Goal: Task Accomplishment & Management: Manage account settings

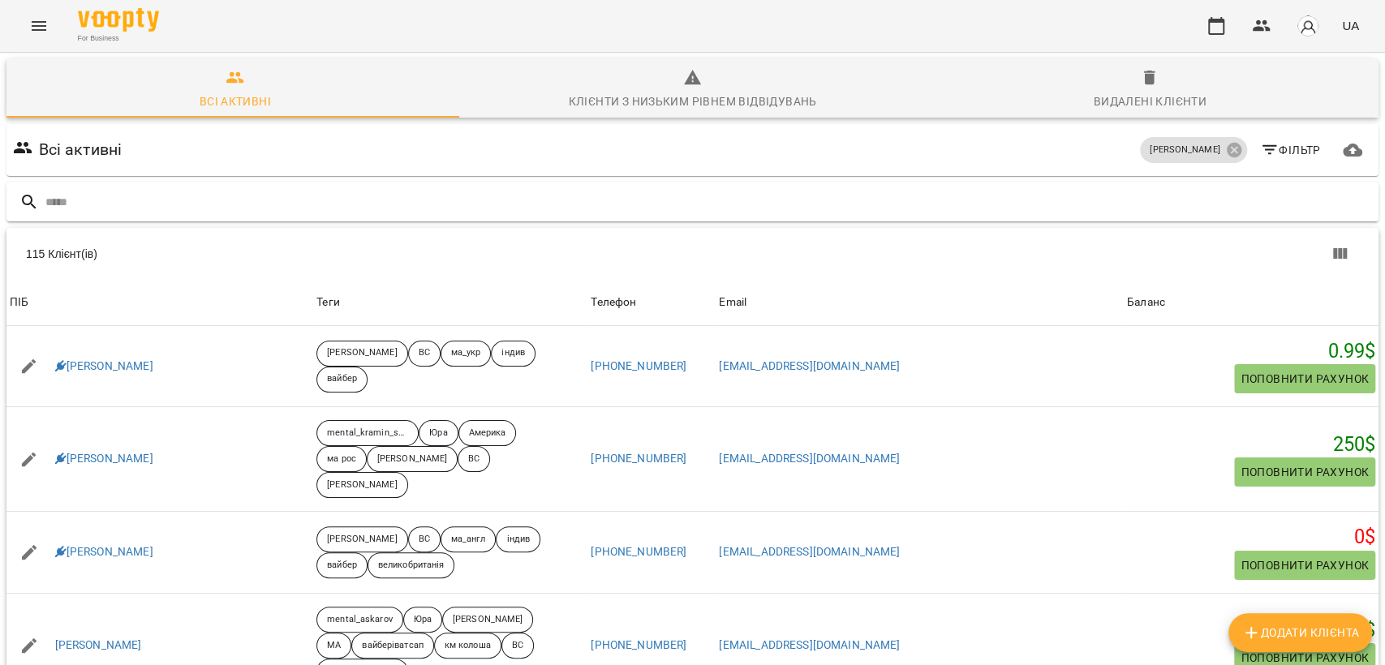
click at [265, 203] on input "text" at bounding box center [708, 202] width 1326 height 27
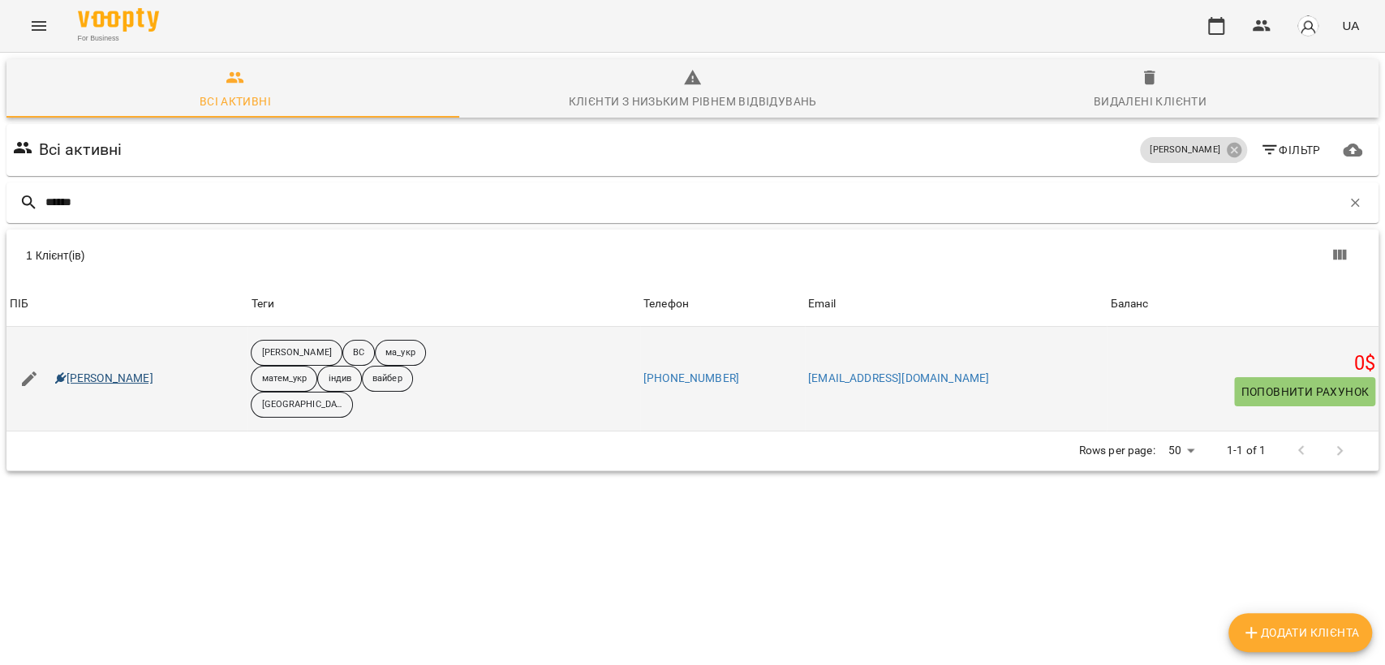
type input "*****"
click at [89, 371] on link "Федір Жук" at bounding box center [104, 379] width 98 height 16
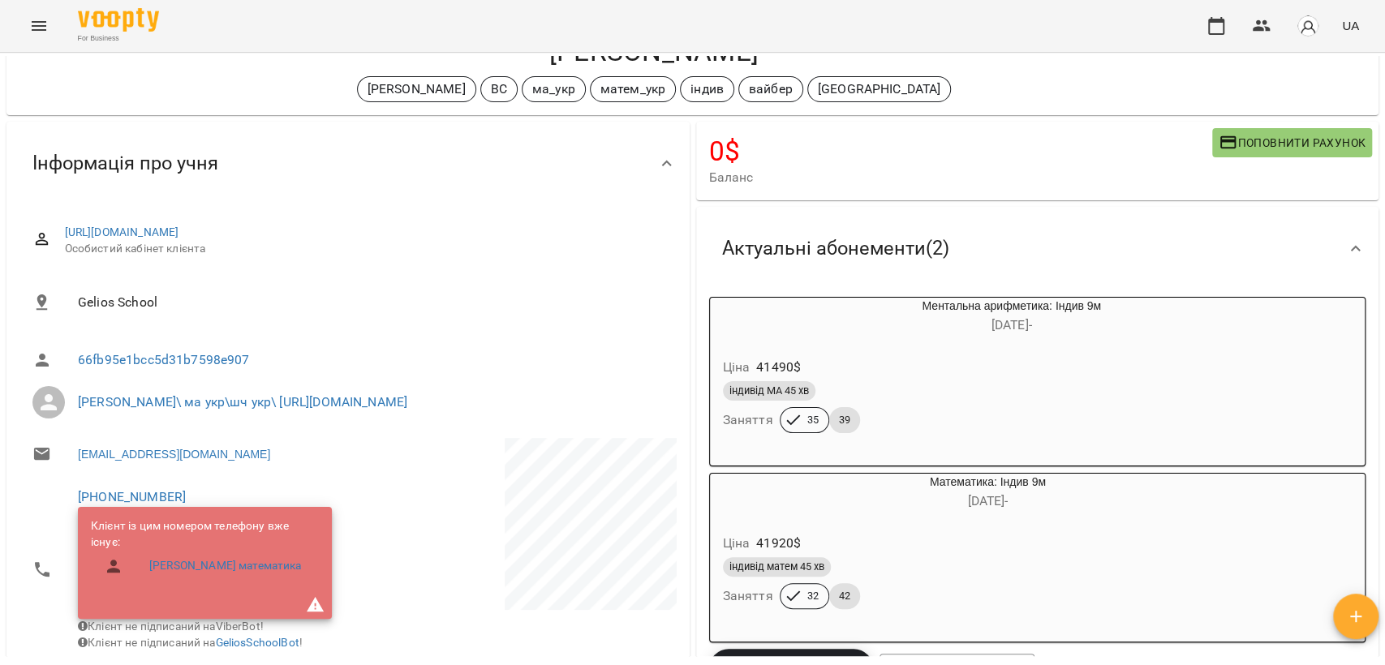
scroll to position [90, 0]
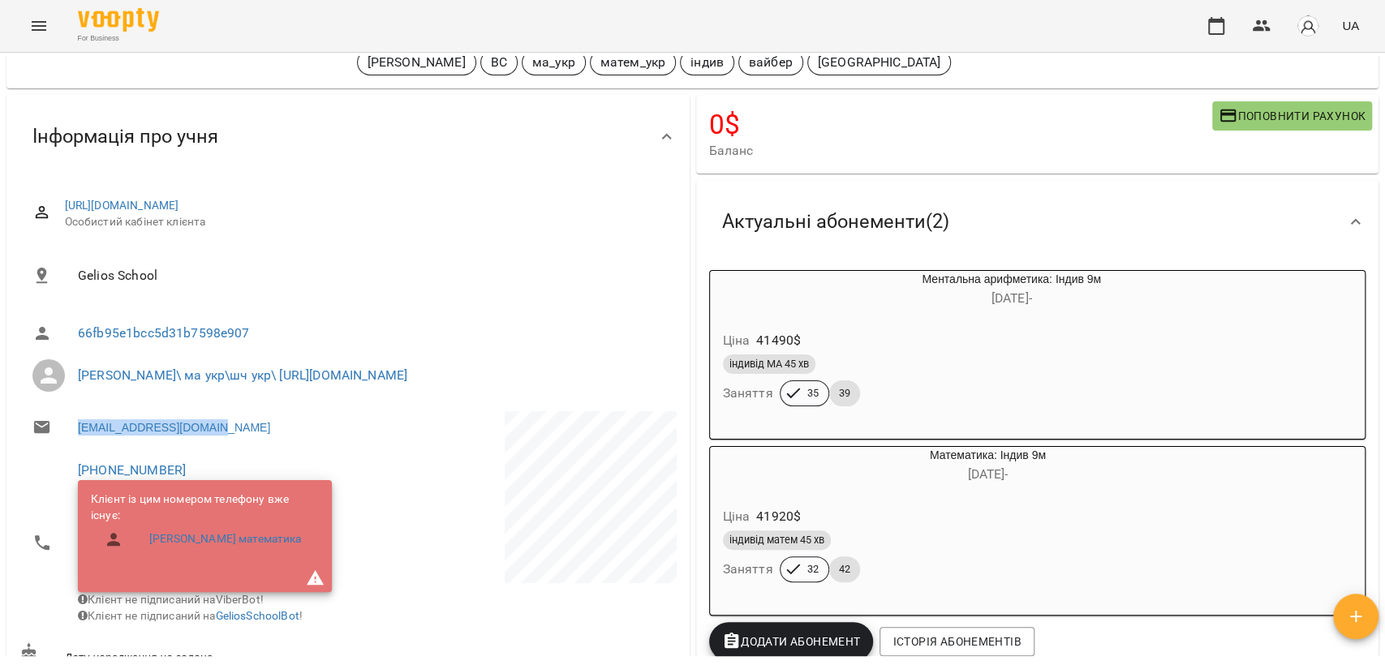
drag, startPoint x: 71, startPoint y: 427, endPoint x: 243, endPoint y: 441, distance: 172.5
click at [243, 441] on li "yasyatoronto@gmail.com" at bounding box center [181, 427] width 325 height 32
copy link "yasyatoronto@gmail.com"
drag, startPoint x: 295, startPoint y: 419, endPoint x: 287, endPoint y: 419, distance: 8.2
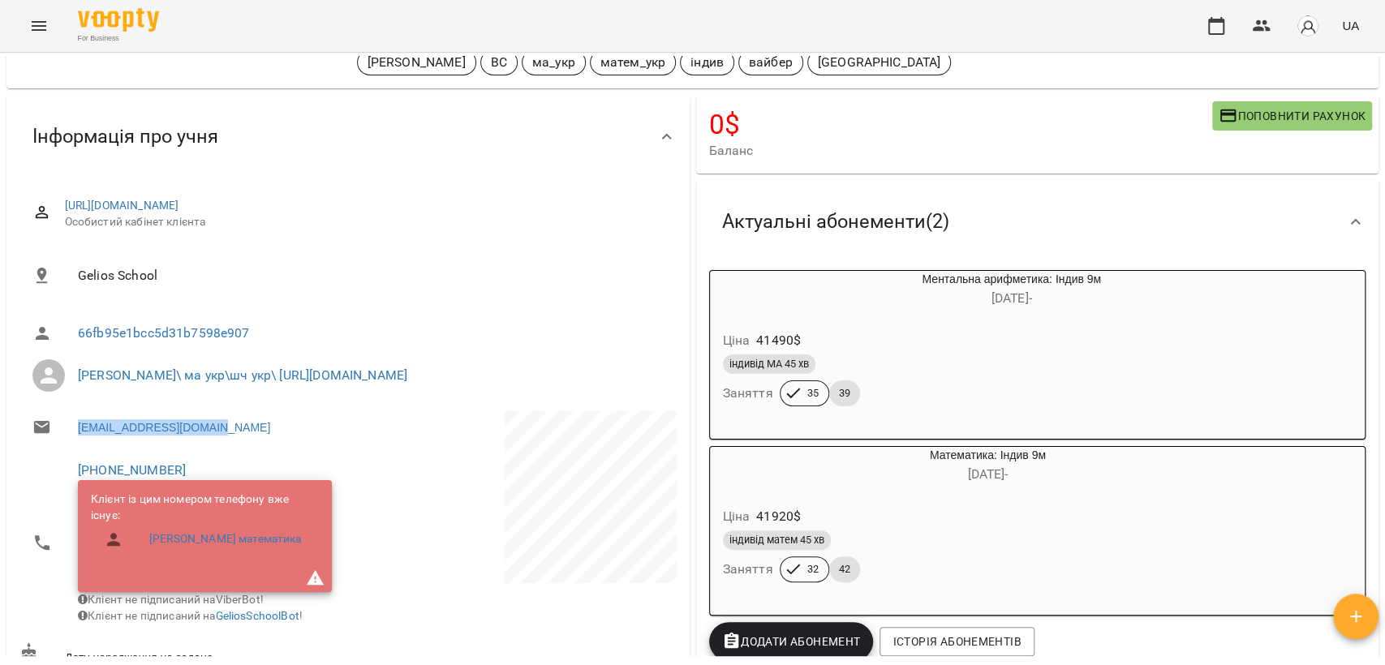
click at [296, 419] on li "yasyatoronto@gmail.com" at bounding box center [181, 427] width 325 height 32
click at [330, 456] on li "+1 (647) 890-0430 Клієнт із цим номером телефону вже існує: Федір Жук математик…" at bounding box center [181, 542] width 325 height 186
click at [341, 437] on div "yasyatoronto@gmail.com" at bounding box center [182, 427] width 332 height 39
drag, startPoint x: 246, startPoint y: 427, endPoint x: 71, endPoint y: 433, distance: 174.5
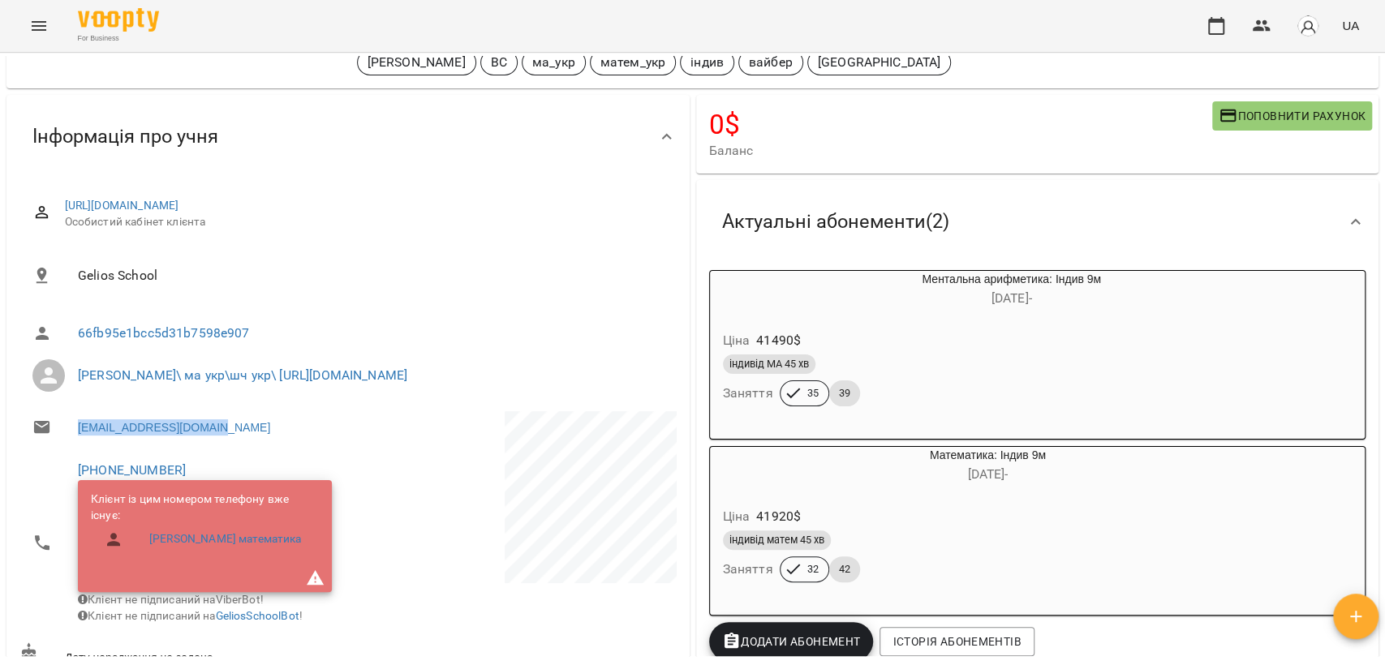
click at [71, 433] on li "yasyatoronto@gmail.com" at bounding box center [181, 427] width 325 height 32
copy link "yasyatoronto@gmail.com"
click at [238, 427] on li "yasyatoronto@gmail.com" at bounding box center [181, 427] width 325 height 32
drag, startPoint x: 248, startPoint y: 432, endPoint x: 61, endPoint y: 428, distance: 187.5
click at [61, 428] on li "yasyatoronto@gmail.com" at bounding box center [181, 427] width 325 height 32
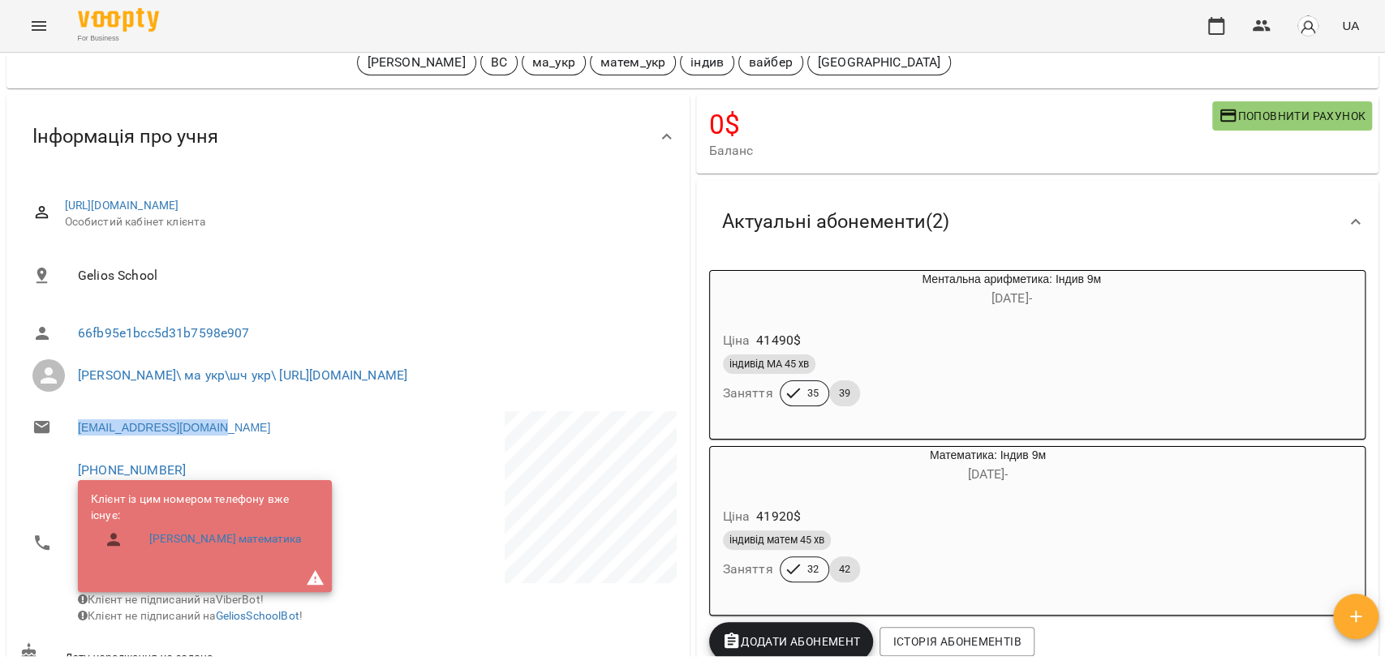
copy link "yasyatoronto@gmail.com"
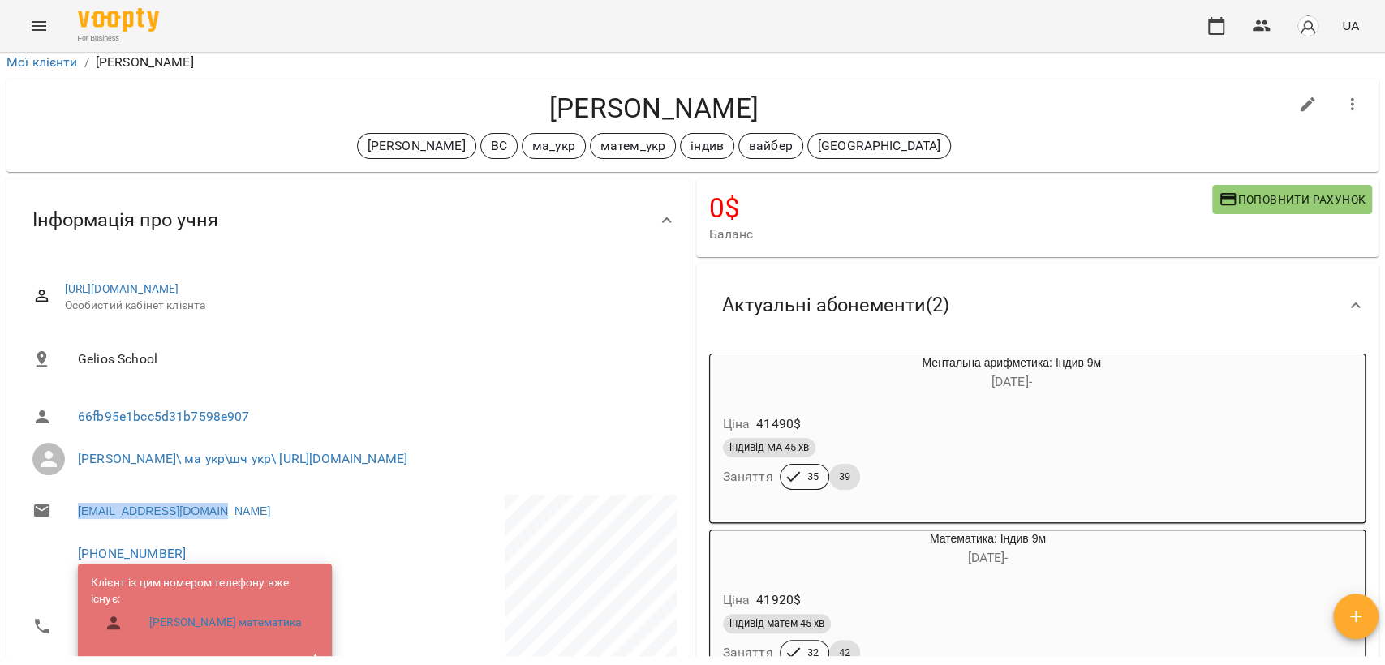
scroll to position [0, 0]
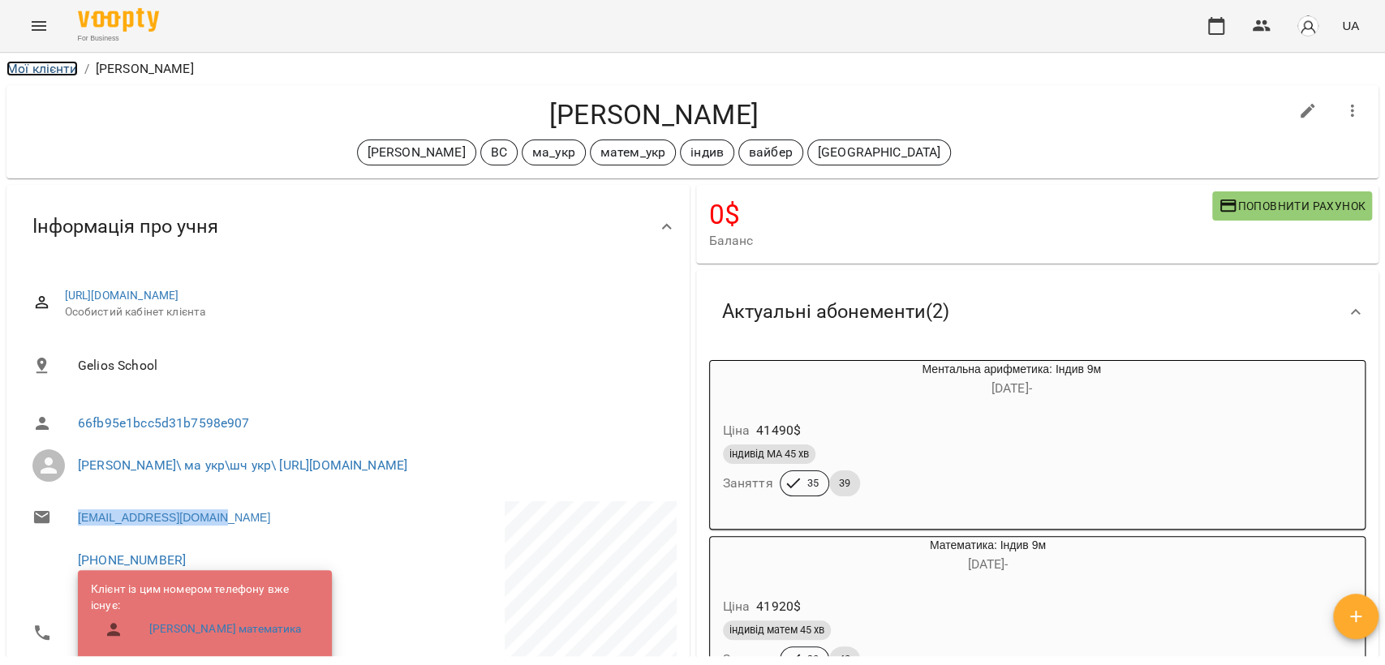
click at [64, 70] on link "Мої клієнти" at bounding box center [41, 68] width 71 height 15
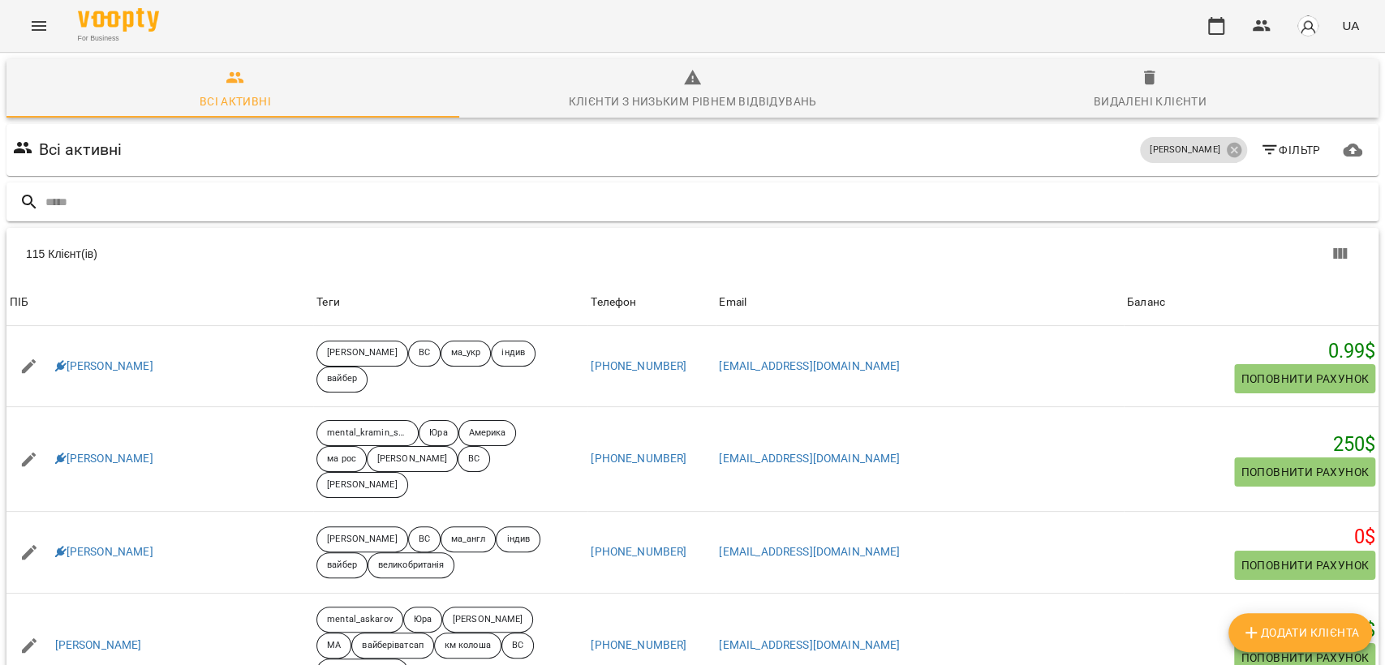
type input "**********"
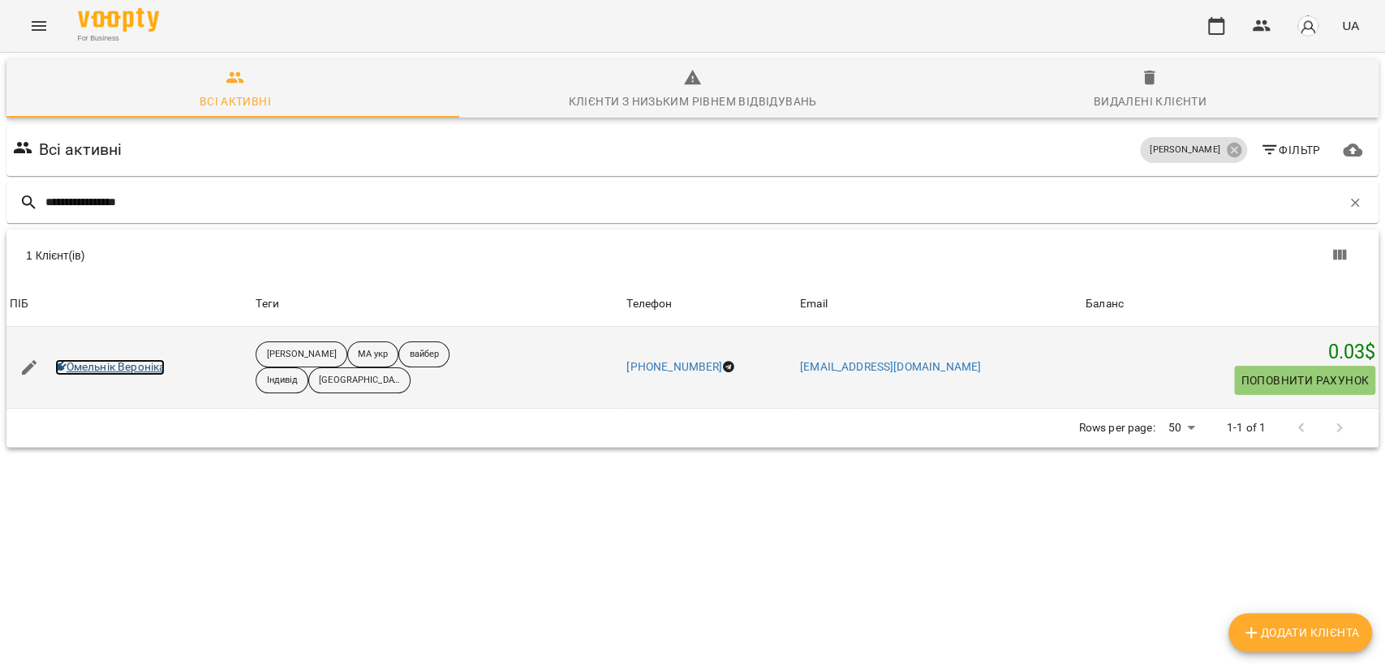
click at [106, 368] on link "Омельнік Вероніка" at bounding box center [110, 367] width 110 height 16
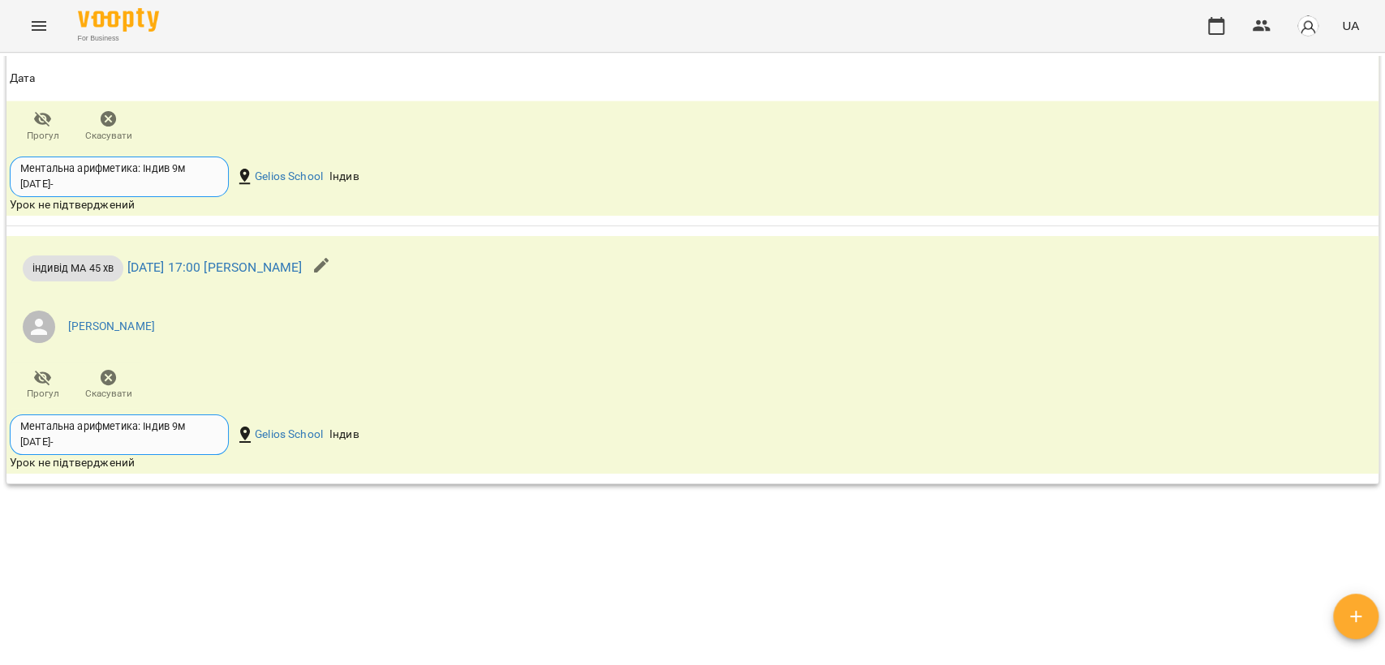
scroll to position [2343, 0]
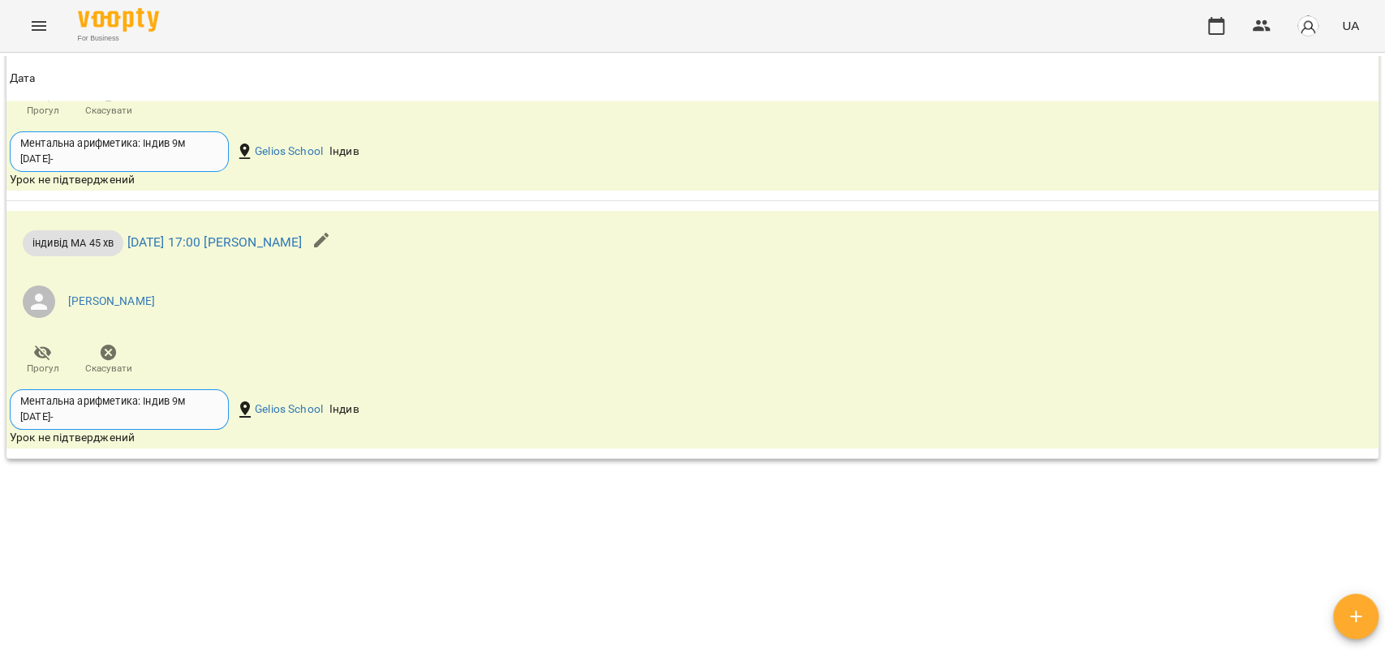
click at [554, 510] on div "Мої клієнти / Омельнік Вероніка Омельнік Вероніка Черткова Ірина МА укр вайбер …" at bounding box center [692, 356] width 1378 height 600
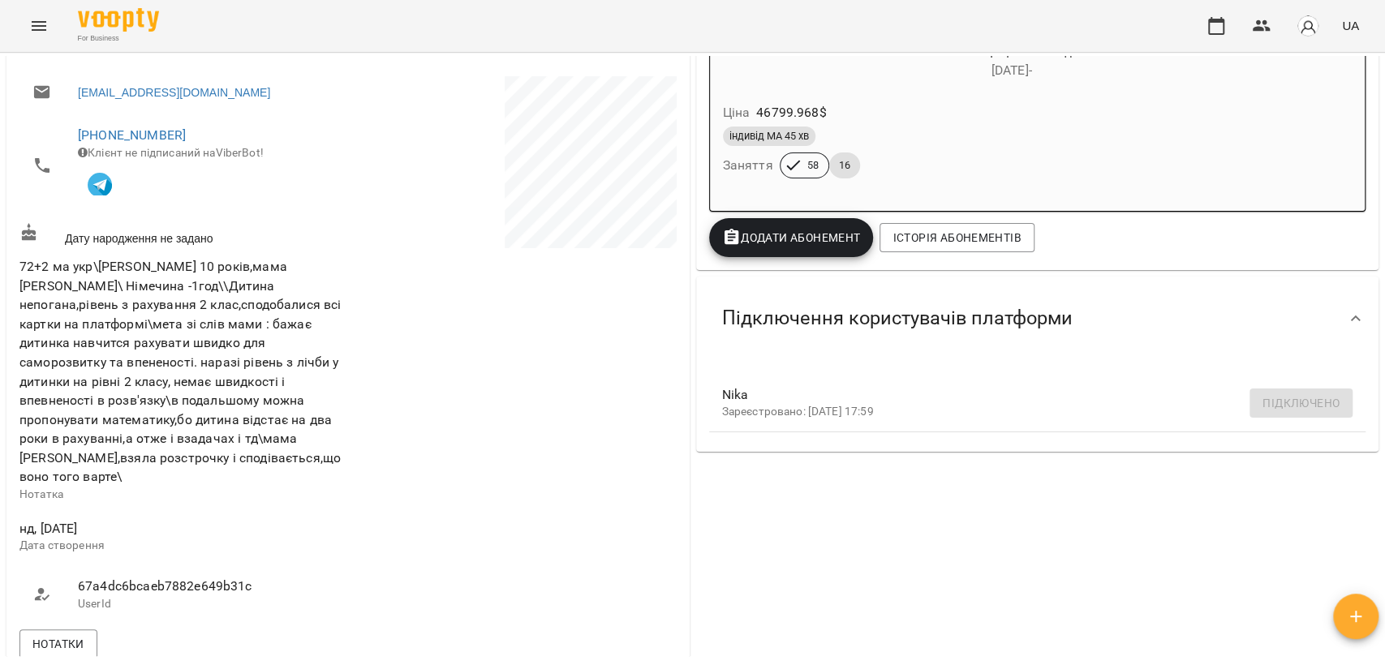
scroll to position [0, 0]
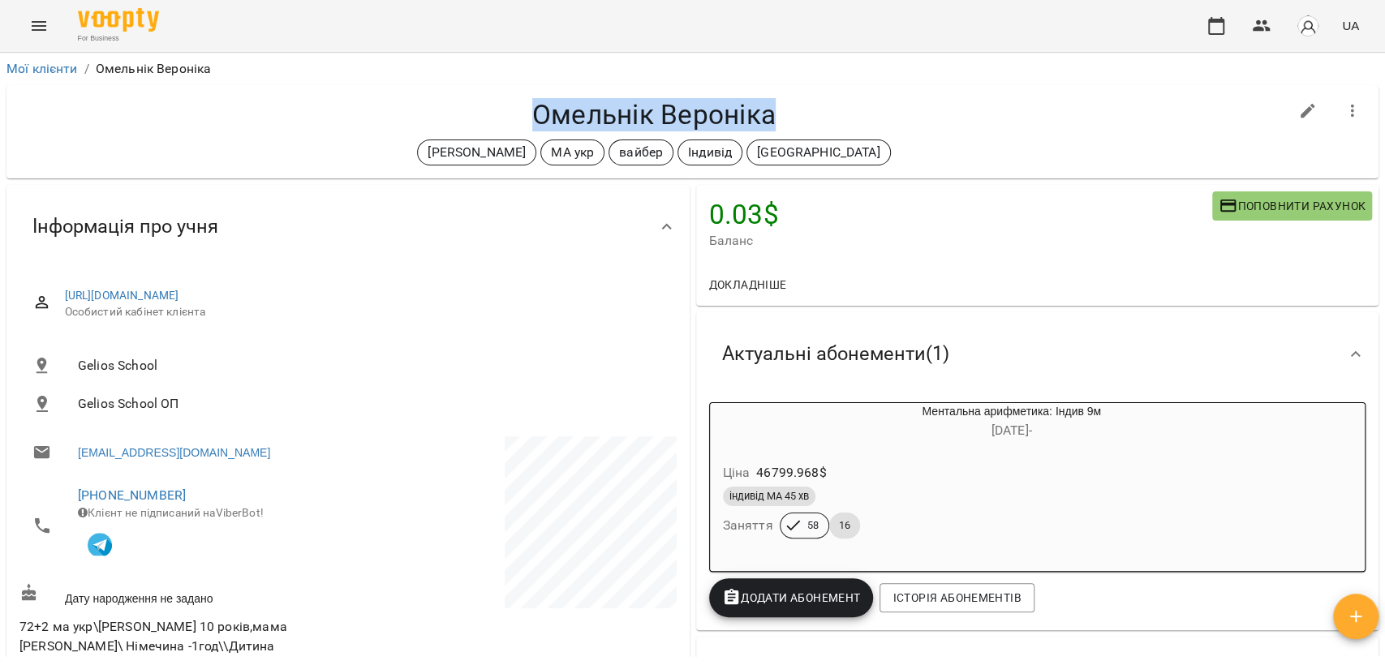
drag, startPoint x: 526, startPoint y: 120, endPoint x: 792, endPoint y: 108, distance: 266.4
click at [792, 108] on h4 "Омельнік Вероніка" at bounding box center [653, 114] width 1269 height 33
copy h4 "Омельнік Вероніка"
click at [41, 64] on link "Мої клієнти" at bounding box center [41, 68] width 71 height 15
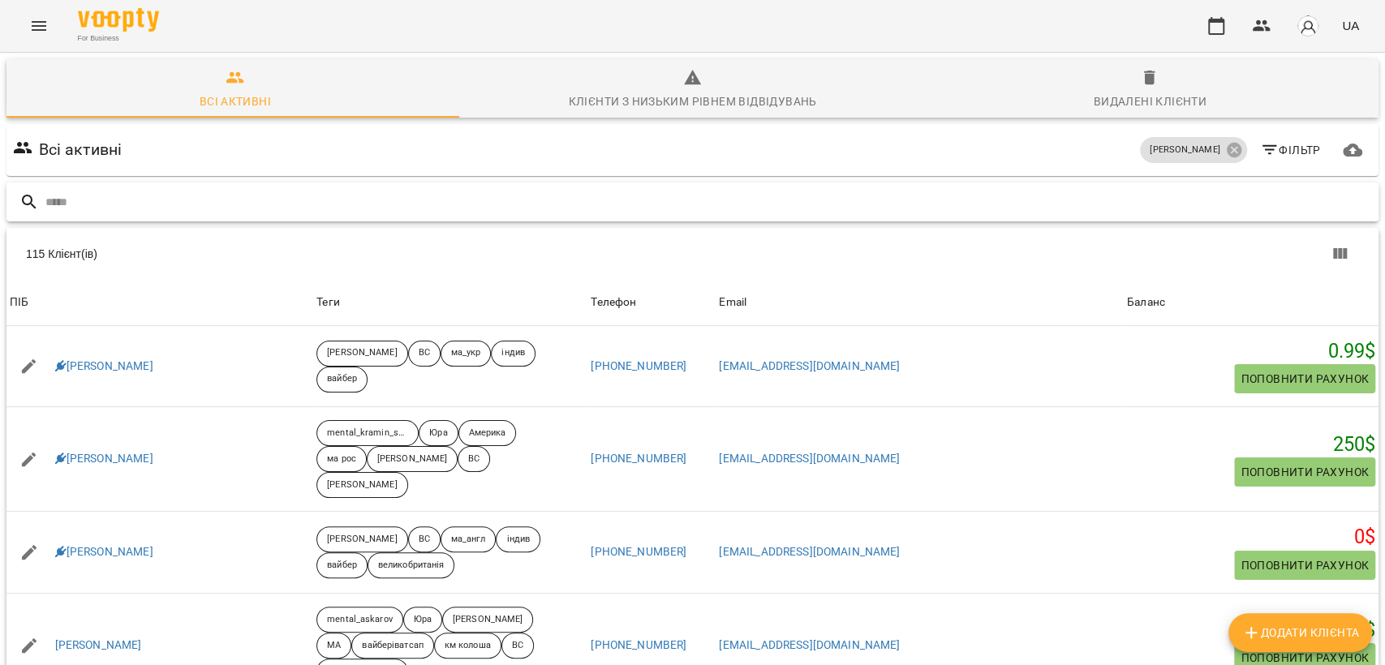
click at [286, 212] on input "text" at bounding box center [708, 202] width 1326 height 27
paste input "**********"
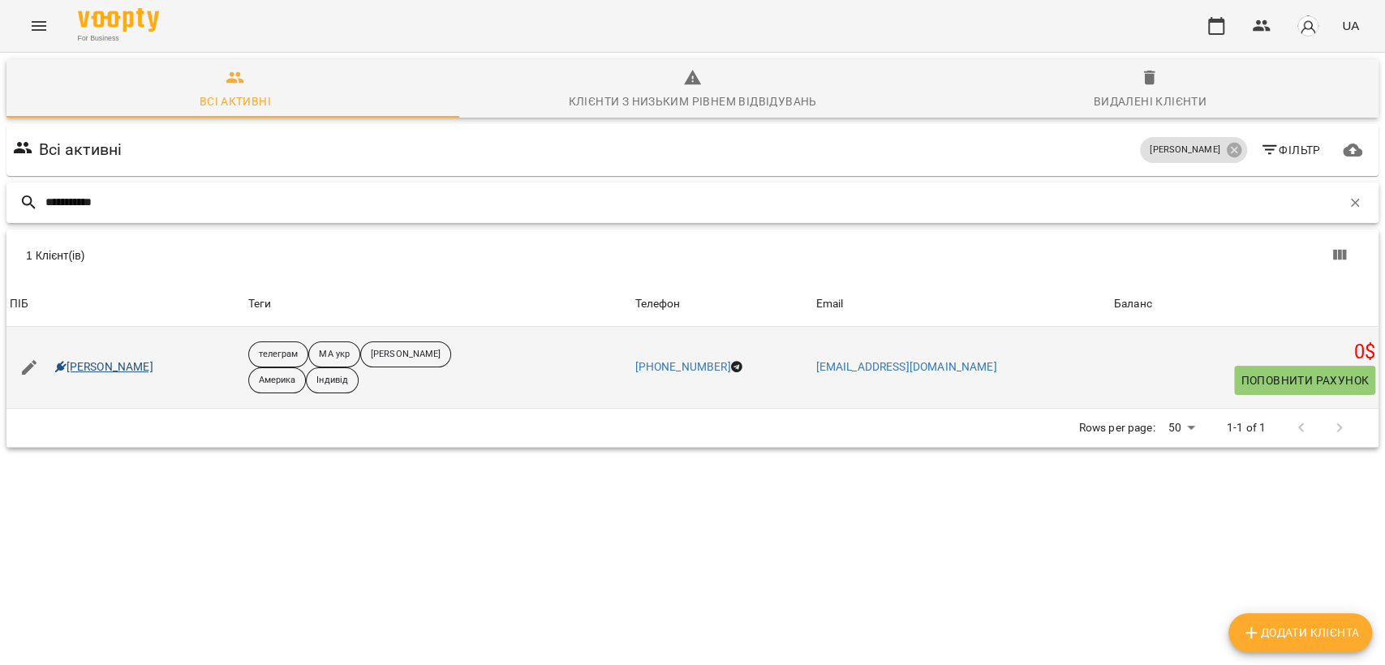
type input "**********"
click at [131, 359] on link "Роман Алекс" at bounding box center [104, 367] width 98 height 16
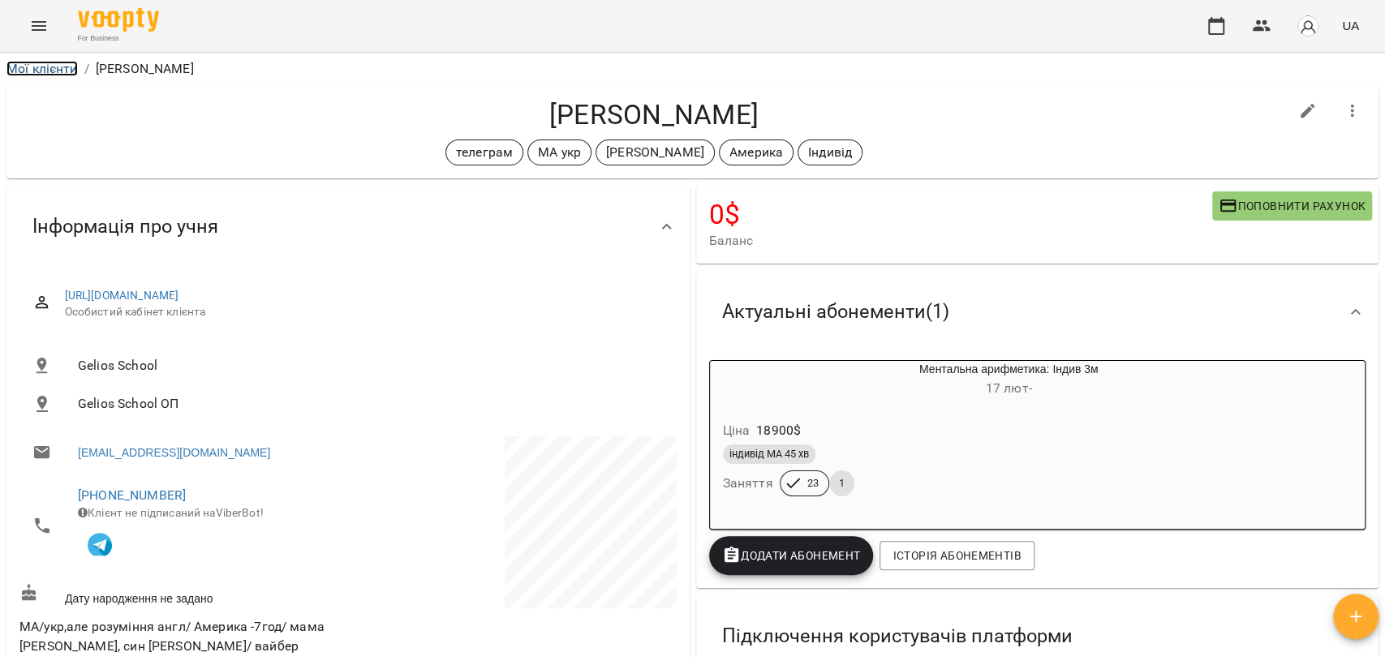
click at [67, 73] on link "Мої клієнти" at bounding box center [41, 68] width 71 height 15
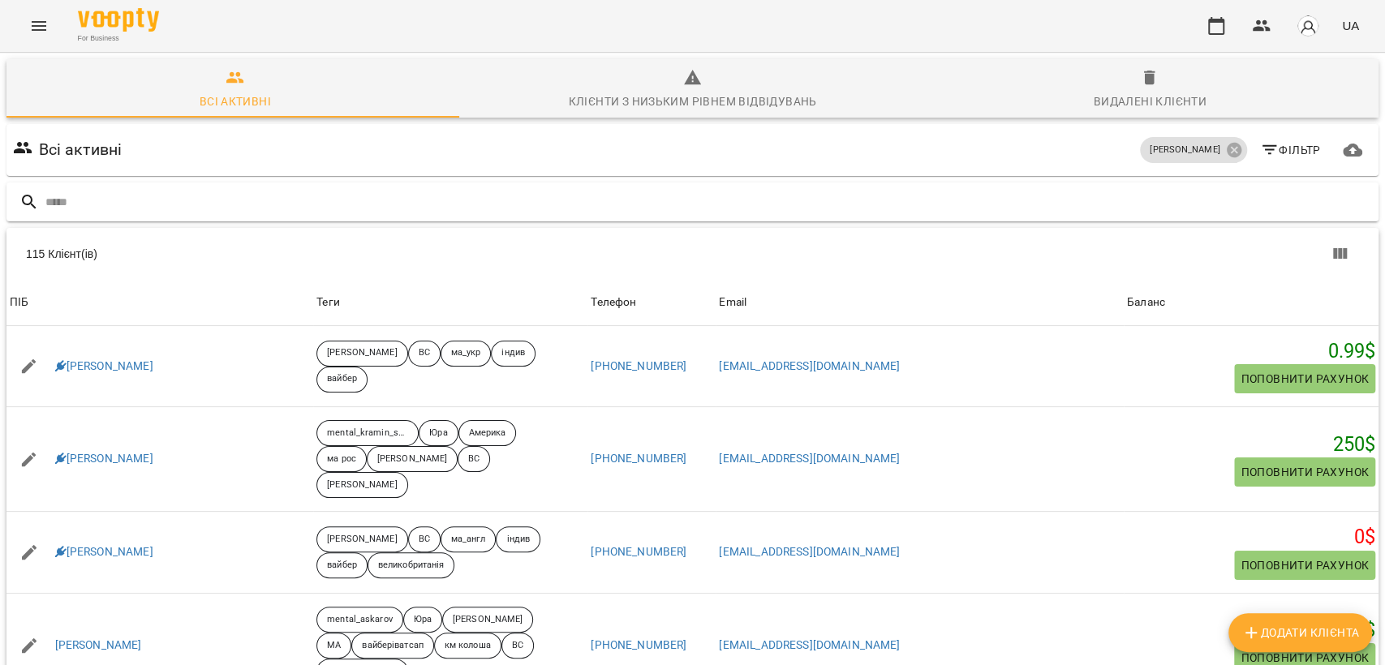
click at [164, 209] on input "text" at bounding box center [708, 202] width 1326 height 27
type input "**********"
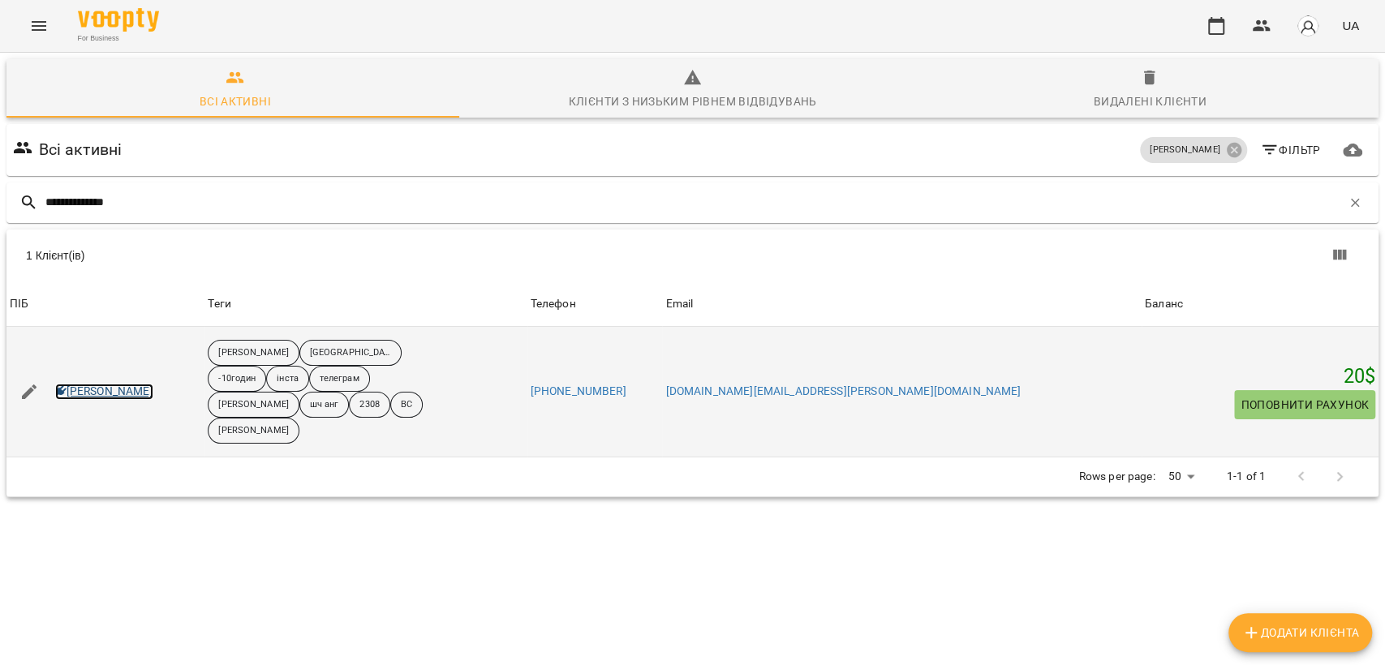
click at [99, 384] on link "Аліса Ткаченко" at bounding box center [104, 392] width 98 height 16
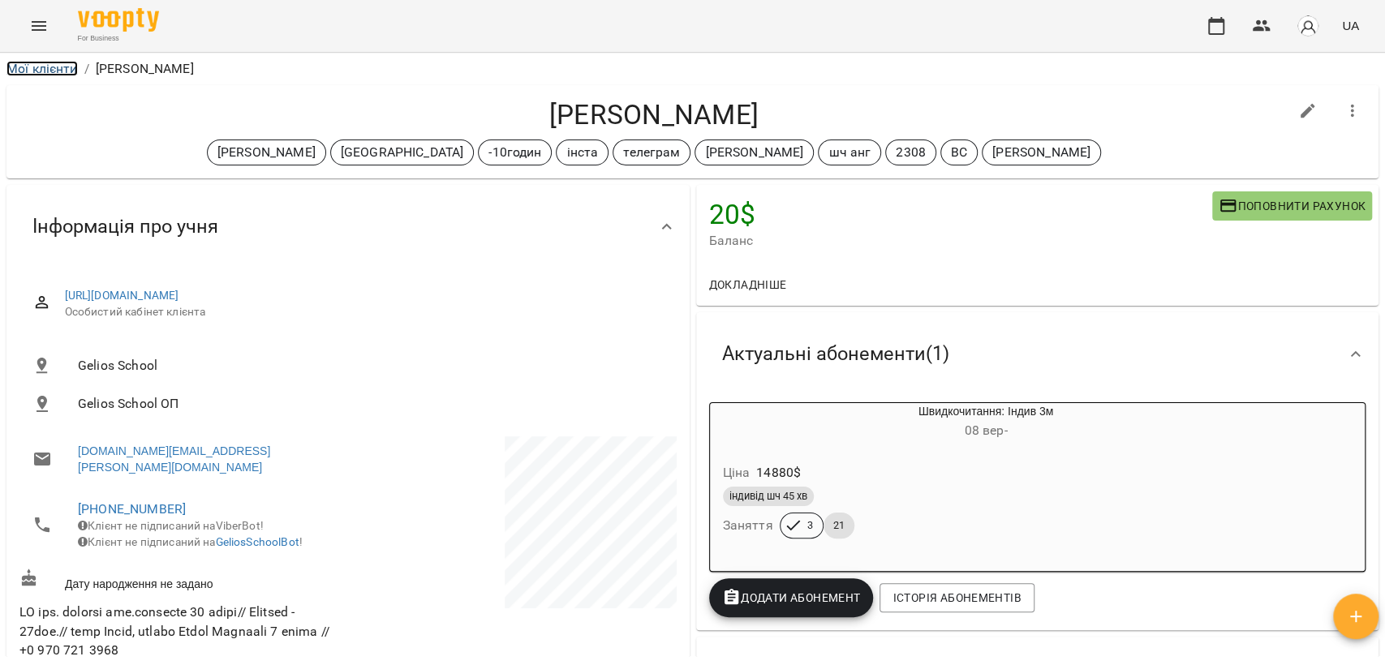
click at [26, 74] on link "Мої клієнти" at bounding box center [41, 68] width 71 height 15
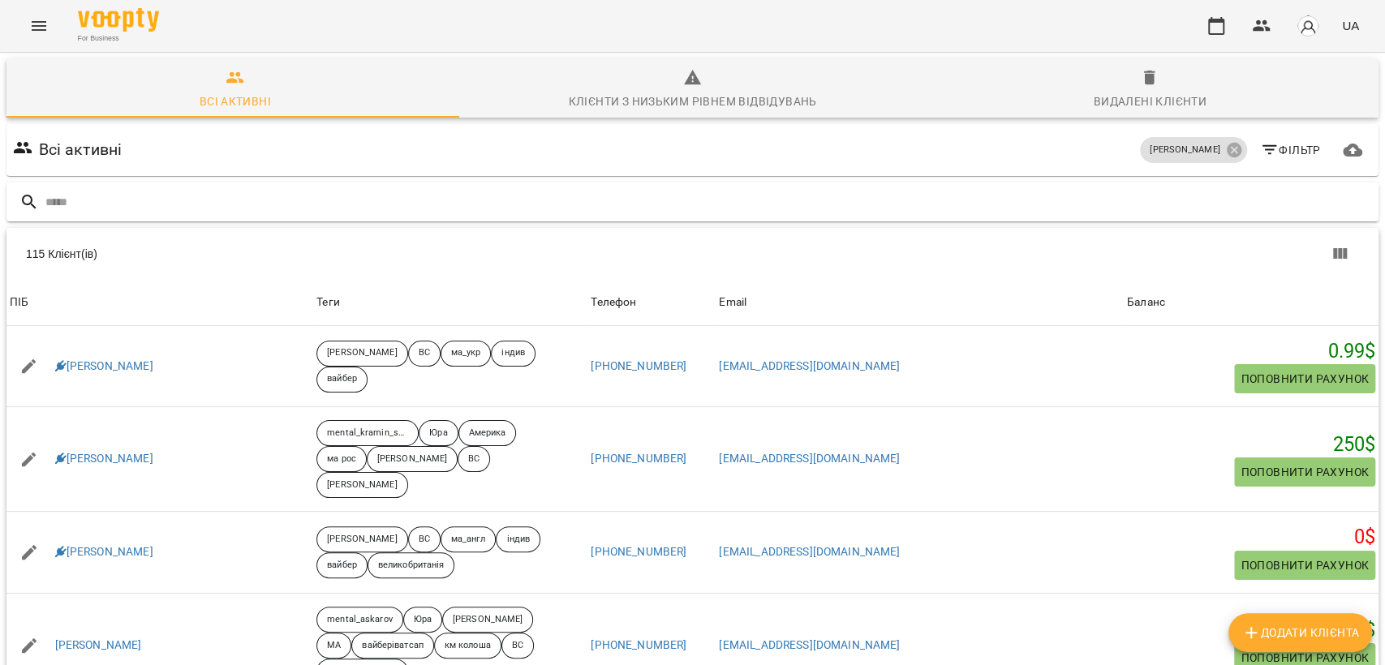
click at [349, 200] on input "text" at bounding box center [708, 202] width 1326 height 27
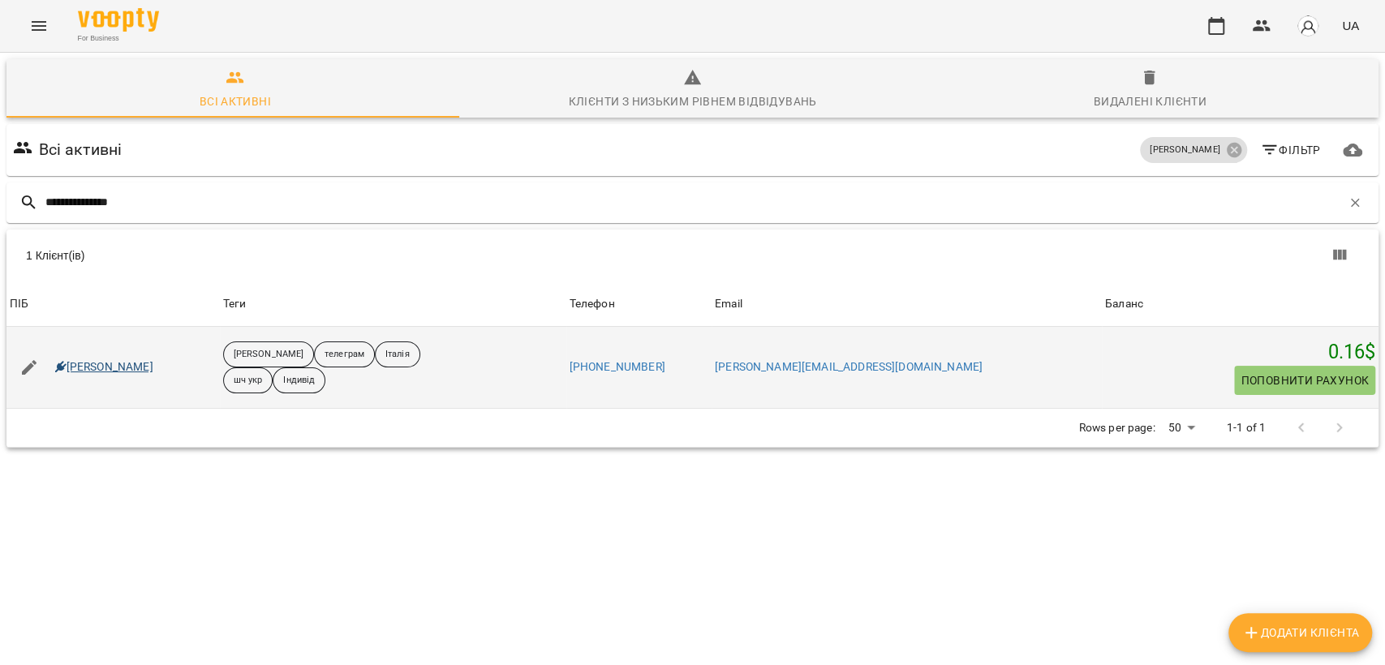
type input "**********"
click at [126, 366] on link "Бондарчук Ольга" at bounding box center [104, 367] width 98 height 16
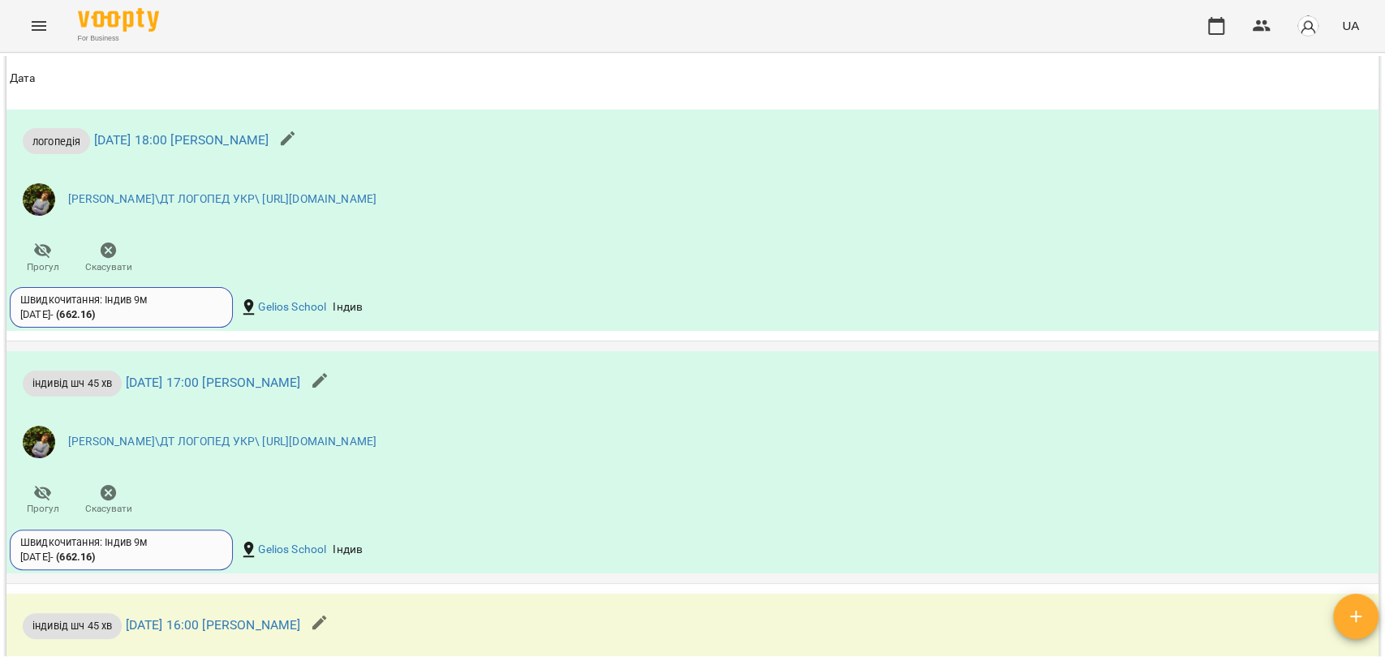
scroll to position [2659, 0]
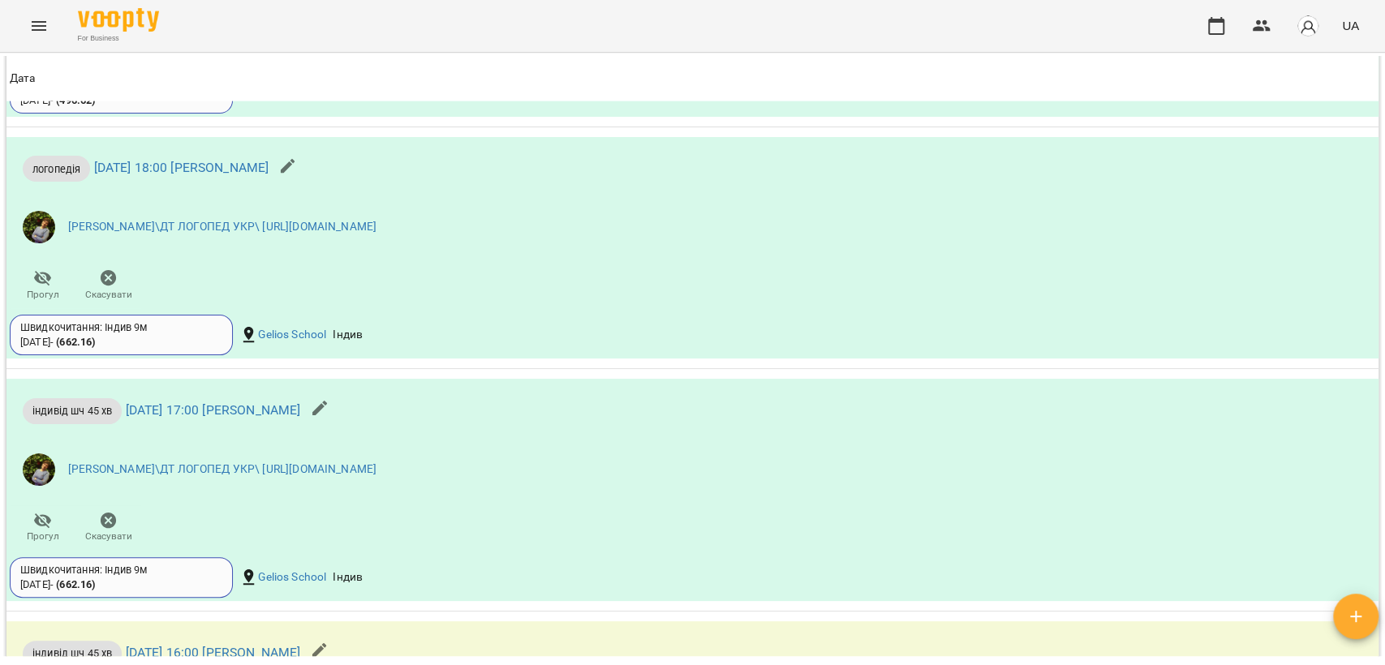
click at [49, 27] on button "Menu" at bounding box center [38, 25] width 39 height 39
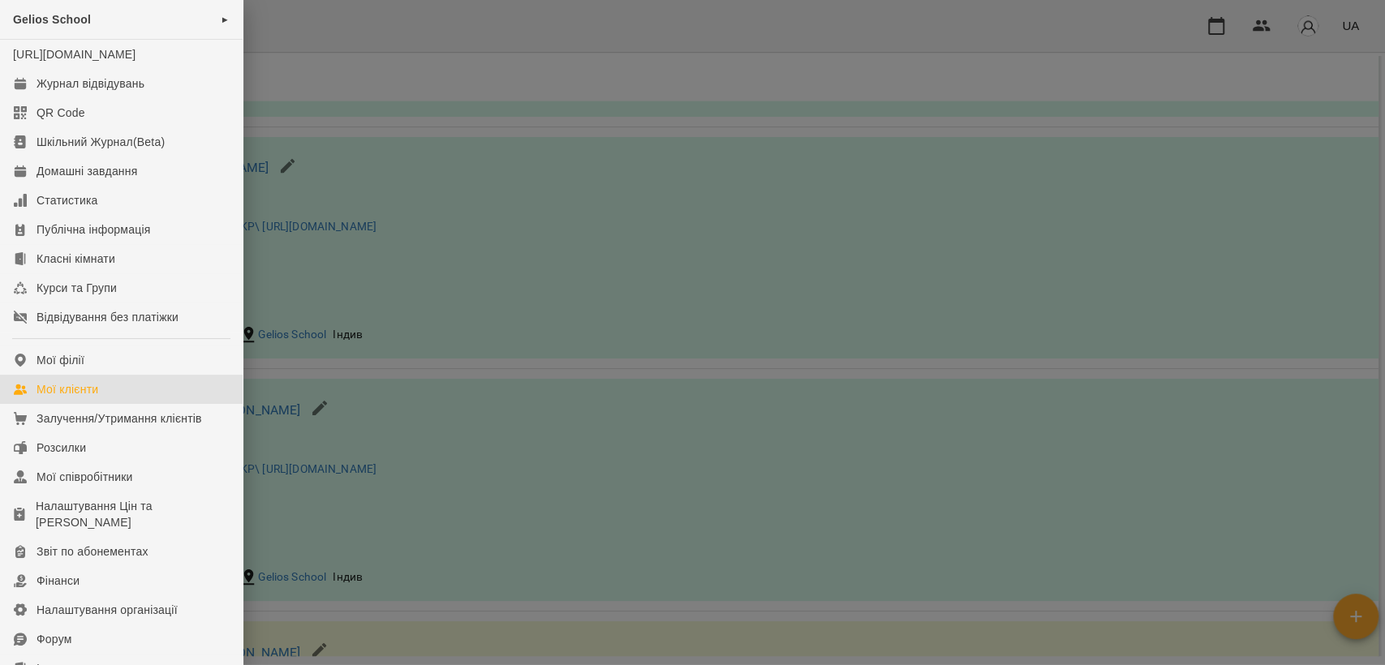
click at [69, 397] on link "Мої клієнти" at bounding box center [121, 389] width 243 height 29
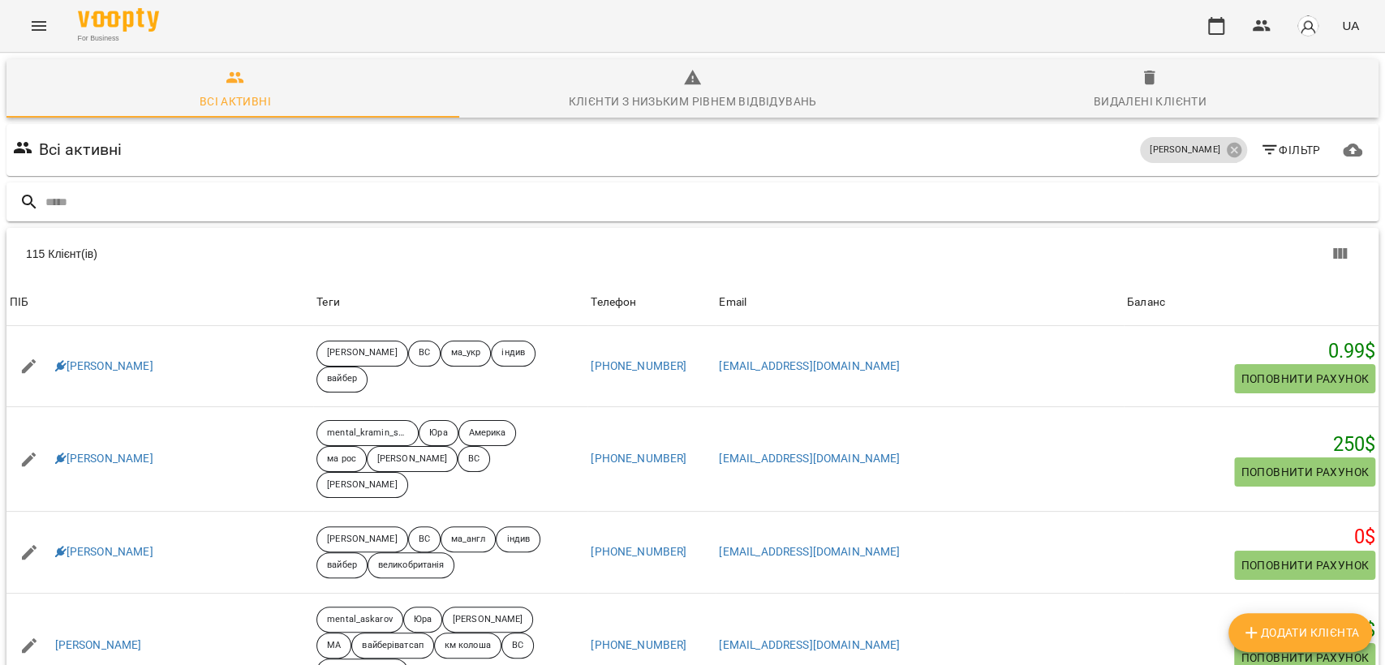
click at [303, 204] on input "text" at bounding box center [708, 202] width 1326 height 27
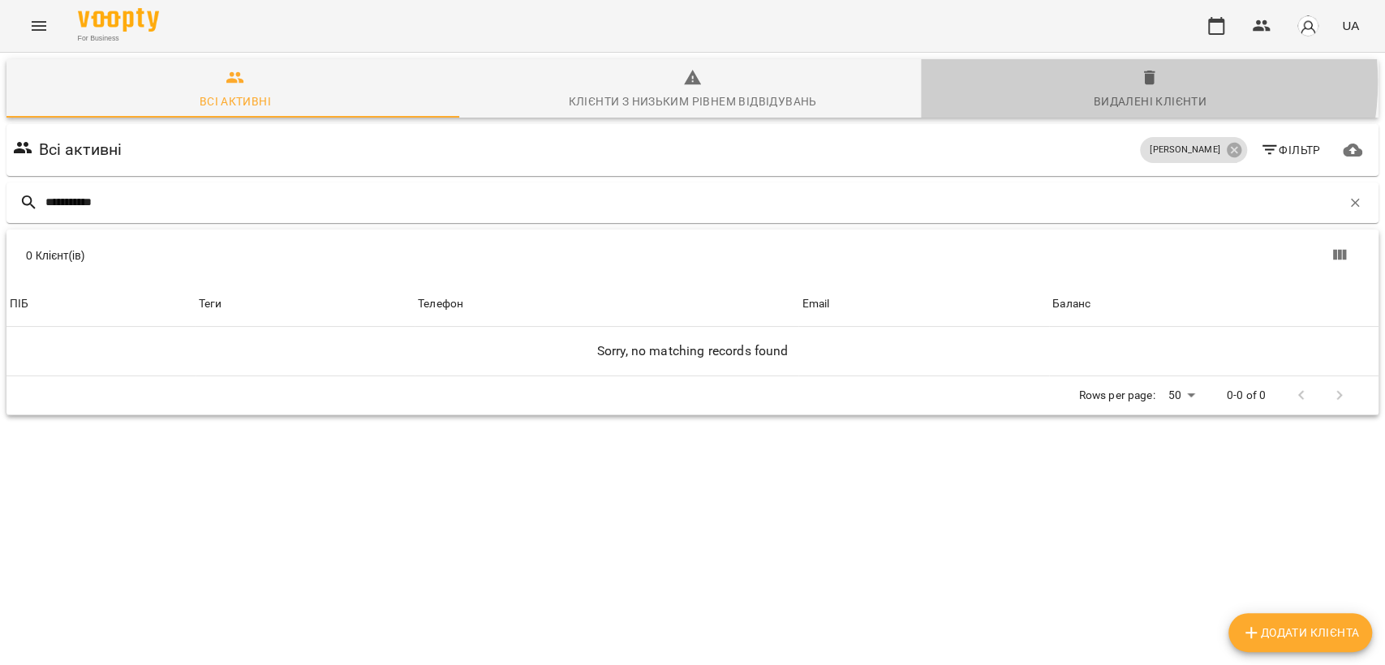
click at [1115, 82] on span "Видалені клієнти" at bounding box center [1150, 90] width 438 height 44
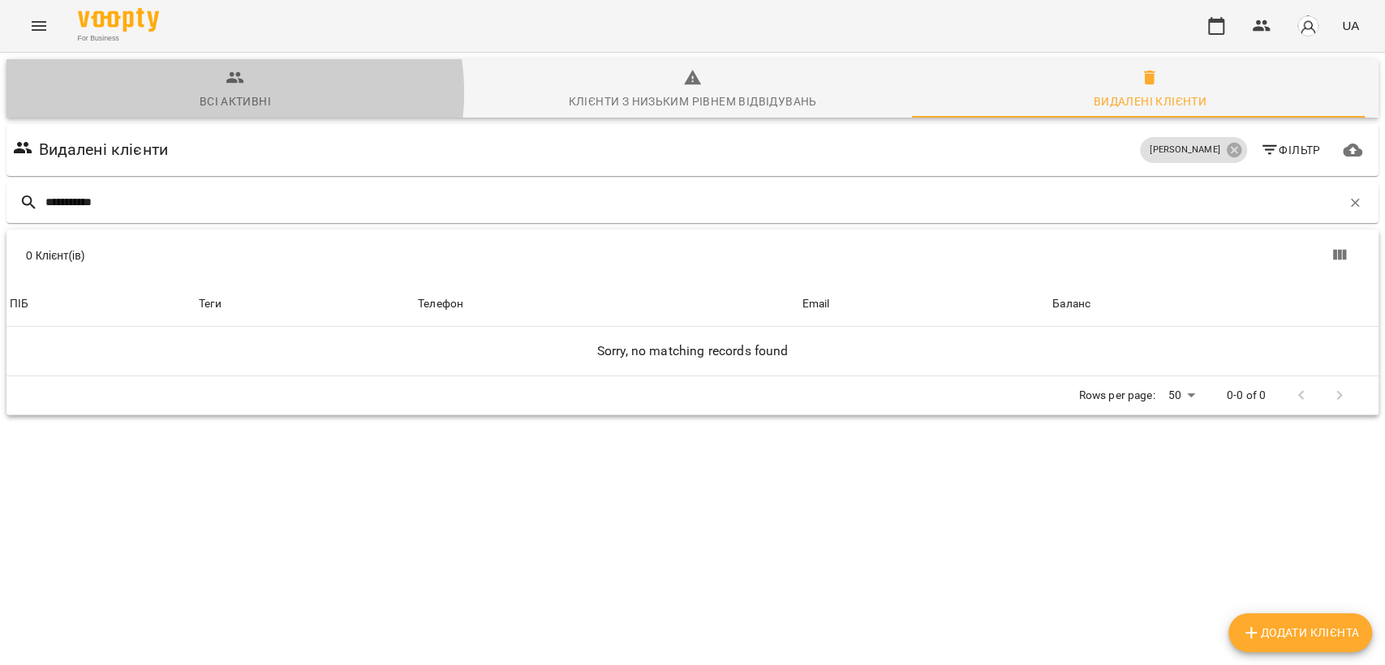
click at [234, 92] on div "Всі активні" at bounding box center [235, 101] width 71 height 19
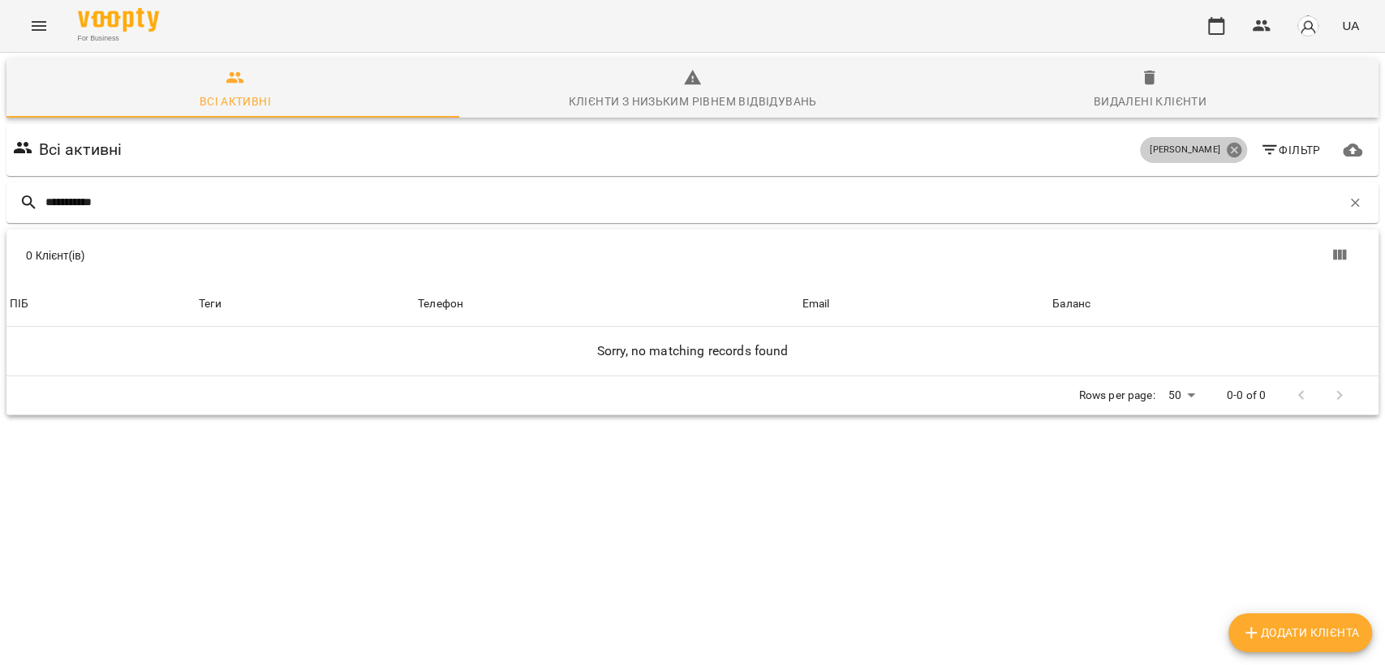
click at [1225, 149] on icon at bounding box center [1234, 150] width 18 height 18
click at [230, 203] on input "**********" at bounding box center [693, 202] width 1296 height 27
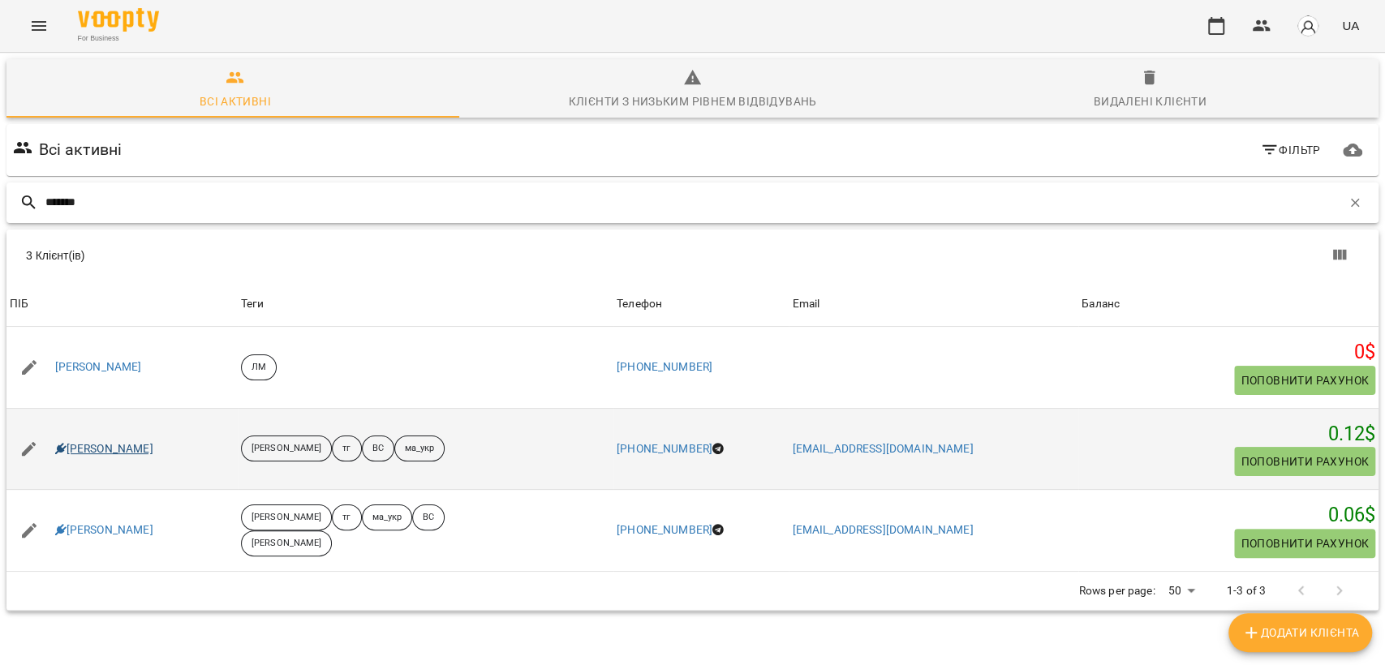
type input "*******"
click at [84, 454] on link "Фещенко Єва" at bounding box center [104, 449] width 98 height 16
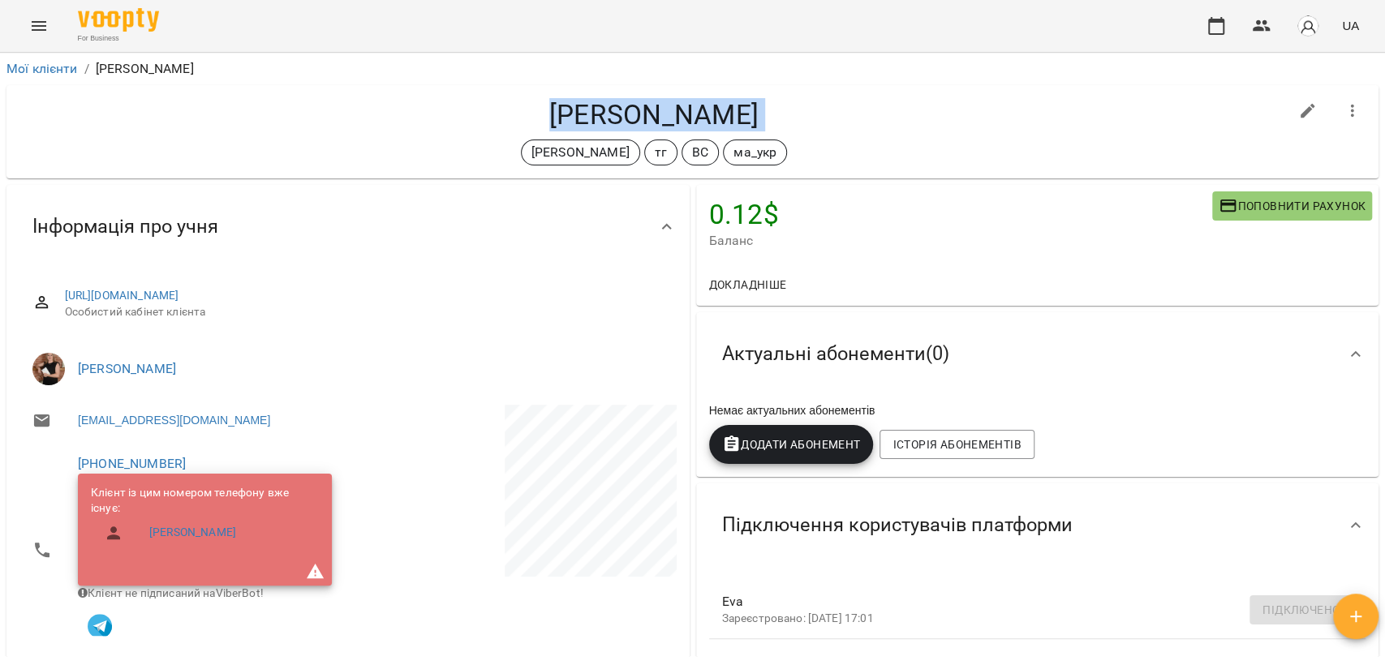
drag, startPoint x: 551, startPoint y: 105, endPoint x: 767, endPoint y: 132, distance: 218.3
click at [767, 132] on div "Фещенко Єва Черткова Ірина тг ВС ма_укр" at bounding box center [653, 131] width 1269 height 67
copy div "Фещенко Єва Черткова Ірина тг ВС ма_укр"
click at [53, 67] on link "Мої клієнти" at bounding box center [41, 68] width 71 height 15
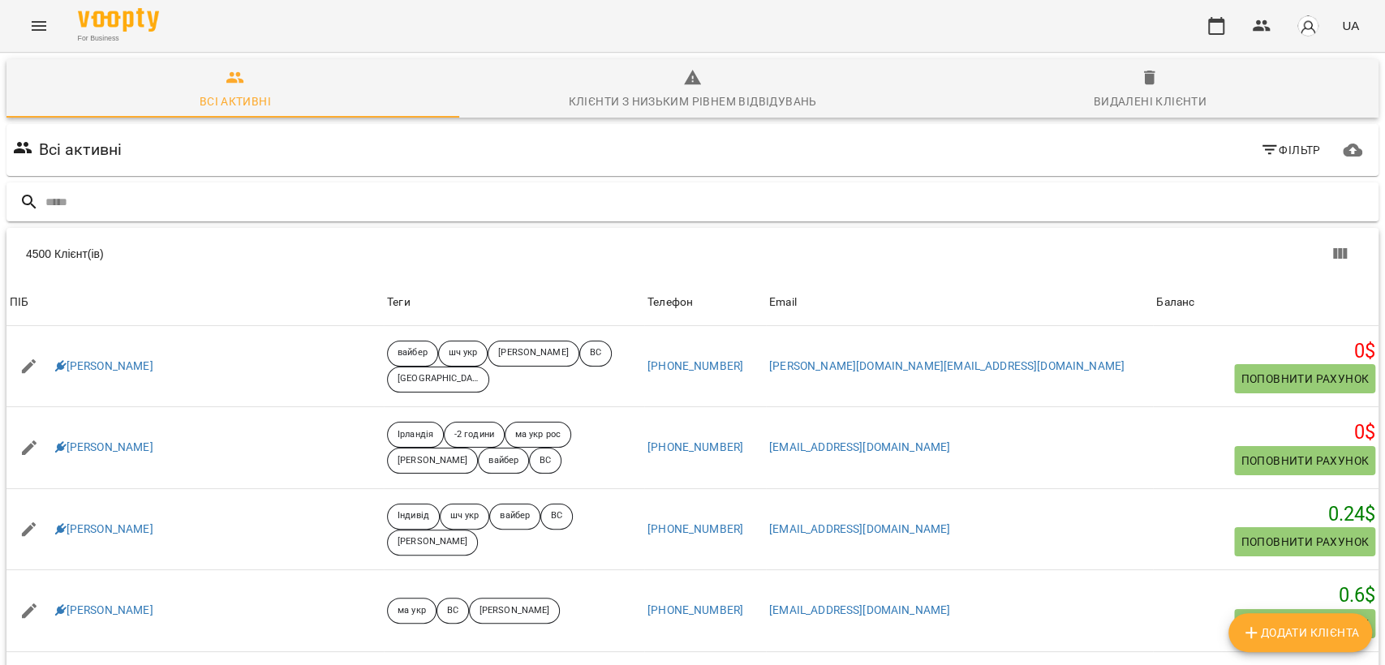
click at [213, 204] on input "text" at bounding box center [708, 202] width 1326 height 27
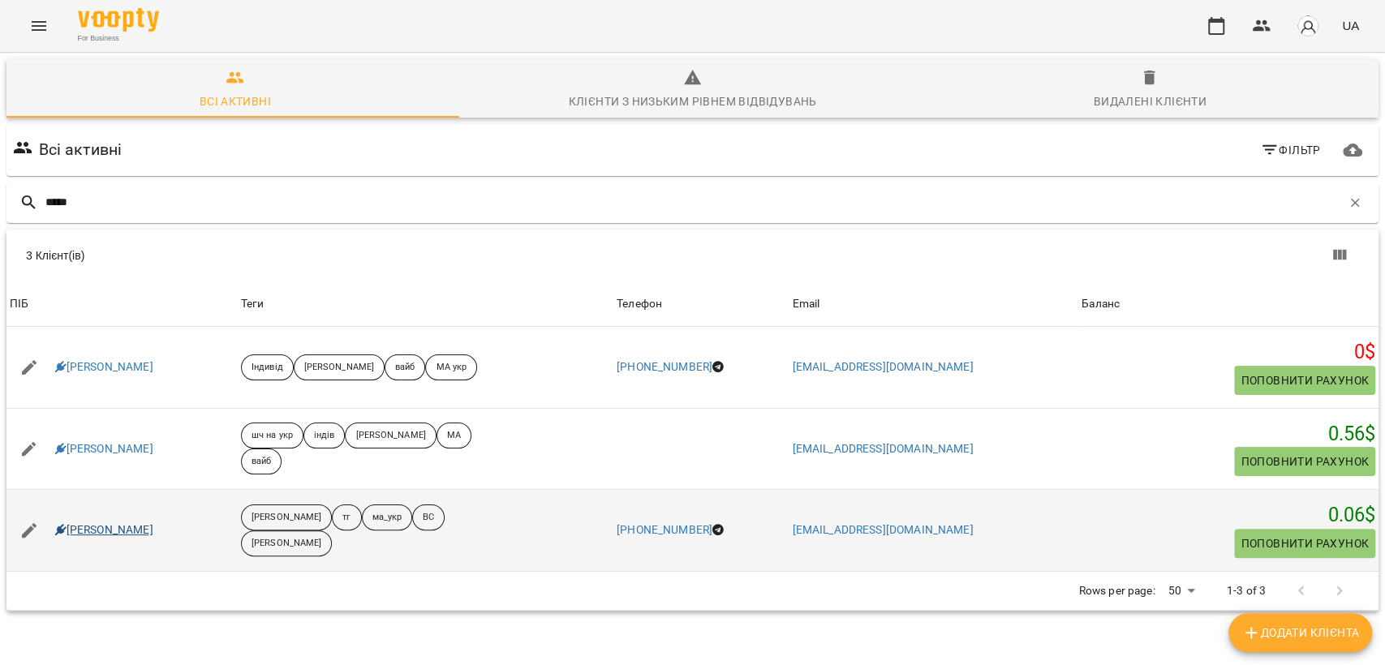
type input "*****"
click at [143, 529] on link "Фещенко Демід" at bounding box center [104, 530] width 98 height 16
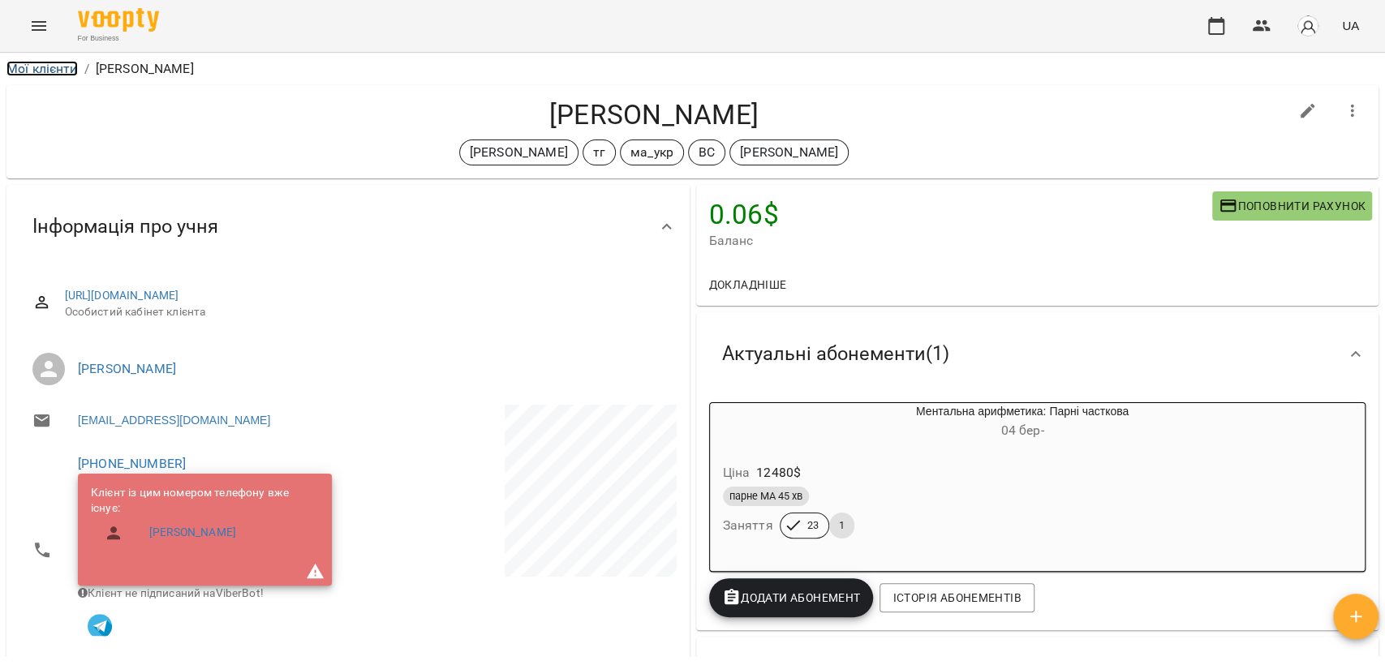
click at [40, 63] on link "Мої клієнти" at bounding box center [41, 68] width 71 height 15
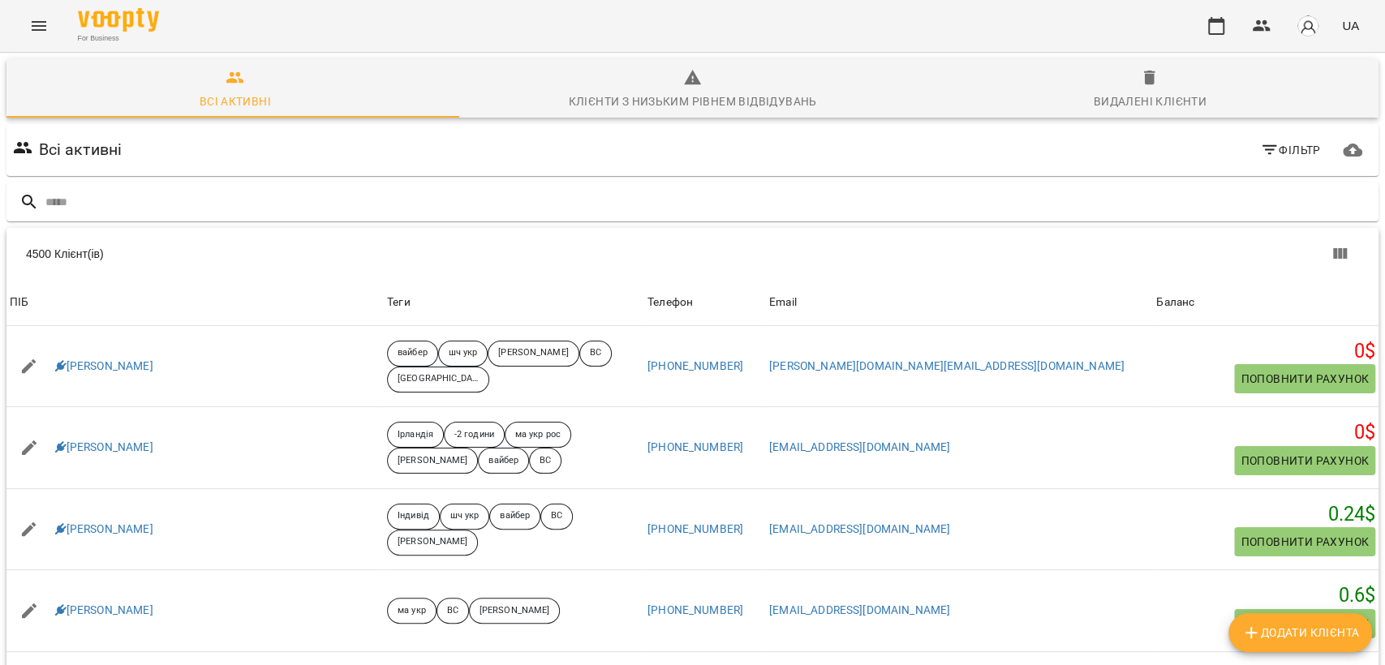
click at [296, 205] on input "text" at bounding box center [708, 202] width 1326 height 27
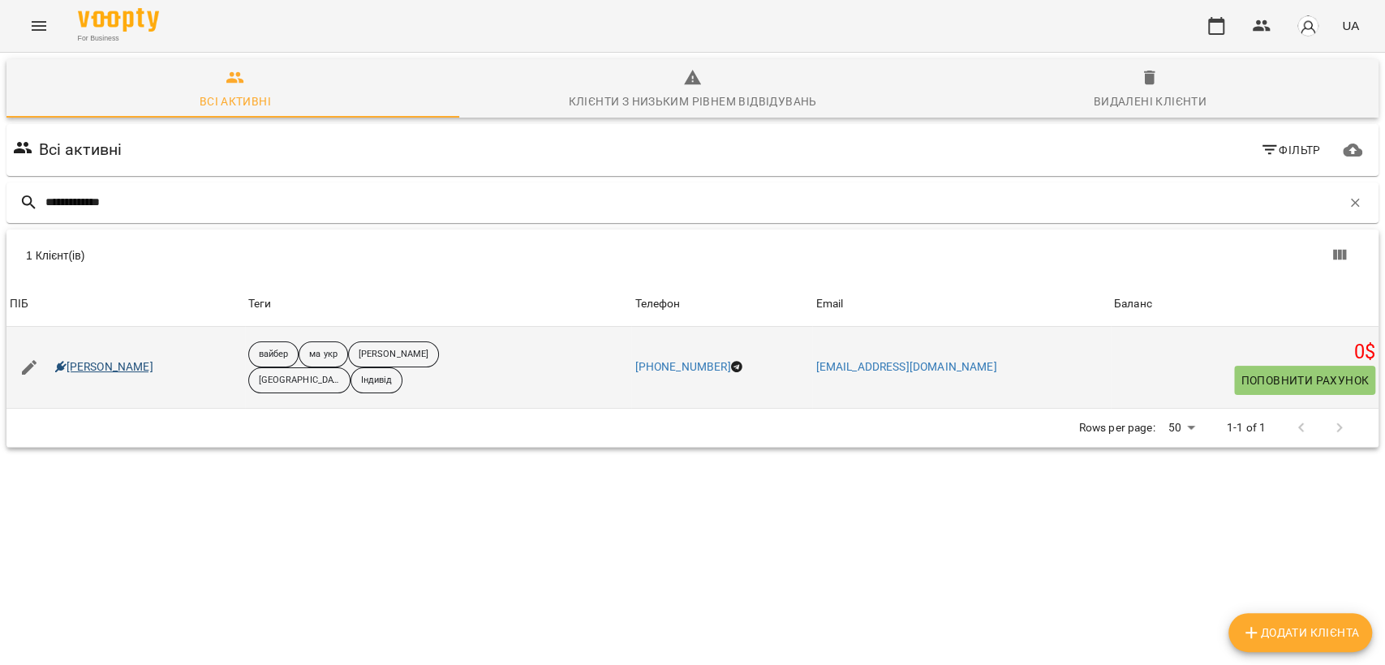
type input "**********"
click at [116, 371] on link "Кінах Назарій" at bounding box center [104, 367] width 98 height 16
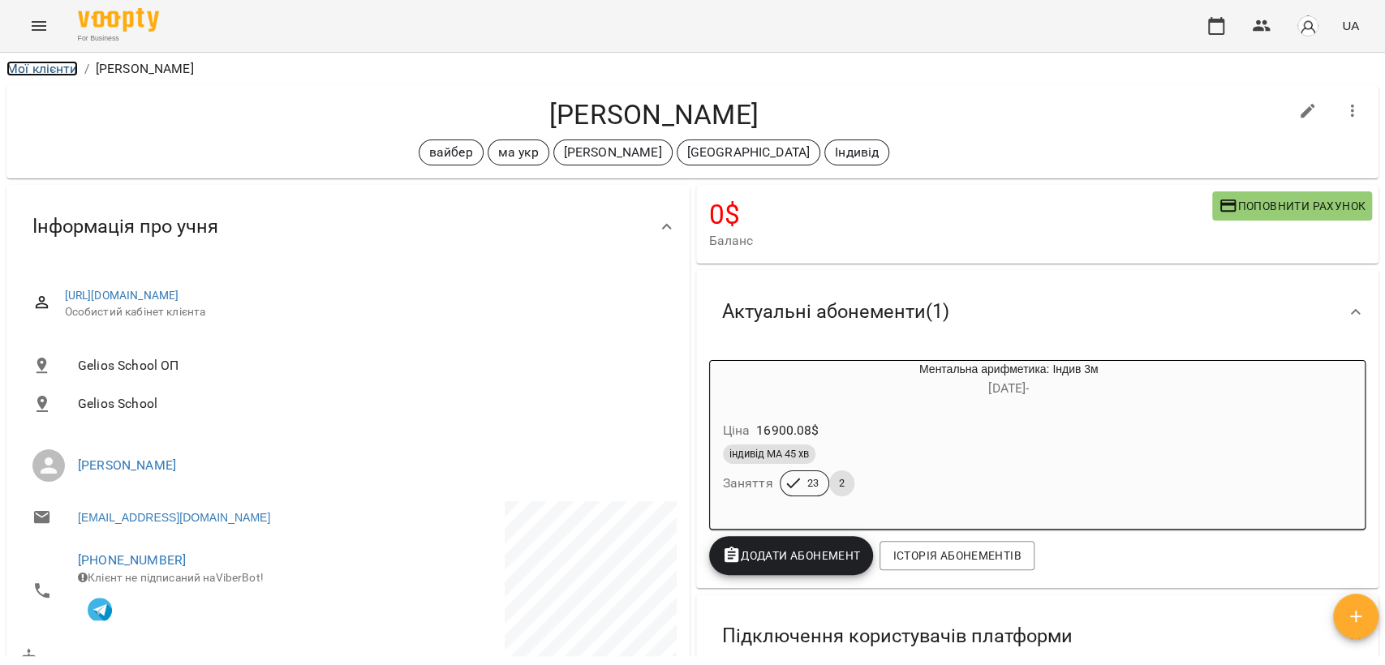
click at [62, 71] on link "Мої клієнти" at bounding box center [41, 68] width 71 height 15
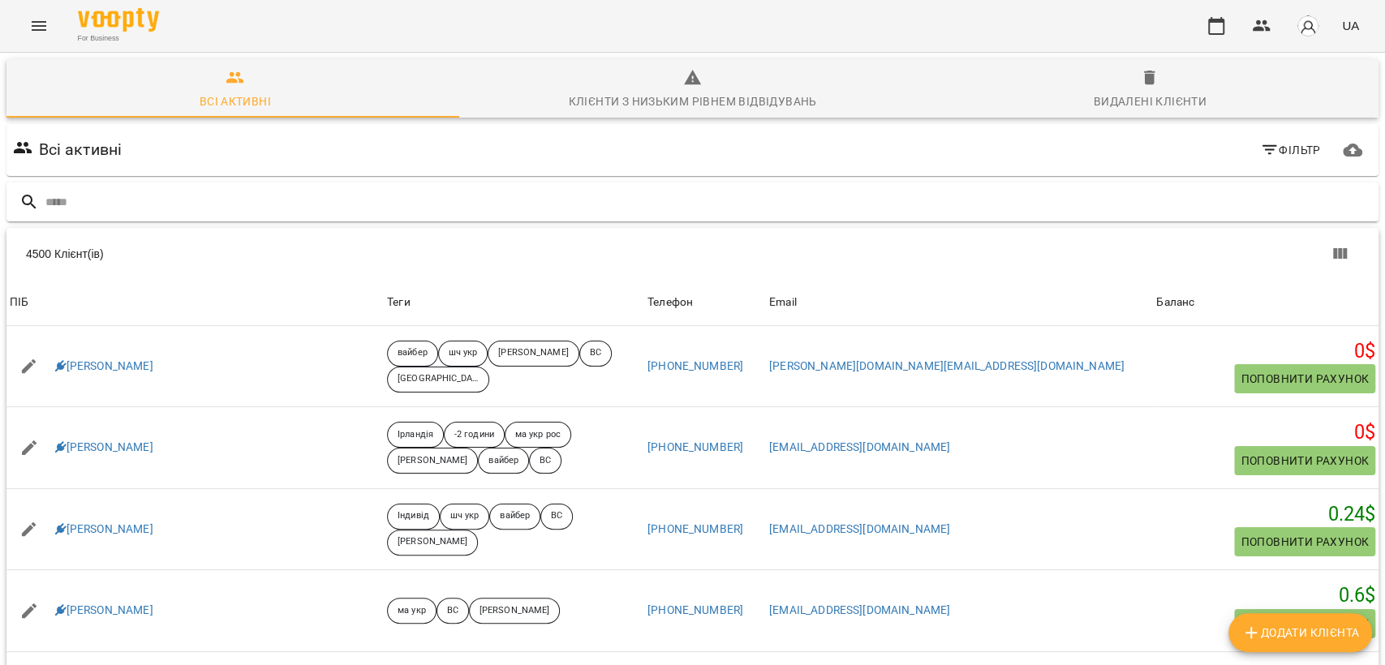
click at [324, 213] on input "text" at bounding box center [708, 202] width 1326 height 27
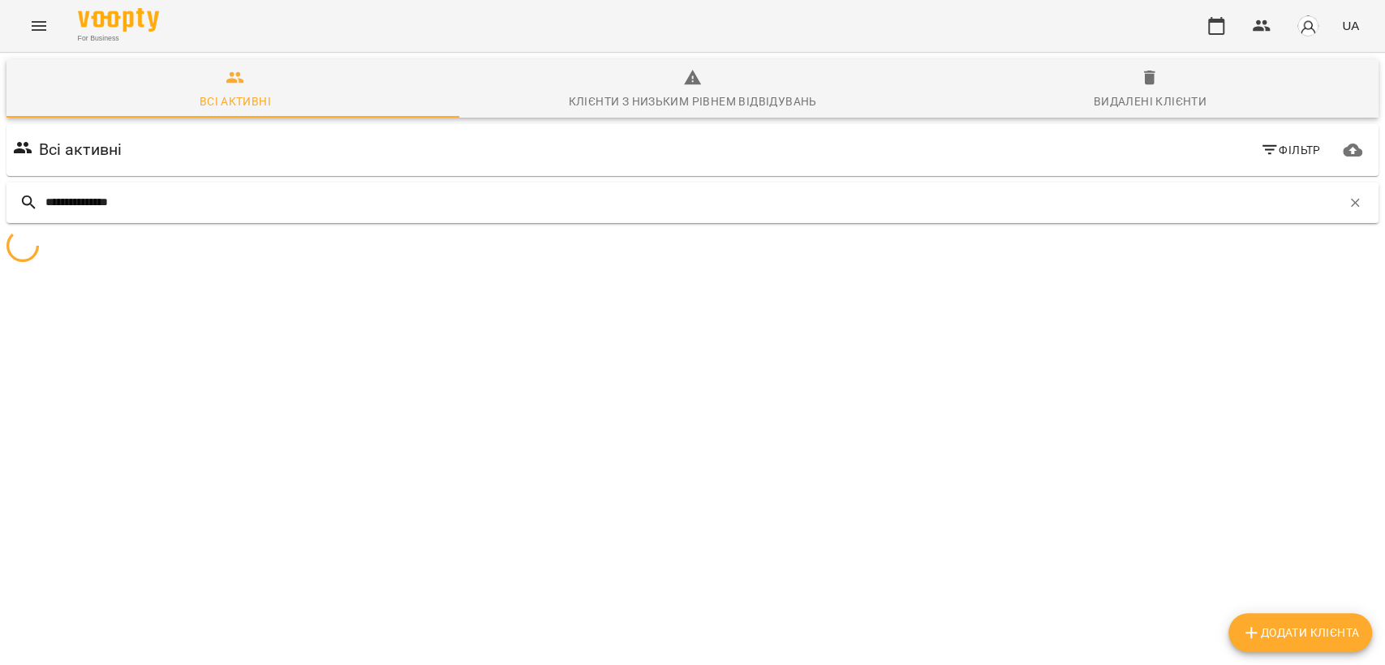
type input "**********"
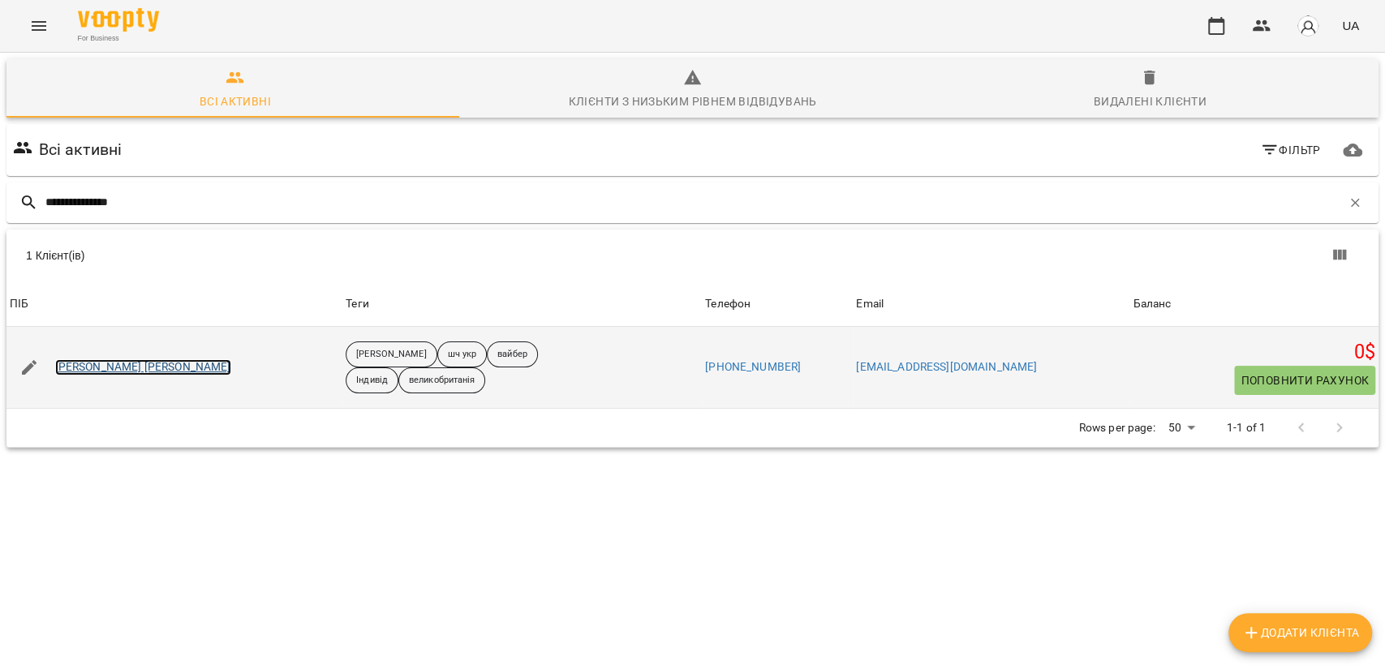
click at [112, 359] on div "Скобенюк Веліна" at bounding box center [143, 367] width 183 height 23
click at [121, 368] on link "Скобенюк Веліна" at bounding box center [143, 367] width 176 height 16
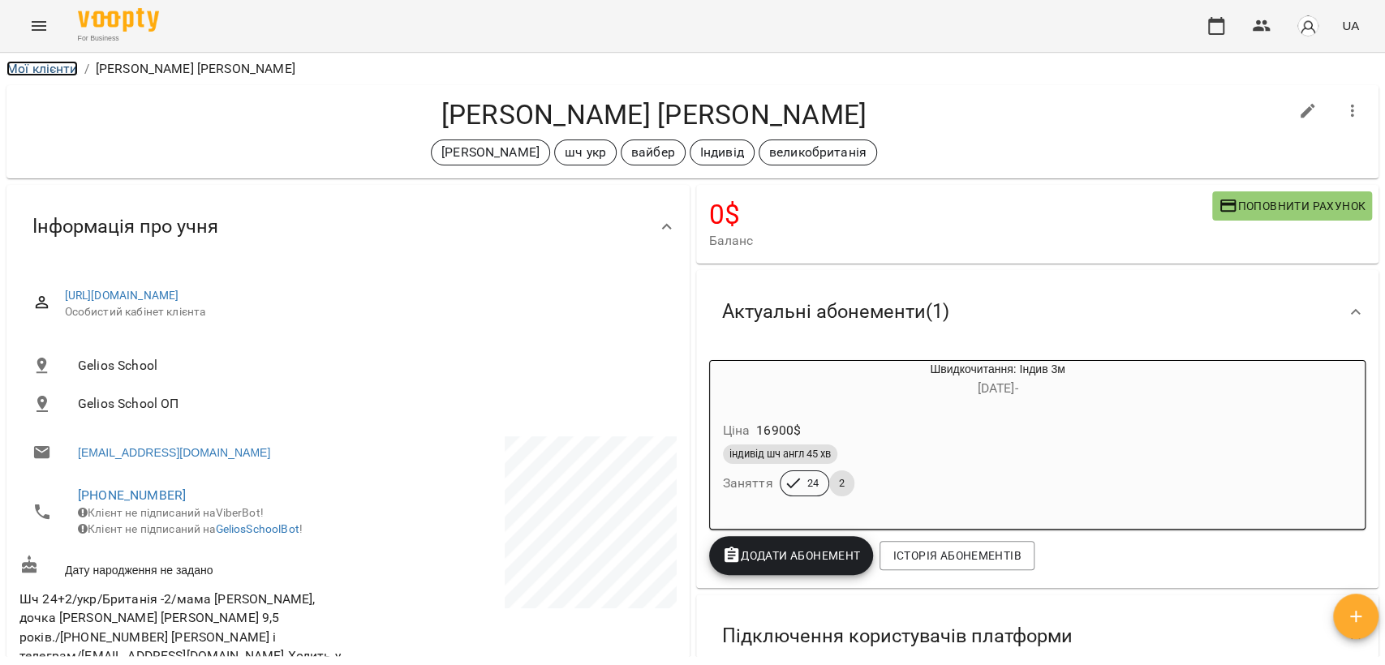
click at [41, 66] on link "Мої клієнти" at bounding box center [41, 68] width 71 height 15
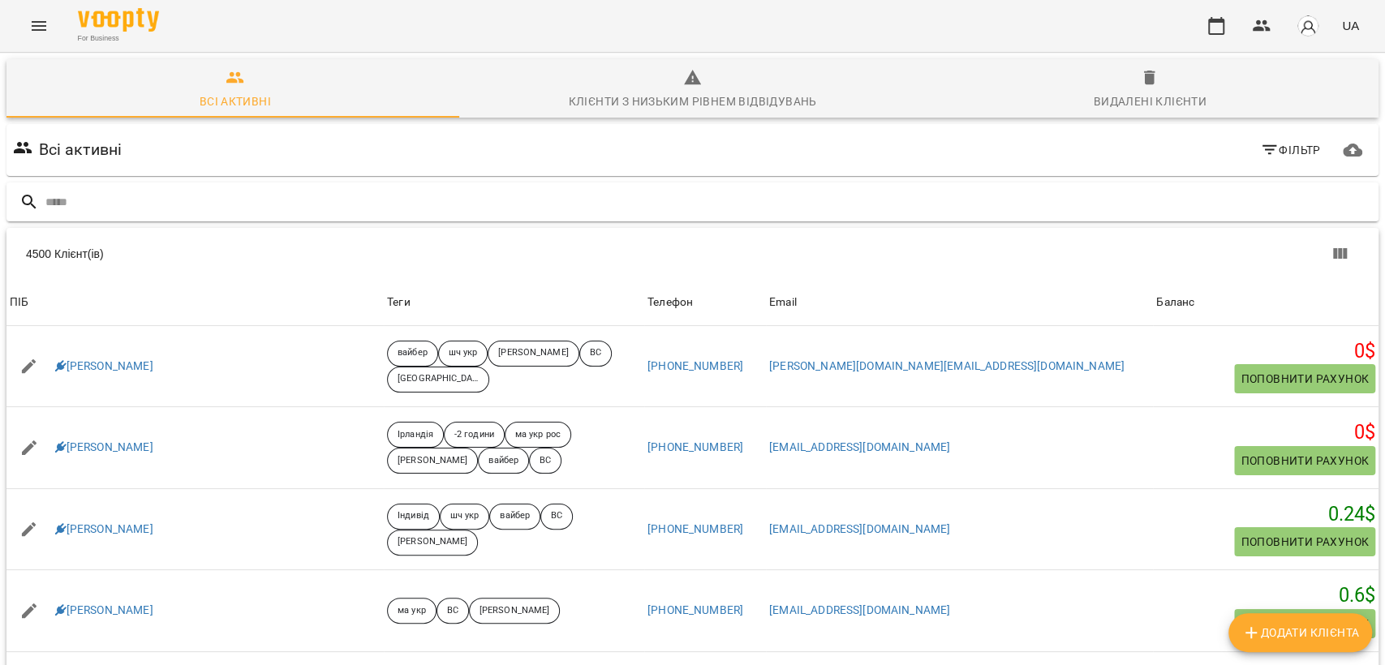
click at [357, 209] on input "text" at bounding box center [708, 202] width 1326 height 27
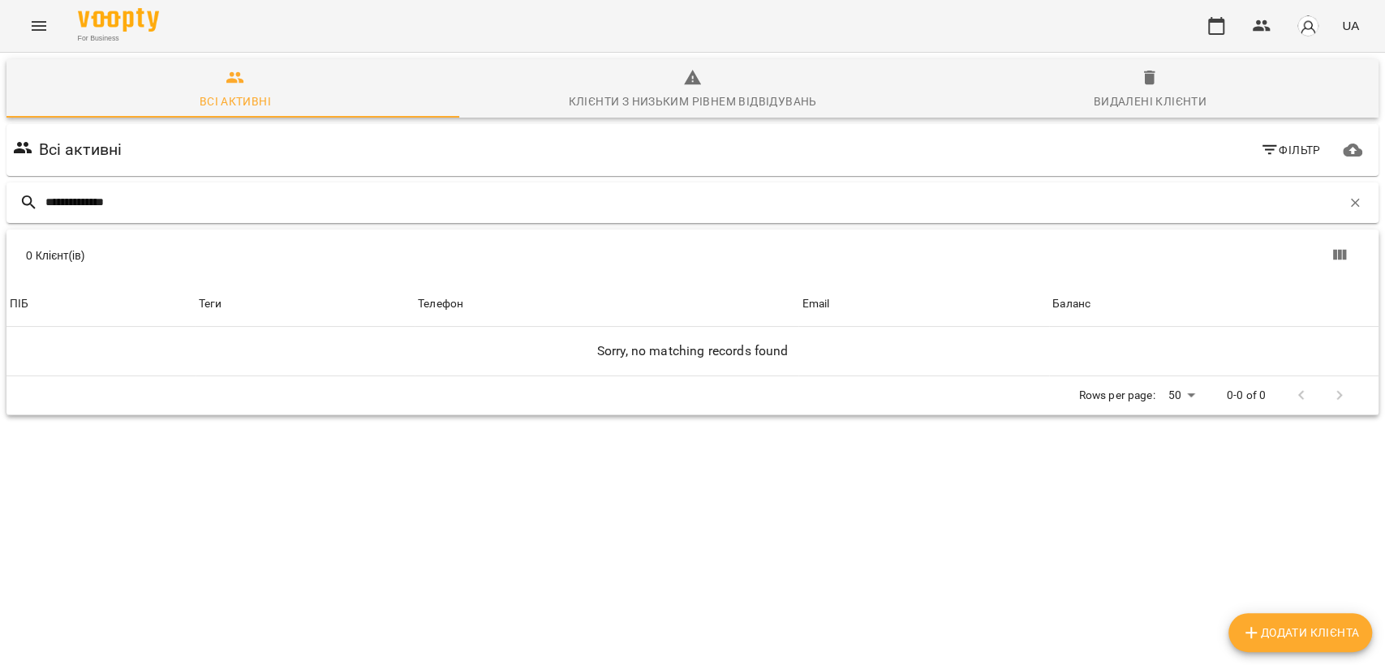
drag, startPoint x: 65, startPoint y: 204, endPoint x: 71, endPoint y: 216, distance: 12.7
click at [65, 204] on input "**********" at bounding box center [693, 202] width 1296 height 27
drag, startPoint x: 70, startPoint y: 200, endPoint x: 8, endPoint y: 196, distance: 61.7
click at [8, 196] on div "**********" at bounding box center [692, 203] width 1372 height 41
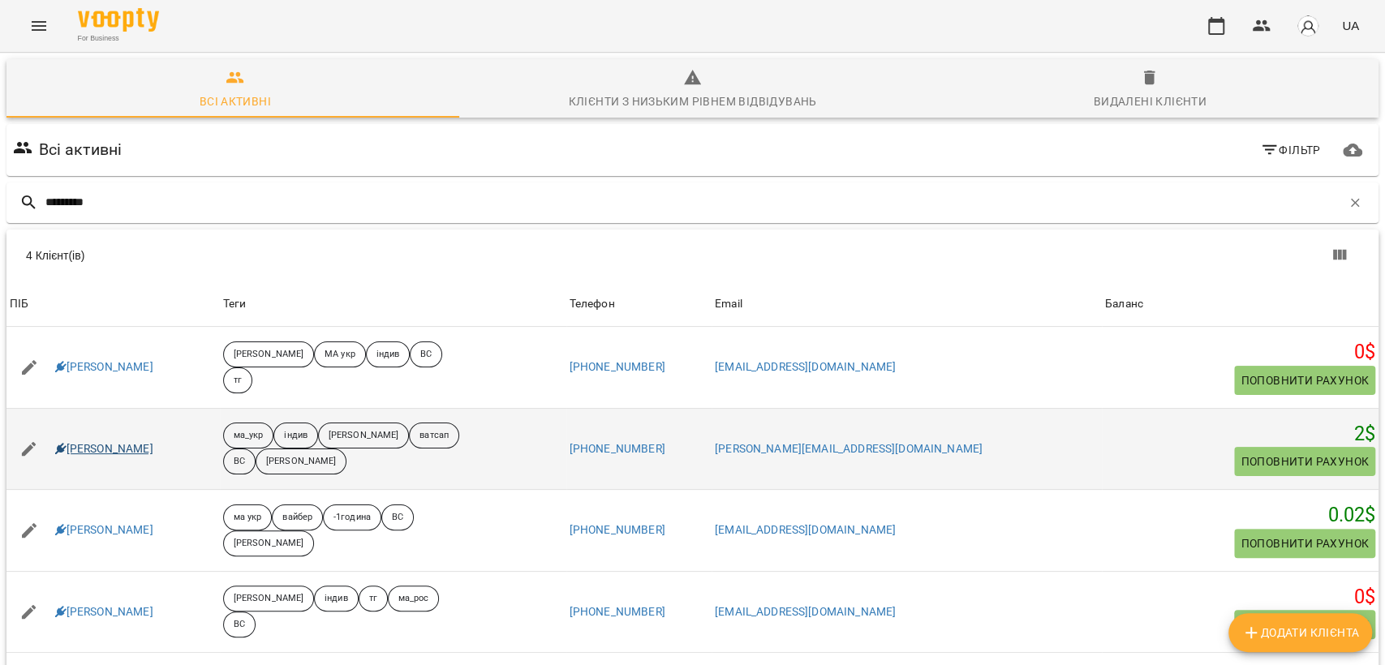
type input "*********"
click at [110, 444] on link "Коваленко Кіра" at bounding box center [104, 449] width 98 height 16
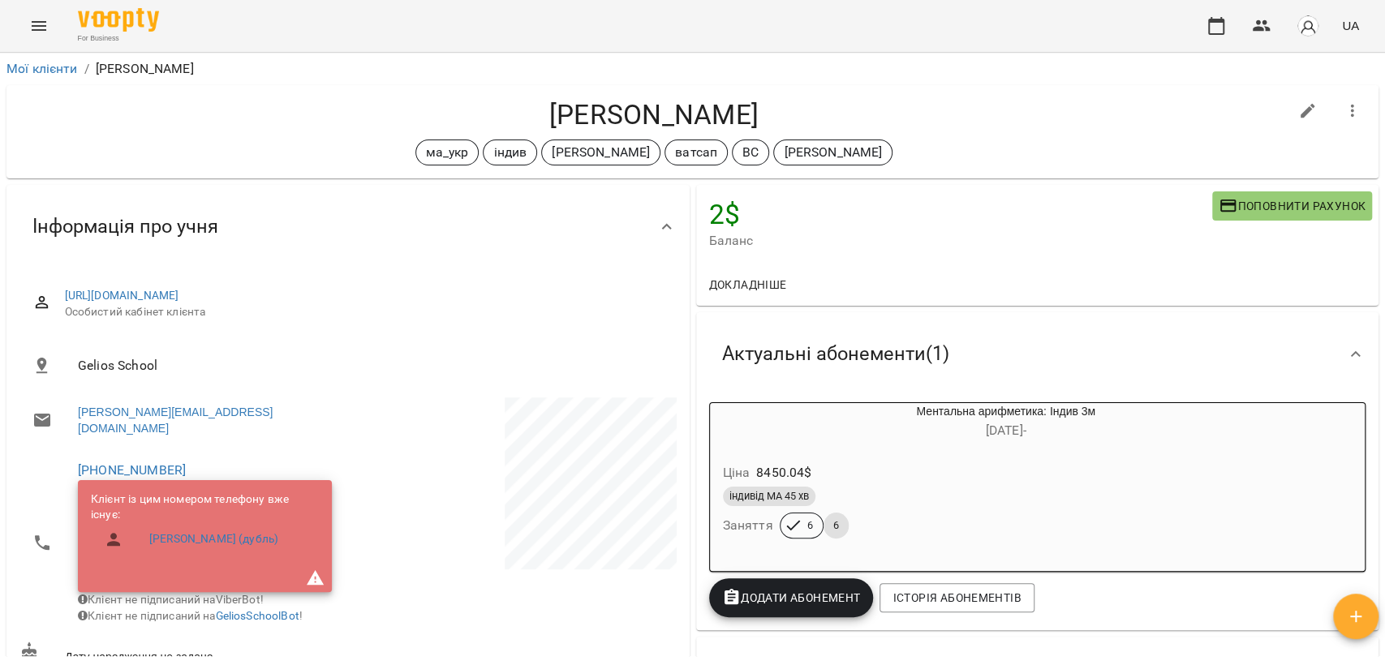
drag, startPoint x: 536, startPoint y: 97, endPoint x: 809, endPoint y: 106, distance: 272.7
click at [809, 106] on h4 "Коваленко Кіра" at bounding box center [653, 114] width 1269 height 33
copy h4 "Коваленко Кіра"
drag, startPoint x: 184, startPoint y: 456, endPoint x: 58, endPoint y: 455, distance: 126.6
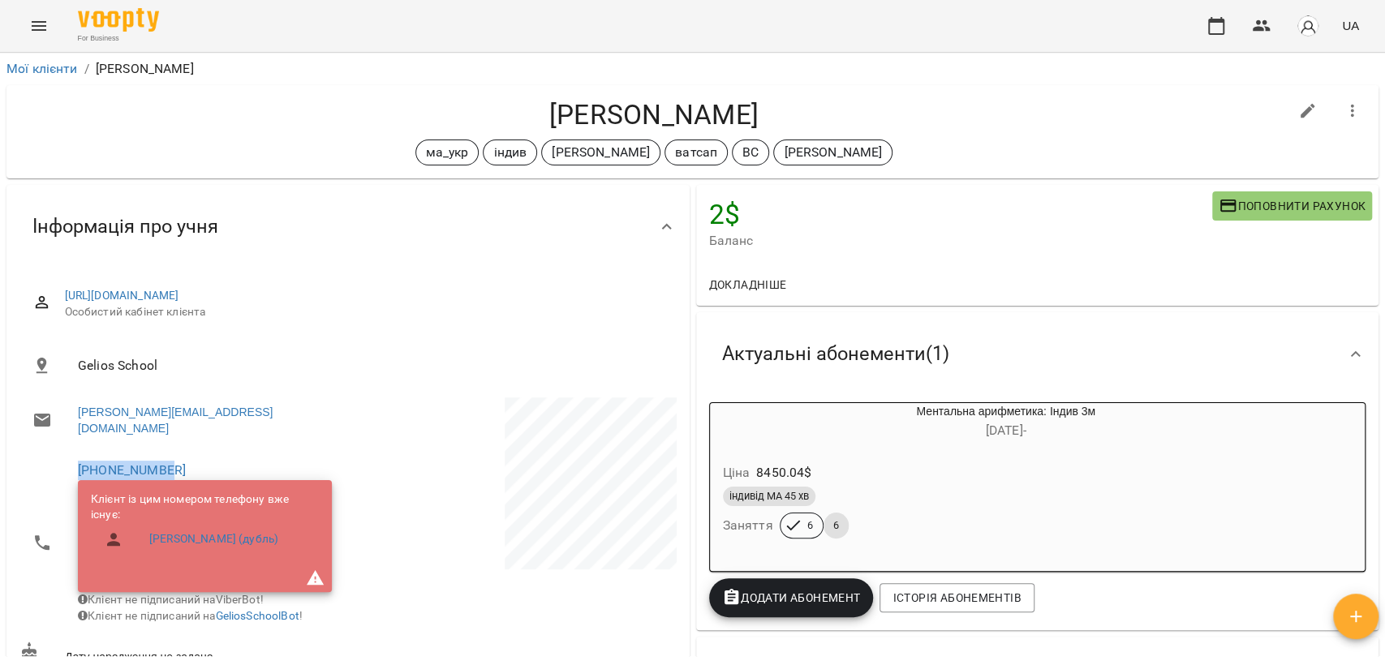
click at [48, 454] on li "+18605154969 Клієнт із цим номером телефону вже існує: Коваленко Кіра (дубль) К…" at bounding box center [181, 542] width 325 height 186
click at [237, 449] on li "+18605154969 Клієнт із цим номером телефону вже існує: Коваленко Кіра (дубль) К…" at bounding box center [181, 542] width 325 height 186
drag, startPoint x: 187, startPoint y: 456, endPoint x: 13, endPoint y: 445, distance: 174.8
click at [13, 445] on div "https://platform.gelios-school.com/client/65d0c78f332c5598ddc2bd28/66af9940d475…" at bounding box center [347, 661] width 683 height 785
copy link "+18605154969"
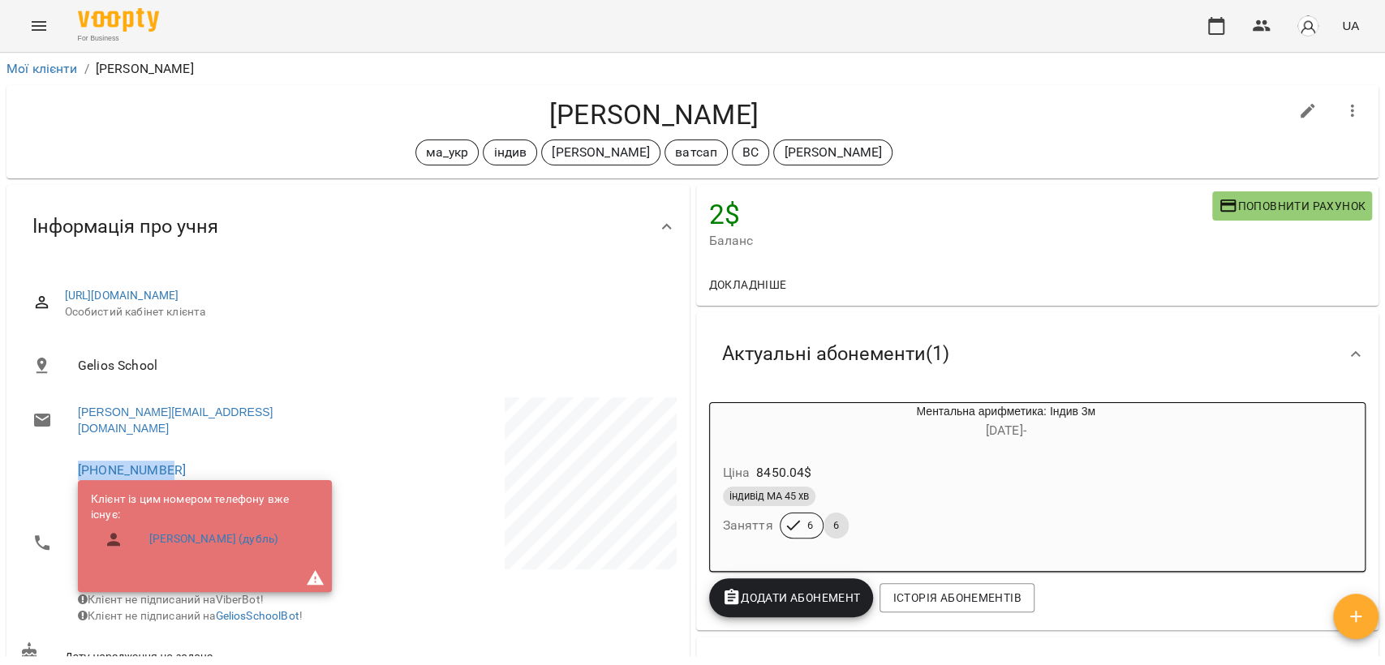
copy link "+18605154969"
click at [49, 71] on link "Мої клієнти" at bounding box center [41, 68] width 71 height 15
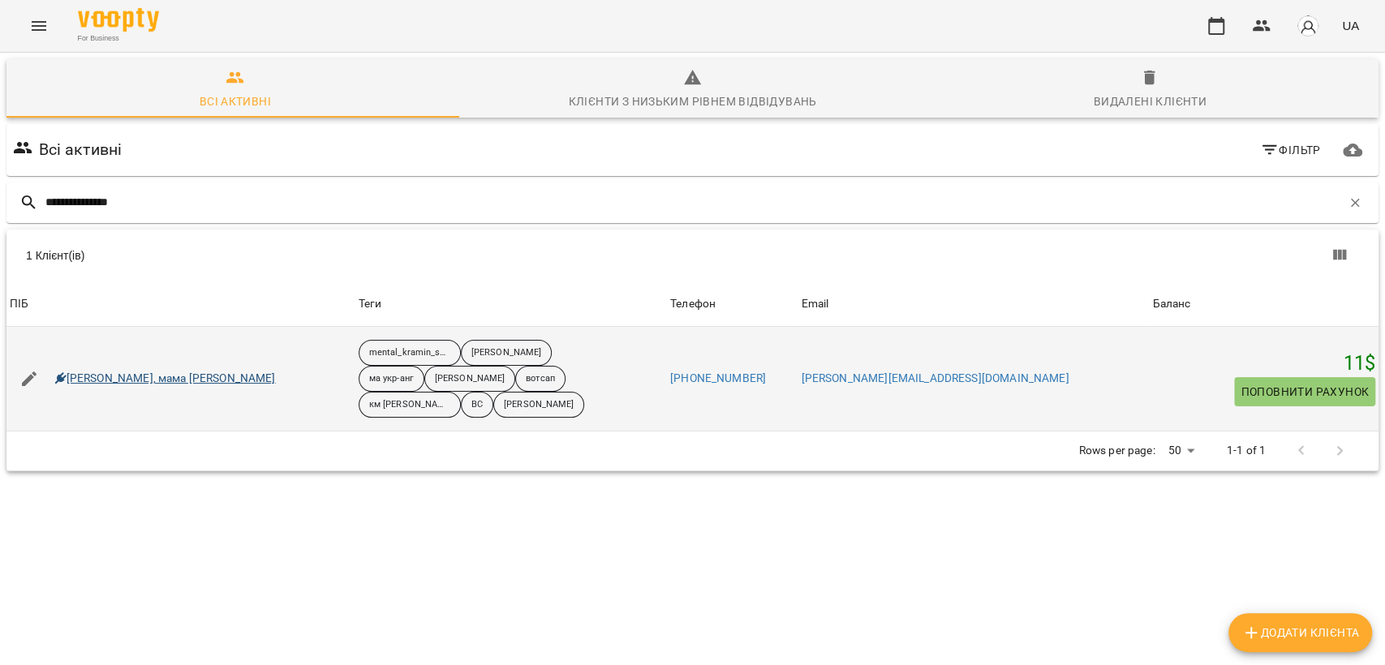
type input "**********"
click at [144, 378] on link "Вероніка Коваль, мама Тетяна Коваль" at bounding box center [165, 379] width 221 height 16
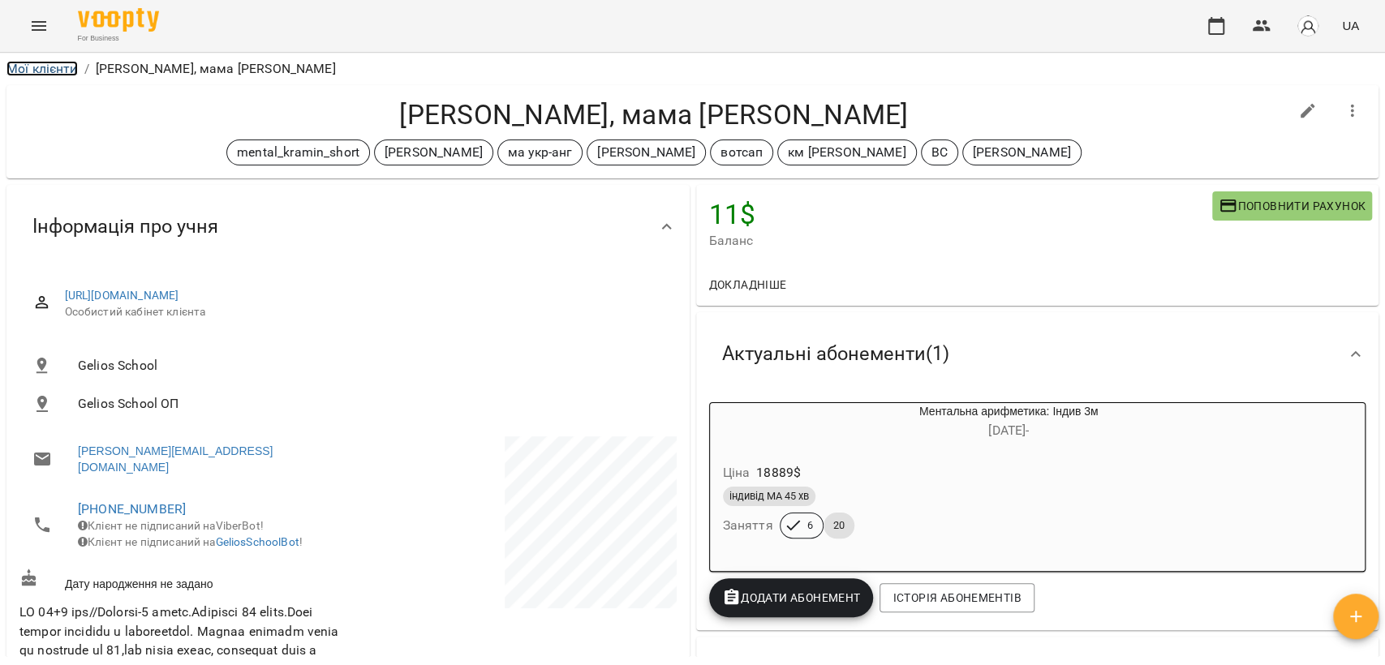
click at [58, 71] on link "Мої клієнти" at bounding box center [41, 68] width 71 height 15
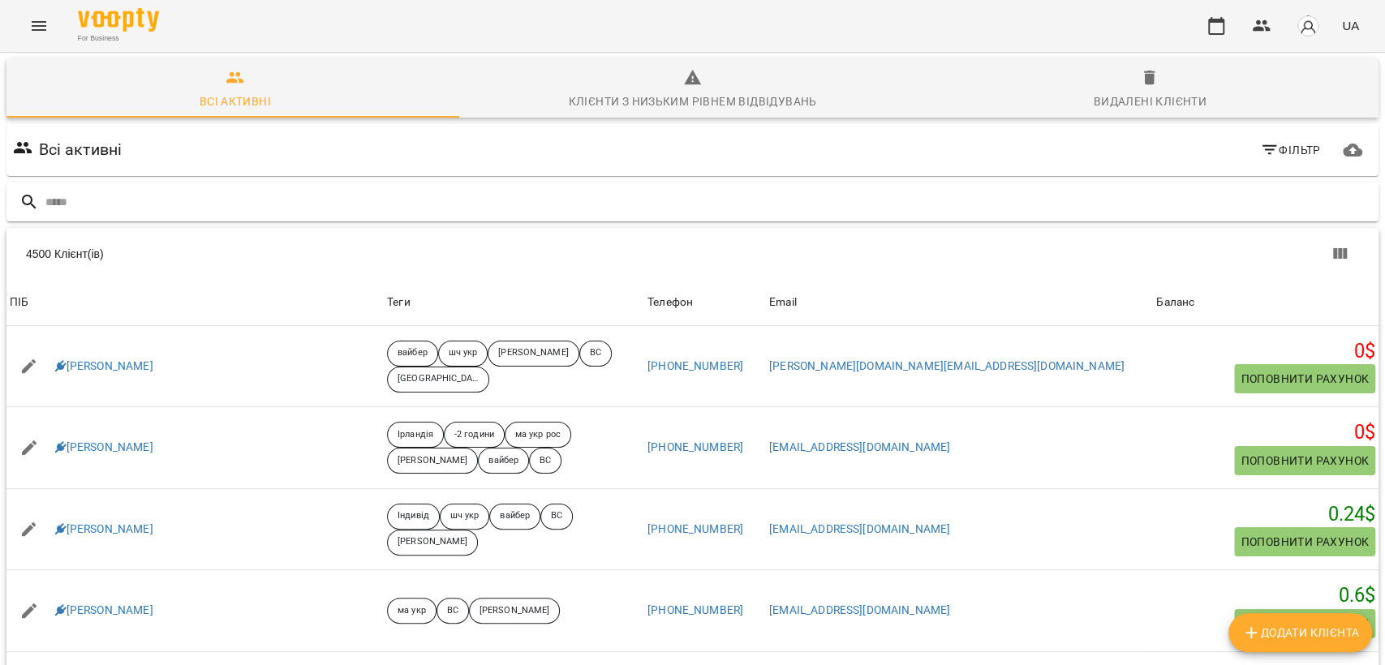
click at [334, 211] on input "text" at bounding box center [708, 202] width 1326 height 27
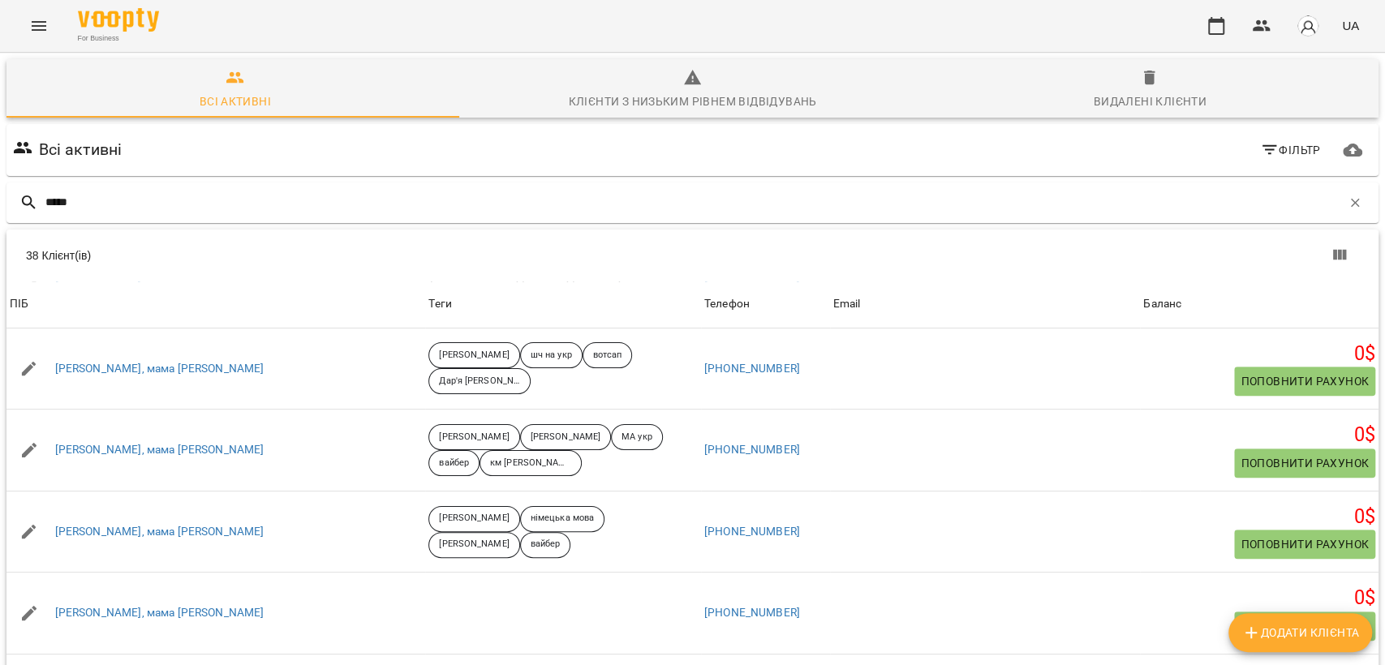
scroll to position [1172, 0]
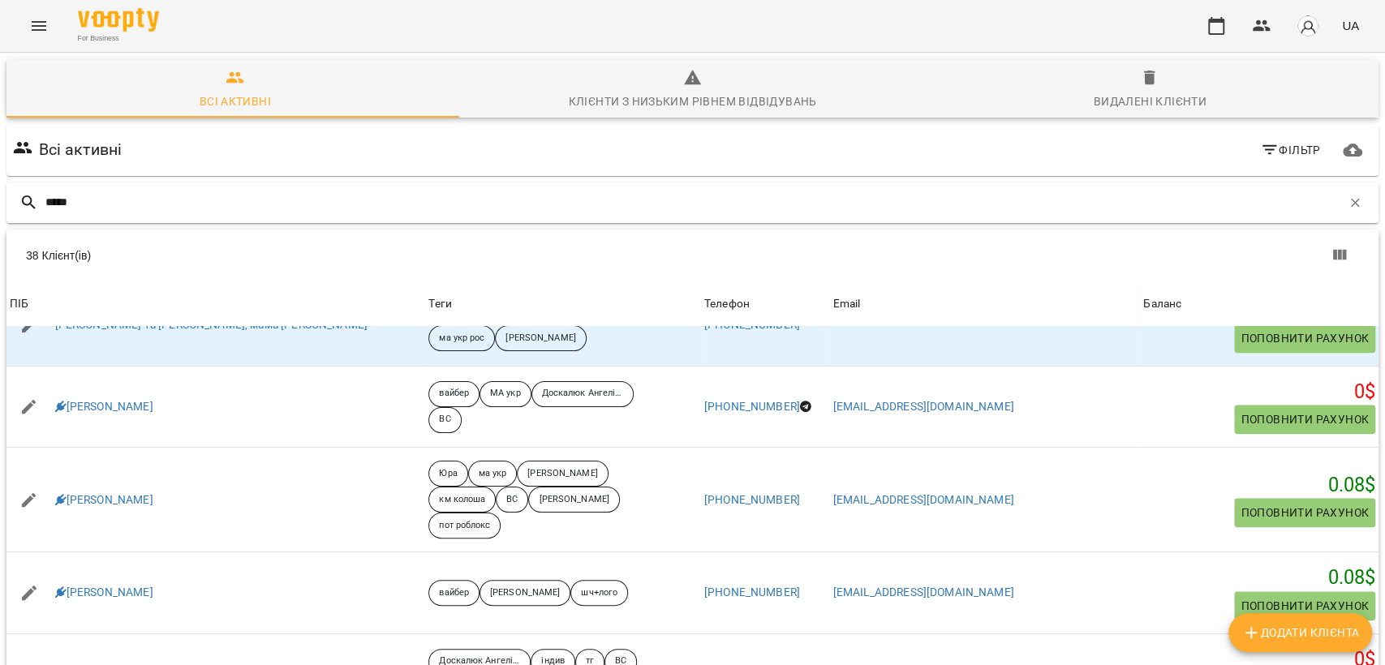
click at [179, 186] on div "*****" at bounding box center [692, 203] width 1372 height 41
click at [178, 197] on input "*****" at bounding box center [693, 202] width 1296 height 27
type input "******"
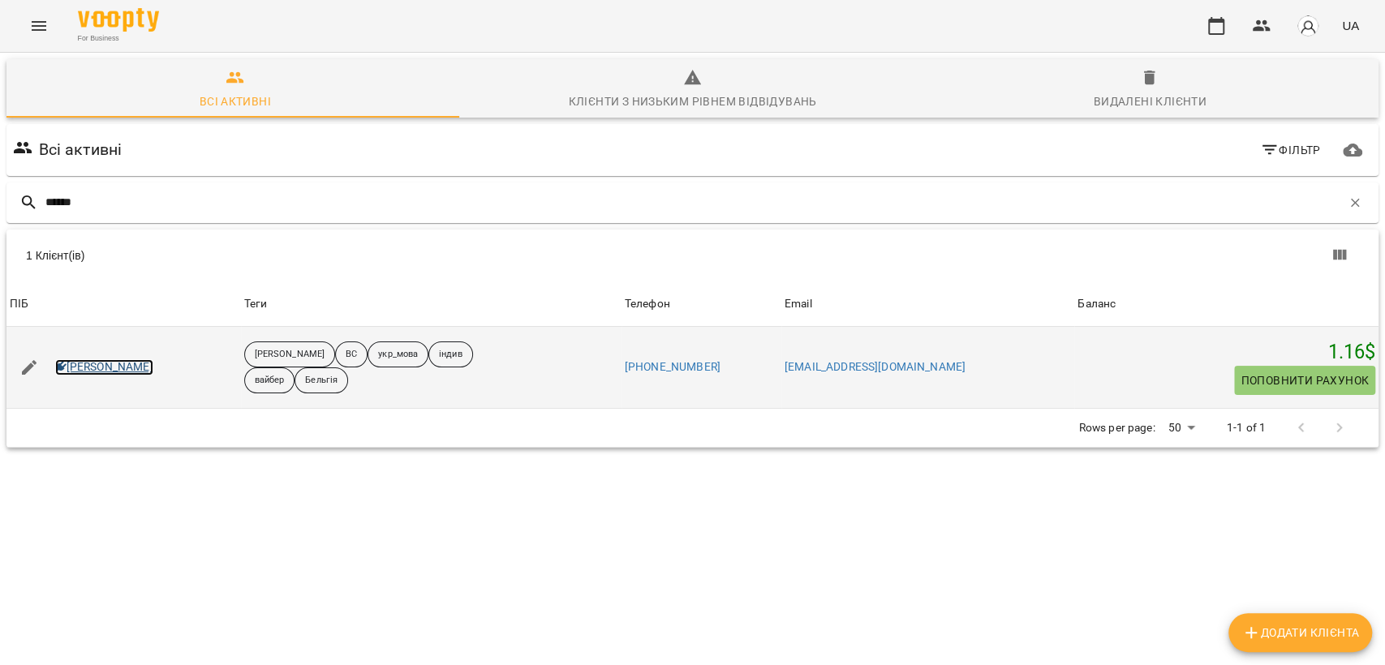
click at [123, 363] on link "Еліна Вереша" at bounding box center [104, 367] width 98 height 16
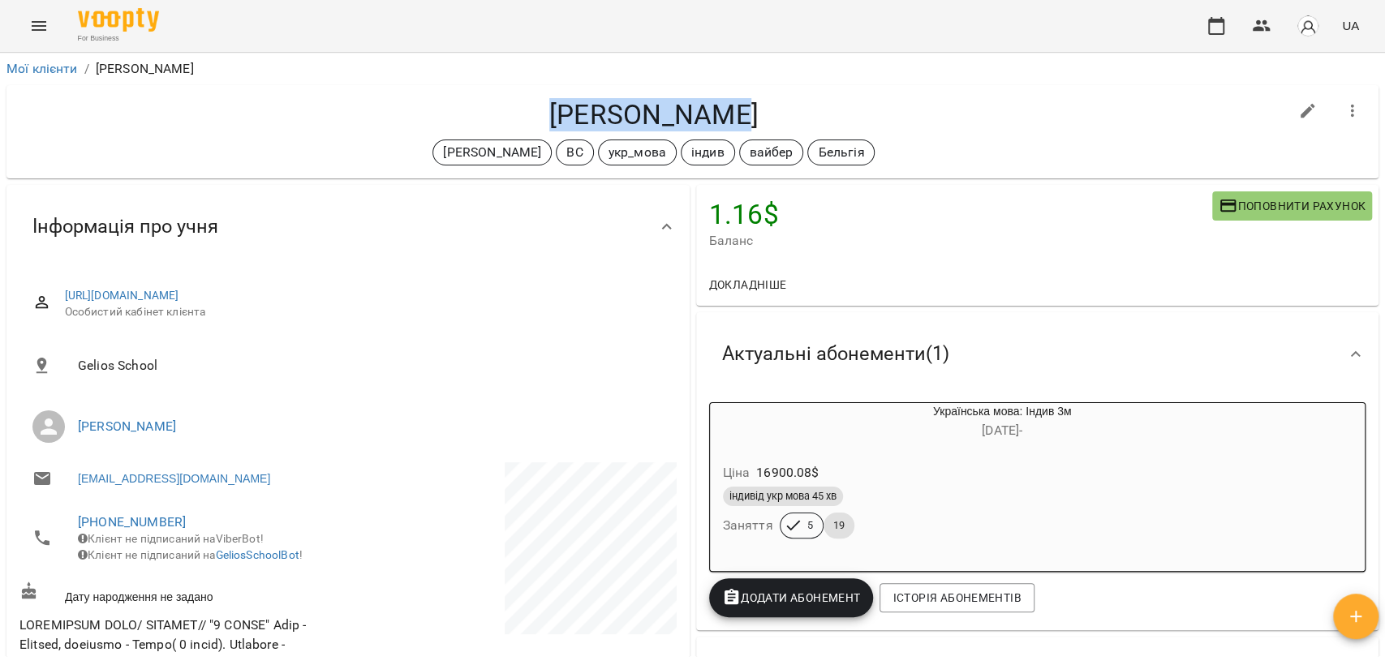
drag, startPoint x: 559, startPoint y: 117, endPoint x: 767, endPoint y: 120, distance: 208.5
click at [767, 120] on h4 "Еліна Вереша" at bounding box center [653, 114] width 1269 height 33
click at [928, 92] on div "Еліна Вереша Черткова Ірина ВС укр_мова індив вайбер Бельгія" at bounding box center [692, 131] width 1372 height 93
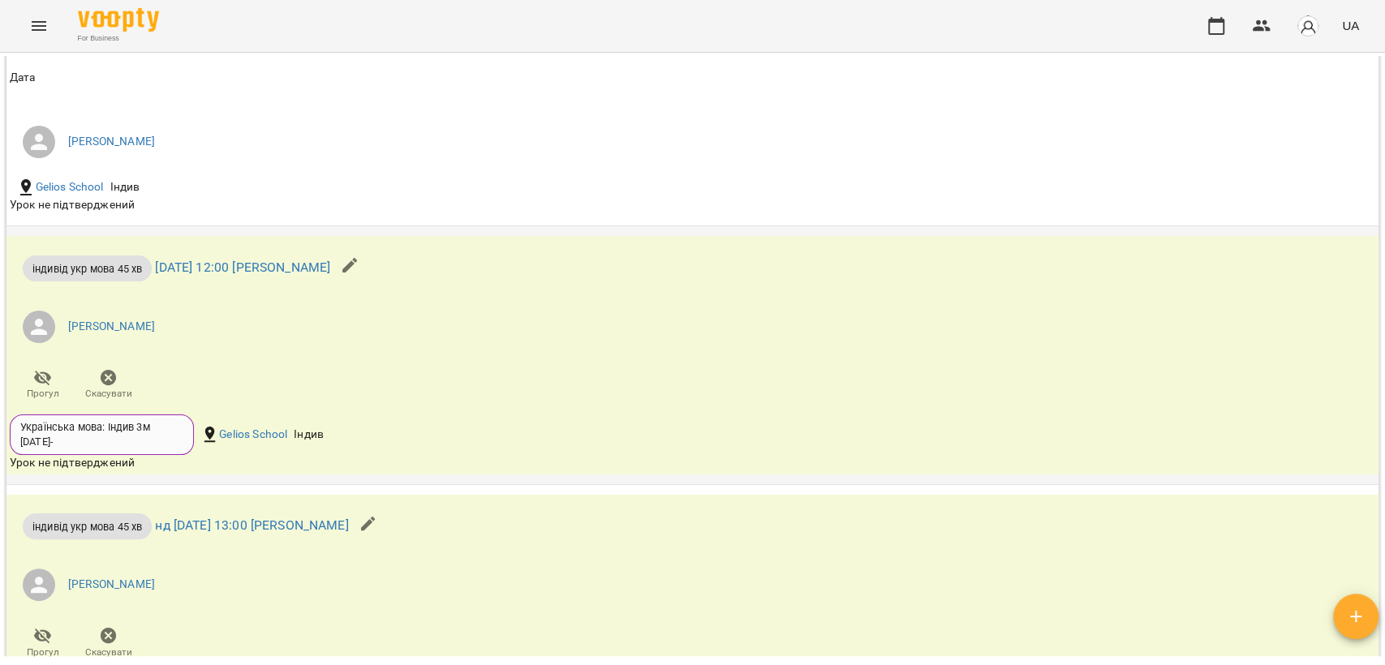
scroll to position [1713, 0]
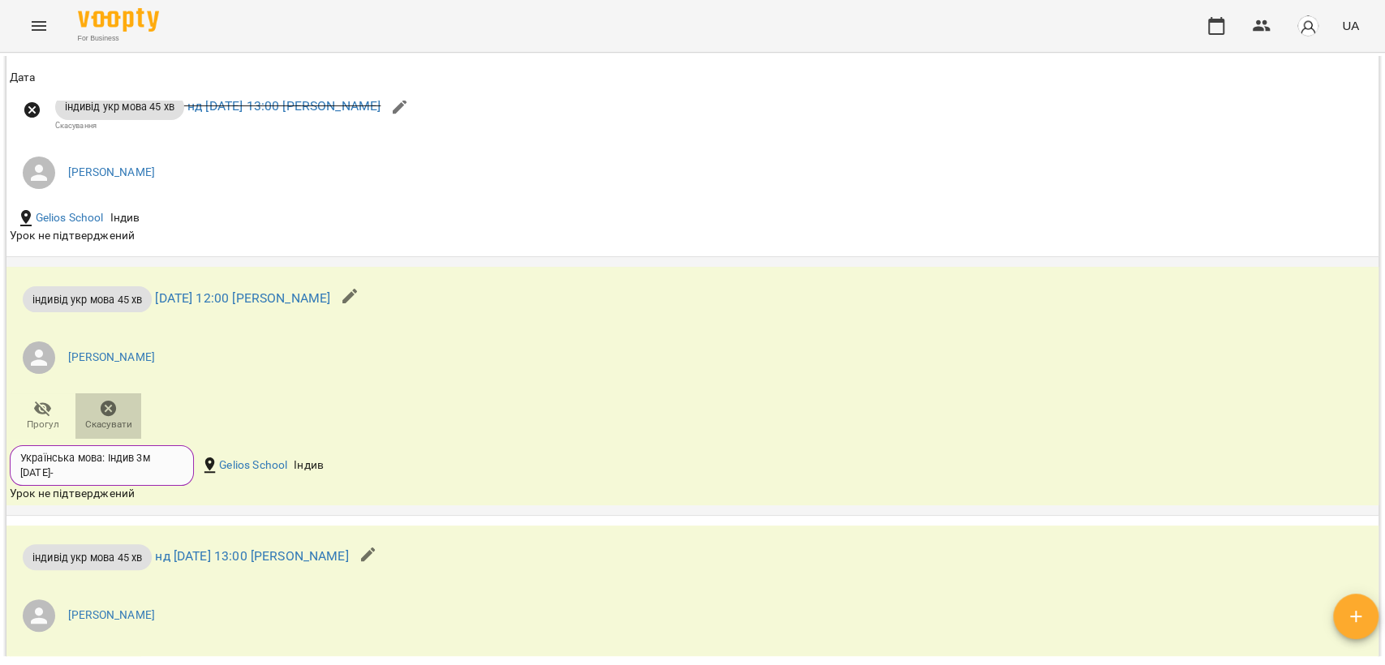
click at [117, 419] on icon "button" at bounding box center [108, 408] width 19 height 19
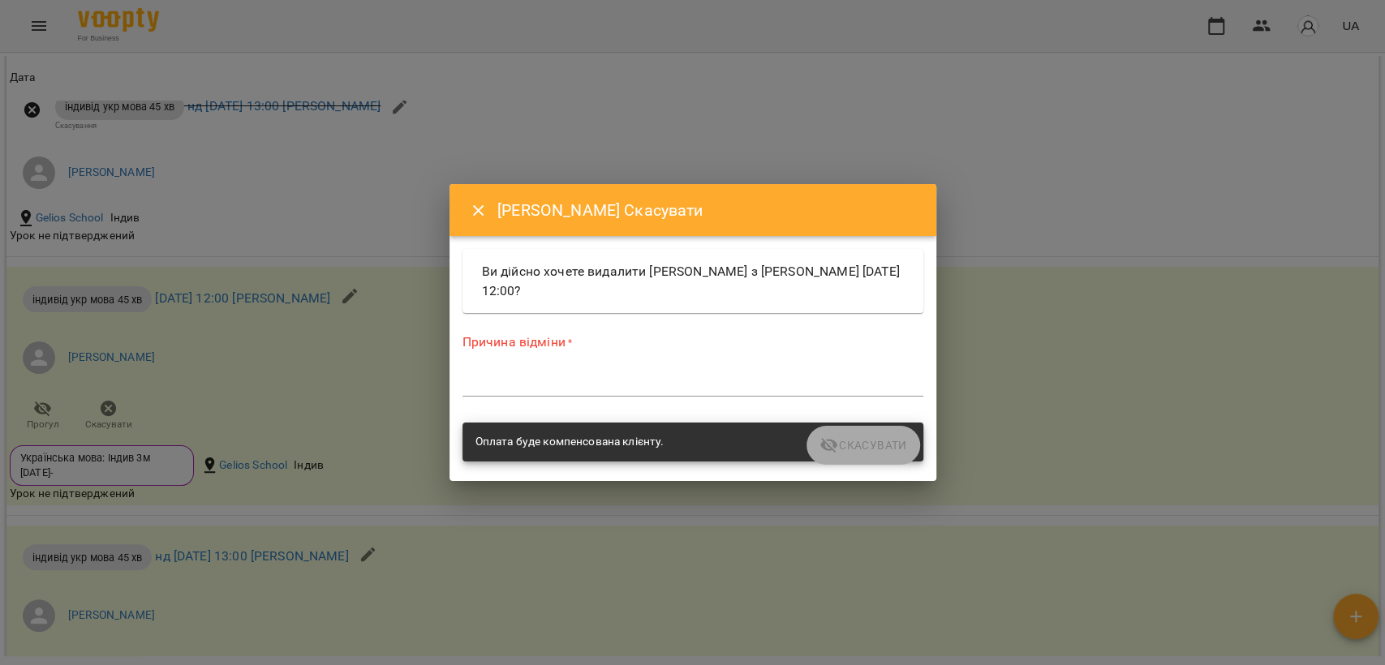
click at [537, 385] on textarea at bounding box center [692, 383] width 461 height 15
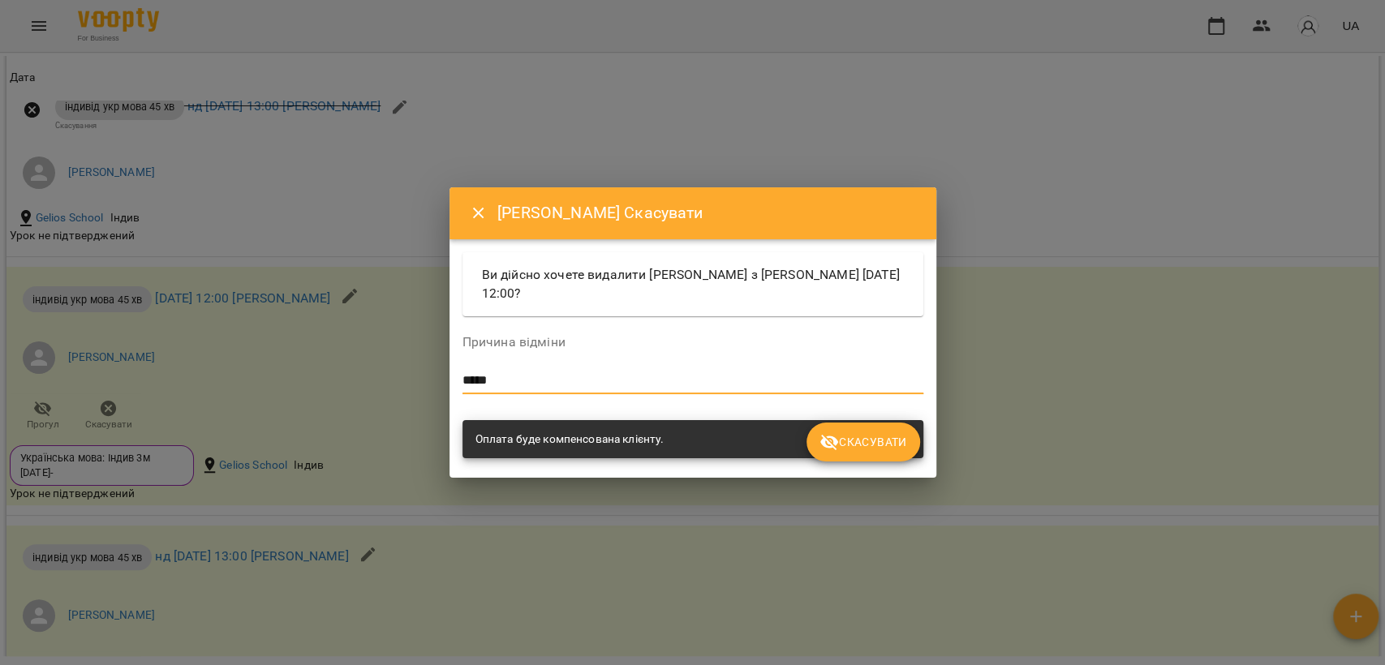
type textarea "*****"
drag, startPoint x: 901, startPoint y: 442, endPoint x: 1022, endPoint y: 209, distance: 262.7
click at [1022, 209] on div "Еліна Вереша Скасувати Ви дійсно хочете видалити Еліна Вереша з Лариса Мосюра с…" at bounding box center [692, 332] width 1385 height 665
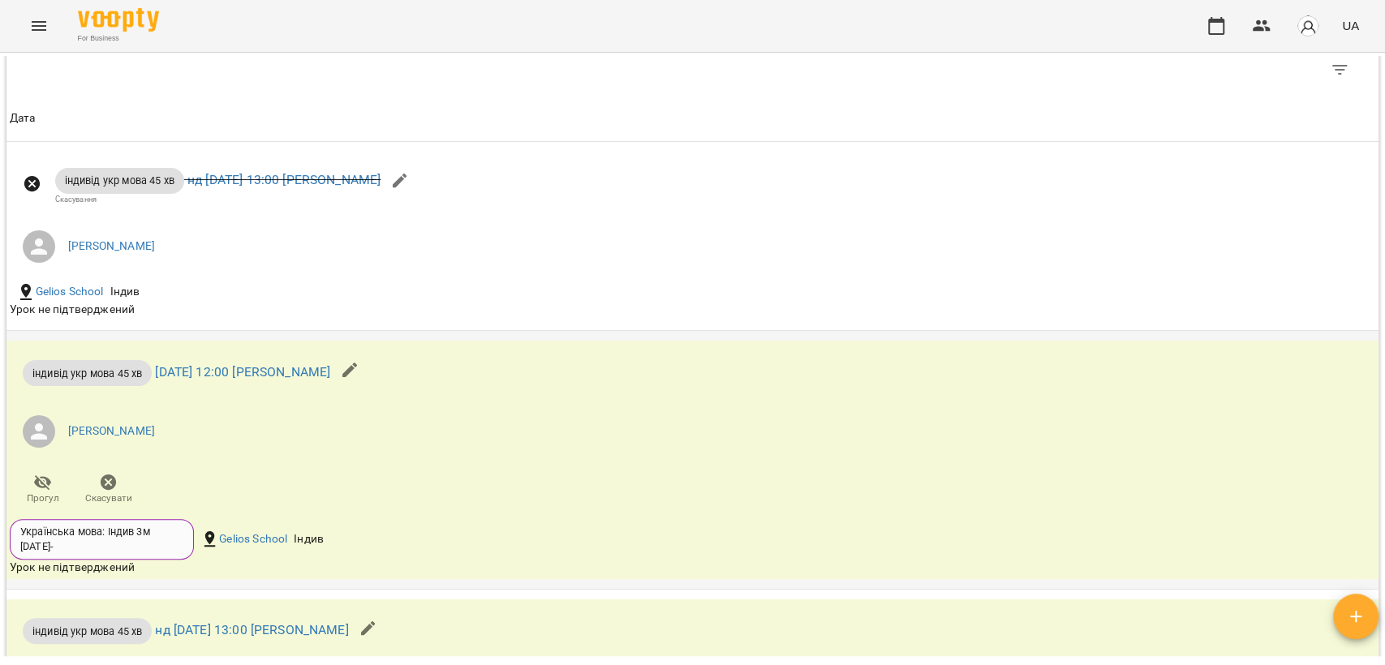
scroll to position [1803, 0]
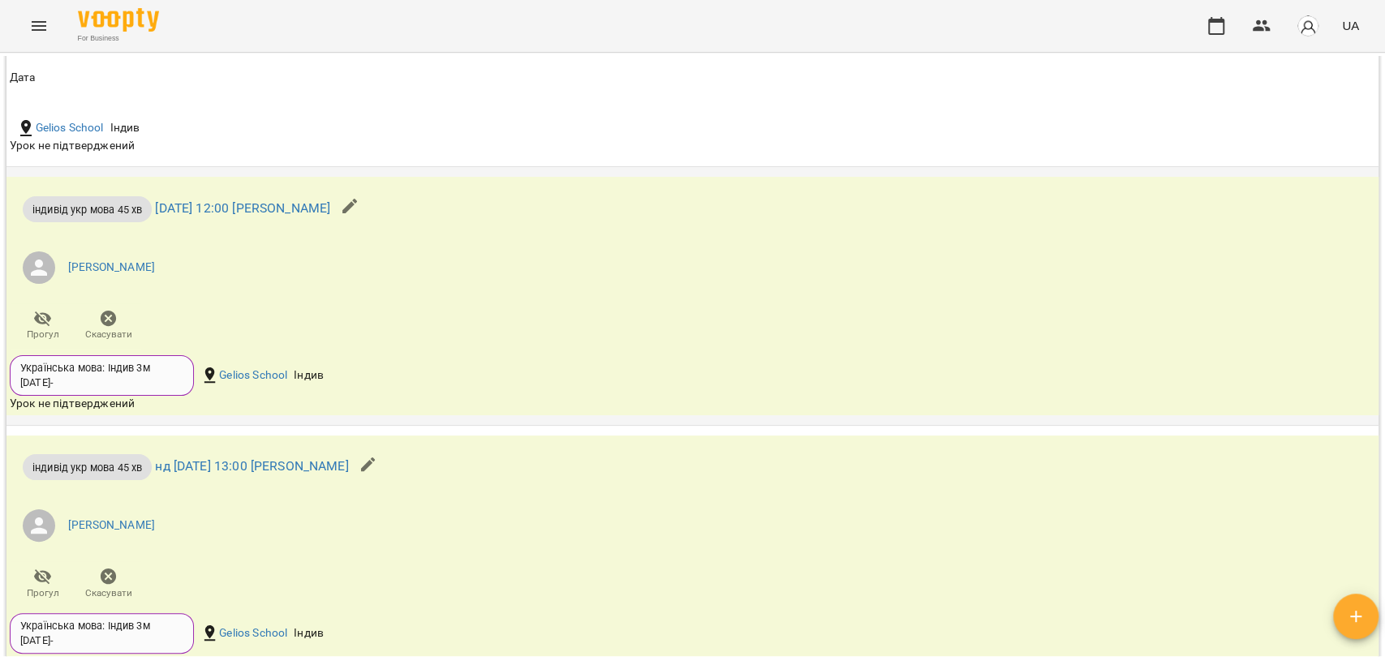
click at [723, 352] on div "індивід укр мова 45 хв сб 20 вер 2025 12:00 Лариса Мосюра Мосюра Лариса Прогул …" at bounding box center [463, 264] width 914 height 175
click at [103, 342] on span "Скасувати" at bounding box center [108, 335] width 47 height 14
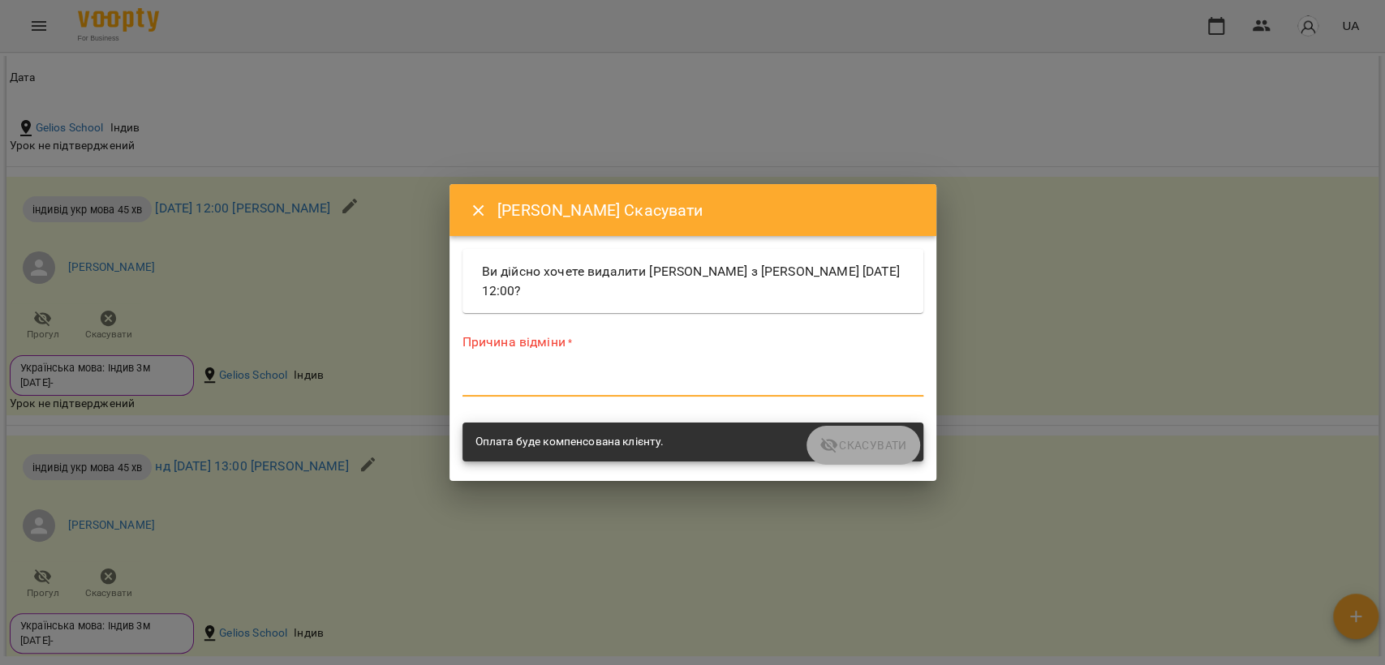
click at [596, 376] on textarea at bounding box center [692, 383] width 461 height 15
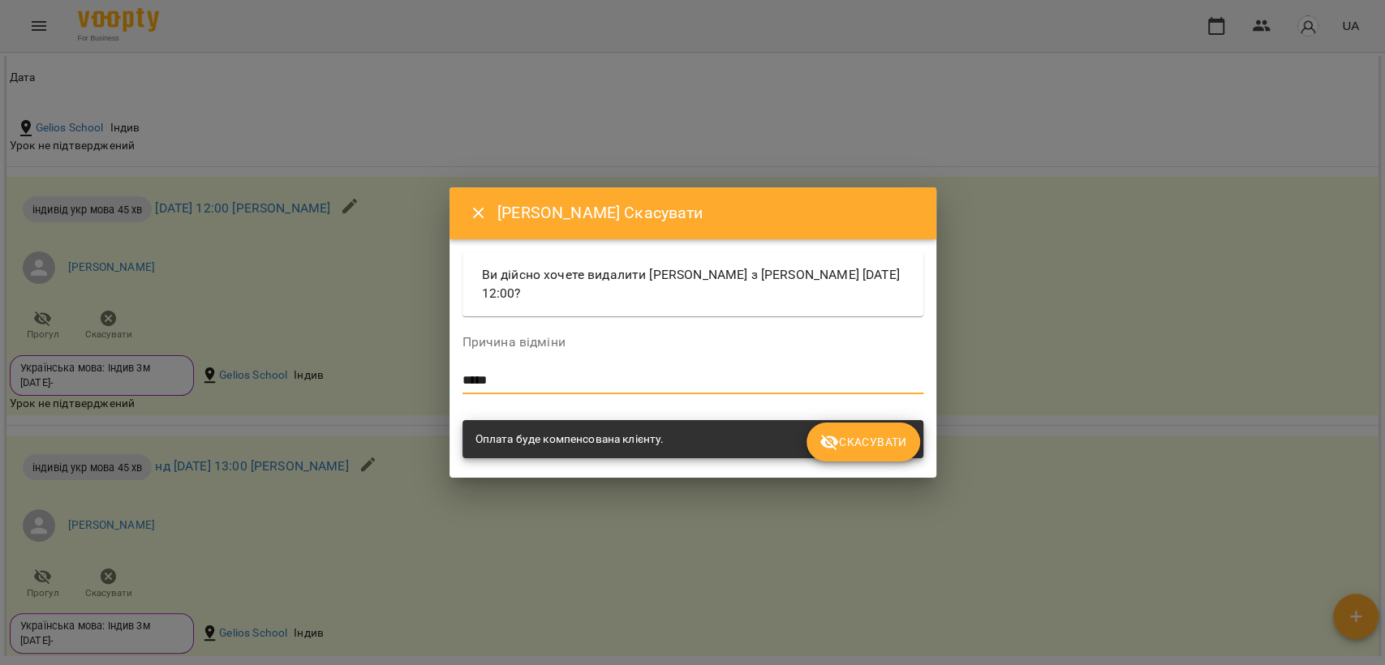
type textarea "*****"
click at [914, 438] on button "Скасувати" at bounding box center [862, 442] width 113 height 39
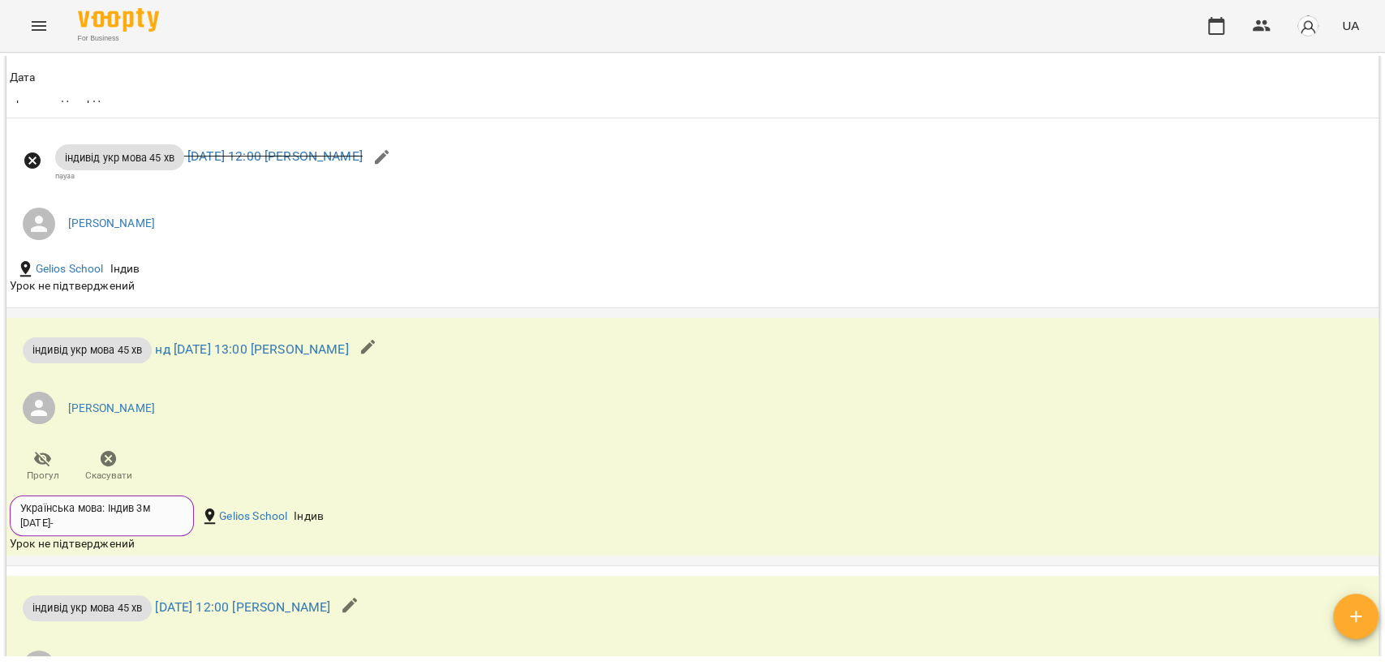
scroll to position [1883, 0]
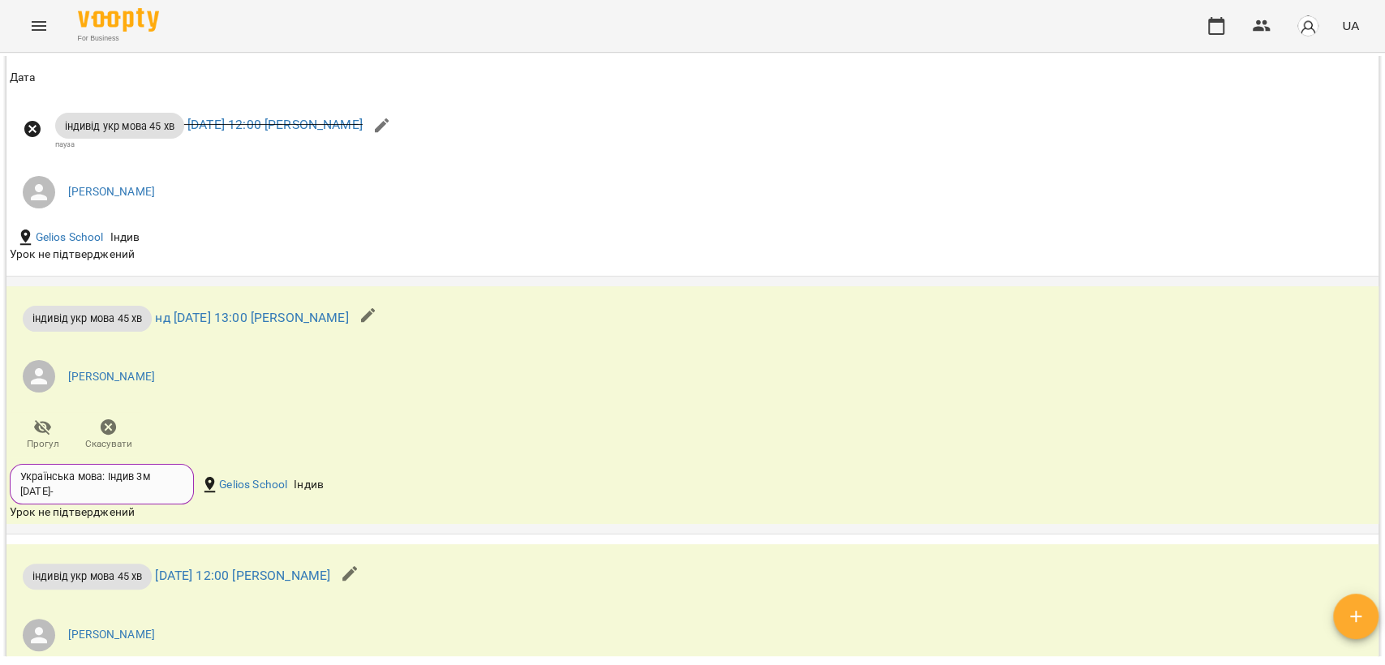
click at [105, 451] on span "Скасувати" at bounding box center [108, 444] width 47 height 14
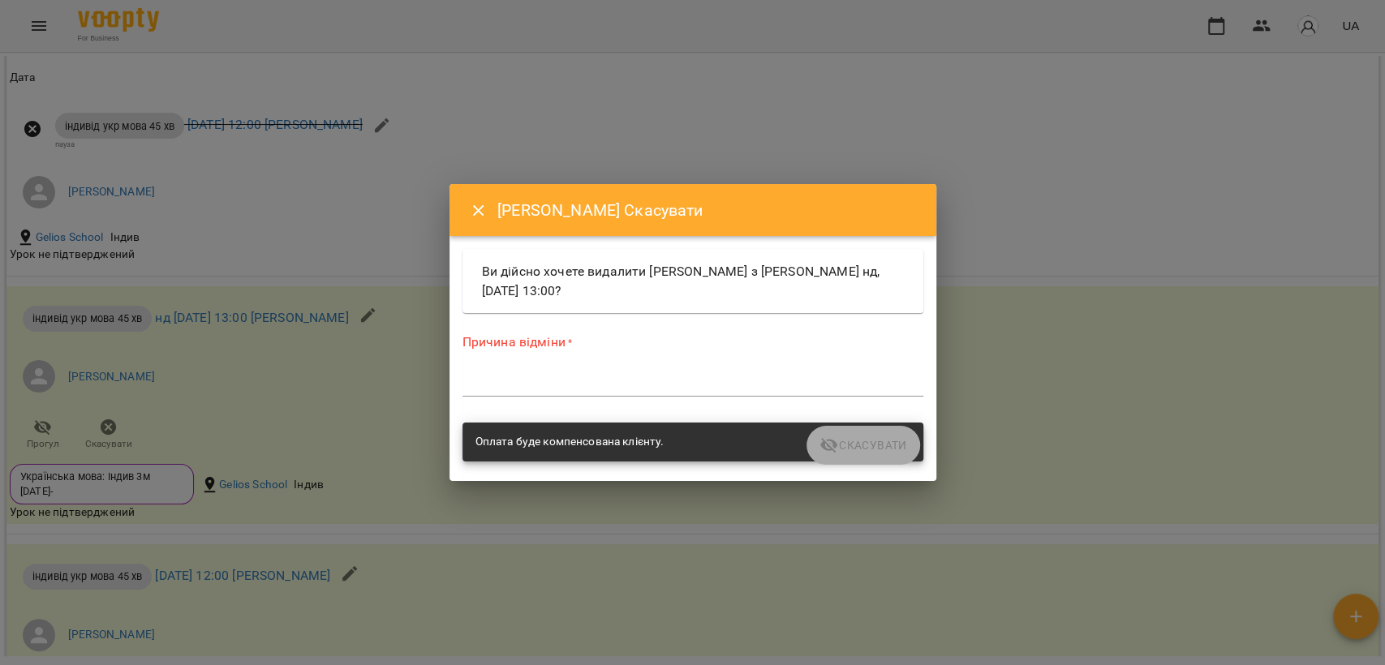
click at [645, 379] on textarea at bounding box center [692, 383] width 461 height 15
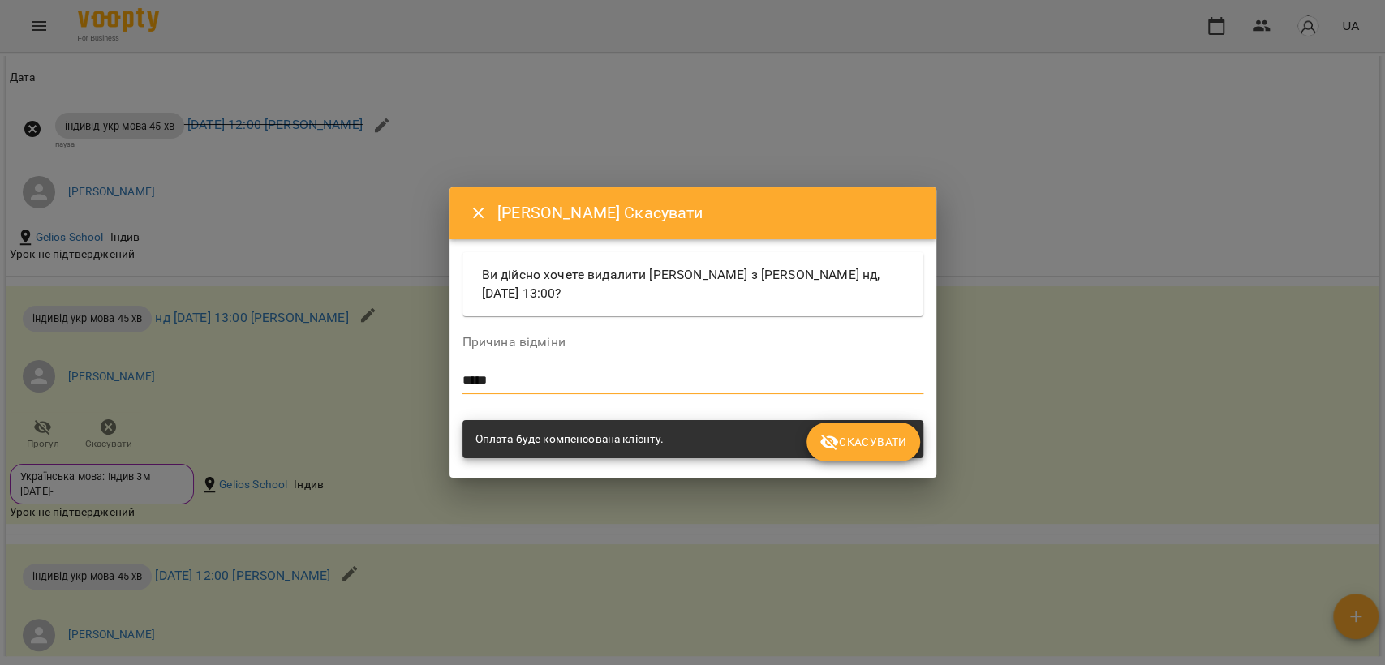
type textarea "*****"
click at [892, 451] on span "Скасувати" at bounding box center [862, 441] width 87 height 19
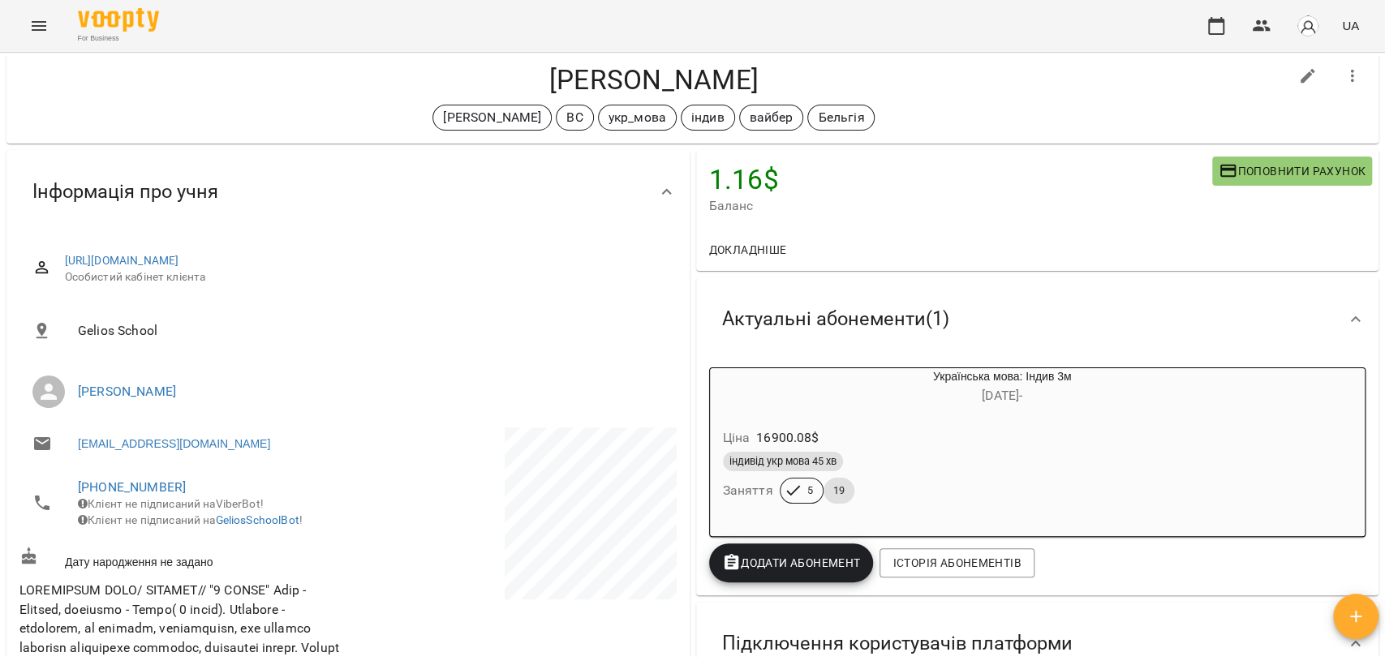
scroll to position [0, 0]
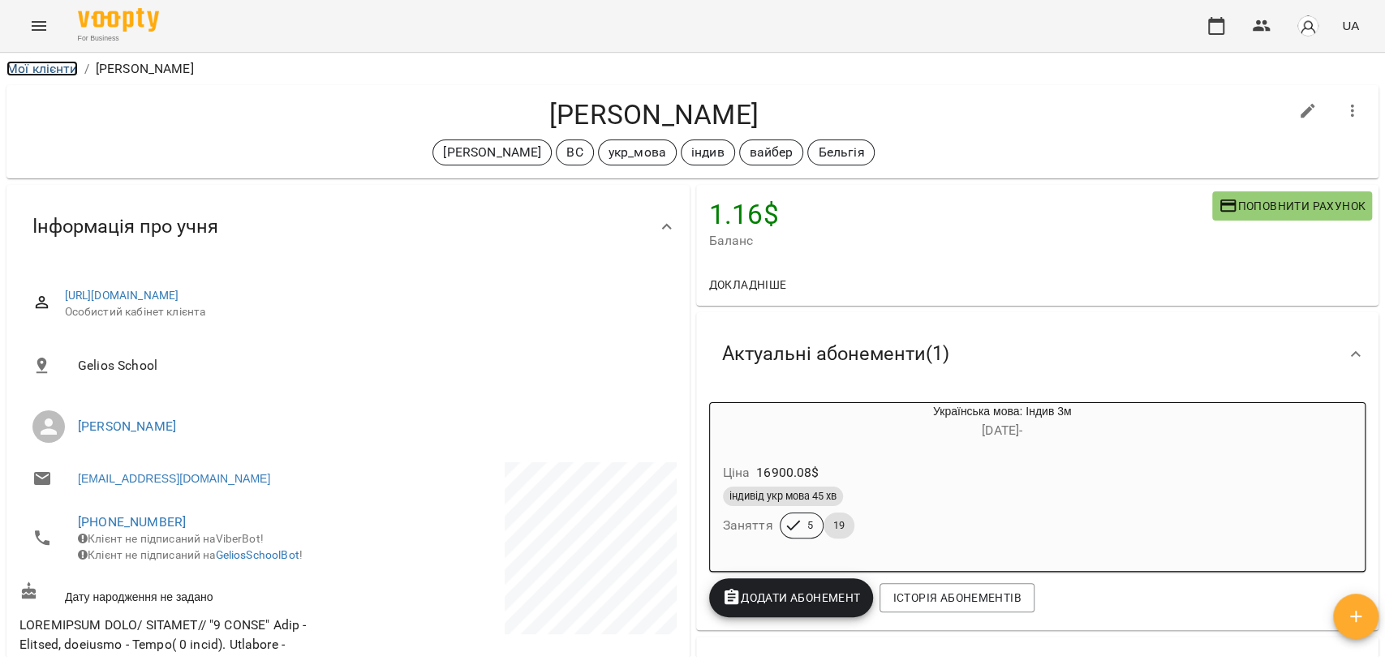
click at [40, 67] on link "Мої клієнти" at bounding box center [41, 68] width 71 height 15
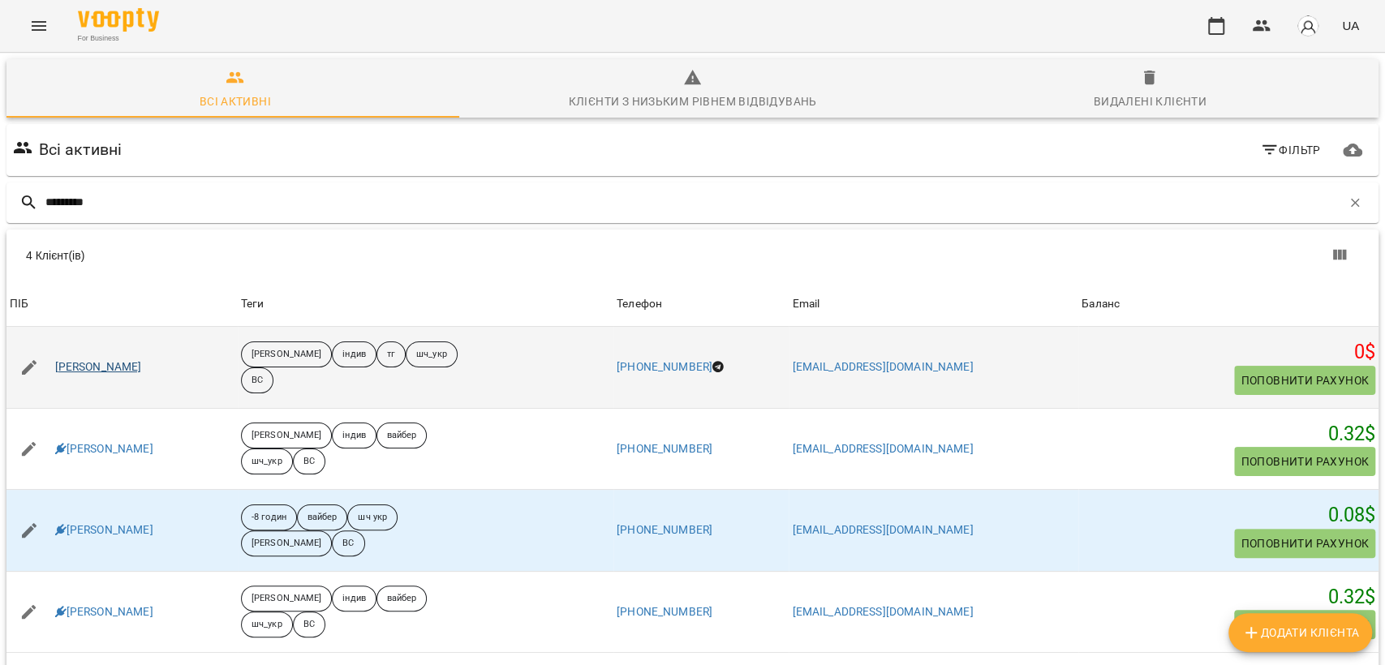
type input "*********"
click at [105, 372] on link "Амелія Гордієнко" at bounding box center [98, 367] width 87 height 16
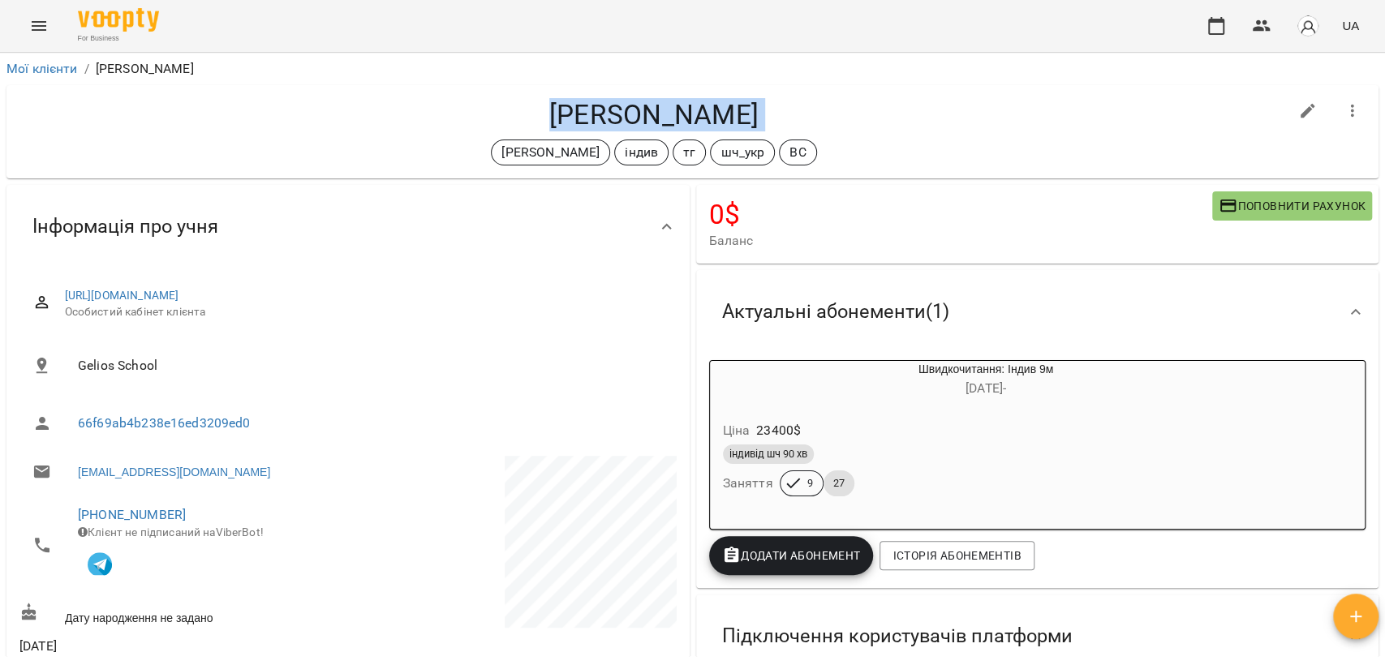
drag, startPoint x: 525, startPoint y: 105, endPoint x: 777, endPoint y: 136, distance: 254.3
click at [777, 136] on div "Амелія Гордієнко Черткова Ірина індив тг шч_укр ВС" at bounding box center [653, 131] width 1269 height 67
click at [51, 71] on link "Мої клієнти" at bounding box center [41, 68] width 71 height 15
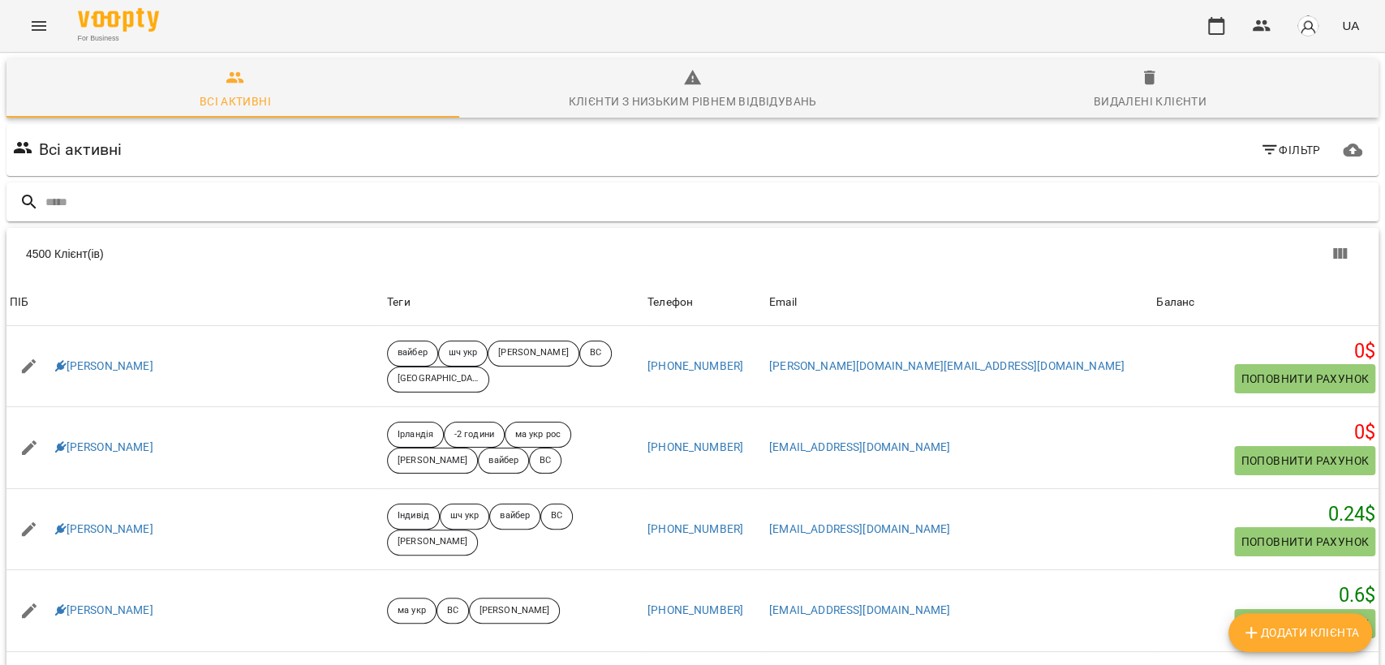
click at [281, 200] on input "text" at bounding box center [708, 202] width 1326 height 27
type input "**********"
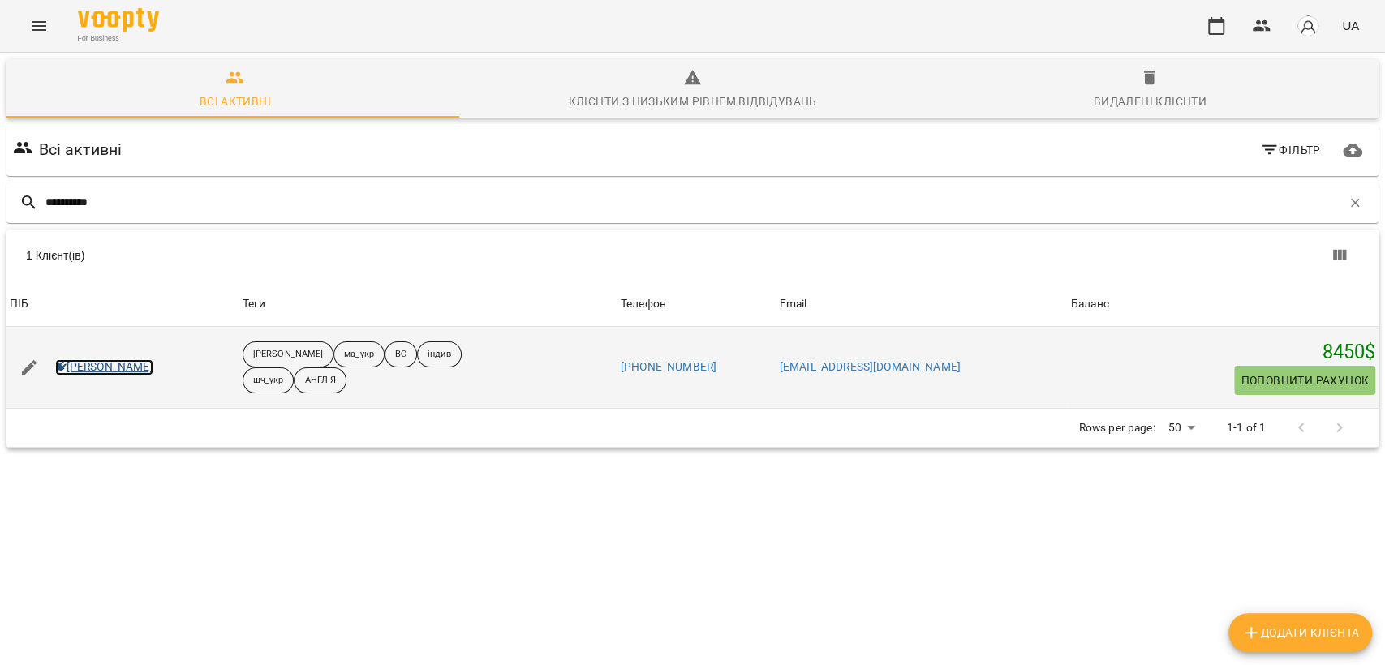
click at [76, 374] on link "Іван Попов" at bounding box center [104, 367] width 98 height 16
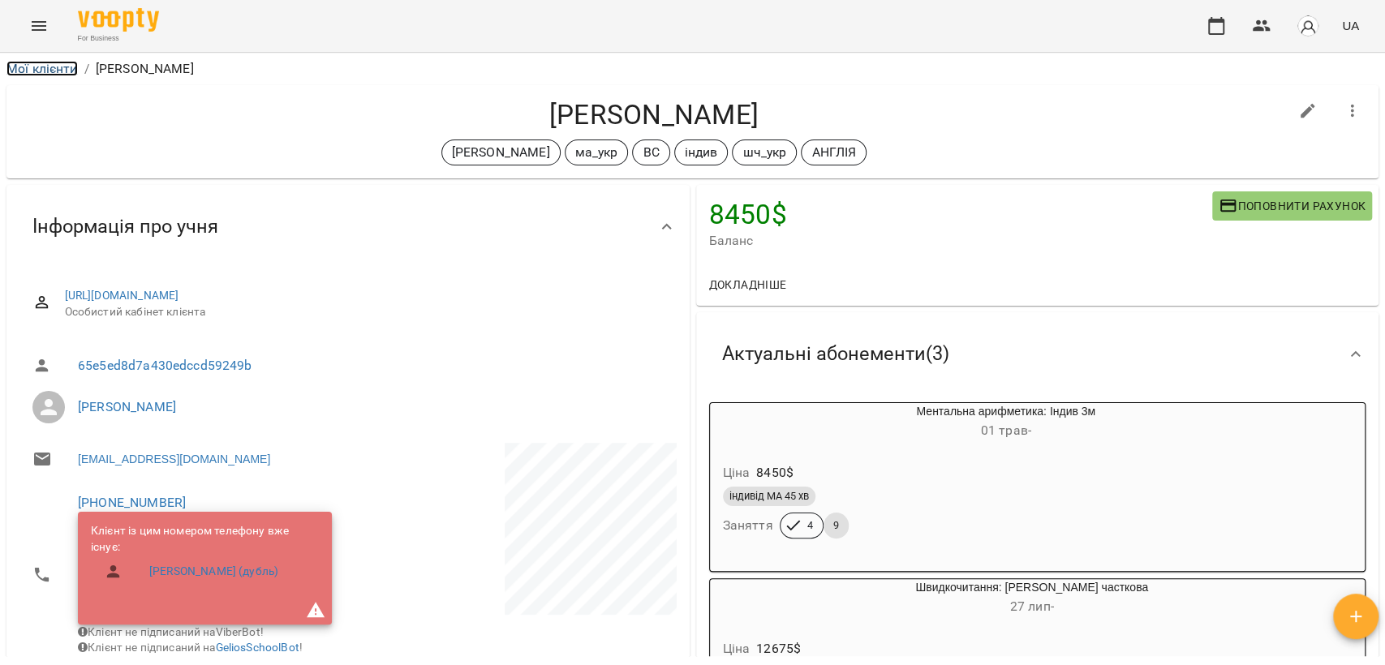
click at [58, 62] on link "Мої клієнти" at bounding box center [41, 68] width 71 height 15
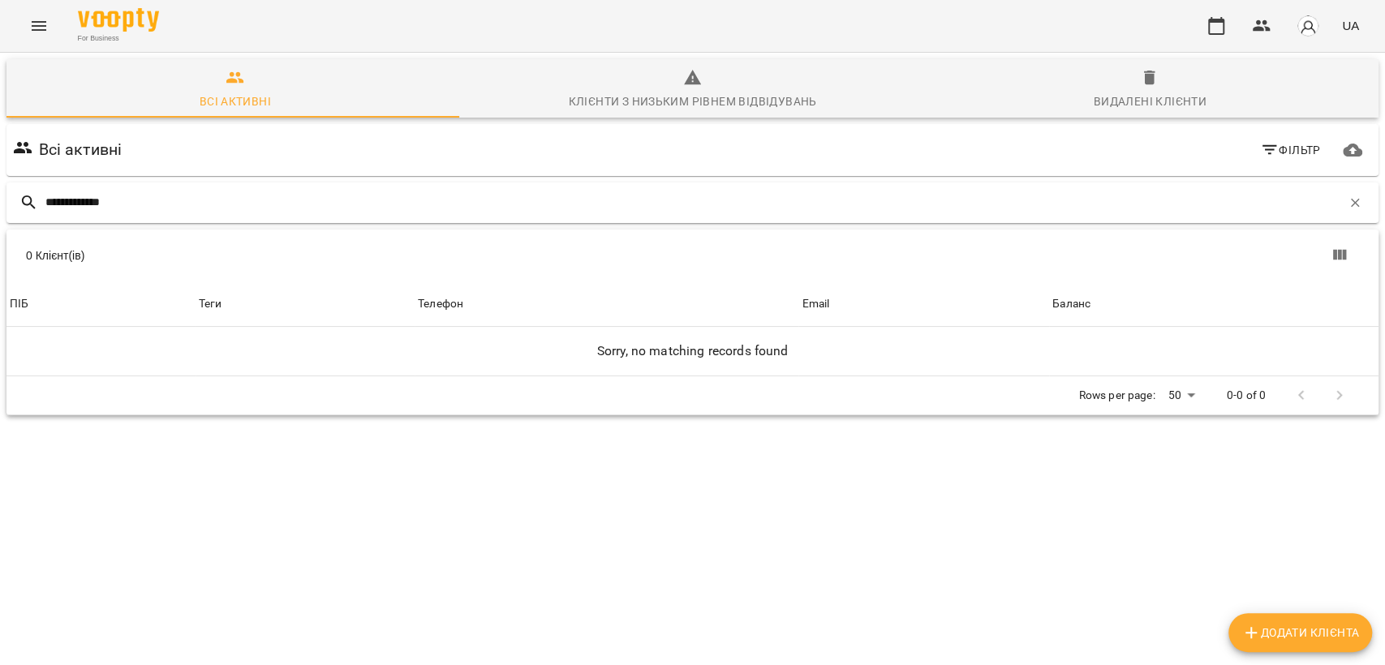
type input "**********"
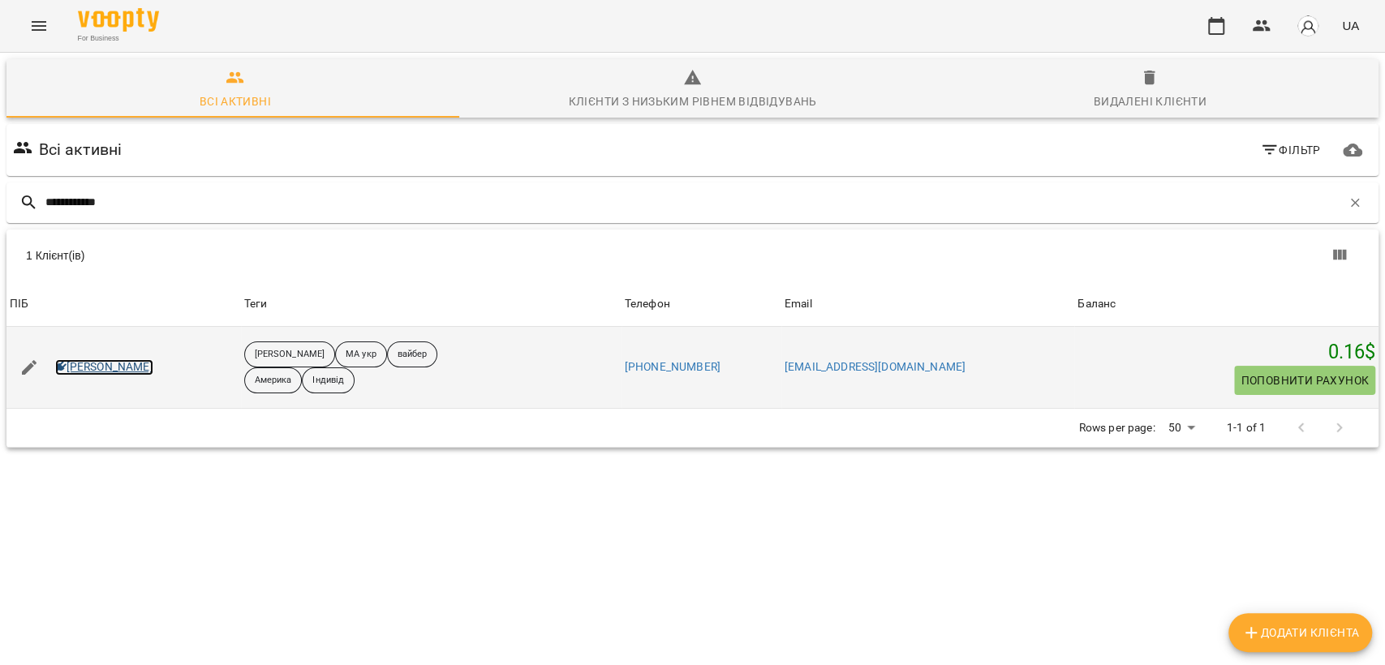
click at [96, 372] on link "Тіана Брижак" at bounding box center [104, 367] width 98 height 16
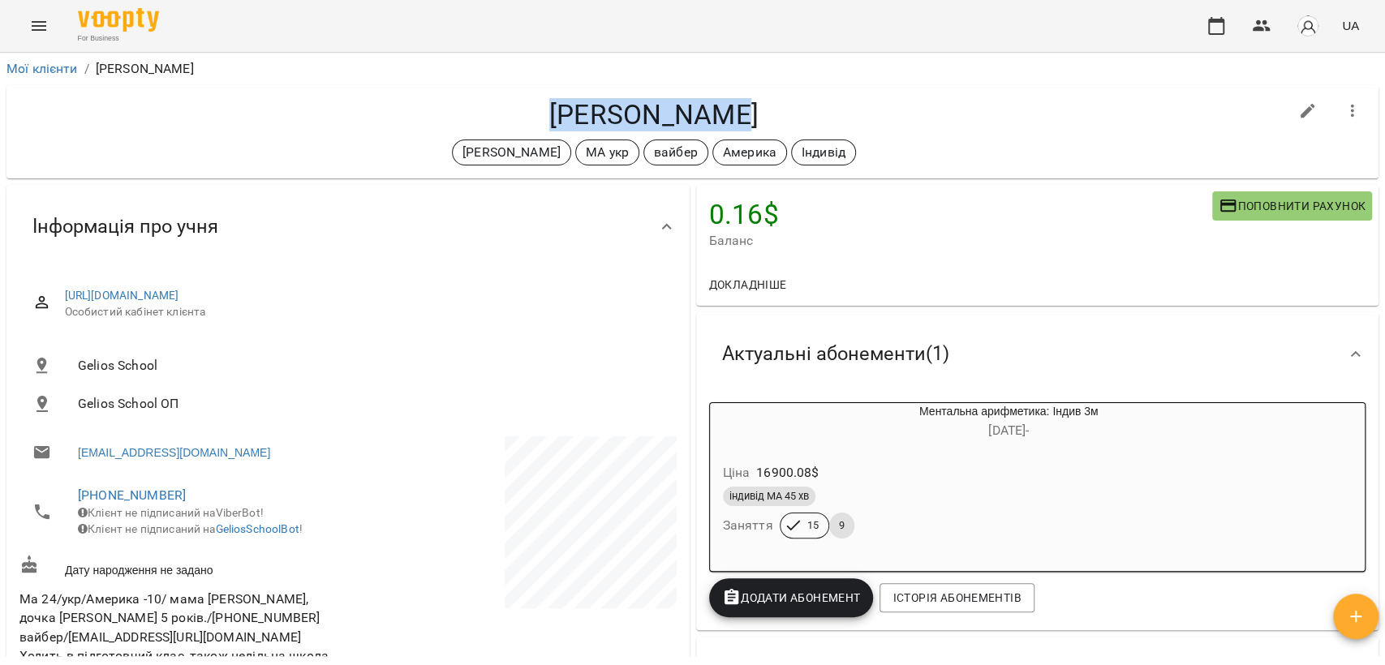
drag, startPoint x: 563, startPoint y: 117, endPoint x: 768, endPoint y: 117, distance: 205.3
click at [768, 117] on h4 "Тіана Брижак" at bounding box center [653, 114] width 1269 height 33
click at [34, 68] on link "Мої клієнти" at bounding box center [41, 68] width 71 height 15
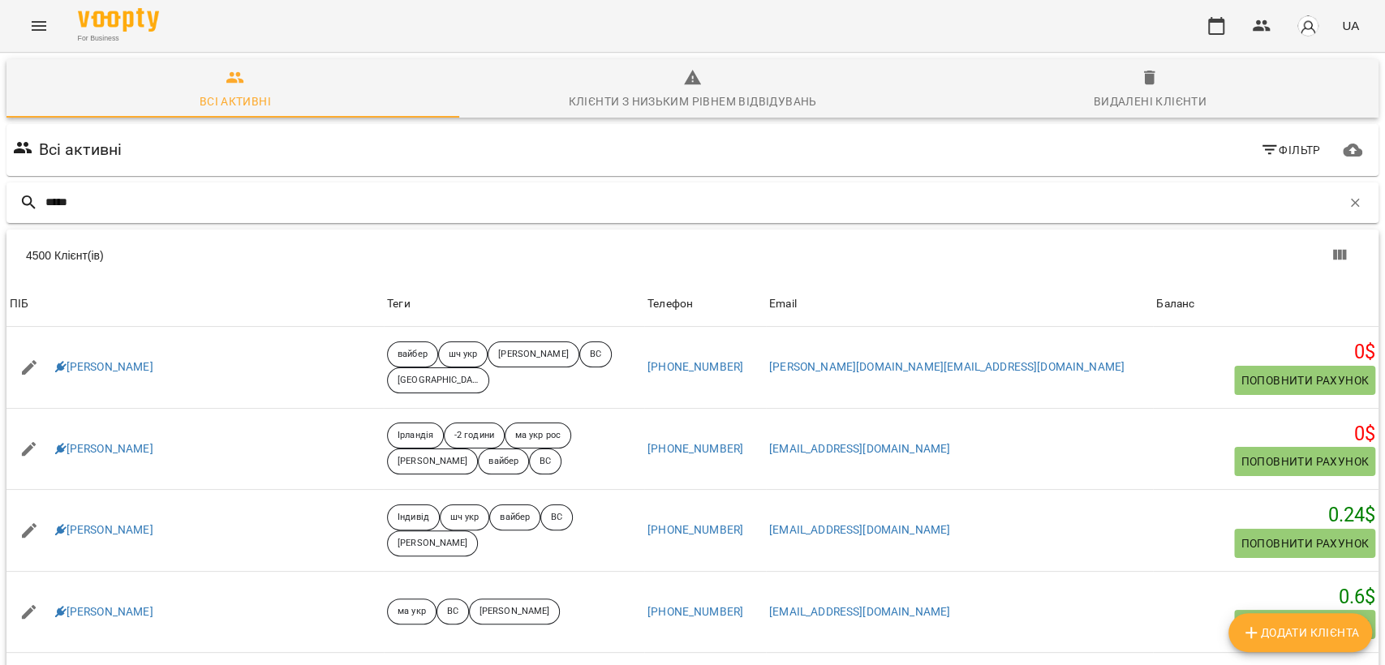
type input "*****"
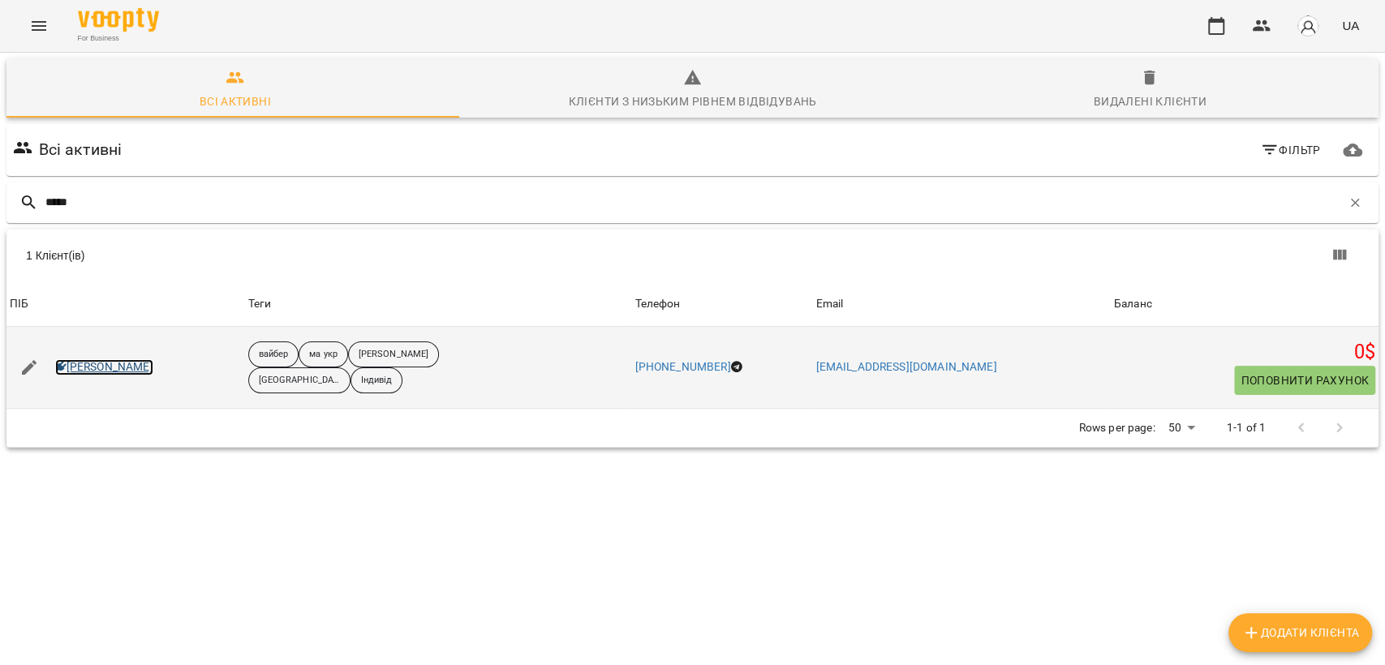
click at [94, 359] on link "Кінах Назарій" at bounding box center [104, 367] width 98 height 16
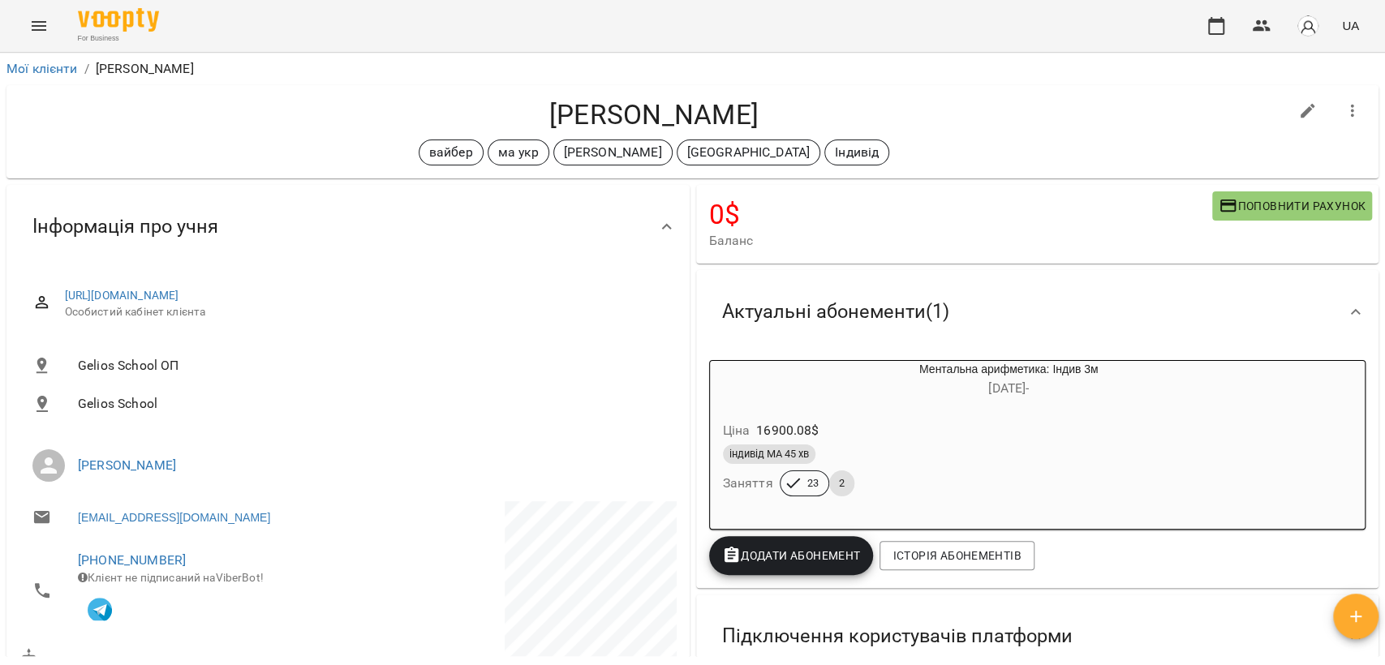
click at [389, 144] on div "вайбер ма укр Черткова Ірина Канада Індивід" at bounding box center [653, 153] width 1269 height 26
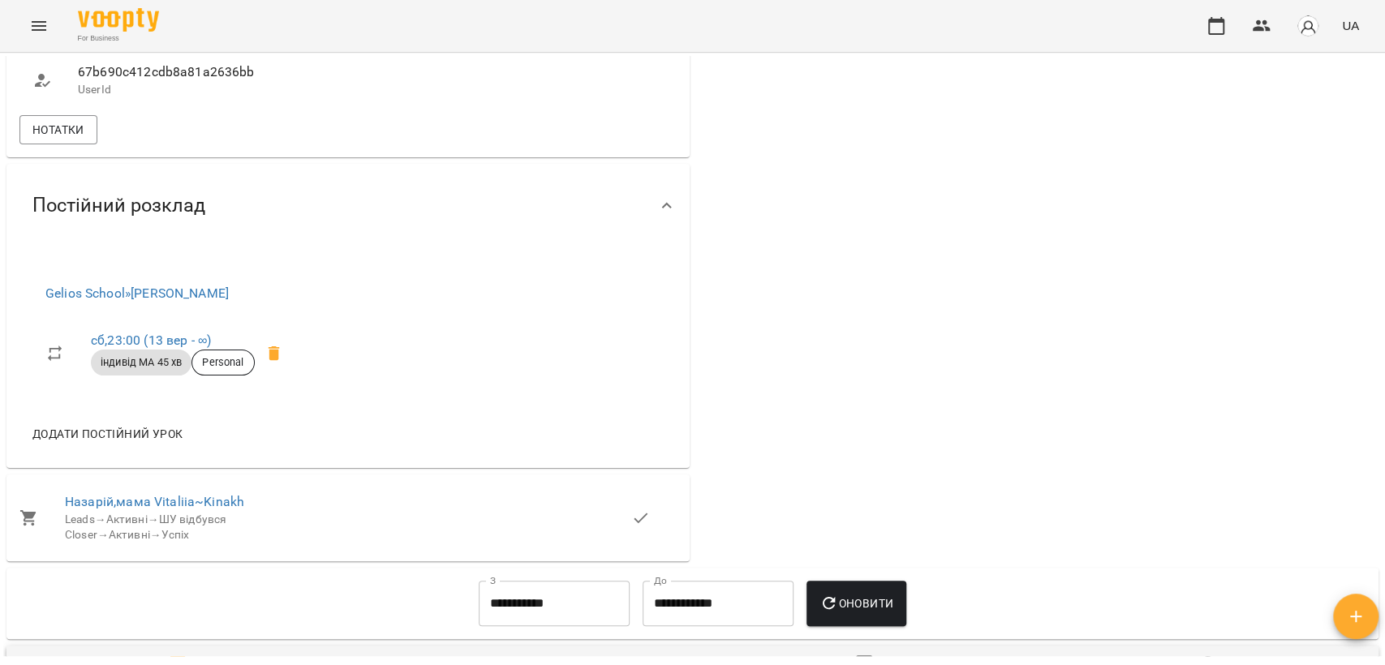
scroll to position [1172, 0]
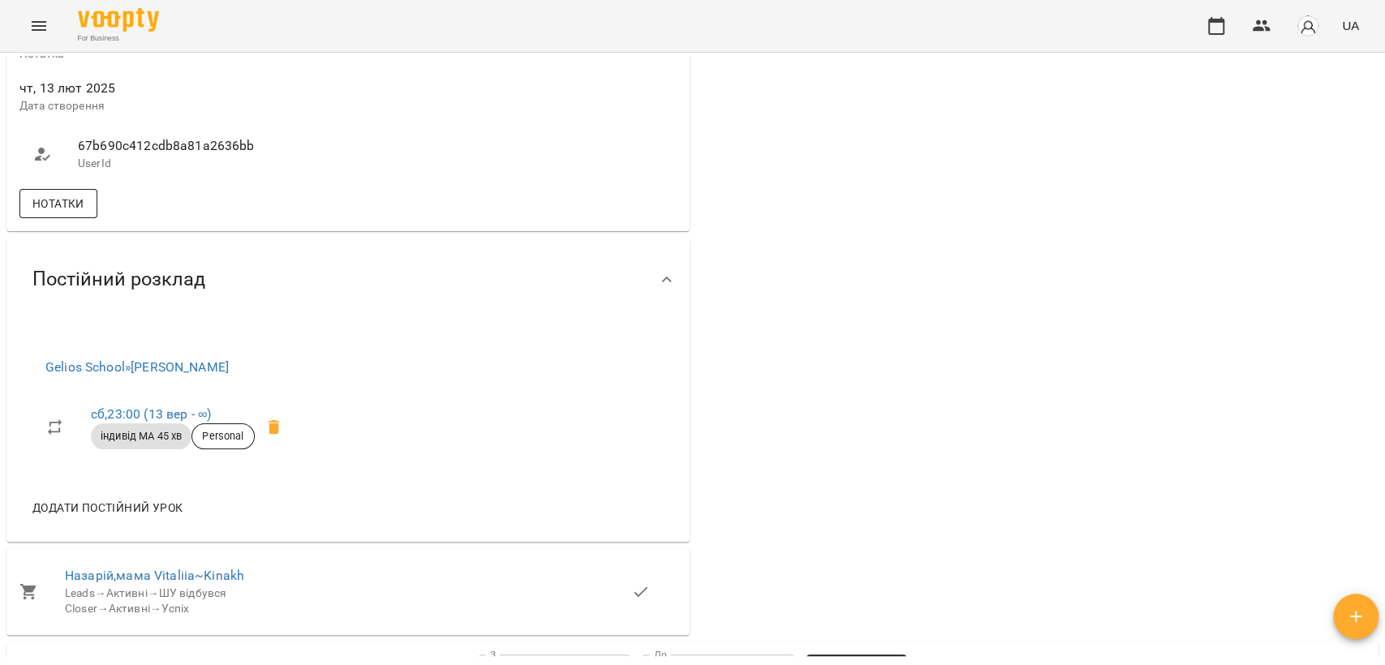
click at [45, 213] on span "Нотатки" at bounding box center [58, 203] width 52 height 19
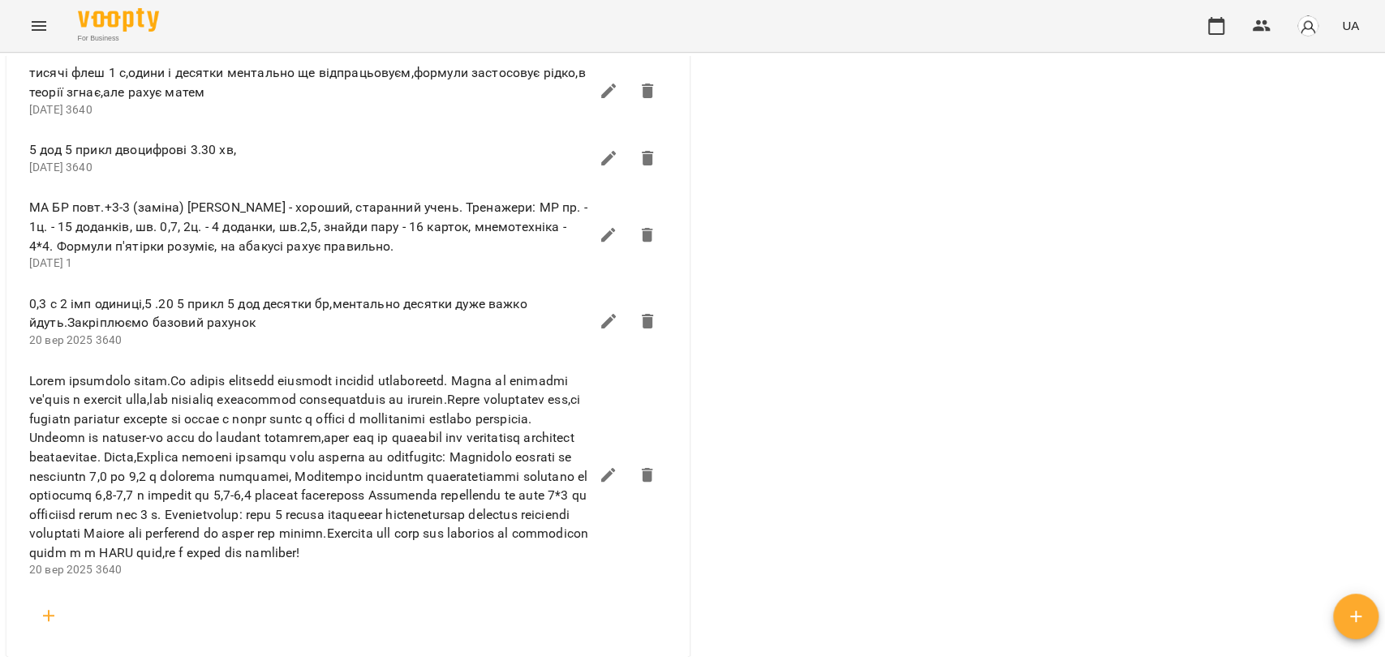
scroll to position [3064, 0]
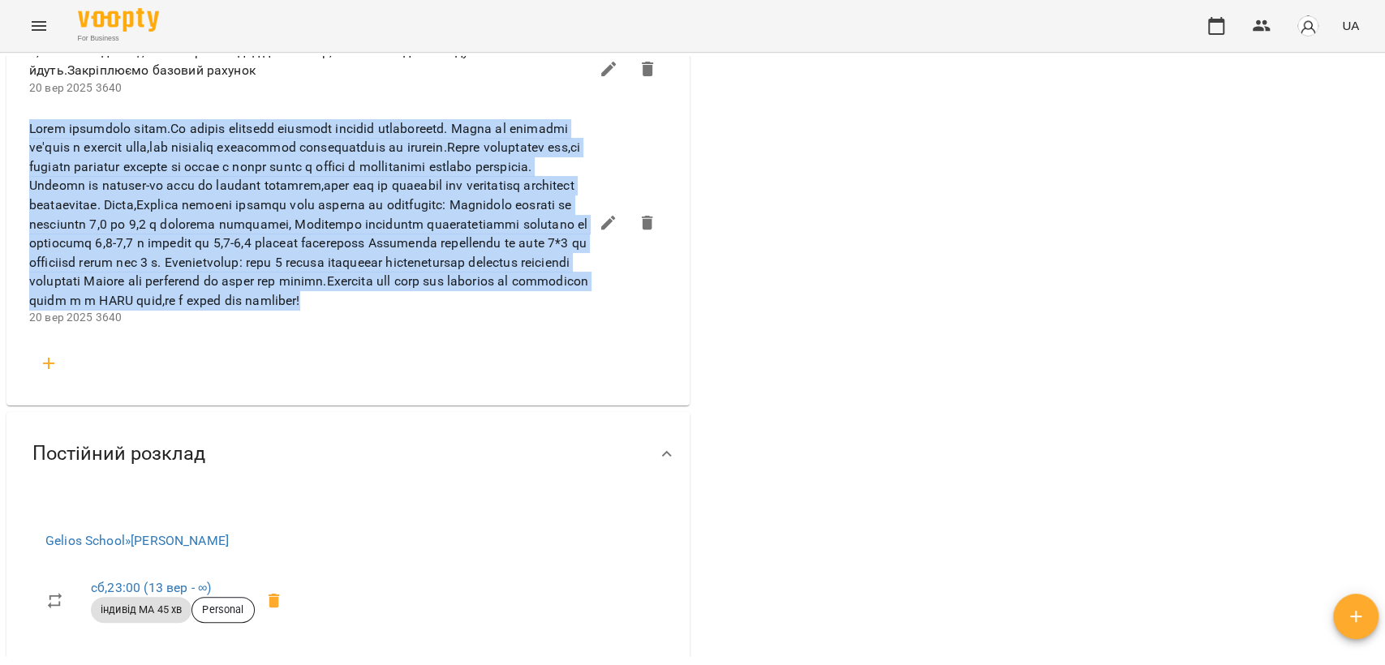
drag, startPoint x: 14, startPoint y: 209, endPoint x: 478, endPoint y: 398, distance: 501.4
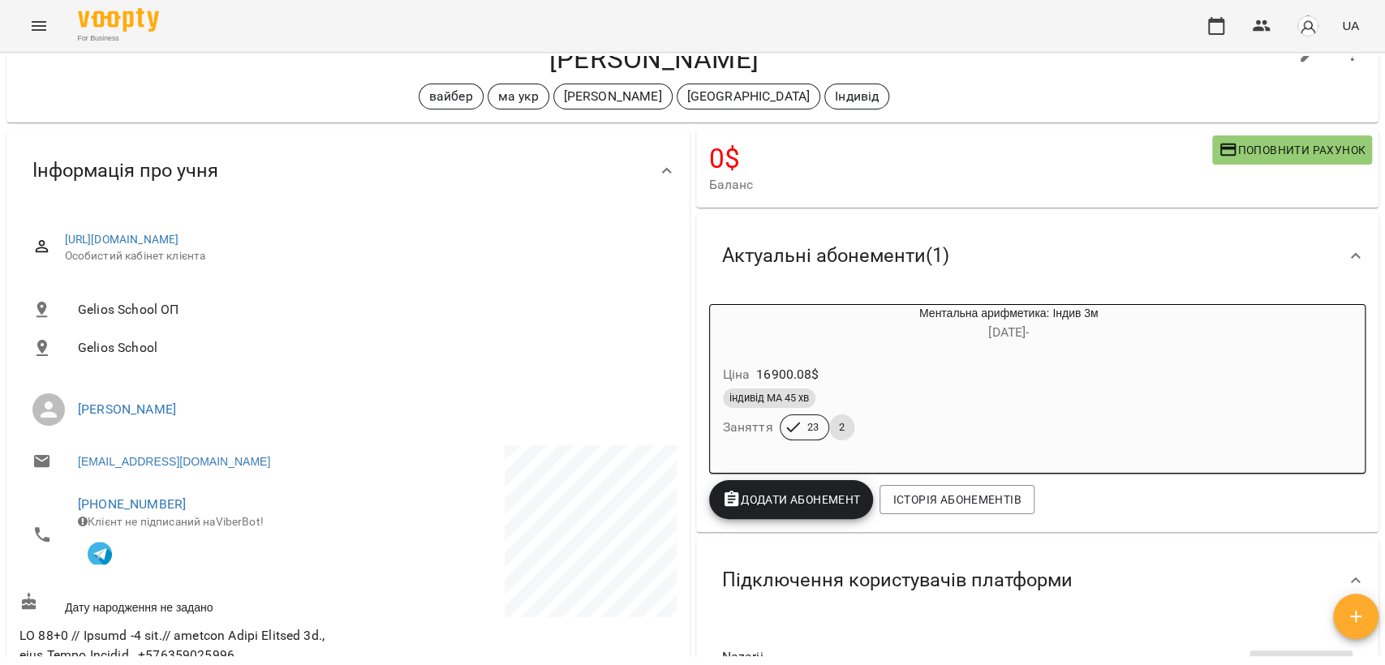
scroll to position [0, 0]
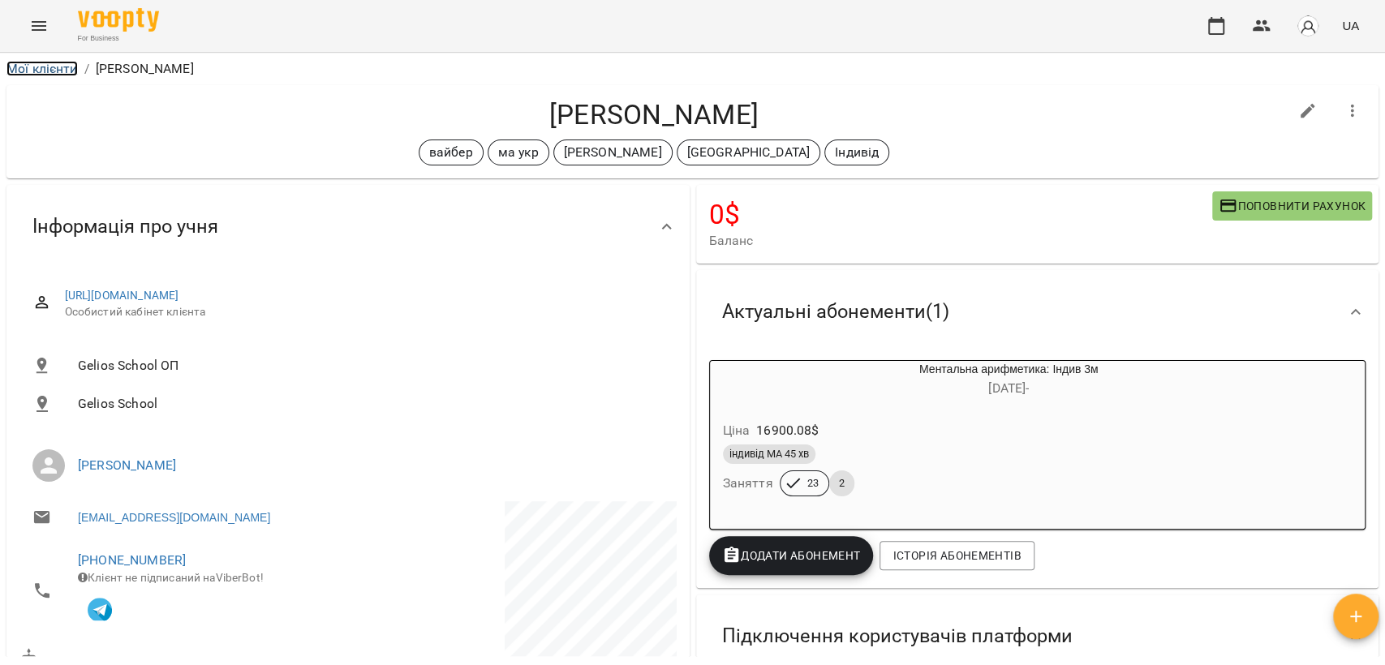
click at [54, 64] on link "Мої клієнти" at bounding box center [41, 68] width 71 height 15
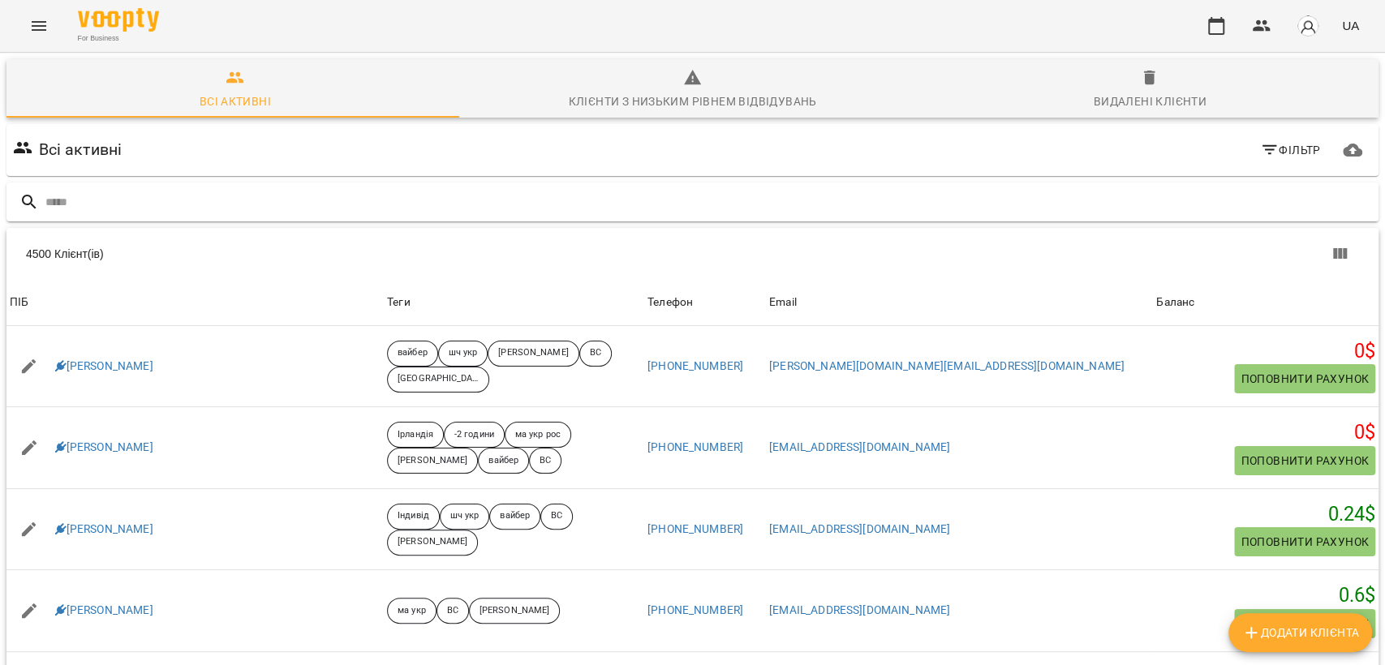
click at [172, 200] on input "text" at bounding box center [708, 202] width 1326 height 27
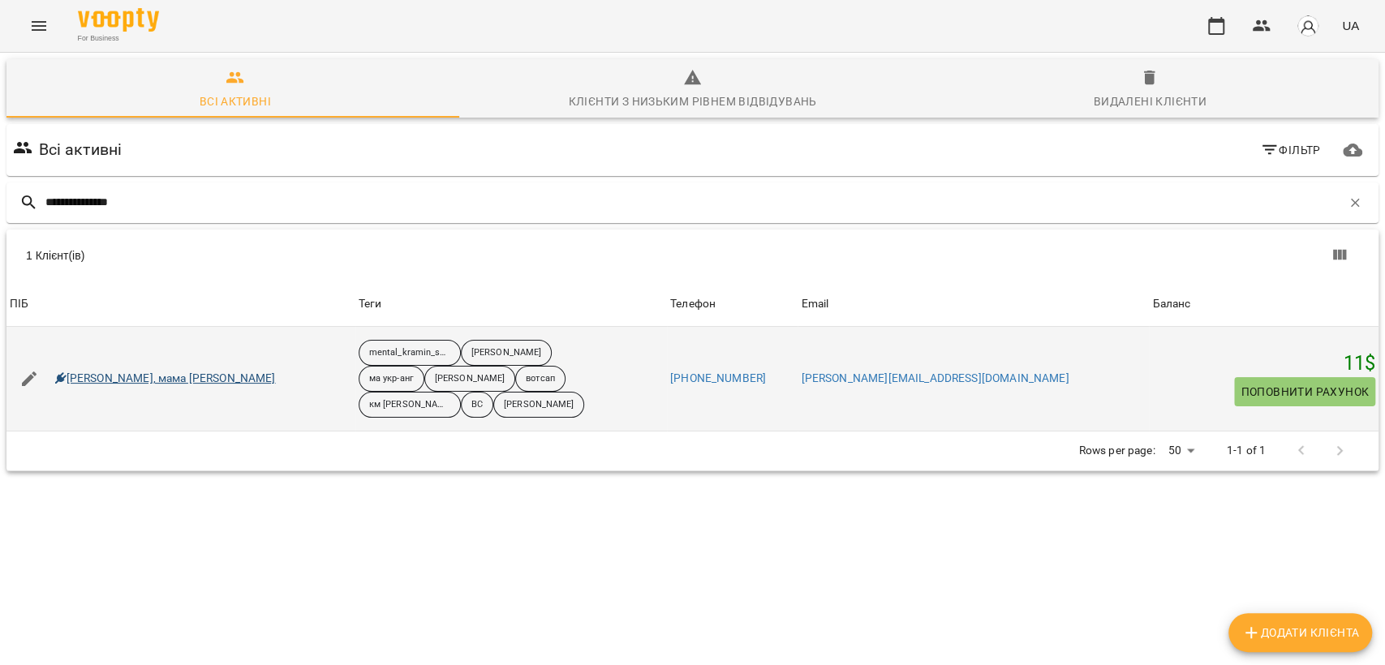
type input "**********"
click at [110, 375] on link "Вероніка Коваль, мама Тетяна Коваль" at bounding box center [165, 379] width 221 height 16
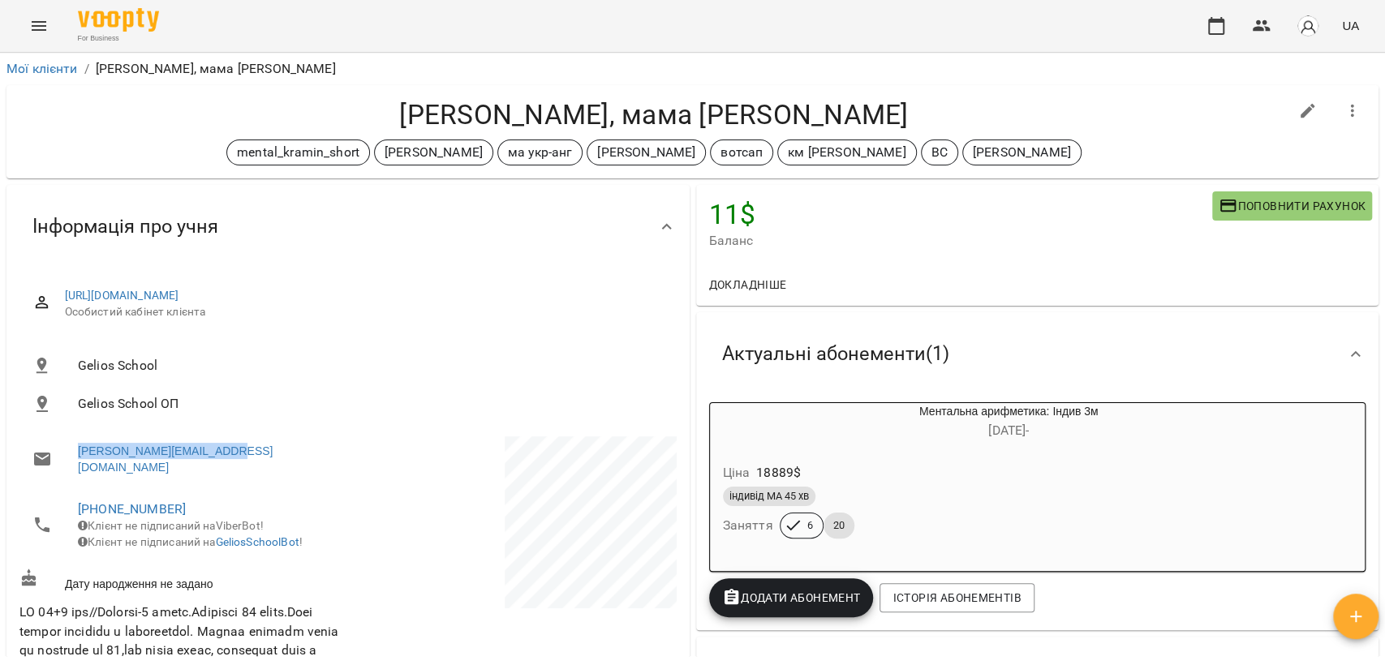
drag, startPoint x: 245, startPoint y: 454, endPoint x: 71, endPoint y: 446, distance: 174.6
click at [71, 446] on li "valentyn.koval@yahoo.com" at bounding box center [181, 458] width 325 height 45
click at [41, 61] on link "Мої клієнти" at bounding box center [41, 68] width 71 height 15
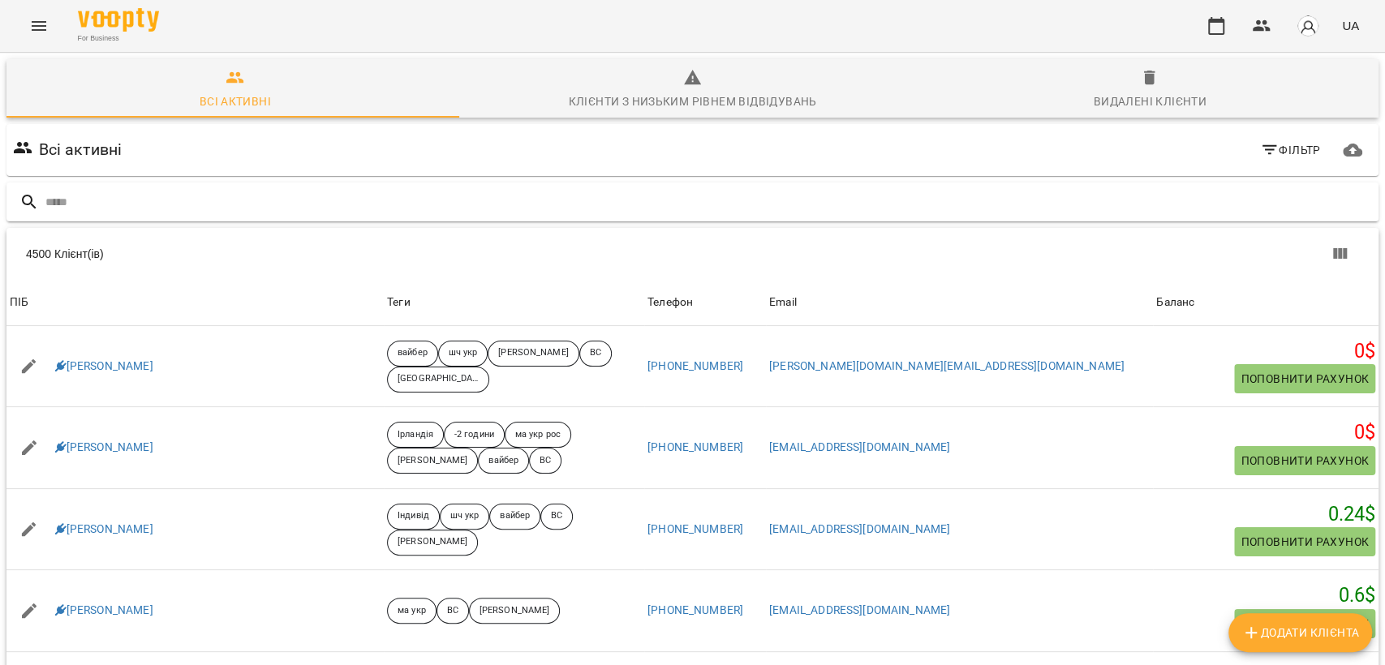
click at [399, 197] on input "text" at bounding box center [708, 202] width 1326 height 27
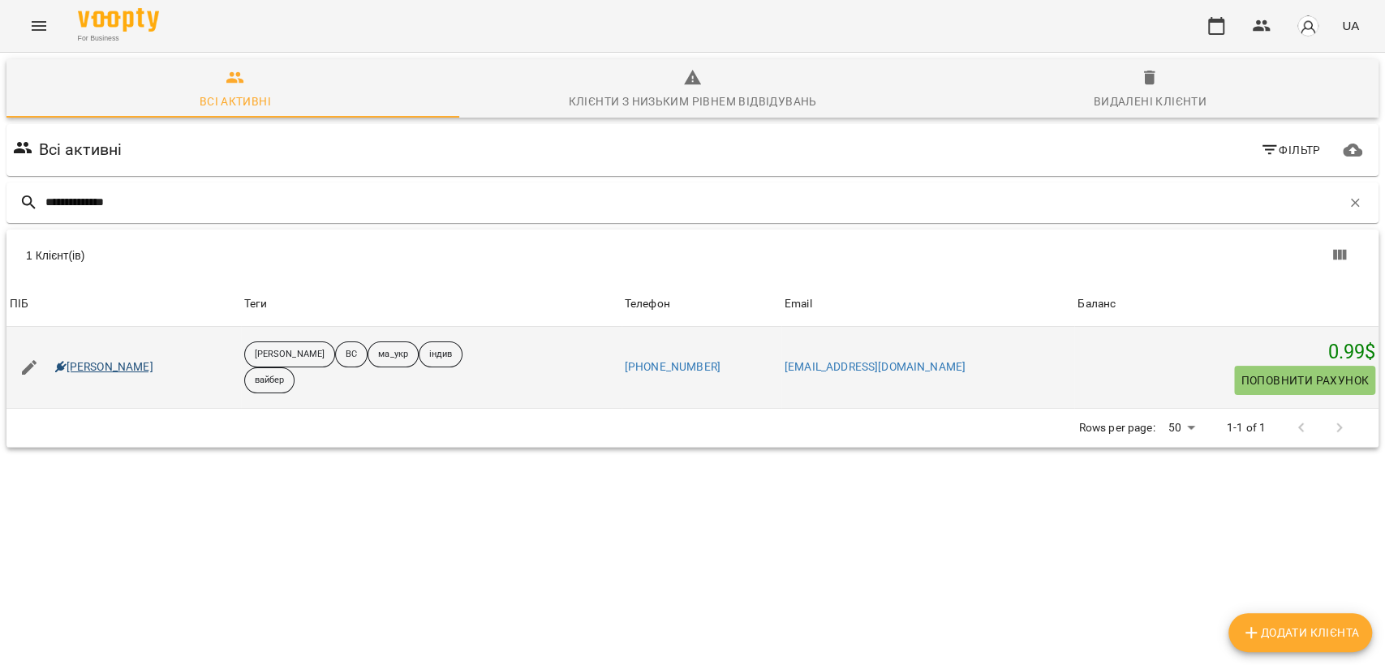
type input "**********"
click at [113, 363] on link "Hladysh Daniel" at bounding box center [104, 367] width 98 height 16
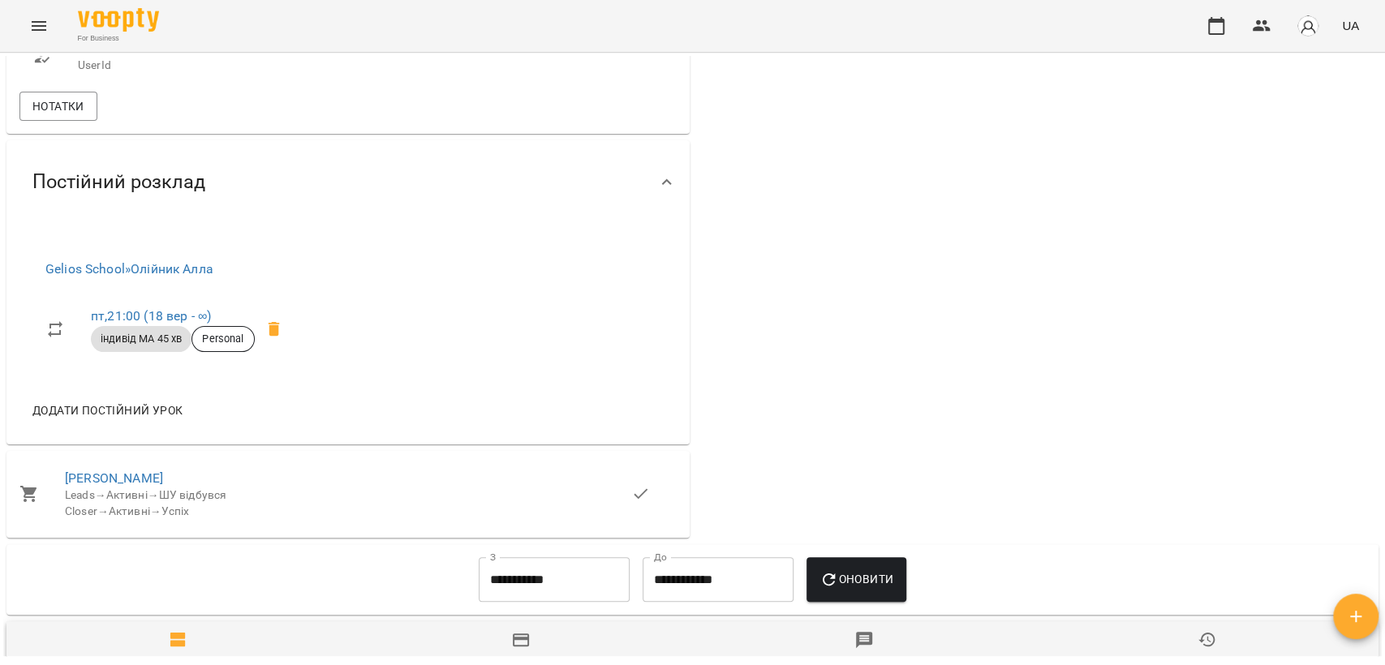
scroll to position [863, 0]
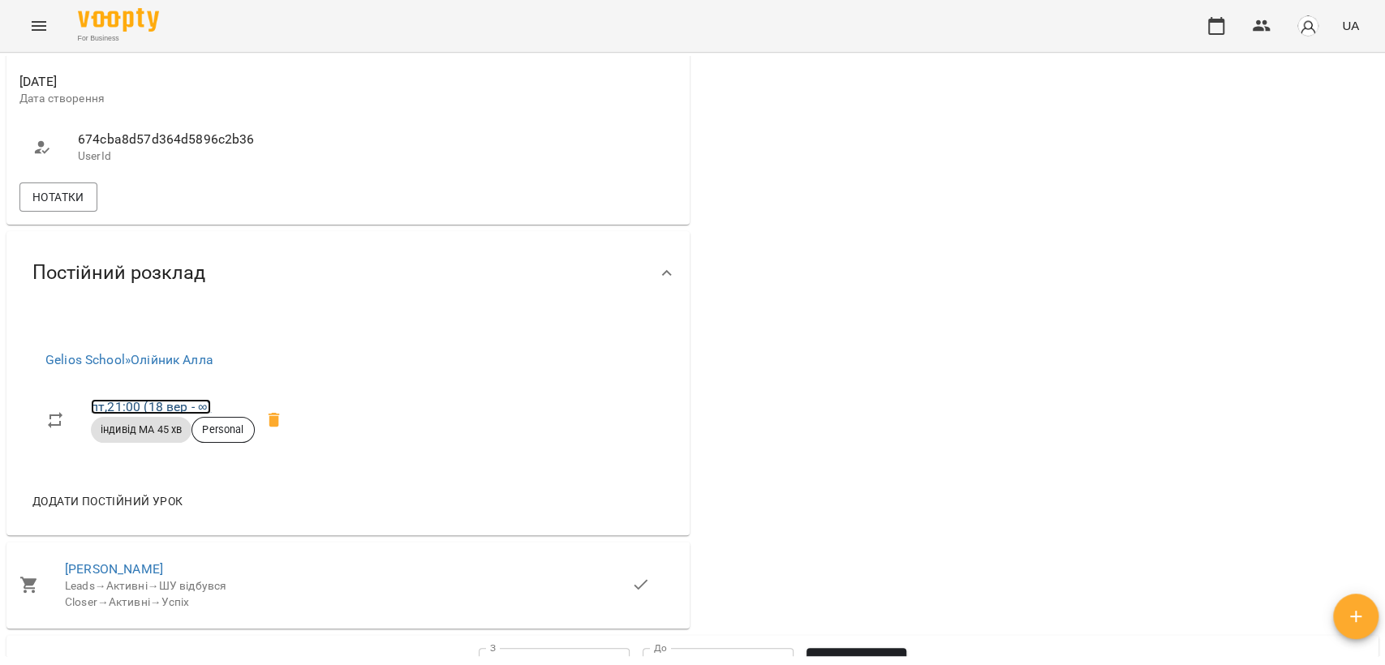
click at [140, 415] on link "пт , 21:00 (18 вер - ∞)" at bounding box center [151, 406] width 120 height 15
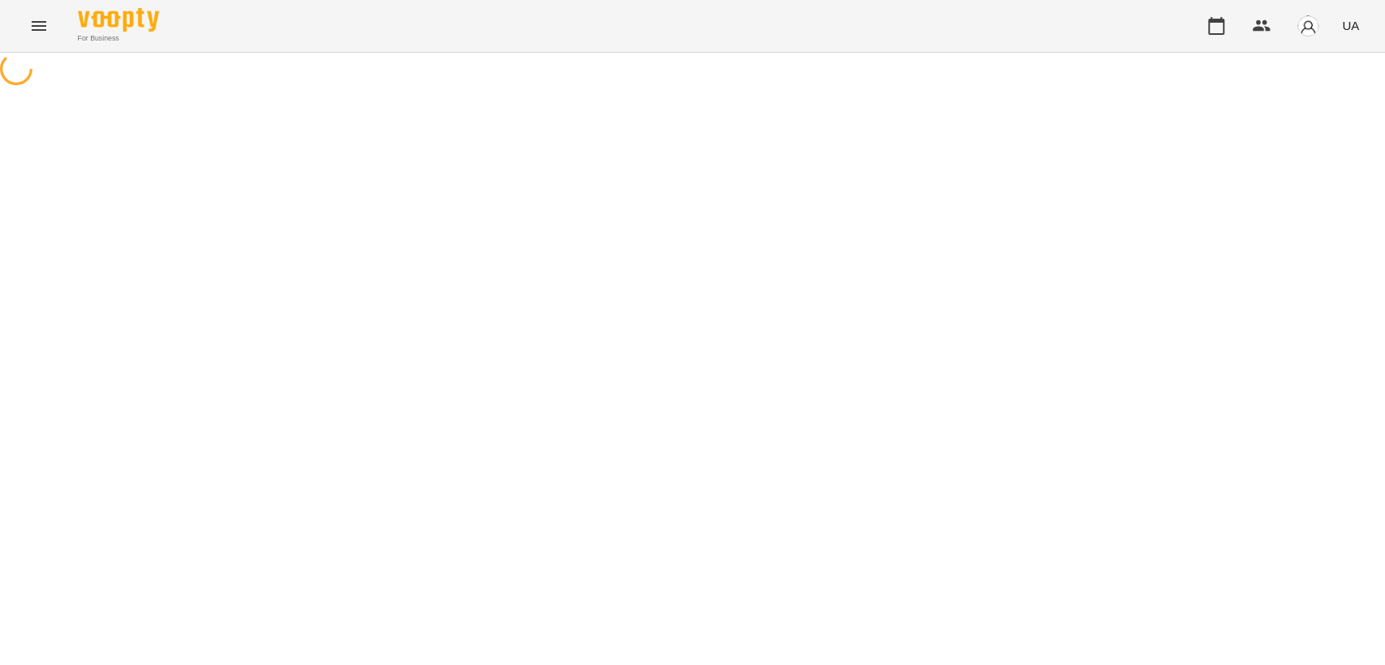
select select "*"
select select "**********"
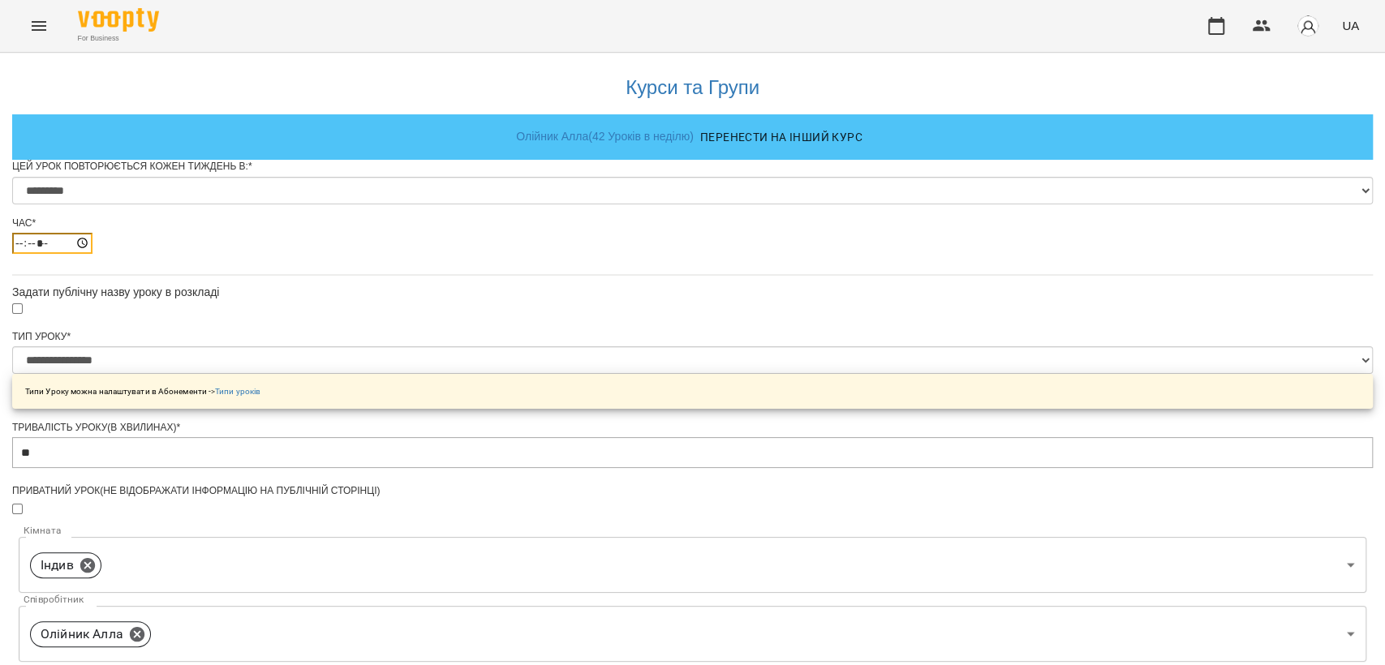
click at [92, 254] on input "*****" at bounding box center [52, 243] width 80 height 21
type input "*****"
click at [1047, 346] on div "**********" at bounding box center [692, 620] width 1361 height 1134
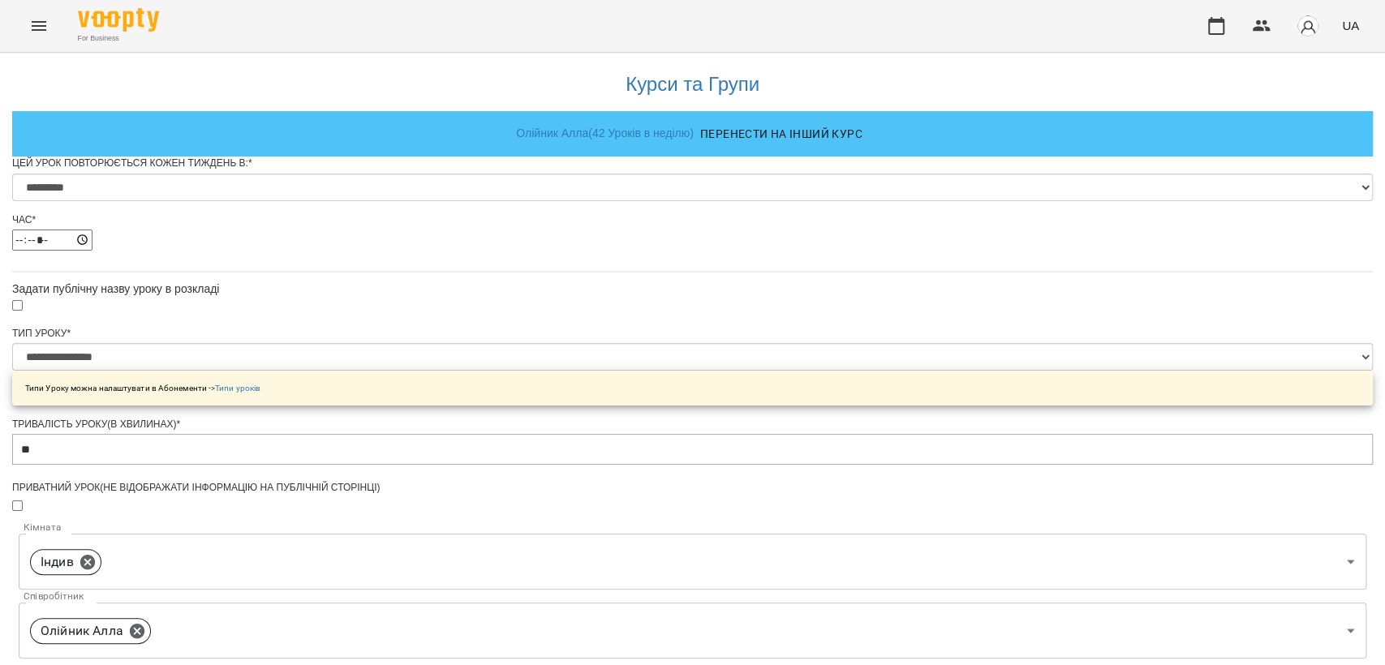
scroll to position [623, 0]
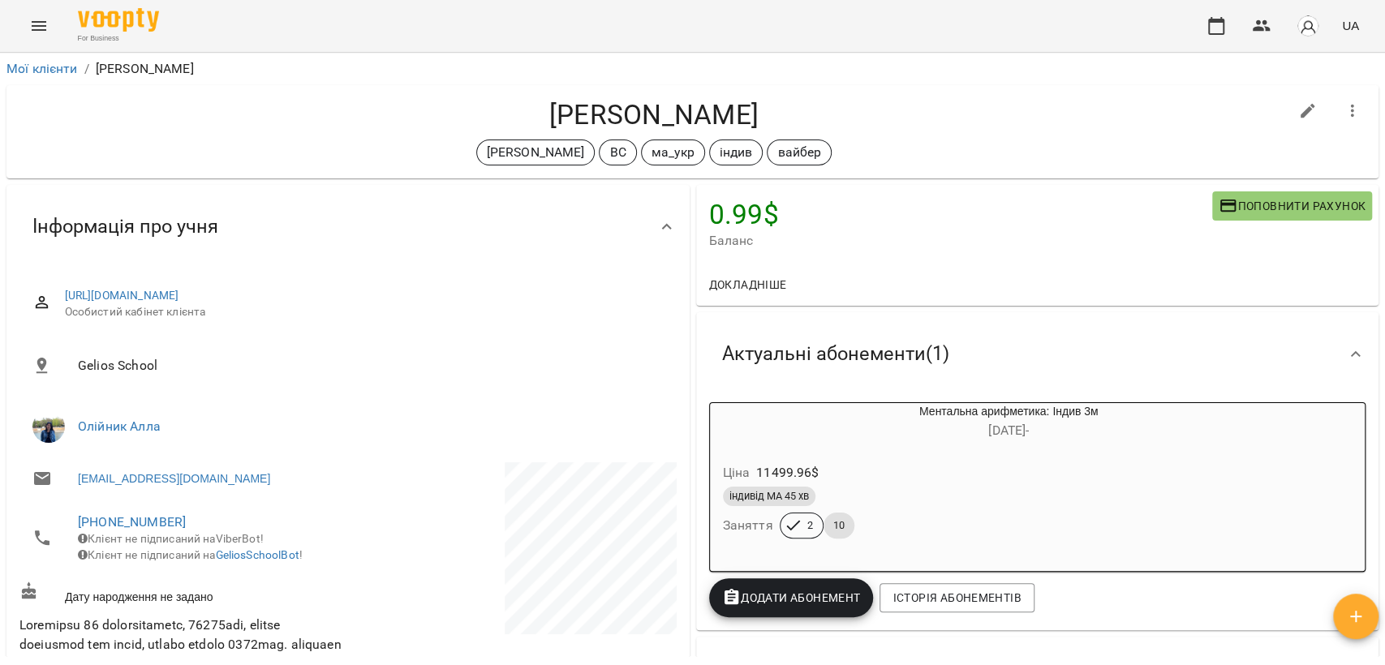
drag, startPoint x: 531, startPoint y: 113, endPoint x: 763, endPoint y: 109, distance: 231.3
click at [763, 109] on h4 "Hladysh Daniel" at bounding box center [653, 114] width 1269 height 33
click at [37, 58] on div "Мої клієнти / Hladysh Daniel" at bounding box center [692, 69] width 1378 height 26
click at [40, 67] on link "Мої клієнти" at bounding box center [41, 68] width 71 height 15
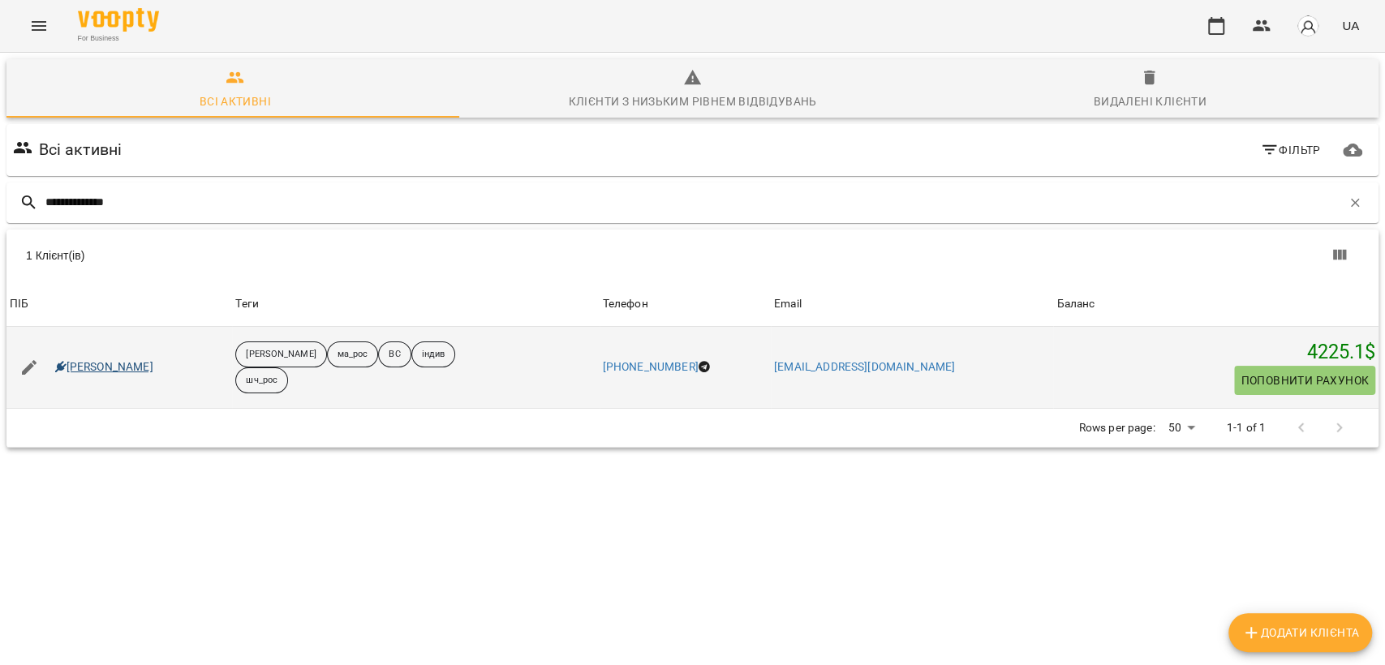
type input "**********"
click at [130, 372] on link "Софія Шевченко" at bounding box center [104, 367] width 98 height 16
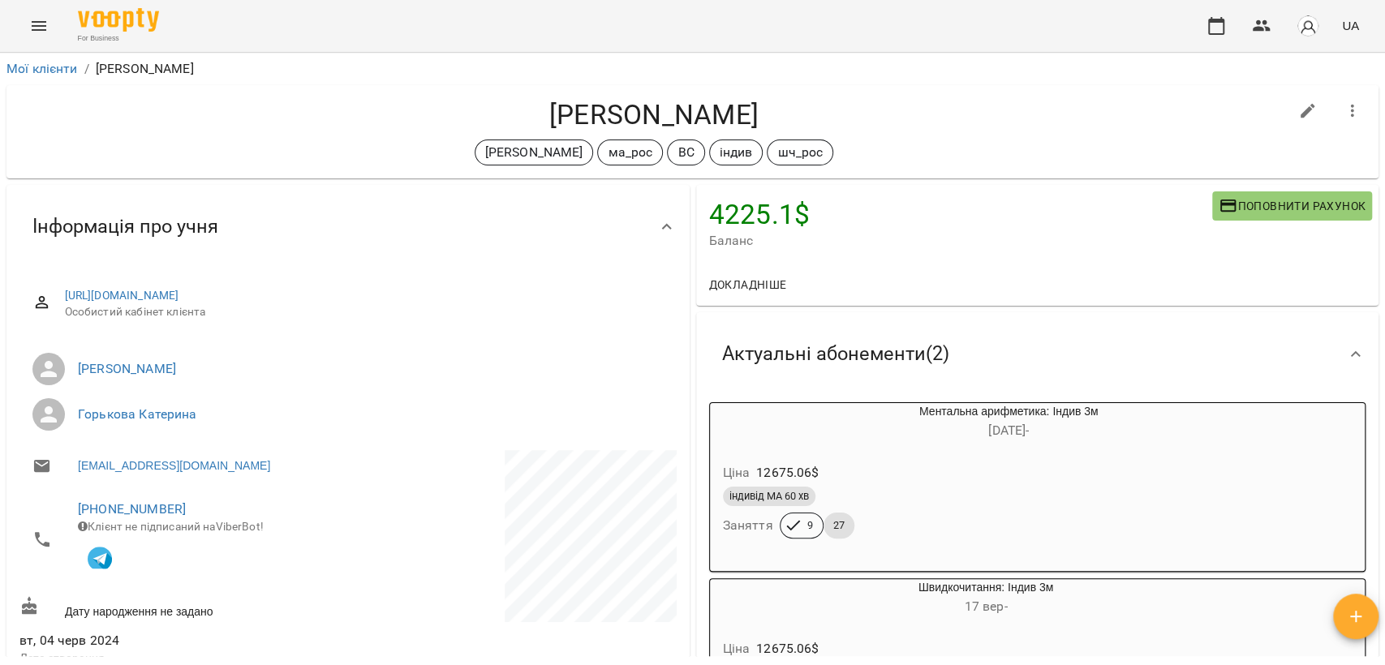
drag, startPoint x: 527, startPoint y: 101, endPoint x: 772, endPoint y: 119, distance: 245.7
click at [772, 119] on h4 "Софія Шевченко" at bounding box center [653, 114] width 1269 height 33
click at [45, 63] on link "Мої клієнти" at bounding box center [41, 68] width 71 height 15
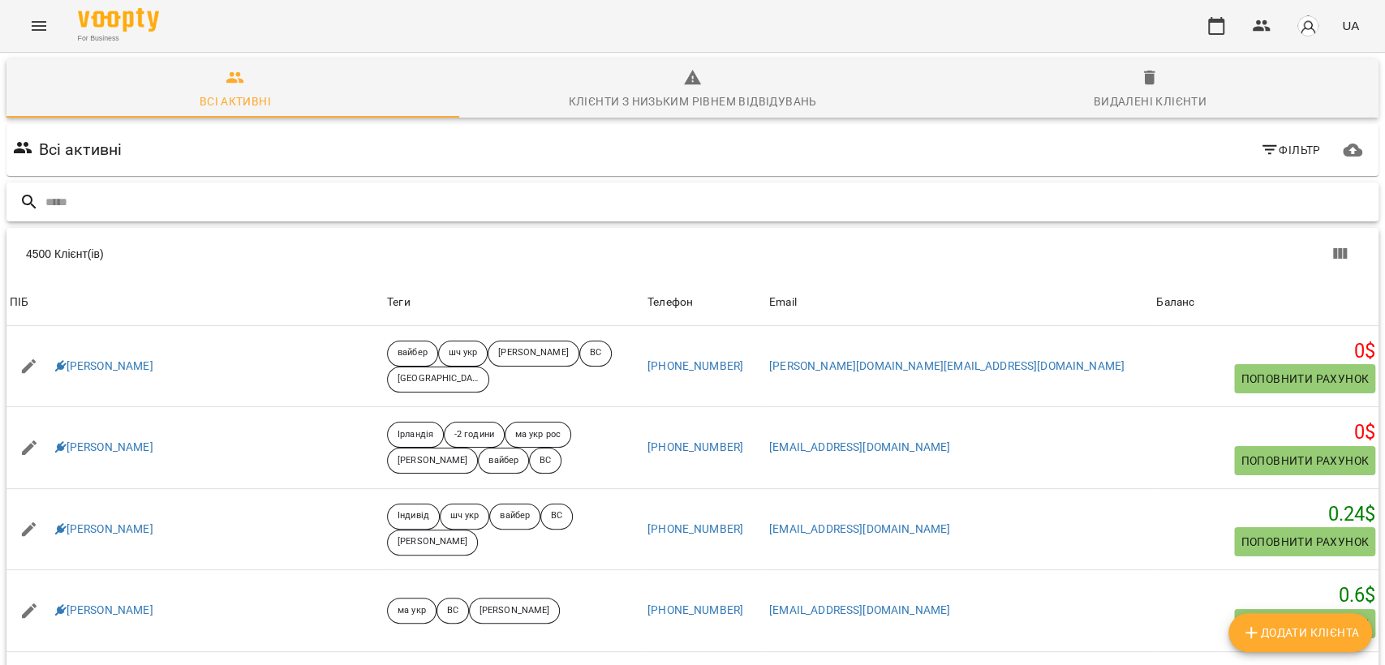
paste input "**********"
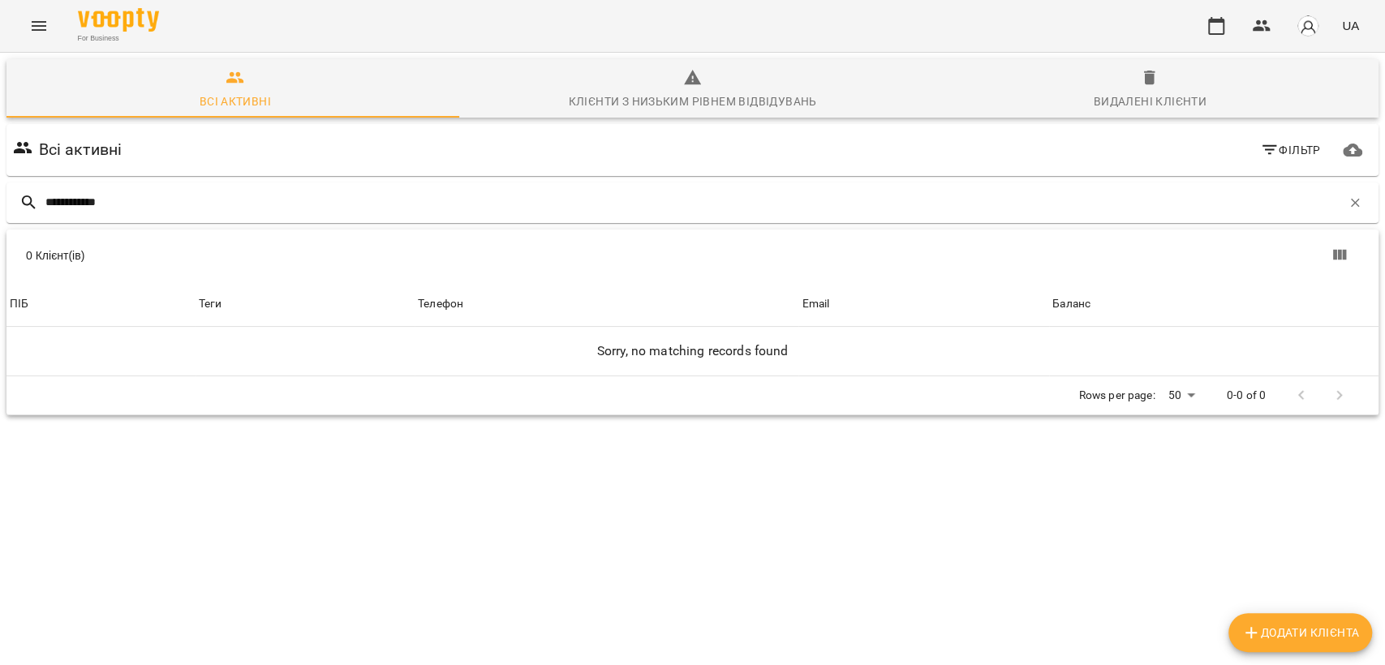
click at [1124, 77] on span "Видалені клієнти" at bounding box center [1150, 90] width 438 height 44
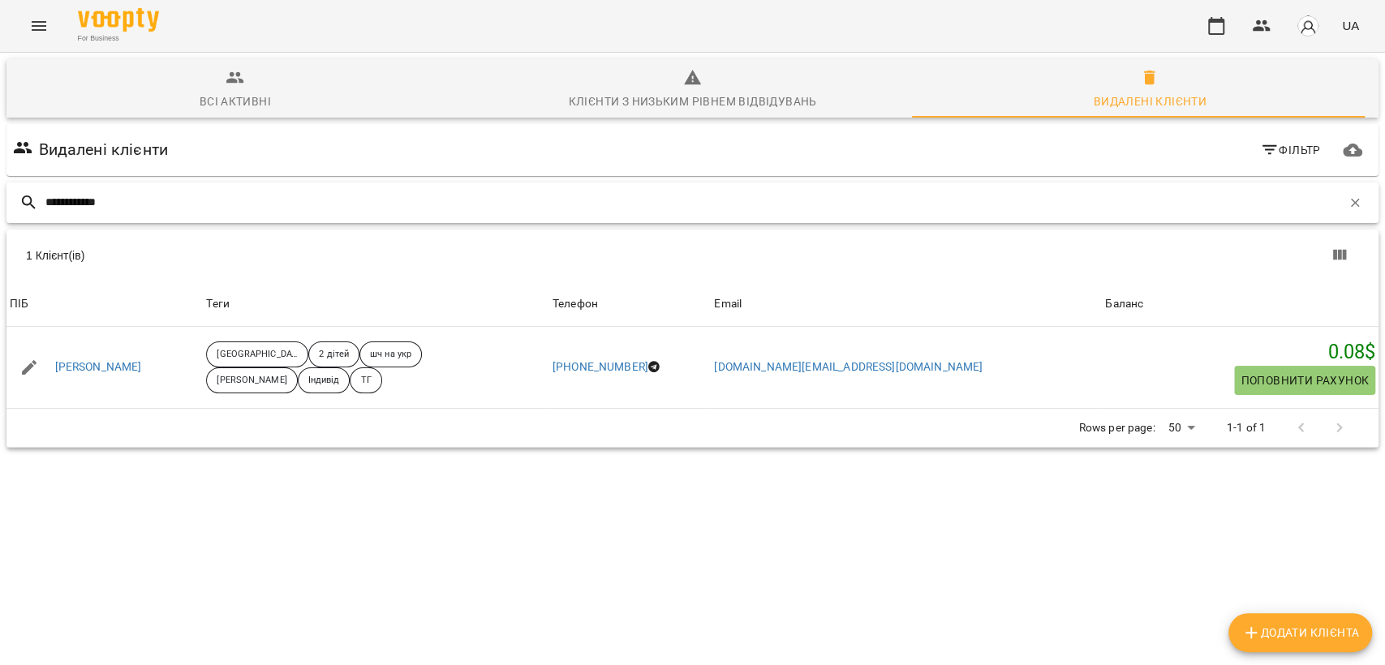
click at [205, 199] on input "**********" at bounding box center [693, 202] width 1296 height 27
click at [205, 198] on input "**********" at bounding box center [693, 202] width 1296 height 27
paste input "text"
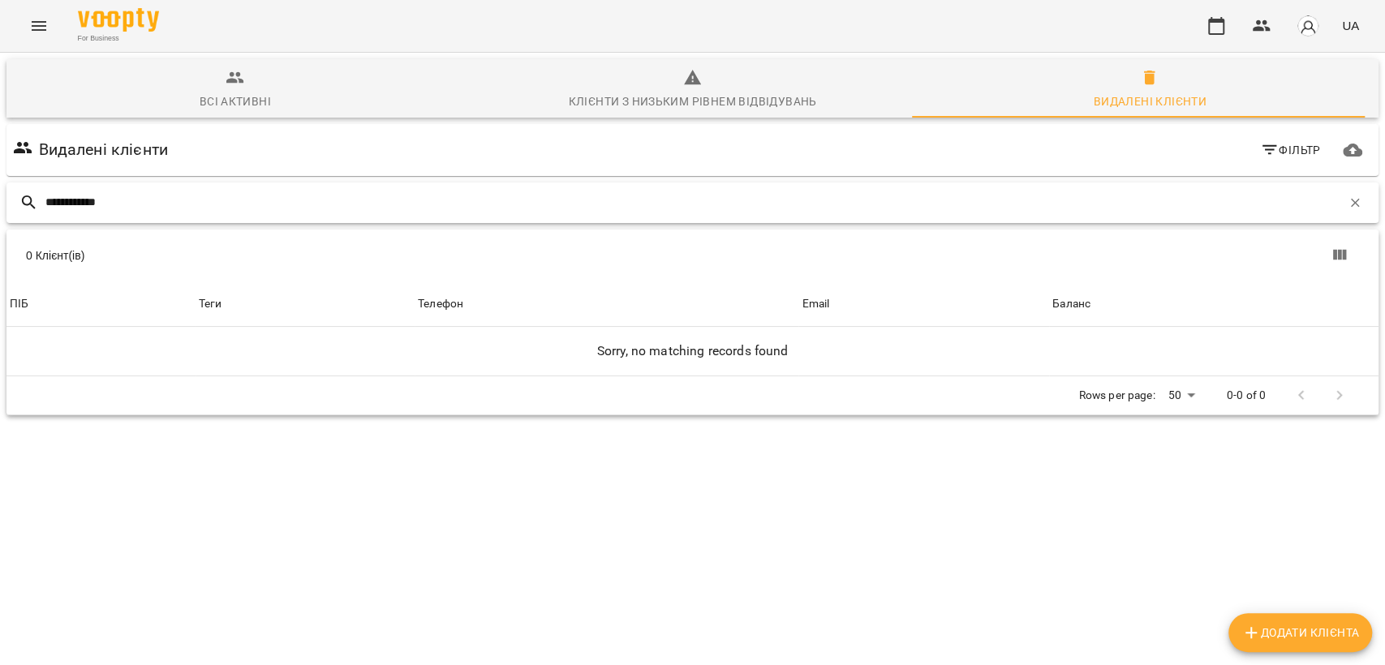
type input "**********"
click at [1195, 72] on span "Видалені клієнти" at bounding box center [1150, 90] width 438 height 44
click at [1167, 84] on span "Видалені клієнти" at bounding box center [1150, 90] width 438 height 44
click at [346, 179] on div "**********" at bounding box center [692, 202] width 1378 height 47
click at [332, 202] on input "**********" at bounding box center [693, 202] width 1296 height 27
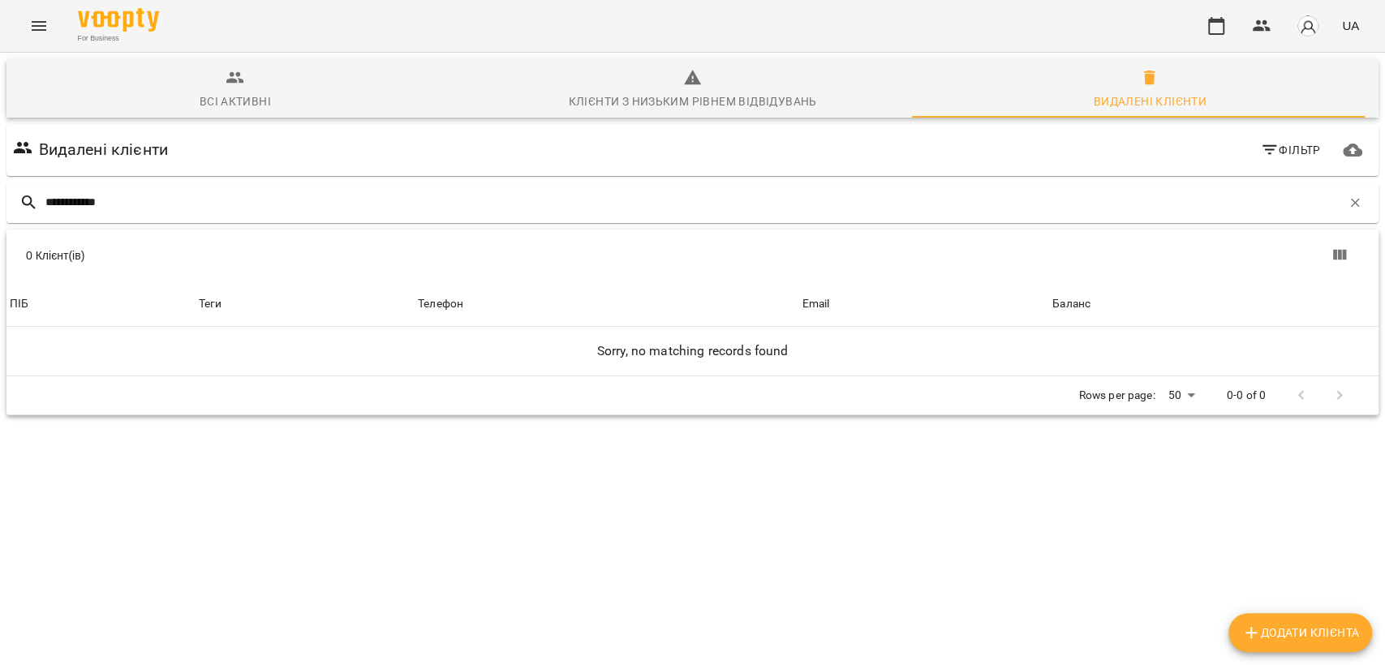
click at [289, 110] on span "Всі активні" at bounding box center [235, 90] width 438 height 44
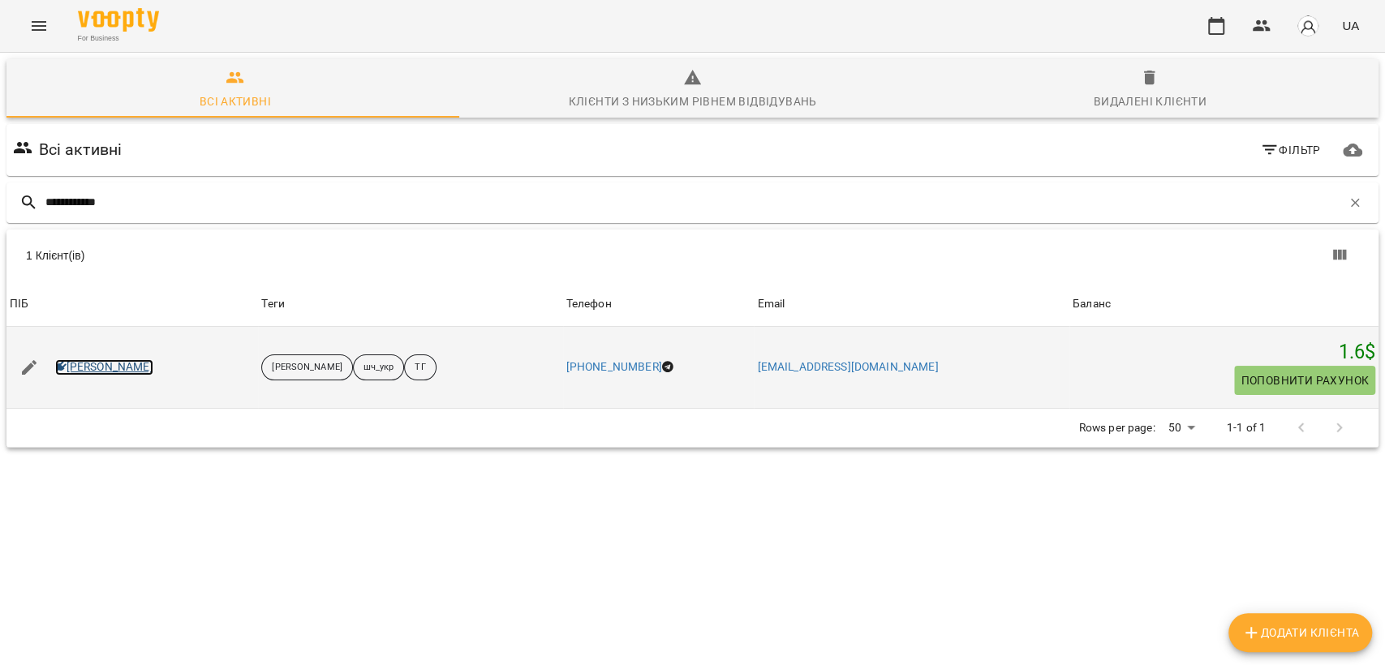
click at [135, 375] on link "Ольга Гринюк" at bounding box center [104, 367] width 98 height 16
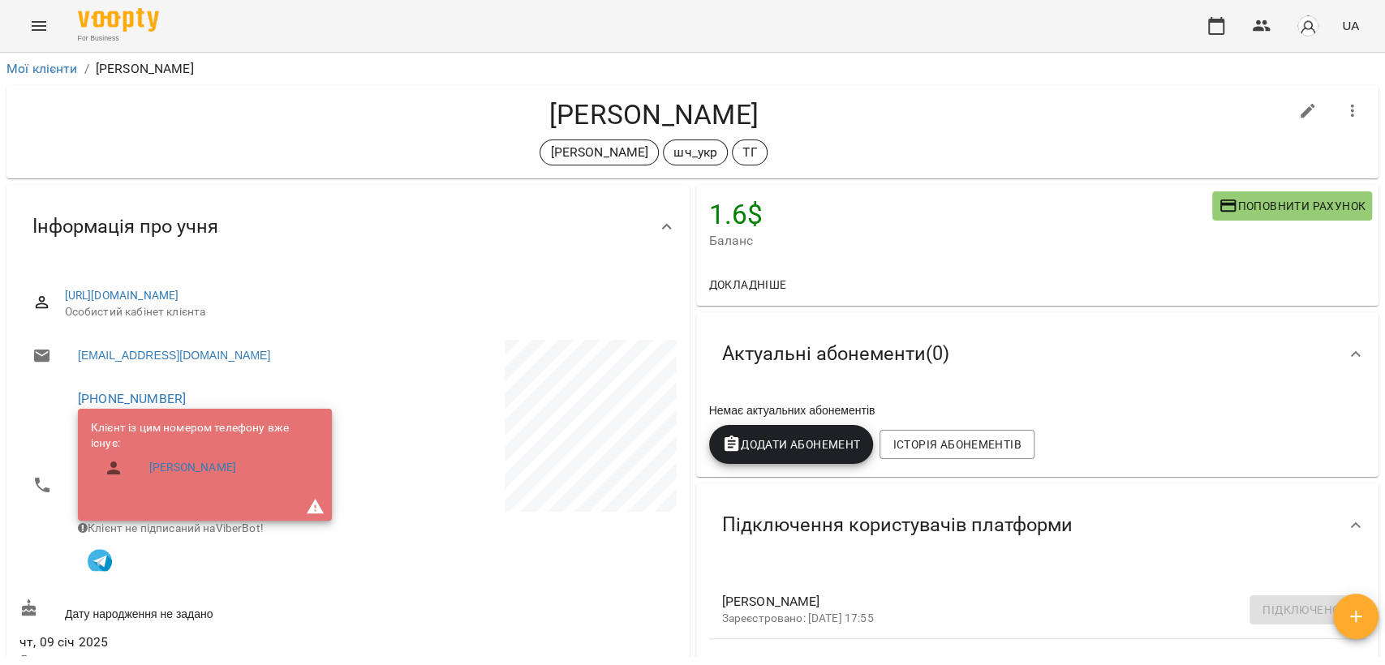
click at [1333, 104] on button "button" at bounding box center [1352, 111] width 39 height 39
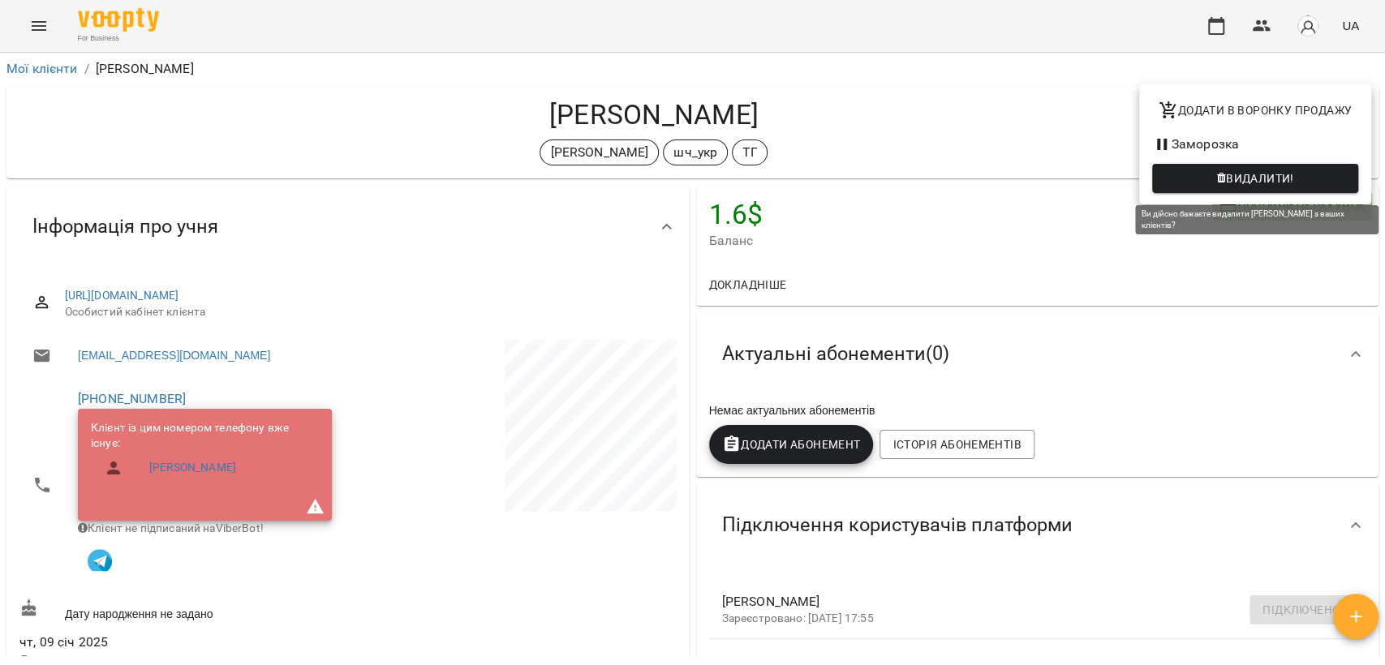
click at [1252, 175] on span "Видалити!" at bounding box center [1260, 178] width 68 height 19
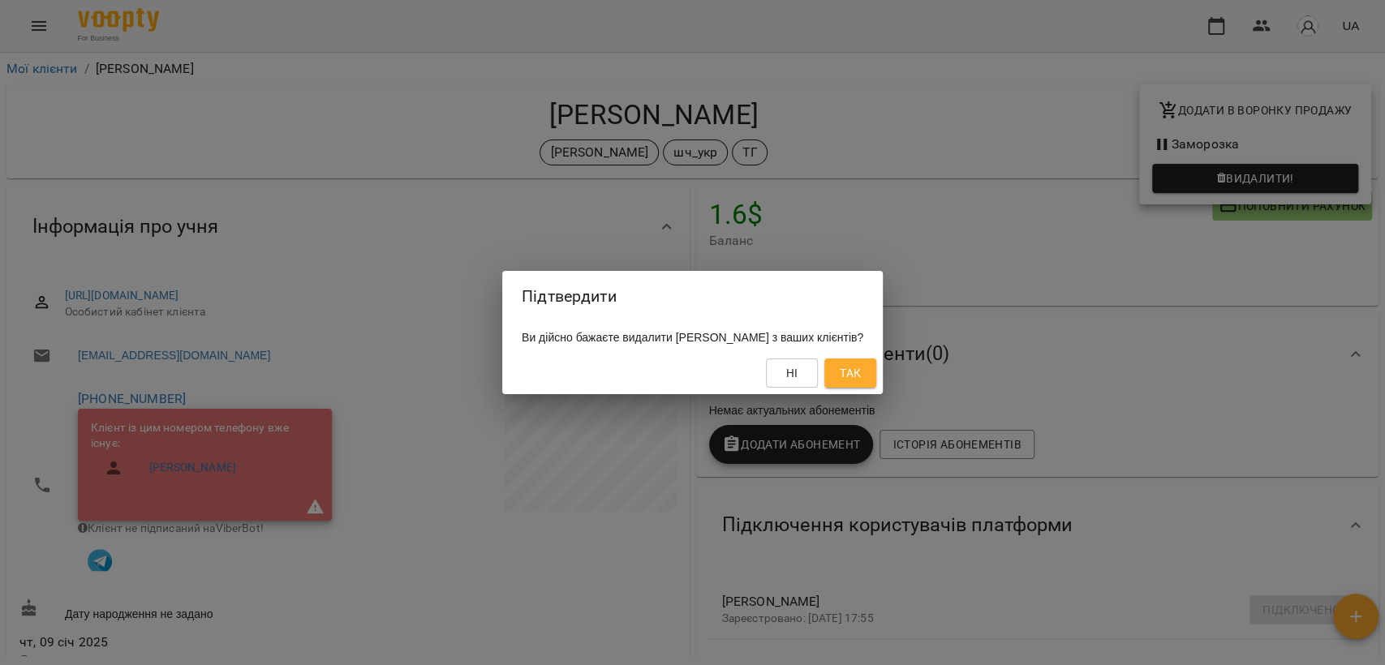
click at [861, 370] on span "Так" at bounding box center [850, 372] width 21 height 19
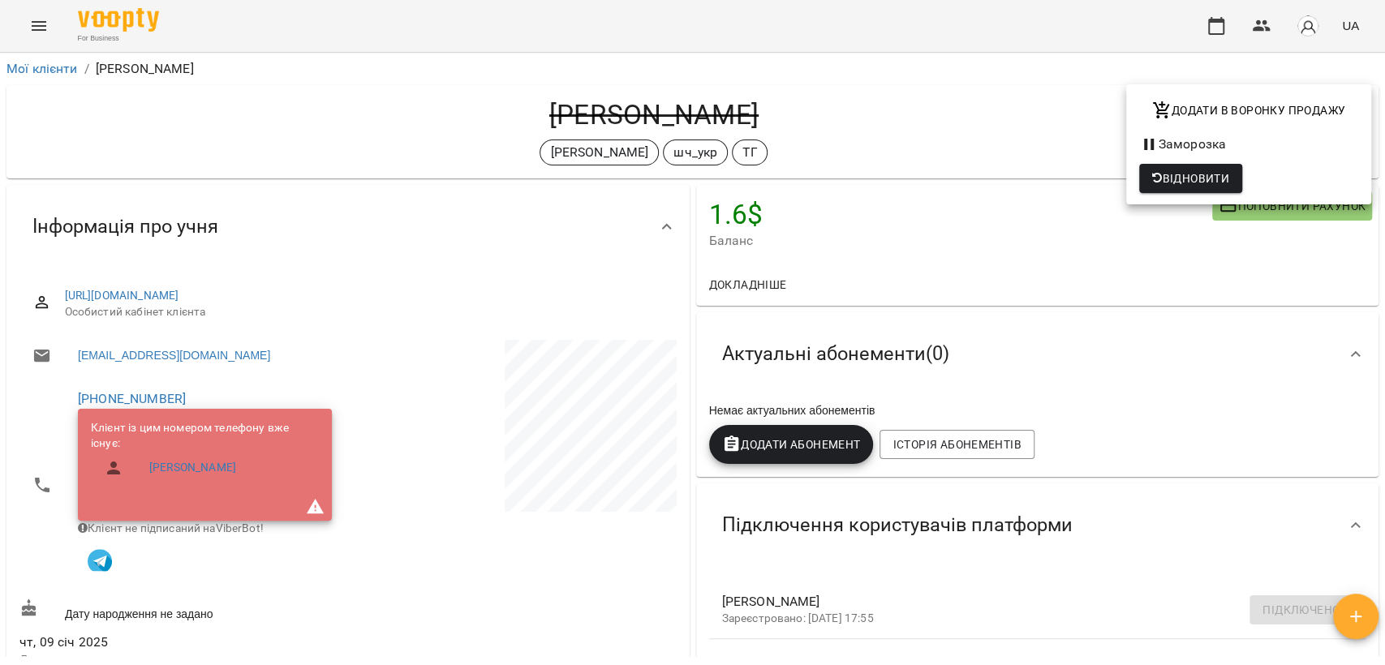
click at [58, 71] on div at bounding box center [692, 332] width 1385 height 665
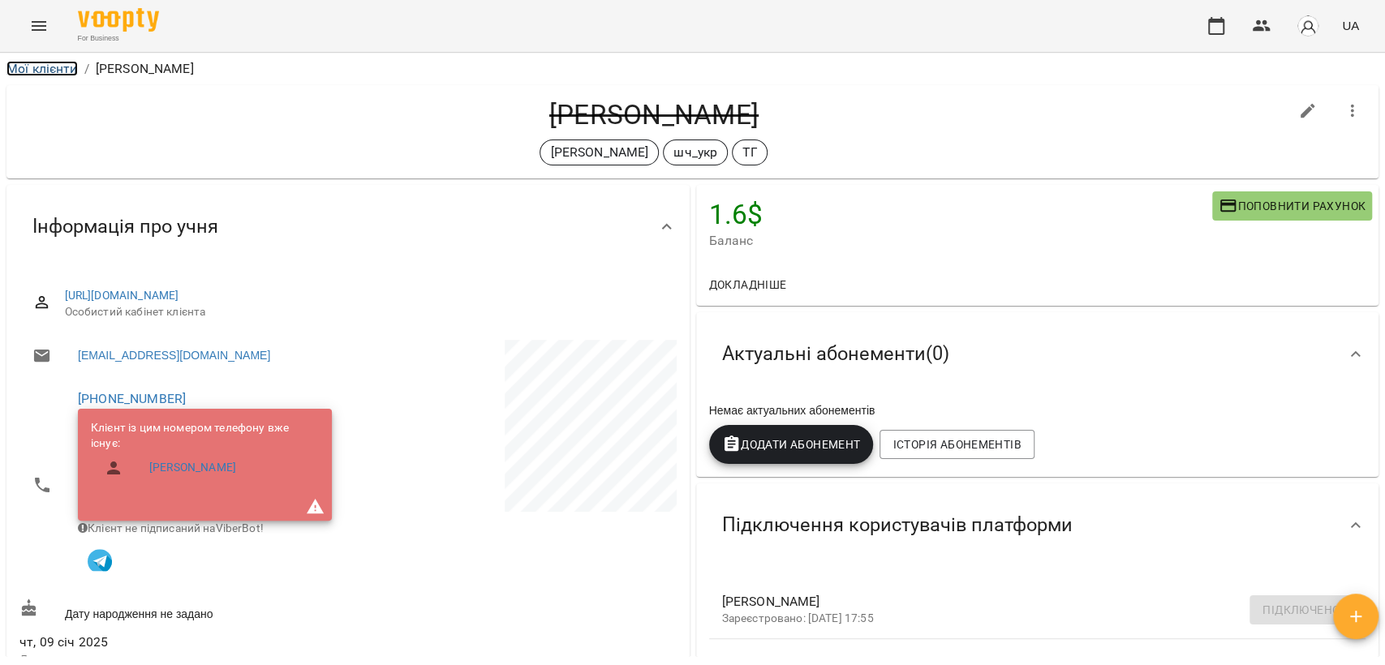
click at [62, 66] on link "Мої клієнти" at bounding box center [41, 68] width 71 height 15
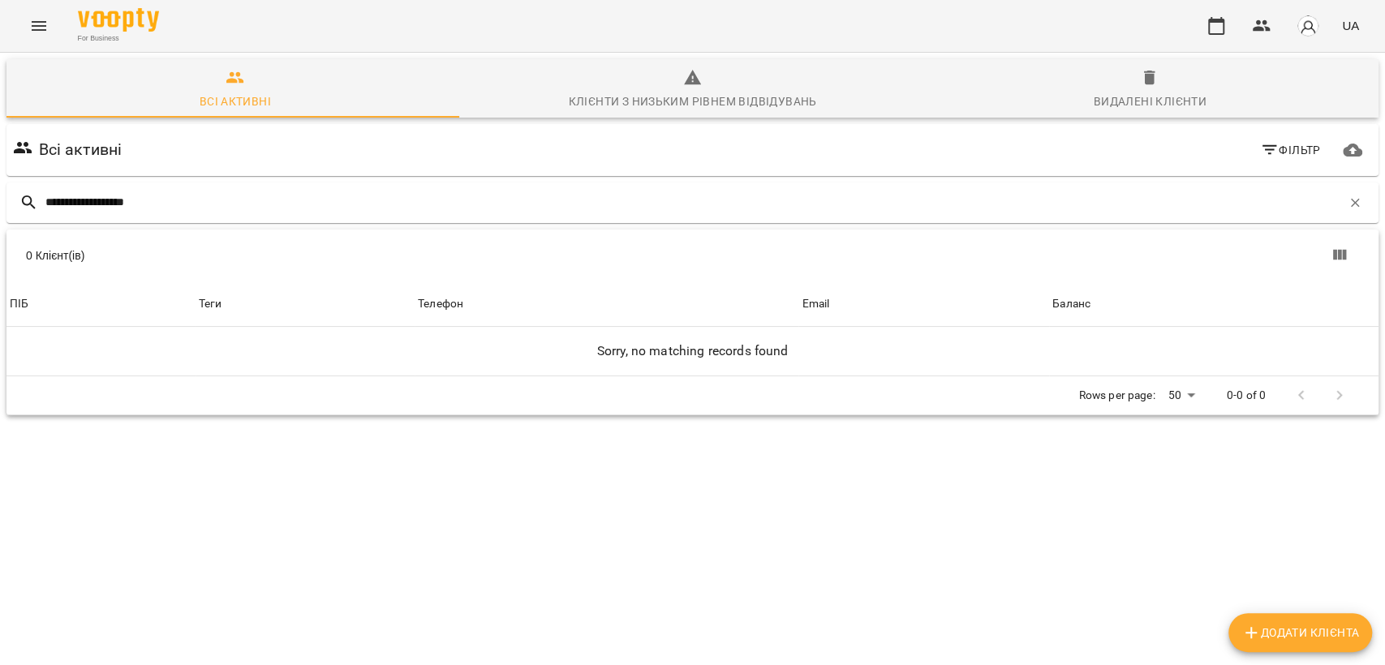
click at [1144, 82] on icon "button" at bounding box center [1149, 78] width 11 height 15
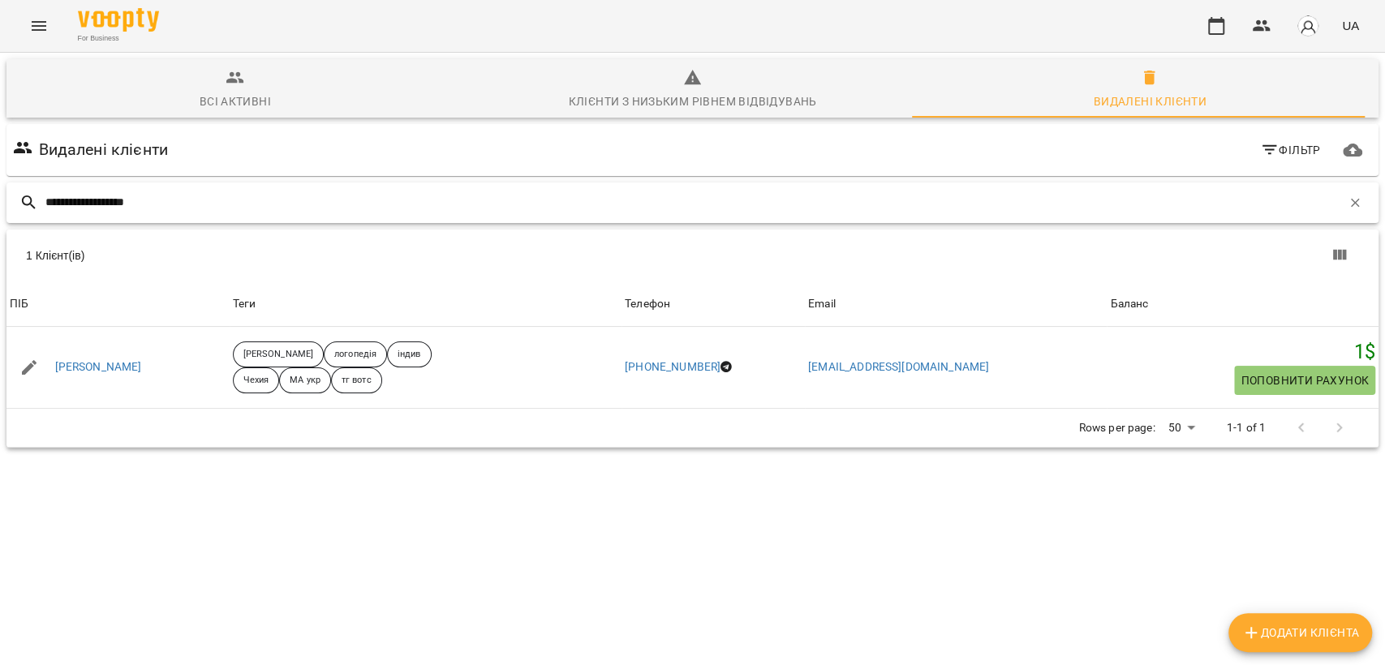
click at [174, 208] on input "**********" at bounding box center [693, 202] width 1296 height 27
paste input "text"
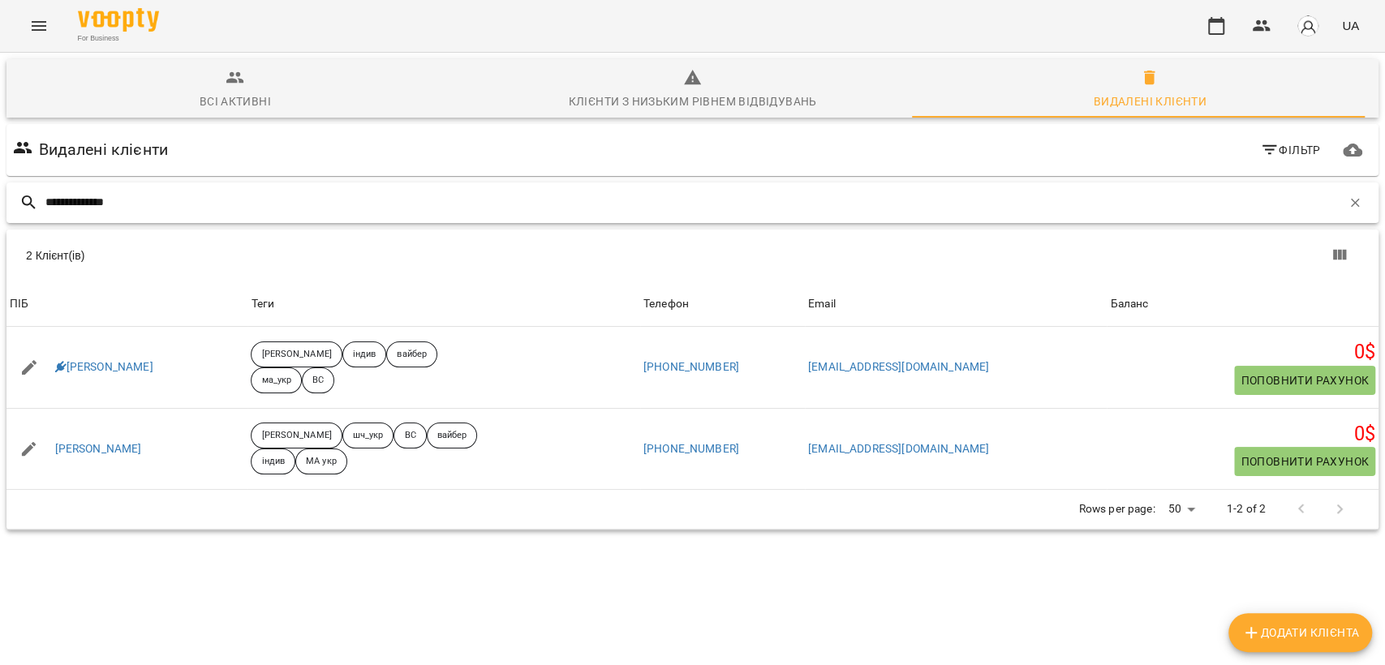
click at [226, 199] on input "**********" at bounding box center [693, 202] width 1296 height 27
click at [226, 198] on input "**********" at bounding box center [693, 202] width 1296 height 27
paste input "text"
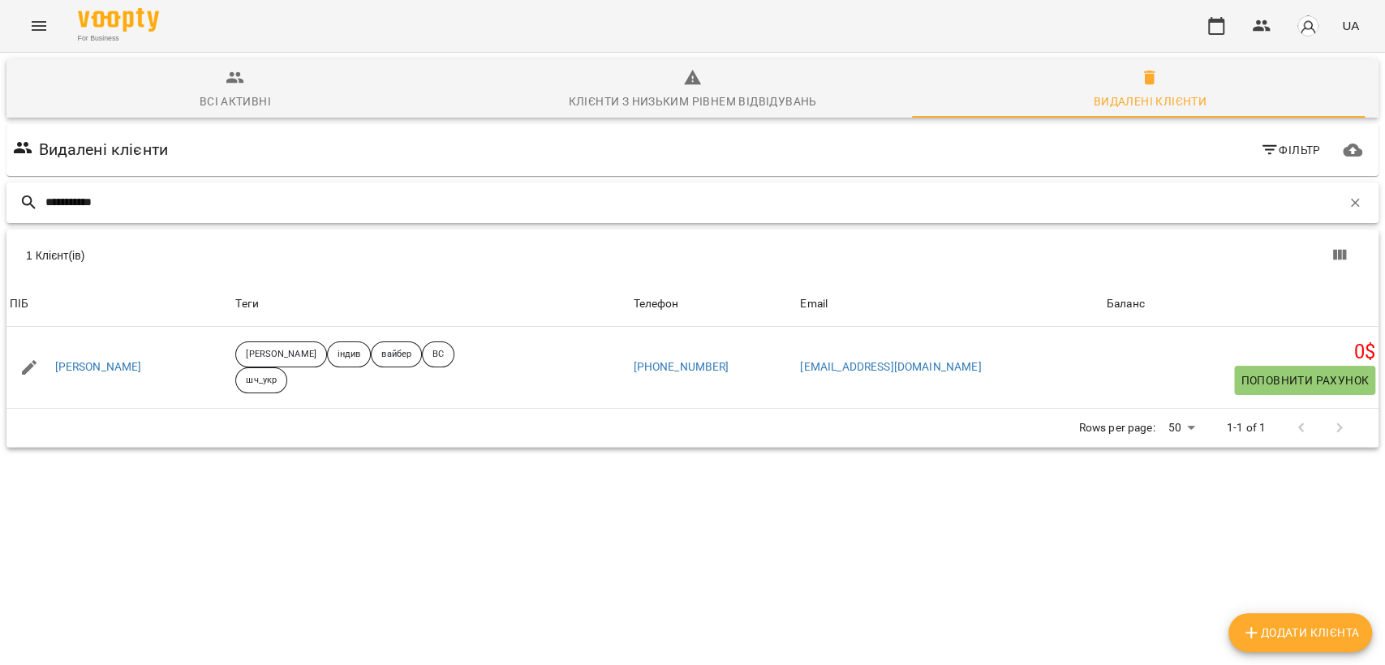
click at [214, 209] on input "**********" at bounding box center [693, 202] width 1296 height 27
paste input "text"
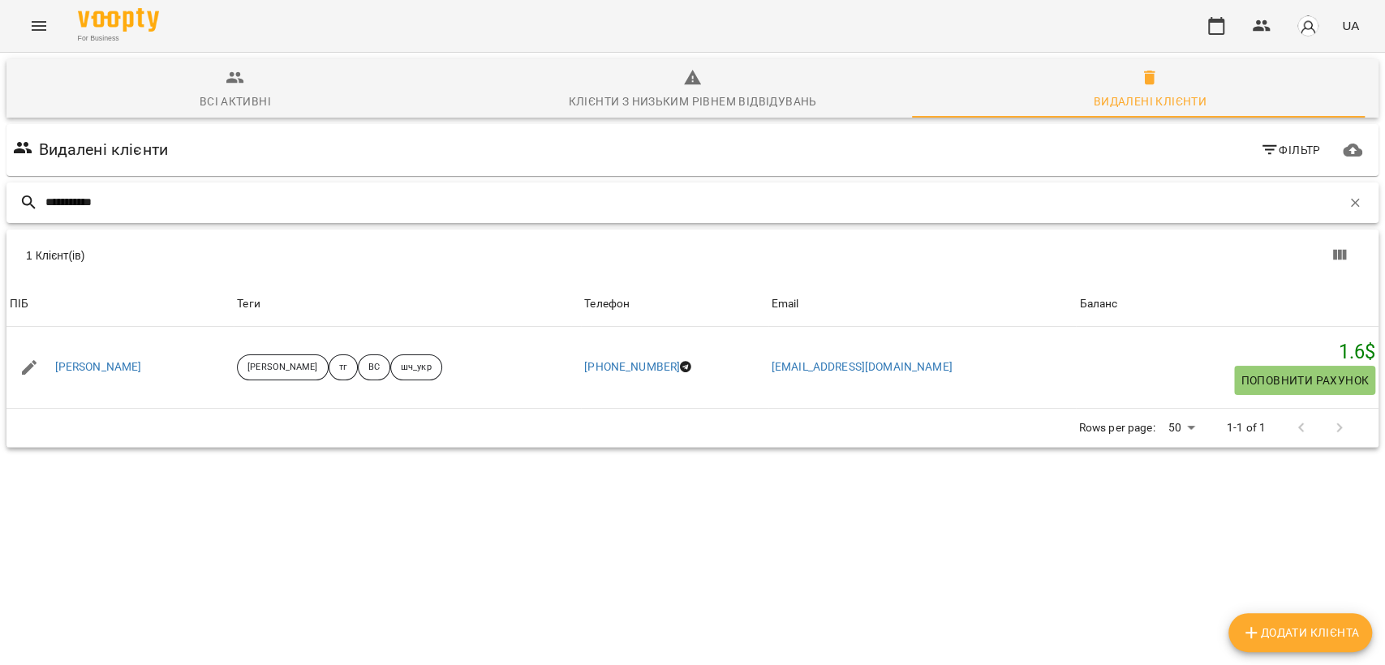
click at [224, 201] on input "**********" at bounding box center [693, 202] width 1296 height 27
paste input "**"
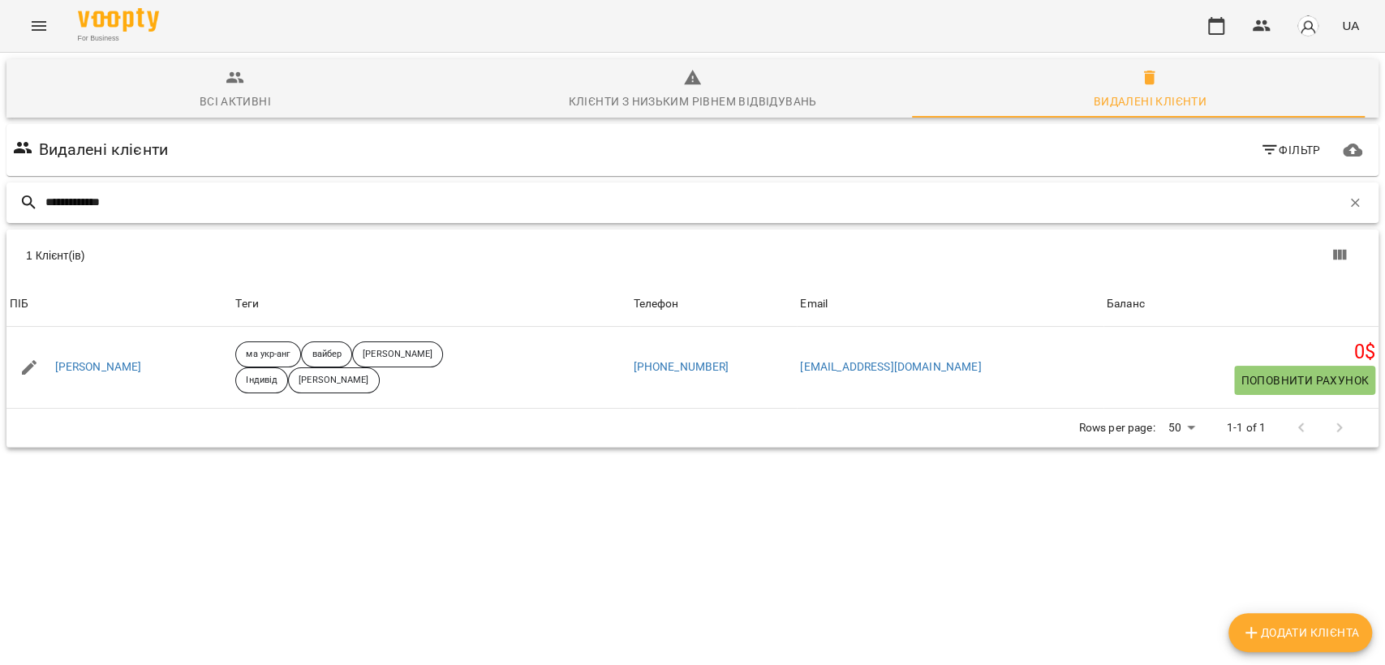
click at [273, 193] on input "**********" at bounding box center [693, 202] width 1296 height 27
paste input "*"
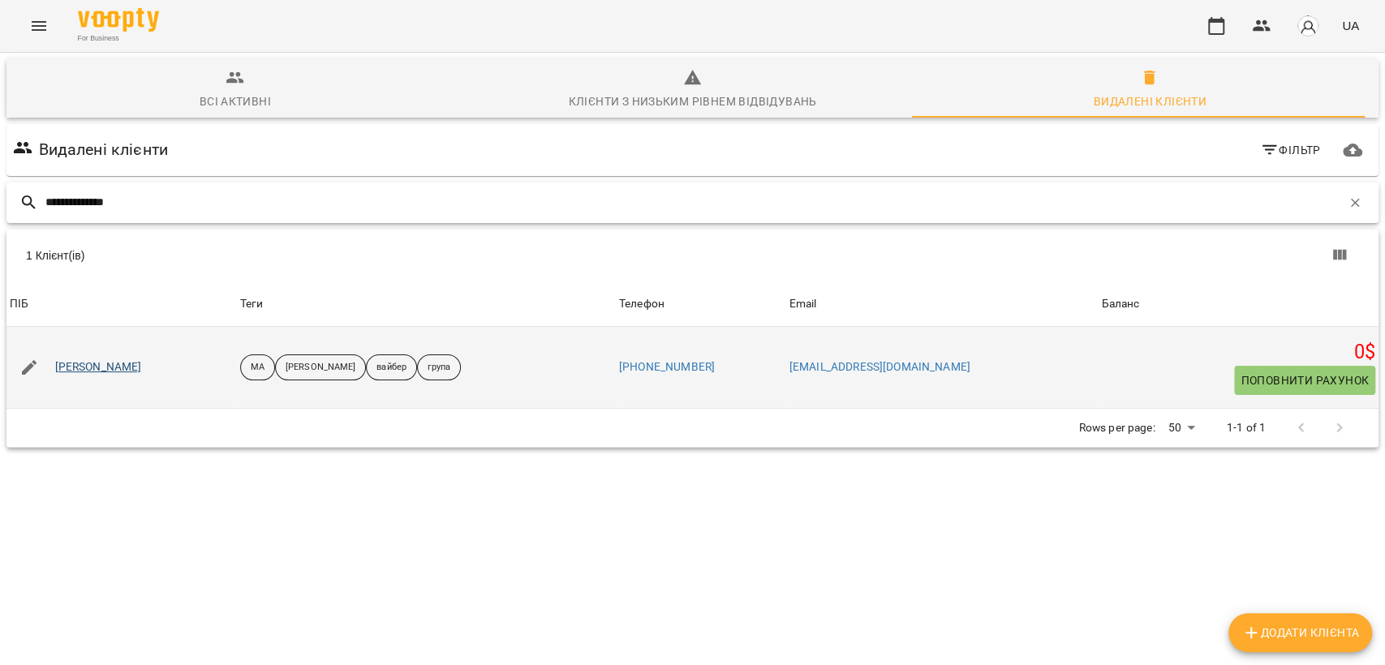
type input "**********"
click at [122, 361] on link "Лонська Поліна" at bounding box center [98, 367] width 87 height 16
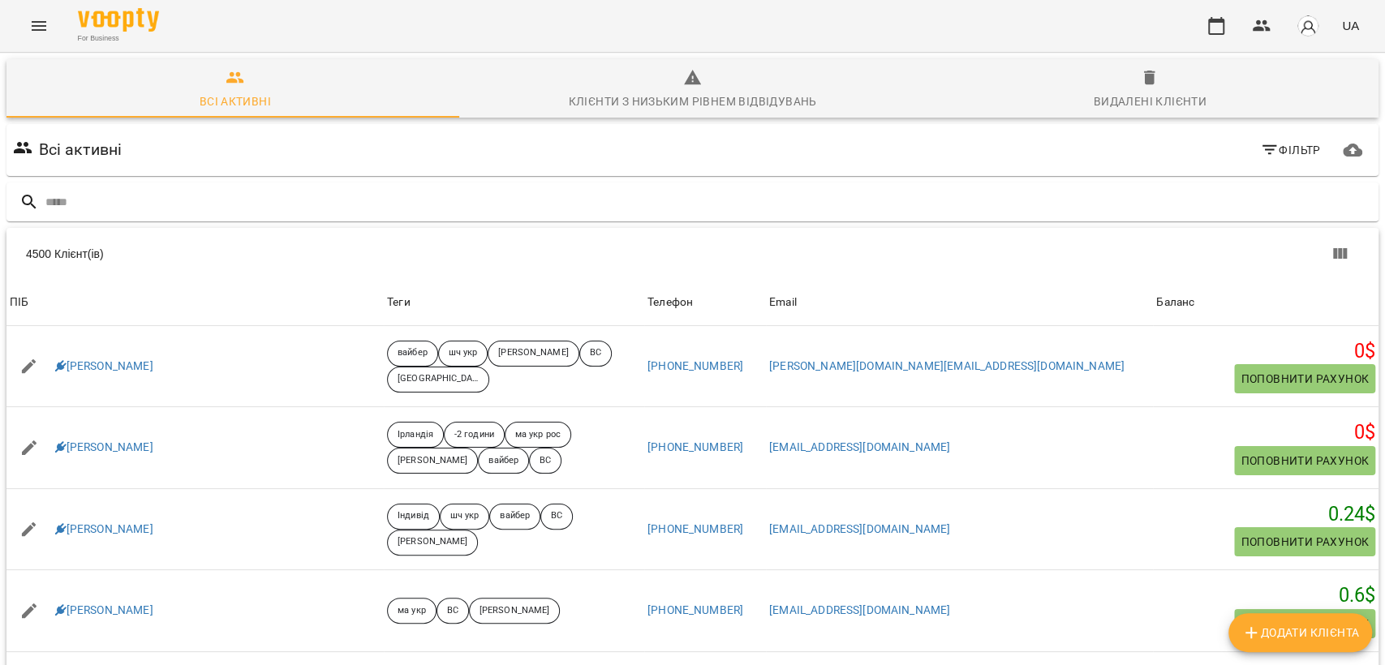
click at [30, 16] on icon "Menu" at bounding box center [38, 25] width 19 height 19
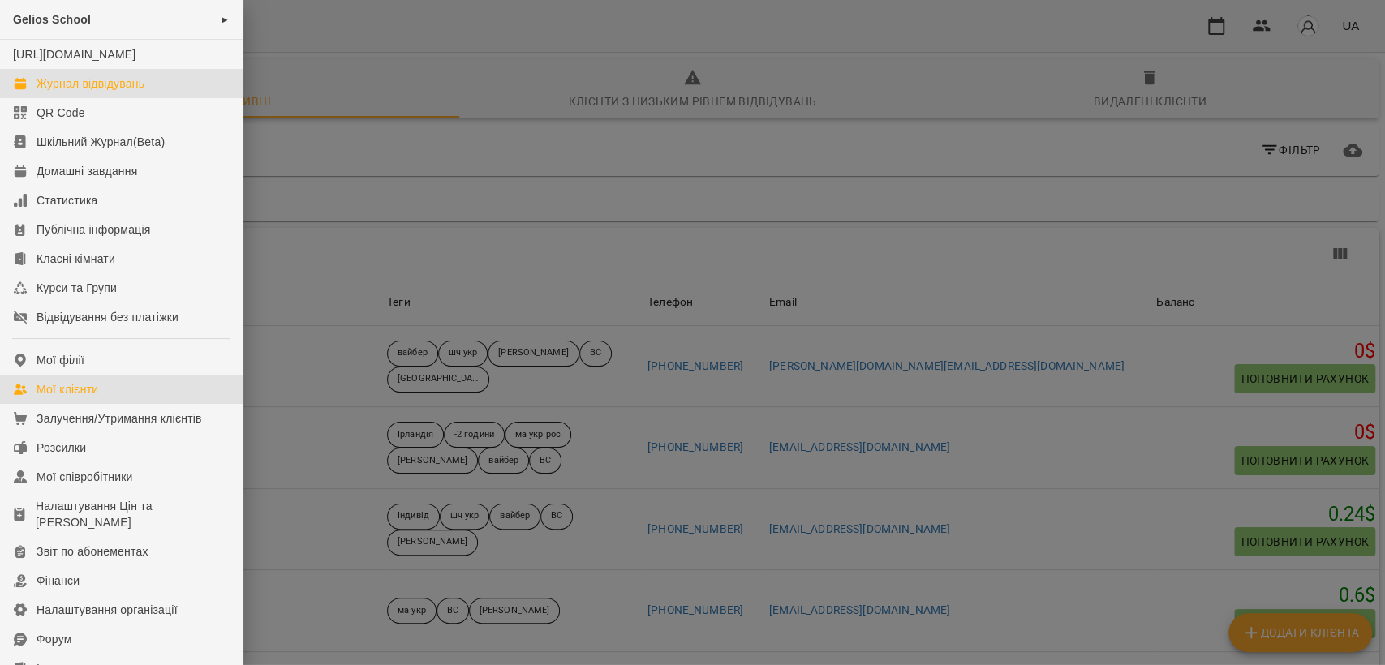
click at [71, 86] on link "Журнал відвідувань" at bounding box center [121, 83] width 243 height 29
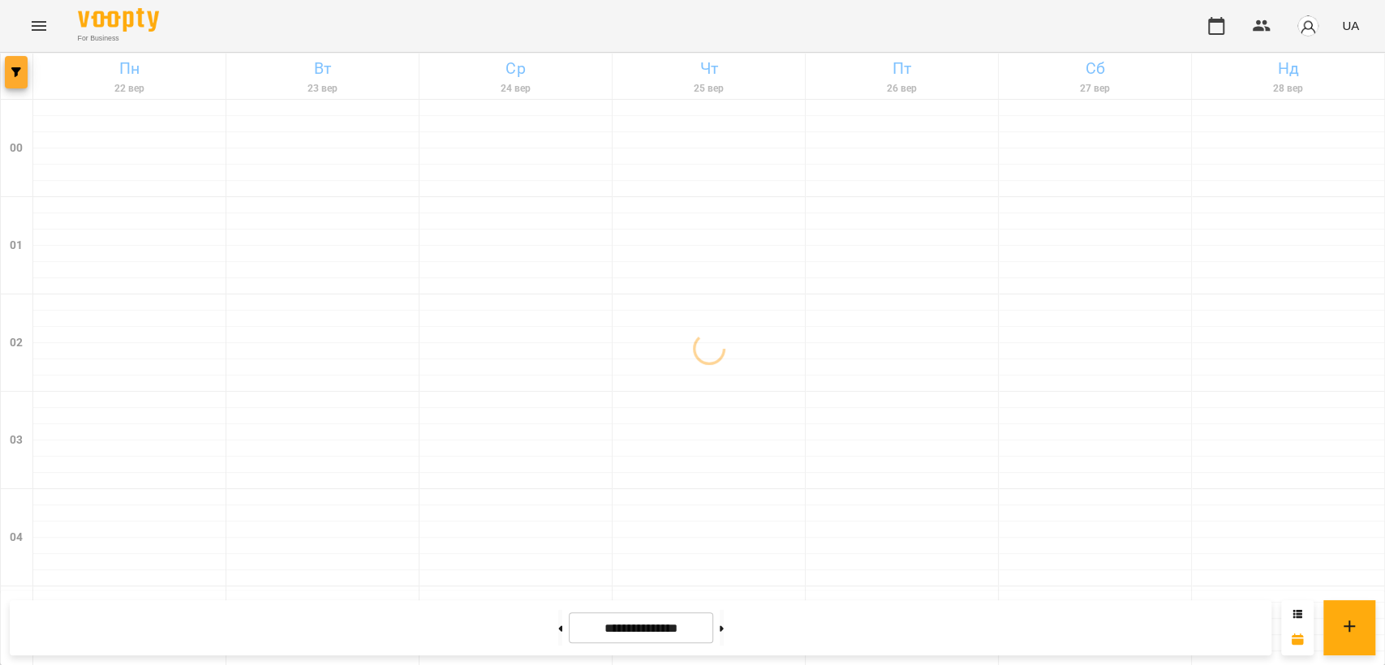
click at [19, 75] on icon "button" at bounding box center [16, 72] width 10 height 10
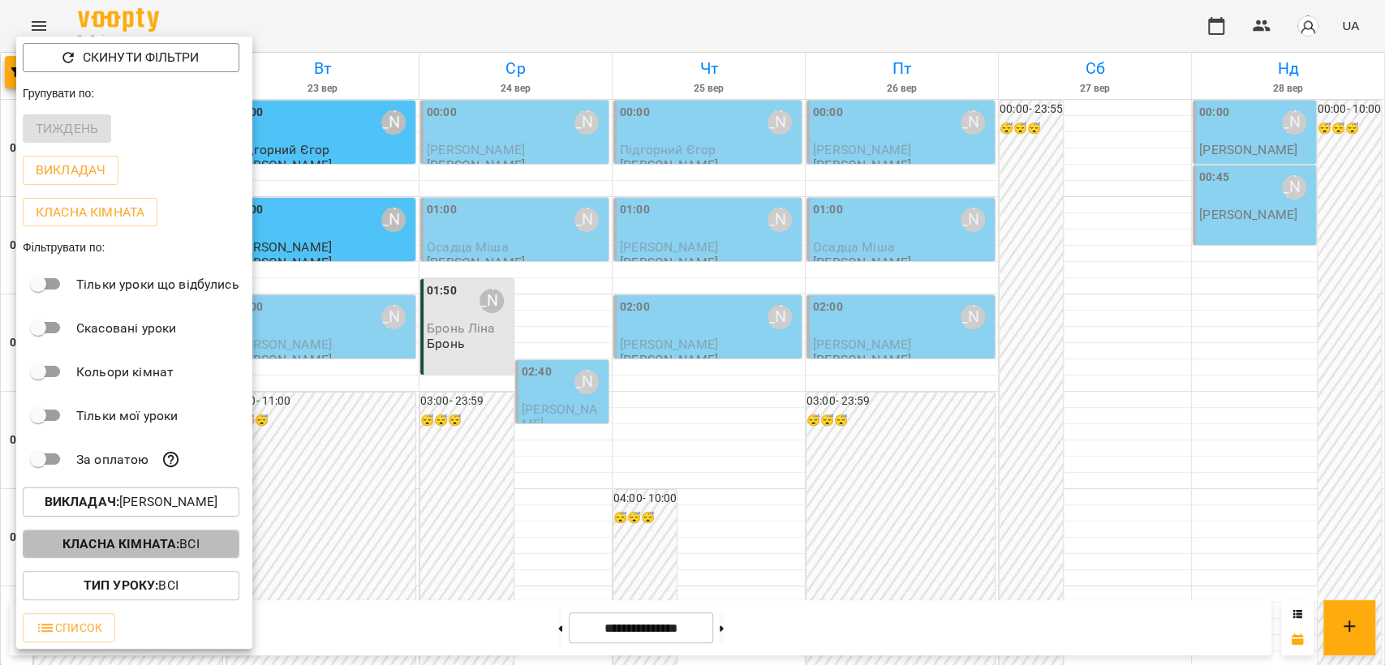
click at [172, 540] on b "Класна кімната :" at bounding box center [120, 543] width 117 height 15
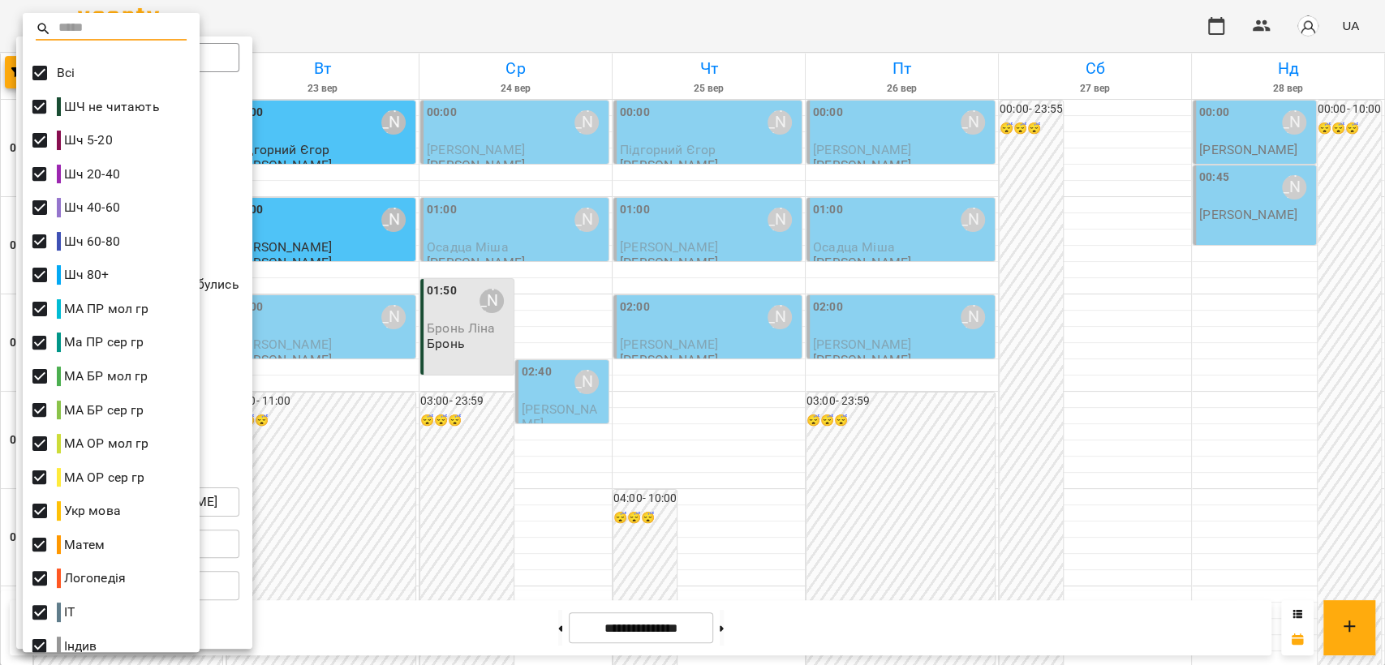
click at [359, 18] on div at bounding box center [692, 332] width 1385 height 665
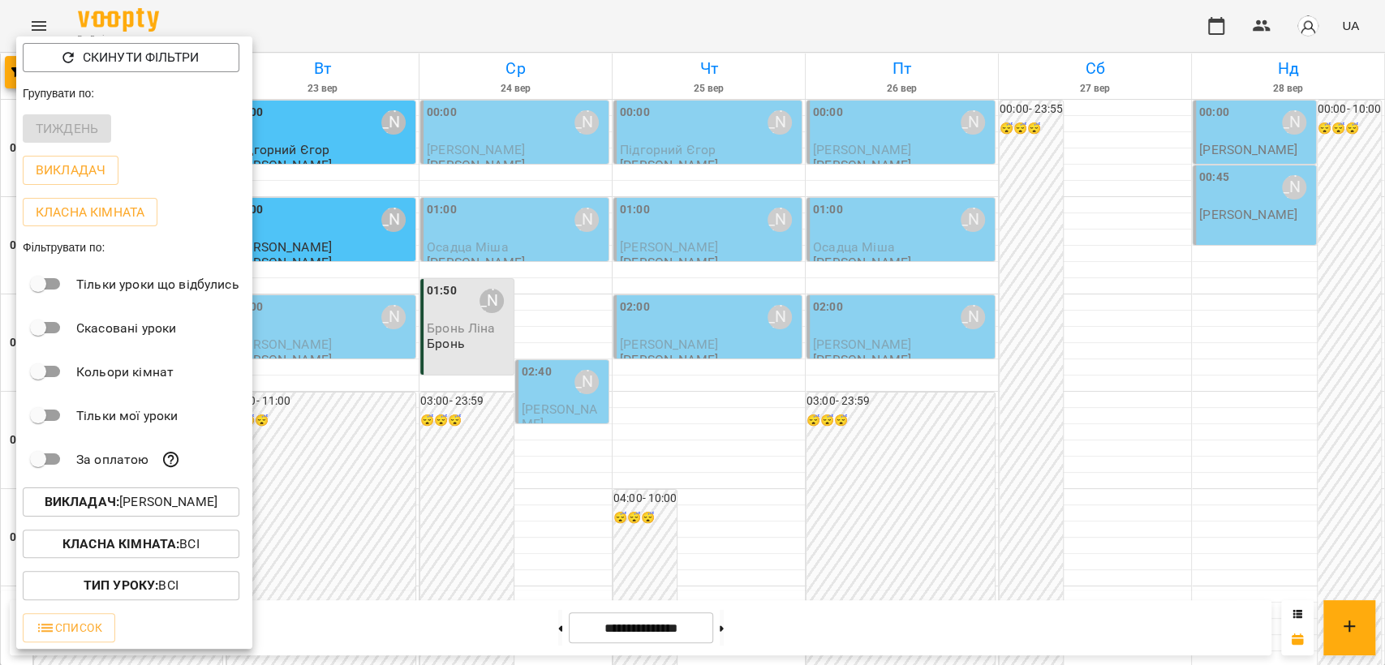
click at [132, 511] on p "Викладач : Гудима Антон" at bounding box center [131, 501] width 173 height 19
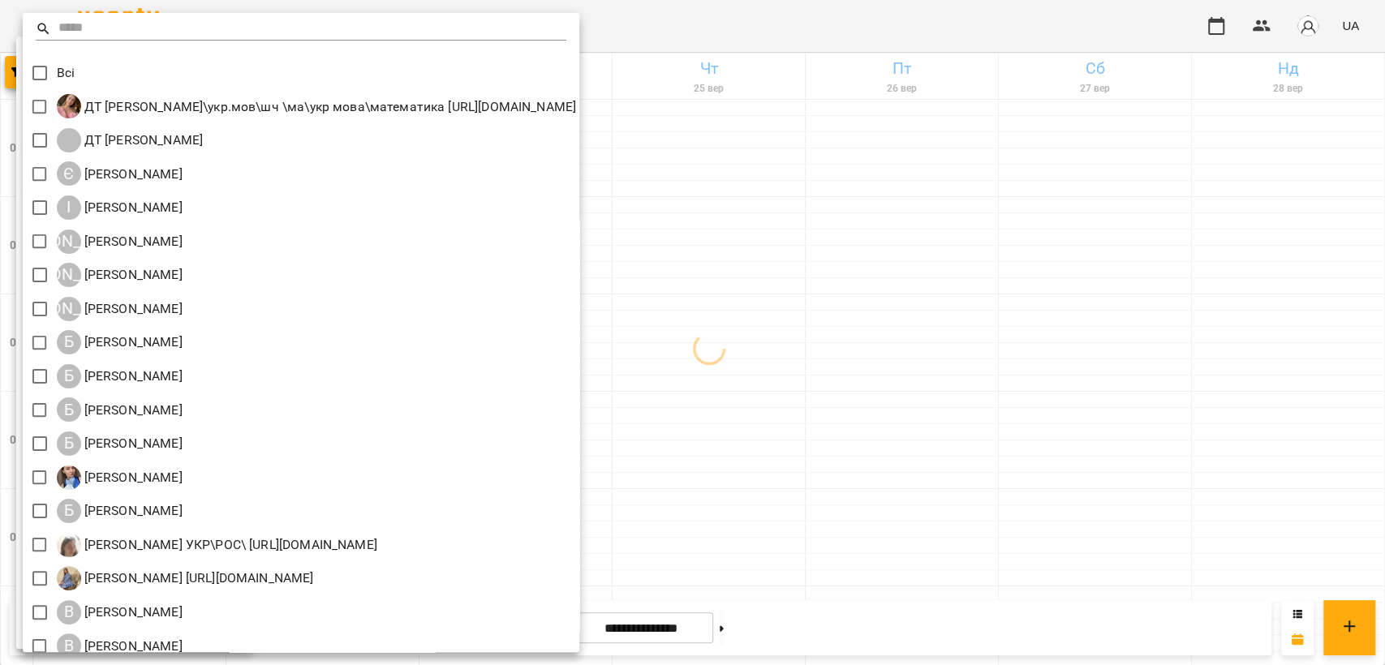
scroll to position [90, 0]
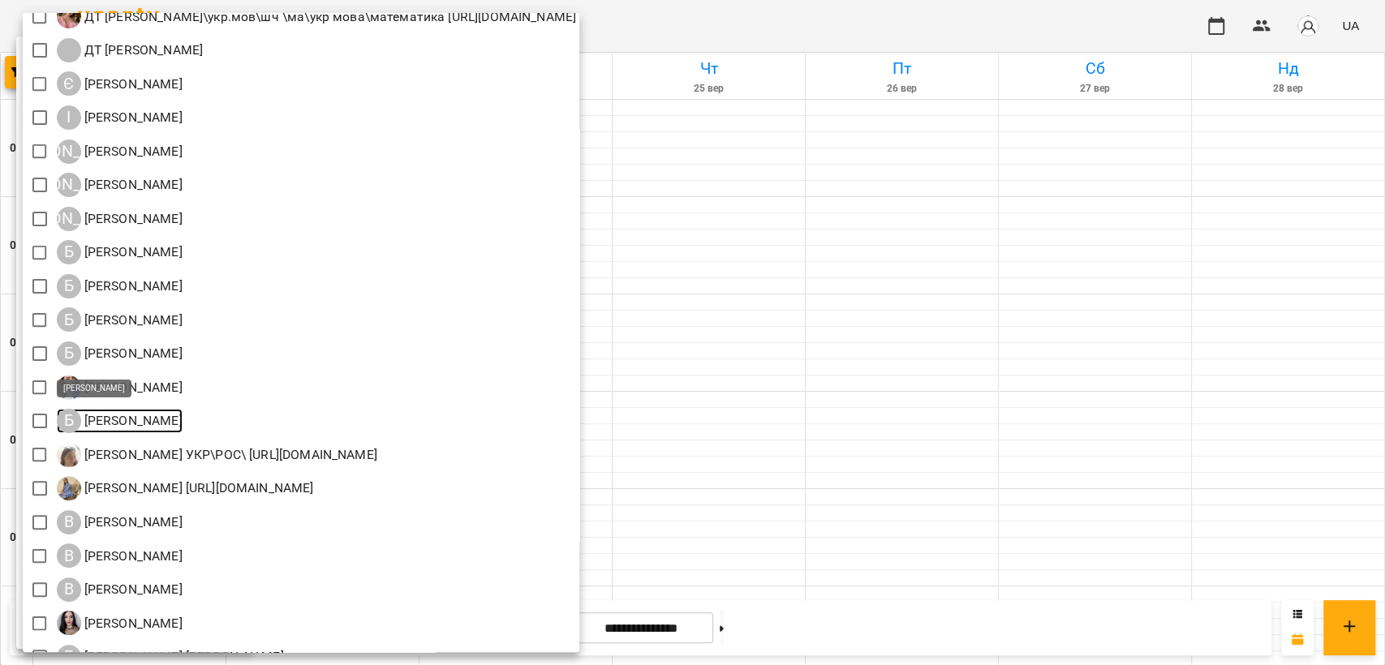
click at [165, 418] on p "Бондарєва Валерія" at bounding box center [131, 420] width 101 height 19
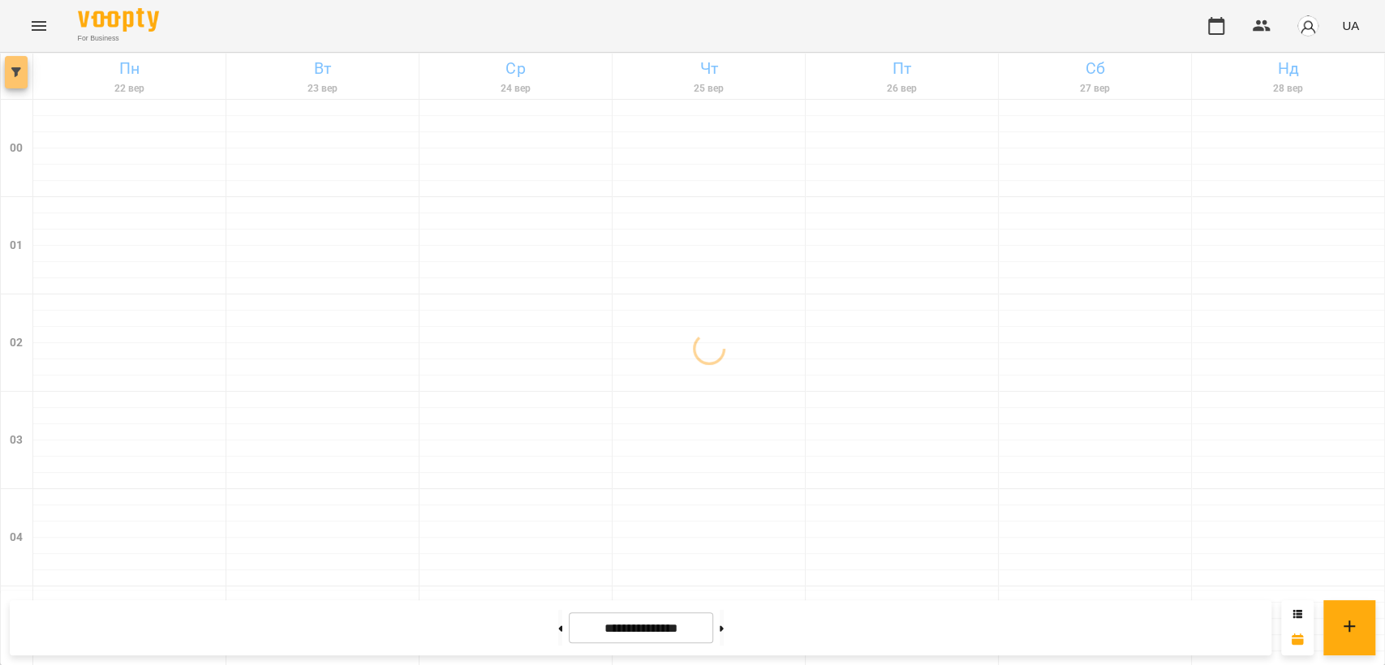
click at [8, 78] on button "button" at bounding box center [16, 72] width 23 height 32
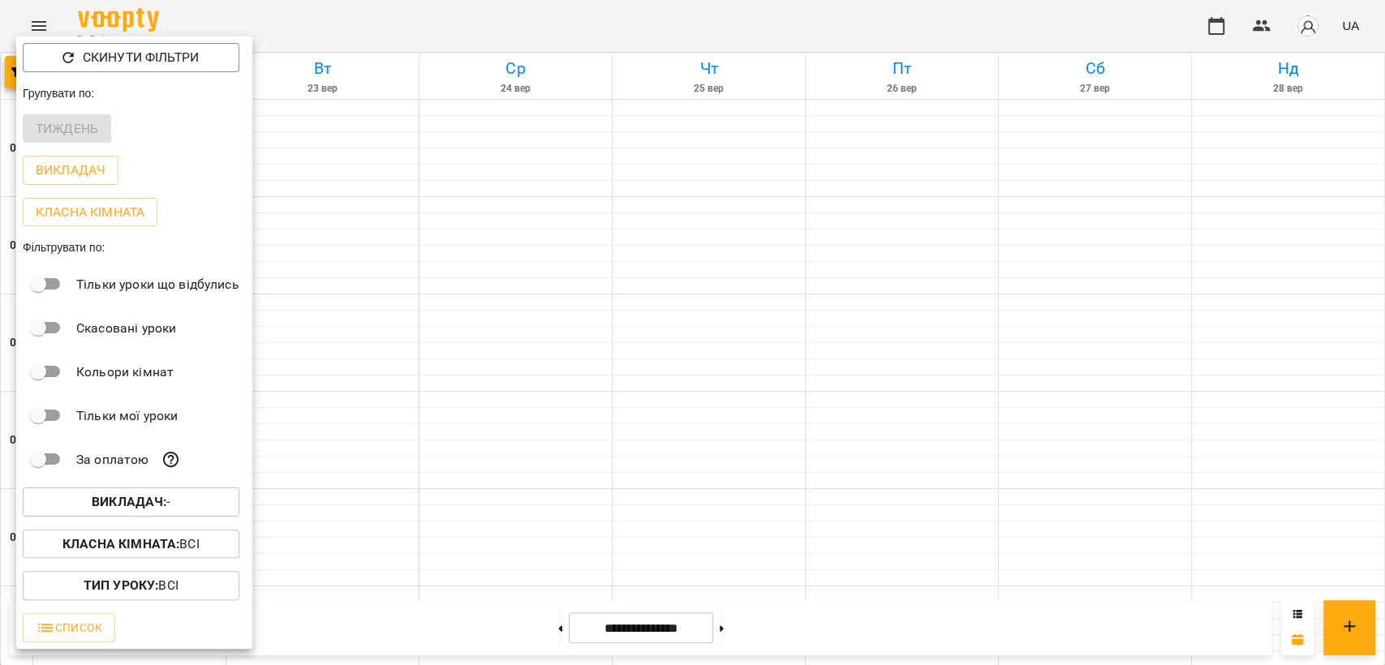
click at [92, 517] on button "Викладач : -" at bounding box center [131, 502] width 217 height 29
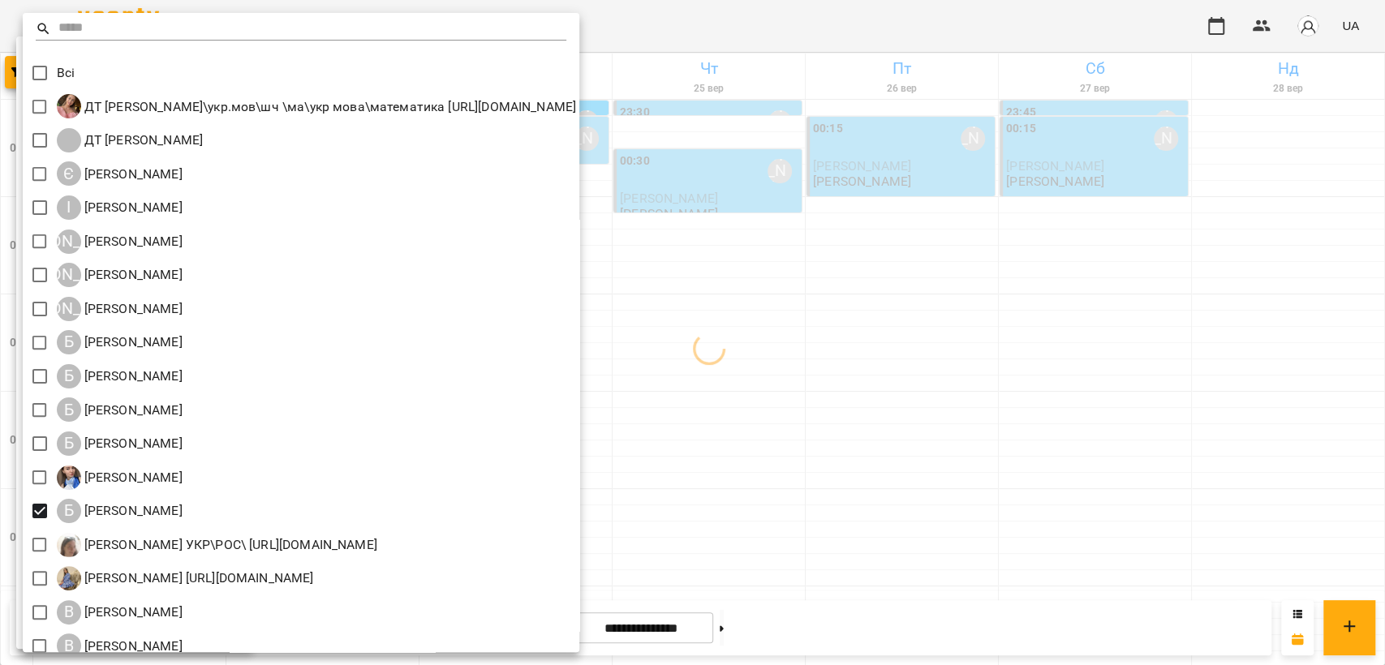
click at [785, 34] on div at bounding box center [692, 332] width 1385 height 665
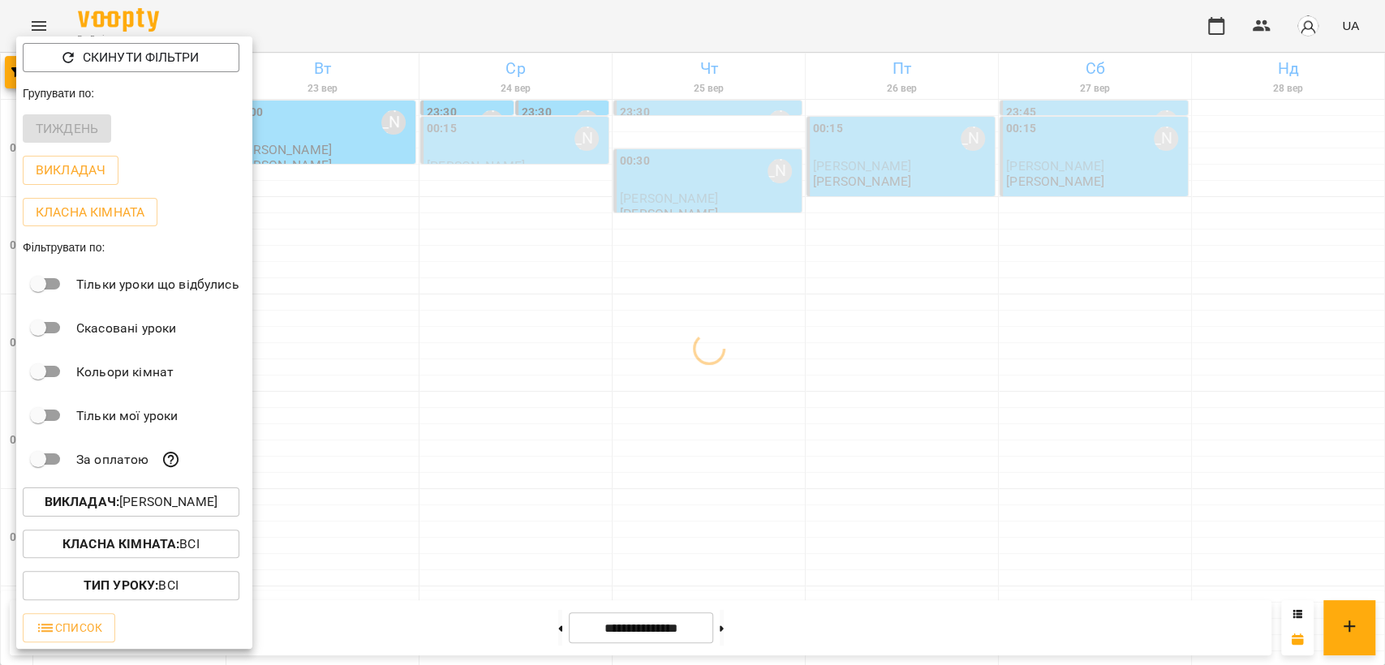
click at [785, 34] on div at bounding box center [692, 332] width 1385 height 665
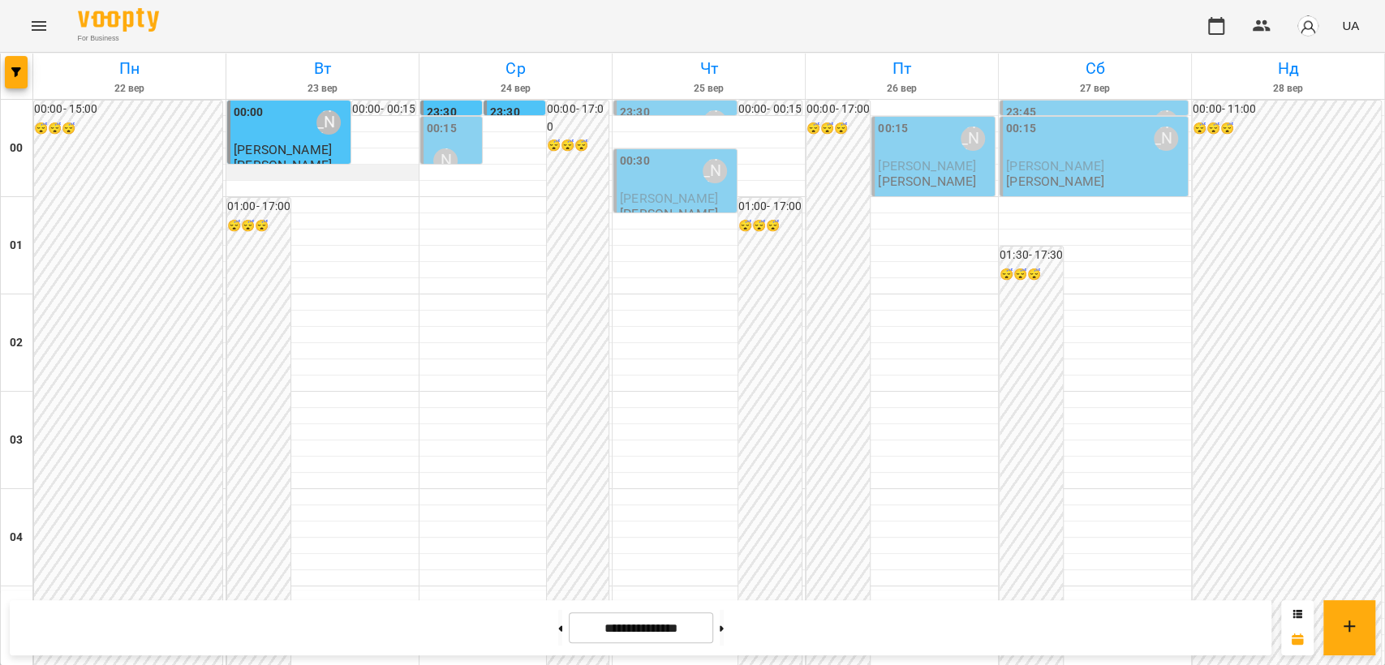
click at [279, 172] on div at bounding box center [322, 173] width 192 height 16
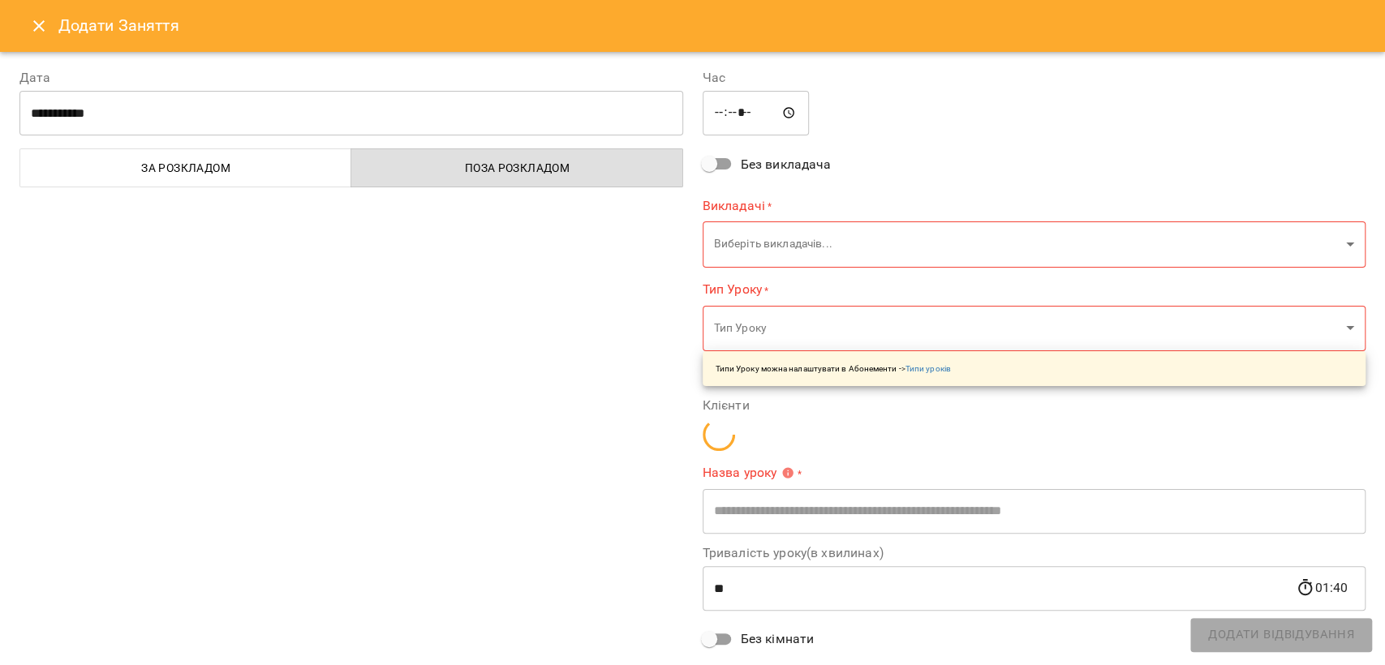
click at [742, 116] on input "*****" at bounding box center [756, 113] width 107 height 45
type input "**********"
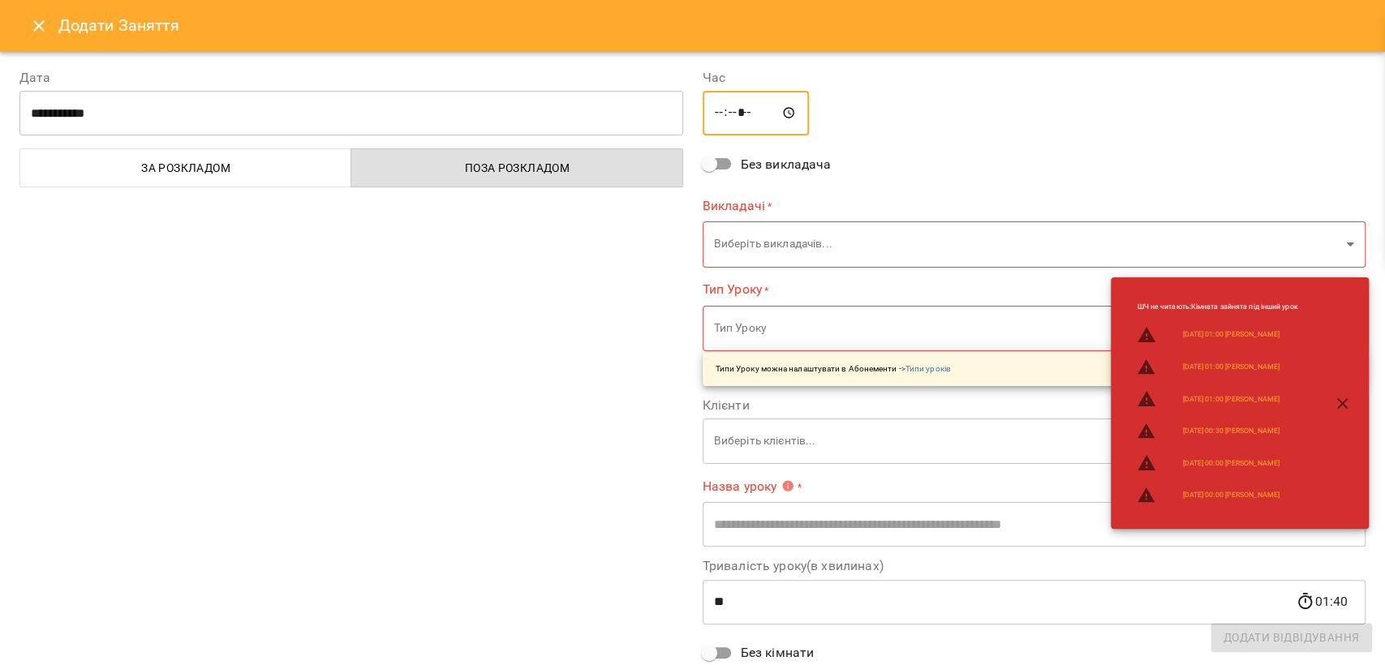
click at [735, 110] on input "*****" at bounding box center [756, 113] width 107 height 45
type input "*****"
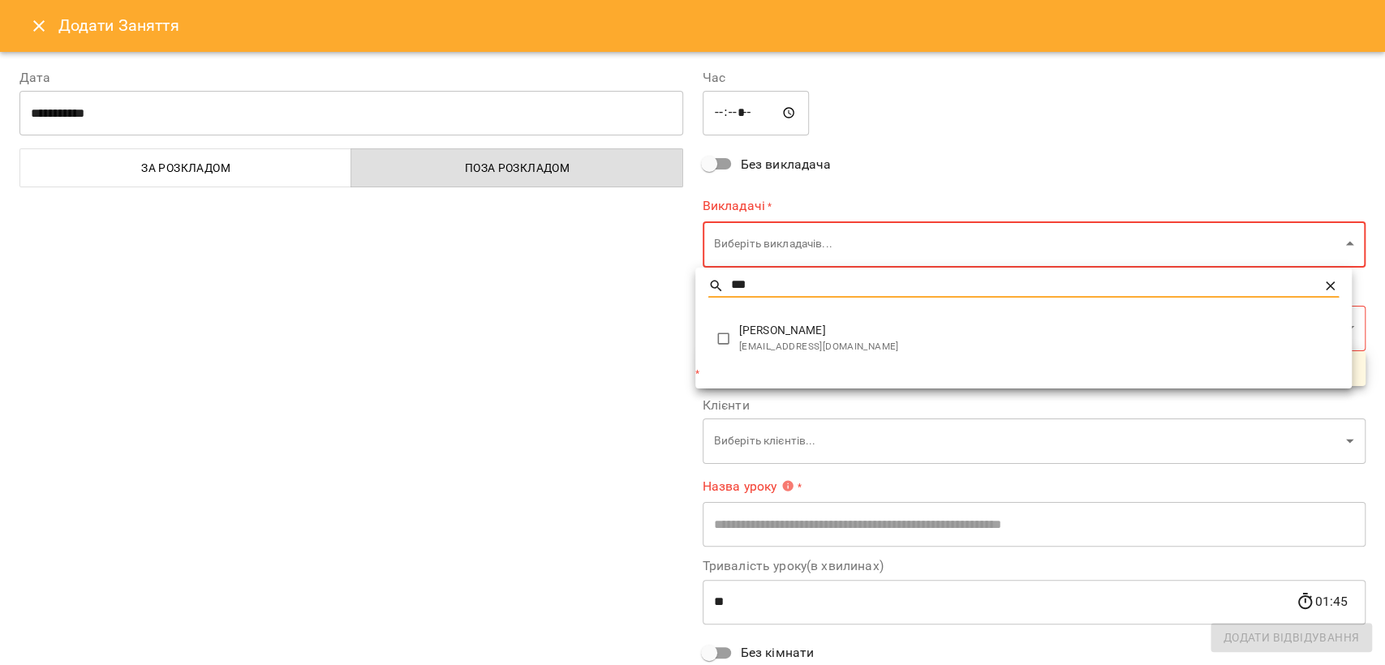
type input "***"
type input "**********"
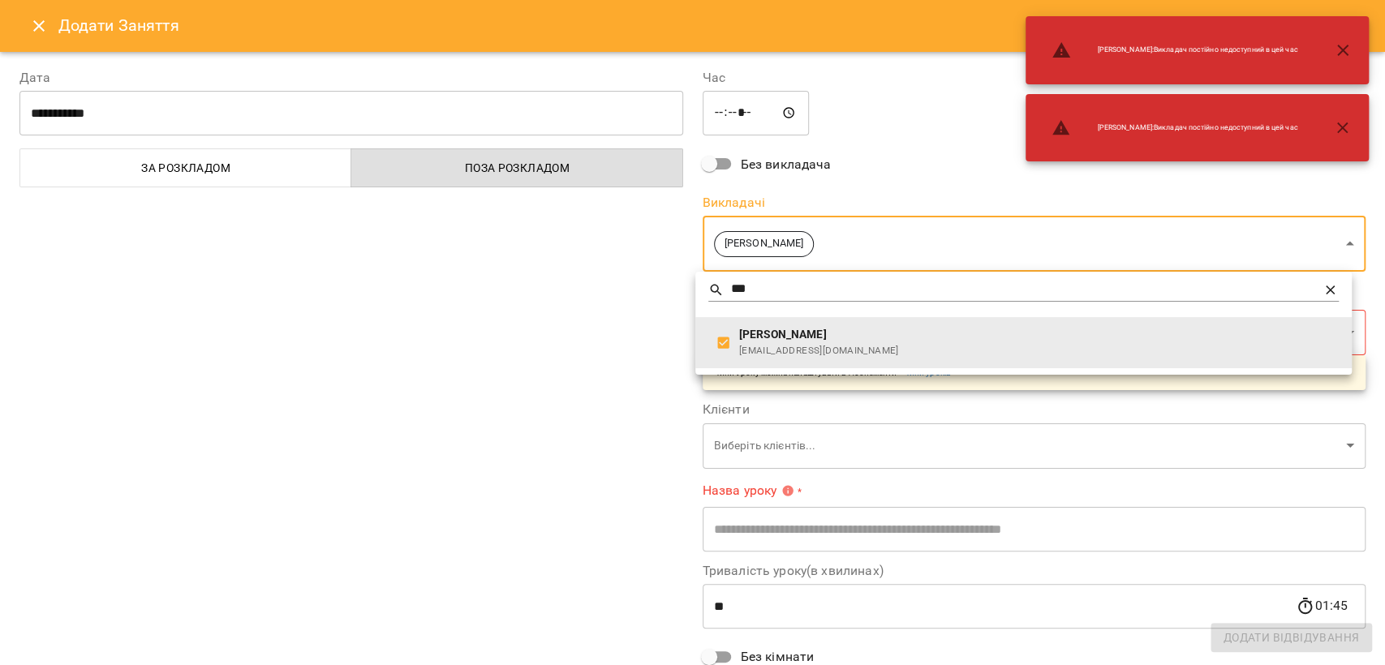
click at [611, 401] on div at bounding box center [692, 332] width 1385 height 665
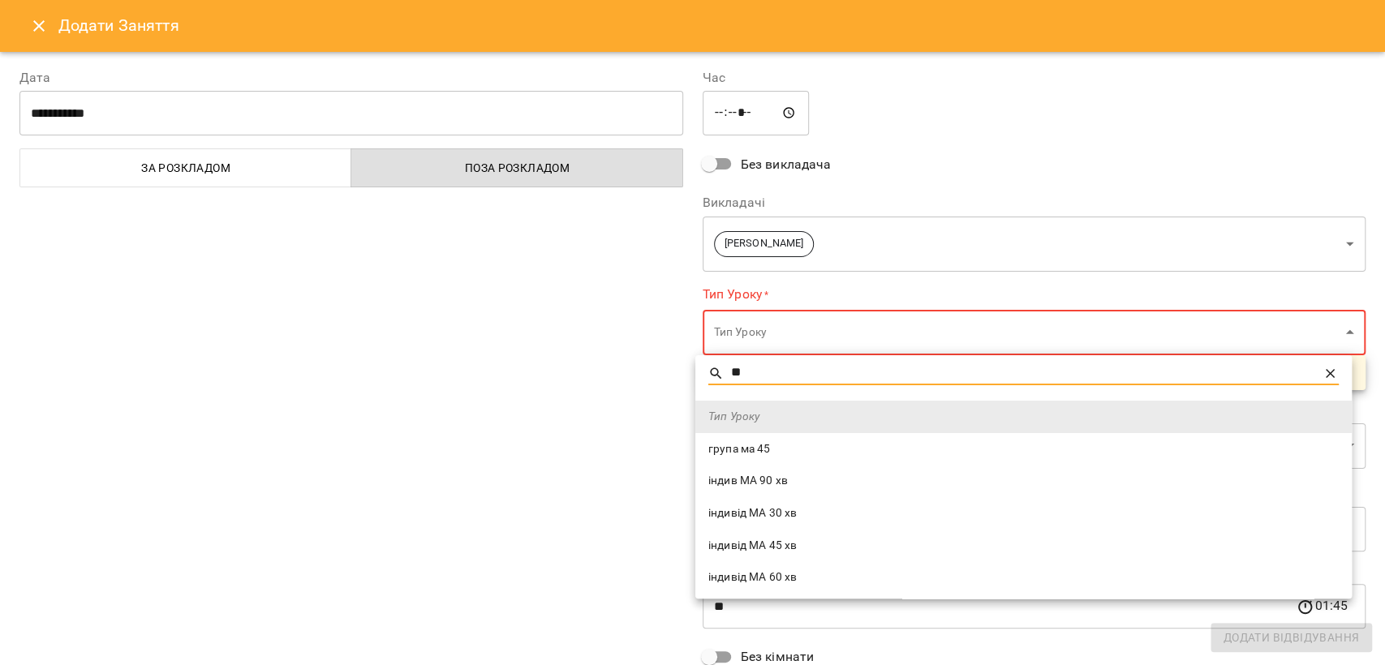
type input "**"
click at [707, 550] on li "індивід МА 45 хв" at bounding box center [1023, 546] width 656 height 32
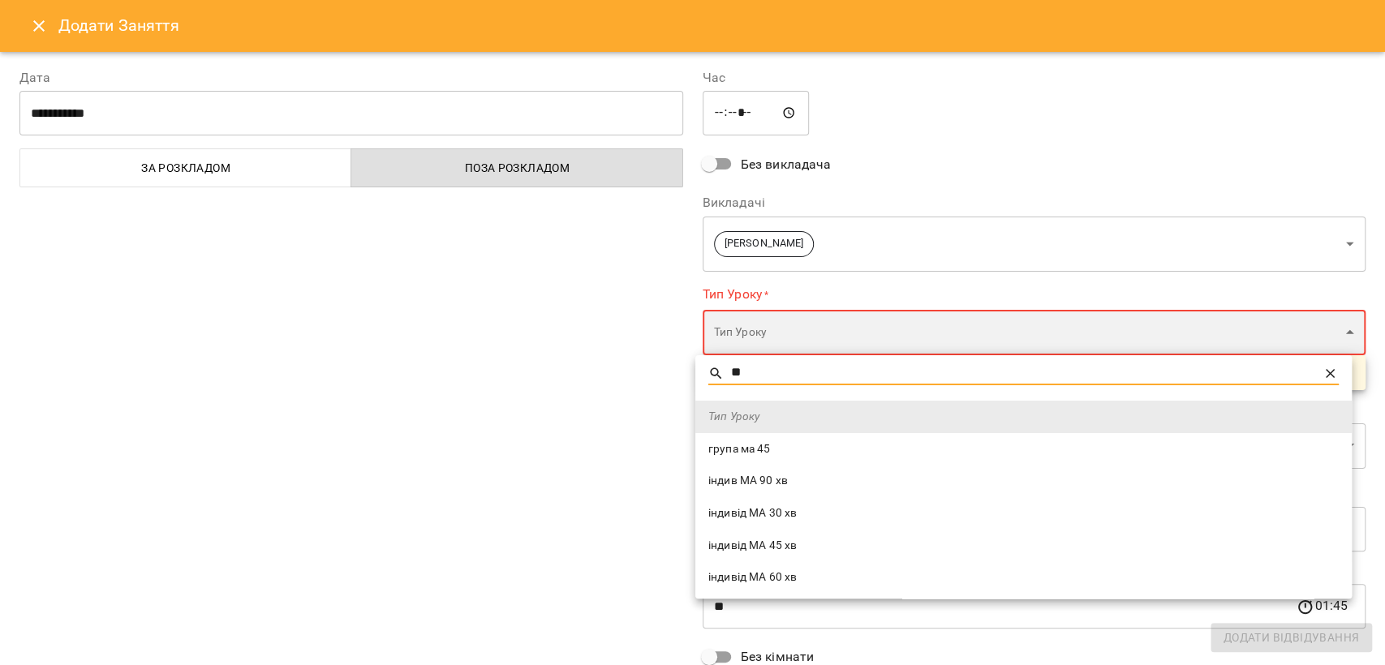
type input "**********"
type input "**"
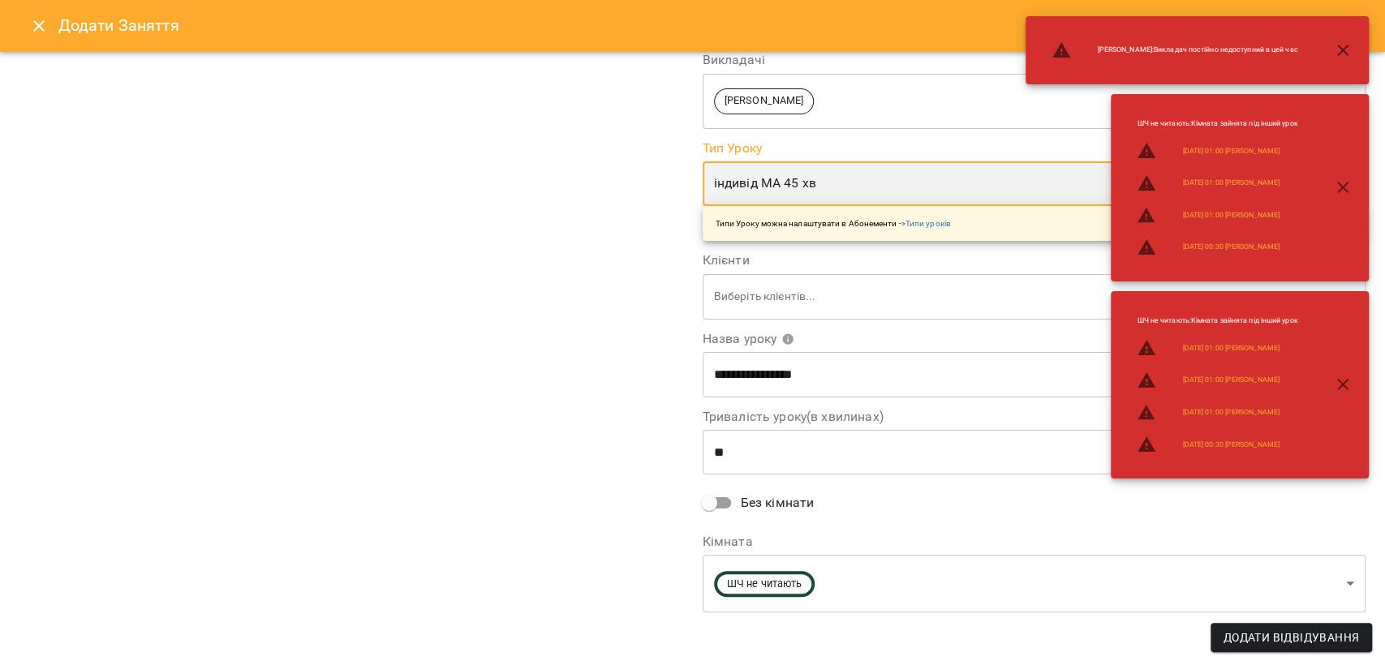
scroll to position [144, 0]
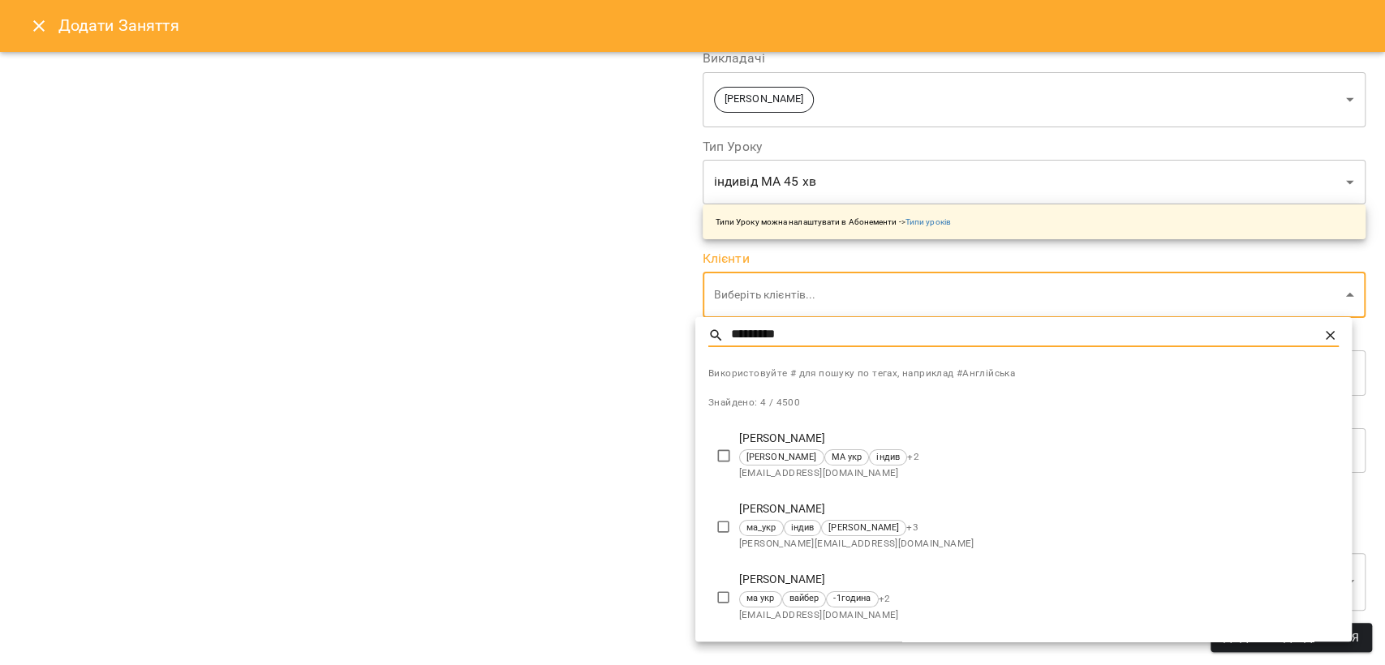
type input "*********"
type input "**********"
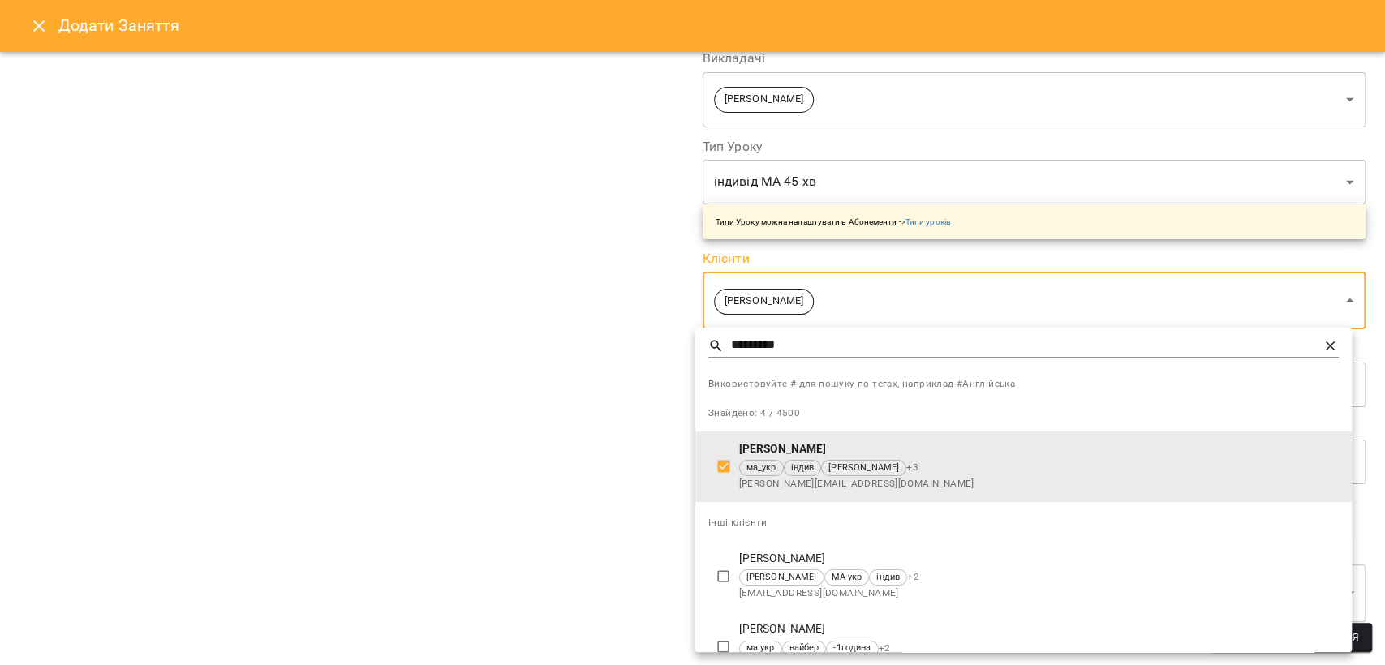
click at [586, 508] on div at bounding box center [692, 332] width 1385 height 665
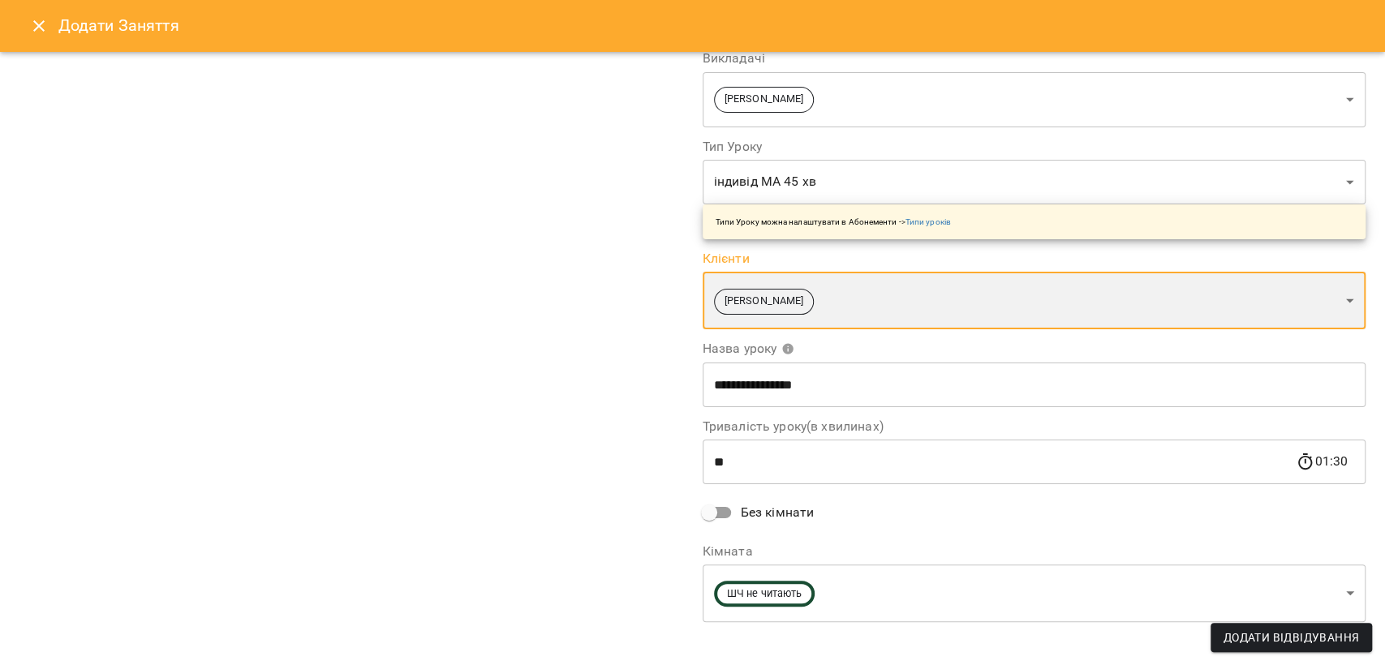
scroll to position [156, 0]
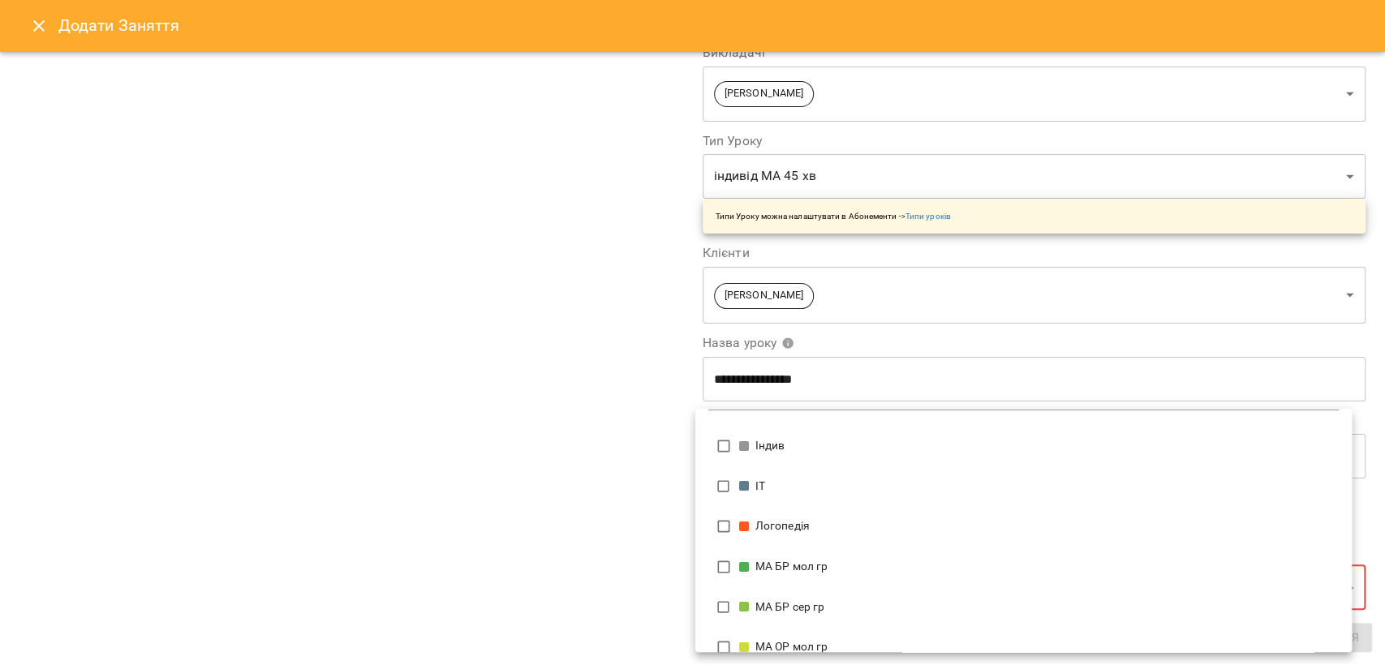
scroll to position [0, 0]
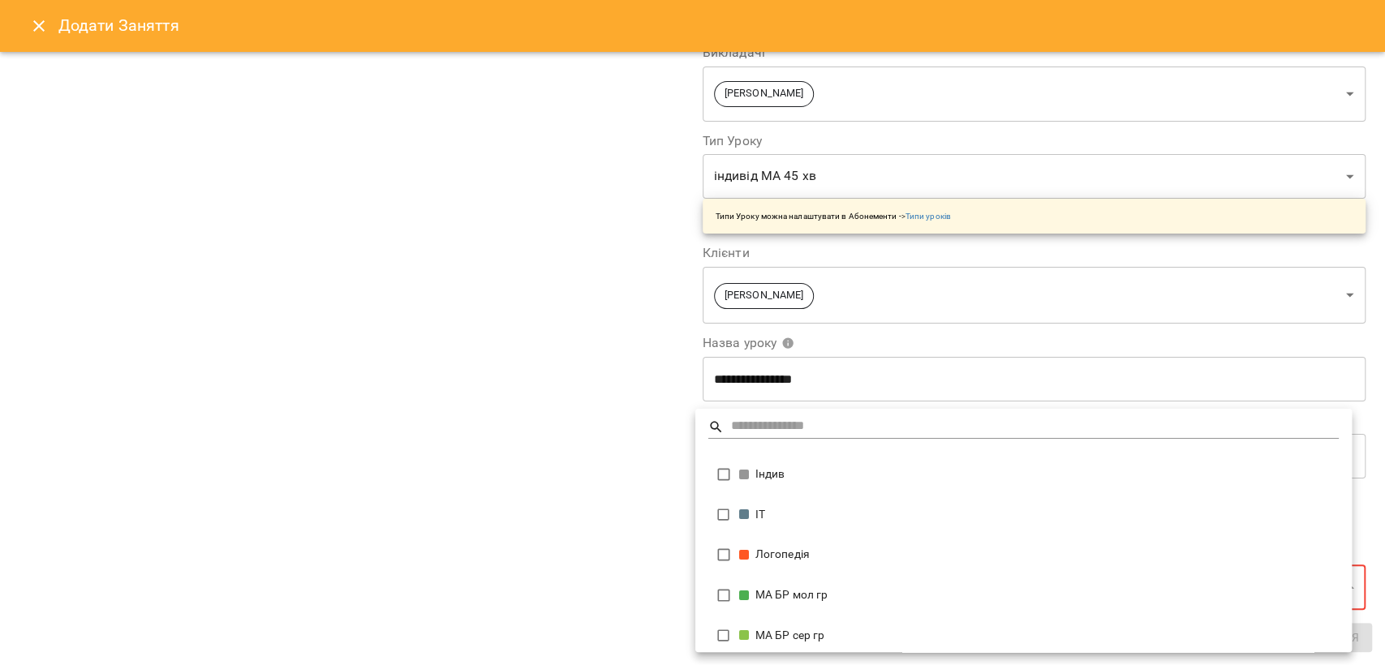
type input "**********"
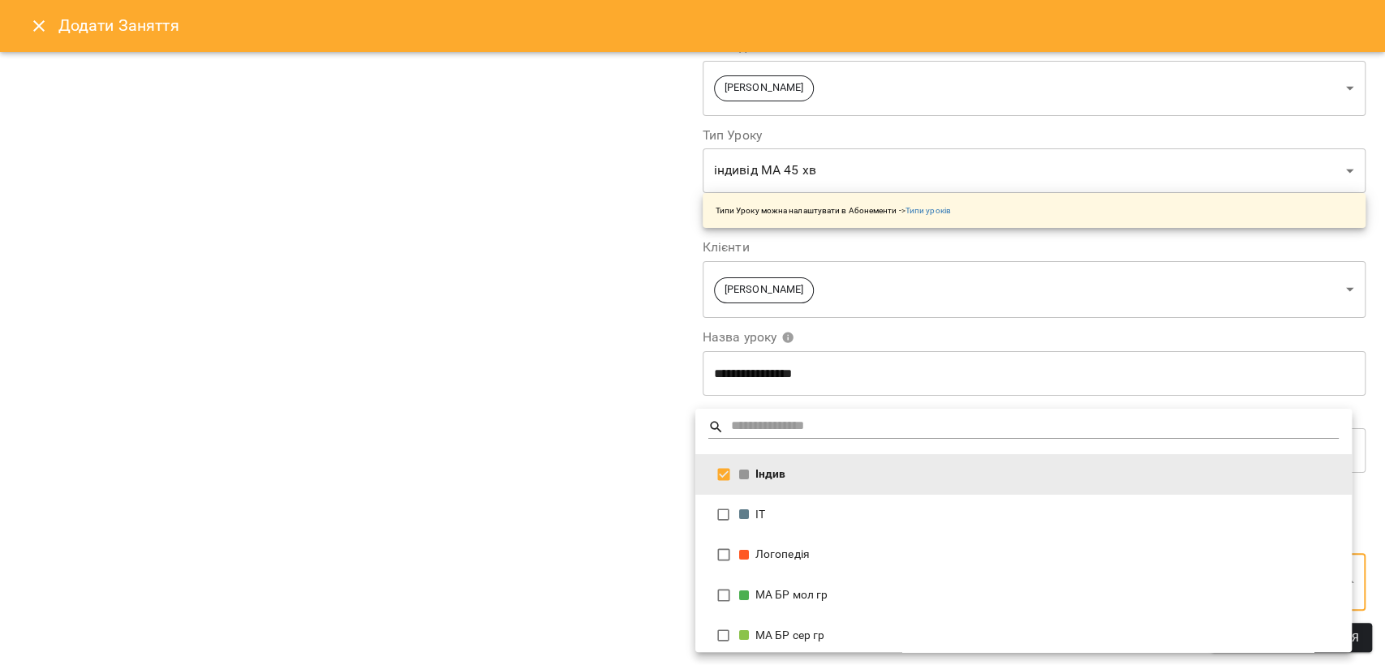
click at [608, 475] on div at bounding box center [692, 332] width 1385 height 665
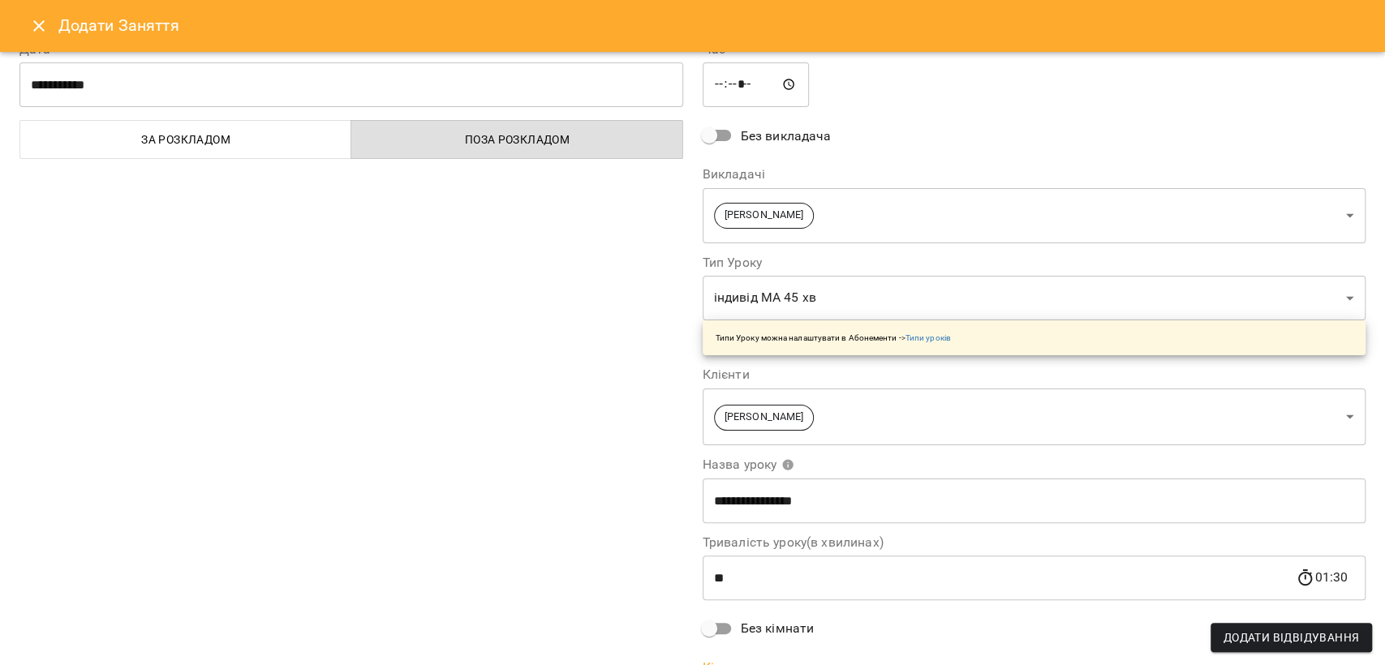
scroll to position [0, 0]
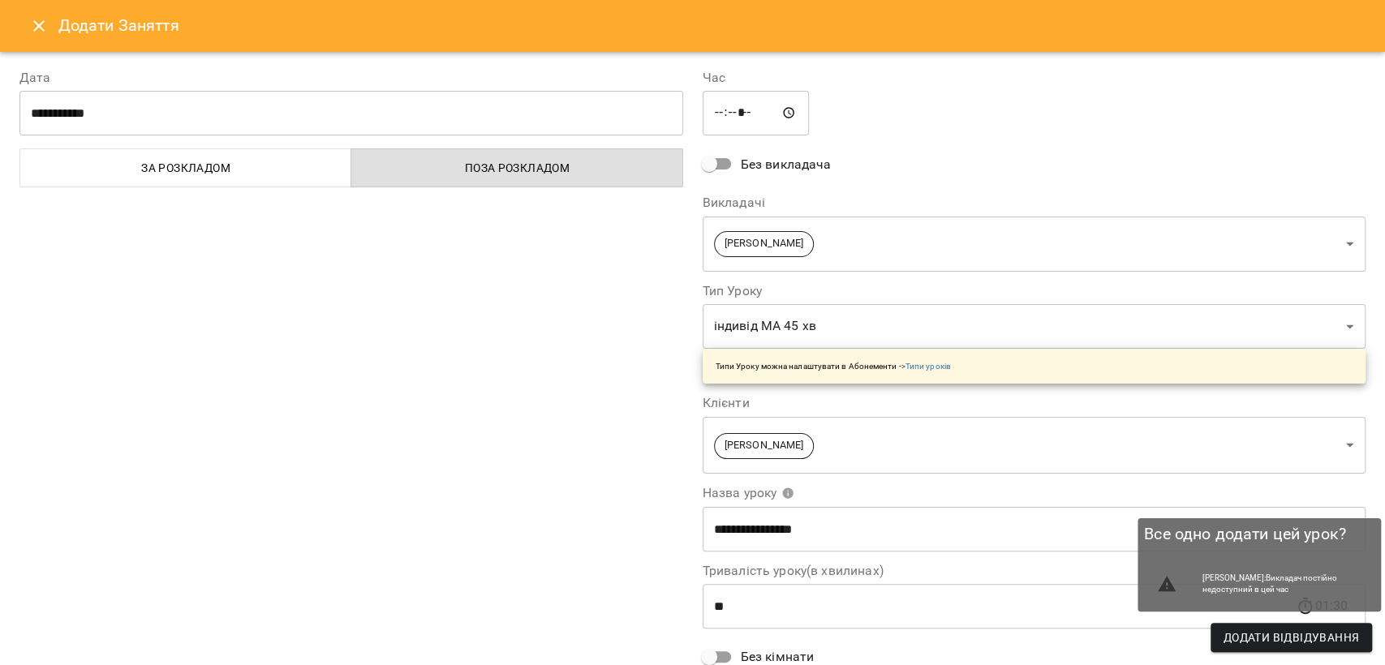
click at [1227, 634] on span "Додати Відвідування" at bounding box center [1290, 637] width 135 height 19
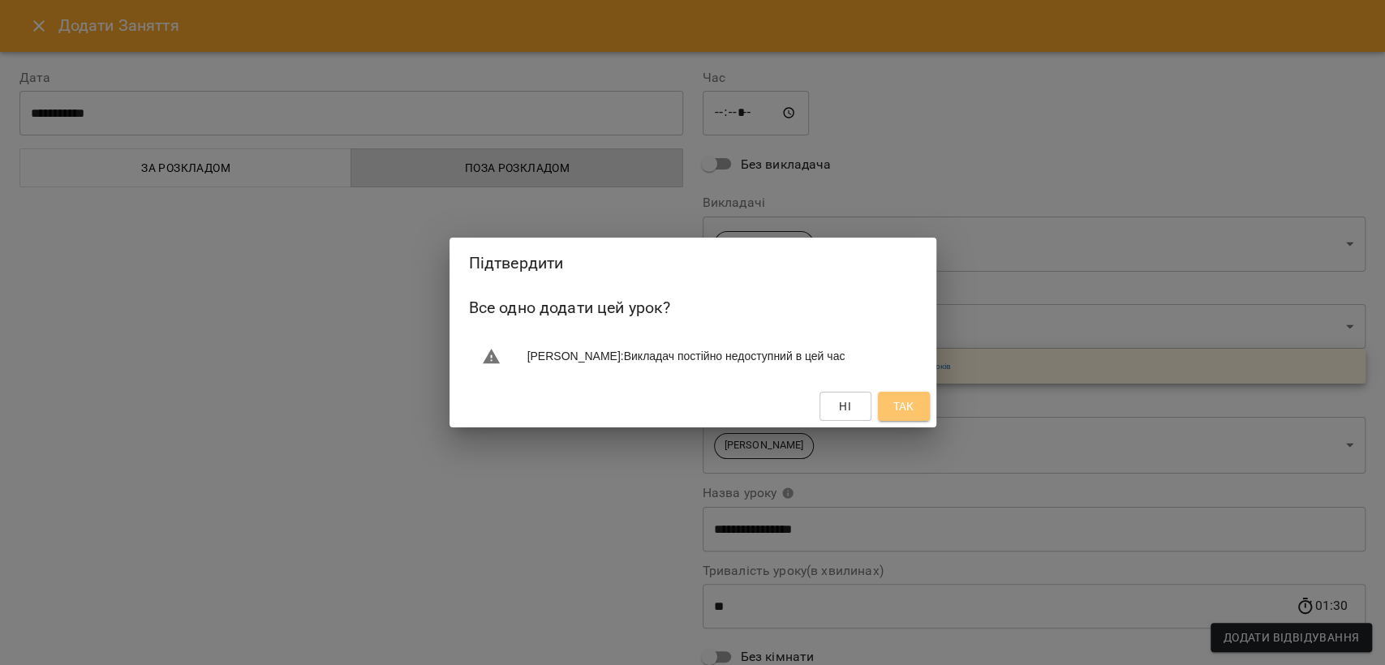
click at [909, 416] on span "Так" at bounding box center [902, 406] width 21 height 19
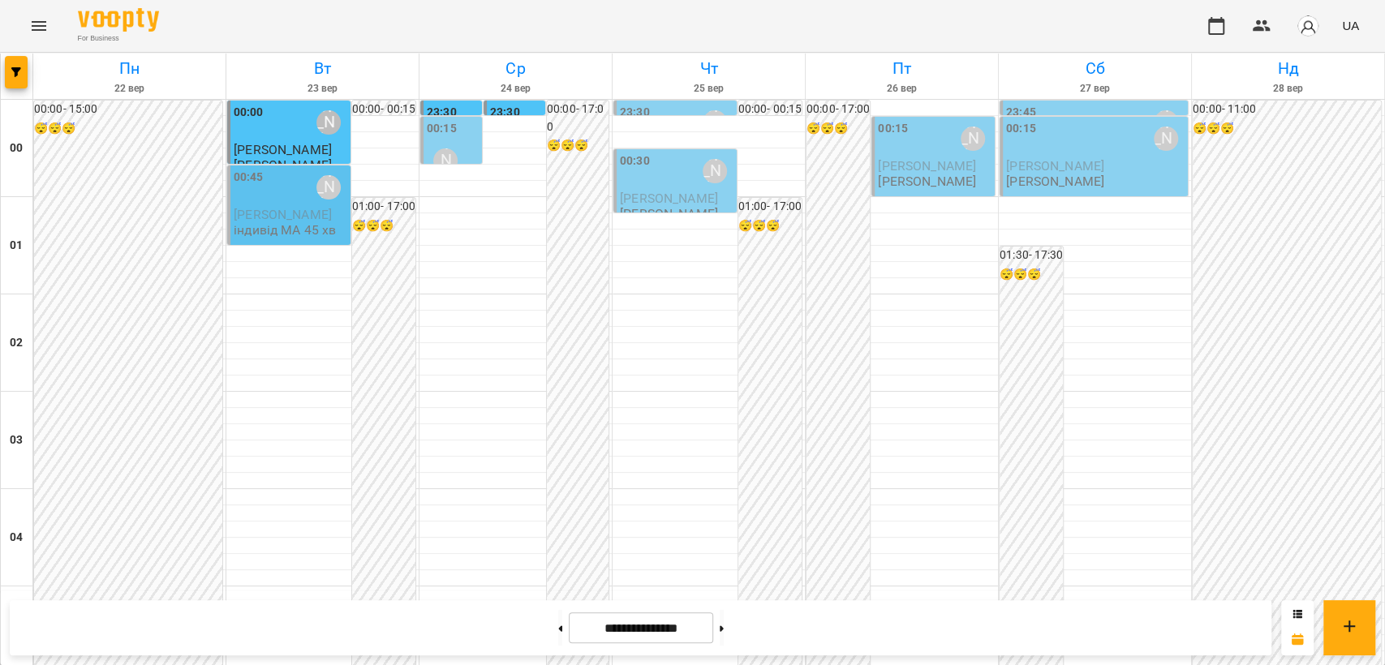
scroll to position [1532, 0]
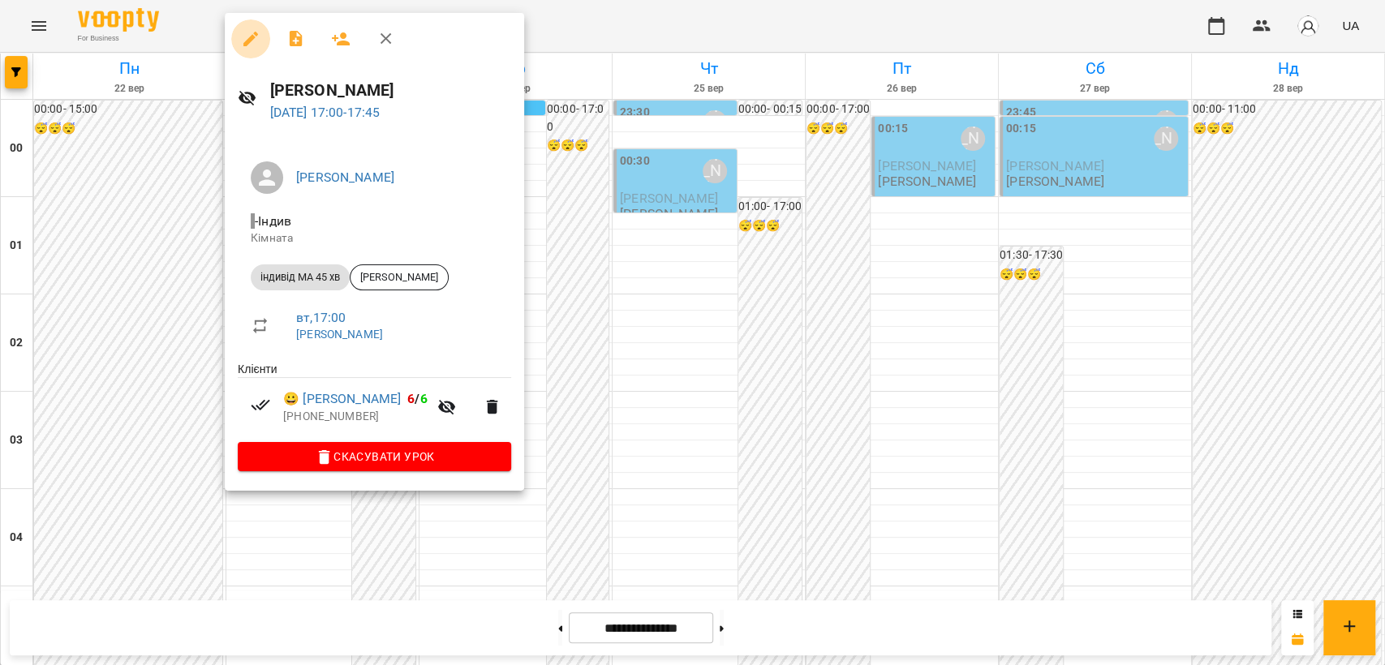
click at [249, 41] on icon "button" at bounding box center [250, 39] width 15 height 15
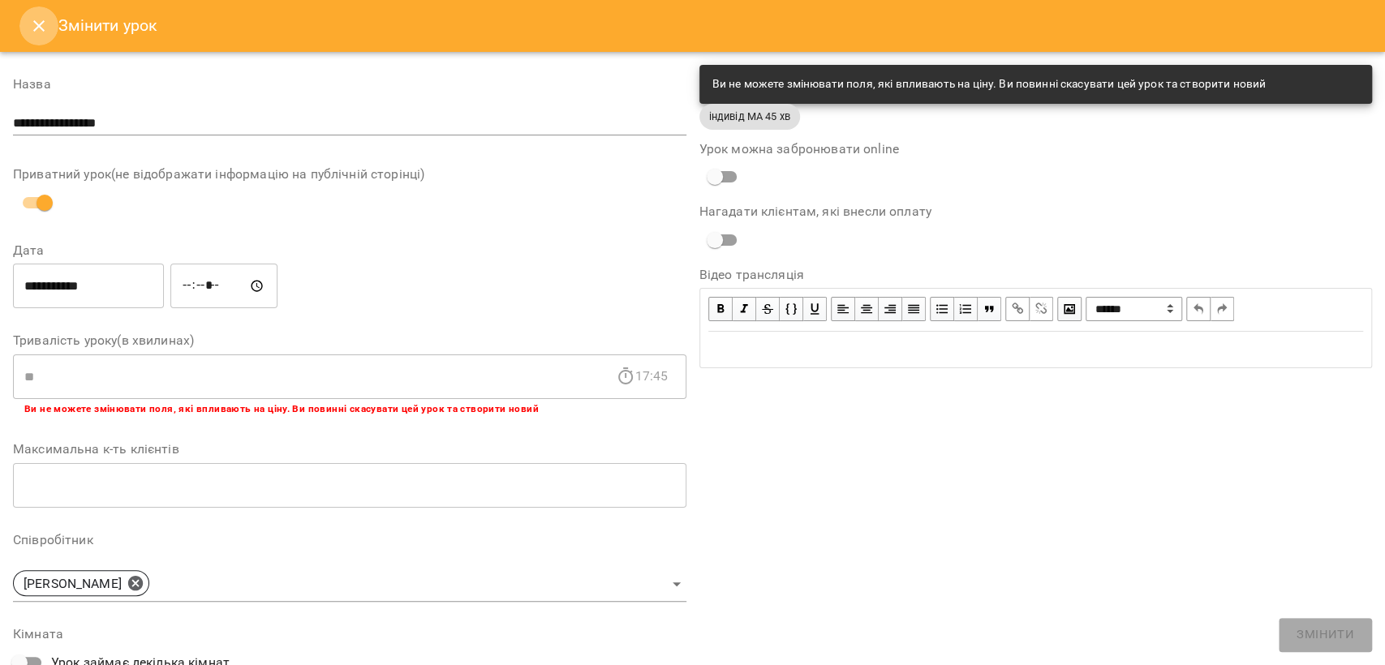
click at [35, 25] on icon "Close" at bounding box center [38, 25] width 19 height 19
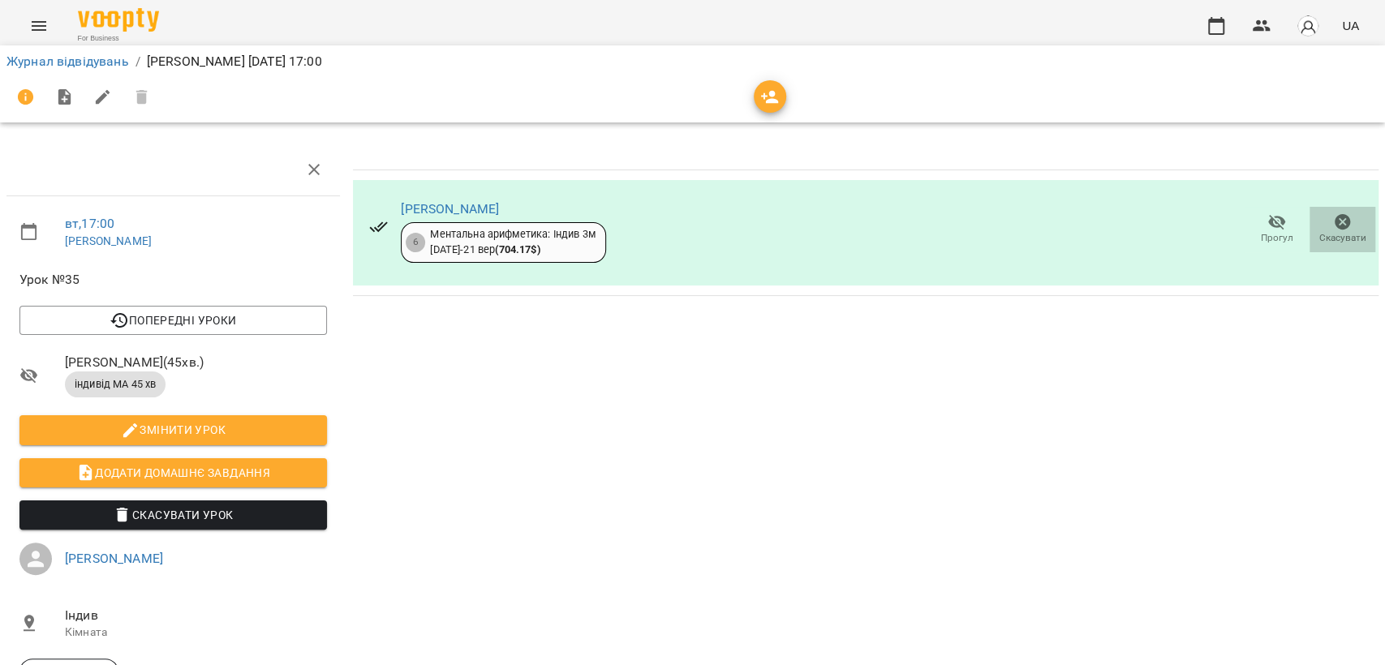
click at [1335, 226] on icon "button" at bounding box center [1343, 222] width 16 height 16
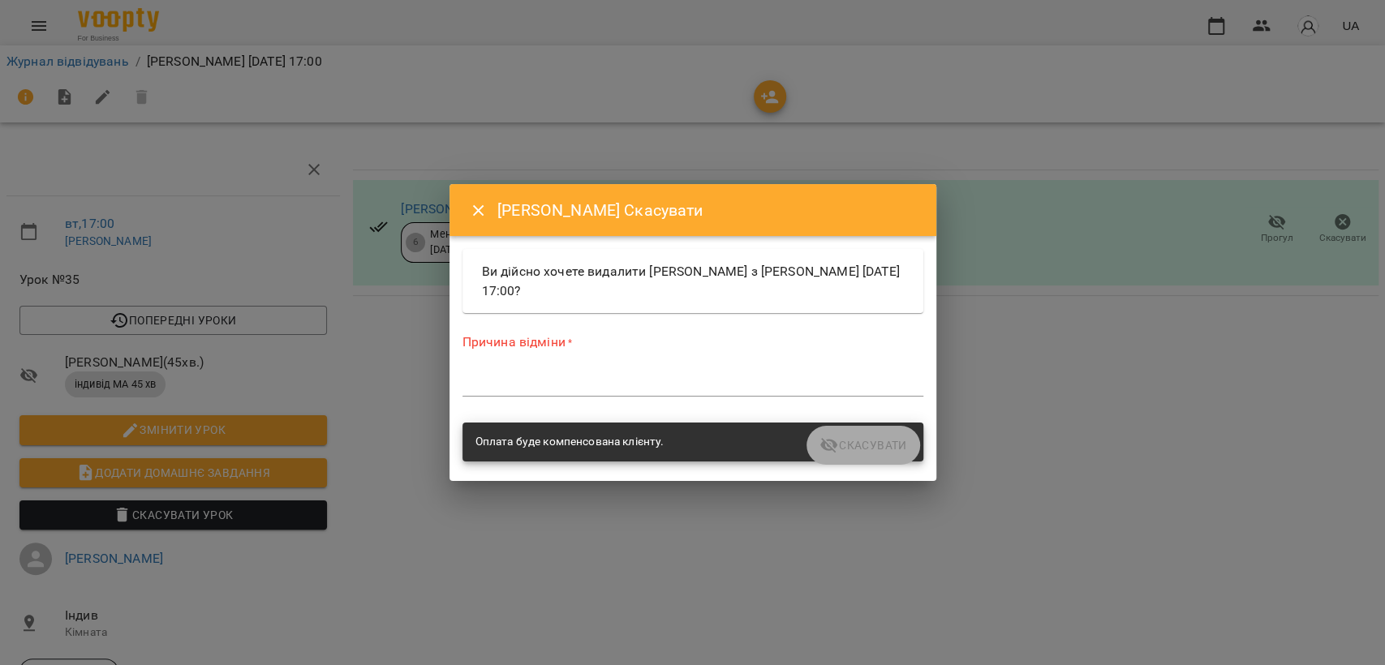
click at [742, 376] on textarea at bounding box center [692, 383] width 461 height 15
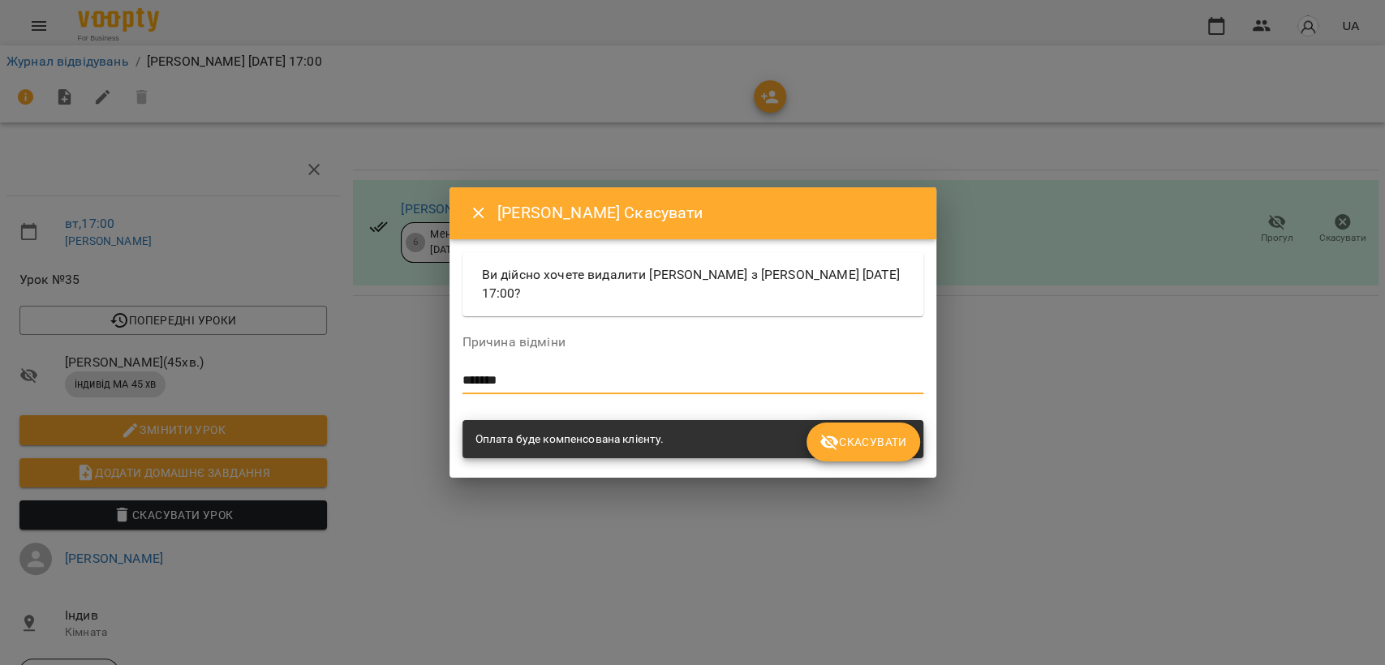
type textarea "*******"
click at [857, 449] on span "Скасувати" at bounding box center [862, 441] width 87 height 19
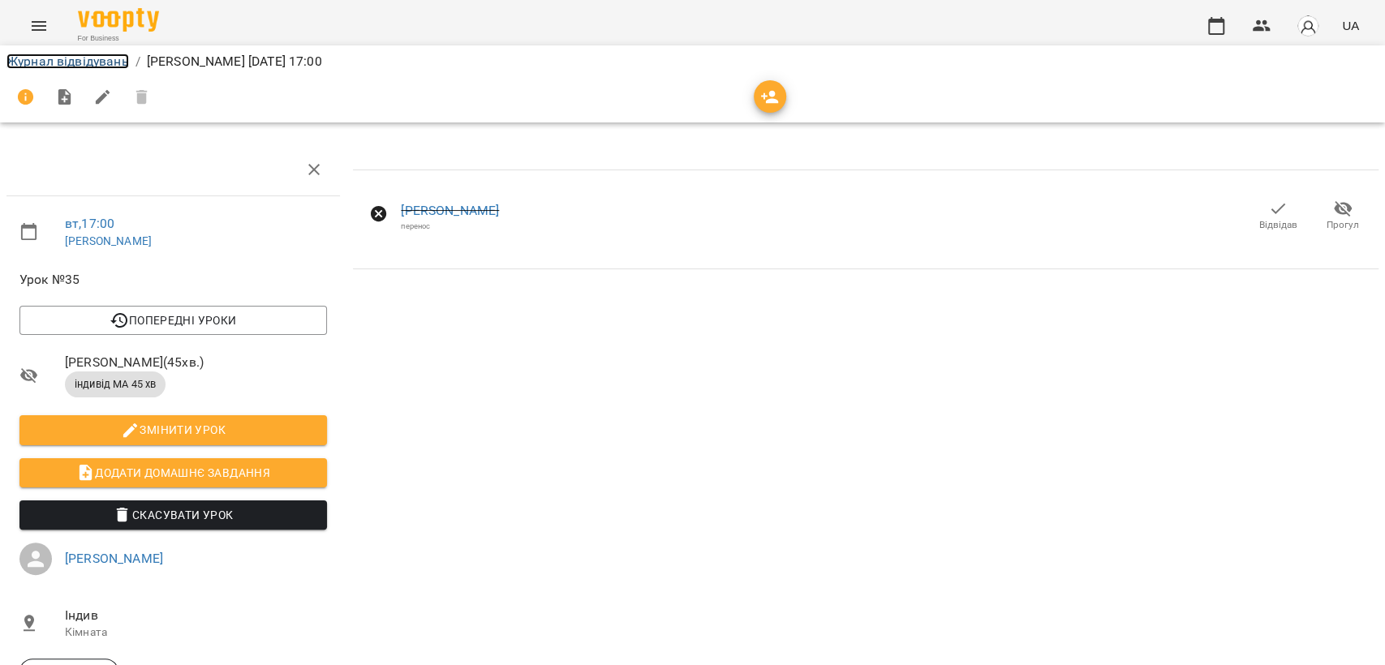
click at [67, 54] on link "Журнал відвідувань" at bounding box center [67, 61] width 123 height 15
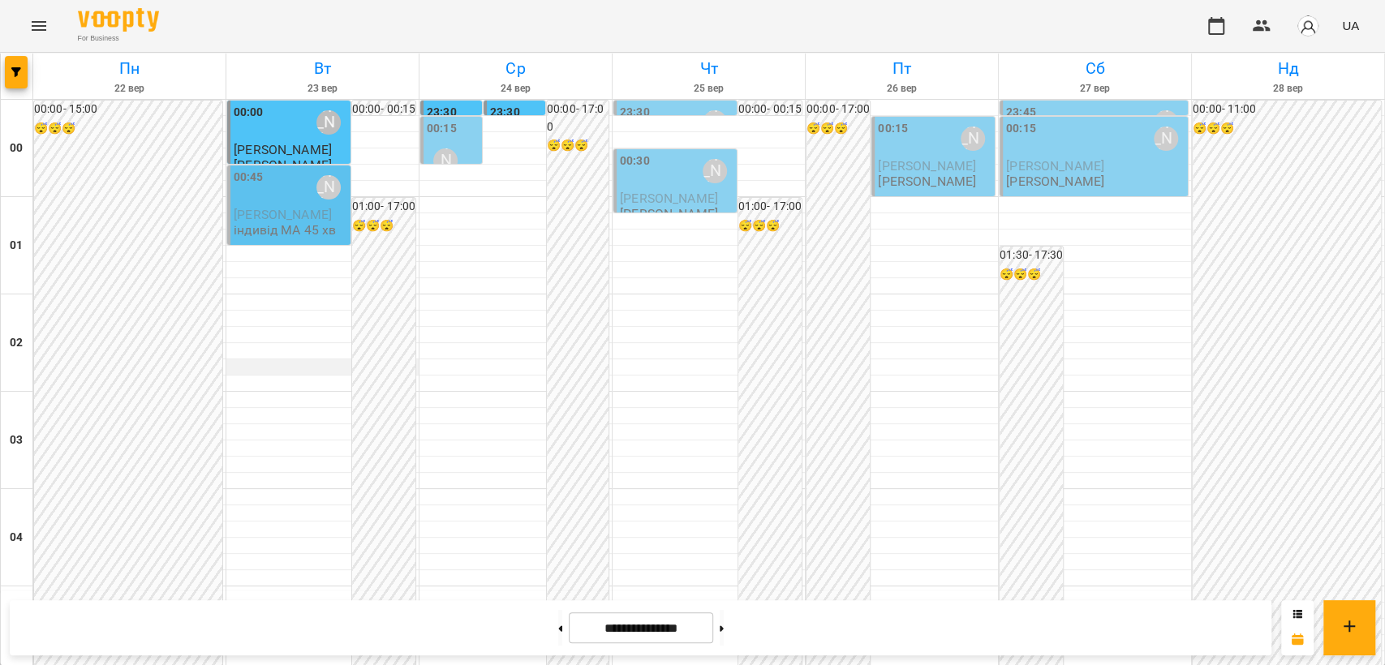
scroll to position [1442, 0]
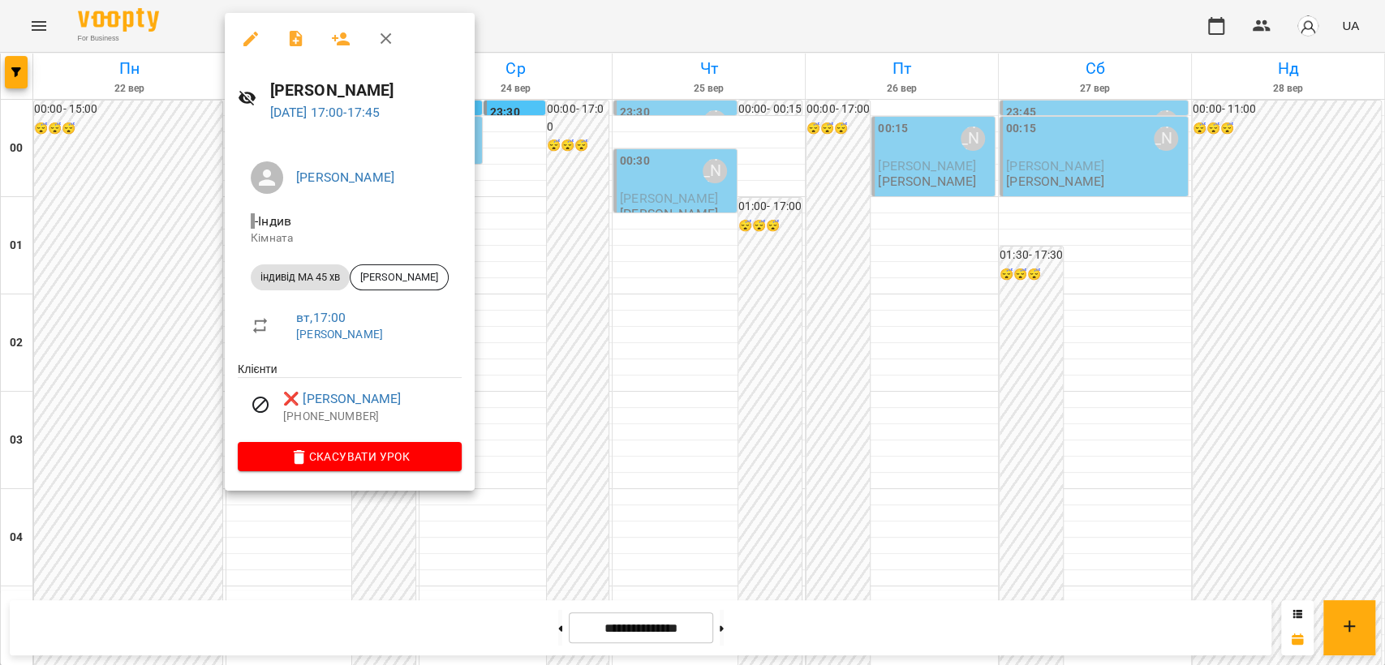
click at [552, 30] on div at bounding box center [692, 332] width 1385 height 665
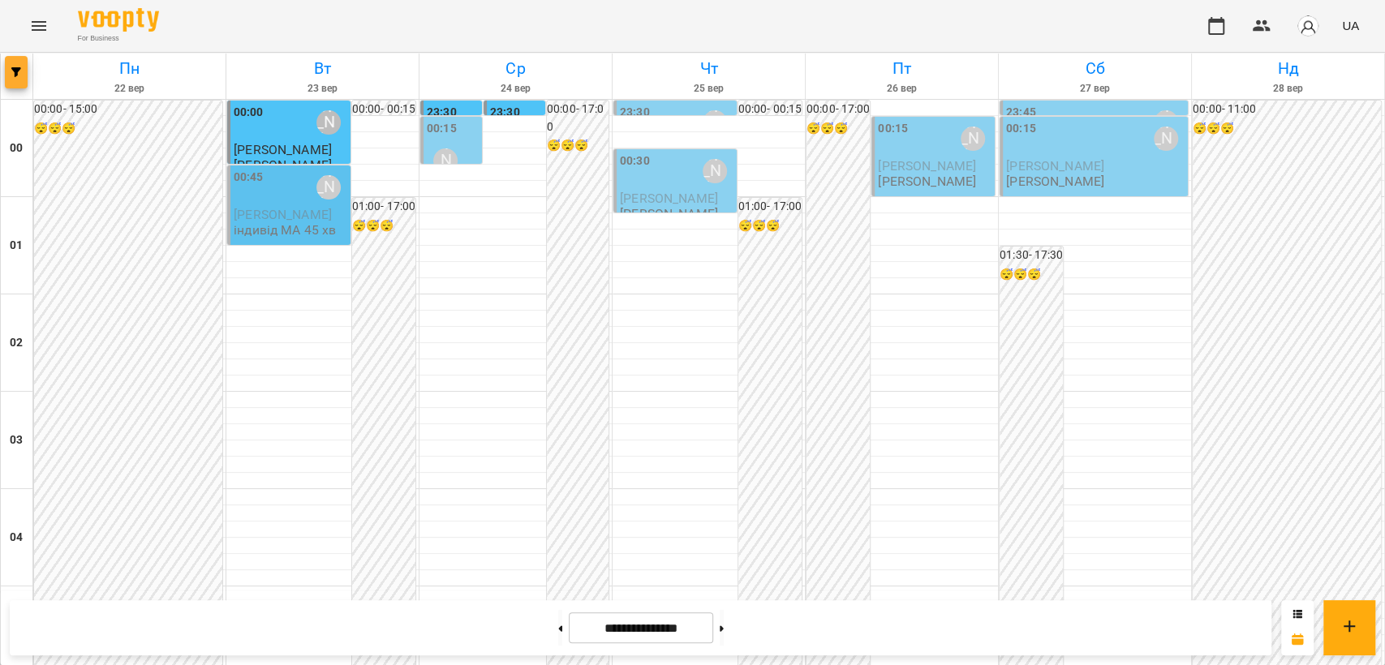
scroll to position [0, 0]
click at [37, 28] on icon "Menu" at bounding box center [38, 25] width 19 height 19
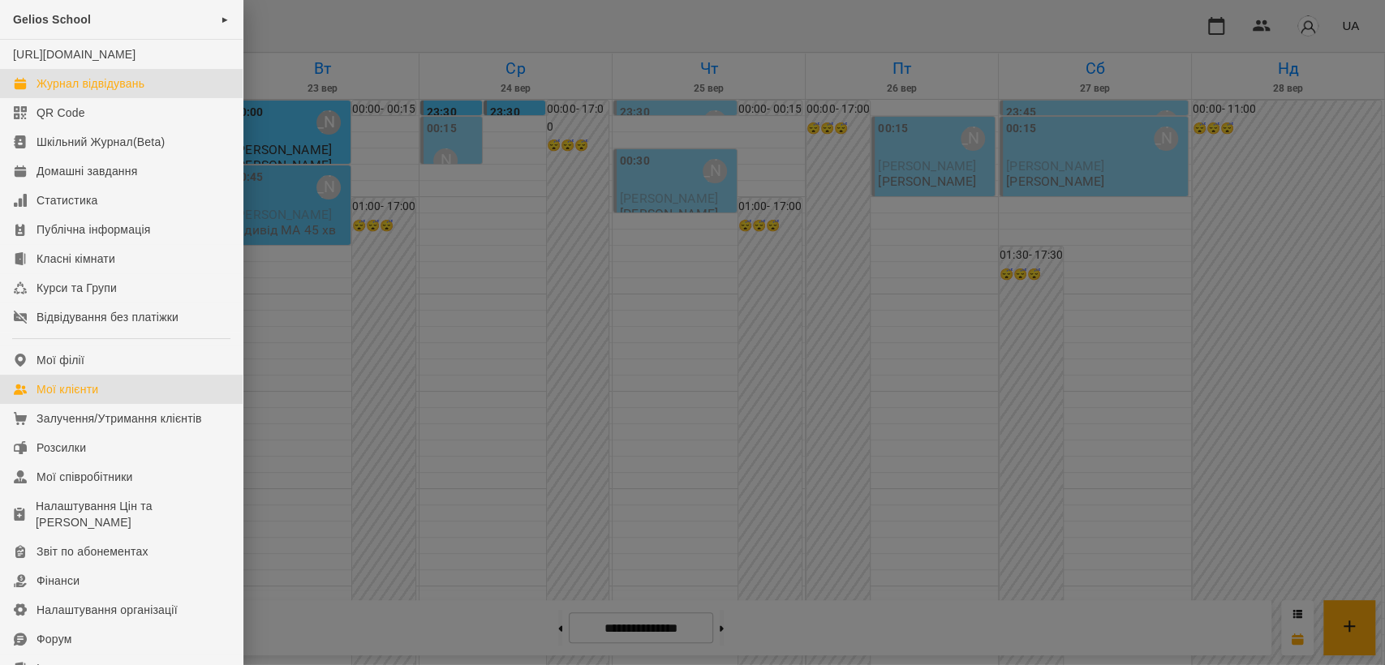
click at [77, 396] on link "Мої клієнти" at bounding box center [121, 389] width 243 height 29
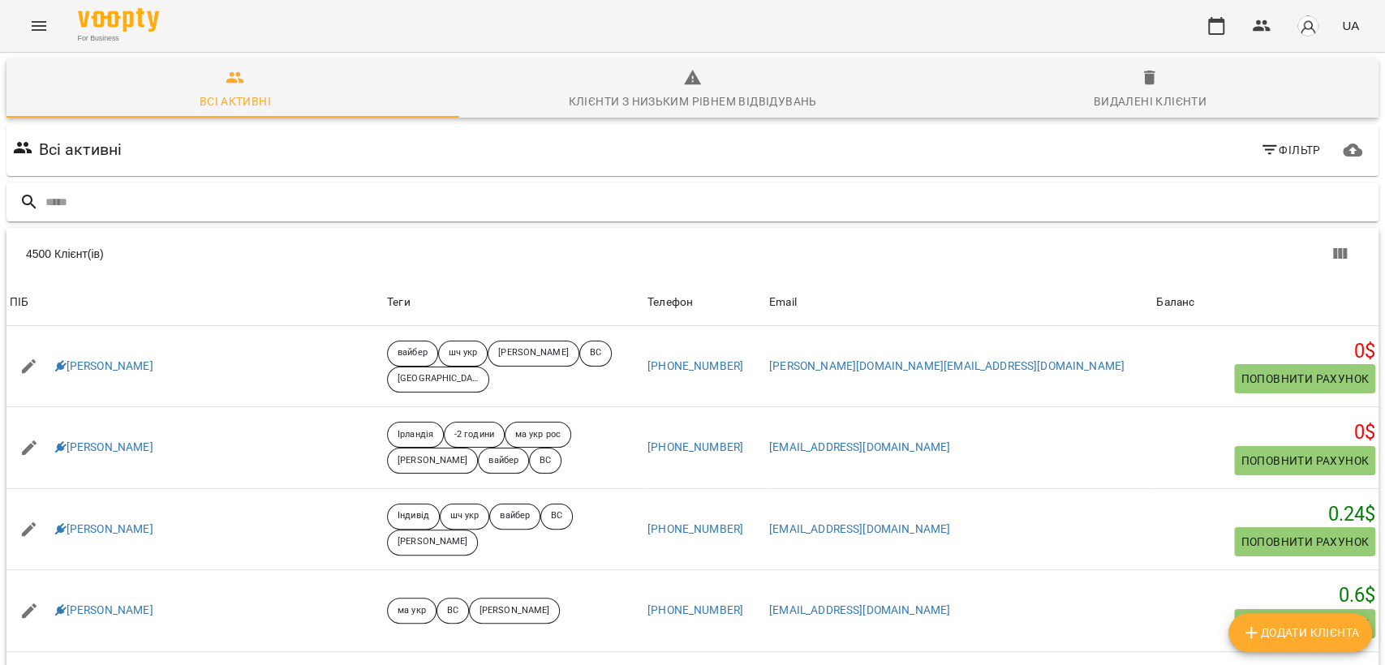
click at [230, 210] on input "text" at bounding box center [708, 202] width 1326 height 27
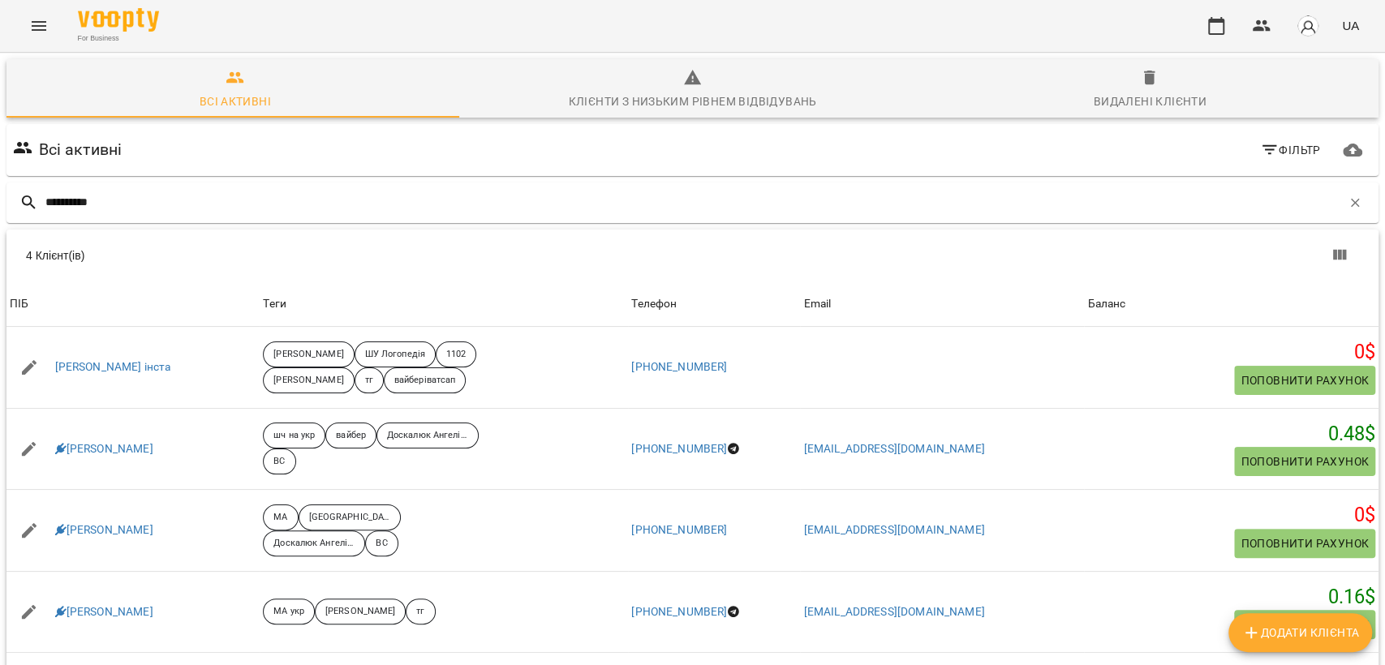
scroll to position [71, 0]
click at [197, 189] on input "**********" at bounding box center [693, 202] width 1296 height 27
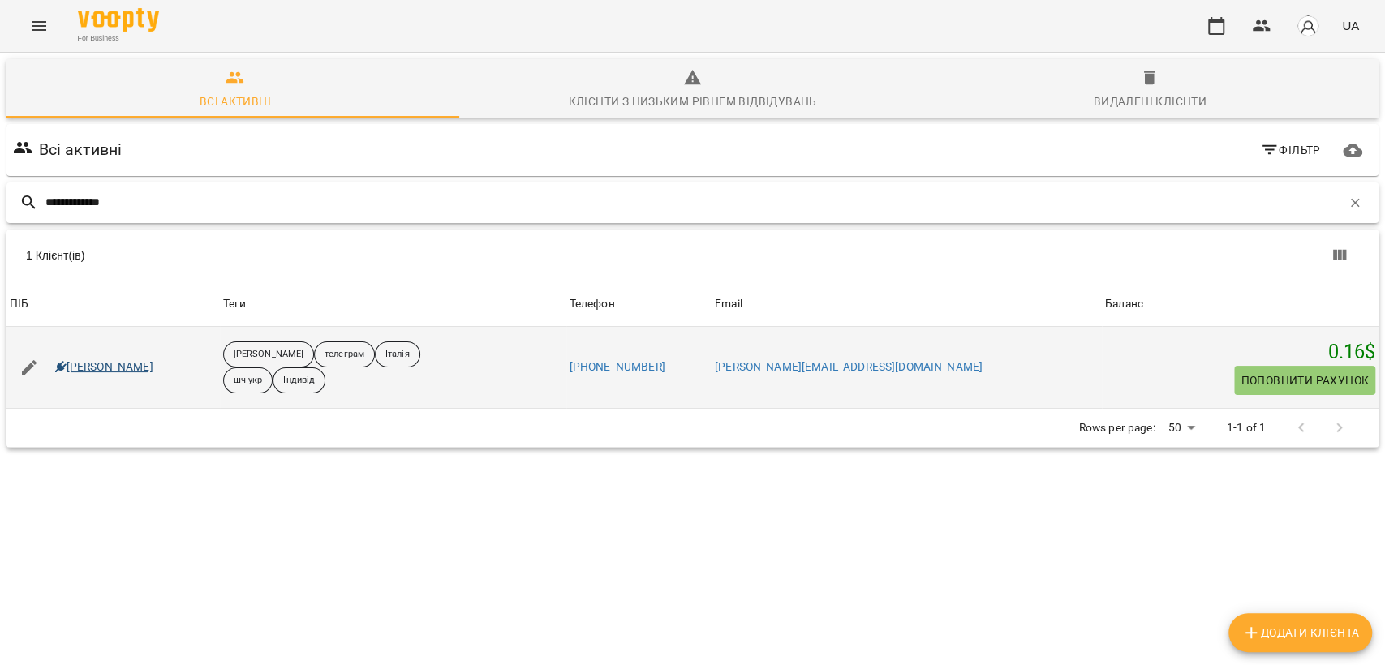
type input "**********"
click at [104, 359] on link "Бондарчук Ольга" at bounding box center [104, 367] width 98 height 16
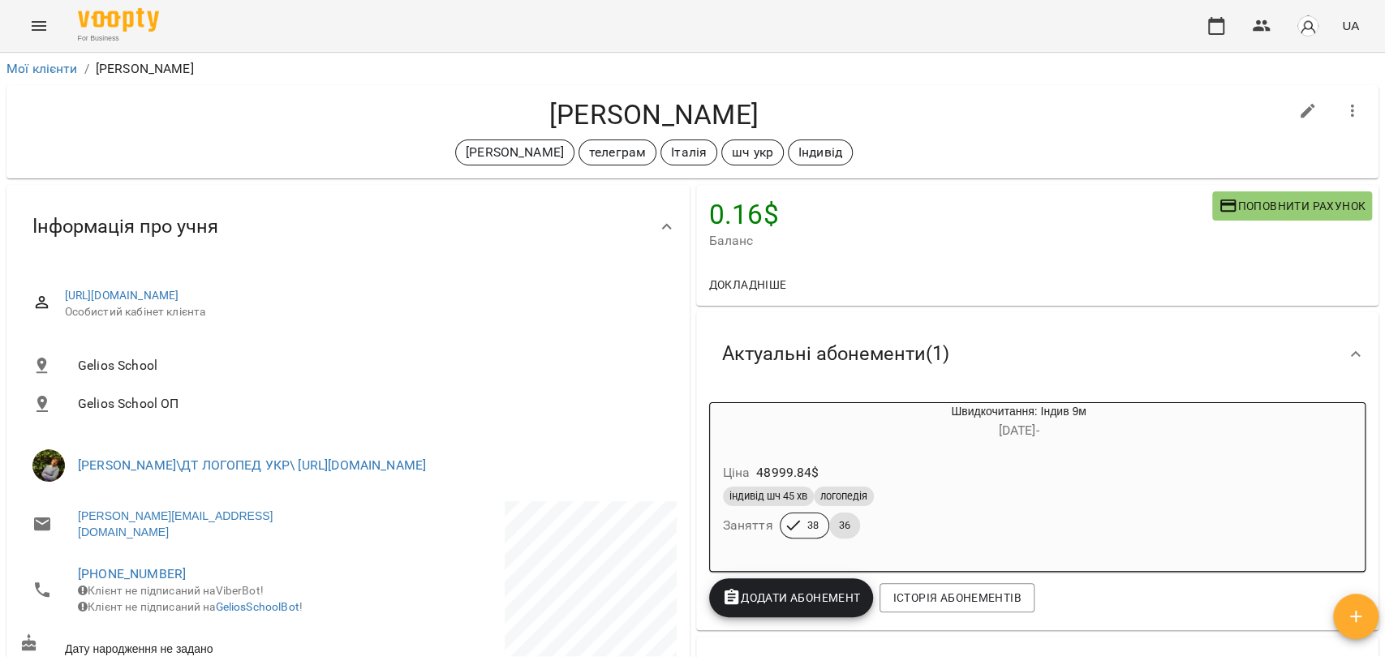
click at [45, 17] on icon "Menu" at bounding box center [38, 25] width 19 height 19
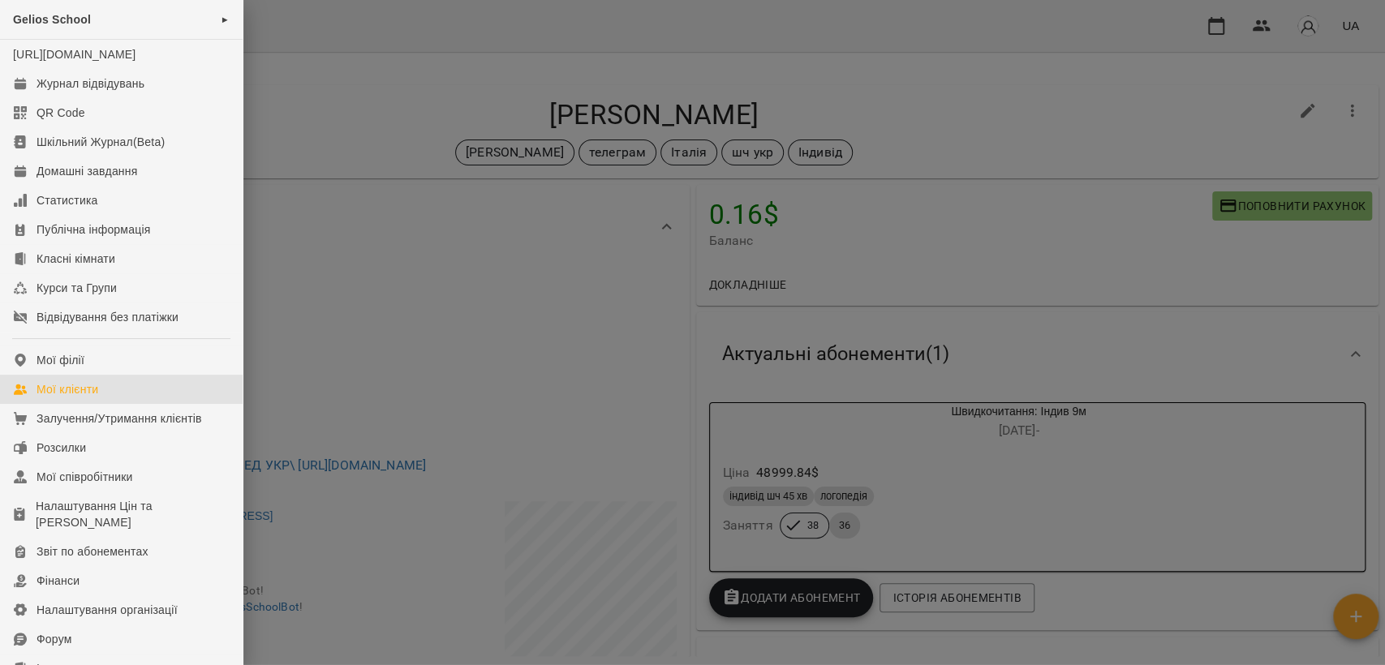
click at [58, 398] on div "Мої клієнти" at bounding box center [68, 389] width 62 height 16
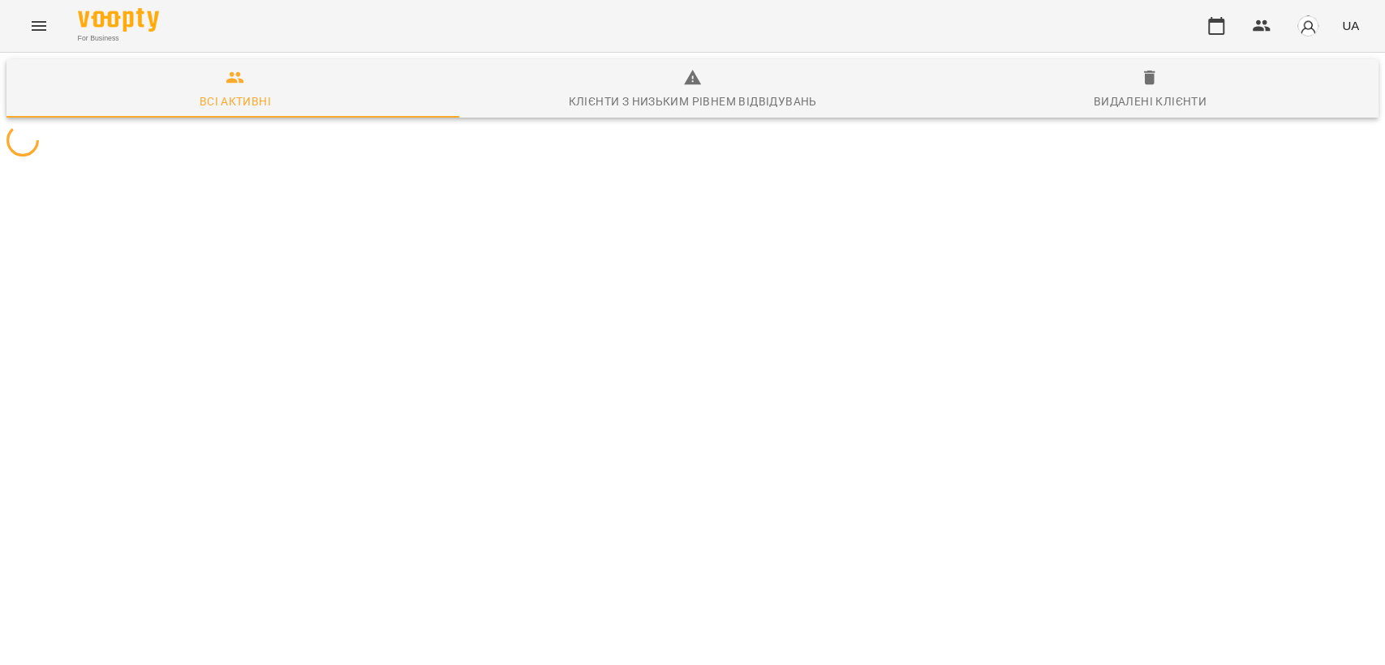
click at [37, 24] on icon "Menu" at bounding box center [38, 25] width 19 height 19
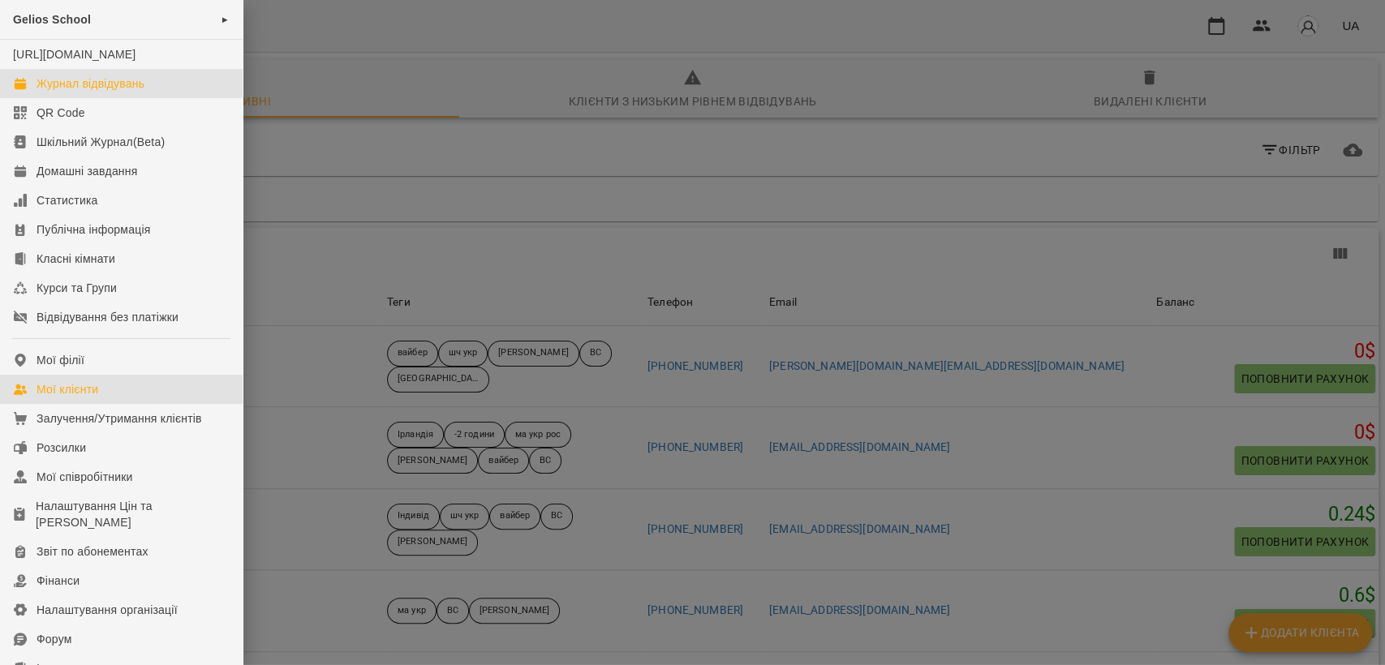
click at [105, 92] on div "Журнал відвідувань" at bounding box center [91, 83] width 108 height 16
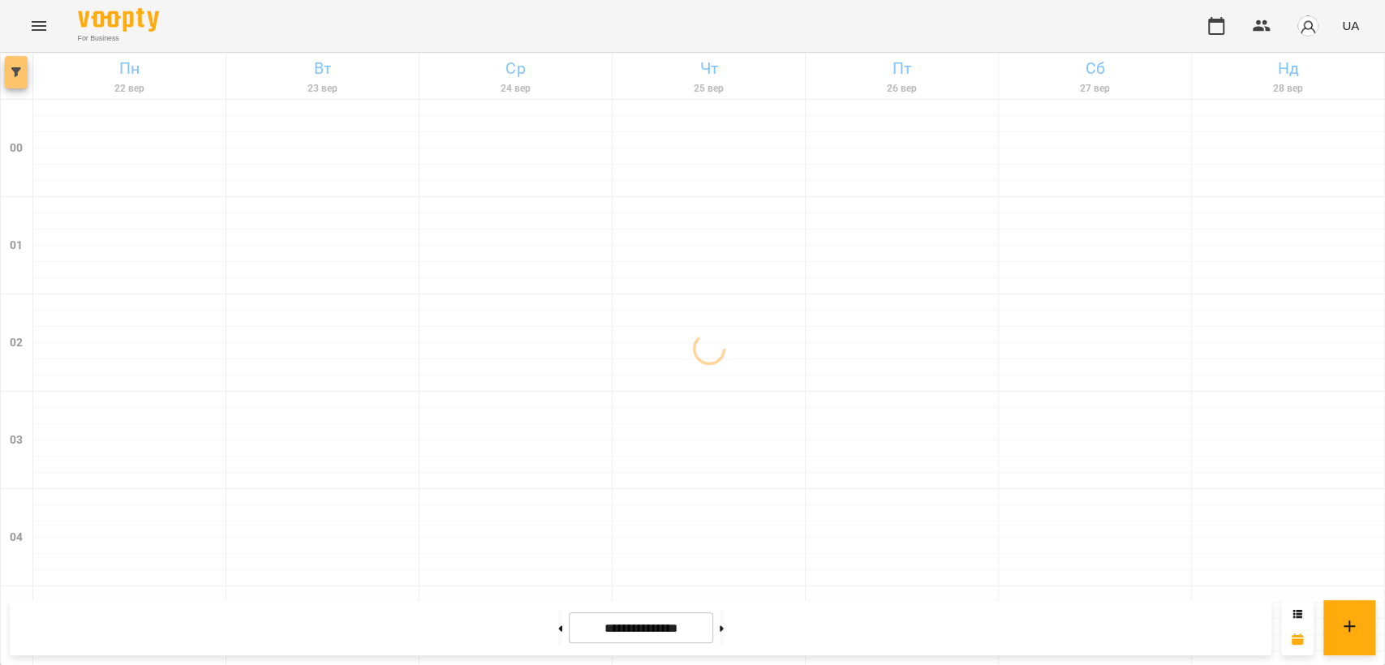
click at [19, 74] on icon "button" at bounding box center [16, 72] width 10 height 10
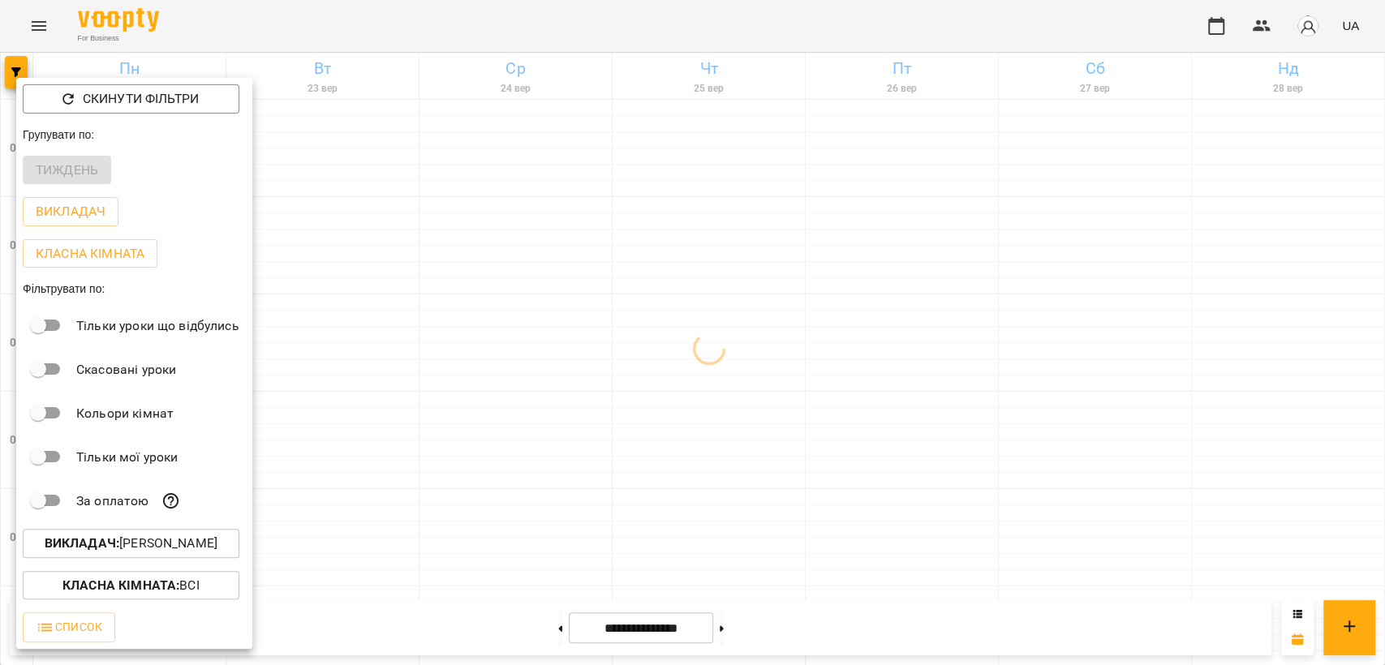
click at [86, 578] on b "Класна кімната :" at bounding box center [120, 585] width 117 height 15
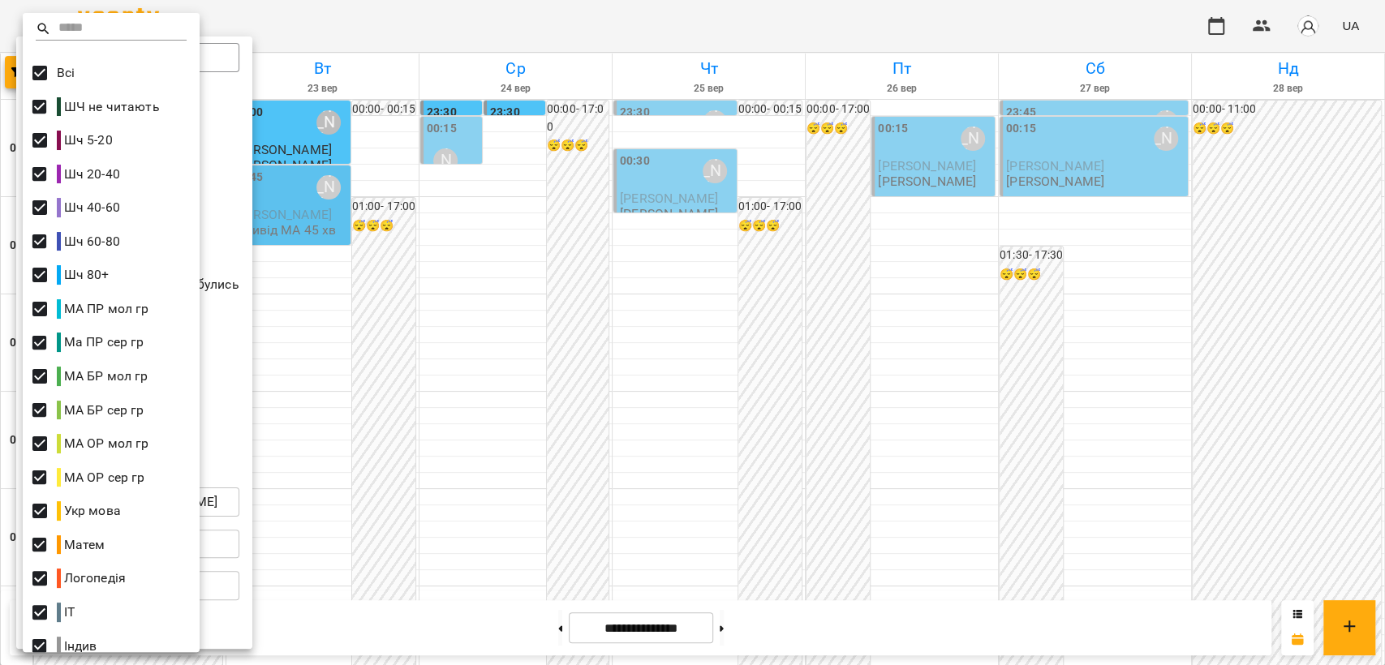
click at [424, 24] on div at bounding box center [692, 332] width 1385 height 665
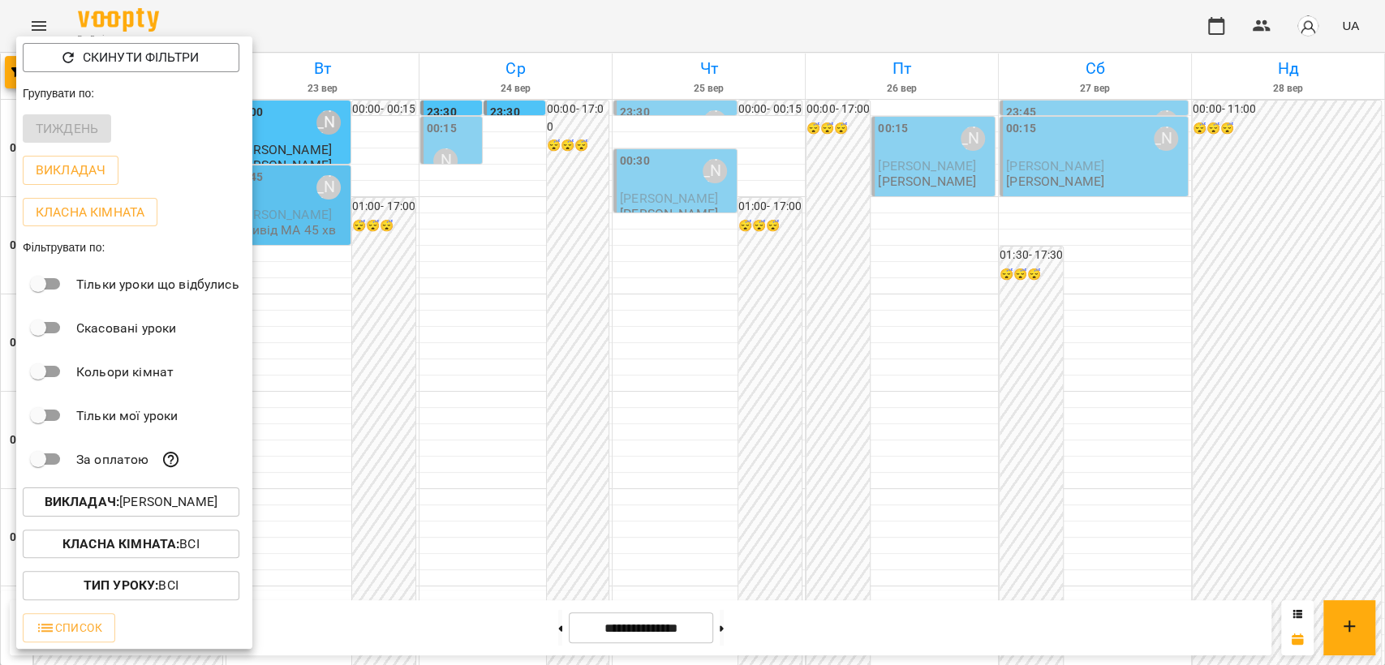
click at [147, 508] on p "Викладач : Бондарєва Валерія" at bounding box center [131, 501] width 173 height 19
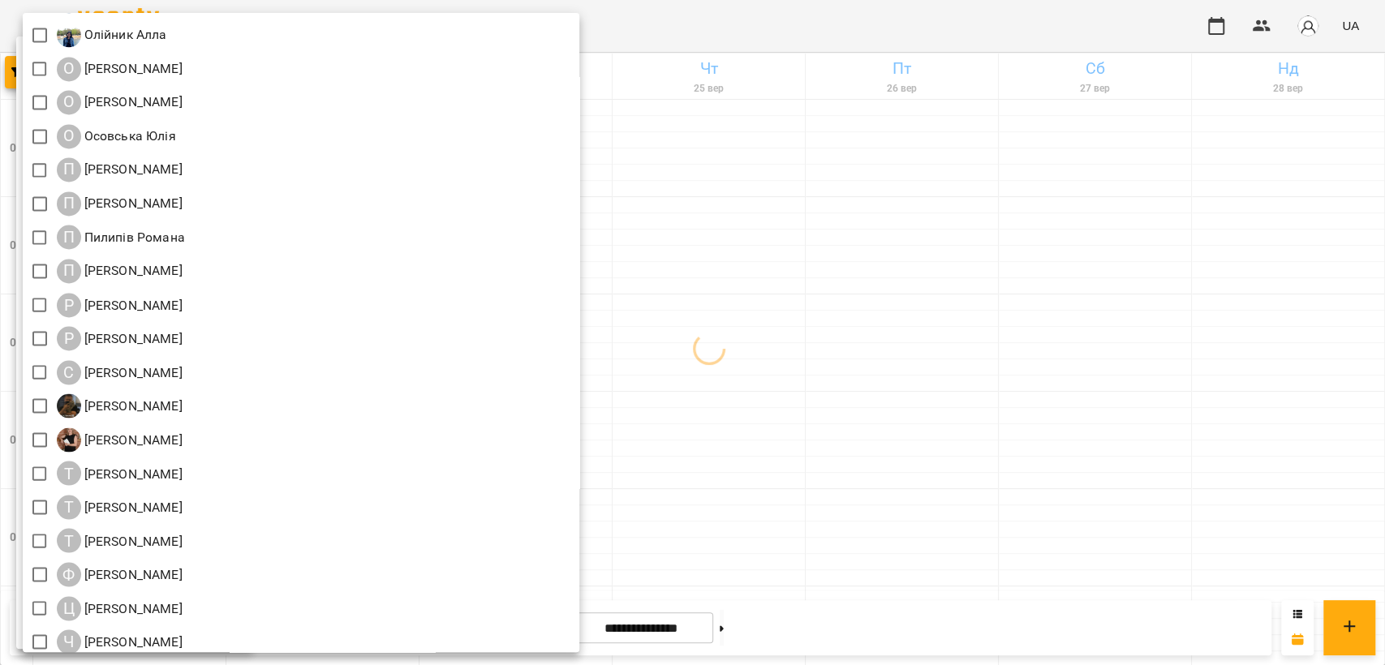
scroll to position [1869, 0]
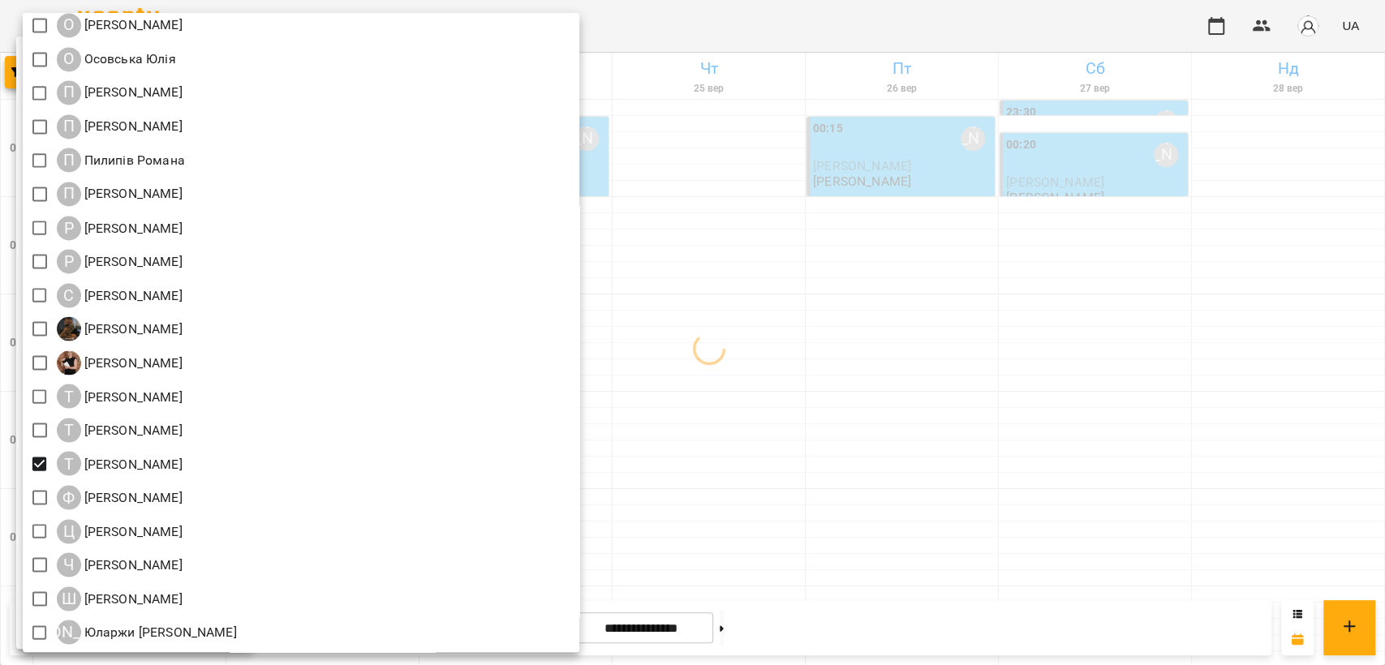
click at [987, 28] on div at bounding box center [692, 332] width 1385 height 665
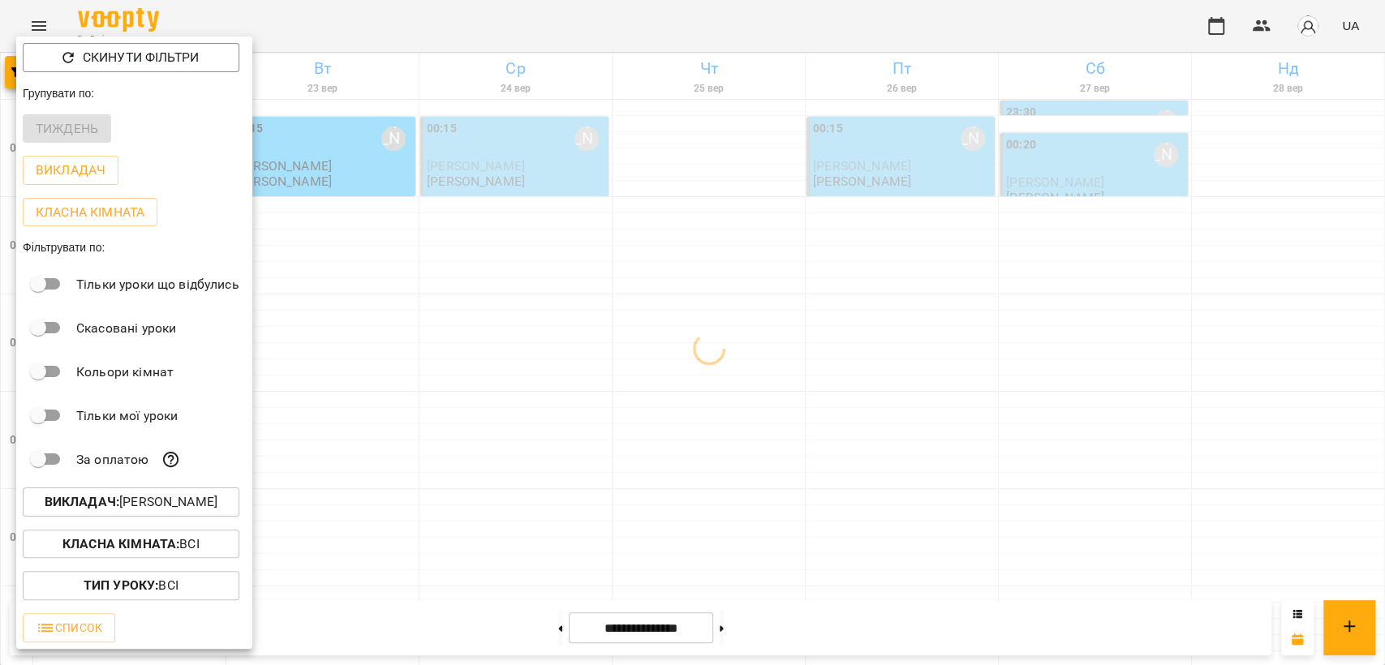
click at [987, 28] on div at bounding box center [692, 332] width 1385 height 665
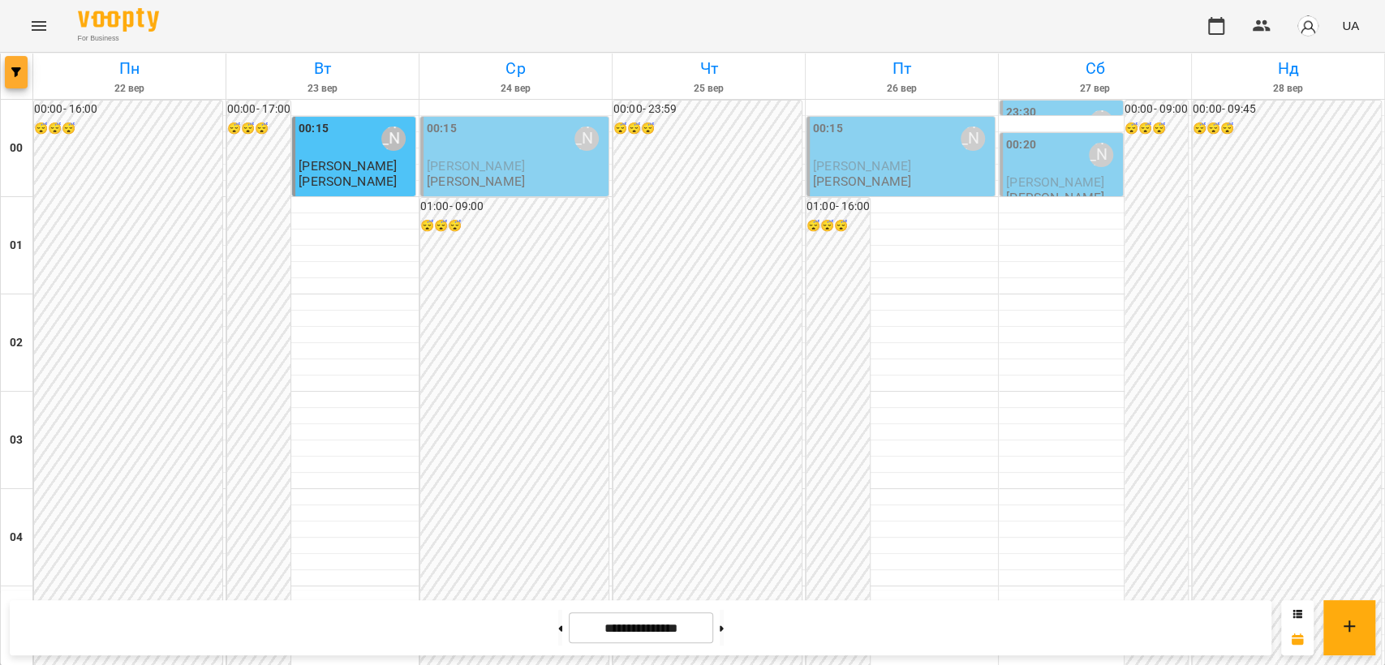
scroll to position [1352, 0]
click at [37, 28] on icon "Menu" at bounding box center [38, 25] width 19 height 19
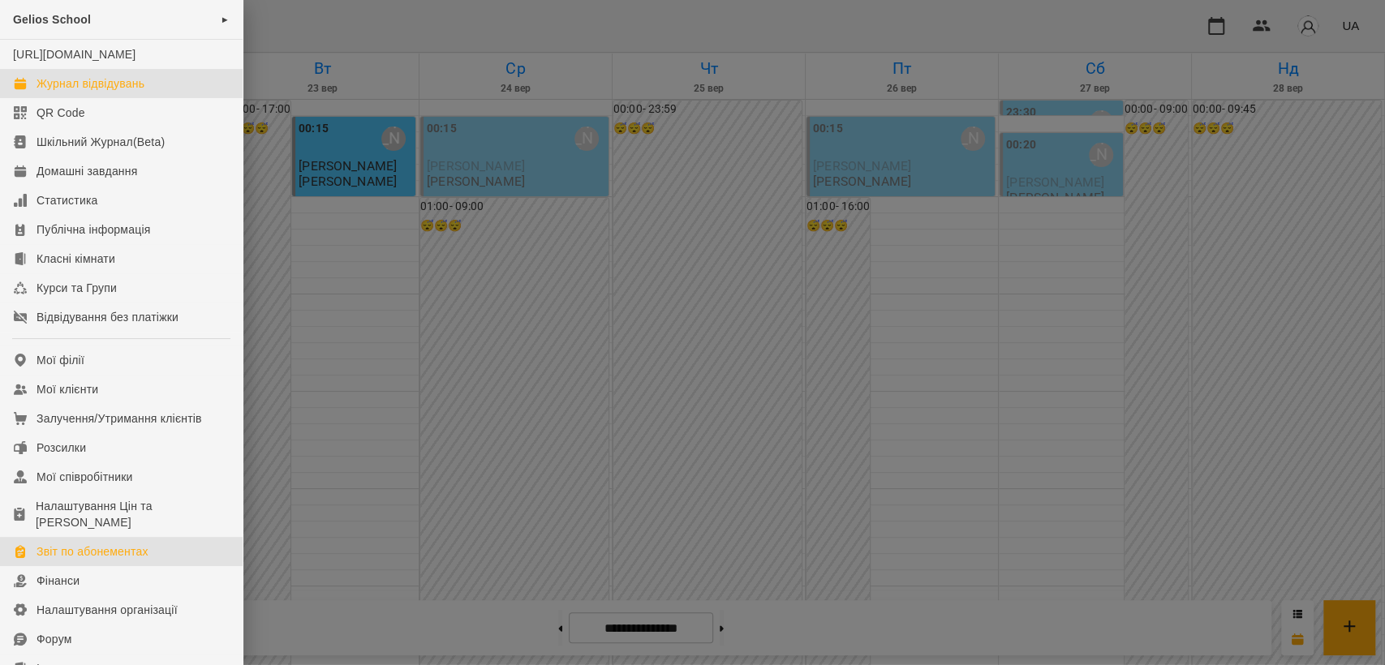
click at [116, 560] on div "Звіт по абонементах" at bounding box center [93, 552] width 112 height 16
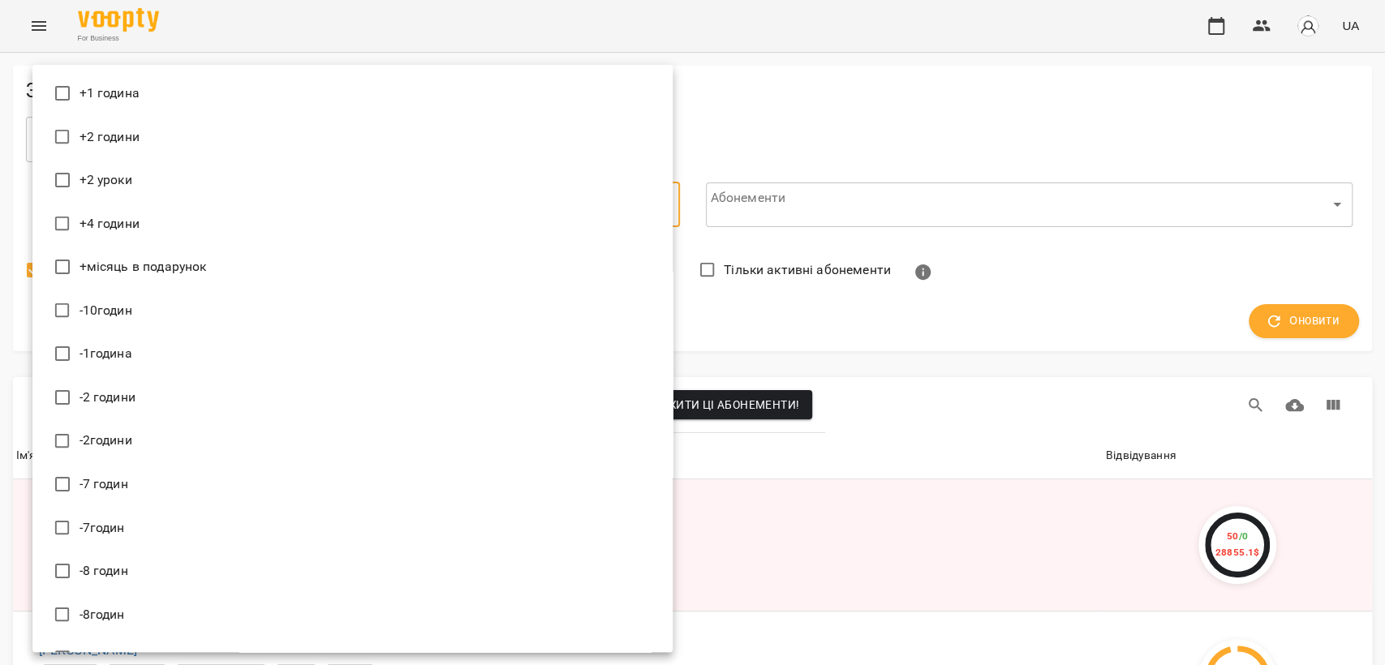
scroll to position [17684, 0]
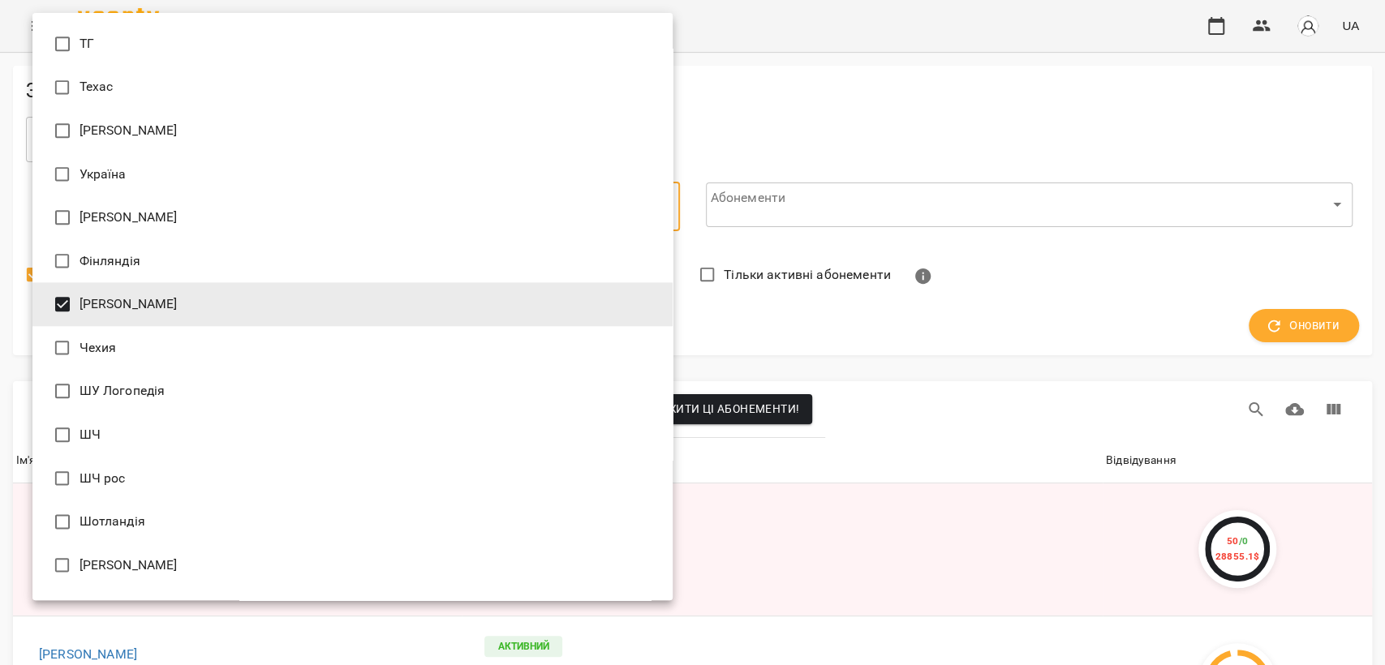
click at [858, 136] on div at bounding box center [692, 332] width 1385 height 665
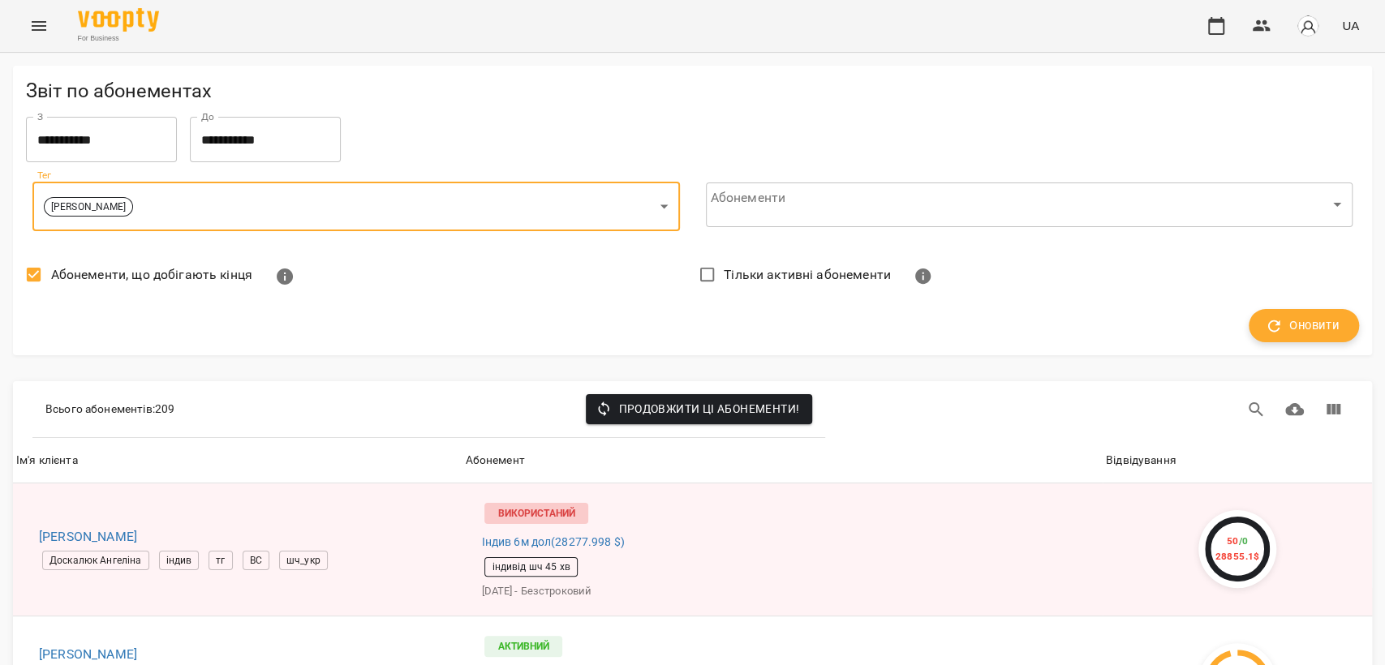
click at [1290, 333] on span "Оновити" at bounding box center [1303, 326] width 71 height 21
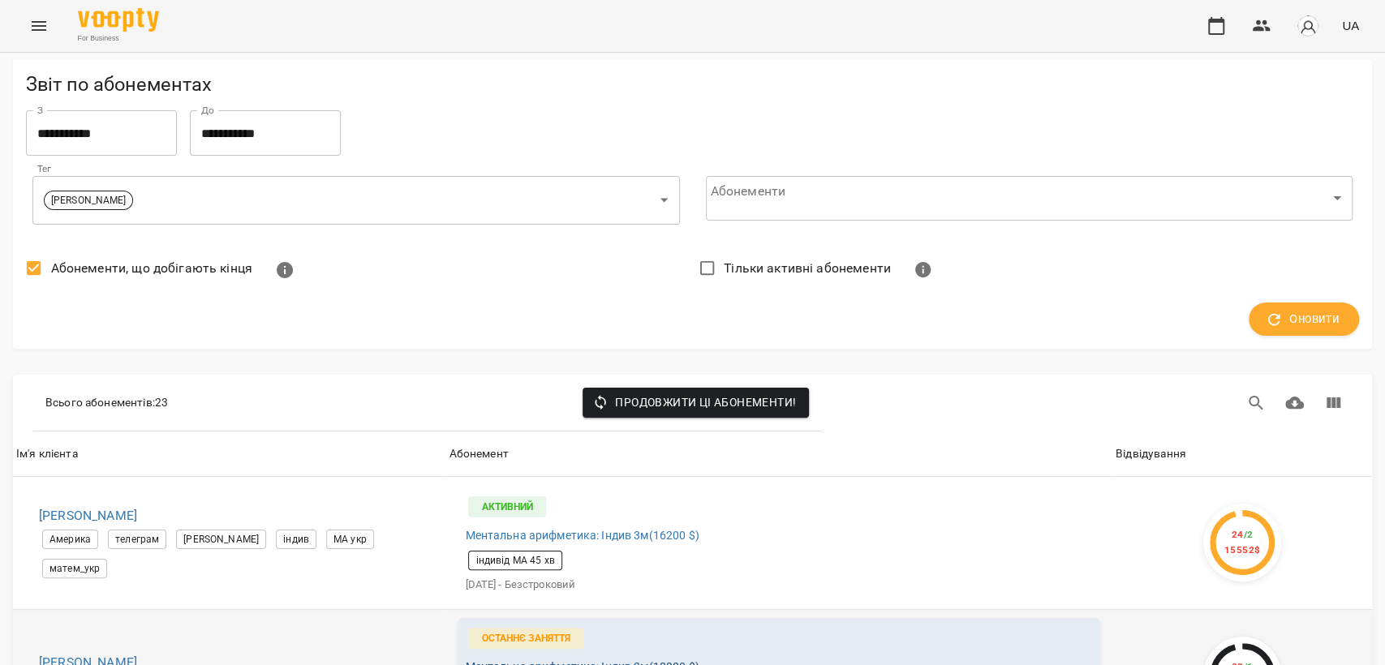
scroll to position [450, 0]
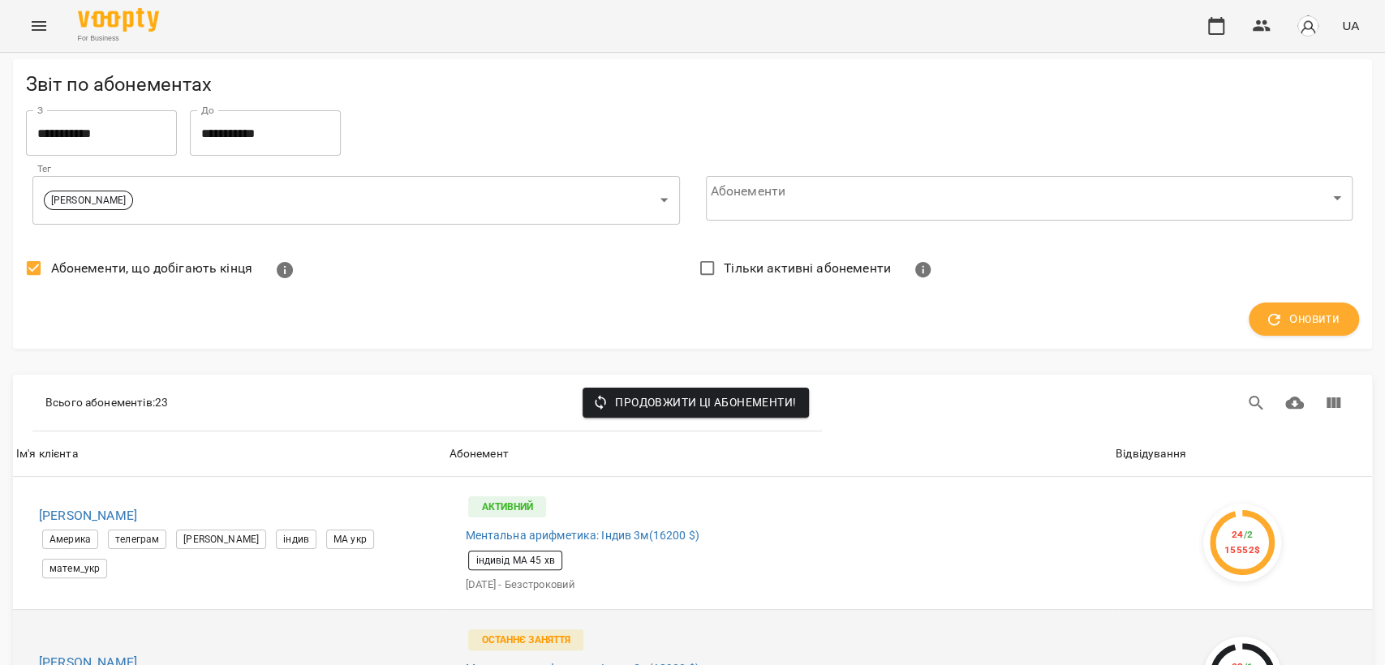
scroll to position [540, 0]
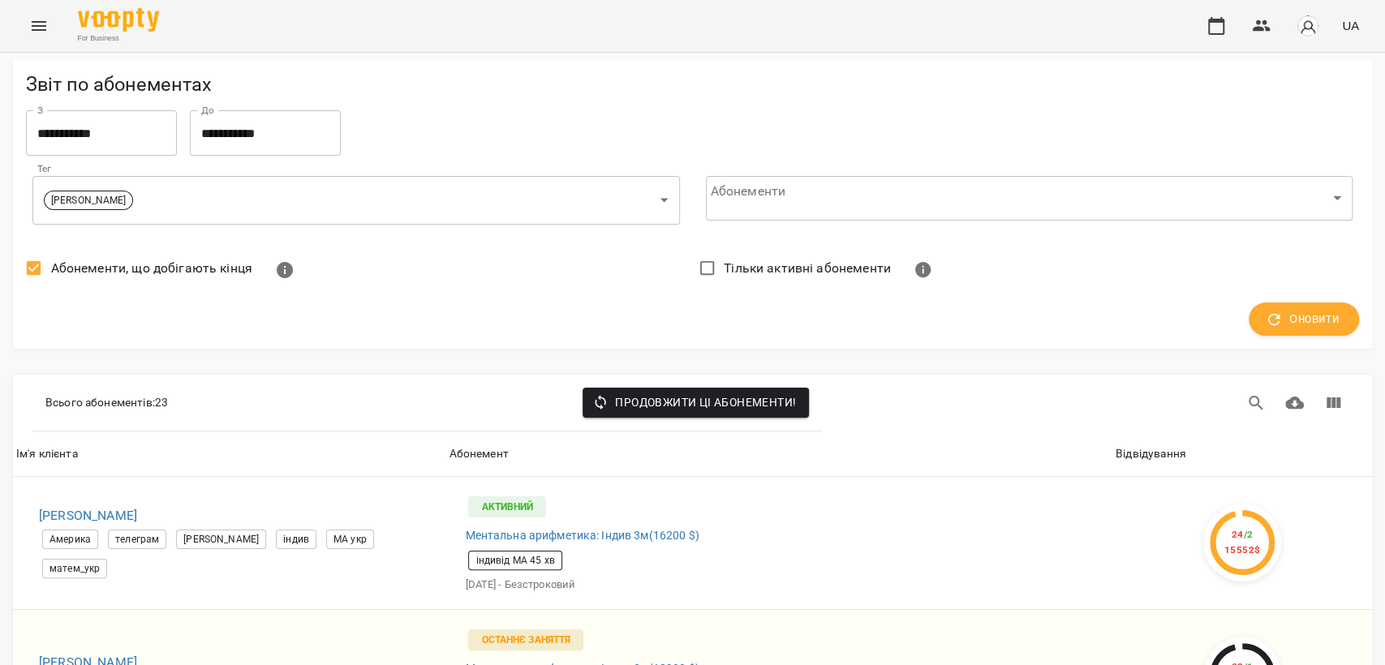
click at [1309, 309] on span "Оновити" at bounding box center [1303, 319] width 71 height 21
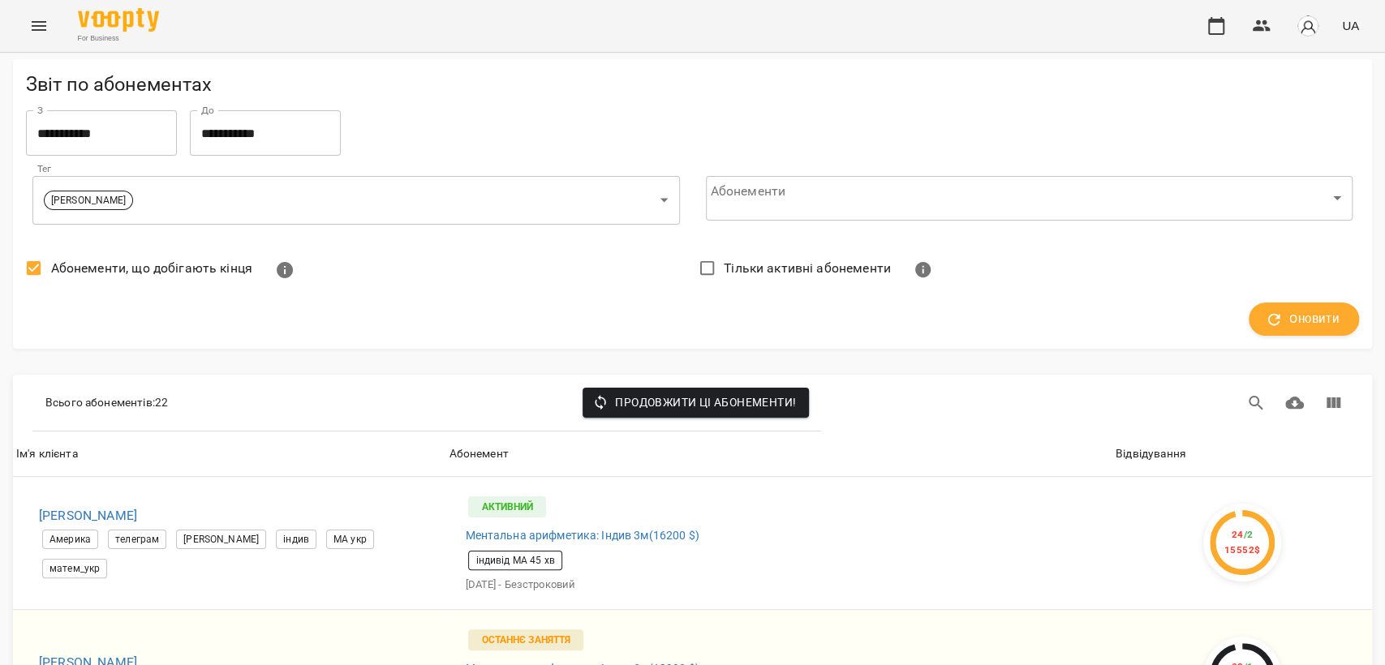
scroll to position [811, 0]
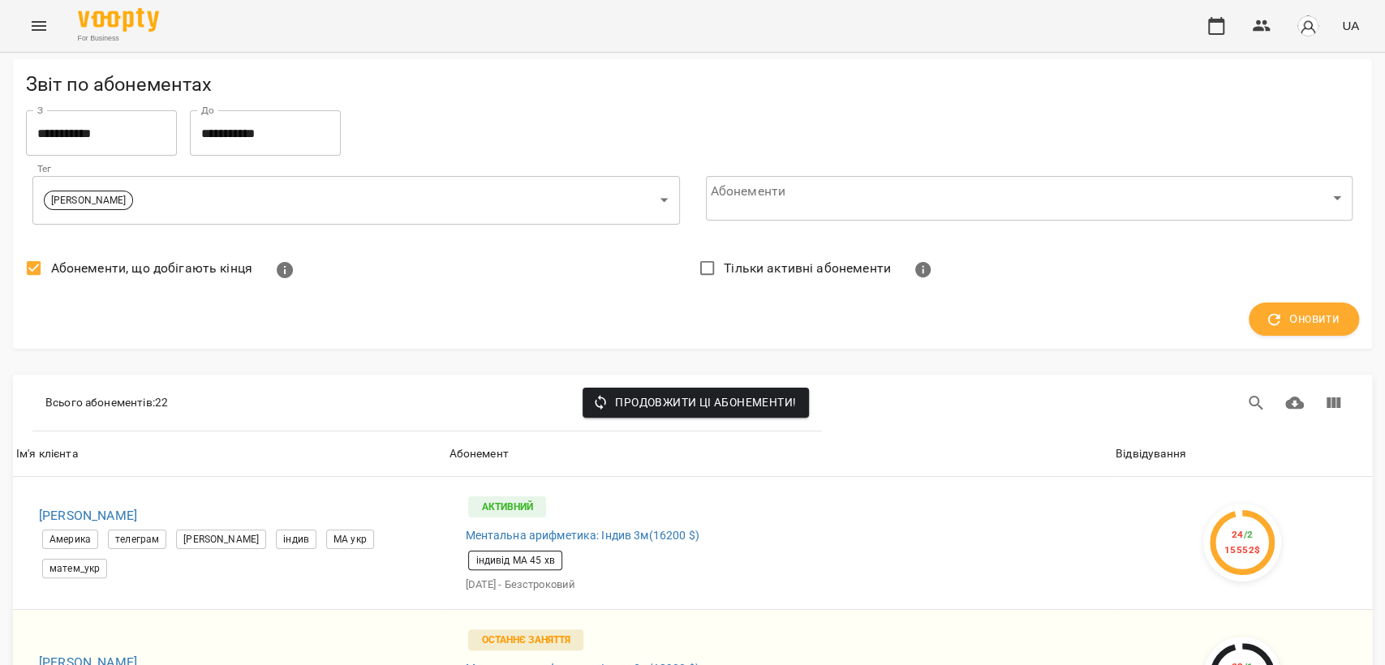
scroll to position [1893, 0]
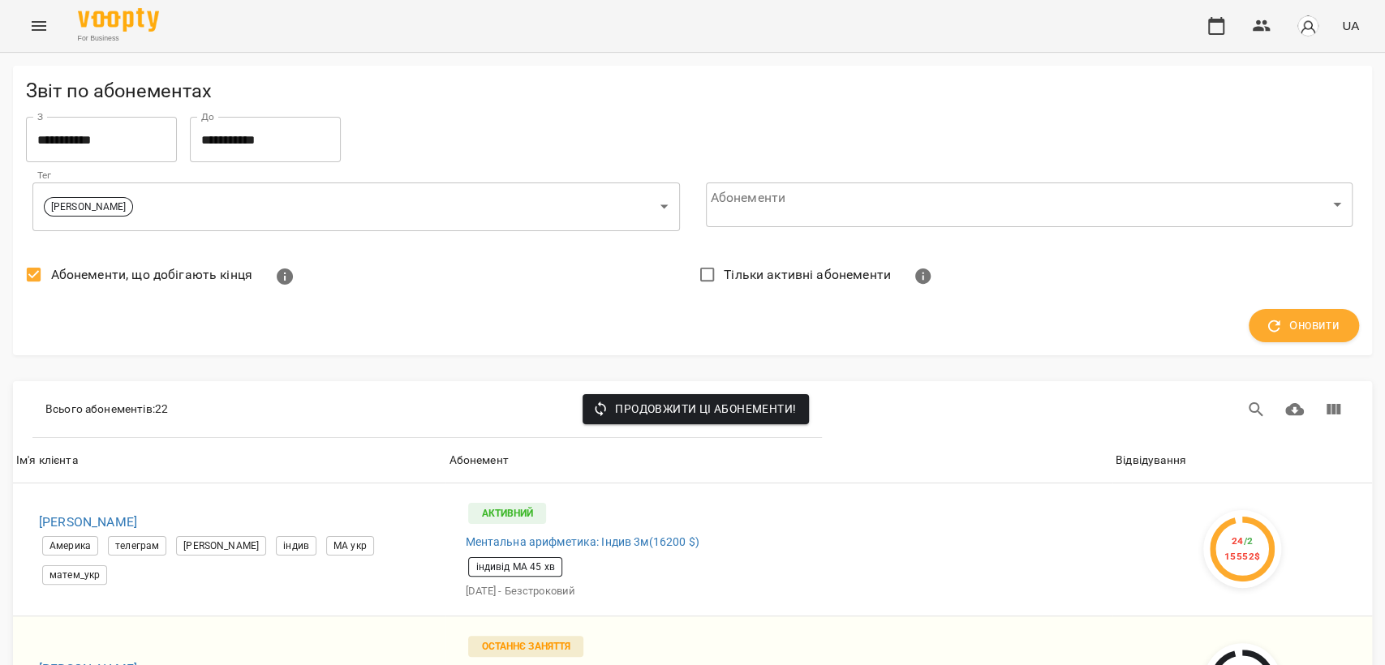
click at [133, 279] on span "Абонементи, що добігають кінця" at bounding box center [151, 274] width 201 height 19
click at [746, 273] on span "Тільки активні абонементи" at bounding box center [807, 274] width 167 height 19
drag, startPoint x: 1285, startPoint y: 320, endPoint x: 1068, endPoint y: 248, distance: 228.1
click at [1086, 254] on div "Абонементи, що добігають кінця Тільки активні абонементи Оновити" at bounding box center [692, 300] width 1346 height 98
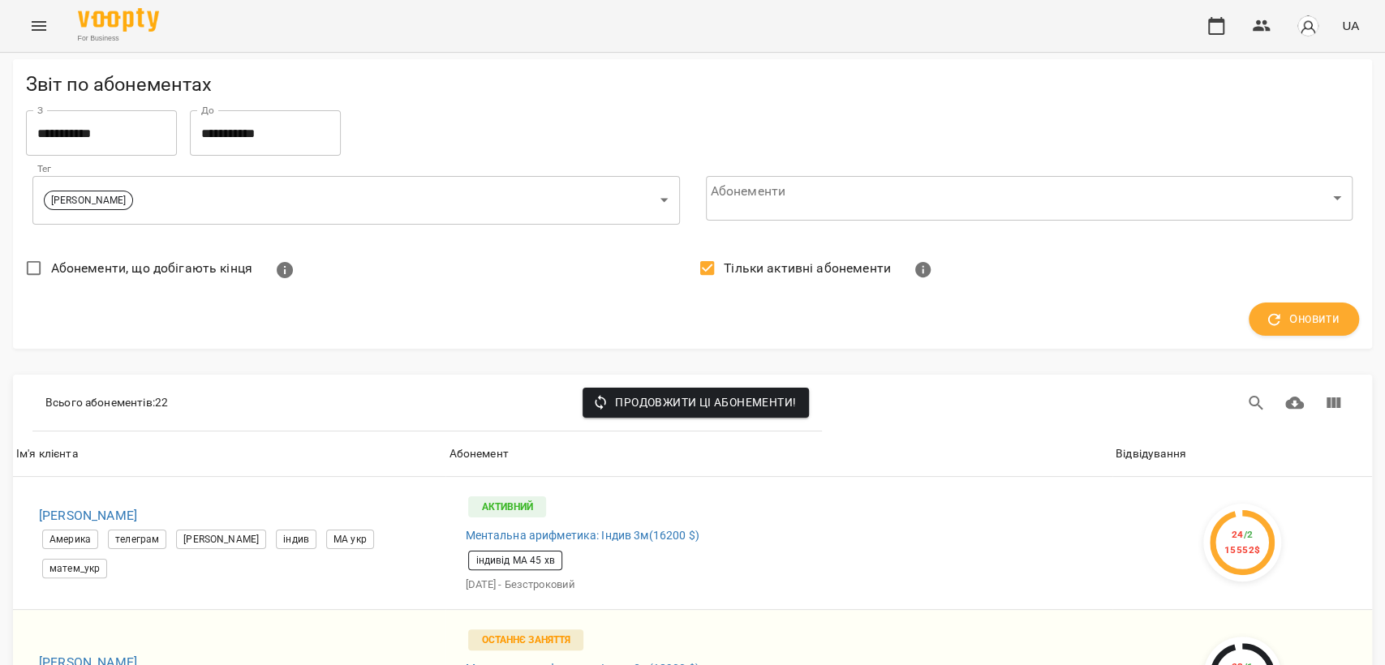
scroll to position [1713, 0]
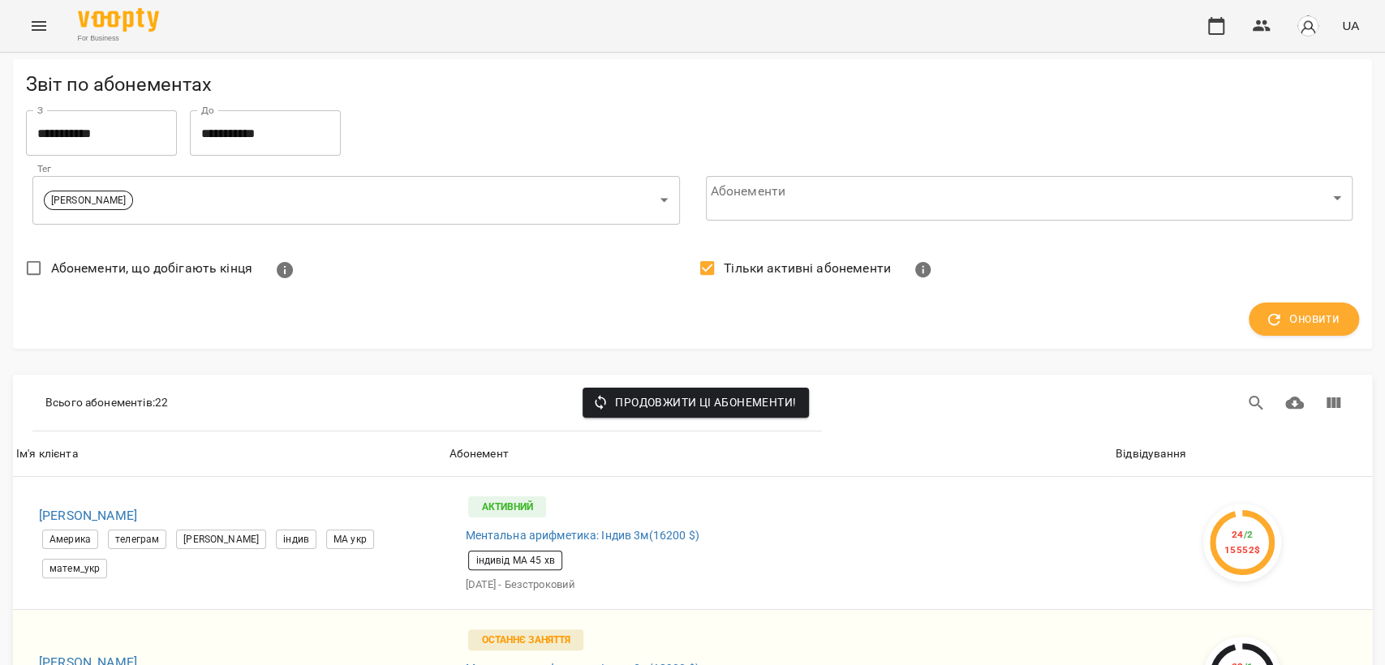
scroll to position [0, 0]
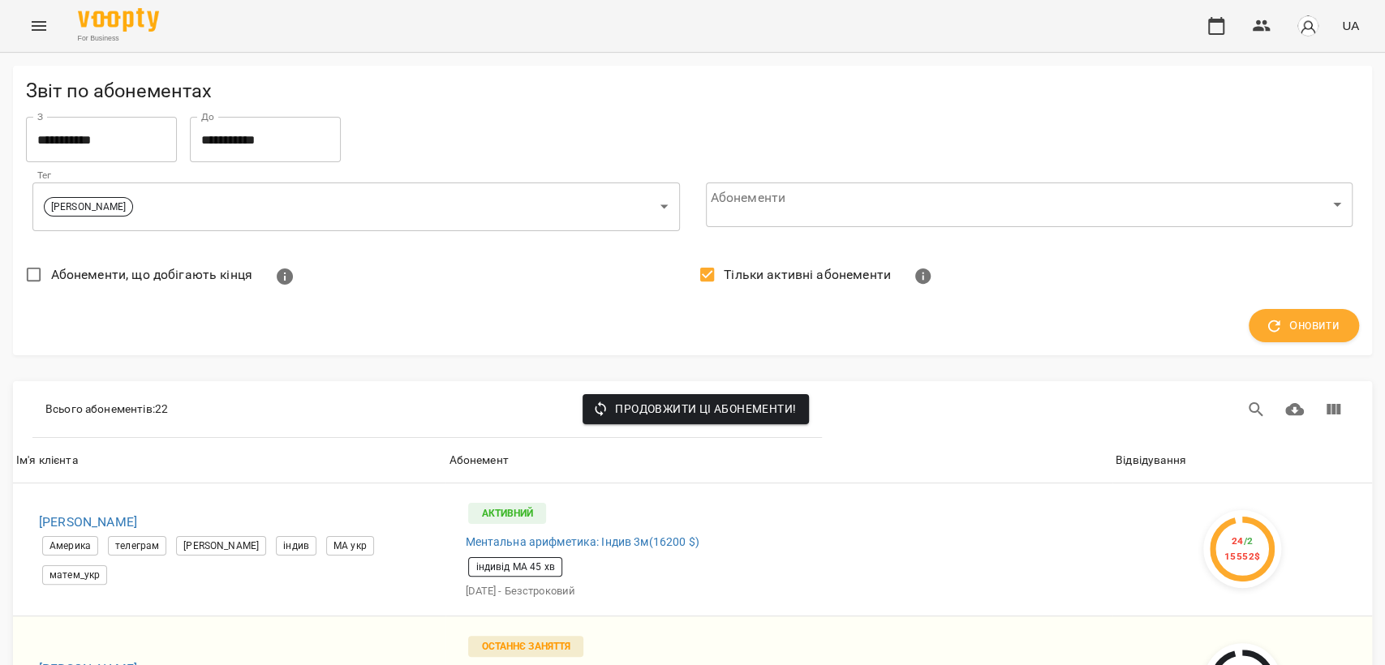
click at [832, 277] on span "Тільки активні абонементи" at bounding box center [807, 274] width 167 height 19
click at [121, 274] on span "Абонементи, що добігають кінця" at bounding box center [151, 274] width 201 height 19
click at [1319, 321] on span "Оновити" at bounding box center [1303, 326] width 71 height 21
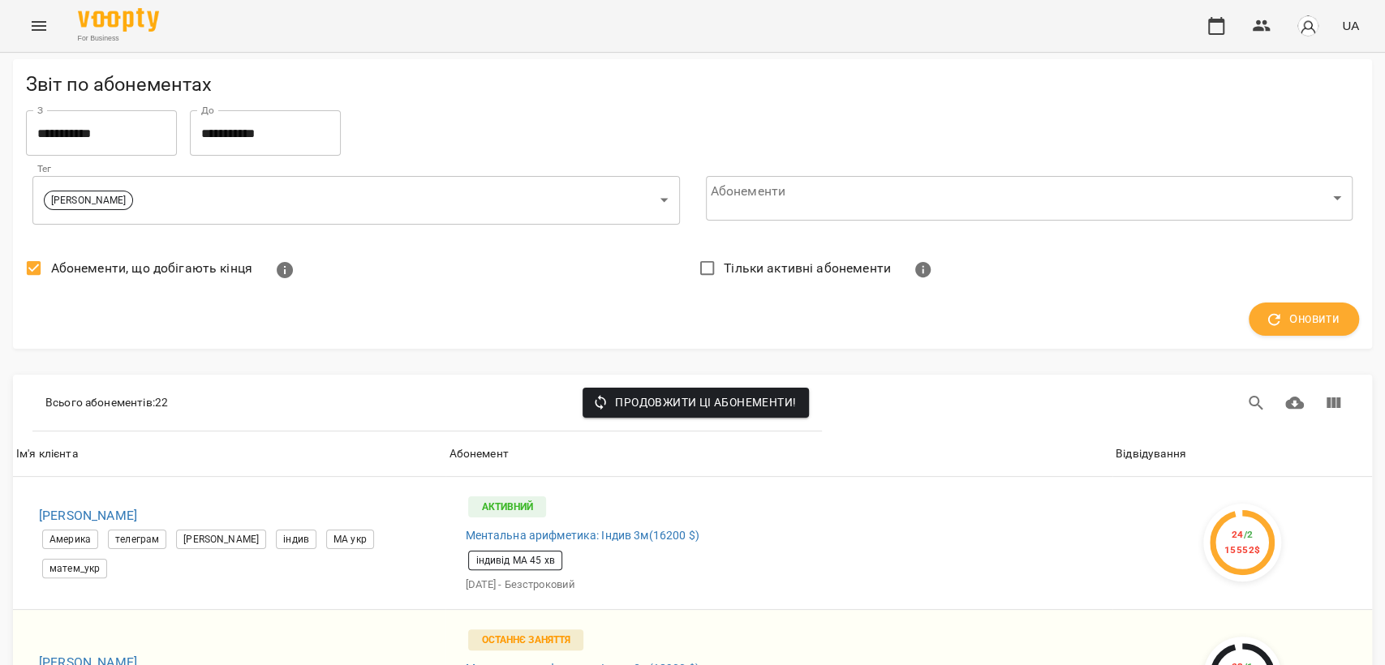
scroll to position [1623, 0]
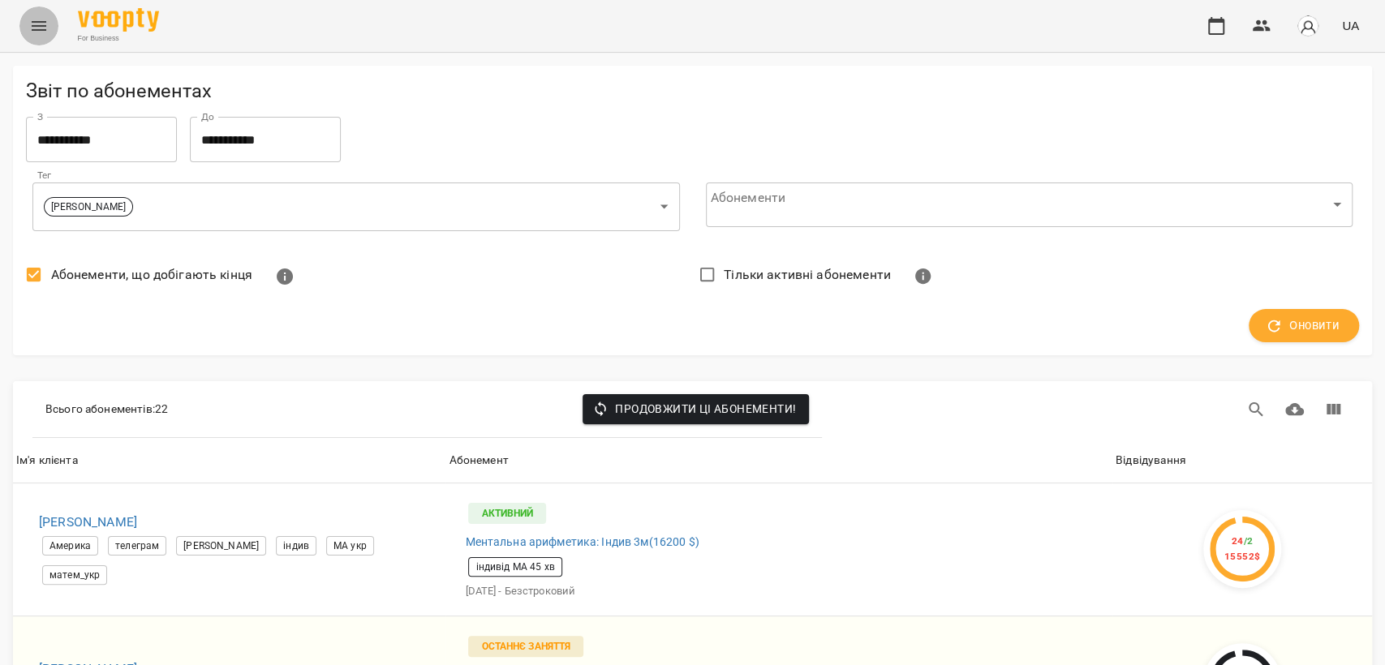
click at [36, 28] on icon "Menu" at bounding box center [38, 25] width 19 height 19
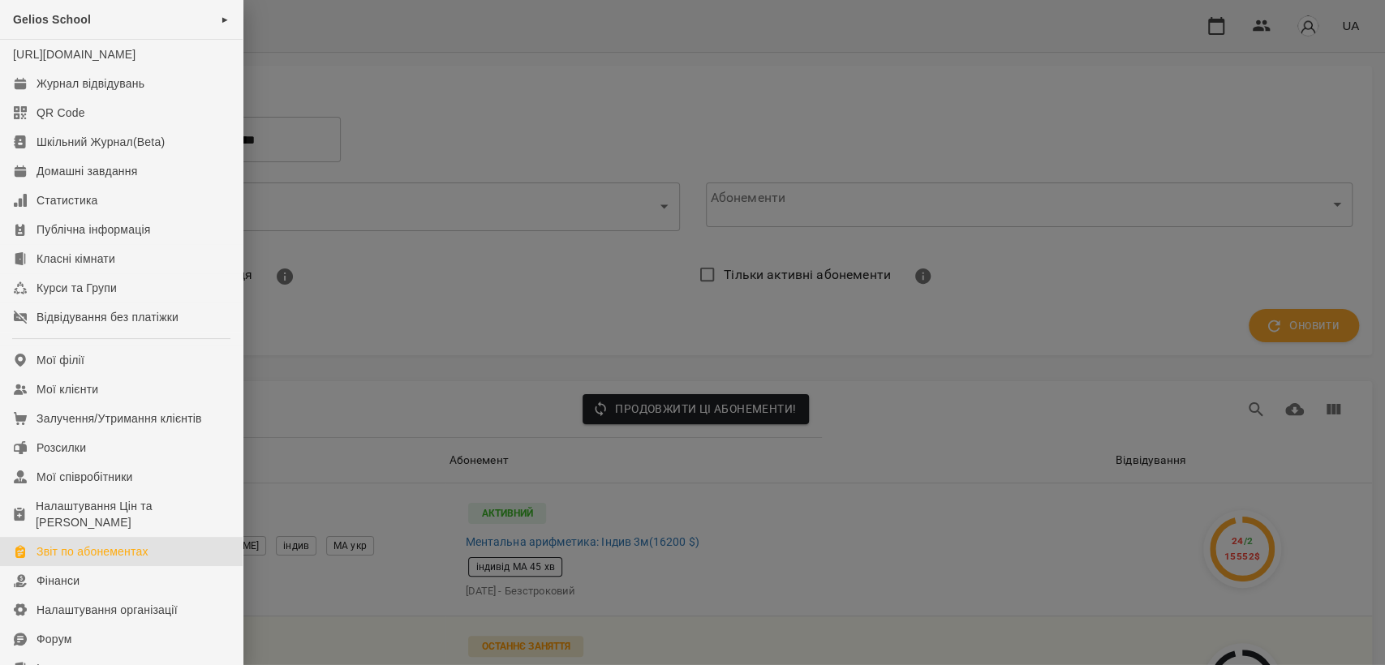
click at [453, 78] on div at bounding box center [692, 332] width 1385 height 665
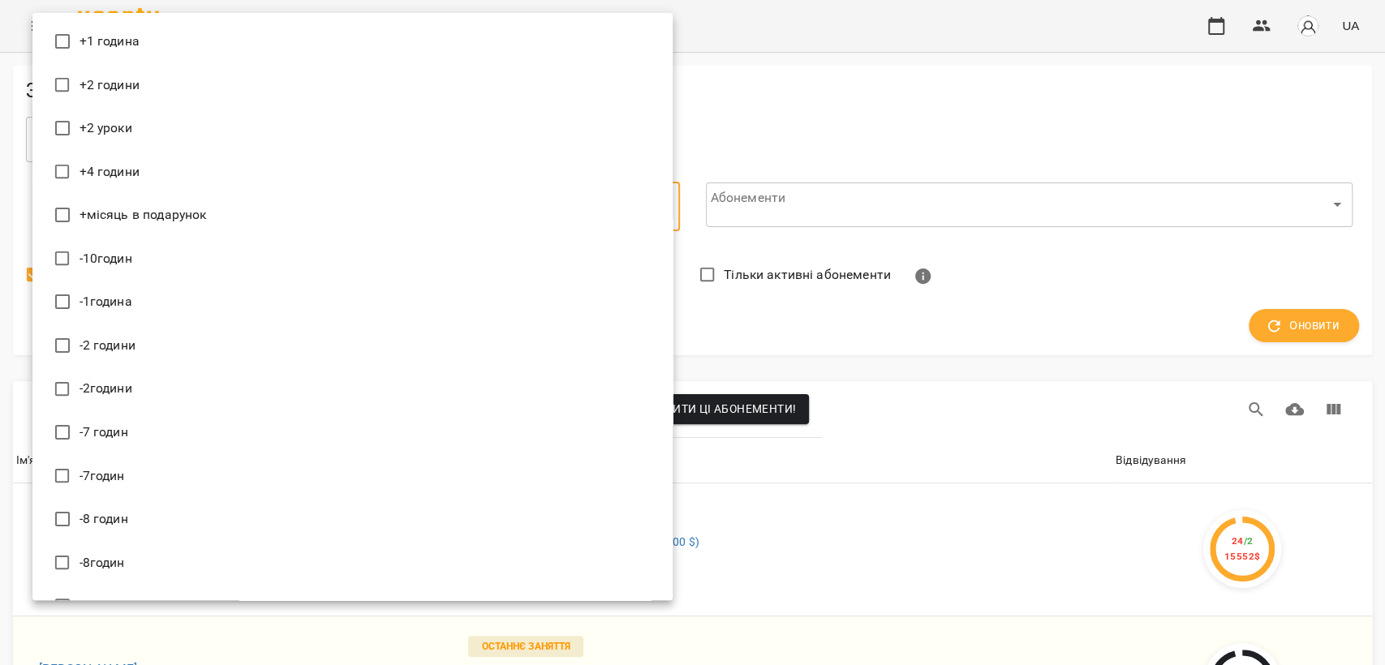
click at [1049, 92] on div at bounding box center [692, 332] width 1385 height 665
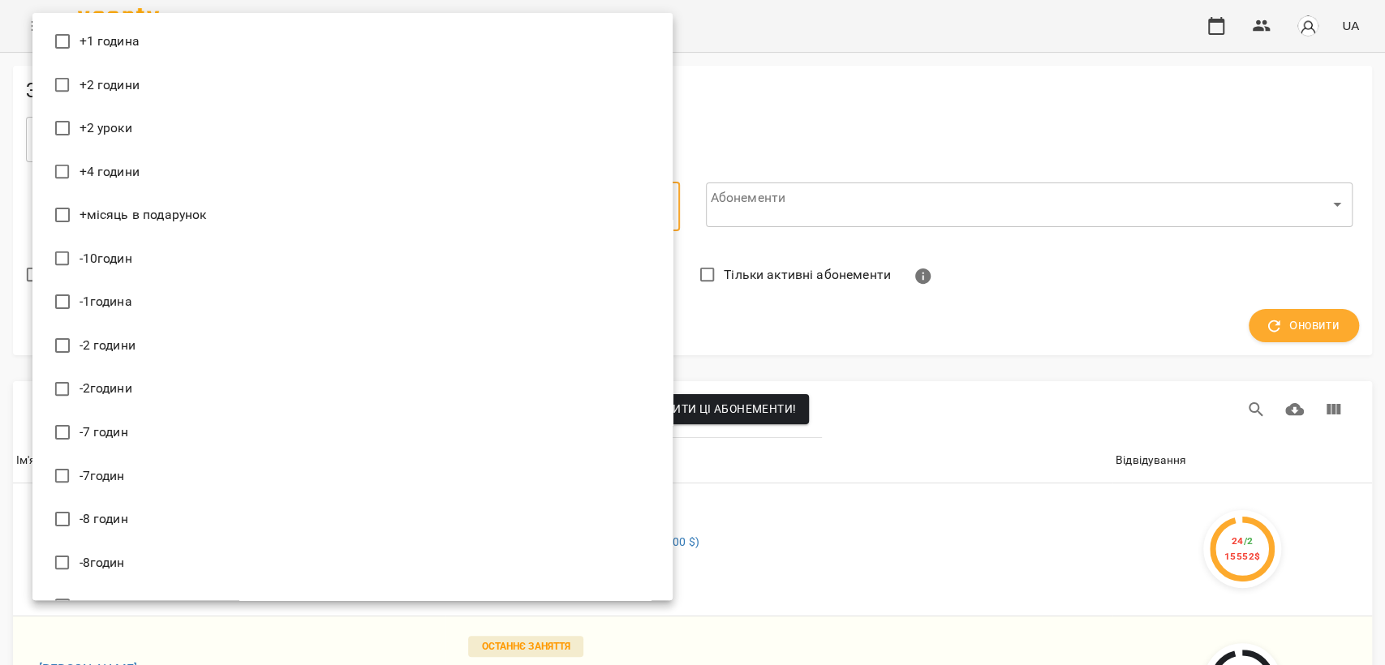
type input "**********"
drag, startPoint x: 98, startPoint y: 312, endPoint x: 161, endPoint y: 353, distance: 75.6
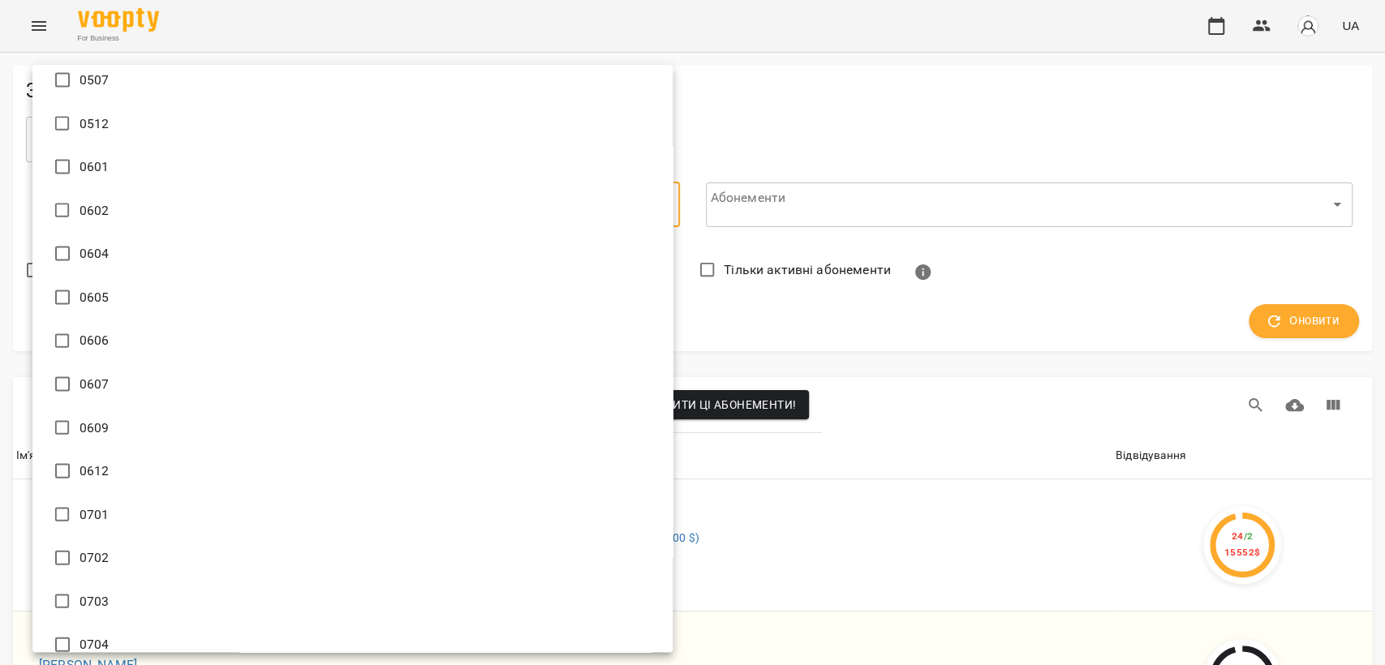
scroll to position [2434, 0]
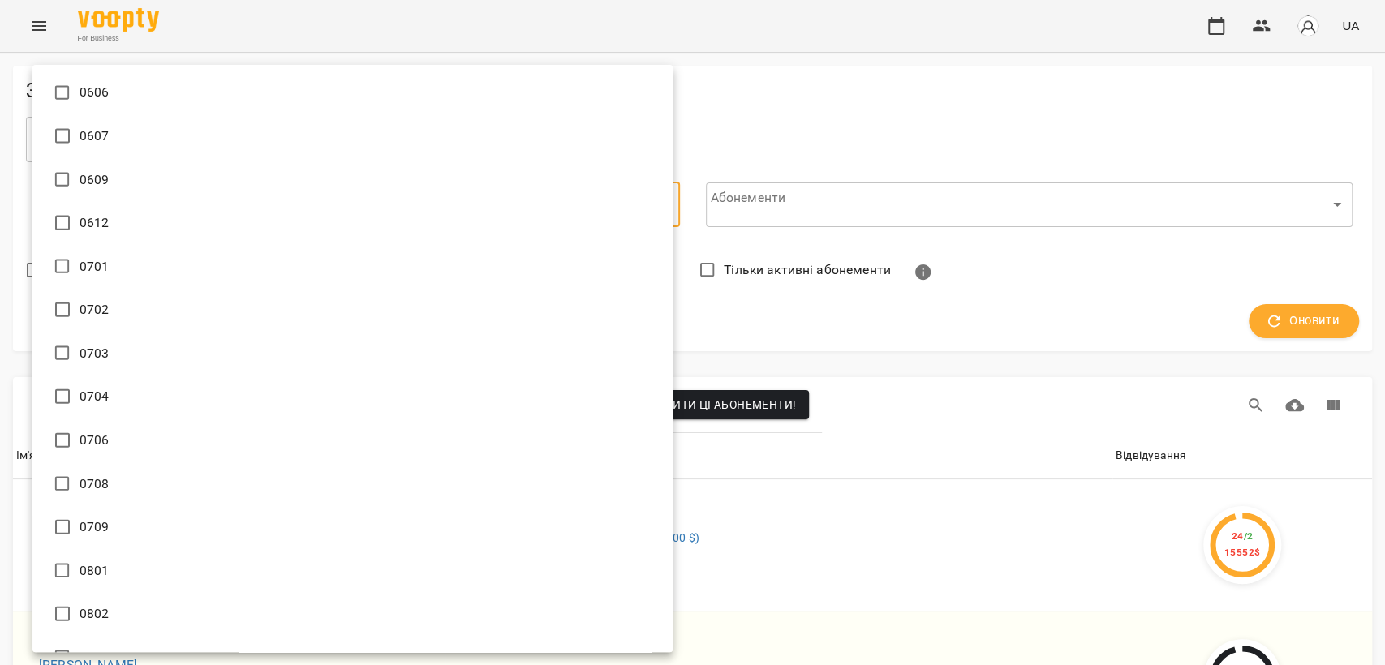
click at [827, 136] on div at bounding box center [692, 332] width 1385 height 665
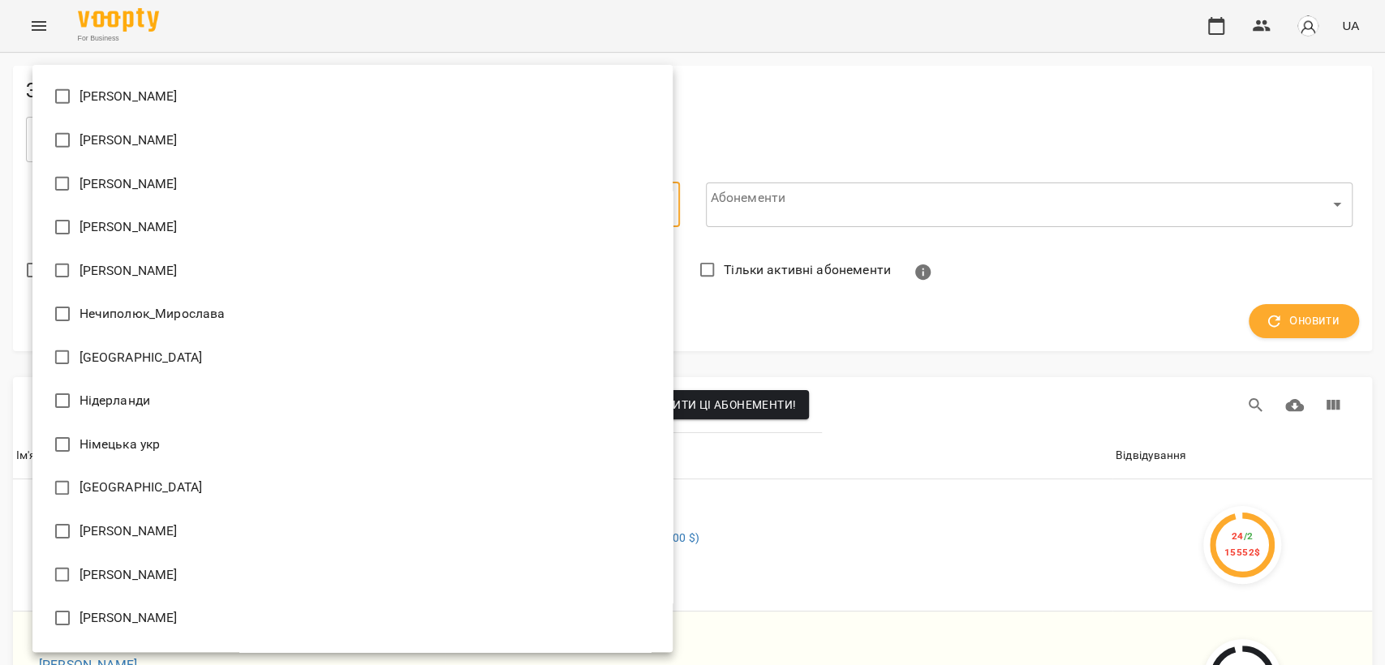
scroll to position [15986, 0]
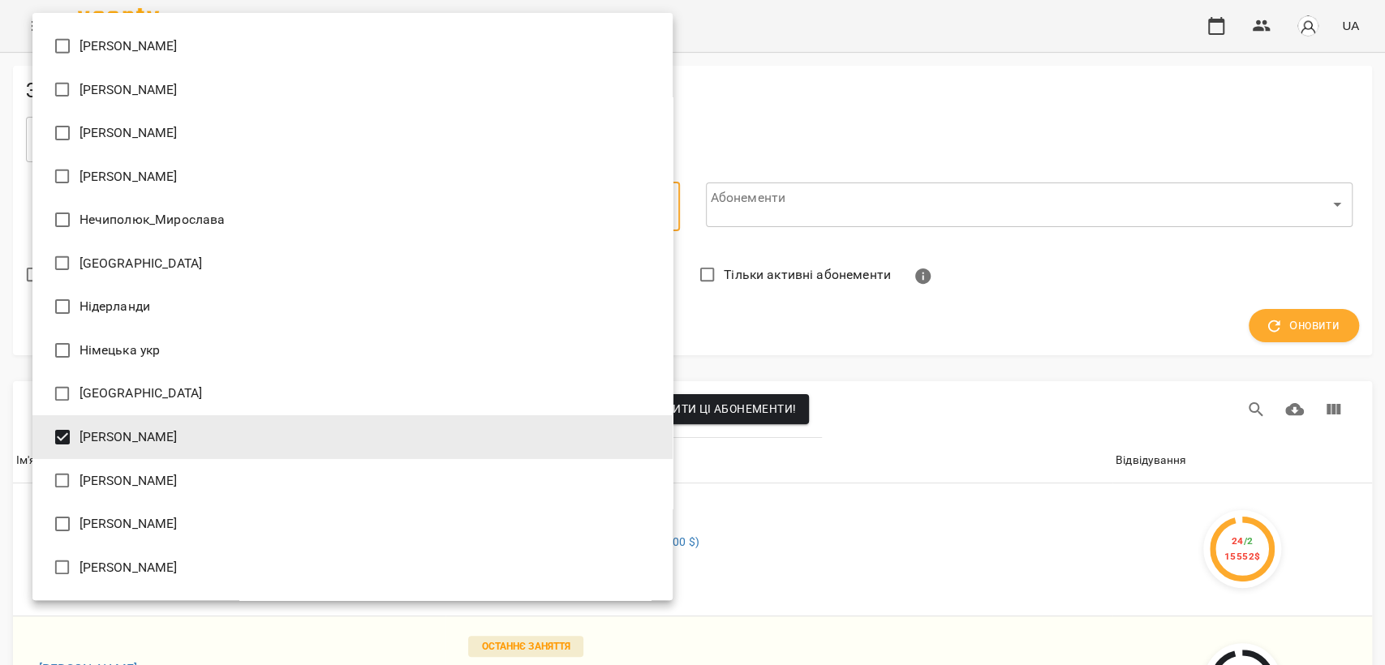
type input "**********"
click at [952, 99] on div at bounding box center [692, 332] width 1385 height 665
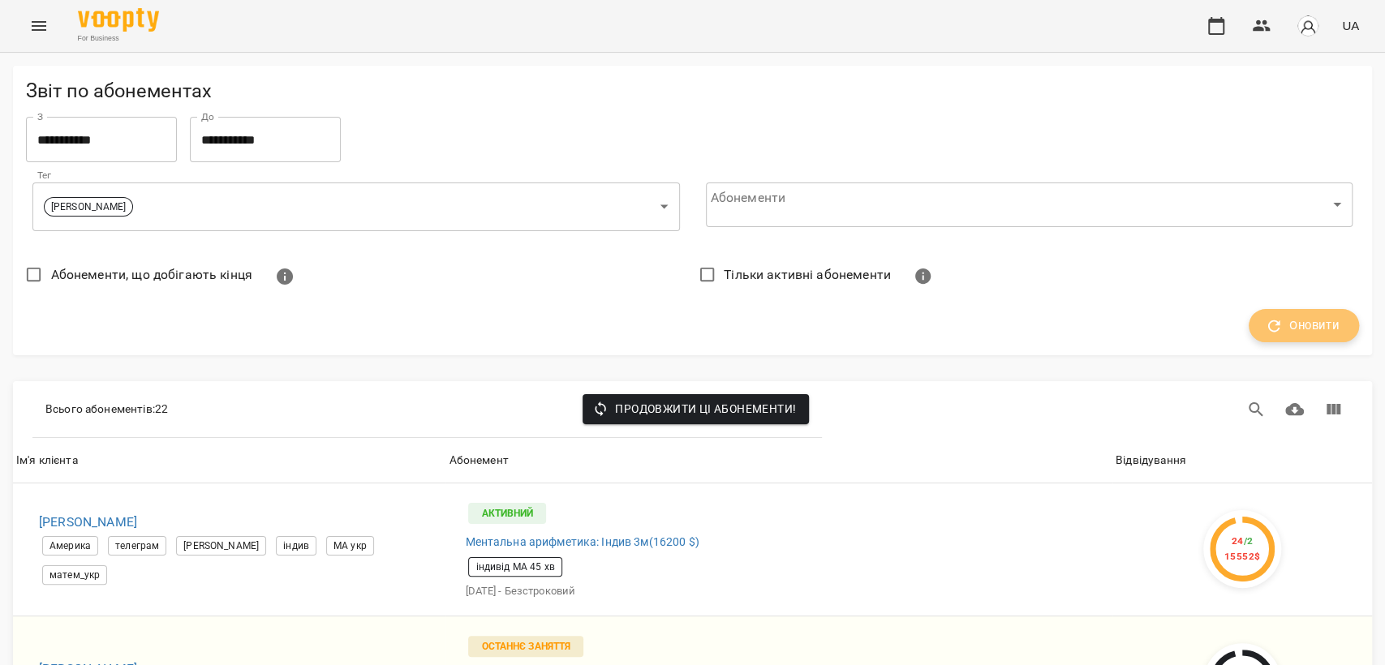
click at [1281, 326] on span "Оновити" at bounding box center [1303, 326] width 71 height 21
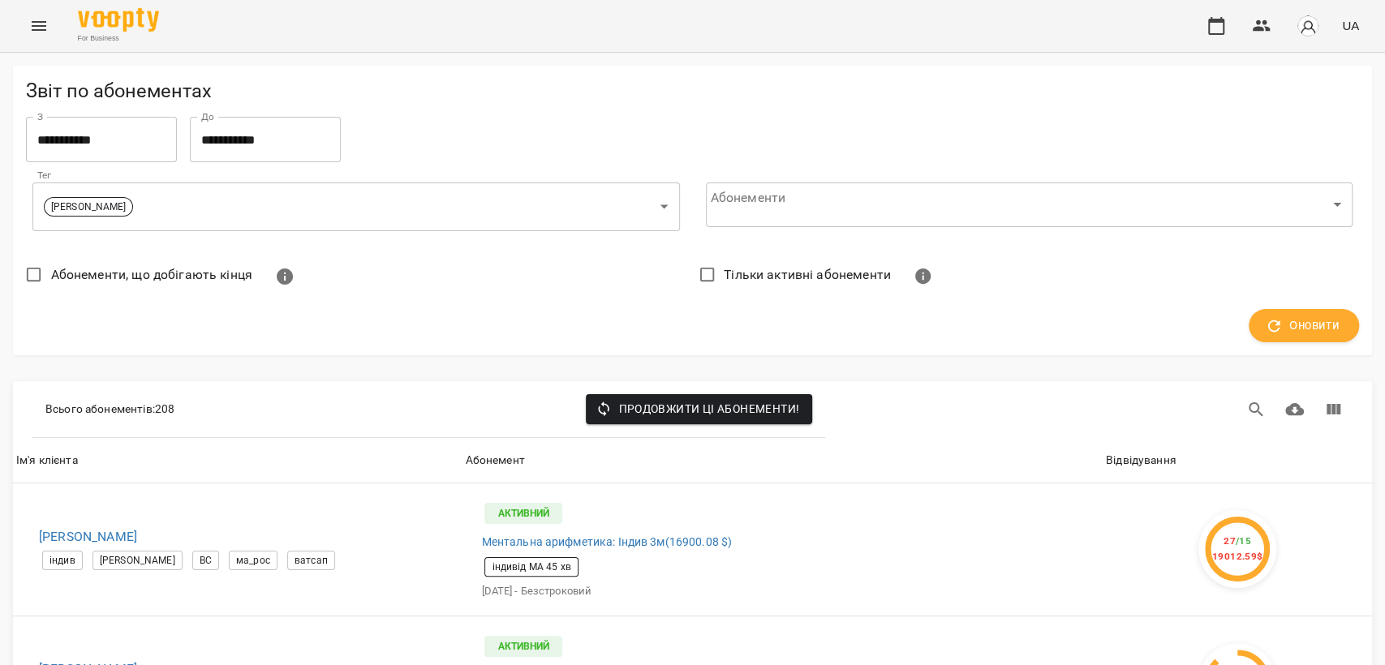
click at [47, 23] on icon "Menu" at bounding box center [38, 25] width 19 height 19
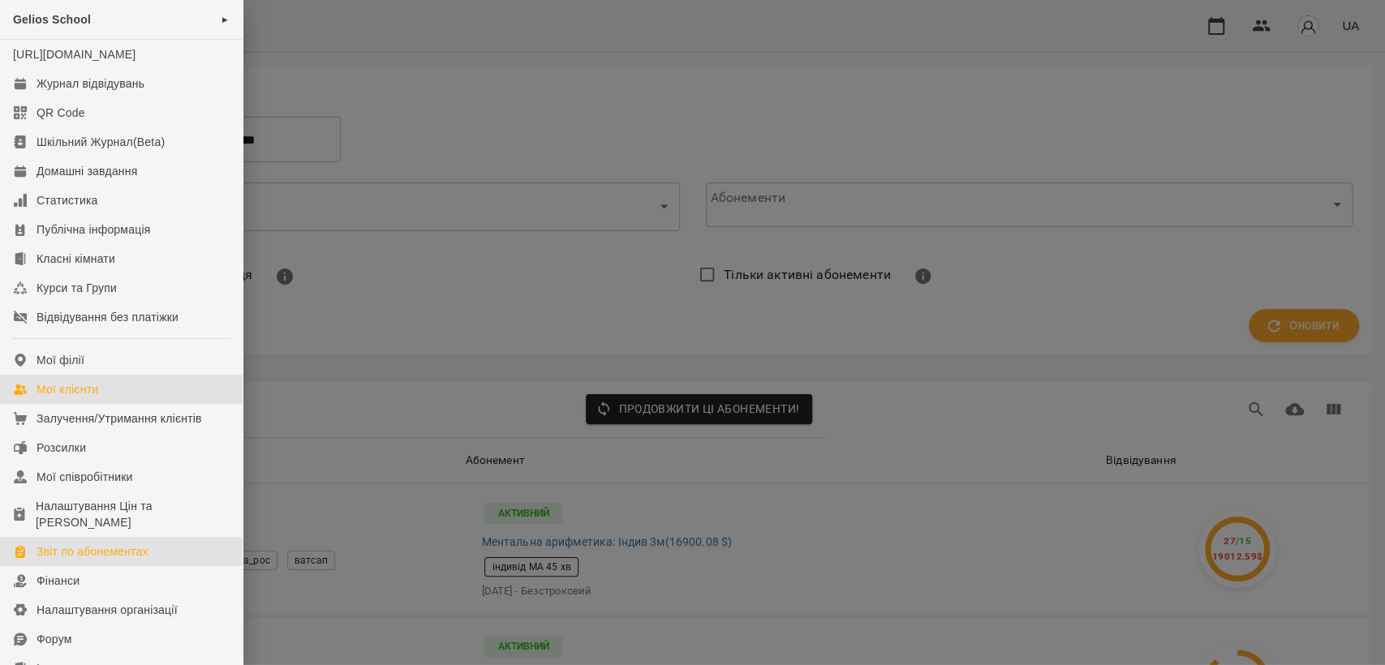
click at [80, 398] on div "Мої клієнти" at bounding box center [68, 389] width 62 height 16
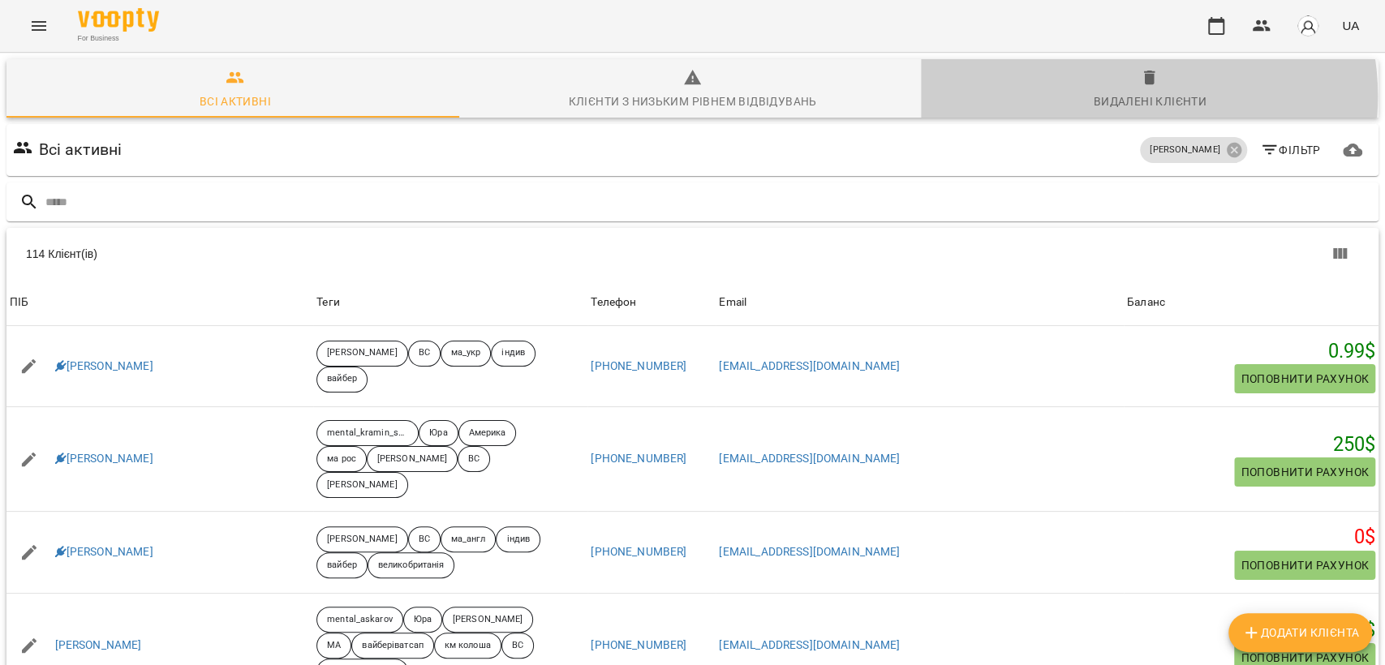
click at [1118, 97] on div "Видалені клієнти" at bounding box center [1150, 101] width 113 height 19
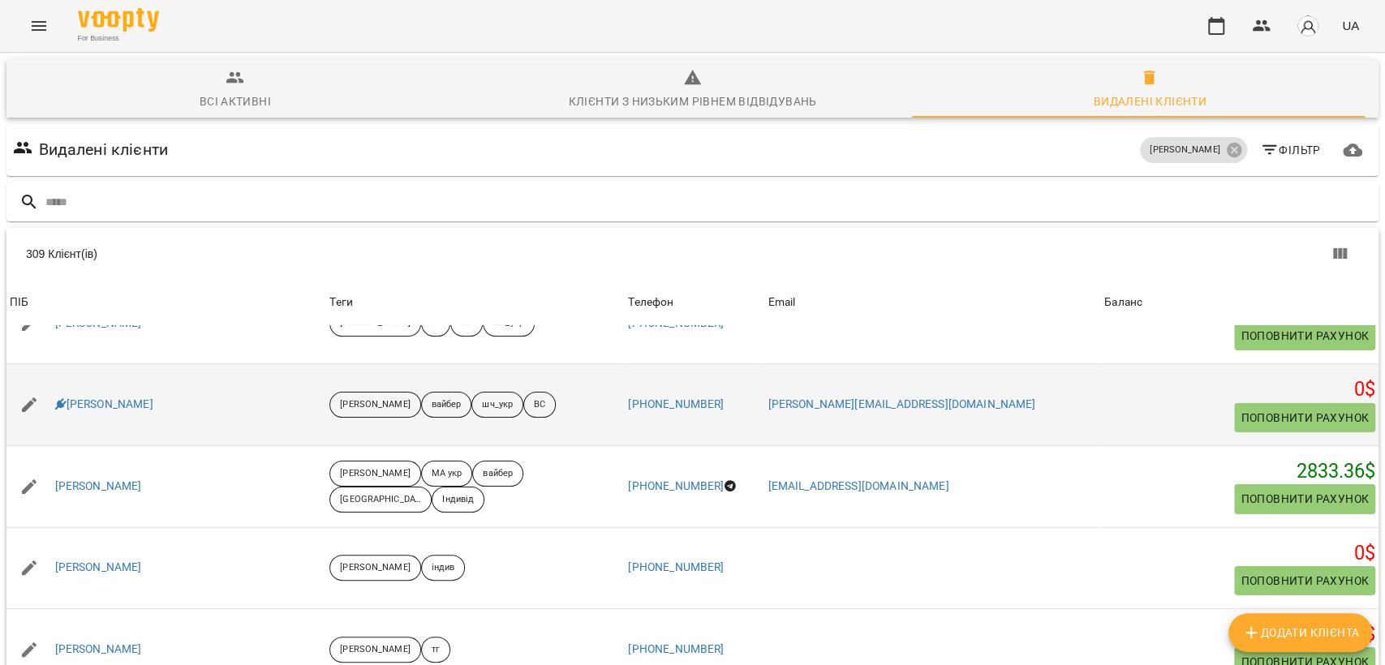
scroll to position [71, 0]
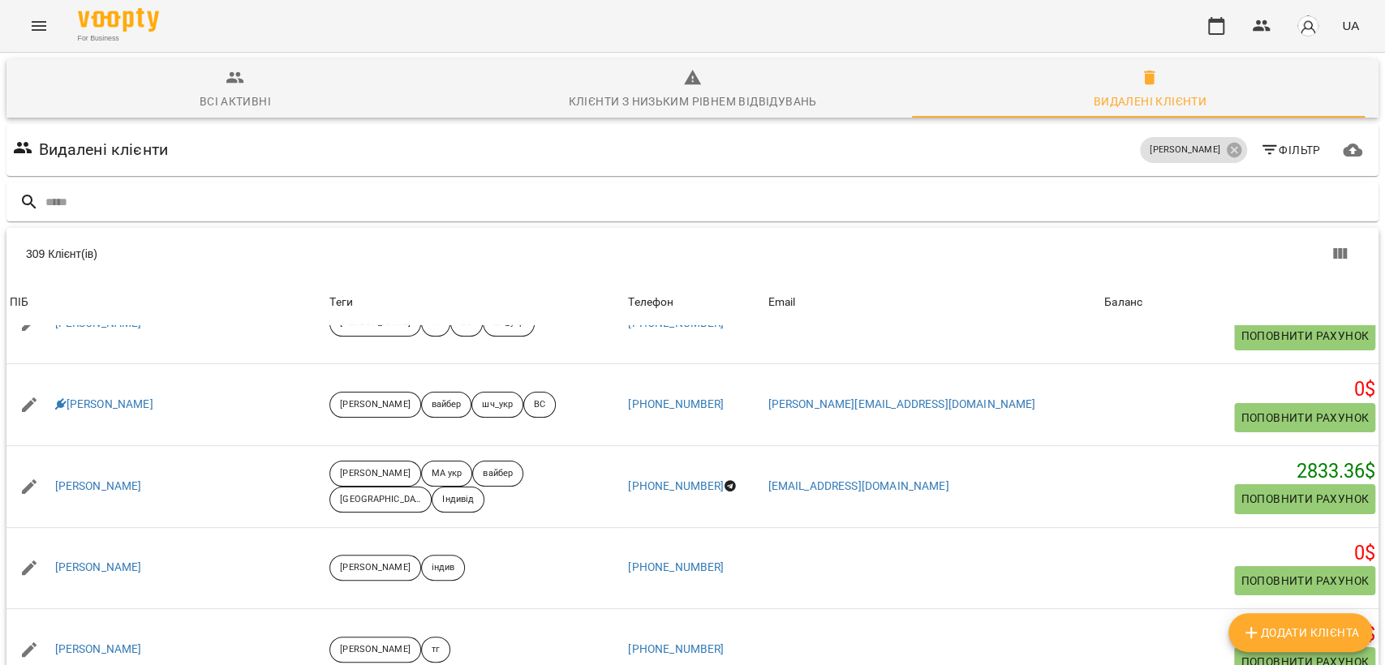
click at [1143, 632] on body "For Business UA Всі активні Клієнти з низьким рівнем відвідувань Видалені клієн…" at bounding box center [692, 422] width 1385 height 845
click at [1149, 635] on li "Всі" at bounding box center [1153, 631] width 48 height 29
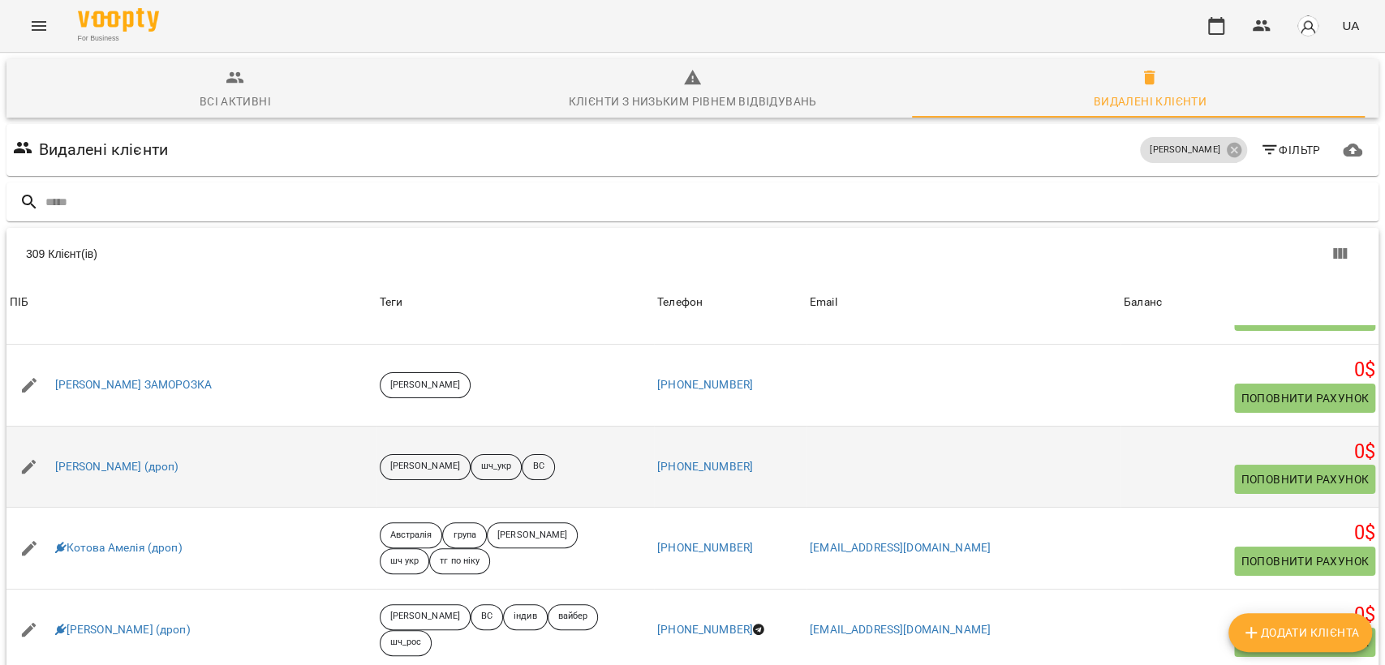
scroll to position [90, 0]
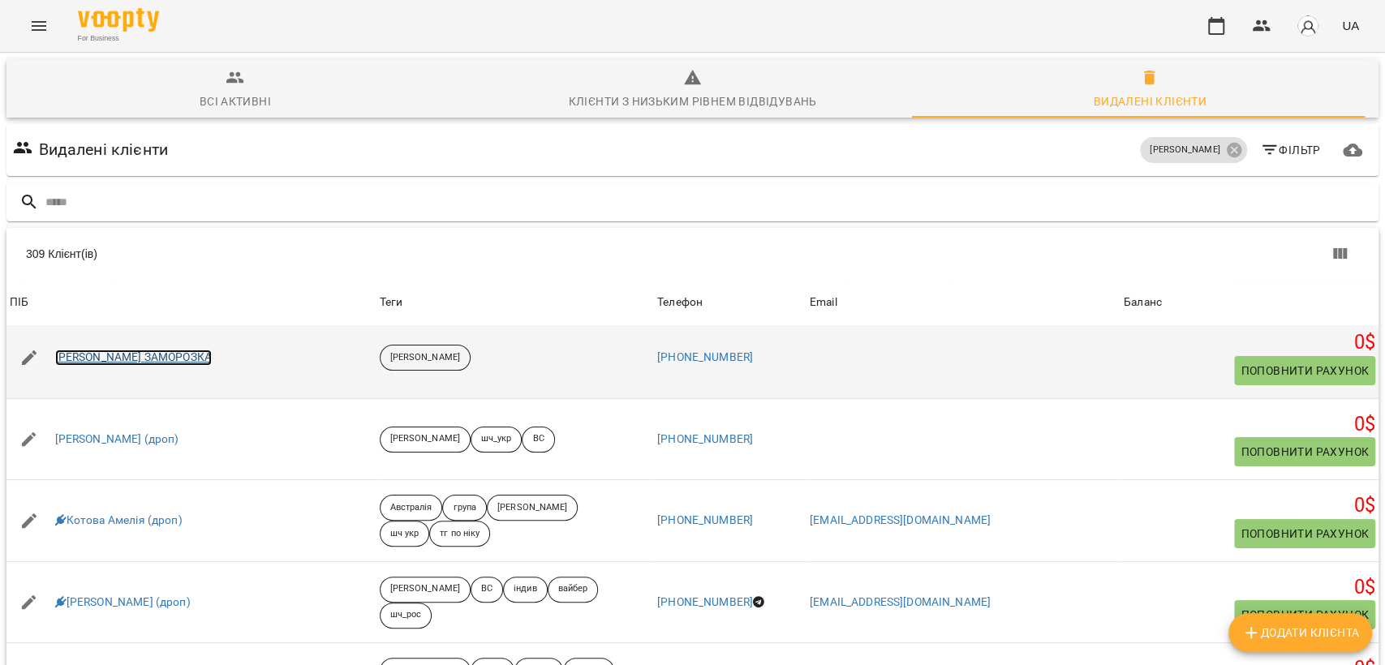
click at [188, 350] on link "Алексіс Ікономідіс ЗАМОРОЗКА" at bounding box center [133, 358] width 157 height 16
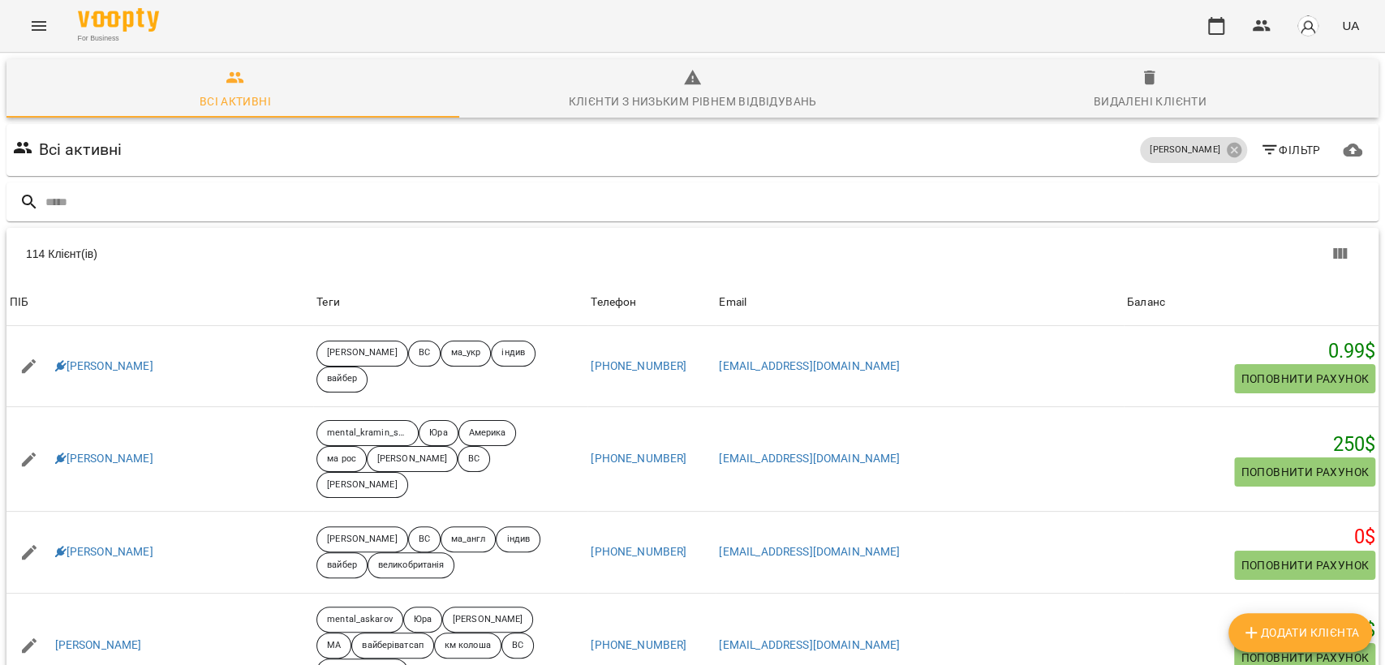
click at [1144, 84] on icon "button" at bounding box center [1149, 78] width 11 height 15
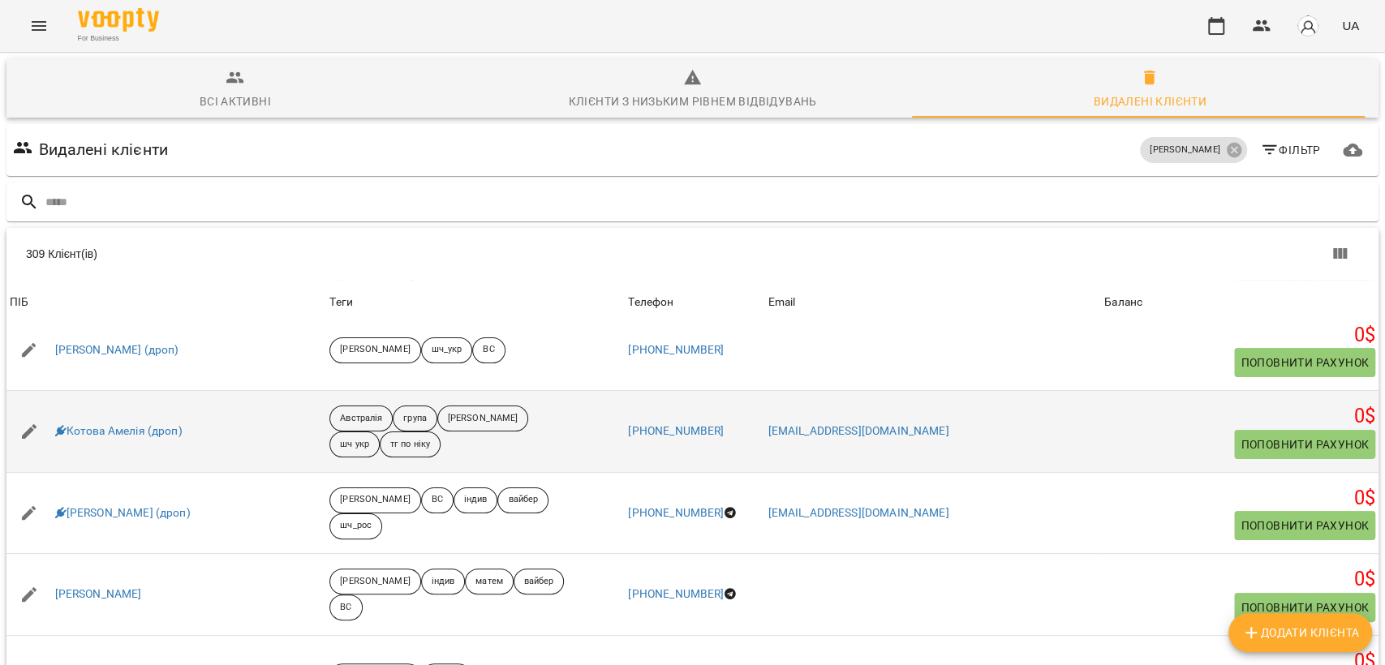
scroll to position [180, 0]
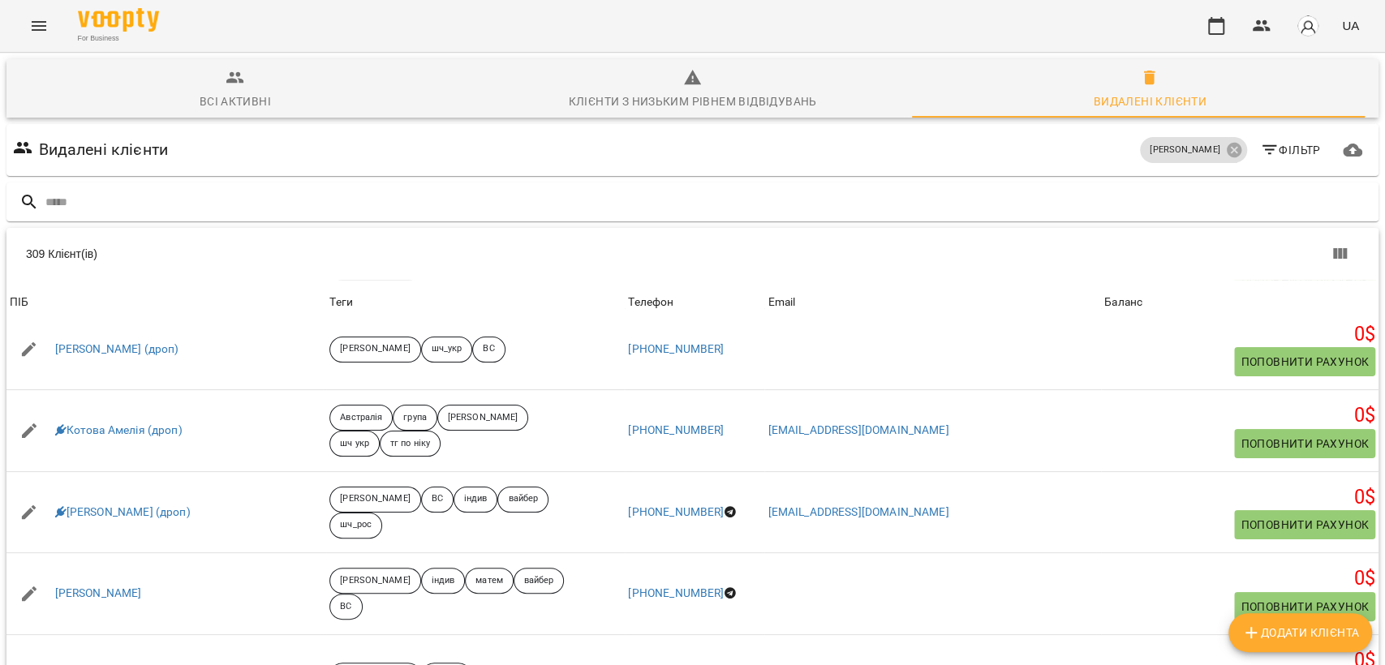
click at [41, 33] on icon "Menu" at bounding box center [38, 25] width 19 height 19
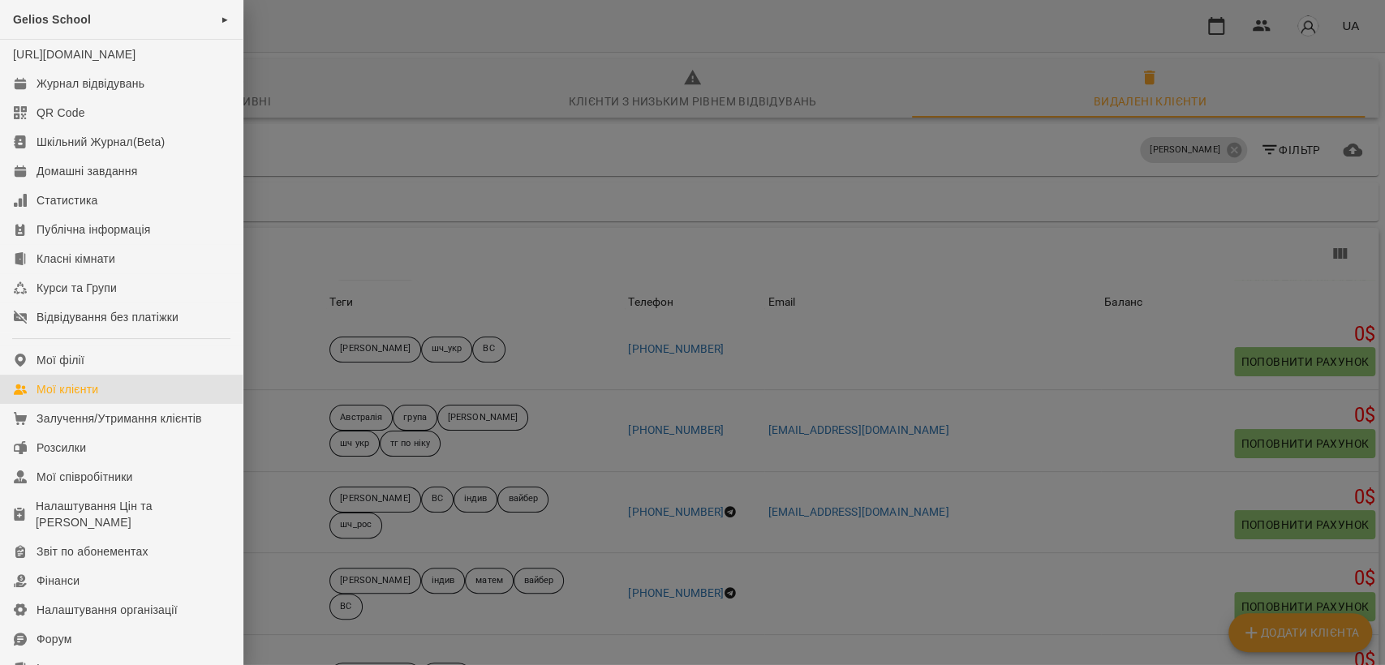
click at [104, 404] on link "Мої клієнти" at bounding box center [121, 389] width 243 height 29
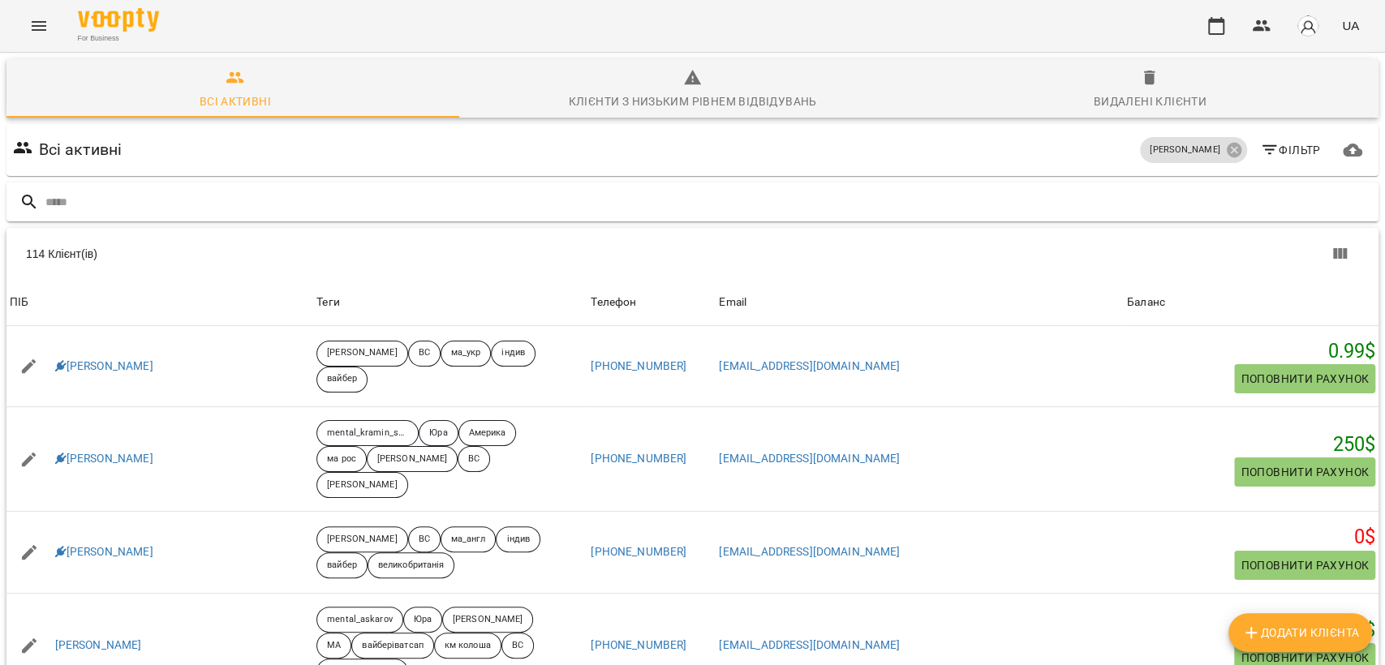
click at [322, 209] on input "text" at bounding box center [708, 202] width 1326 height 27
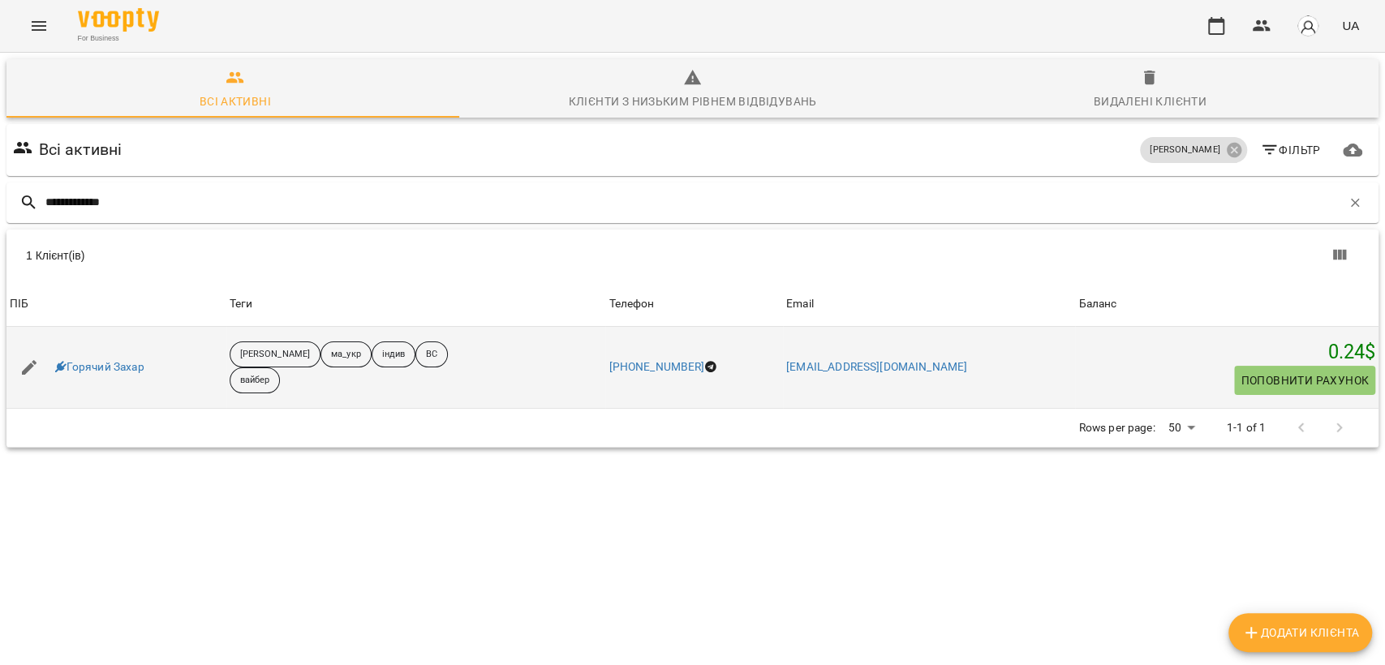
type input "**********"
click at [88, 380] on div "Горячий Захар" at bounding box center [116, 367] width 220 height 45
click at [98, 375] on link "Горячий Захар" at bounding box center [99, 367] width 89 height 16
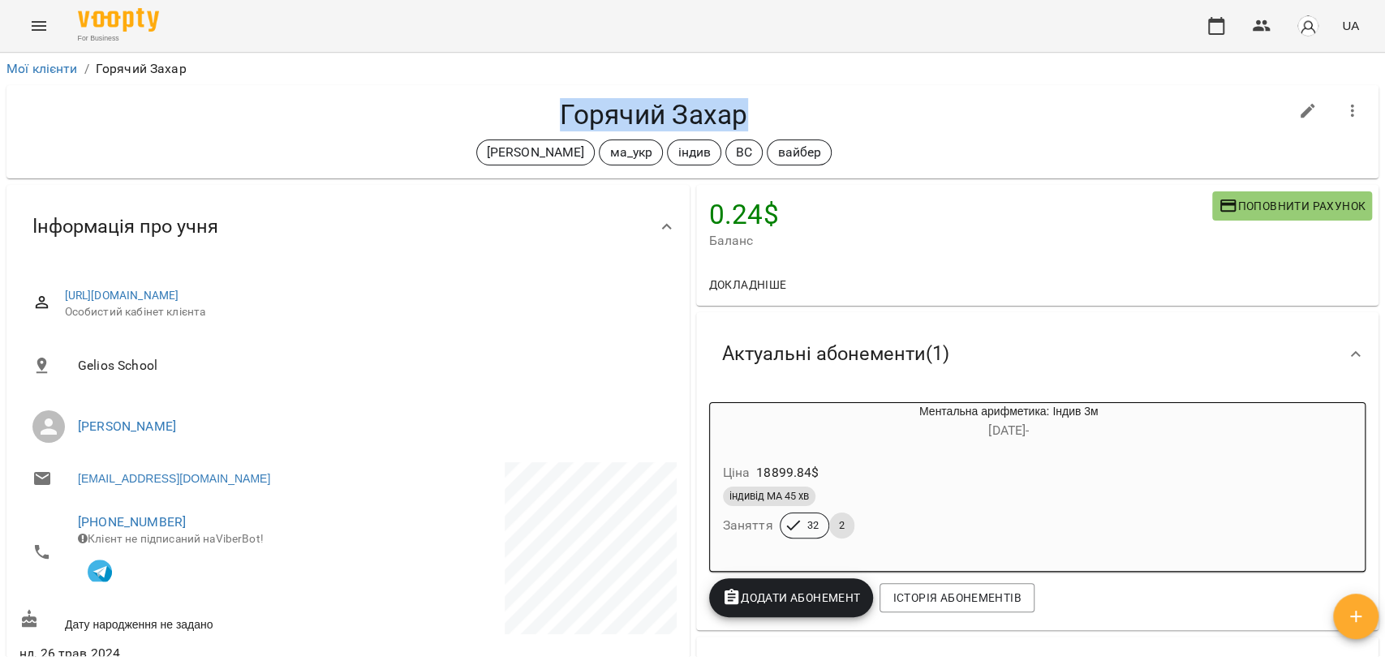
drag, startPoint x: 519, startPoint y: 109, endPoint x: 783, endPoint y: 107, distance: 263.7
click at [783, 107] on h4 "Горячий Захар" at bounding box center [653, 114] width 1269 height 33
copy h4 "Горячий Захар"
click at [331, 151] on div "Черткова Ірина ма_укр індив ВС вайбер" at bounding box center [653, 153] width 1269 height 26
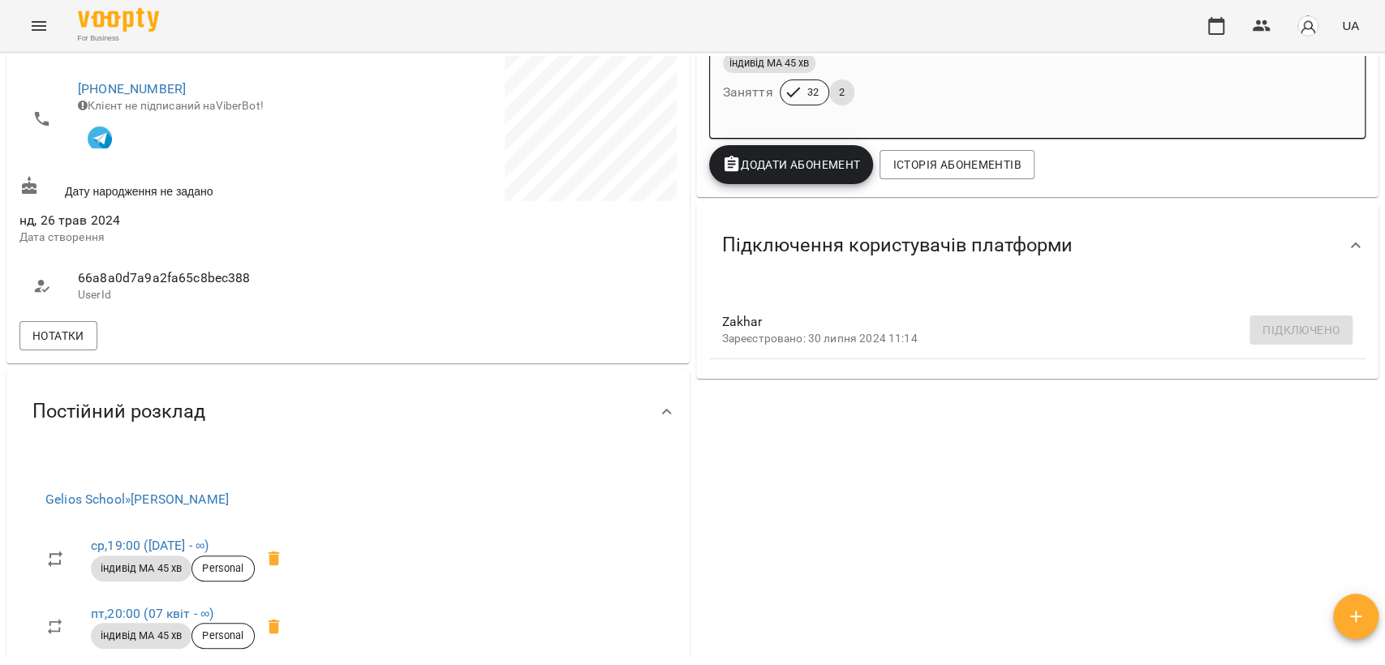
scroll to position [450, 0]
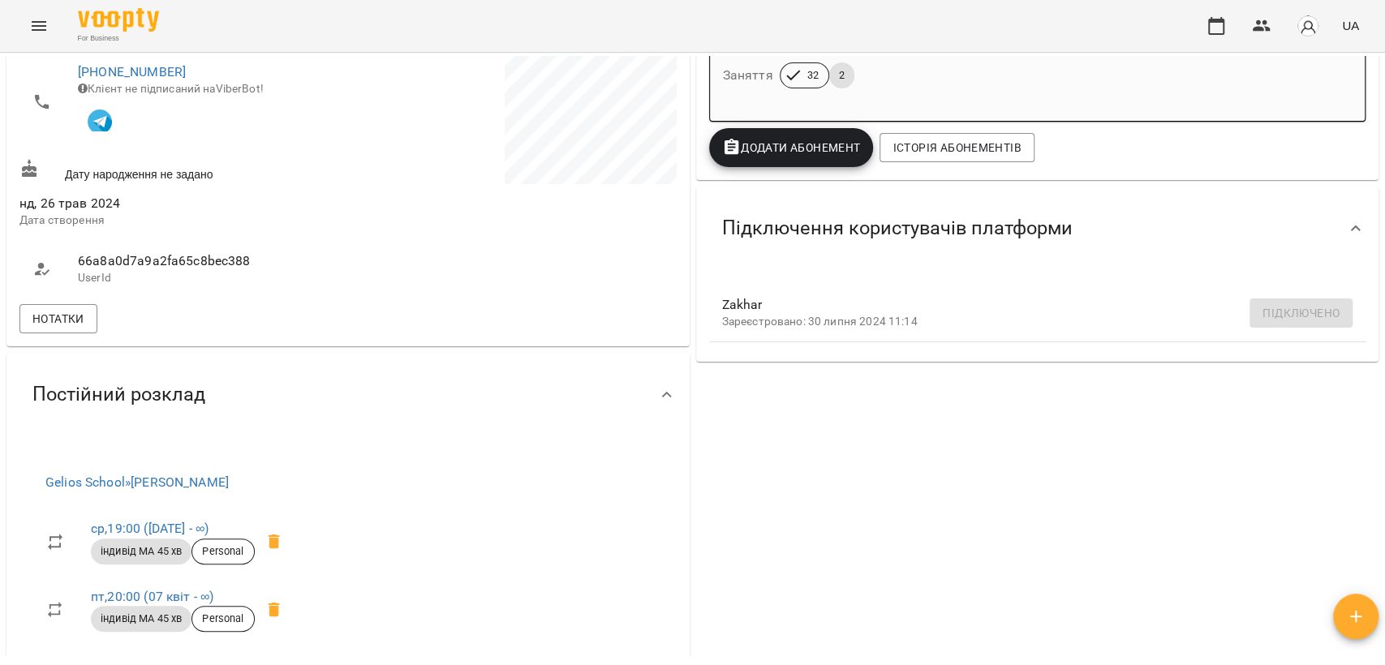
click at [910, 574] on div "0.24 $ Баланс Поповнити рахунок Докладніше 0.23999999999796273 $ Абонементи -50…" at bounding box center [1038, 297] width 690 height 1132
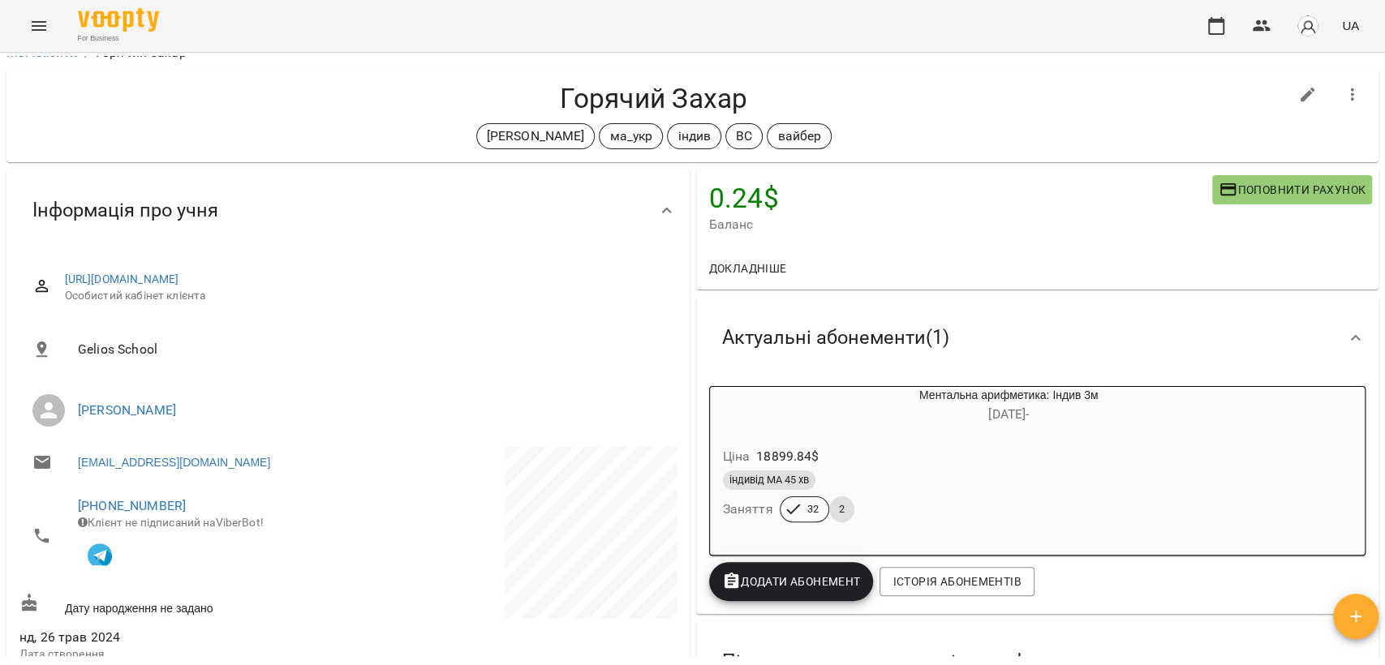
scroll to position [0, 0]
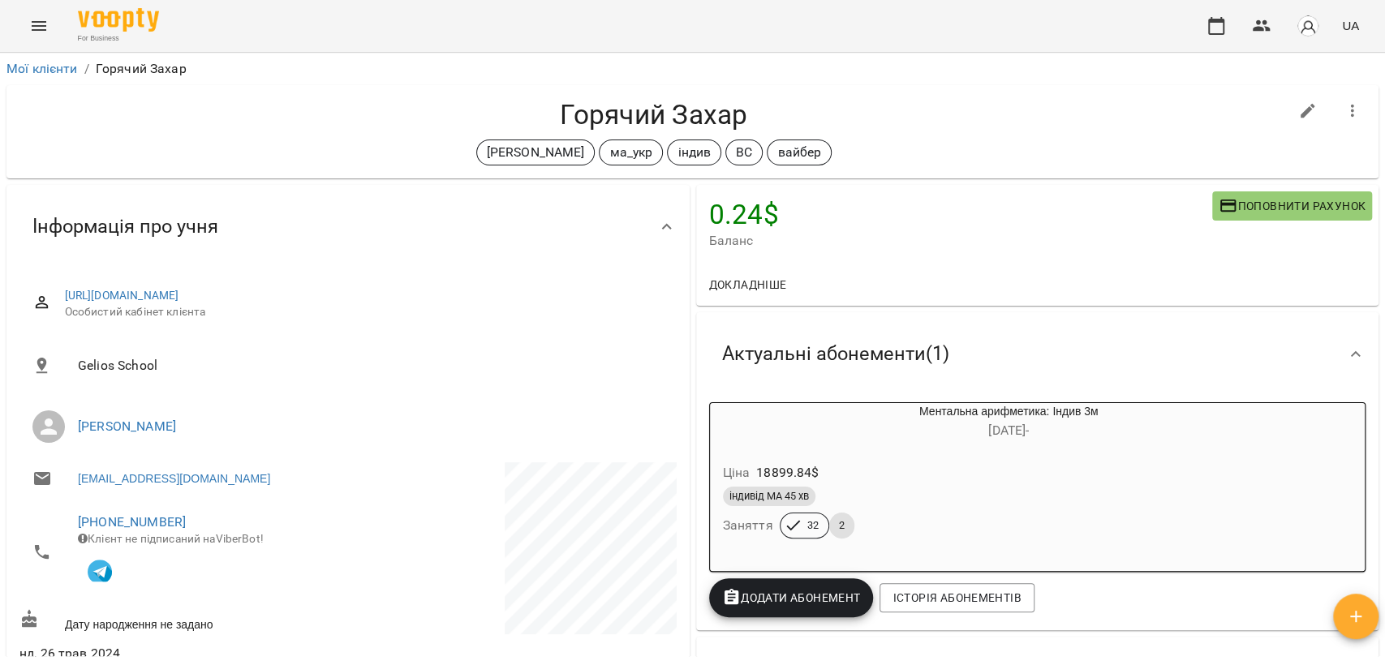
click at [214, 110] on h4 "Горячий Захар" at bounding box center [653, 114] width 1269 height 33
click at [372, 129] on h4 "Горячий Захар" at bounding box center [653, 114] width 1269 height 33
click at [29, 20] on icon "Menu" at bounding box center [38, 25] width 19 height 19
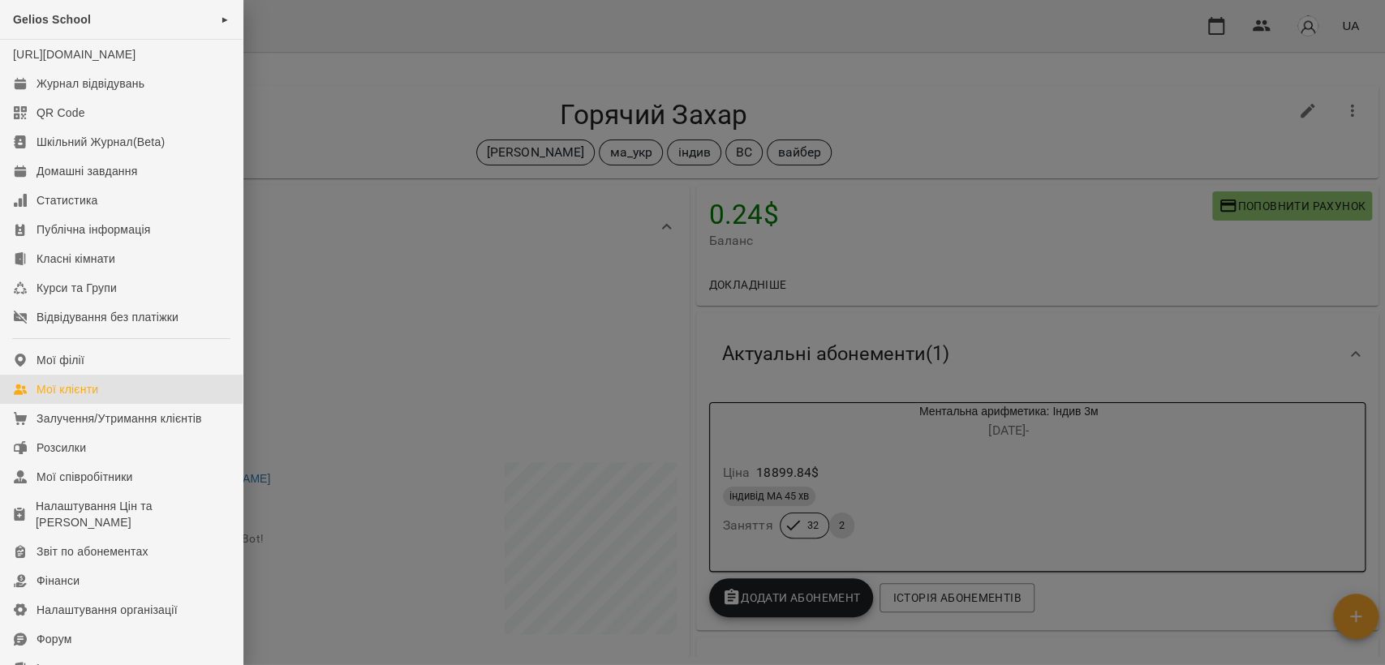
click at [74, 398] on div "Мої клієнти" at bounding box center [68, 389] width 62 height 16
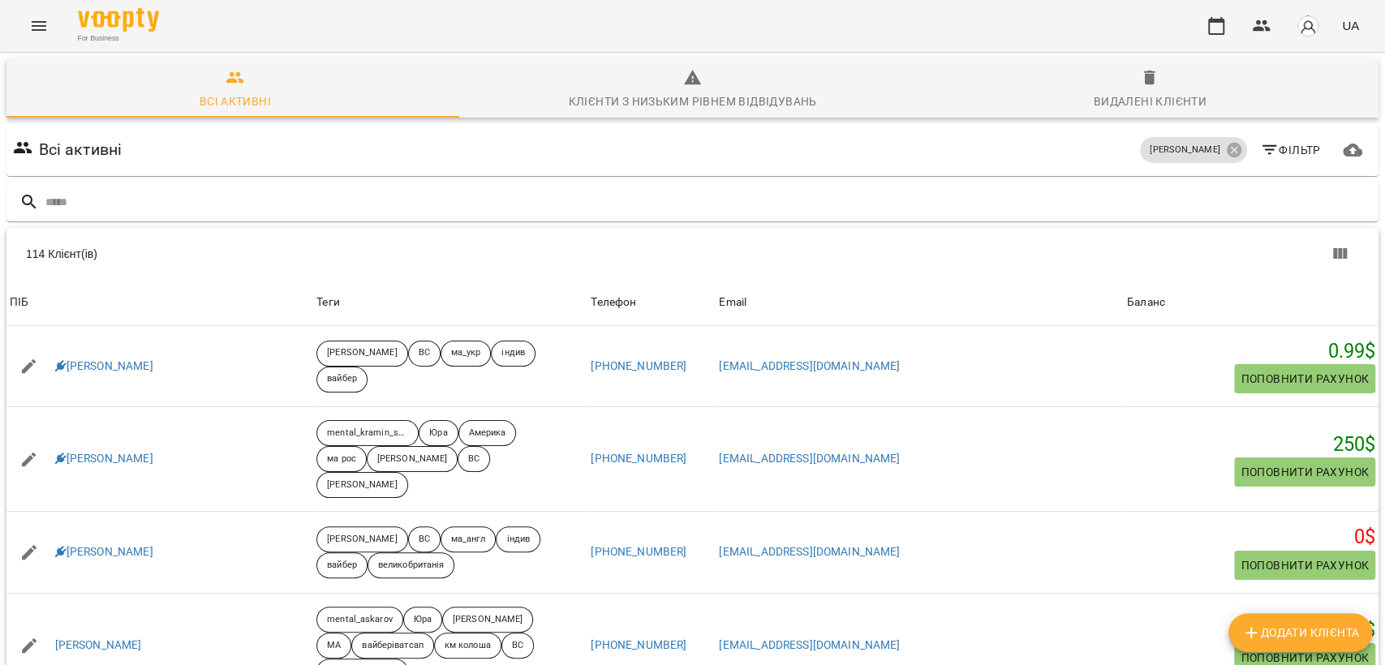
click at [1120, 86] on span "Видалені клієнти" at bounding box center [1150, 90] width 438 height 44
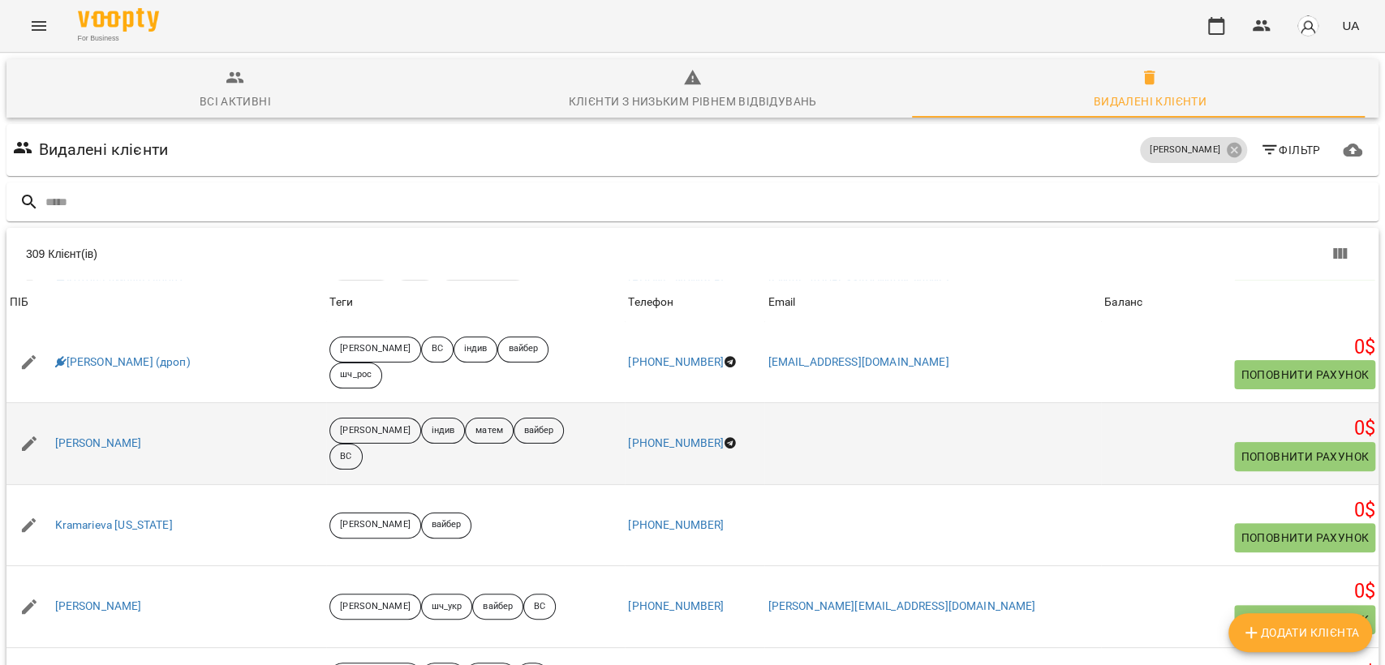
scroll to position [360, 0]
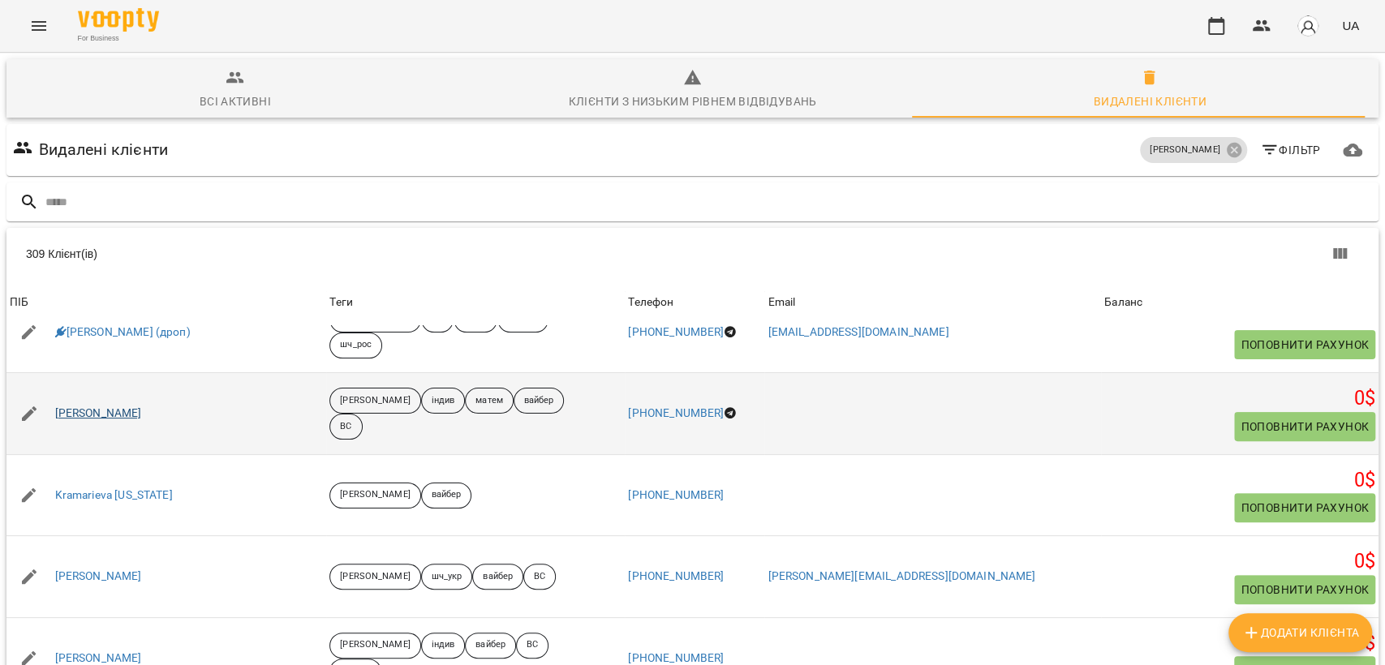
drag, startPoint x: 154, startPoint y: 417, endPoint x: 55, endPoint y: 414, distance: 99.0
click at [55, 414] on div "Daniel Patoulyak" at bounding box center [166, 413] width 320 height 45
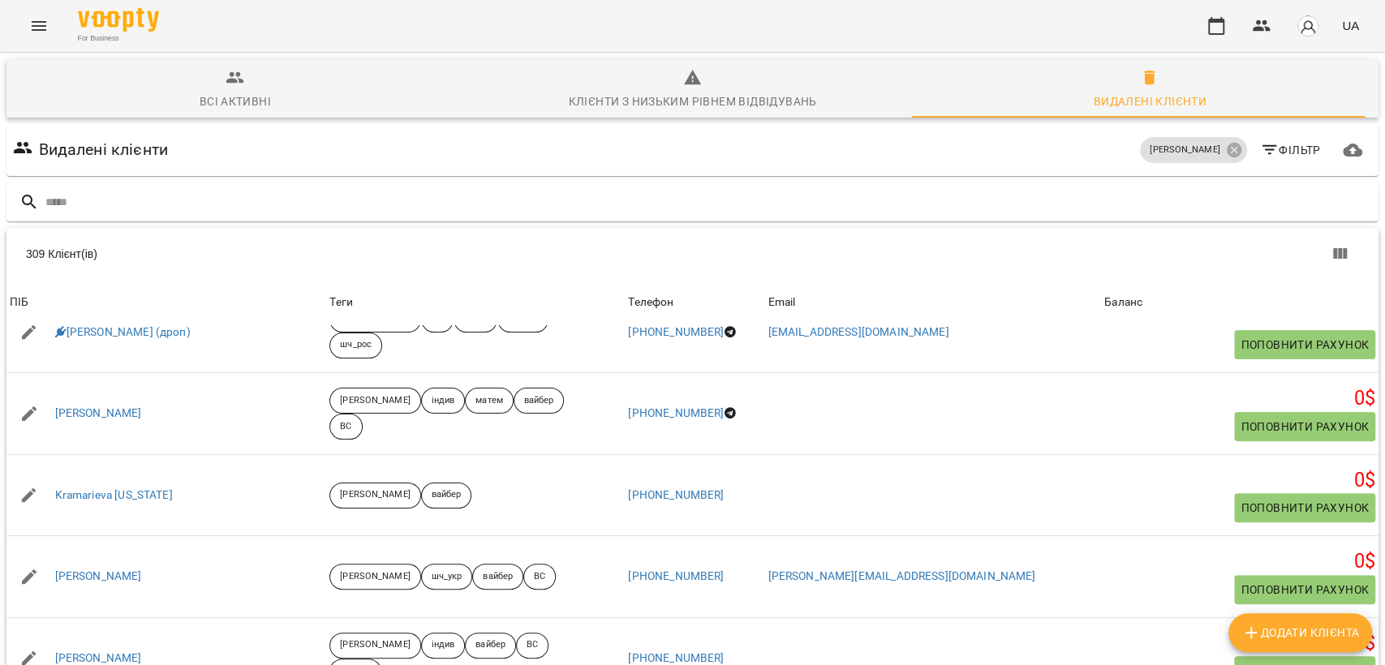
copy link "Daniel Patoulyak"
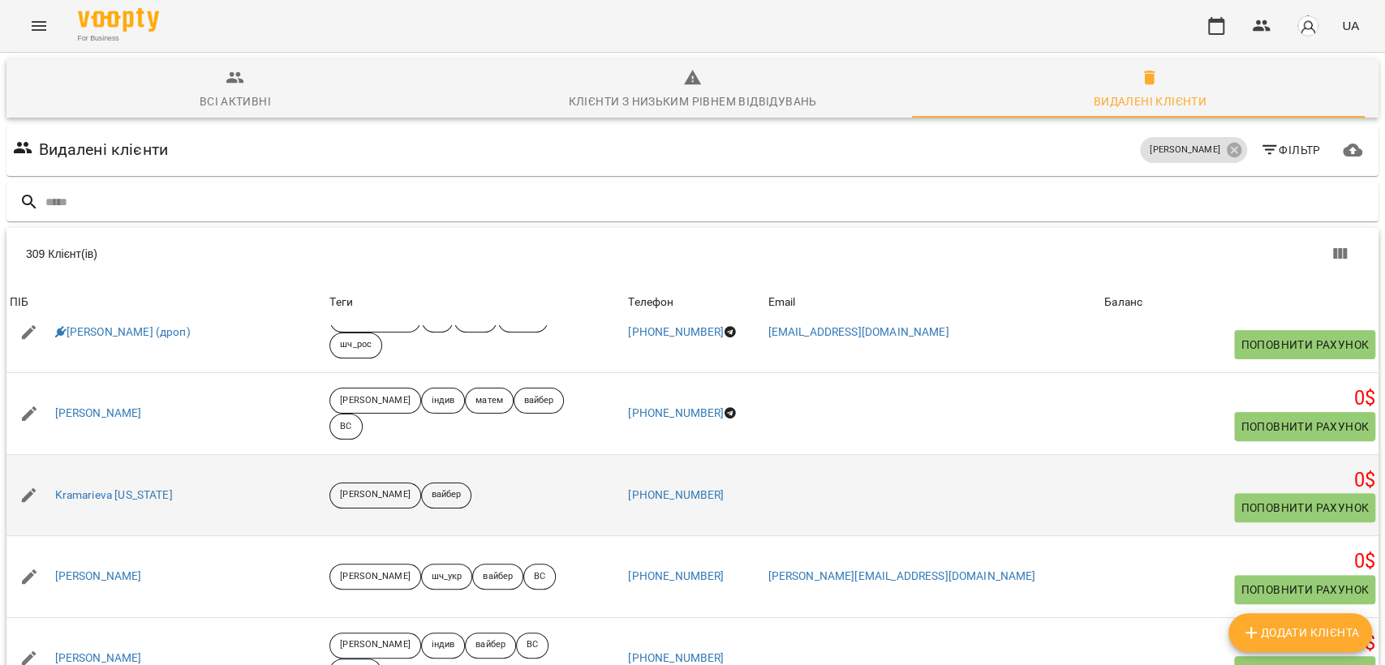
scroll to position [450, 0]
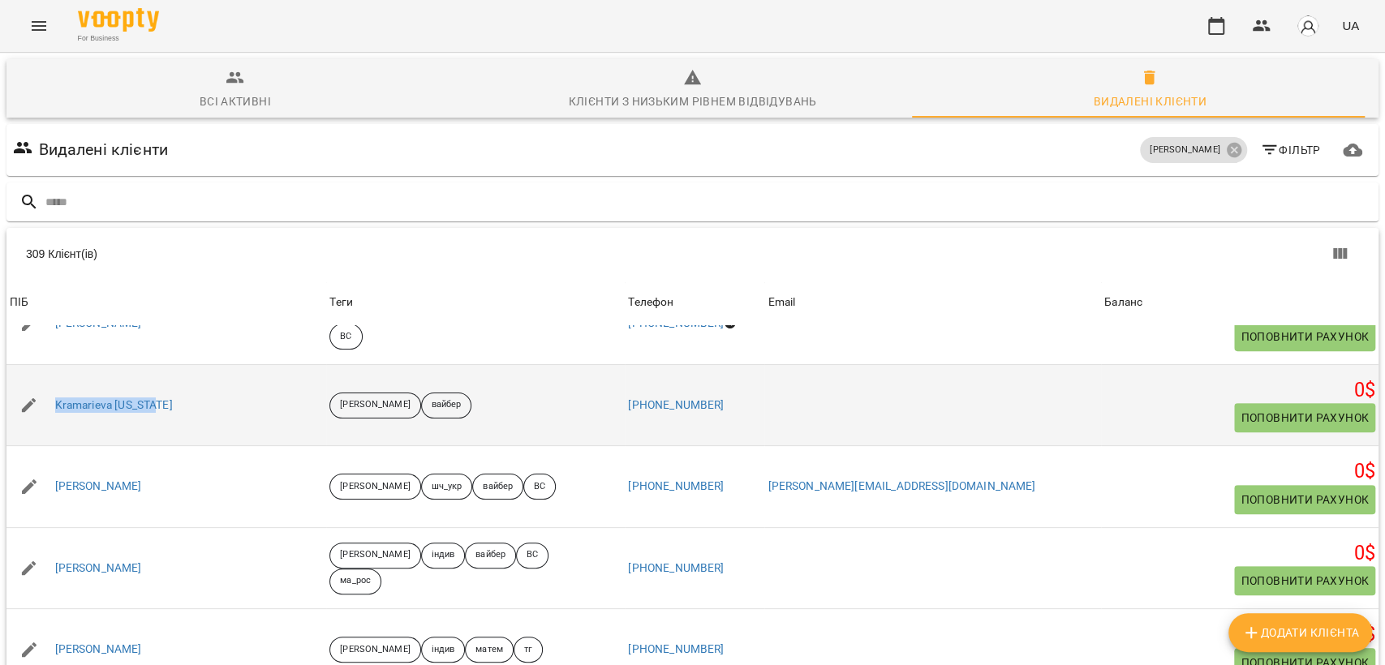
drag, startPoint x: 87, startPoint y: 406, endPoint x: 49, endPoint y: 403, distance: 38.3
click at [49, 403] on div "Kramarieva Indiana" at bounding box center [166, 405] width 320 height 45
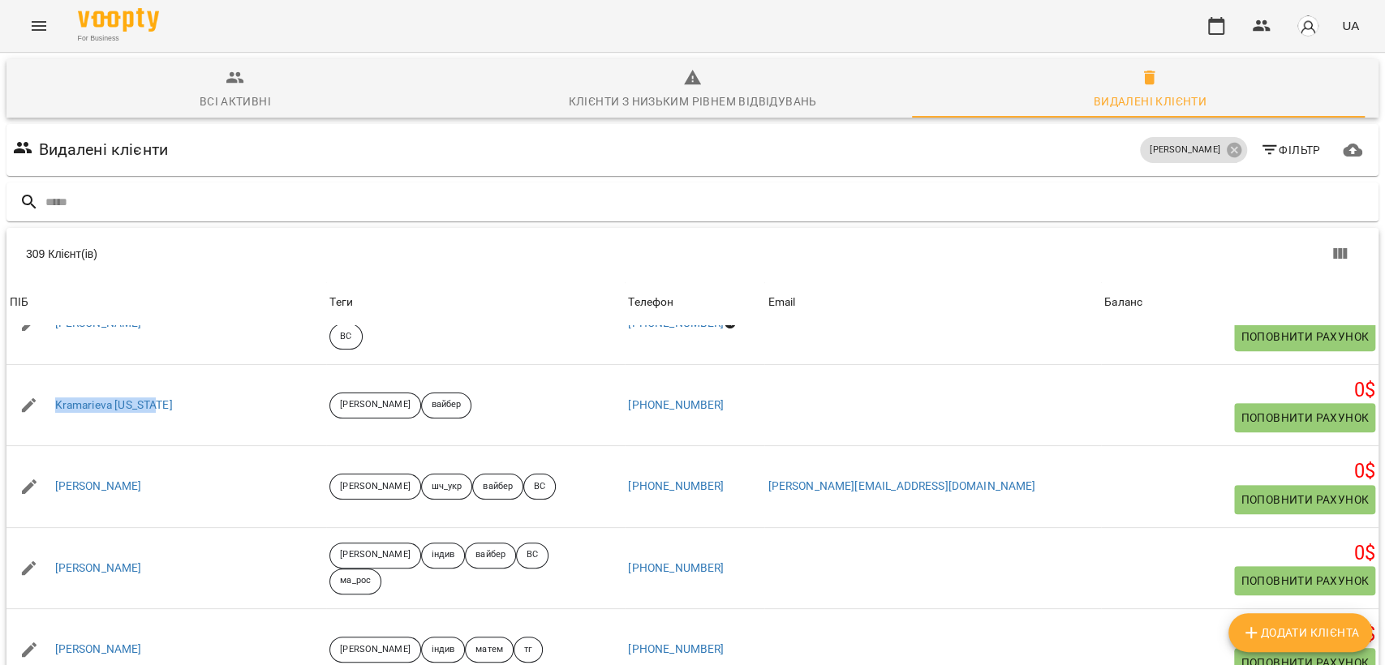
copy link "Kramarieva Indiana"
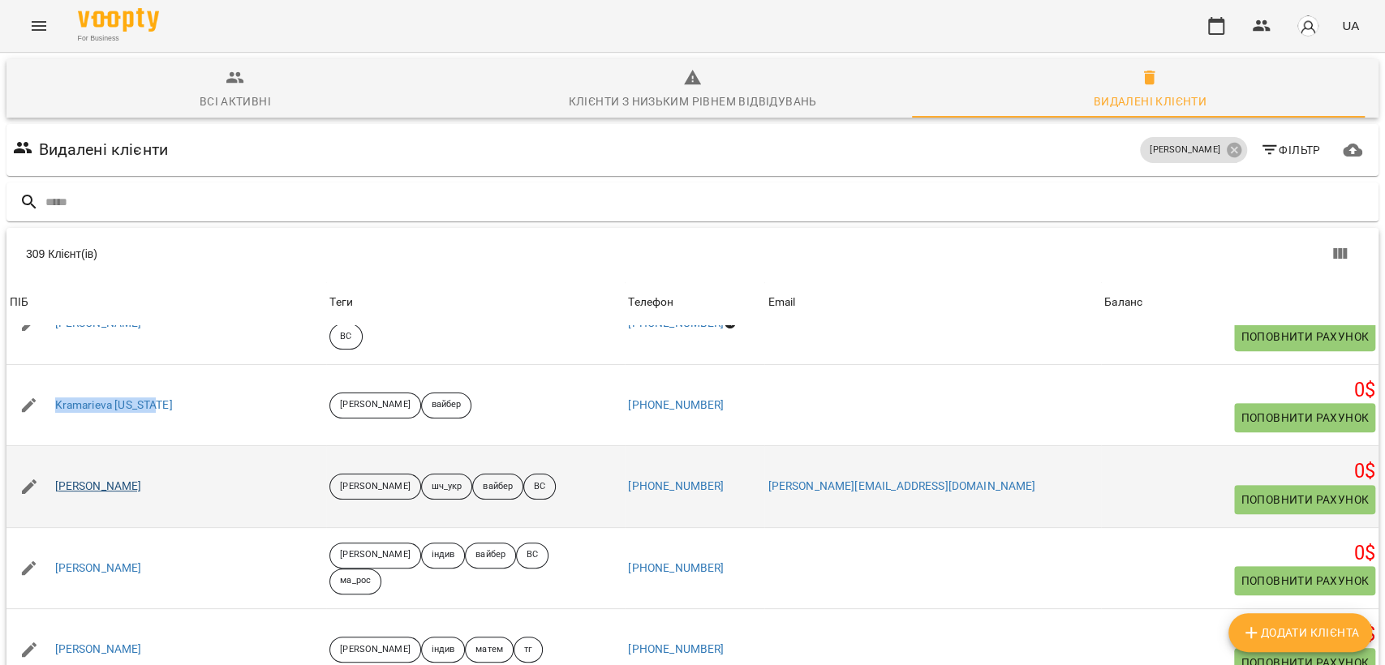
drag, startPoint x: 189, startPoint y: 482, endPoint x: 56, endPoint y: 480, distance: 133.1
click at [56, 480] on div "Oleksandra Goncharenko" at bounding box center [166, 486] width 320 height 45
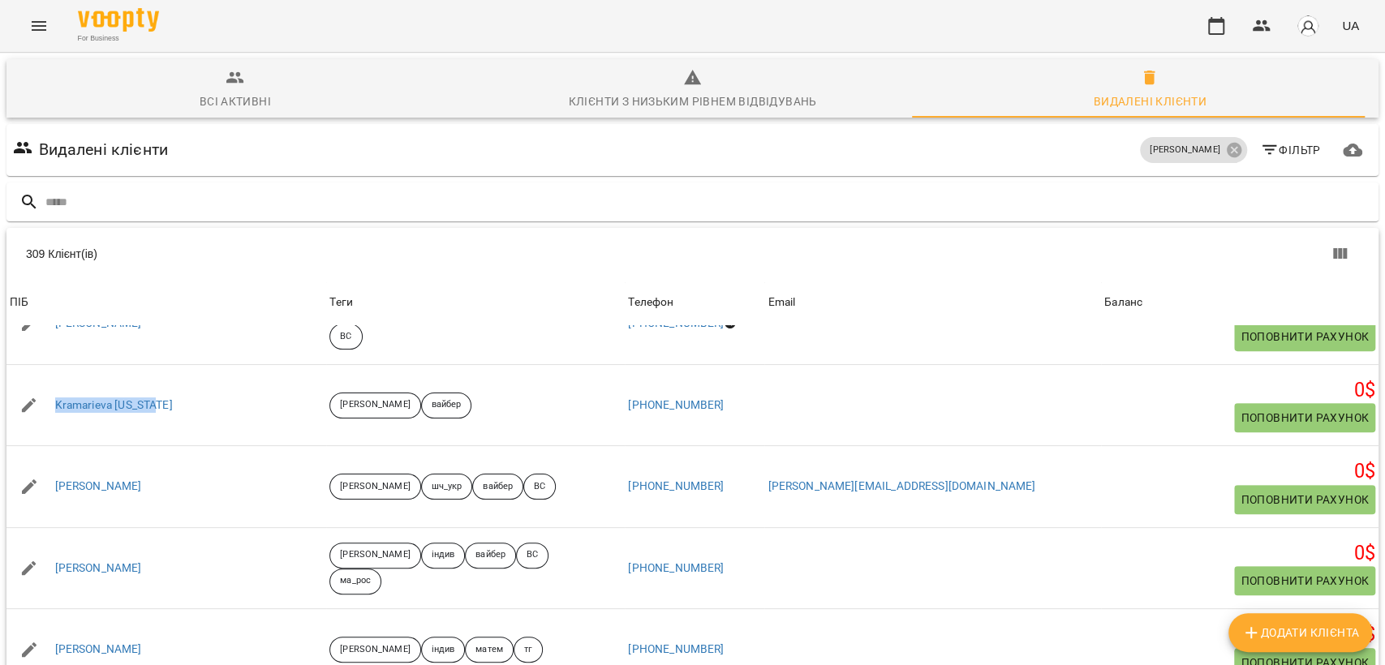
copy link "Oleksandra Goncharenko"
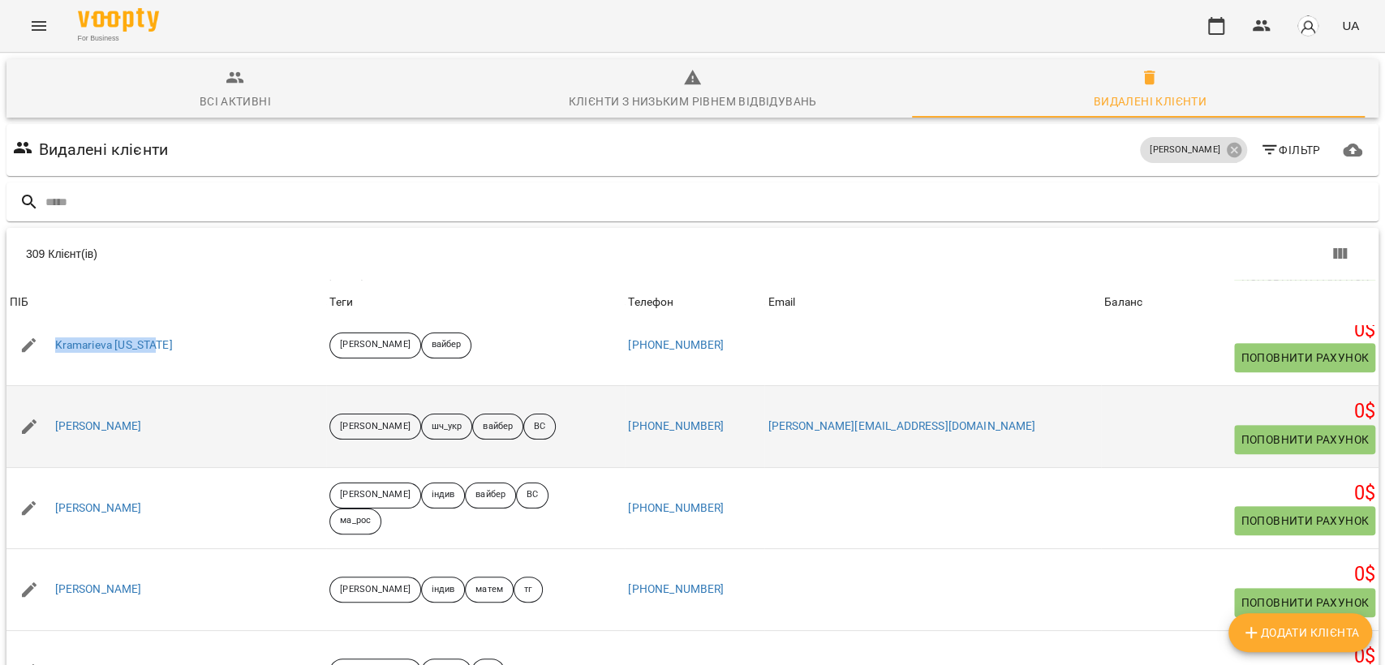
scroll to position [540, 0]
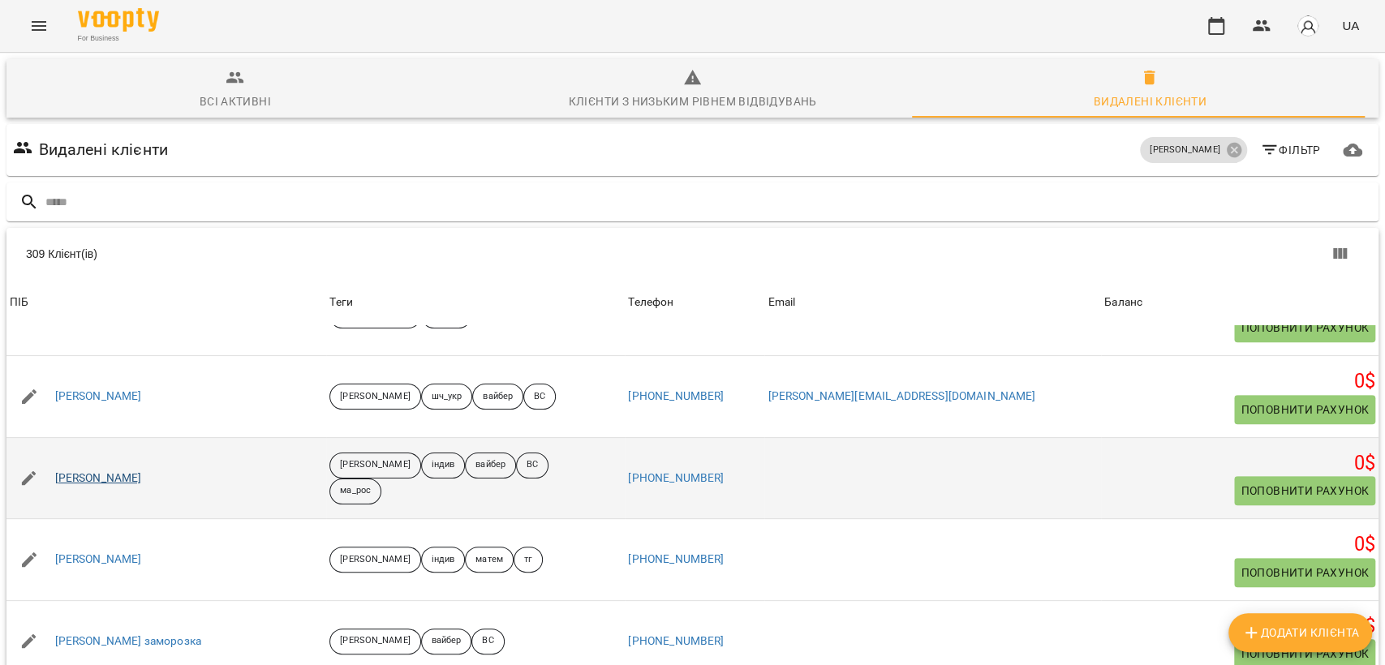
drag, startPoint x: 187, startPoint y: 481, endPoint x: 54, endPoint y: 479, distance: 133.1
click at [54, 479] on div "Timothy Nikolaienko" at bounding box center [166, 478] width 320 height 45
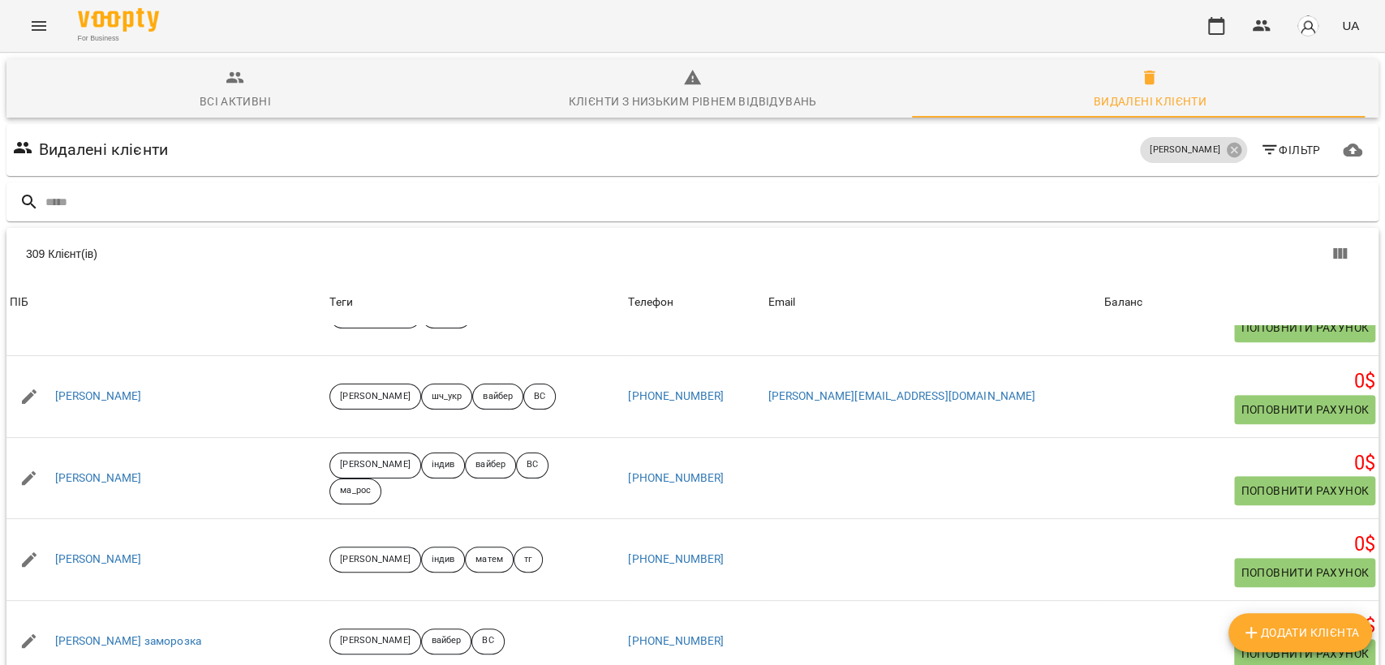
copy link "Timothy Nikolaienko"
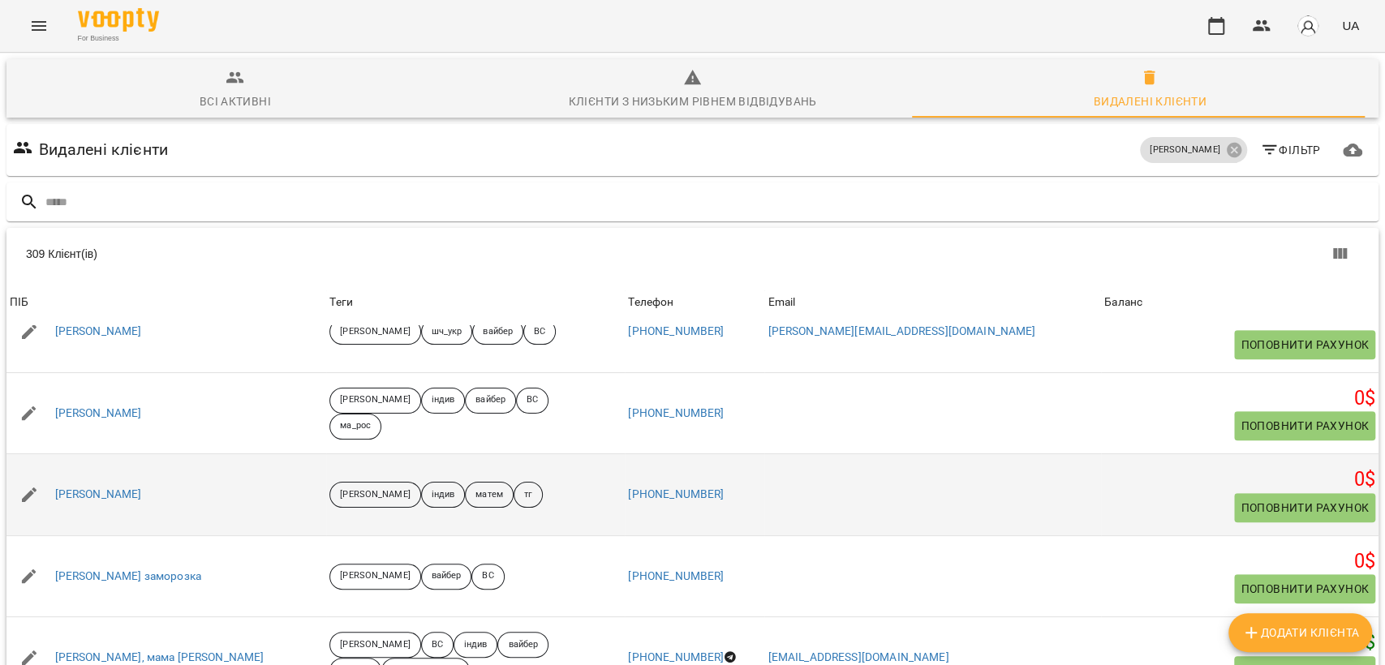
scroll to position [630, 0]
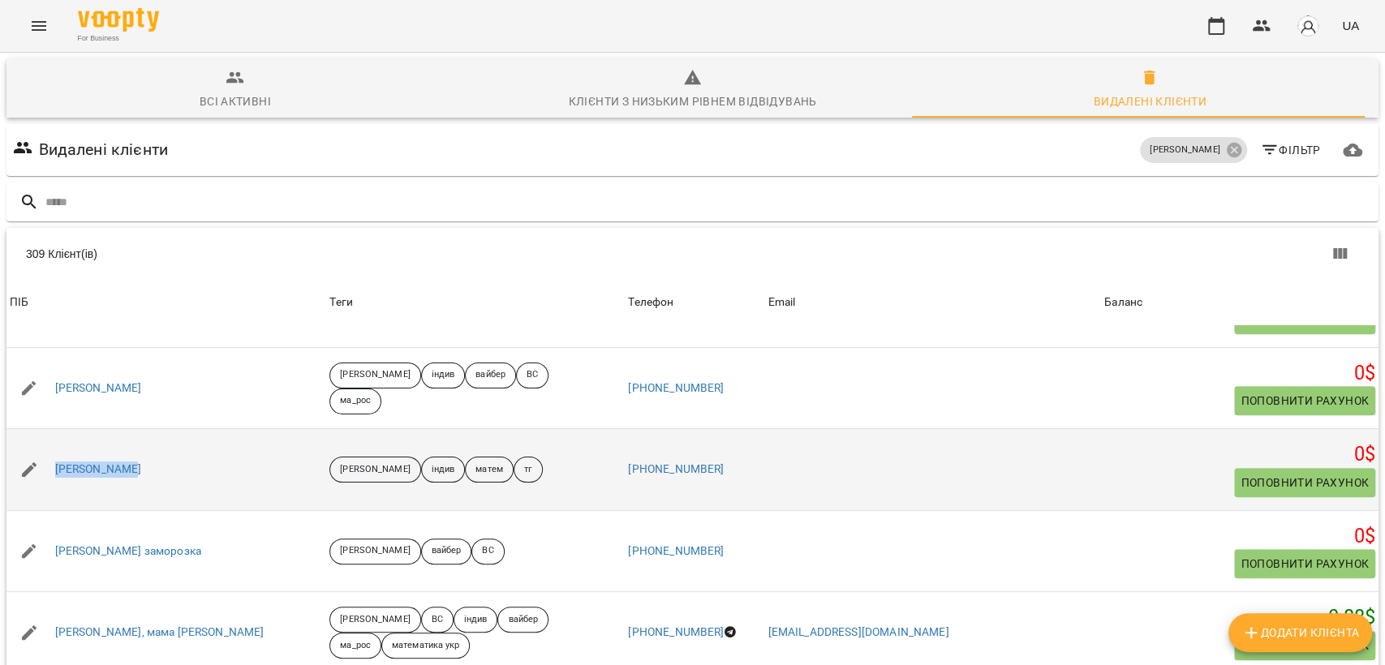
drag, startPoint x: 170, startPoint y: 473, endPoint x: 39, endPoint y: 479, distance: 130.7
click at [39, 477] on div "Єва Волошина" at bounding box center [166, 469] width 320 height 45
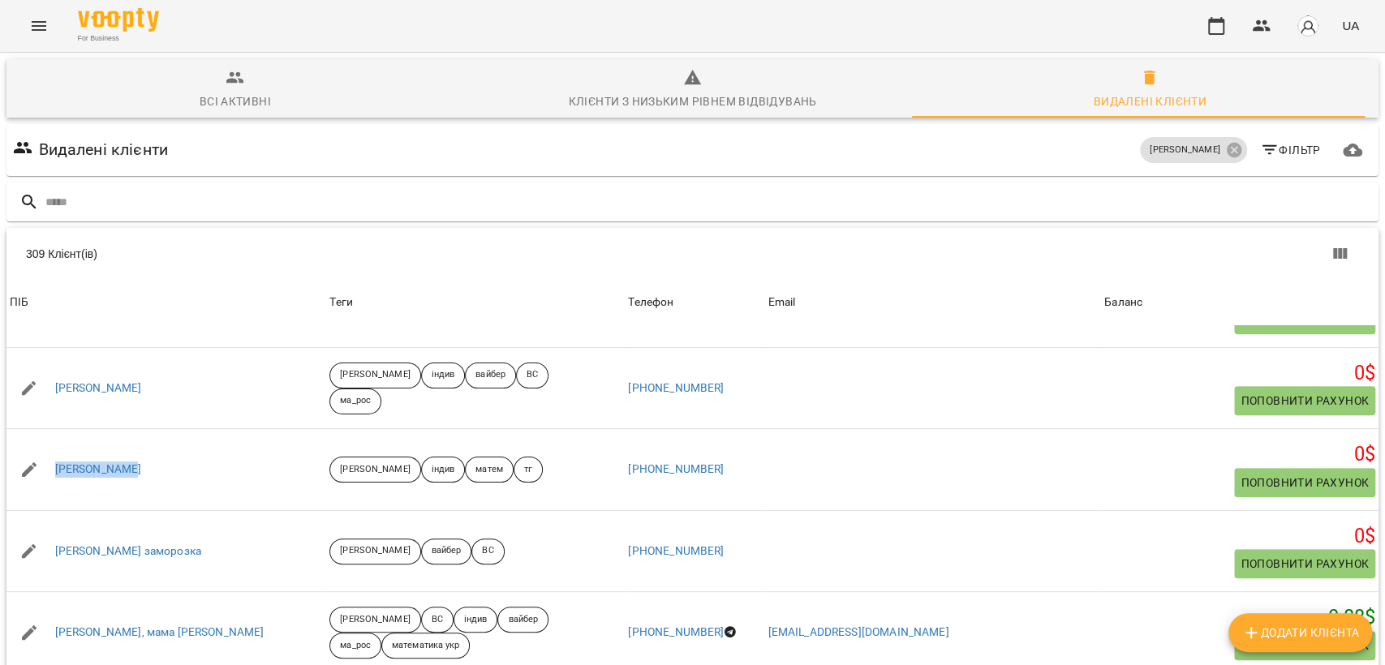
copy link "Єва Волошина"
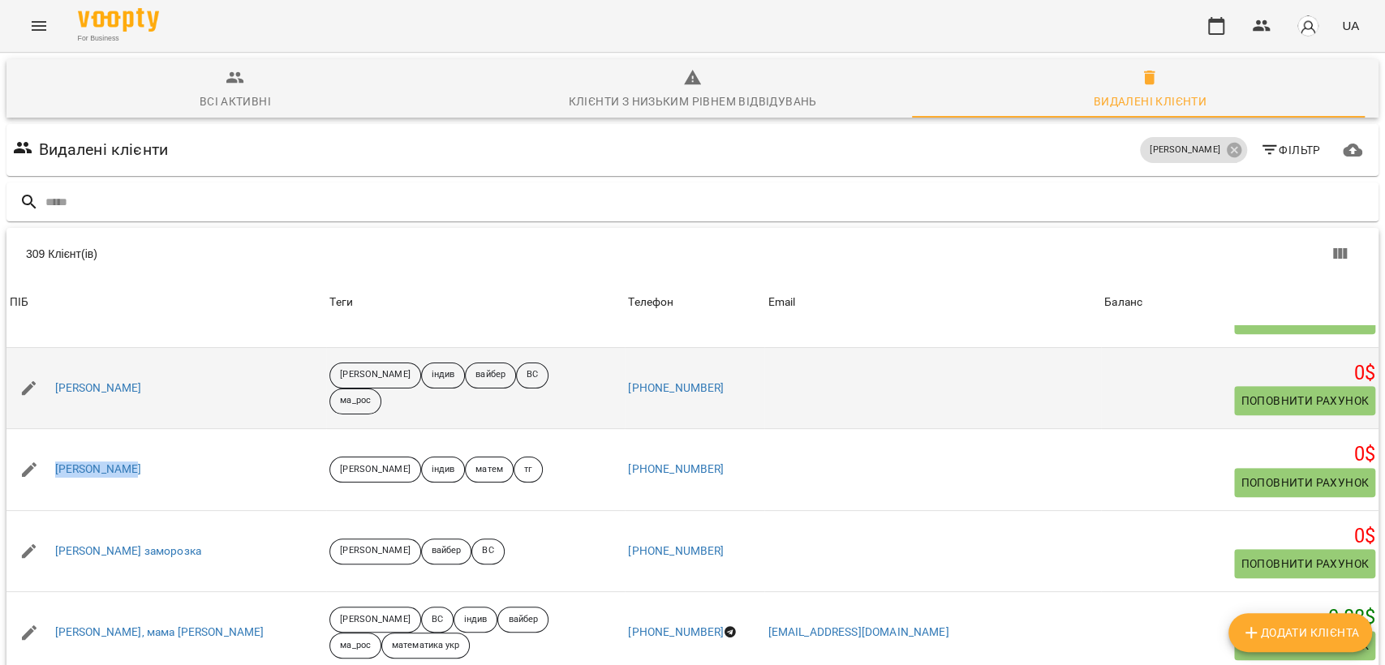
scroll to position [720, 0]
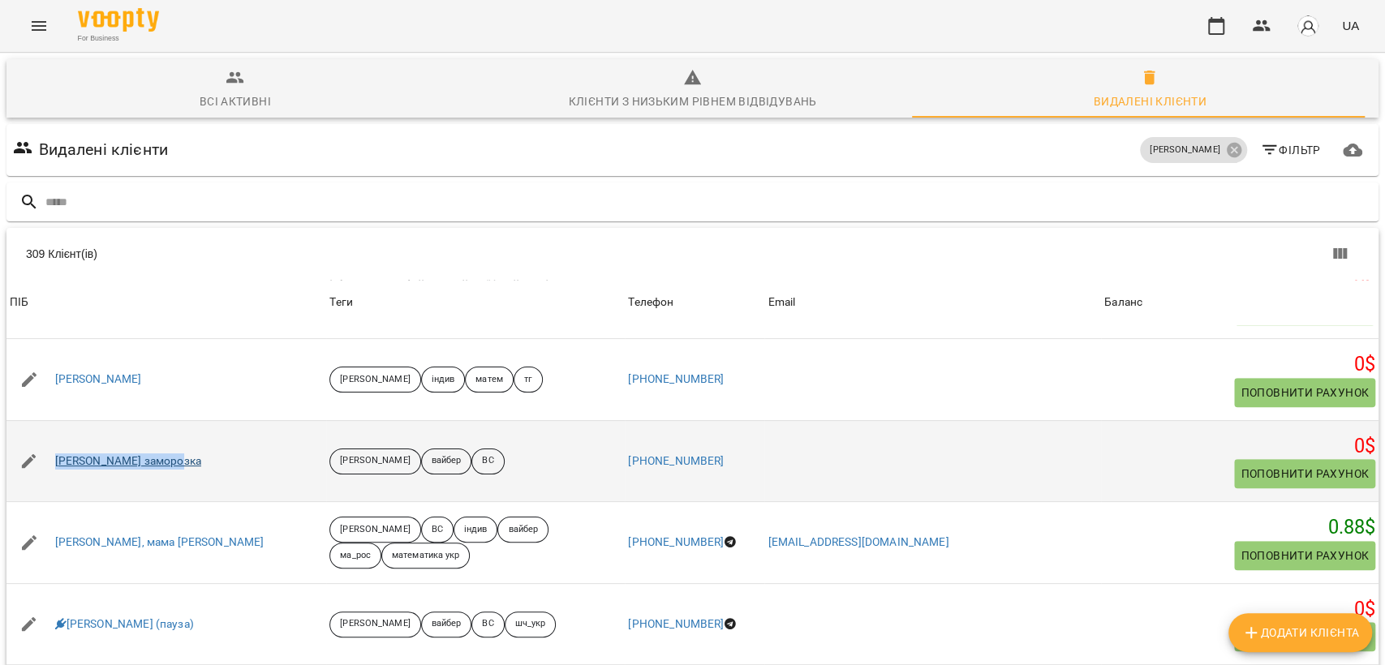
drag, startPoint x: 195, startPoint y: 463, endPoint x: 54, endPoint y: 463, distance: 140.4
click at [54, 463] on div "Єва Чурило заморозка" at bounding box center [166, 461] width 320 height 45
copy link "Єва Чурило заморозка"
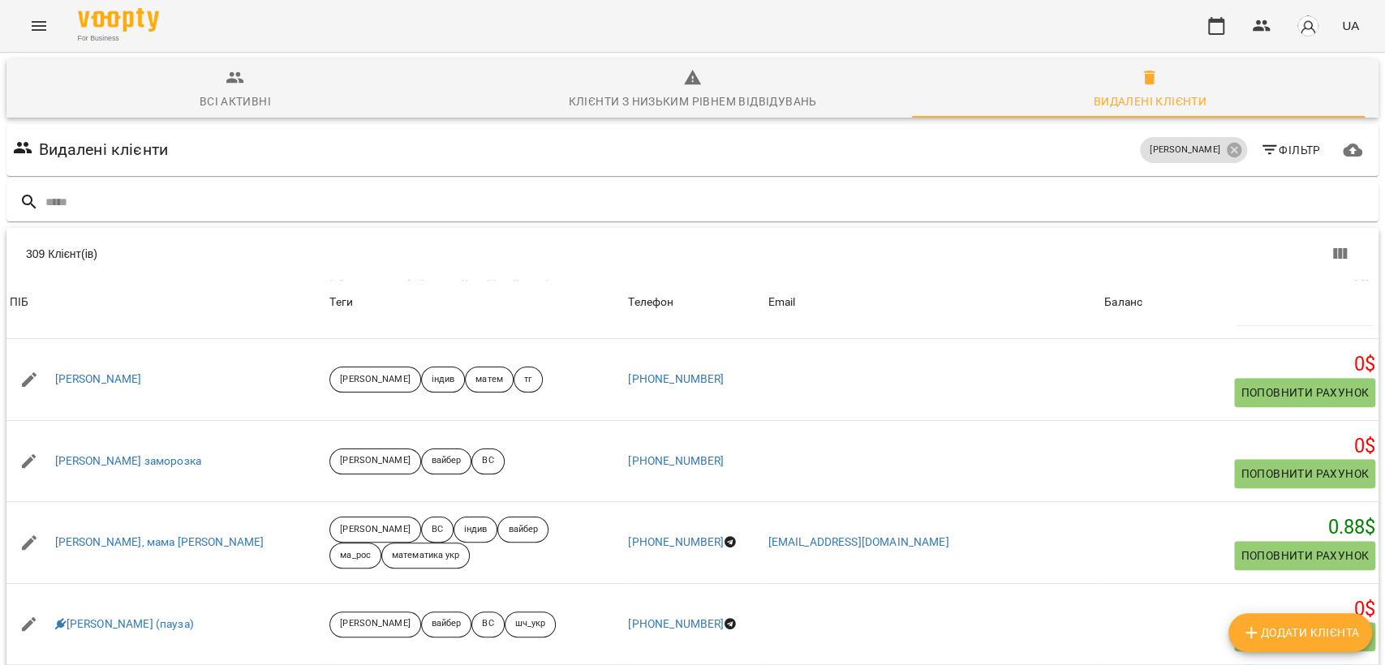
click at [464, 29] on div "For Business UA" at bounding box center [692, 26] width 1385 height 52
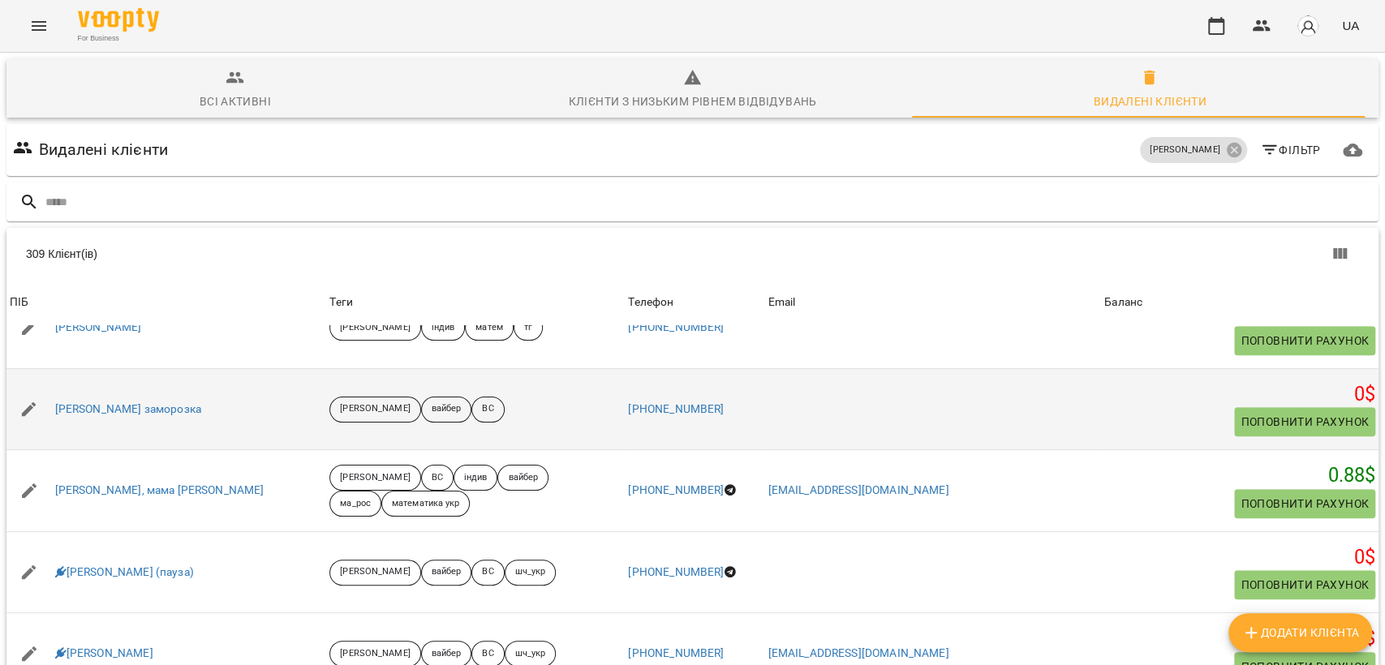
scroll to position [811, 0]
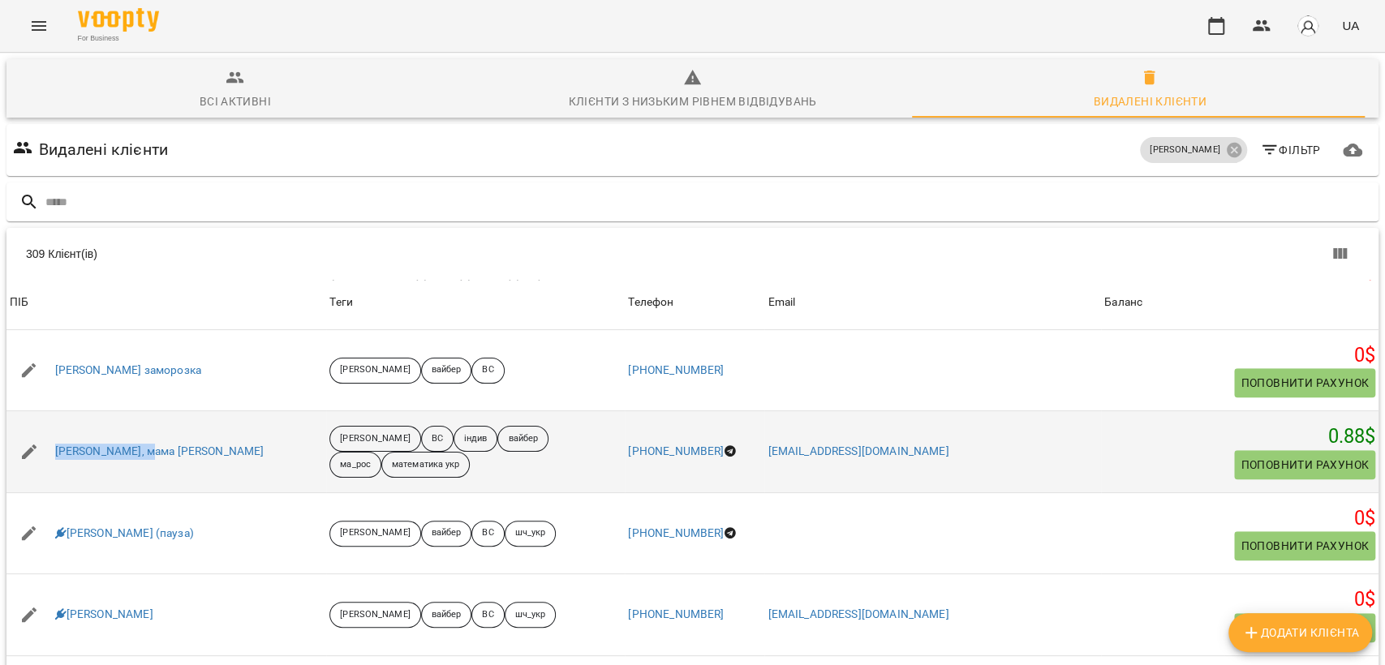
drag, startPoint x: 48, startPoint y: 448, endPoint x: 146, endPoint y: 463, distance: 99.4
click at [146, 463] on div "Євгеній Гордієнко, мама Наталія" at bounding box center [166, 451] width 320 height 45
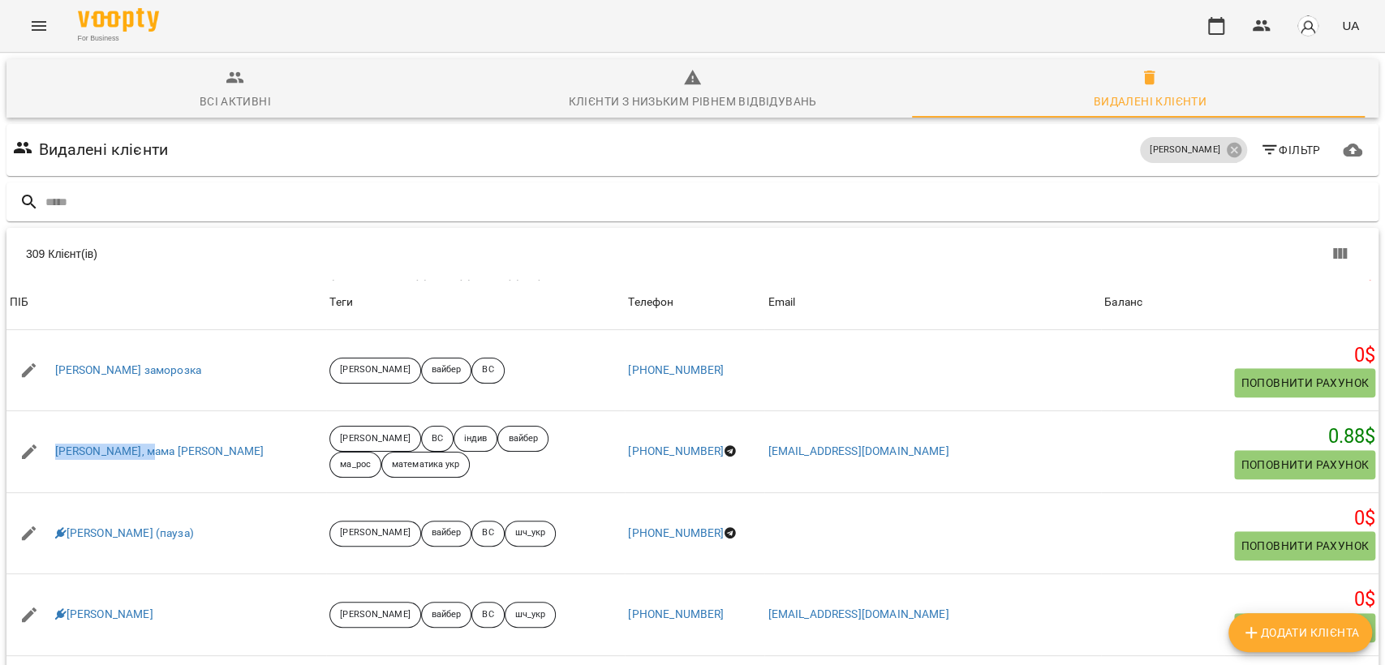
copy link "Євгеній Гордієнк"
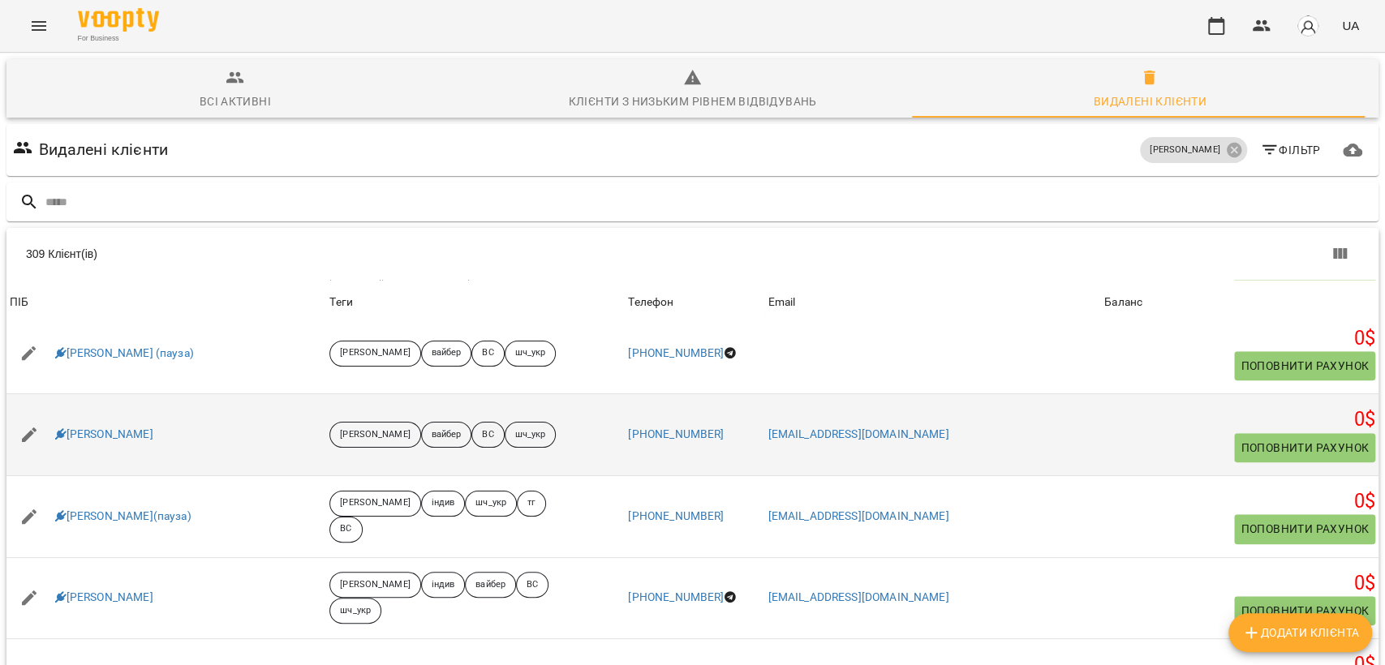
scroll to position [901, 0]
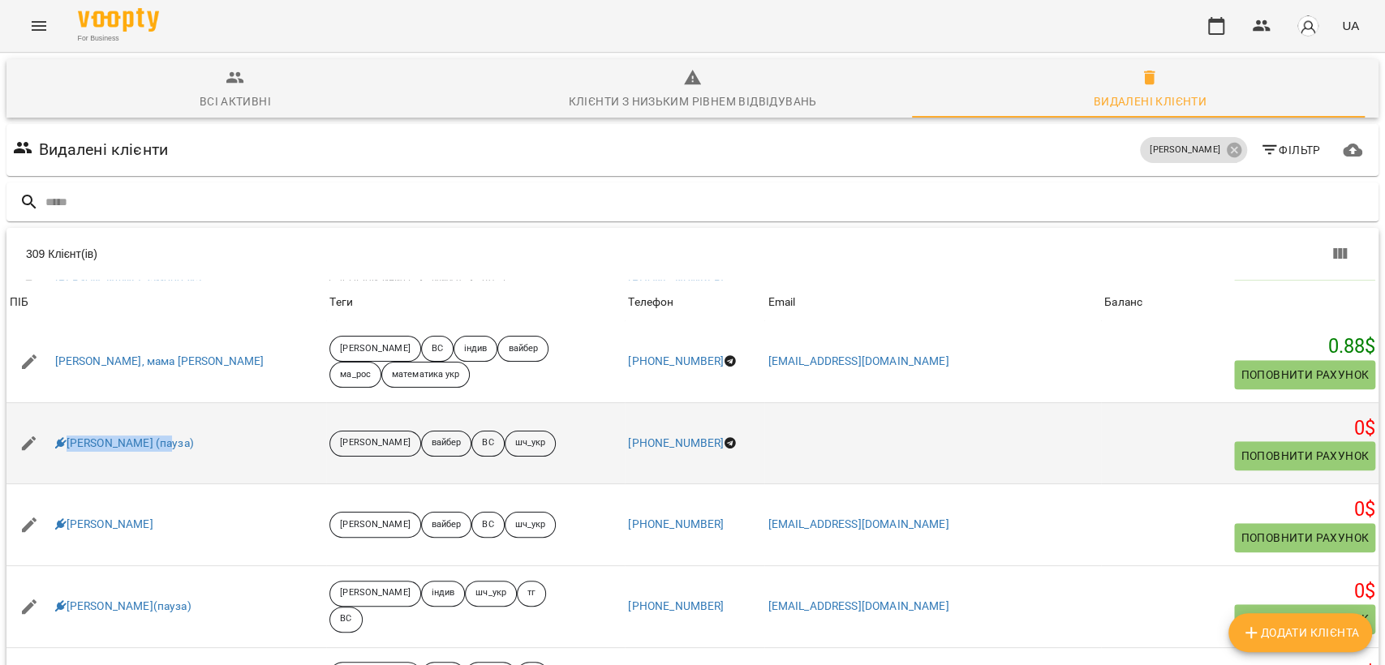
drag, startPoint x: 53, startPoint y: 428, endPoint x: 165, endPoint y: 452, distance: 114.6
click at [165, 452] on div "Євгенія Тайдонова (пауза)" at bounding box center [166, 443] width 320 height 45
copy link "Євгенія Тайдонова"
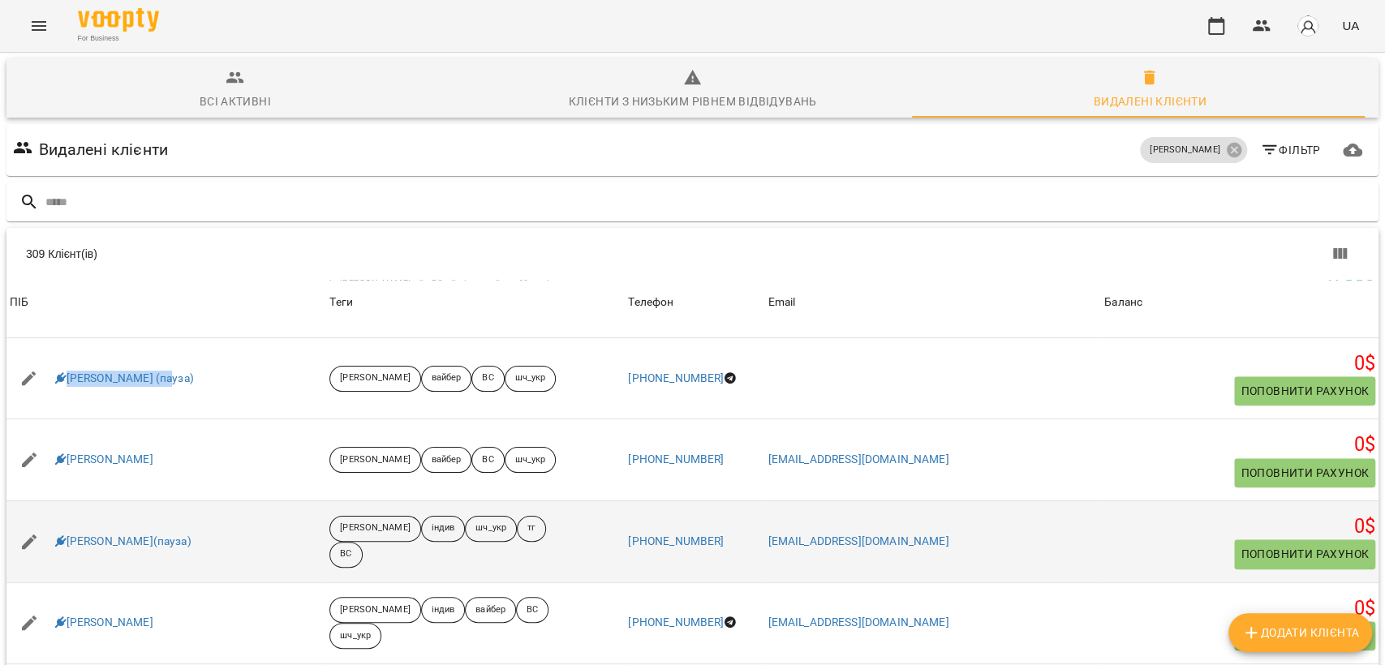
scroll to position [991, 0]
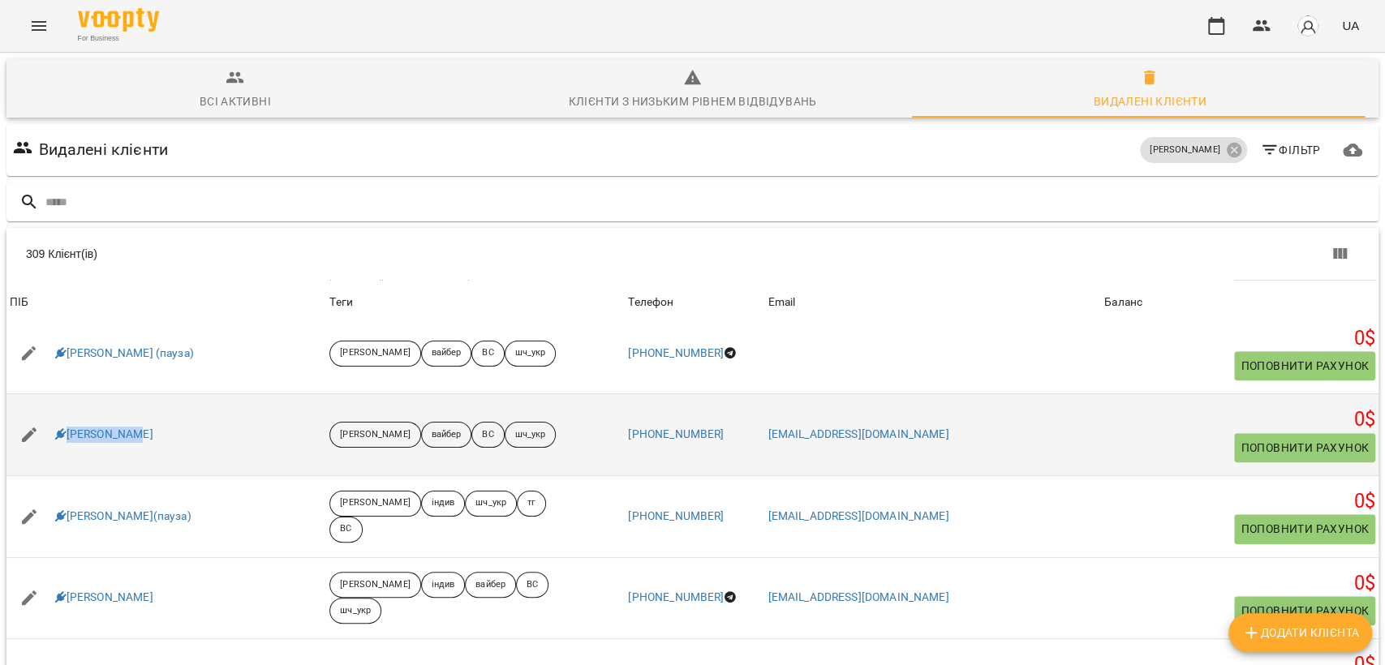
drag, startPoint x: 144, startPoint y: 442, endPoint x: 48, endPoint y: 436, distance: 96.0
click at [48, 436] on div "Єгор Волков" at bounding box center [166, 434] width 320 height 45
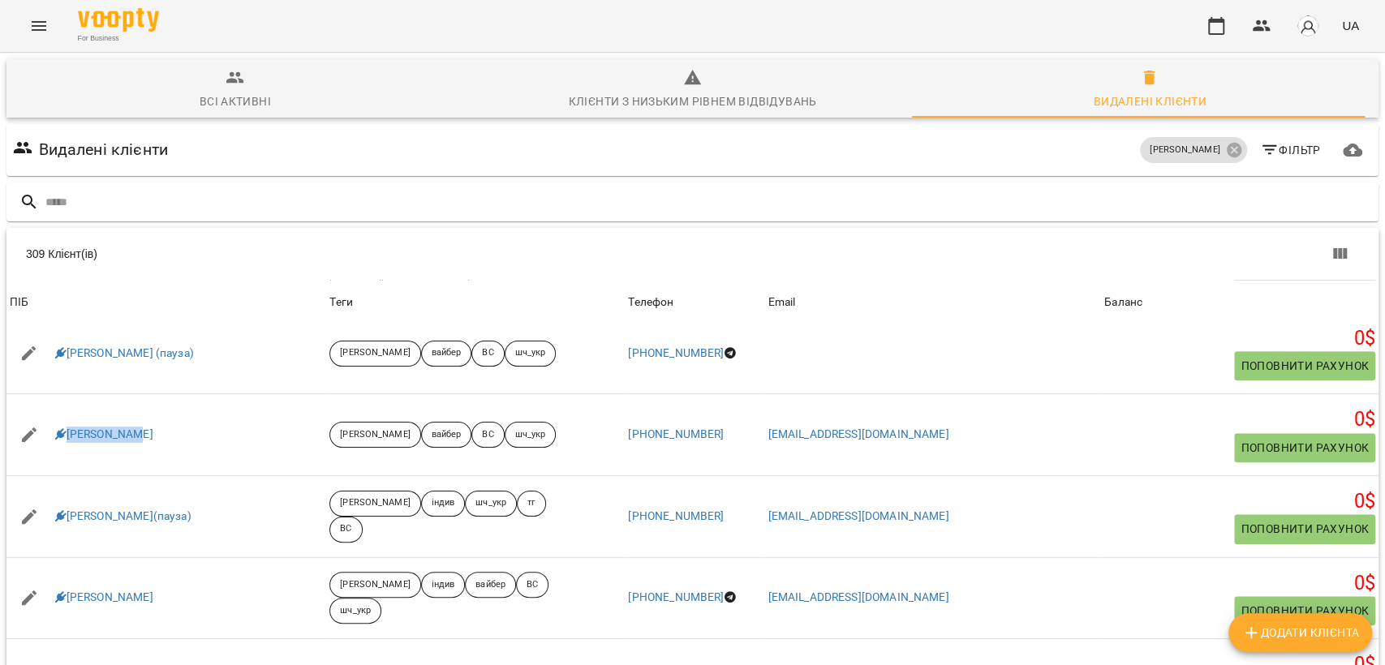
copy link "Єгор Волков"
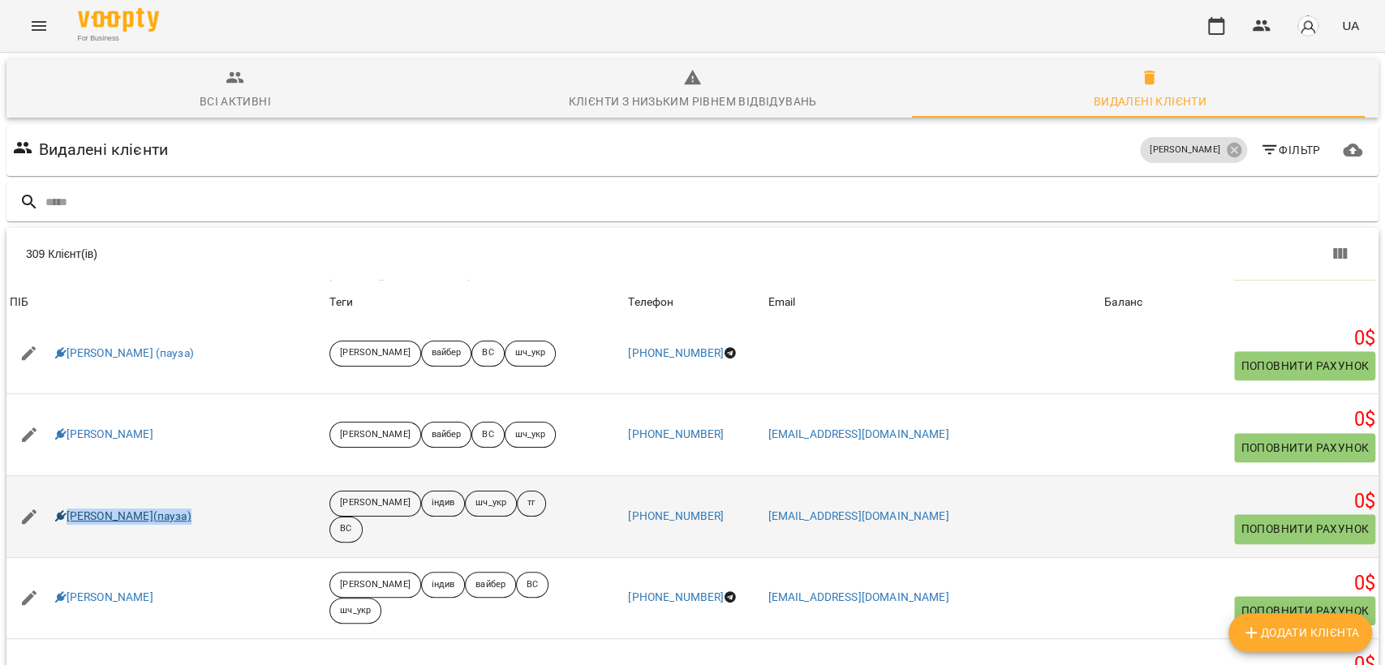
drag, startPoint x: 188, startPoint y: 511, endPoint x: 65, endPoint y: 509, distance: 123.3
click at [65, 509] on div "Єгор Гондорін(пауза)" at bounding box center [166, 516] width 320 height 45
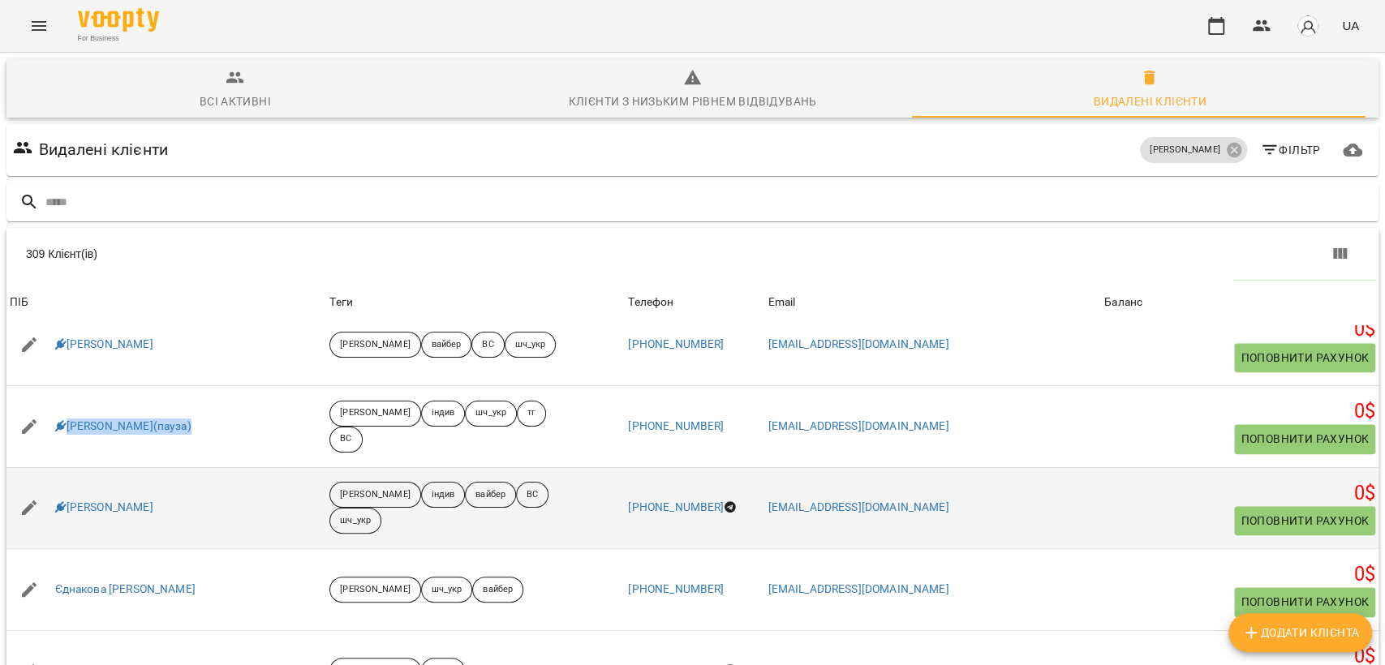
scroll to position [1172, 0]
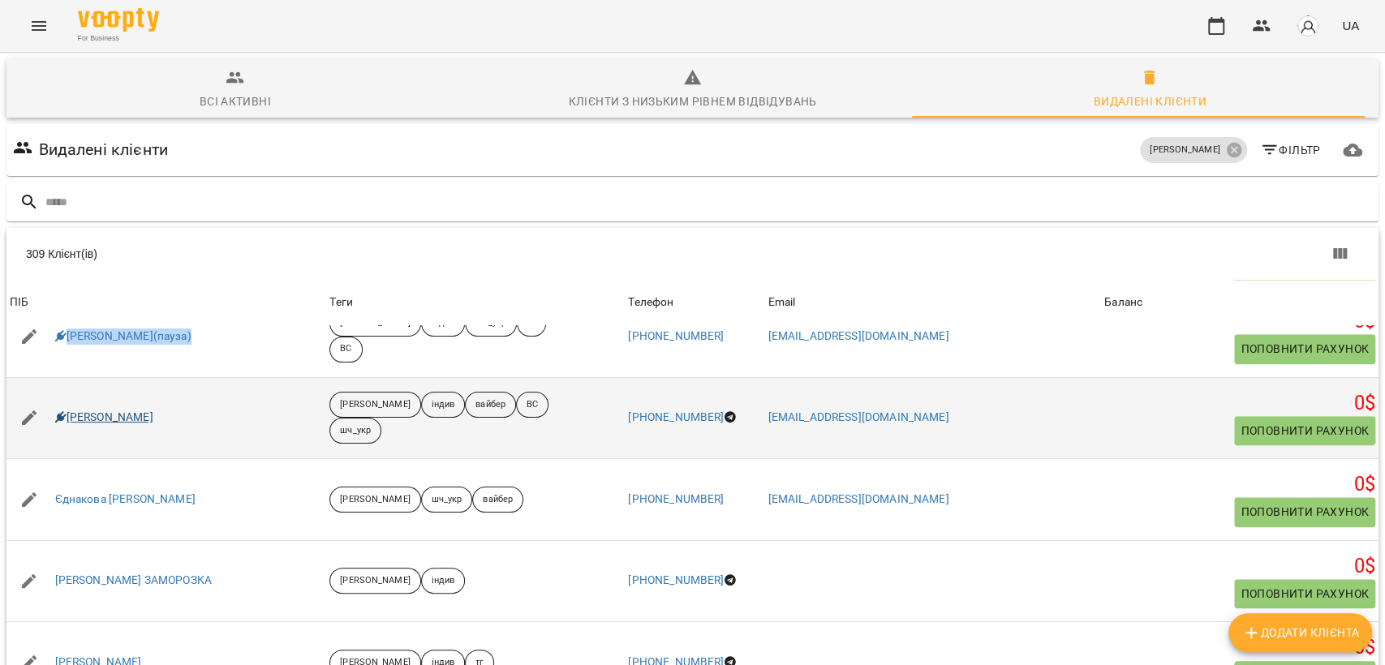
drag, startPoint x: 167, startPoint y: 427, endPoint x: 67, endPoint y: 423, distance: 99.9
click at [67, 423] on div "Єгор Лукʼяненко" at bounding box center [166, 417] width 320 height 45
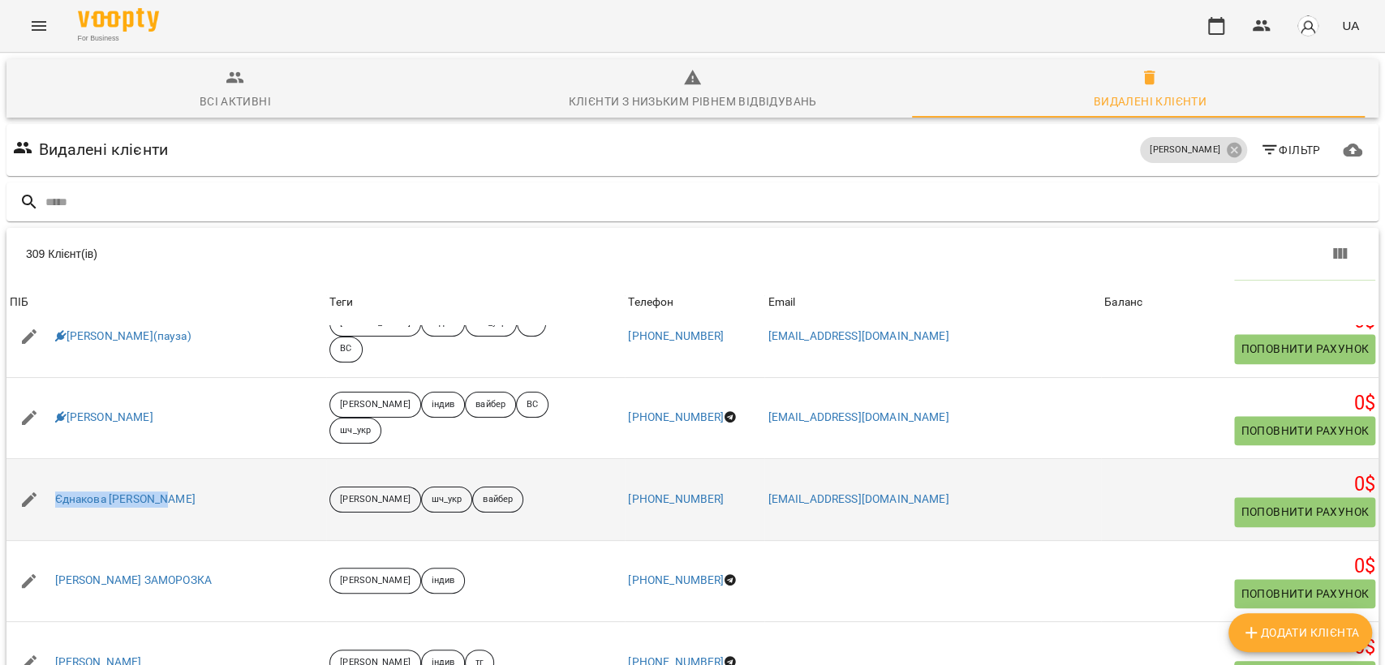
drag, startPoint x: 183, startPoint y: 497, endPoint x: 52, endPoint y: 491, distance: 131.6
click at [52, 491] on div "Єднакова Анастасія" at bounding box center [166, 499] width 320 height 45
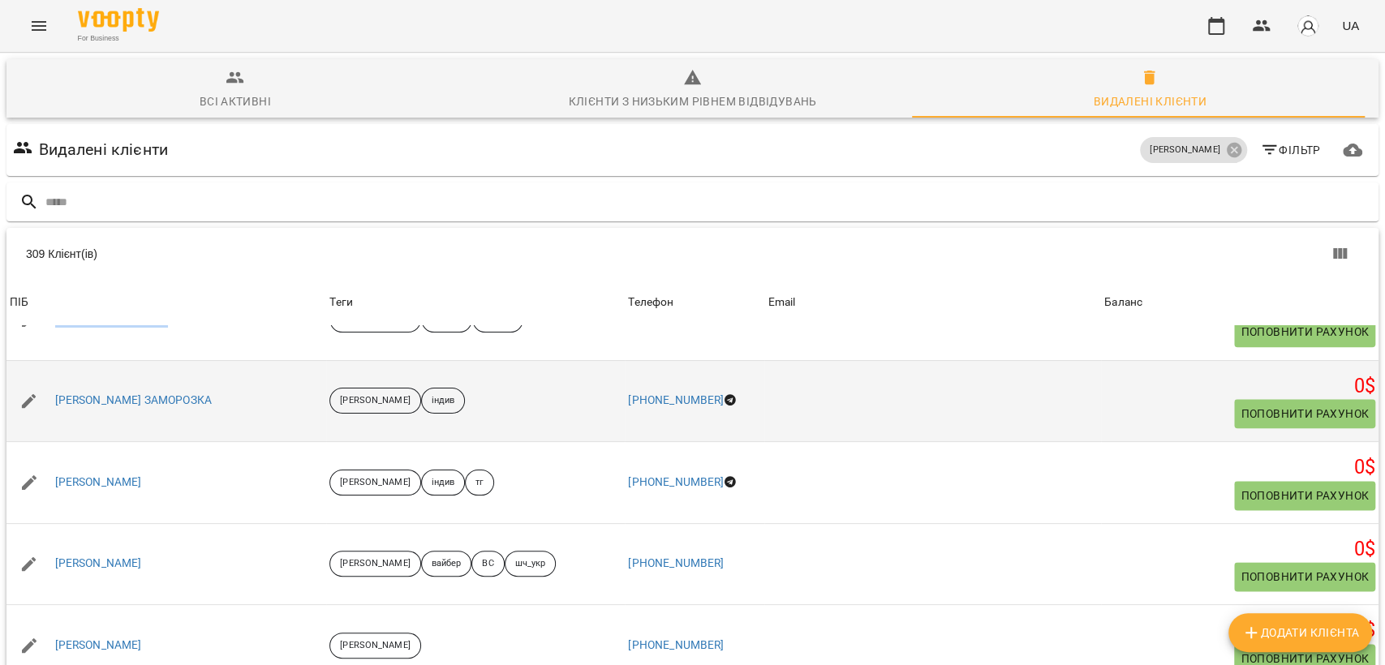
drag, startPoint x: 250, startPoint y: 392, endPoint x: 48, endPoint y: 401, distance: 202.2
click at [48, 401] on div "Єлізавета Гурська ЗАМОРОЗКА" at bounding box center [166, 401] width 320 height 45
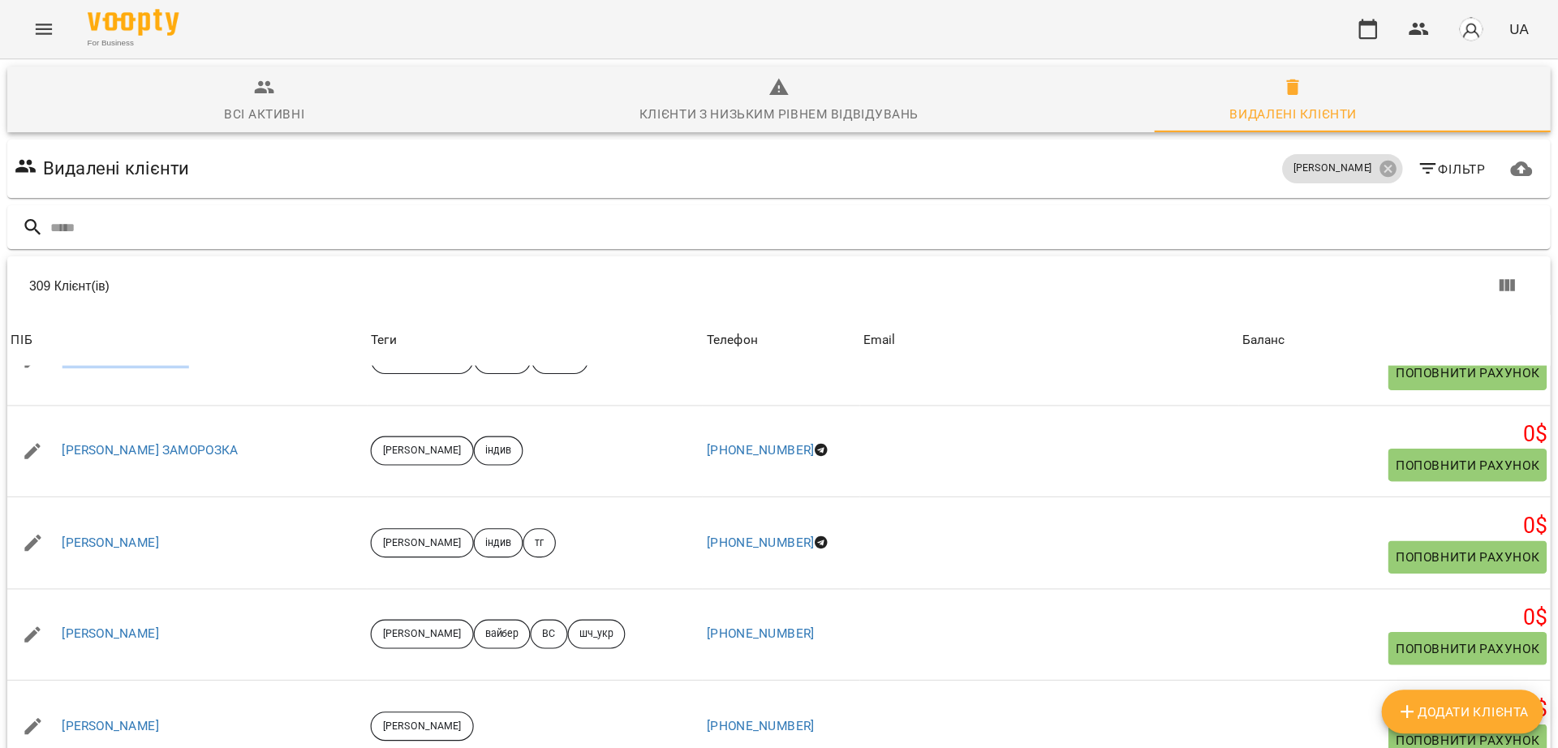
scroll to position [1352, 0]
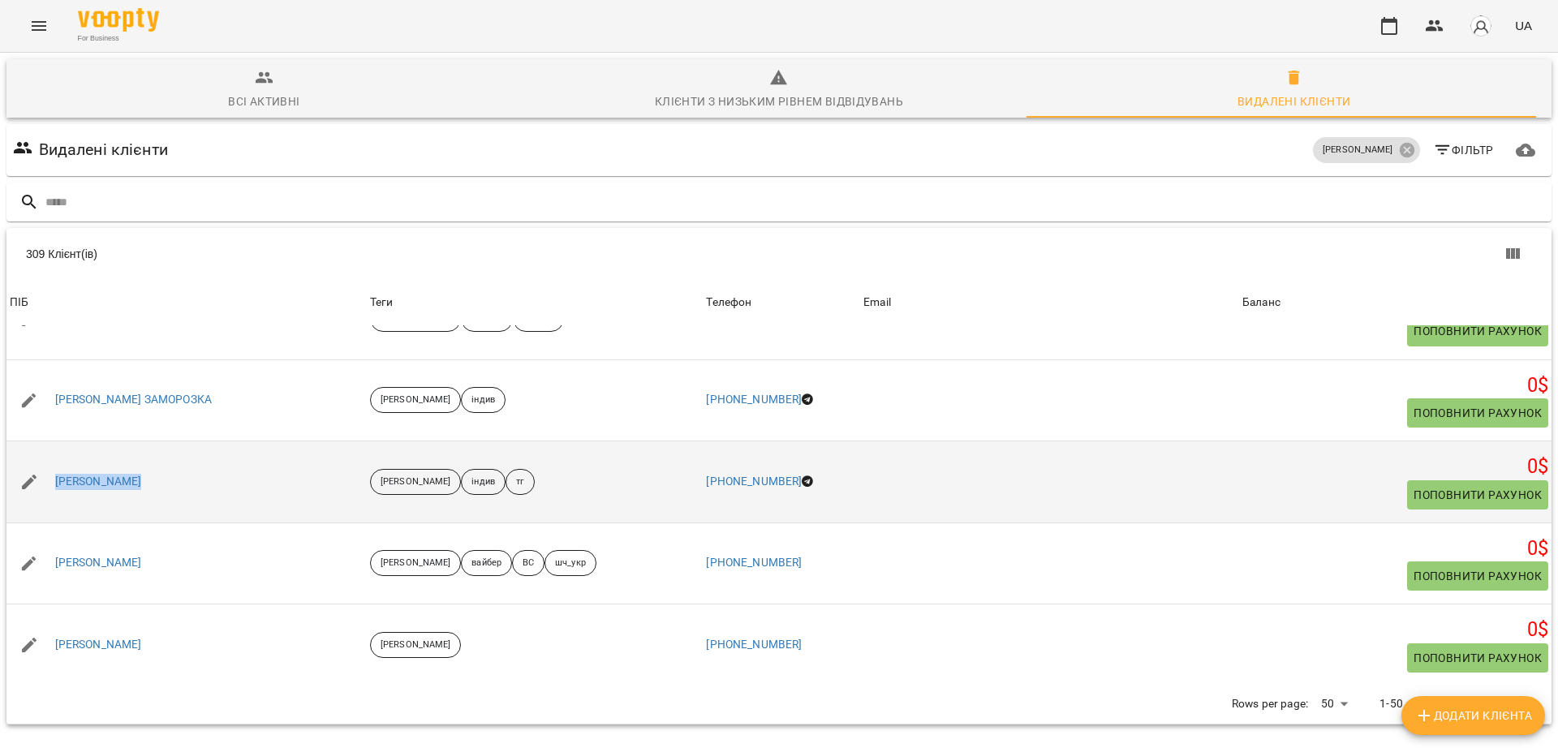
drag, startPoint x: 175, startPoint y: 484, endPoint x: 50, endPoint y: 489, distance: 125.0
click at [50, 489] on div "Іван Безпалюк" at bounding box center [186, 481] width 360 height 45
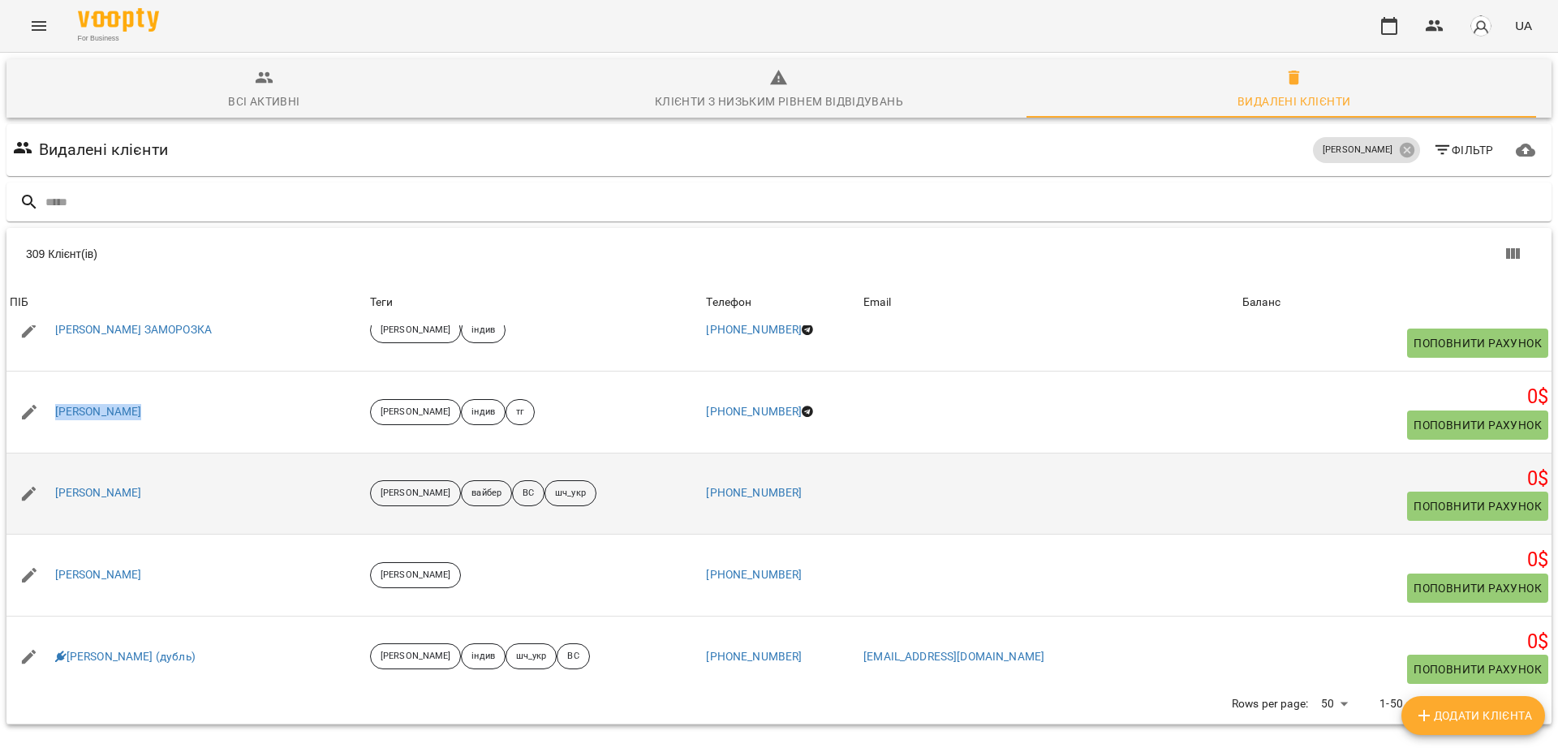
scroll to position [1454, 0]
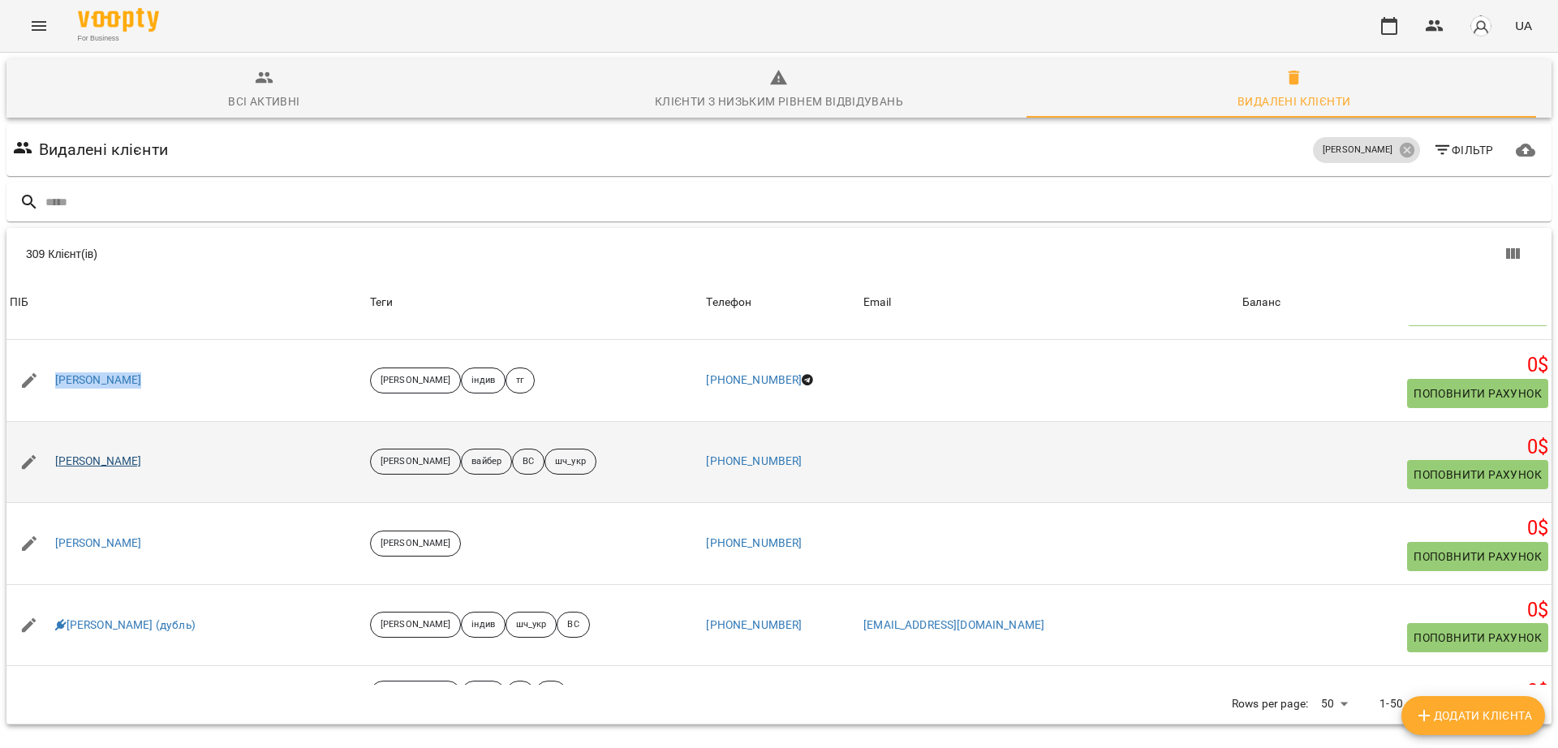
drag, startPoint x: 178, startPoint y: 472, endPoint x: 61, endPoint y: 469, distance: 116.9
click at [61, 469] on div "Іван Левицький" at bounding box center [186, 462] width 360 height 45
click at [61, 469] on link "Іван Левицький" at bounding box center [98, 462] width 87 height 16
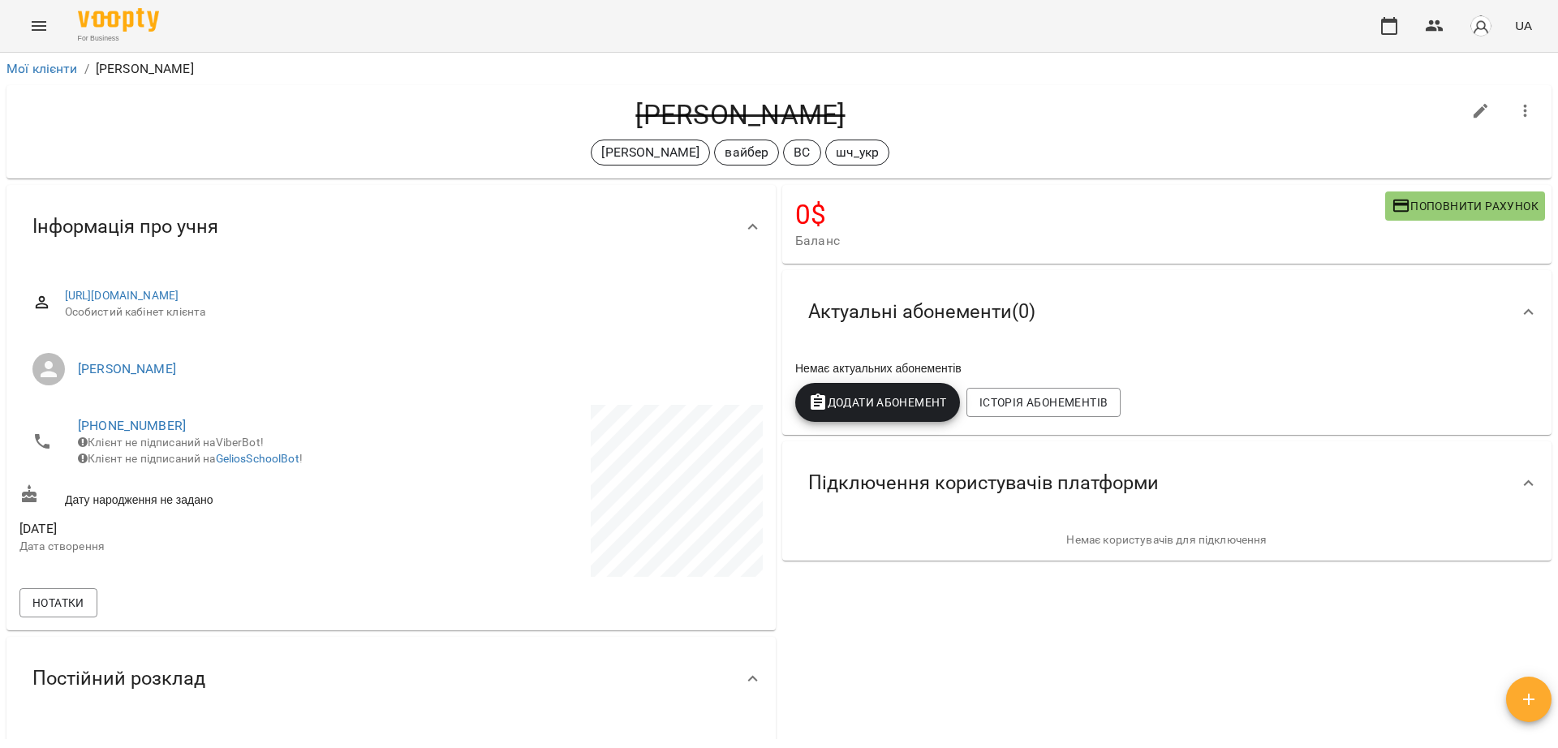
drag, startPoint x: 863, startPoint y: 114, endPoint x: 619, endPoint y: 113, distance: 244.2
click at [619, 113] on h4 "Іван Левицький" at bounding box center [740, 114] width 1442 height 33
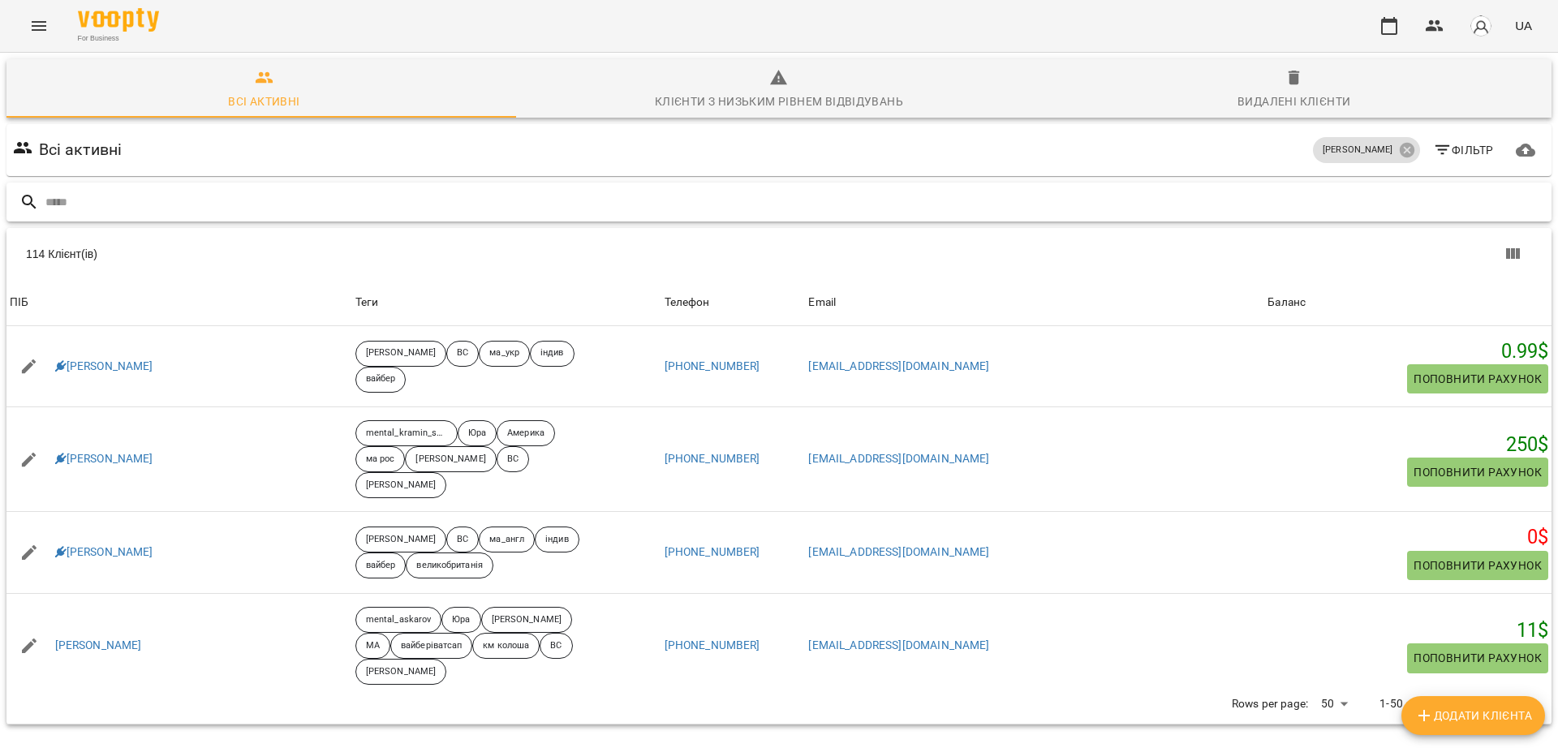
paste input "**********"
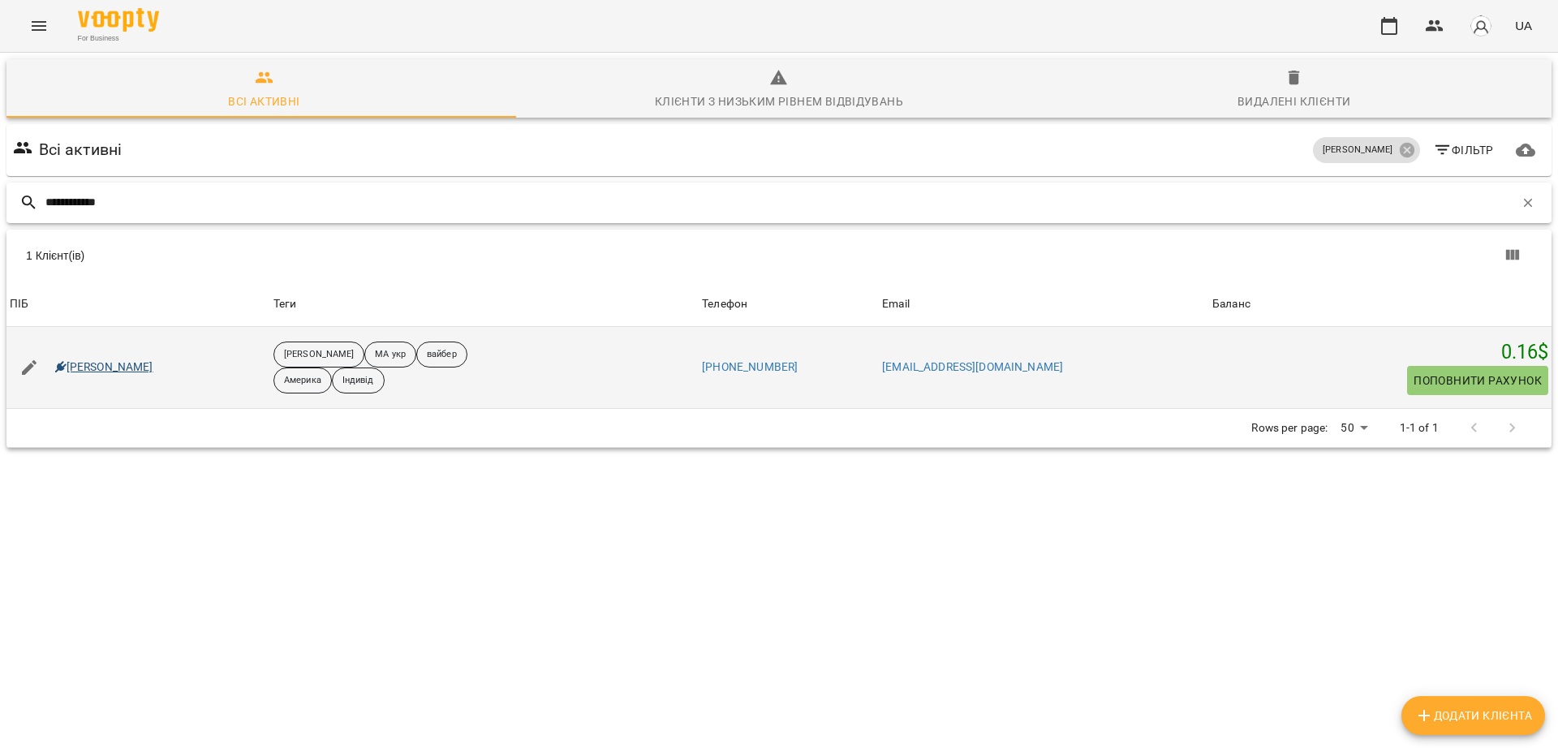
type input "**********"
click at [127, 360] on link "Тіана Брижак" at bounding box center [104, 367] width 98 height 16
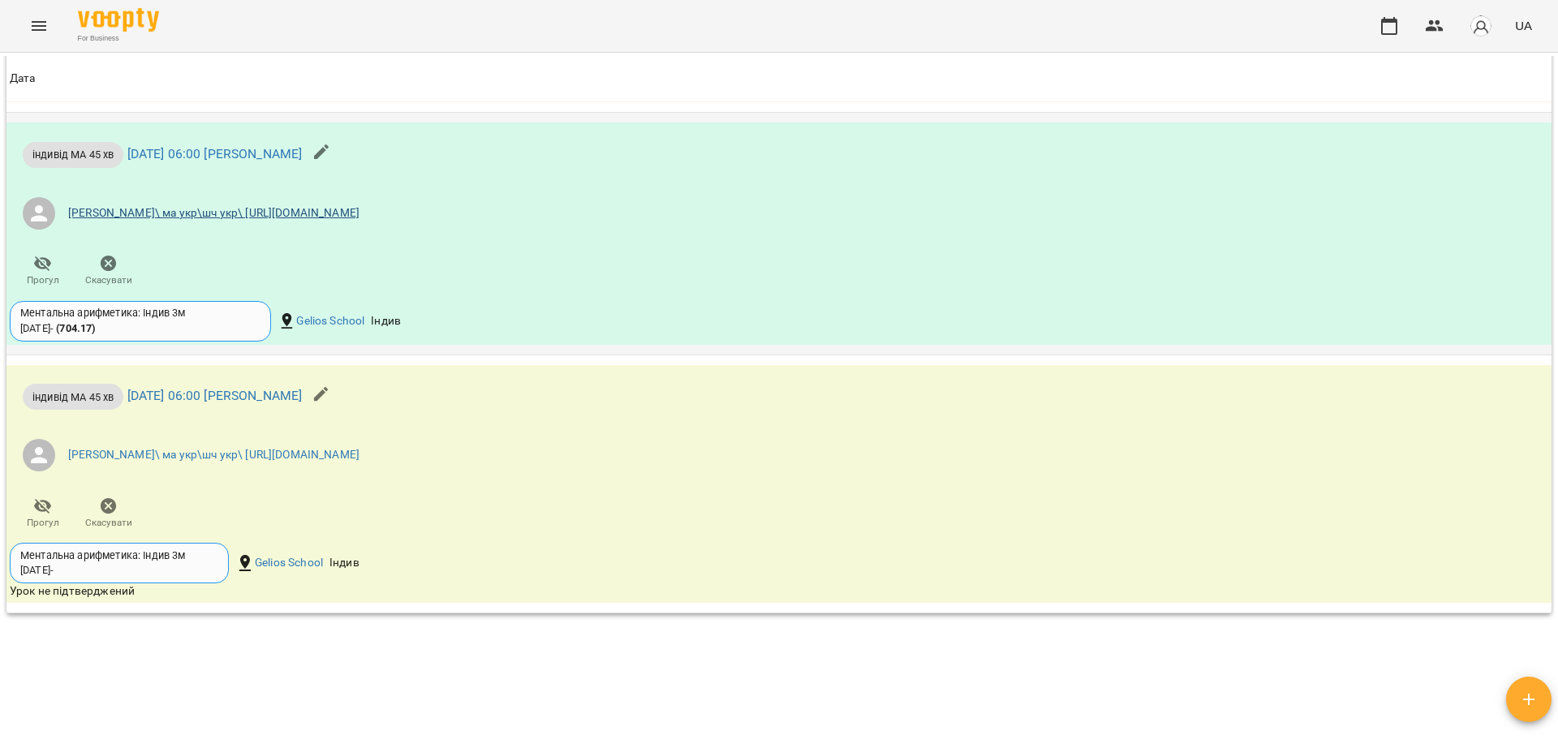
scroll to position [1987, 0]
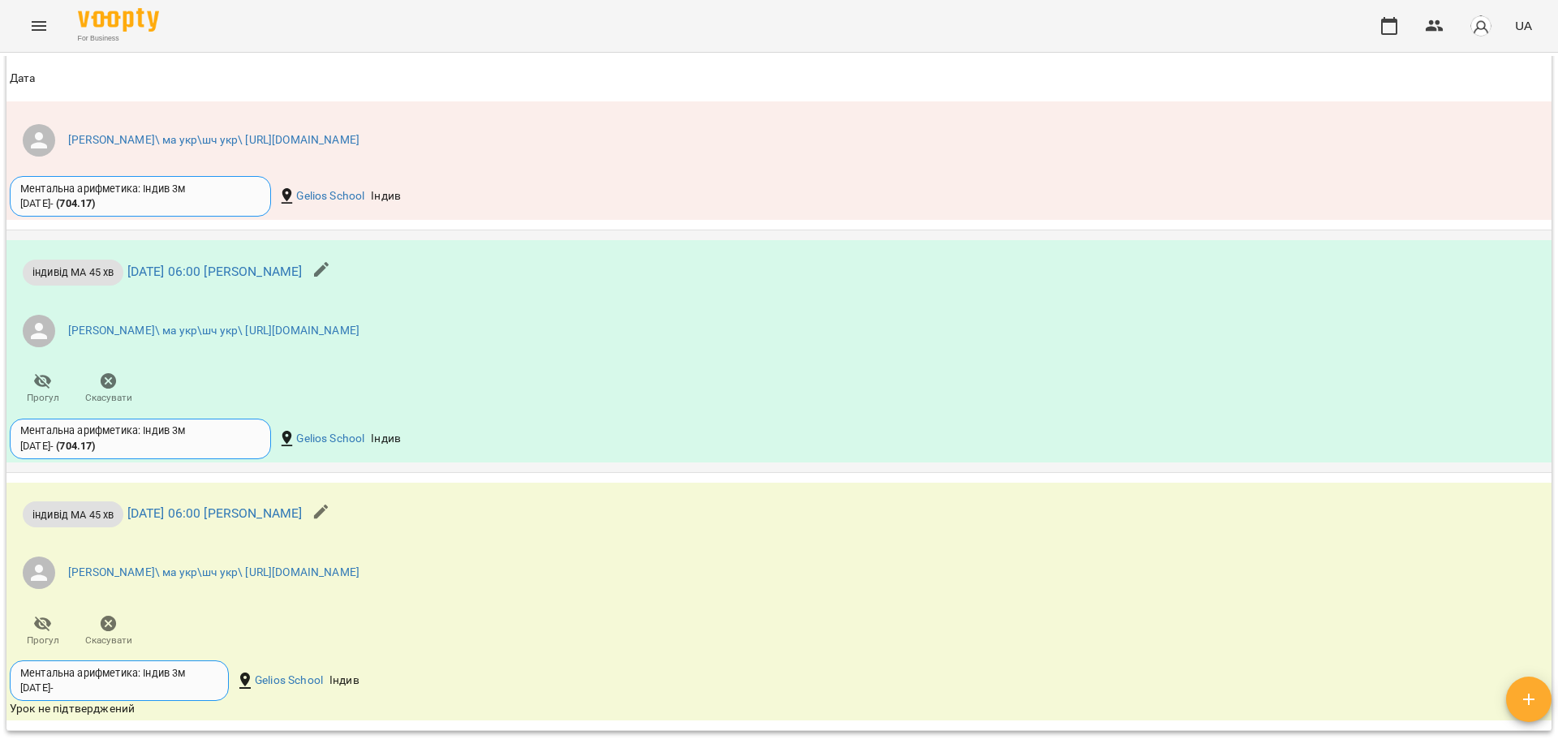
click at [115, 391] on icon "button" at bounding box center [108, 381] width 19 height 19
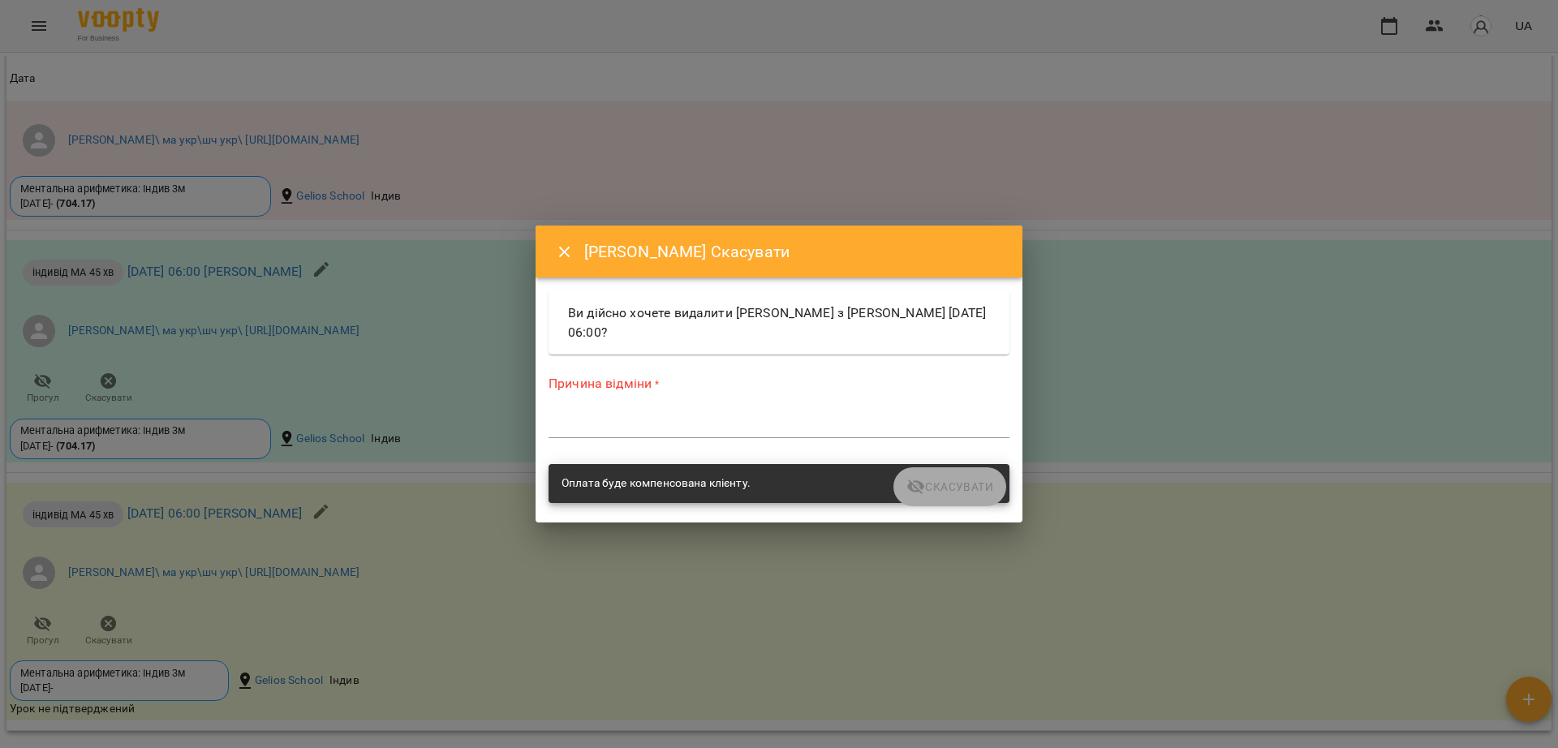
click at [721, 389] on label "Причина відміни *" at bounding box center [778, 383] width 461 height 19
click at [702, 400] on div "Причина відміни * *" at bounding box center [778, 409] width 461 height 71
click at [699, 430] on textarea at bounding box center [778, 424] width 461 height 15
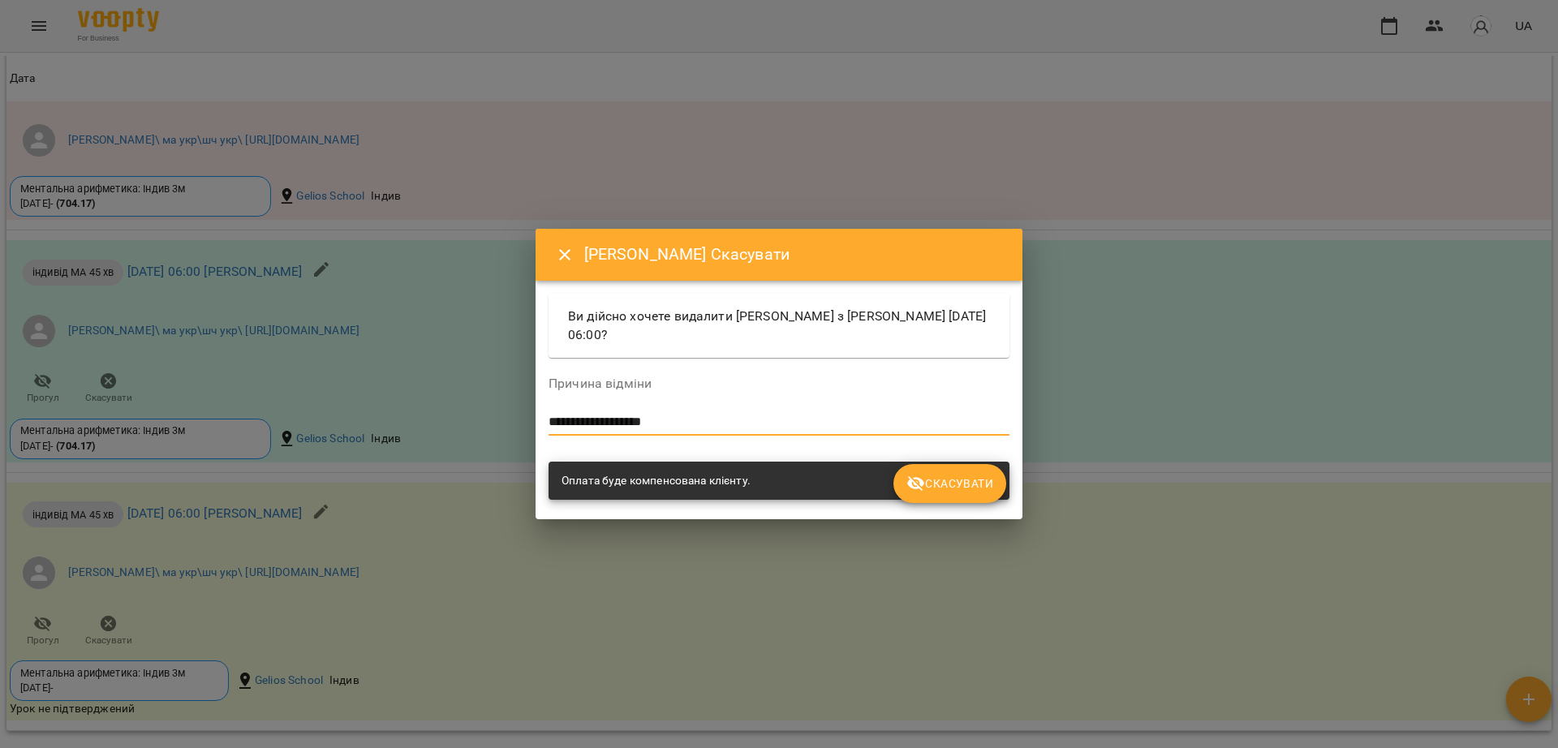
type textarea "**********"
click at [961, 488] on span "Скасувати" at bounding box center [949, 483] width 87 height 19
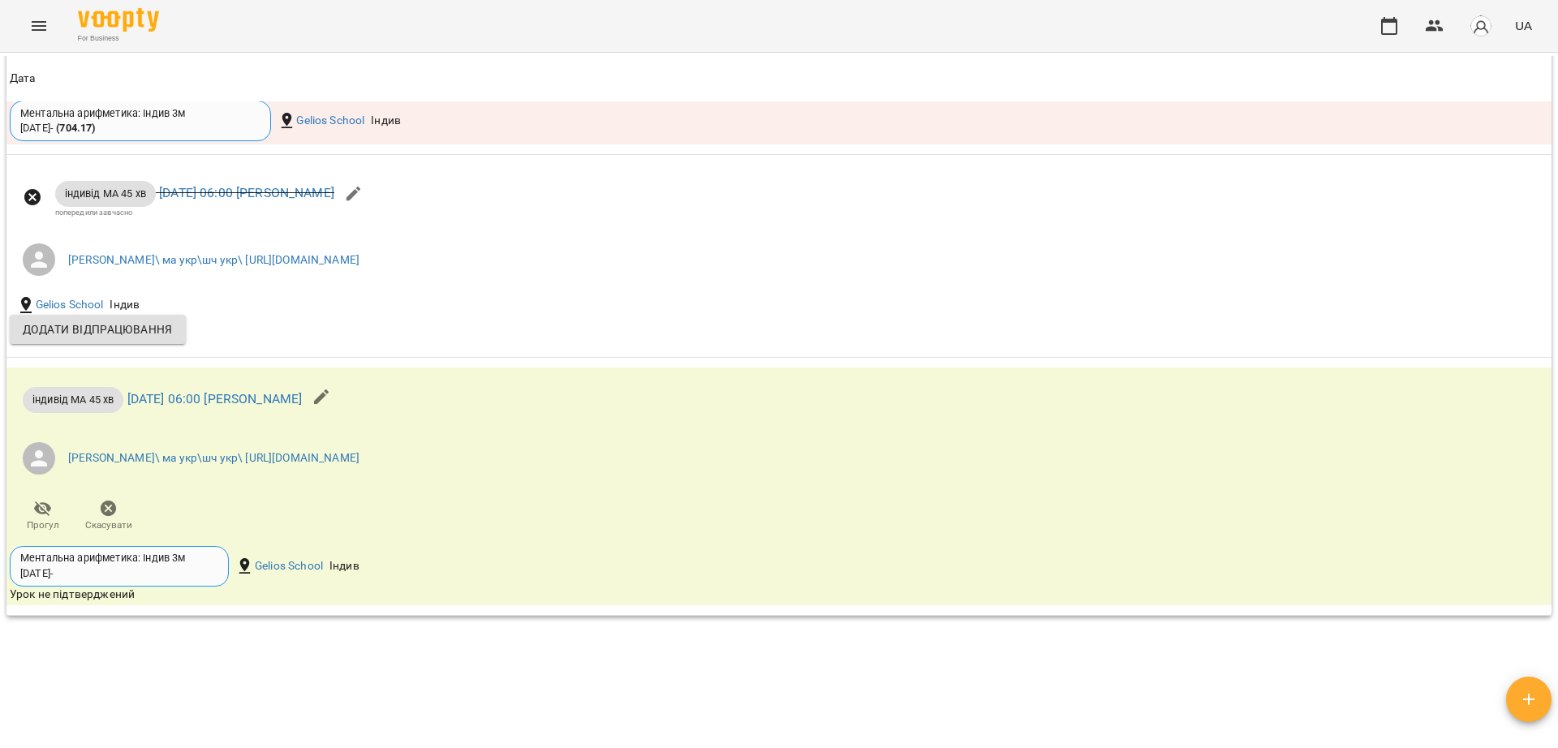
scroll to position [2150, 0]
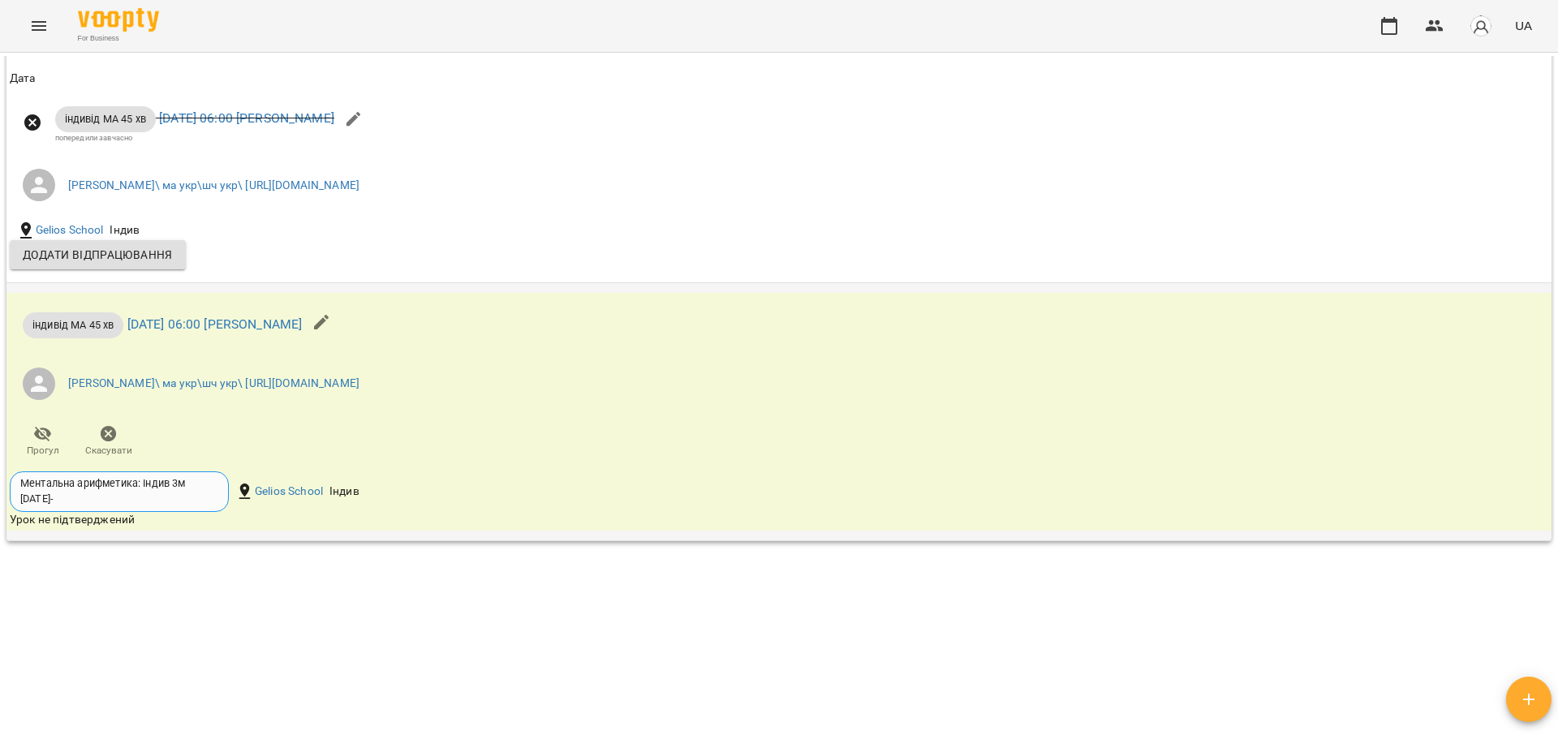
click at [117, 444] on span "Скасувати" at bounding box center [108, 451] width 47 height 14
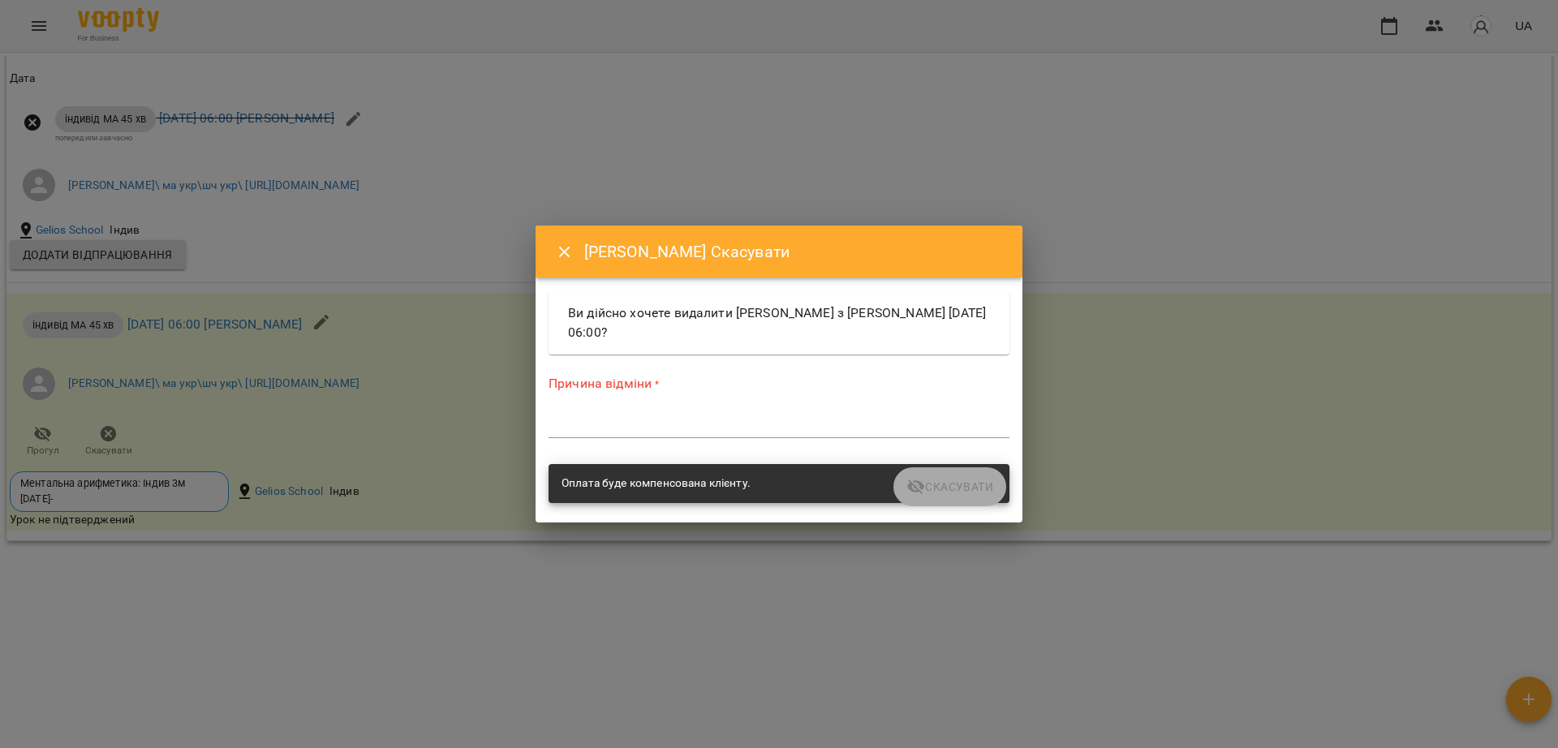
click at [673, 412] on div "*" at bounding box center [778, 425] width 461 height 26
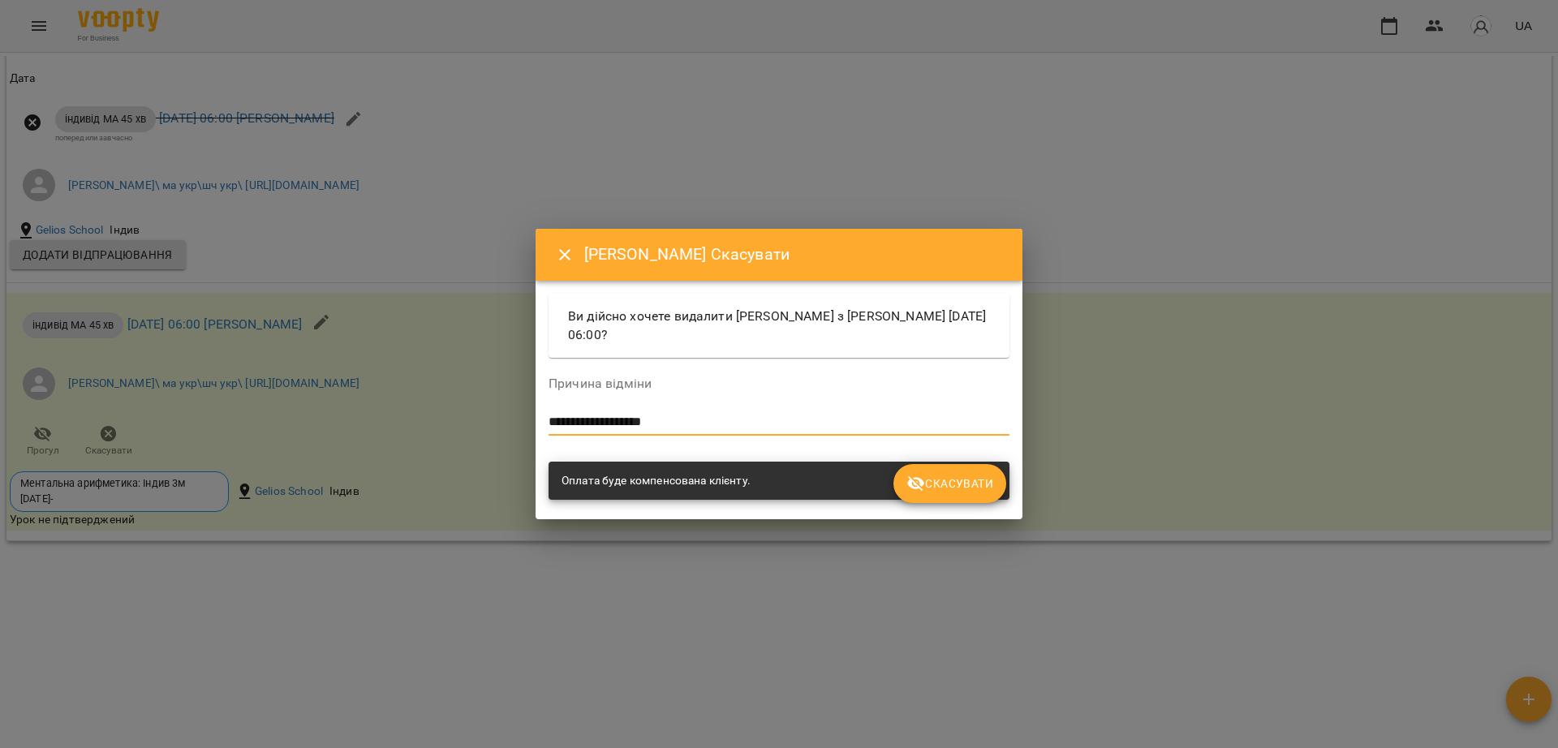
type textarea "**********"
click at [935, 475] on span "Скасувати" at bounding box center [949, 483] width 87 height 19
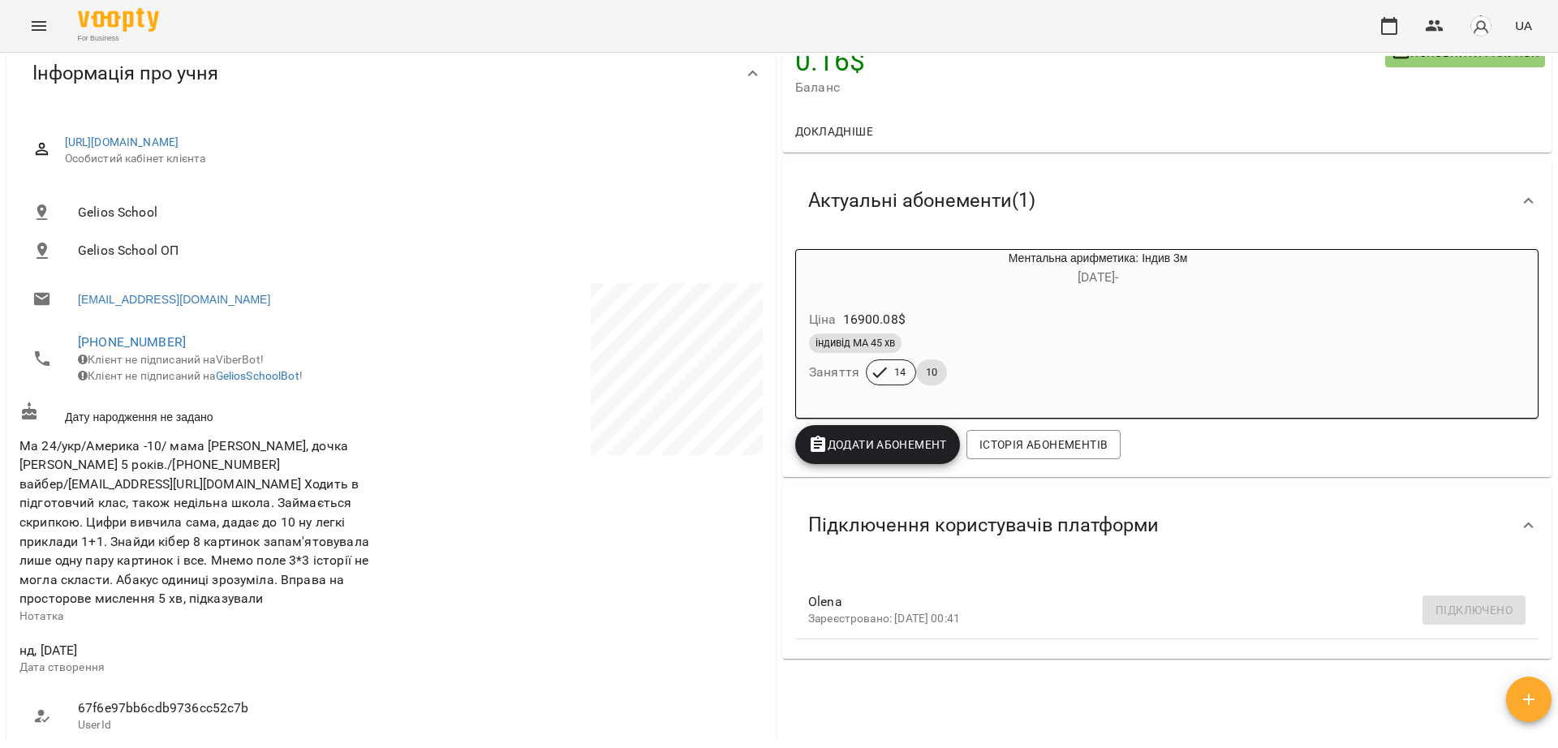
scroll to position [0, 0]
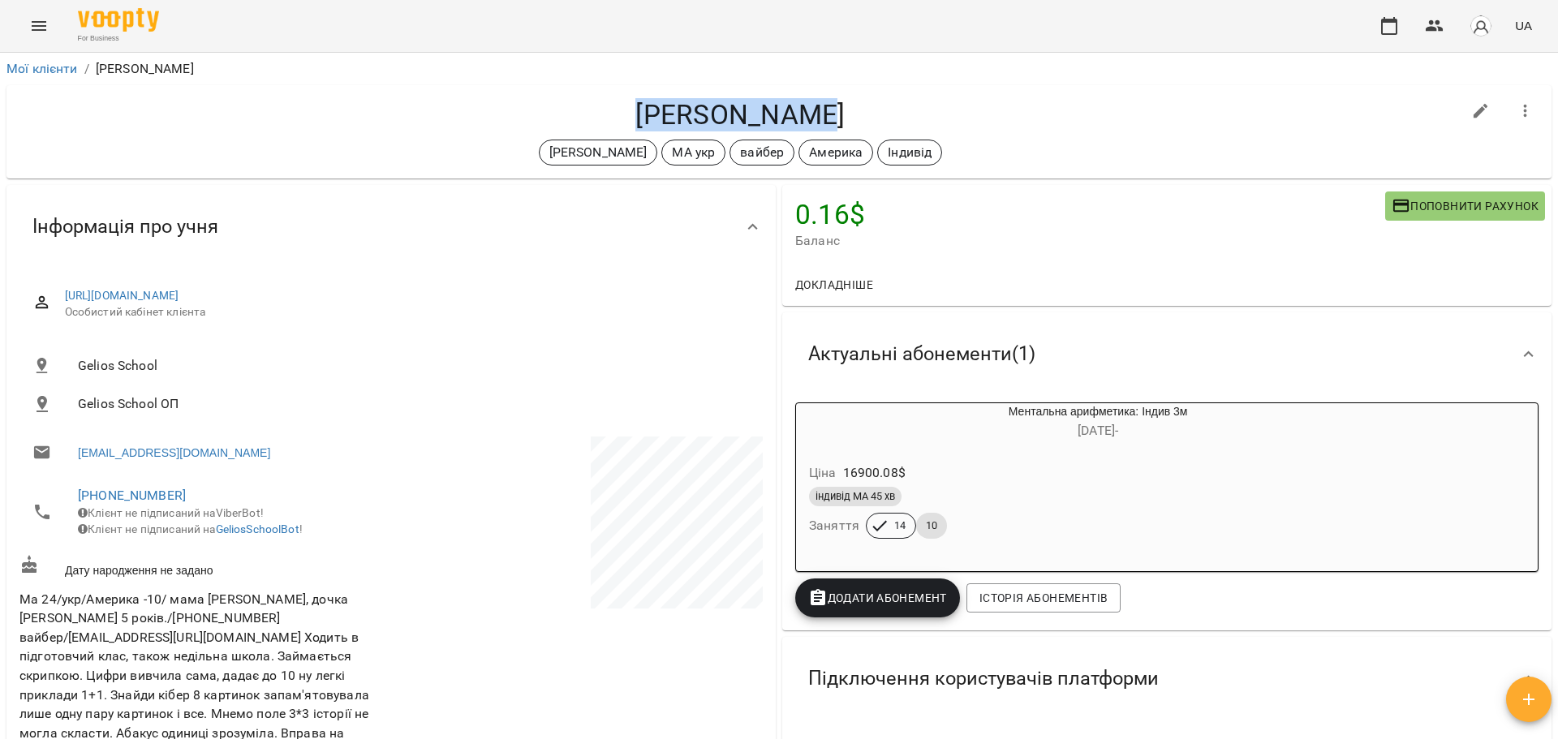
drag, startPoint x: 638, startPoint y: 103, endPoint x: 816, endPoint y: 102, distance: 178.5
click at [816, 102] on h4 "Тіана Брижак" at bounding box center [740, 114] width 1442 height 33
click at [63, 59] on li "Мої клієнти" at bounding box center [41, 68] width 71 height 19
click at [45, 67] on link "Мої клієнти" at bounding box center [41, 68] width 71 height 15
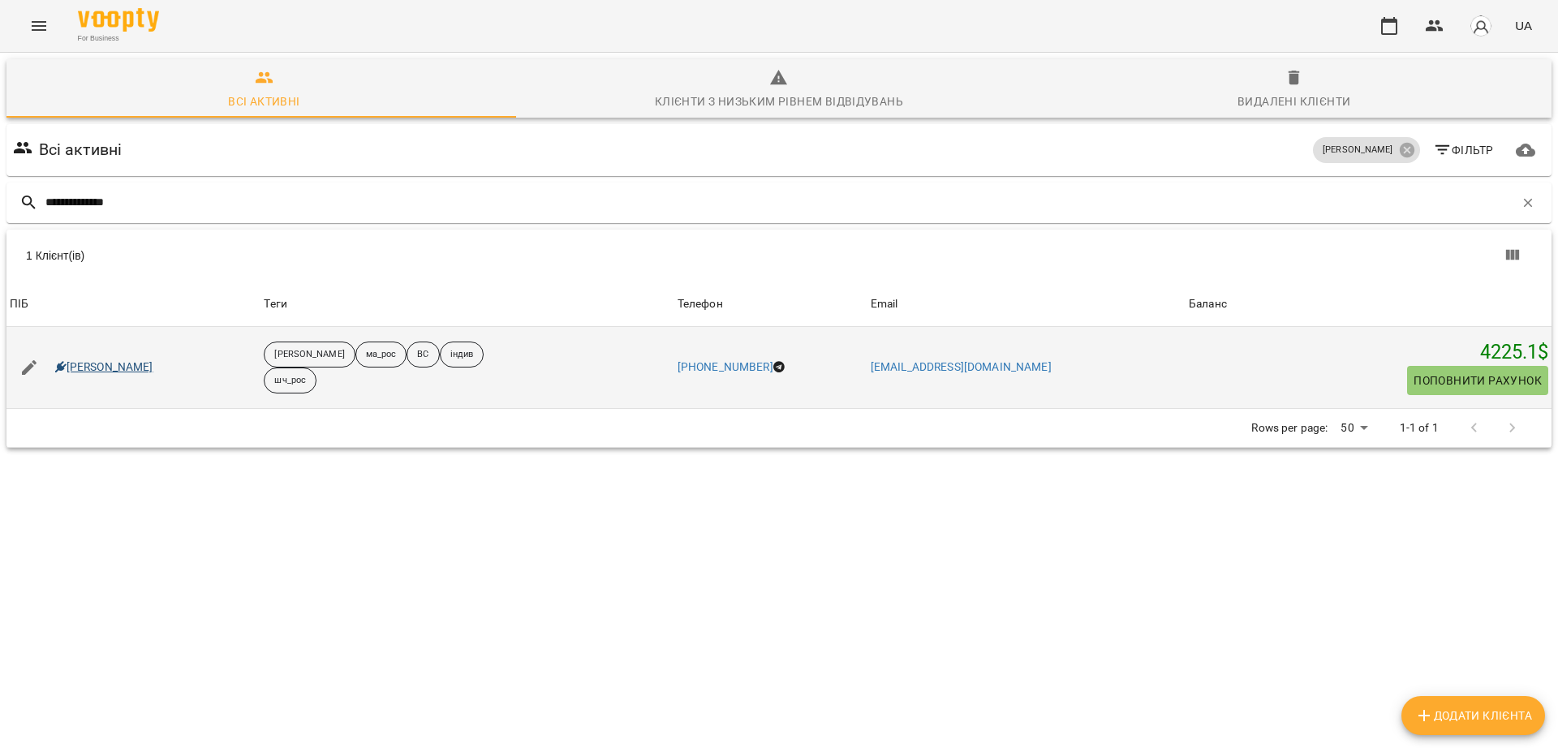
type input "**********"
click at [116, 364] on link "Софія Шевченко" at bounding box center [104, 367] width 98 height 16
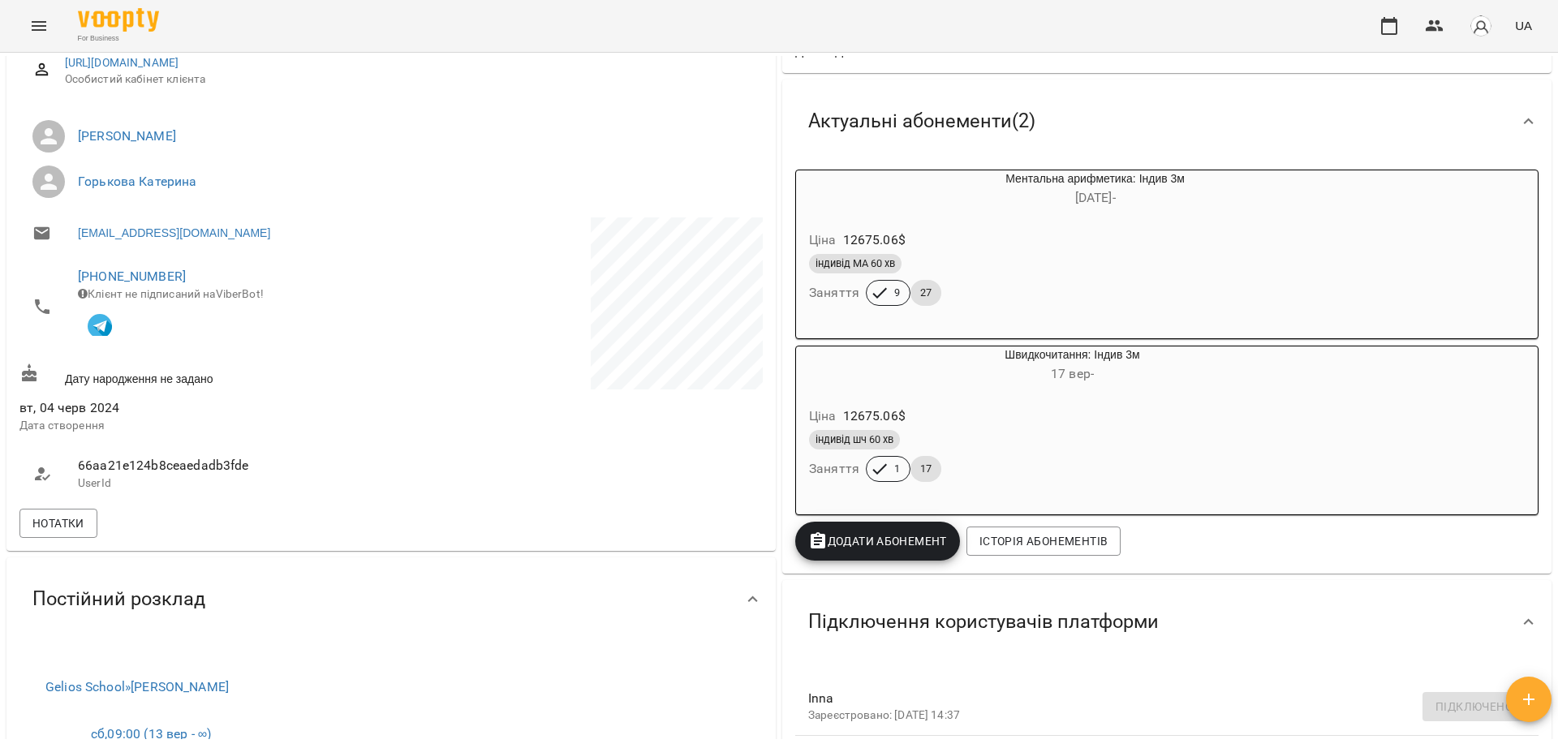
scroll to position [304, 0]
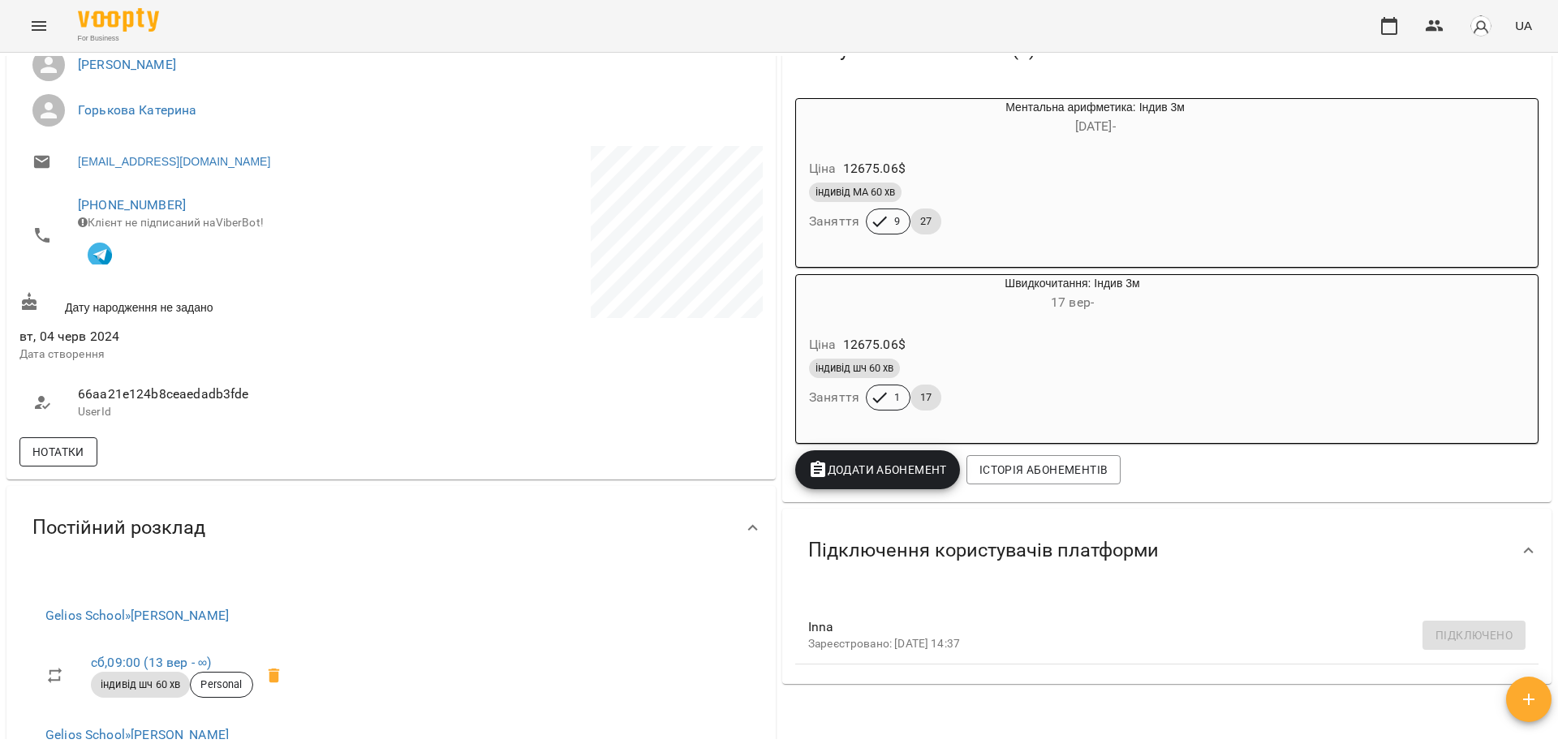
click at [84, 455] on span "Нотатки" at bounding box center [58, 451] width 52 height 19
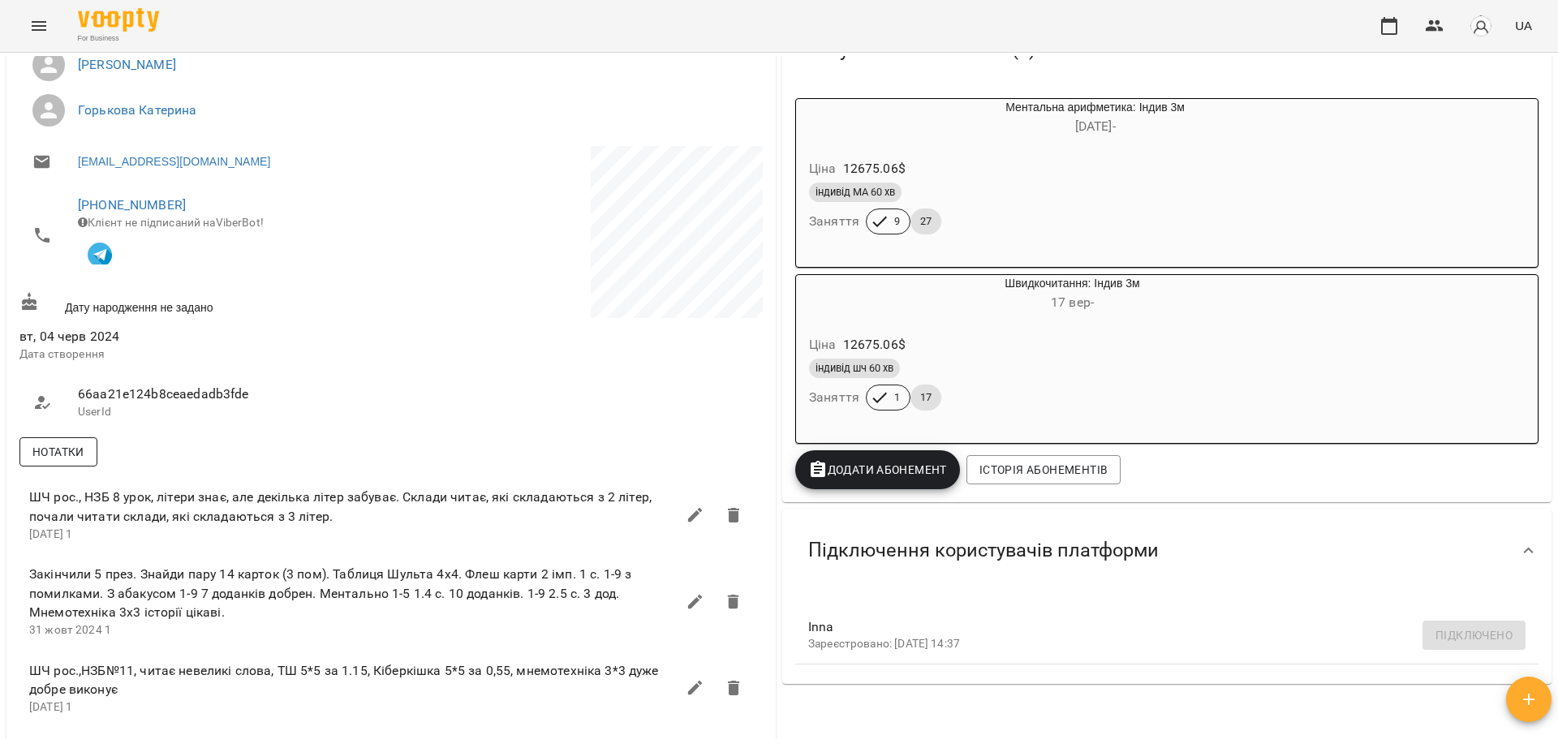
click at [84, 455] on span "Нотатки" at bounding box center [58, 451] width 52 height 19
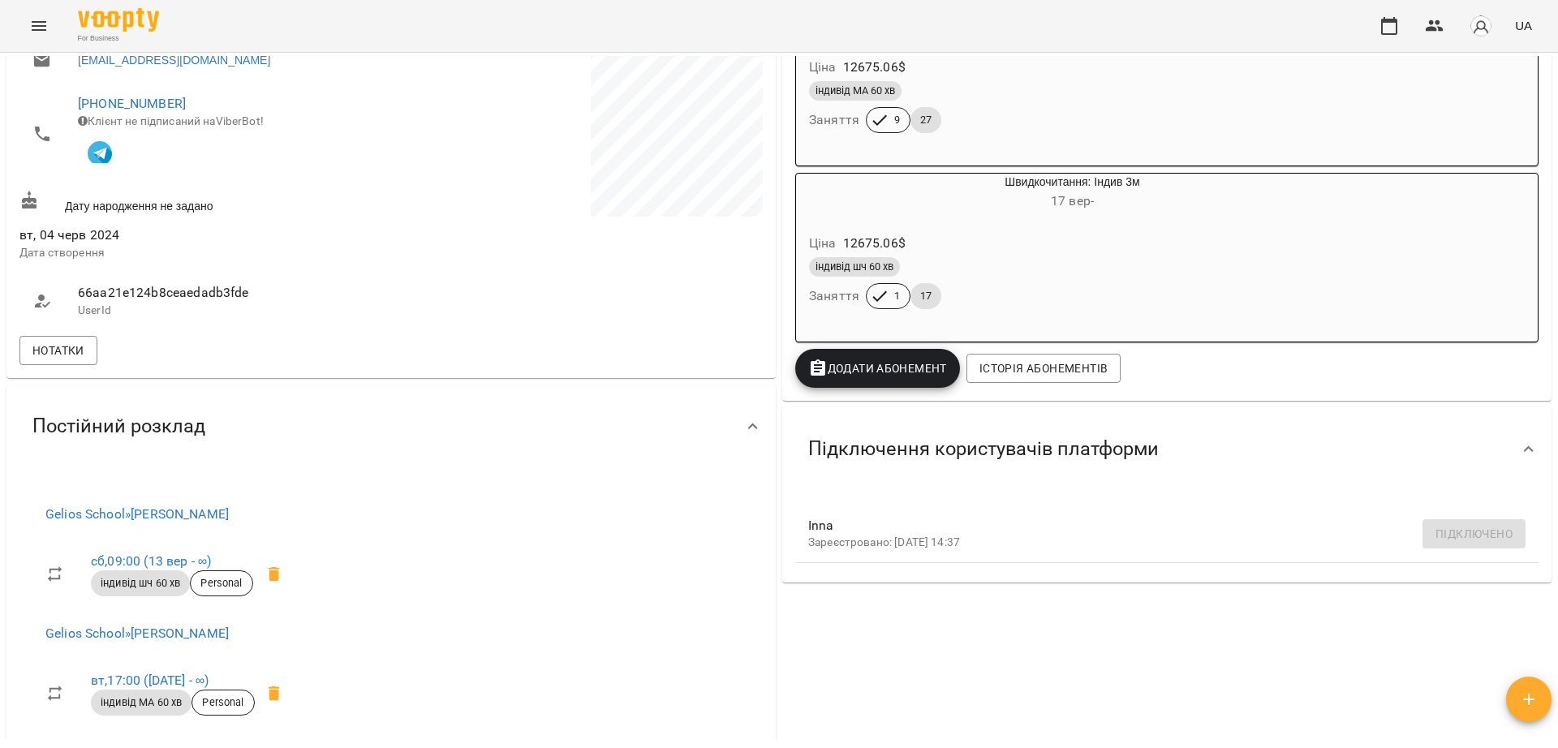
scroll to position [0, 0]
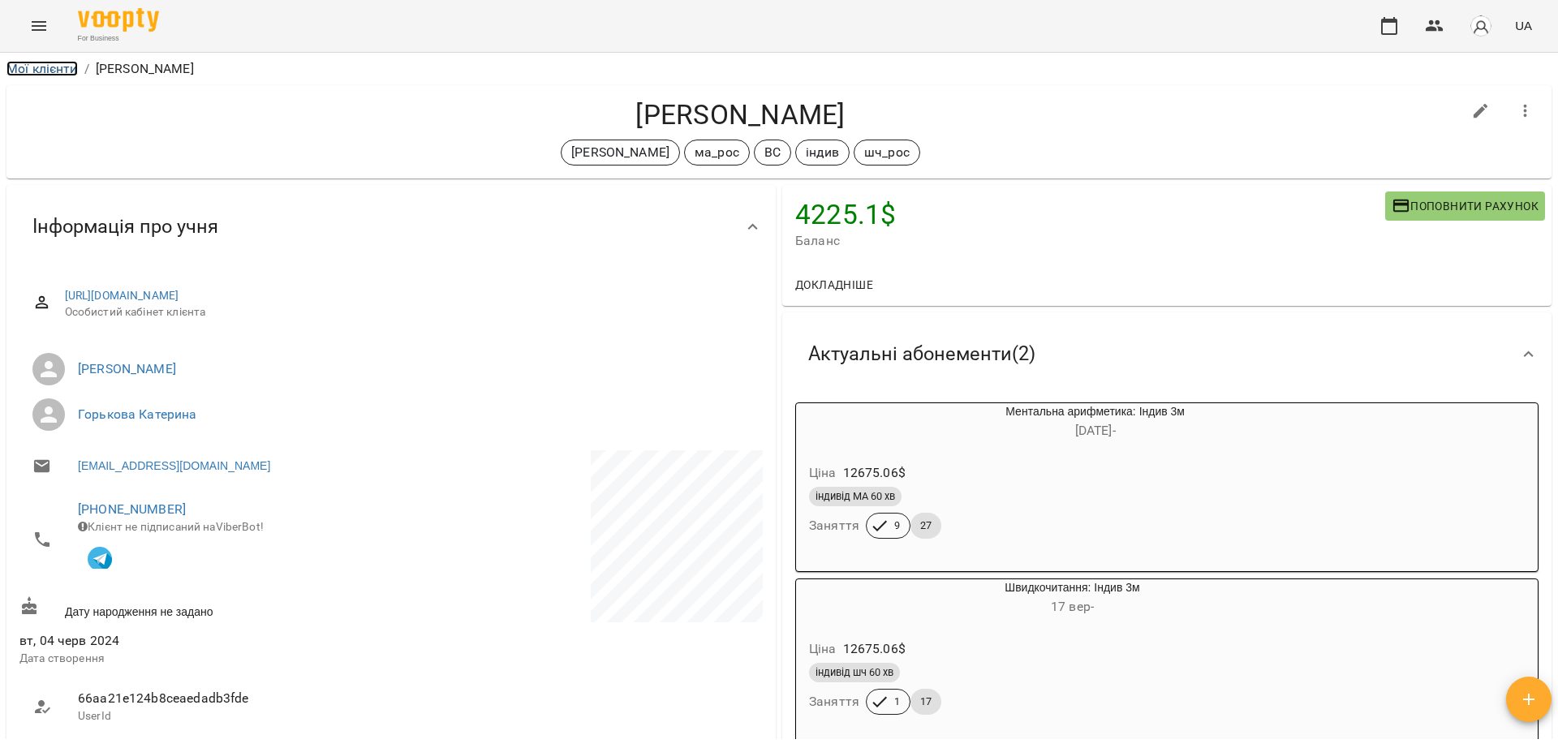
click at [51, 67] on link "Мої клієнти" at bounding box center [41, 68] width 71 height 15
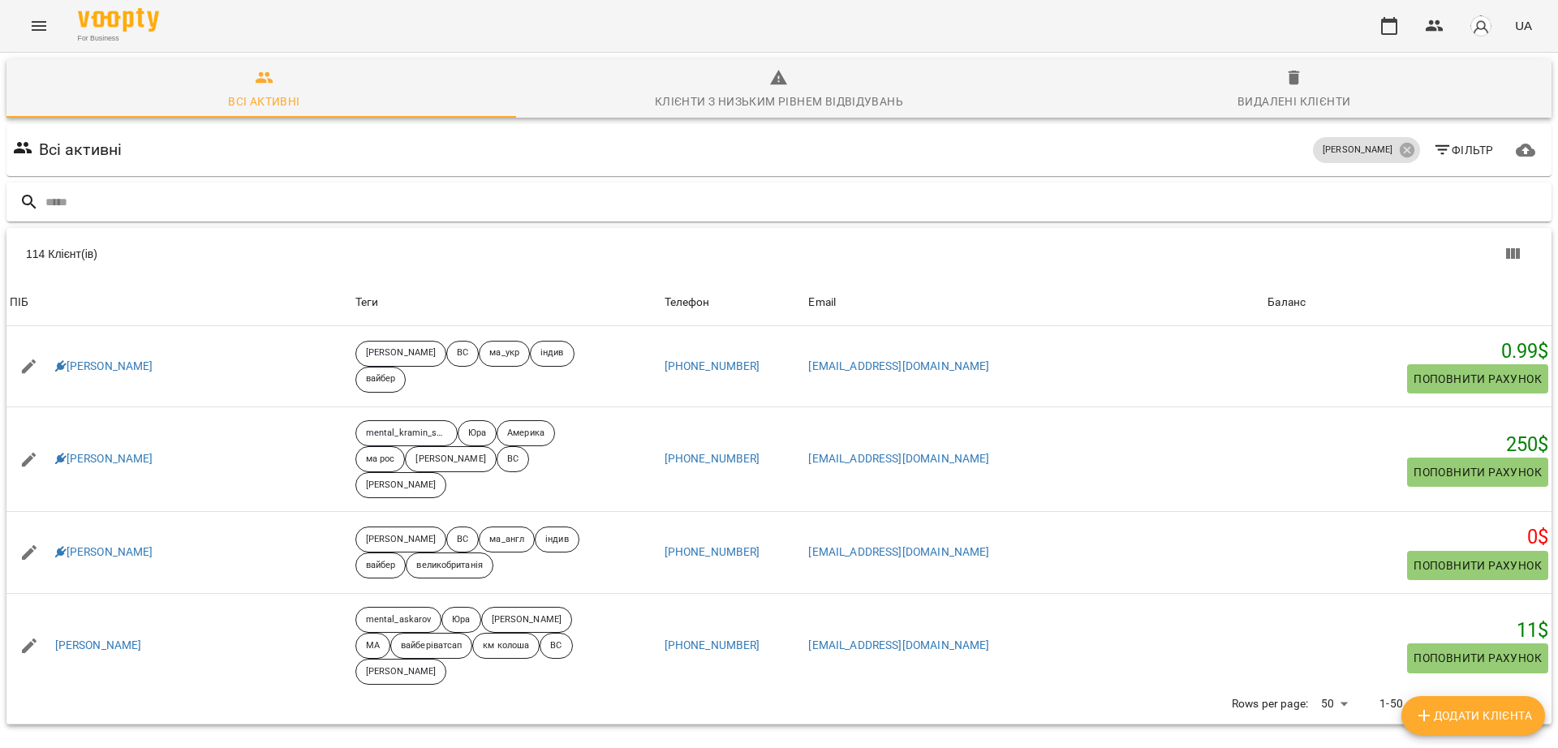
click at [292, 200] on input "text" at bounding box center [794, 202] width 1499 height 27
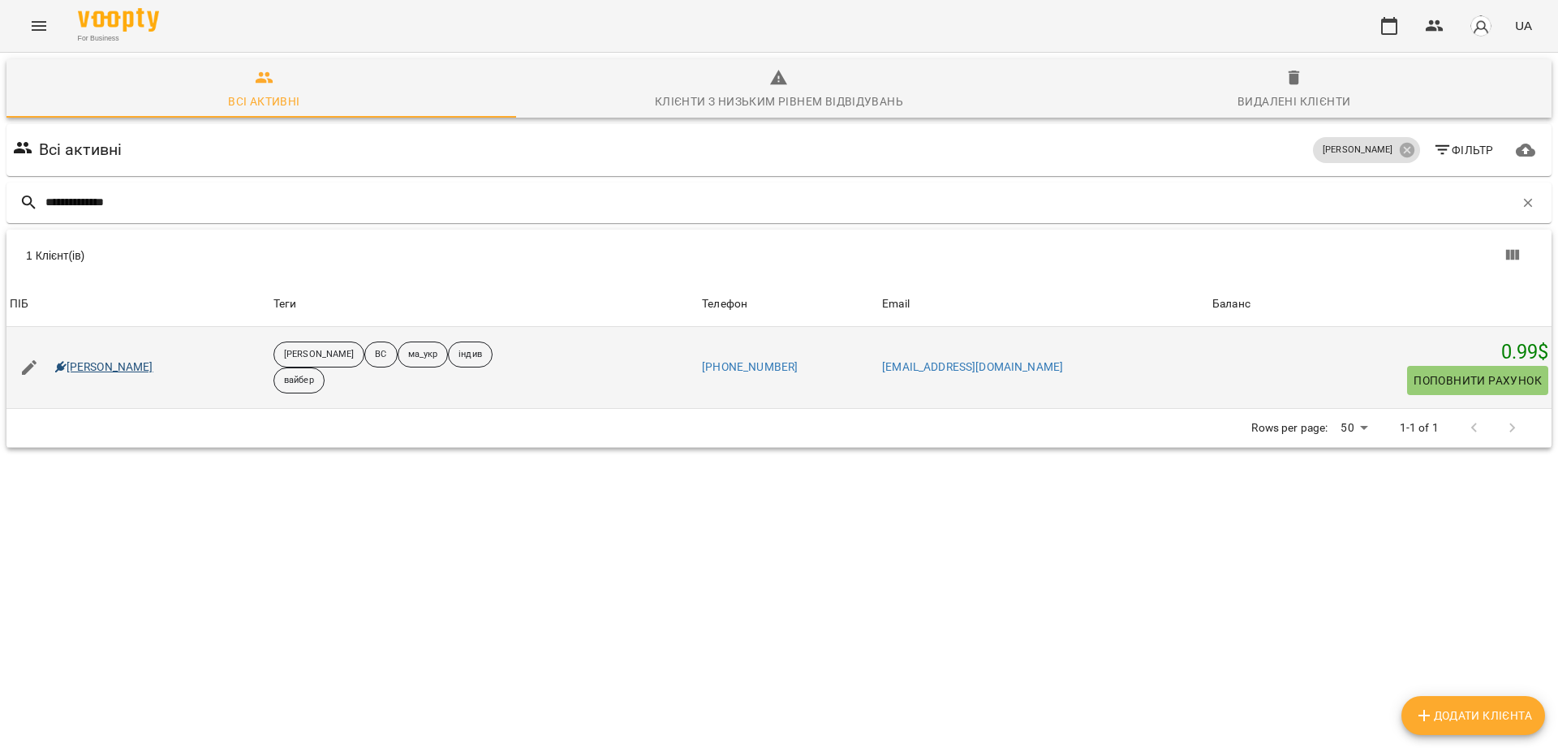
type input "**********"
click at [121, 366] on link "[PERSON_NAME]" at bounding box center [104, 367] width 98 height 16
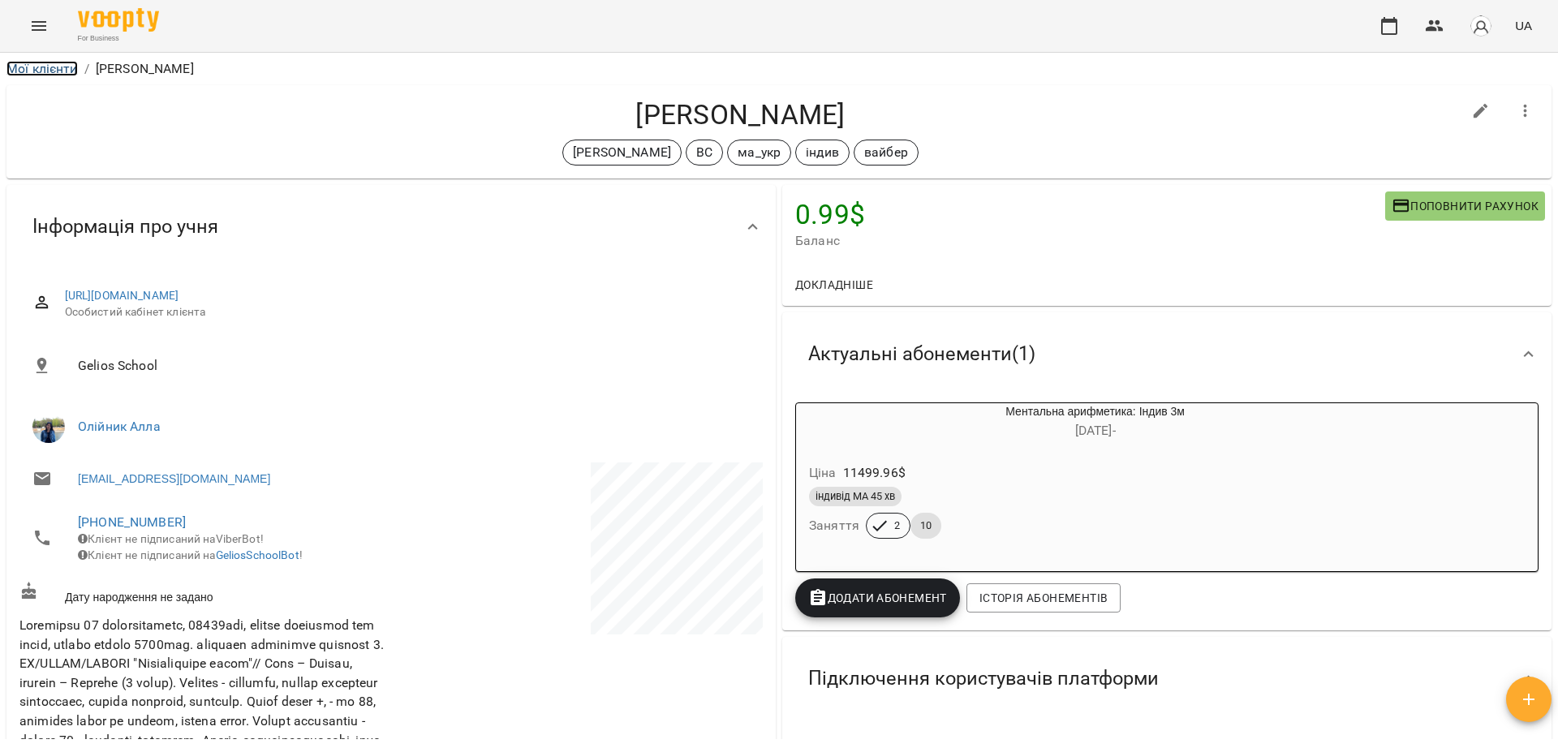
click at [57, 67] on link "Мої клієнти" at bounding box center [41, 68] width 71 height 15
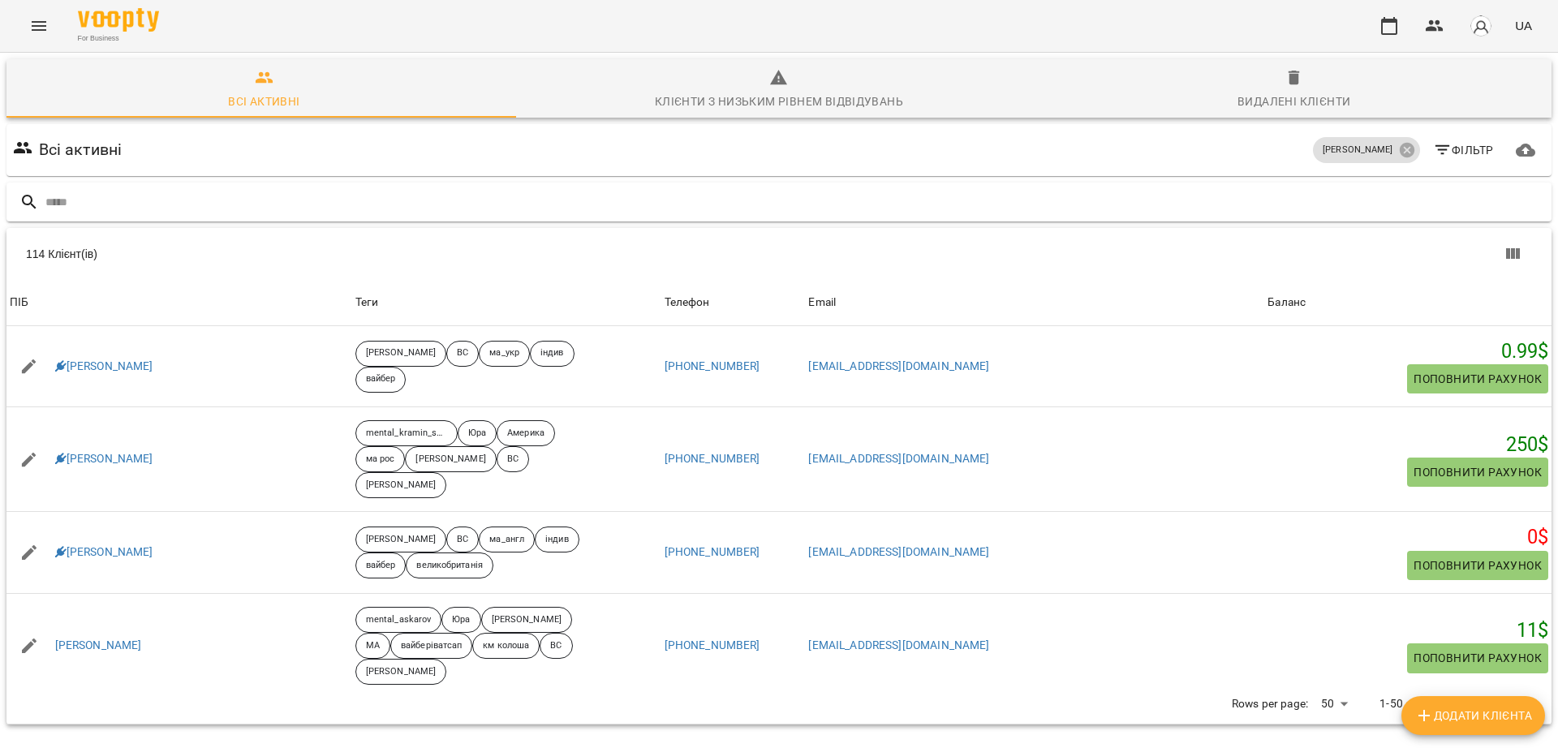
click at [368, 205] on input "text" at bounding box center [794, 202] width 1499 height 27
type input "**********"
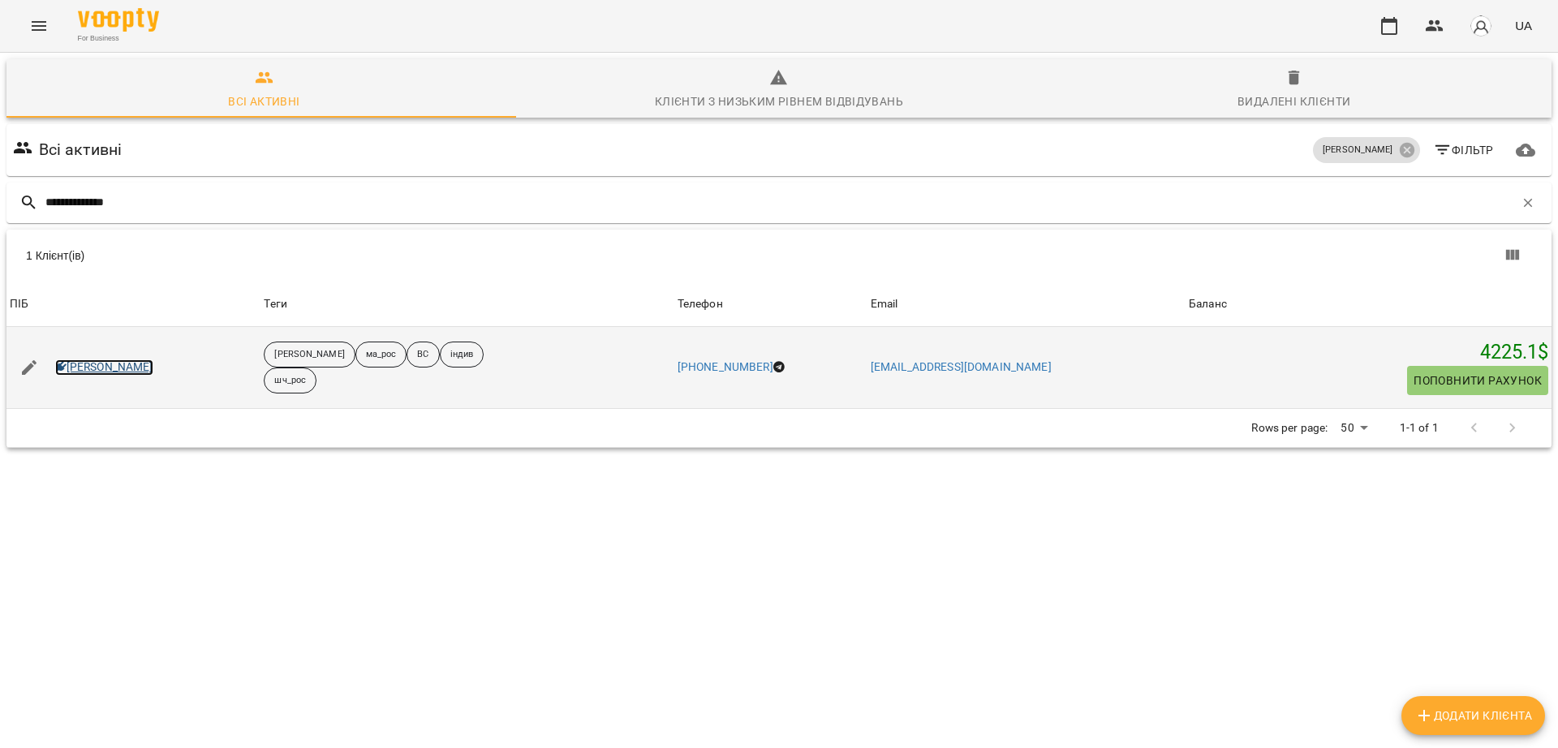
click at [86, 373] on link "Софія Шевченко" at bounding box center [104, 367] width 98 height 16
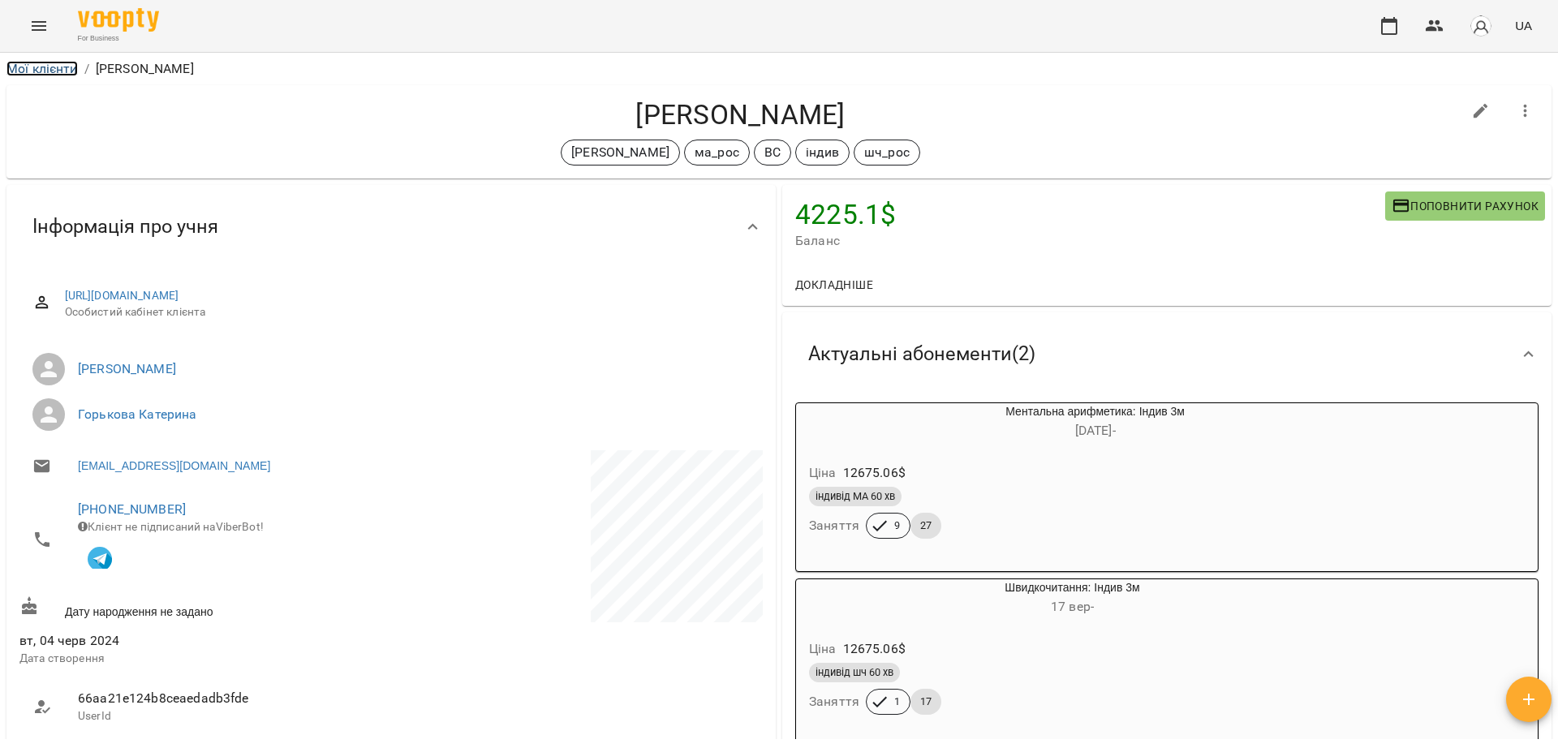
click at [58, 68] on link "Мої клієнти" at bounding box center [41, 68] width 71 height 15
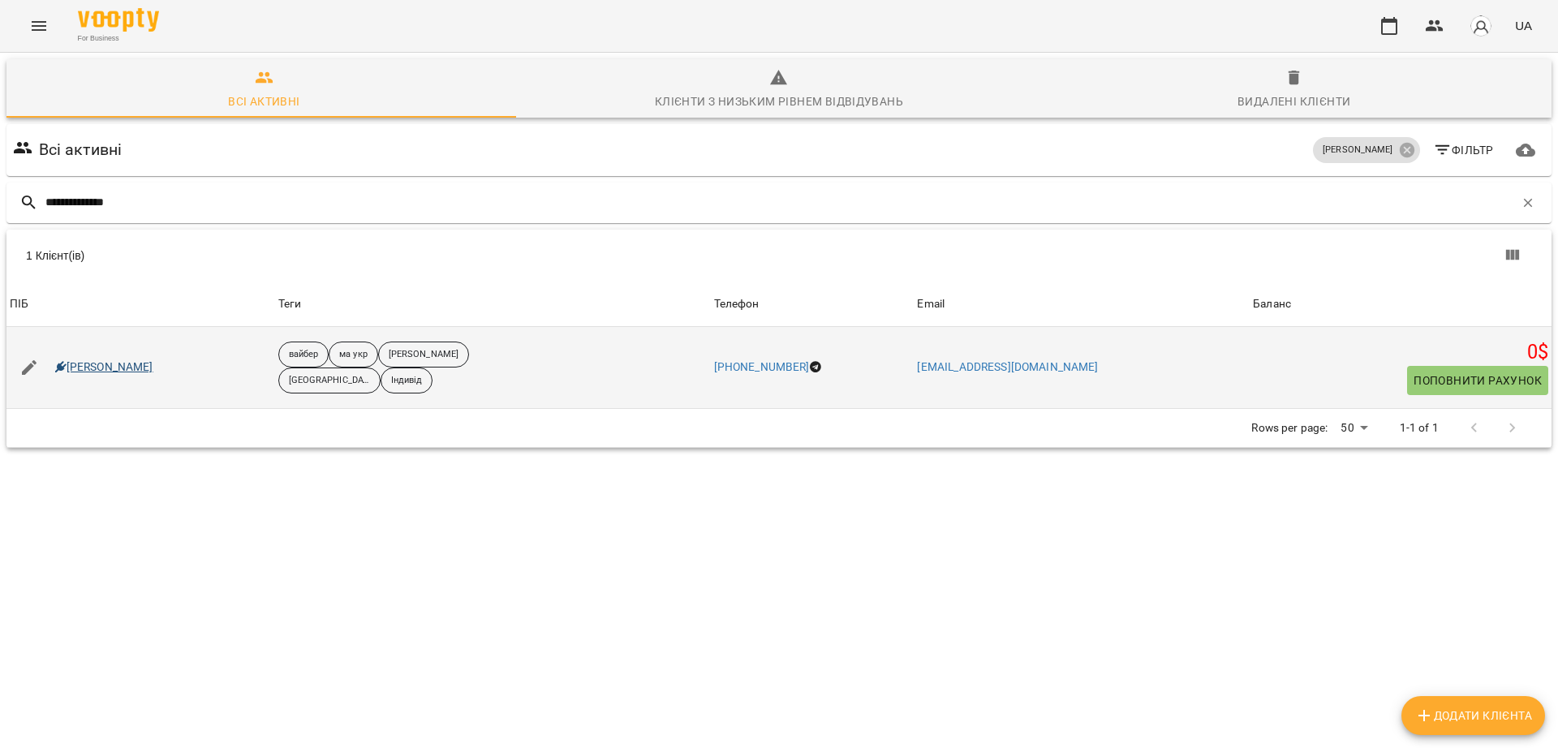
type input "**********"
click at [106, 362] on link "Кінах Назарій" at bounding box center [104, 367] width 98 height 16
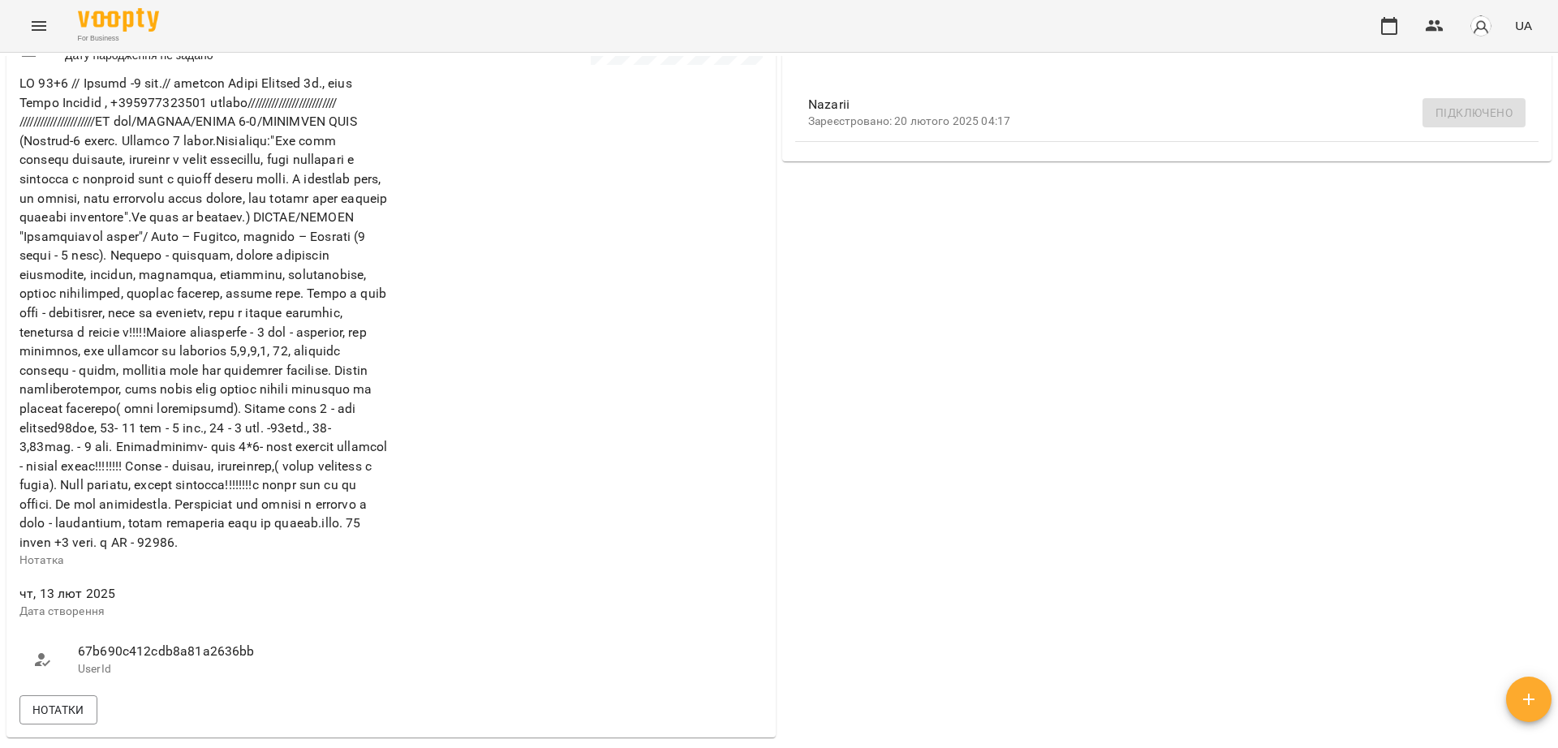
scroll to position [1116, 0]
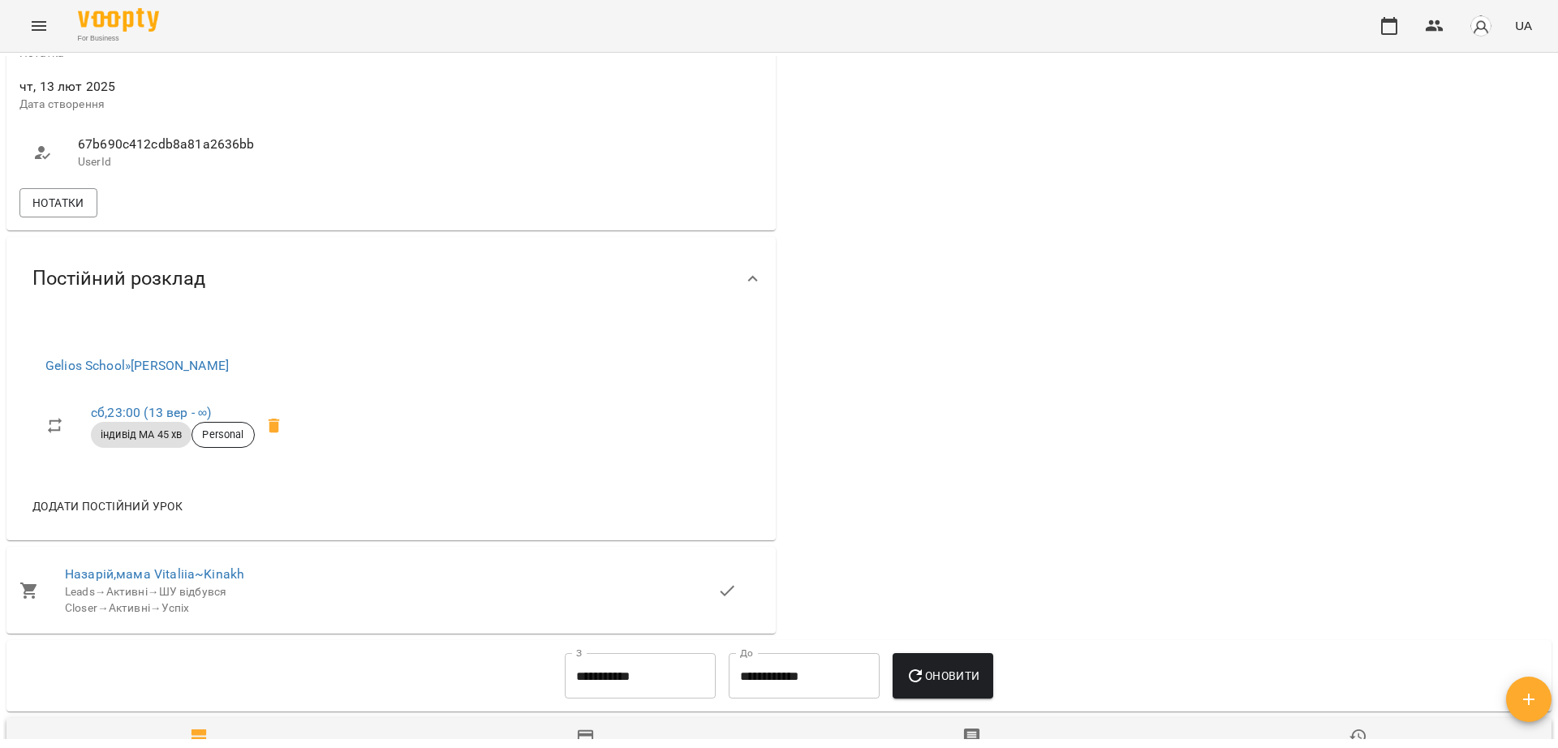
click at [30, 32] on icon "Menu" at bounding box center [38, 25] width 19 height 19
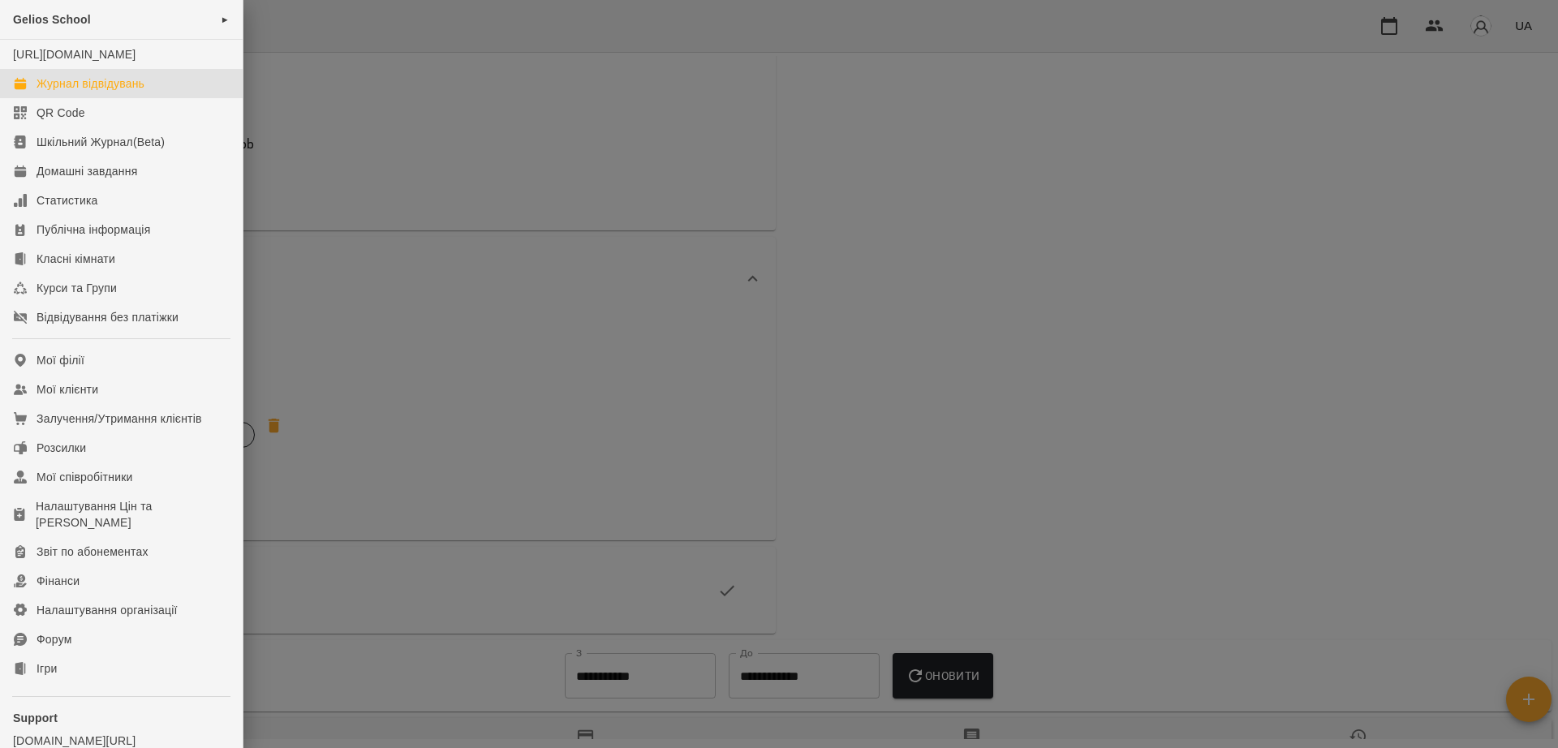
click at [114, 92] on div "Журнал відвідувань" at bounding box center [91, 83] width 108 height 16
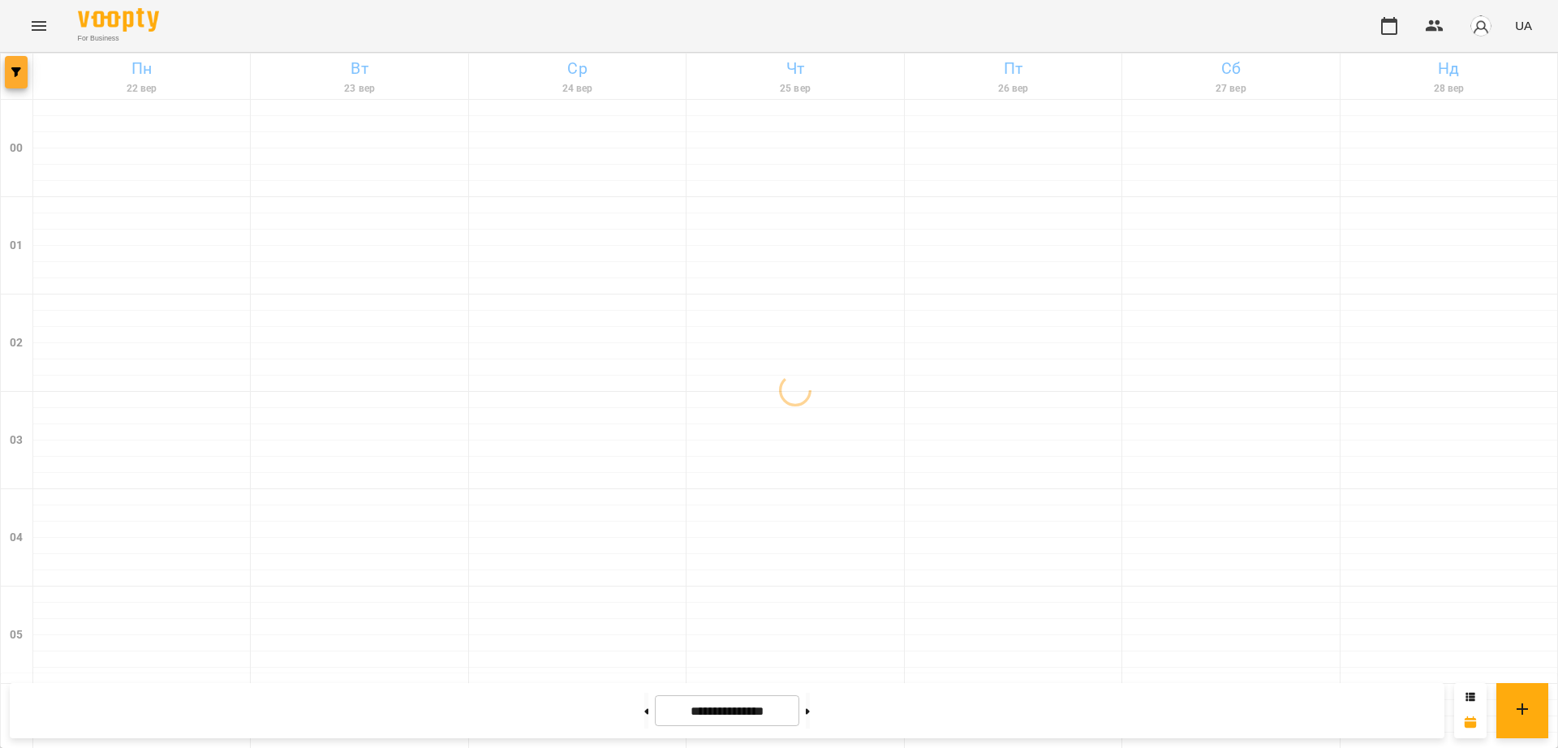
click at [11, 73] on span "button" at bounding box center [16, 72] width 23 height 10
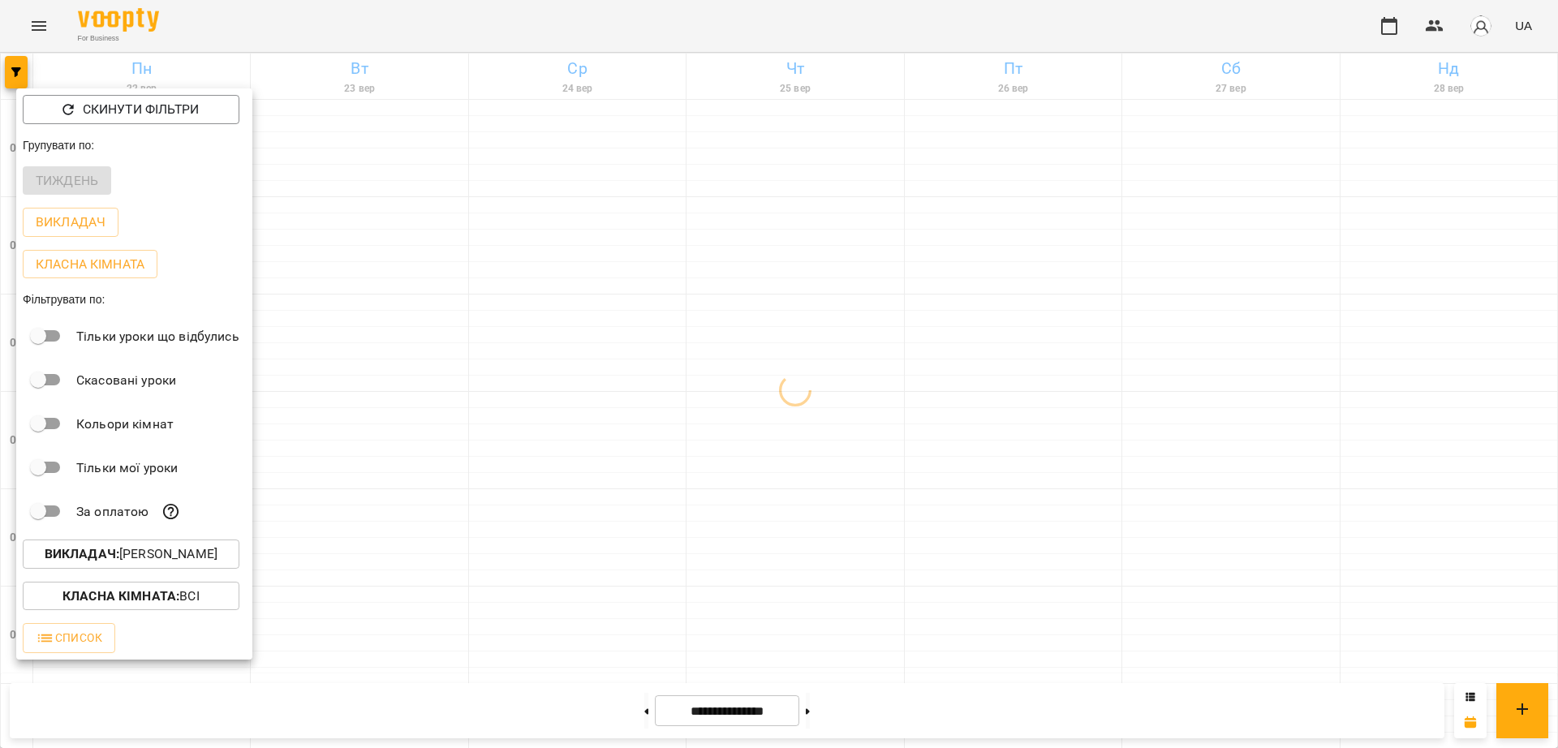
click at [134, 551] on p "Викладач : Тюрдьо Лариса" at bounding box center [131, 553] width 173 height 19
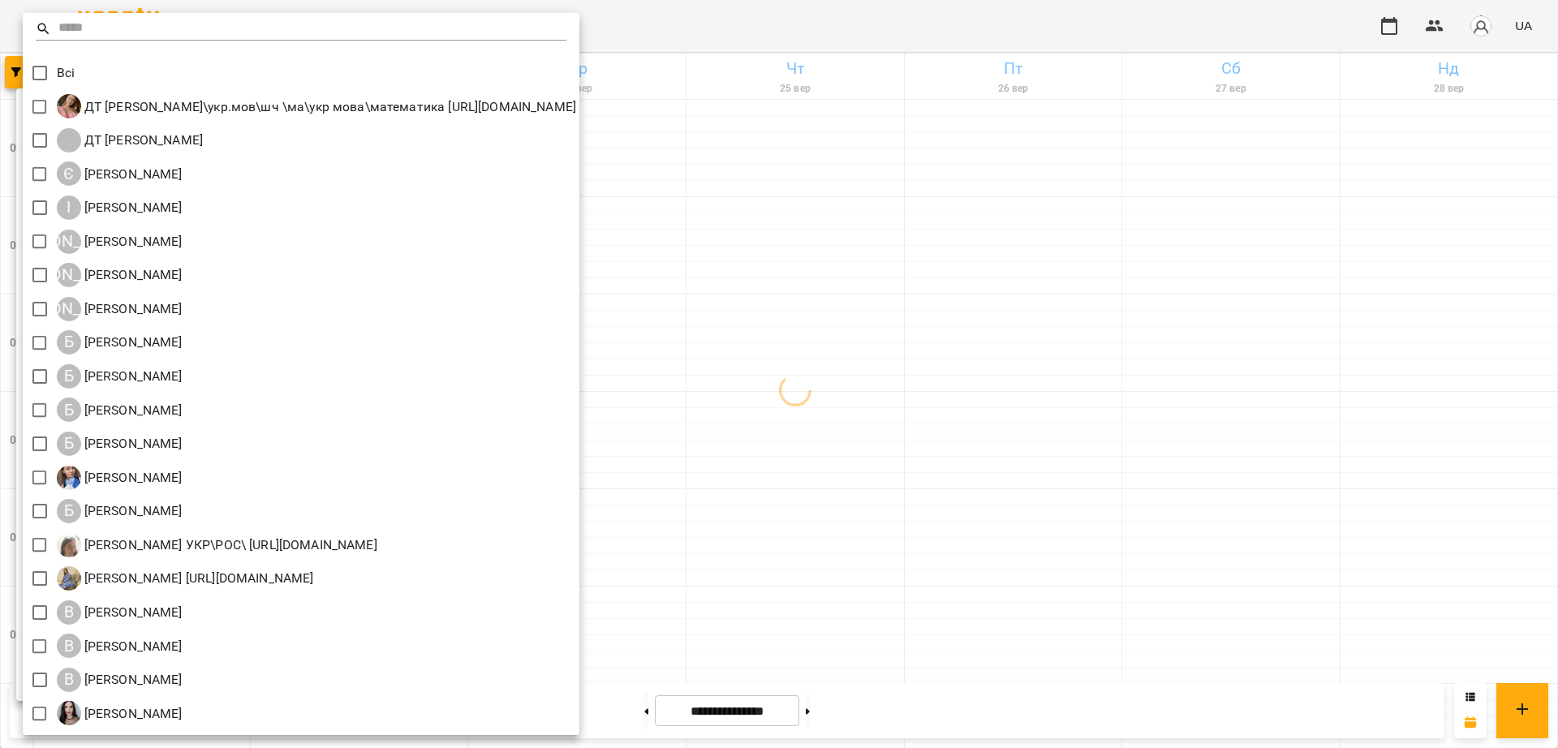
click at [226, 31] on input "text" at bounding box center [312, 29] width 508 height 24
click at [235, 27] on input "text" at bounding box center [312, 29] width 508 height 24
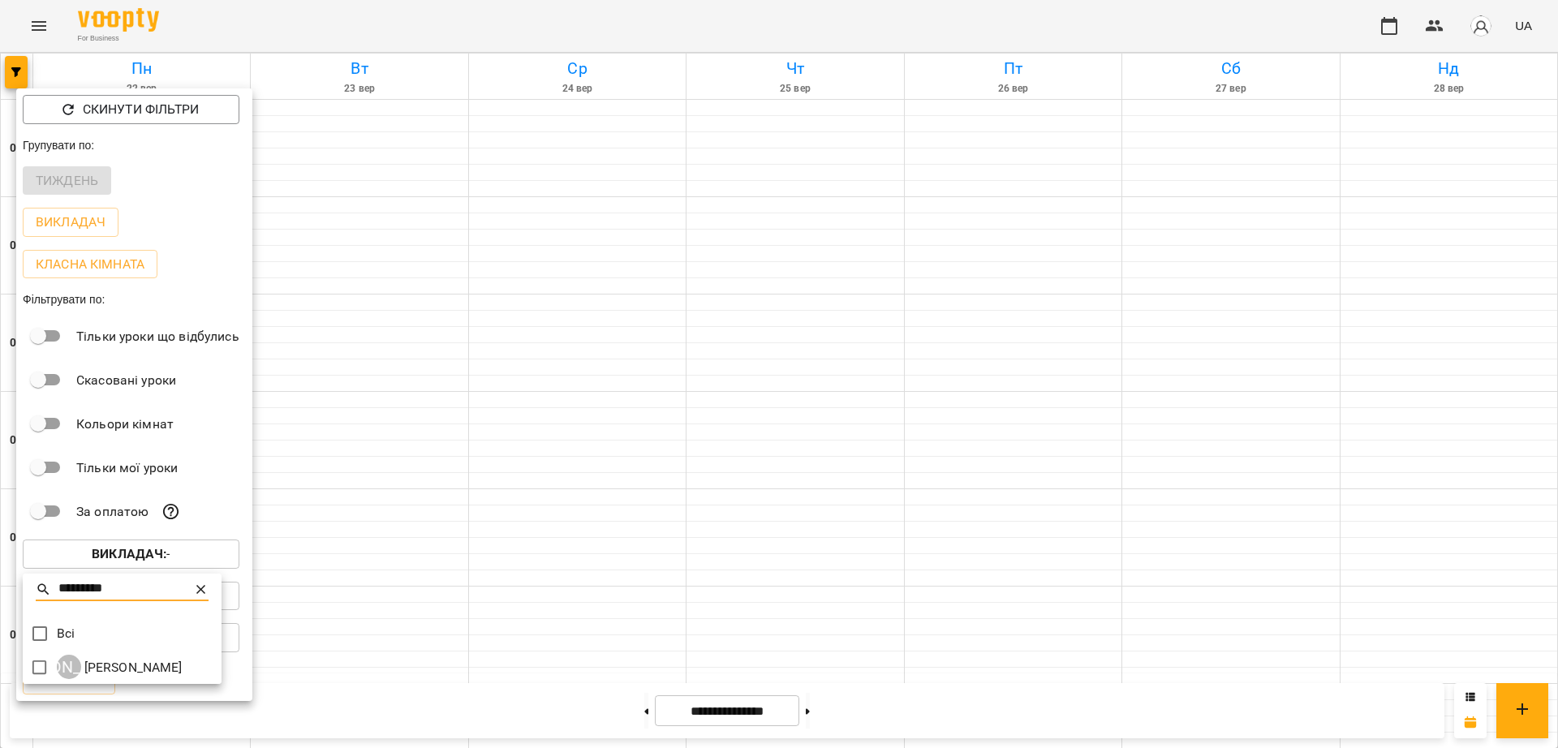
type input "*********"
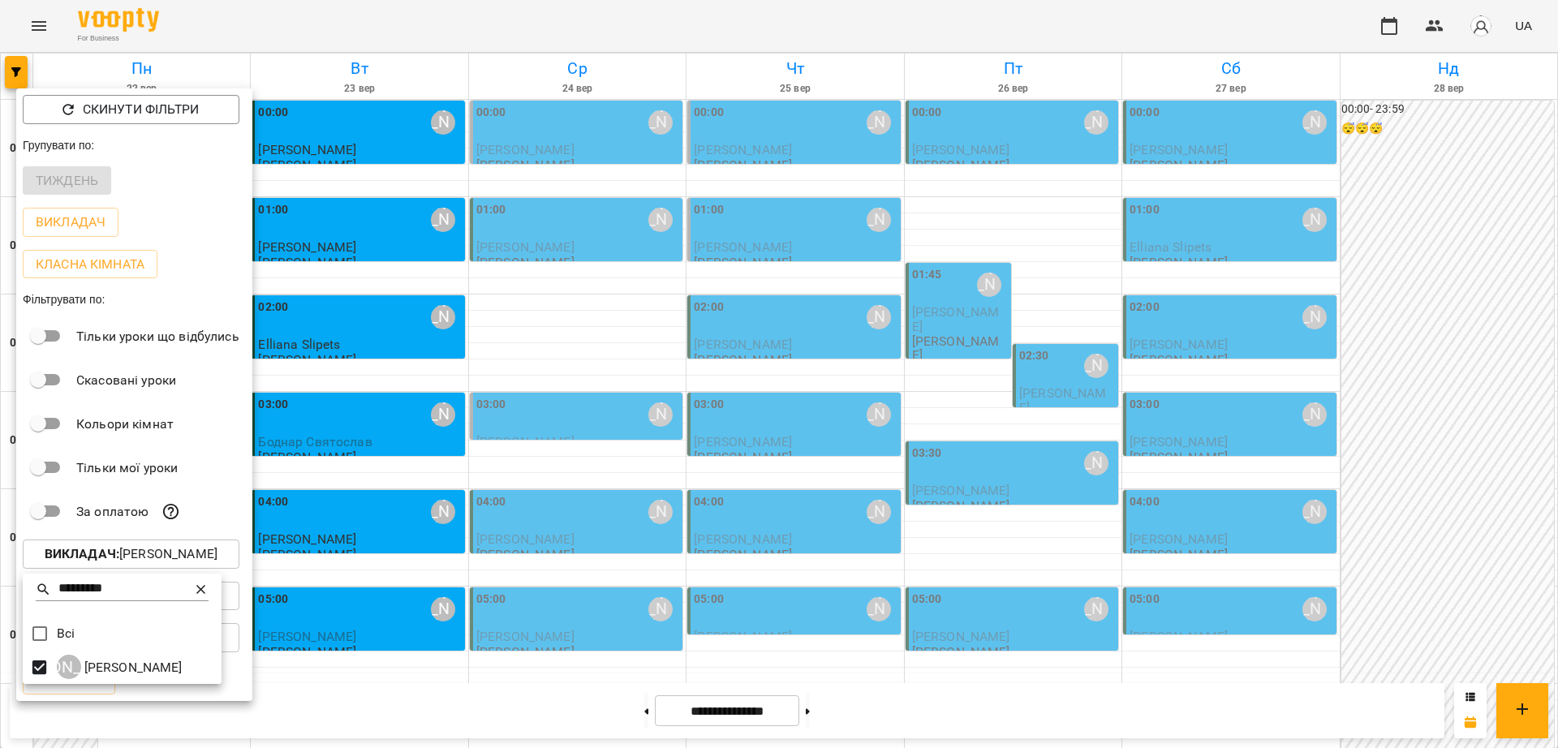
click at [613, 37] on div at bounding box center [779, 374] width 1558 height 748
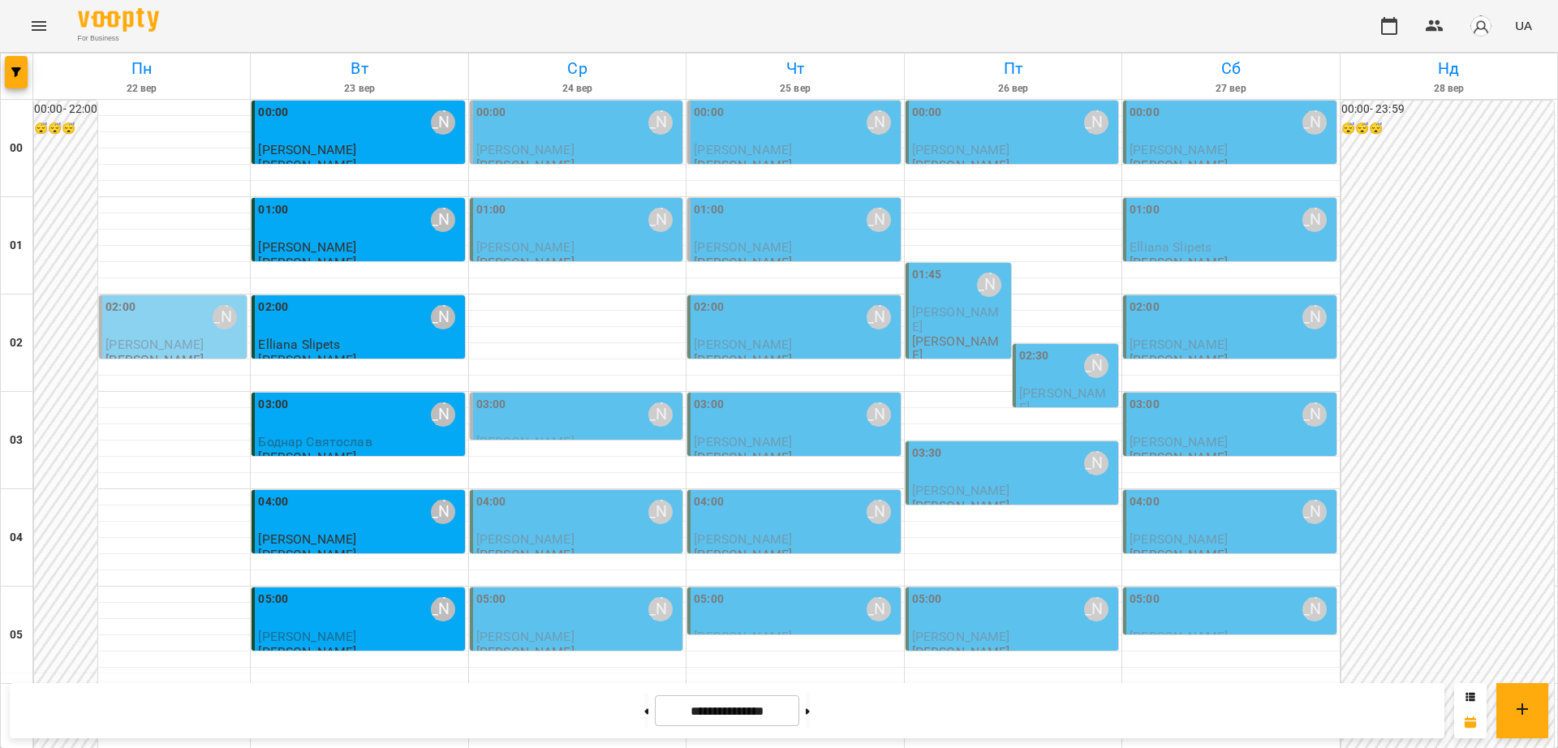
click at [929, 330] on p "Arsen Brunevych" at bounding box center [960, 319] width 96 height 28
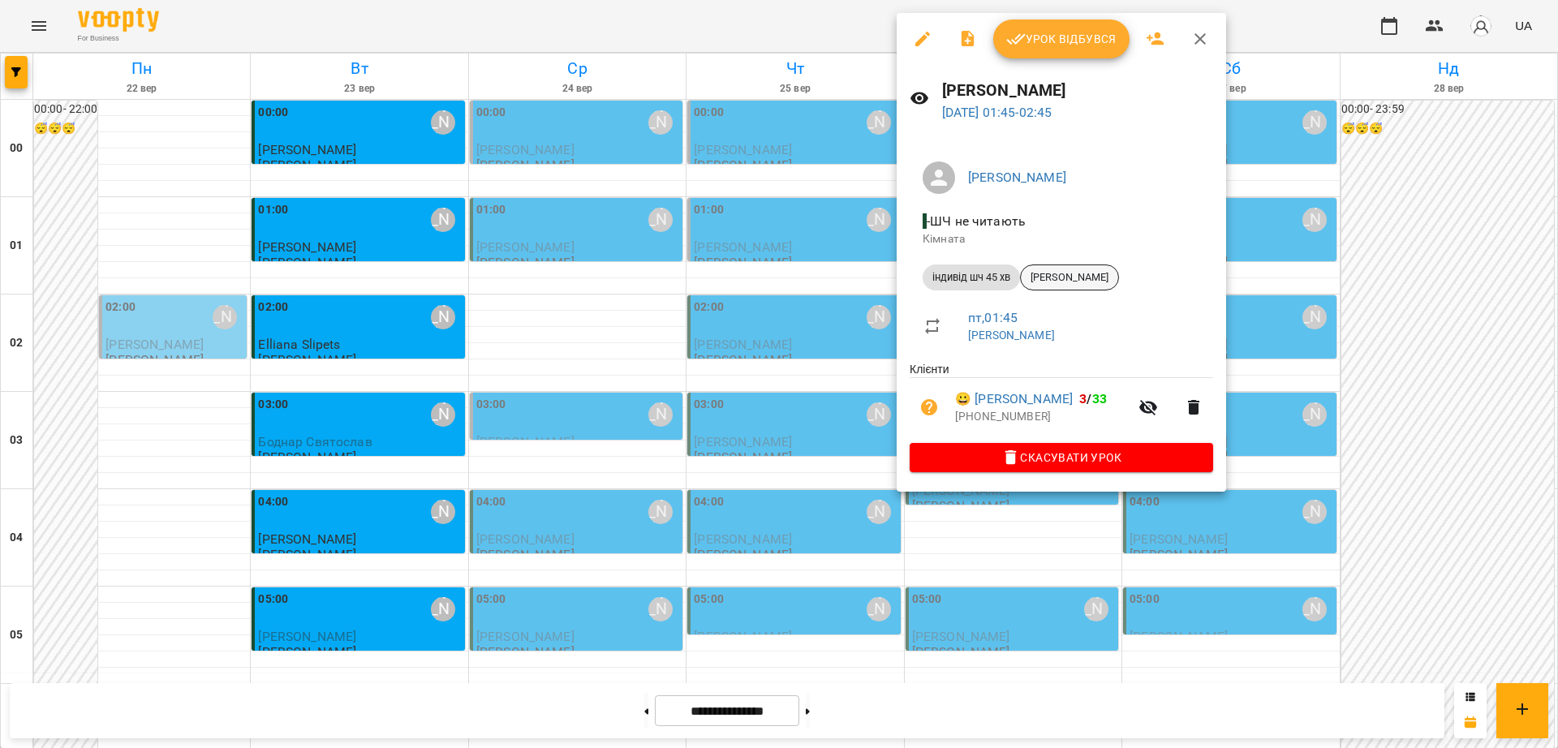
click at [1085, 264] on div "Arsen Brunevych" at bounding box center [1069, 277] width 99 height 26
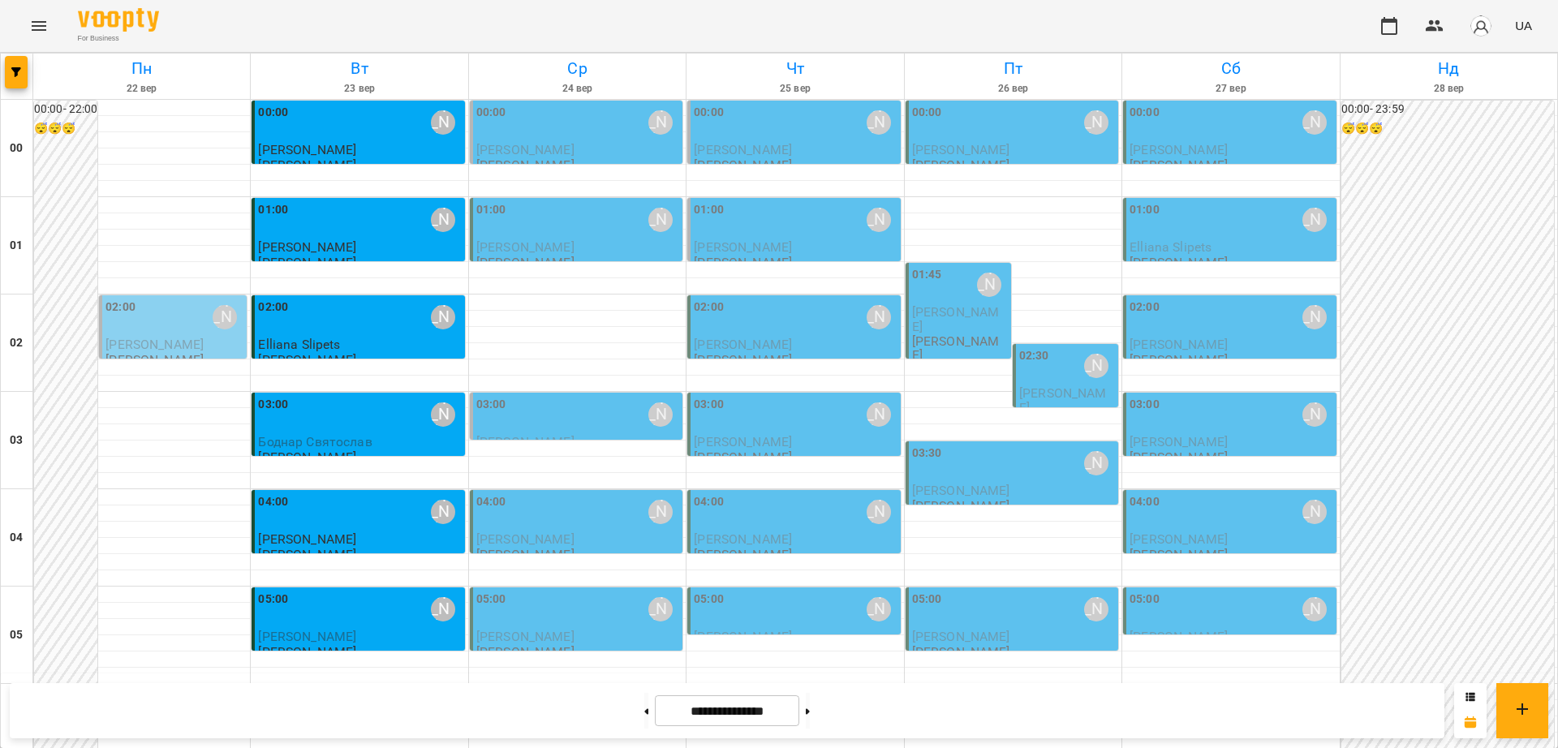
click at [1032, 380] on div "02:30" at bounding box center [1034, 365] width 30 height 37
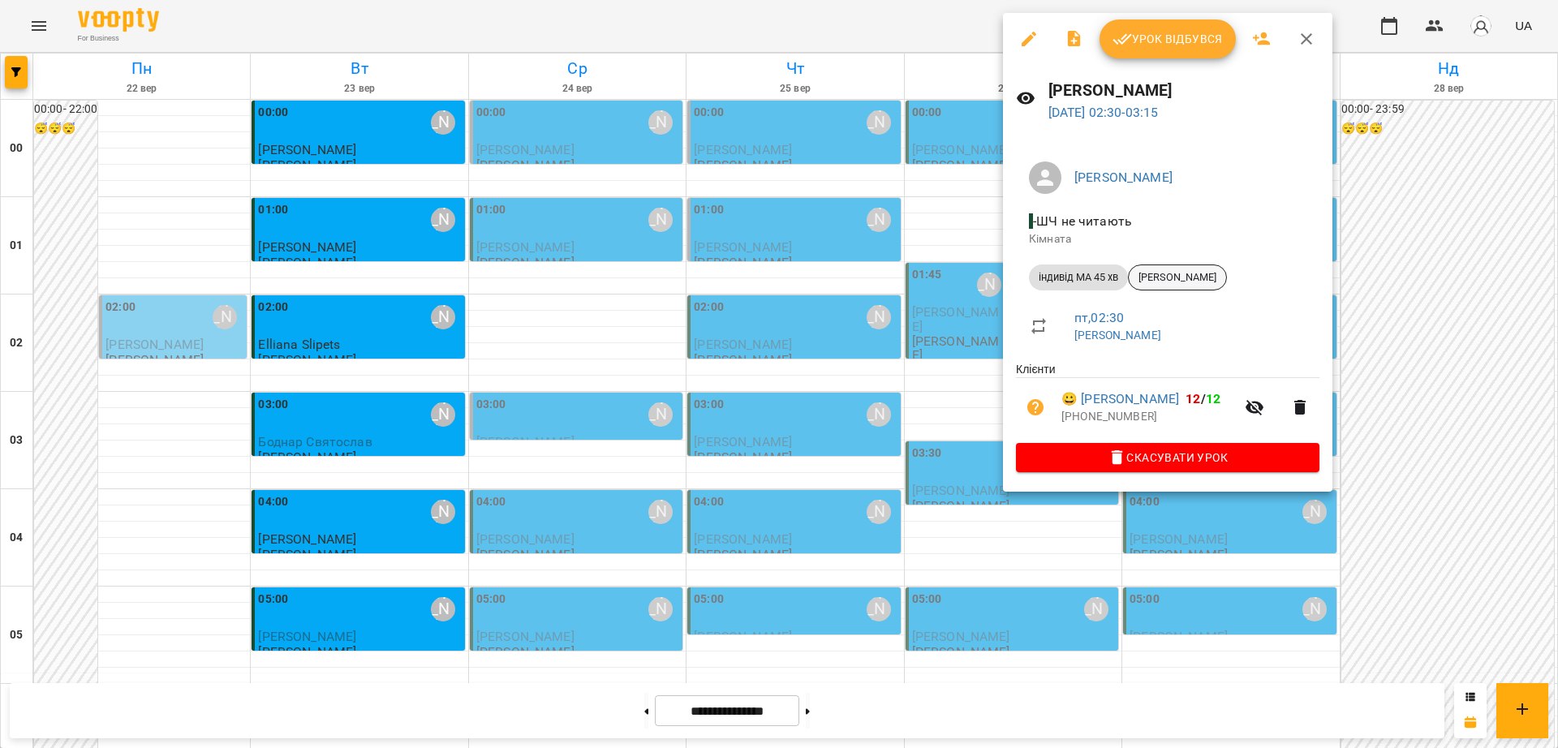
click at [1202, 273] on span "Анастасія Павлова" at bounding box center [1177, 277] width 97 height 15
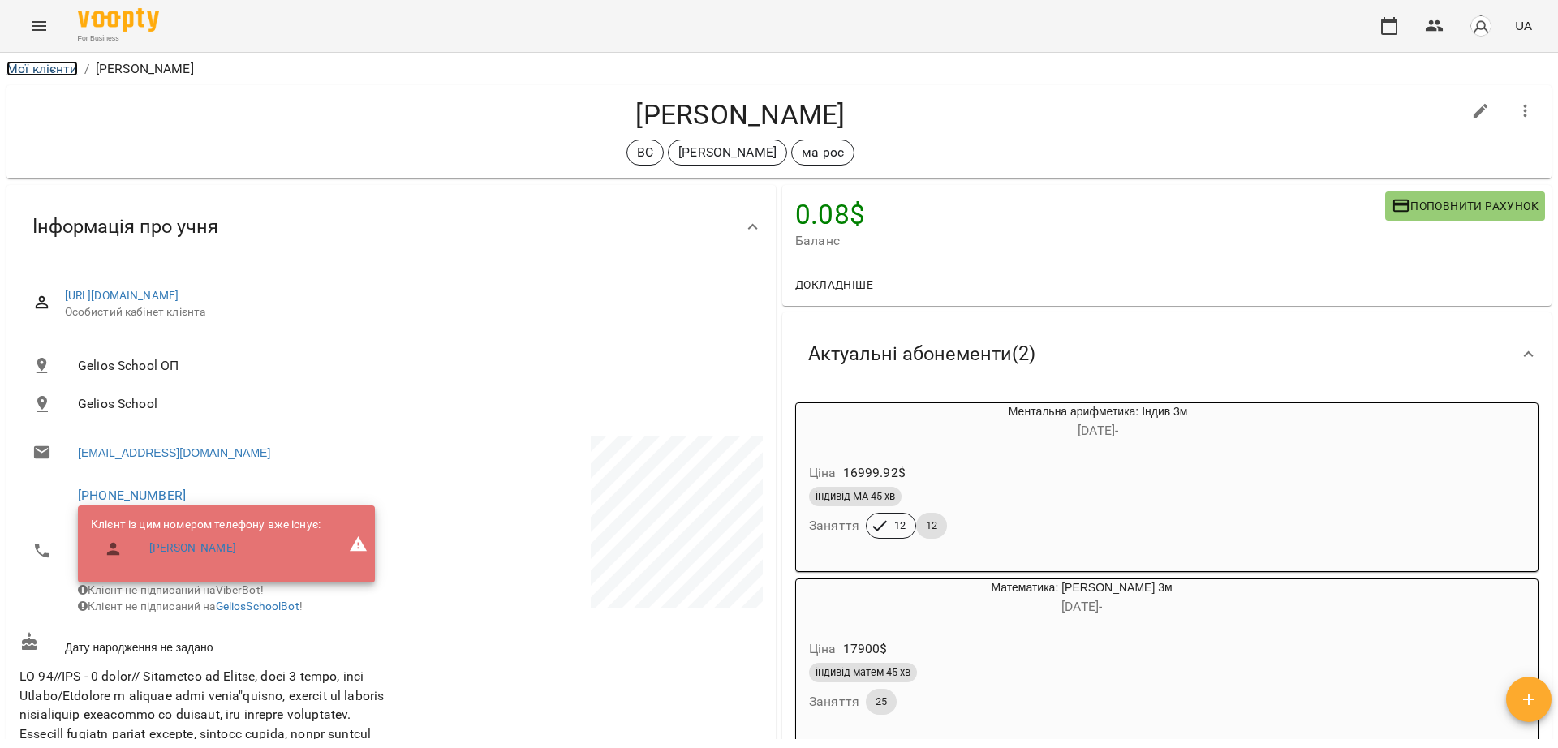
click at [44, 71] on link "Мої клієнти" at bounding box center [41, 68] width 71 height 15
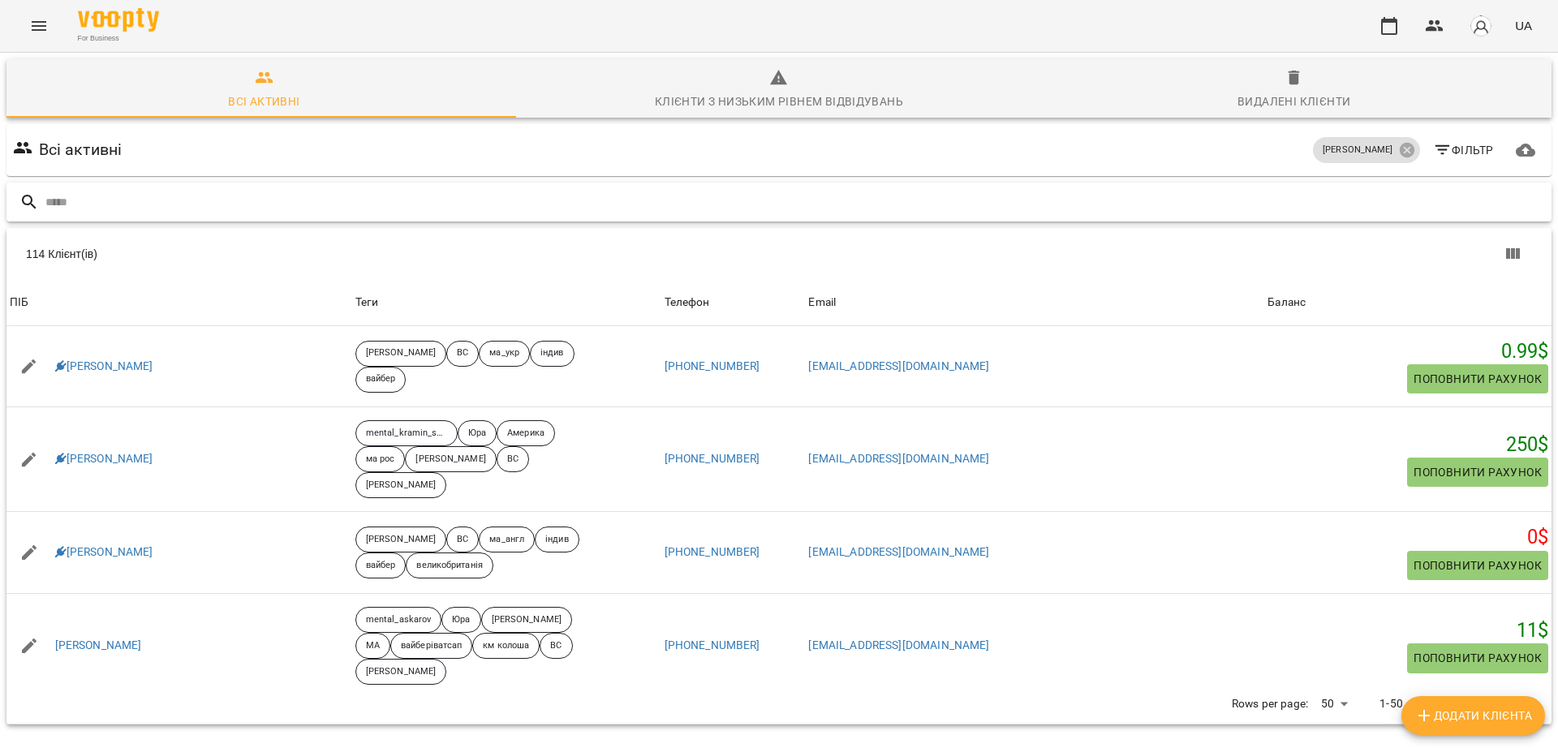
paste input "**********"
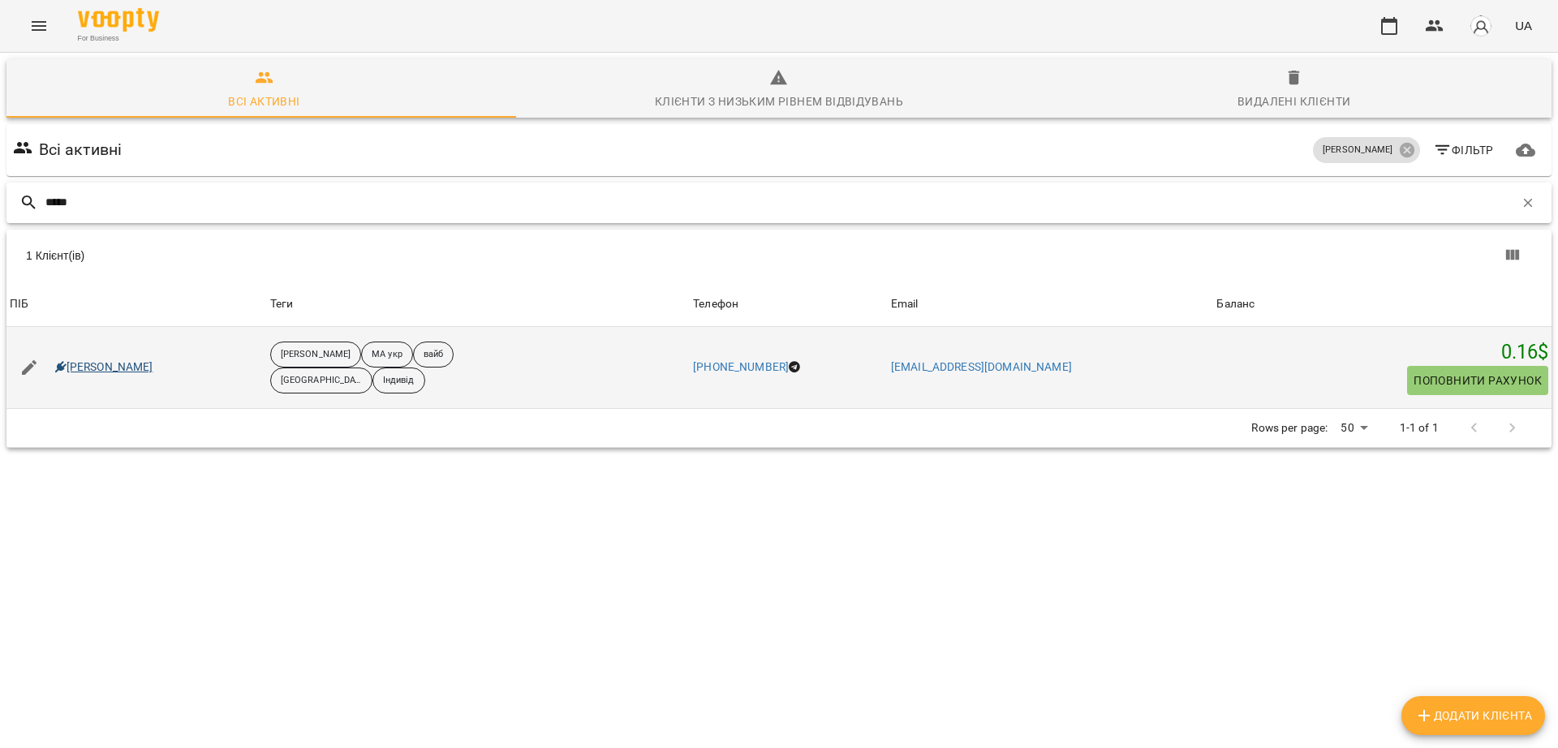
type input "*****"
click at [131, 366] on link "Сафат Даніель" at bounding box center [104, 367] width 98 height 16
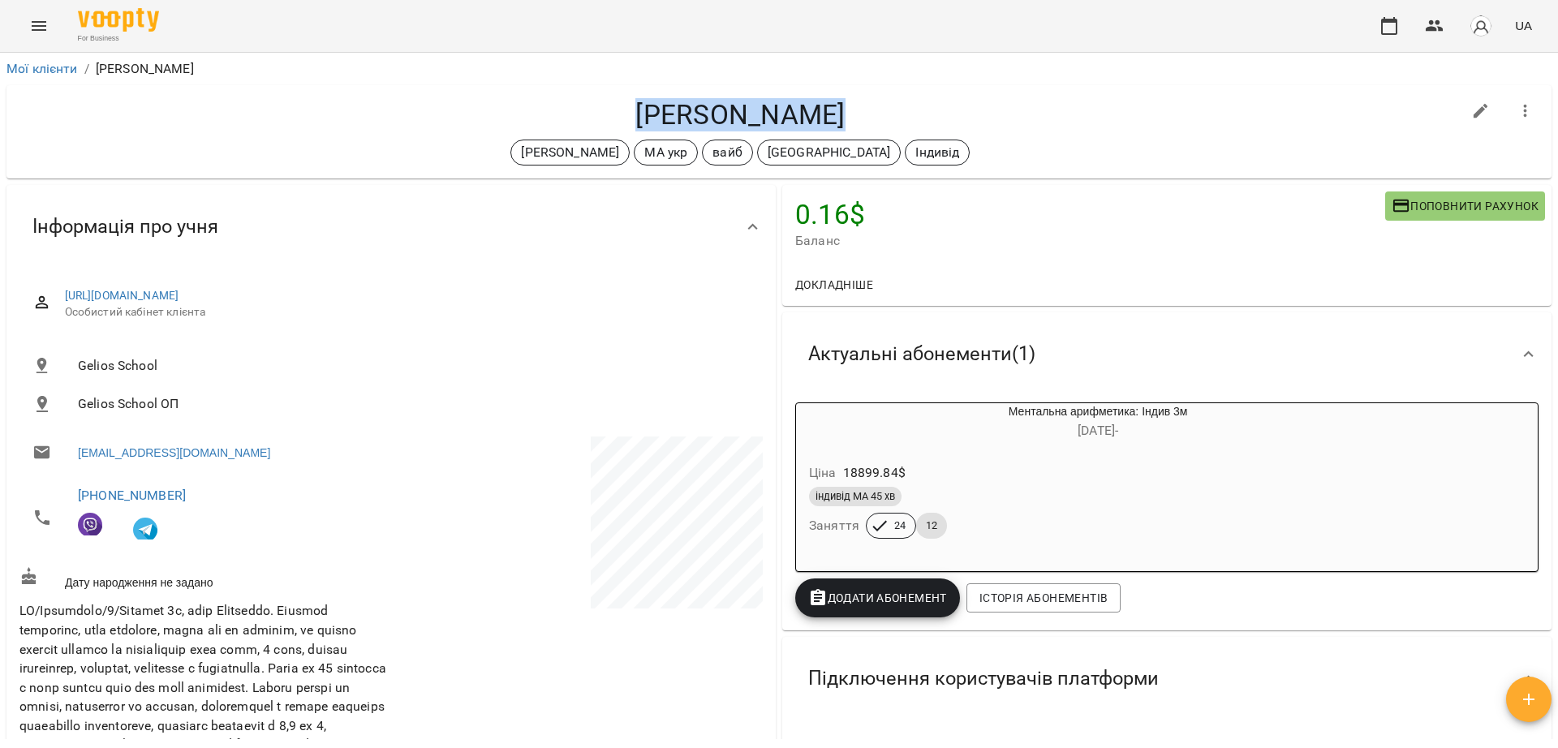
drag, startPoint x: 880, startPoint y: 111, endPoint x: 547, endPoint y: 113, distance: 333.4
click at [547, 113] on h4 "Сафат Даніель" at bounding box center [740, 114] width 1442 height 33
click at [70, 61] on link "Мої клієнти" at bounding box center [41, 68] width 71 height 15
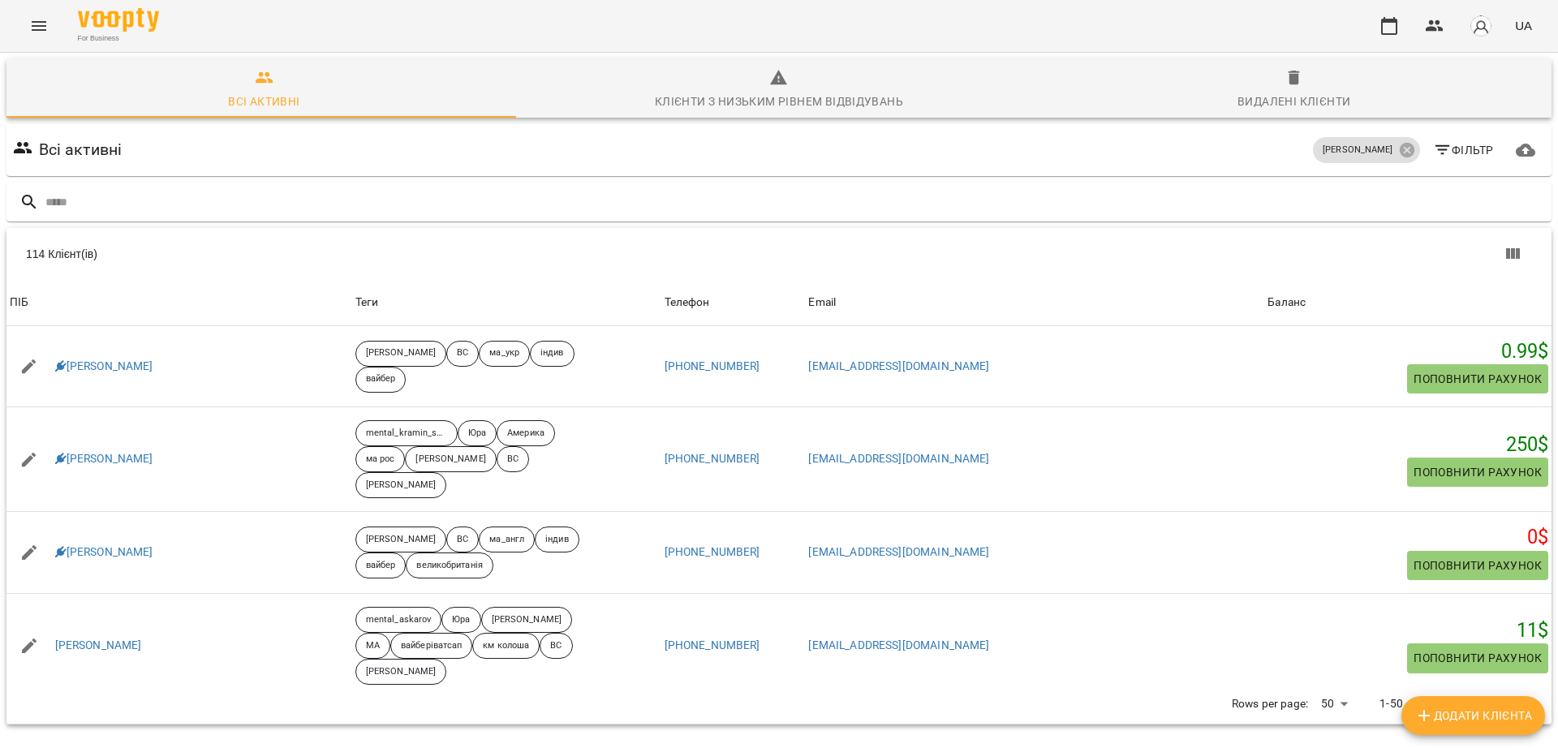
click at [32, 22] on icon "Menu" at bounding box center [39, 26] width 15 height 10
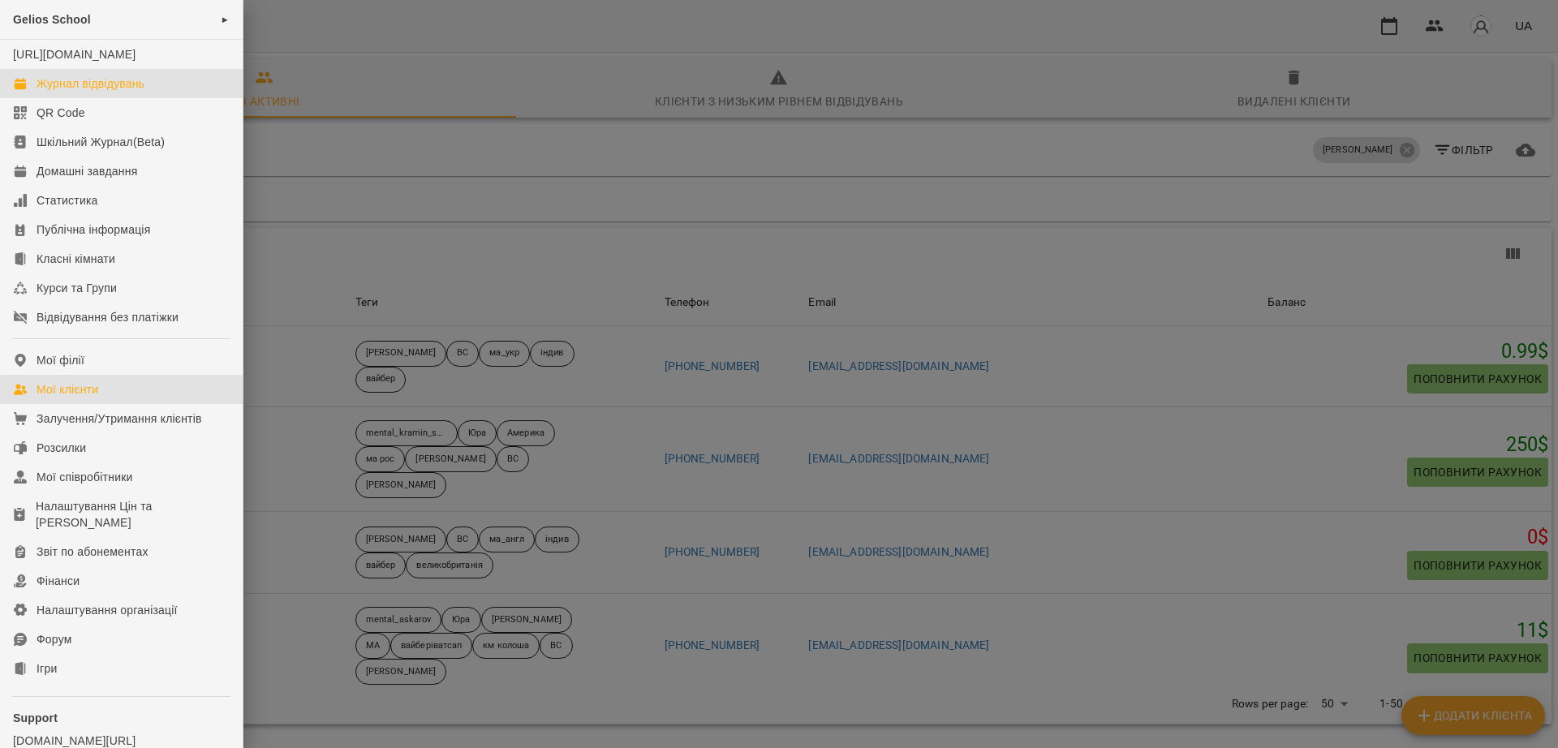
click at [102, 92] on div "Журнал відвідувань" at bounding box center [91, 83] width 108 height 16
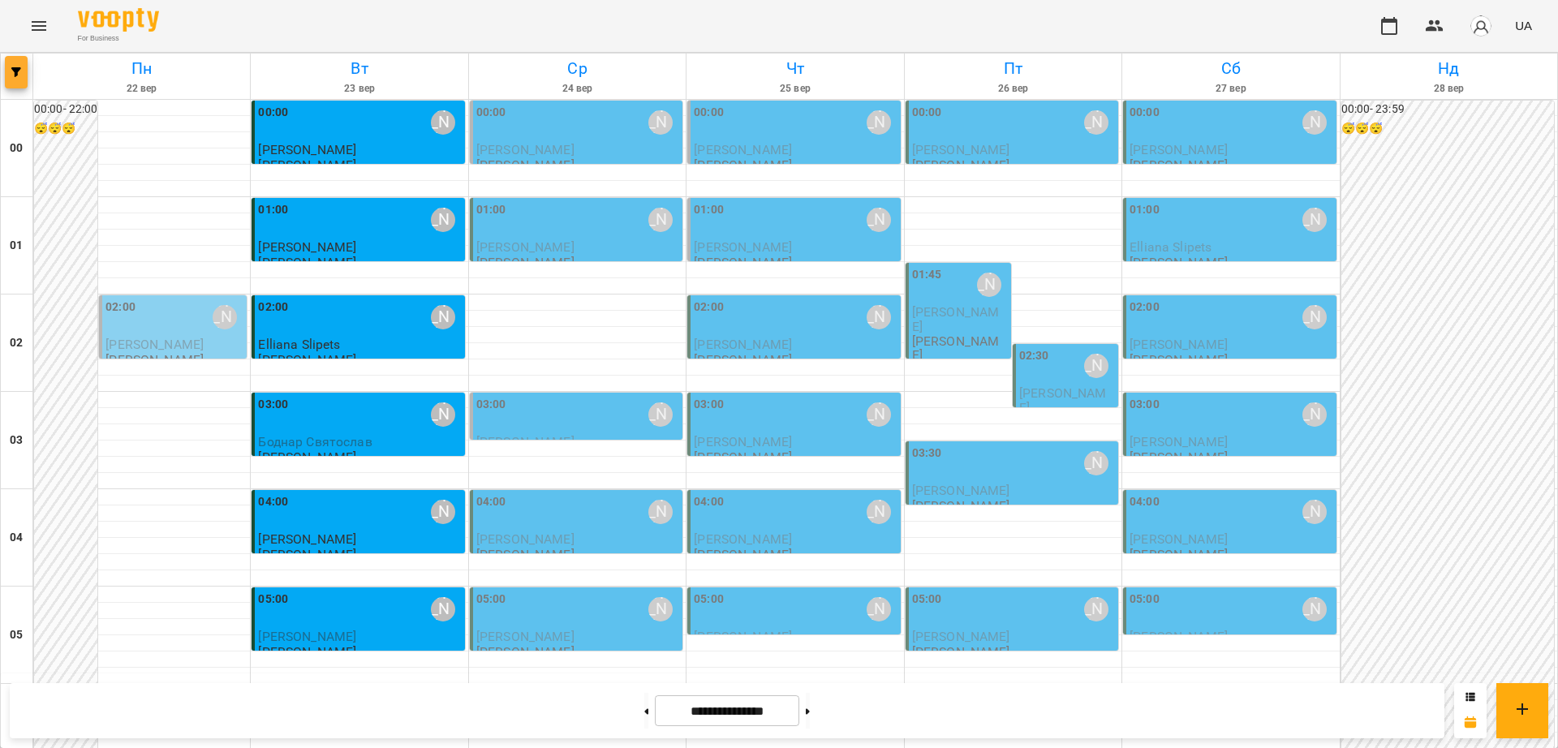
click at [10, 74] on span "button" at bounding box center [16, 72] width 23 height 10
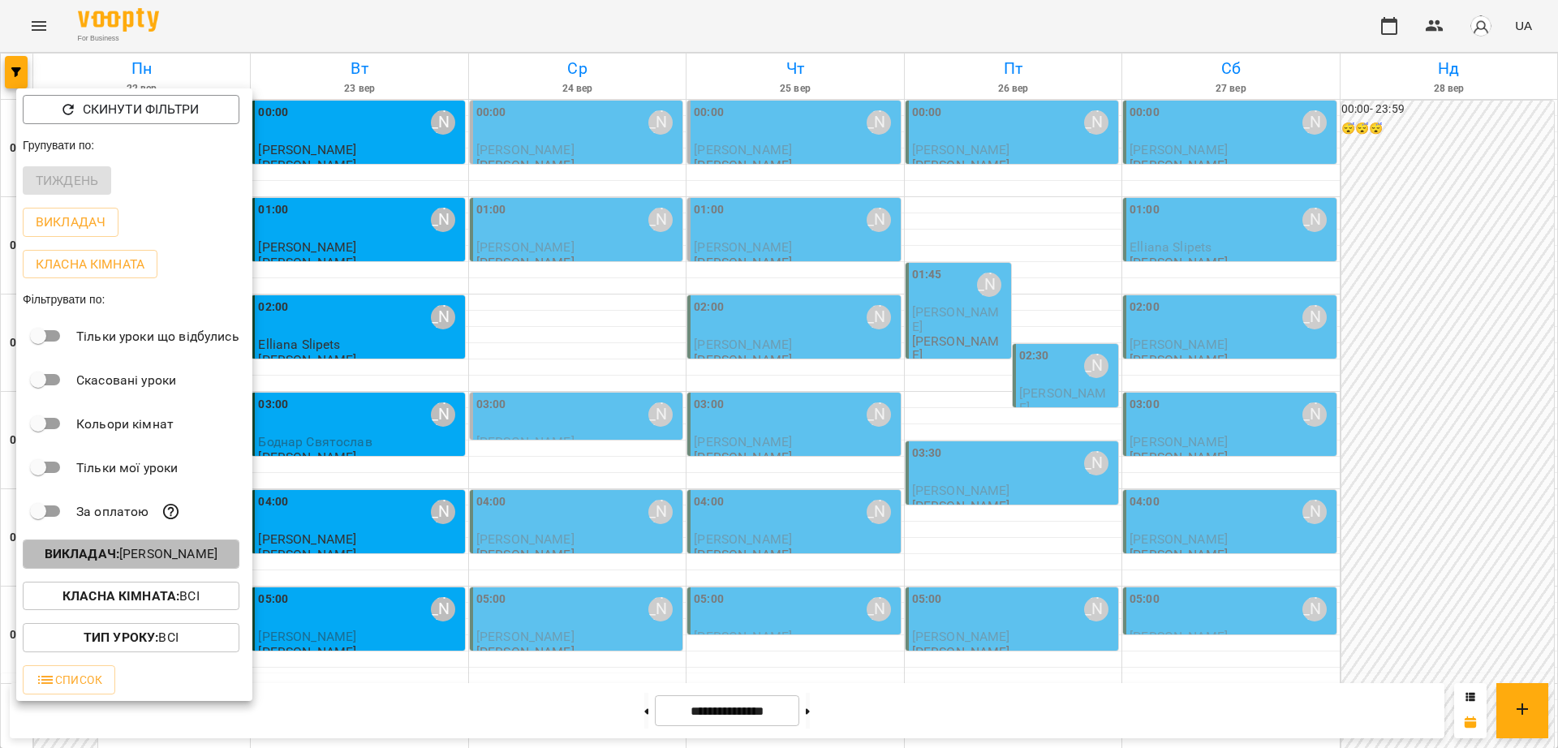
click at [122, 563] on p "Викладач : Курбанова Софія" at bounding box center [131, 553] width 173 height 19
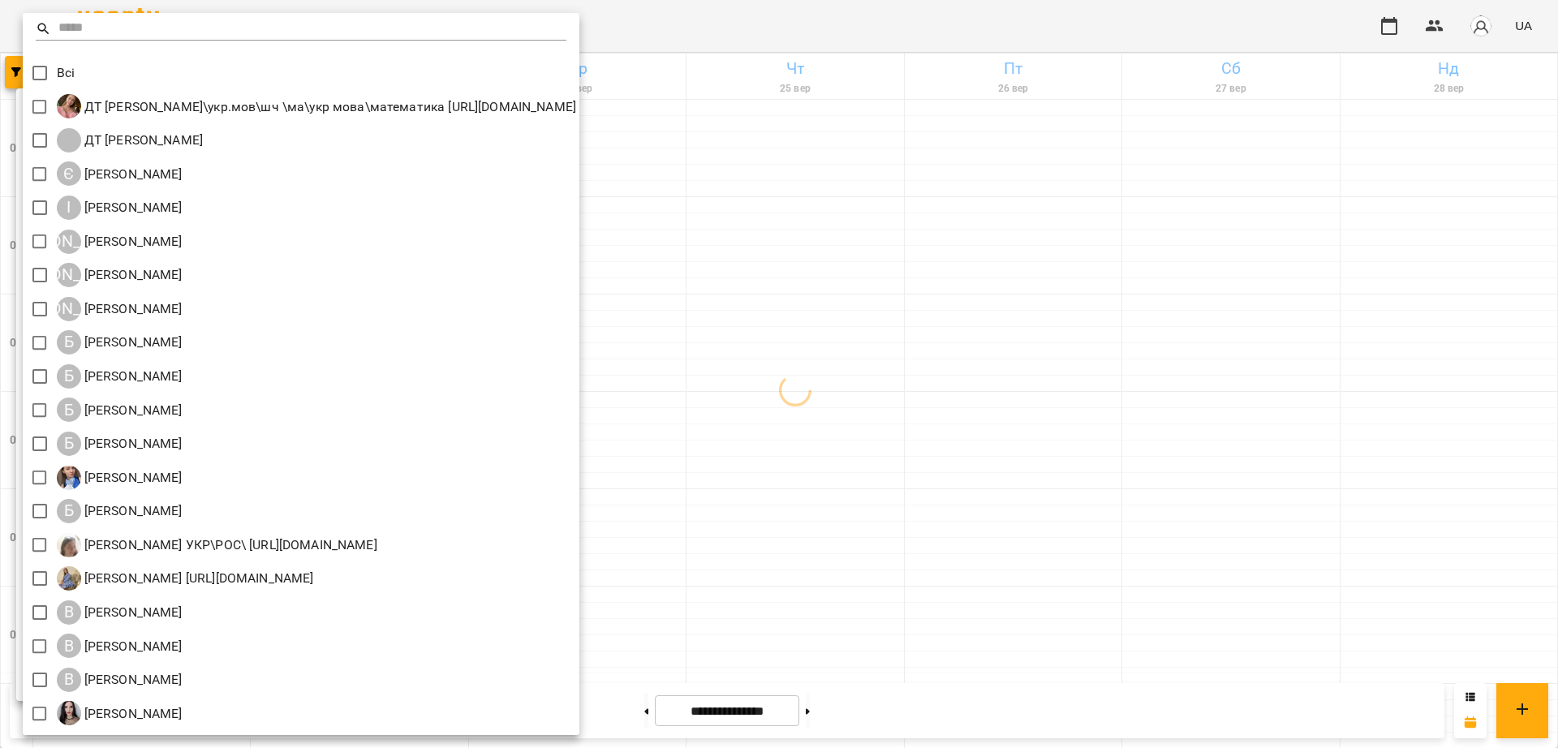
click at [168, 17] on input "text" at bounding box center [312, 29] width 508 height 24
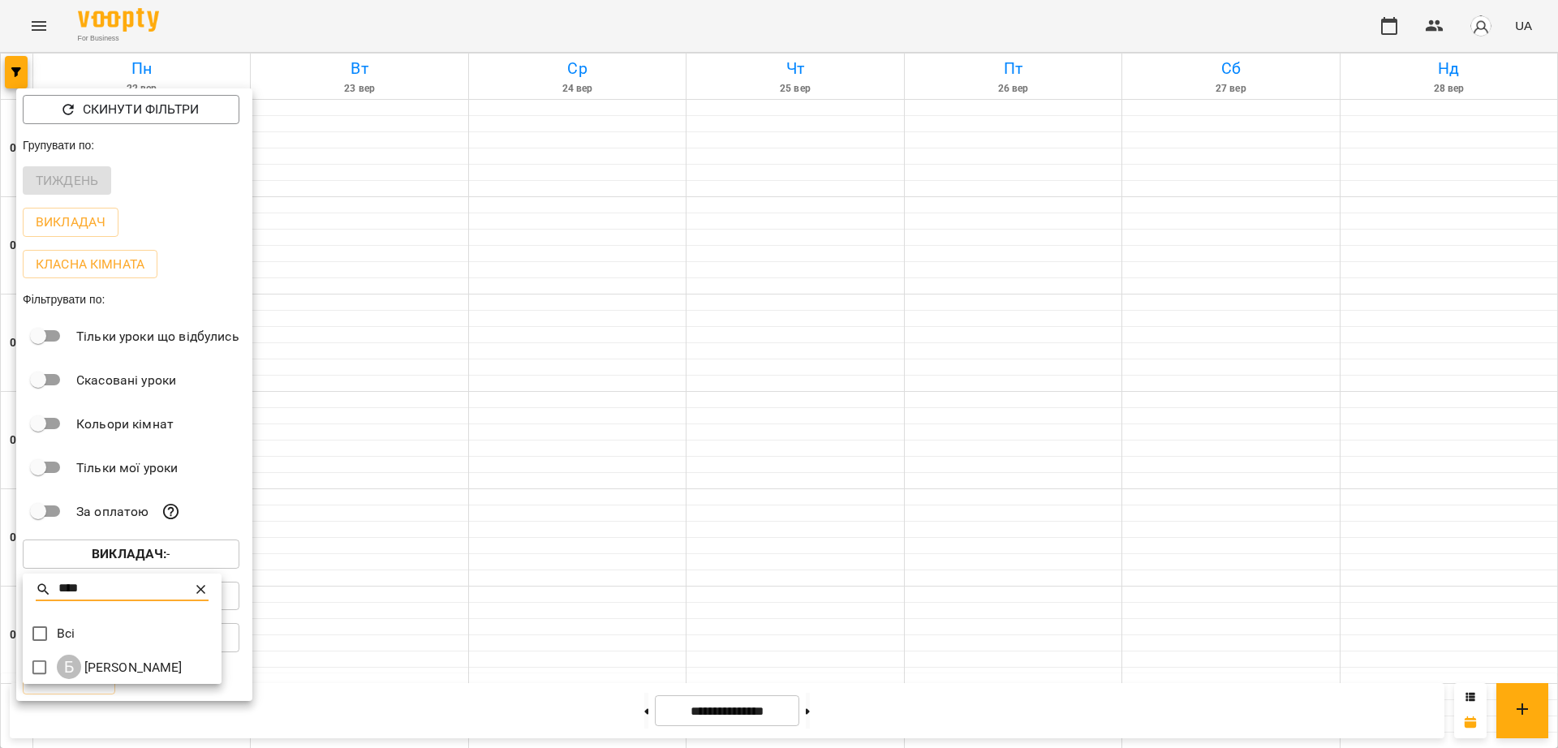
type input "****"
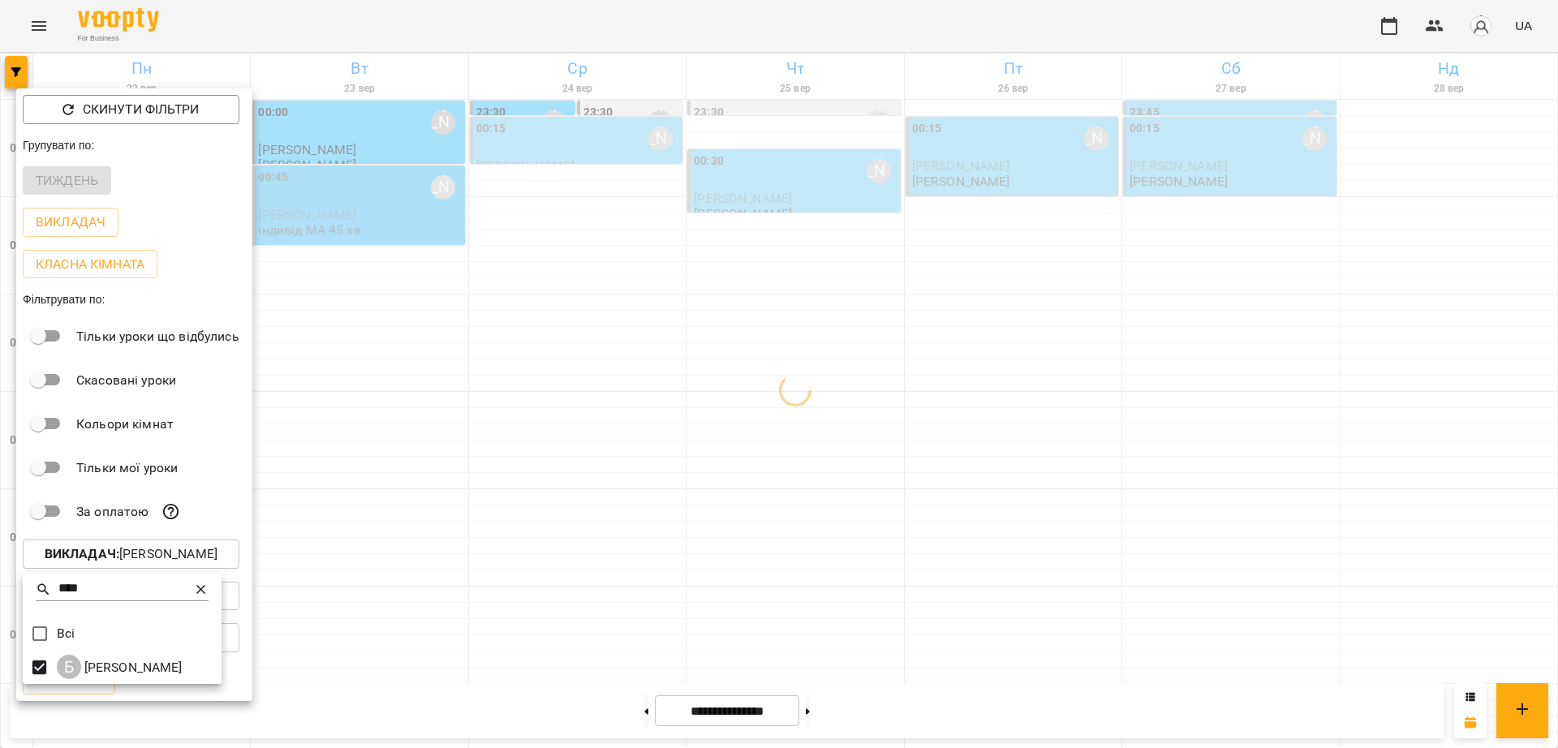
click at [609, 34] on div at bounding box center [779, 374] width 1558 height 748
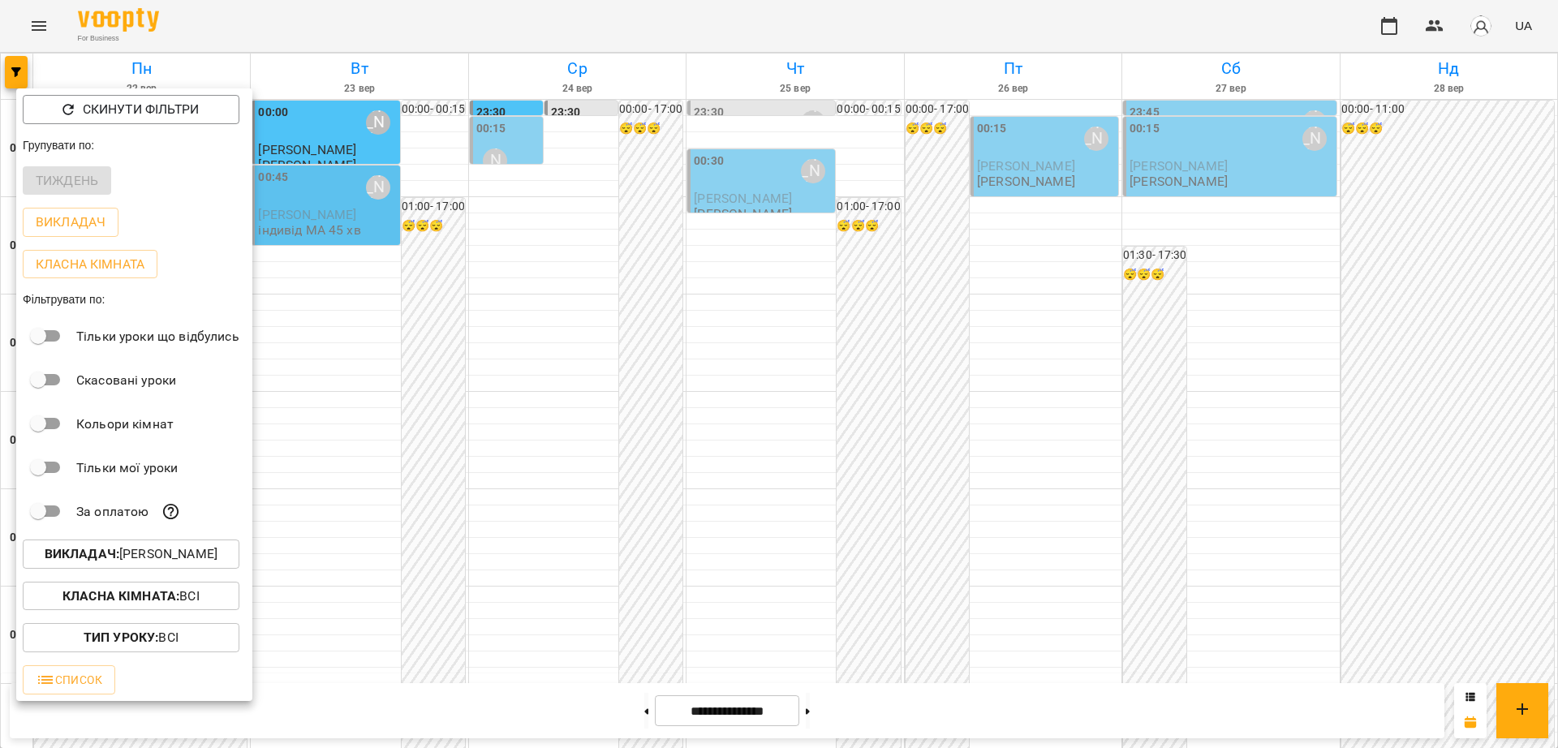
click at [1030, 19] on div at bounding box center [779, 374] width 1558 height 748
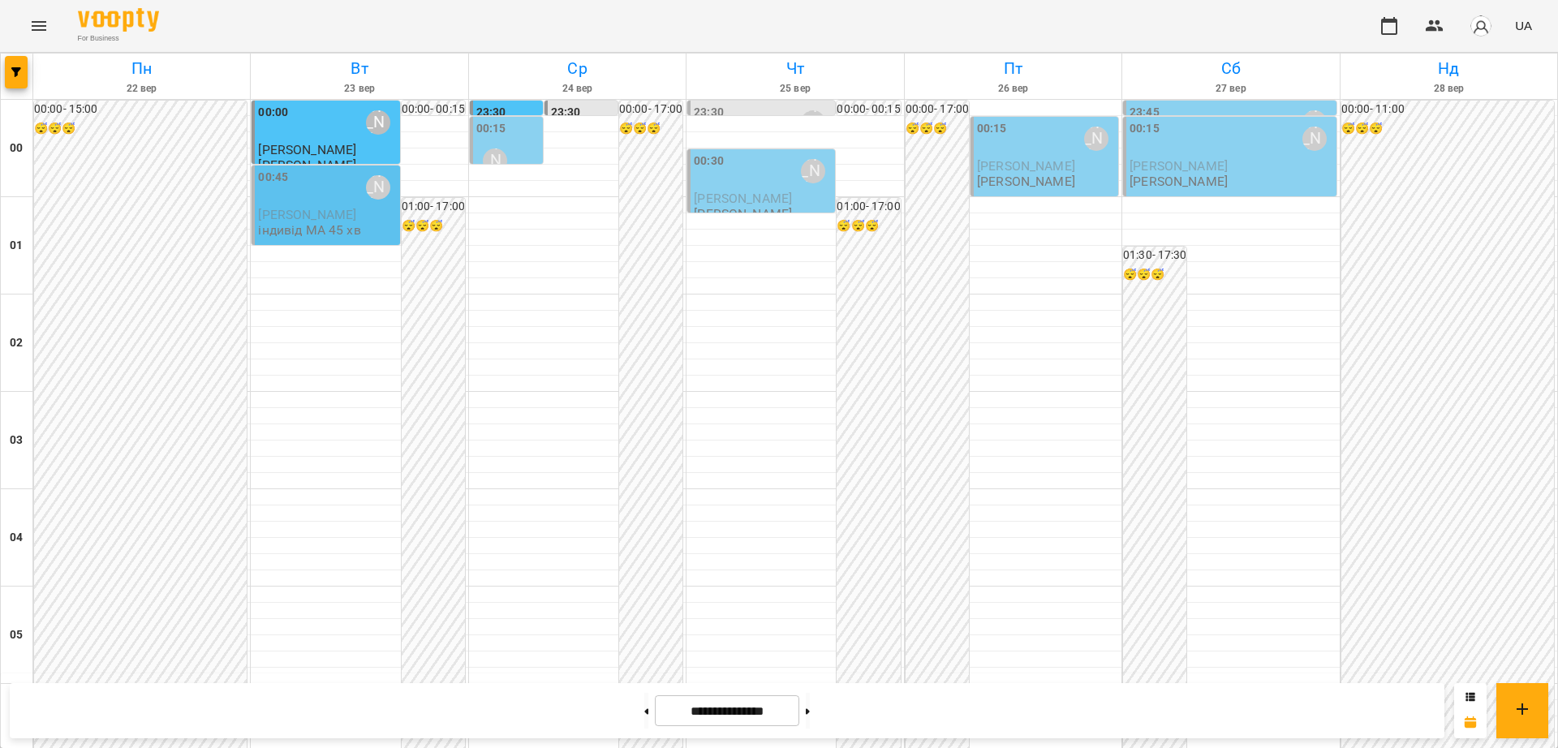
scroll to position [1420, 0]
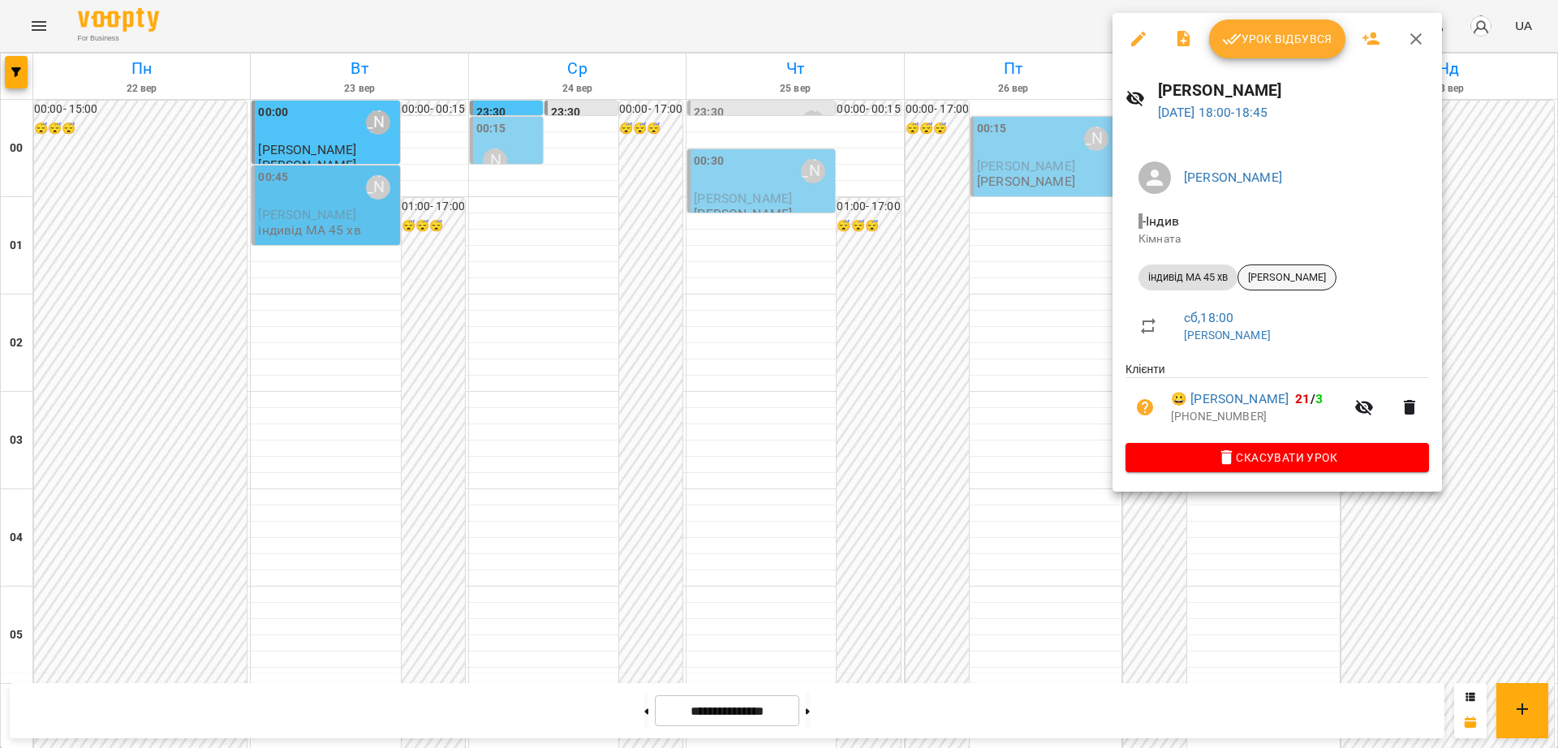
click at [1301, 282] on span "Глушак Артур" at bounding box center [1286, 277] width 97 height 15
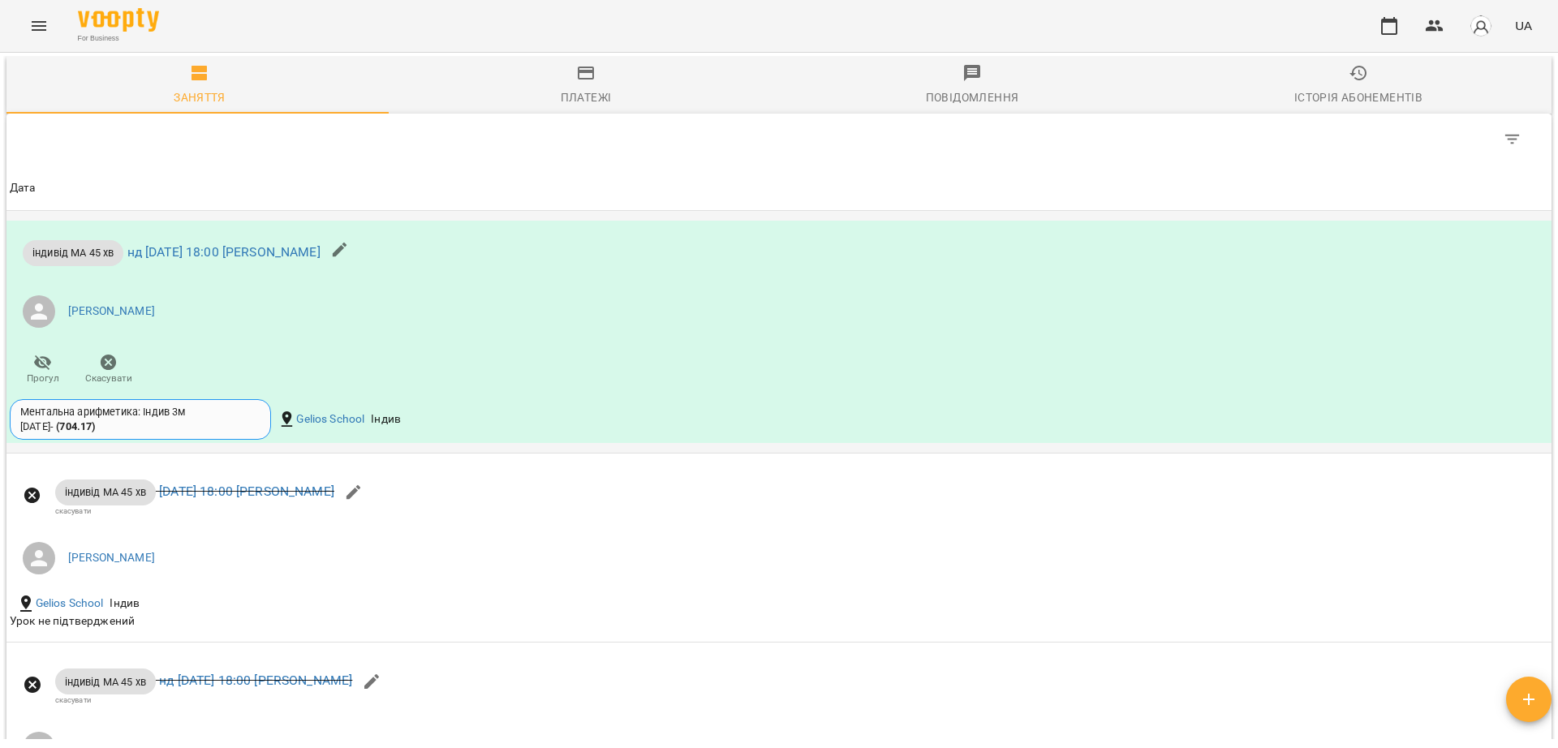
scroll to position [1787, 0]
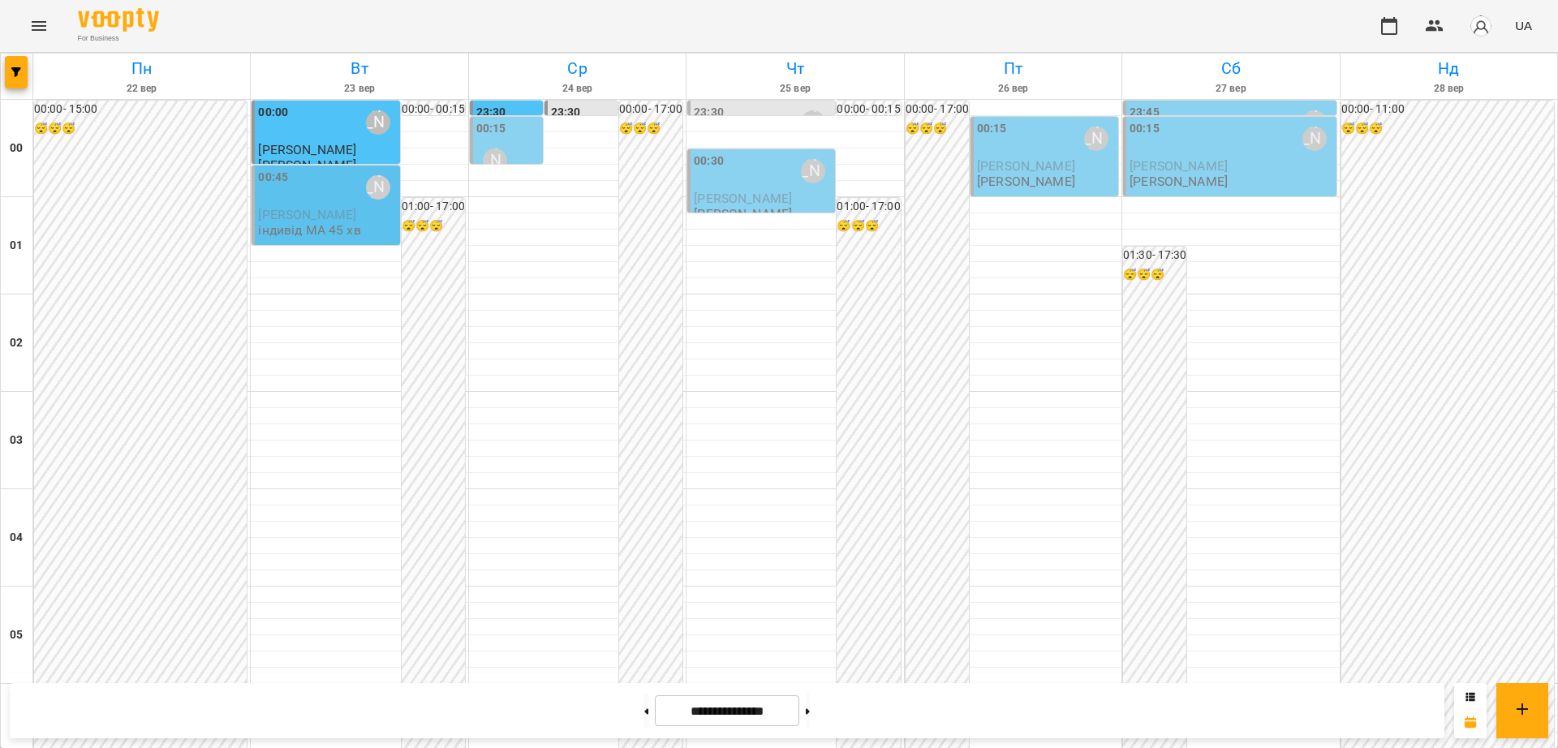
scroll to position [1521, 0]
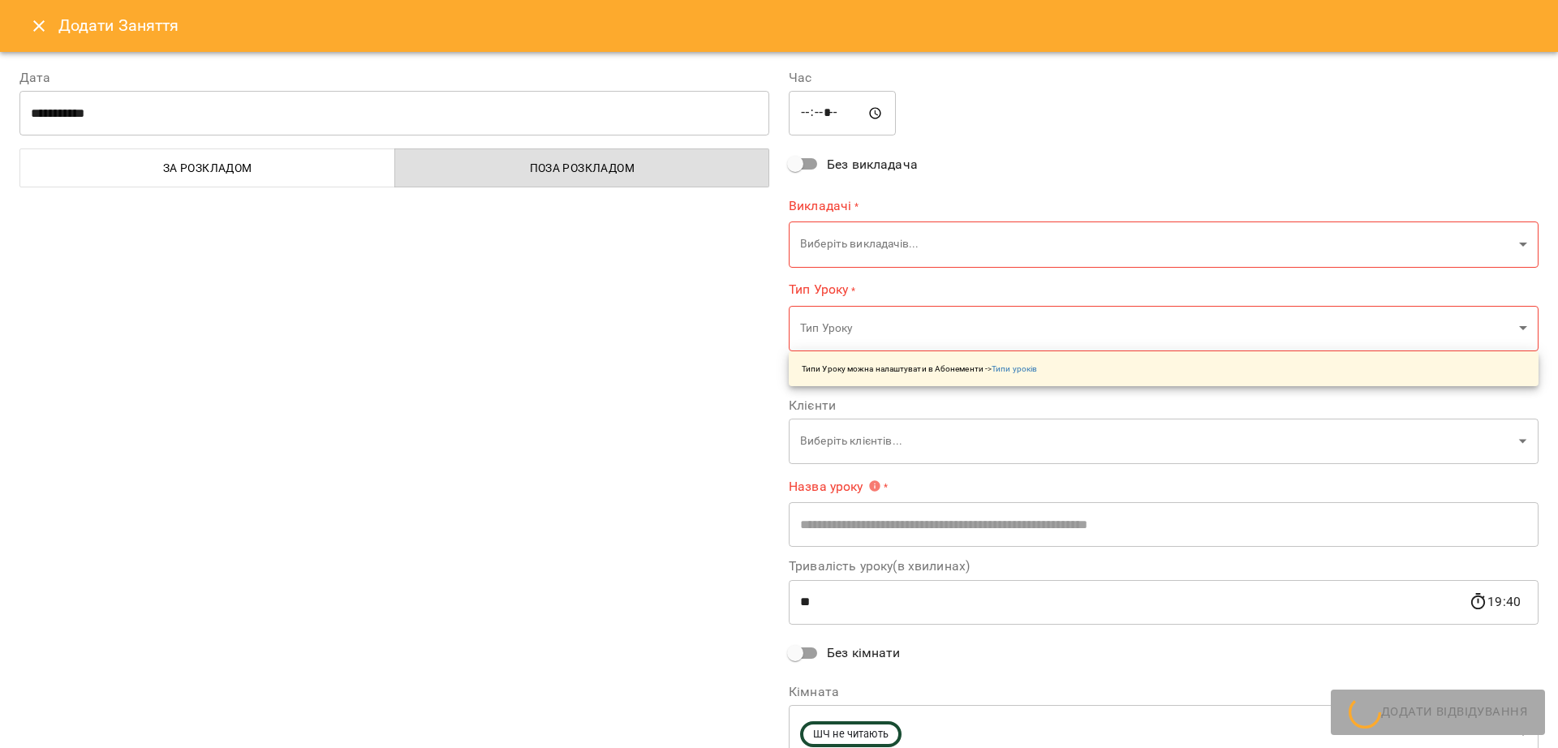
type input "**********"
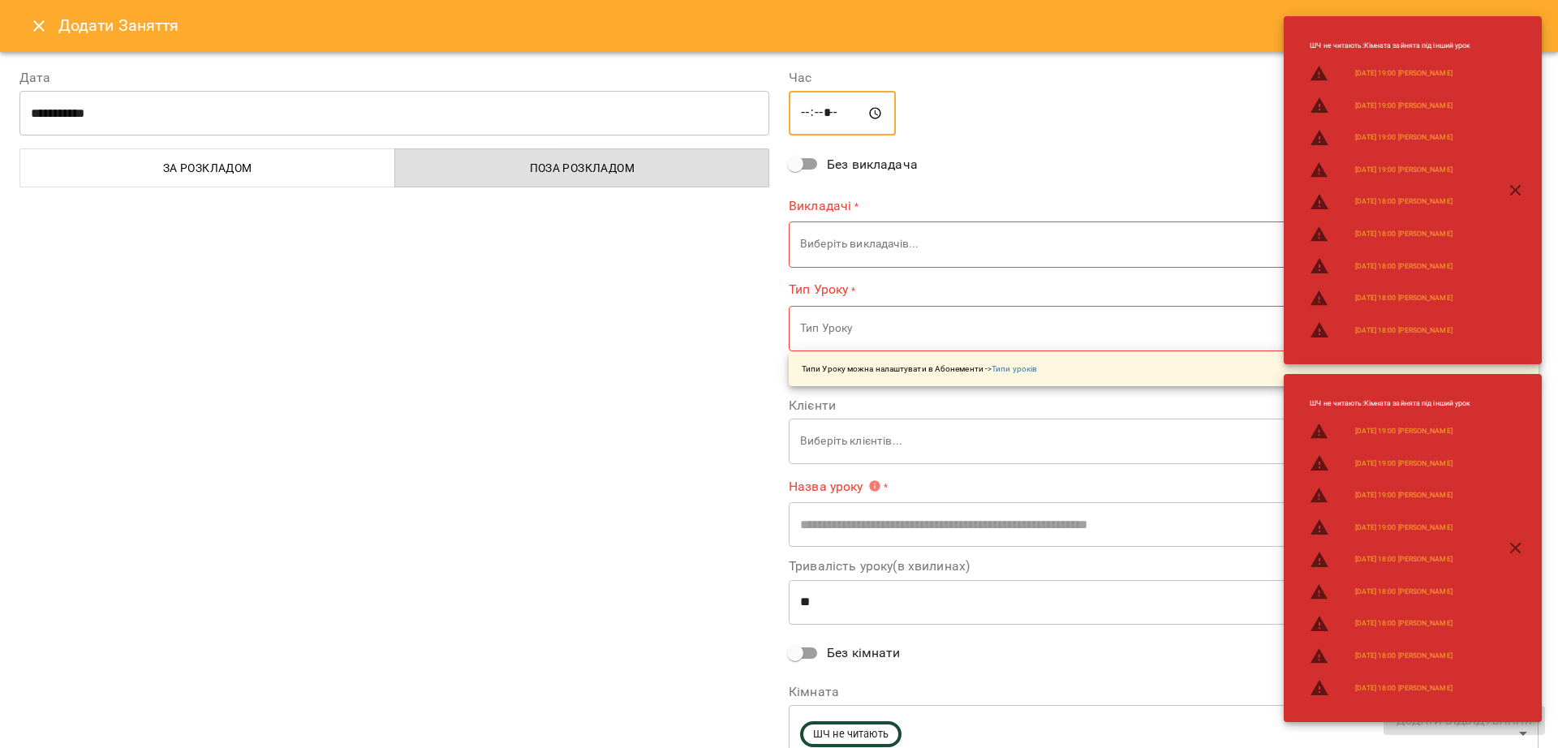
click at [820, 115] on input "*****" at bounding box center [842, 113] width 107 height 45
type input "*****"
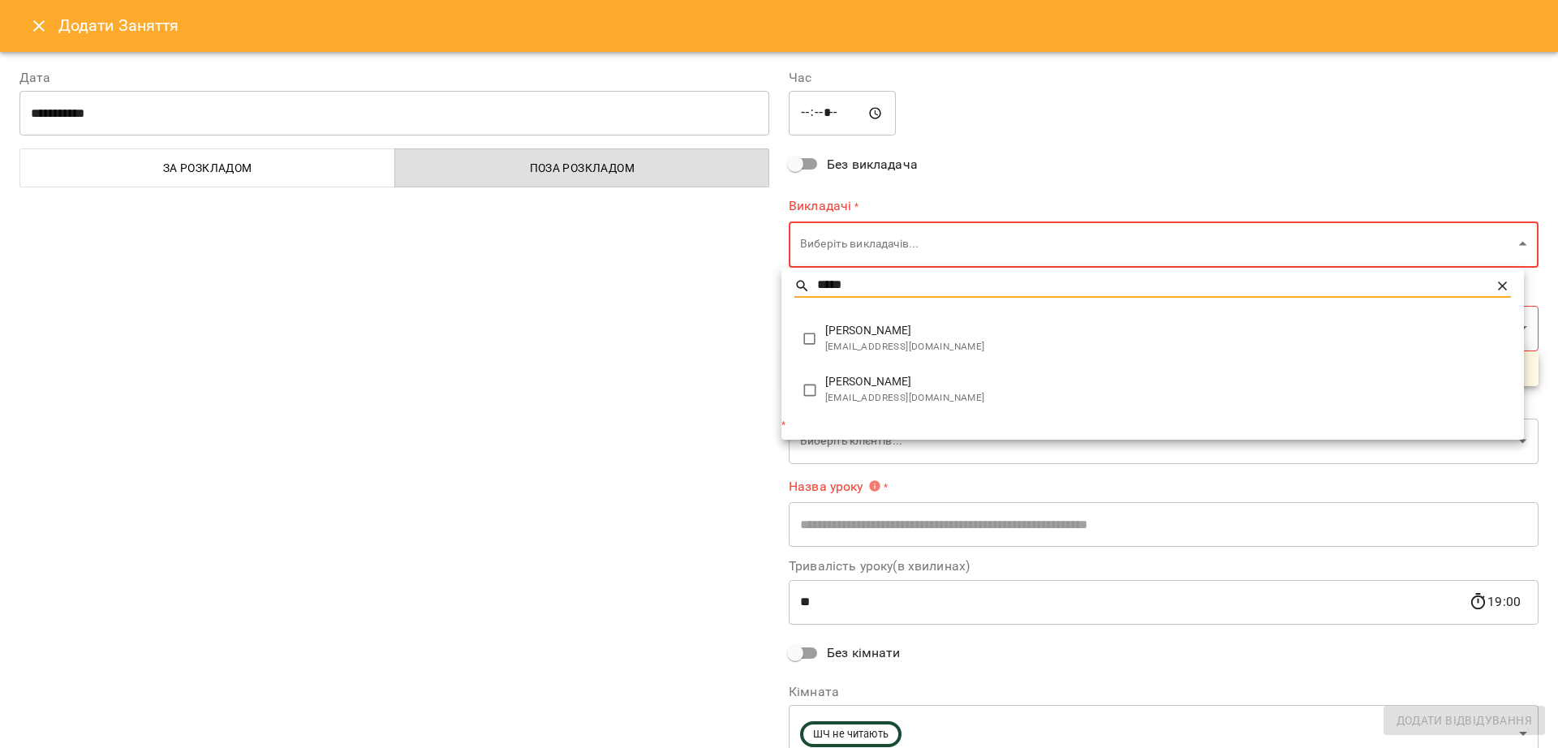
type input "*****"
type input "**********"
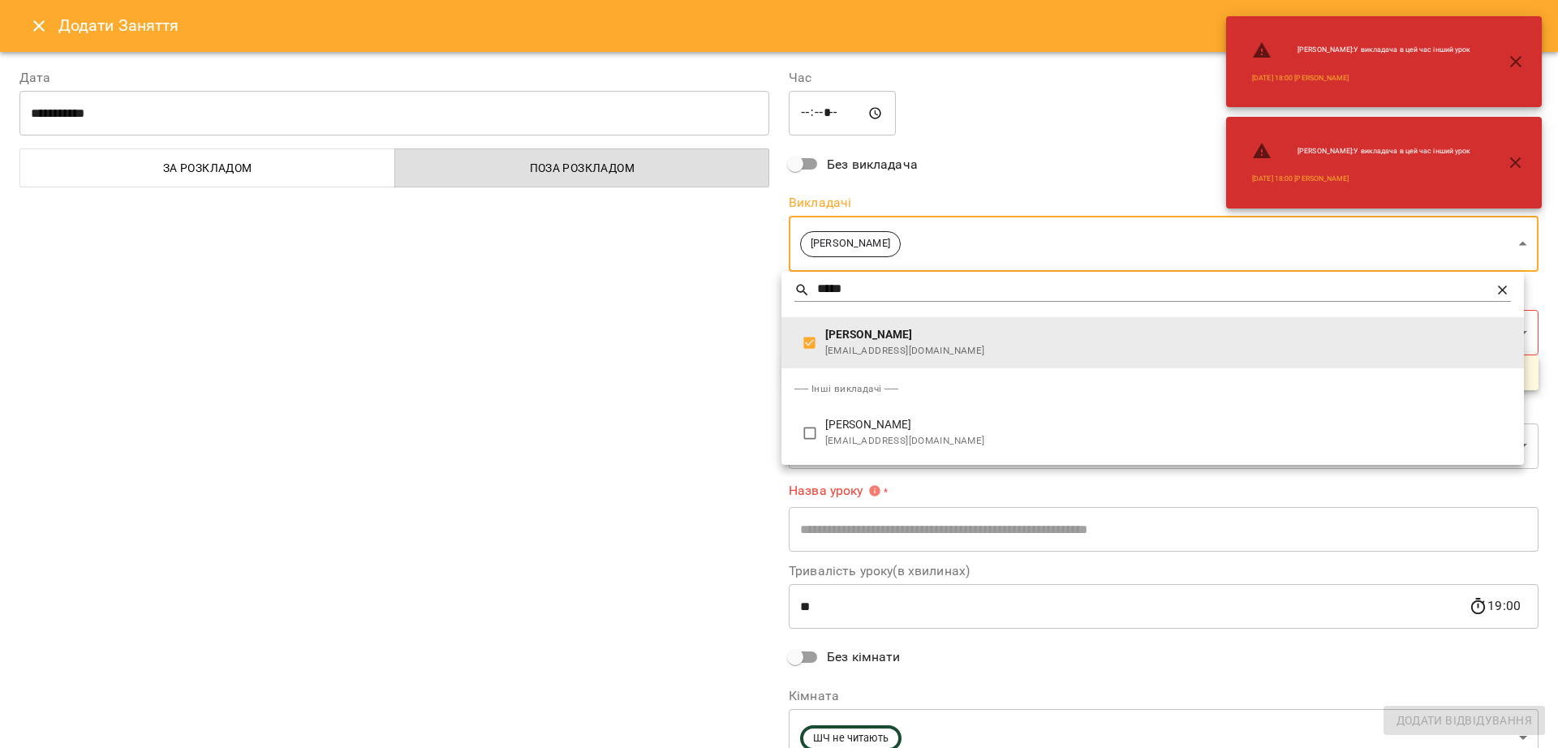
click at [733, 418] on div at bounding box center [779, 374] width 1558 height 748
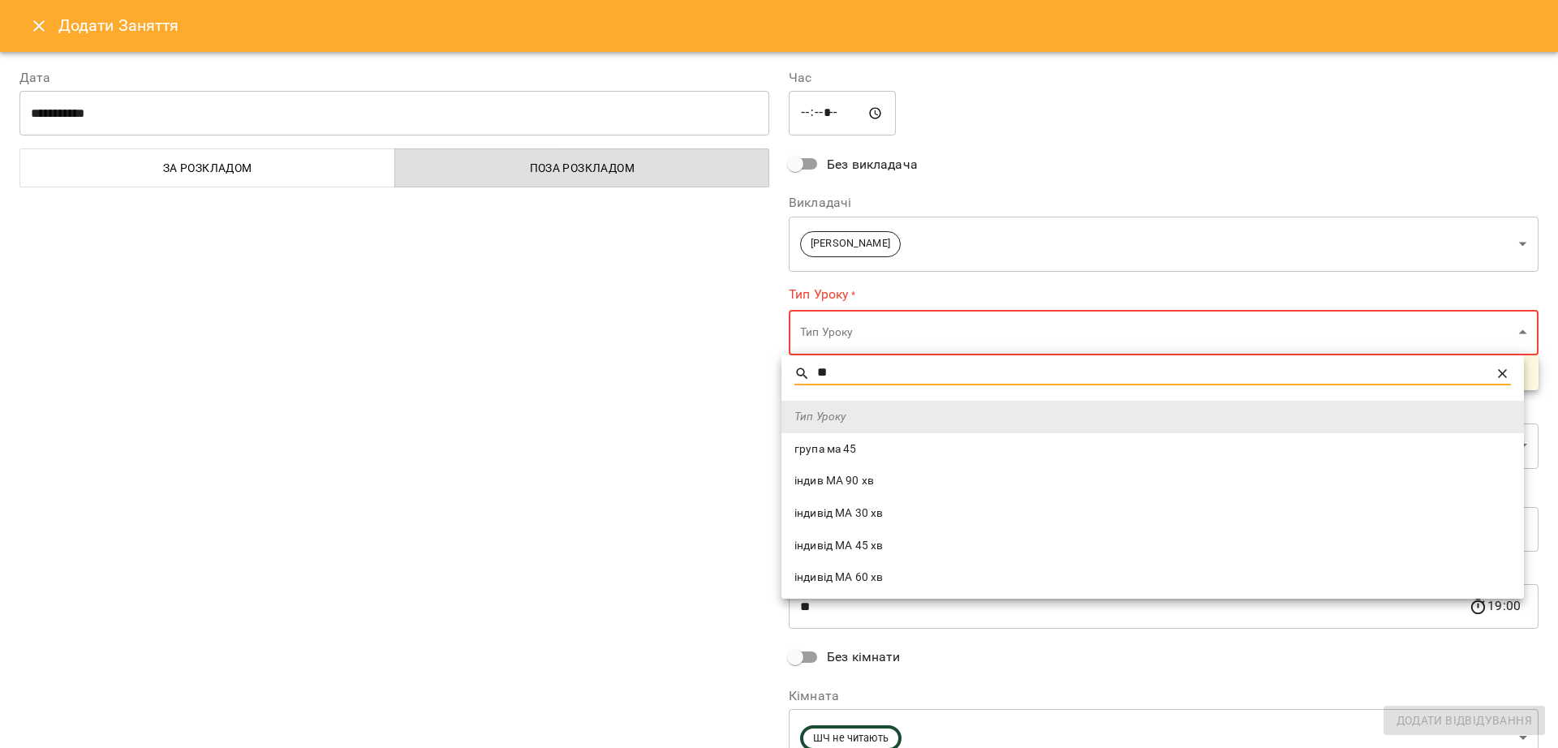
type input "**"
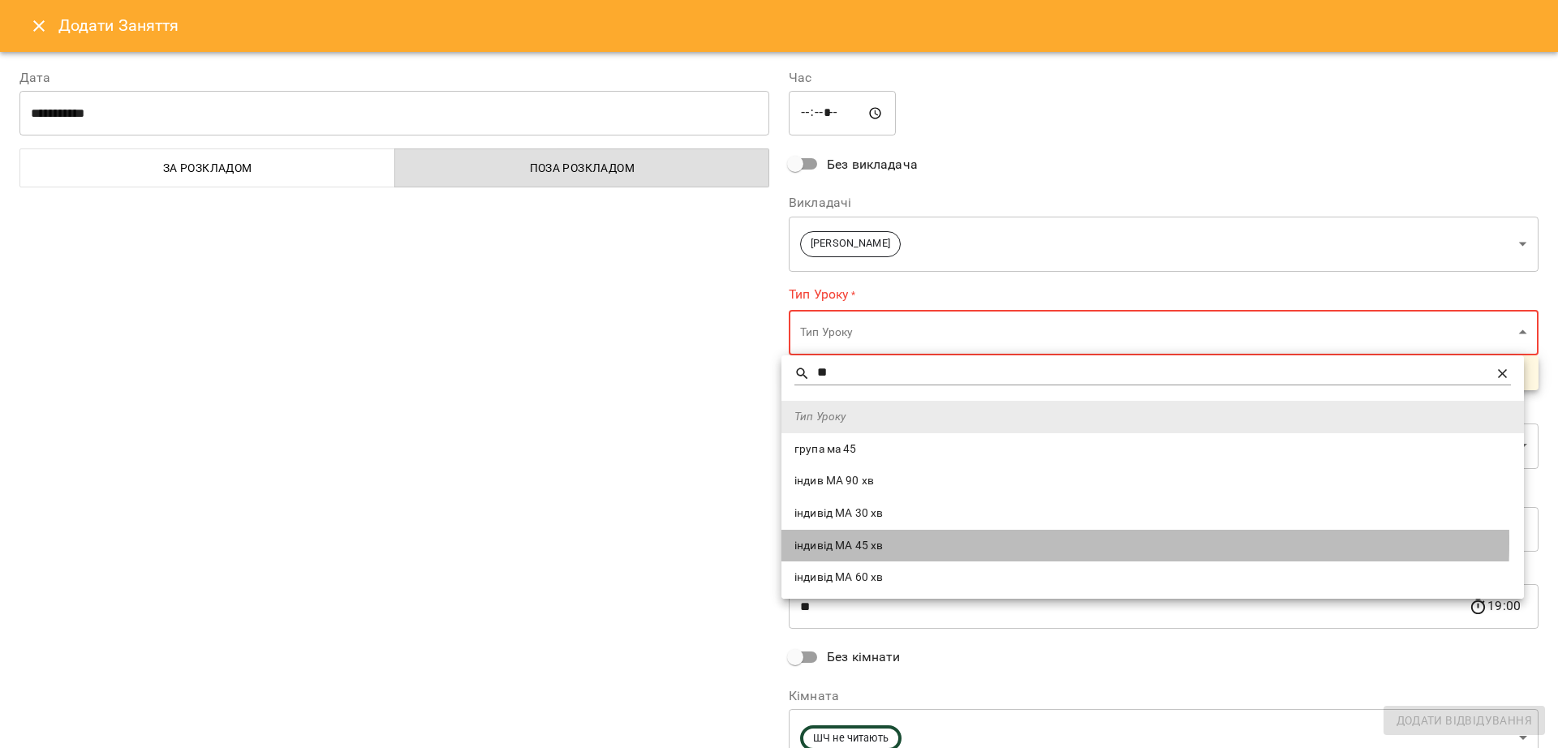
click at [831, 541] on span "індивід МА 45 хв" at bounding box center [1152, 546] width 716 height 16
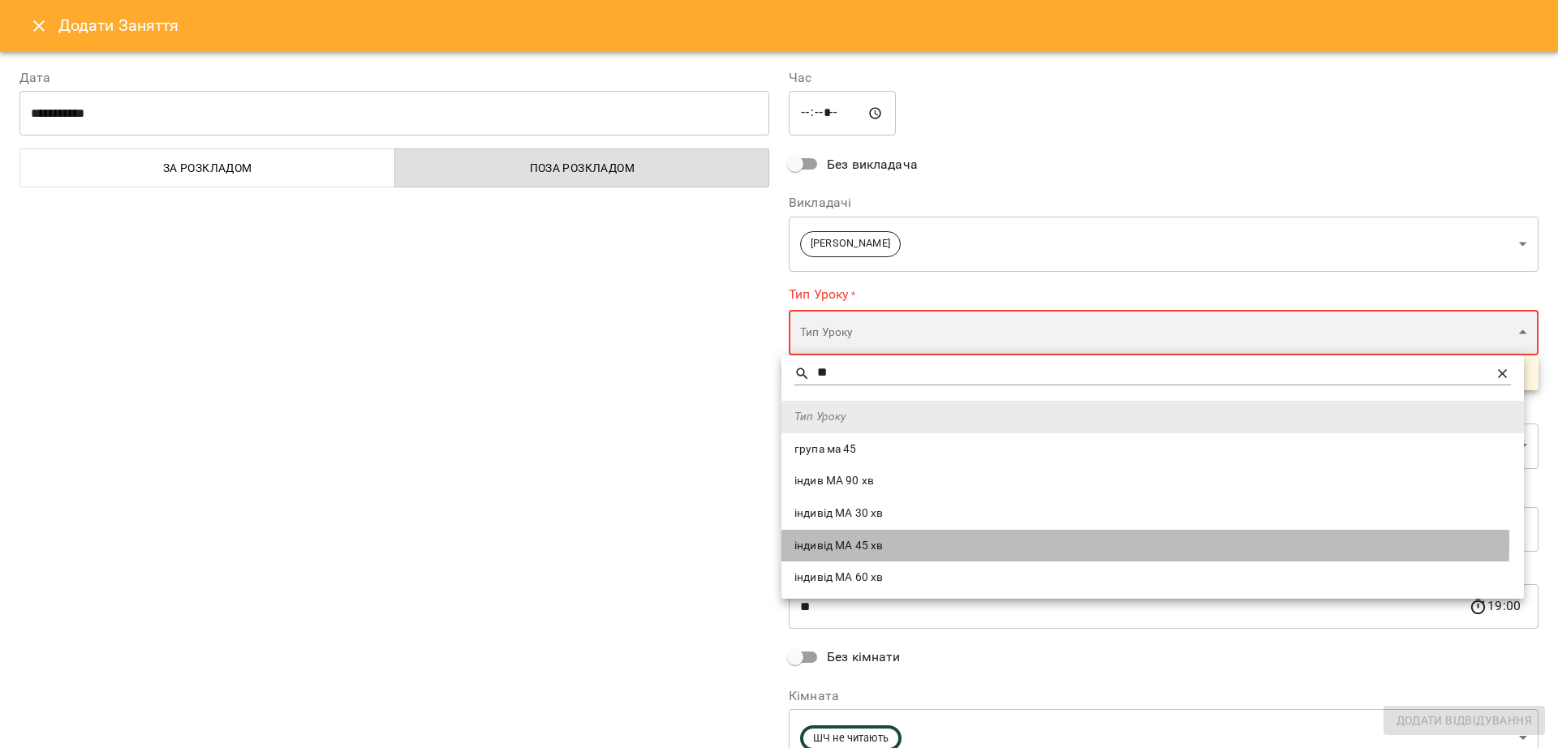
type input "**********"
type input "**"
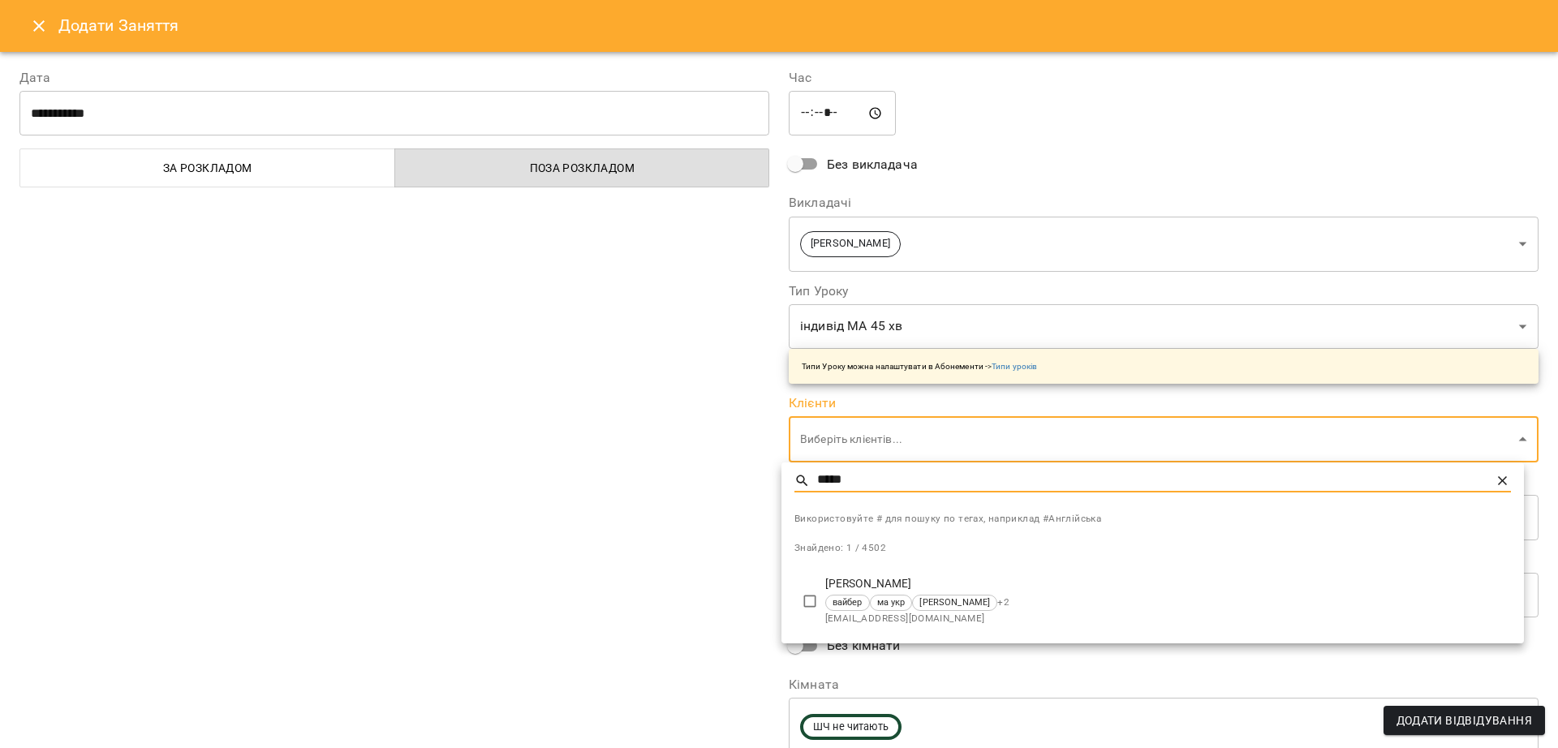
type input "*****"
type input "**********"
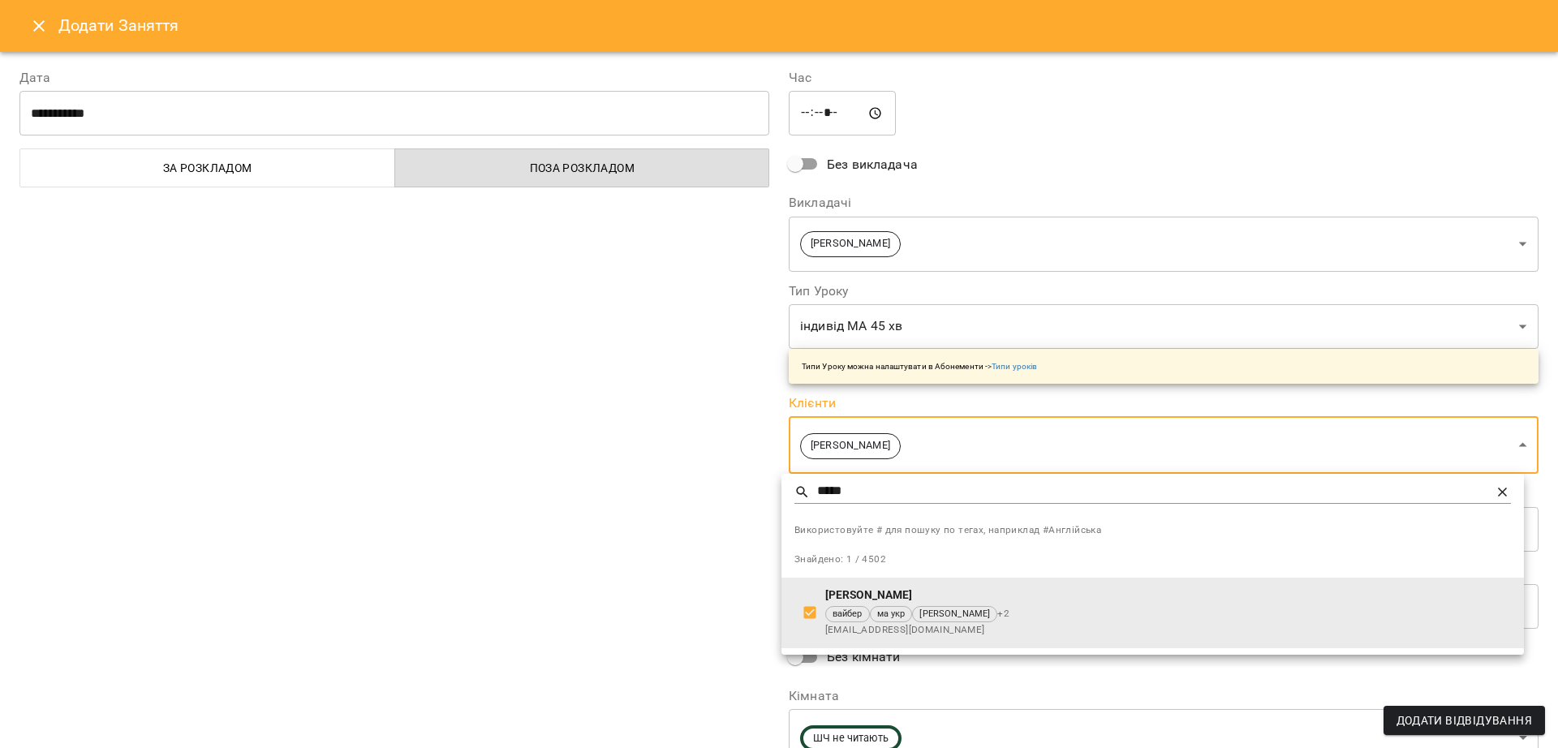
drag, startPoint x: 709, startPoint y: 574, endPoint x: 727, endPoint y: 570, distance: 18.3
click at [709, 573] on div at bounding box center [779, 374] width 1558 height 748
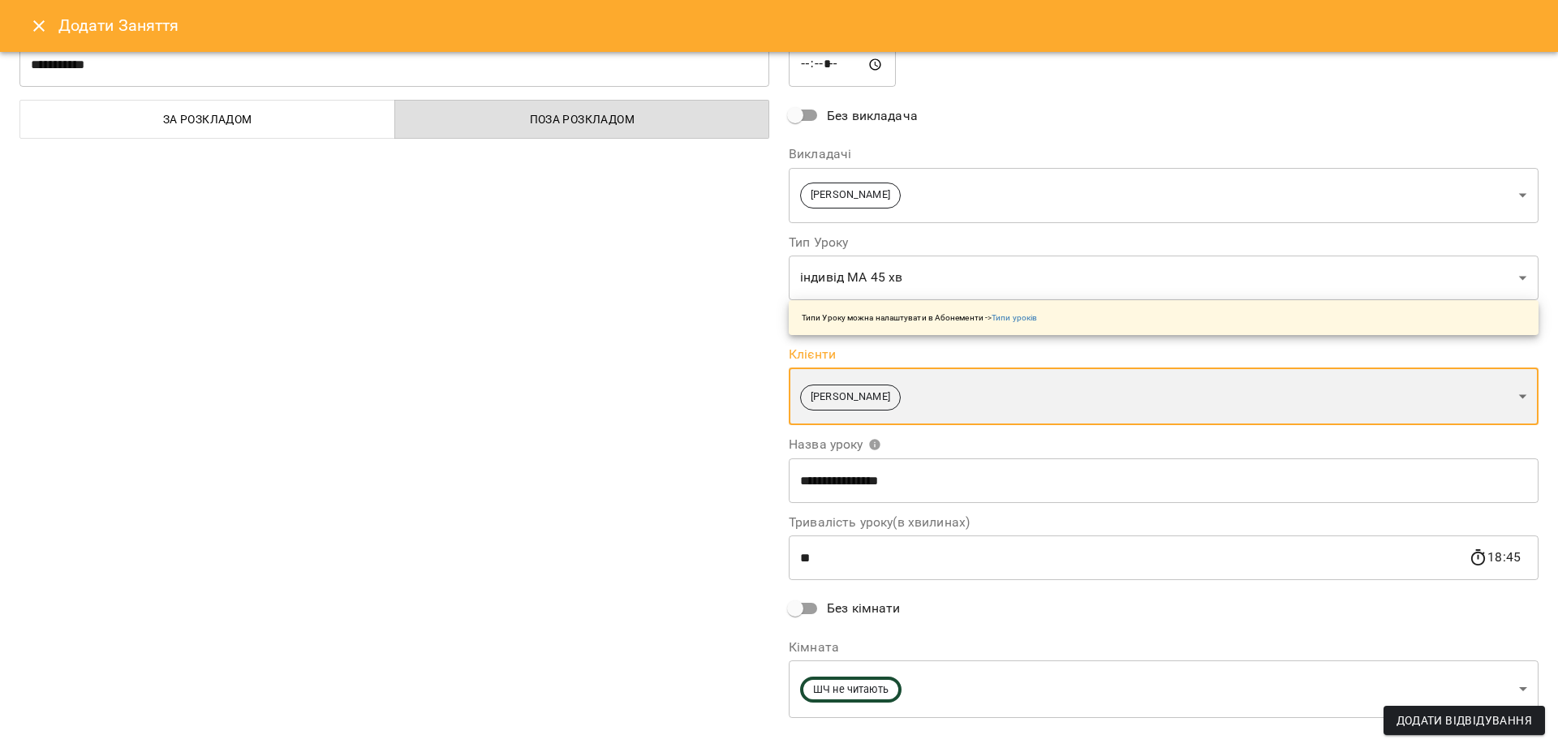
scroll to position [74, 0]
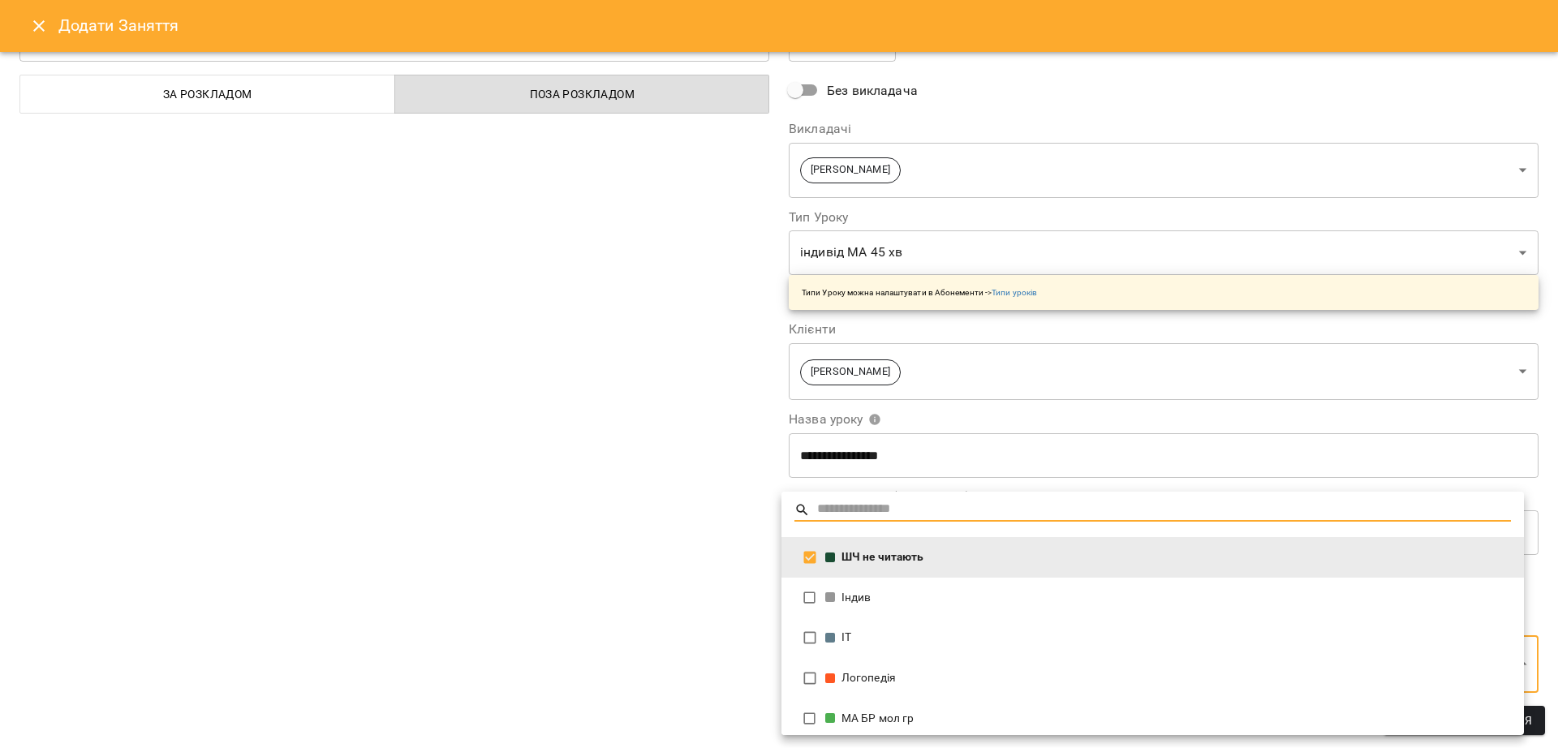
scroll to position [67, 0]
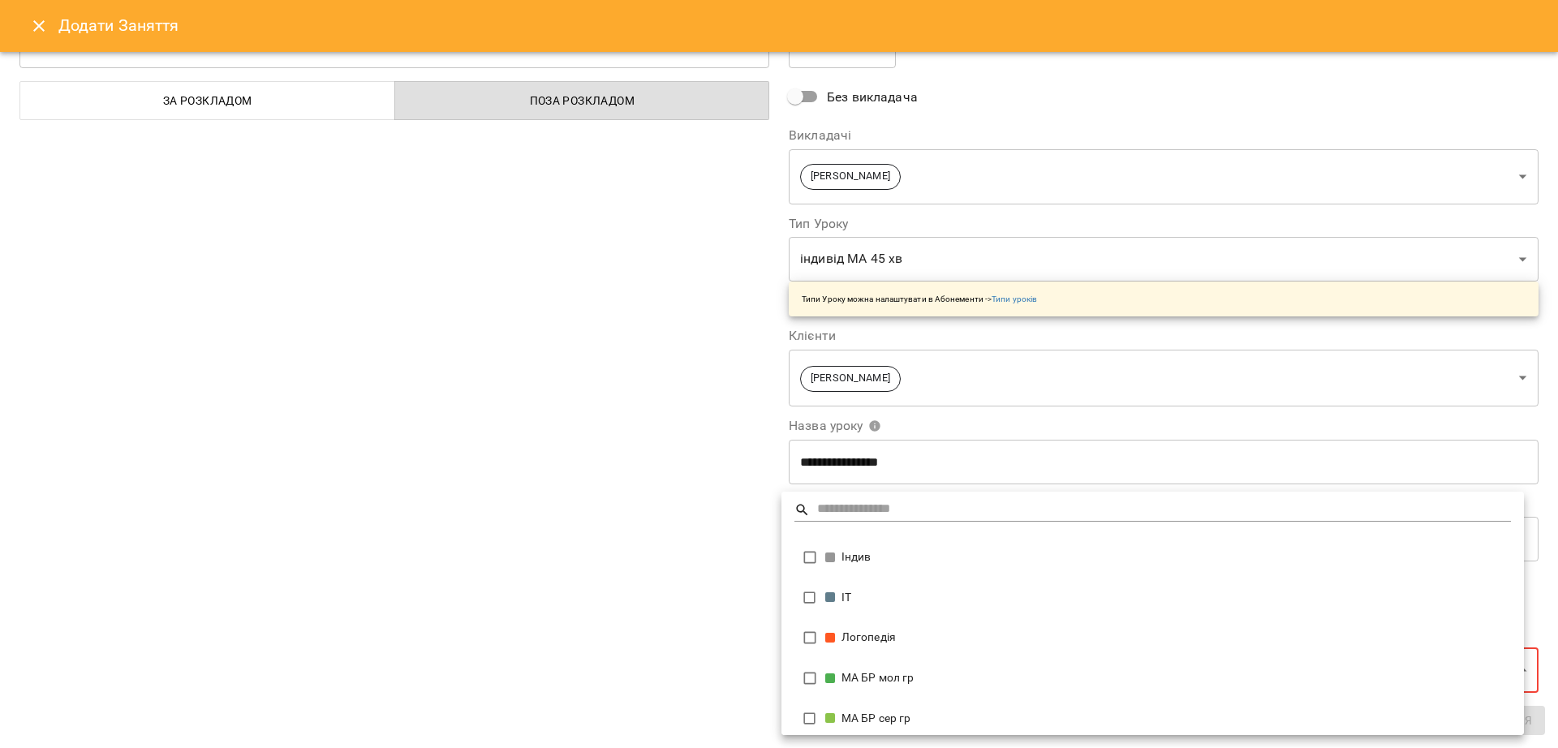
type input "**********"
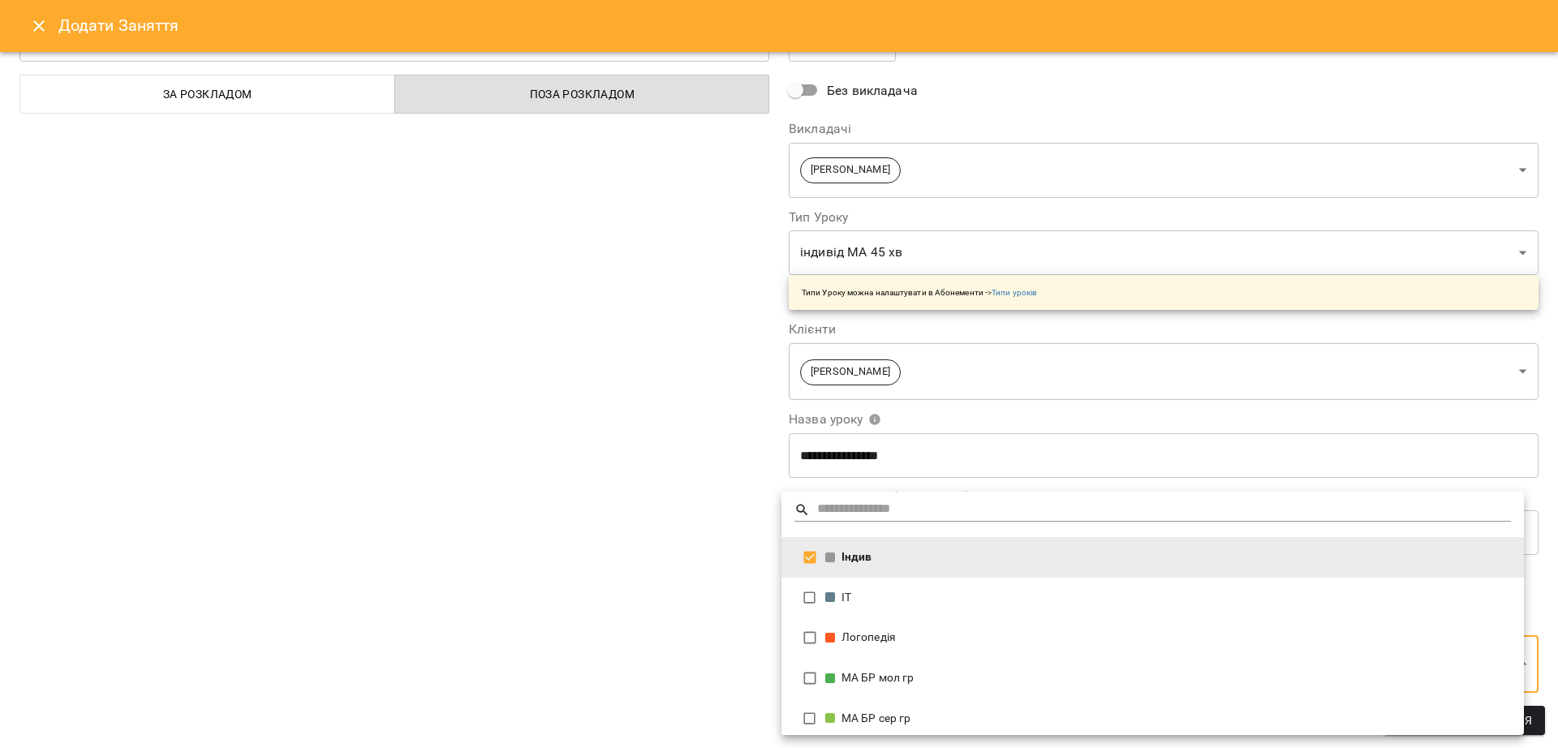
click at [648, 553] on div at bounding box center [779, 374] width 1558 height 748
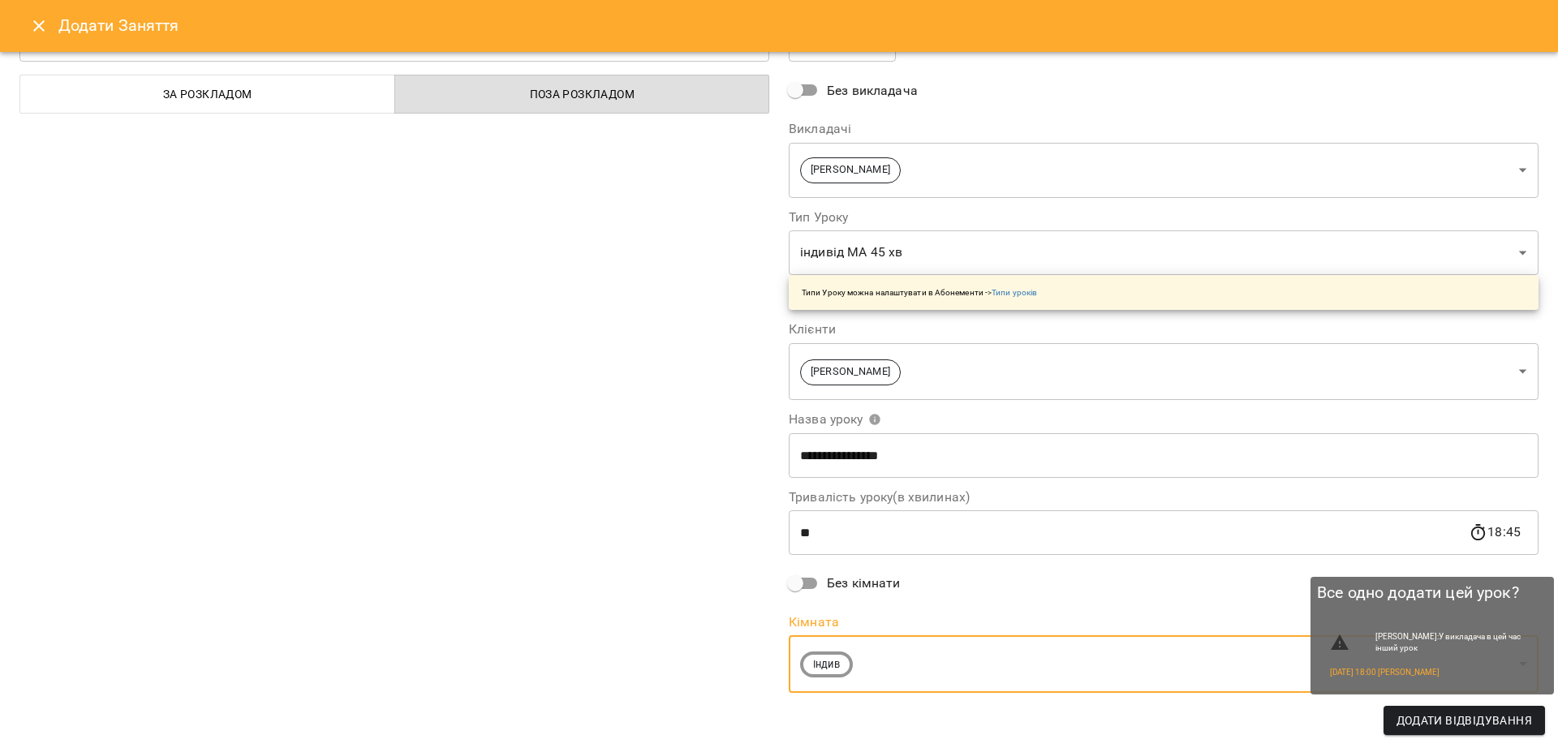
click at [1384, 664] on span "Додати Відвідування" at bounding box center [1463, 720] width 135 height 19
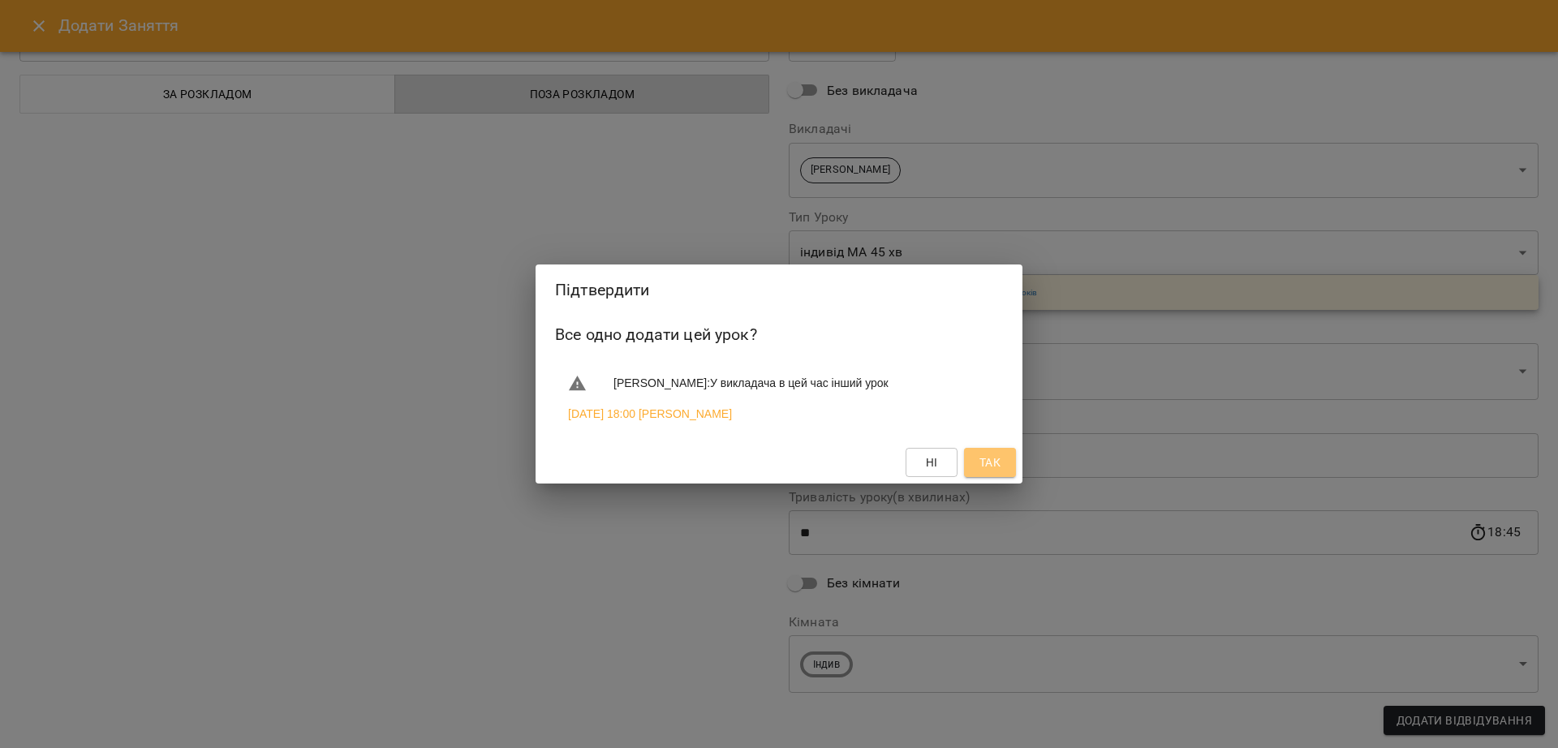
click at [991, 468] on span "Так" at bounding box center [989, 462] width 21 height 19
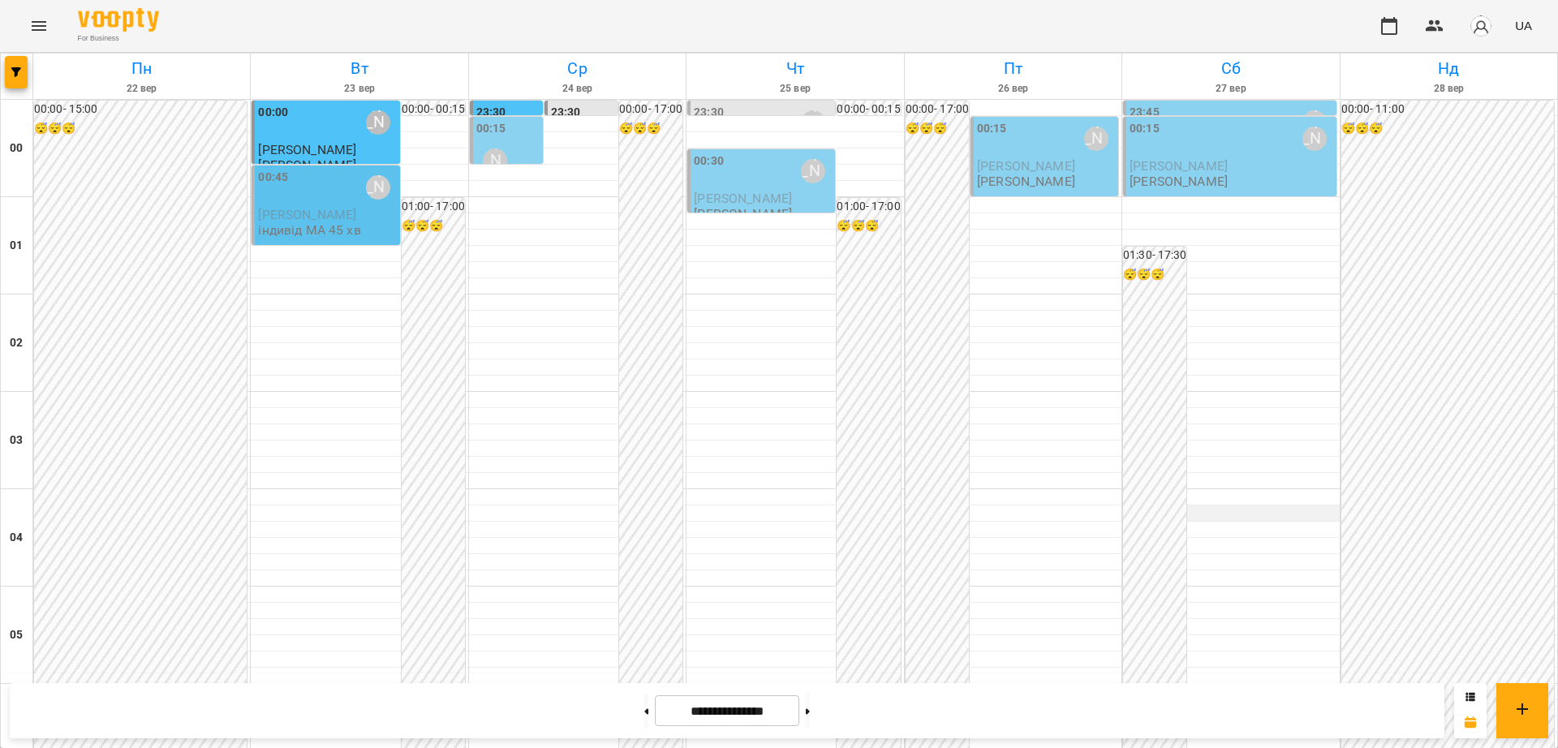
scroll to position [1420, 0]
click at [810, 664] on button at bounding box center [808, 711] width 4 height 36
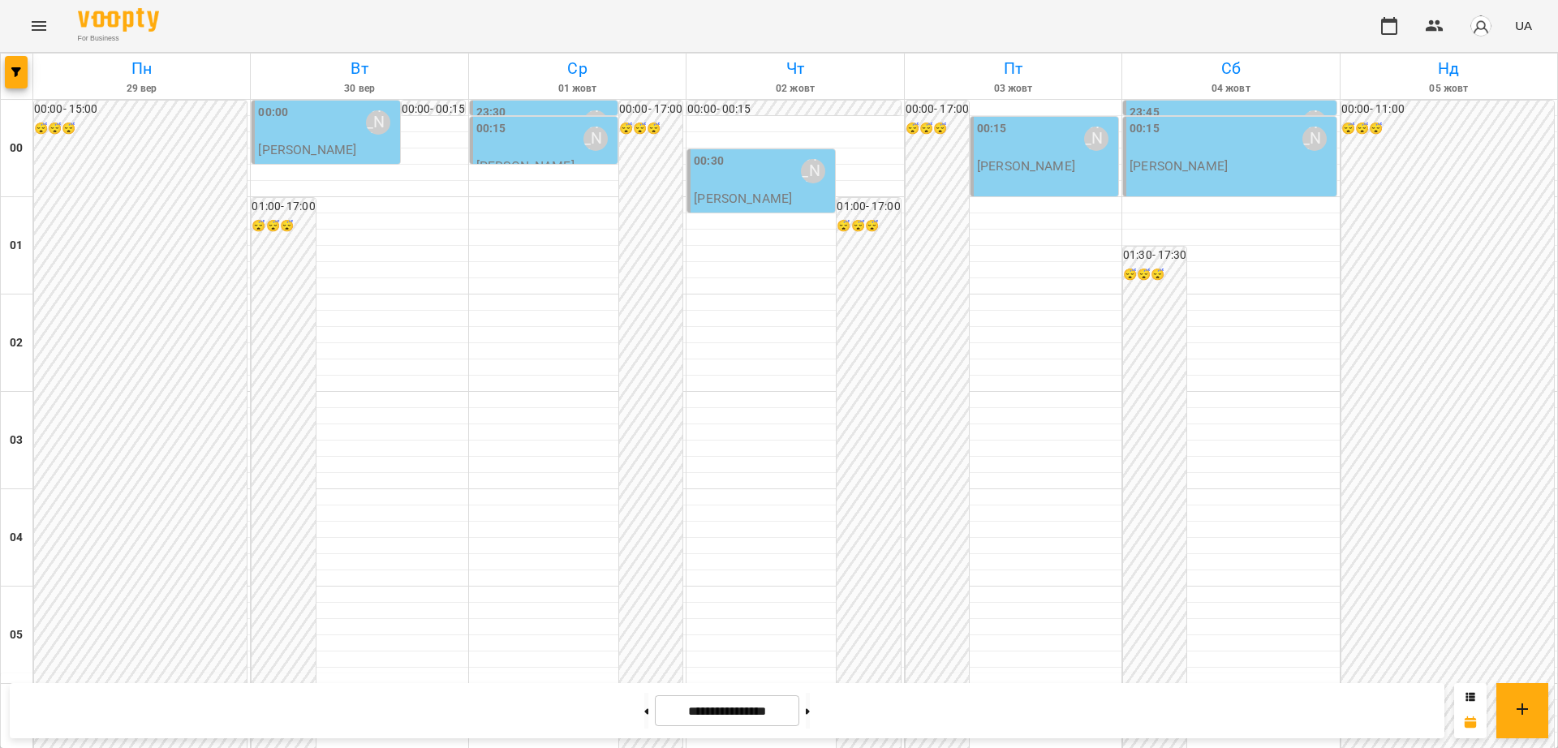
scroll to position [1761, 0]
click at [645, 664] on icon at bounding box center [647, 711] width 4 height 6
type input "**********"
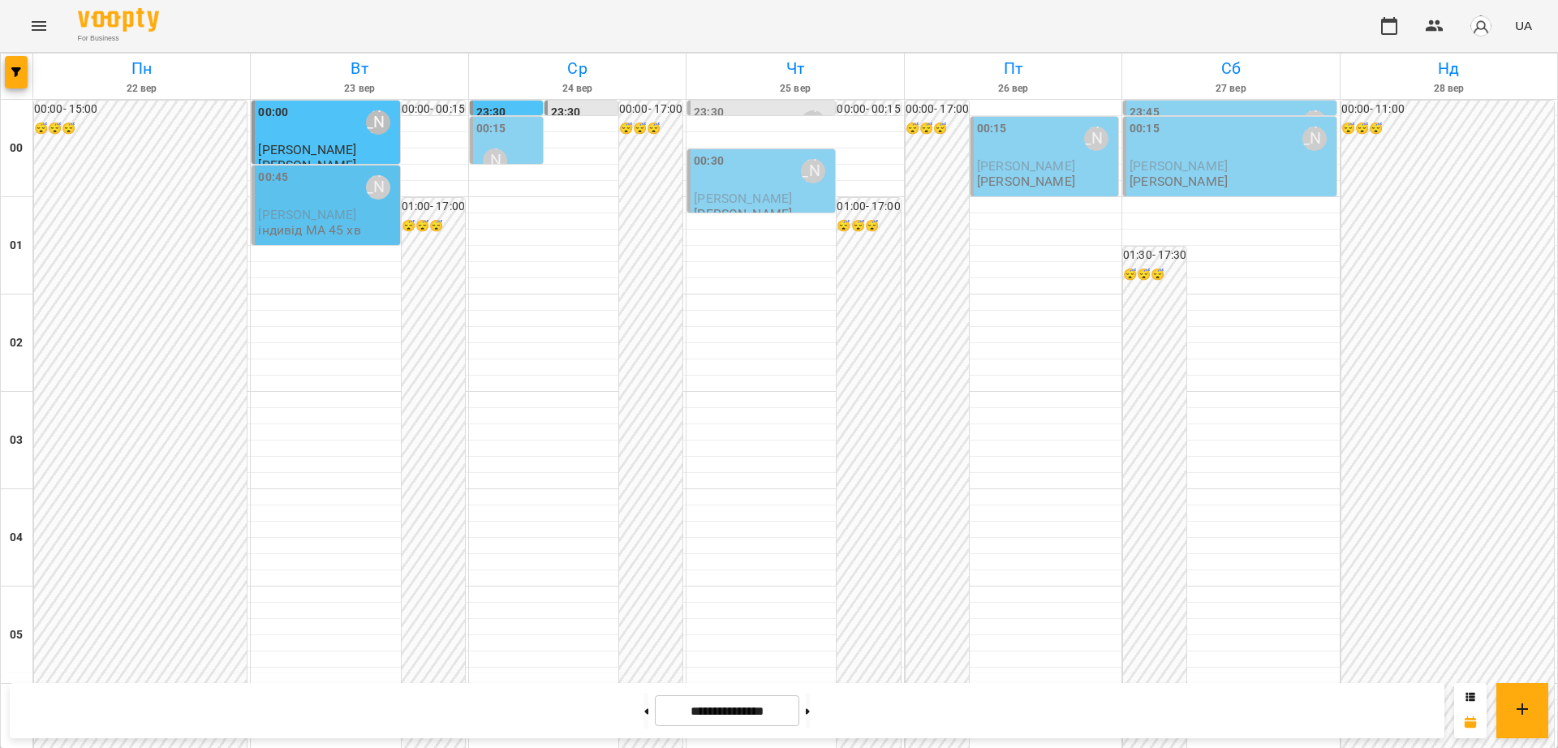
scroll to position [1457, 0]
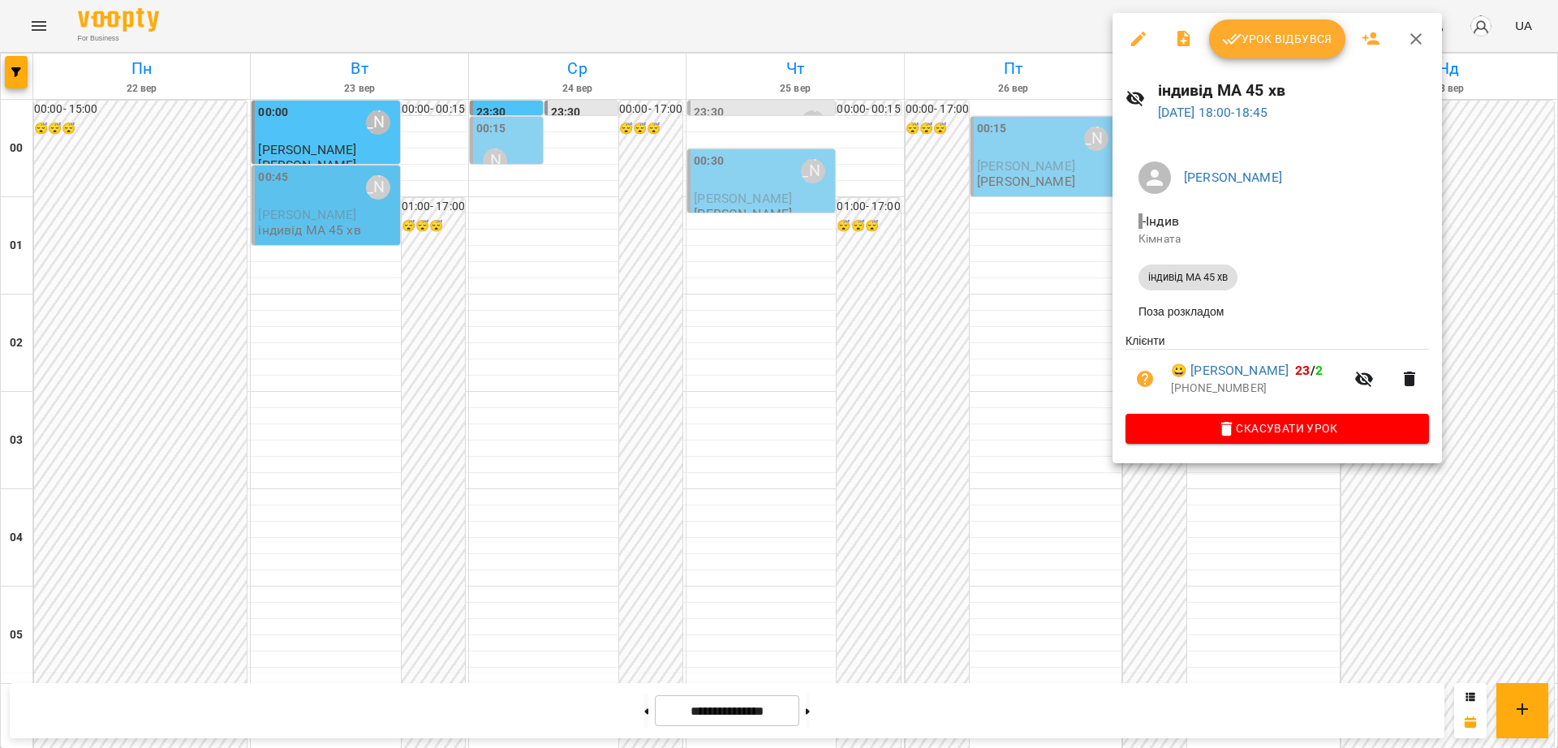
click at [1384, 32] on icon "button" at bounding box center [1415, 38] width 19 height 19
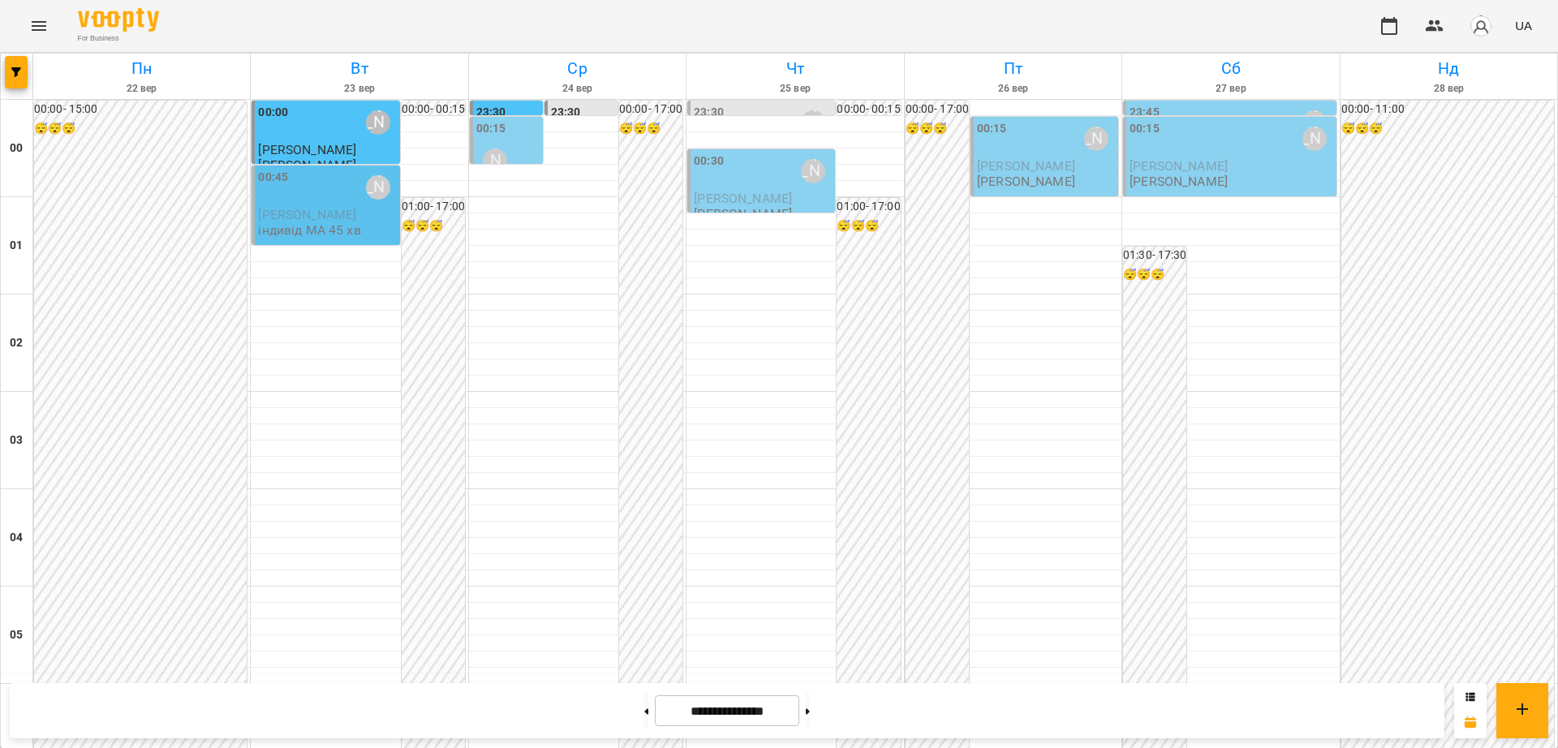
scroll to position [1660, 0]
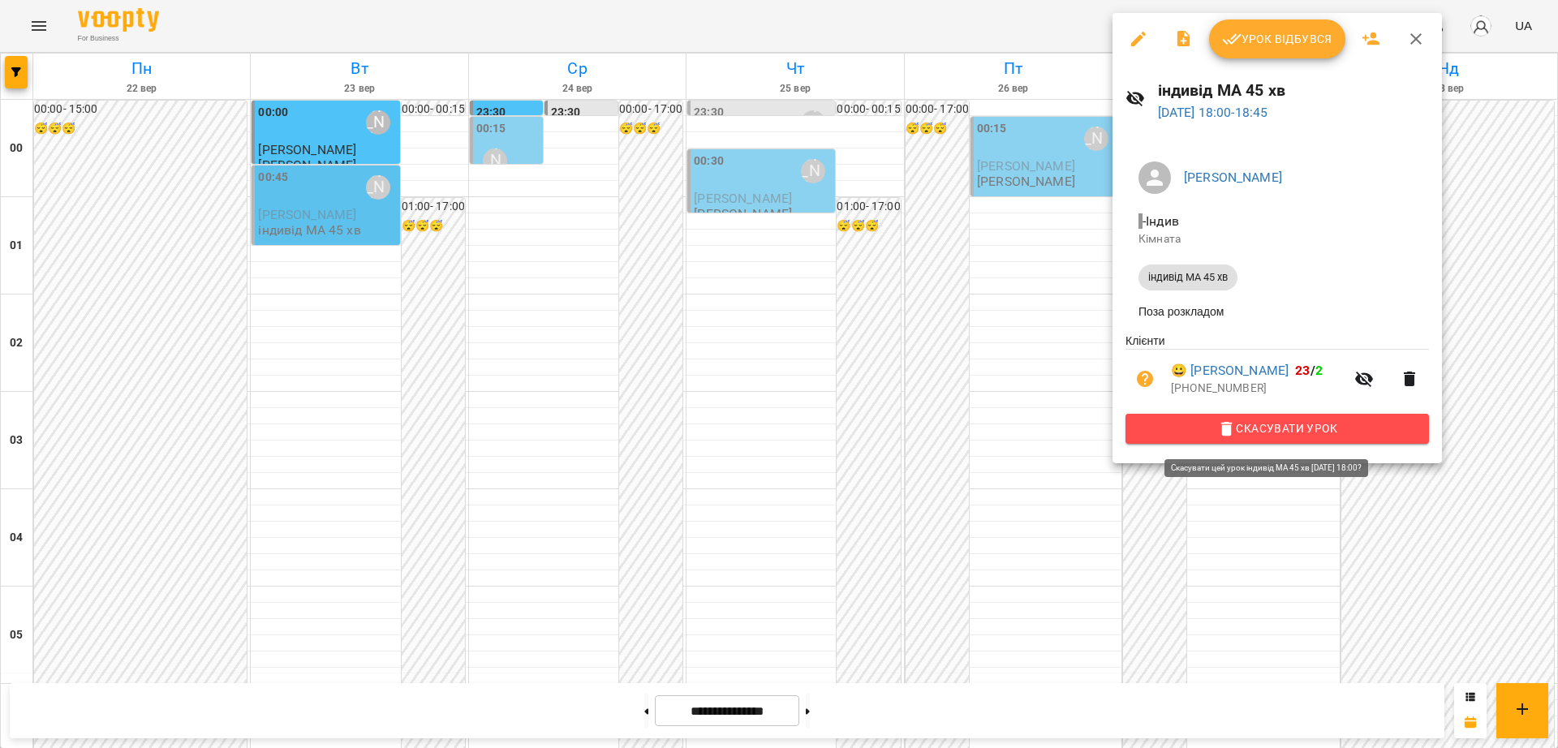
click at [1369, 427] on span "Скасувати Урок" at bounding box center [1276, 428] width 277 height 19
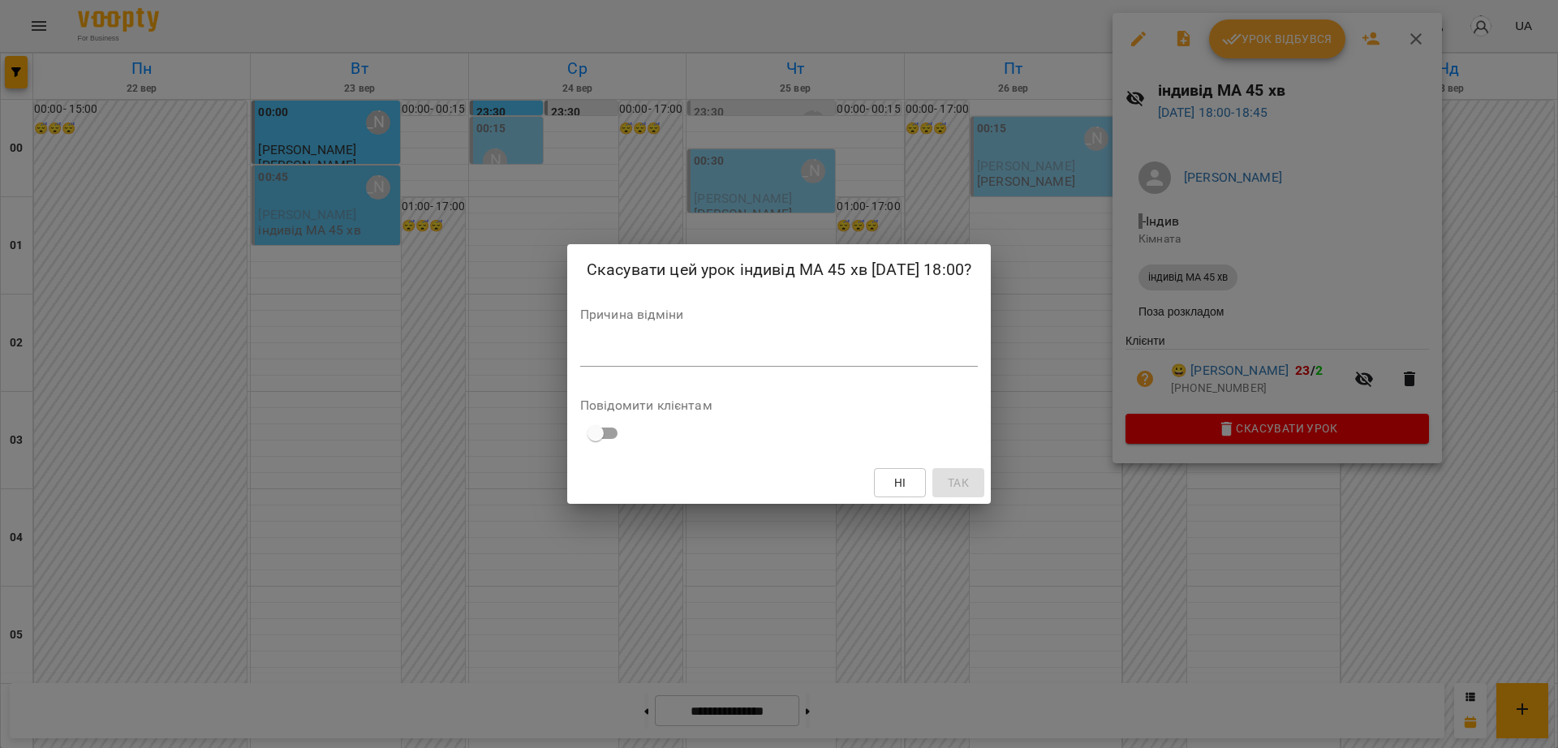
click at [665, 327] on div "Причина відміни *" at bounding box center [779, 340] width 398 height 65
click at [677, 347] on textarea at bounding box center [779, 353] width 398 height 15
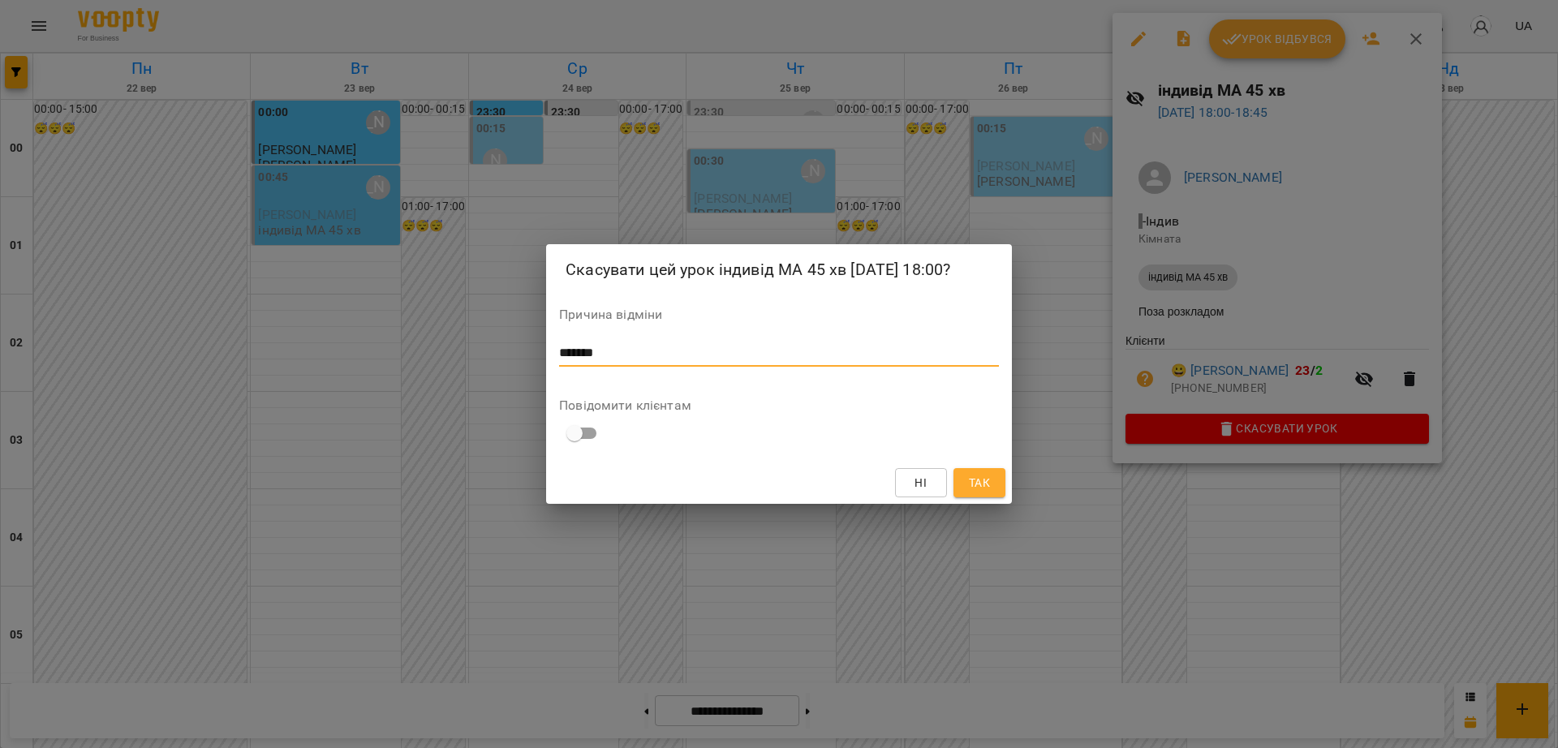
type textarea "*******"
click at [997, 484] on button "Так" at bounding box center [979, 482] width 52 height 29
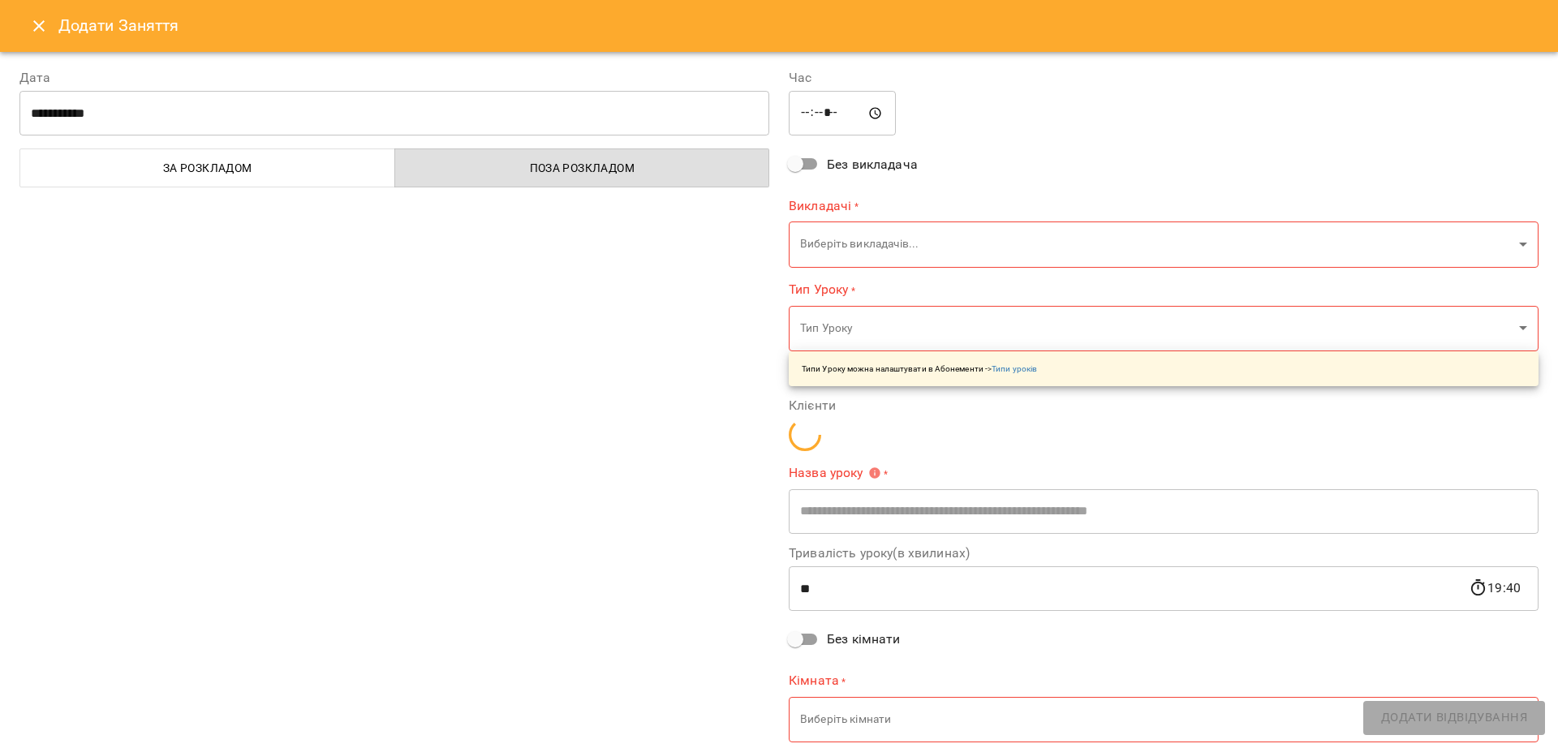
type input "**********"
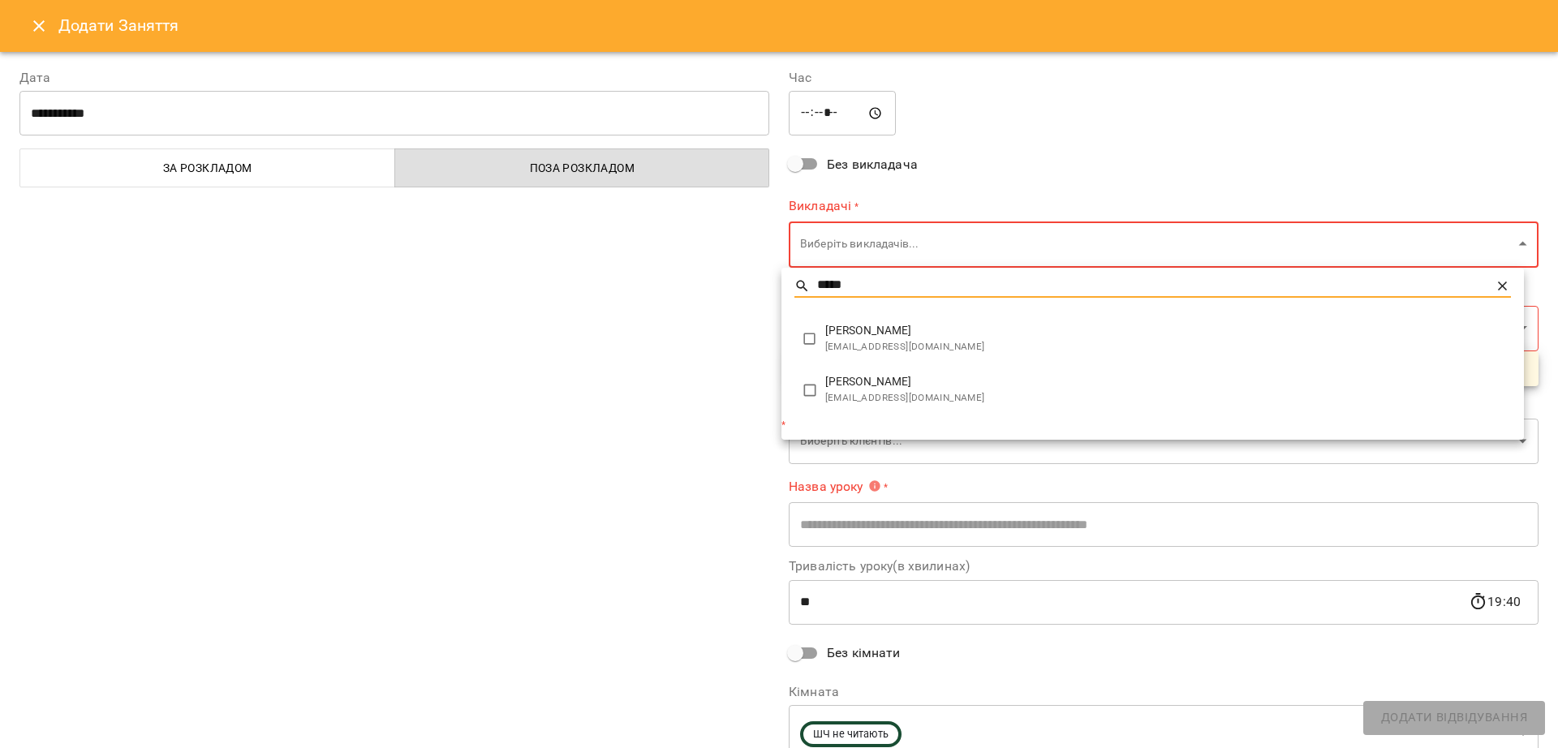
type input "*****"
type input "**********"
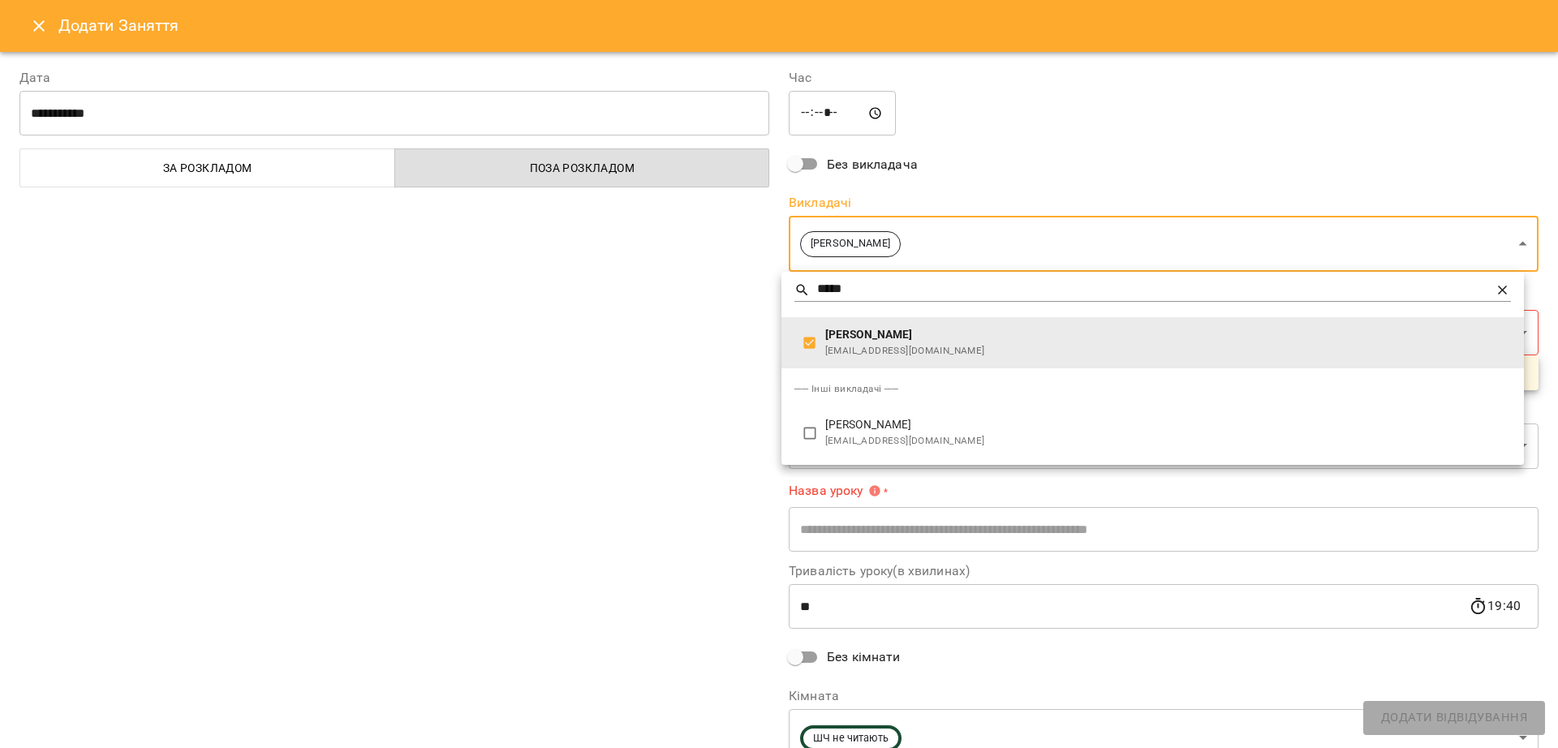
click at [827, 114] on div at bounding box center [779, 374] width 1558 height 748
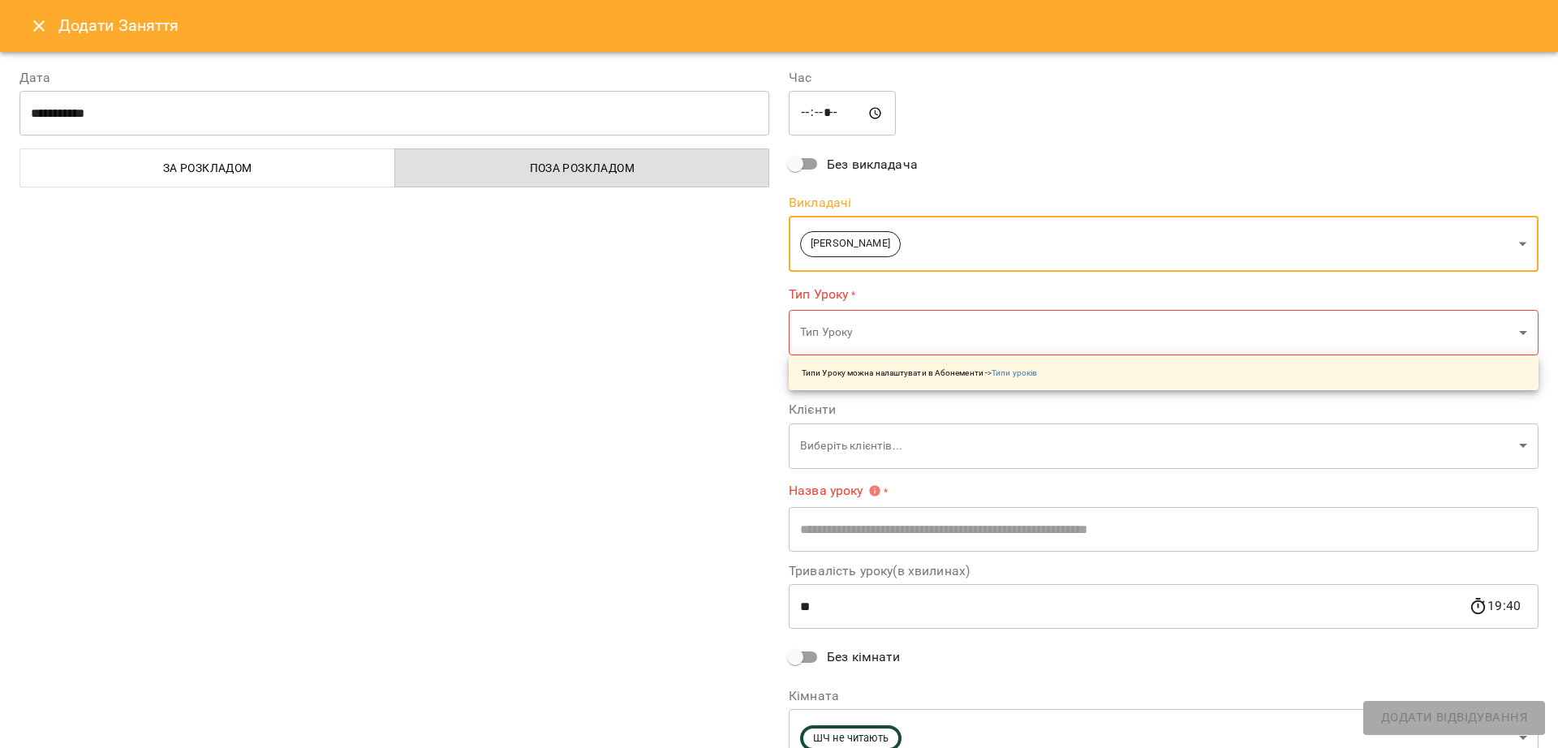
click at [821, 117] on input "*****" at bounding box center [842, 113] width 107 height 45
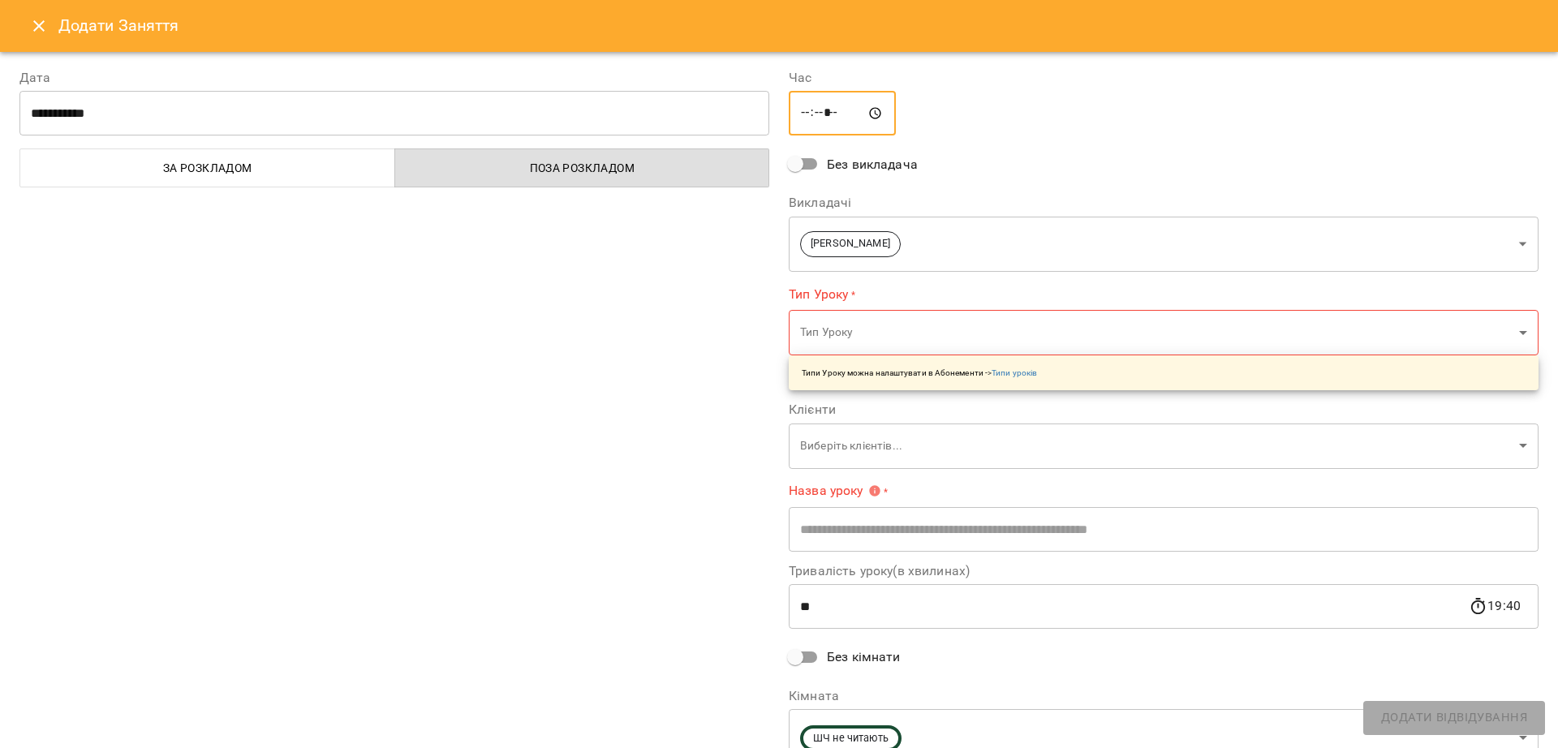
type input "*****"
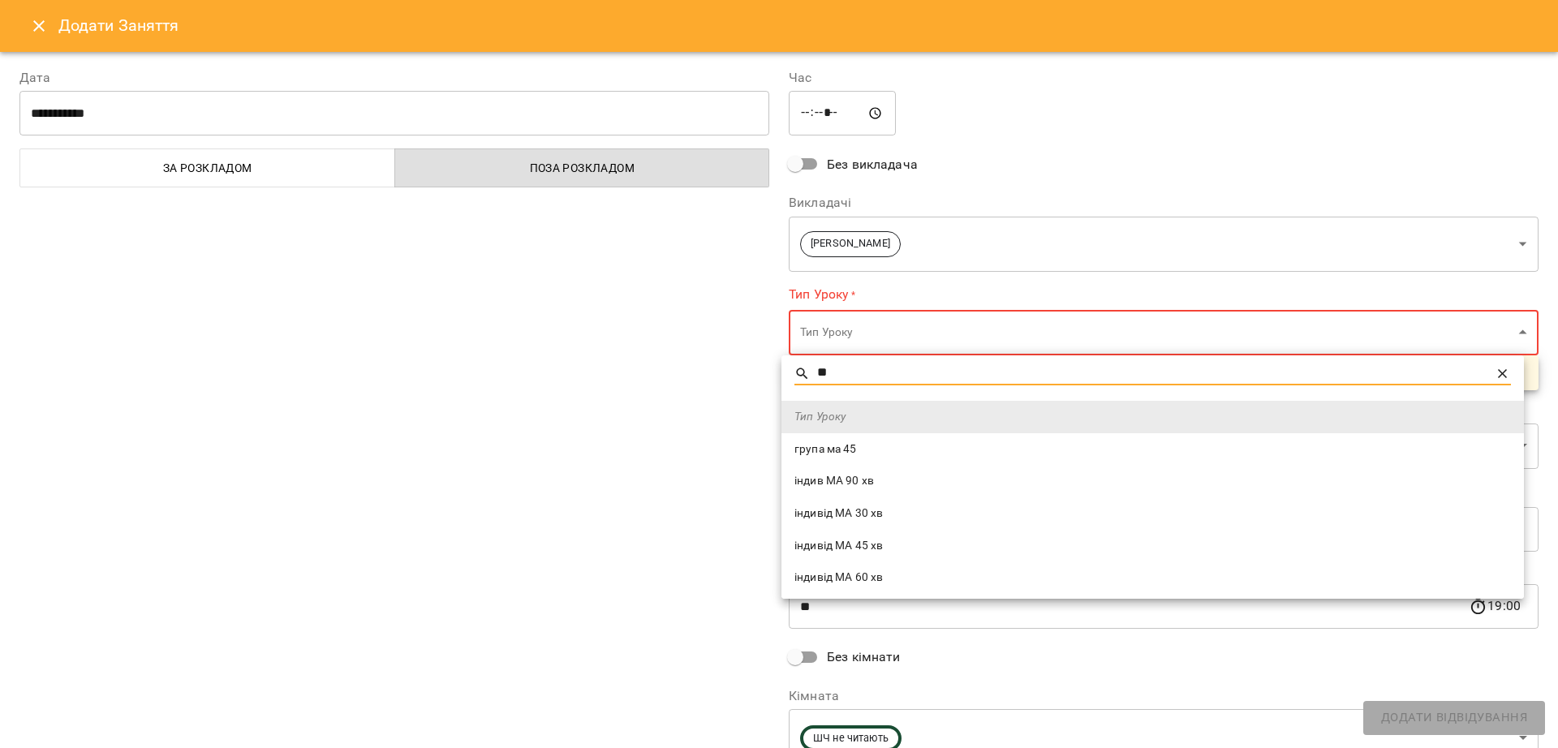
type input "**"
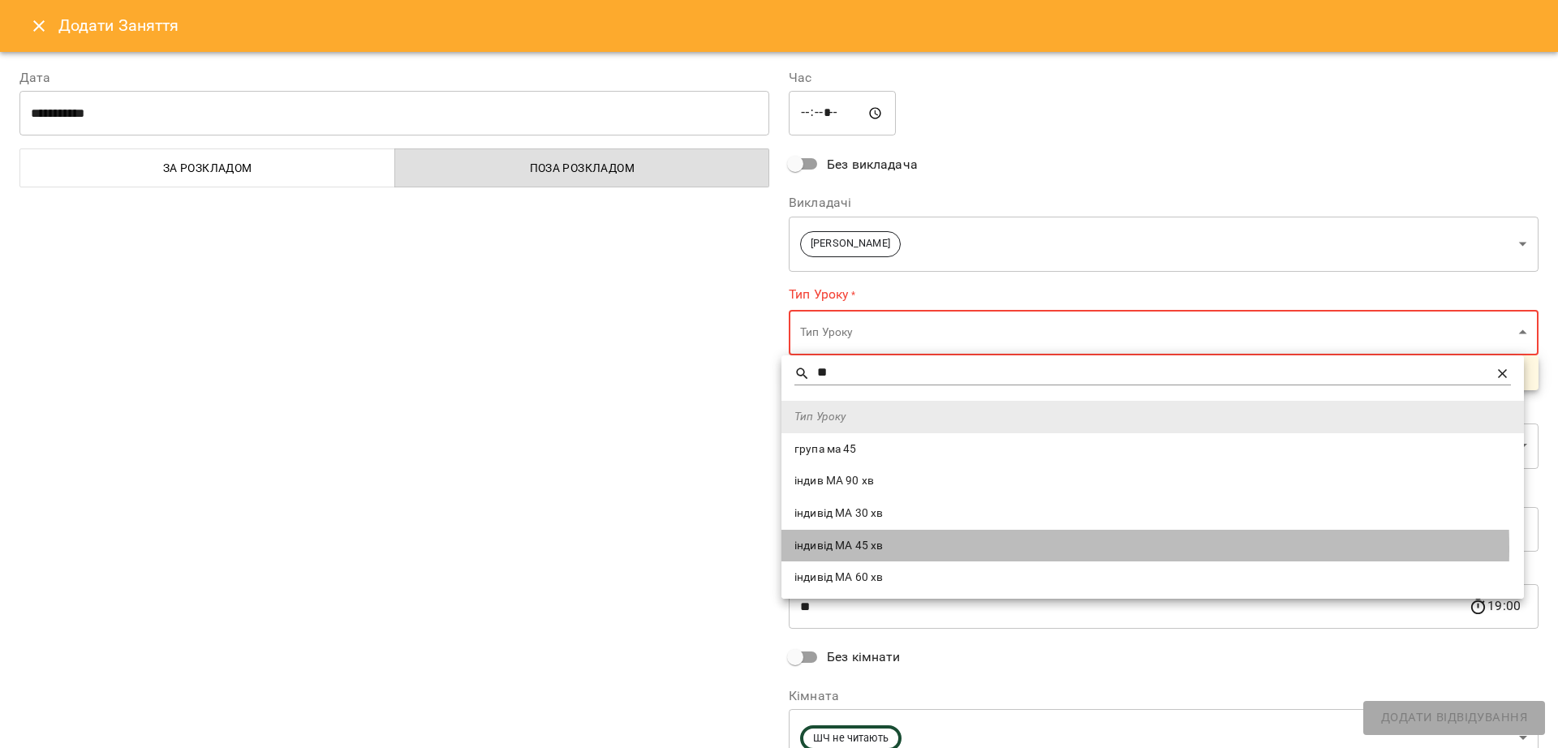
click at [962, 548] on span "індивід МА 45 хв" at bounding box center [1152, 546] width 716 height 16
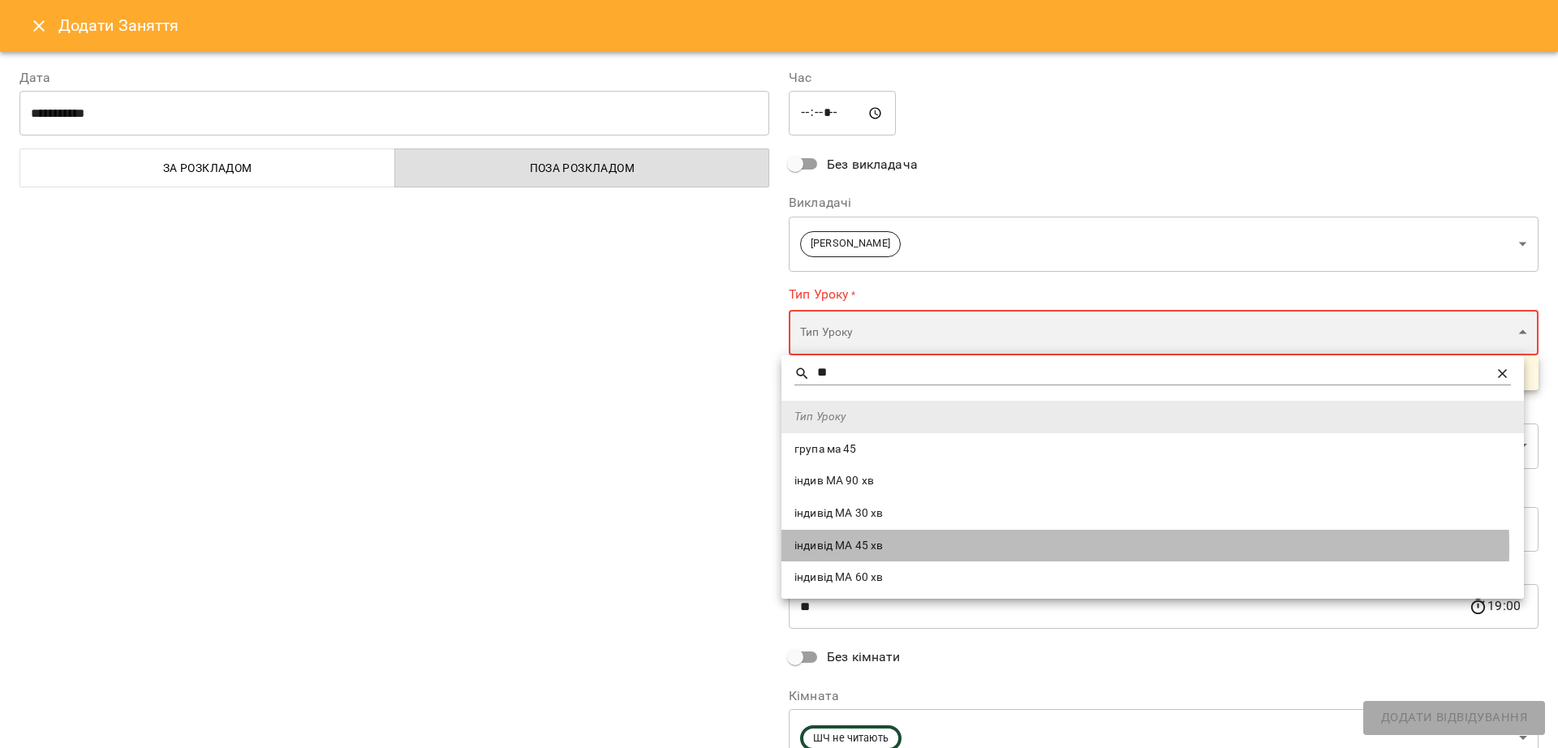
type input "**********"
type input "**"
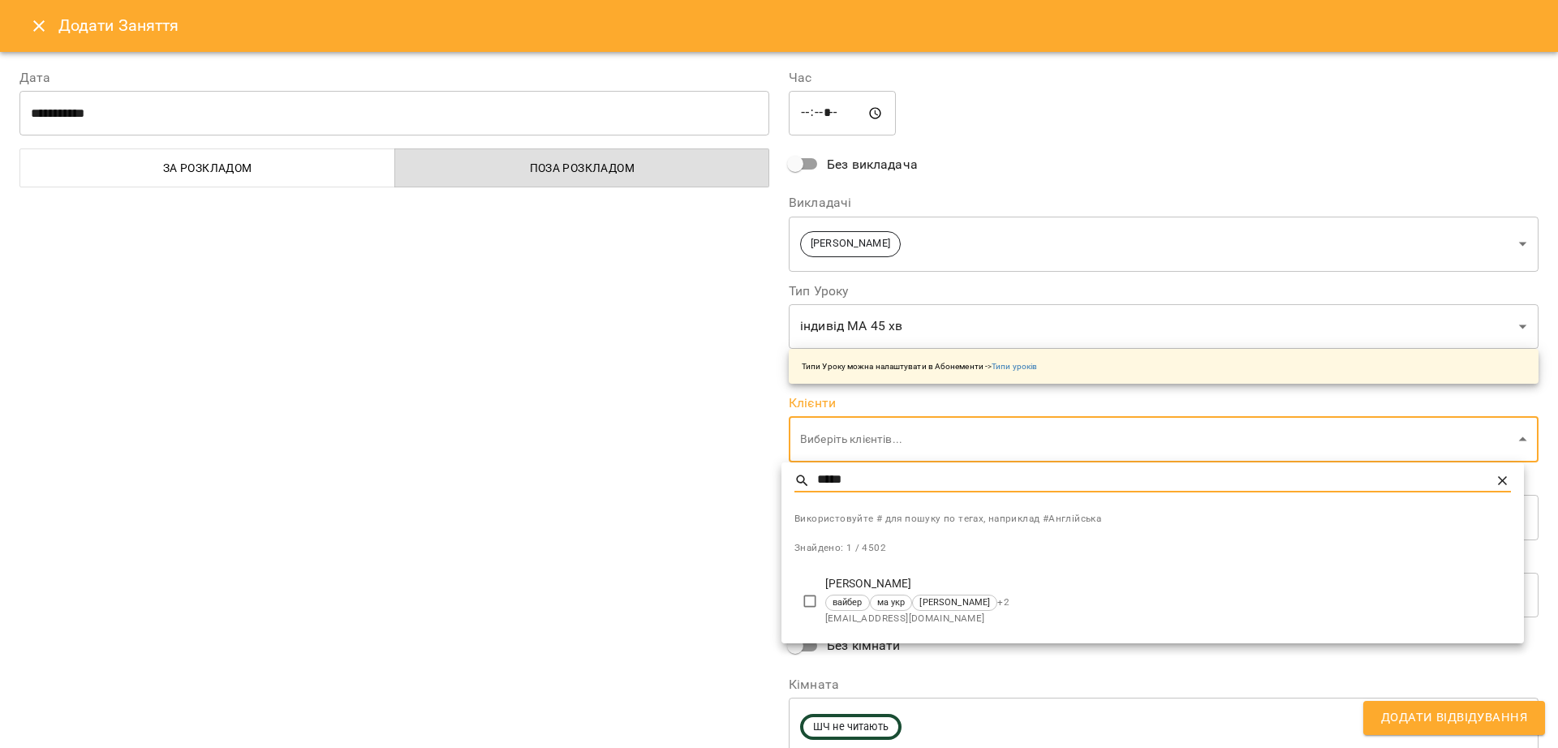
type input "*****"
type input "**********"
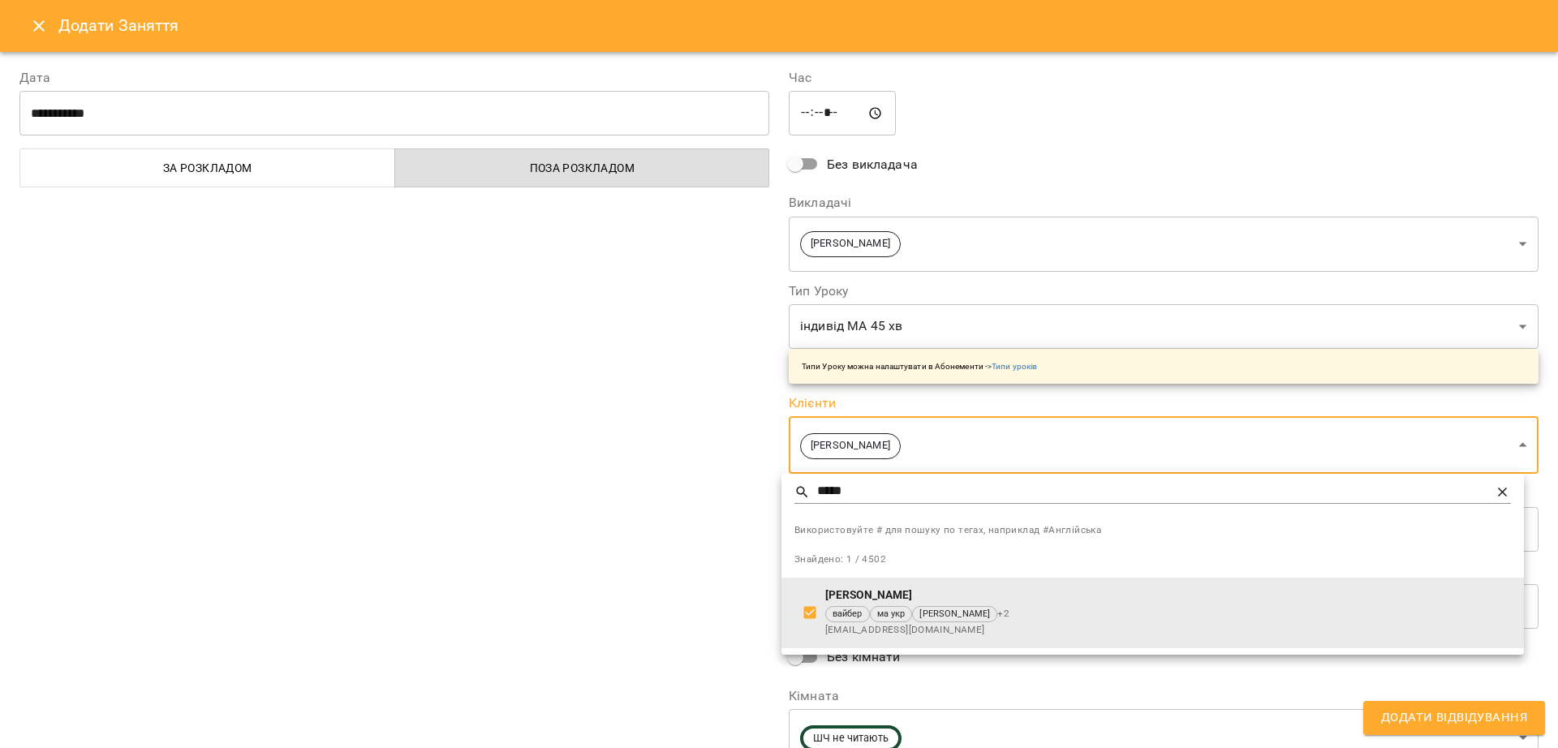
click at [690, 561] on div at bounding box center [779, 374] width 1558 height 748
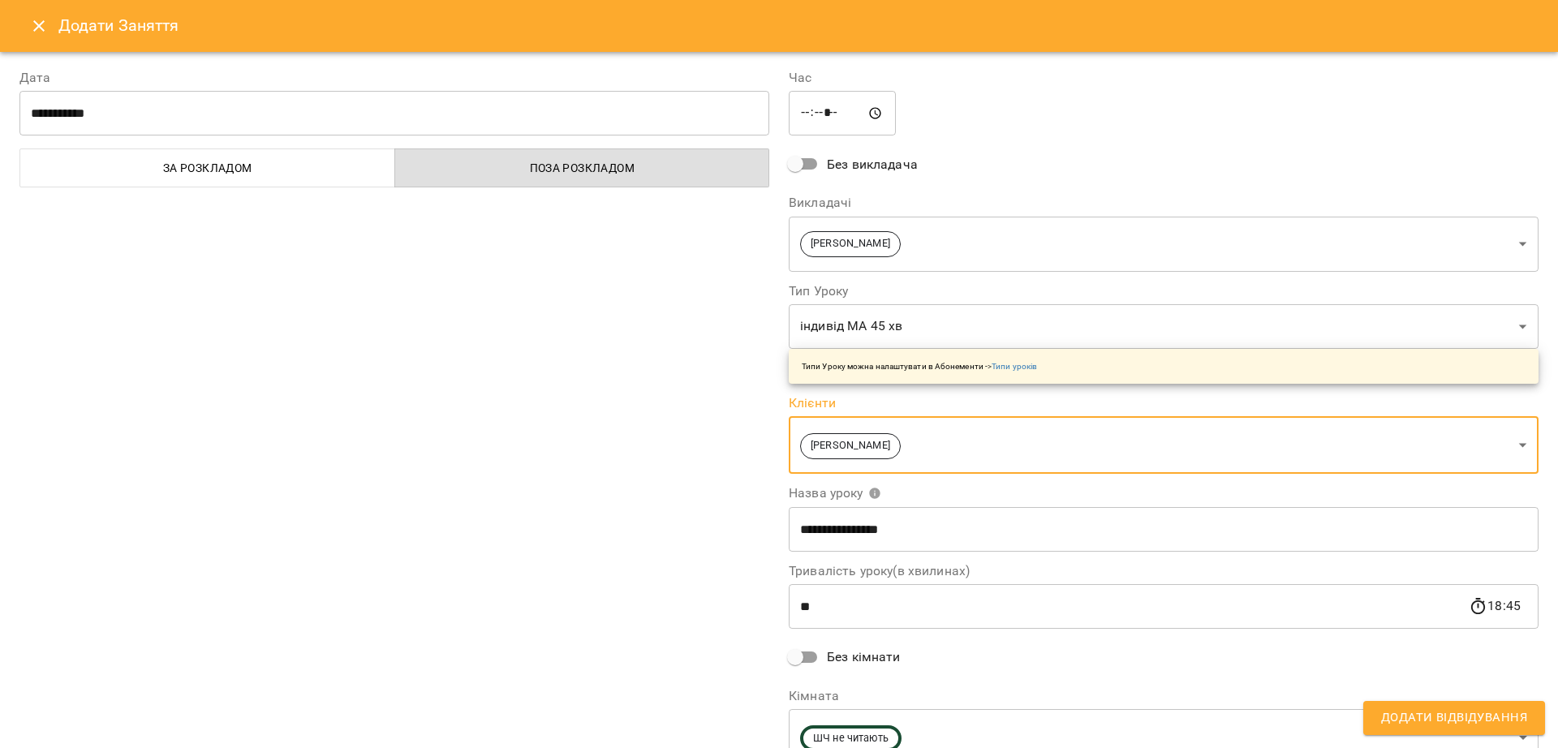
click at [690, 561] on div "Використовуйте # для пошуку по тегах, наприклад #Англійська Всього: 4502 клієнт…" at bounding box center [779, 374] width 1558 height 748
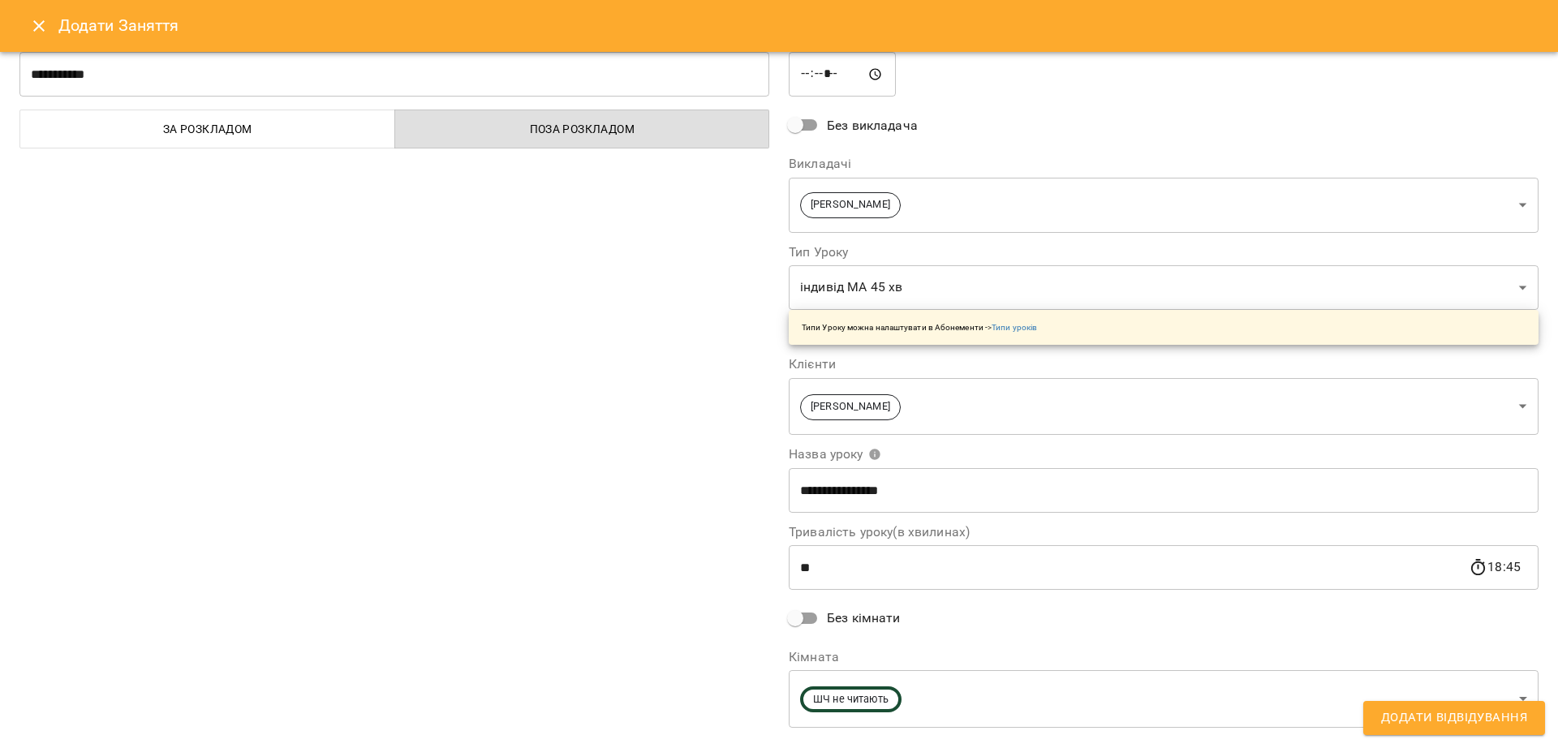
scroll to position [74, 0]
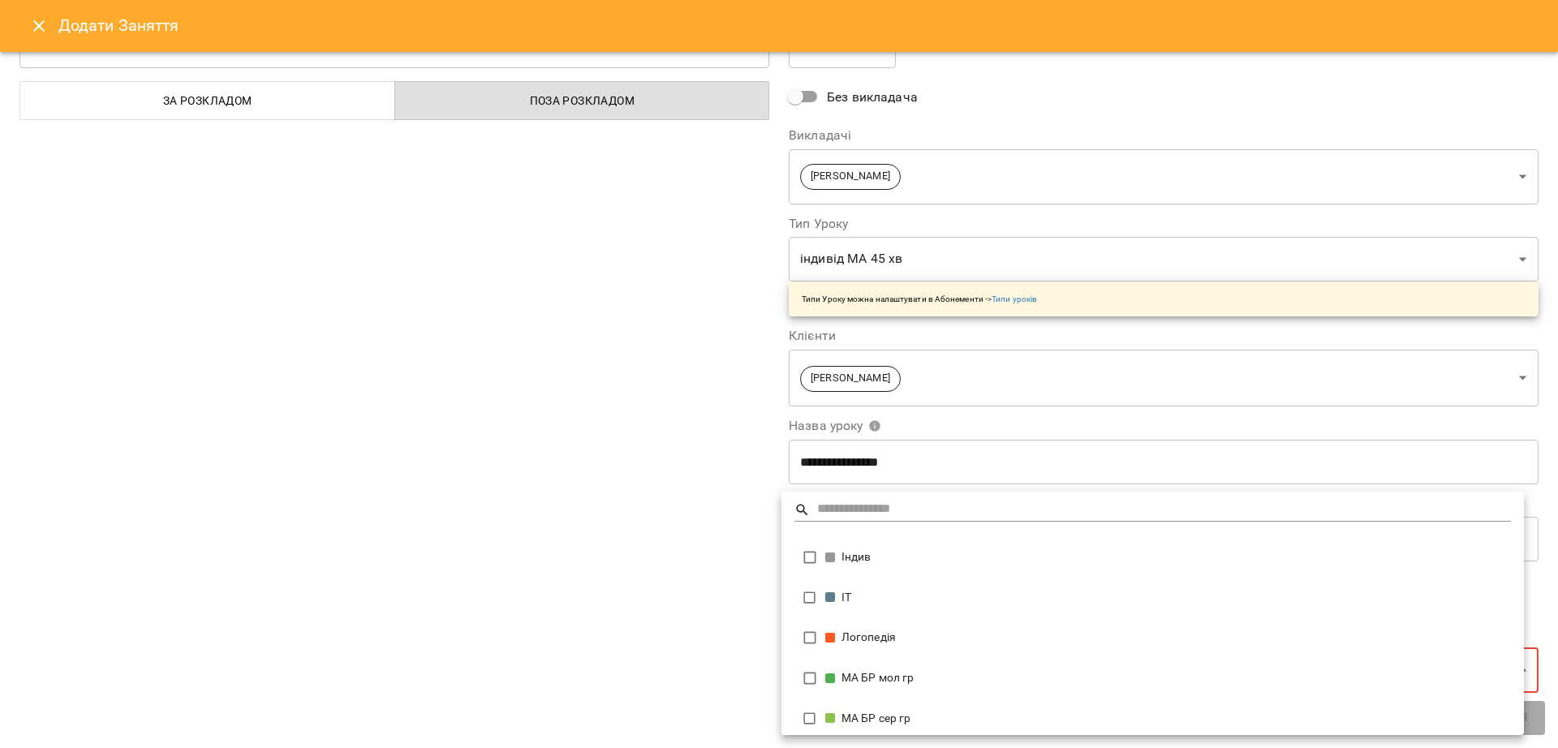
scroll to position [67, 0]
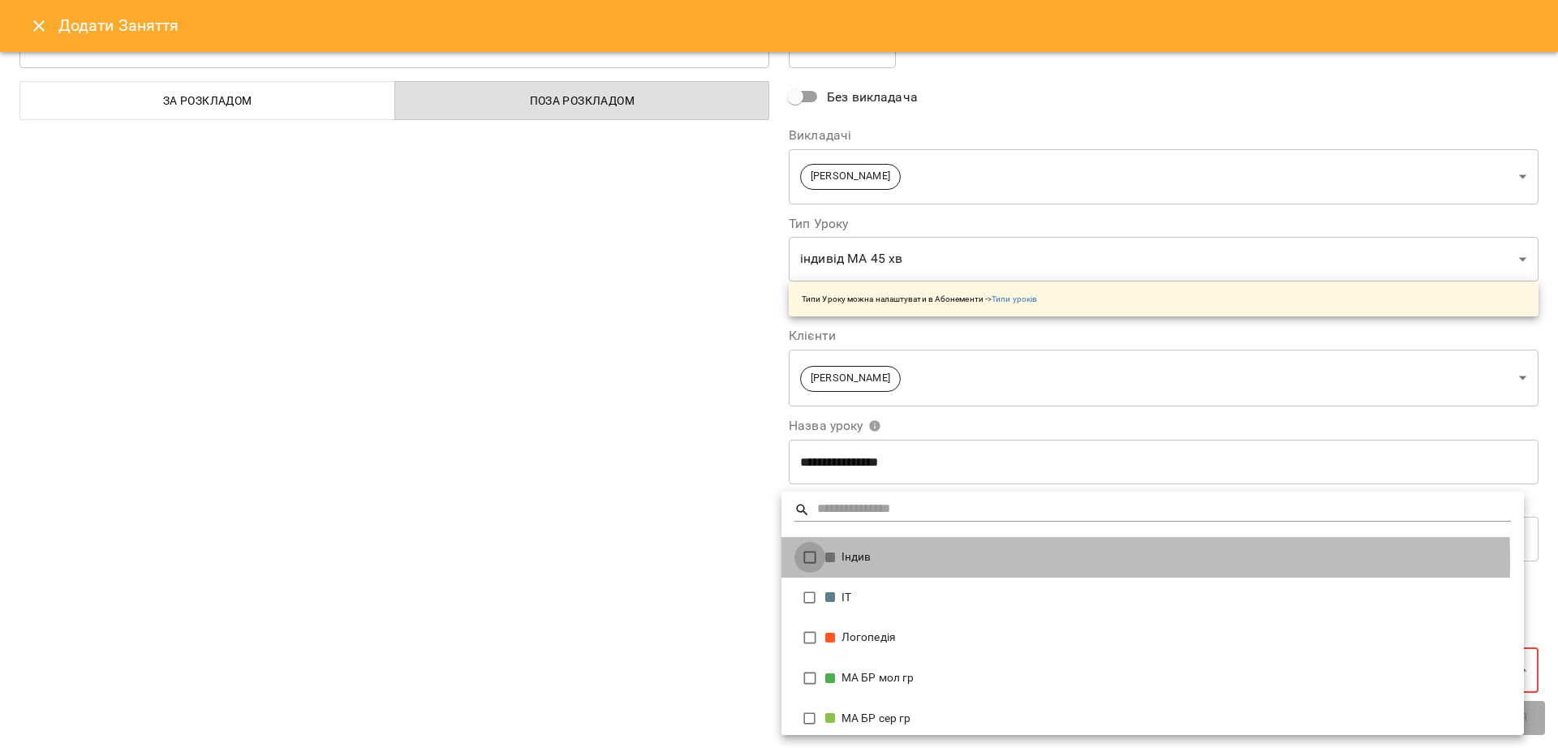
type input "**********"
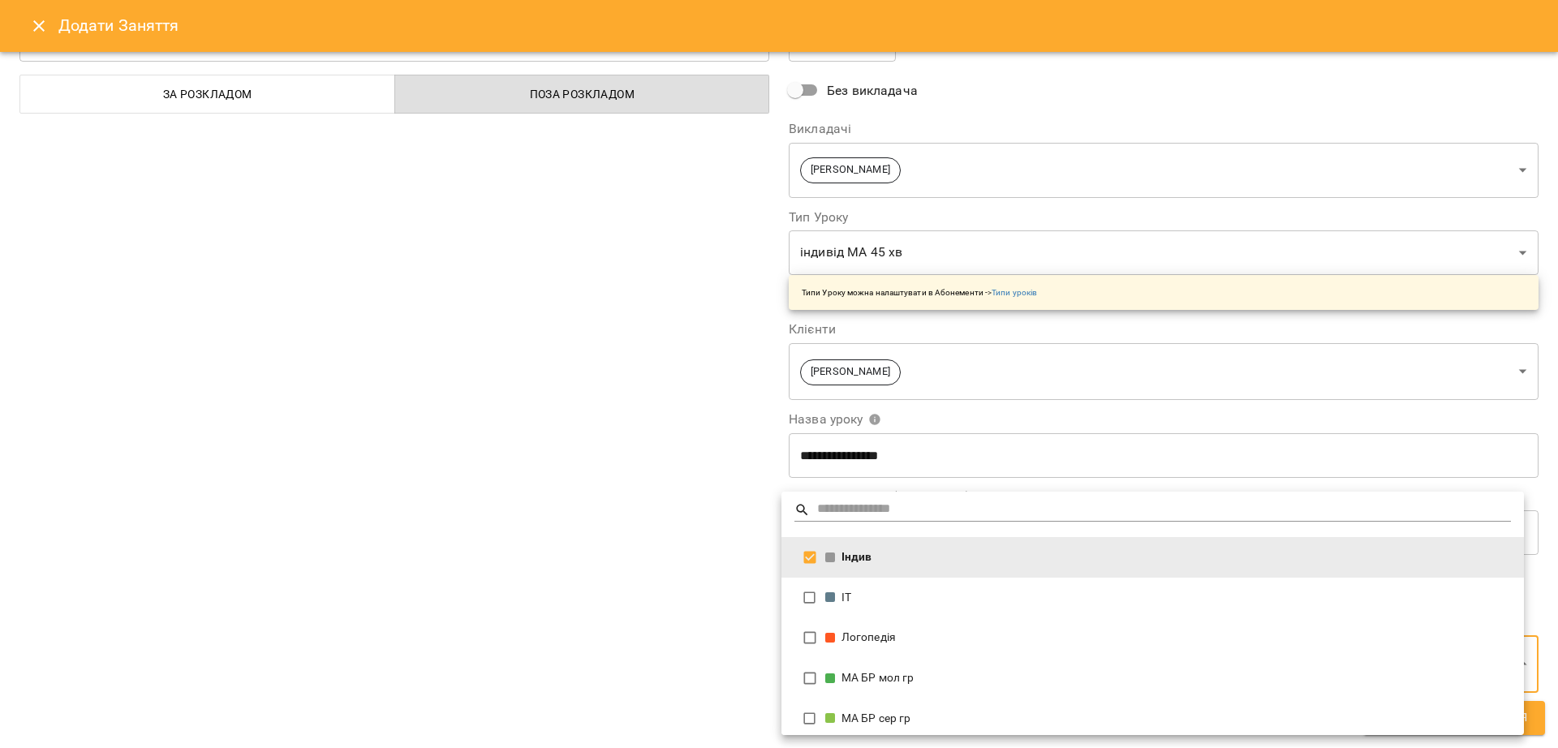
click at [714, 529] on div at bounding box center [779, 374] width 1558 height 748
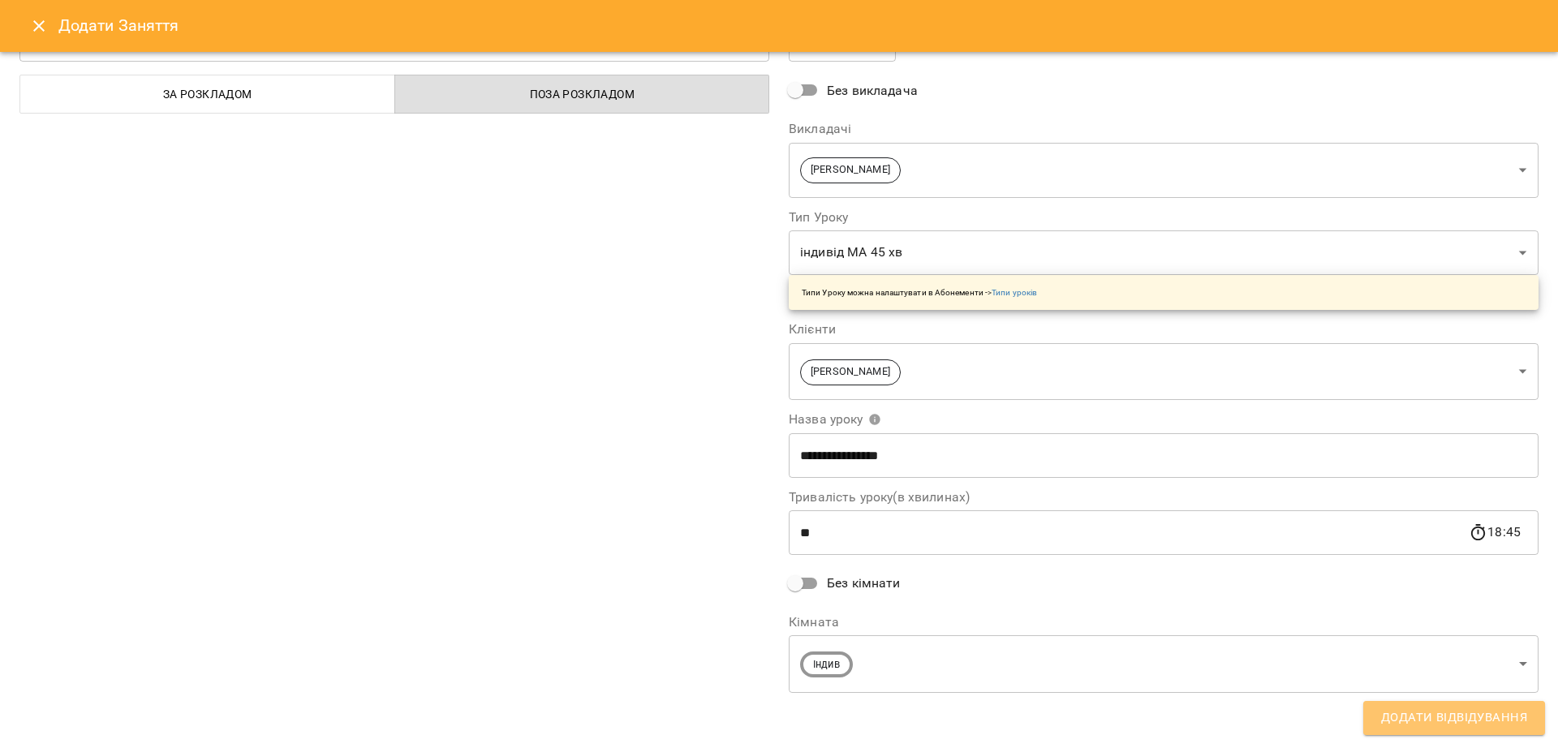
click at [1384, 664] on span "Додати Відвідування" at bounding box center [1454, 717] width 146 height 21
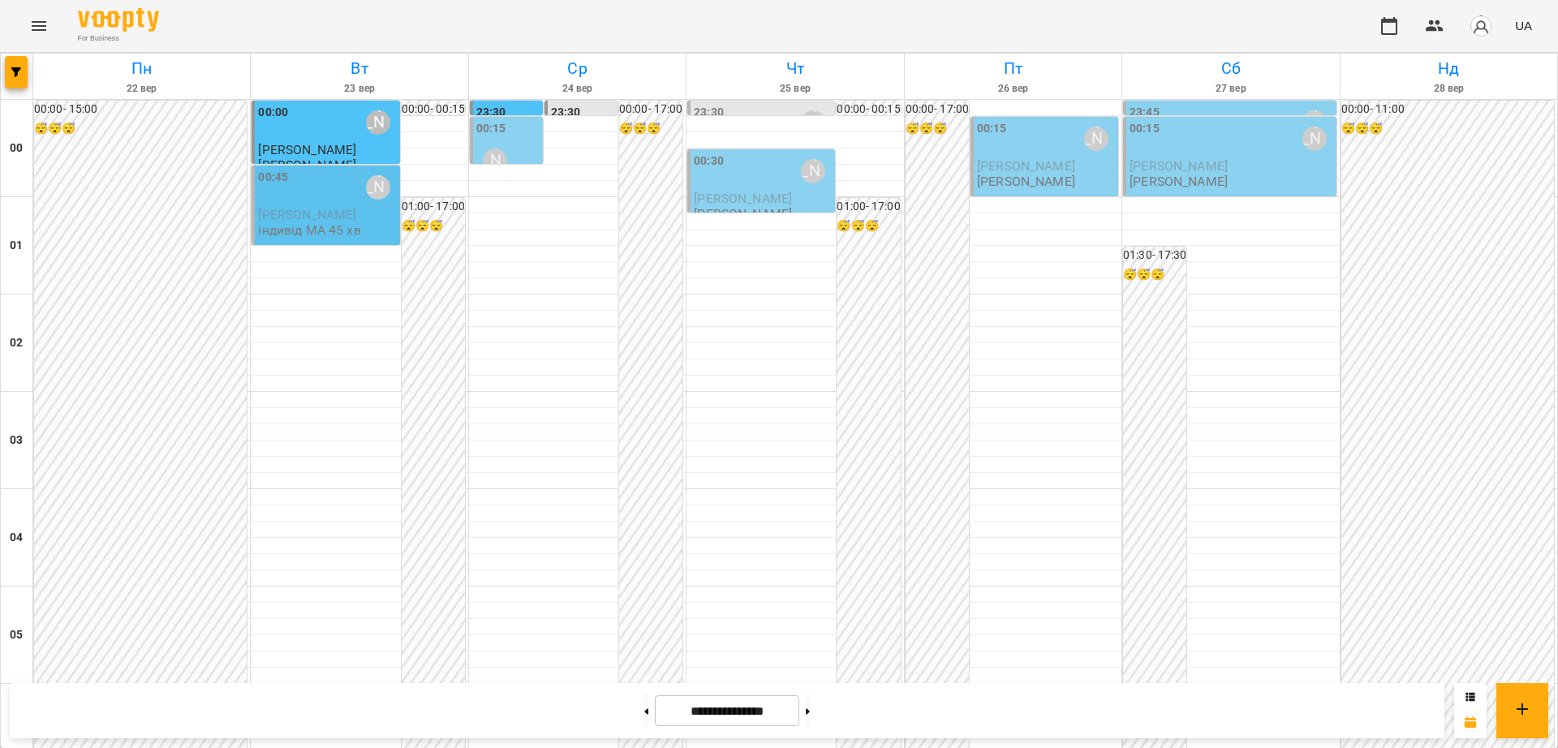
scroll to position [1521, 0]
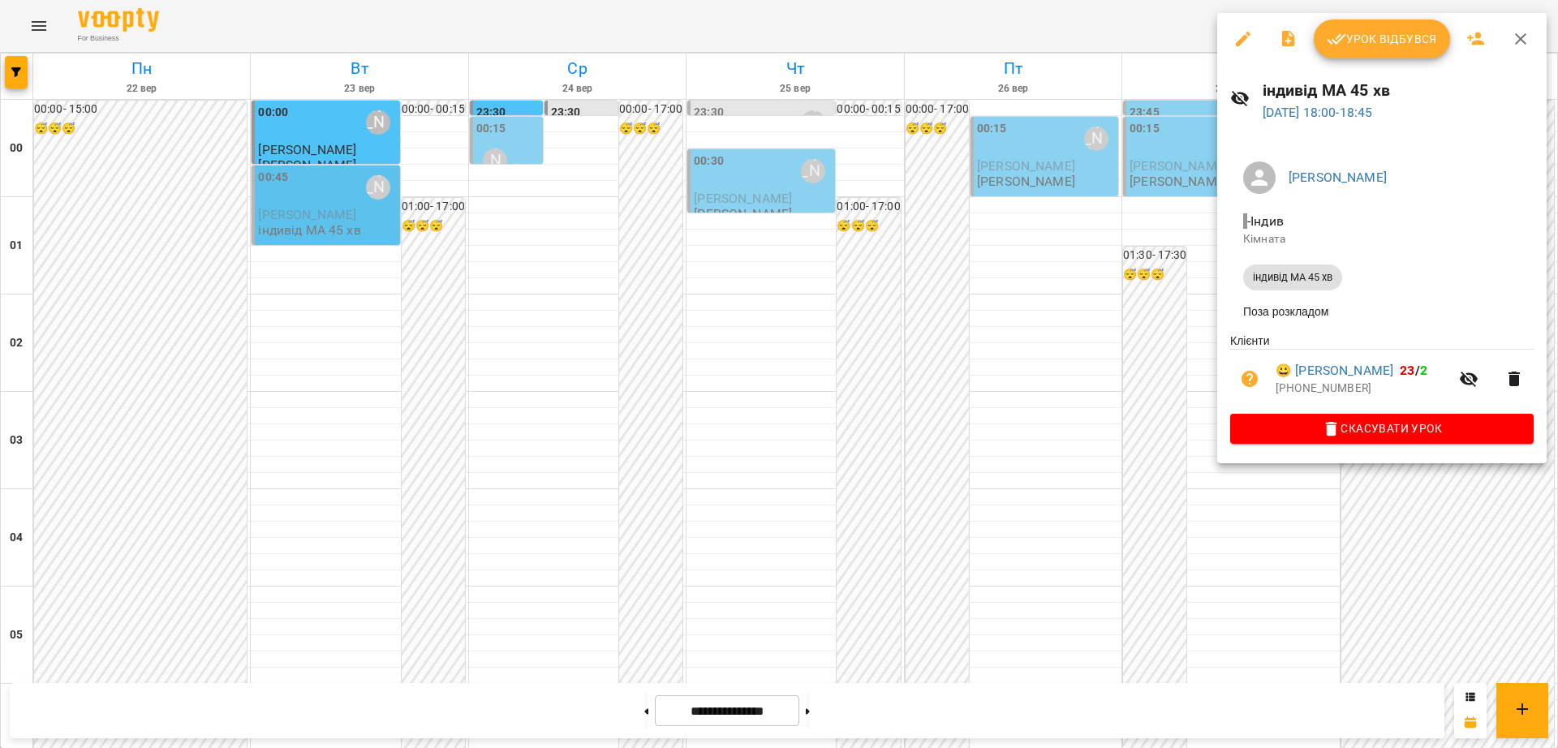
click at [1087, 25] on div at bounding box center [779, 374] width 1558 height 748
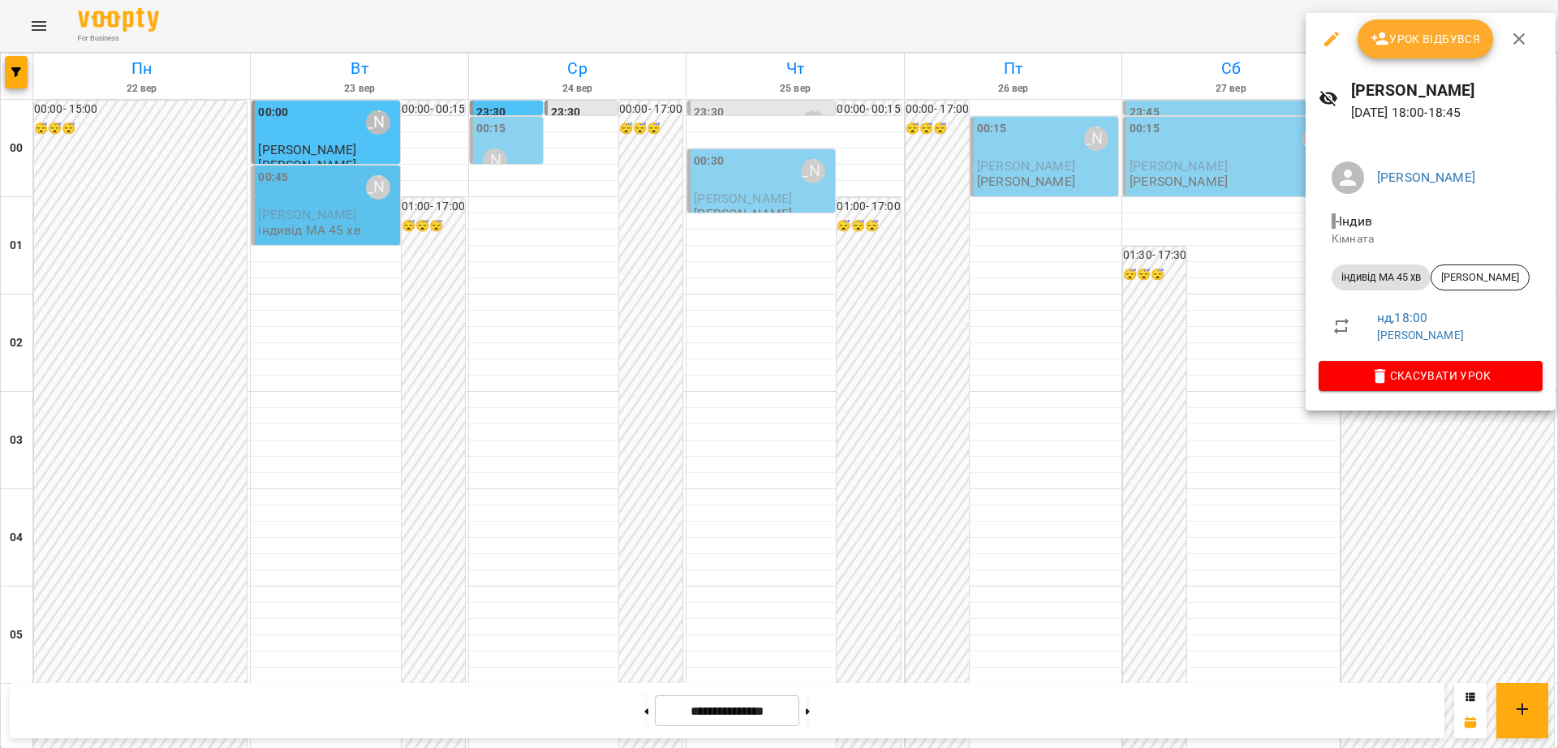
click at [1134, 22] on div at bounding box center [779, 374] width 1558 height 748
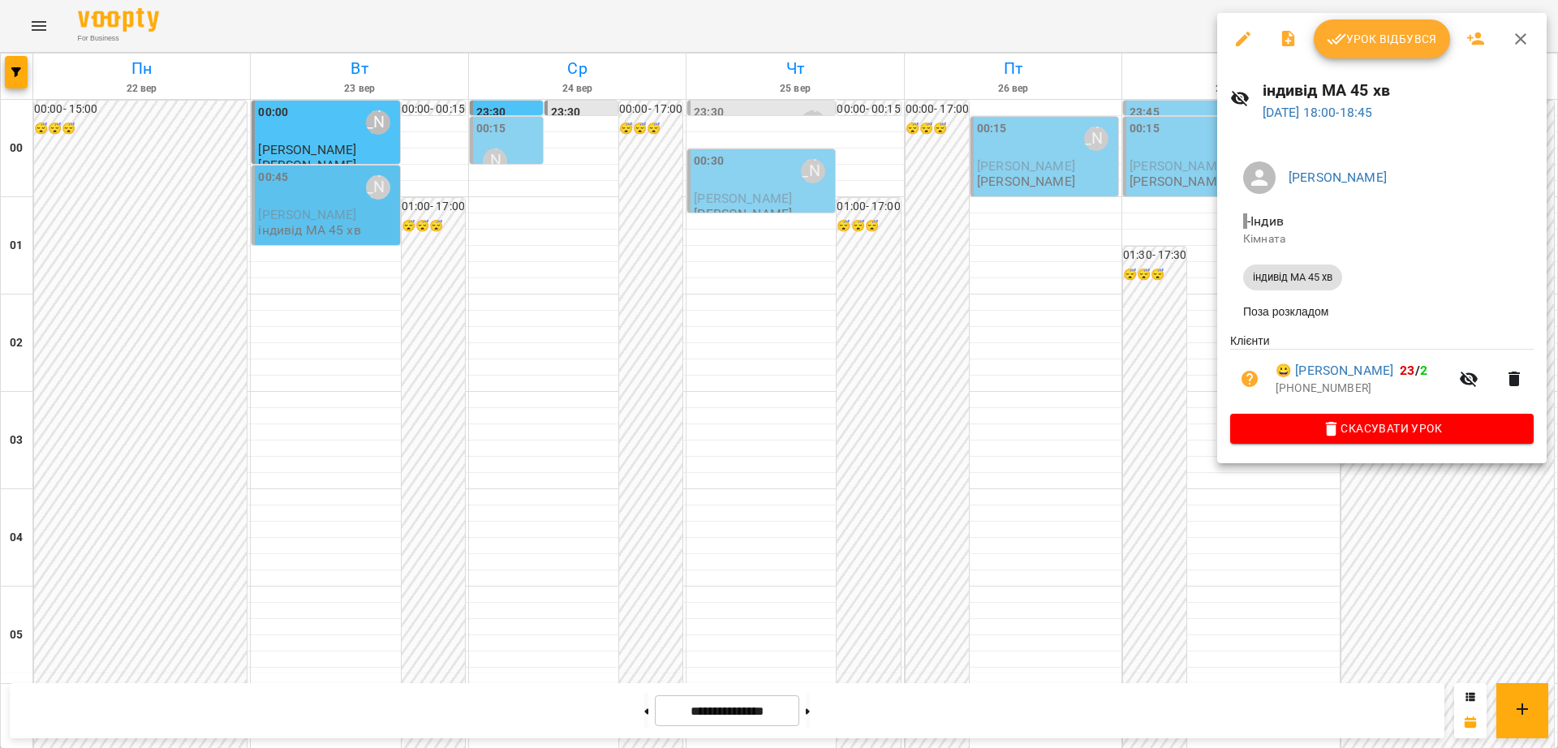
click at [763, 9] on div at bounding box center [779, 374] width 1558 height 748
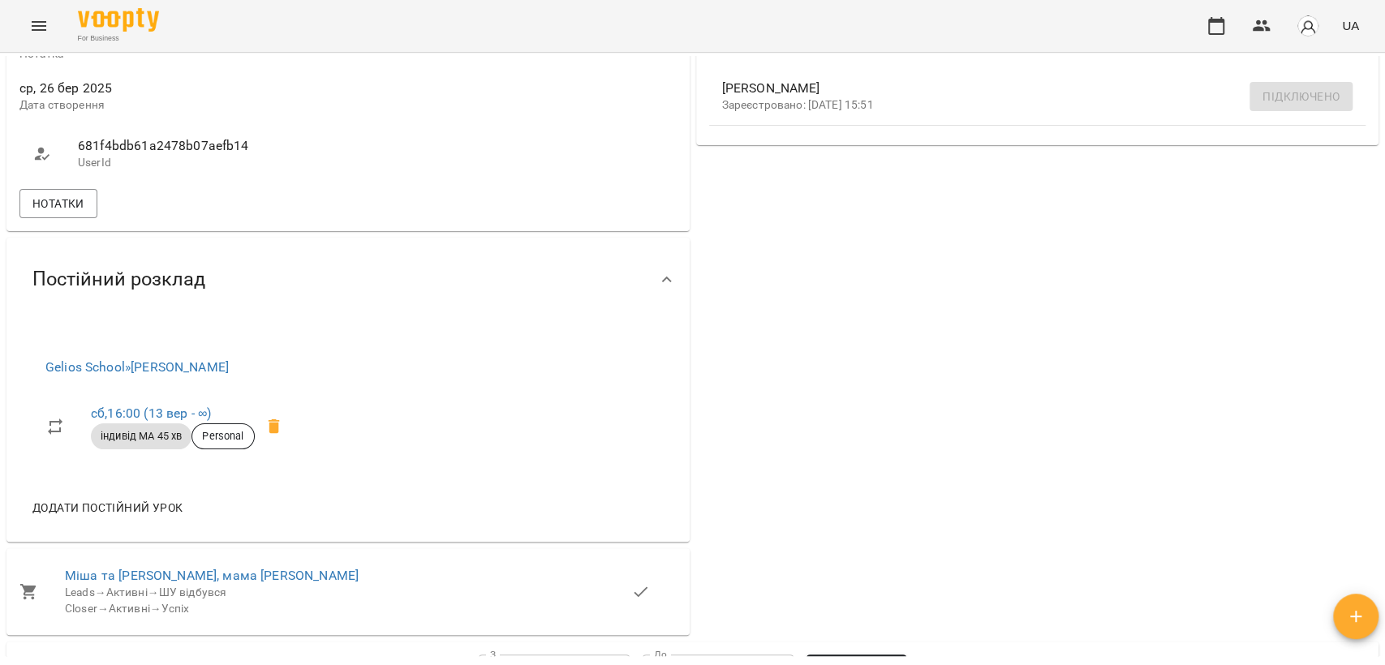
scroll to position [540, 0]
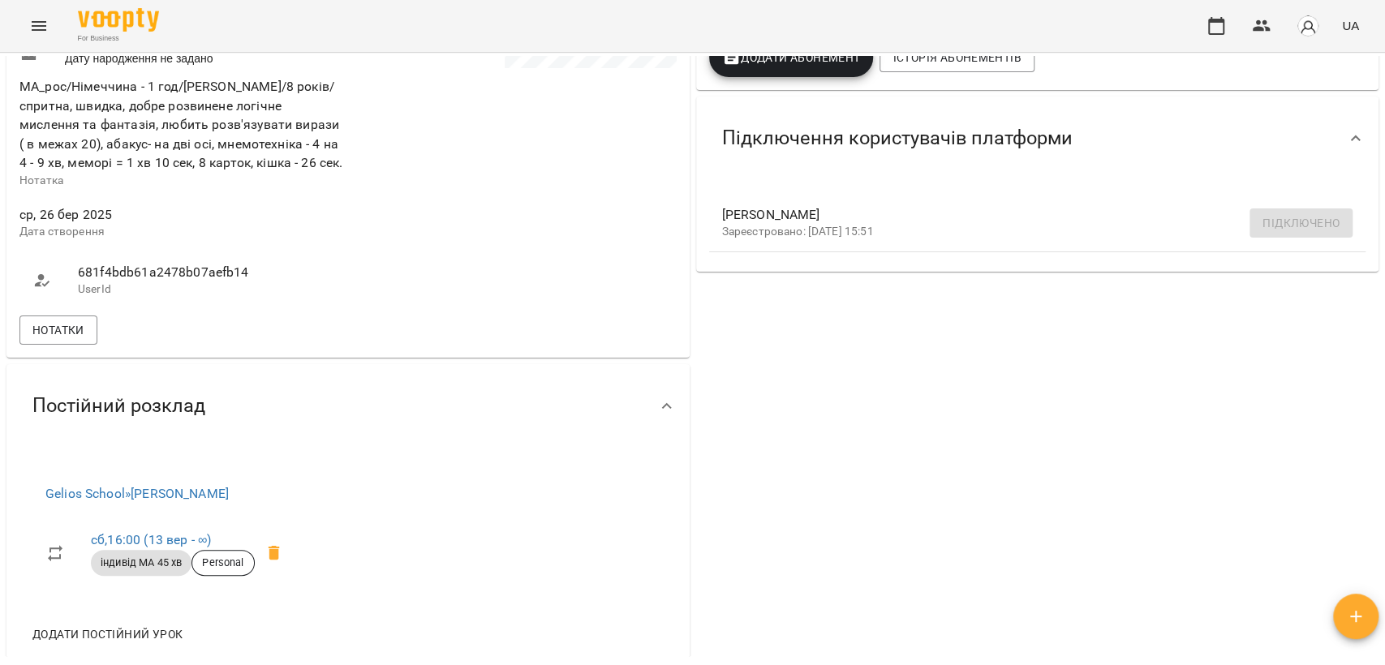
click at [46, 320] on div "Нотатки" at bounding box center [348, 330] width 664 height 36
click at [49, 333] on span "Нотатки" at bounding box center [58, 329] width 52 height 19
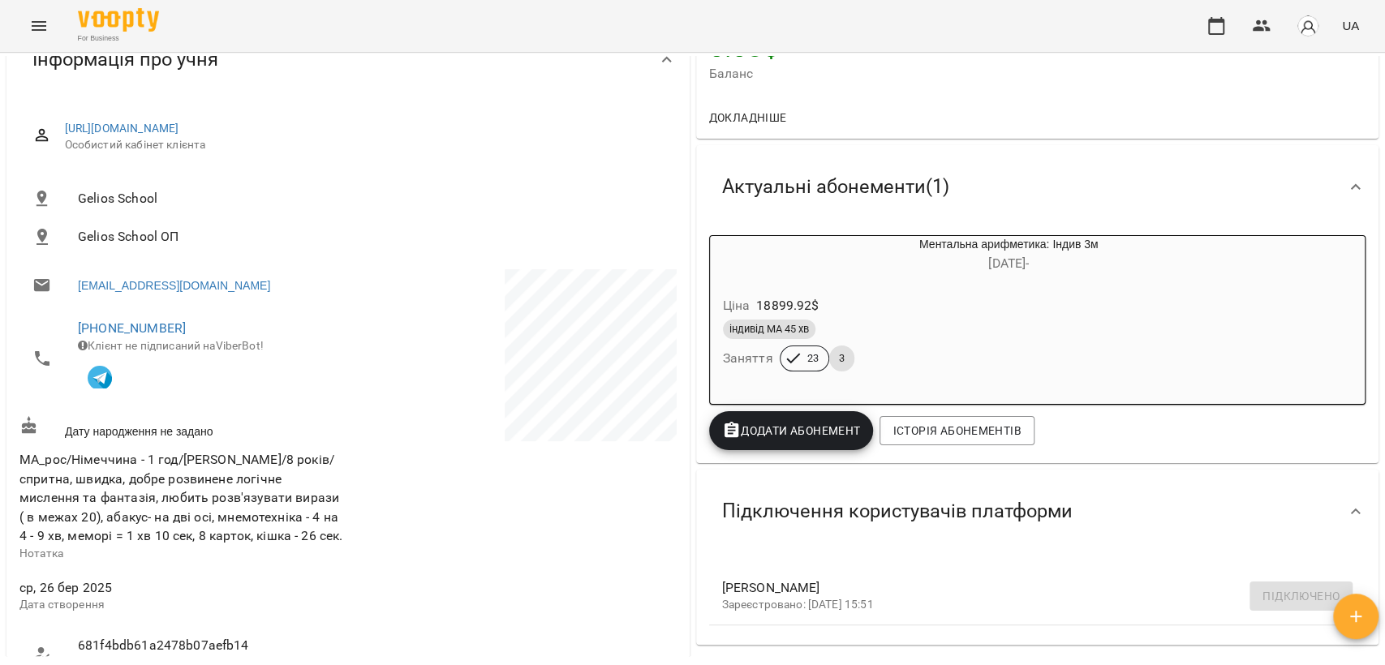
scroll to position [0, 0]
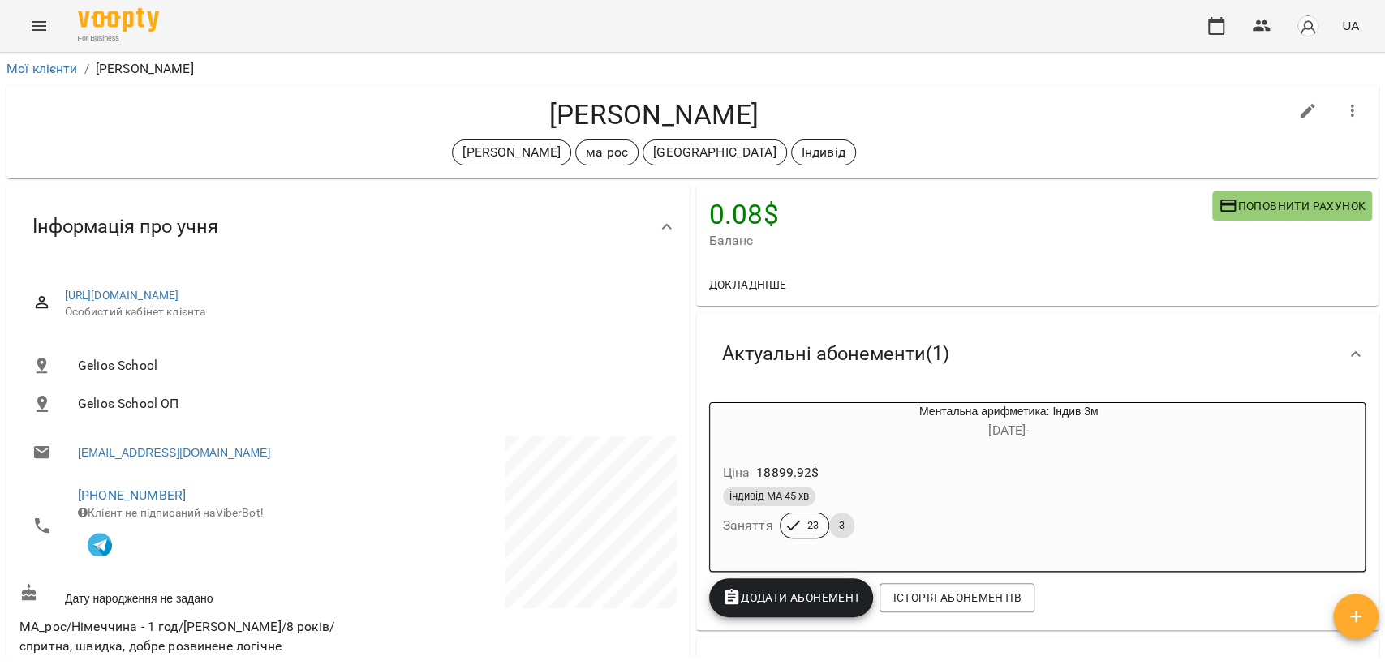
drag, startPoint x: 581, startPoint y: 118, endPoint x: 805, endPoint y: 122, distance: 224.0
click at [805, 122] on h4 "[PERSON_NAME]" at bounding box center [653, 114] width 1269 height 33
copy h4 "[PERSON_NAME]"
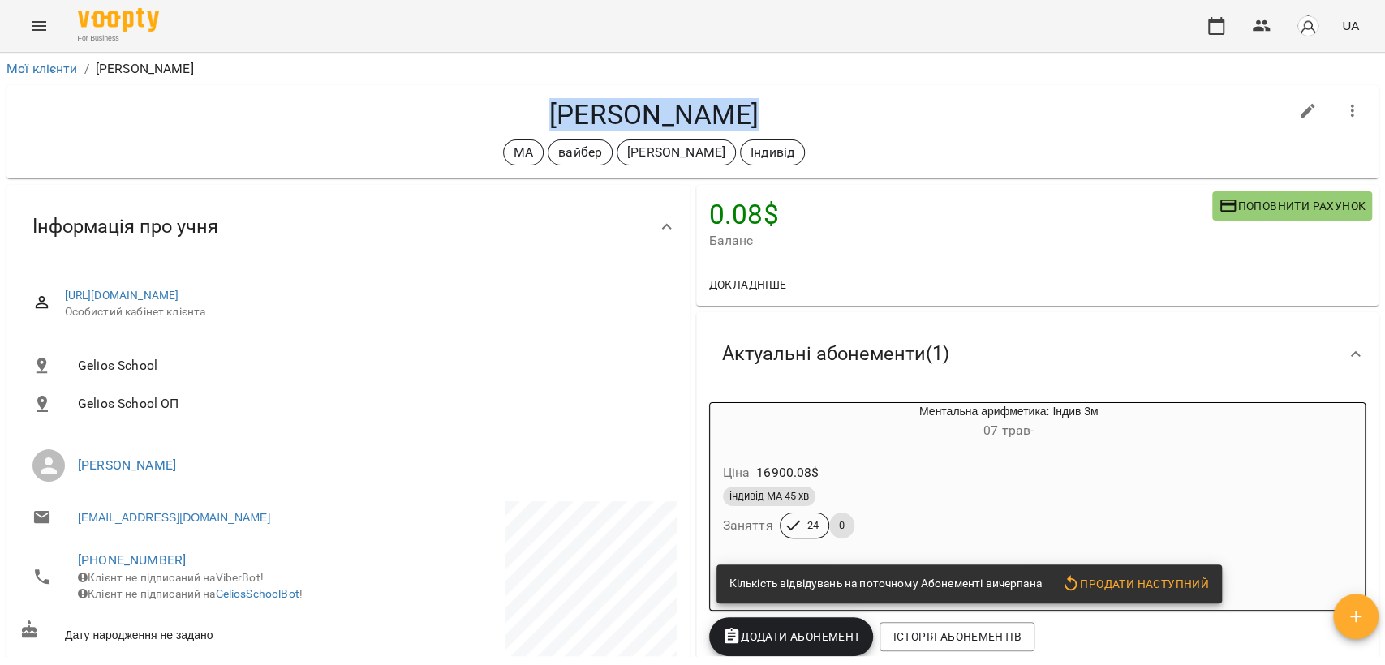
drag, startPoint x: 538, startPoint y: 114, endPoint x: 776, endPoint y: 131, distance: 238.3
click at [776, 131] on h4 "[PERSON_NAME]" at bounding box center [653, 114] width 1269 height 33
copy h4 "[PERSON_NAME]"
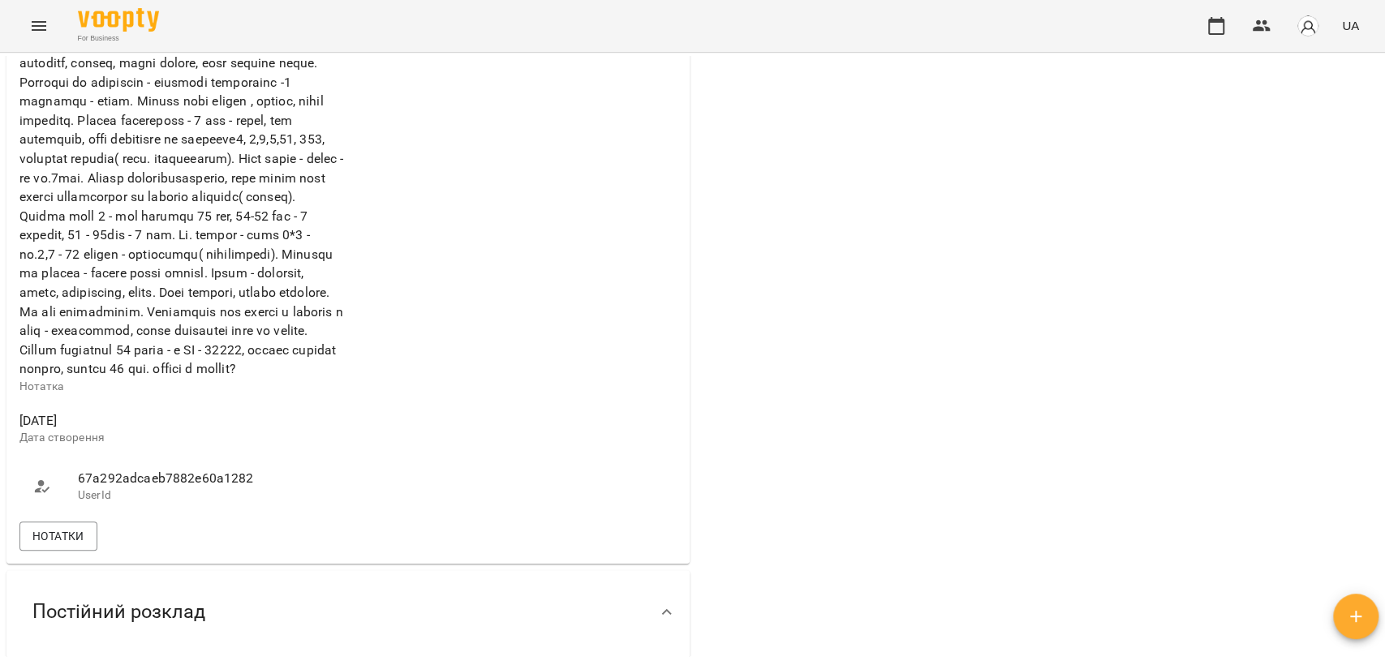
scroll to position [180, 0]
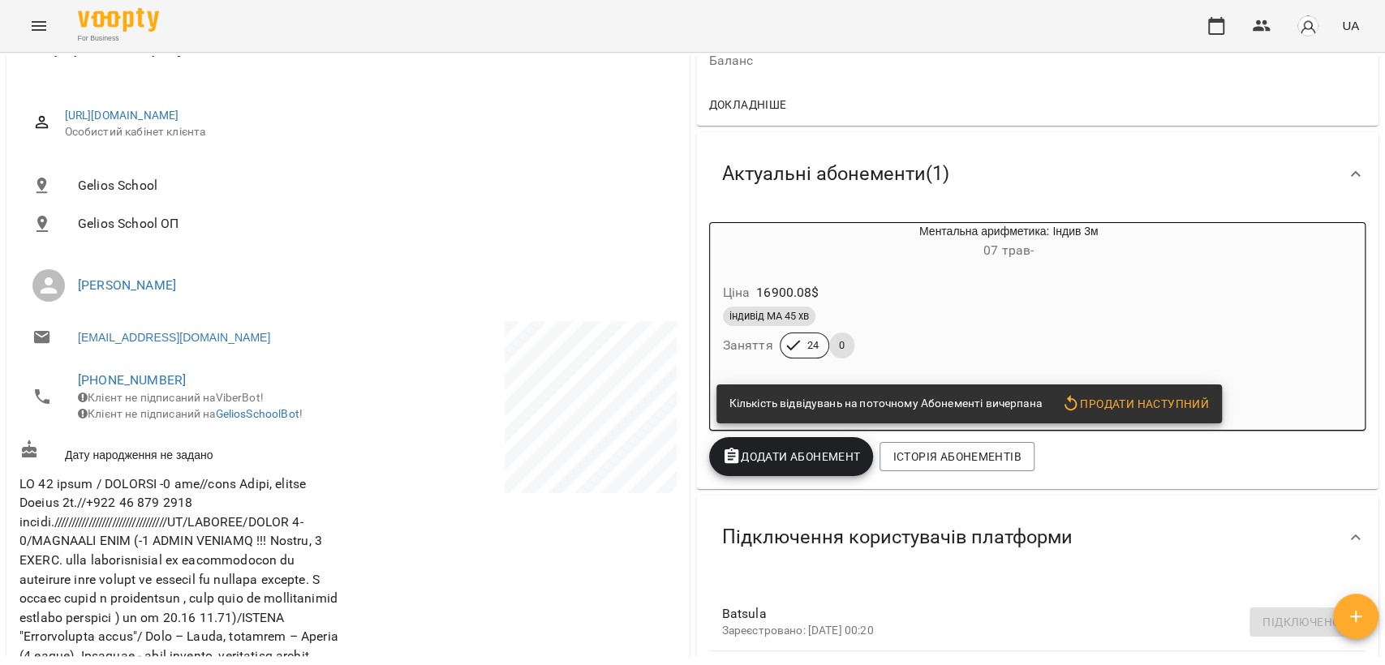
click at [941, 300] on div "Ціна 16900.08 $" at bounding box center [970, 292] width 501 height 29
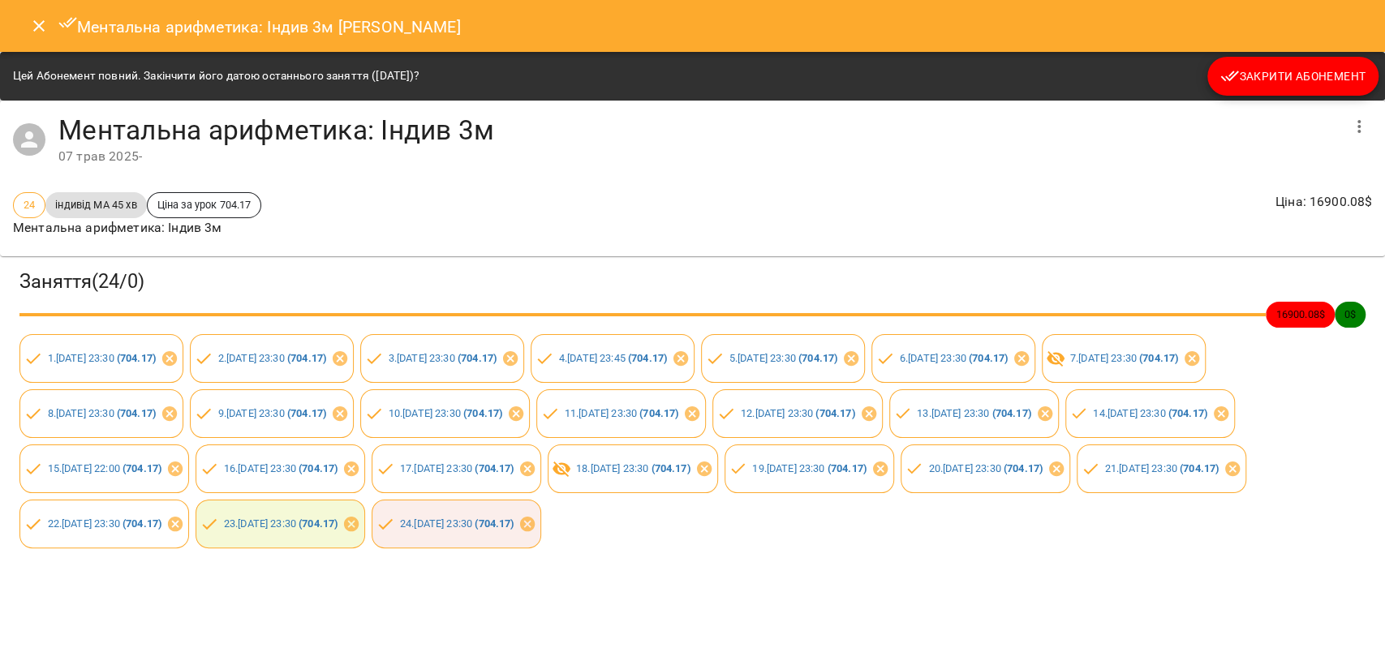
click at [1279, 77] on span "Закрити Абонемент" at bounding box center [1292, 76] width 145 height 19
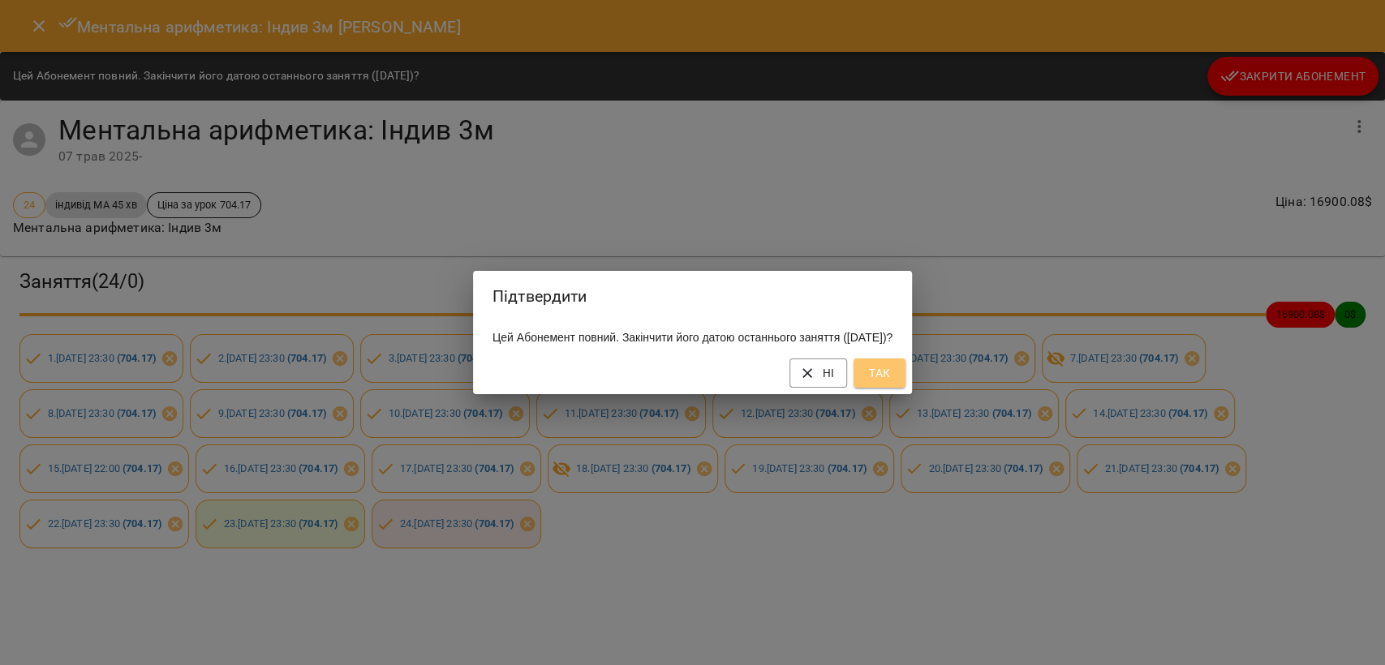
click at [892, 383] on span "Так" at bounding box center [879, 372] width 26 height 19
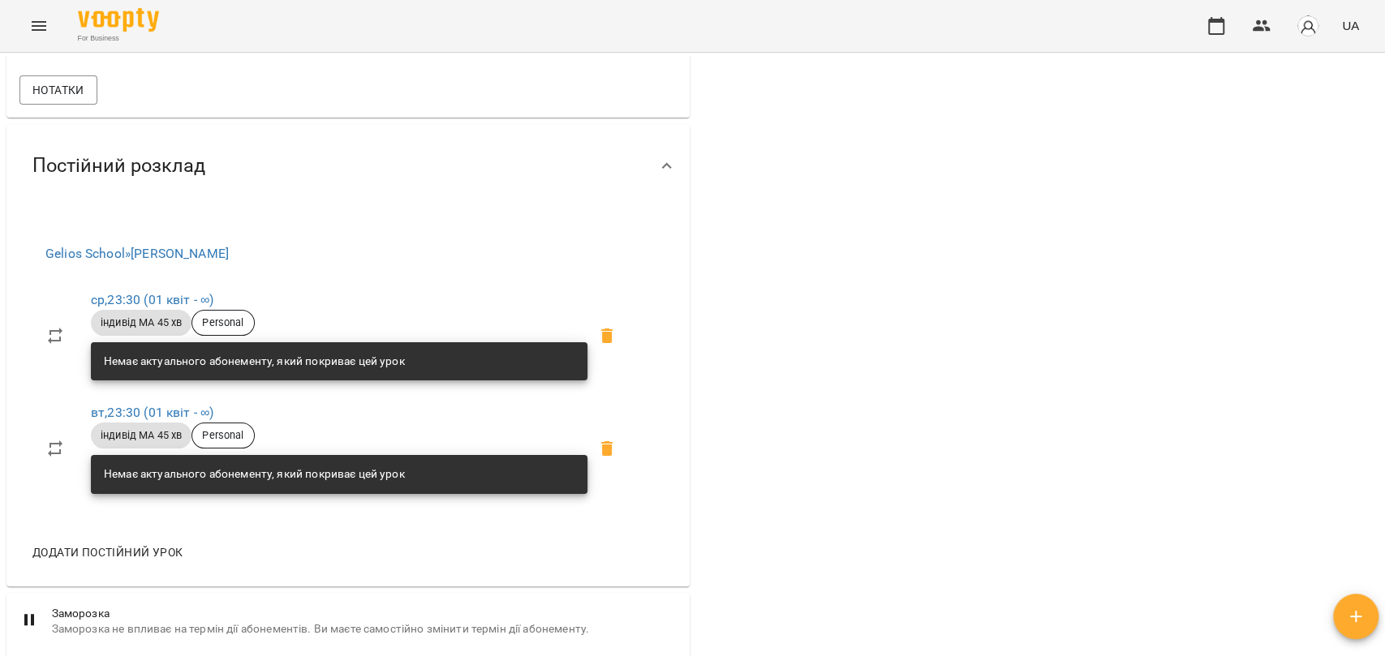
scroll to position [1262, 0]
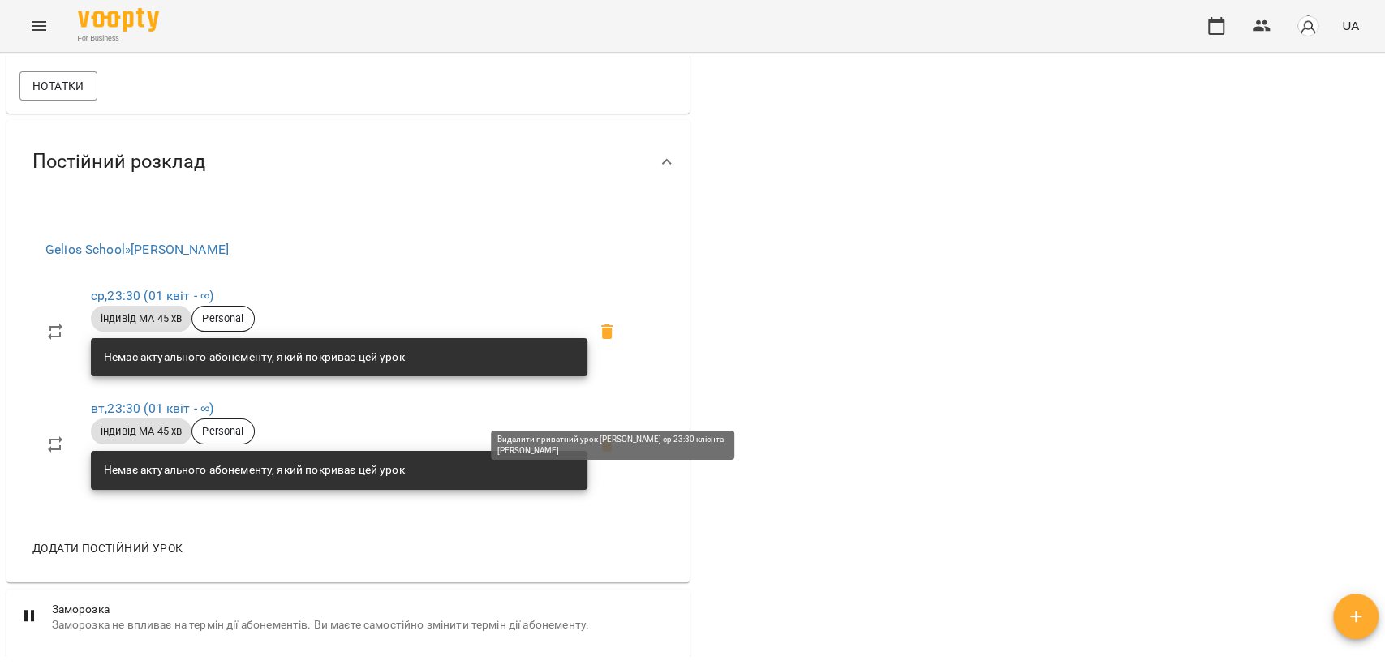
click at [613, 339] on icon at bounding box center [606, 332] width 11 height 15
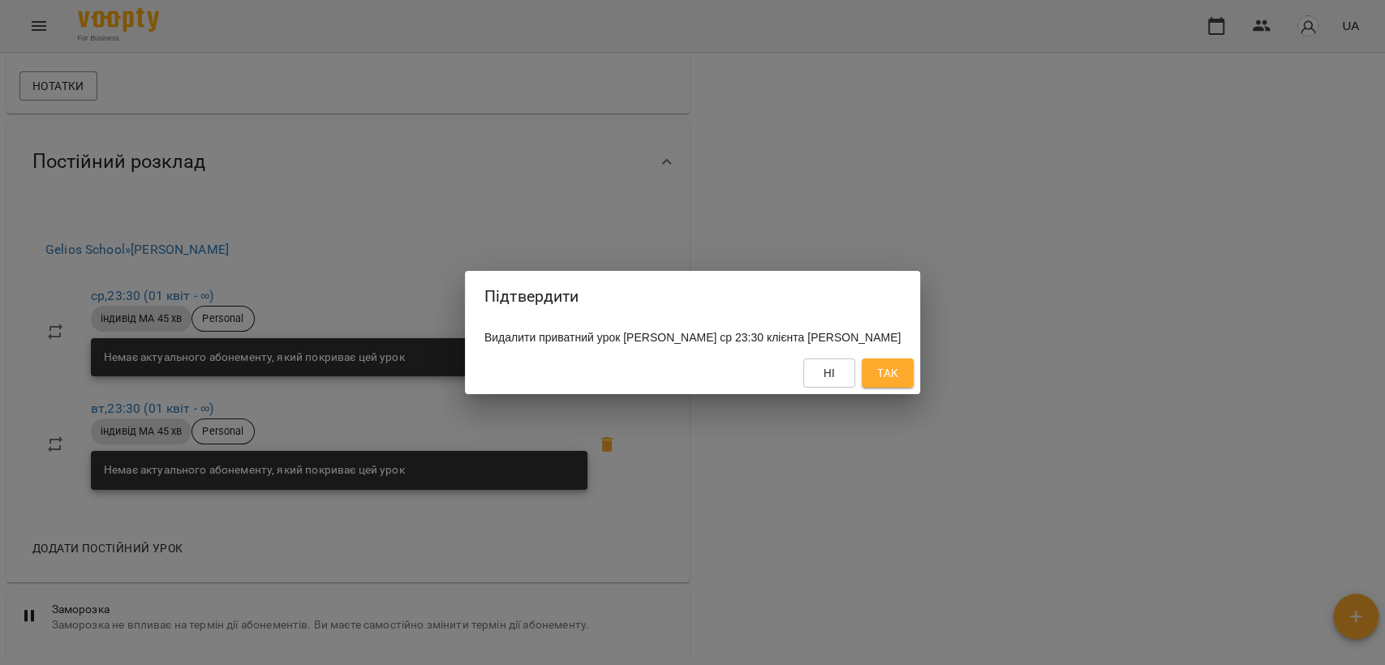
click at [898, 383] on span "Так" at bounding box center [887, 372] width 21 height 19
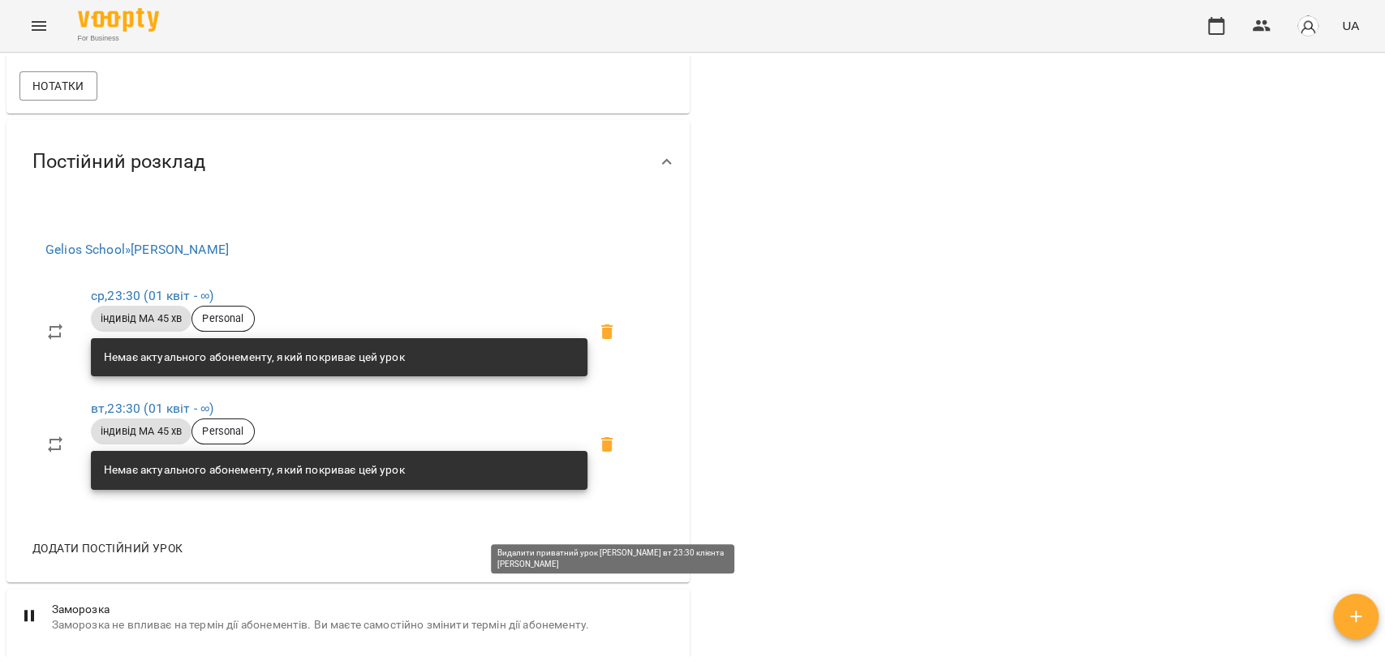
click at [608, 527] on div "Додати постійний урок" at bounding box center [335, 548] width 633 height 42
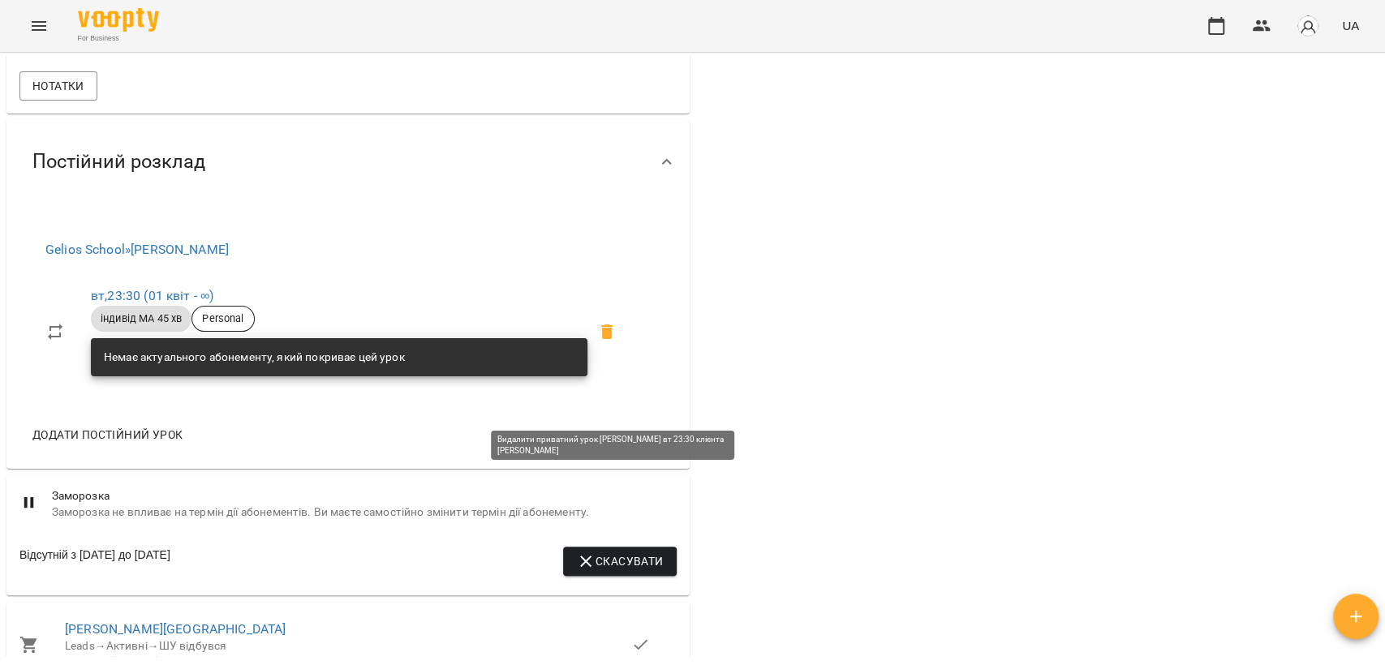
click at [617, 342] on icon at bounding box center [606, 331] width 19 height 19
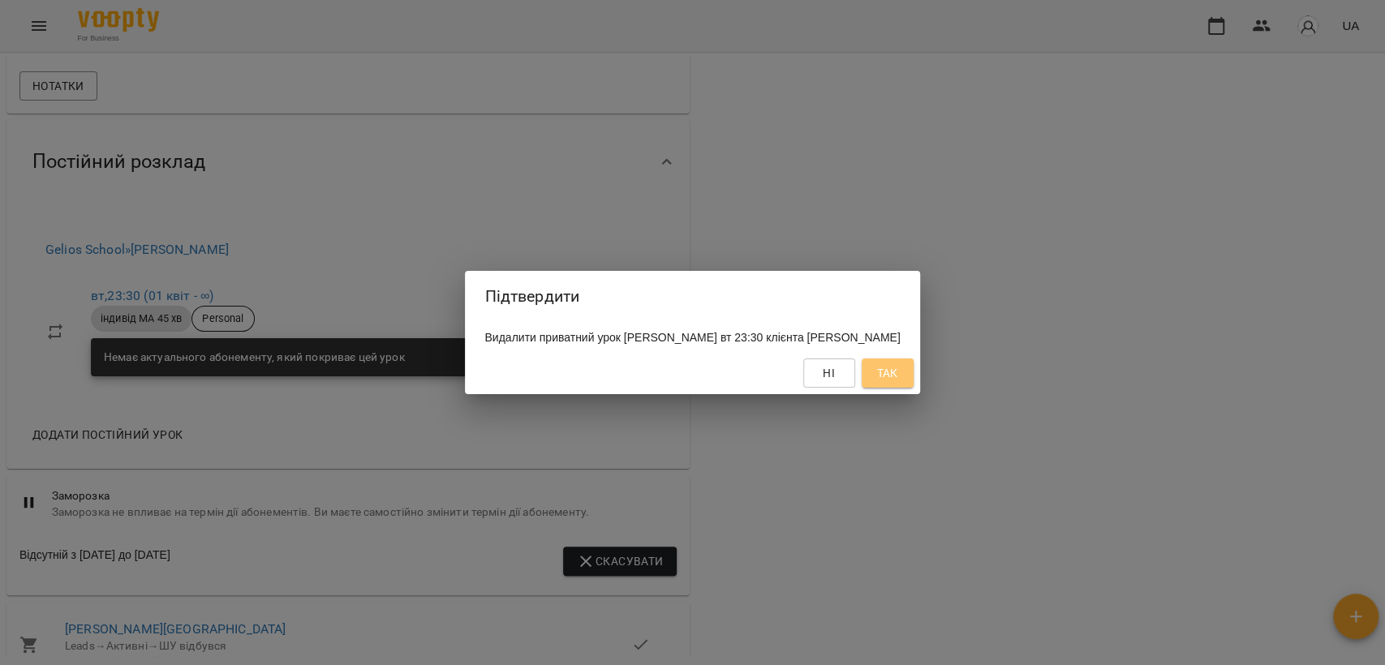
click at [897, 383] on span "Так" at bounding box center [886, 372] width 21 height 19
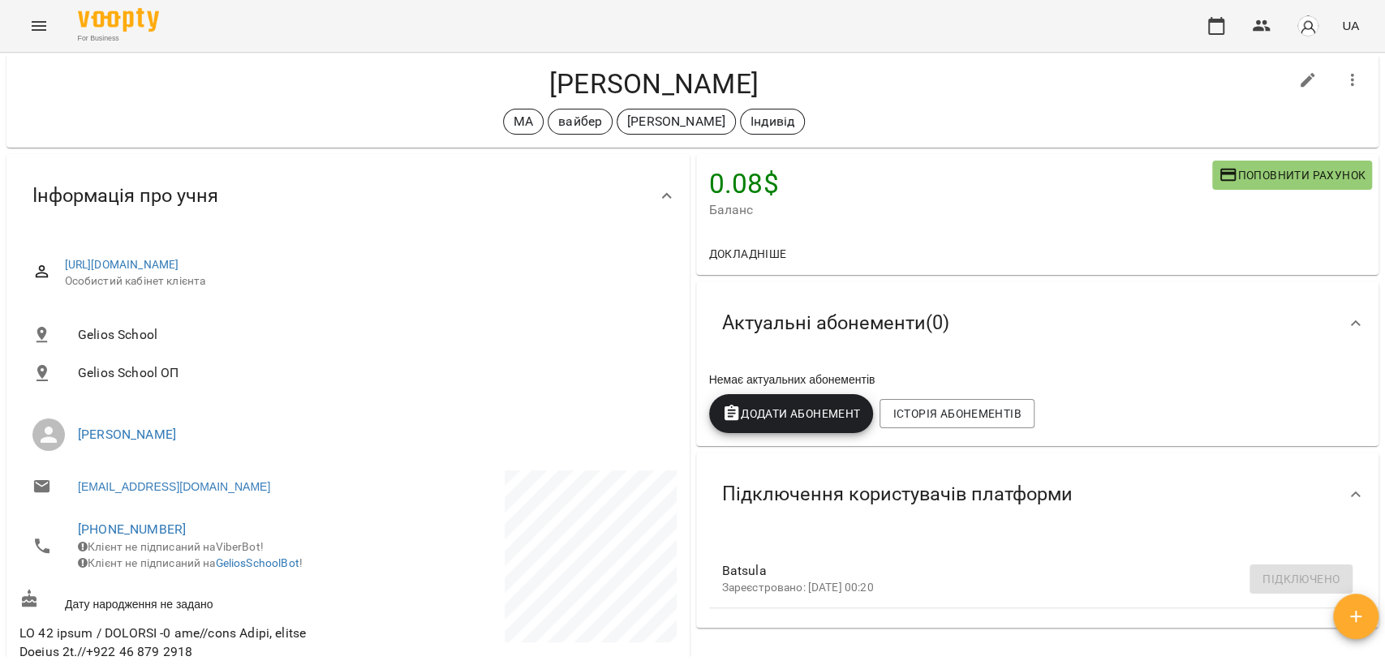
scroll to position [0, 0]
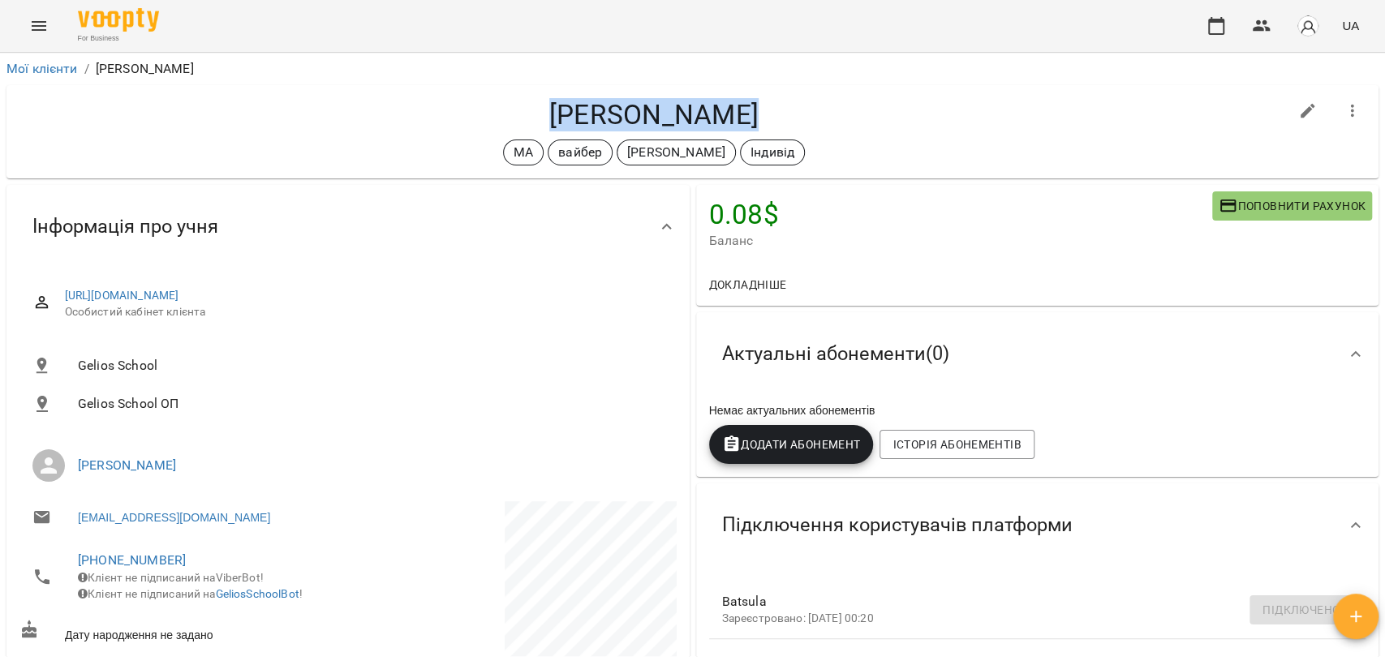
drag, startPoint x: 535, startPoint y: 116, endPoint x: 776, endPoint y: 99, distance: 241.6
click at [776, 99] on h4 "[PERSON_NAME]" at bounding box center [653, 114] width 1269 height 33
copy h4 "[PERSON_NAME]"
click at [55, 72] on link "Мої клієнти" at bounding box center [41, 68] width 71 height 15
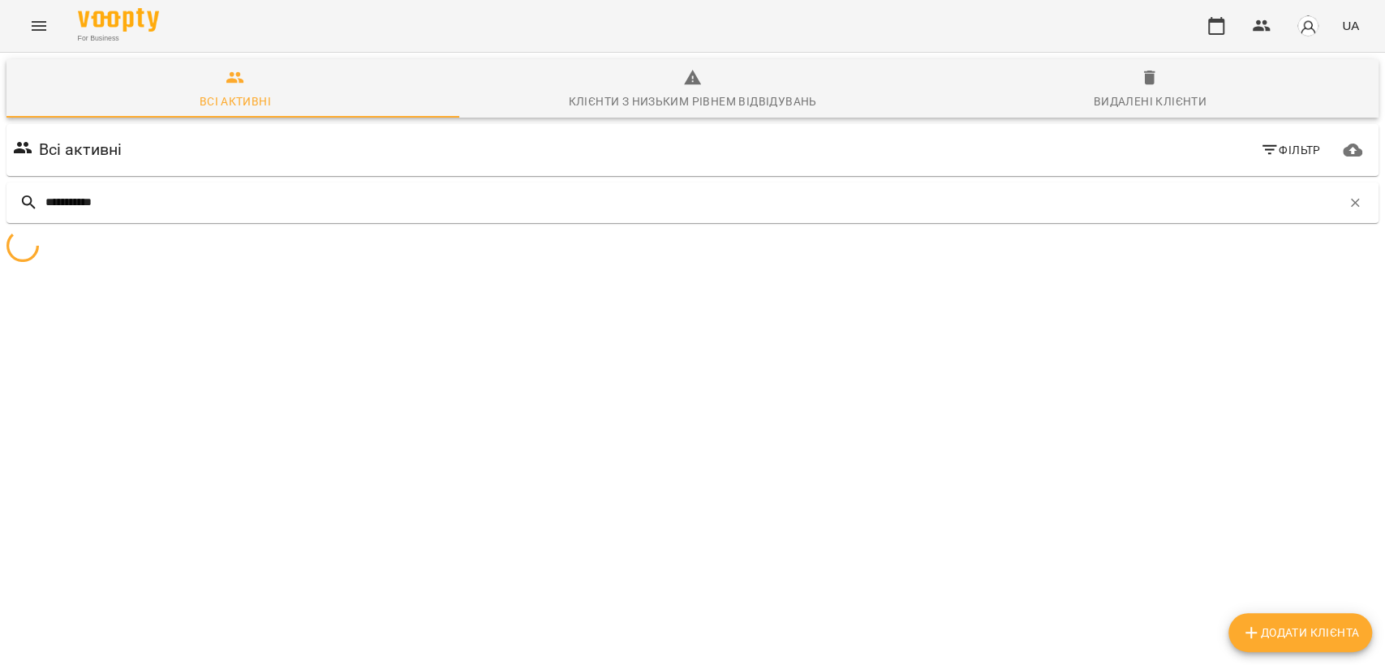
type input "**********"
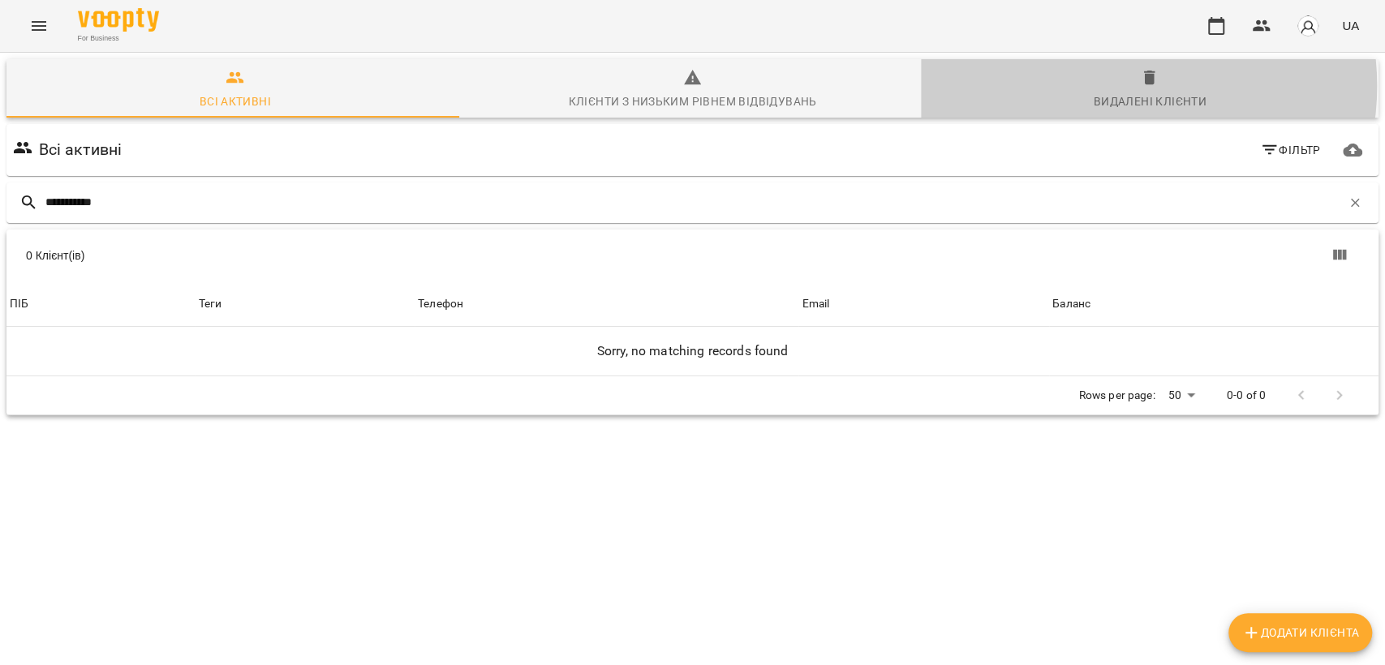
click at [1105, 86] on span "Видалені клієнти" at bounding box center [1150, 90] width 438 height 44
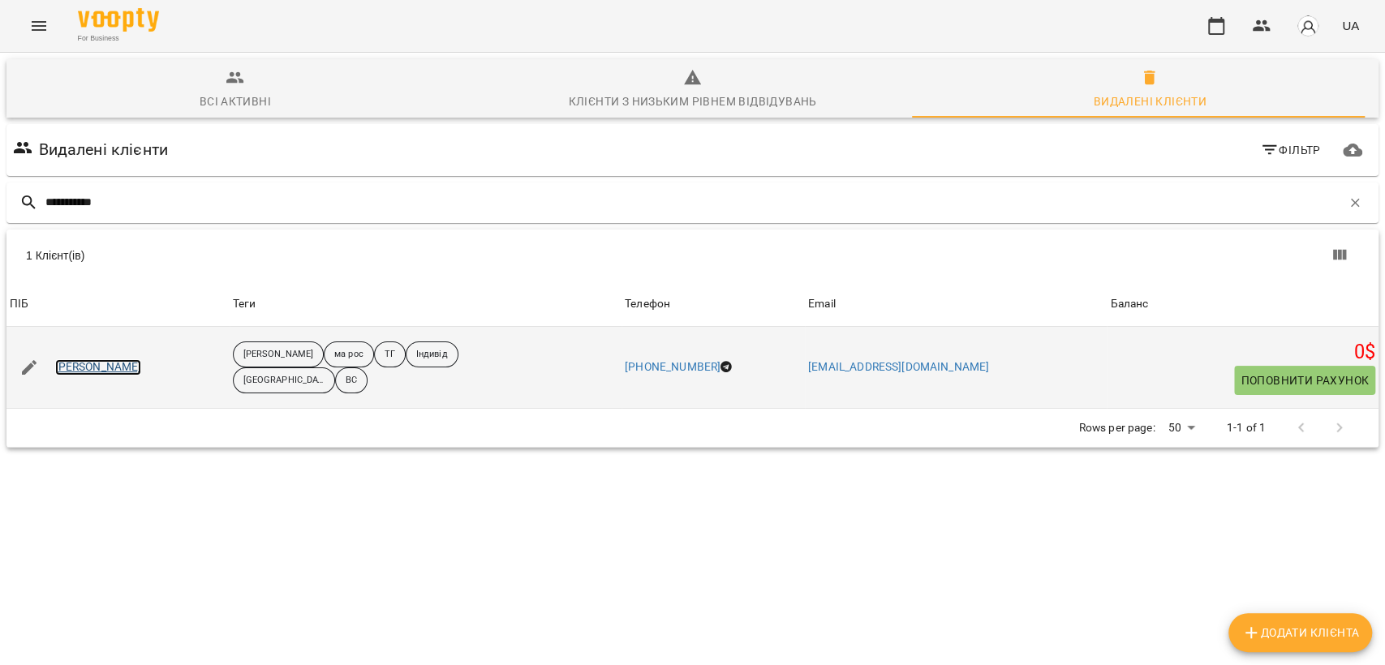
click at [79, 362] on link "[PERSON_NAME]" at bounding box center [98, 367] width 87 height 16
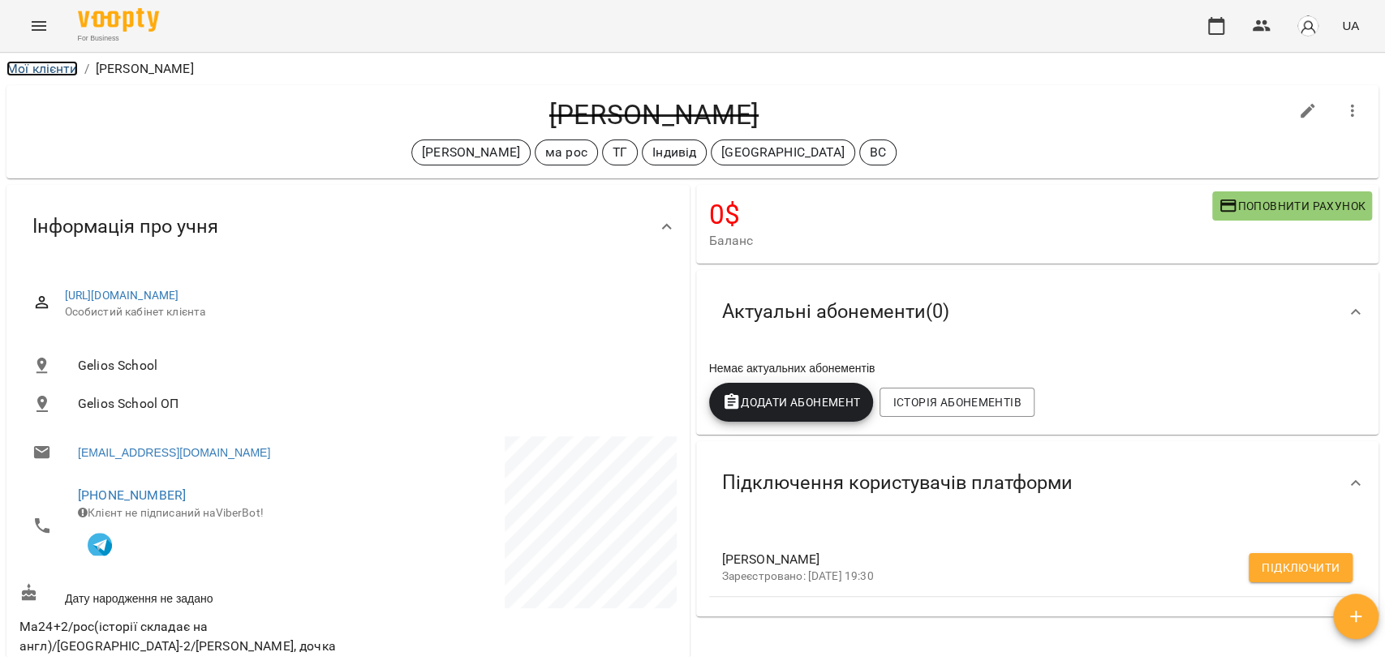
click at [68, 67] on link "Мої клієнти" at bounding box center [41, 68] width 71 height 15
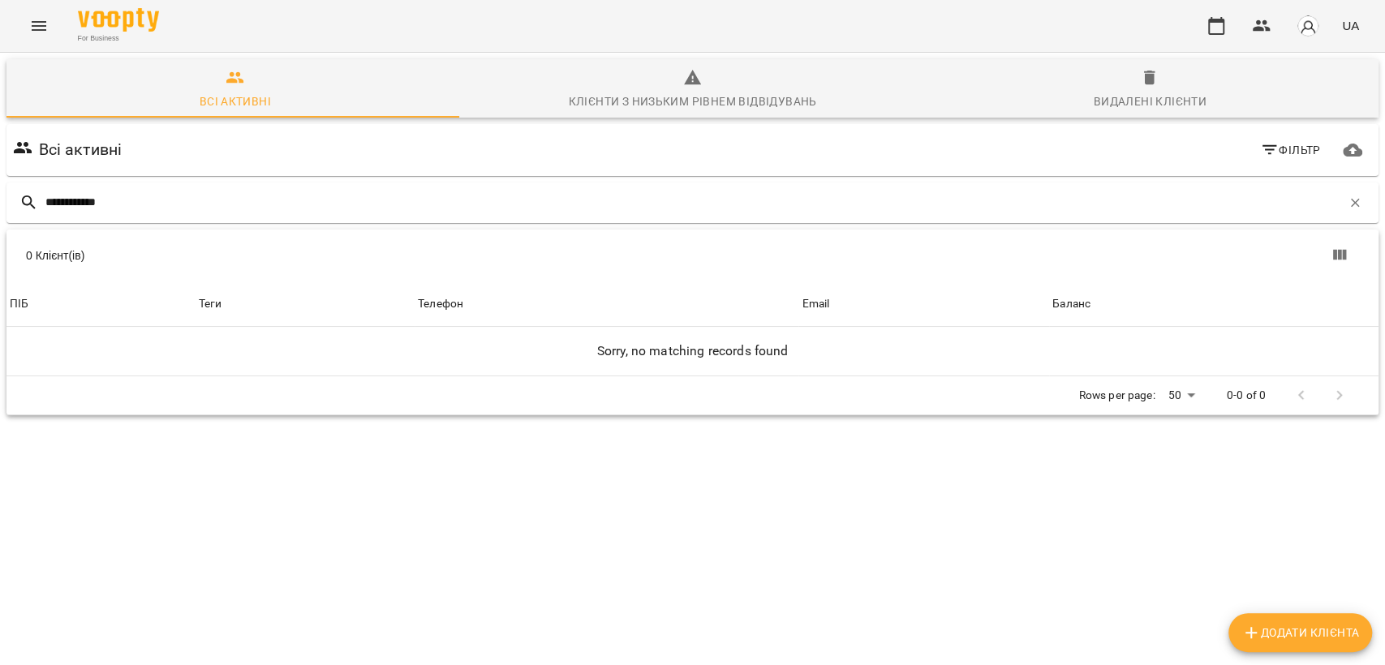
type input "**********"
click at [1138, 89] on span "Видалені клієнти" at bounding box center [1150, 90] width 438 height 44
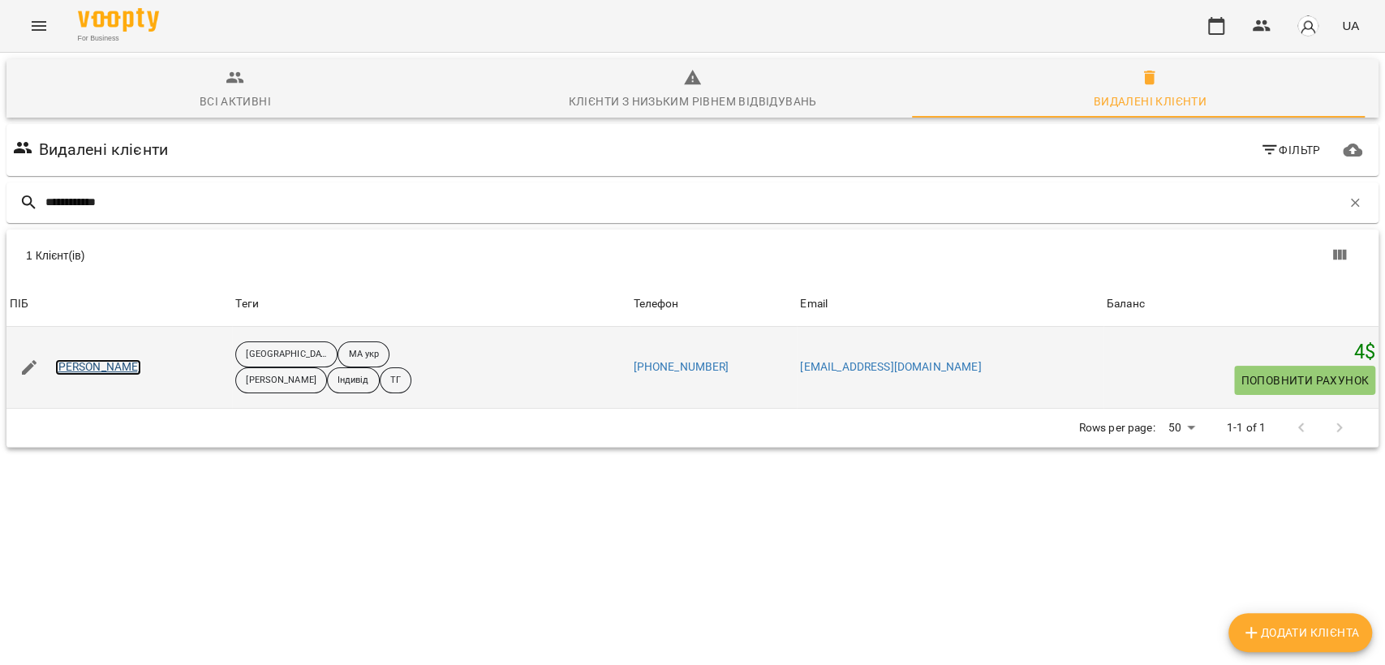
click at [92, 372] on link "[PERSON_NAME]" at bounding box center [98, 367] width 87 height 16
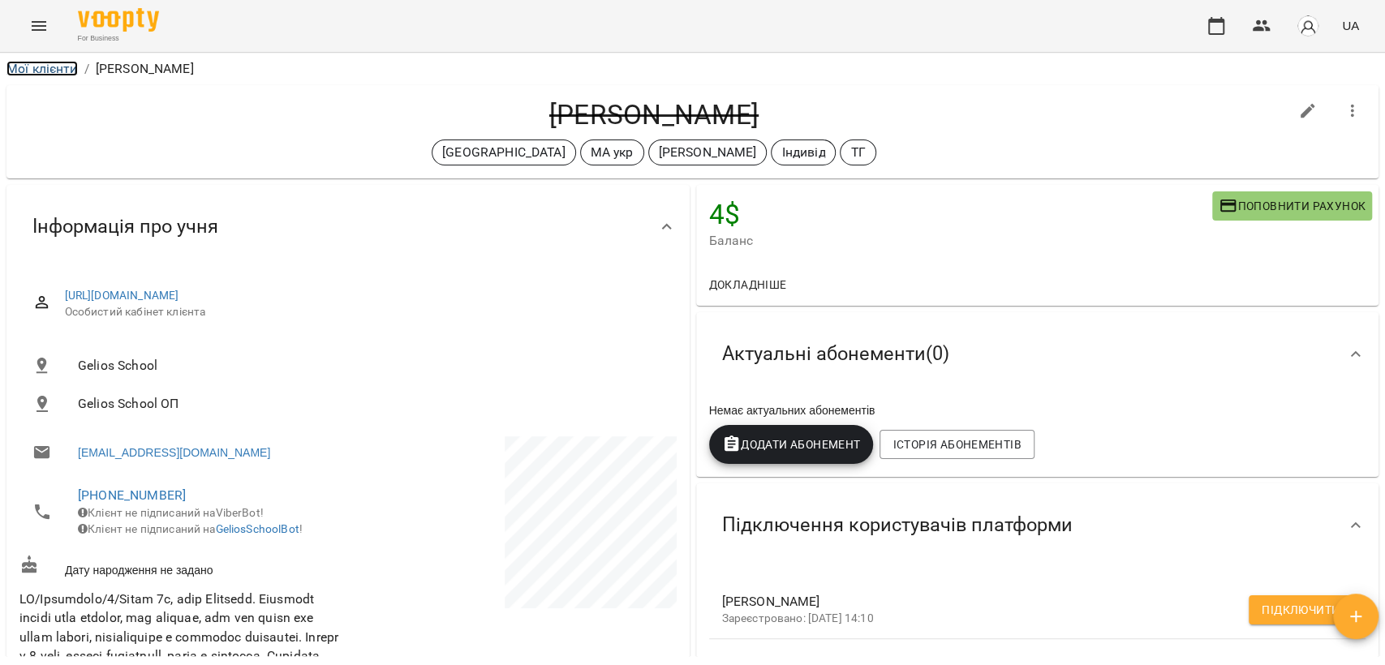
click at [48, 71] on link "Мої клієнти" at bounding box center [41, 68] width 71 height 15
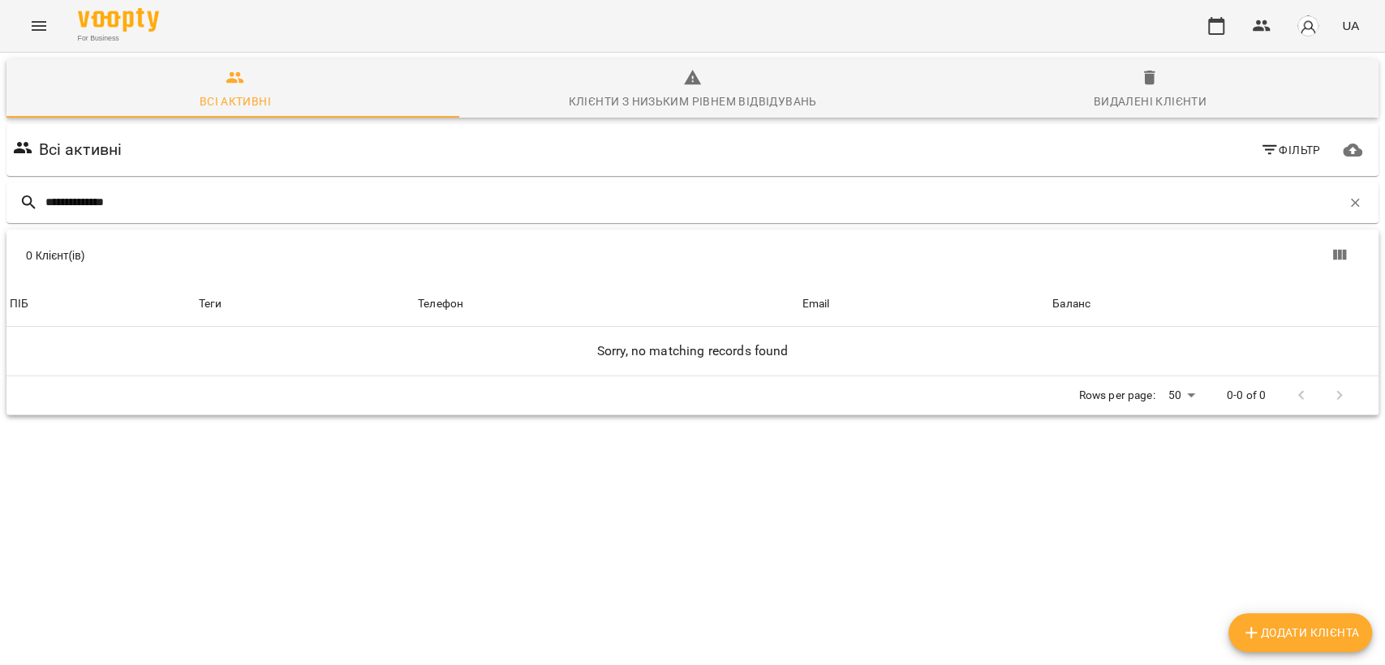
type input "**********"
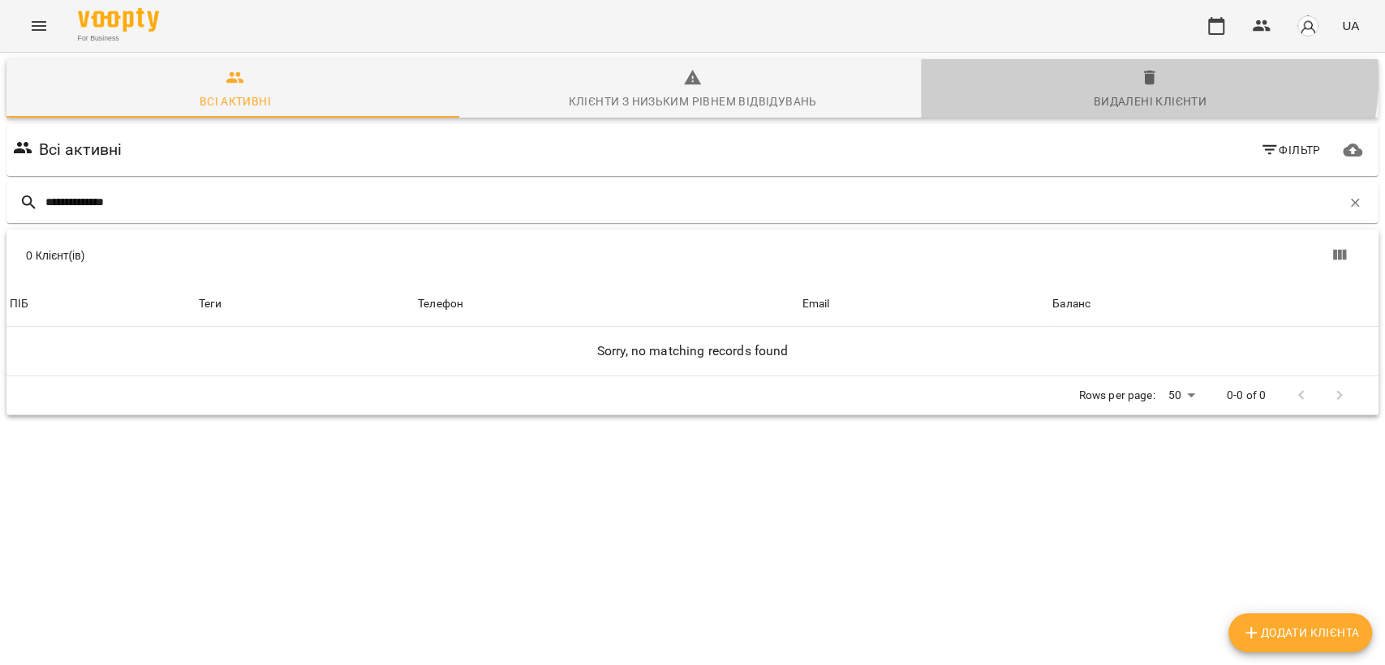
click at [1144, 78] on icon "button" at bounding box center [1149, 78] width 11 height 15
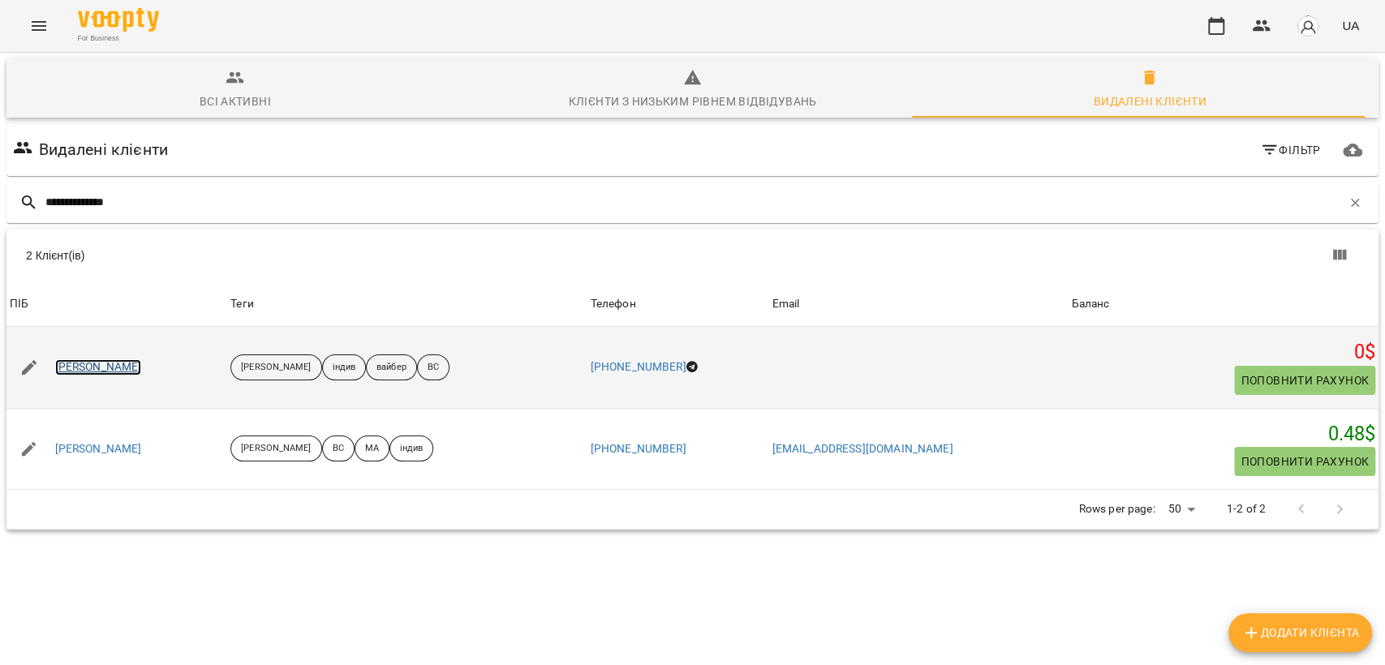
click at [110, 372] on link "[PERSON_NAME]" at bounding box center [98, 367] width 87 height 16
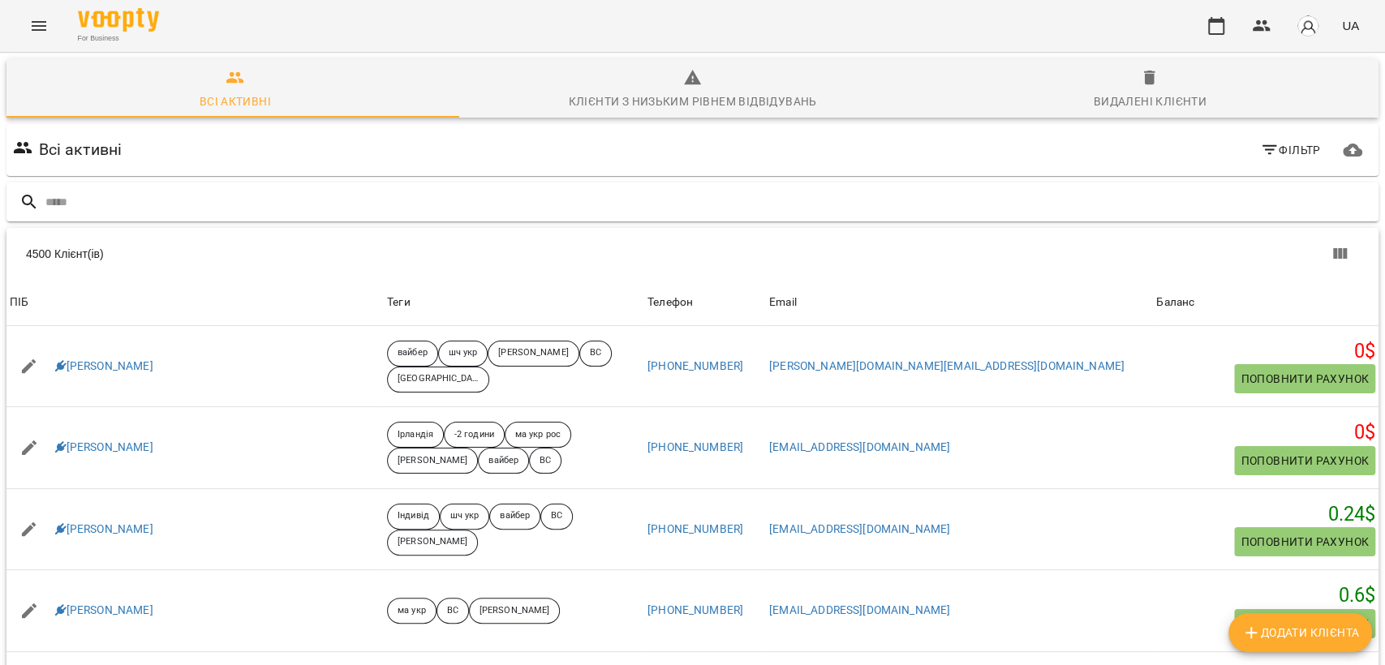
click at [809, 200] on input "text" at bounding box center [708, 202] width 1326 height 27
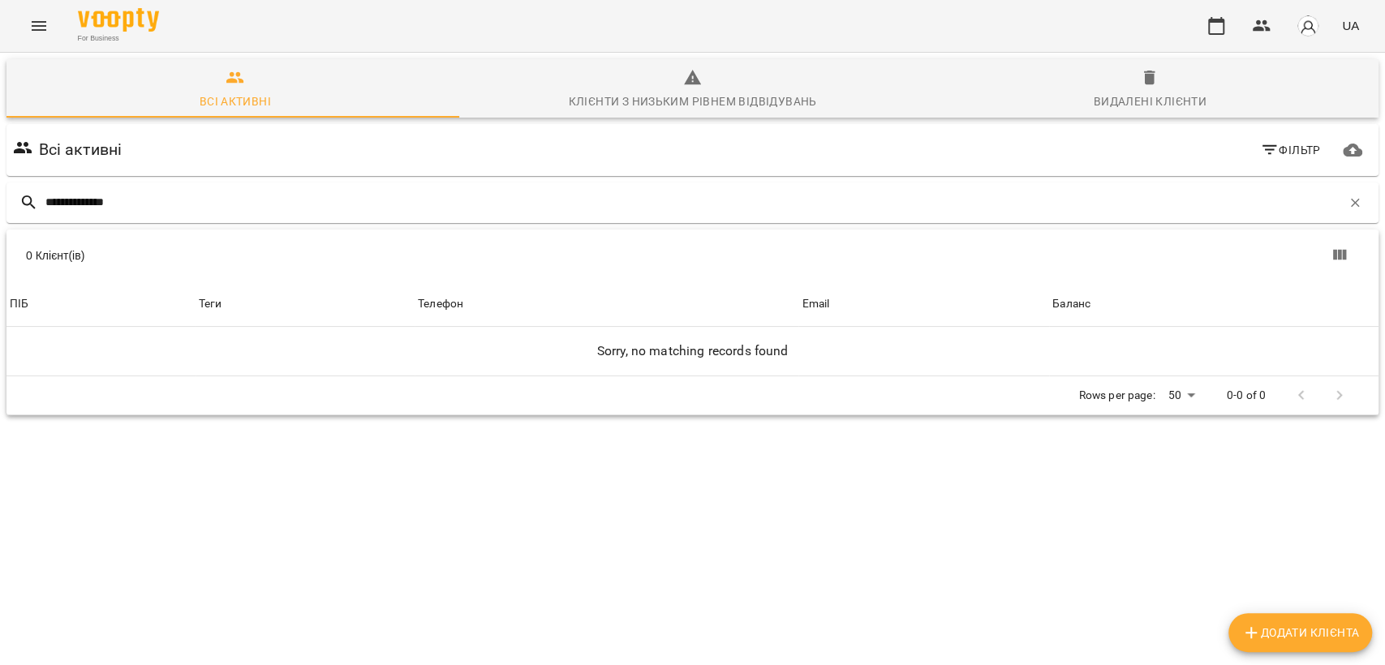
type input "**********"
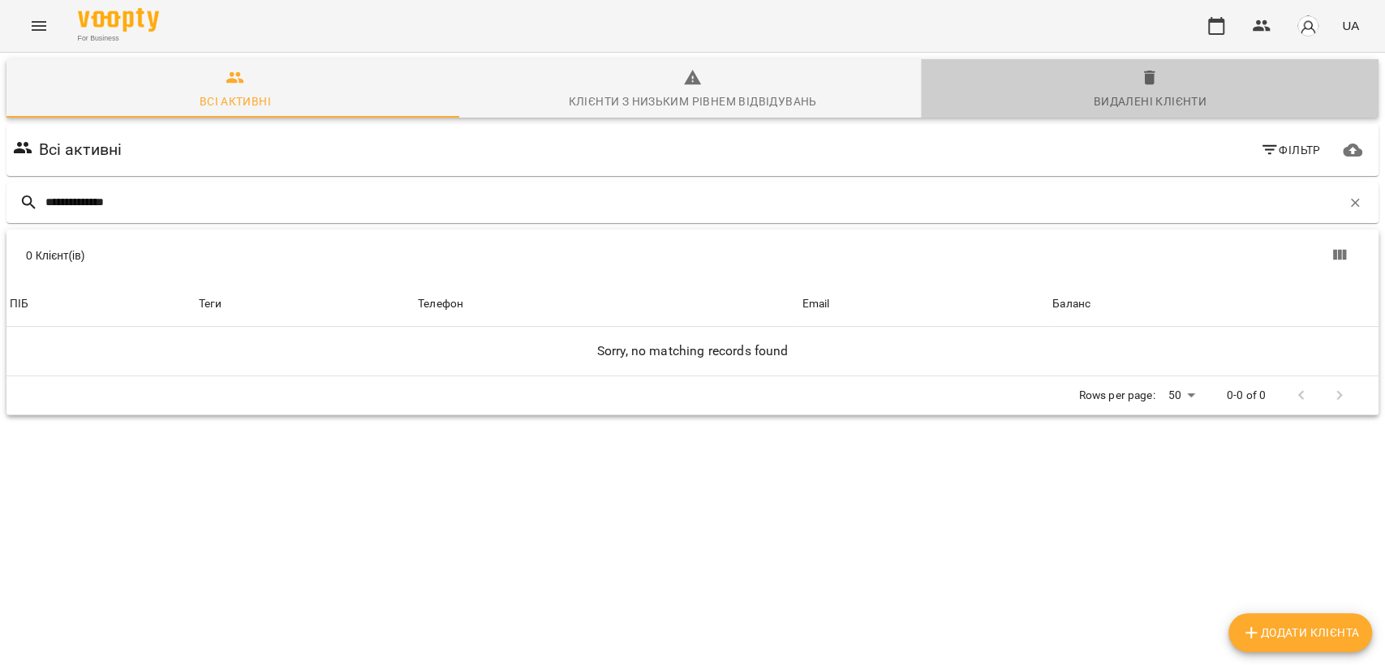
click at [1144, 88] on span "Видалені клієнти" at bounding box center [1150, 90] width 438 height 44
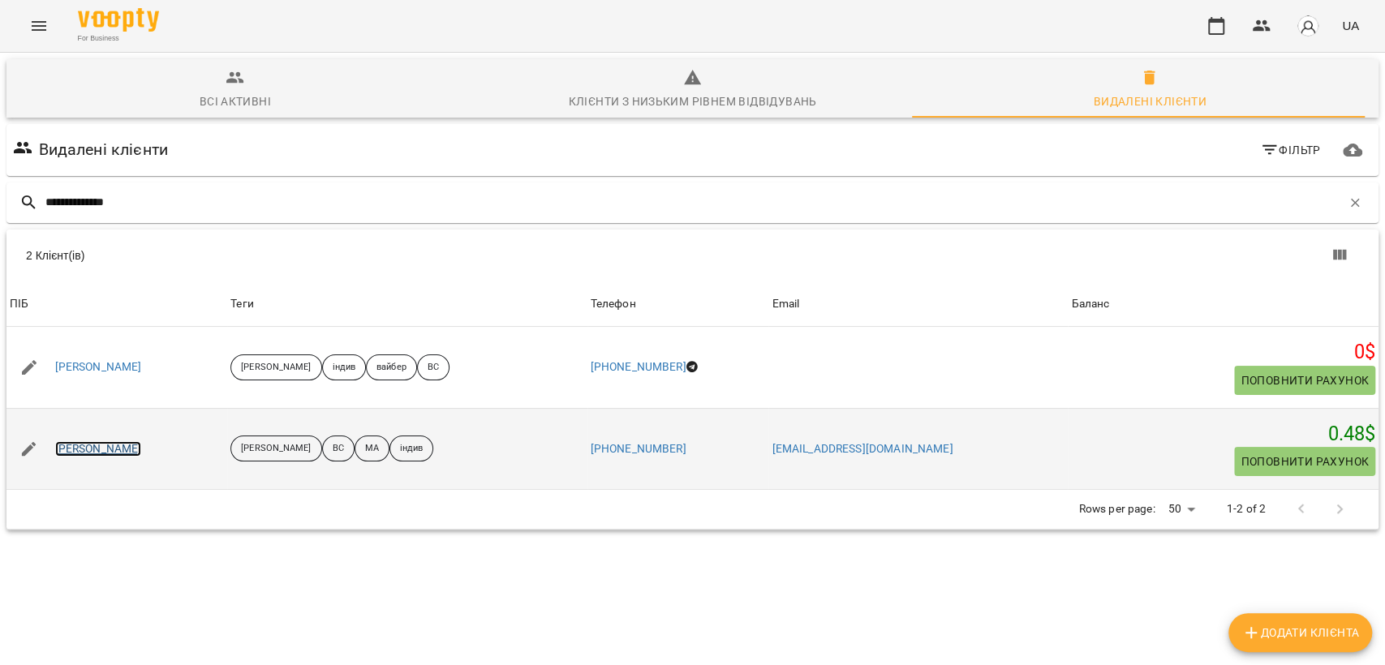
click at [118, 443] on link "[PERSON_NAME]" at bounding box center [98, 449] width 87 height 16
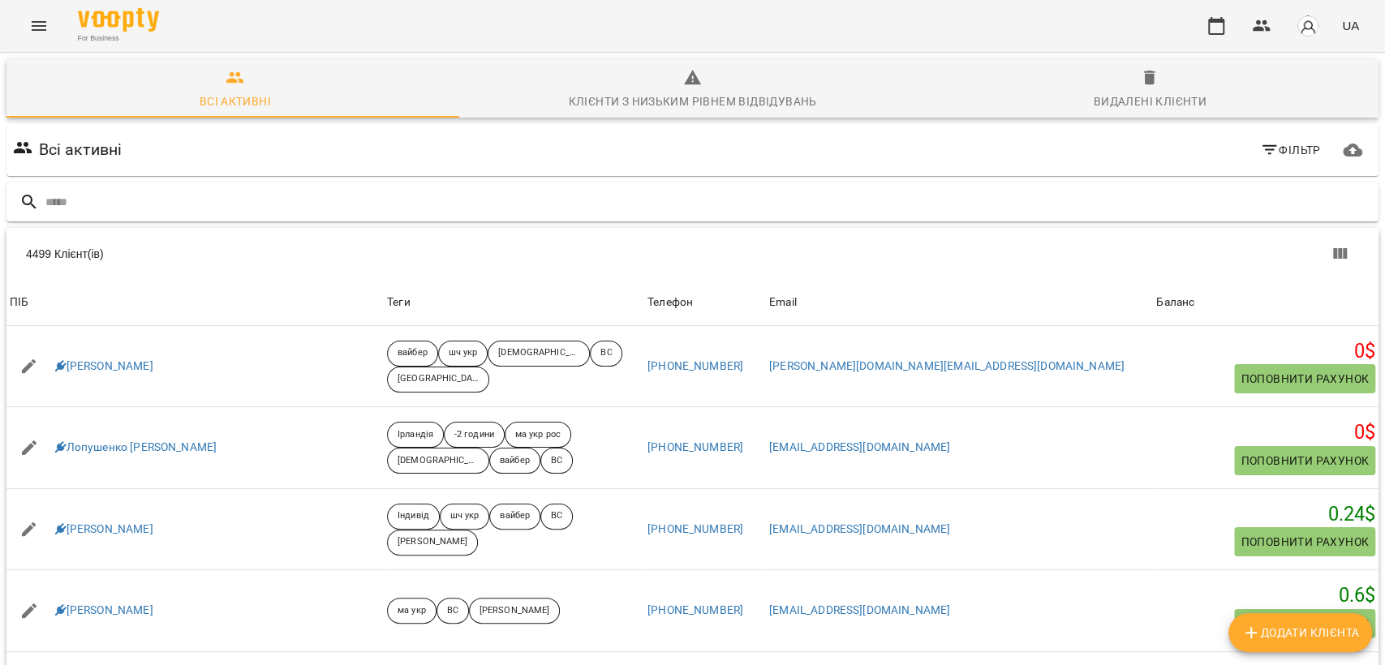
click at [325, 204] on input "text" at bounding box center [708, 202] width 1326 height 27
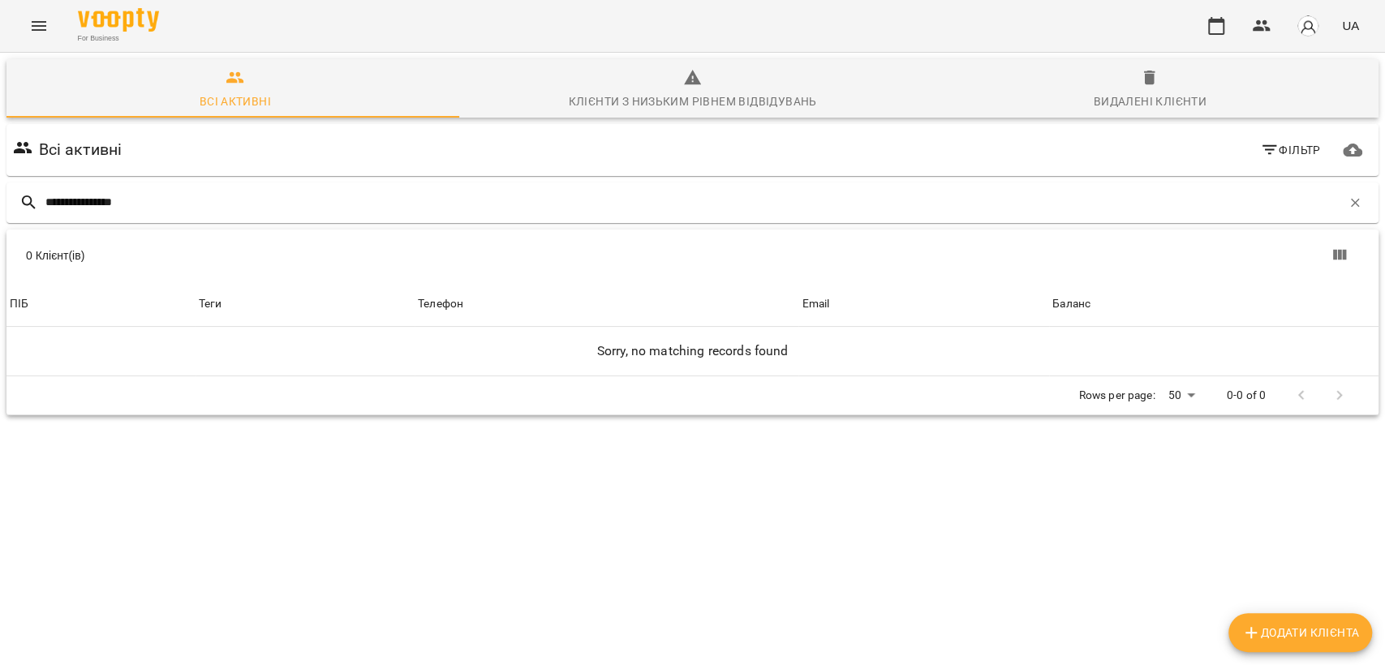
click at [1155, 91] on span "Видалені клієнти" at bounding box center [1150, 90] width 438 height 44
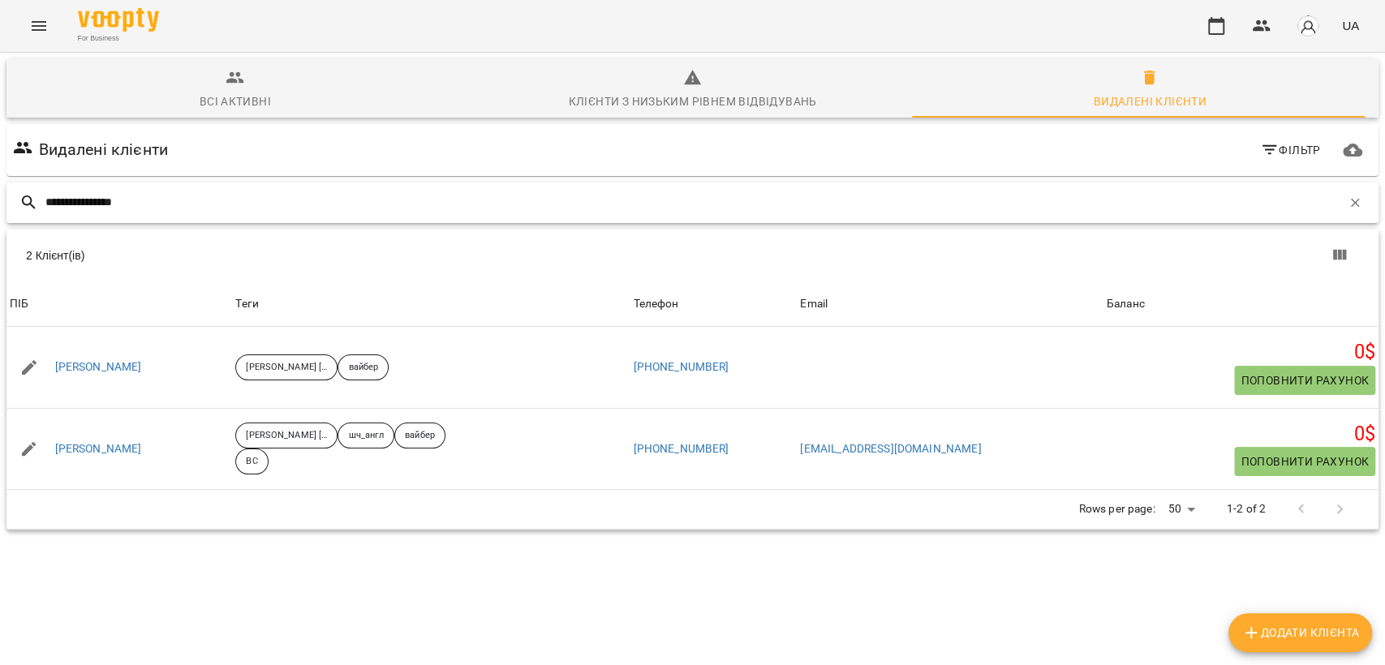
click at [244, 206] on input "**********" at bounding box center [693, 202] width 1296 height 27
paste input "text"
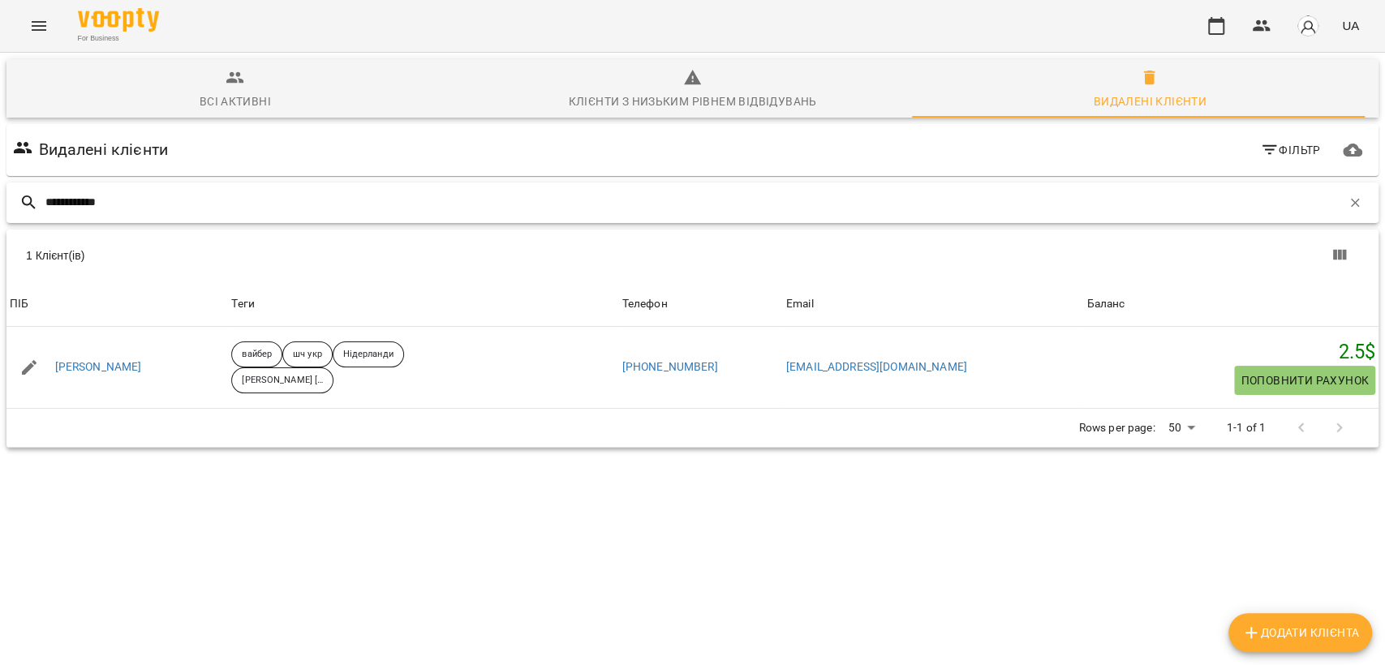
click at [252, 215] on input "**********" at bounding box center [693, 202] width 1296 height 27
paste input "******"
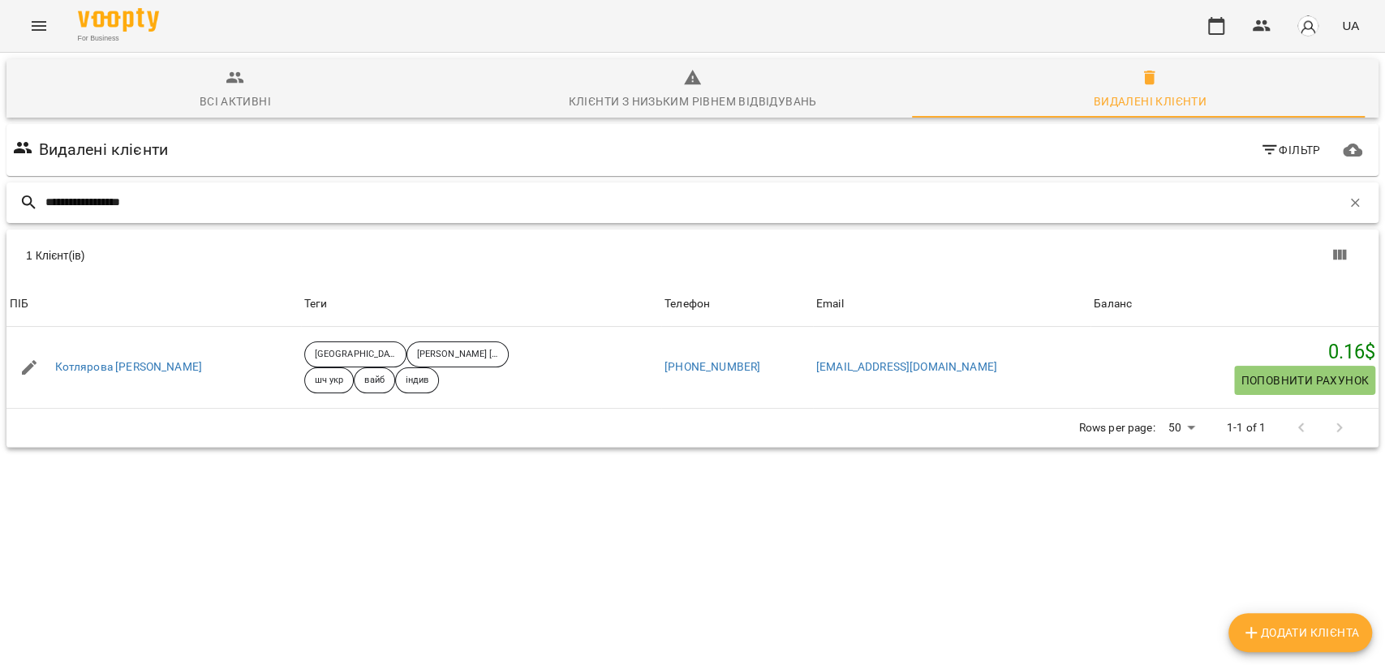
click at [273, 201] on input "**********" at bounding box center [693, 202] width 1296 height 27
paste input "text"
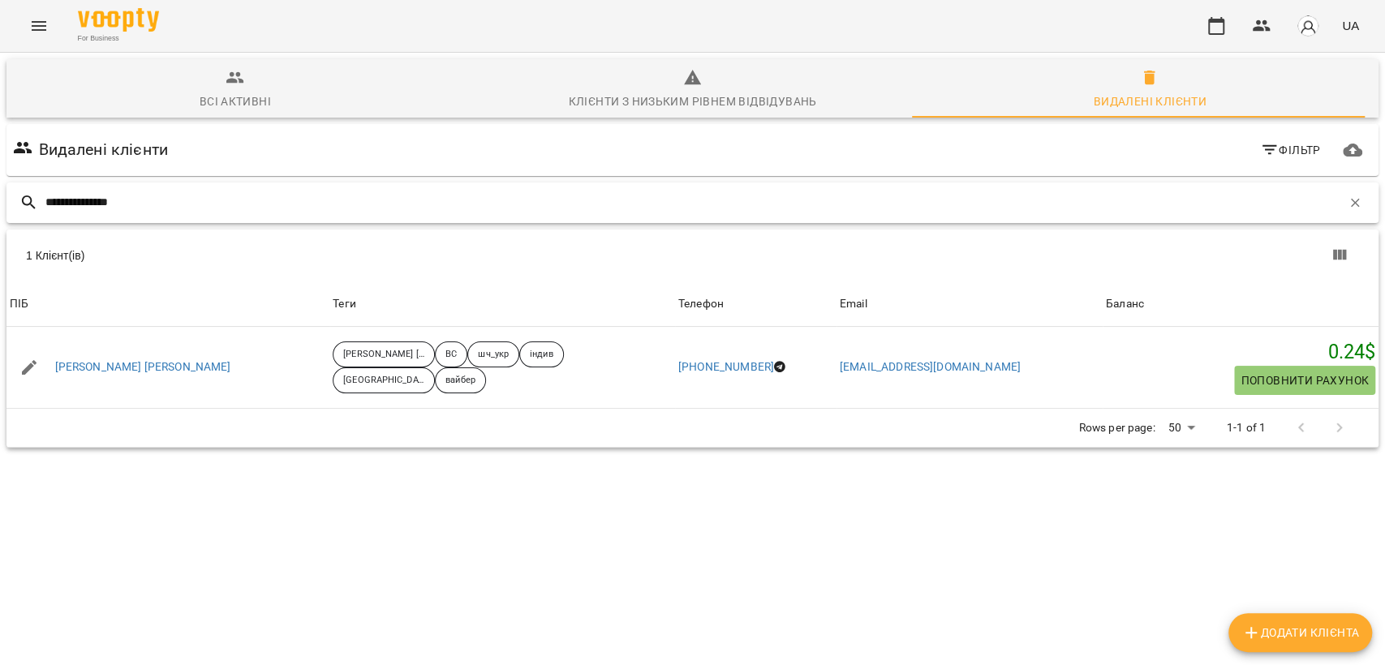
click at [286, 190] on input "**********" at bounding box center [693, 202] width 1296 height 27
paste input "text"
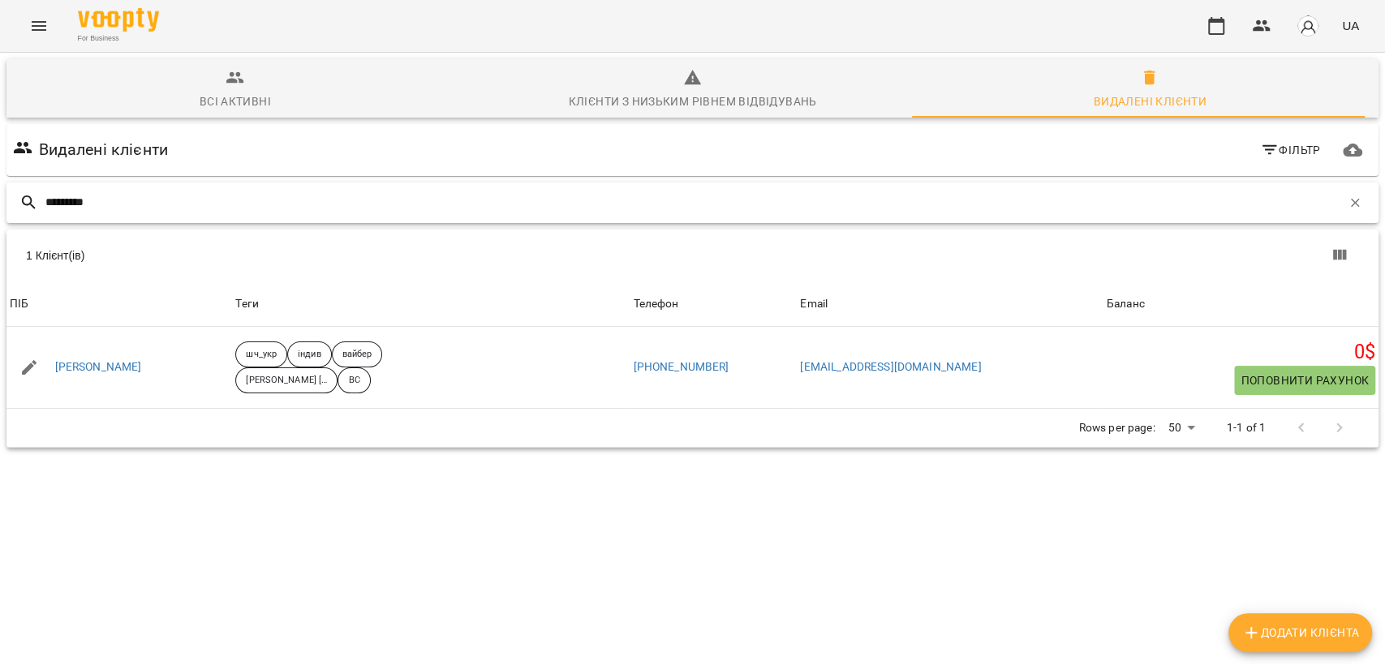
click at [241, 213] on input "*********" at bounding box center [693, 202] width 1296 height 27
paste input "*****"
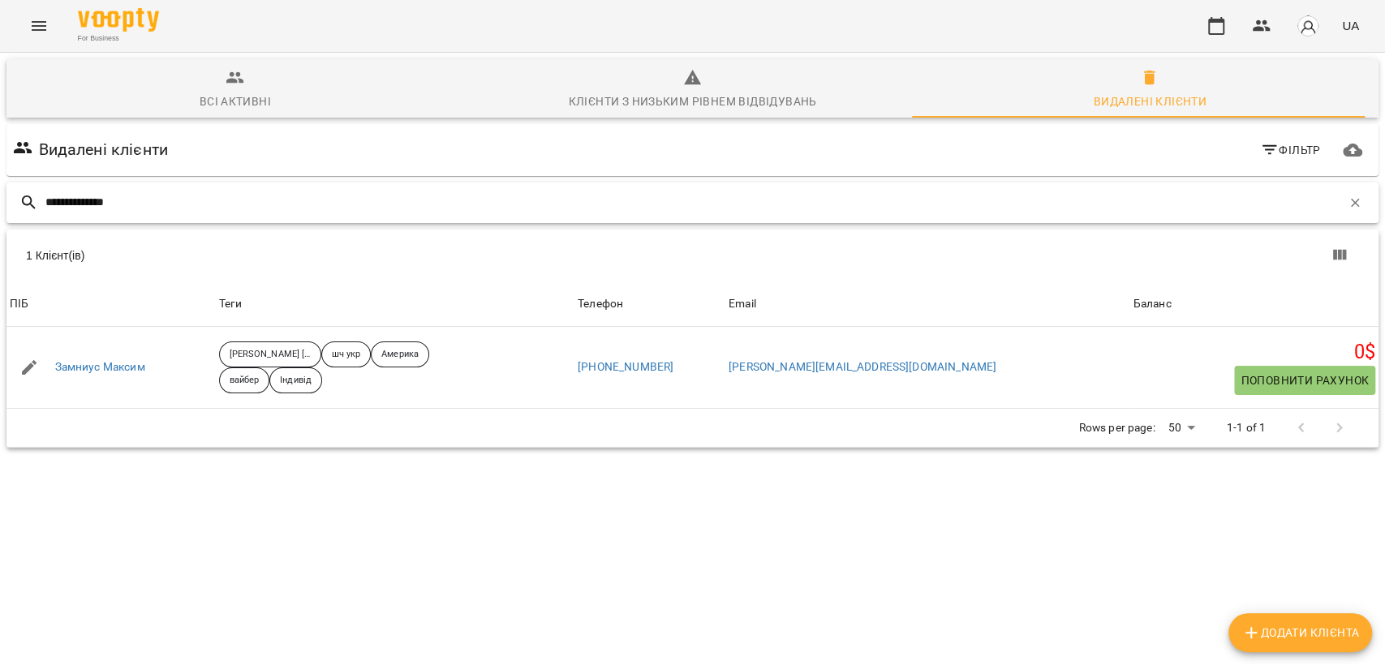
click at [243, 203] on input "**********" at bounding box center [693, 202] width 1296 height 27
click at [243, 202] on input "**********" at bounding box center [693, 202] width 1296 height 27
paste input "text"
click at [240, 203] on input "**********" at bounding box center [693, 202] width 1296 height 27
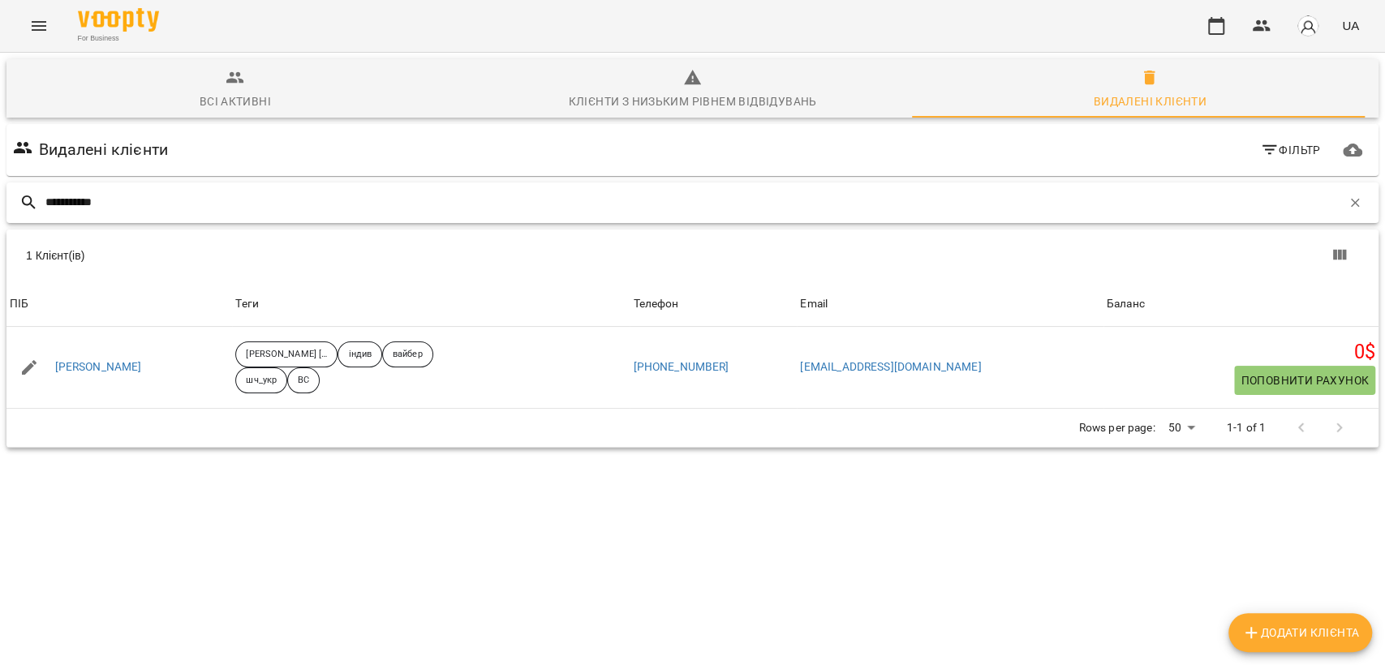
click at [240, 203] on input "**********" at bounding box center [693, 202] width 1296 height 27
paste input "***"
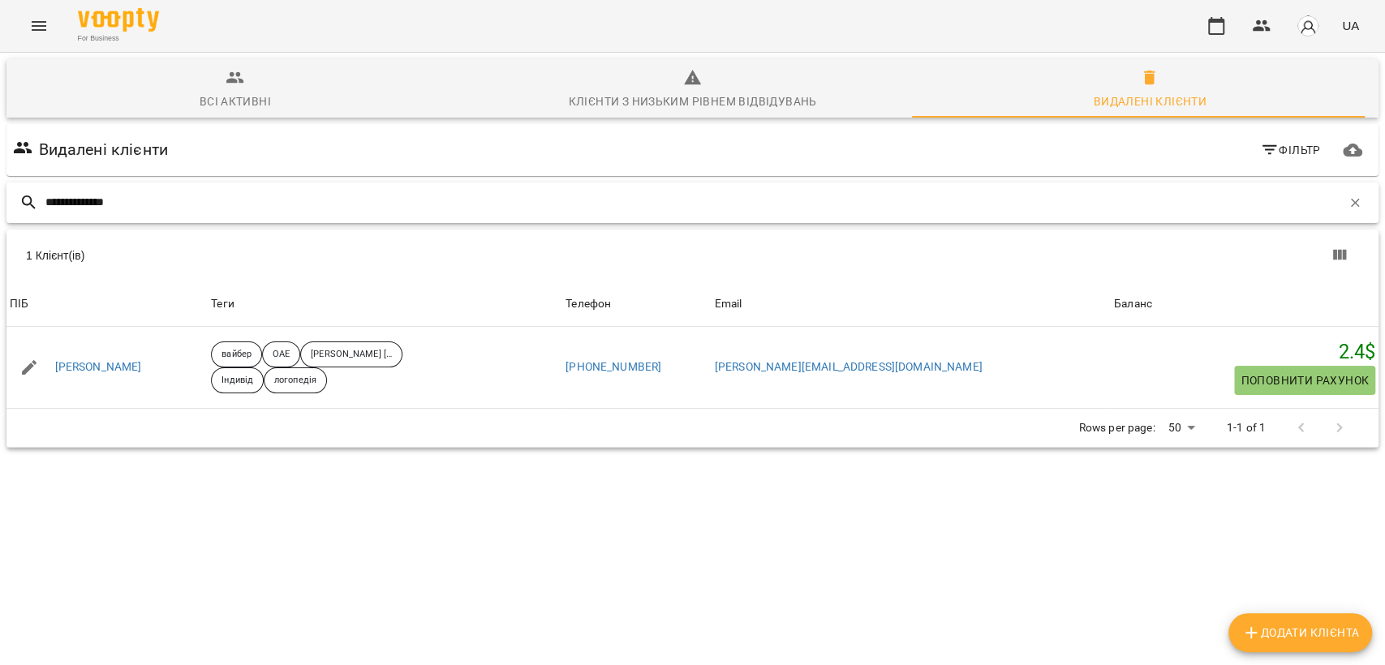
click at [246, 195] on input "**********" at bounding box center [693, 202] width 1296 height 27
paste input "text"
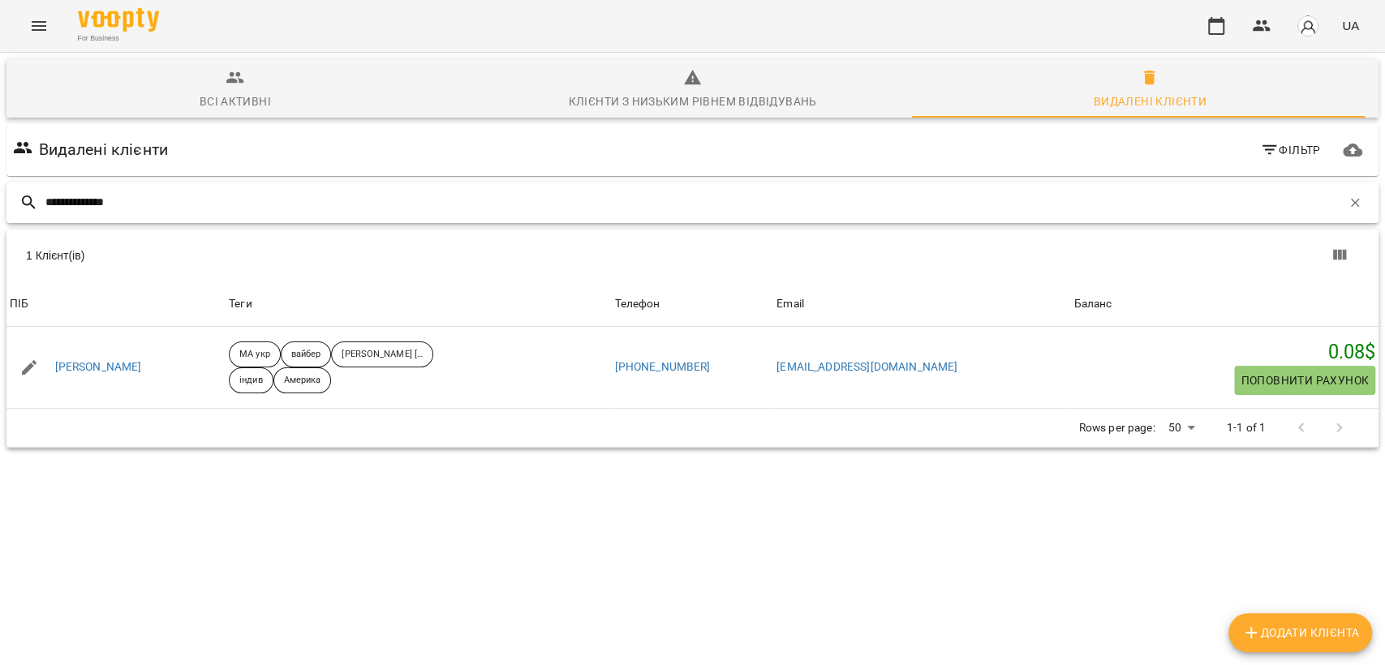
click at [260, 203] on input "**********" at bounding box center [693, 202] width 1296 height 27
paste input "text"
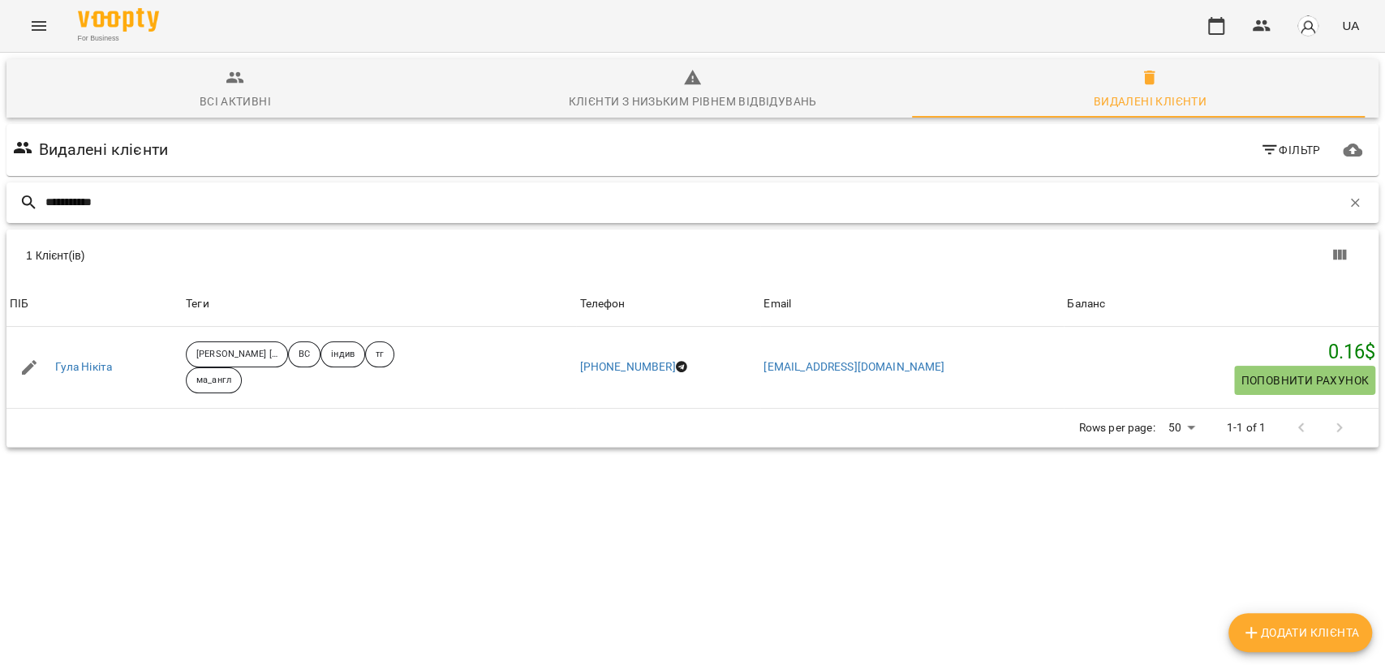
type input "**********"
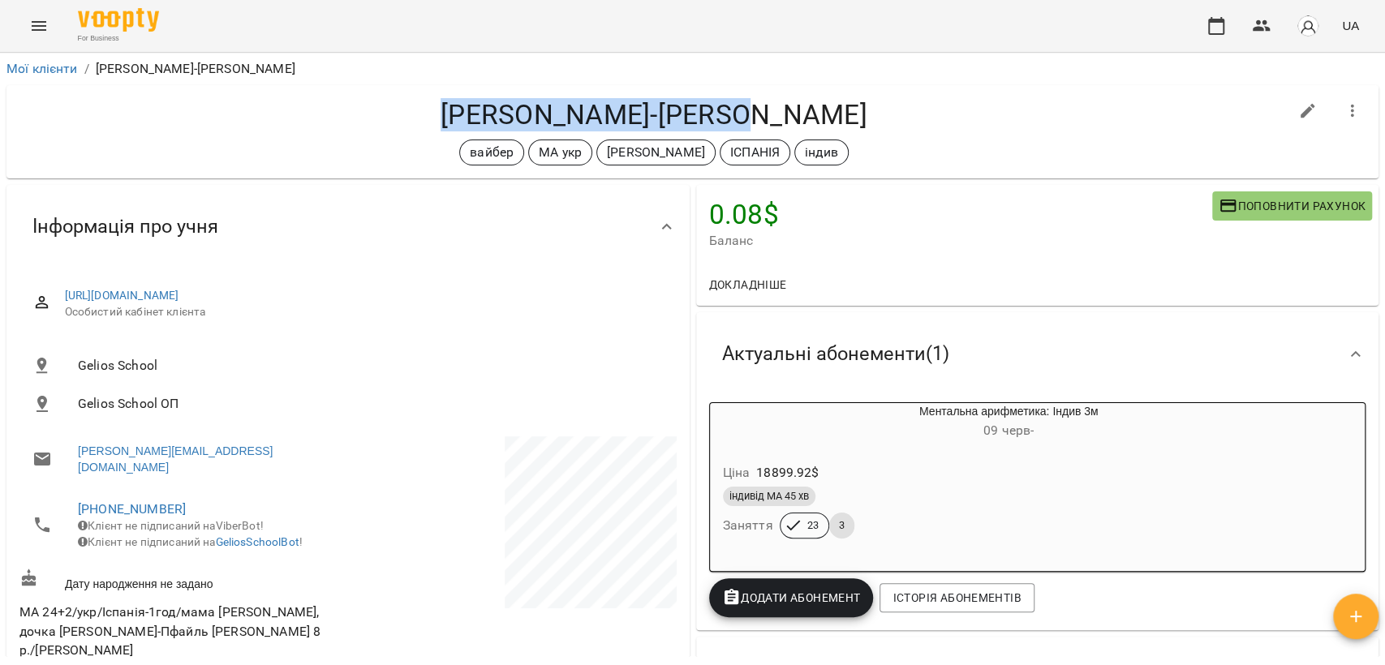
drag, startPoint x: 800, startPoint y: 109, endPoint x: 480, endPoint y: 116, distance: 319.7
click at [480, 116] on h4 "[PERSON_NAME]-[PERSON_NAME]" at bounding box center [653, 114] width 1269 height 33
copy h4 "[PERSON_NAME]-[PERSON_NAME]"
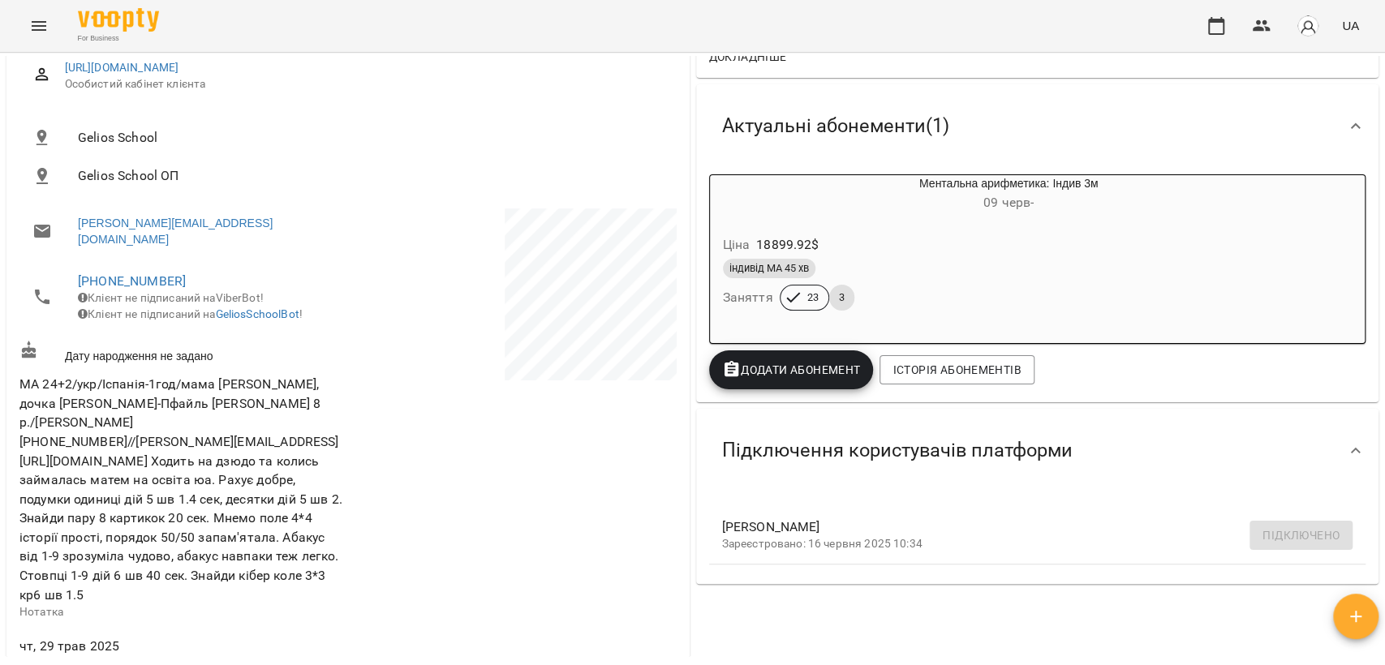
scroll to position [450, 0]
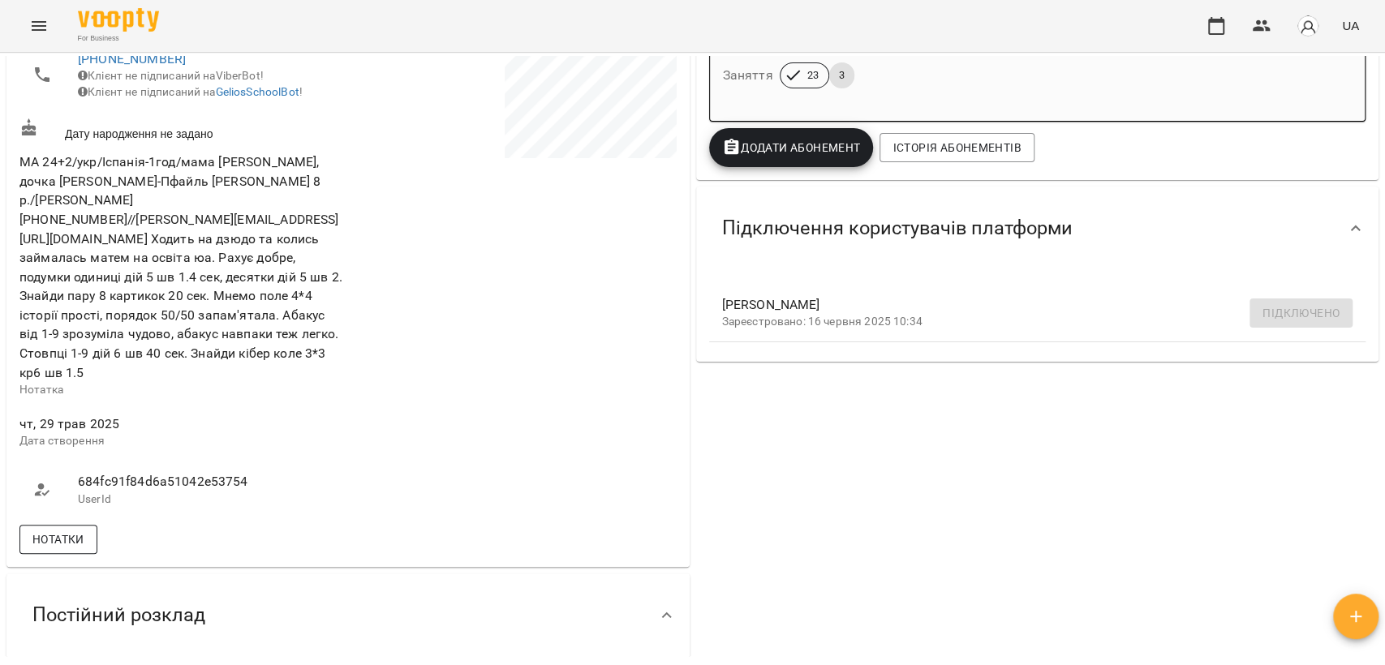
click at [49, 530] on span "Нотатки" at bounding box center [58, 539] width 52 height 19
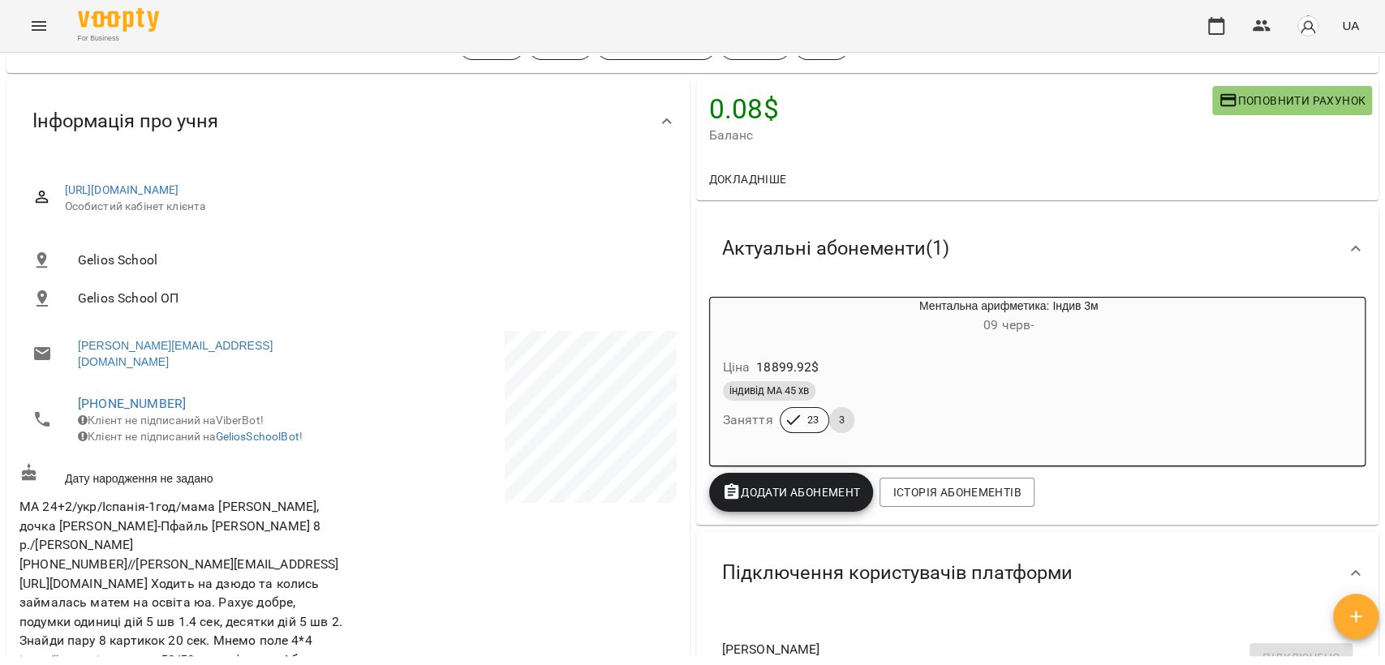
scroll to position [0, 0]
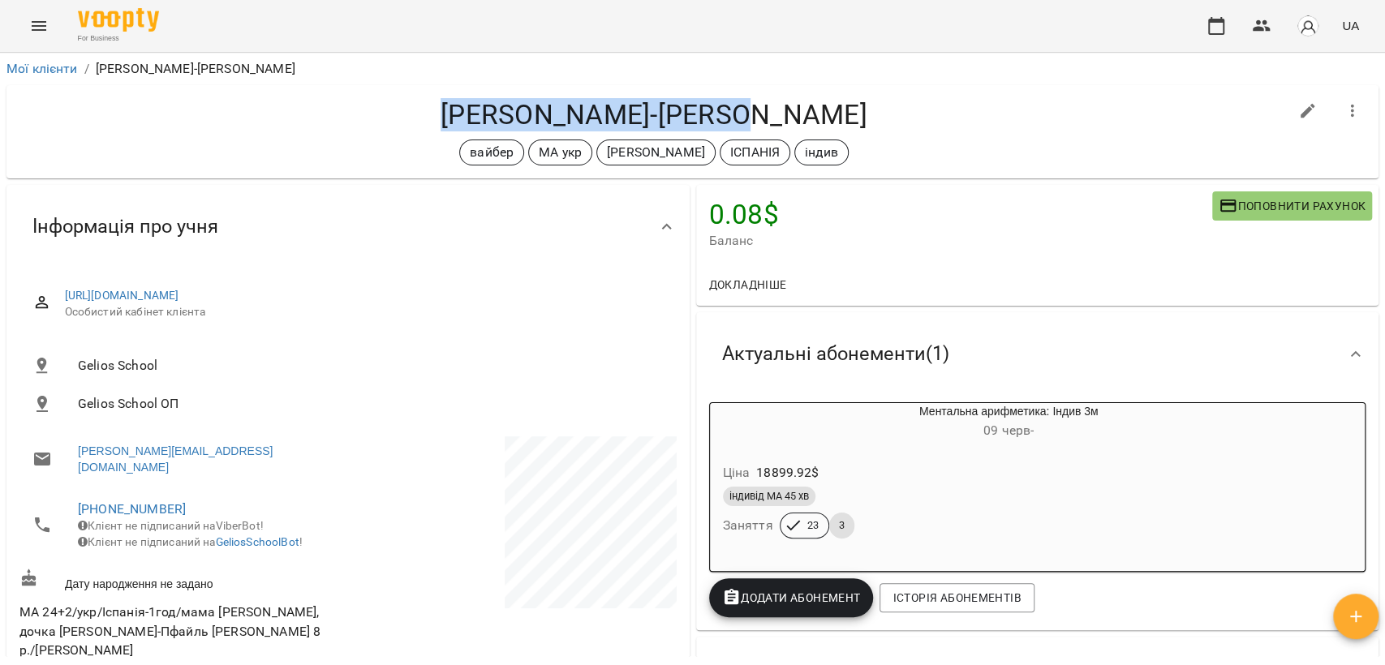
copy h4 "[PERSON_NAME]-[PERSON_NAME]"
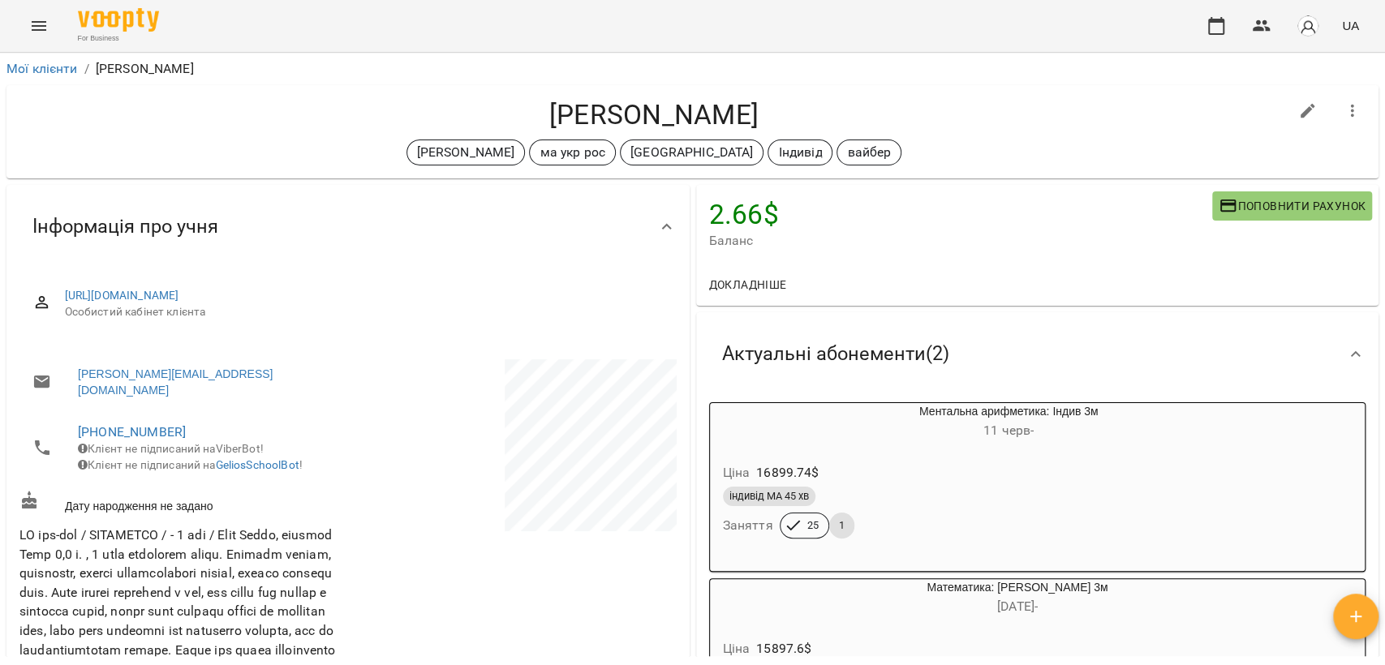
scroll to position [180, 0]
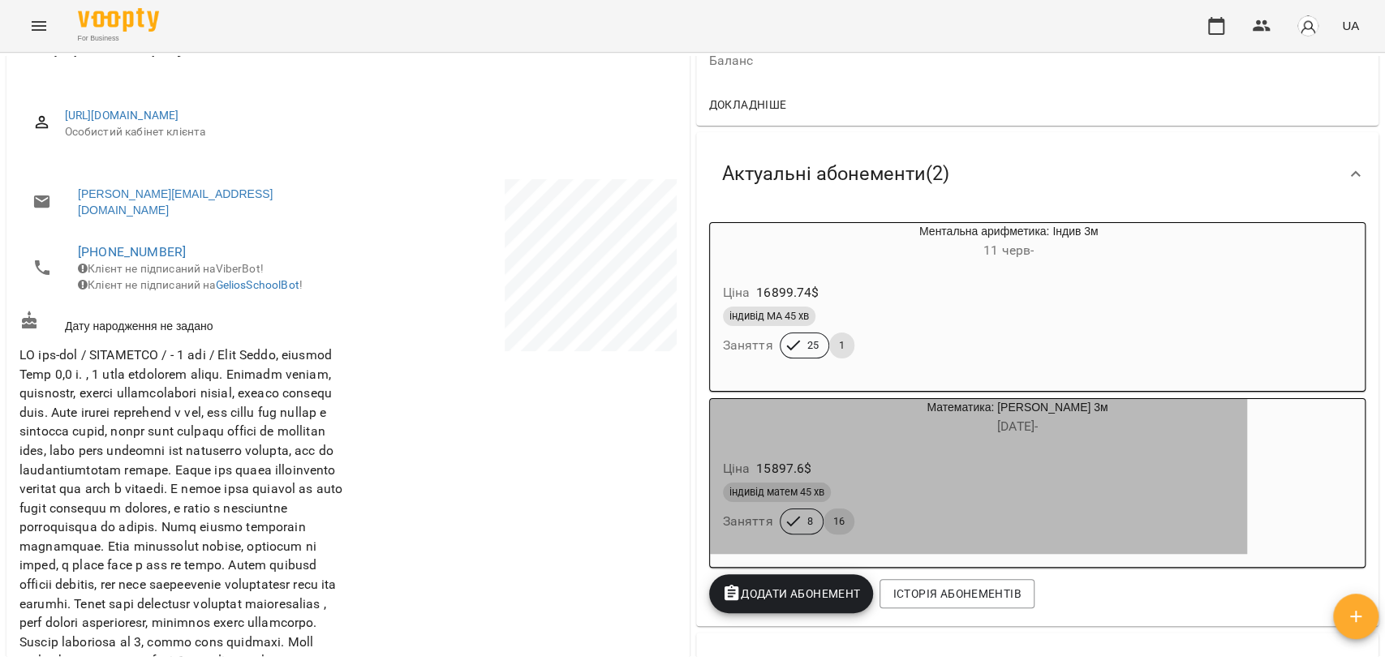
click at [971, 467] on div "Ціна 15897.6 $" at bounding box center [979, 468] width 518 height 29
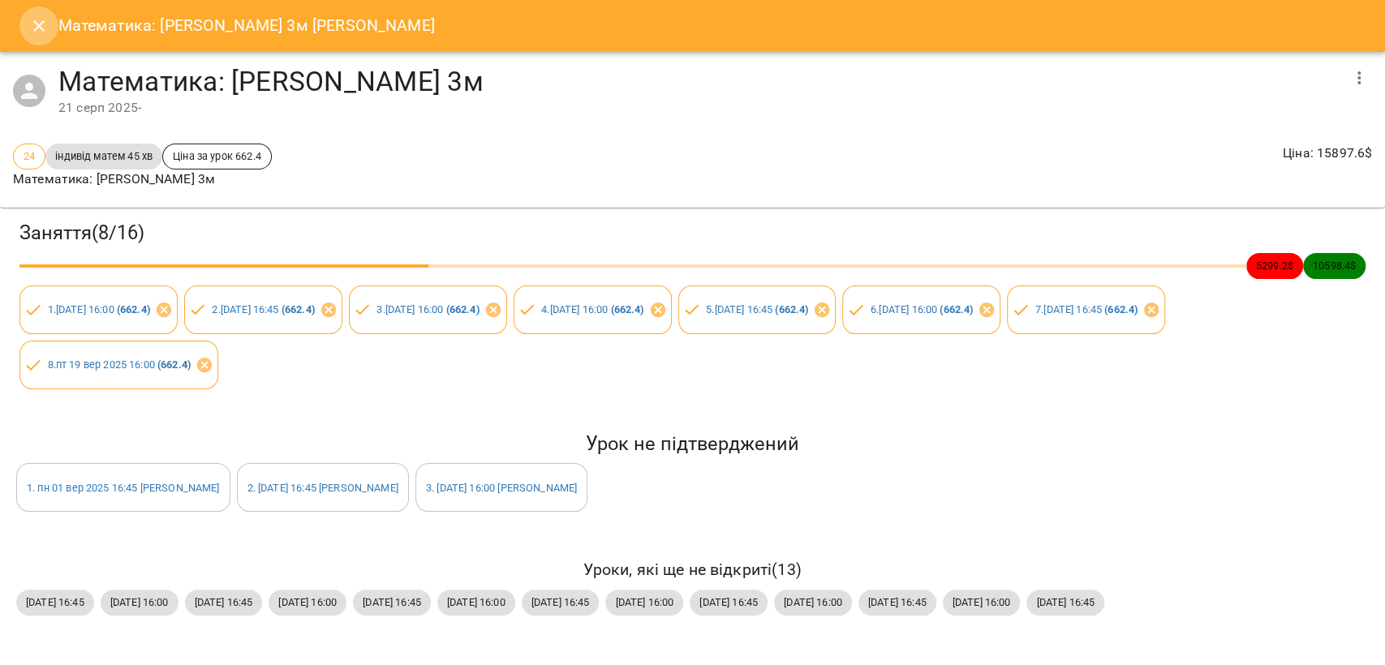
click at [27, 24] on button "Close" at bounding box center [38, 25] width 39 height 39
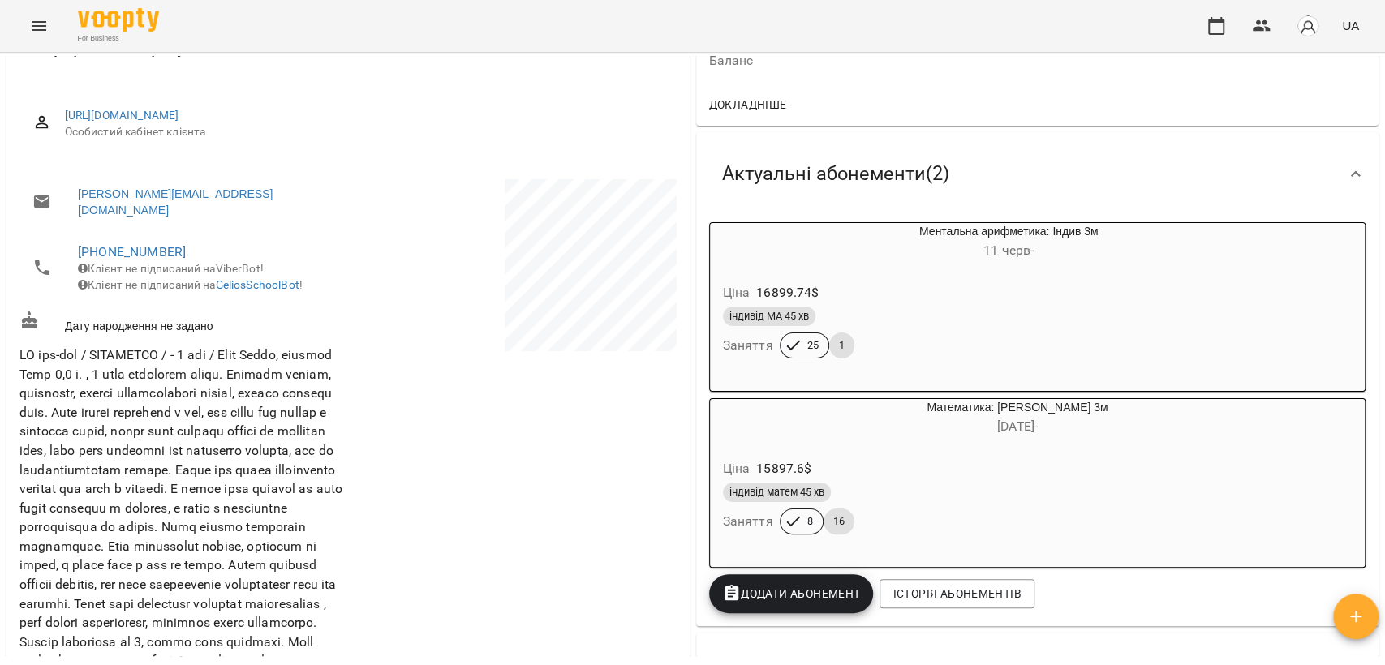
click at [1006, 482] on div "Ціна 15897.6 $" at bounding box center [979, 468] width 518 height 29
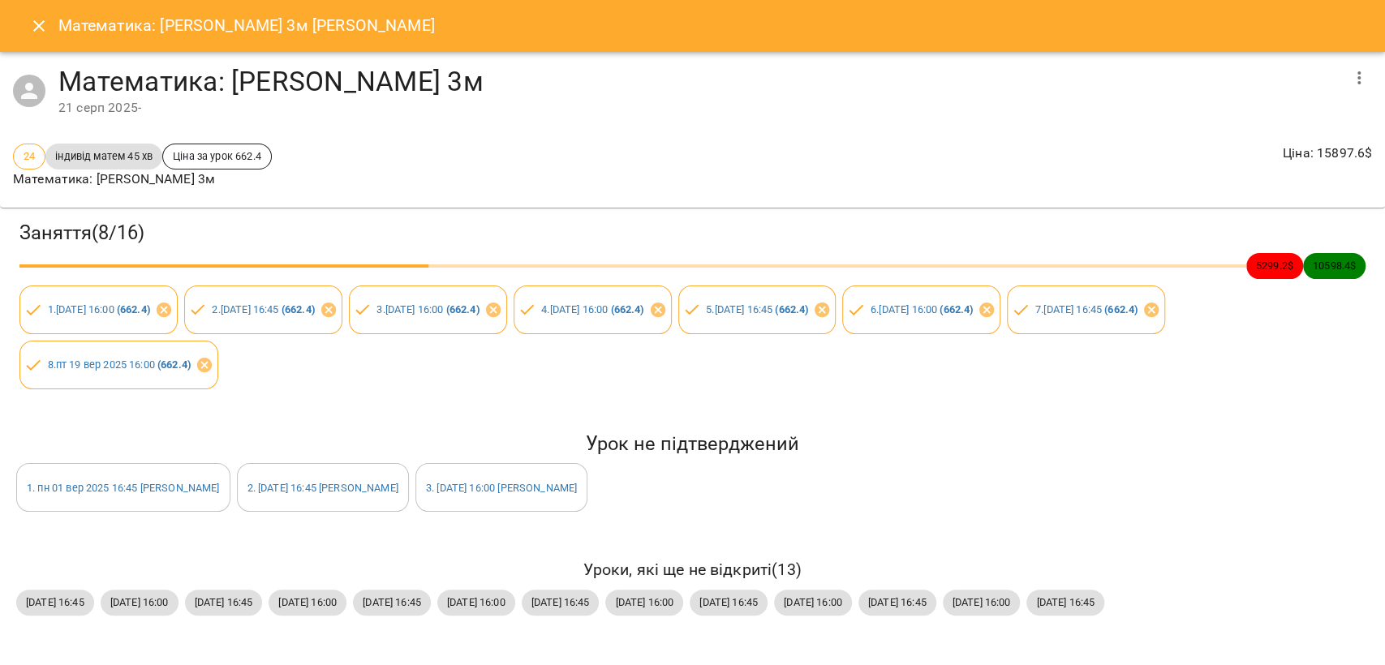
click at [1349, 81] on icon "button" at bounding box center [1358, 77] width 19 height 19
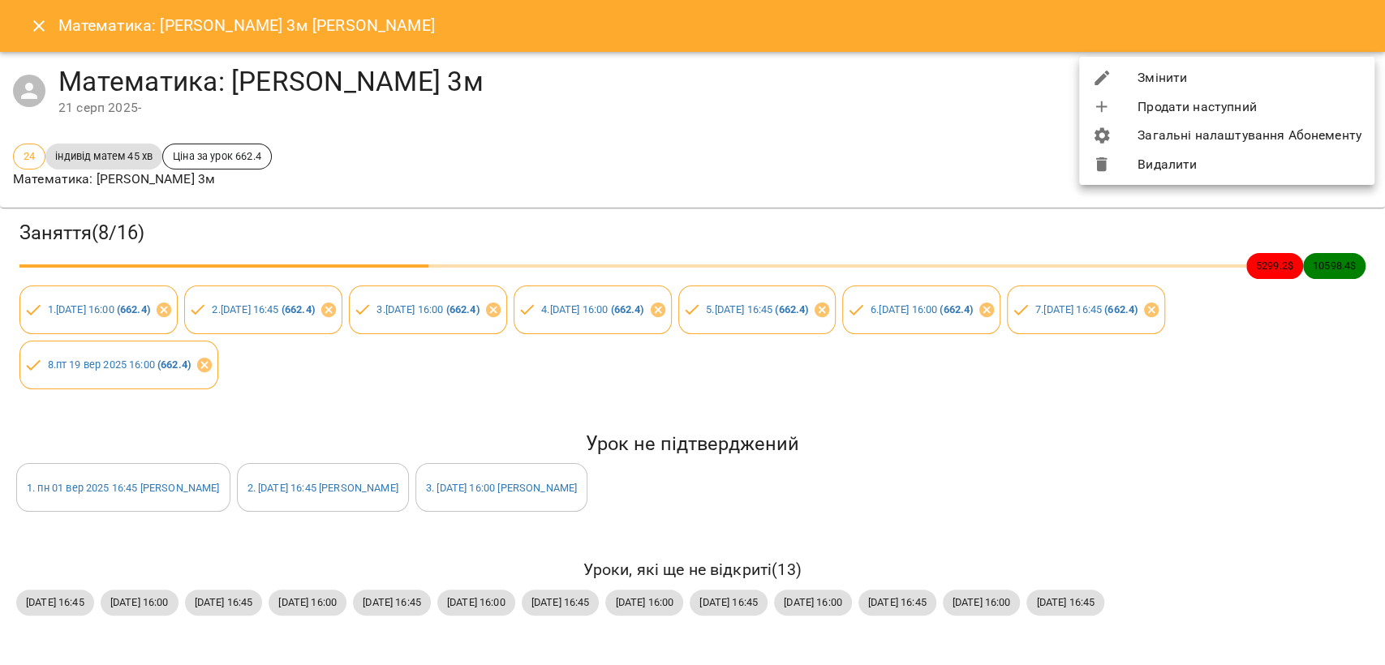
click at [1167, 73] on li "Змінити" at bounding box center [1226, 77] width 295 height 29
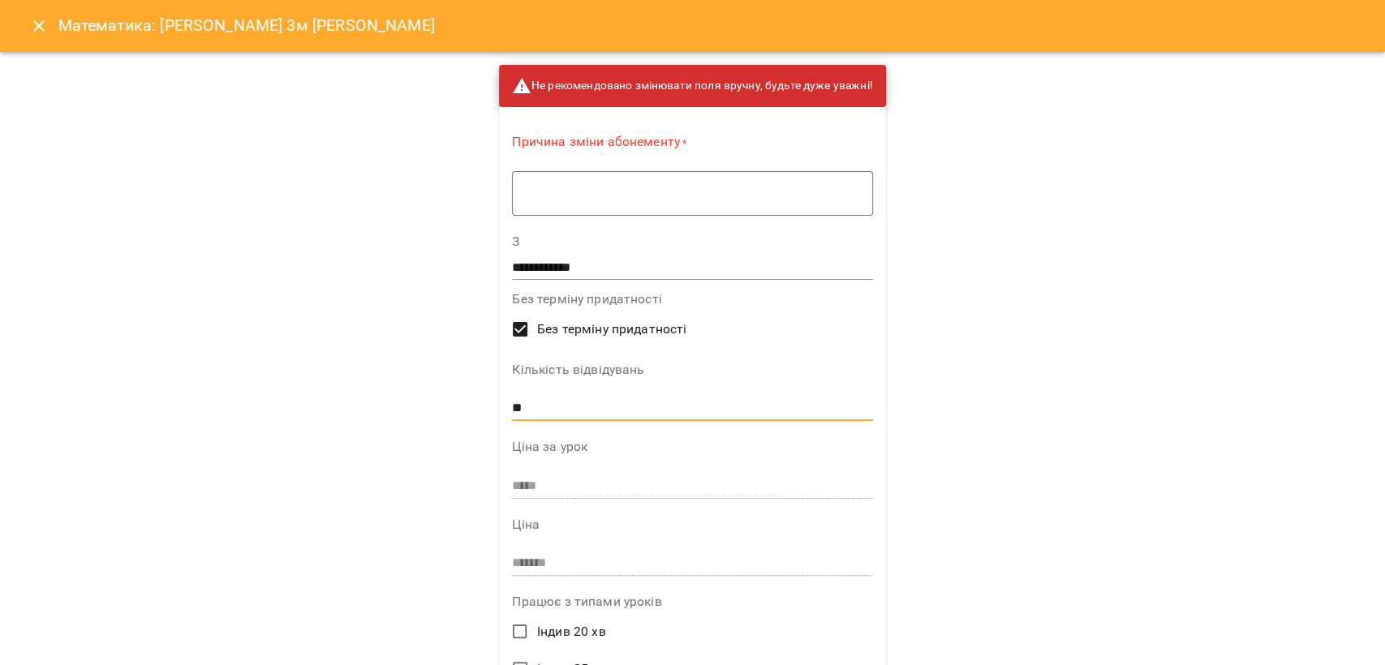
click at [565, 400] on input "**" at bounding box center [692, 408] width 360 height 26
type input "**"
click at [577, 195] on textarea at bounding box center [691, 193] width 337 height 15
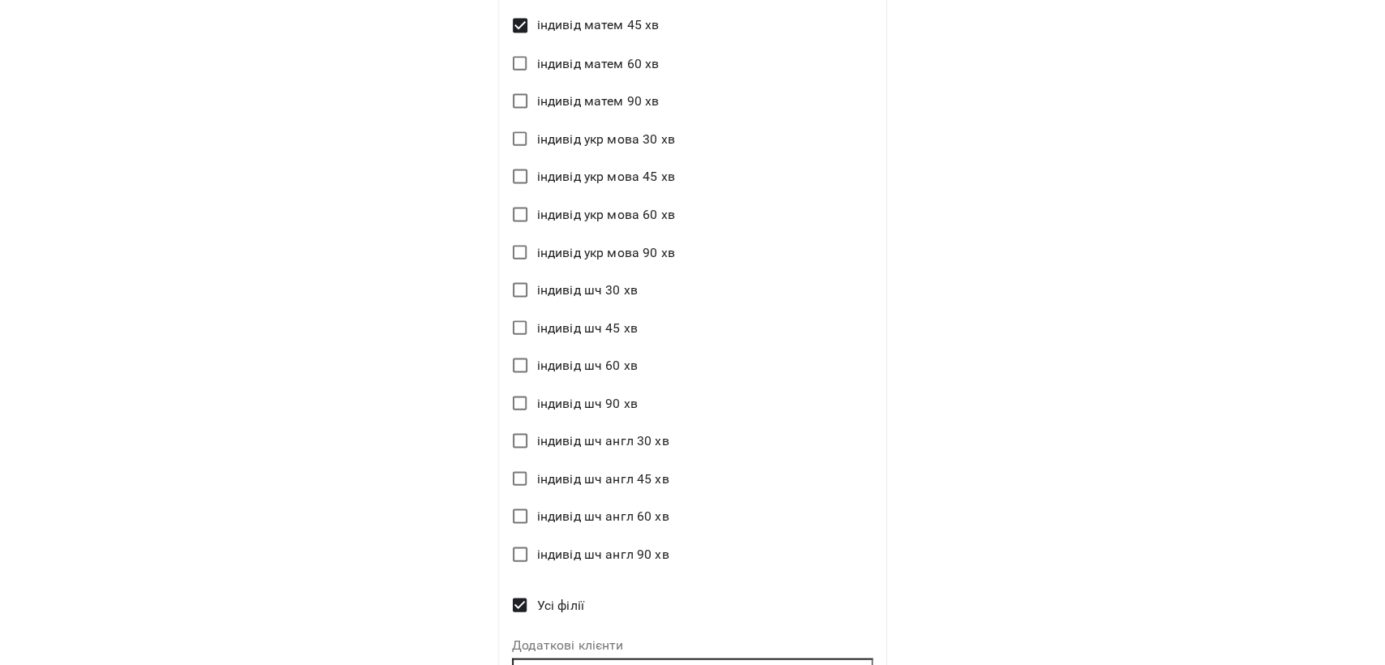
scroll to position [2135, 0]
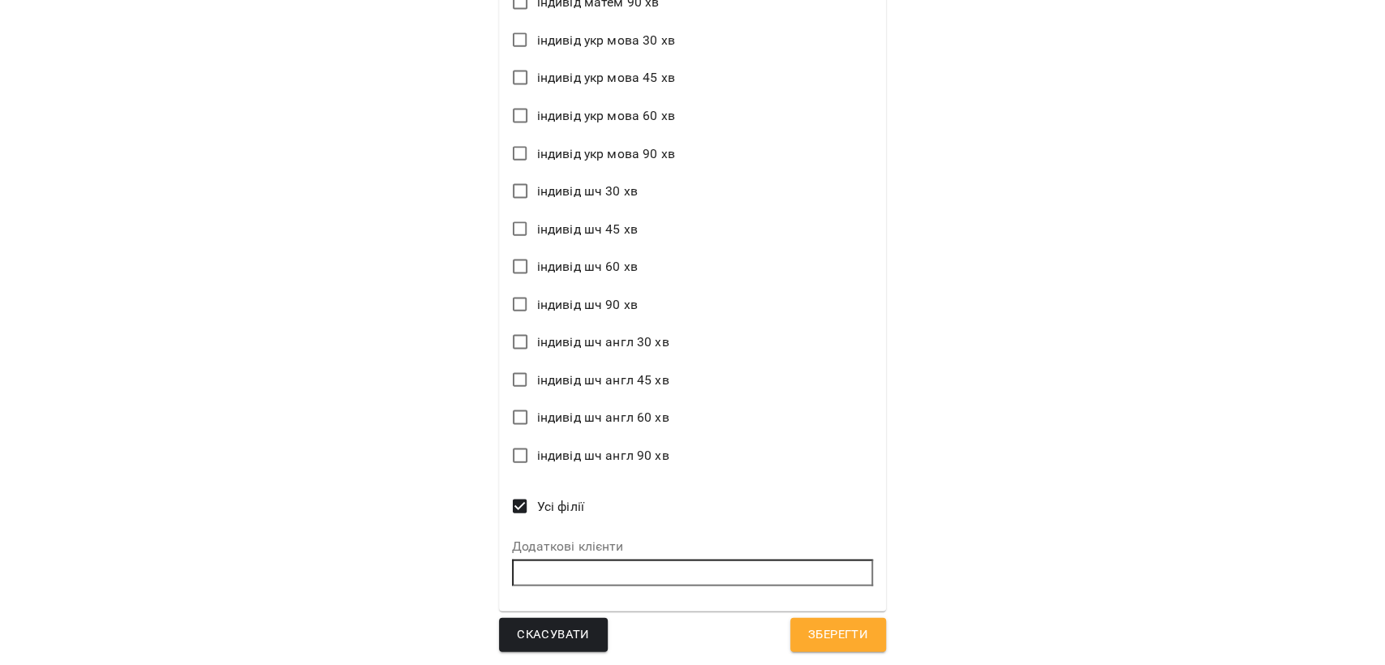
type textarea "**********"
click at [819, 645] on span "Зберегти" at bounding box center [838, 635] width 60 height 21
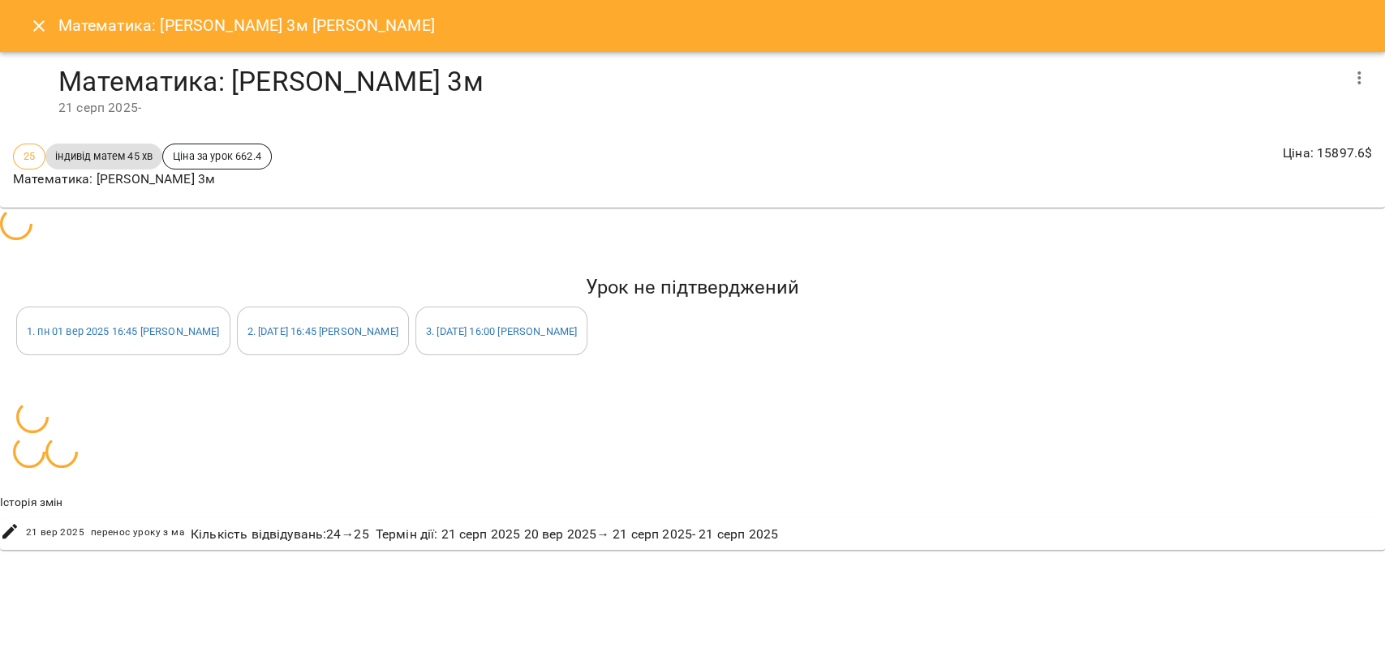
scroll to position [0, 0]
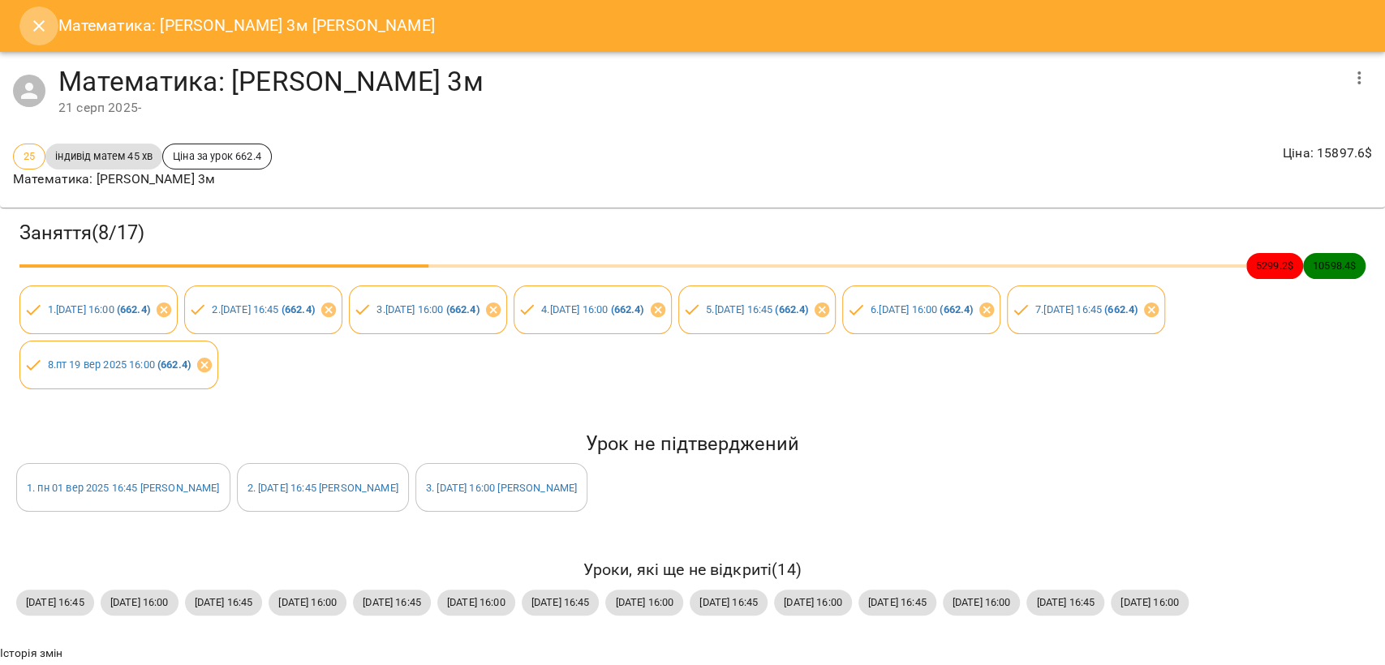
click at [37, 28] on icon "Close" at bounding box center [38, 25] width 11 height 11
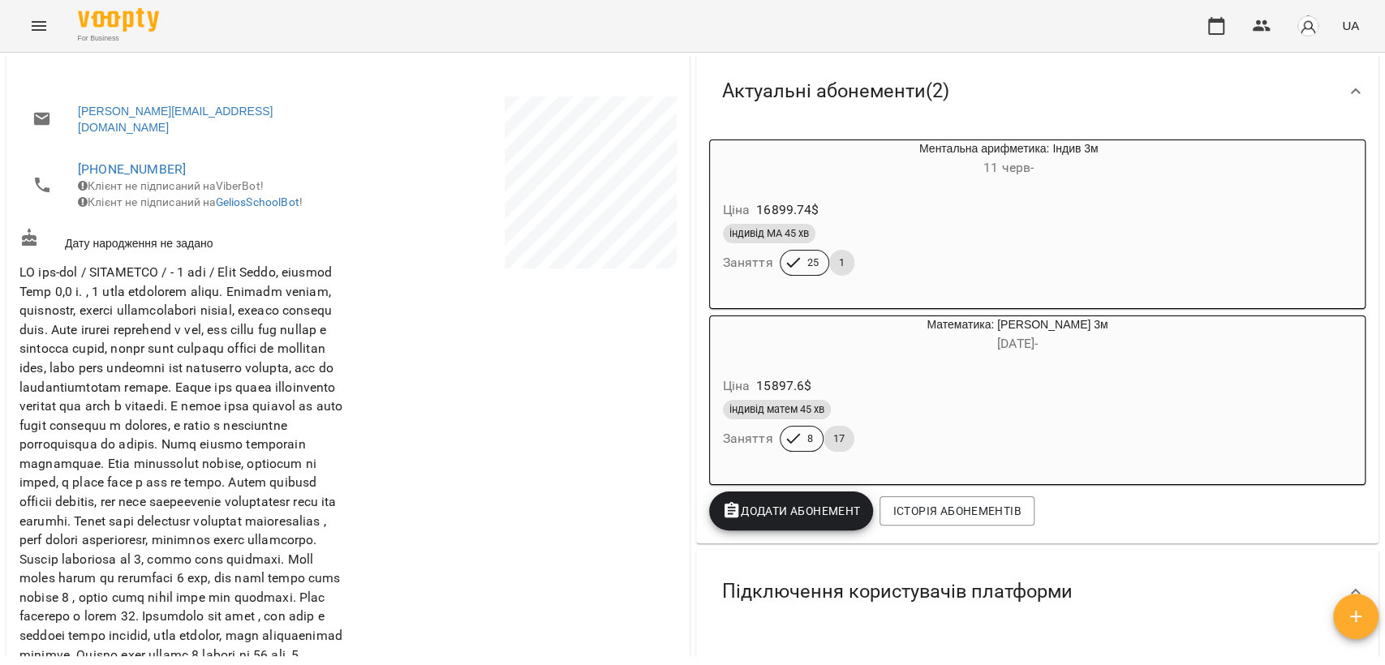
scroll to position [173, 0]
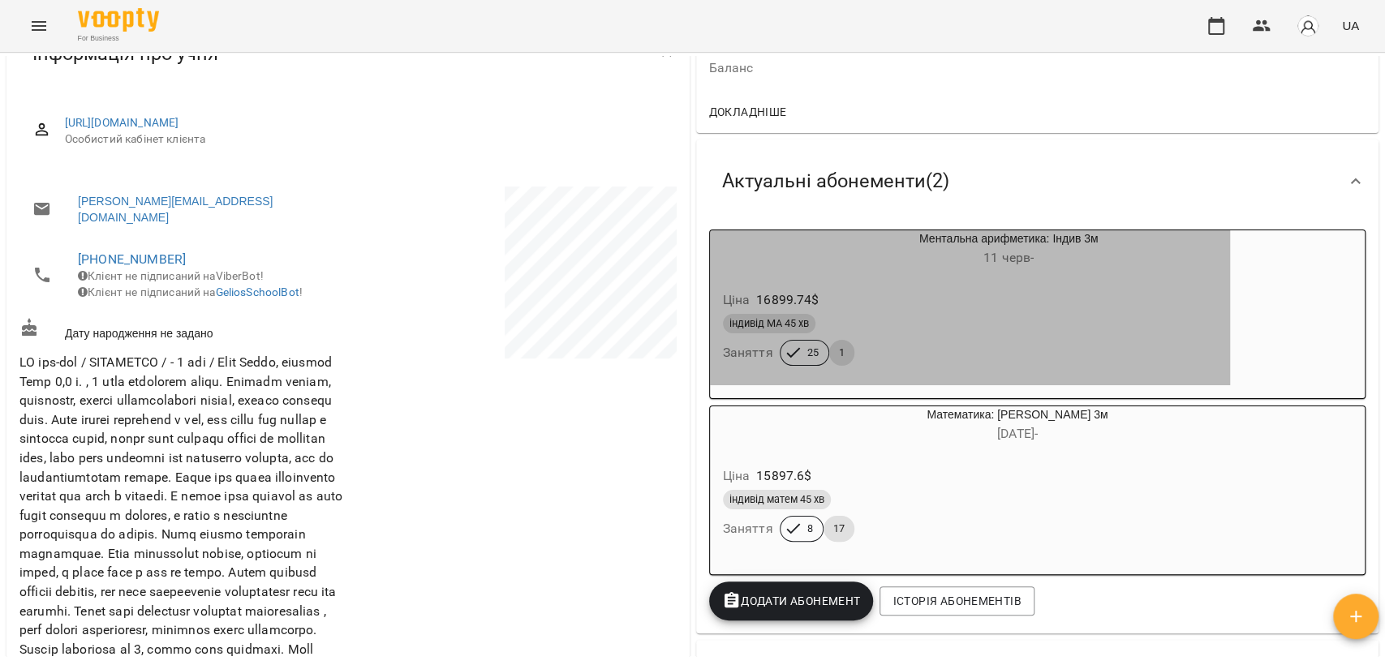
click at [965, 323] on div "індивід МА 45 хв" at bounding box center [970, 323] width 494 height 19
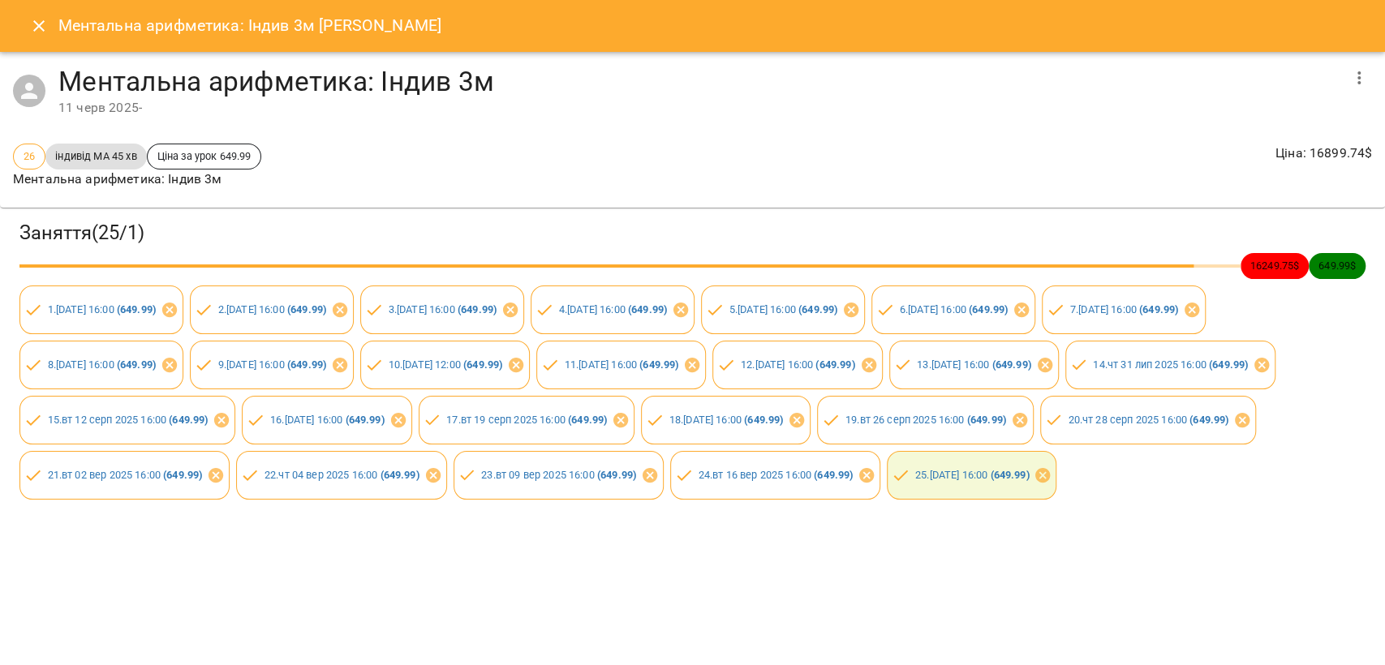
click at [1363, 77] on icon "button" at bounding box center [1358, 77] width 19 height 19
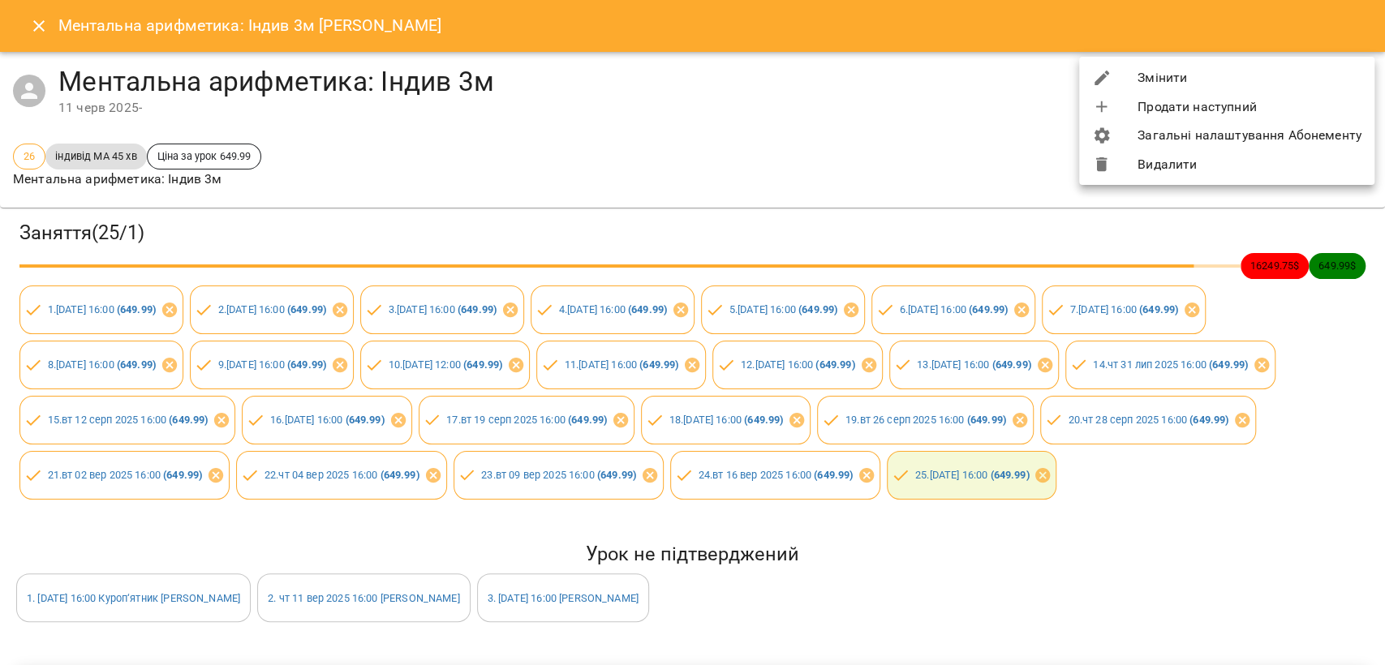
click at [769, 138] on div at bounding box center [692, 332] width 1385 height 665
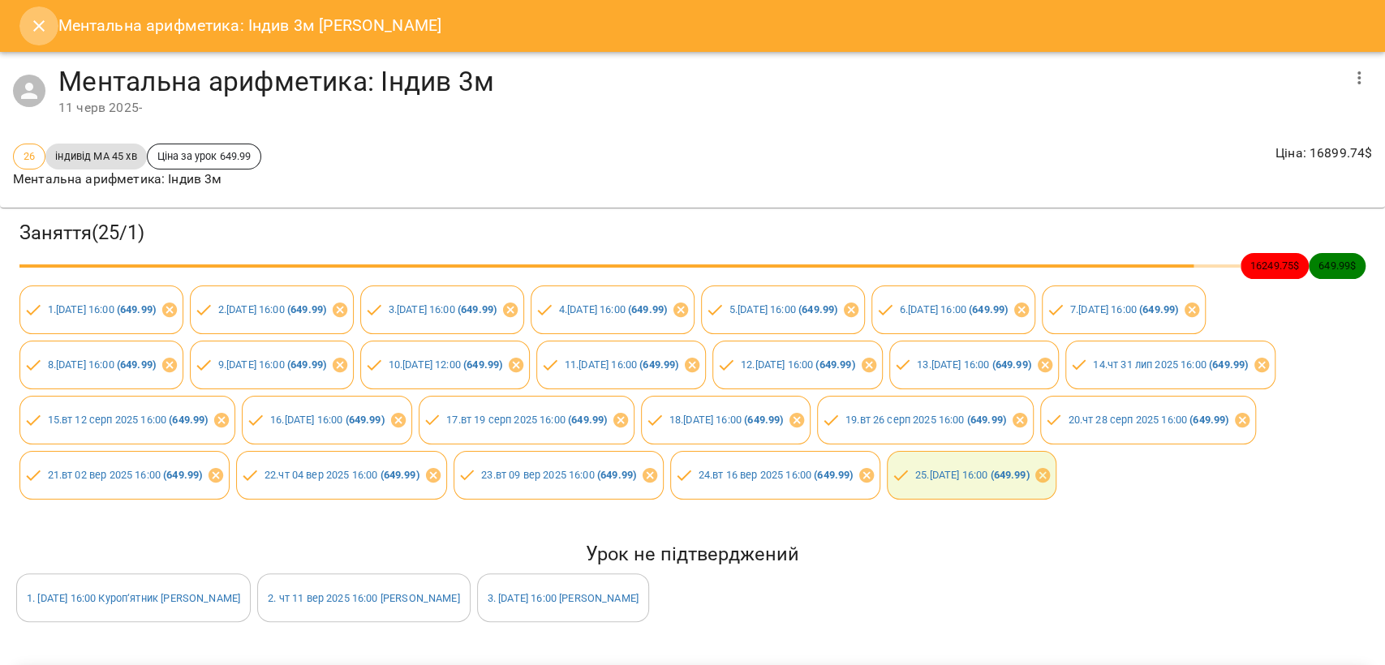
click at [29, 30] on icon "Close" at bounding box center [38, 25] width 19 height 19
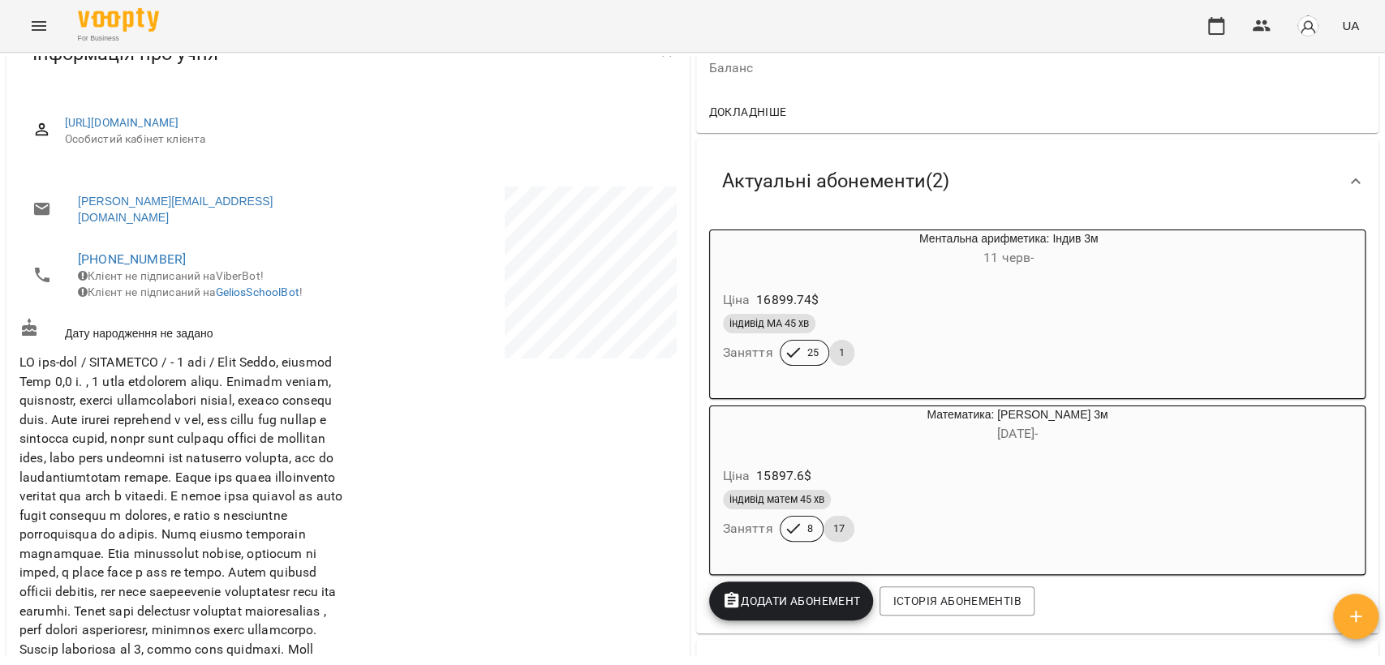
click at [954, 269] on h6 "11 черв -" at bounding box center [1009, 258] width 442 height 23
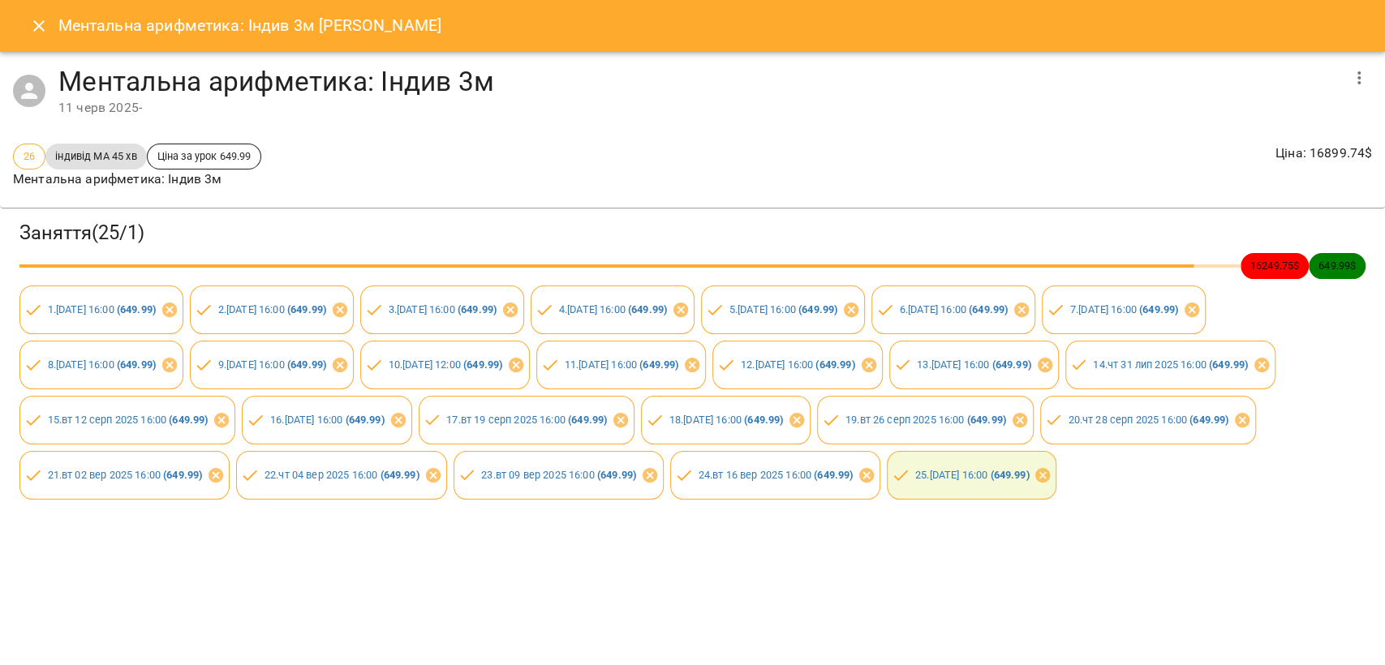
click at [1356, 73] on icon "button" at bounding box center [1358, 77] width 19 height 19
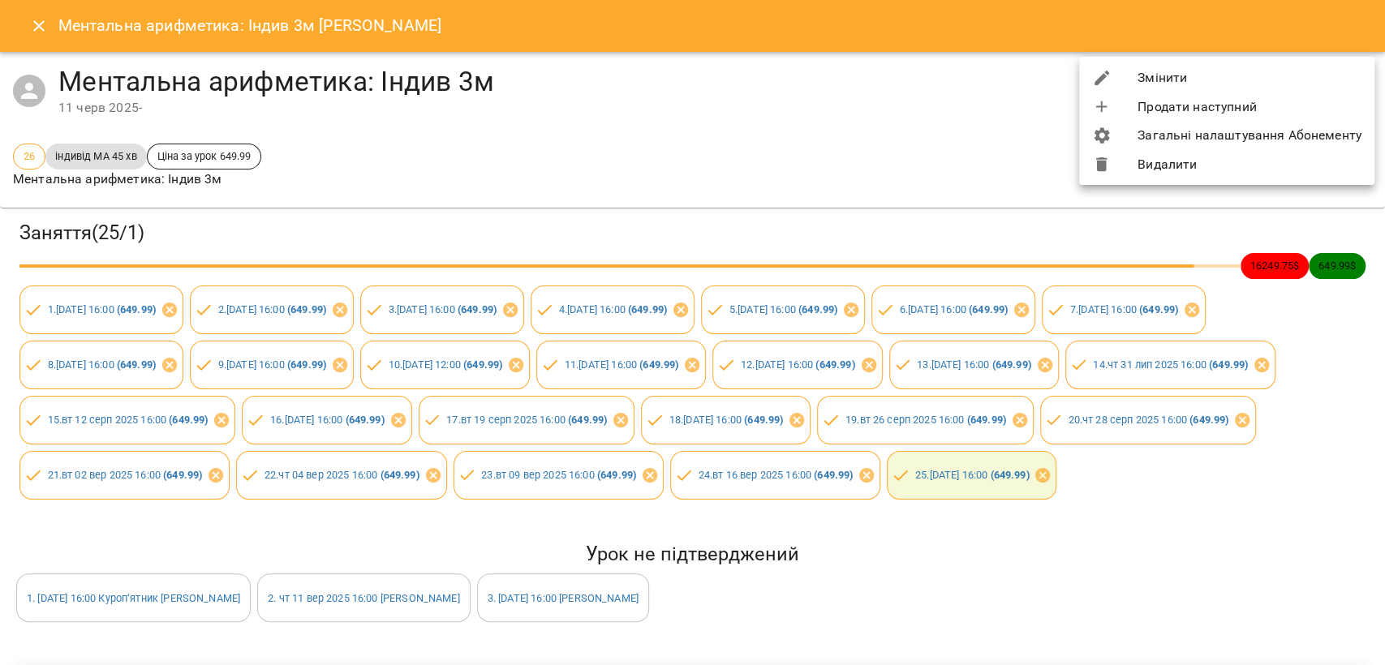
click at [36, 25] on div at bounding box center [692, 332] width 1385 height 665
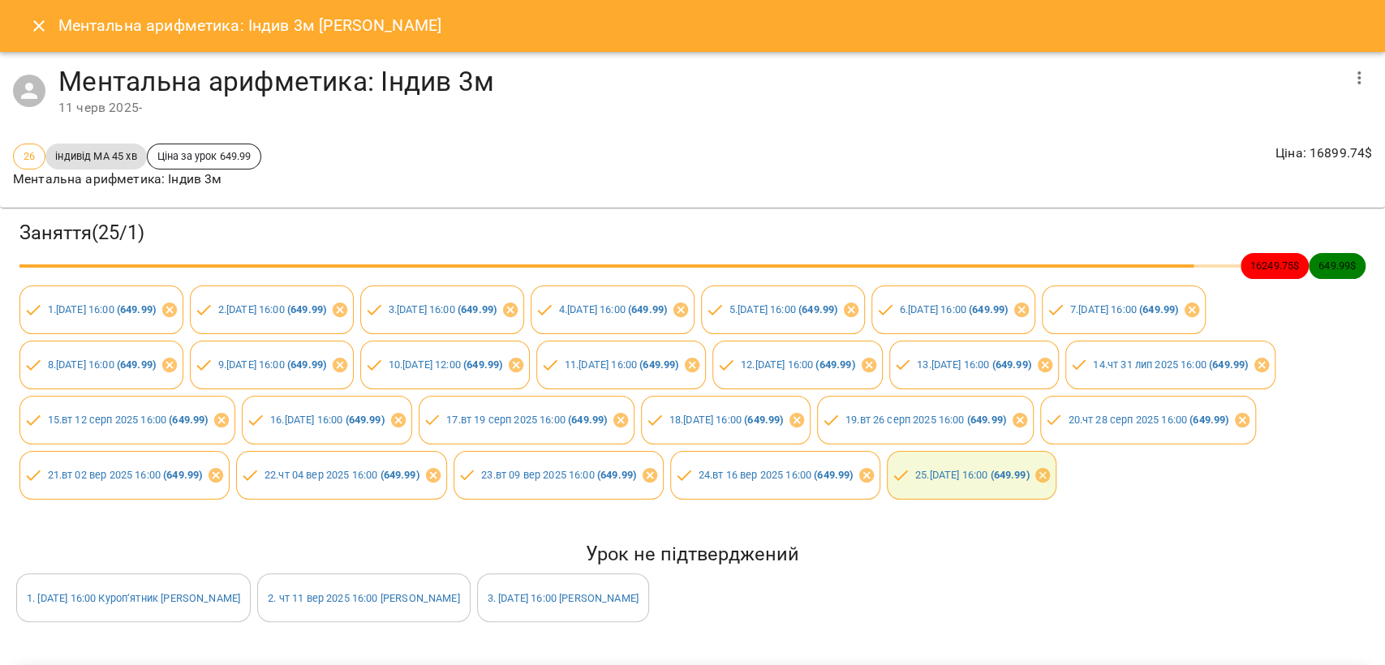
click at [45, 28] on icon "Close" at bounding box center [38, 25] width 19 height 19
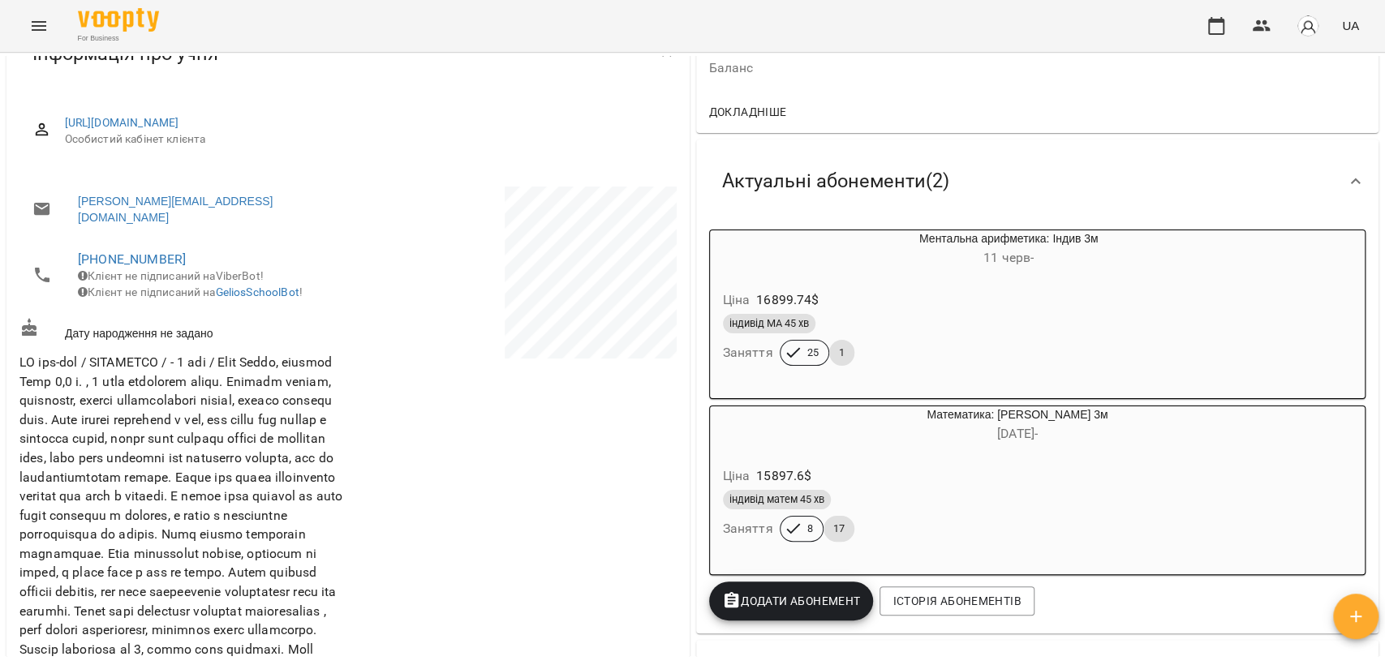
click at [1008, 261] on span "11 черв -" at bounding box center [1008, 257] width 50 height 15
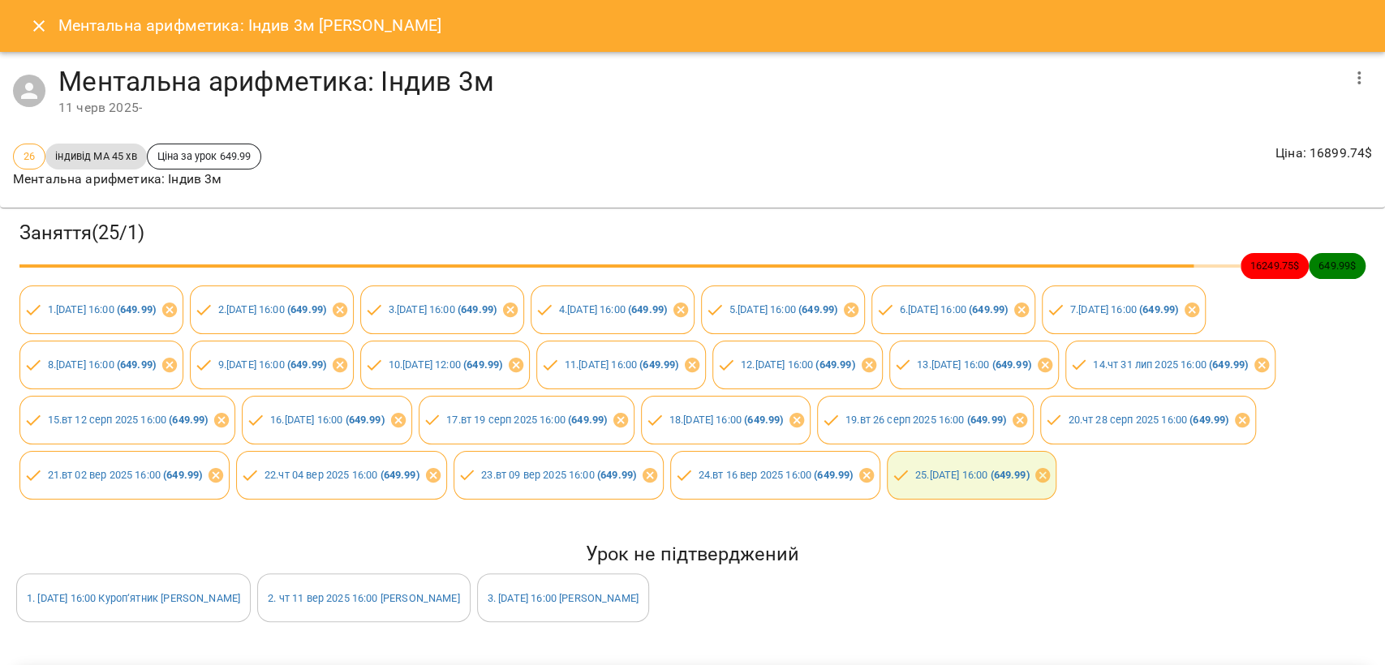
click at [1349, 80] on icon "button" at bounding box center [1358, 77] width 19 height 19
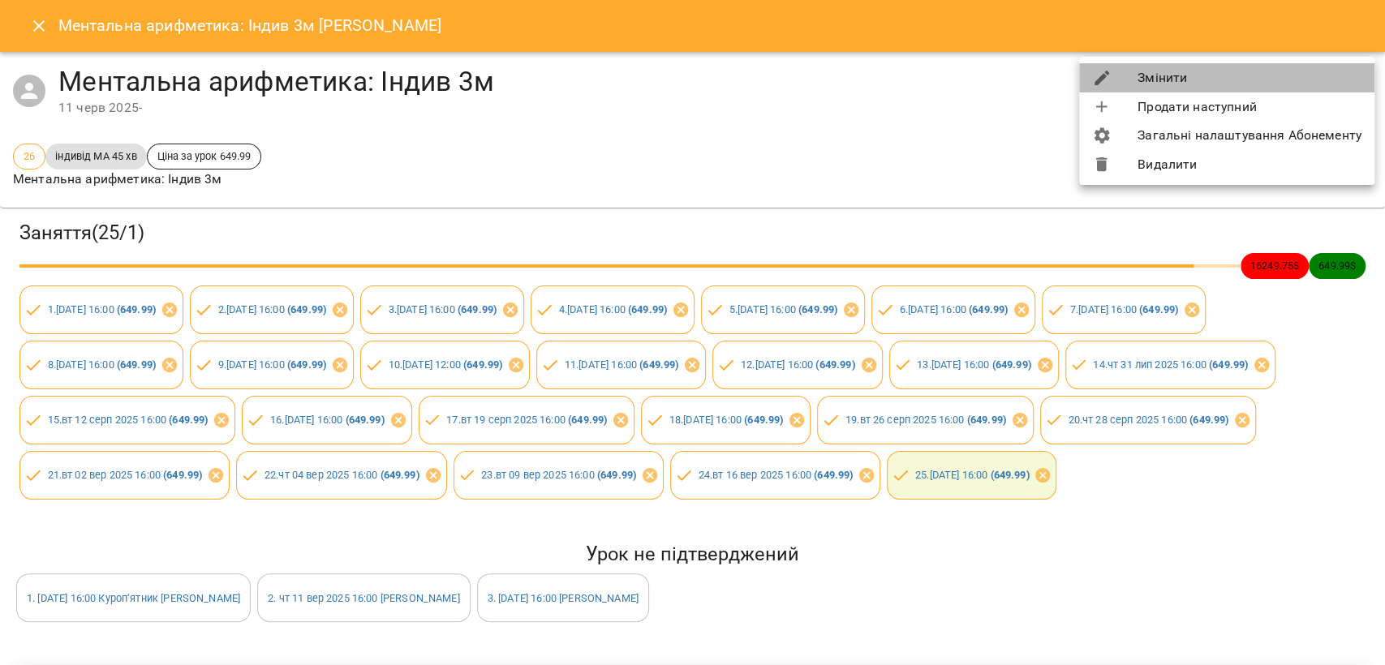
click at [1299, 78] on li "Змінити" at bounding box center [1226, 77] width 295 height 29
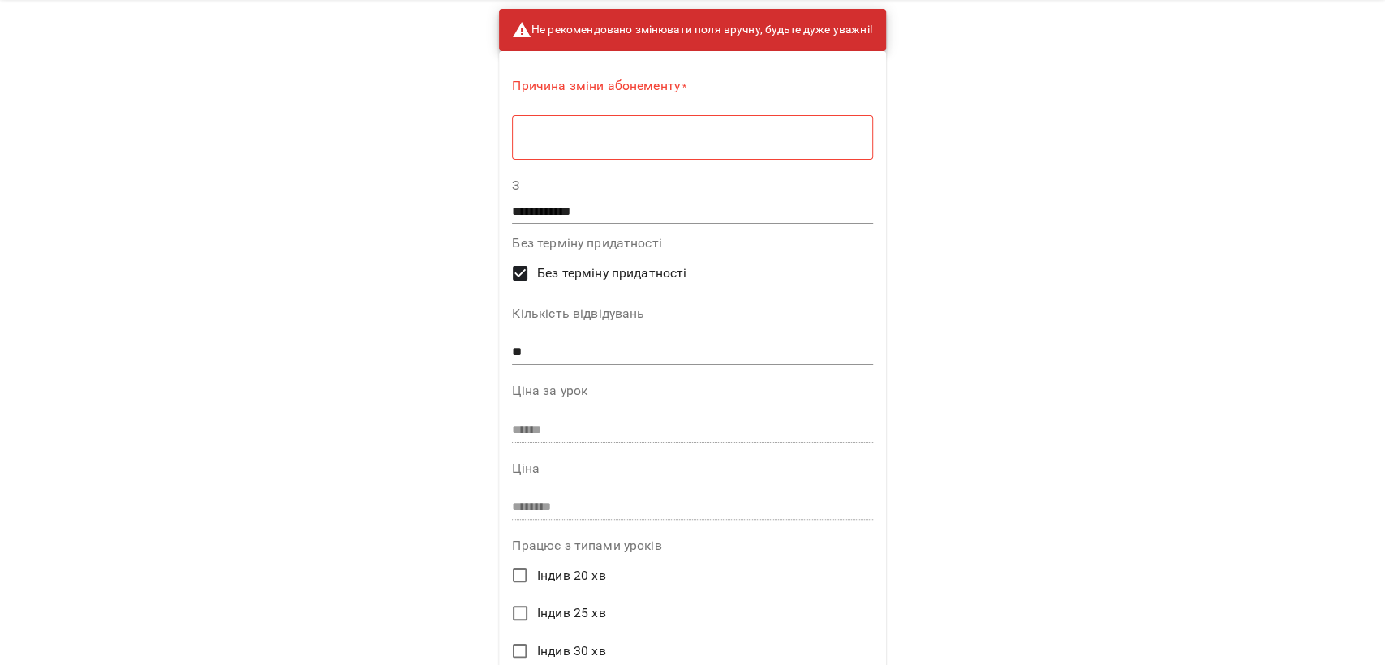
scroll to position [0, 0]
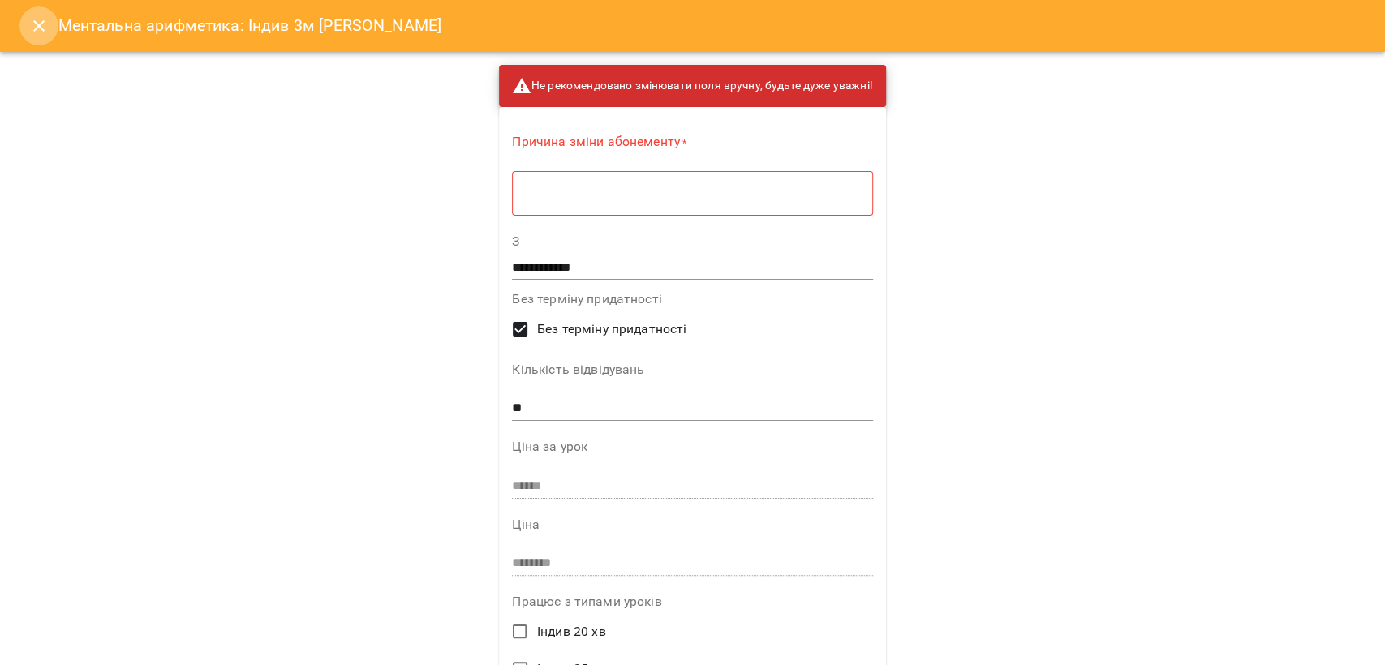
click at [28, 25] on button "Close" at bounding box center [38, 25] width 39 height 39
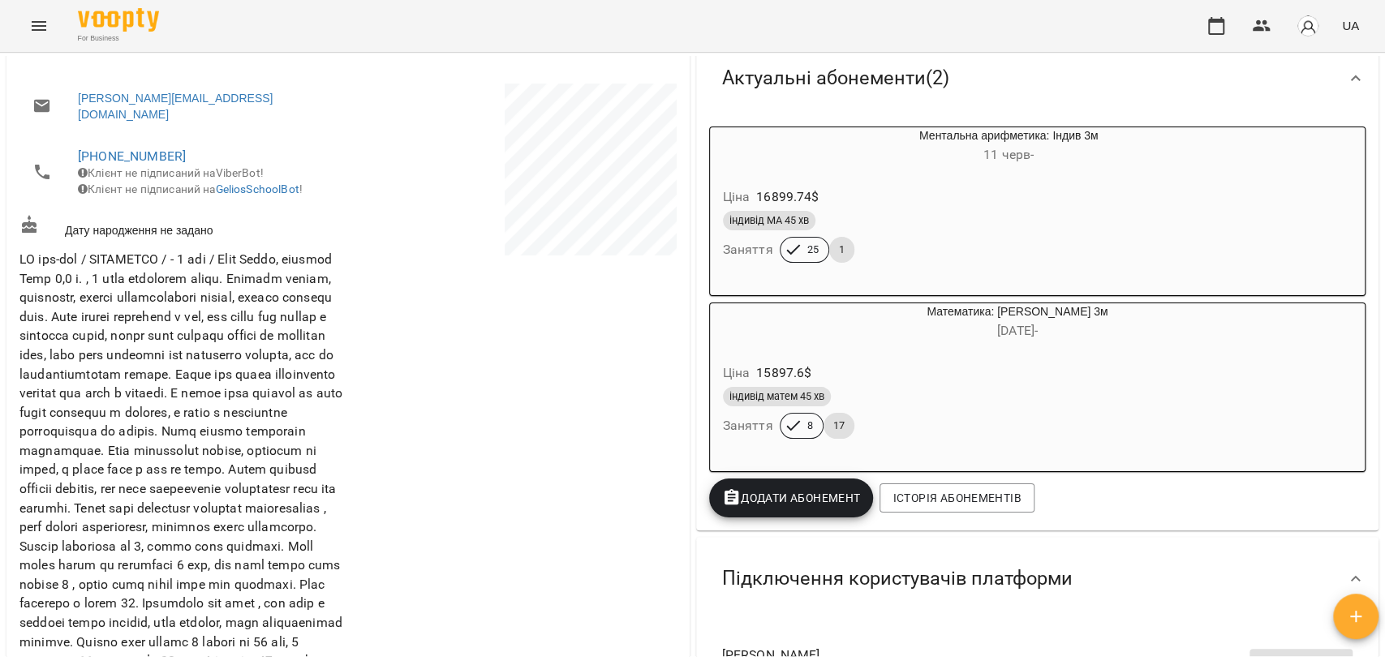
scroll to position [173, 0]
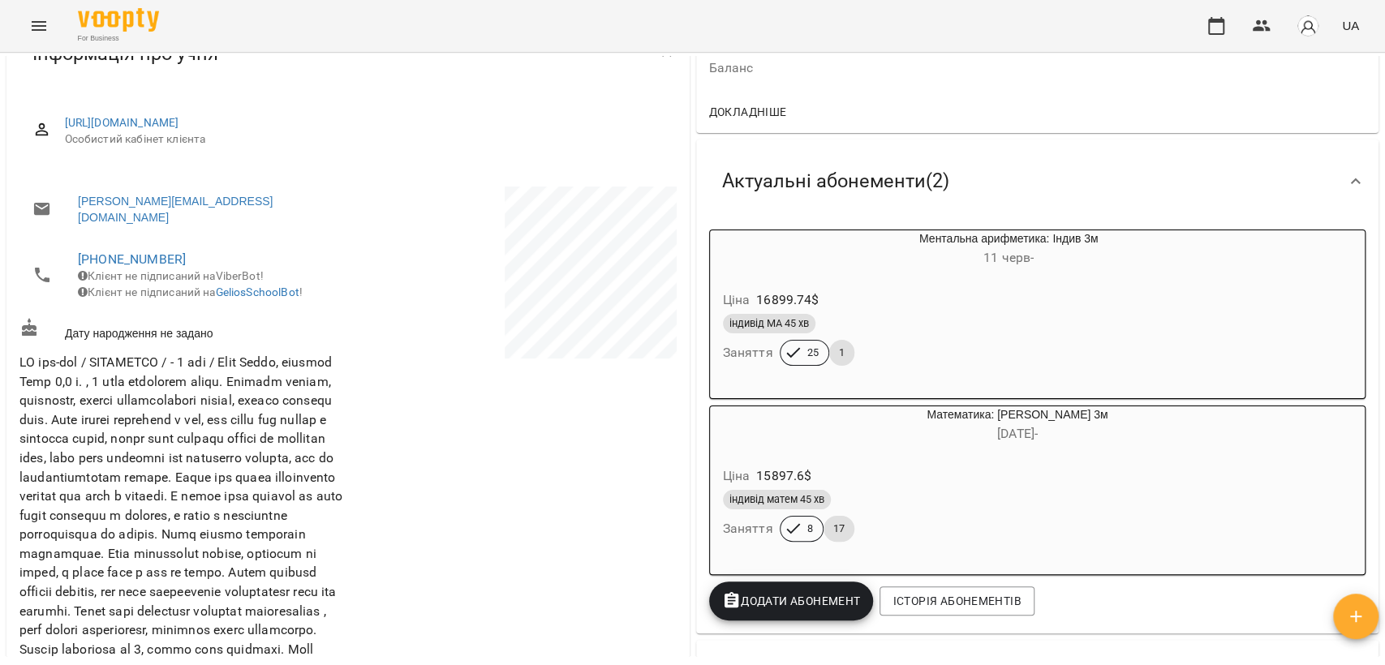
click at [1039, 342] on div "індивід МА 45 хв Заняття 25 1" at bounding box center [970, 340] width 501 height 58
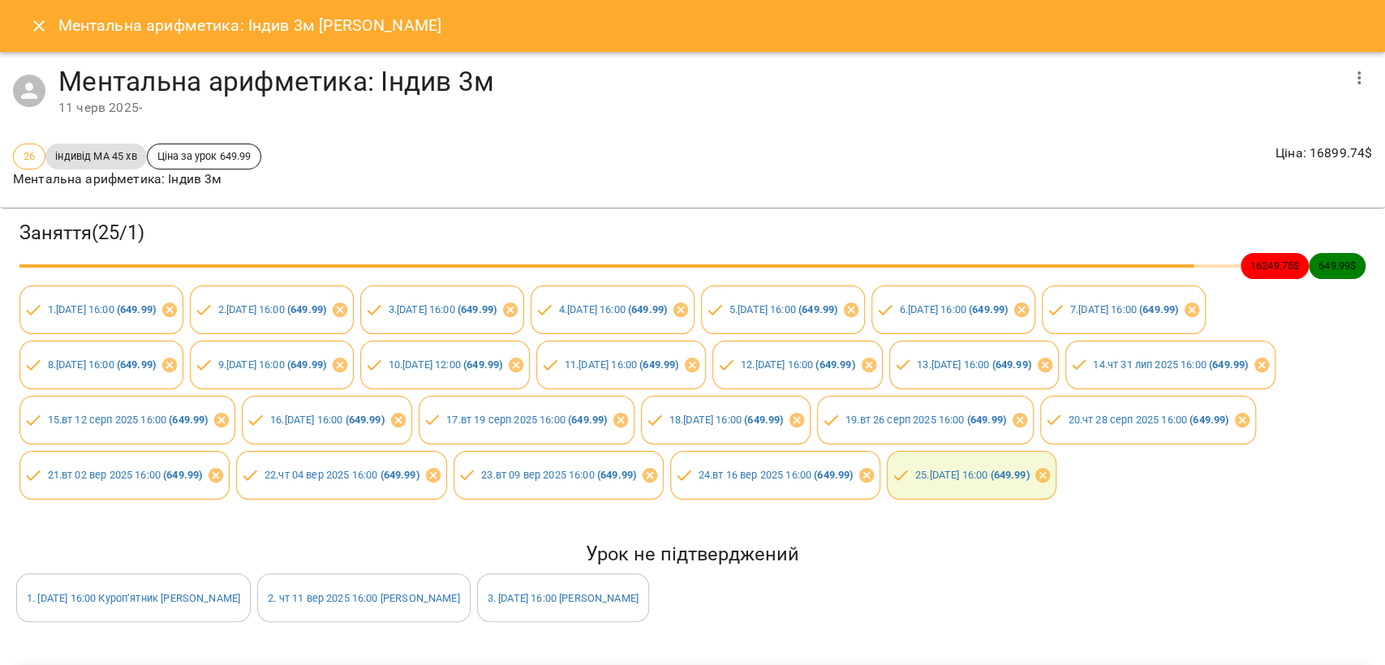
click at [1342, 92] on button "button" at bounding box center [1358, 77] width 39 height 39
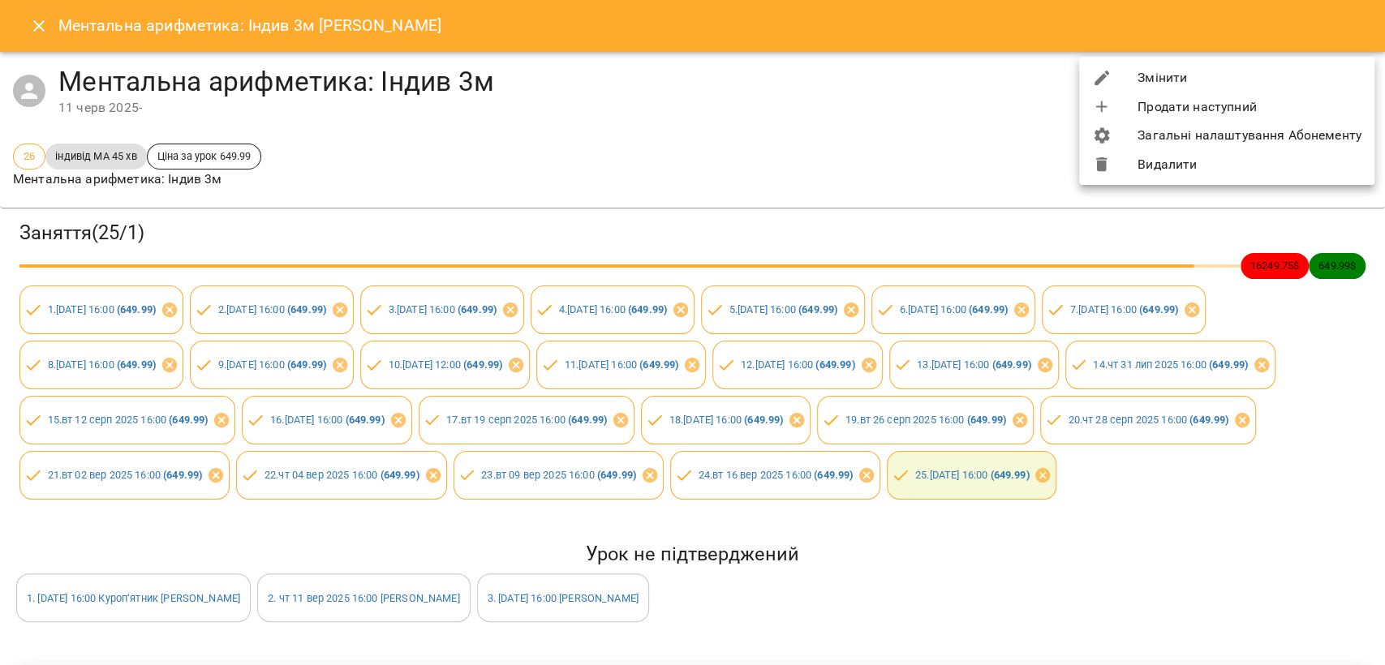
click at [32, 28] on div at bounding box center [692, 332] width 1385 height 665
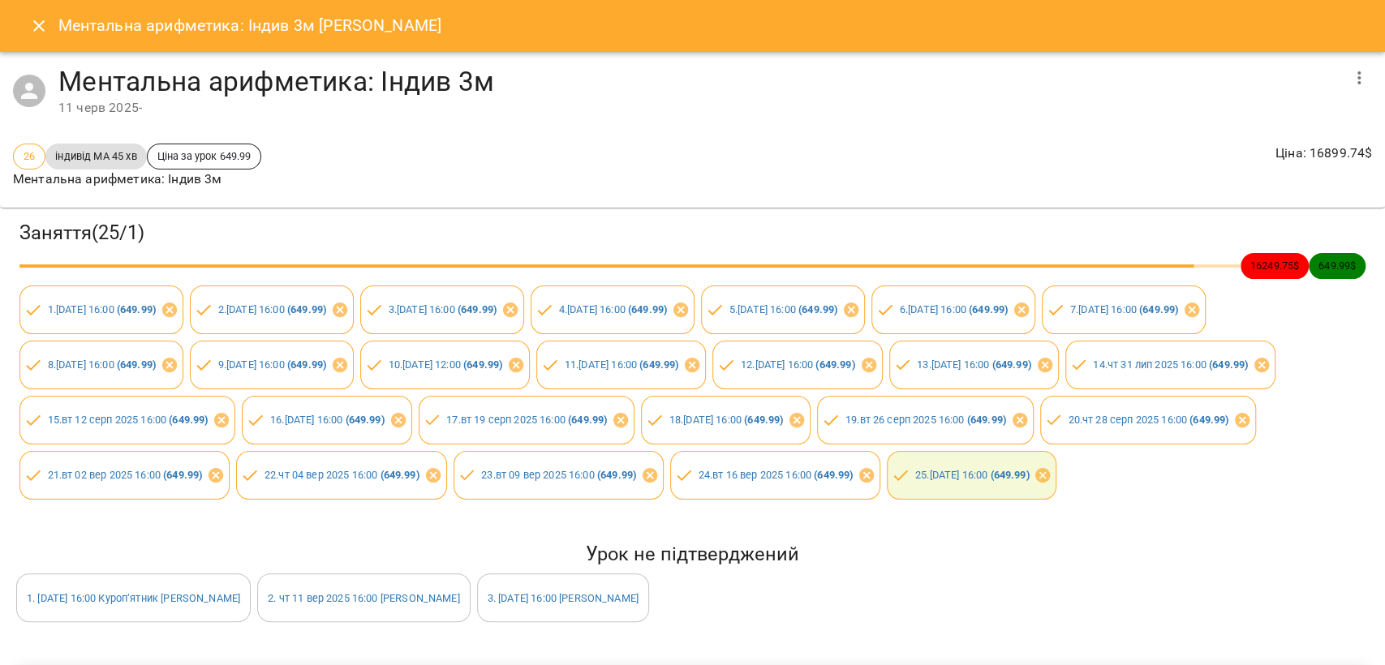
click at [32, 28] on icon "Close" at bounding box center [38, 25] width 19 height 19
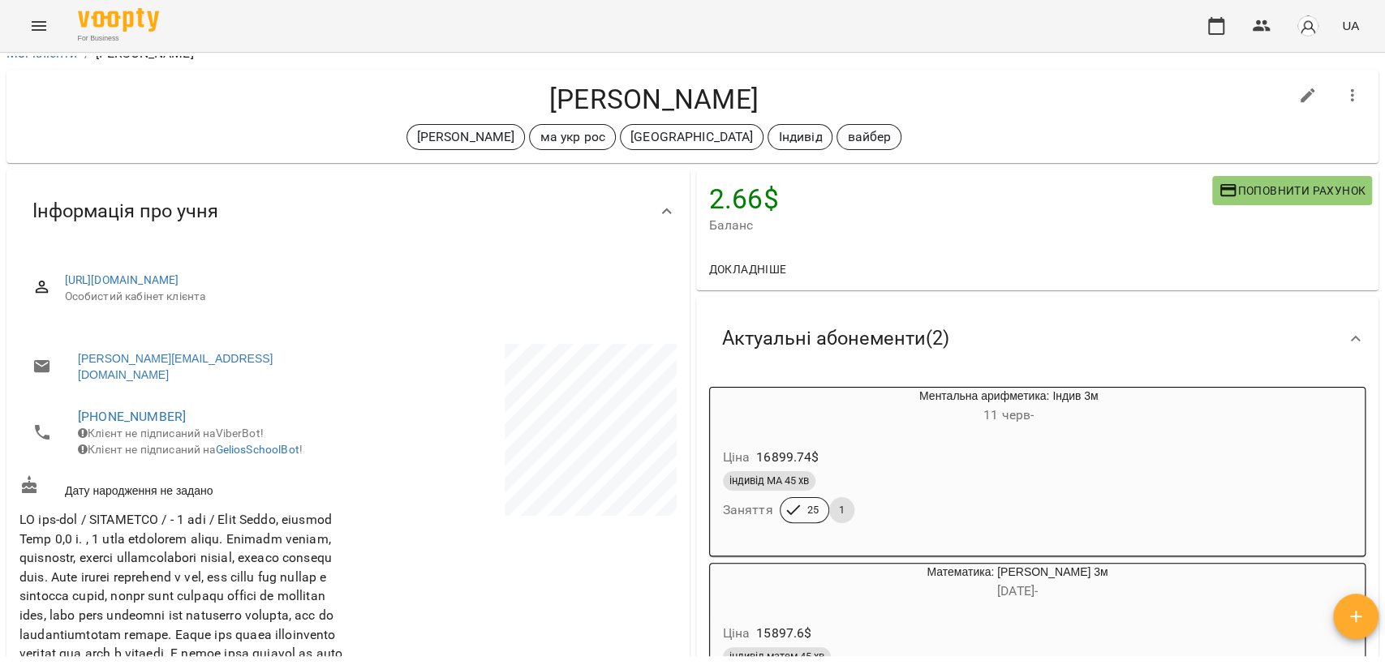
scroll to position [0, 0]
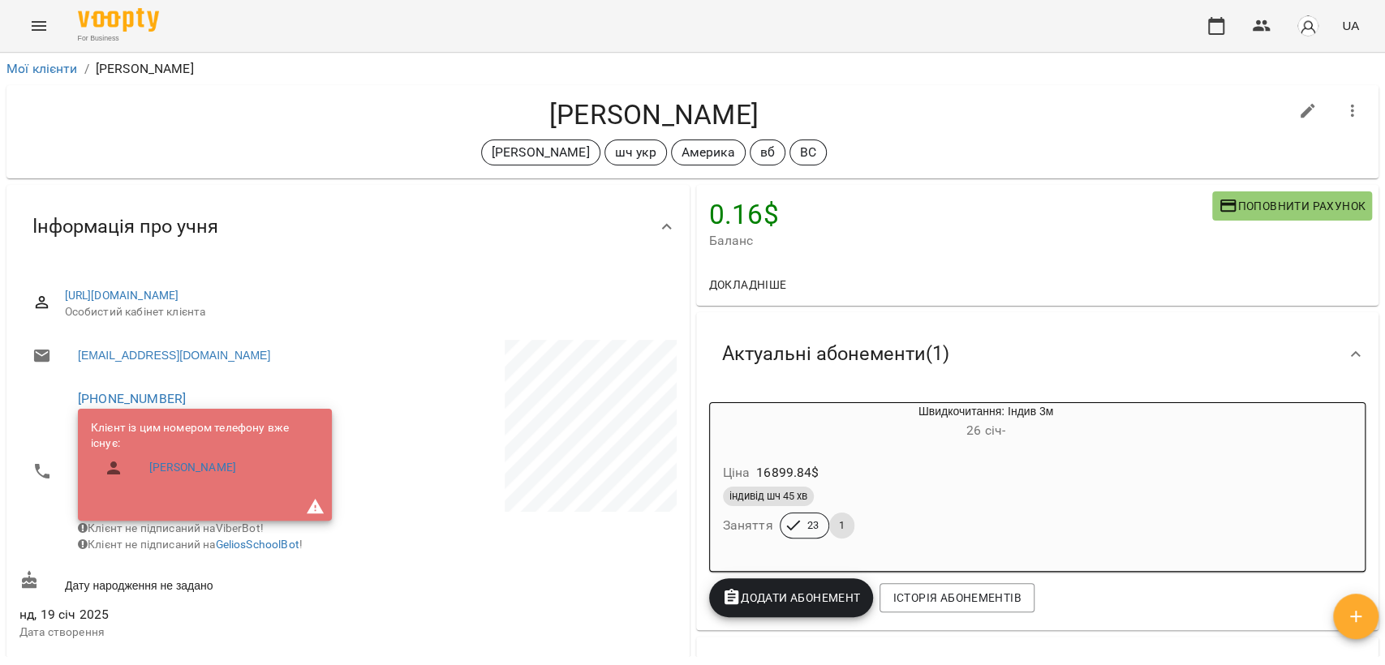
drag, startPoint x: 437, startPoint y: 127, endPoint x: 850, endPoint y: 112, distance: 413.2
click at [850, 112] on h4 "[PERSON_NAME]" at bounding box center [653, 114] width 1269 height 33
click at [626, 110] on h4 "[PERSON_NAME]" at bounding box center [653, 114] width 1269 height 33
drag, startPoint x: 451, startPoint y: 114, endPoint x: 673, endPoint y: 110, distance: 221.5
click at [673, 110] on h4 "[PERSON_NAME]" at bounding box center [653, 114] width 1269 height 33
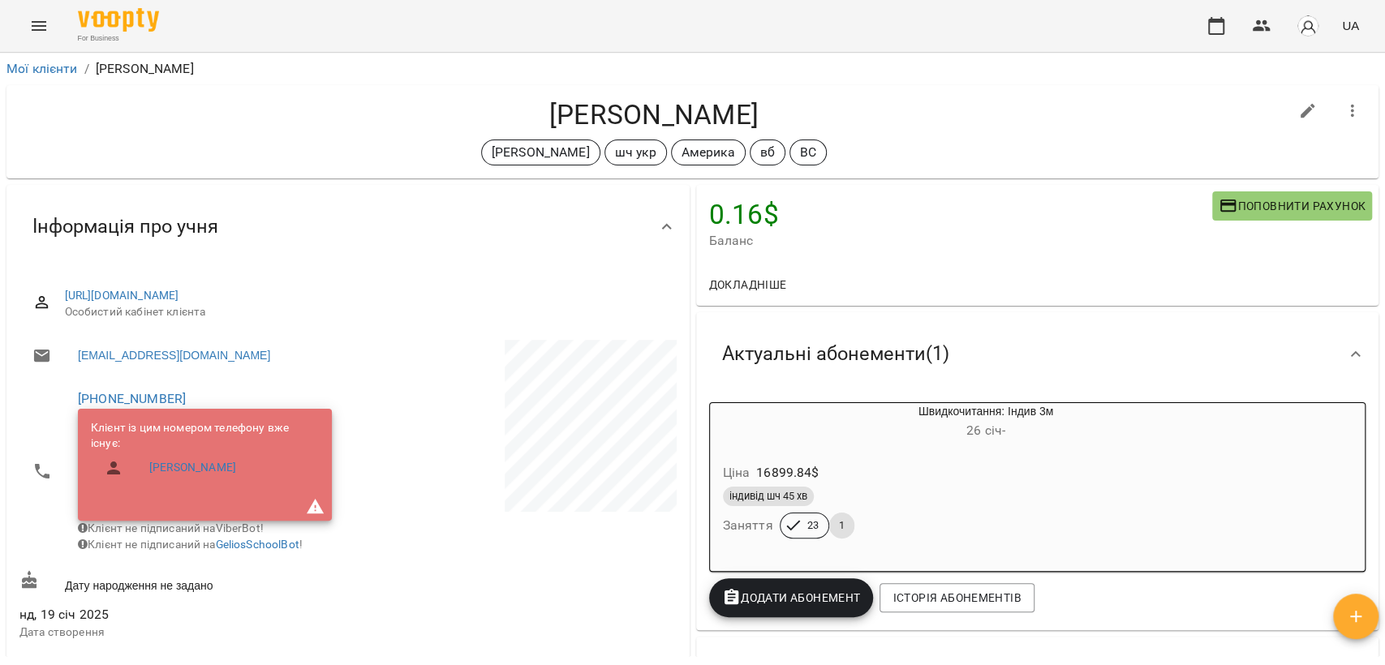
copy h4 "[PERSON_NAME]"
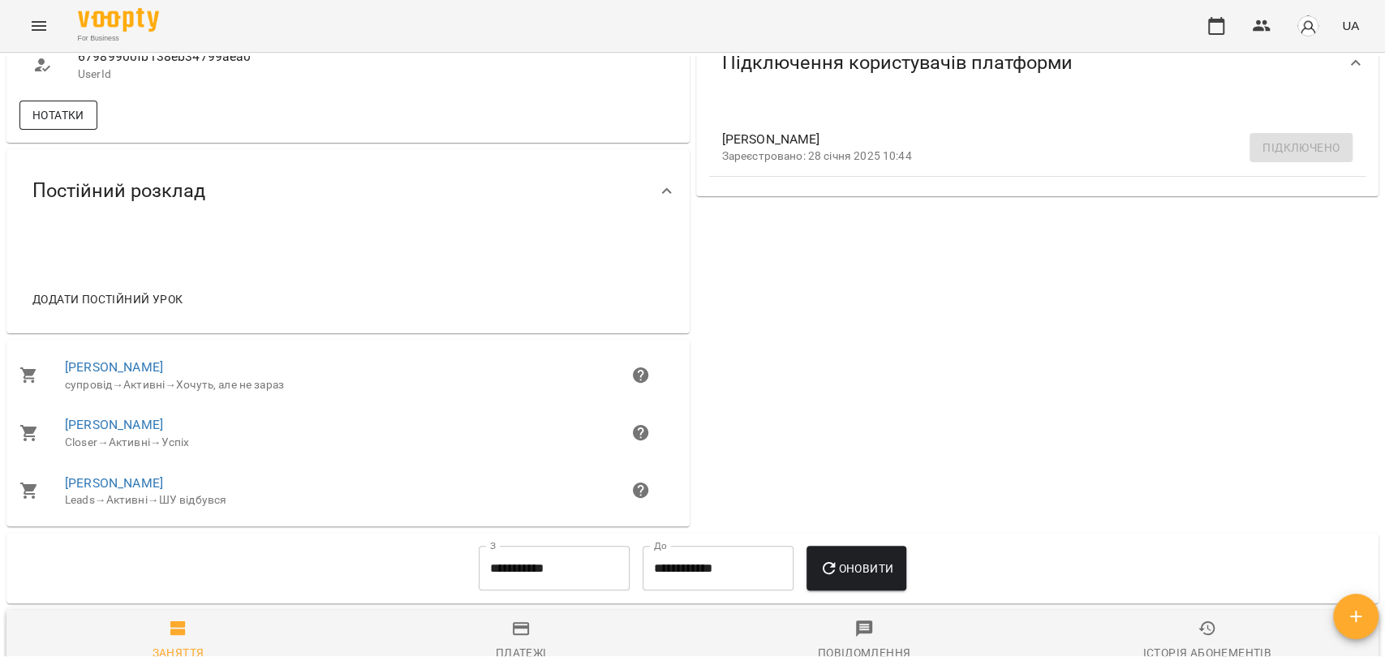
scroll to position [540, 0]
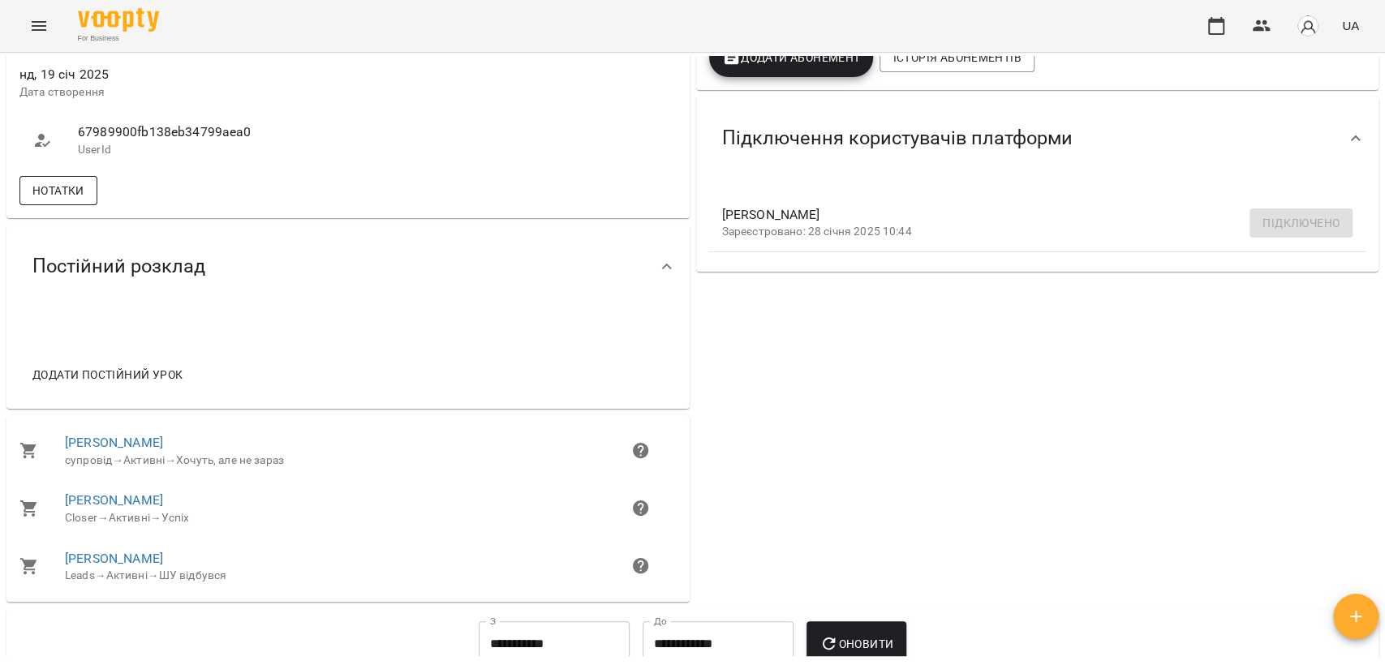
click at [41, 200] on span "Нотатки" at bounding box center [58, 190] width 52 height 19
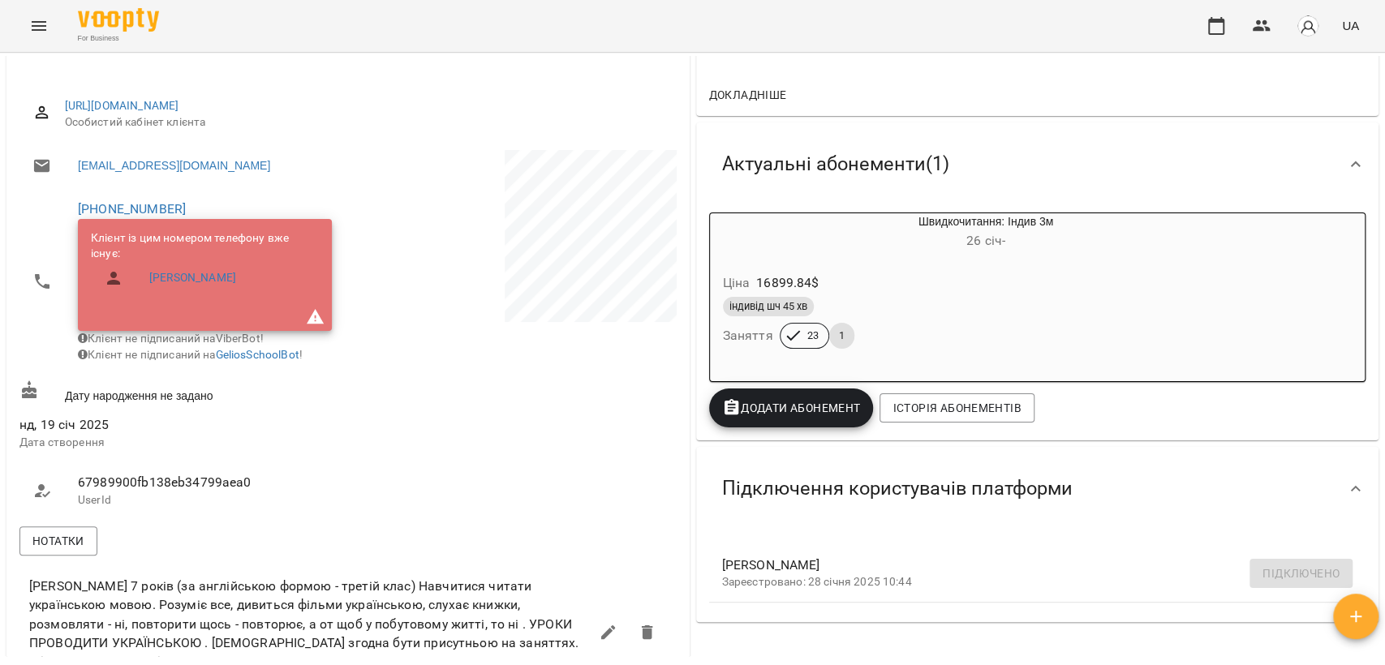
scroll to position [0, 0]
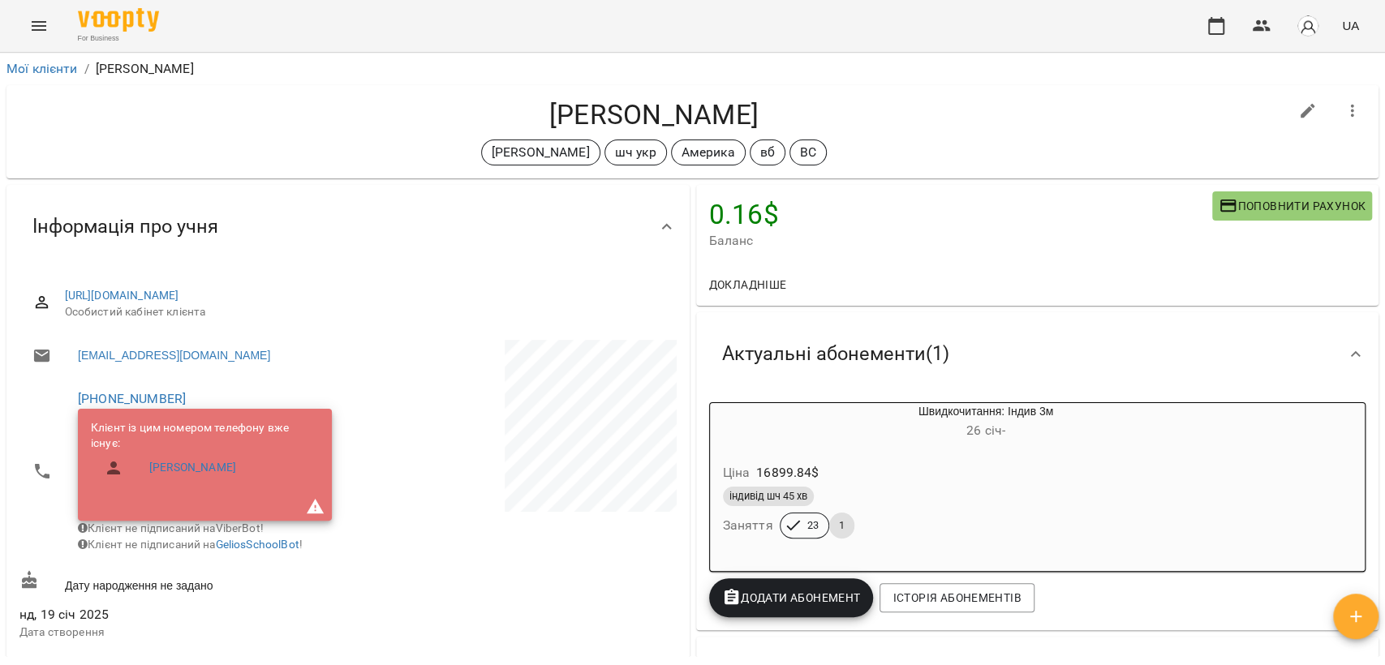
click at [875, 76] on ol "Мої клієнти / [PERSON_NAME]" at bounding box center [692, 68] width 1372 height 19
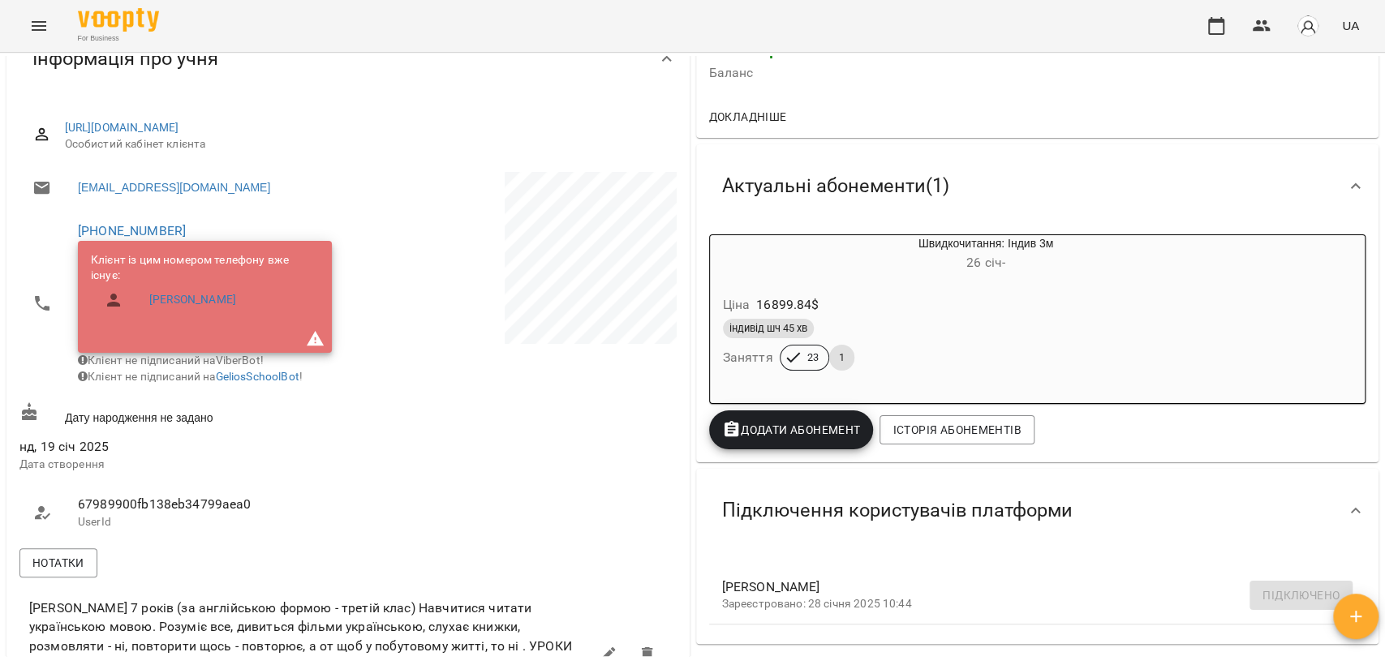
scroll to position [6, 0]
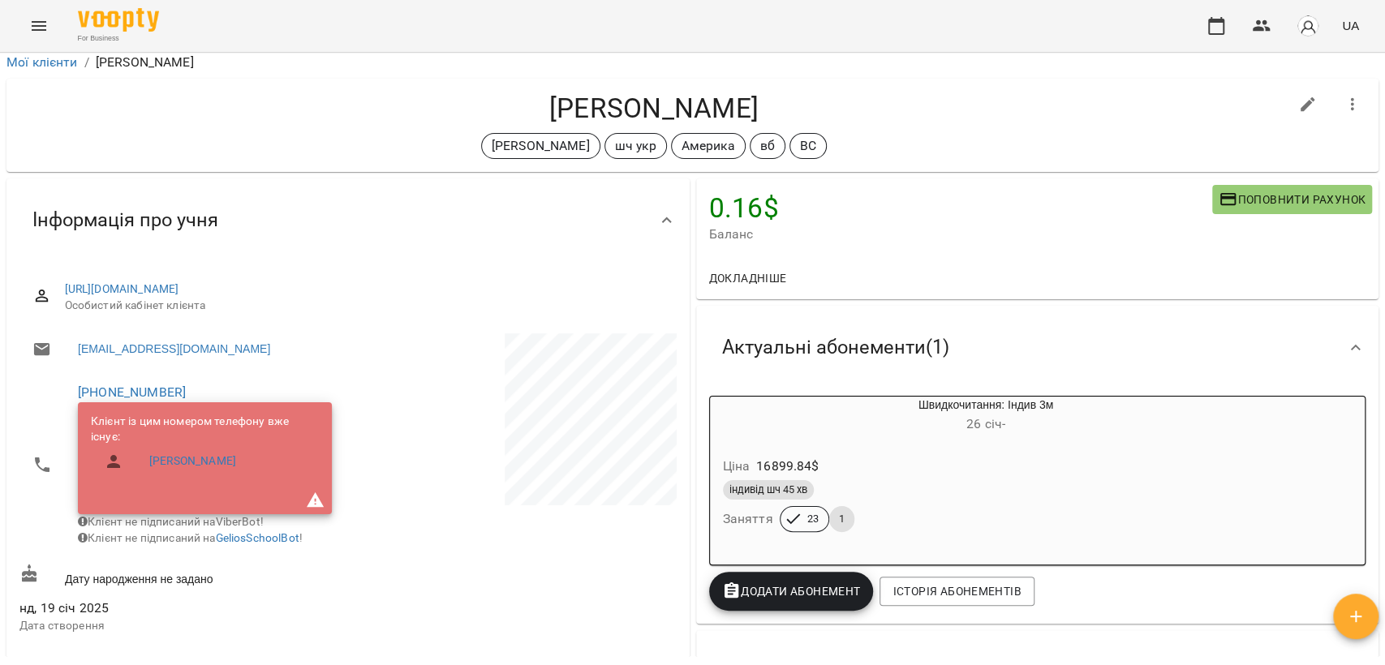
drag, startPoint x: 498, startPoint y: 109, endPoint x: 672, endPoint y: 110, distance: 173.6
click at [672, 110] on h4 "[PERSON_NAME]" at bounding box center [653, 108] width 1269 height 33
copy h4 "[PERSON_NAME]"
drag, startPoint x: 193, startPoint y: 391, endPoint x: 65, endPoint y: 380, distance: 128.6
click at [65, 380] on li "[PHONE_NUMBER] Клієнт із цим номером телефону вже існує: [PERSON_NAME] Клієнт н…" at bounding box center [181, 465] width 325 height 186
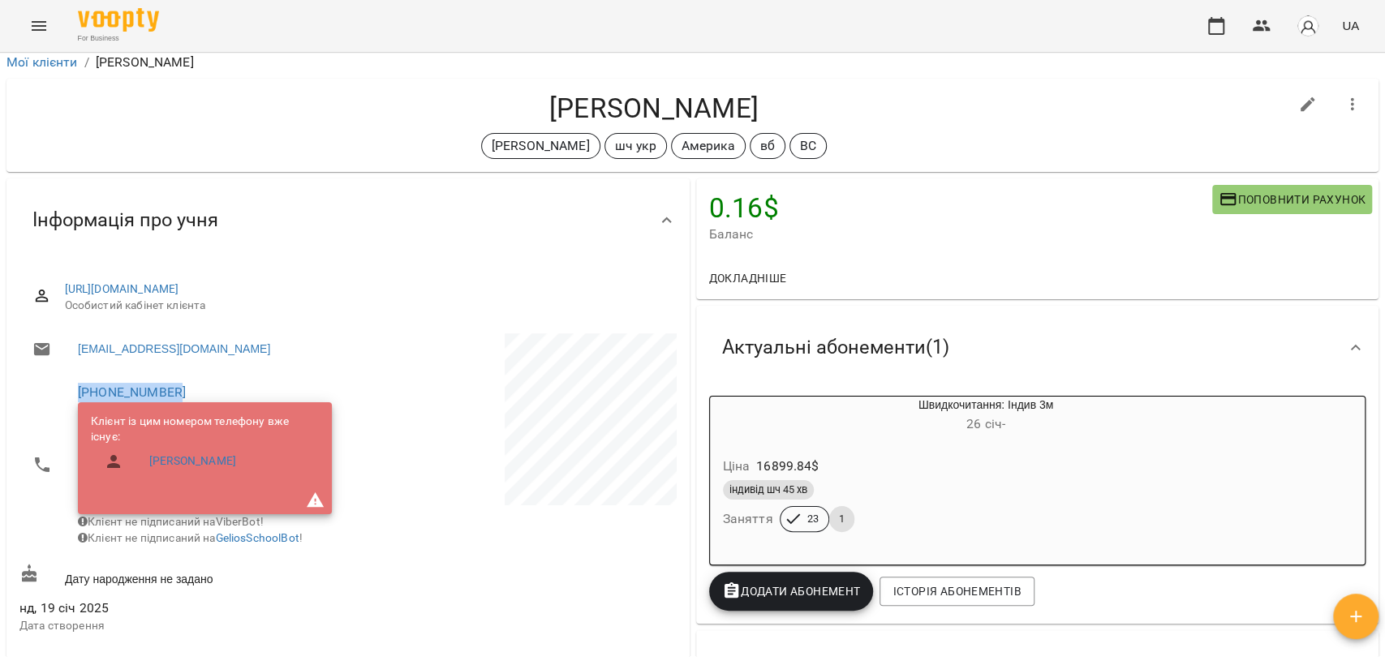
copy link "[PHONE_NUMBER]"
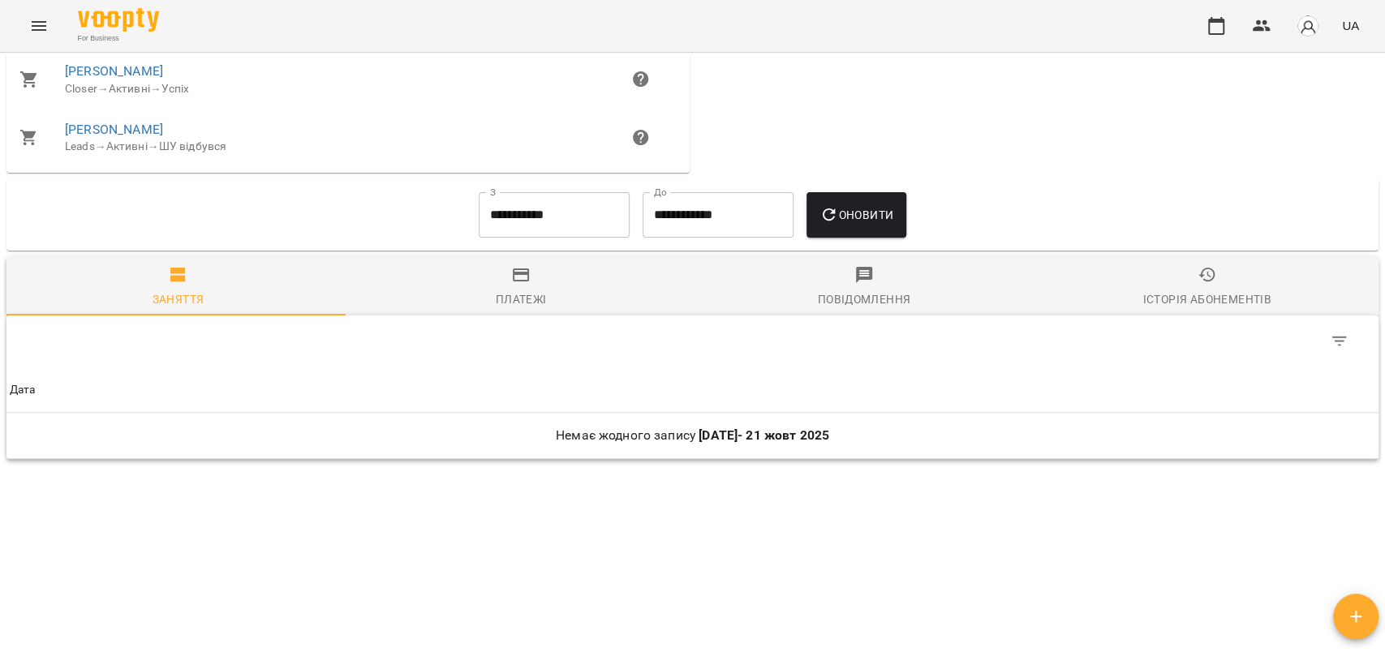
scroll to position [1448, 0]
click at [1203, 281] on icon "button" at bounding box center [1206, 273] width 19 height 19
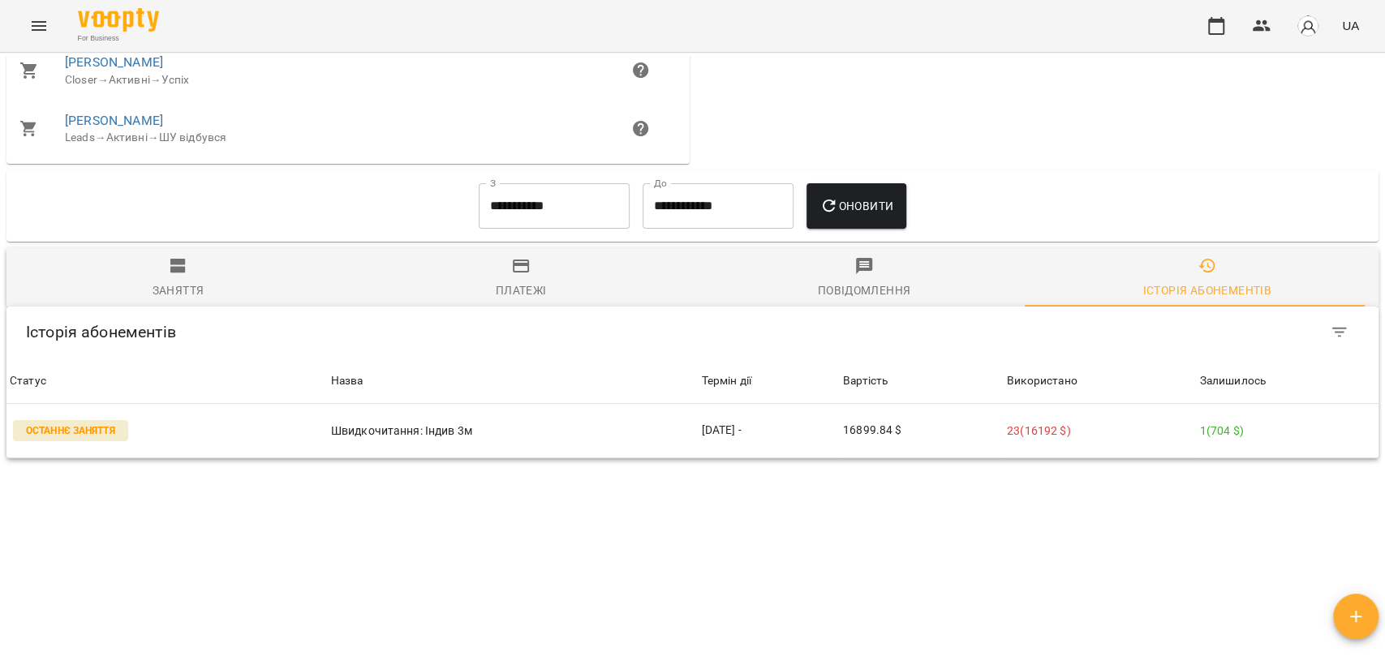
click at [207, 281] on span "Заняття" at bounding box center [178, 278] width 324 height 44
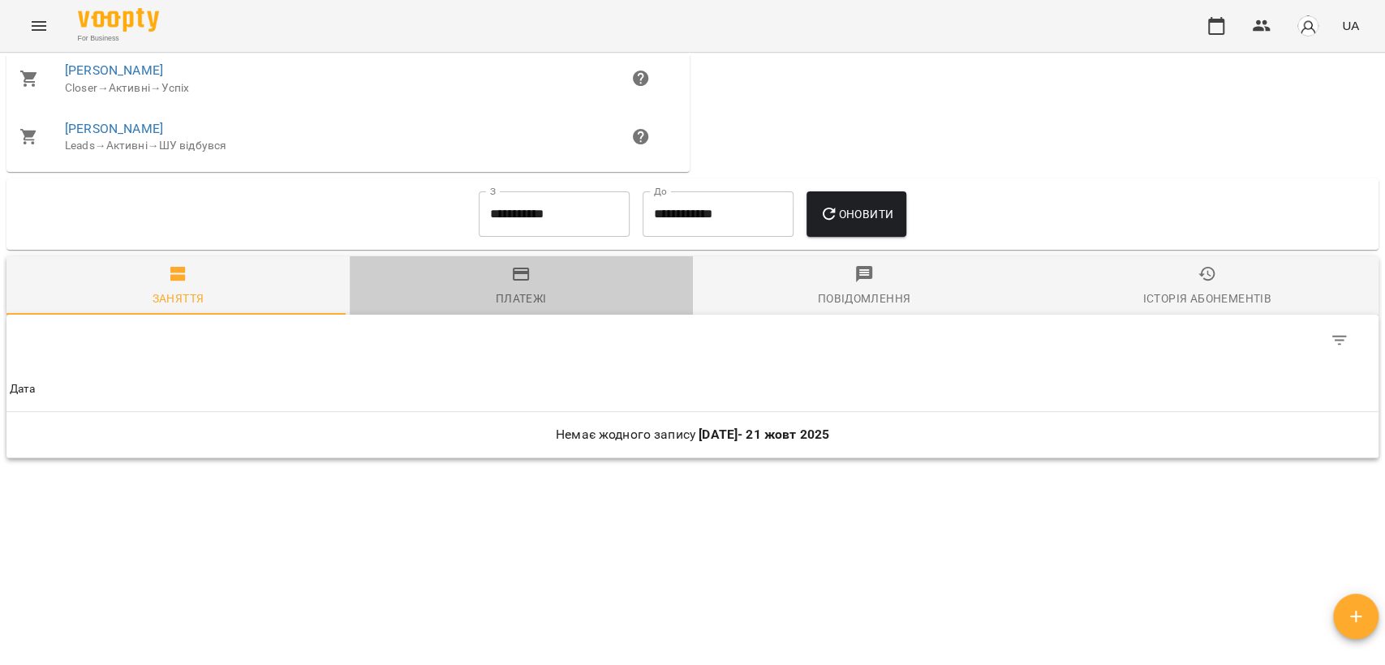
click at [525, 310] on button "Платежі" at bounding box center [521, 285] width 343 height 58
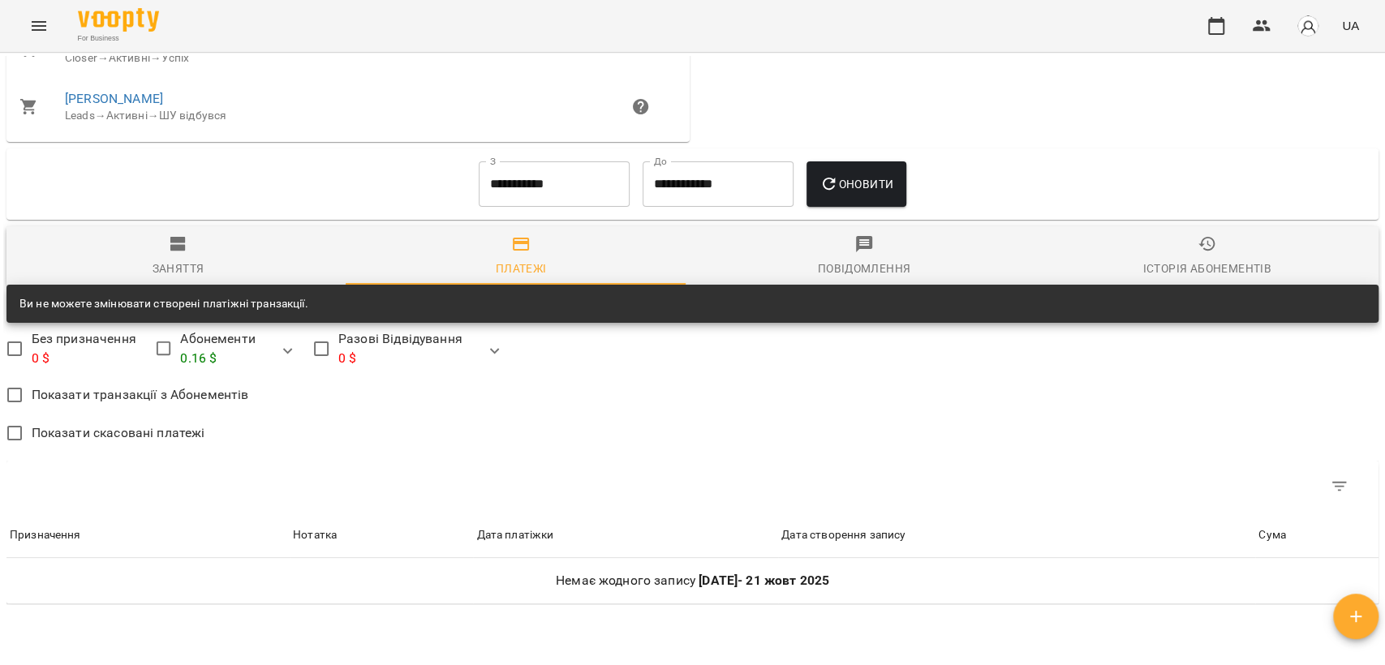
click at [202, 269] on span "Заняття" at bounding box center [178, 256] width 324 height 44
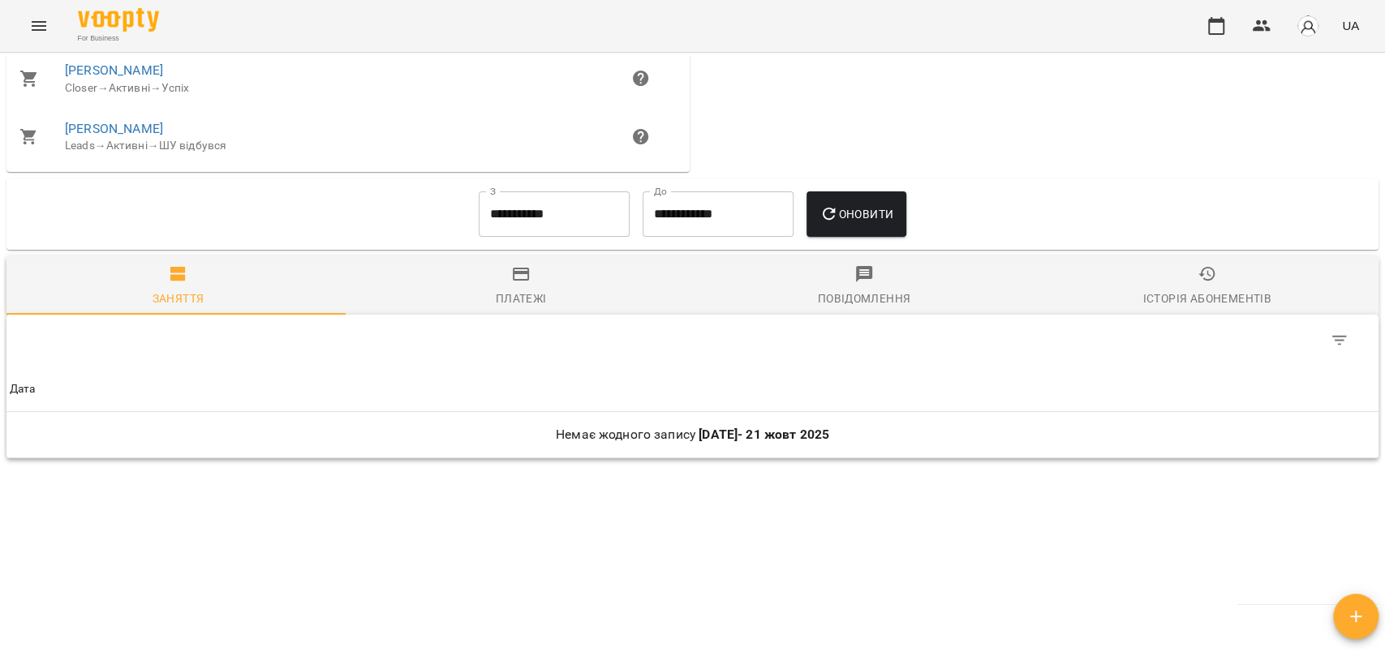
click at [526, 230] on input "**********" at bounding box center [554, 213] width 151 height 45
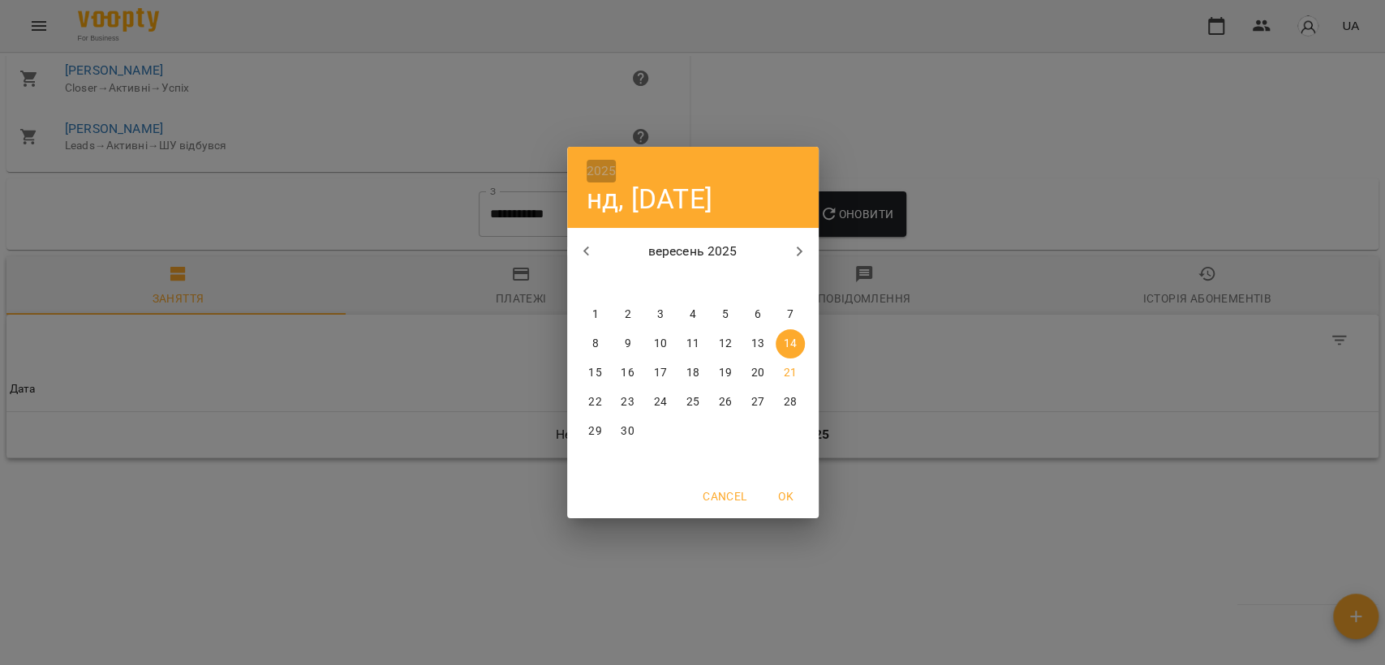
click at [607, 162] on h6 "2025" at bounding box center [602, 171] width 30 height 23
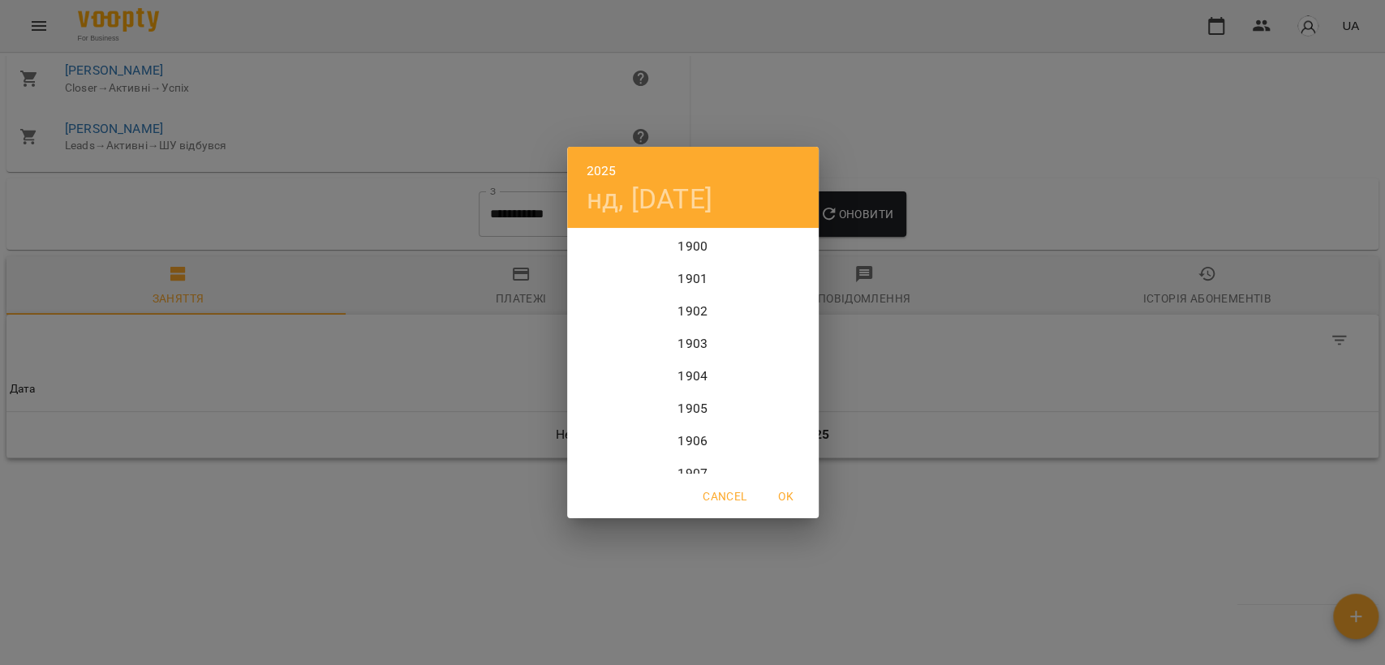
scroll to position [3959, 0]
click at [677, 299] on div "2024" at bounding box center [693, 311] width 252 height 32
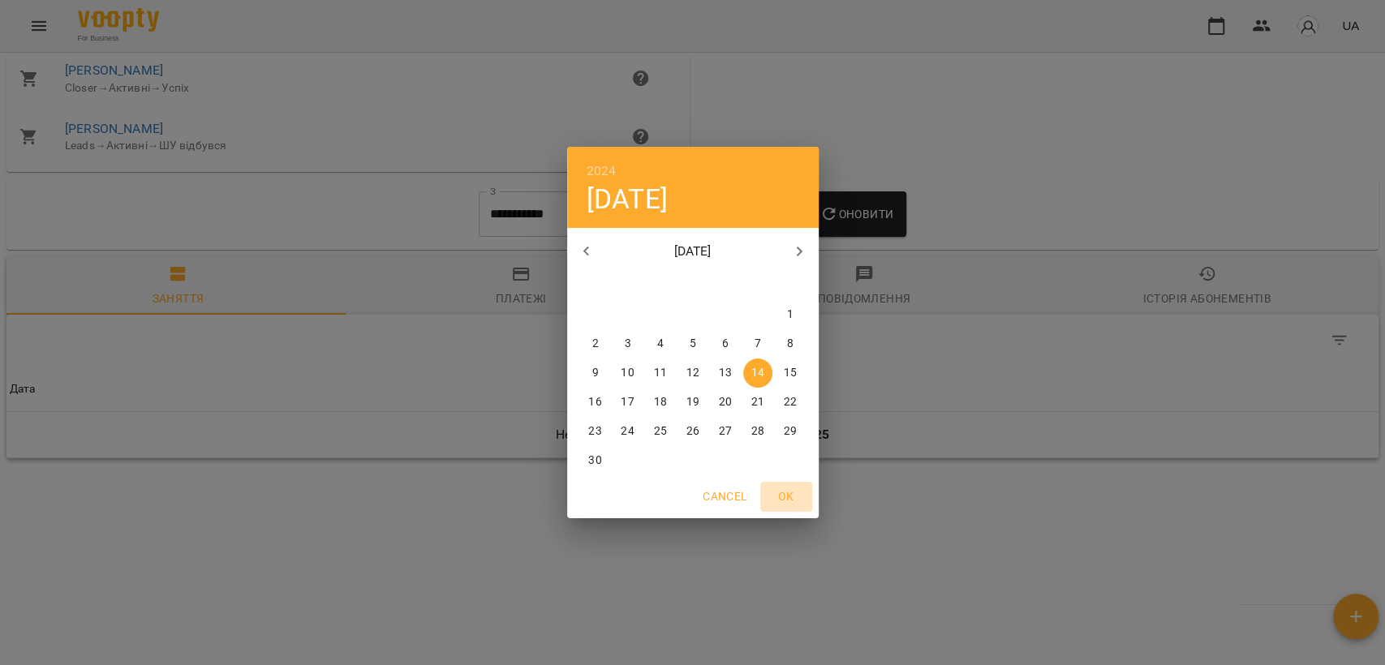
click at [782, 485] on button "OK" at bounding box center [786, 496] width 52 height 29
type input "**********"
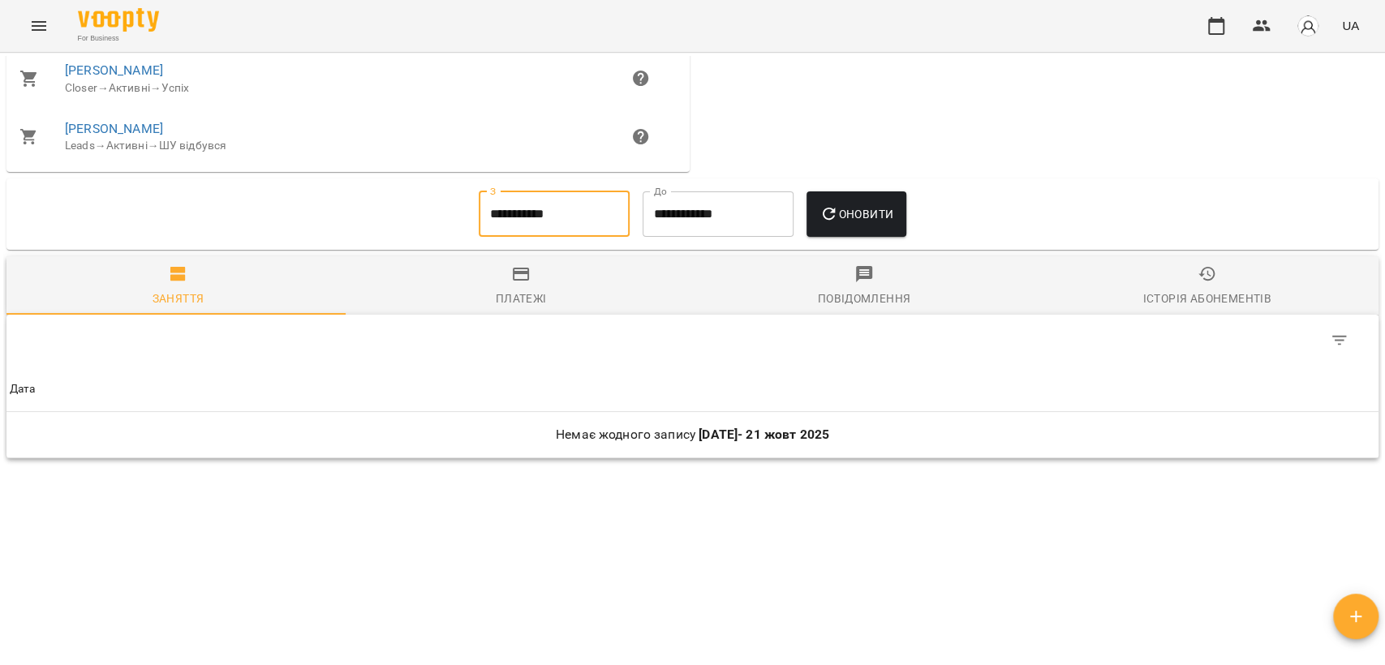
click at [869, 208] on span "Оновити" at bounding box center [856, 213] width 74 height 19
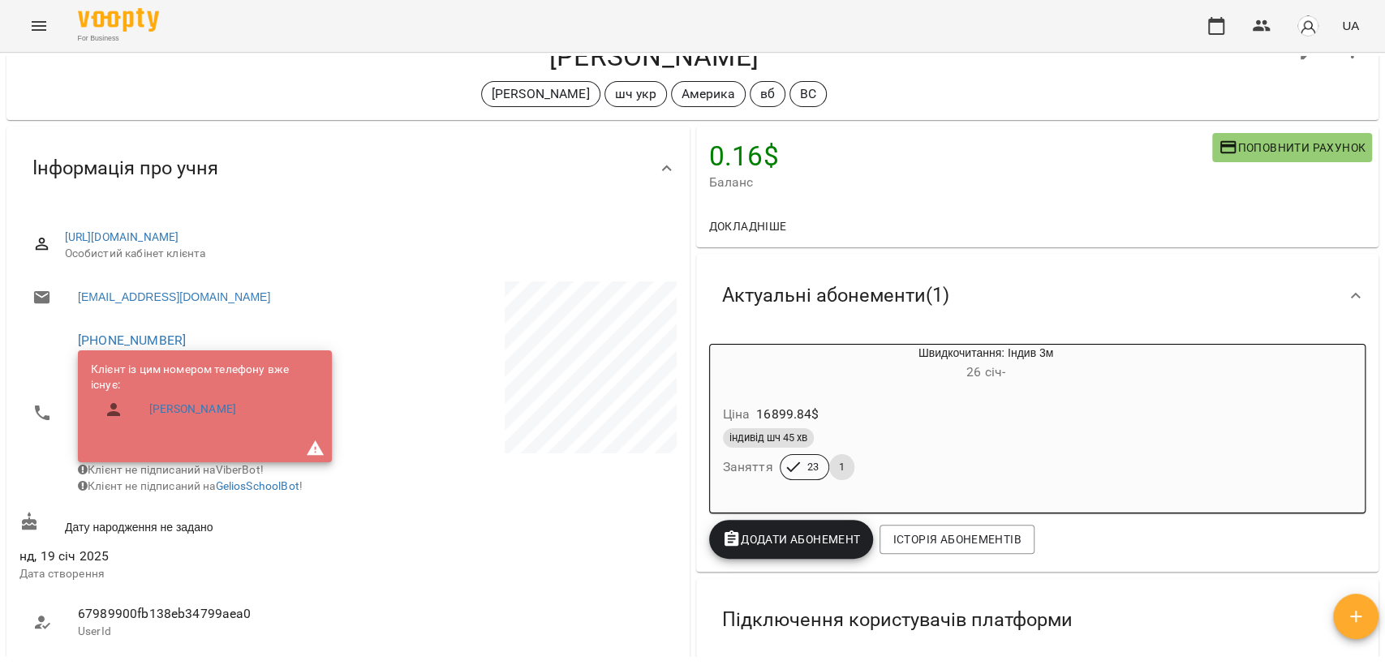
scroll to position [0, 0]
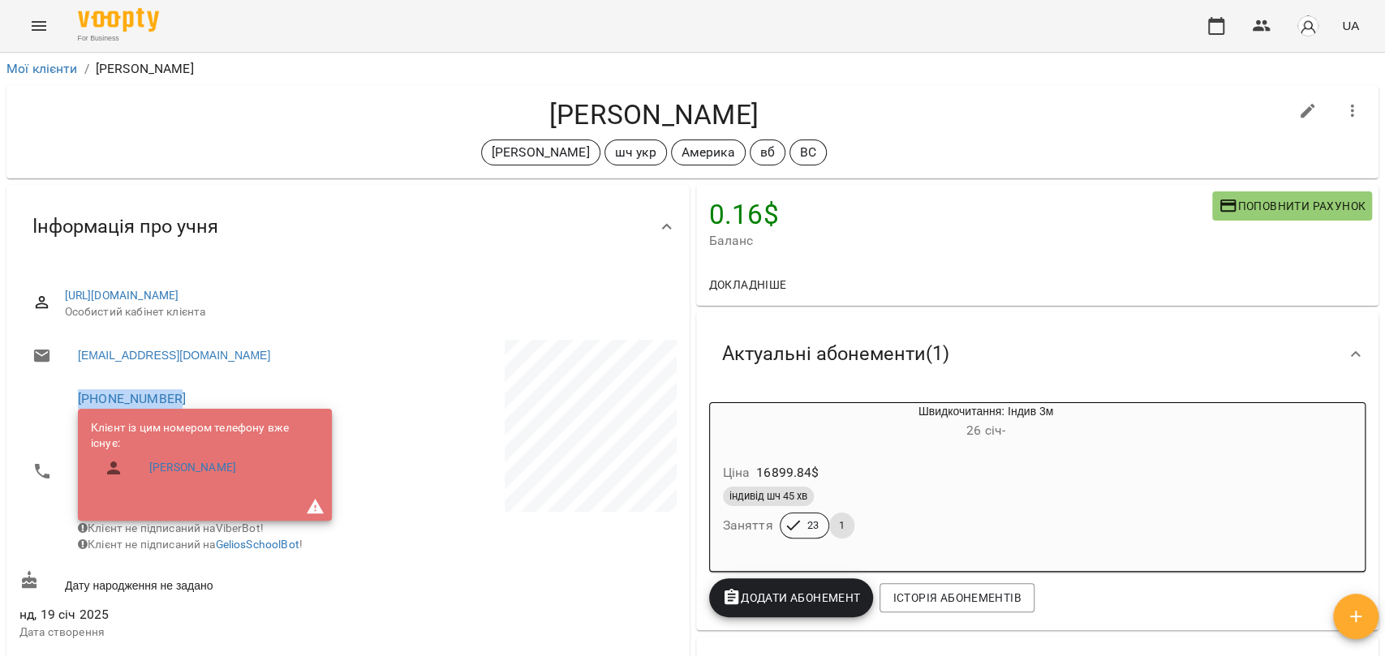
drag, startPoint x: 188, startPoint y: 396, endPoint x: 73, endPoint y: 389, distance: 115.4
click at [73, 389] on li "[PHONE_NUMBER] Клієнт із цим номером телефону вже існує: [PERSON_NAME] Клієнт н…" at bounding box center [181, 471] width 325 height 186
copy link "[PHONE_NUMBER]"
click at [32, 66] on link "Мої клієнти" at bounding box center [41, 68] width 71 height 15
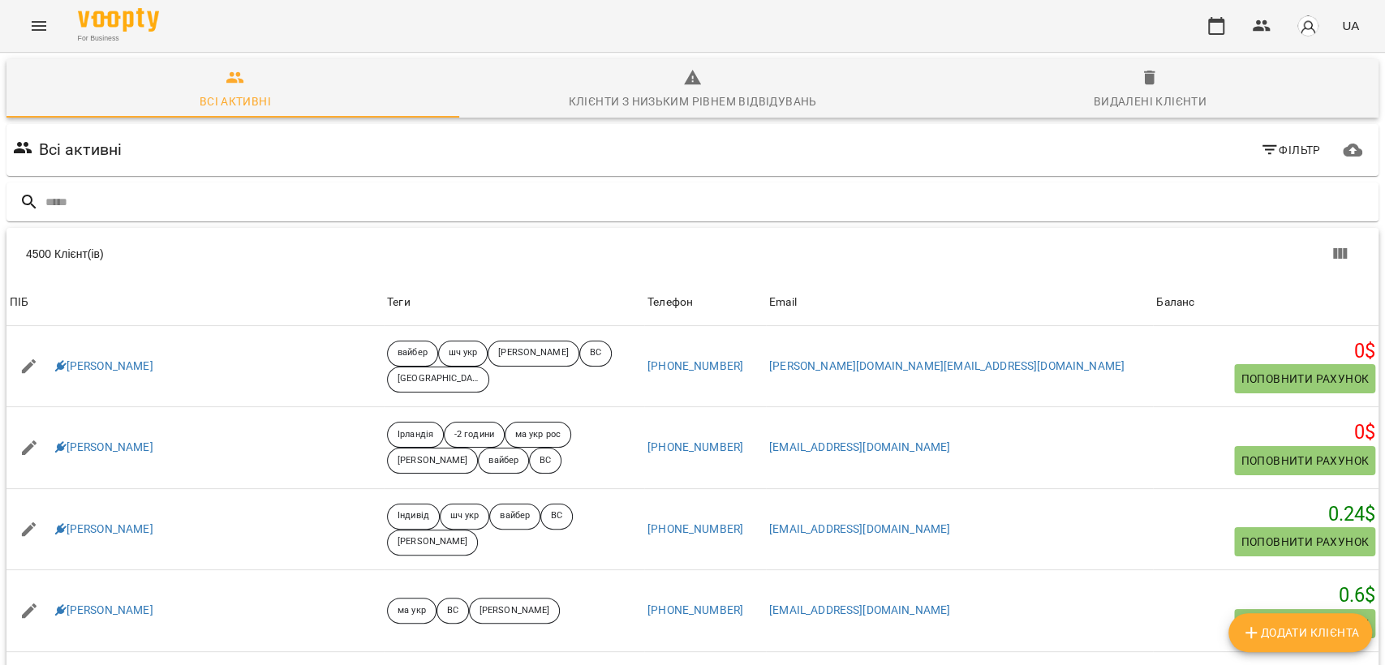
click at [269, 191] on input "text" at bounding box center [708, 202] width 1326 height 27
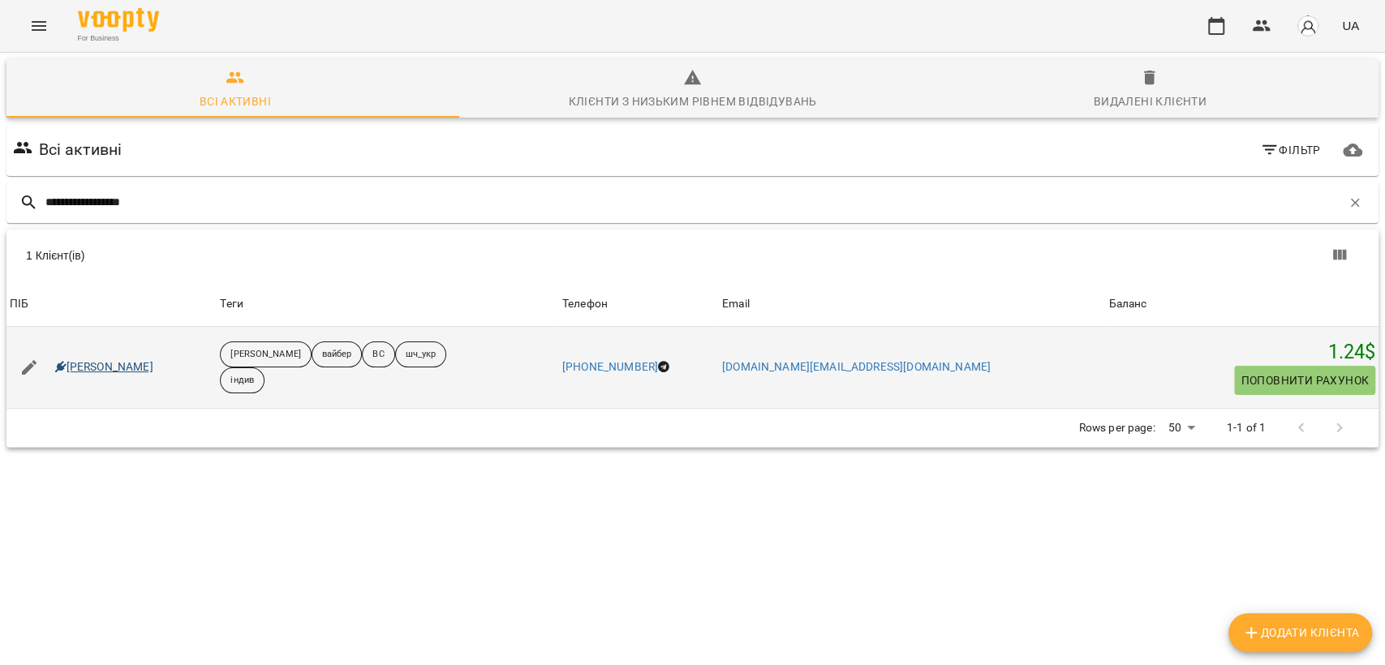
type input "**********"
click at [101, 365] on link "[PERSON_NAME]" at bounding box center [104, 367] width 98 height 16
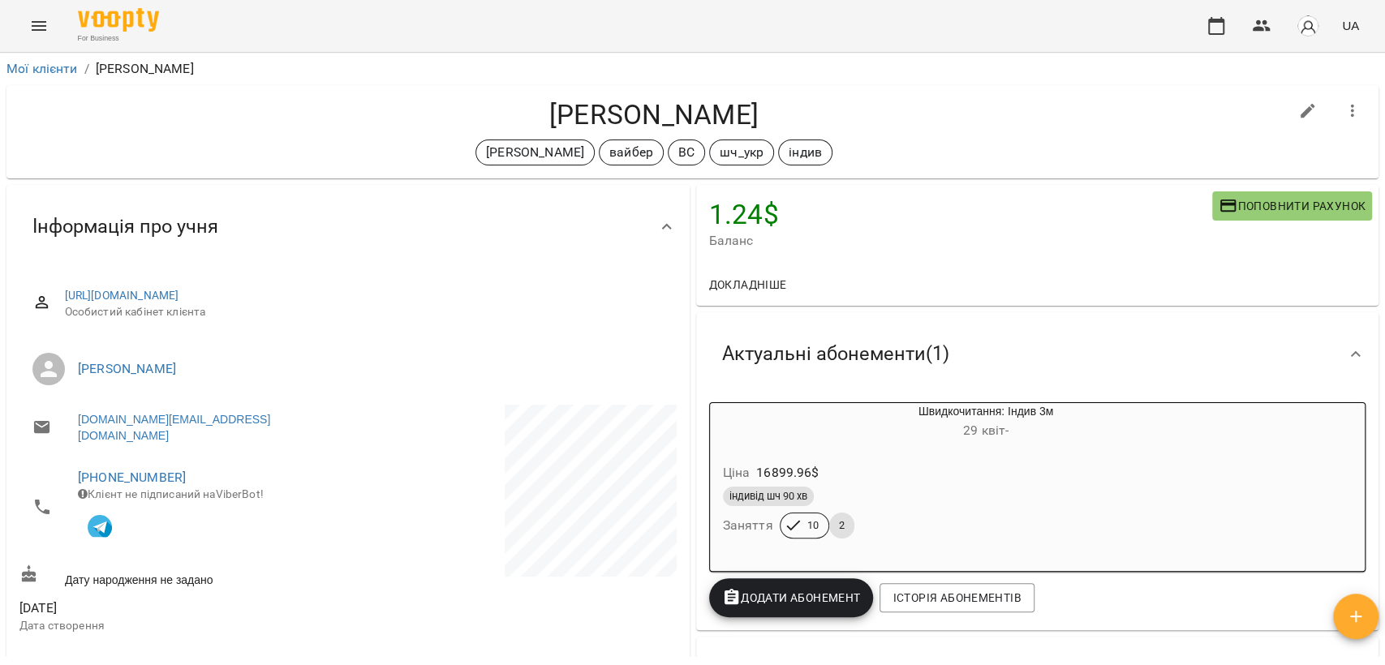
click at [831, 593] on span "Додати Абонемент" at bounding box center [791, 597] width 139 height 19
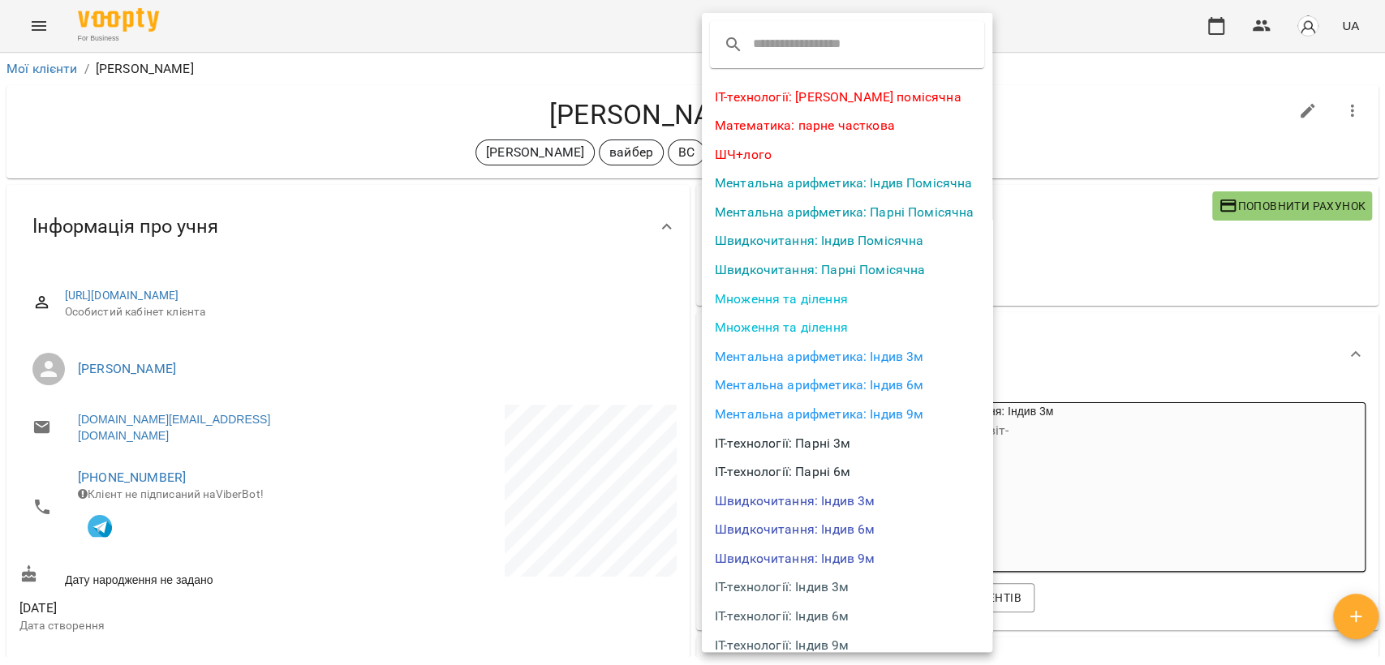
click at [854, 503] on li "Швидкочитання: Індив 3м" at bounding box center [847, 501] width 290 height 29
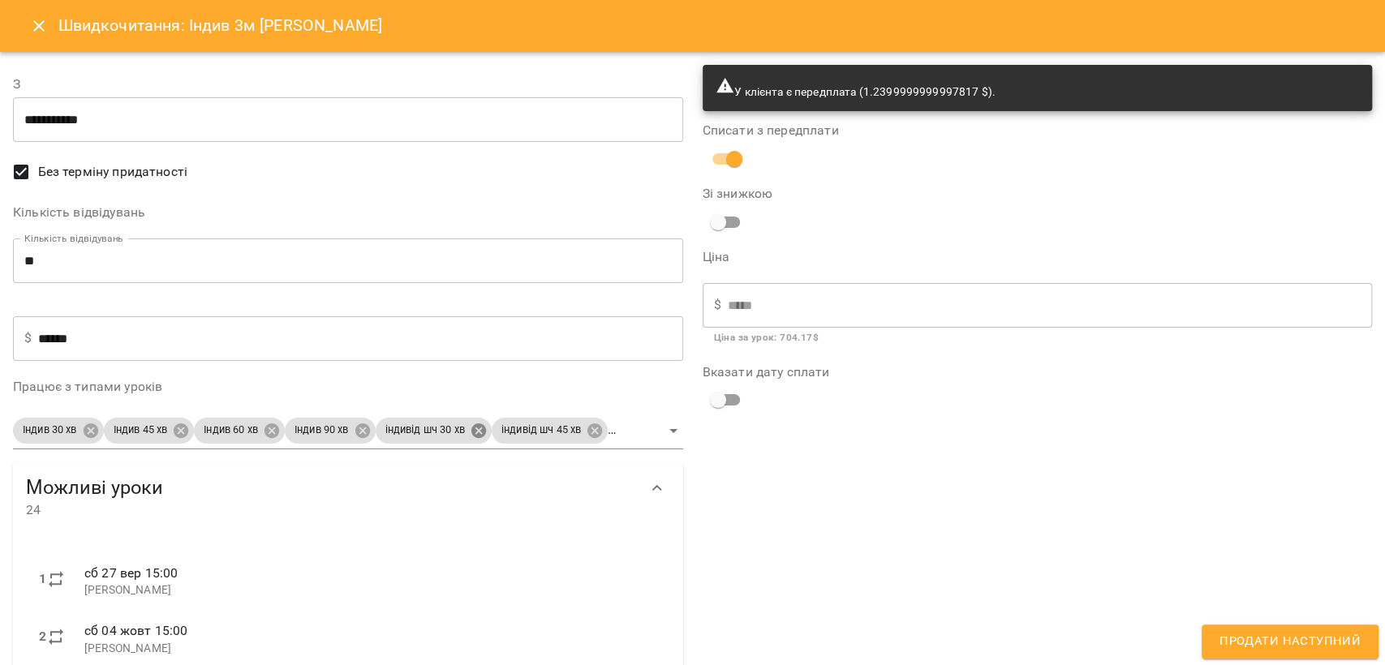
click at [491, 429] on body "For Business UA Мої клієнти / [PERSON_NAME] [PERSON_NAME] [PERSON_NAME] ВС шч_у…" at bounding box center [692, 359] width 1385 height 718
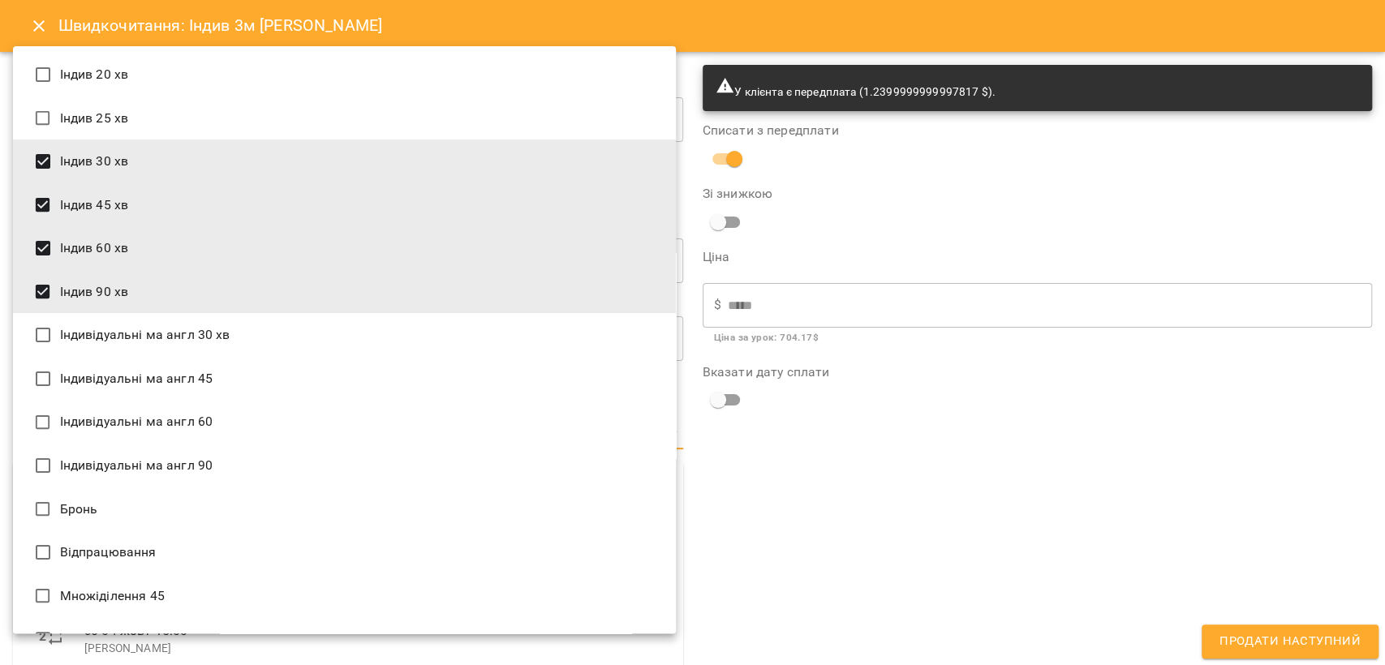
scroll to position [1729, 0]
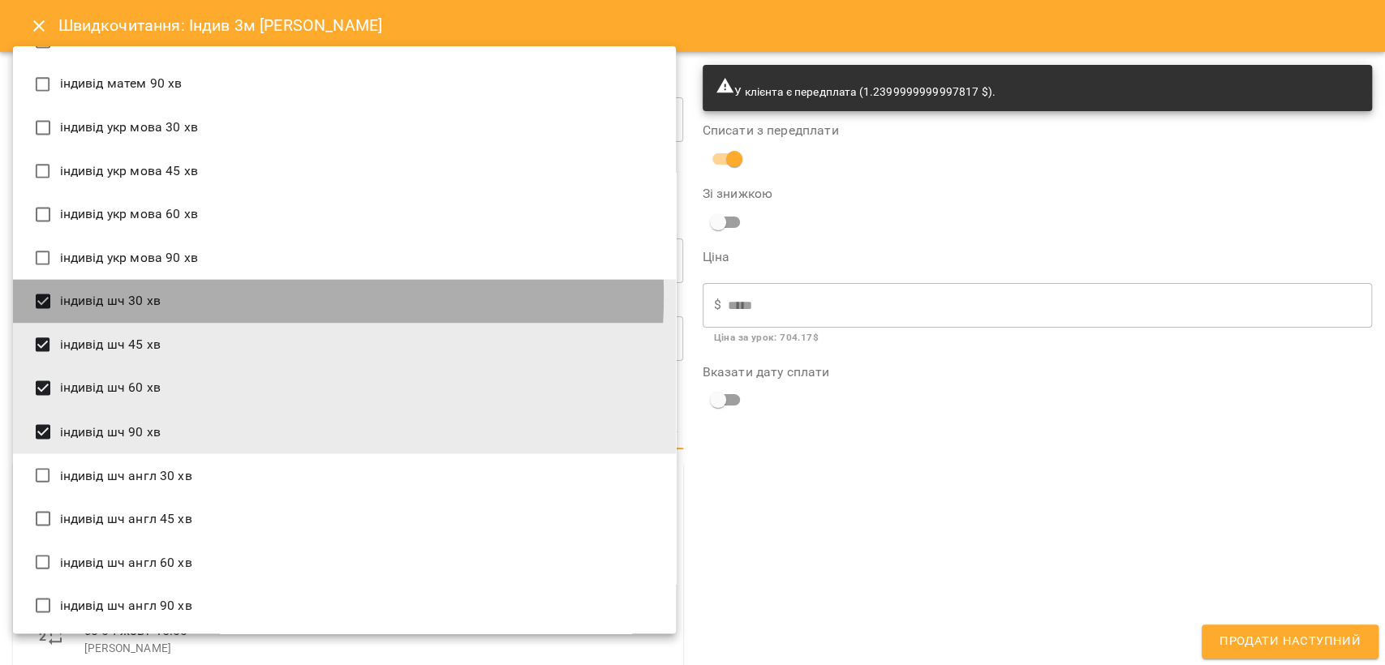
click at [135, 295] on li "індивід шч 30 хв" at bounding box center [344, 301] width 663 height 44
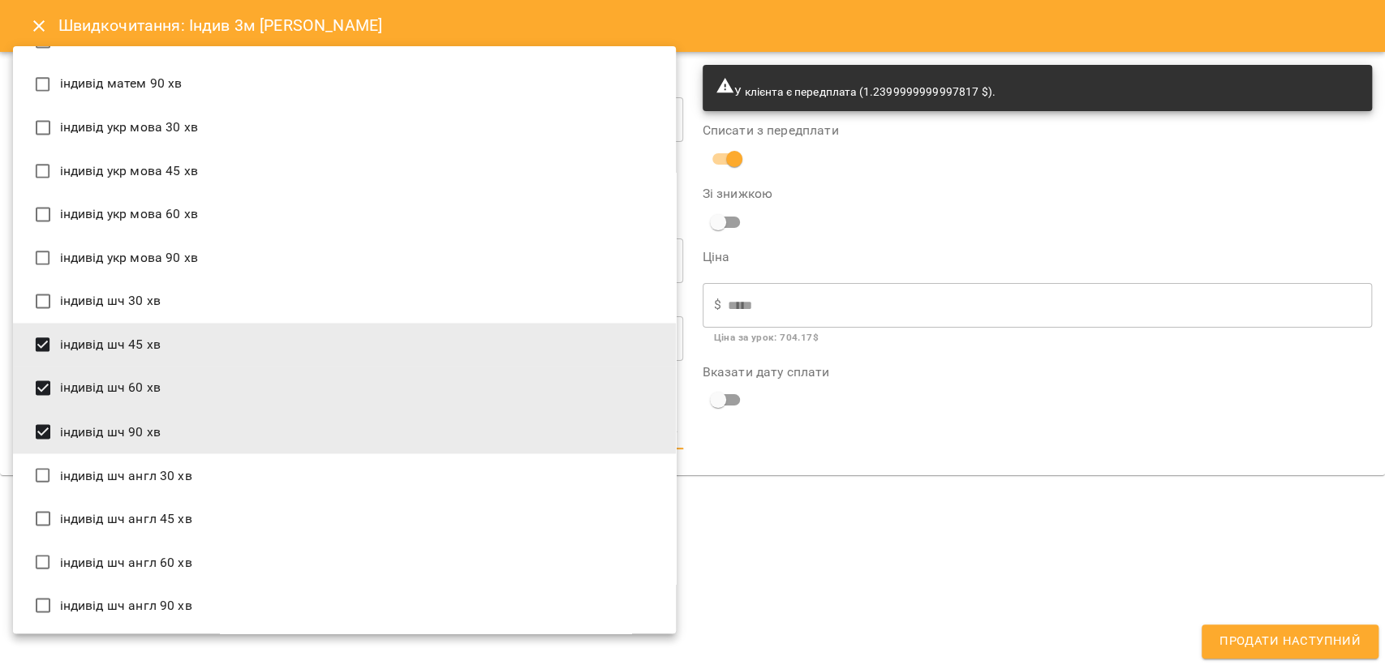
click at [141, 344] on li "індивід шч 45 хв" at bounding box center [344, 345] width 663 height 44
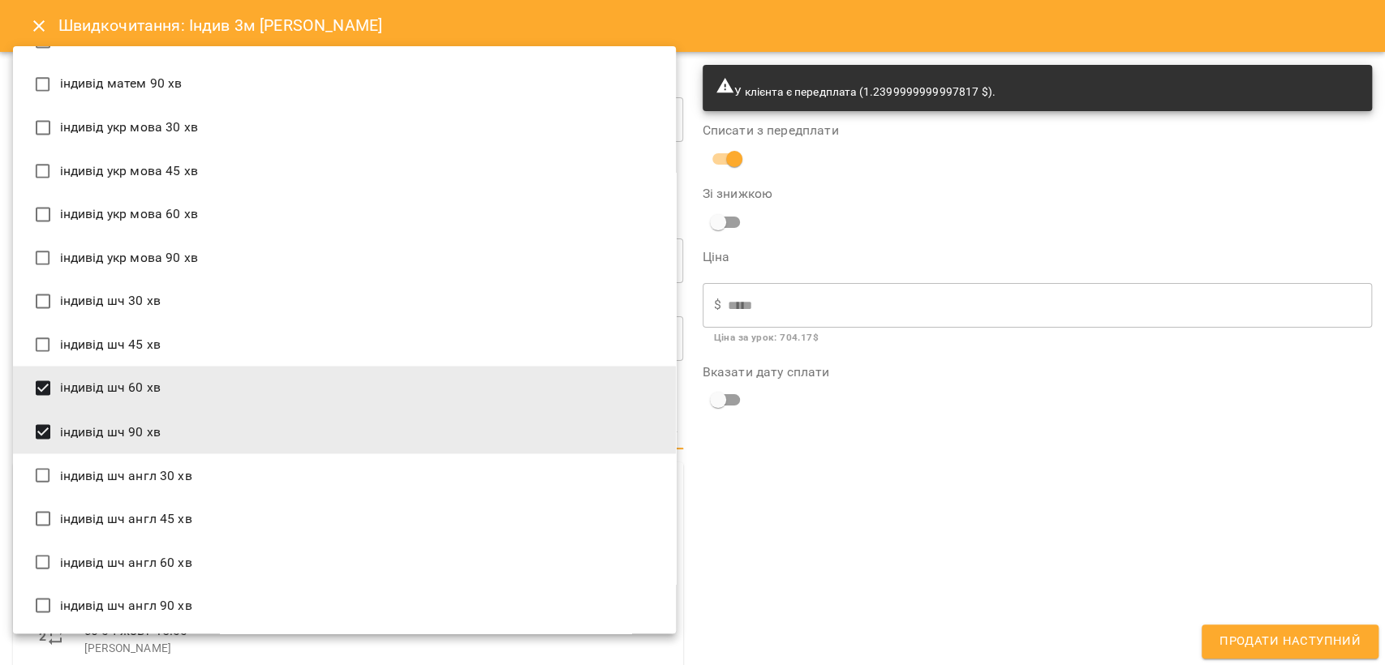
click at [166, 398] on li "індивід шч 60 хв" at bounding box center [344, 388] width 663 height 44
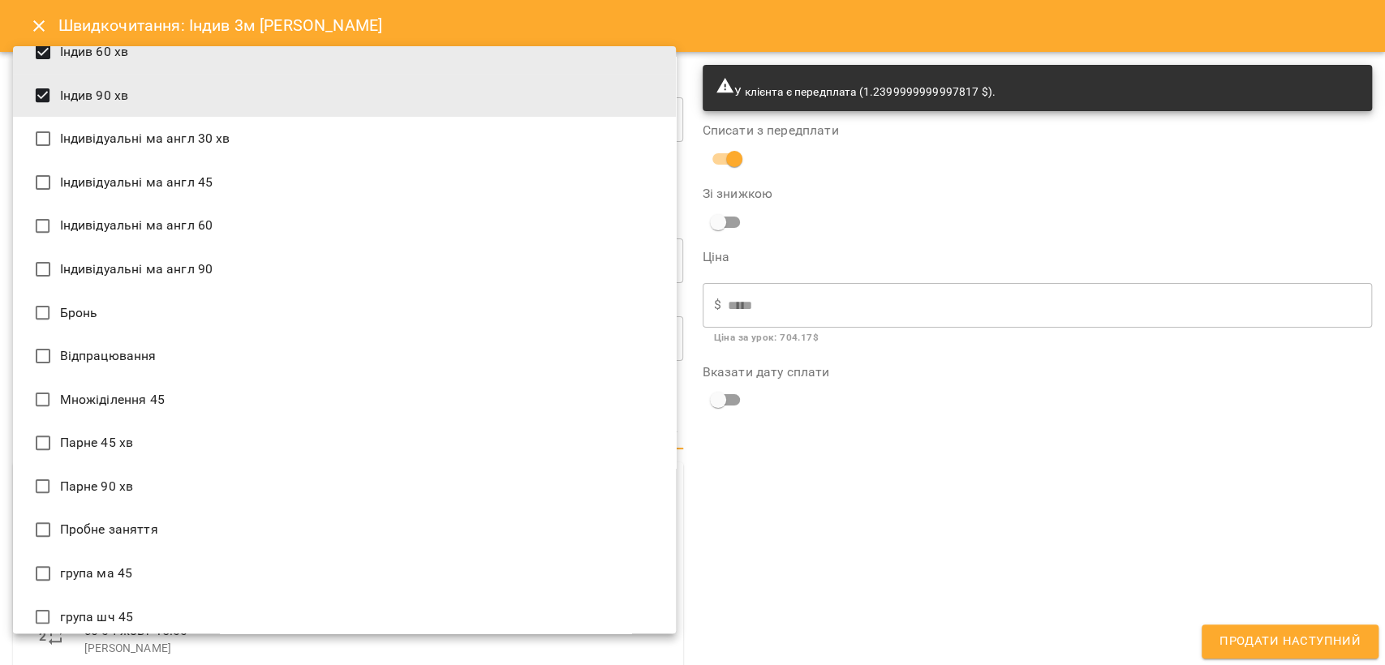
scroll to position [0, 0]
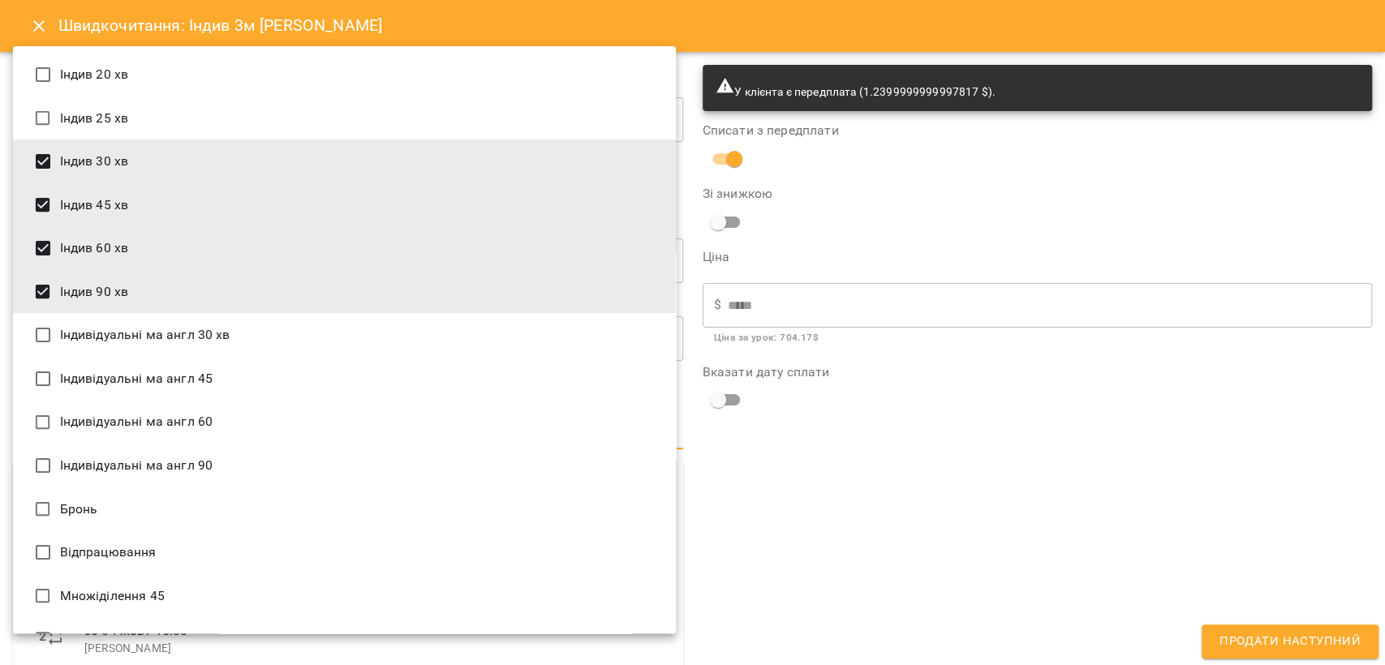
click at [188, 290] on li "Індив 90 хв" at bounding box center [344, 292] width 663 height 44
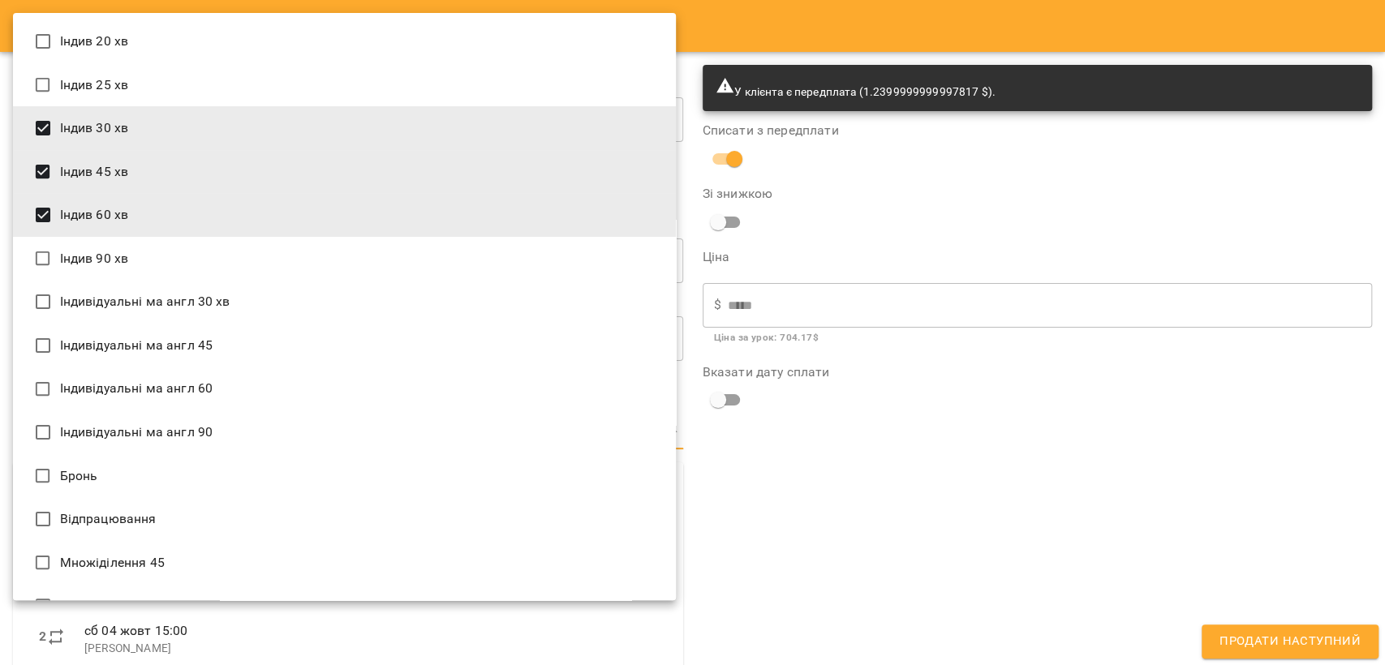
click at [196, 221] on li "Індив 60 хв" at bounding box center [344, 215] width 663 height 44
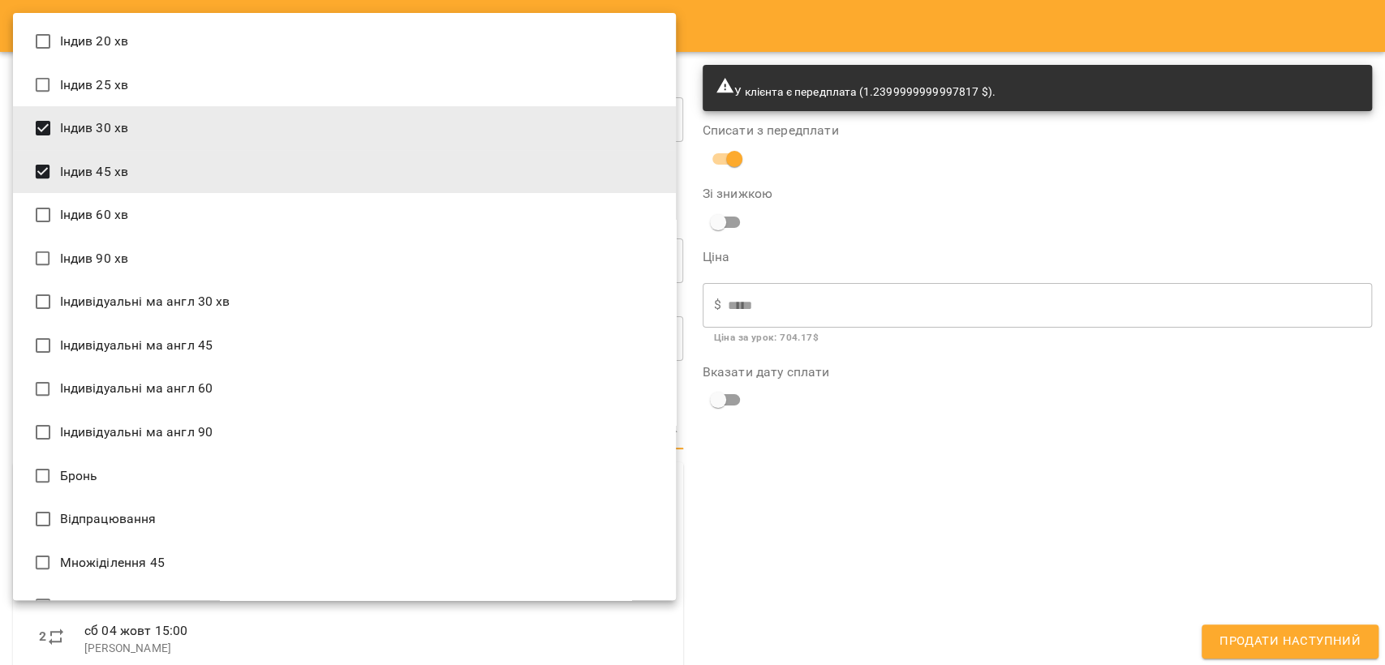
click at [196, 170] on li "Індив 45 хв" at bounding box center [344, 172] width 663 height 44
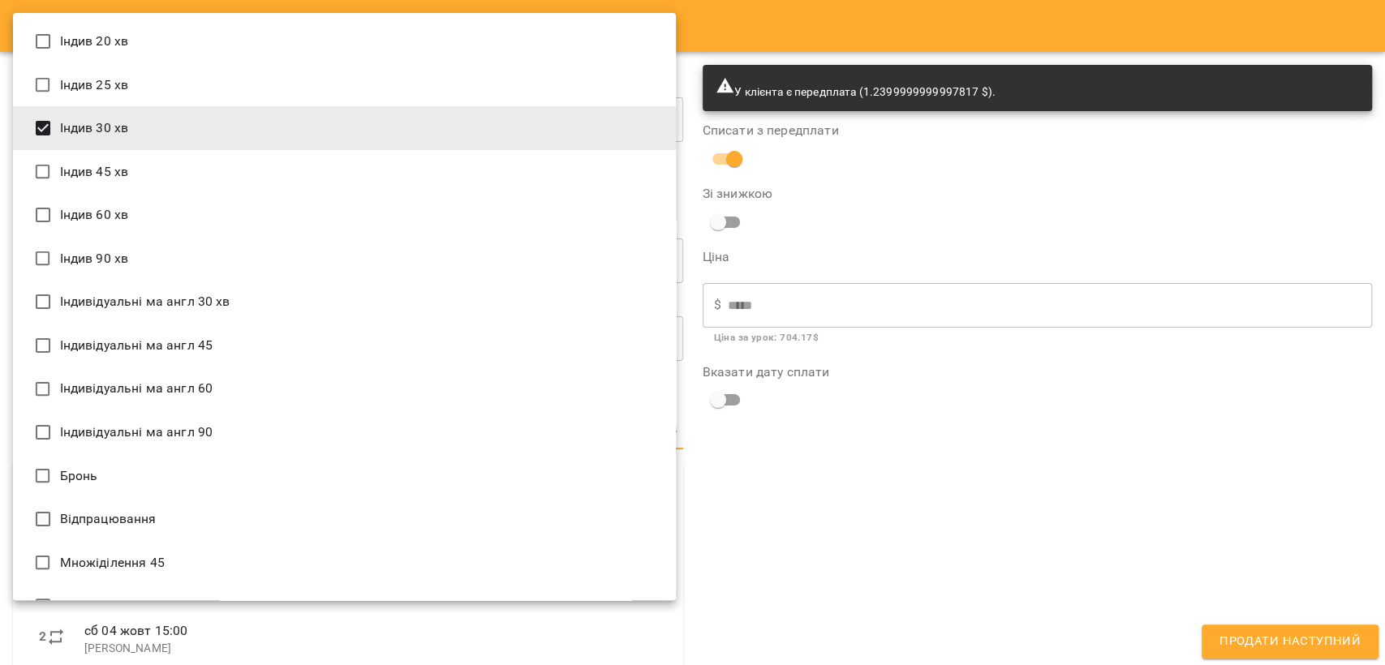
drag, startPoint x: 204, startPoint y: 132, endPoint x: 211, endPoint y: 144, distance: 13.5
click at [204, 132] on li "Індив 30 хв" at bounding box center [344, 128] width 663 height 44
type input "**********"
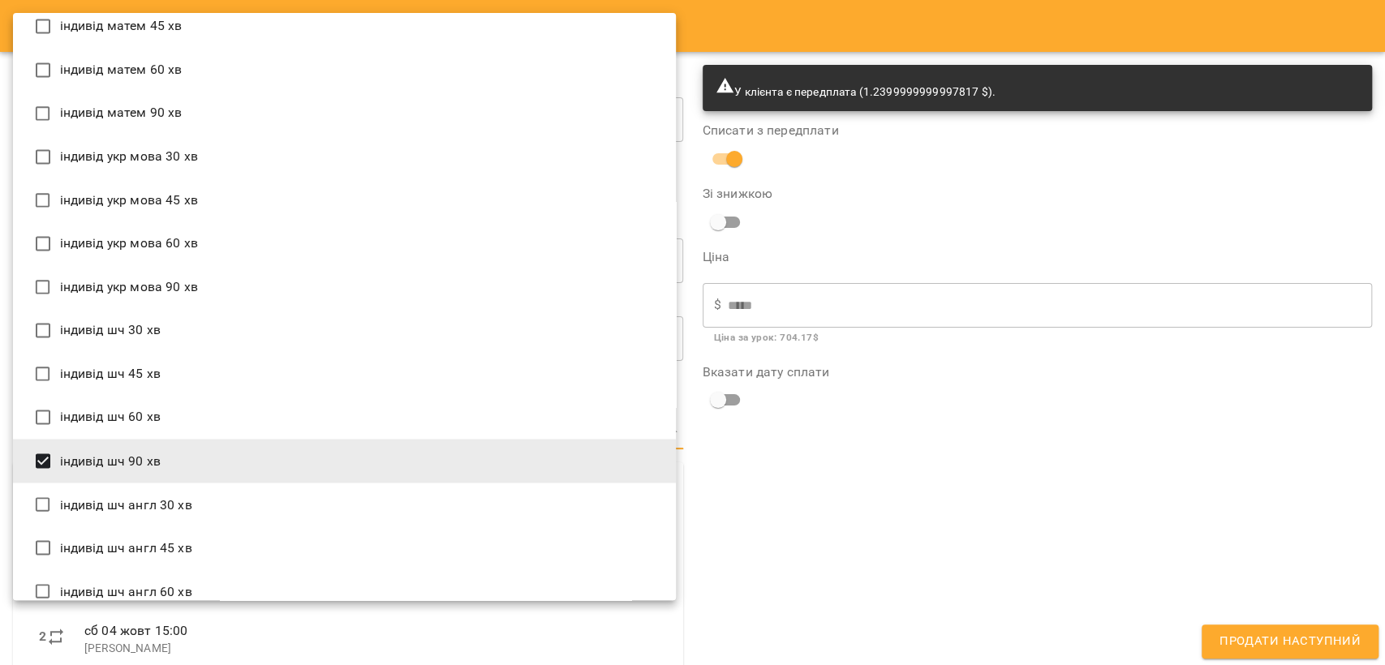
scroll to position [1729, 0]
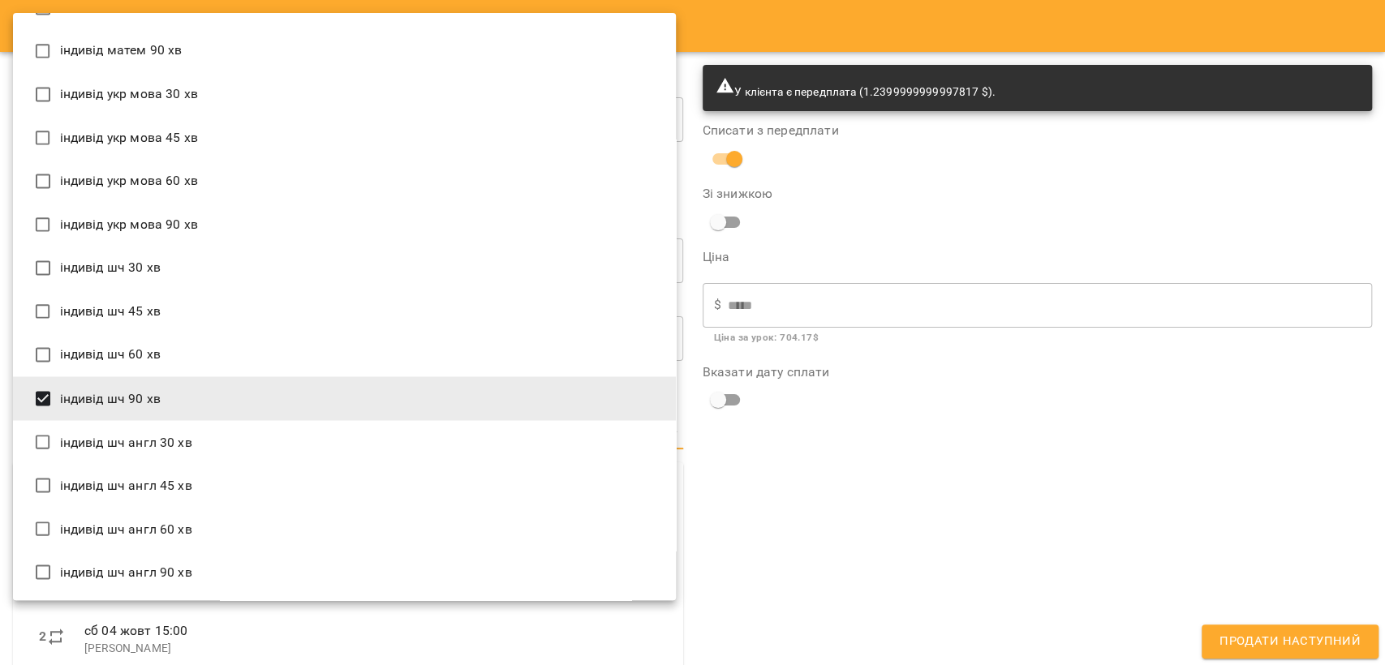
click at [868, 558] on div at bounding box center [692, 332] width 1385 height 665
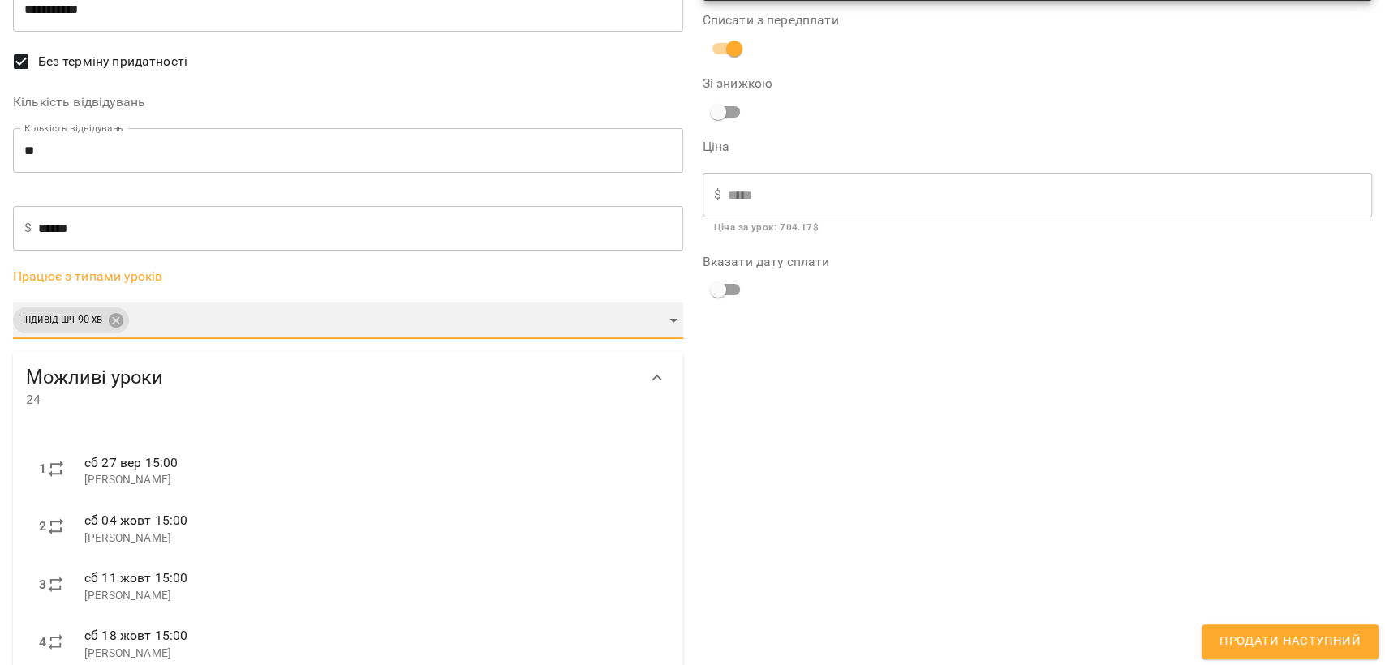
scroll to position [0, 0]
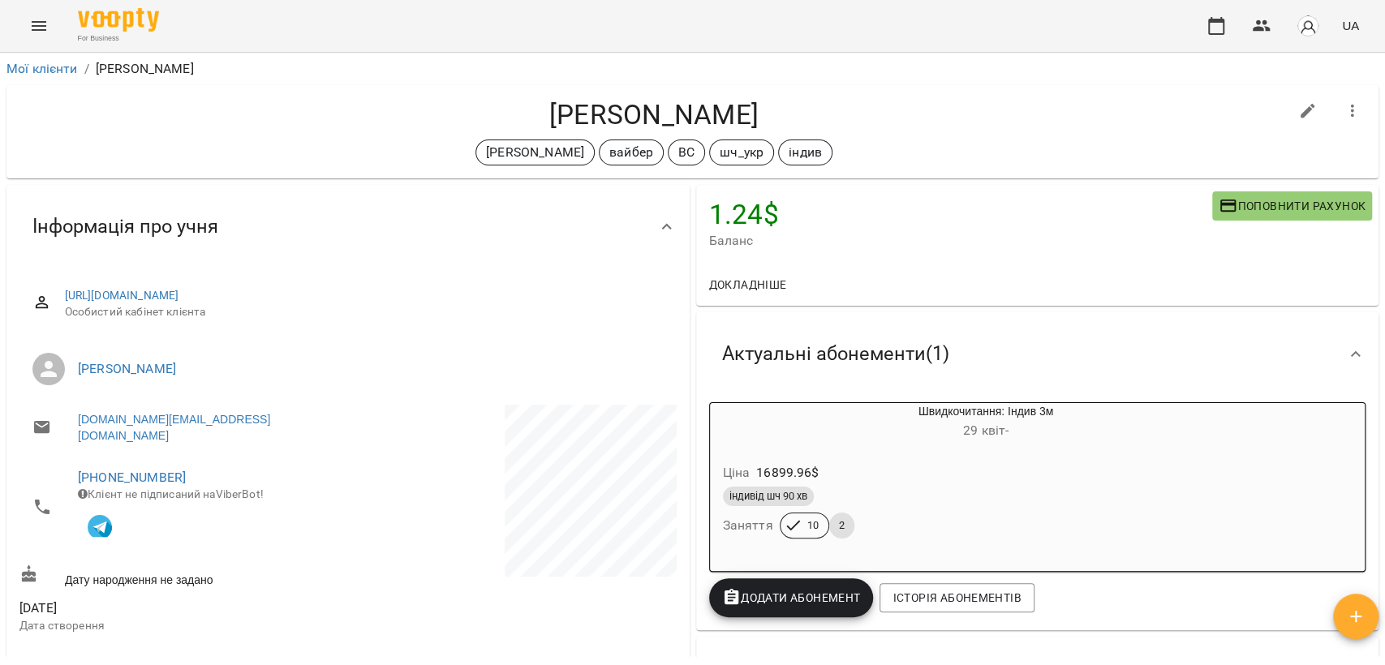
click at [1300, 208] on span "Поповнити рахунок" at bounding box center [1292, 205] width 147 height 19
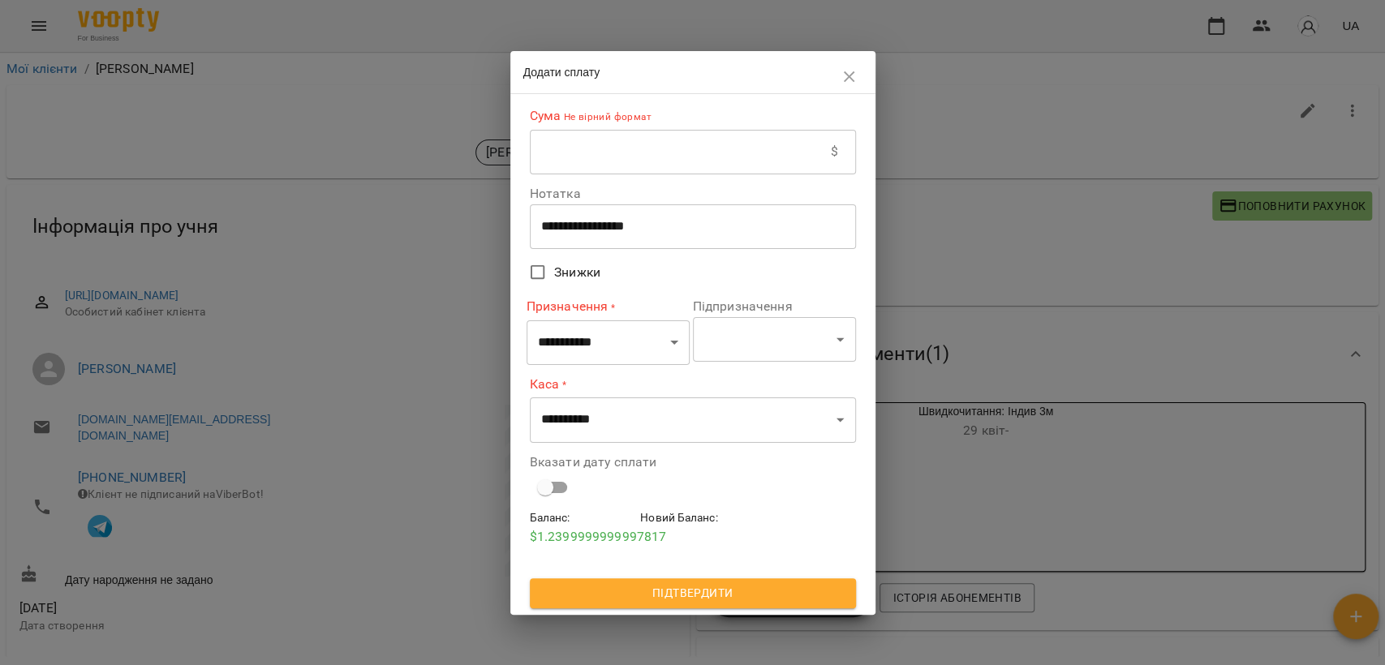
click at [647, 142] on input "text" at bounding box center [680, 151] width 301 height 45
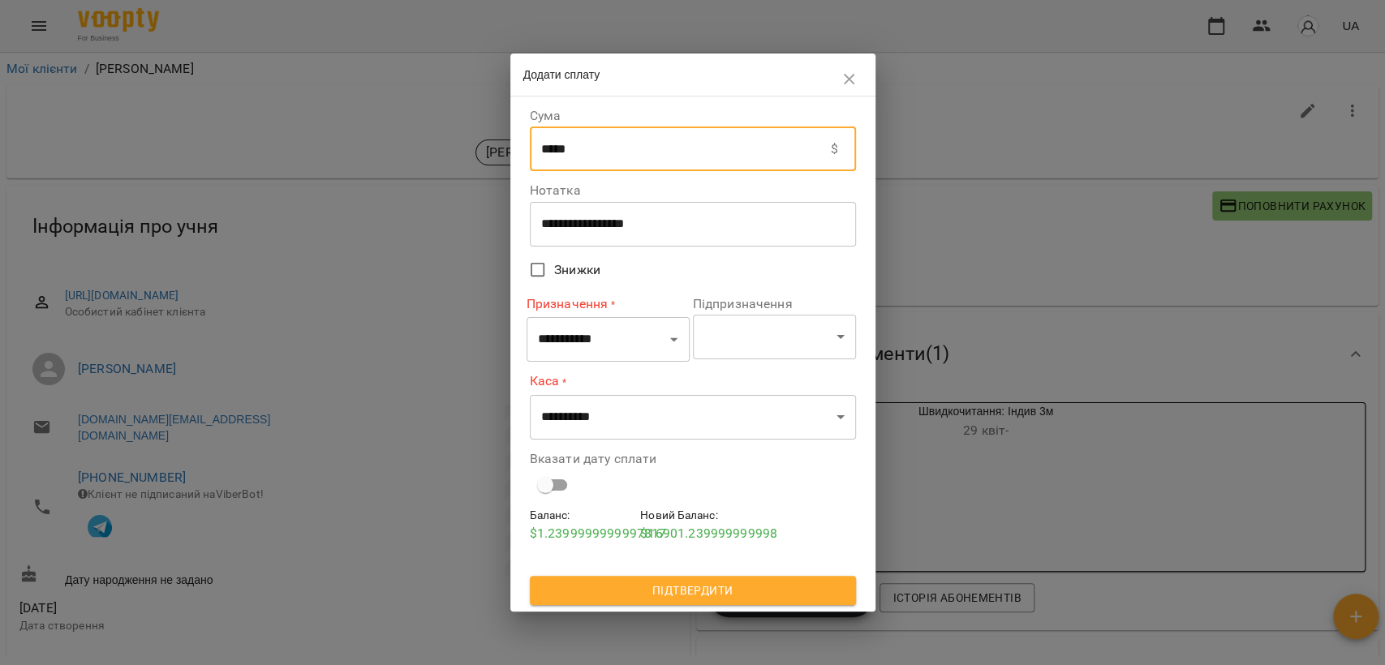
type input "*****"
click at [747, 245] on div "**********" at bounding box center [693, 223] width 326 height 45
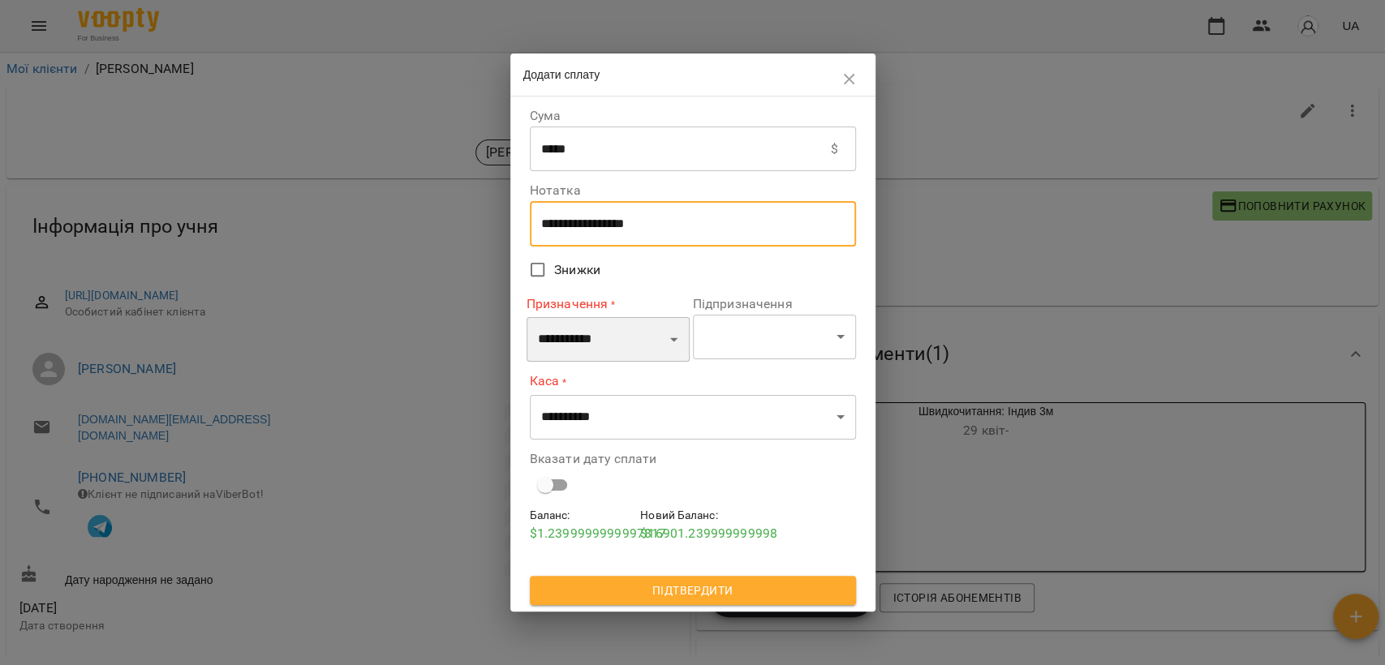
click at [660, 340] on select "**********" at bounding box center [608, 339] width 163 height 45
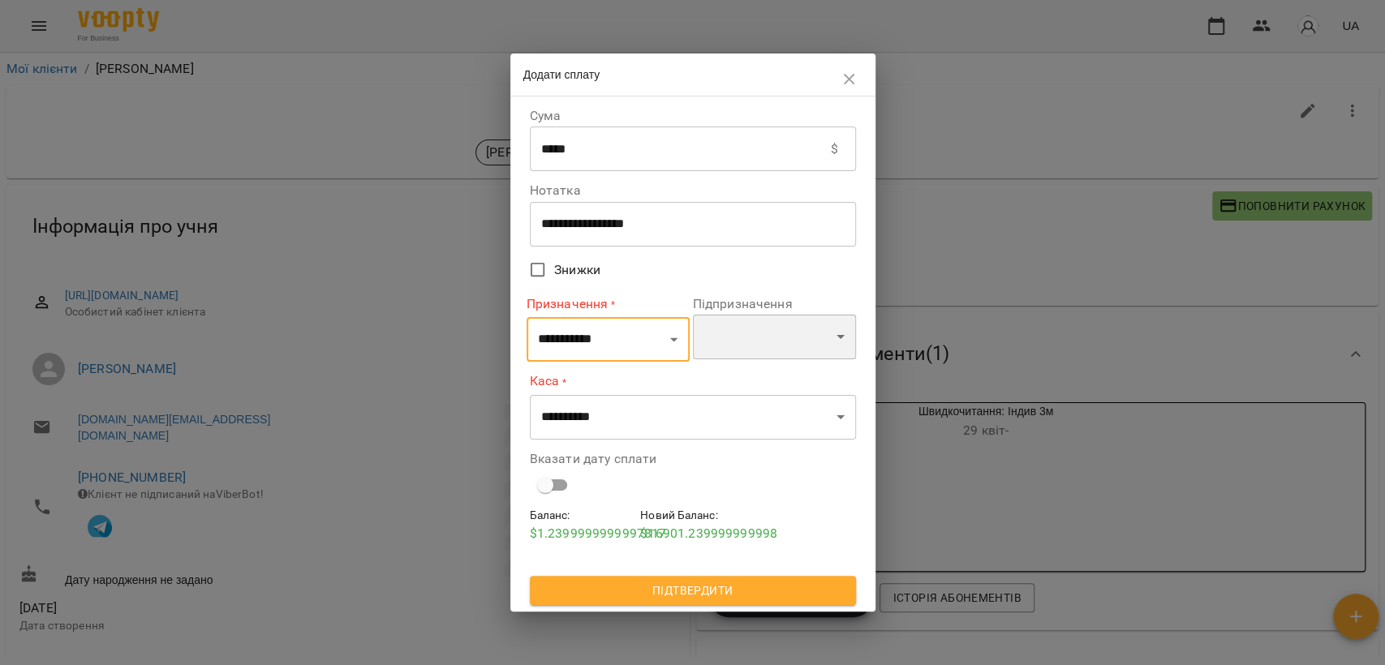
click at [694, 342] on select at bounding box center [774, 336] width 163 height 45
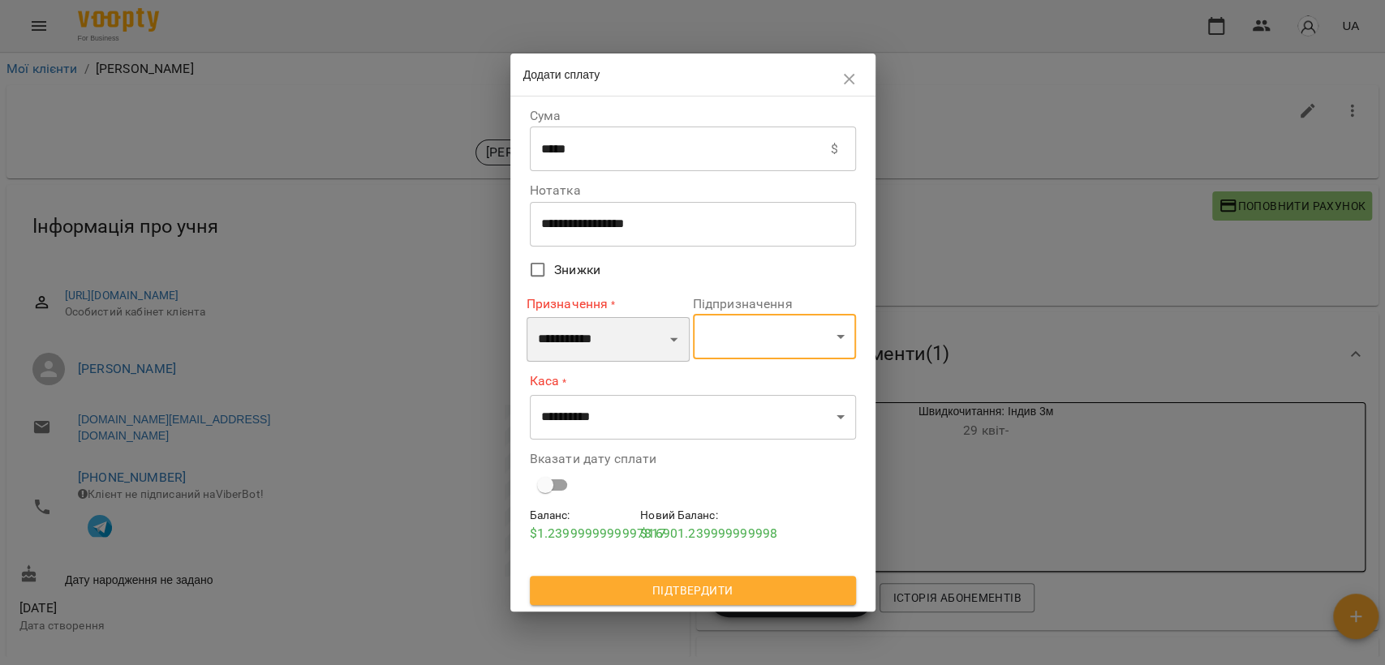
click at [681, 346] on select "**********" at bounding box center [608, 339] width 163 height 45
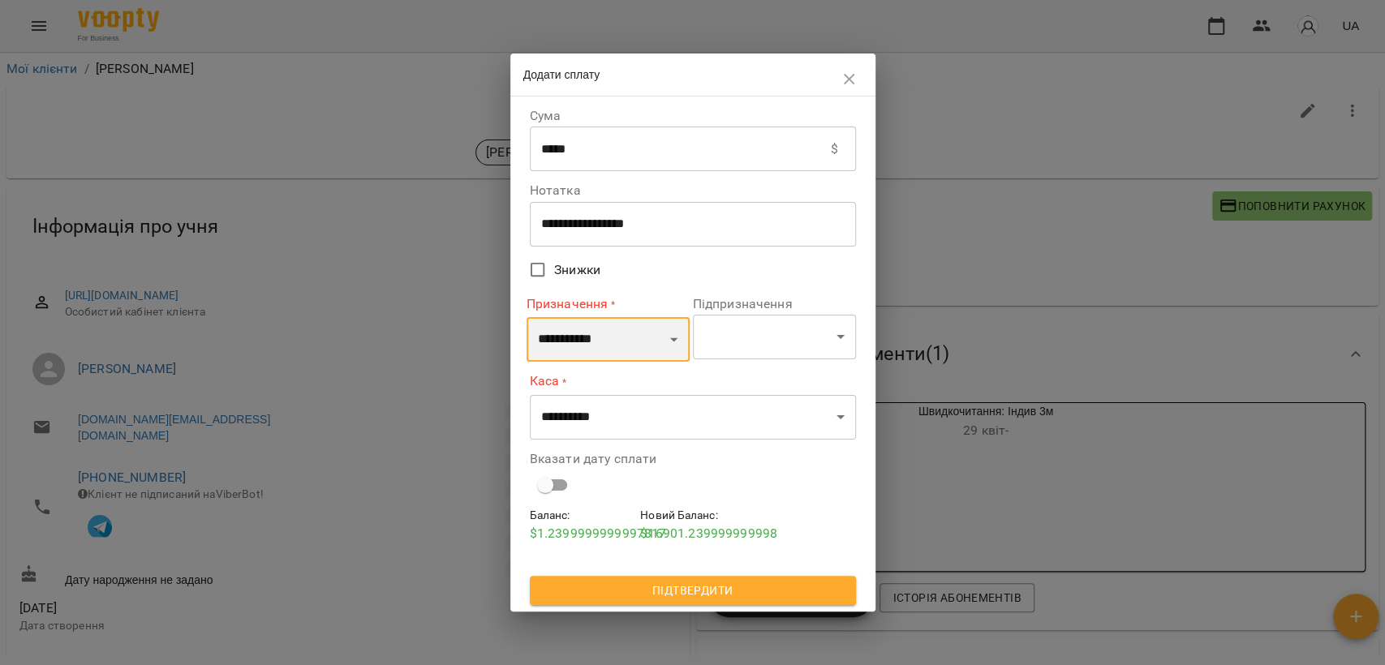
select select "*********"
click at [527, 317] on select "**********" at bounding box center [608, 339] width 163 height 45
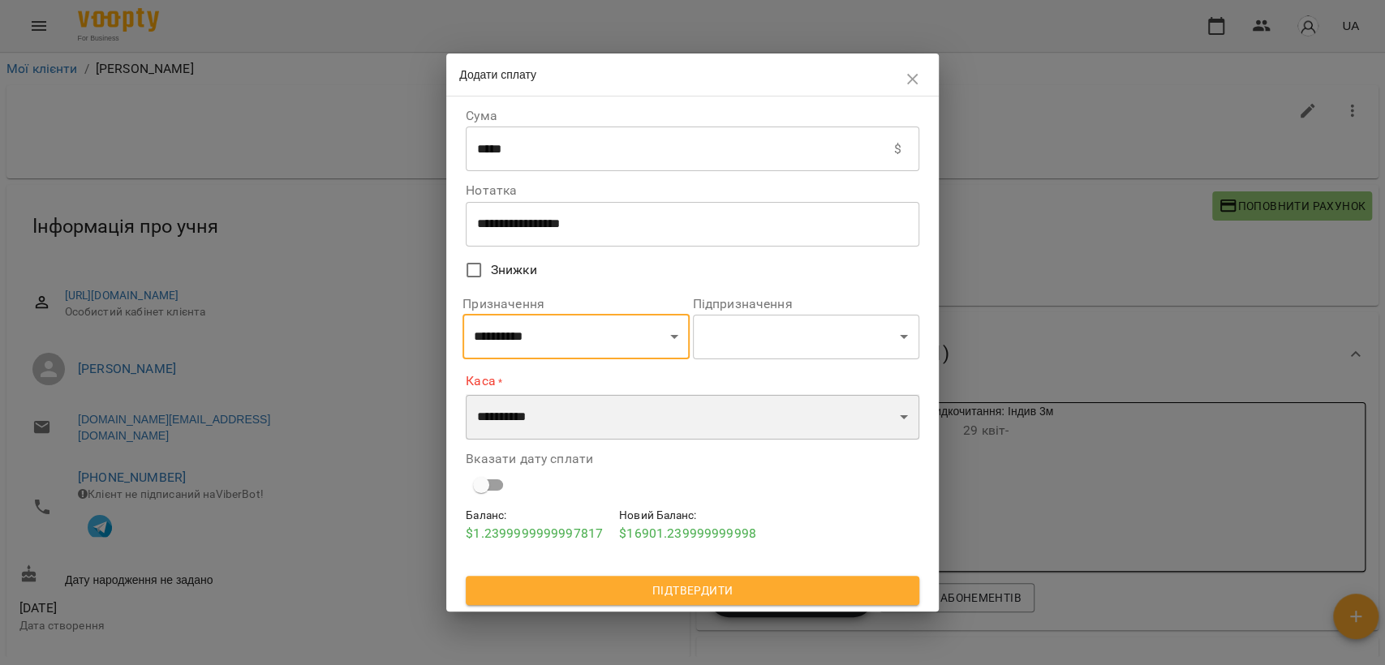
click at [631, 425] on select "**********" at bounding box center [693, 416] width 454 height 45
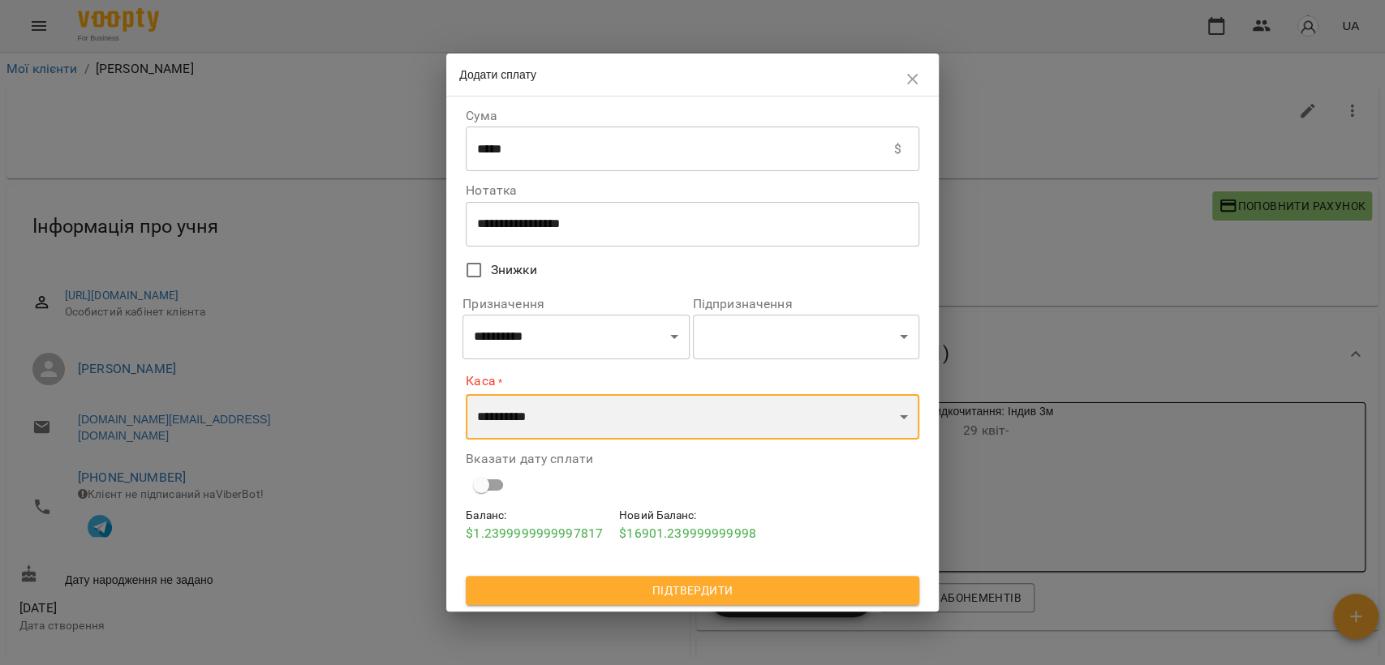
select select "****"
click at [466, 394] on select "**********" at bounding box center [693, 416] width 454 height 45
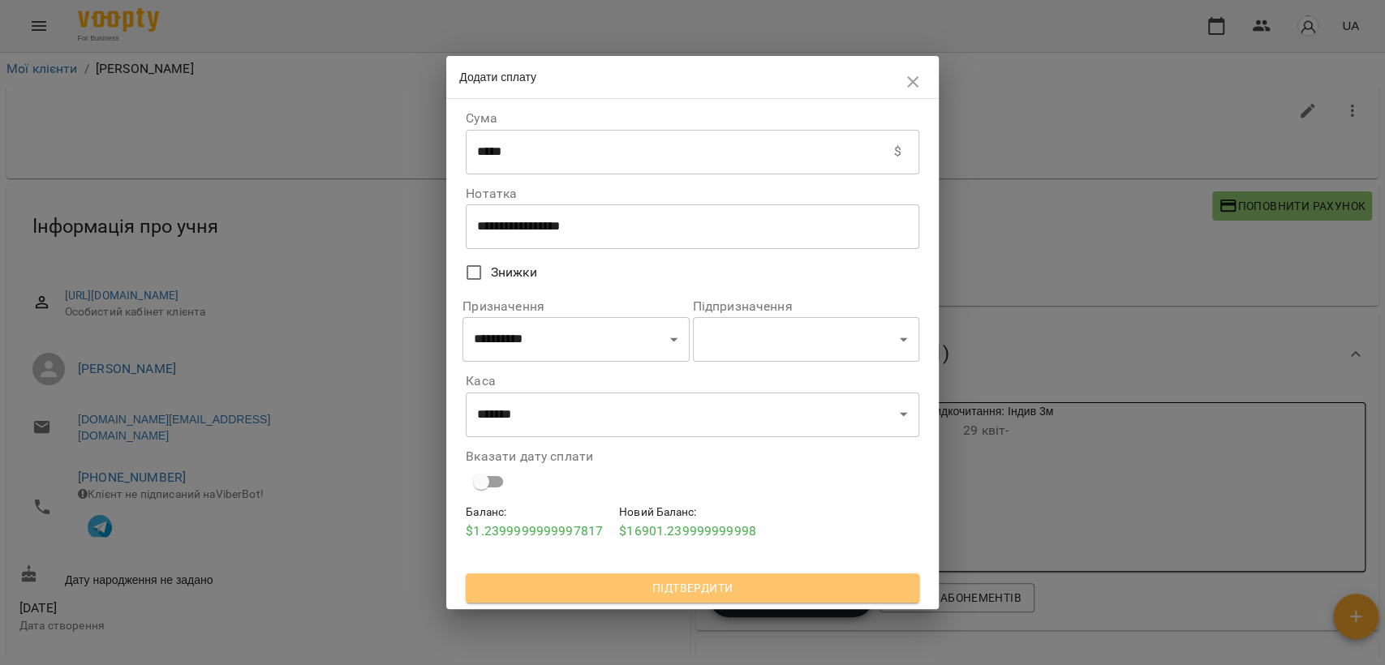
click at [641, 587] on span "Підтвердити" at bounding box center [693, 587] width 428 height 19
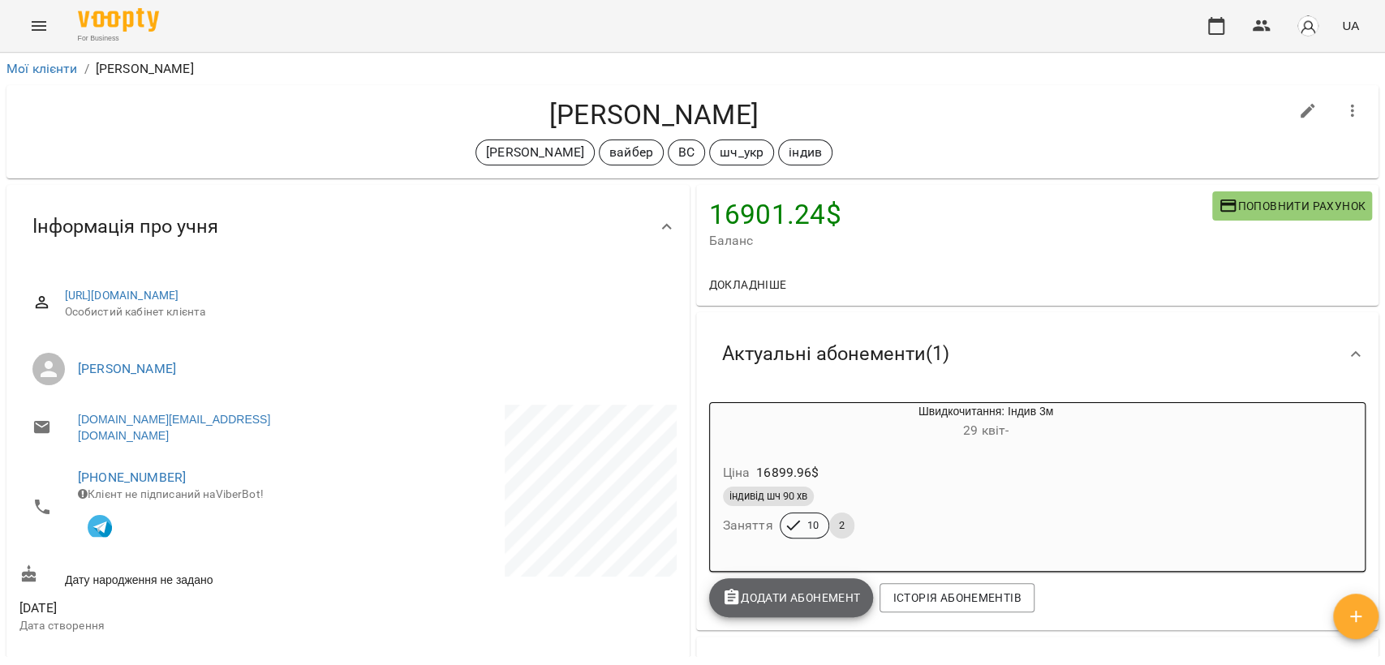
click at [764, 599] on span "Додати Абонемент" at bounding box center [791, 597] width 139 height 19
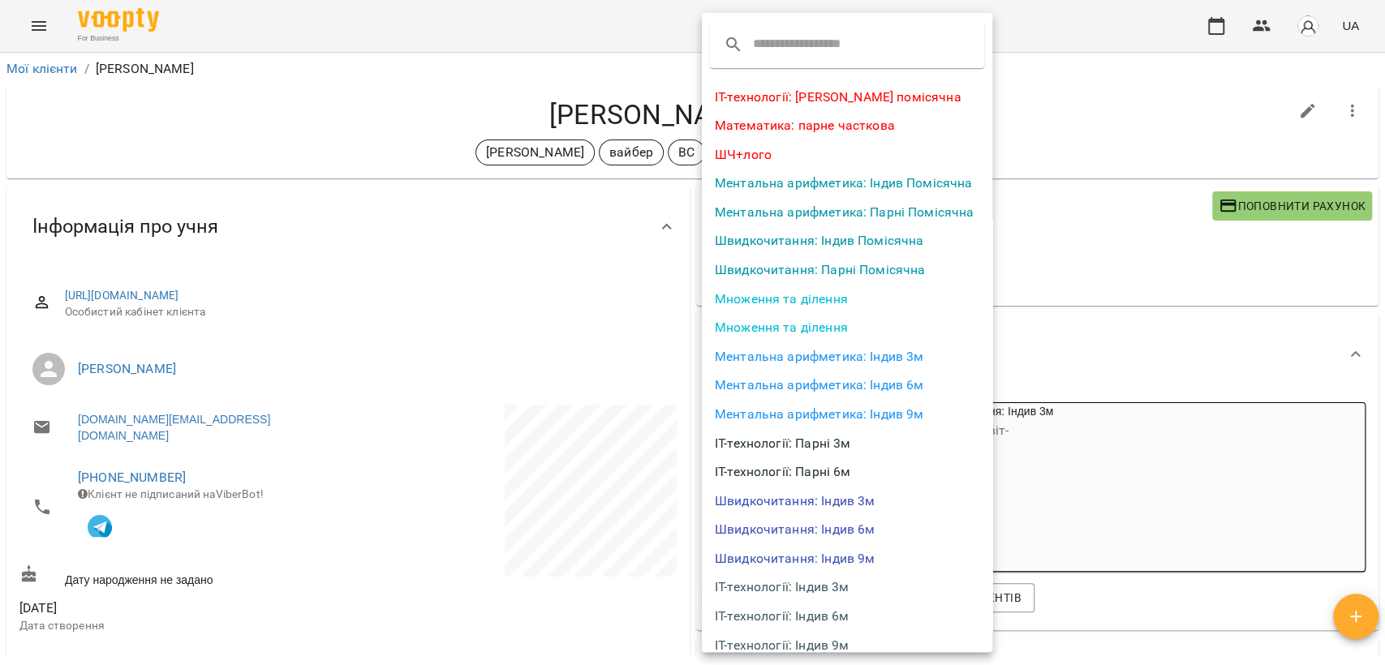
click at [838, 495] on li "Швидкочитання: Індив 3м" at bounding box center [847, 501] width 290 height 29
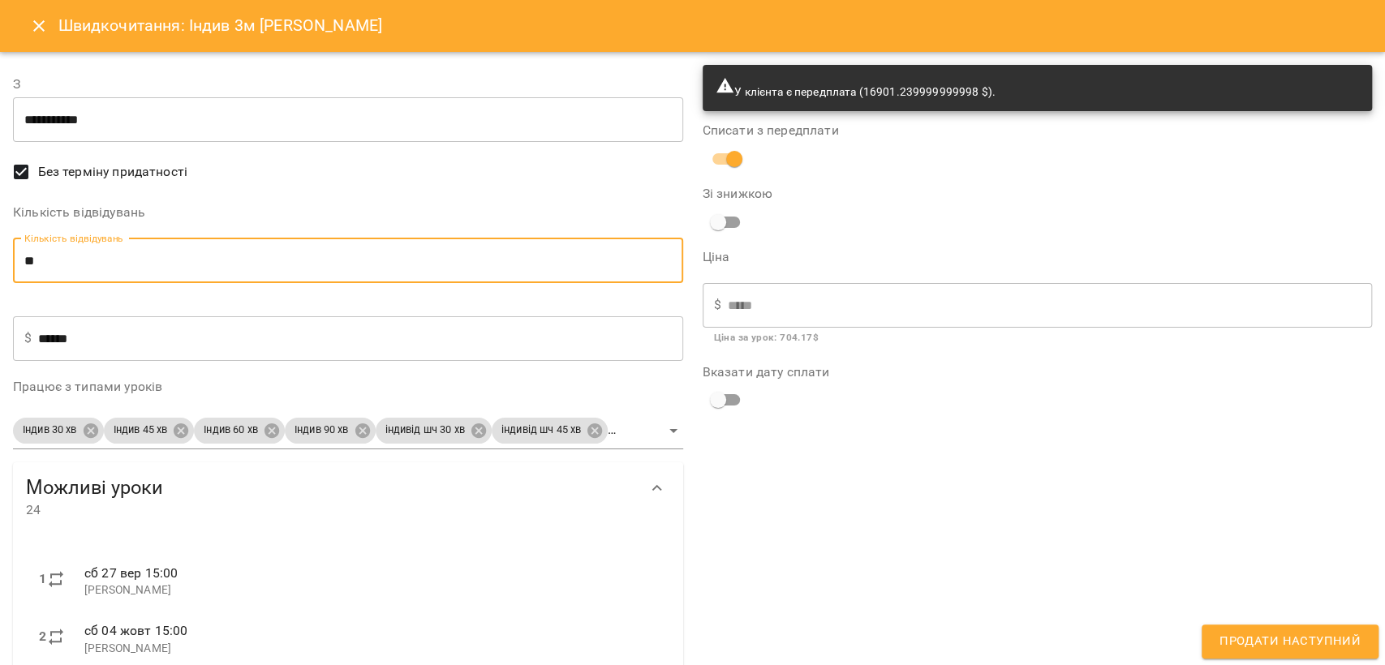
drag, startPoint x: 207, startPoint y: 270, endPoint x: 20, endPoint y: 255, distance: 187.2
click at [20, 255] on input "**" at bounding box center [348, 261] width 670 height 45
type input "*"
type input "******"
type input "**"
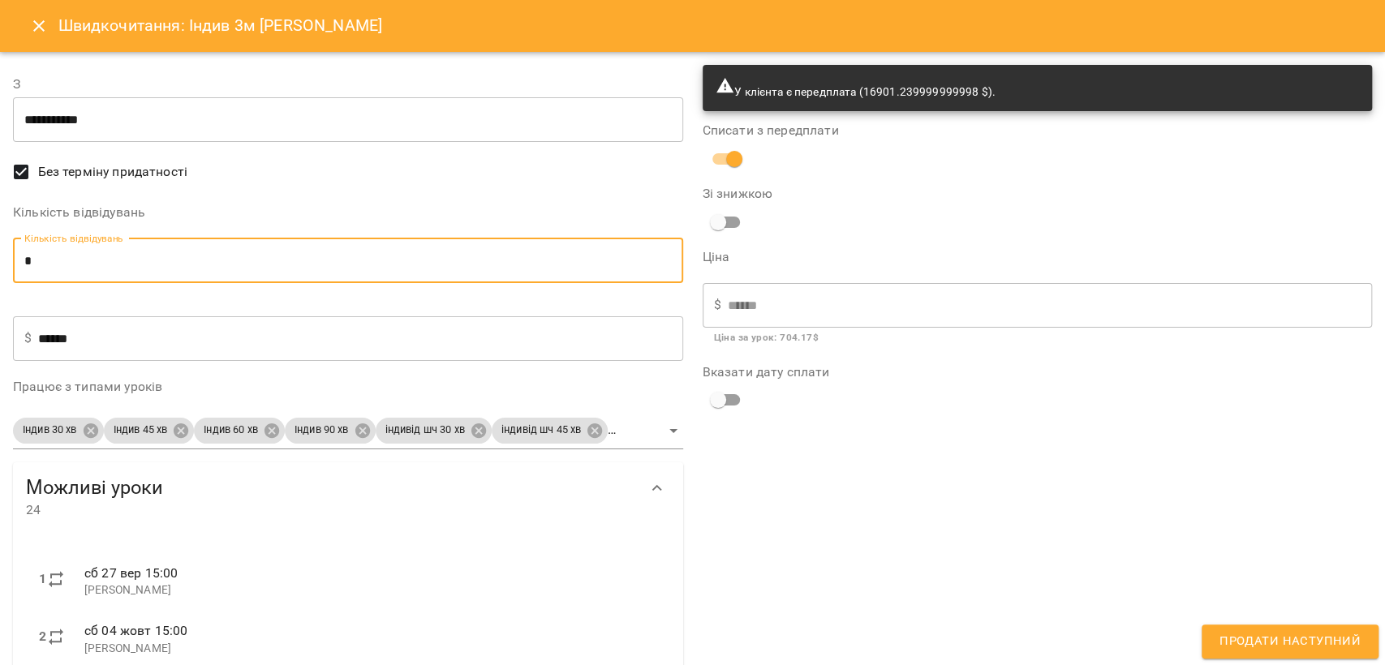
type input "*******"
type input "**"
click at [101, 428] on body "For Business UA Мої клієнти / Поліна Гаврилишина Поліна Гаврилишина Черткова Ір…" at bounding box center [692, 359] width 1385 height 718
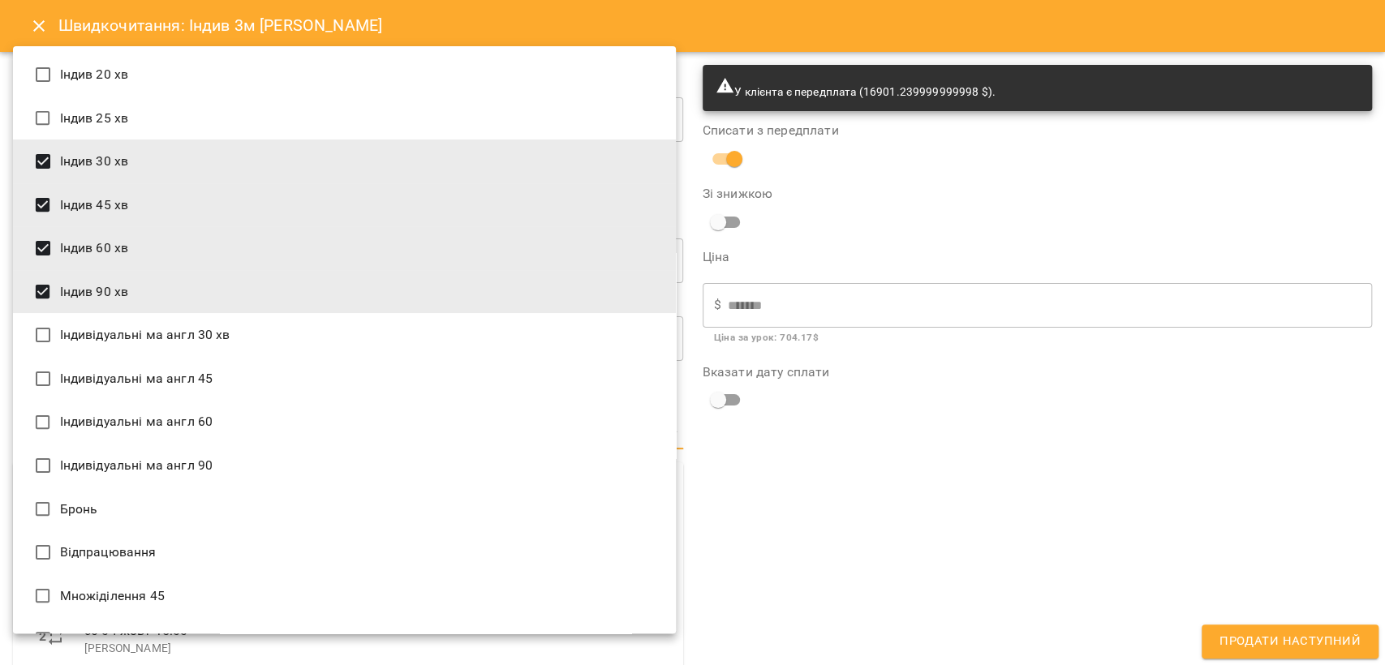
scroll to position [1729, 0]
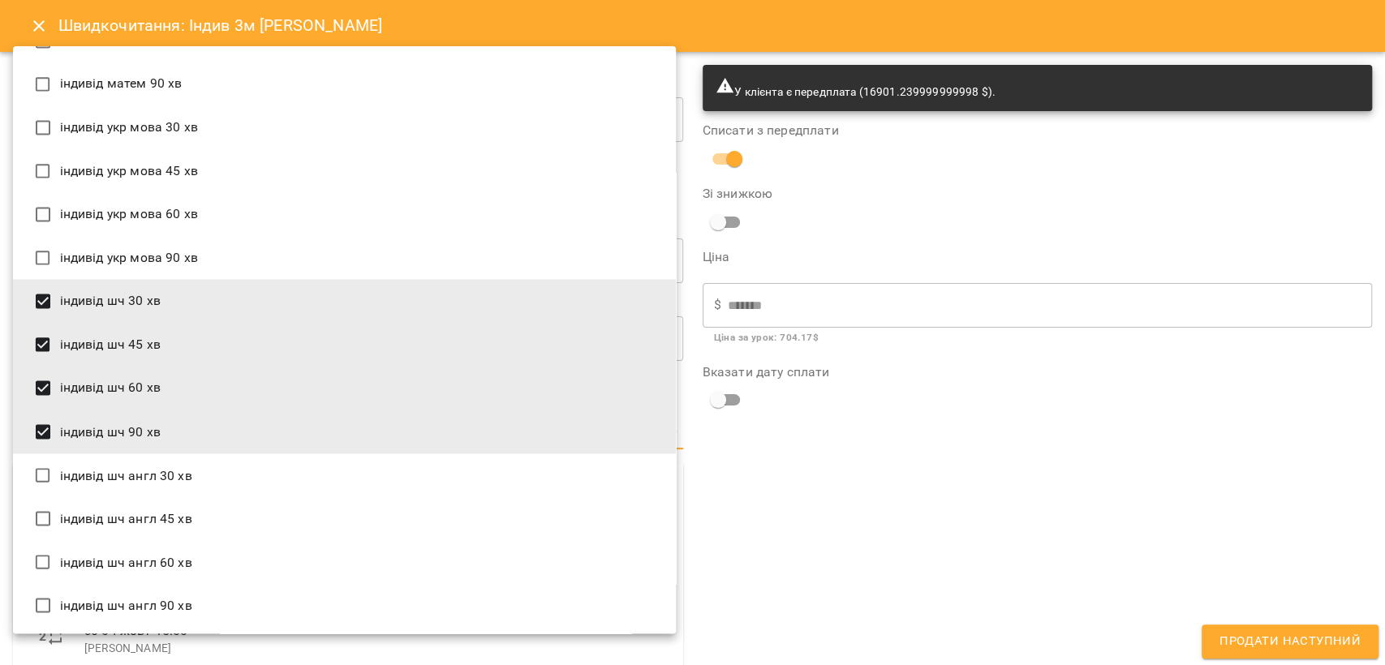
click at [101, 428] on li "індивід шч 90 хв" at bounding box center [344, 432] width 663 height 44
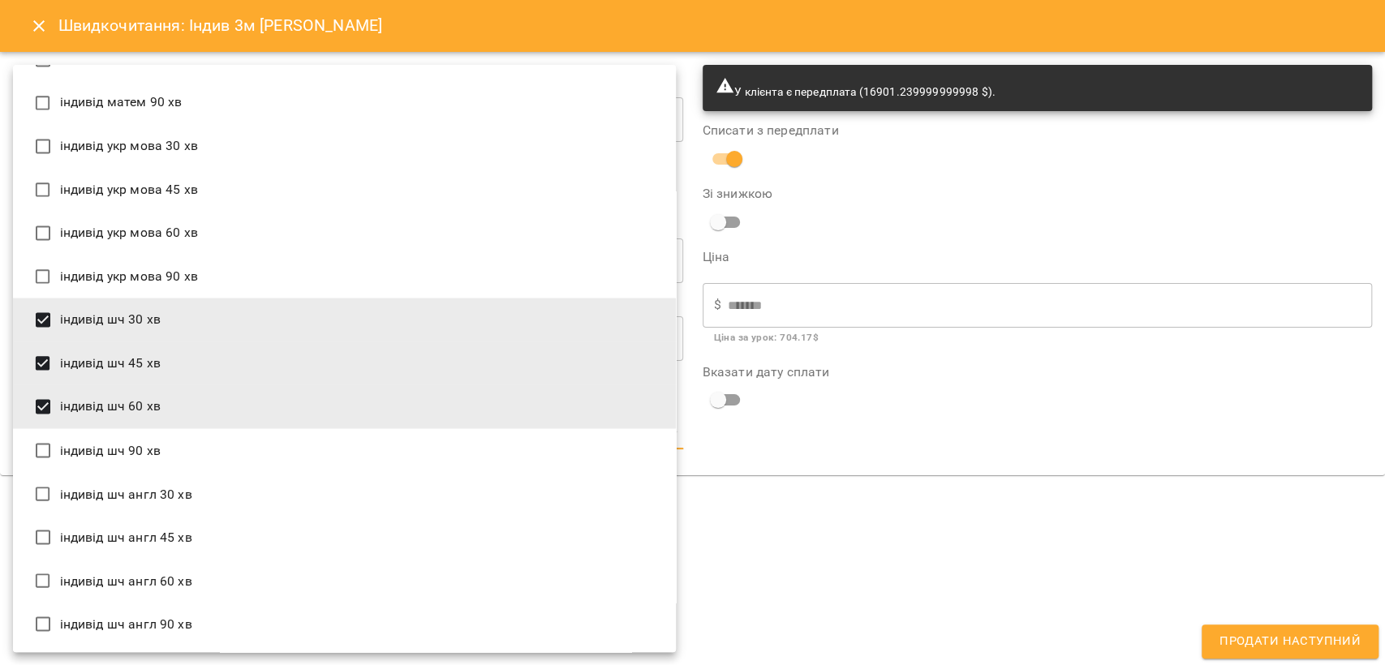
click at [101, 455] on li "індивід шч 90 хв" at bounding box center [344, 450] width 663 height 44
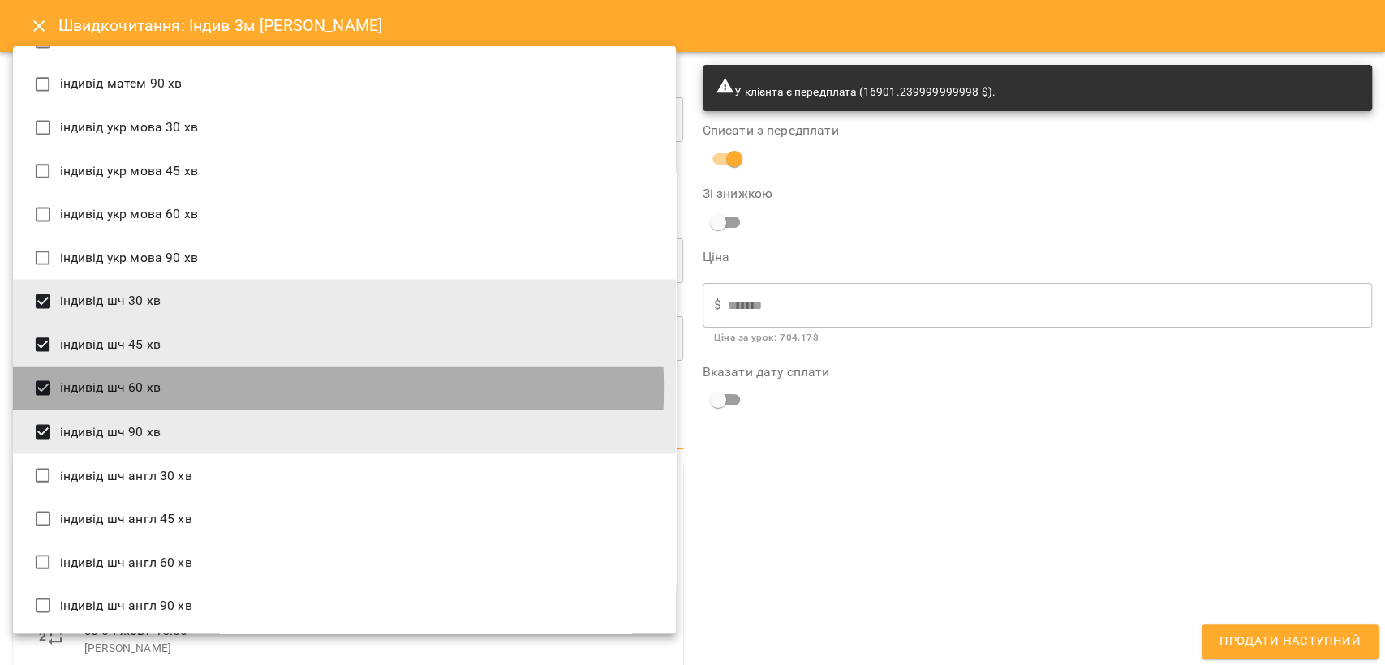
click at [124, 388] on li "індивід шч 60 хв" at bounding box center [344, 388] width 663 height 44
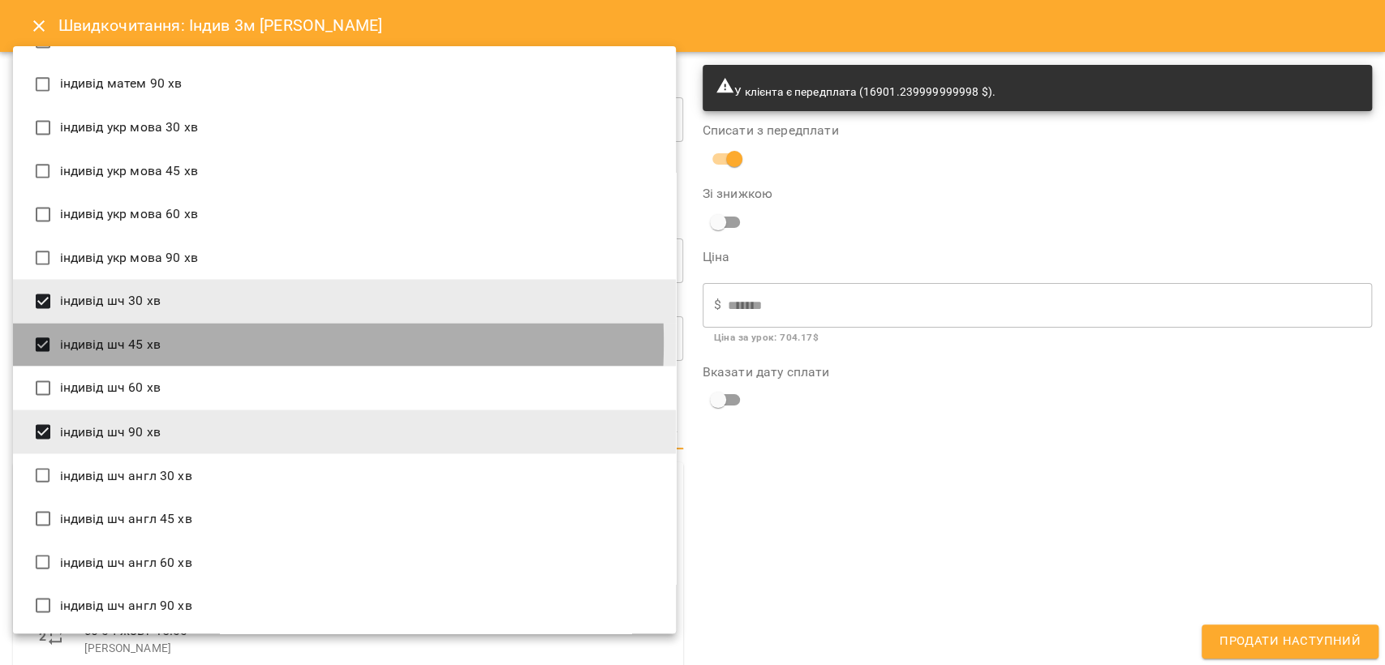
click at [134, 342] on li "індивід шч 45 хв" at bounding box center [344, 345] width 663 height 44
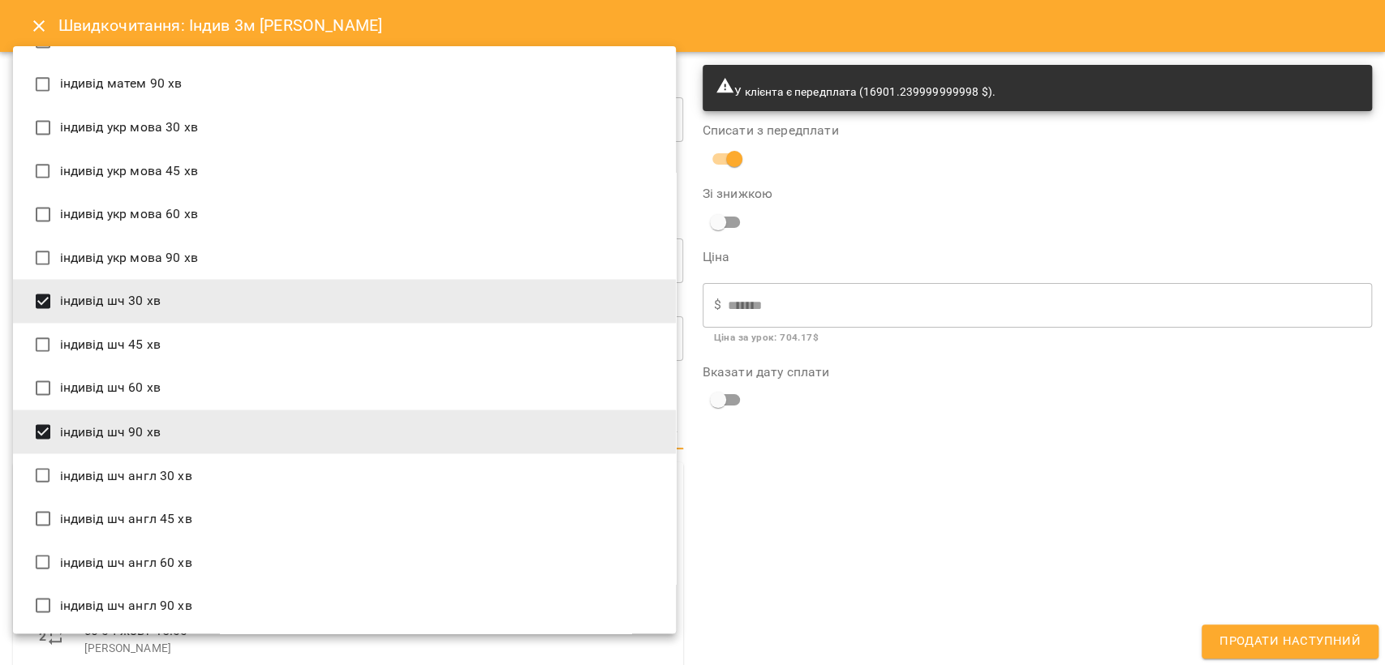
click at [153, 288] on li "індивід шч 30 хв" at bounding box center [344, 301] width 663 height 44
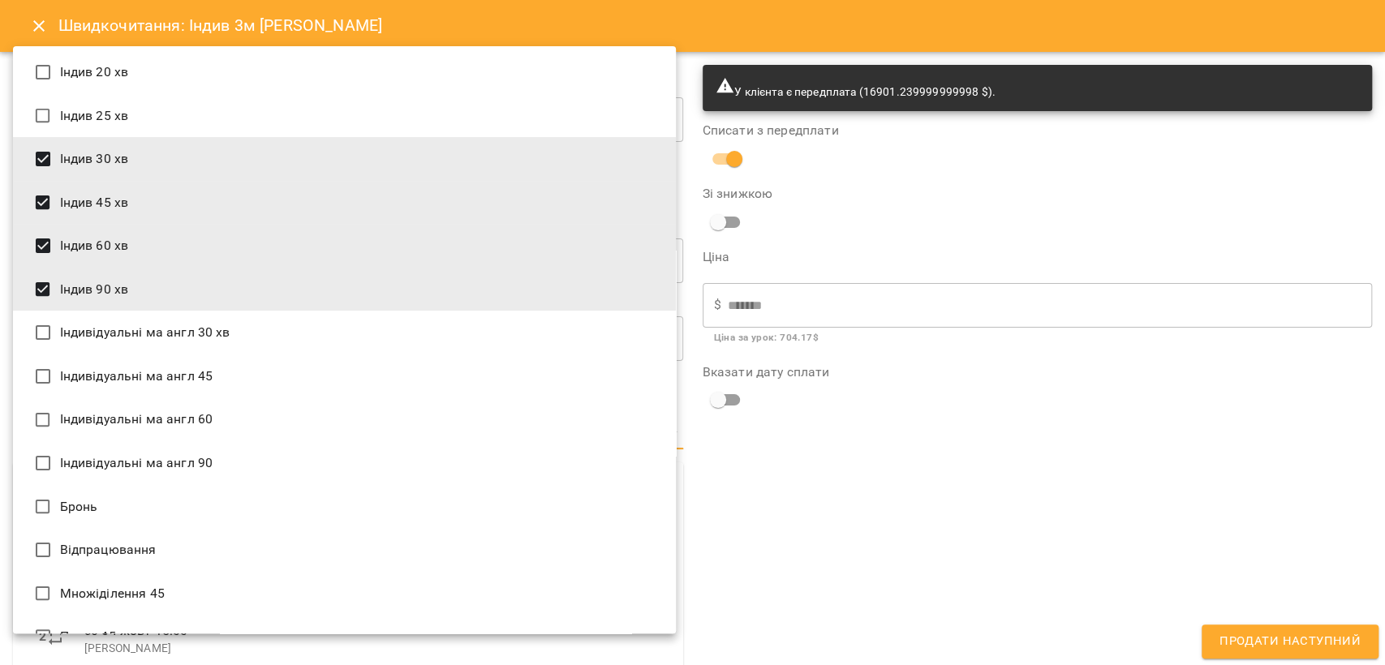
scroll to position [0, 0]
click at [154, 290] on li "Індив 90 хв" at bounding box center [344, 292] width 663 height 44
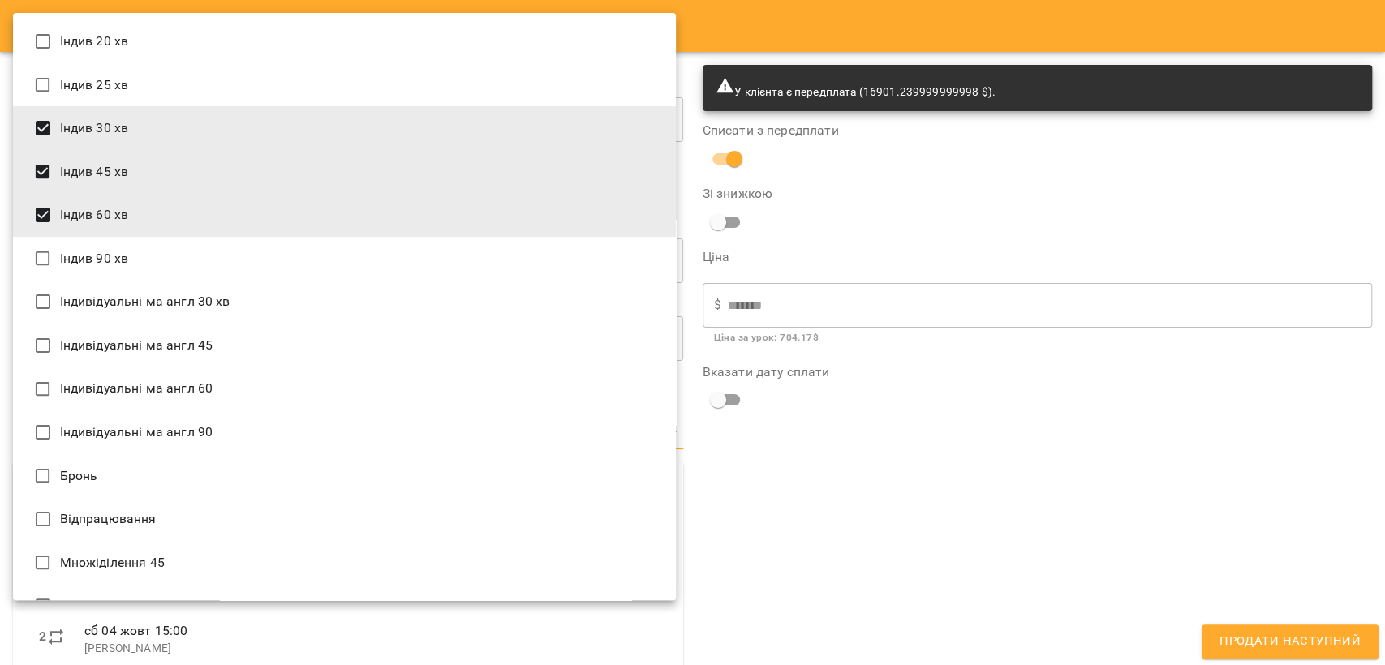
click at [154, 252] on li "Індив 90 хв" at bounding box center [344, 259] width 663 height 44
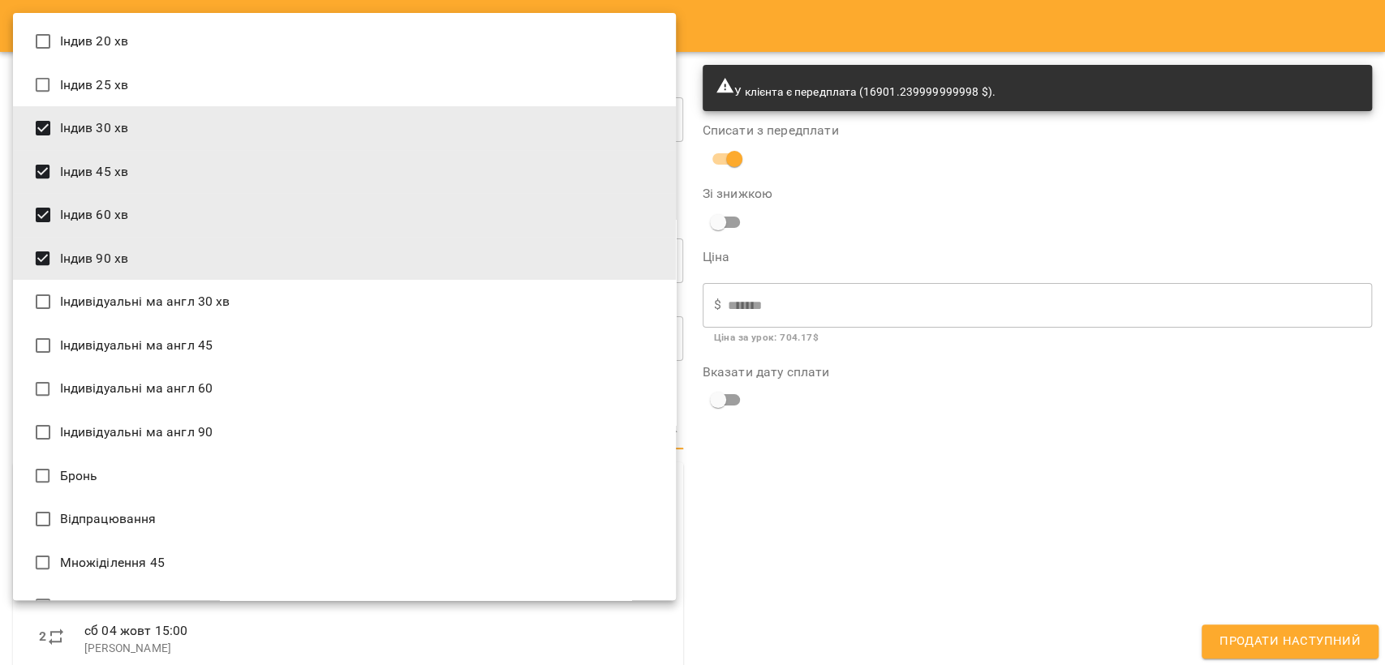
click at [159, 251] on li "Індив 90 хв" at bounding box center [344, 259] width 663 height 44
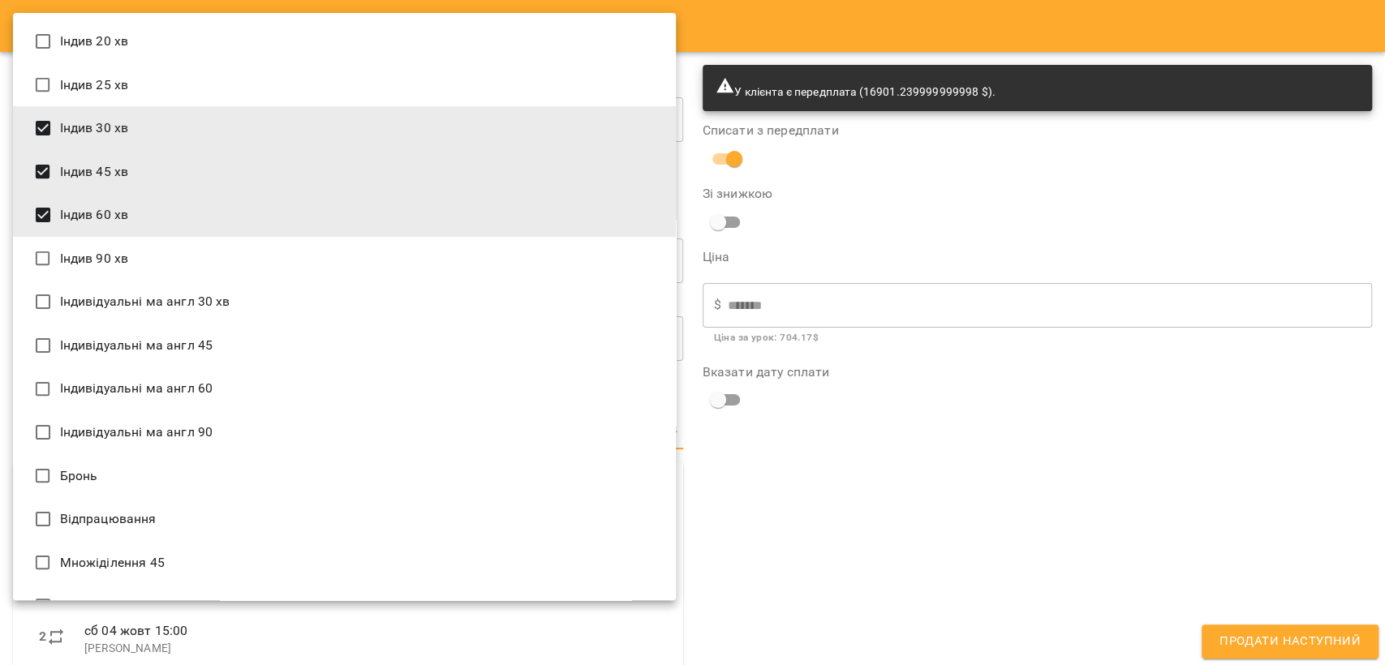
click at [161, 209] on li "Індив 60 хв" at bounding box center [344, 215] width 663 height 44
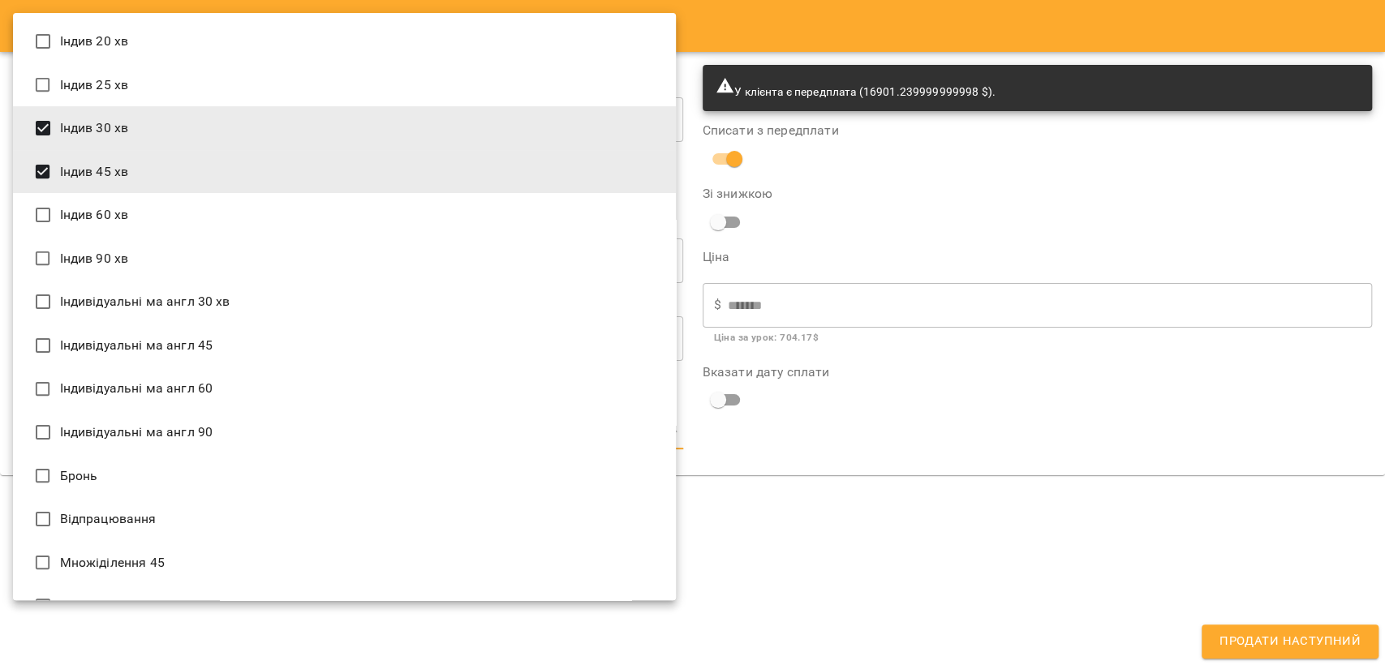
click at [170, 173] on li "Індив 45 хв" at bounding box center [344, 172] width 663 height 44
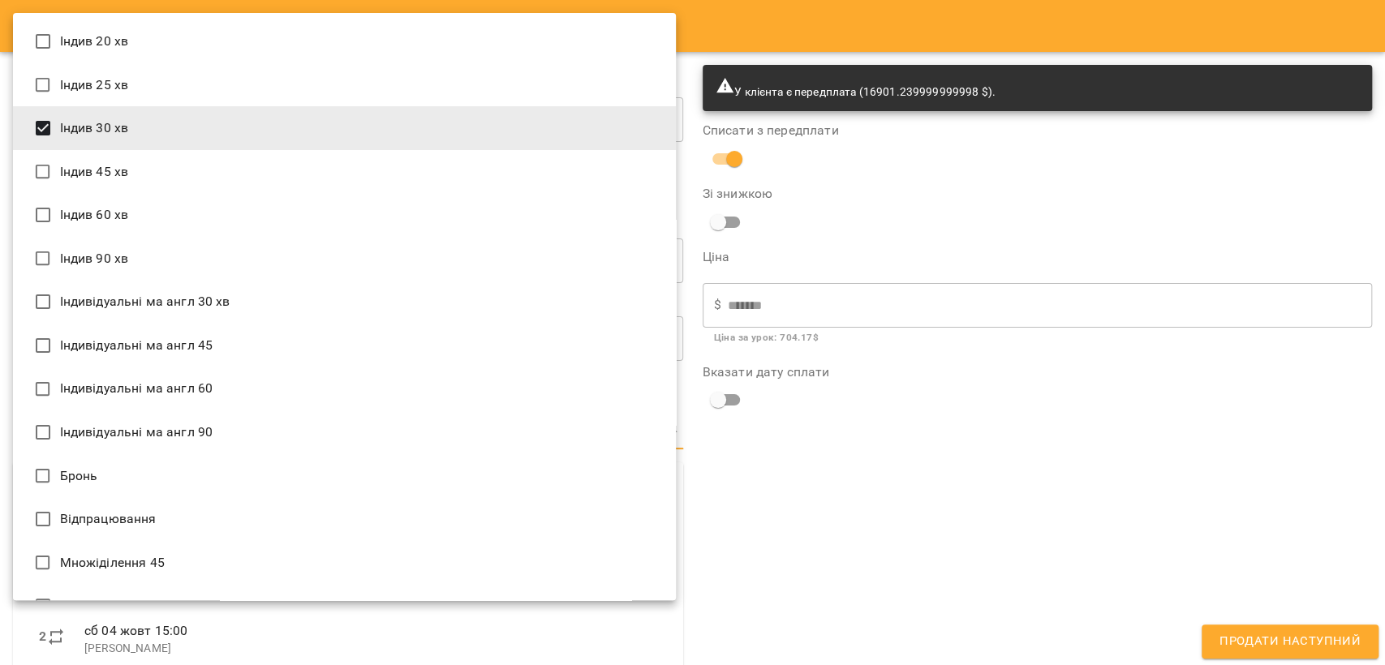
click at [191, 126] on li "Індив 30 хв" at bounding box center [344, 128] width 663 height 44
type input "**********"
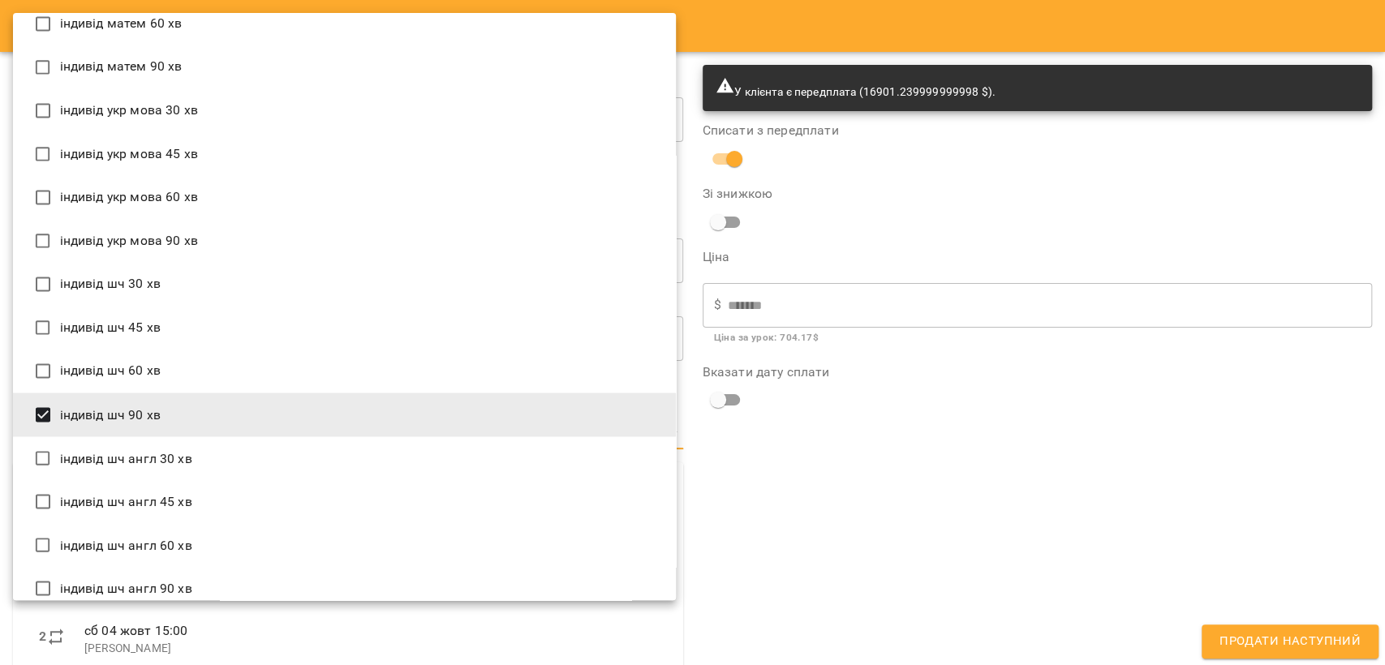
scroll to position [1729, 0]
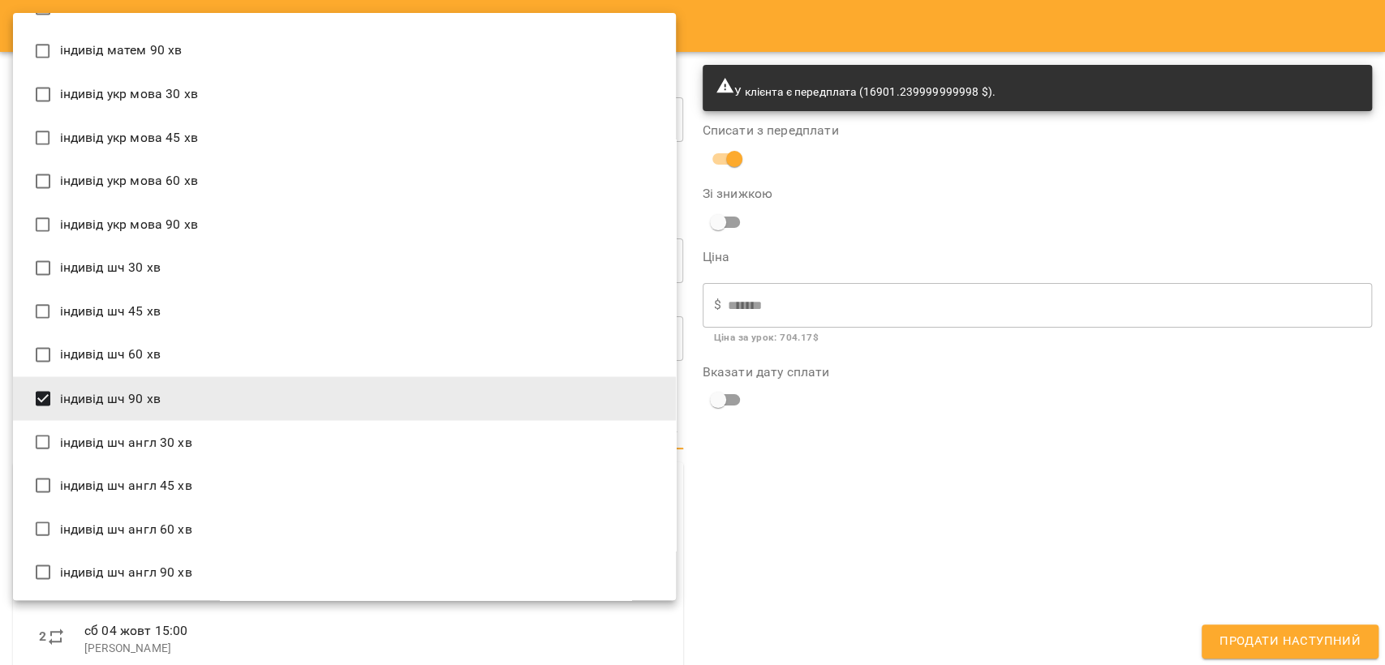
click at [902, 569] on div at bounding box center [692, 332] width 1385 height 665
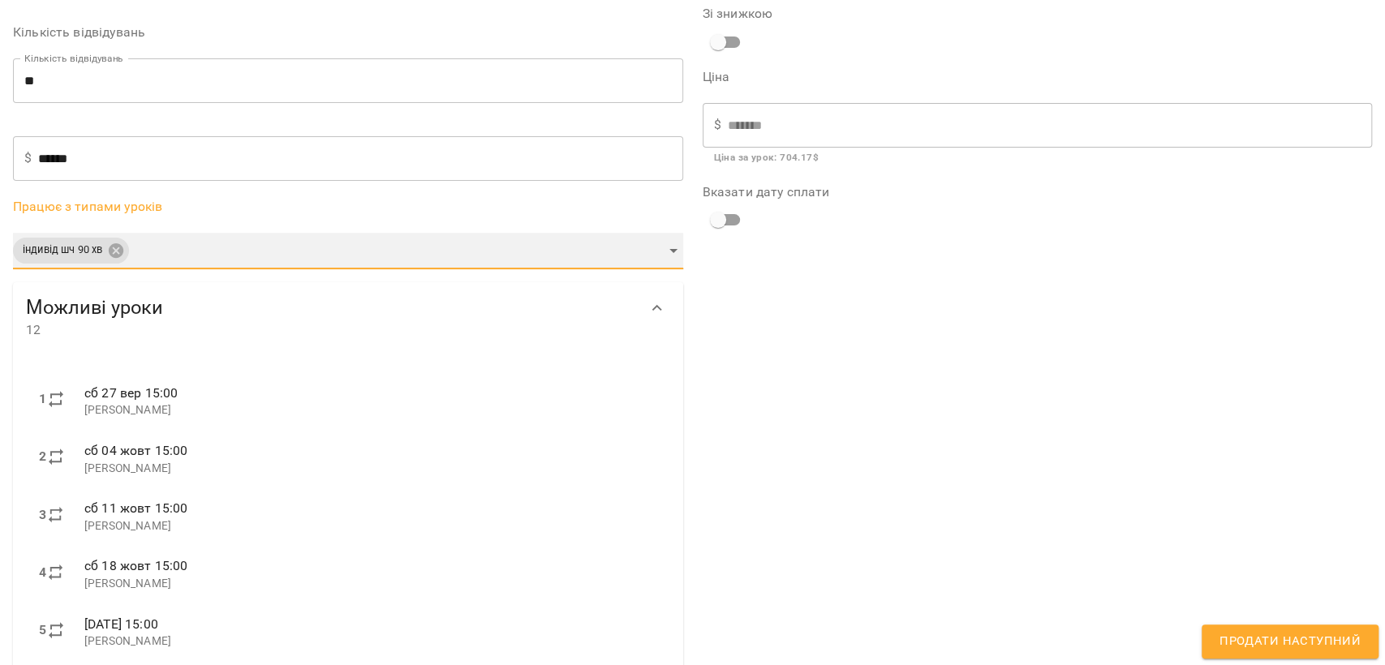
scroll to position [0, 0]
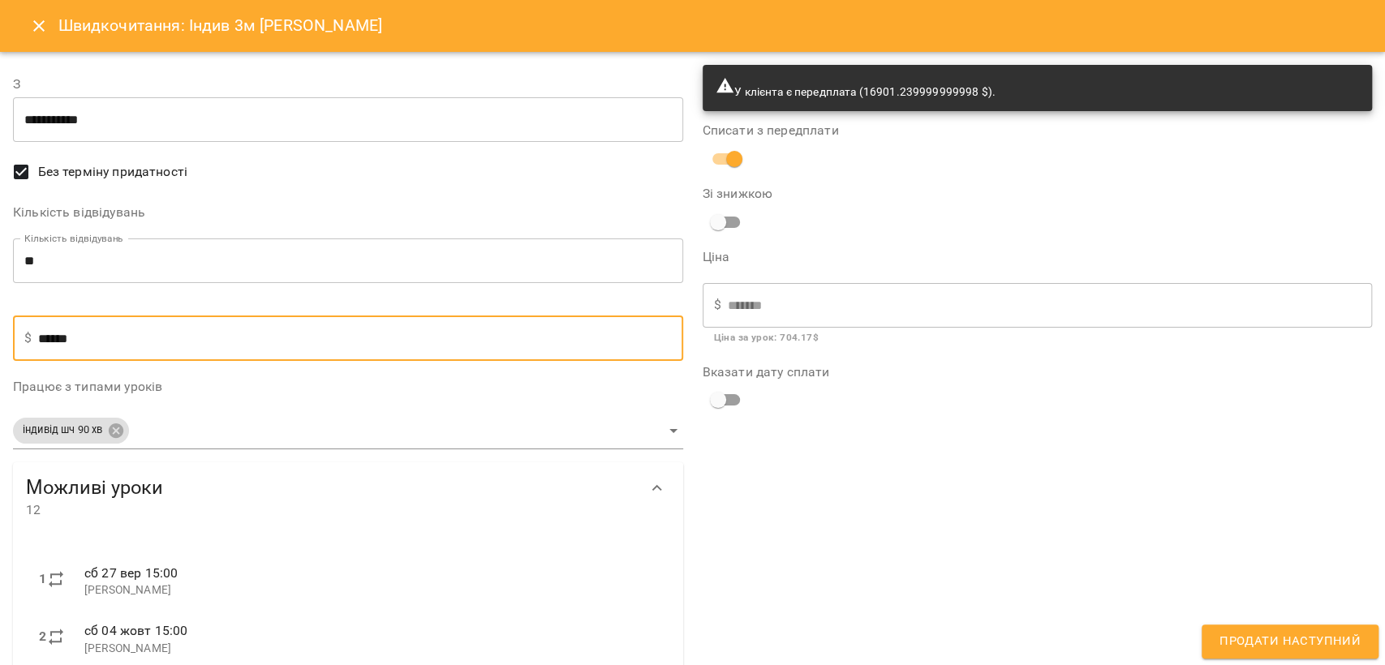
drag, startPoint x: 109, startPoint y: 348, endPoint x: 31, endPoint y: 342, distance: 78.1
click at [31, 342] on div "$ ****** ​" at bounding box center [348, 338] width 670 height 45
type input "*"
type input "**"
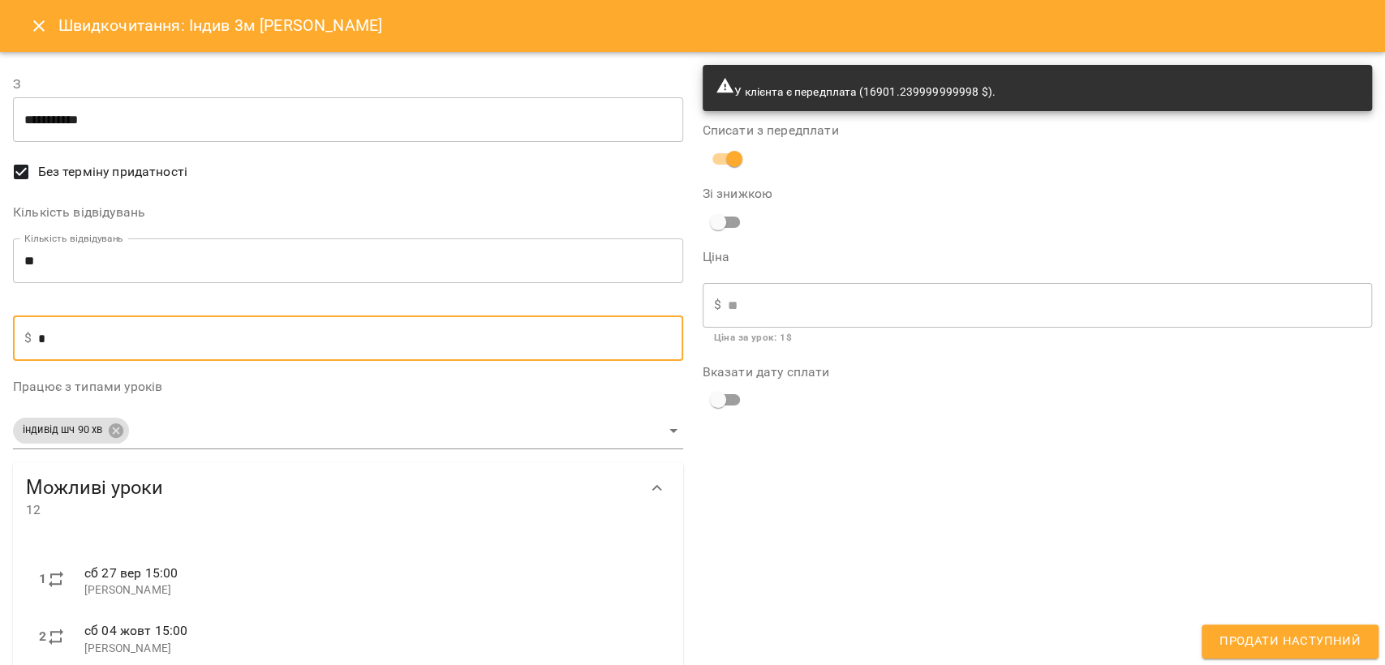
type input "***"
type input "****"
type input "*****"
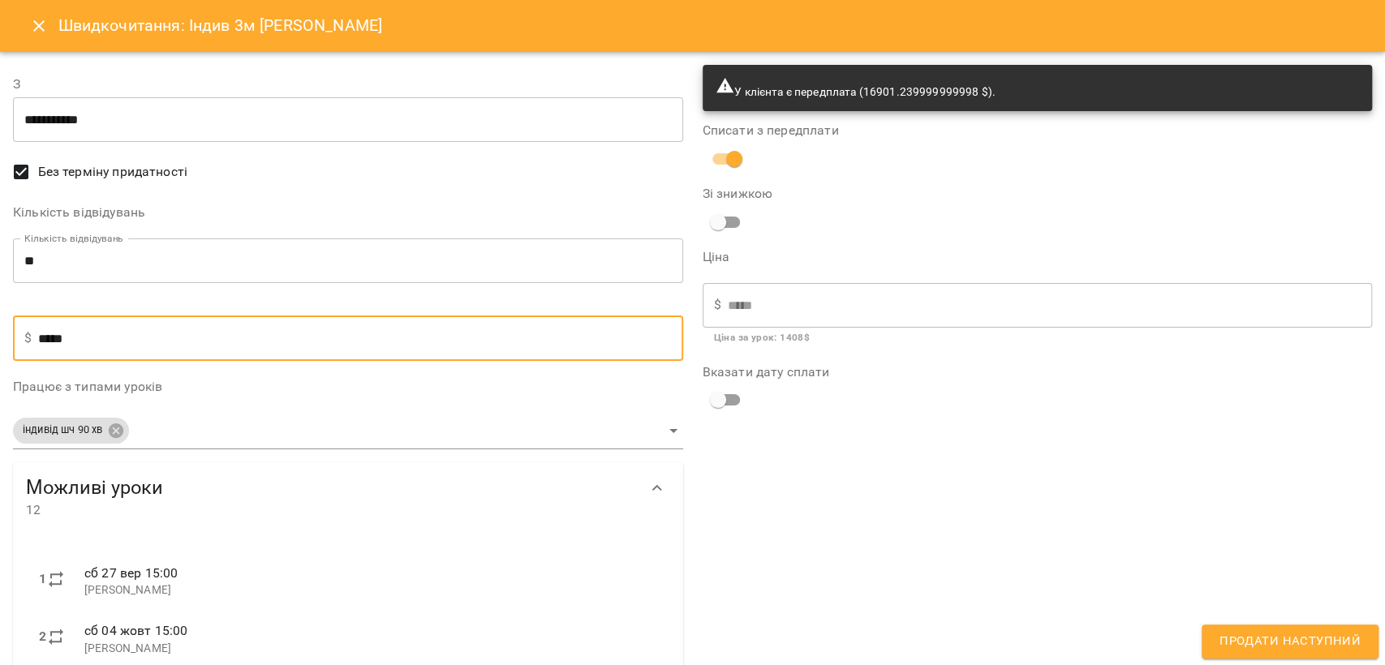
type input "******"
type input "*******"
type input "********"
type input "******"
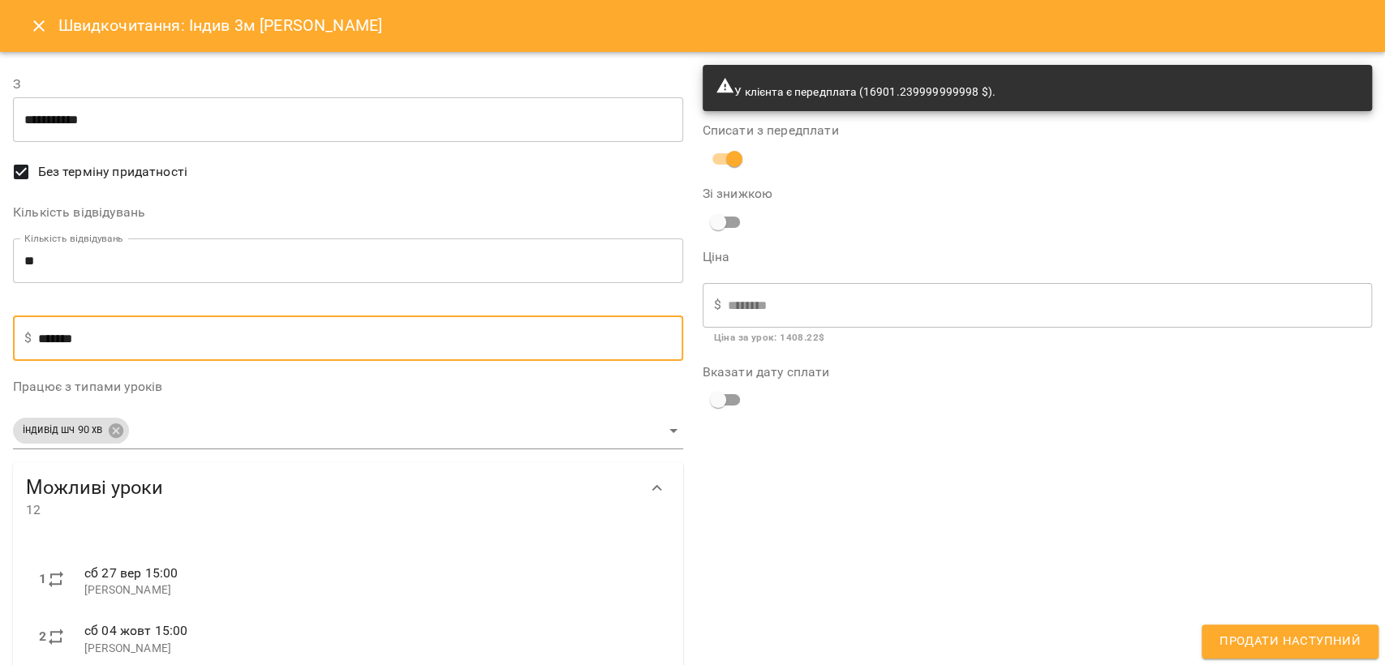
type input "*******"
type input "*****"
type input "******"
type input "*******"
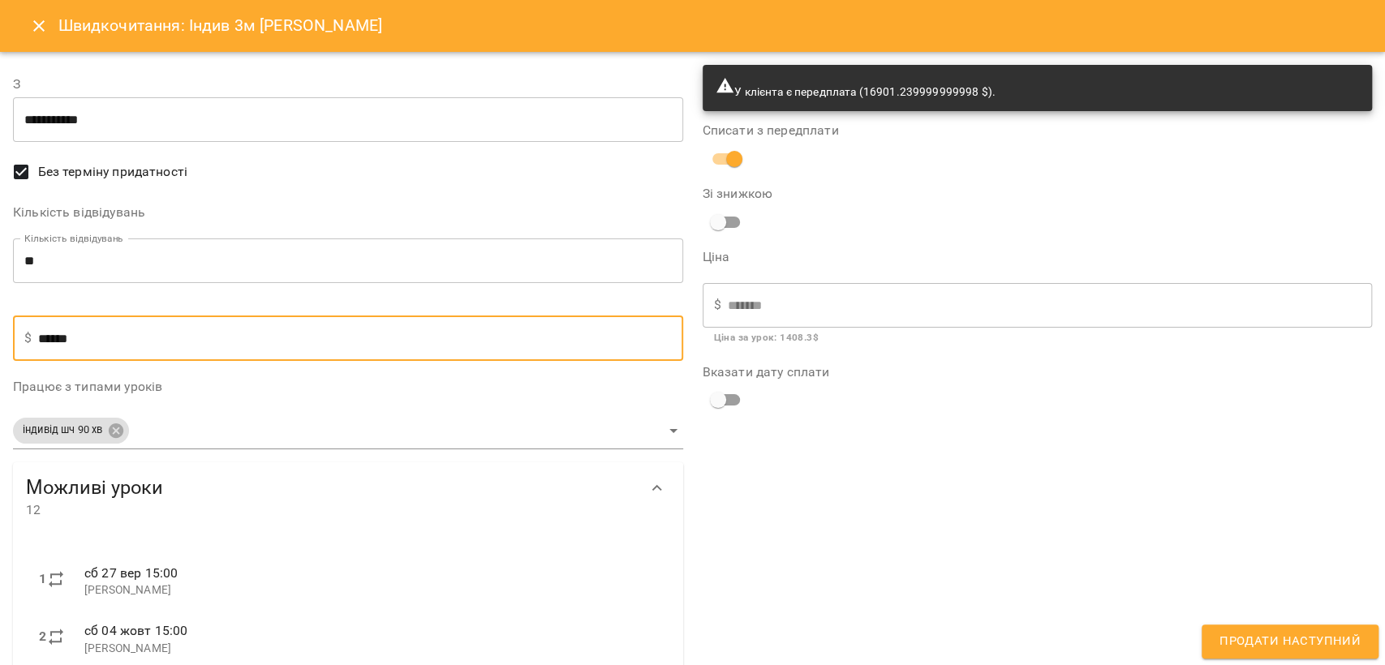
type input "*******"
type input "********"
type input "*******"
click at [868, 498] on div "У клієнта є передплата (16901.239999999998 $). Списати з передплати Зі знижкою …" at bounding box center [1038, 668] width 690 height 1227
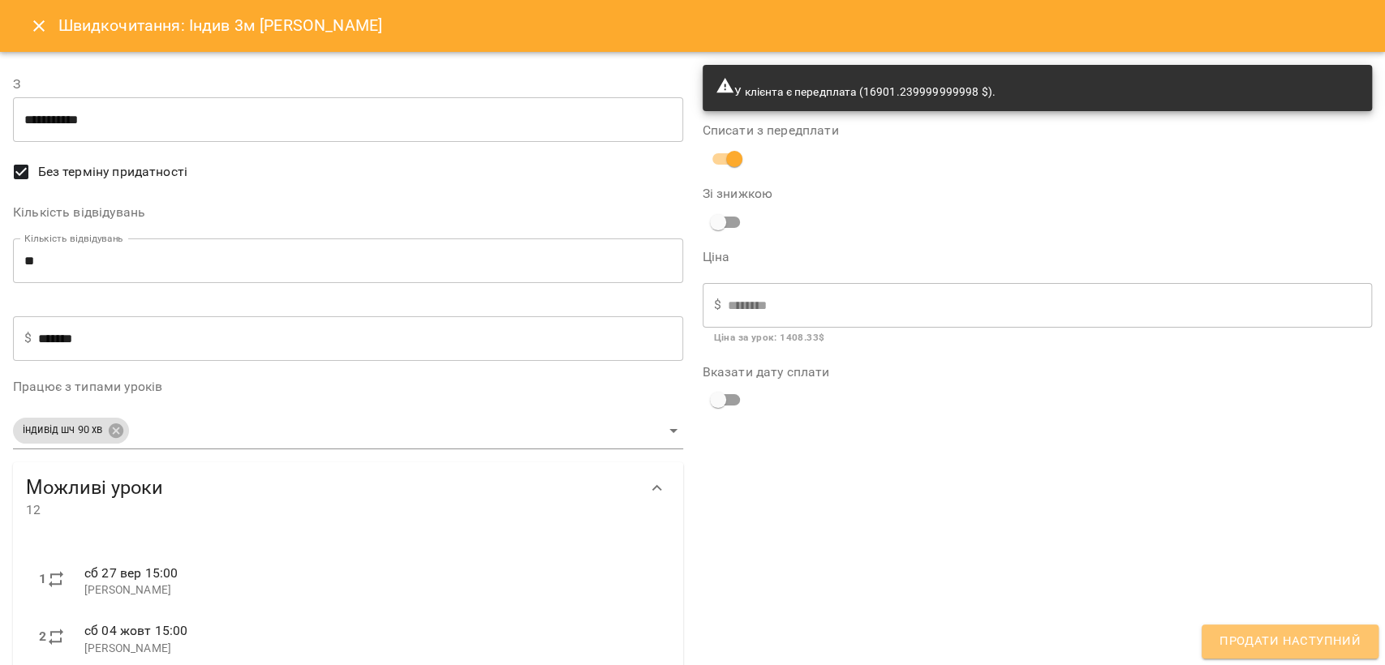
click at [1309, 632] on span "Продати наступний" at bounding box center [1289, 641] width 141 height 21
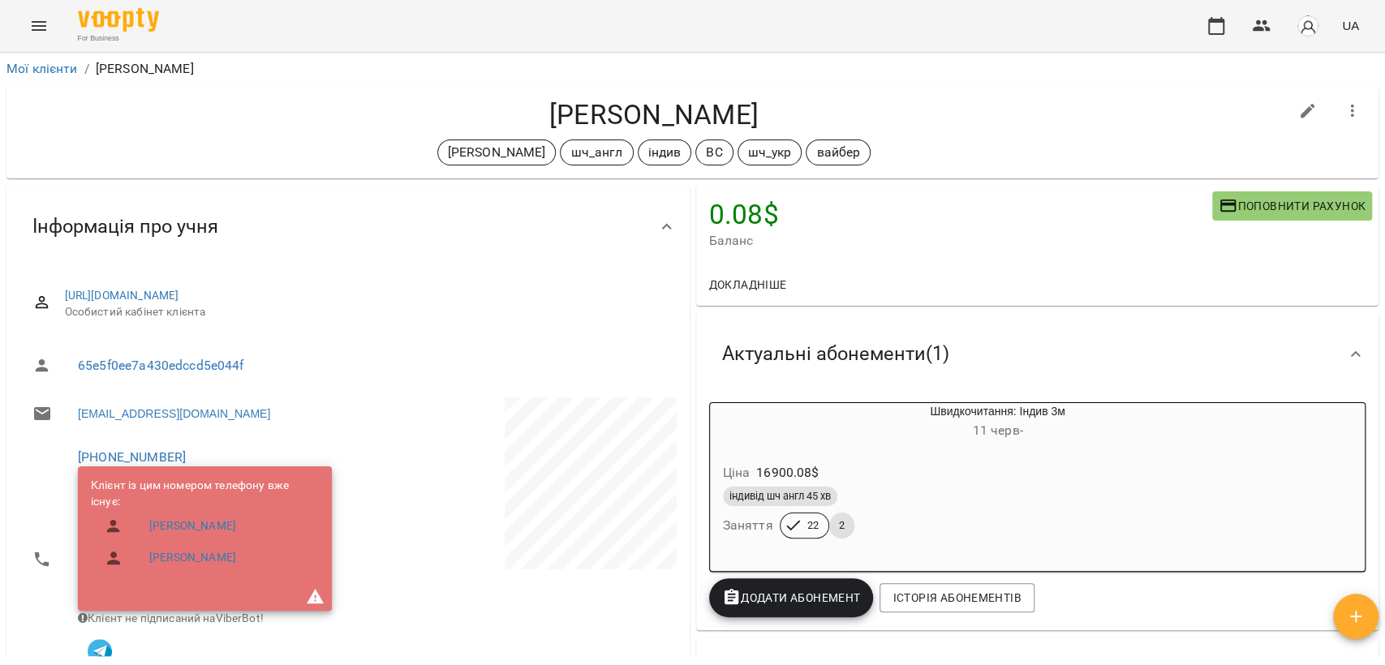
drag, startPoint x: 538, startPoint y: 113, endPoint x: 875, endPoint y: 116, distance: 337.5
click at [875, 116] on h4 "[PERSON_NAME]" at bounding box center [653, 114] width 1269 height 33
copy h4 "[PERSON_NAME]"
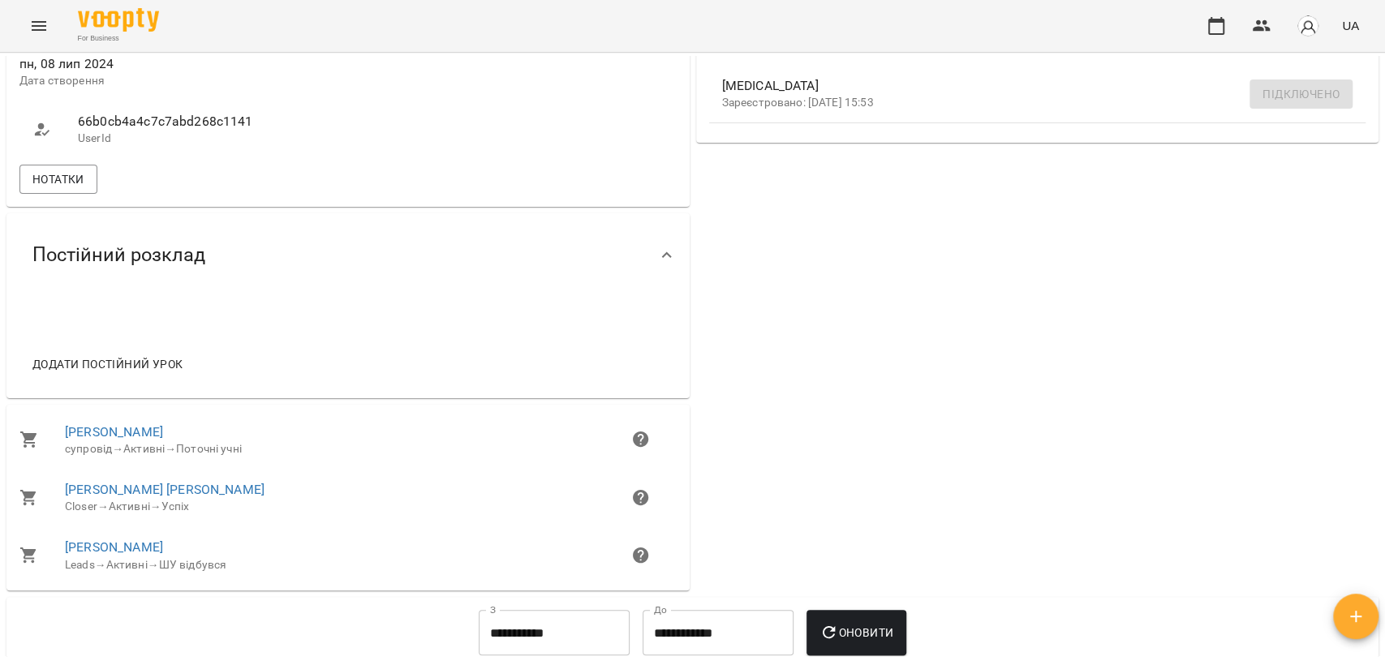
scroll to position [811, 0]
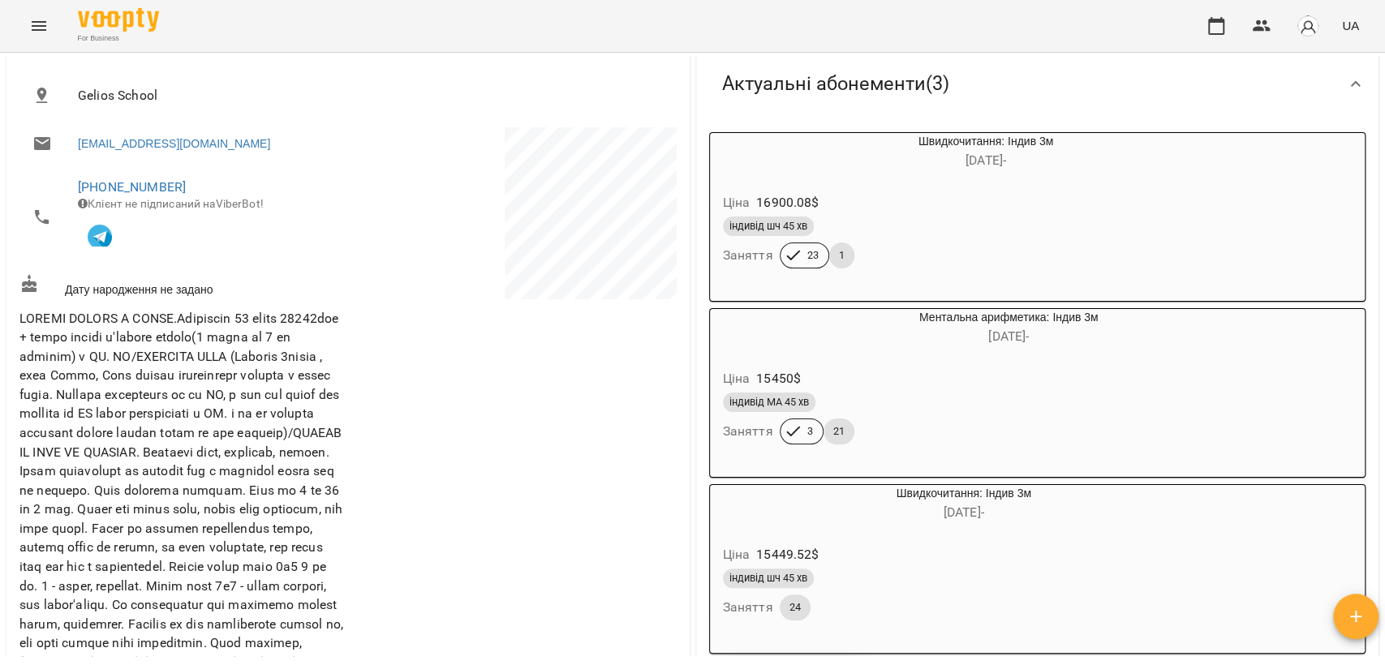
scroll to position [360, 0]
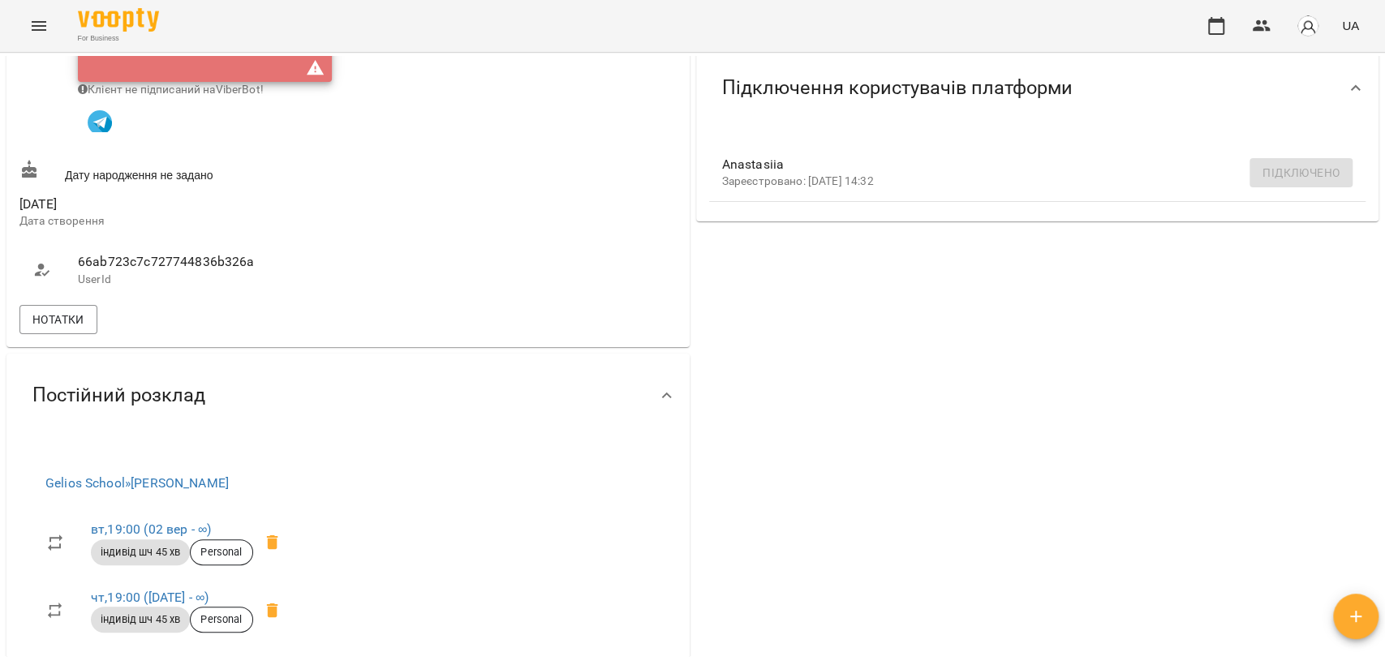
scroll to position [720, 0]
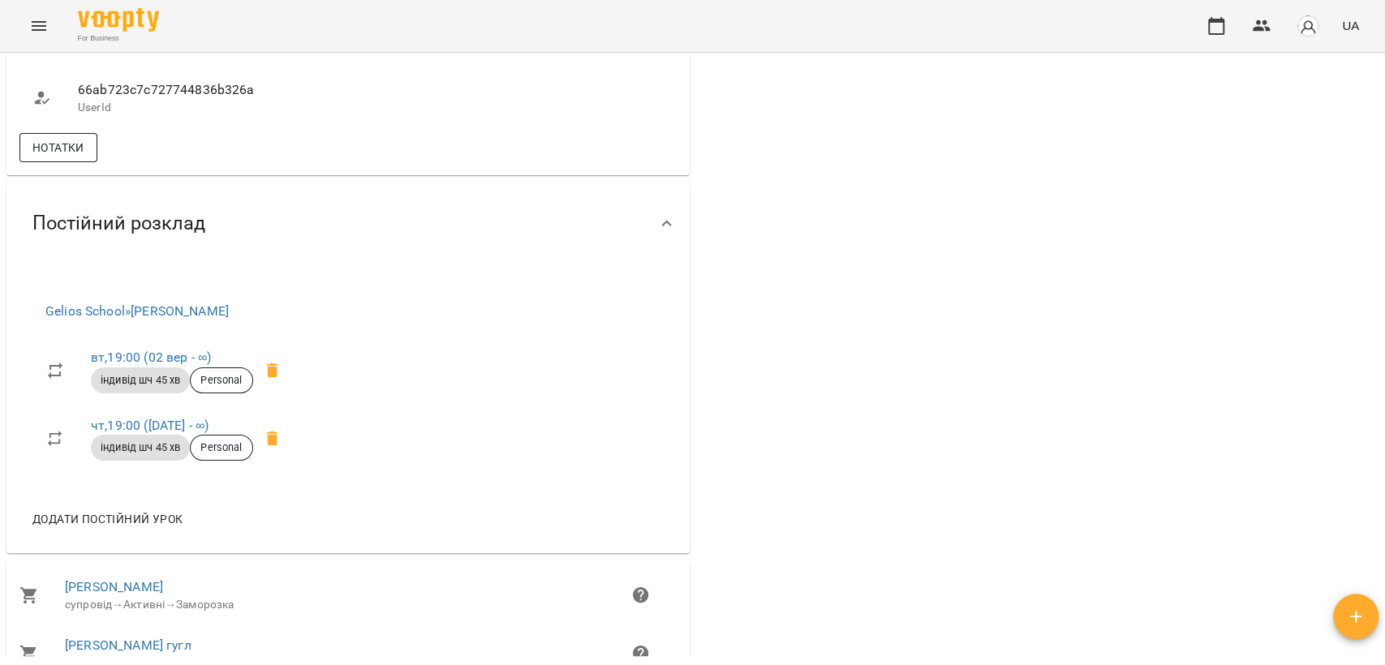
click at [75, 153] on span "Нотатки" at bounding box center [58, 147] width 52 height 19
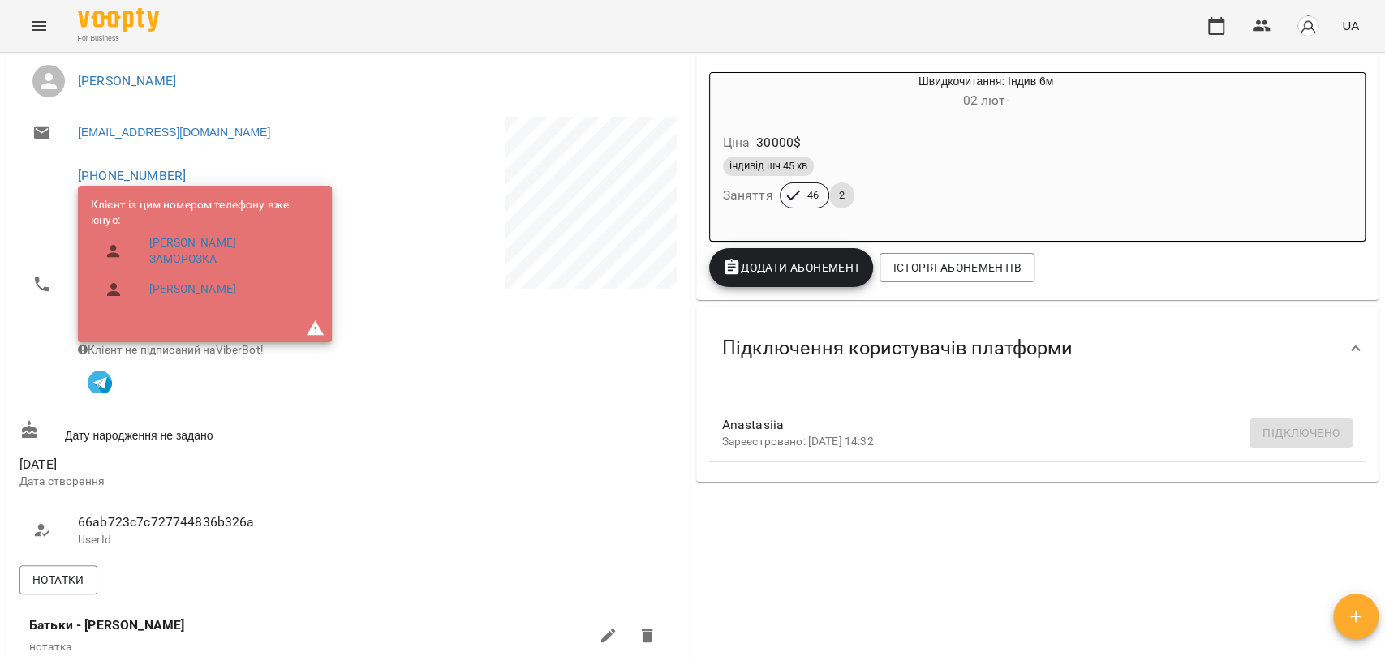
scroll to position [450, 0]
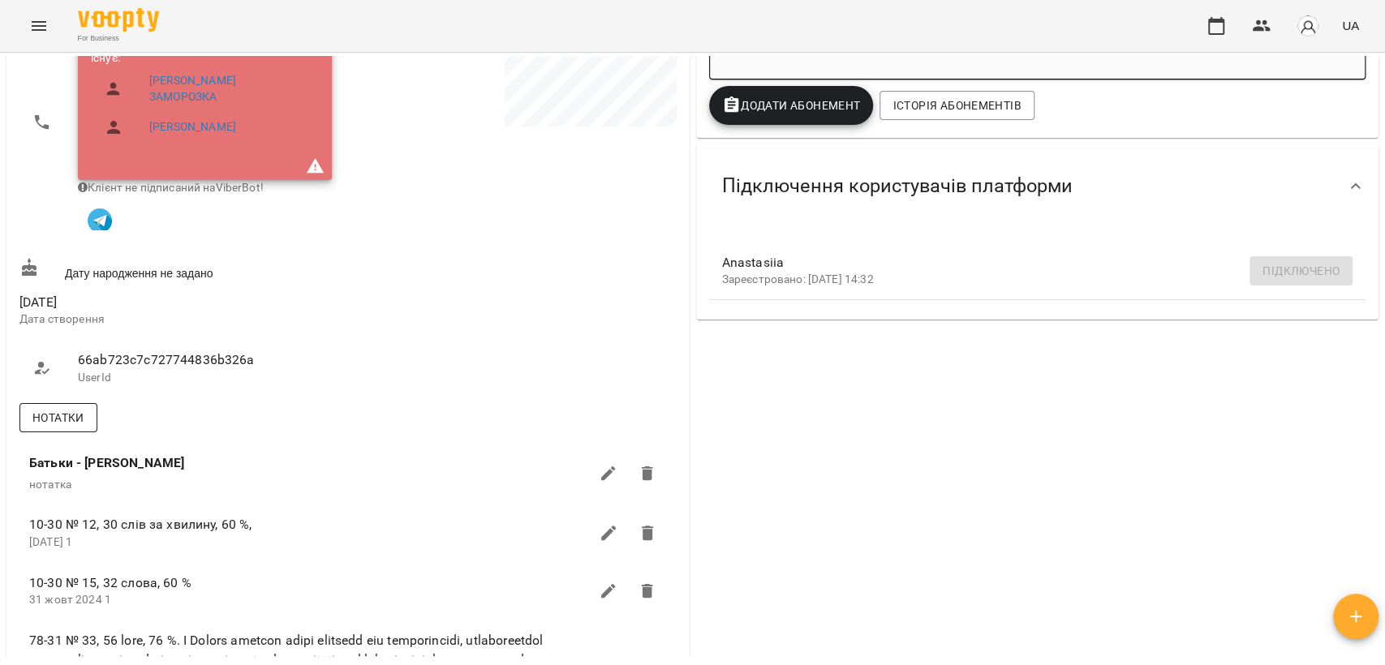
click at [56, 428] on span "Нотатки" at bounding box center [58, 417] width 52 height 19
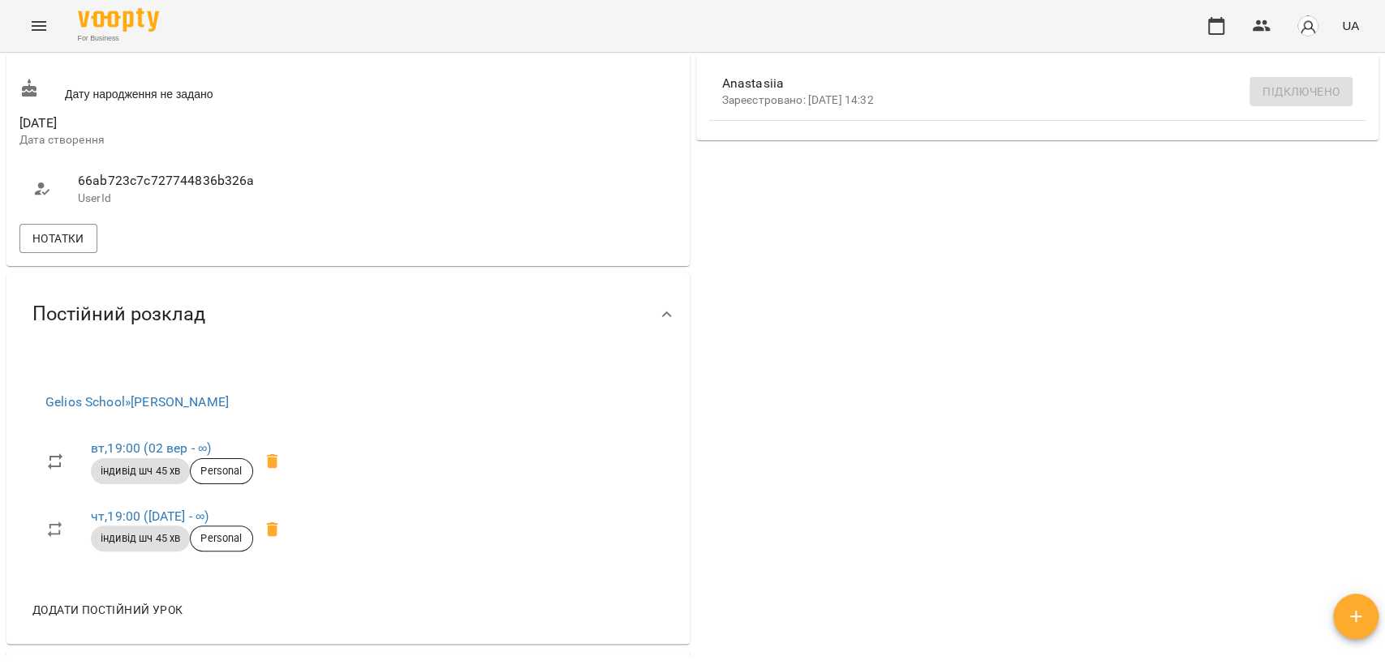
scroll to position [630, 0]
click at [59, 247] on span "Нотатки" at bounding box center [58, 237] width 52 height 19
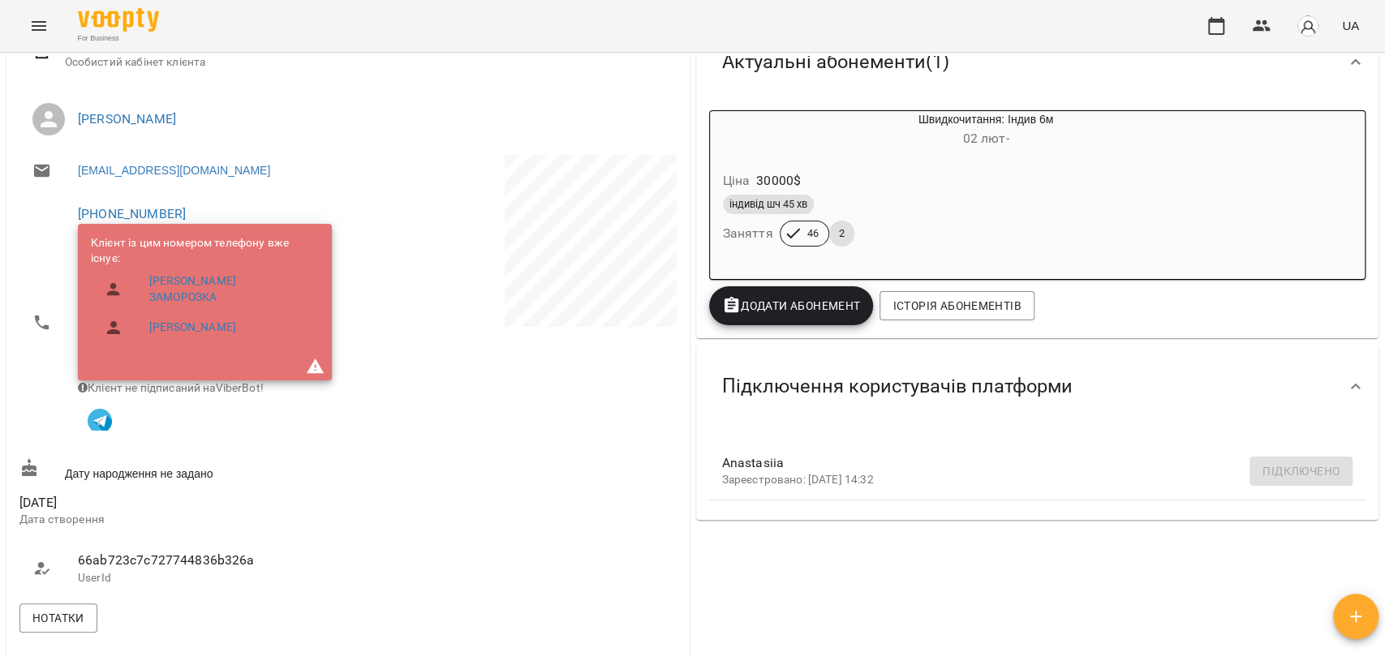
scroll to position [0, 0]
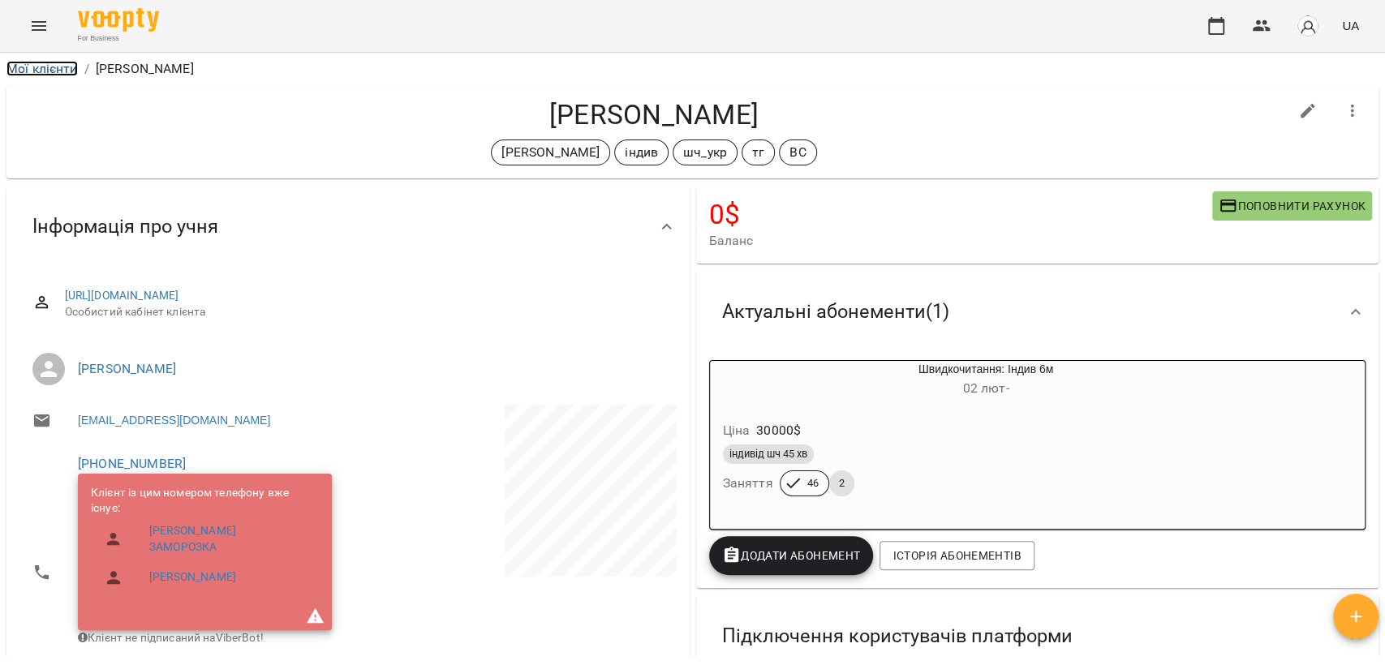
click at [34, 73] on link "Мої клієнти" at bounding box center [41, 68] width 71 height 15
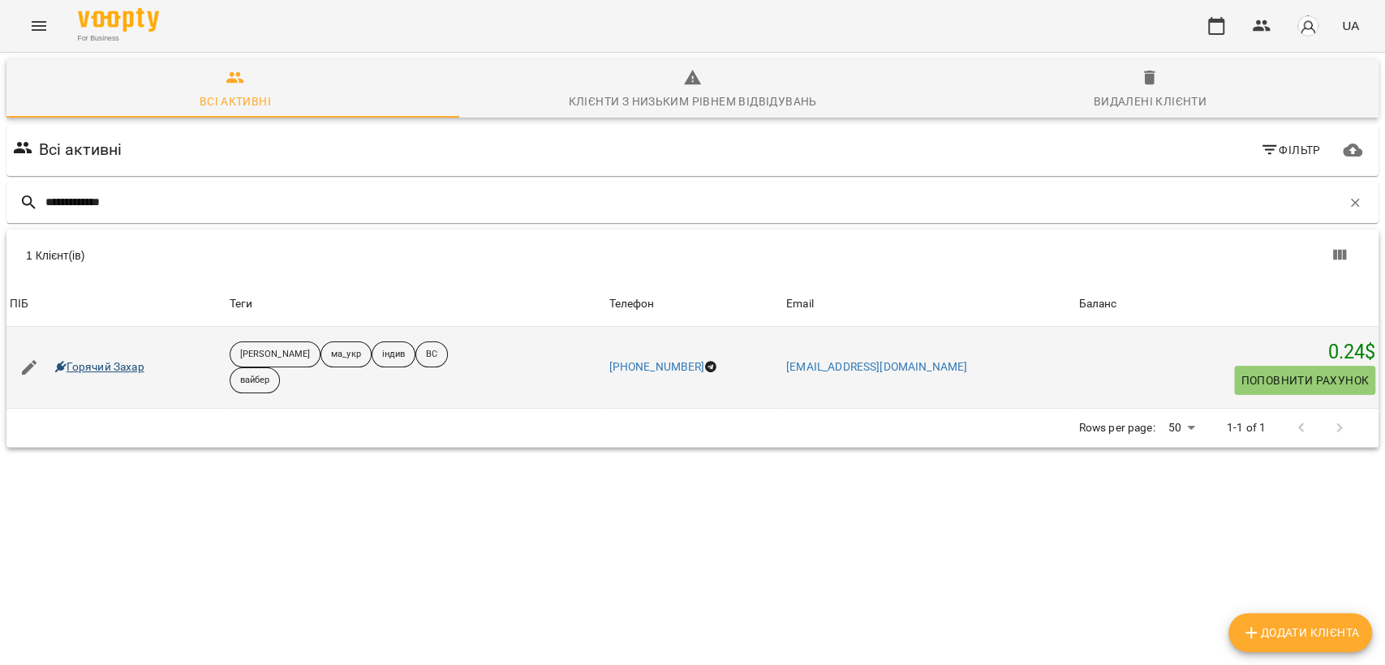
type input "**********"
click at [81, 365] on link "Горячий Захар" at bounding box center [99, 367] width 89 height 16
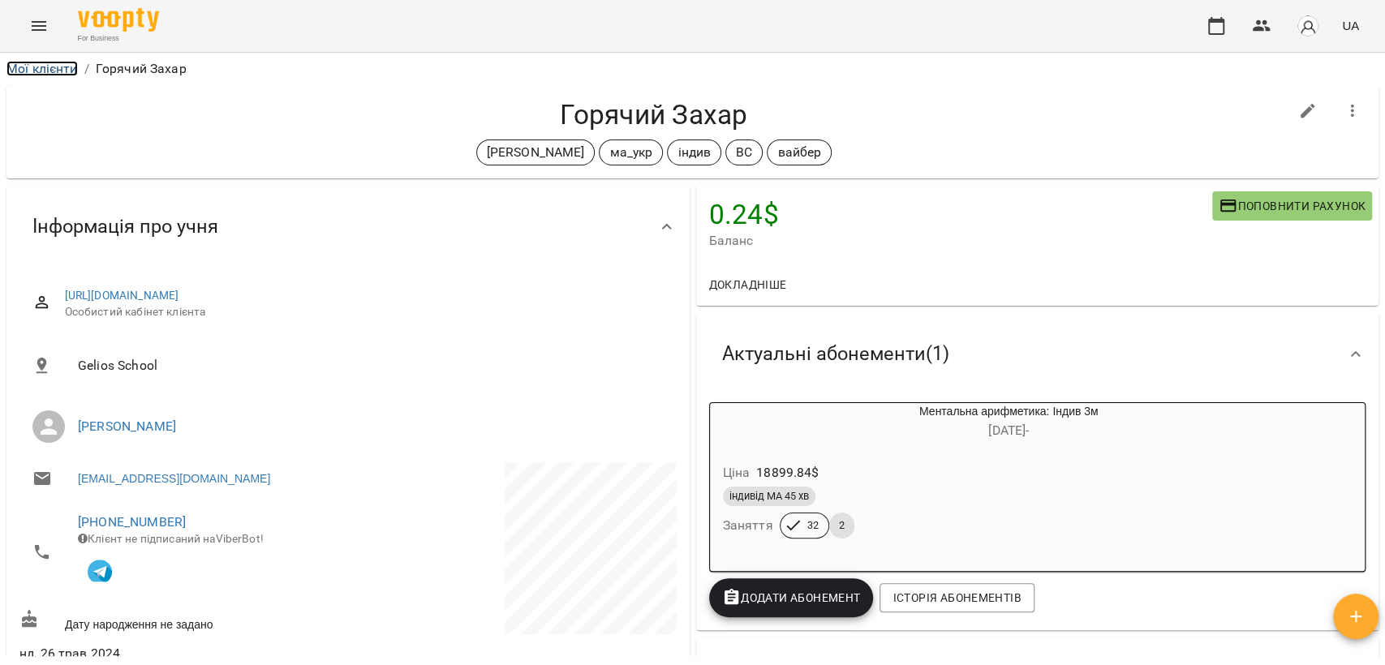
click at [41, 75] on link "Мої клієнти" at bounding box center [41, 68] width 71 height 15
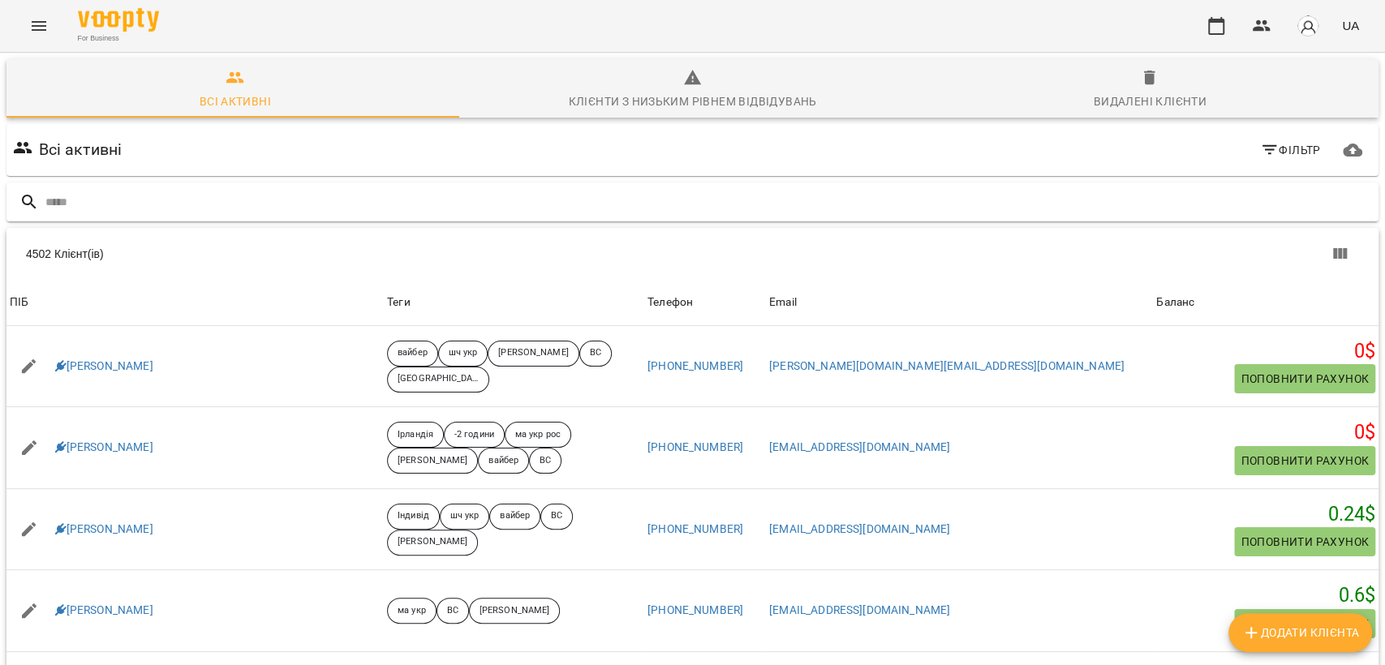
click at [251, 213] on input "text" at bounding box center [708, 202] width 1326 height 27
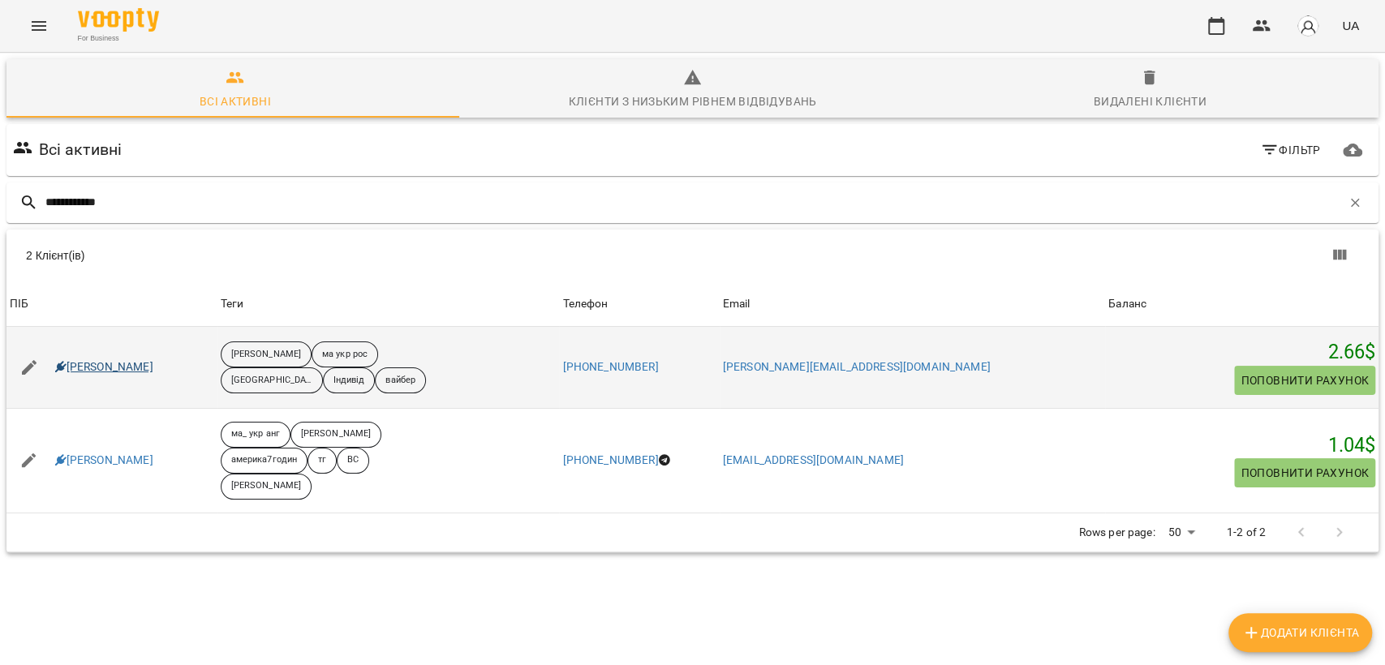
type input "**********"
click at [109, 361] on link "Михайло Мірошниченко" at bounding box center [104, 367] width 98 height 16
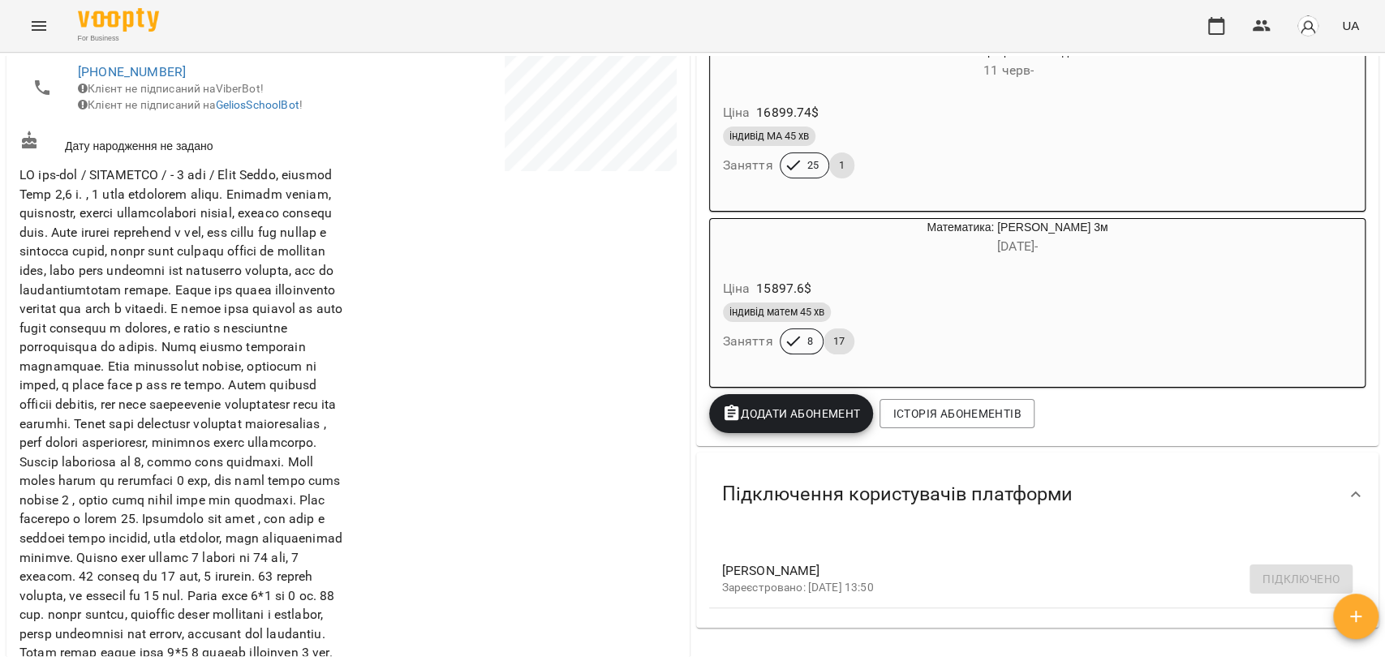
scroll to position [180, 0]
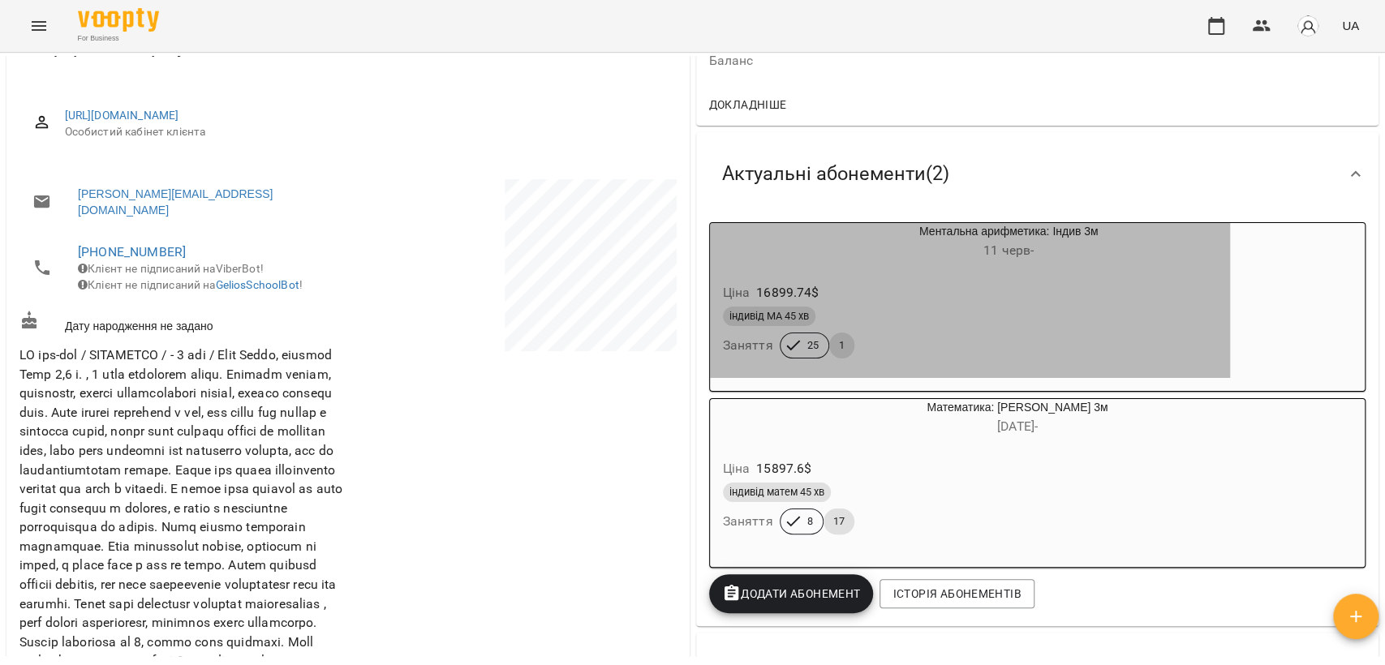
click at [1057, 314] on div "індивід МА 45 хв" at bounding box center [970, 316] width 494 height 19
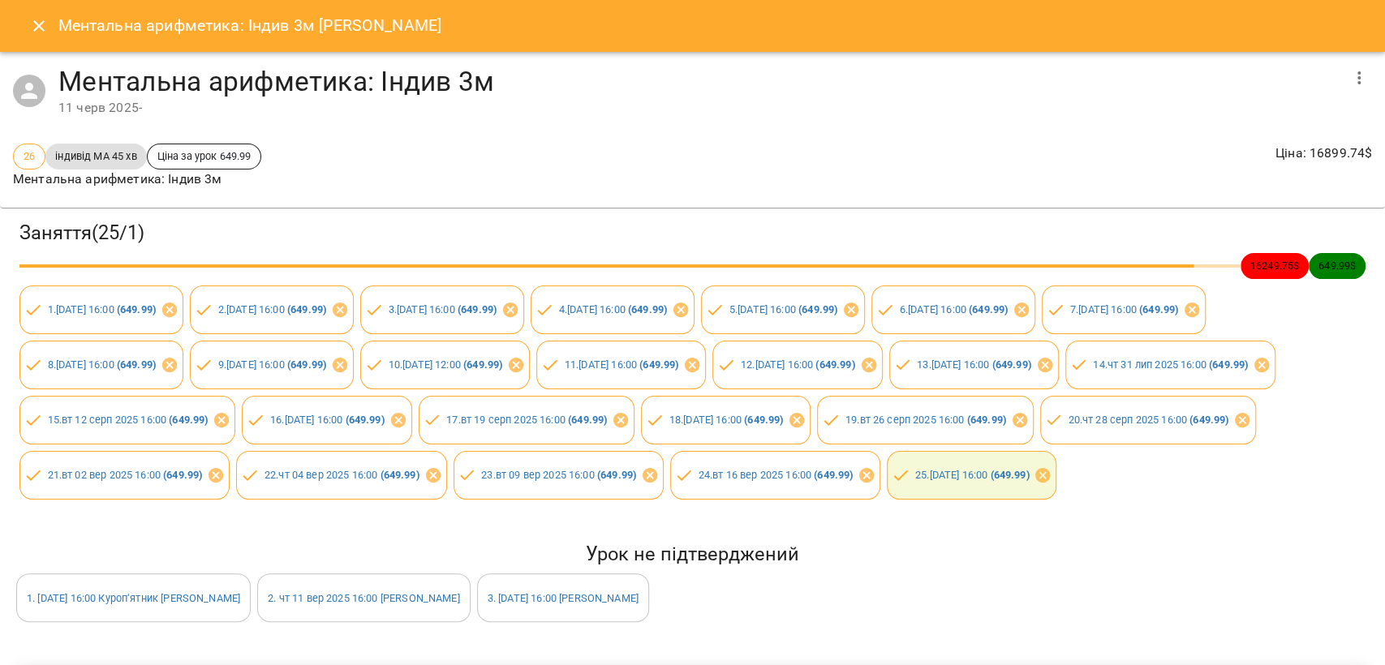
click at [35, 24] on icon "Close" at bounding box center [38, 25] width 19 height 19
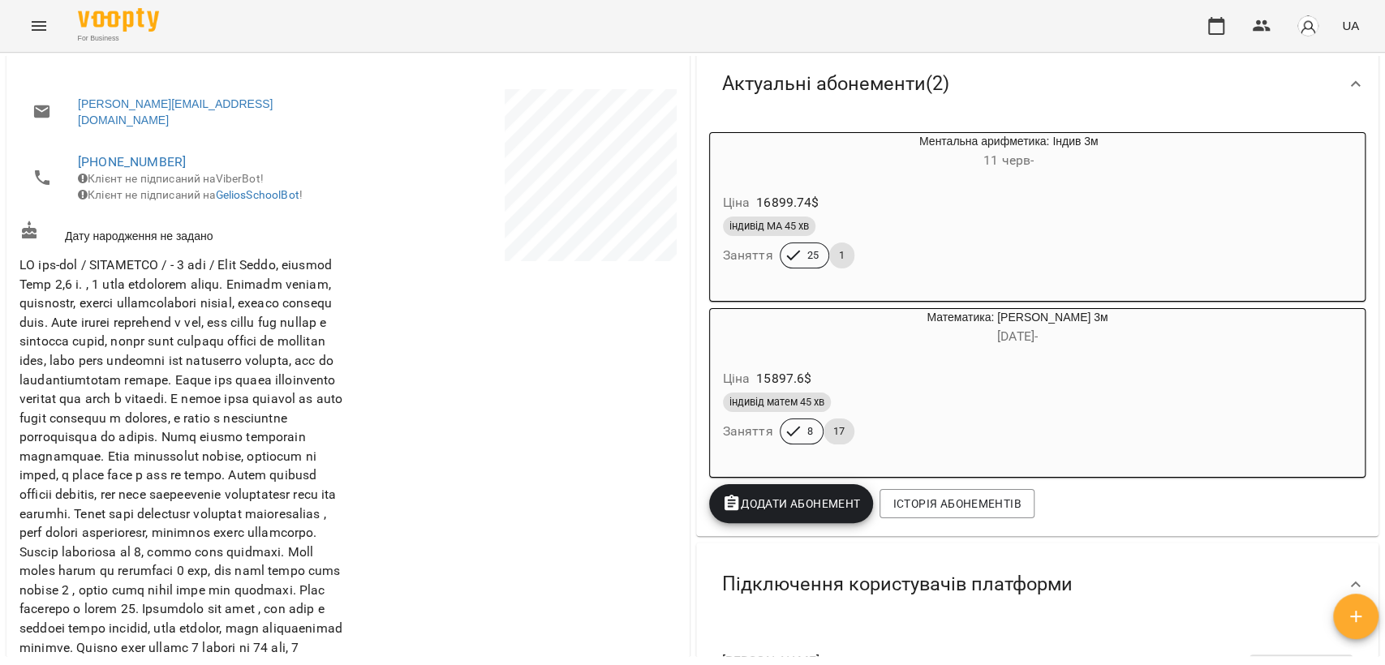
scroll to position [0, 0]
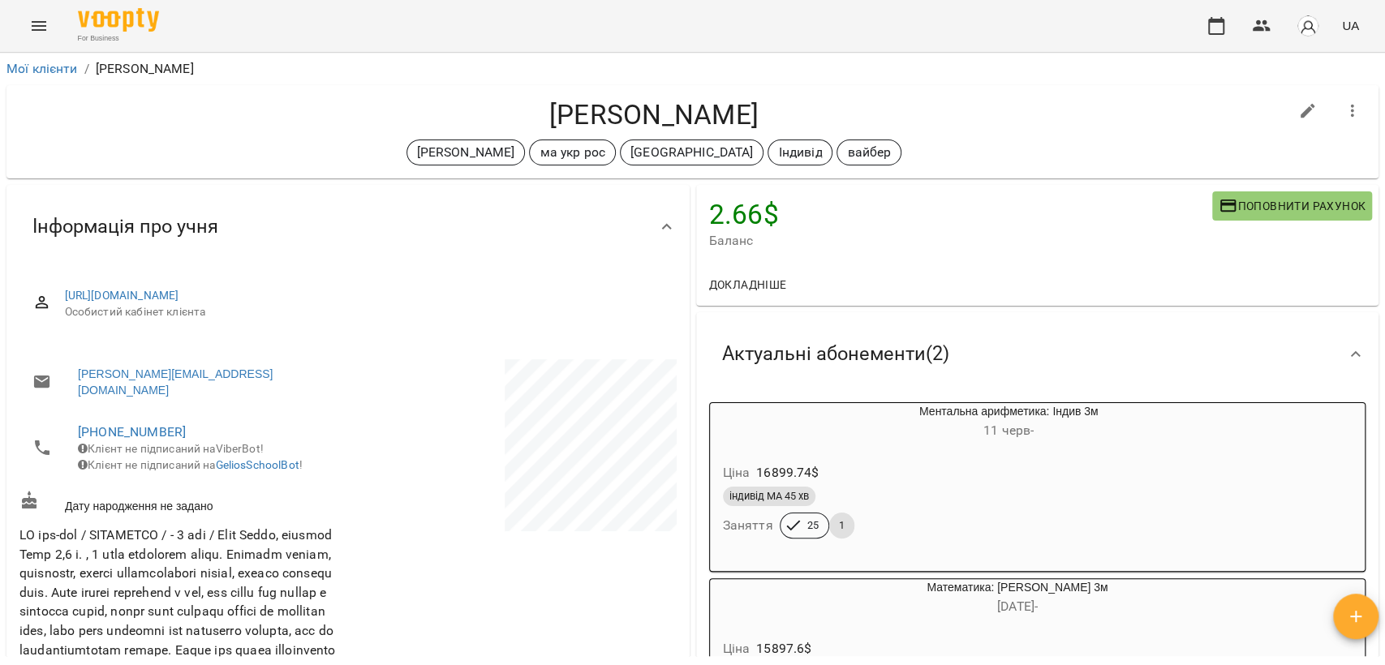
drag, startPoint x: 496, startPoint y: 113, endPoint x: 819, endPoint y: 118, distance: 323.7
click at [819, 118] on h4 "Михайло Мірошниченко" at bounding box center [653, 114] width 1269 height 33
copy h4 "Михайло Мірошниченко"
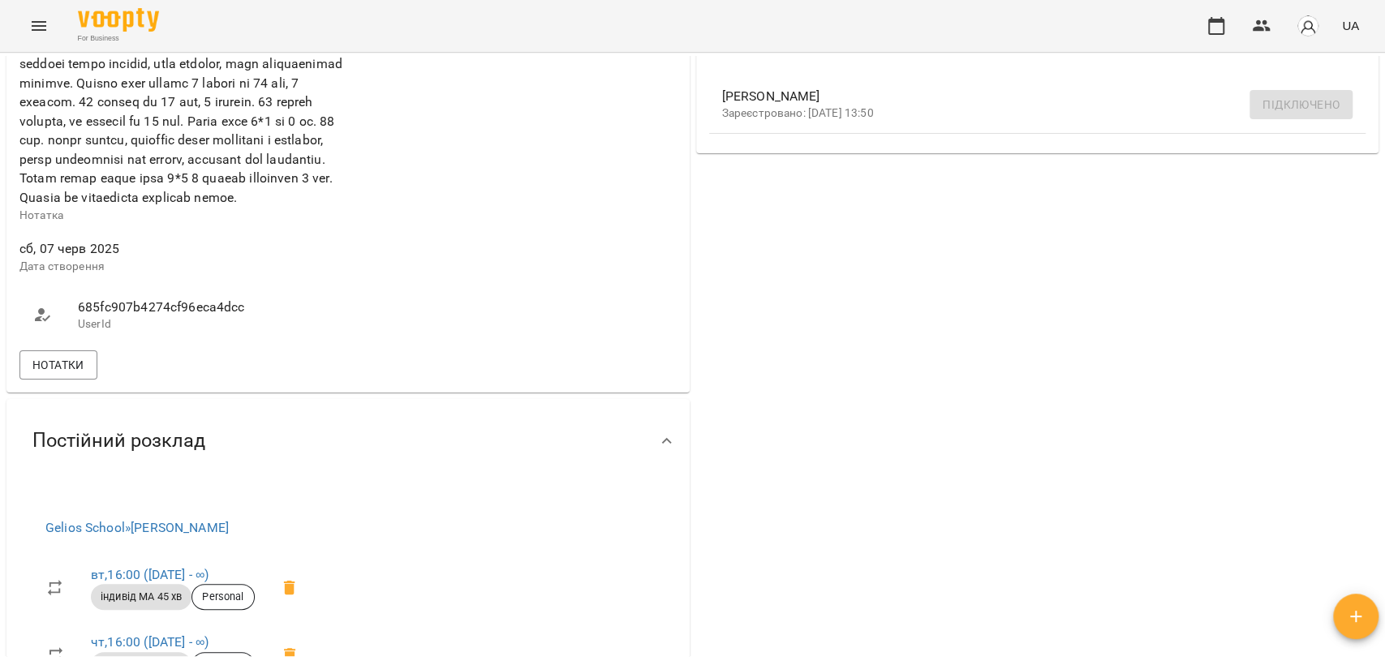
scroll to position [1172, 0]
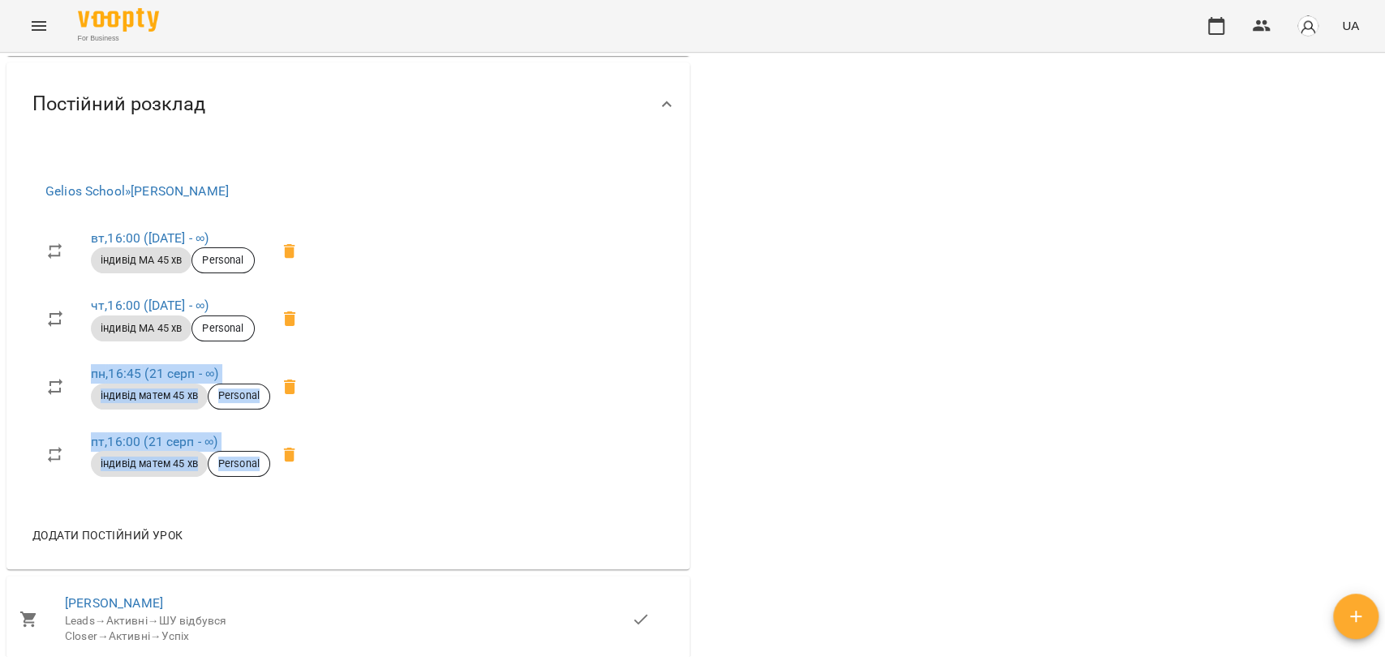
drag, startPoint x: 32, startPoint y: 430, endPoint x: 318, endPoint y: 543, distance: 307.0
click at [318, 495] on ul "вт , 16:00 (20 серп - ∞) індивід МА 45 хв Personal чт , 16:00 (20 серп - ∞) інд…" at bounding box center [177, 353] width 290 height 284
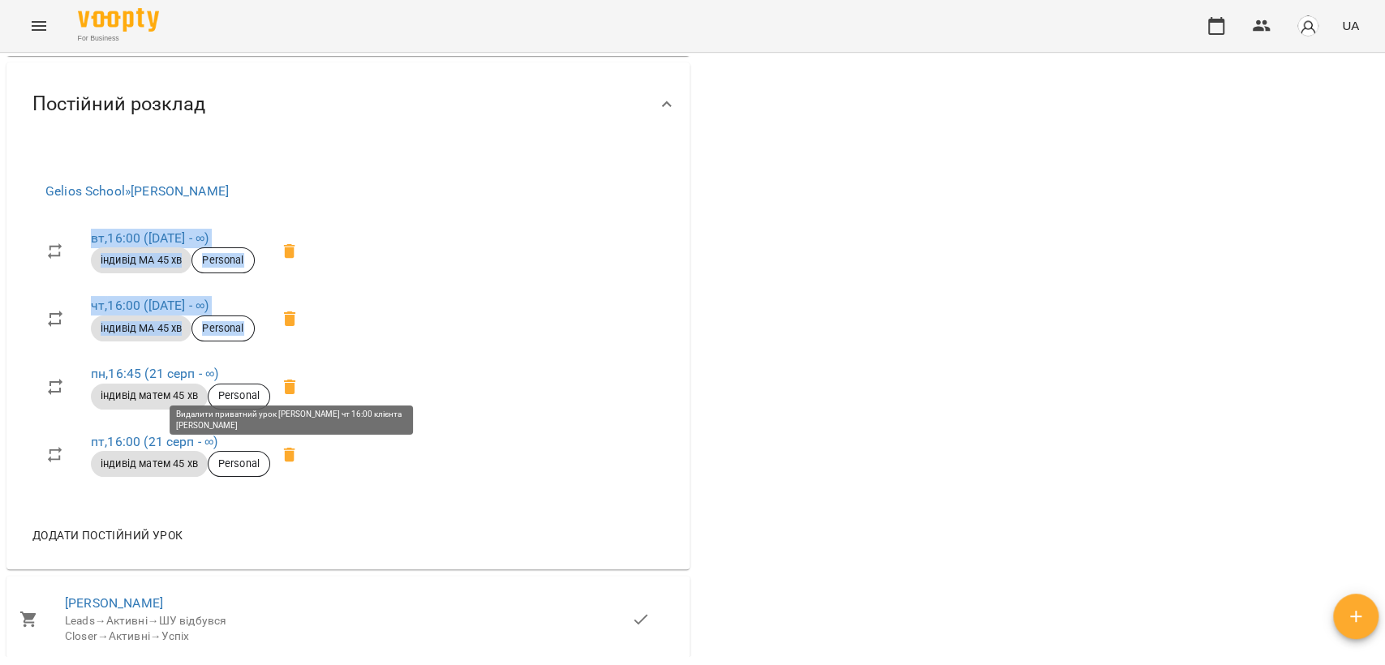
drag, startPoint x: 33, startPoint y: 277, endPoint x: 298, endPoint y: 389, distance: 287.2
click at [298, 389] on ul "вт , 16:00 (20 серп - ∞) індивід МА 45 хв Personal чт , 16:00 (20 серп - ∞) інд…" at bounding box center [177, 353] width 290 height 284
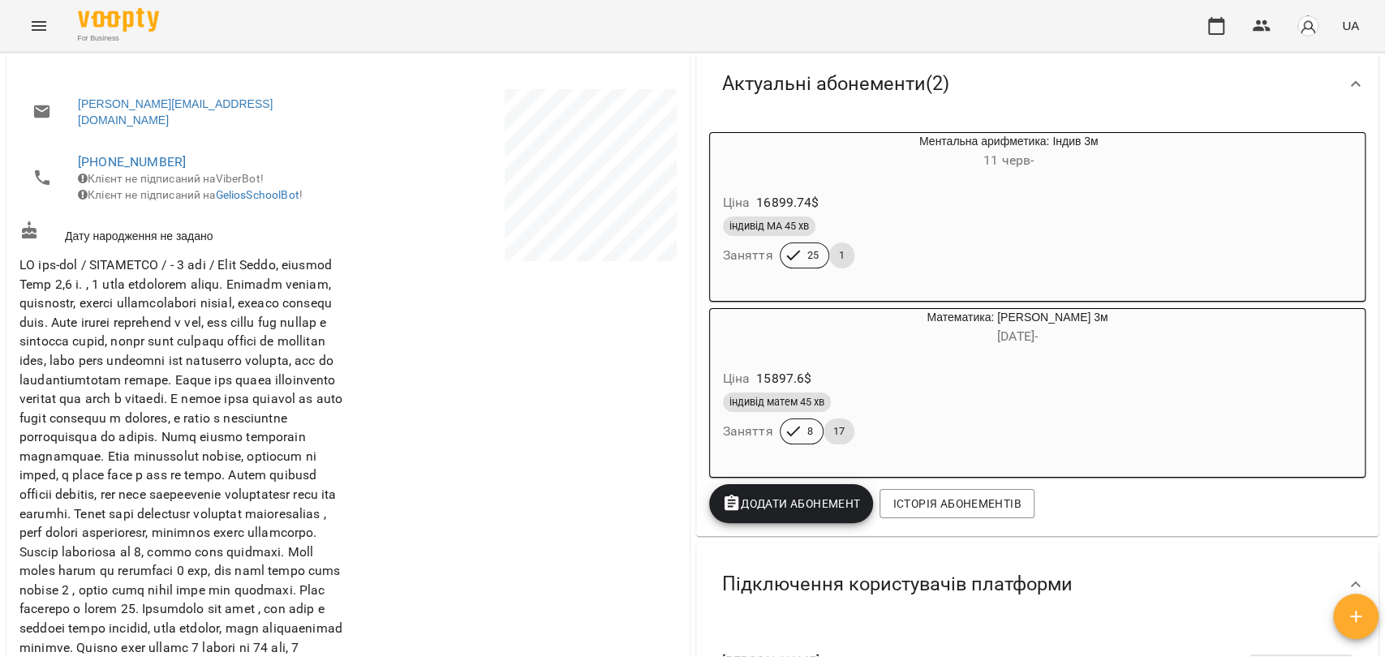
scroll to position [360, 0]
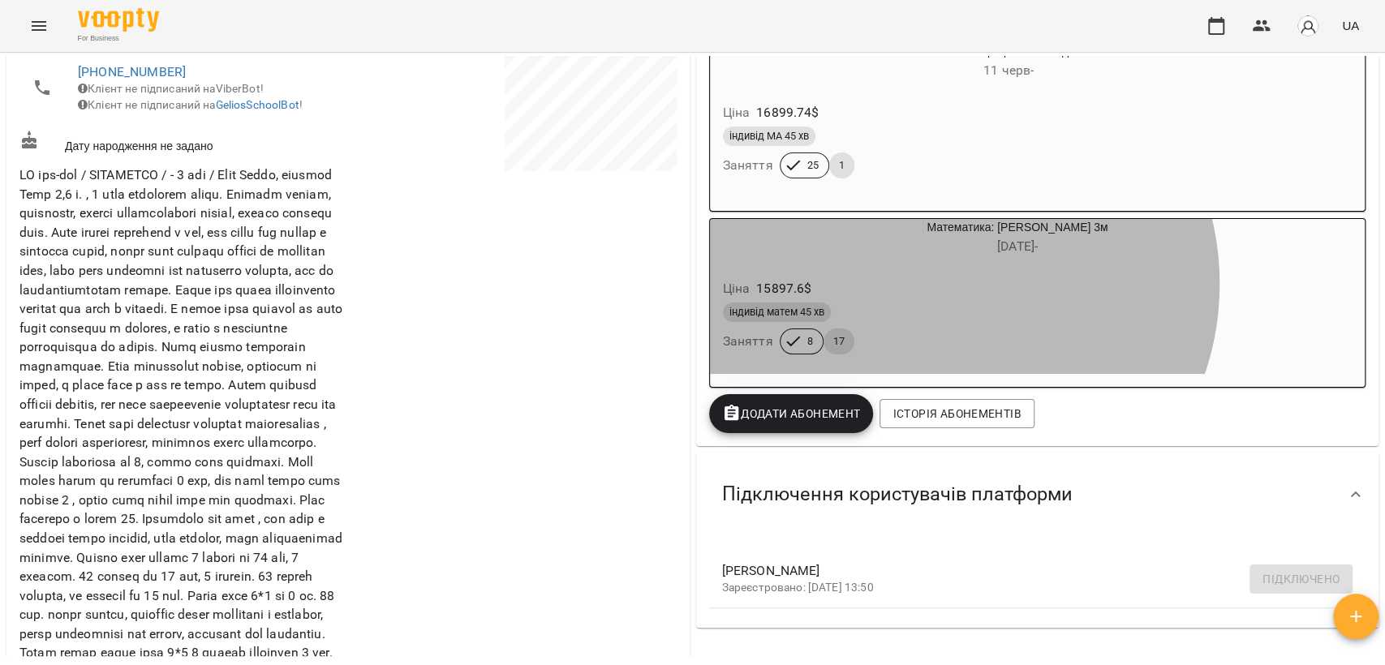
click at [935, 286] on div "Ціна 15897.6 $" at bounding box center [979, 288] width 518 height 29
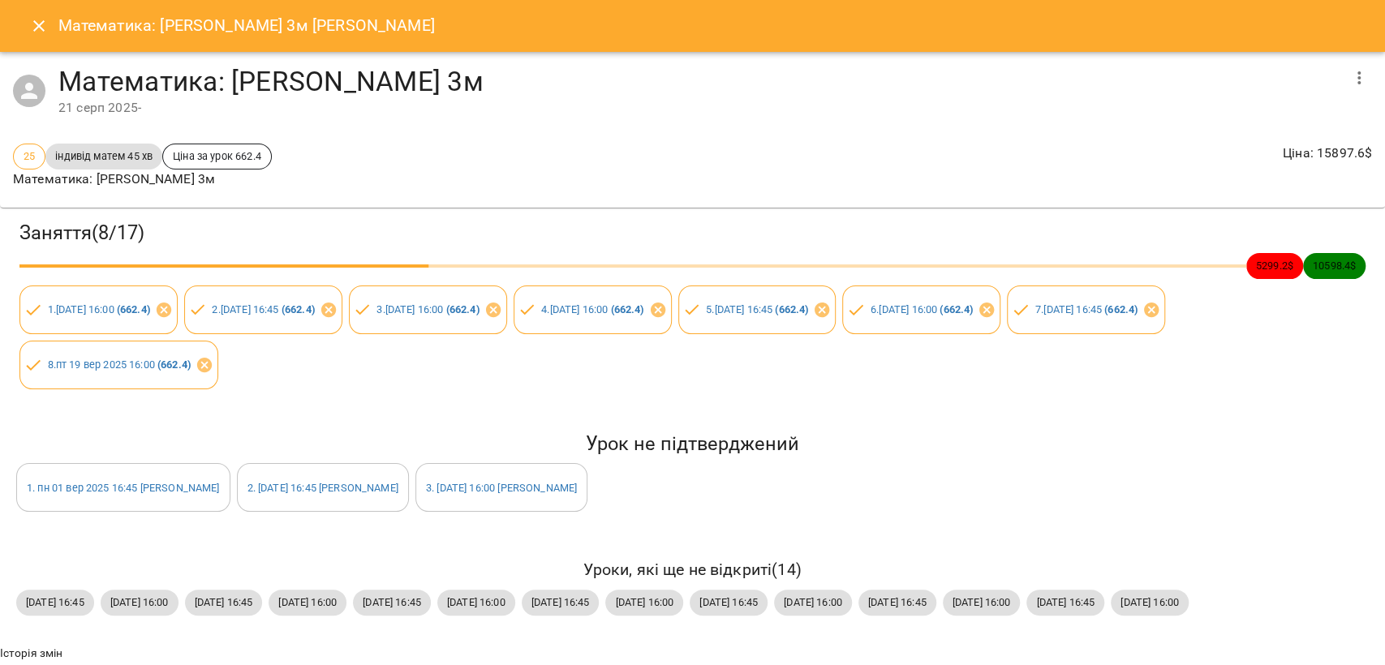
click at [1357, 82] on button "button" at bounding box center [1358, 77] width 39 height 39
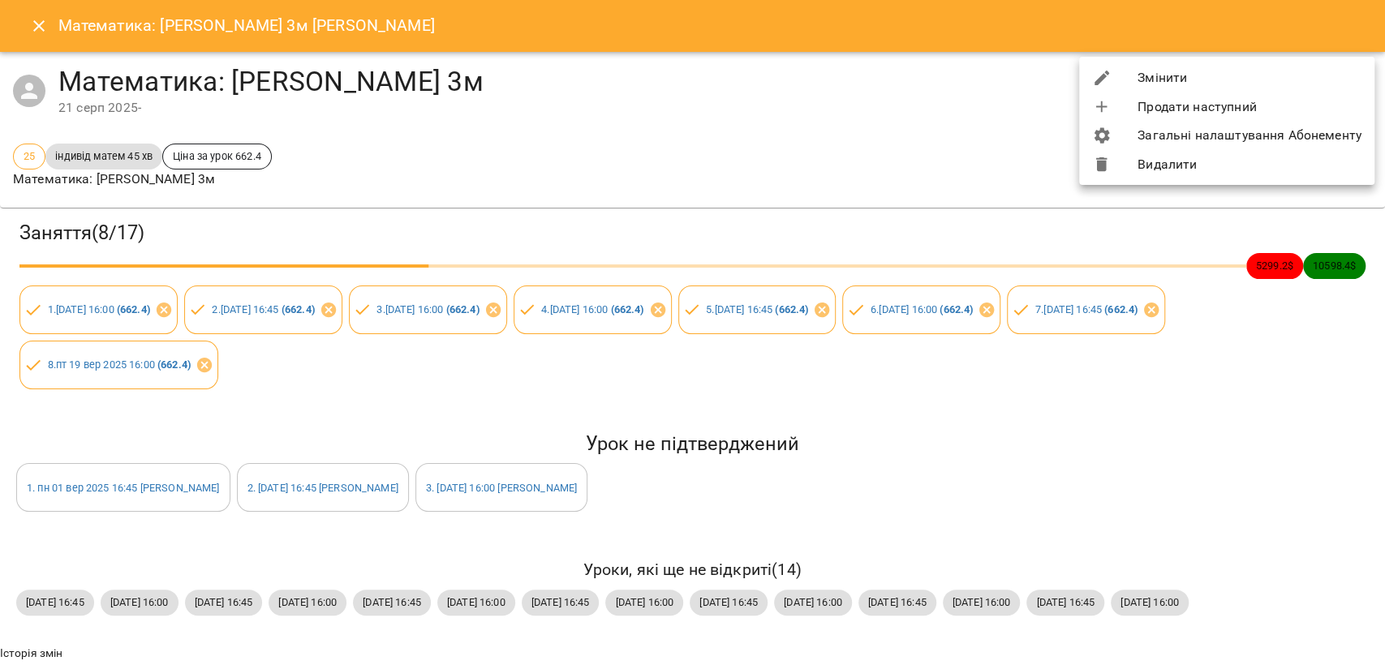
click at [1157, 73] on li "Змінити" at bounding box center [1226, 77] width 295 height 29
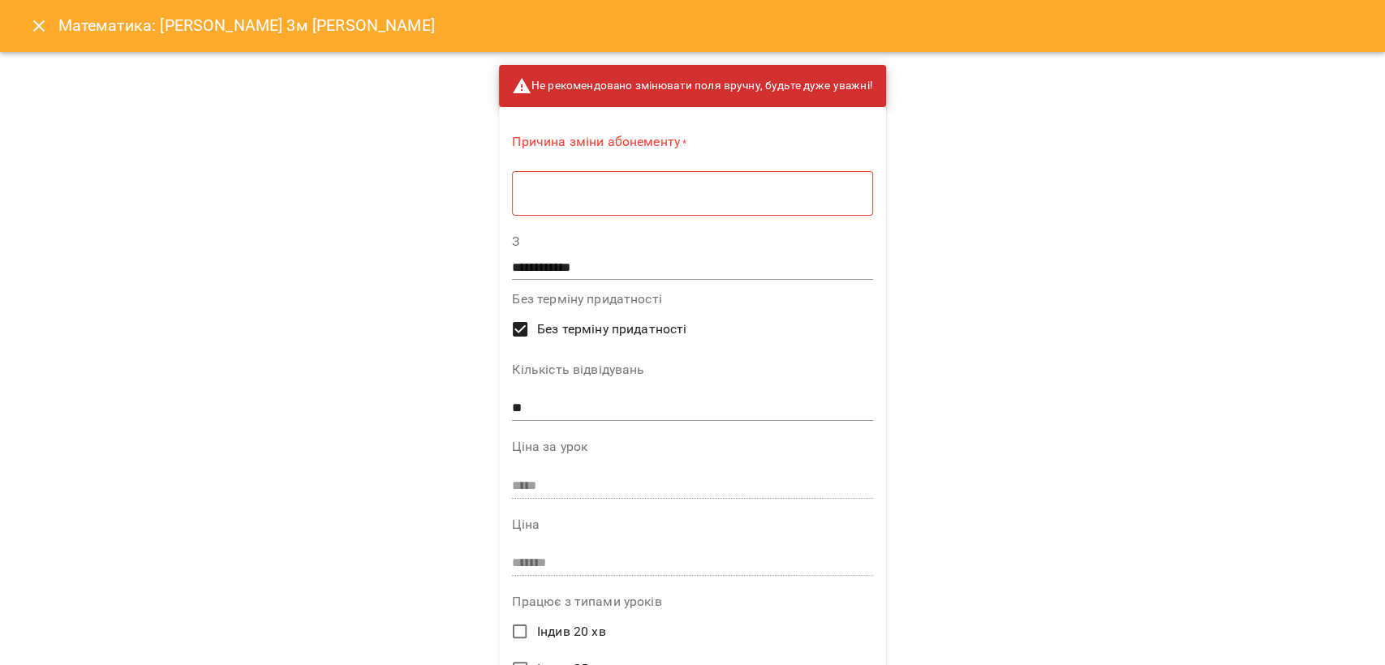
click at [574, 396] on input "**" at bounding box center [692, 408] width 360 height 26
type input "**"
click at [656, 198] on textarea at bounding box center [691, 193] width 337 height 15
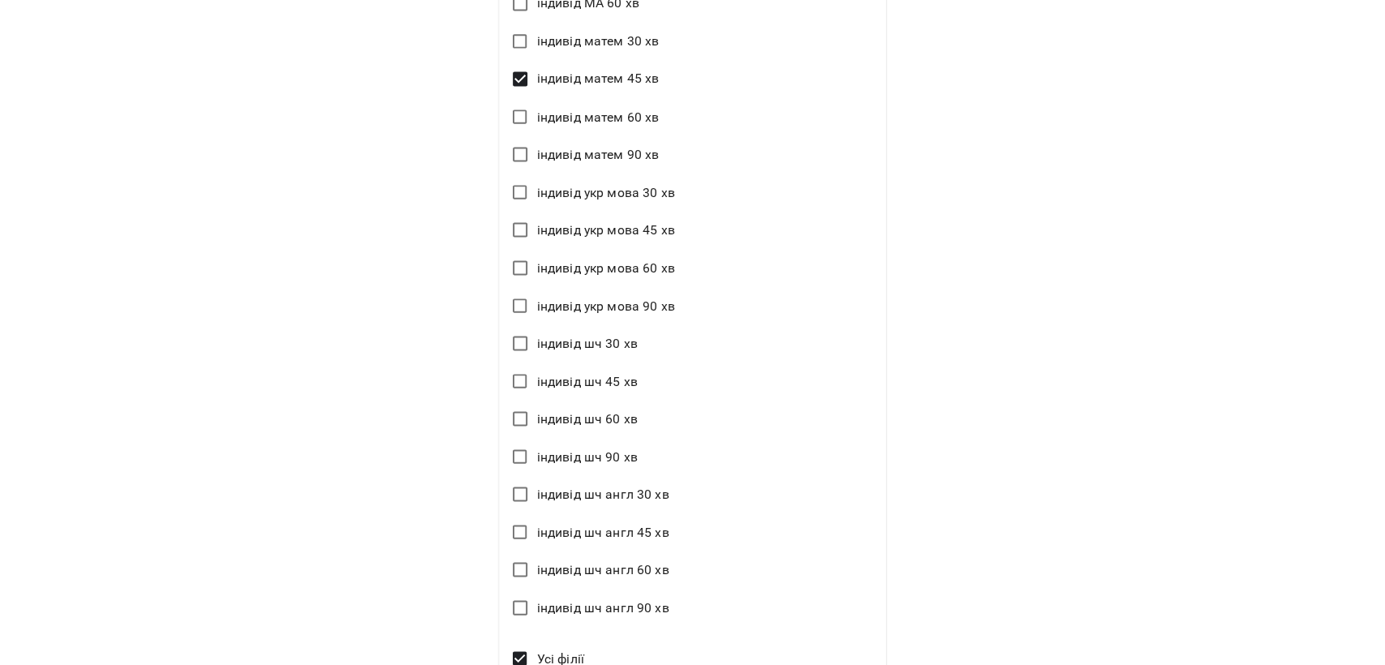
scroll to position [2135, 0]
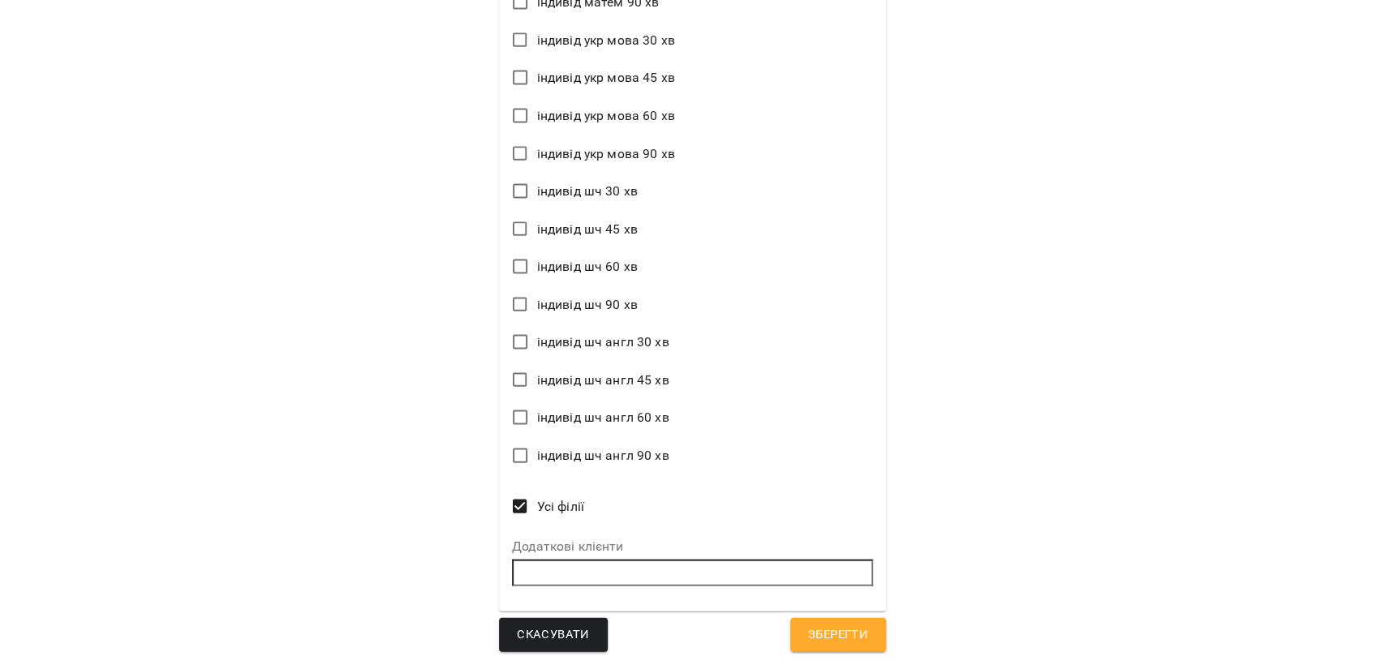
type textarea "*******"
click at [849, 629] on span "Зберегти" at bounding box center [838, 635] width 60 height 21
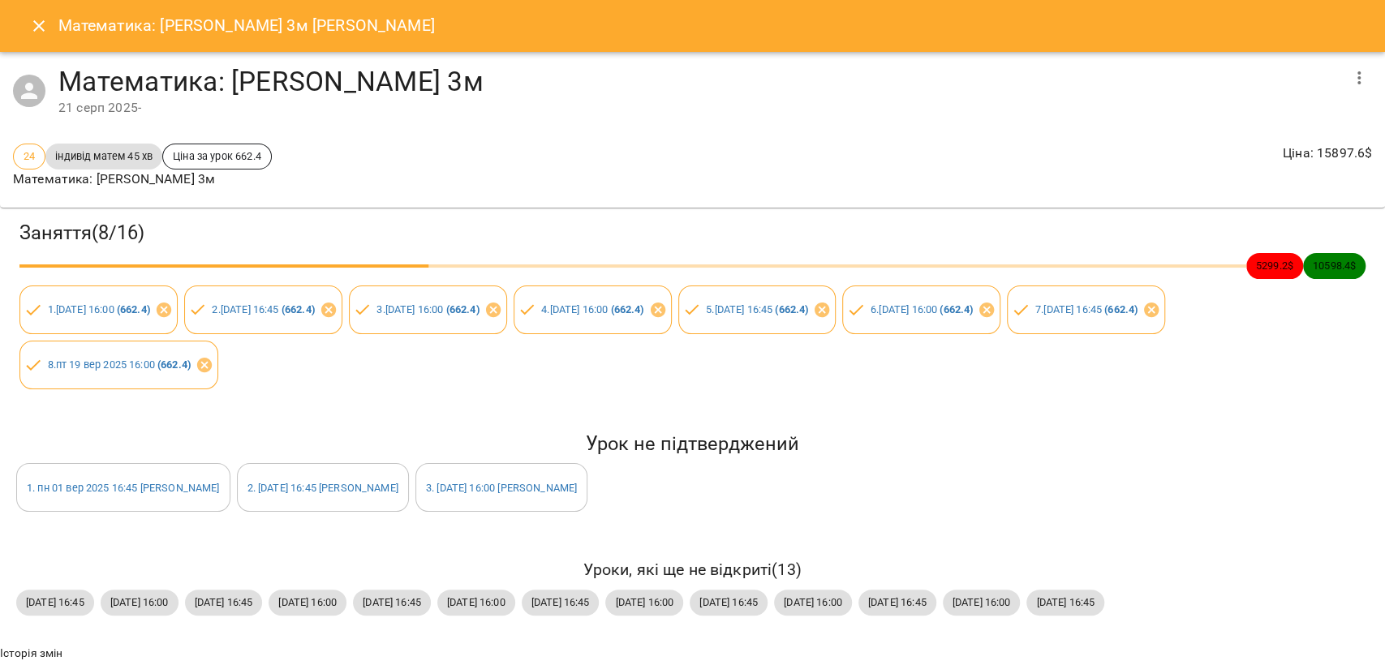
click at [29, 26] on icon "Close" at bounding box center [38, 25] width 19 height 19
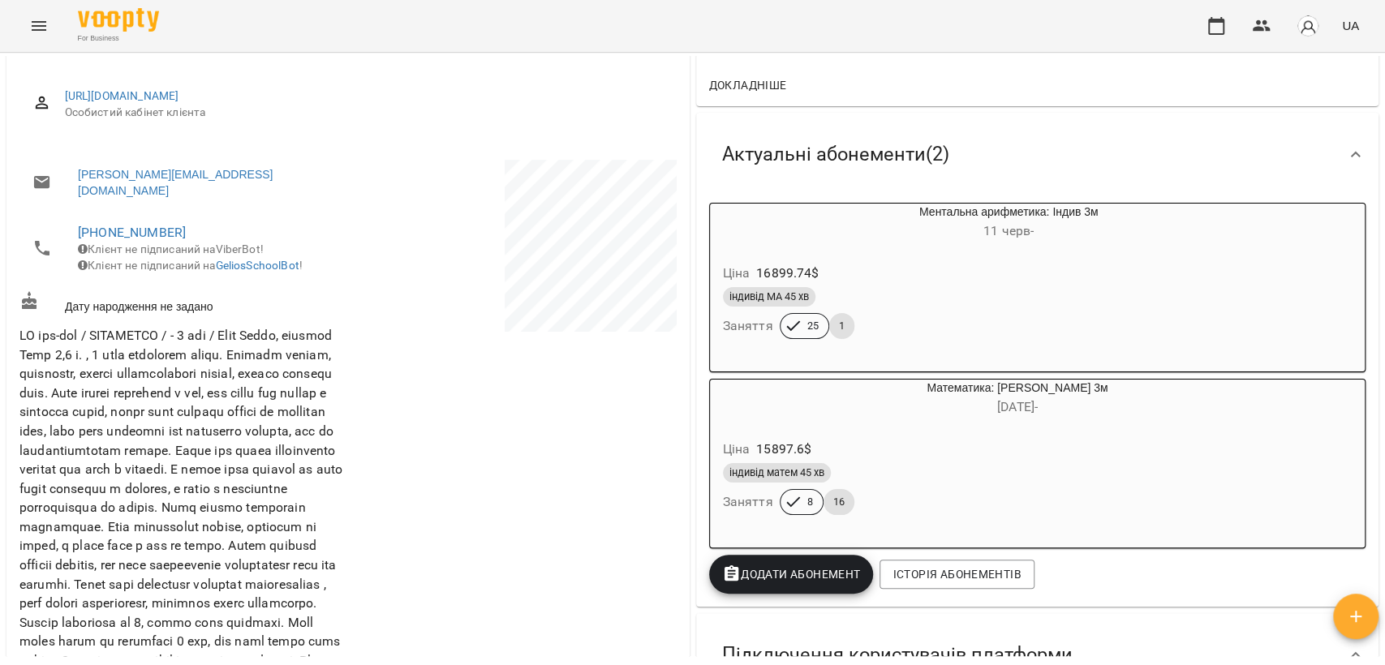
scroll to position [180, 0]
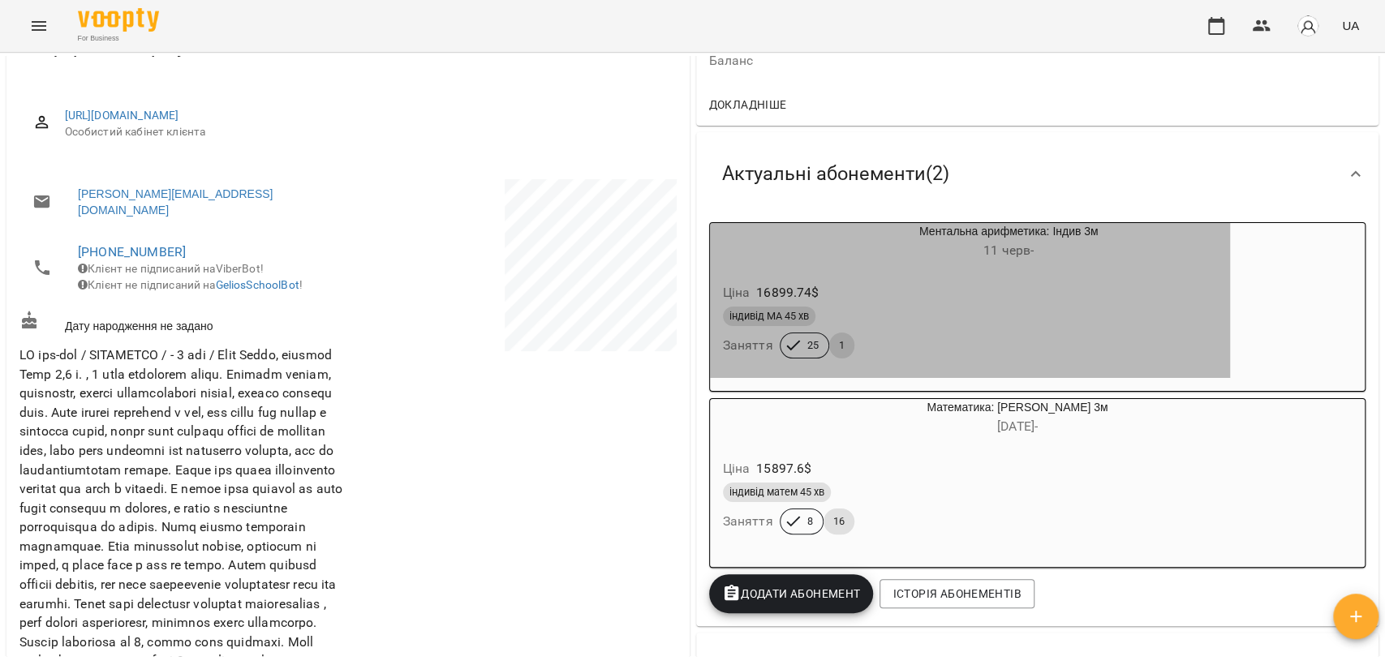
click at [938, 317] on div "індивід МА 45 хв" at bounding box center [970, 316] width 494 height 19
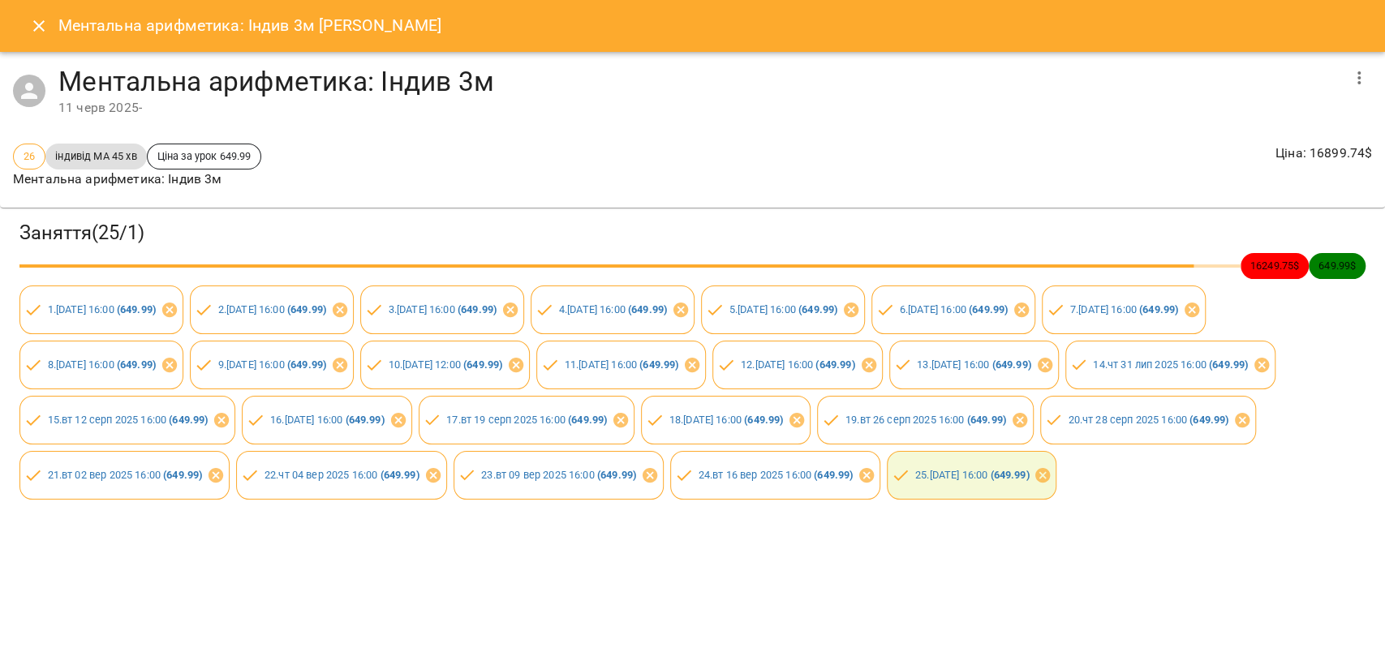
click at [1365, 78] on icon "button" at bounding box center [1358, 77] width 19 height 19
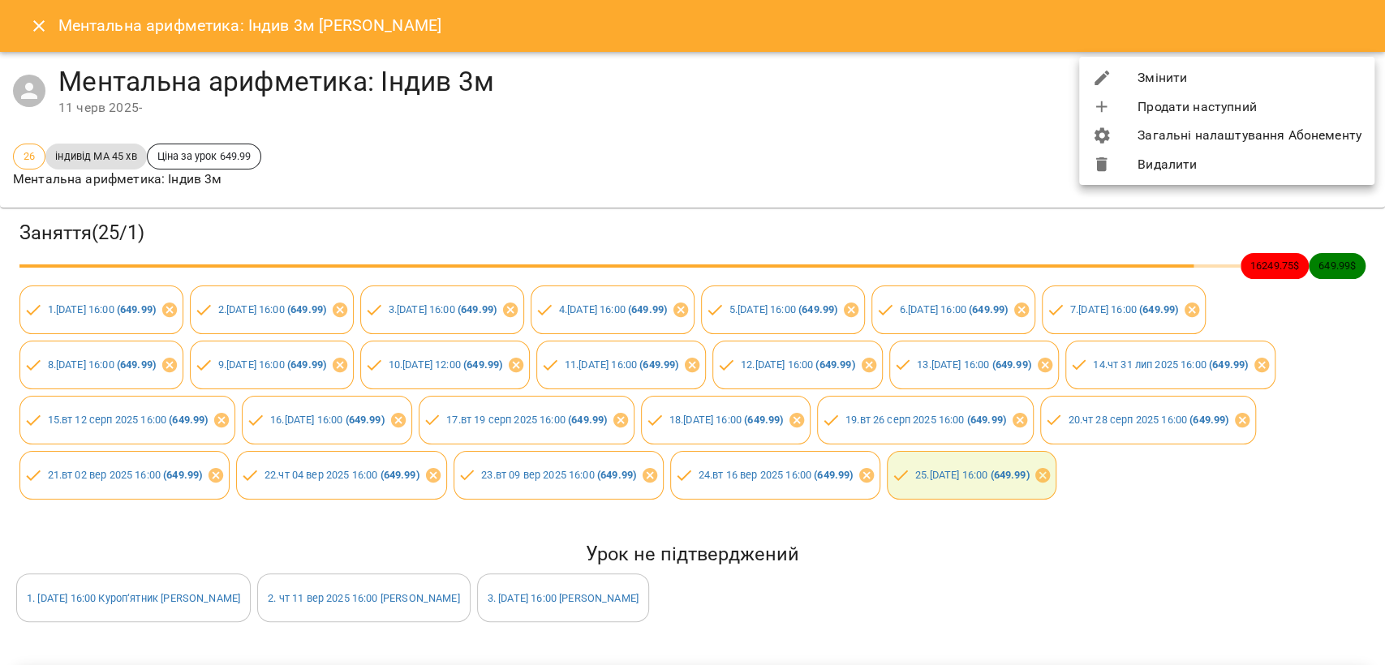
click at [36, 31] on div at bounding box center [692, 332] width 1385 height 665
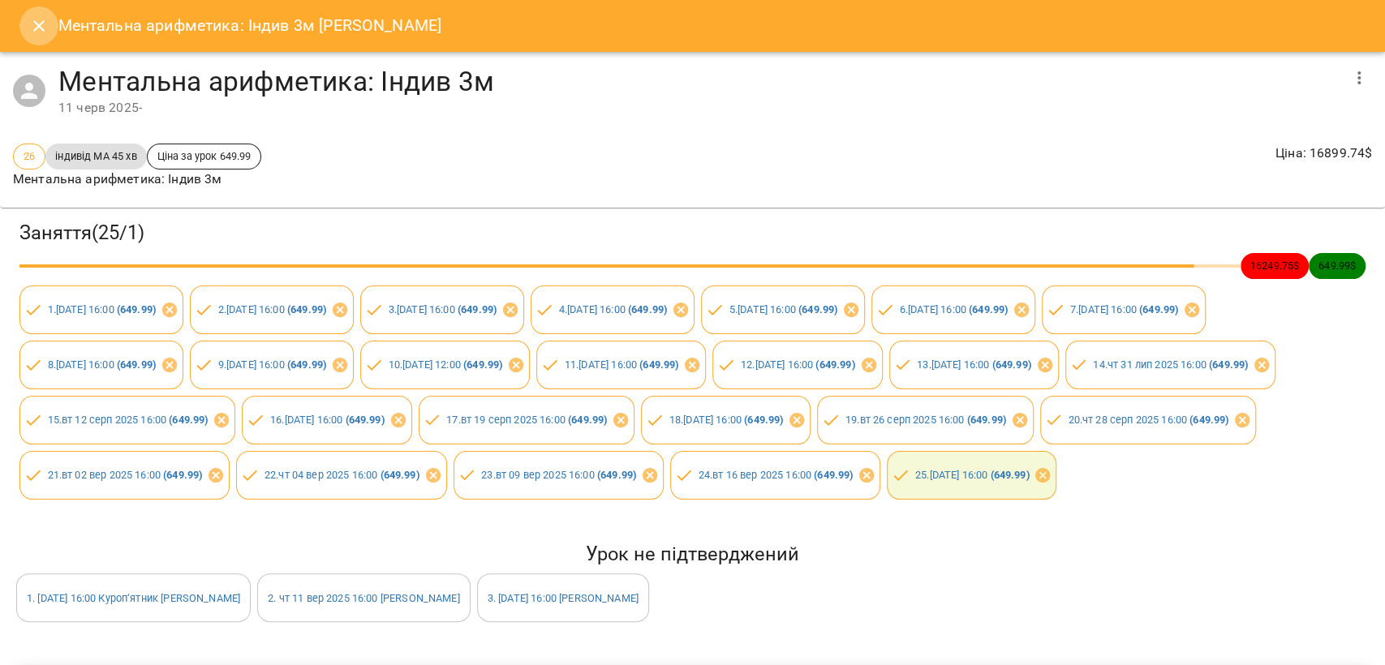
click at [36, 31] on icon "Close" at bounding box center [38, 25] width 19 height 19
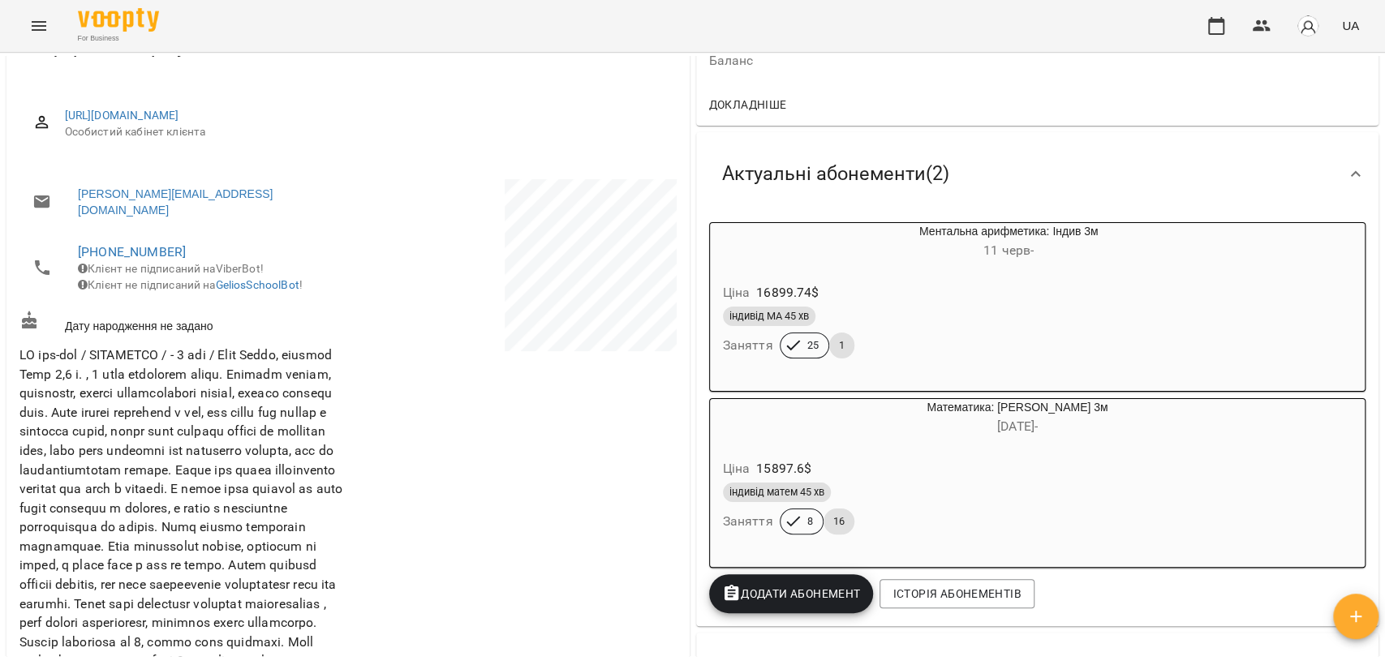
click at [992, 252] on span "11 черв -" at bounding box center [1008, 250] width 50 height 15
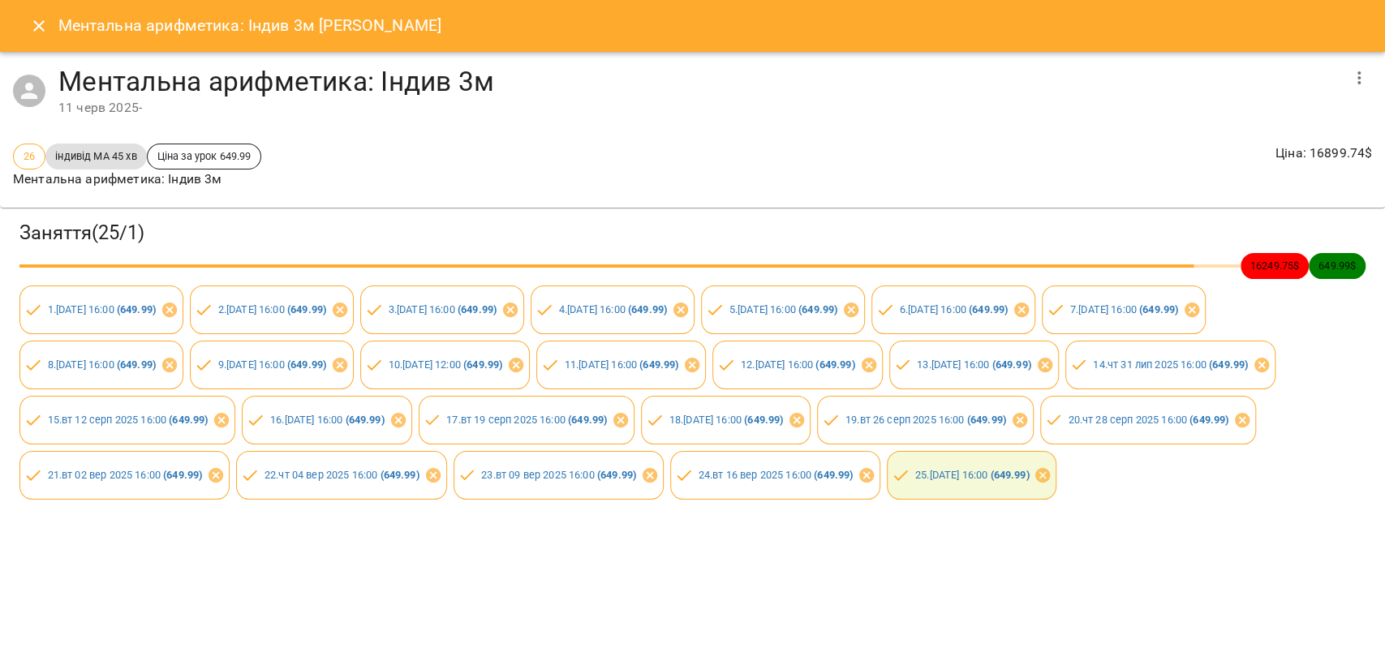
click at [1356, 69] on icon "button" at bounding box center [1358, 77] width 19 height 19
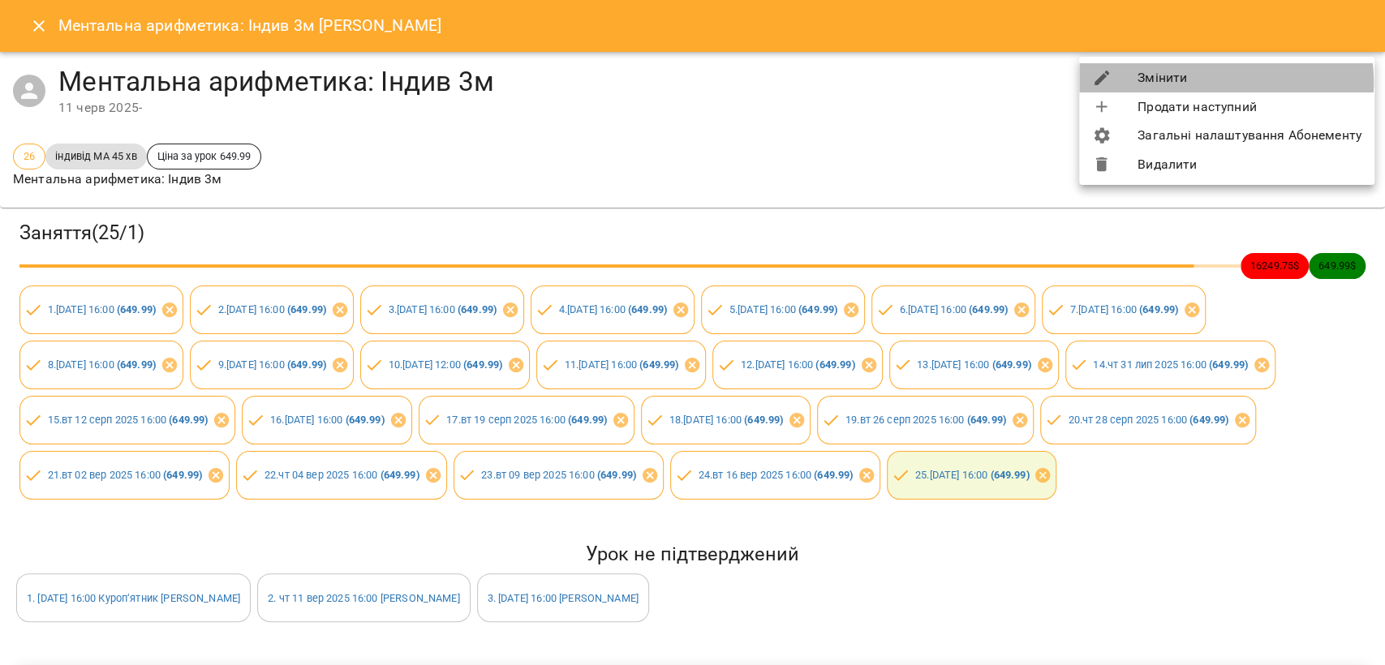
click at [1215, 82] on li "Змінити" at bounding box center [1226, 77] width 295 height 29
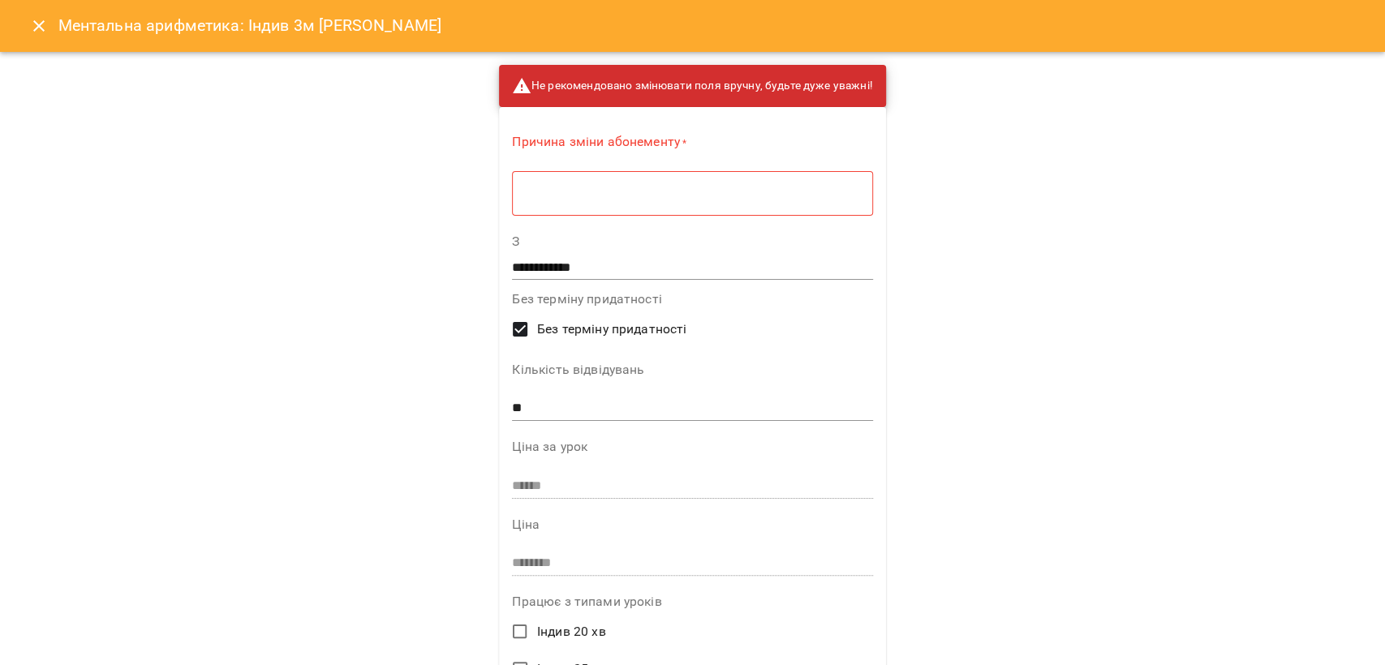
click at [31, 22] on icon "Close" at bounding box center [38, 25] width 19 height 19
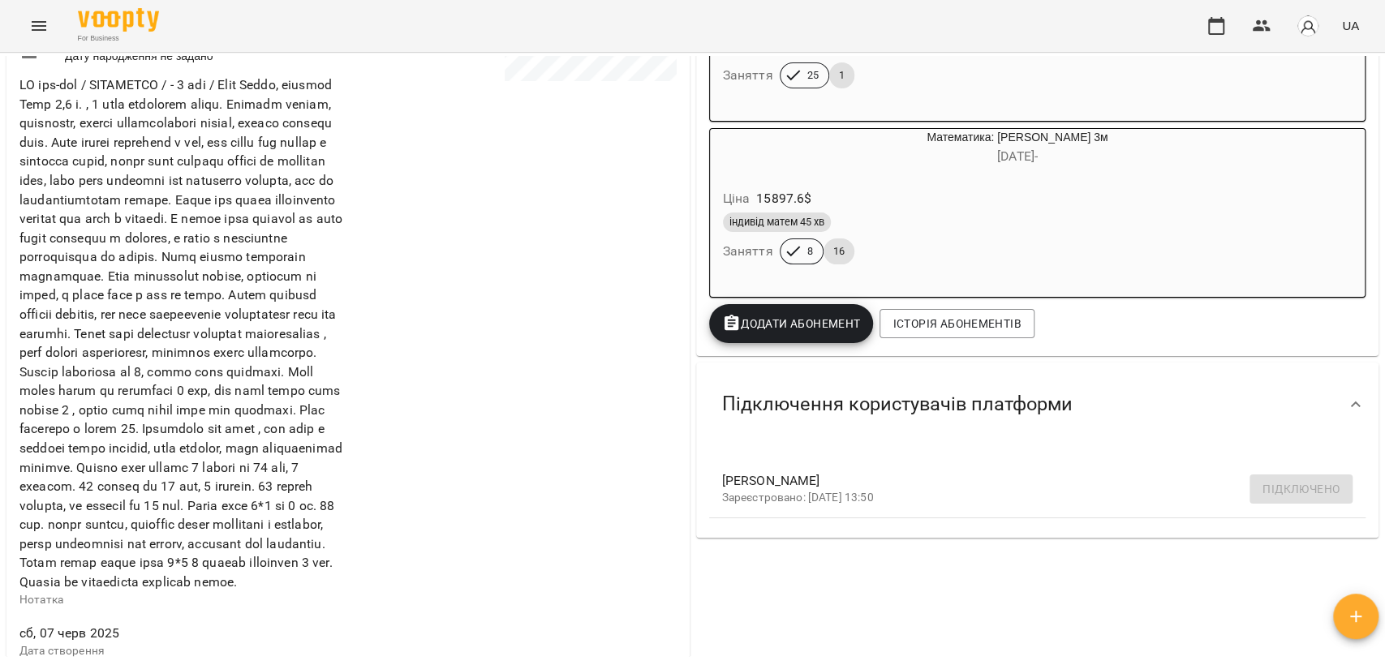
scroll to position [0, 0]
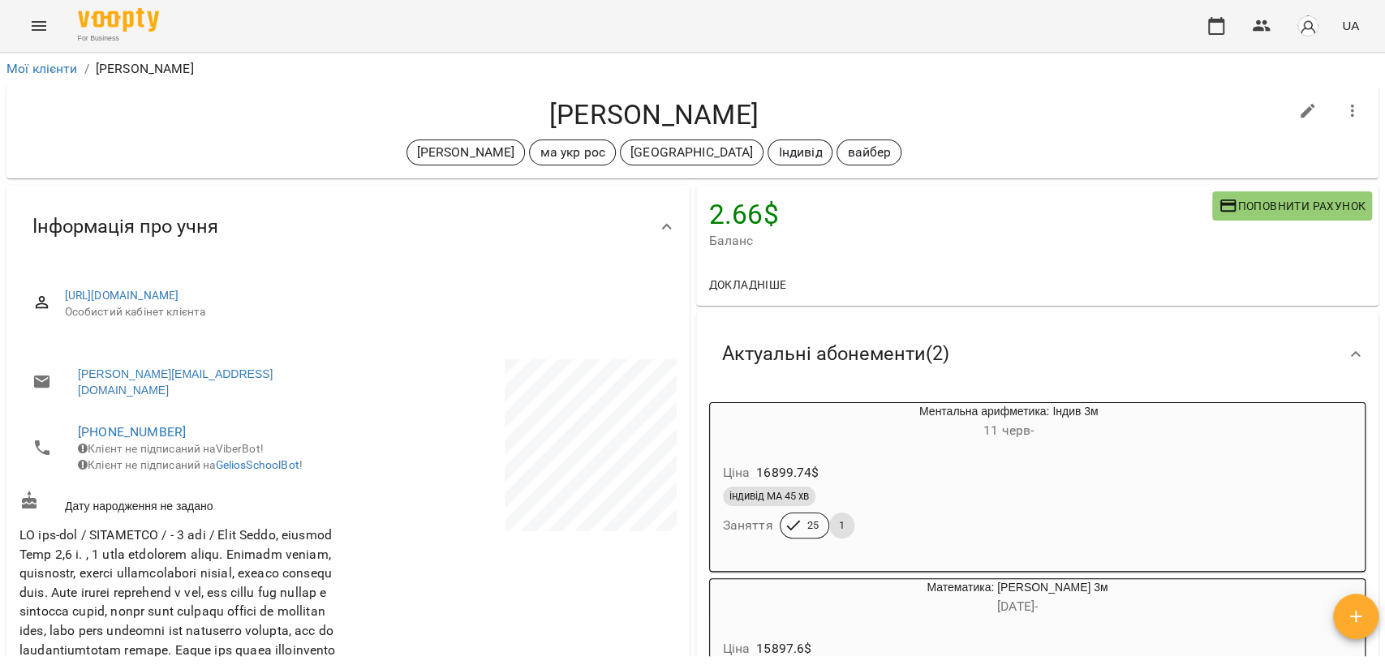
click at [45, 75] on li "Мої клієнти" at bounding box center [41, 68] width 71 height 19
click at [49, 66] on link "Мої клієнти" at bounding box center [41, 68] width 71 height 15
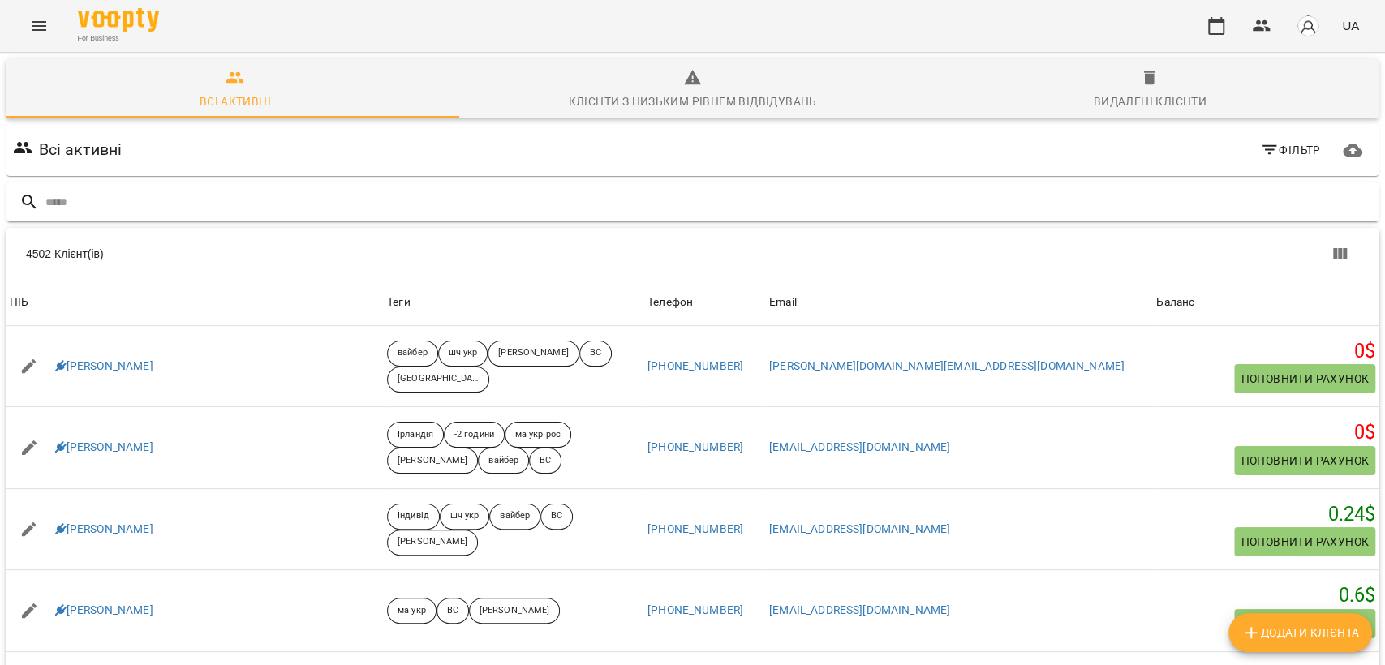
click at [240, 191] on input "text" at bounding box center [708, 202] width 1326 height 27
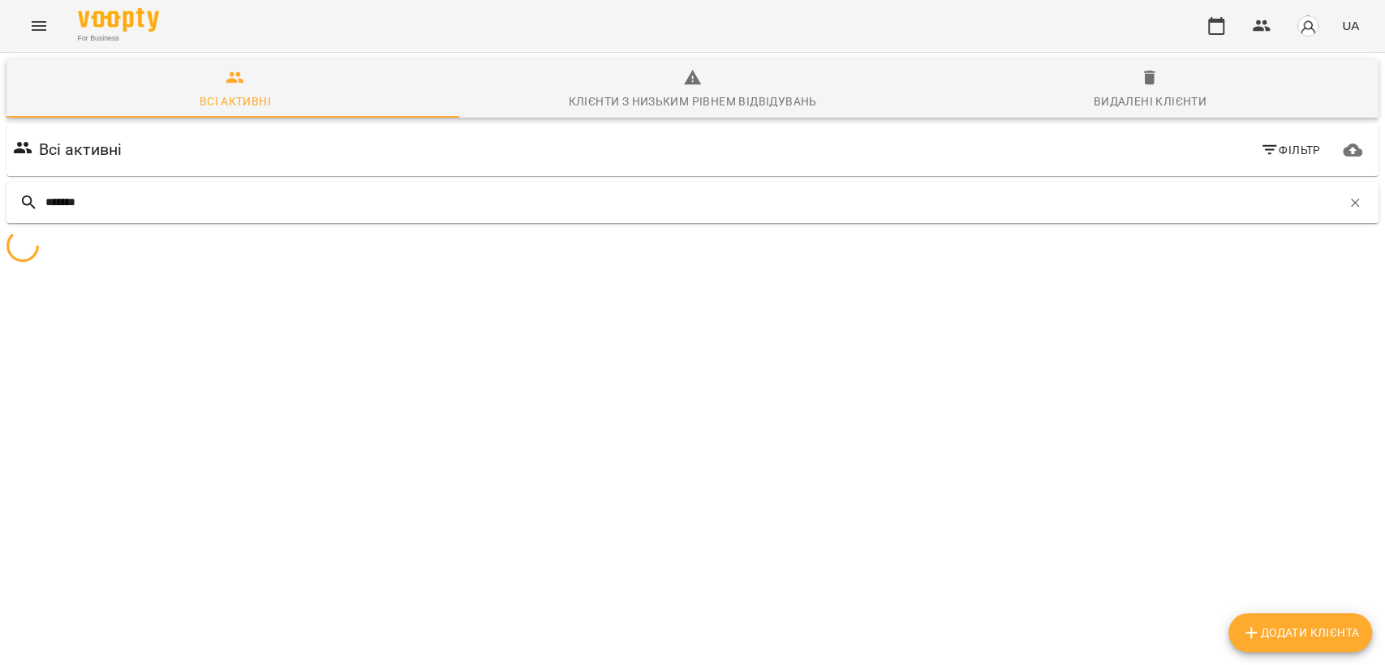
type input "******"
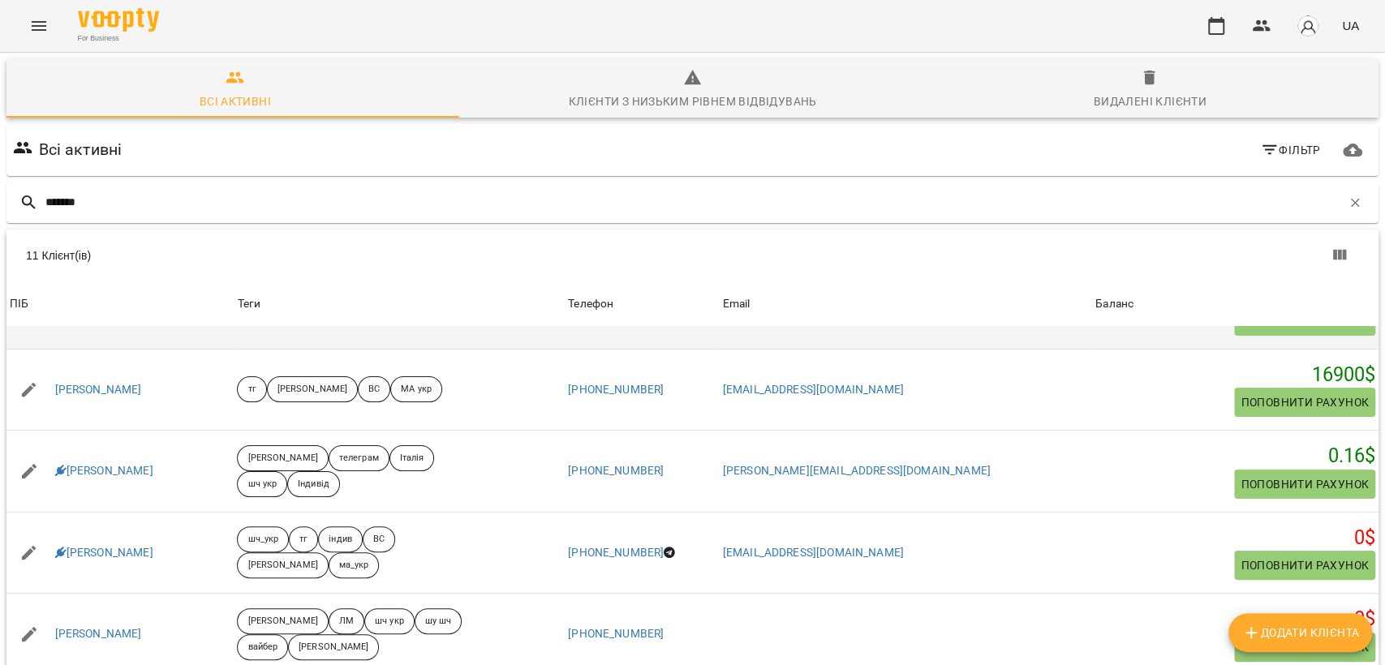
scroll to position [270, 0]
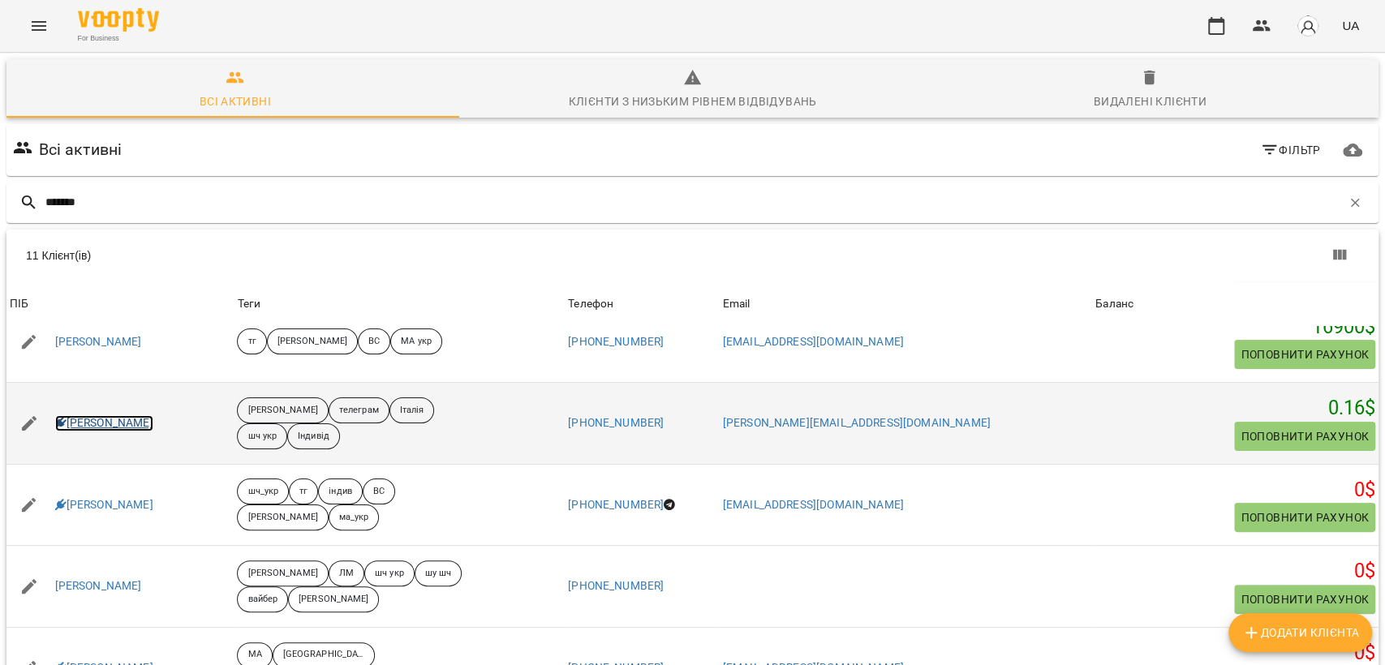
click at [126, 423] on link "[PERSON_NAME]" at bounding box center [104, 423] width 98 height 16
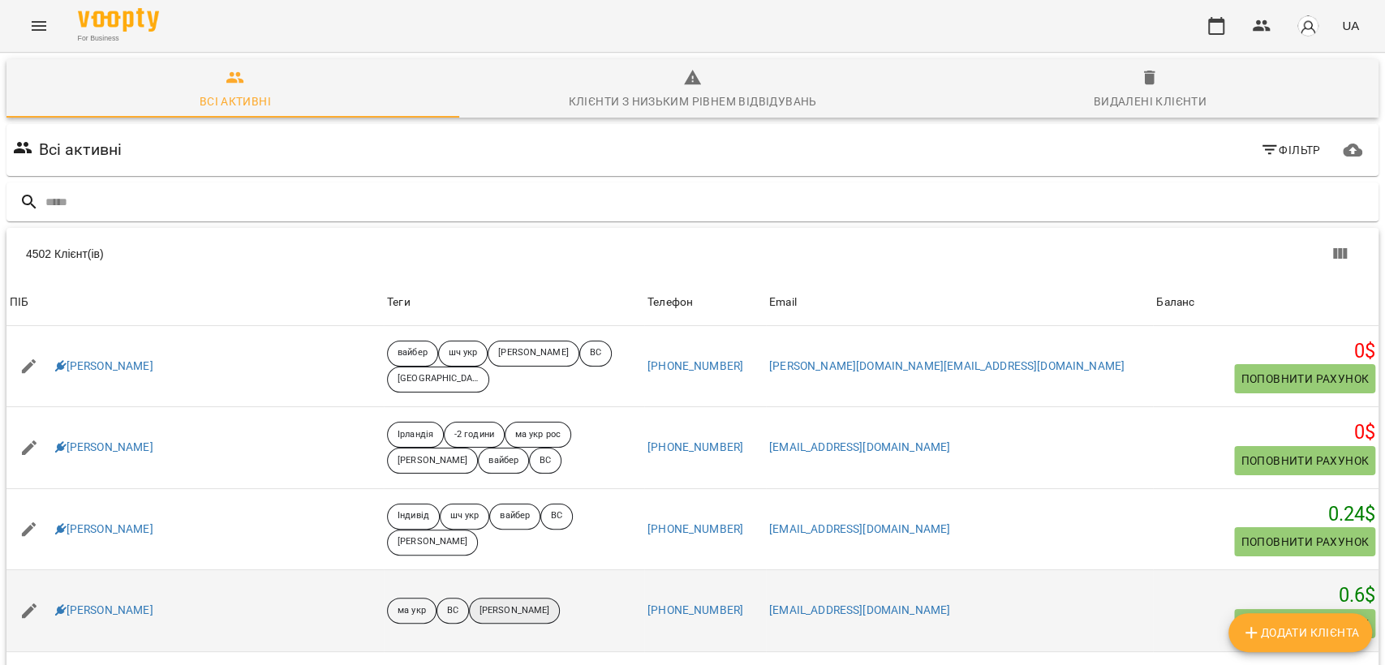
drag, startPoint x: 443, startPoint y: 600, endPoint x: 428, endPoint y: 546, distance: 56.3
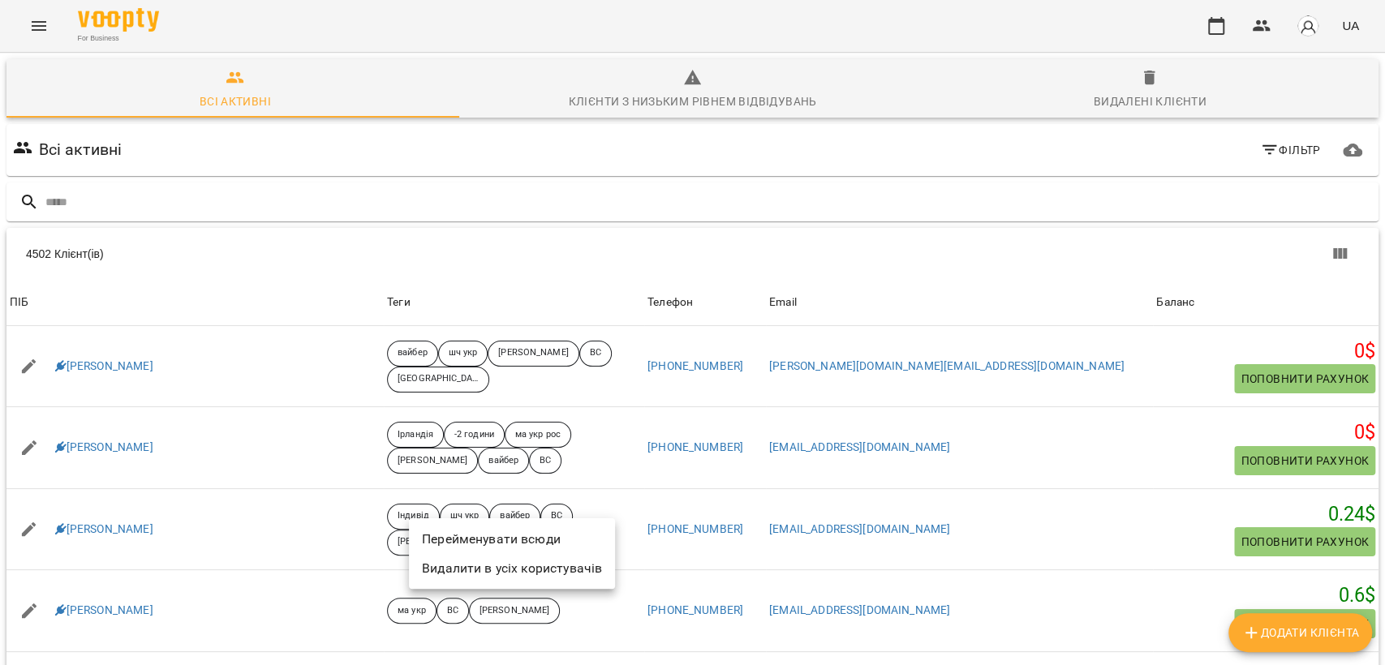
click at [190, 131] on div at bounding box center [692, 332] width 1385 height 665
click at [1279, 152] on span "Фільтр" at bounding box center [1290, 149] width 61 height 19
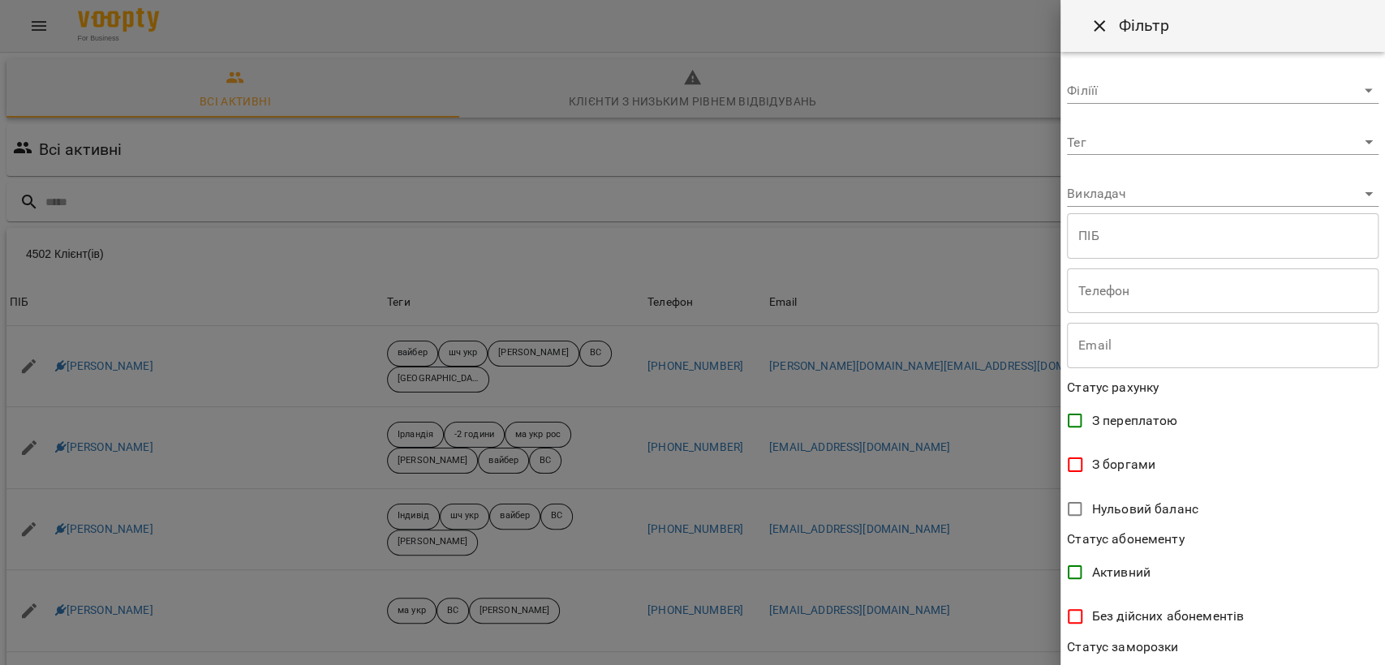
click at [1111, 141] on body "For Business UA Всі активні Клієнти з низьким рівнем відвідувань Видалені клієн…" at bounding box center [692, 422] width 1385 height 845
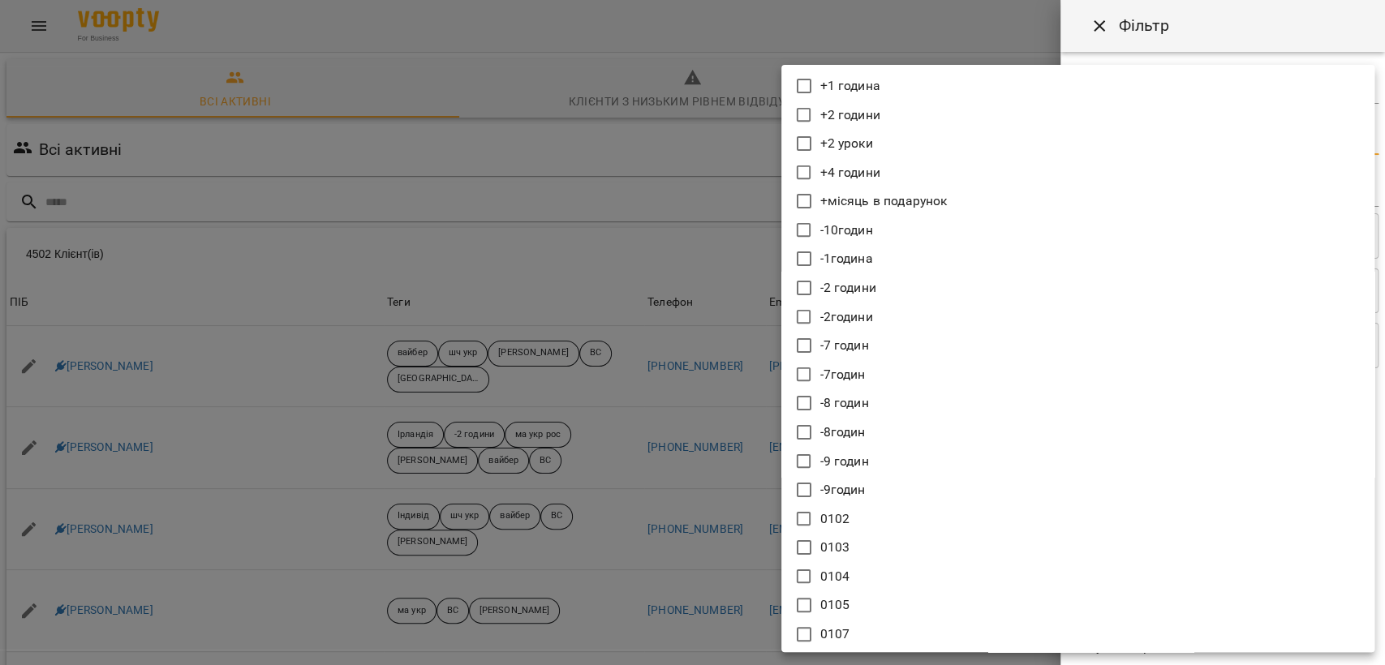
scroll to position [11644, 0]
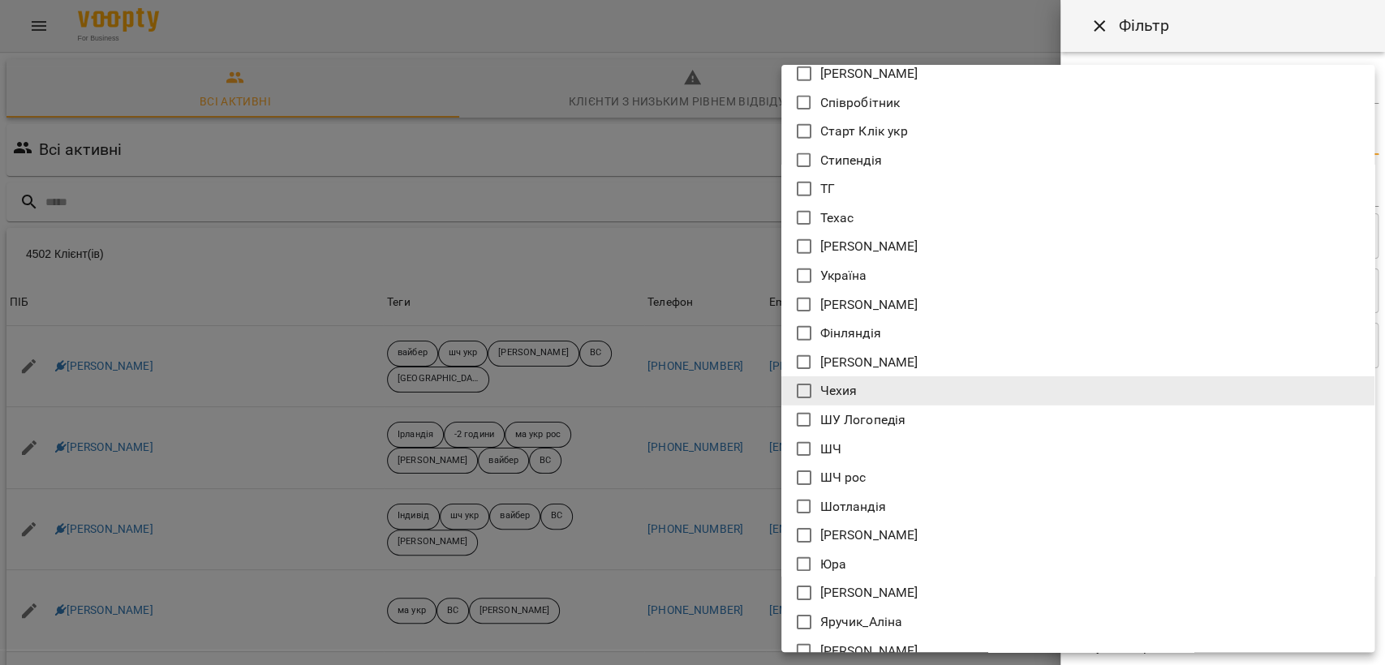
click at [799, 358] on icon at bounding box center [803, 362] width 19 height 19
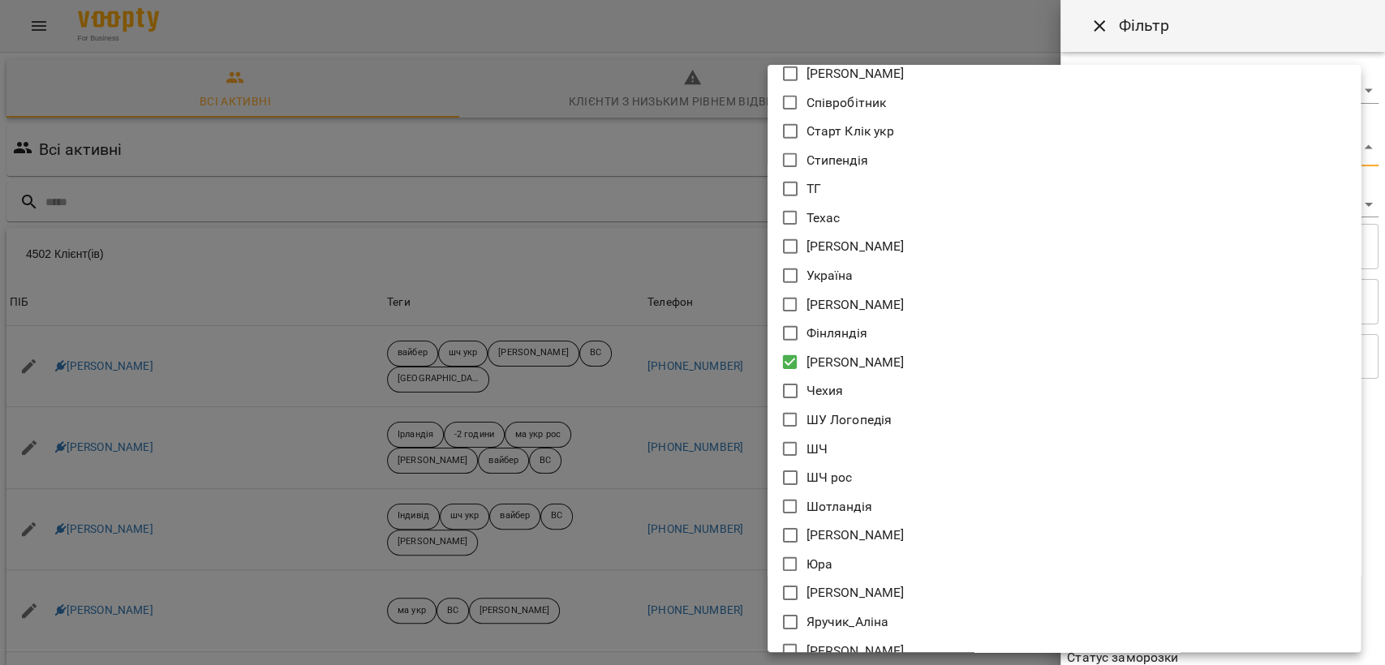
type input "**********"
click at [489, 73] on div at bounding box center [692, 332] width 1385 height 665
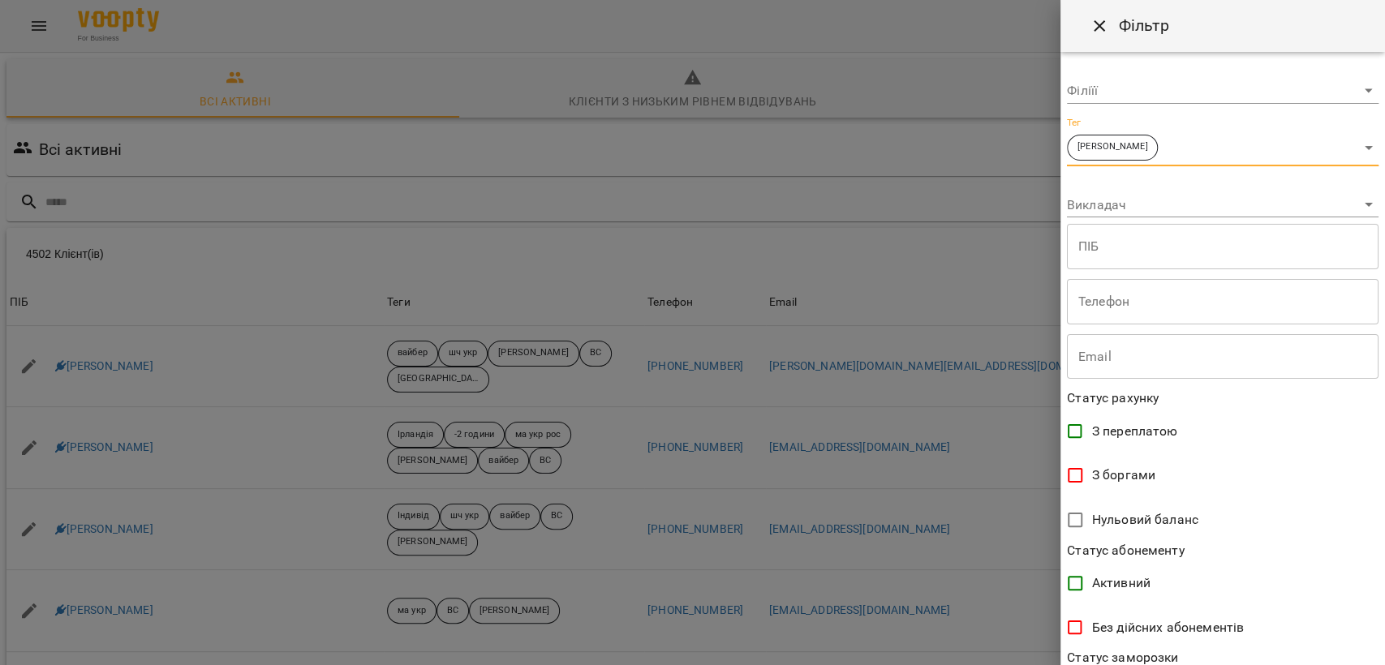
click at [489, 73] on div at bounding box center [692, 332] width 1385 height 665
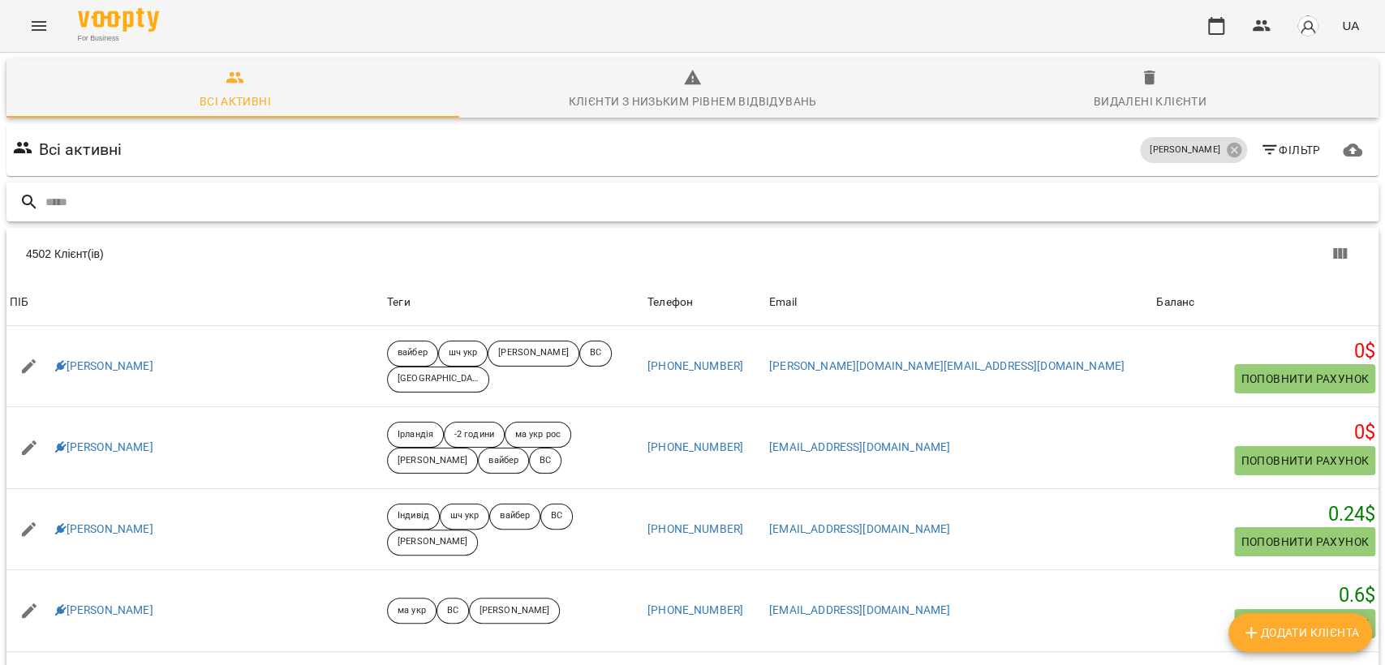
click at [209, 196] on input "text" at bounding box center [708, 202] width 1326 height 27
type input "*****"
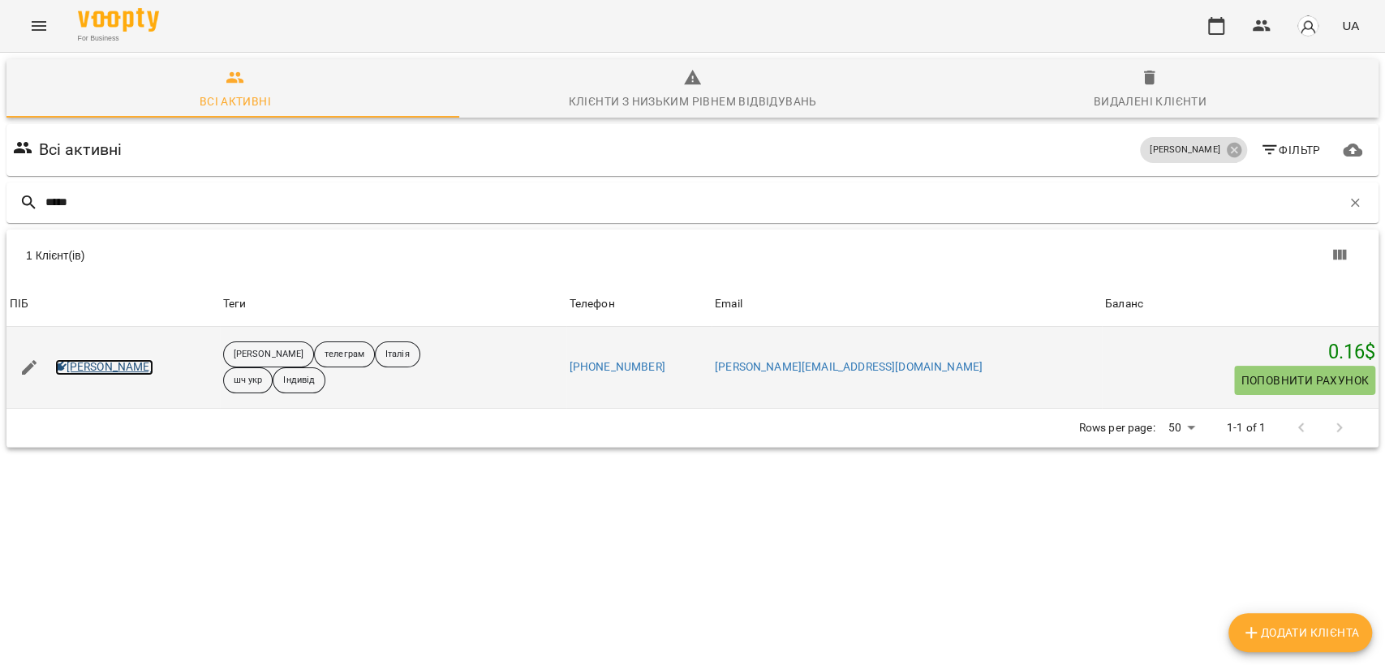
click at [119, 371] on link "[PERSON_NAME]" at bounding box center [104, 367] width 98 height 16
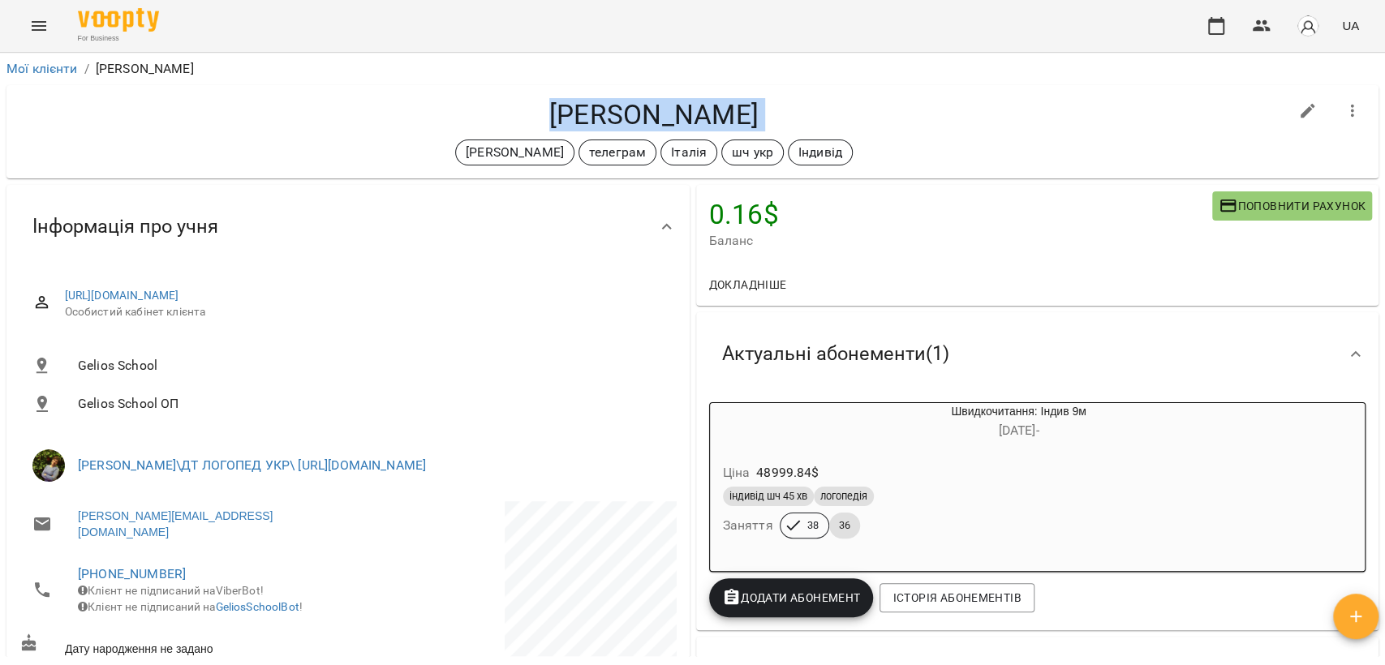
drag, startPoint x: 519, startPoint y: 105, endPoint x: 896, endPoint y: 144, distance: 379.3
click at [896, 144] on div "Бондарчук Ольга Черткова Ірина телеграм Італія шч укр Індивід" at bounding box center [653, 131] width 1269 height 67
copy div "Бондарчук Ольга Черткова Ірина телеграм Італія шч укр Індивід"
click at [622, 298] on span "https://platform.gelios-school.com/client/65d0c78f332c5598ddc2bd28/6842eaaa07dc…" at bounding box center [364, 296] width 599 height 16
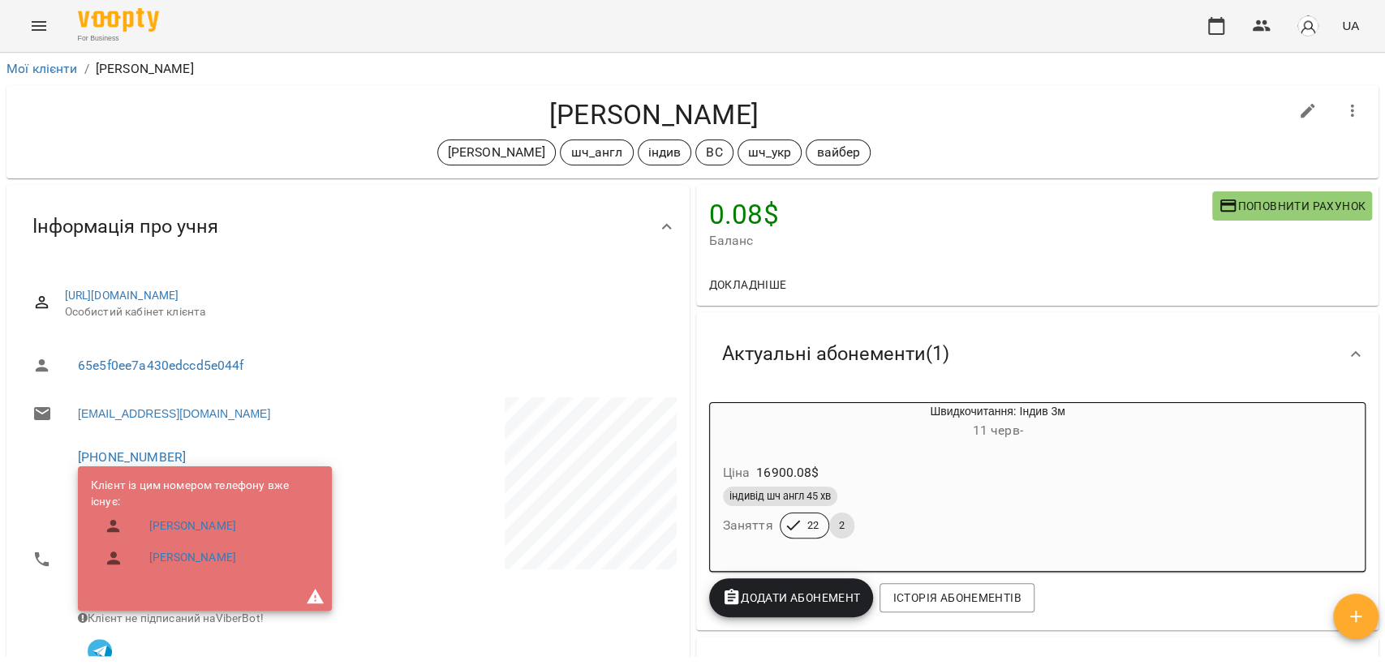
drag, startPoint x: 767, startPoint y: 112, endPoint x: 528, endPoint y: 100, distance: 239.6
click at [528, 100] on h4 "[PERSON_NAME]" at bounding box center [653, 114] width 1269 height 33
copy h4 "[PERSON_NAME]"
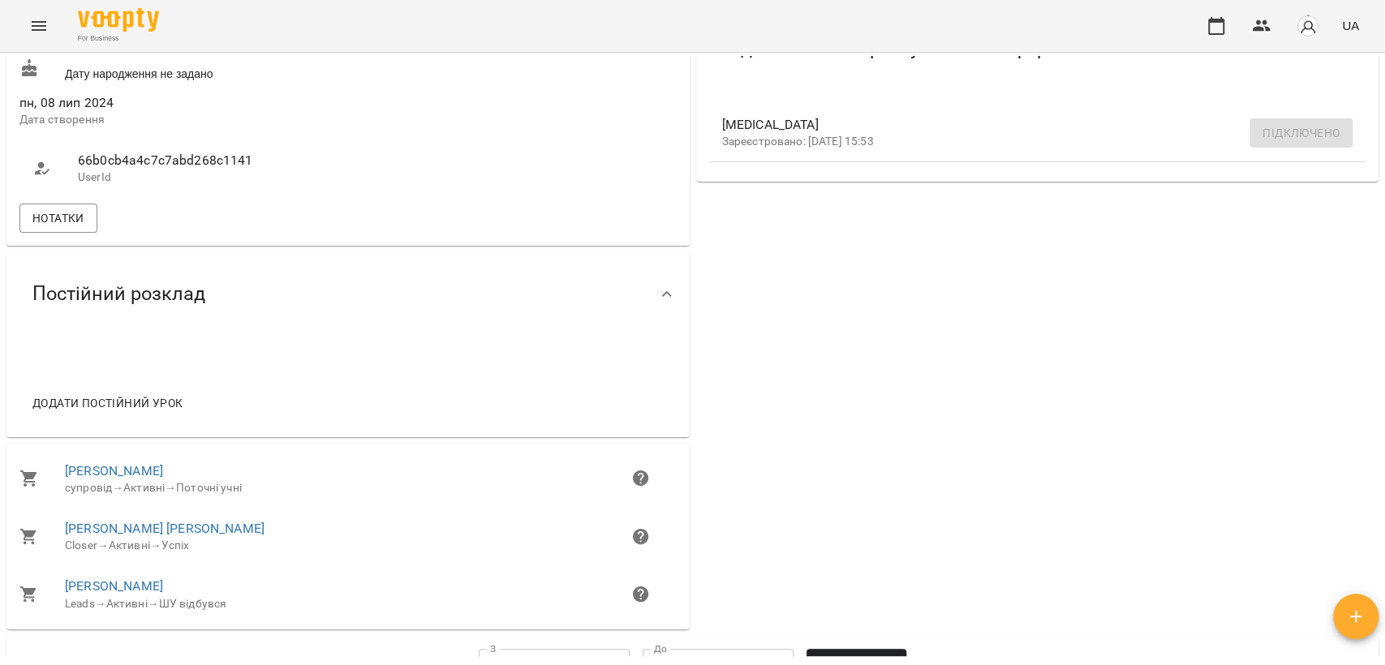
scroll to position [1094, 0]
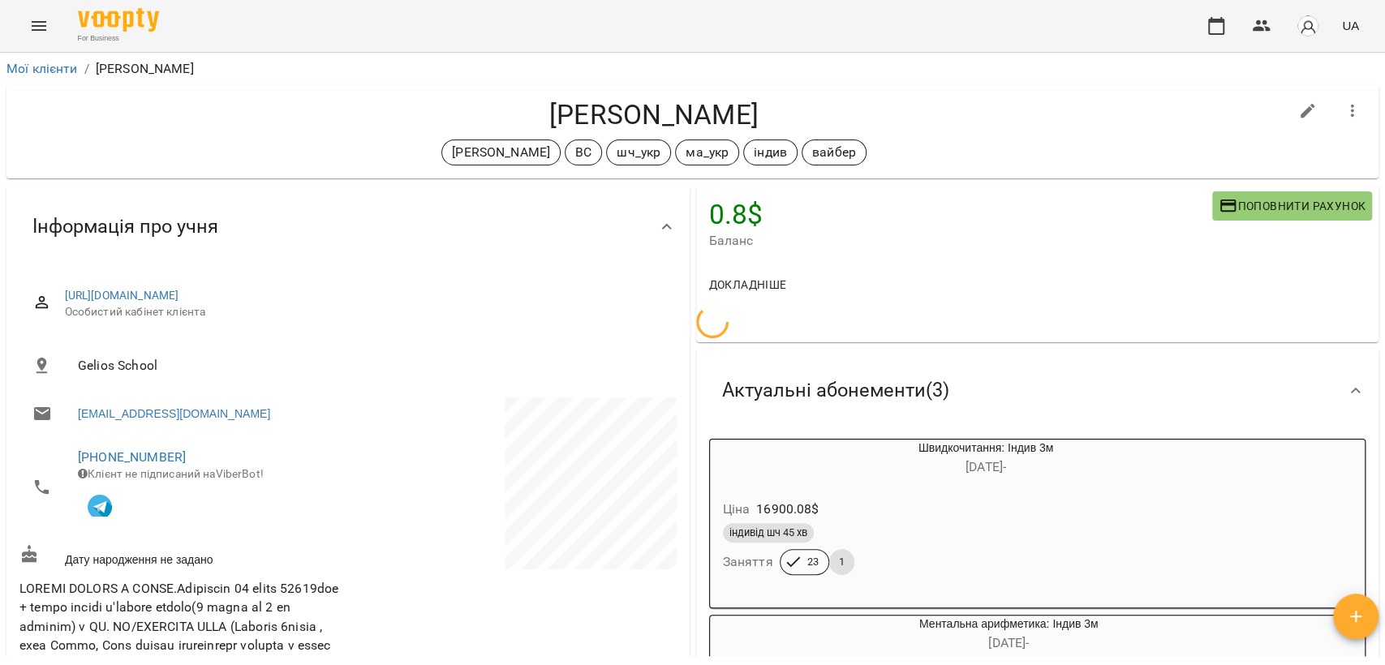
click at [591, 116] on h4 "[PERSON_NAME]" at bounding box center [653, 114] width 1269 height 33
click at [591, 115] on h4 "[PERSON_NAME]" at bounding box center [653, 114] width 1269 height 33
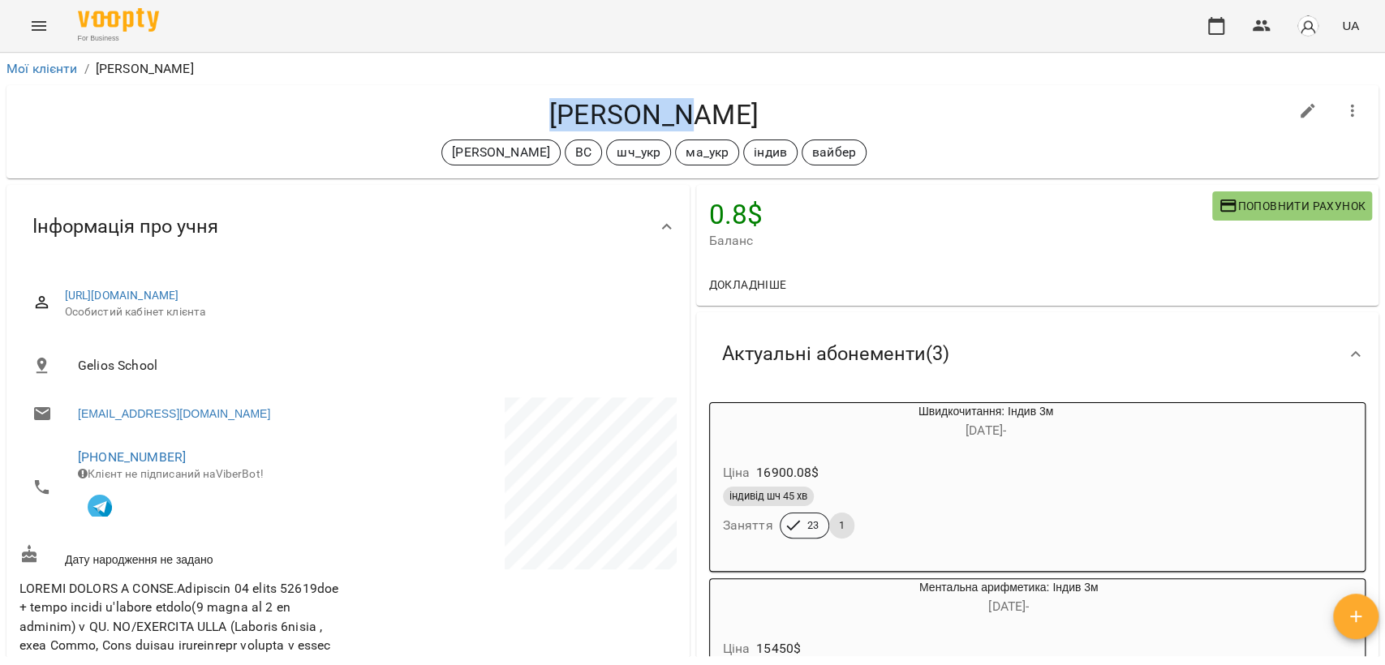
click at [591, 115] on h4 "[PERSON_NAME]" at bounding box center [653, 114] width 1269 height 33
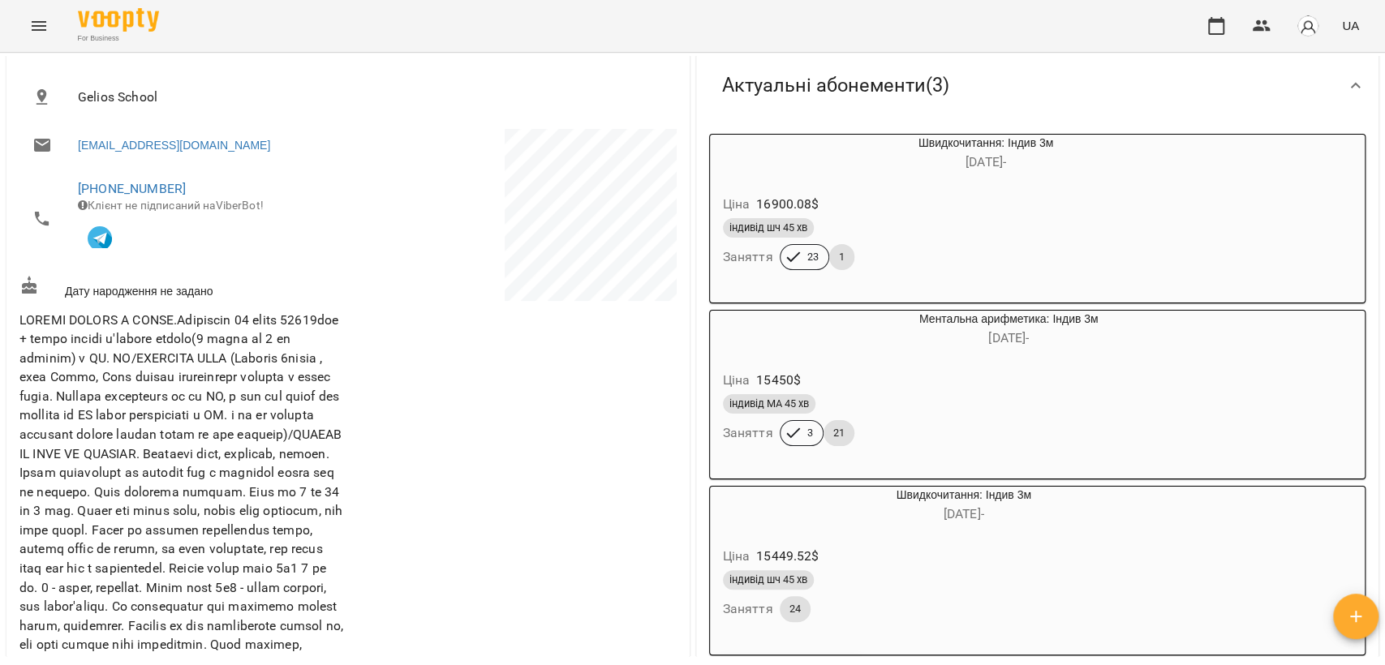
scroll to position [270, 0]
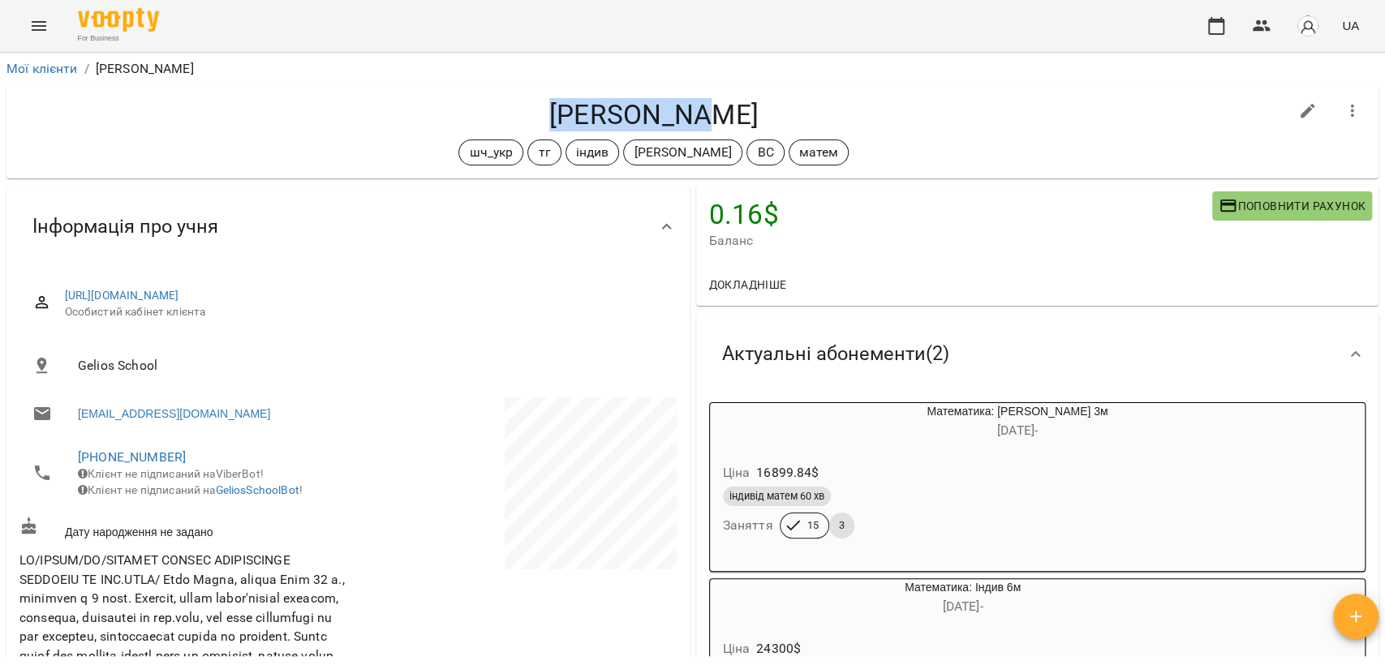
drag, startPoint x: 749, startPoint y: 117, endPoint x: 558, endPoint y: 110, distance: 190.8
click at [558, 110] on h4 "[PERSON_NAME]" at bounding box center [653, 114] width 1269 height 33
copy h4 "[PERSON_NAME]"
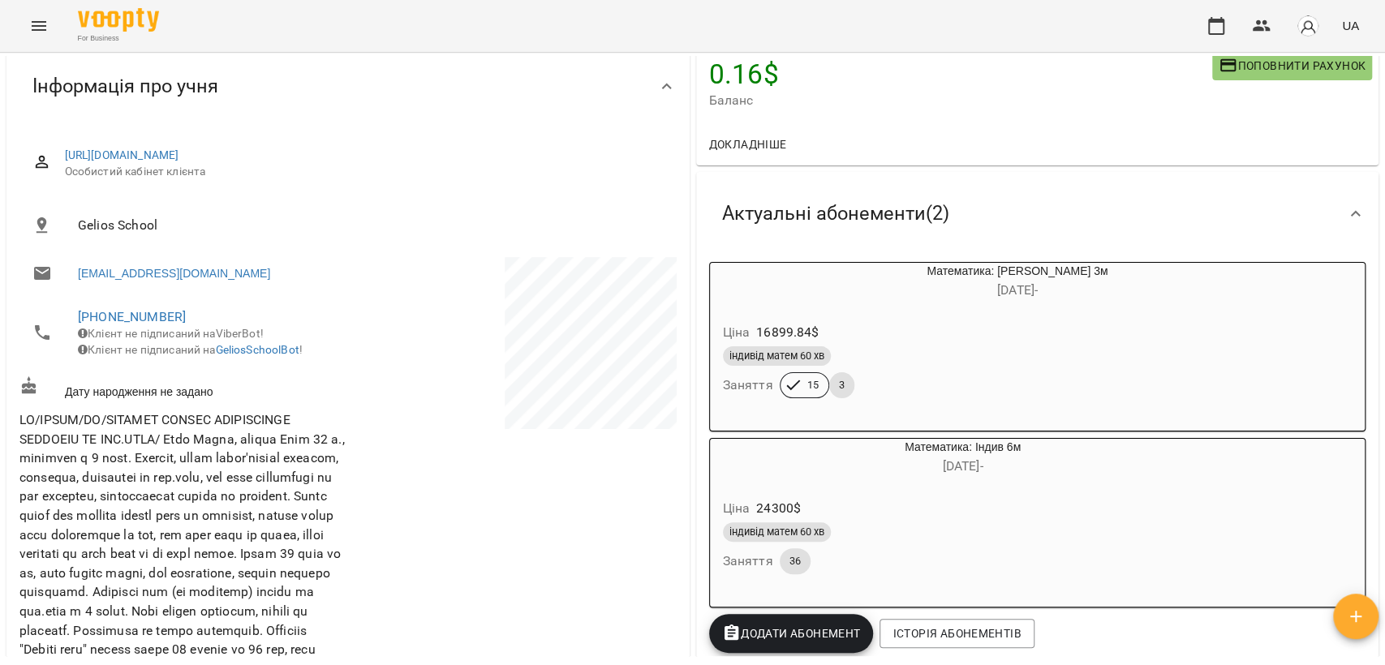
scroll to position [180, 0]
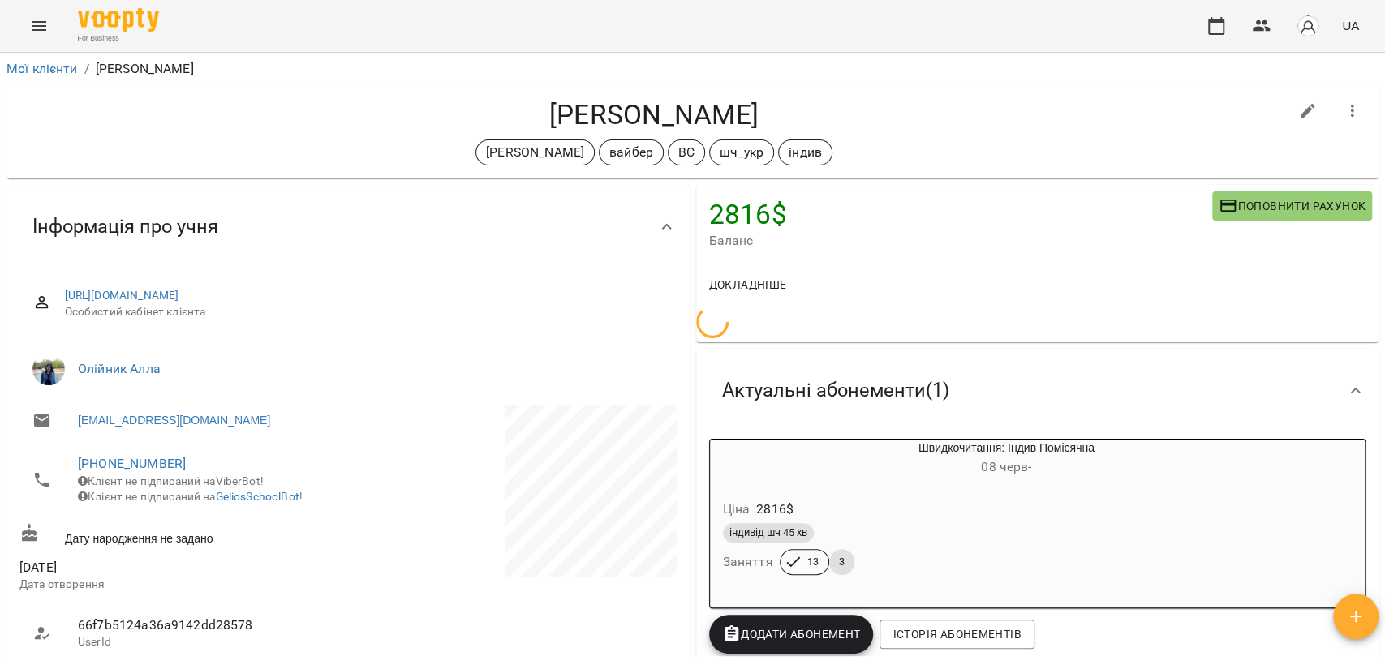
drag, startPoint x: 725, startPoint y: 118, endPoint x: 775, endPoint y: 109, distance: 50.3
click at [775, 109] on h4 "[PERSON_NAME]" at bounding box center [653, 114] width 1269 height 33
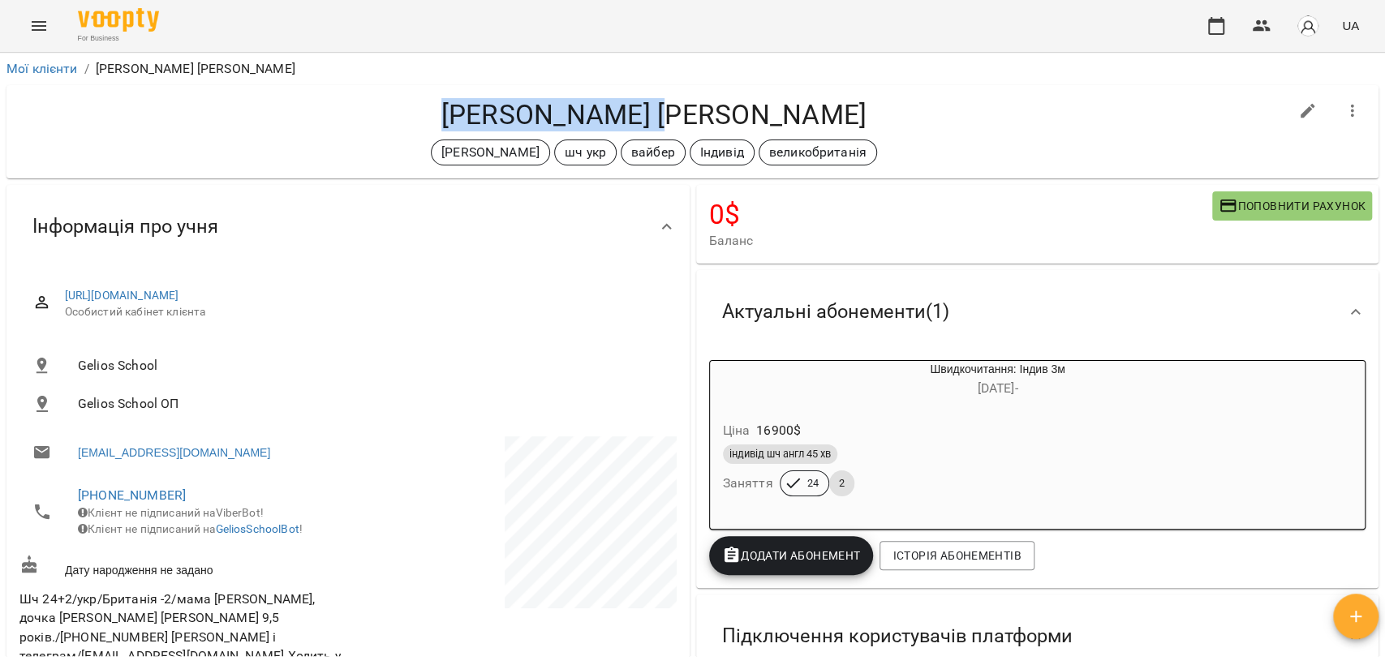
drag, startPoint x: 533, startPoint y: 97, endPoint x: 772, endPoint y: 103, distance: 239.4
click at [772, 103] on h4 "[PERSON_NAME] [PERSON_NAME]" at bounding box center [653, 114] width 1269 height 33
copy h4 "[PERSON_NAME] [PERSON_NAME]"
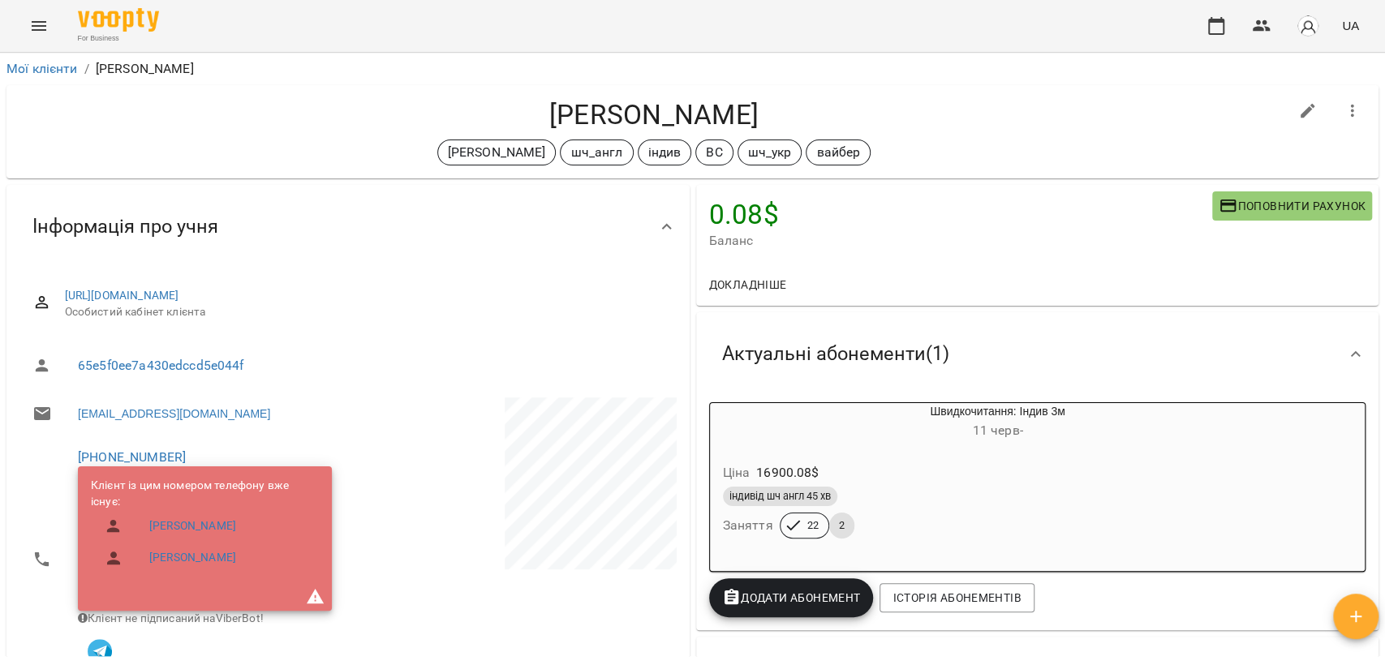
drag, startPoint x: 538, startPoint y: 105, endPoint x: 834, endPoint y: 95, distance: 296.3
click at [834, 95] on div "[PERSON_NAME] [PERSON_NAME] індив ВС шч_укр вайбер" at bounding box center [692, 131] width 1372 height 93
copy h4 "[PERSON_NAME]"
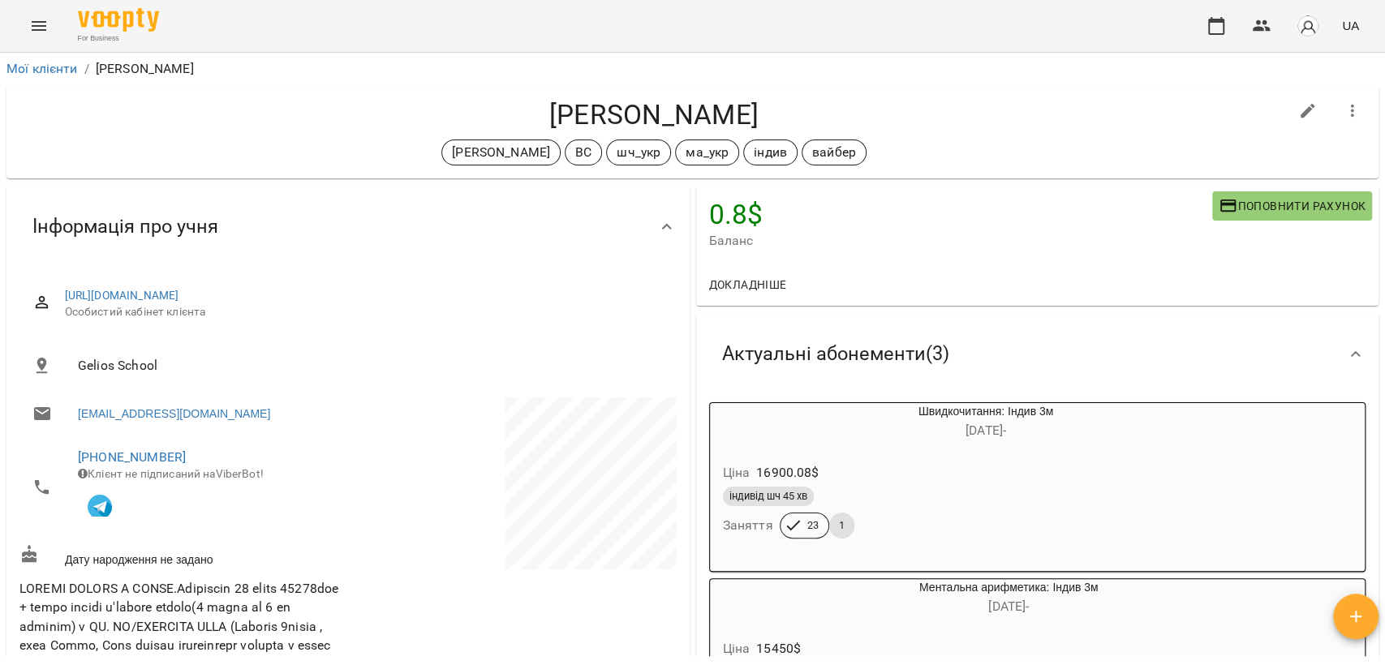
drag, startPoint x: 531, startPoint y: 105, endPoint x: 804, endPoint y: 102, distance: 273.4
click at [804, 102] on h4 "[PERSON_NAME]" at bounding box center [653, 114] width 1269 height 33
copy h4 "[PERSON_NAME]"
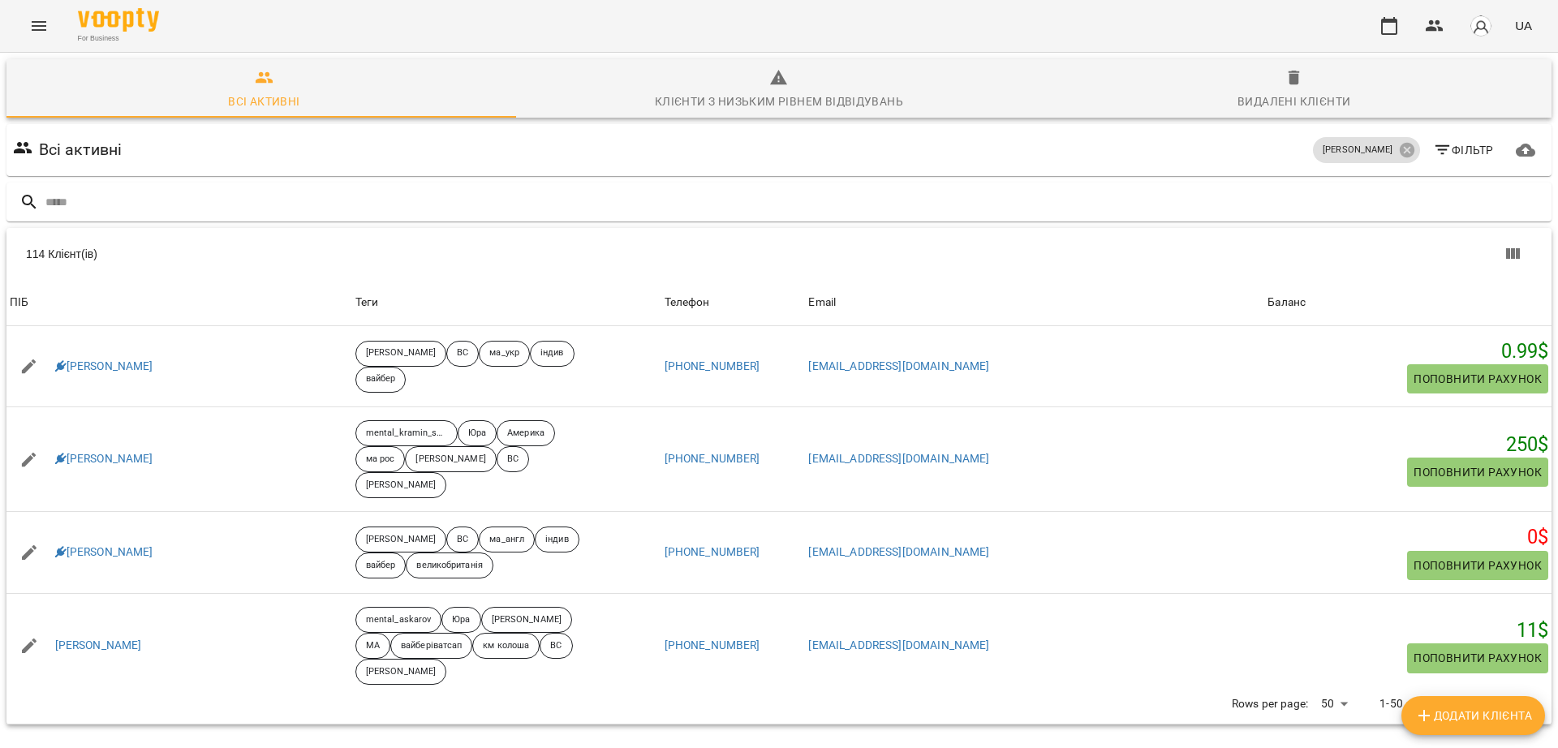
click at [41, 31] on icon "Menu" at bounding box center [38, 25] width 19 height 19
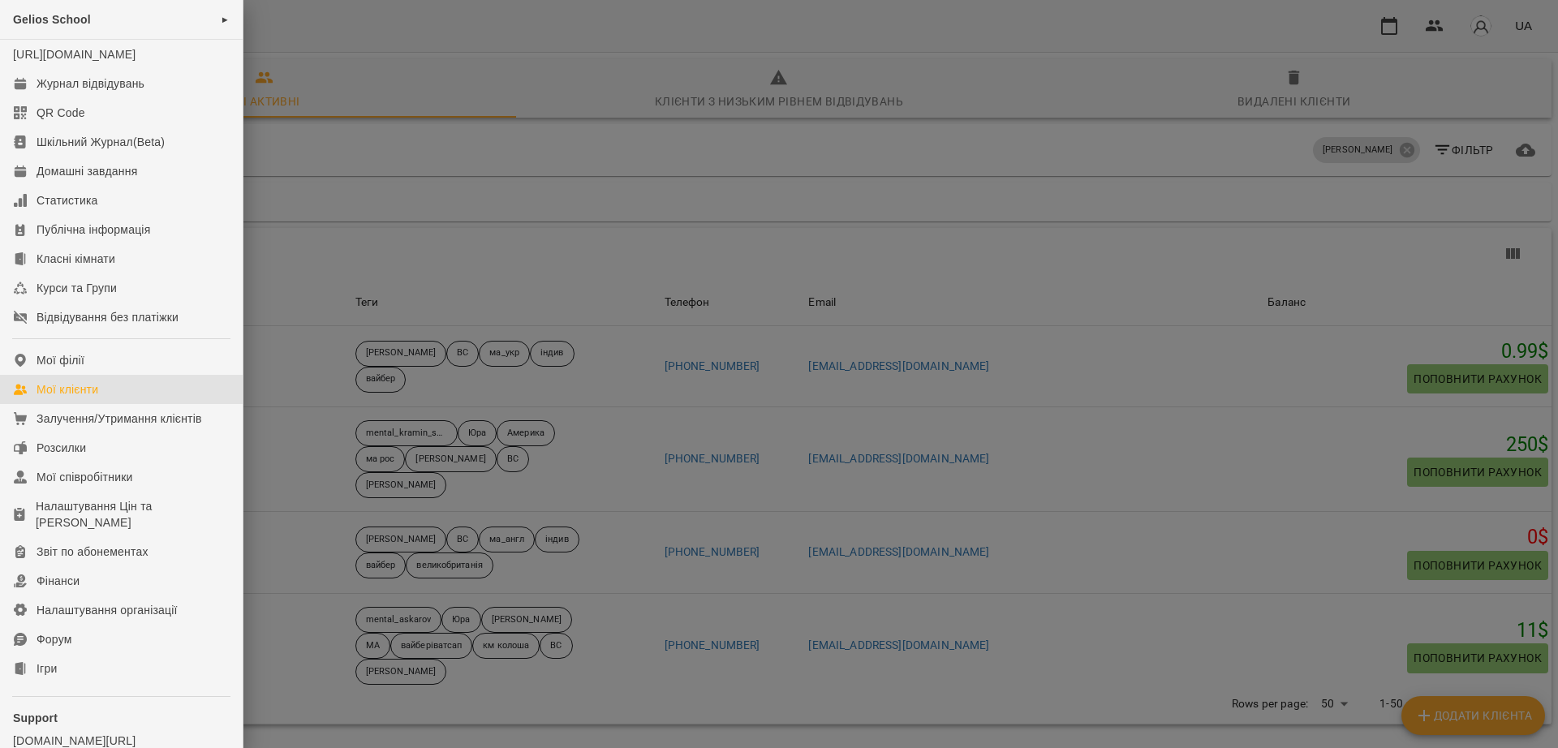
click at [389, 211] on div at bounding box center [779, 374] width 1558 height 748
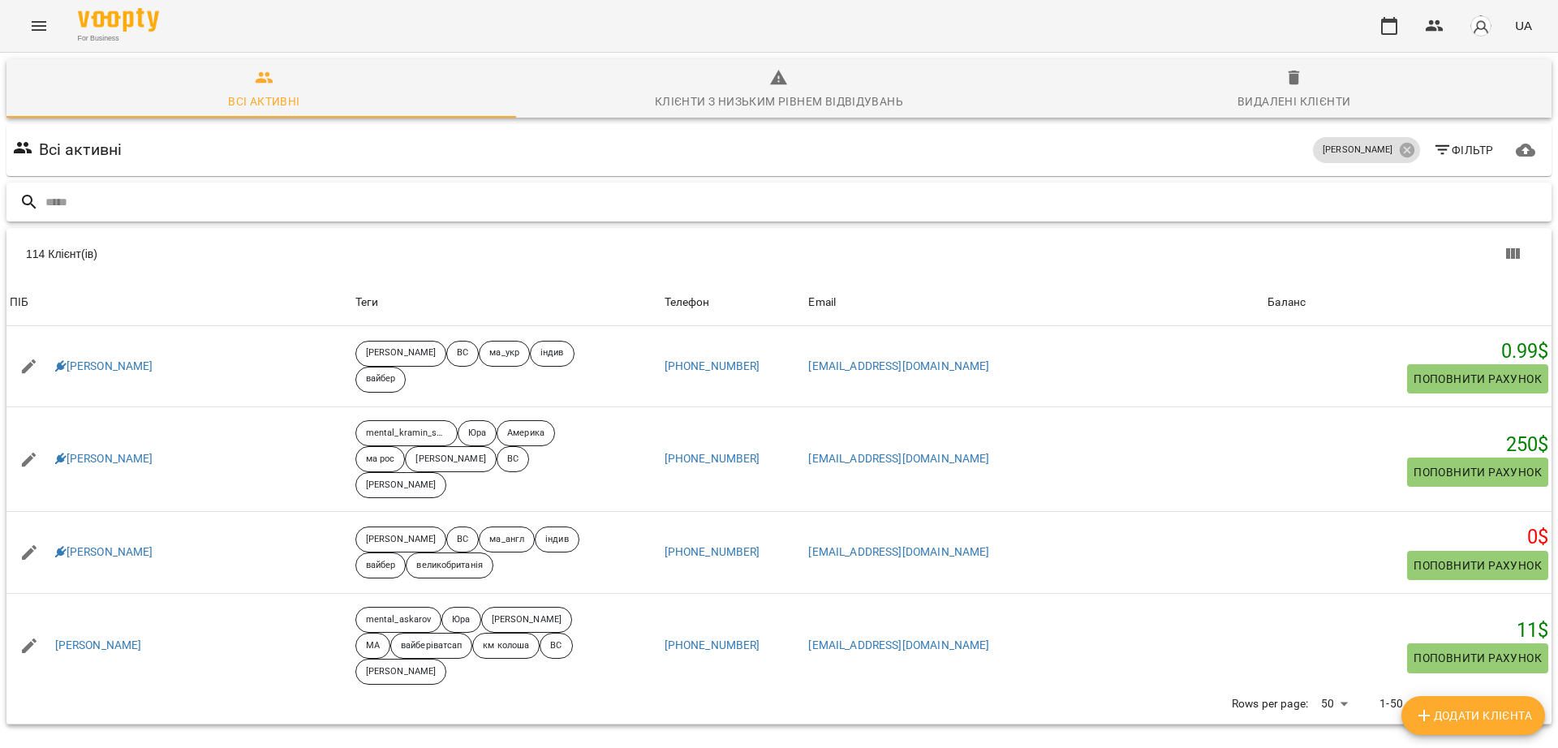
click at [388, 209] on input "text" at bounding box center [794, 202] width 1499 height 27
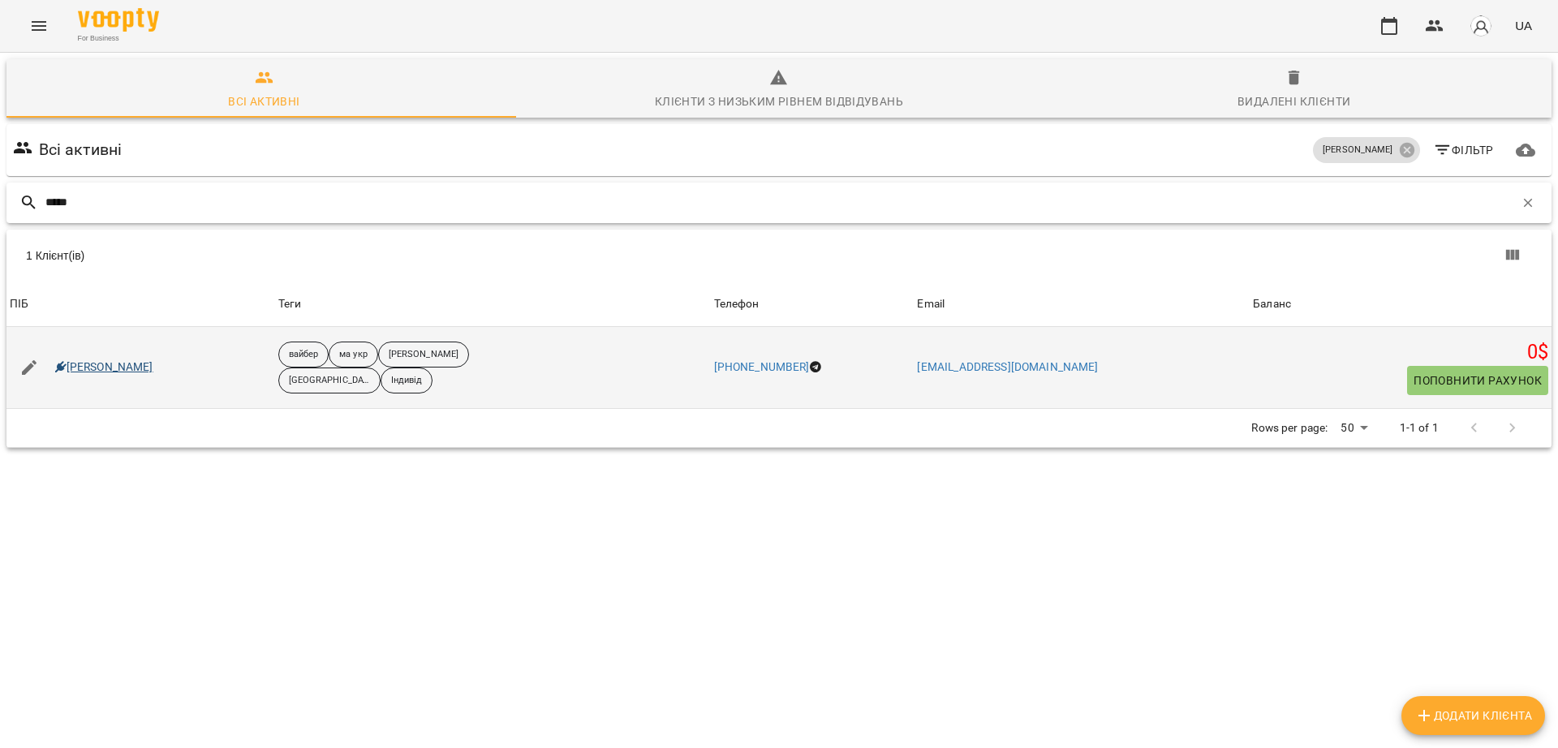
type input "*****"
click at [109, 362] on link "[PERSON_NAME]" at bounding box center [104, 367] width 98 height 16
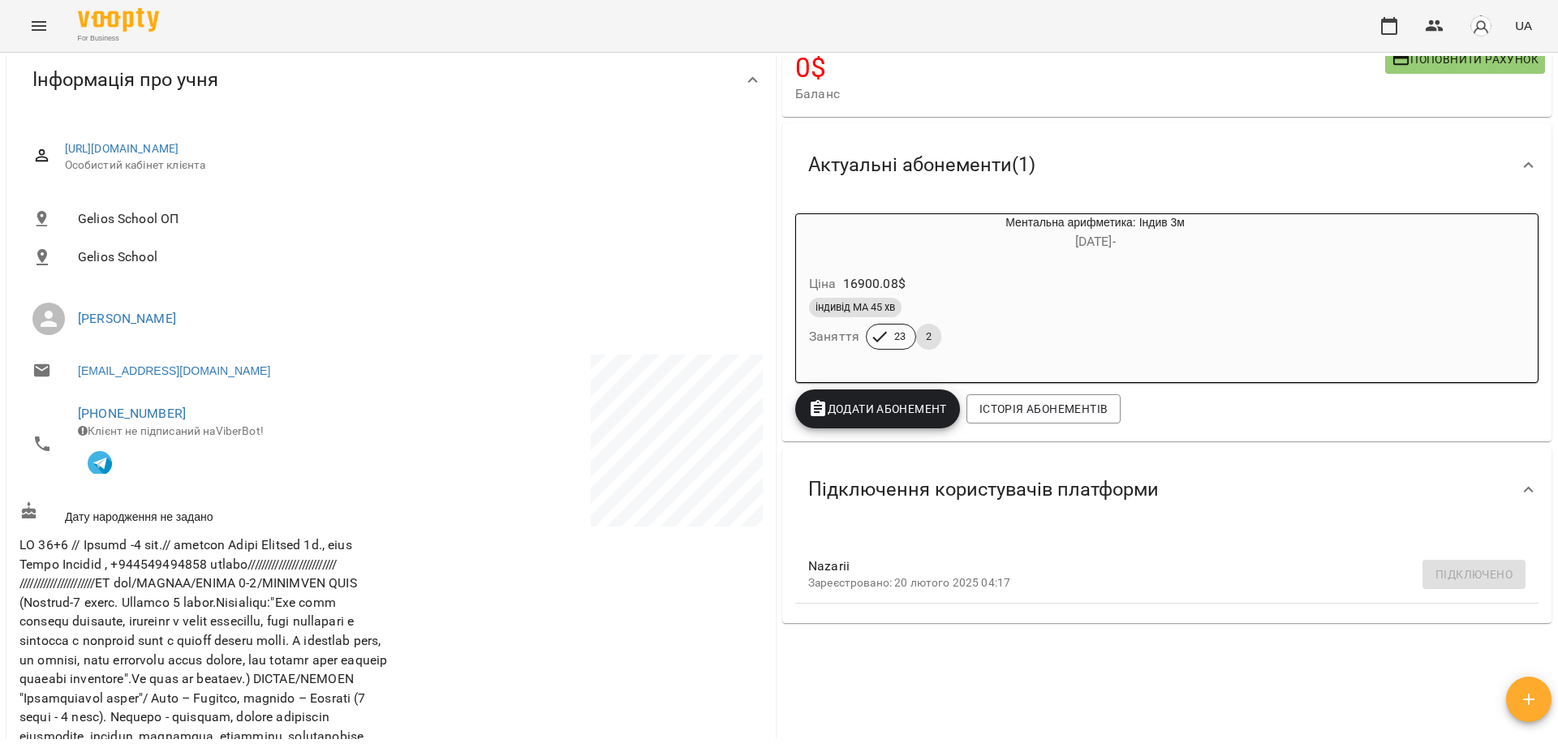
scroll to position [101, 0]
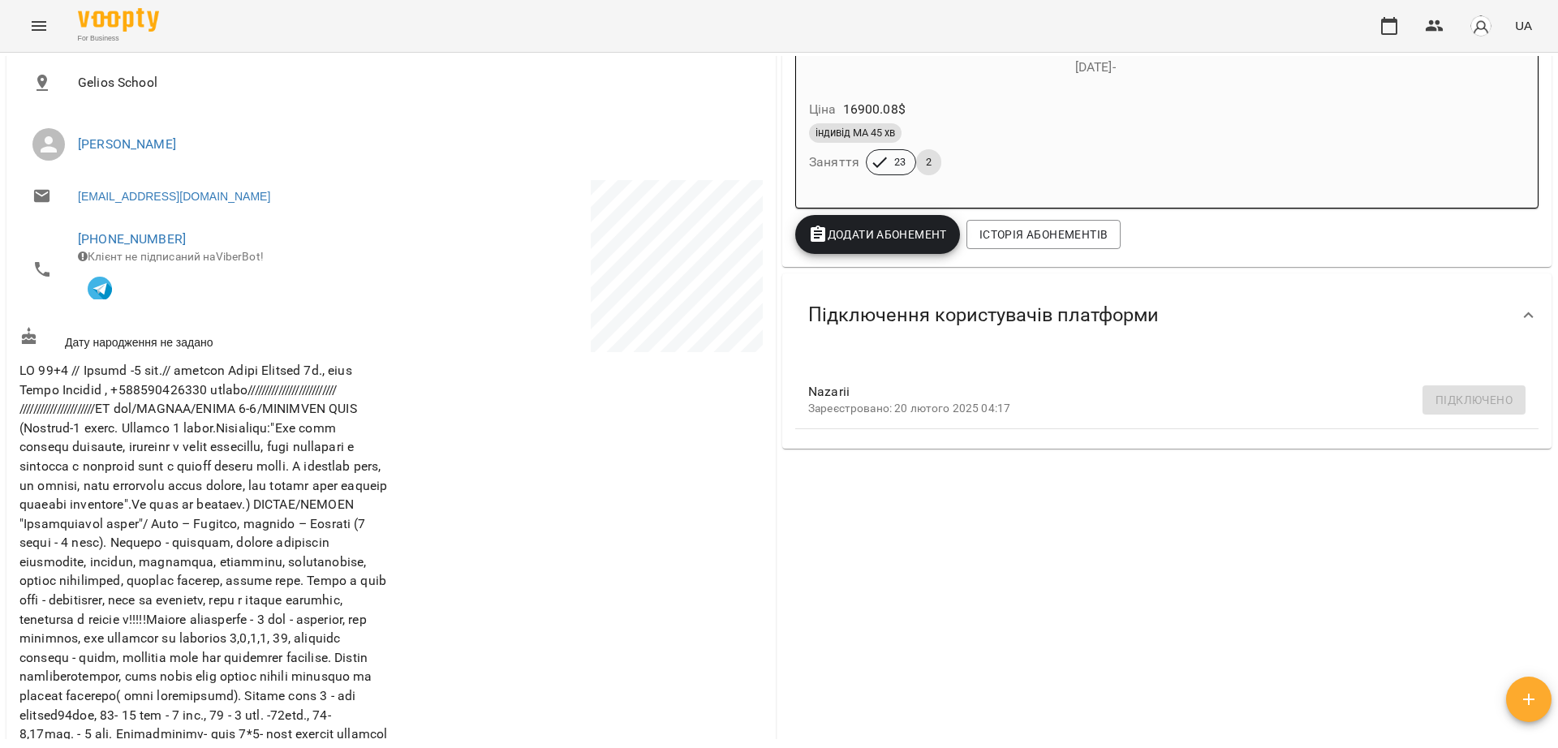
scroll to position [101, 0]
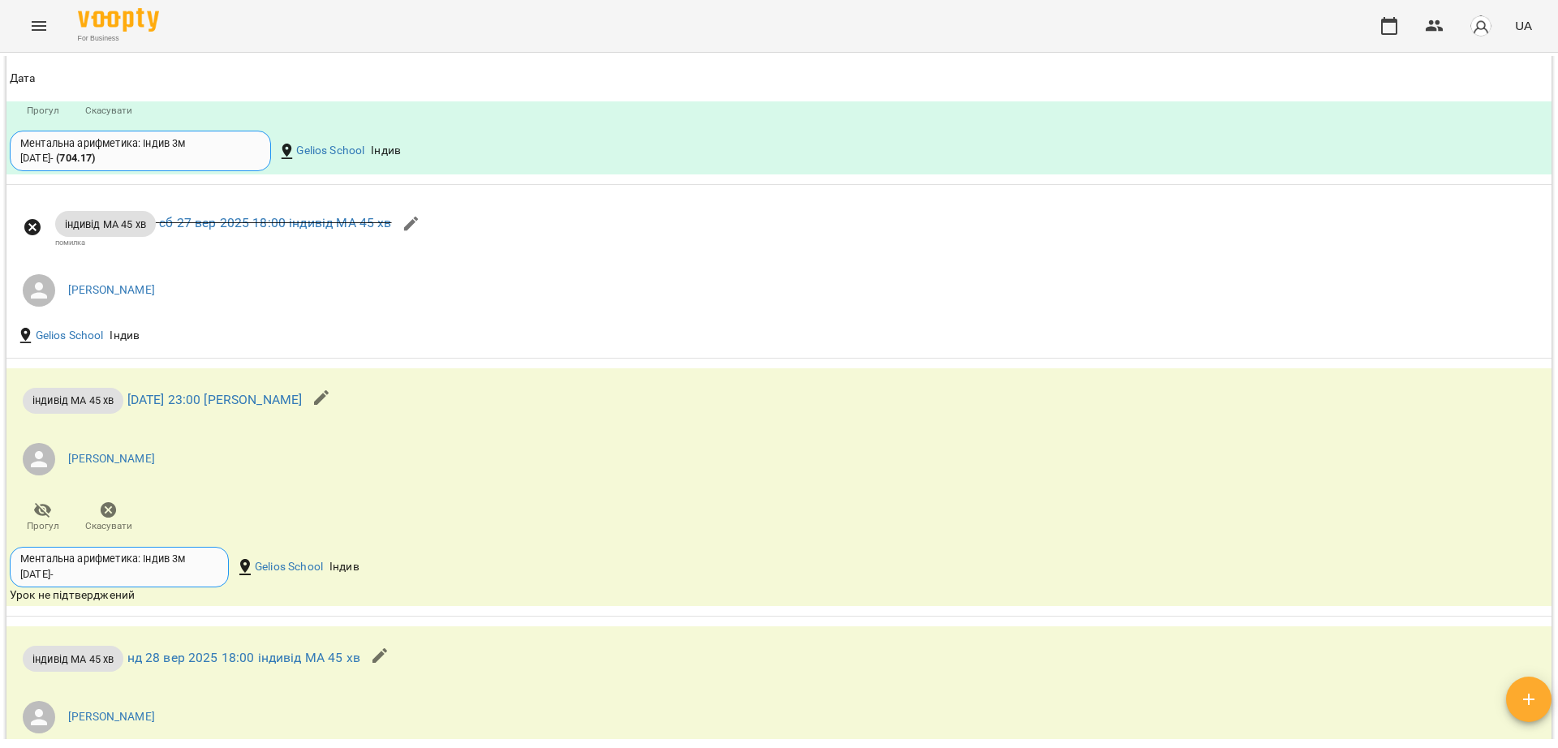
scroll to position [2332, 0]
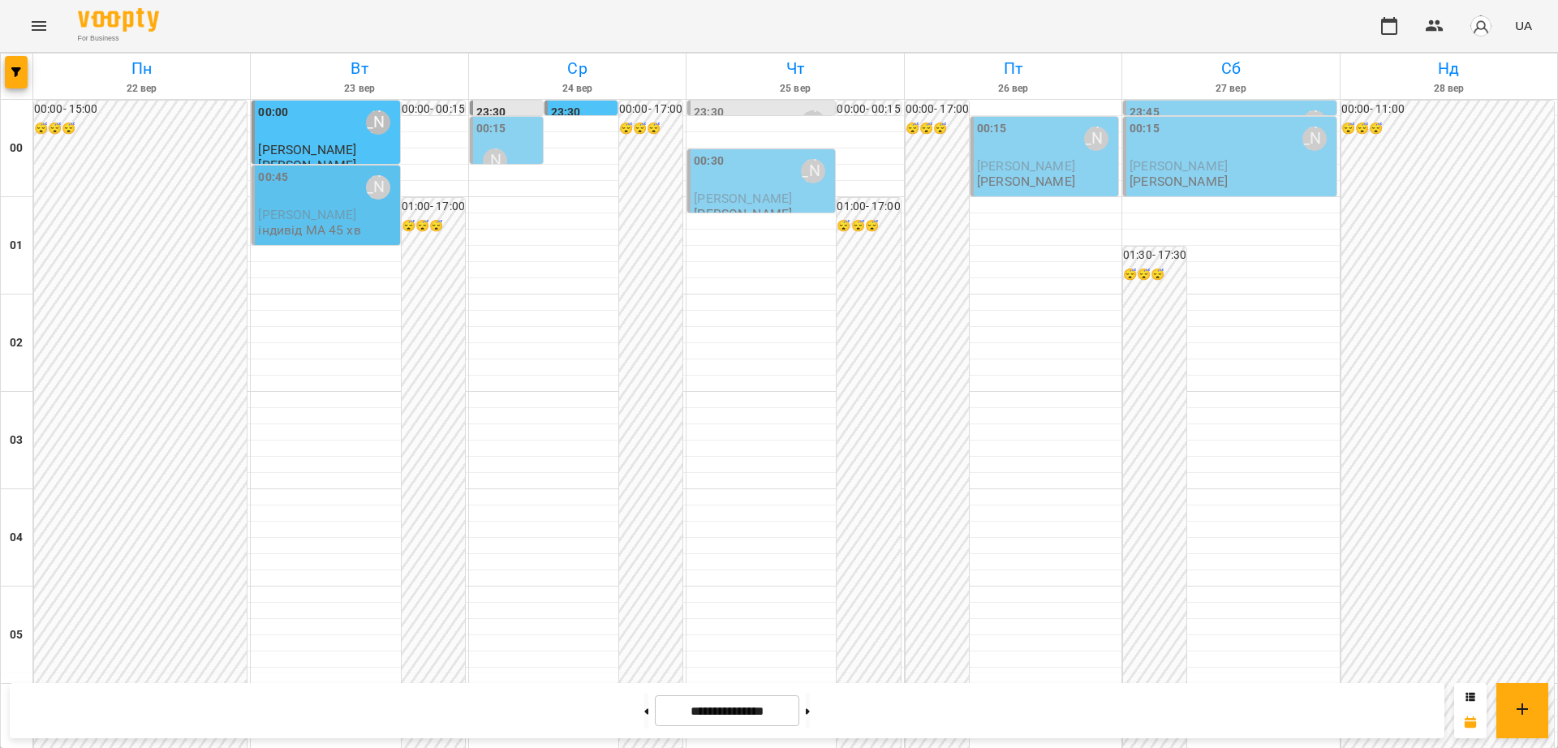
scroll to position [1521, 0]
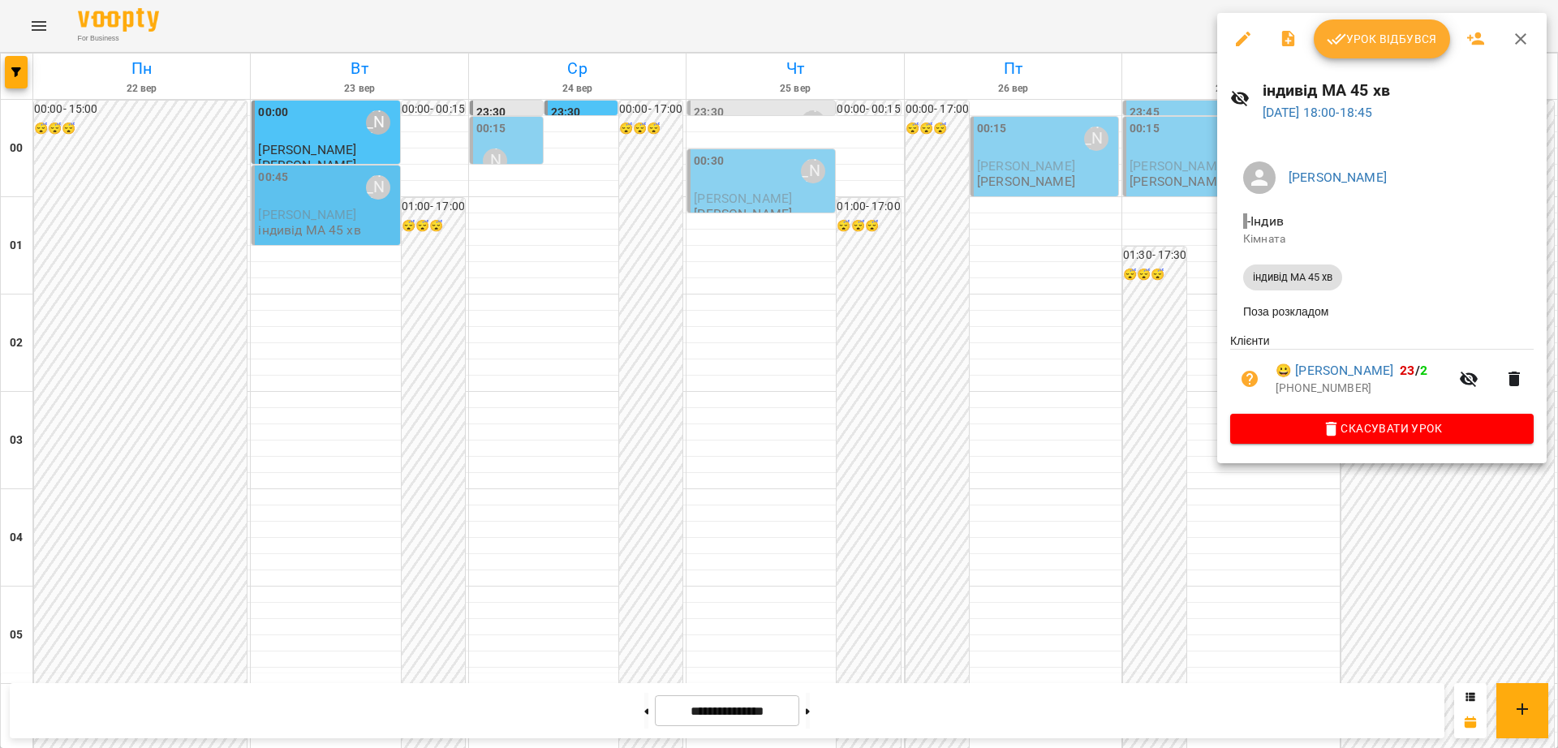
click at [1528, 31] on icon "button" at bounding box center [1520, 38] width 19 height 19
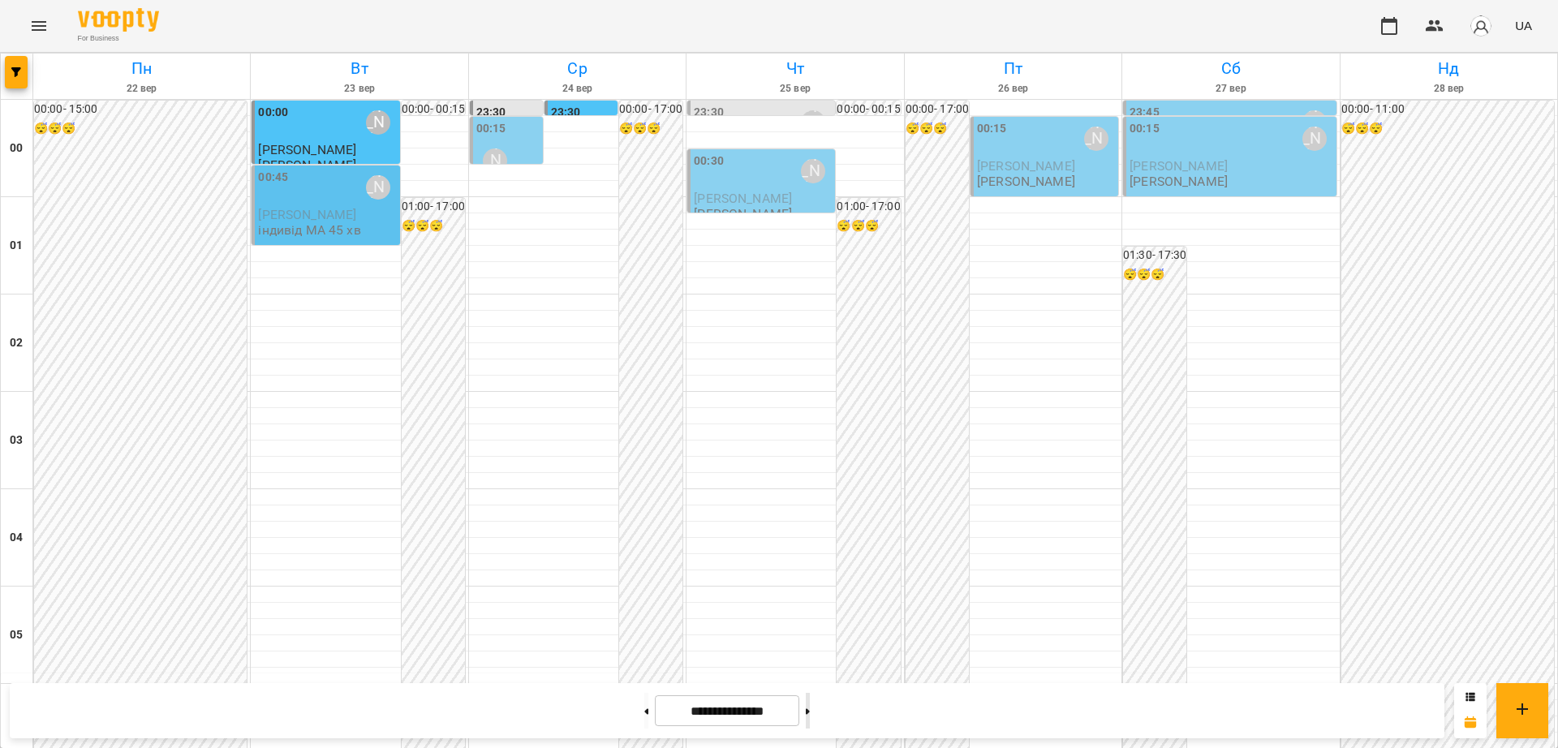
click at [810, 715] on button at bounding box center [808, 711] width 4 height 36
type input "**********"
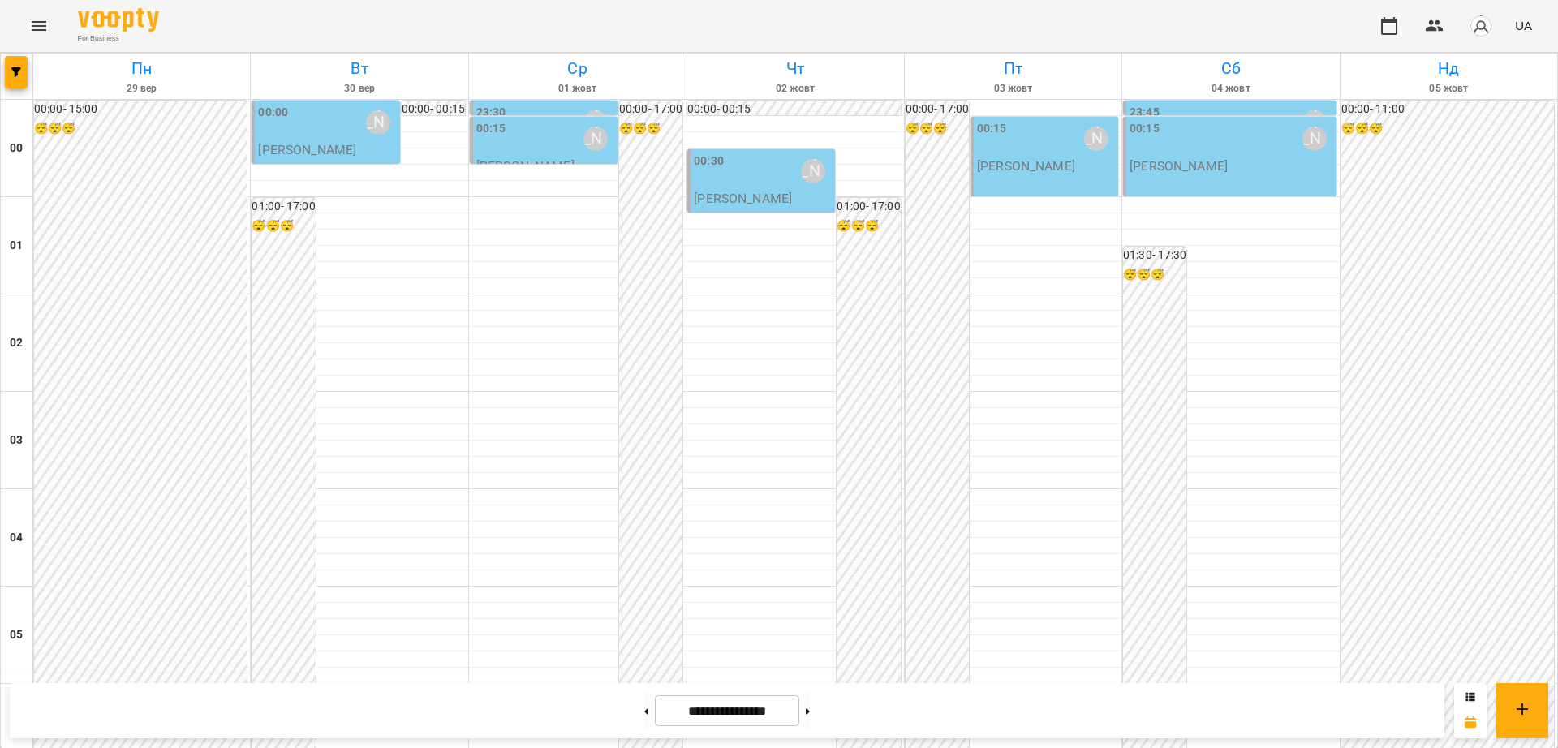
scroll to position [1660, 0]
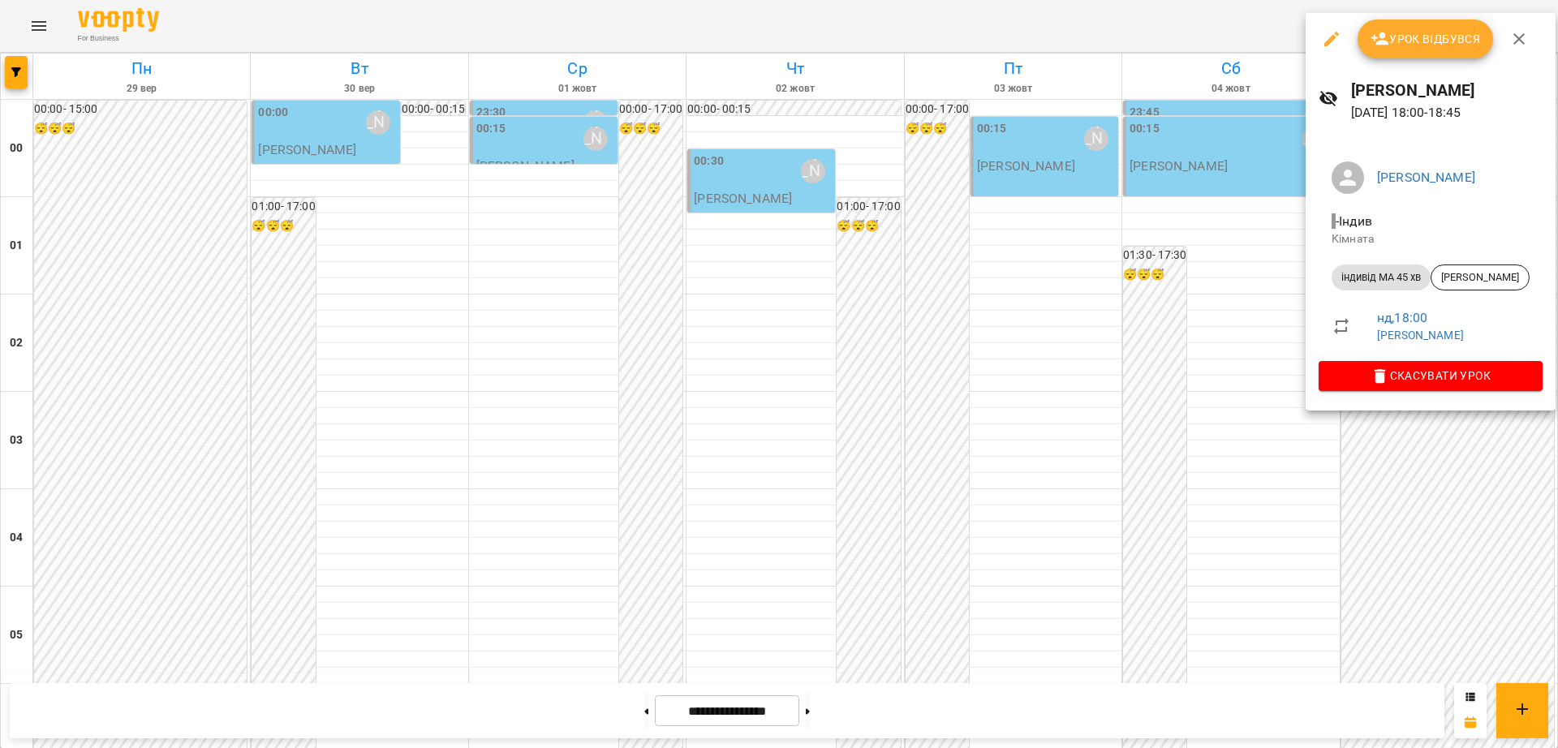
click at [1512, 33] on icon "button" at bounding box center [1518, 38] width 19 height 19
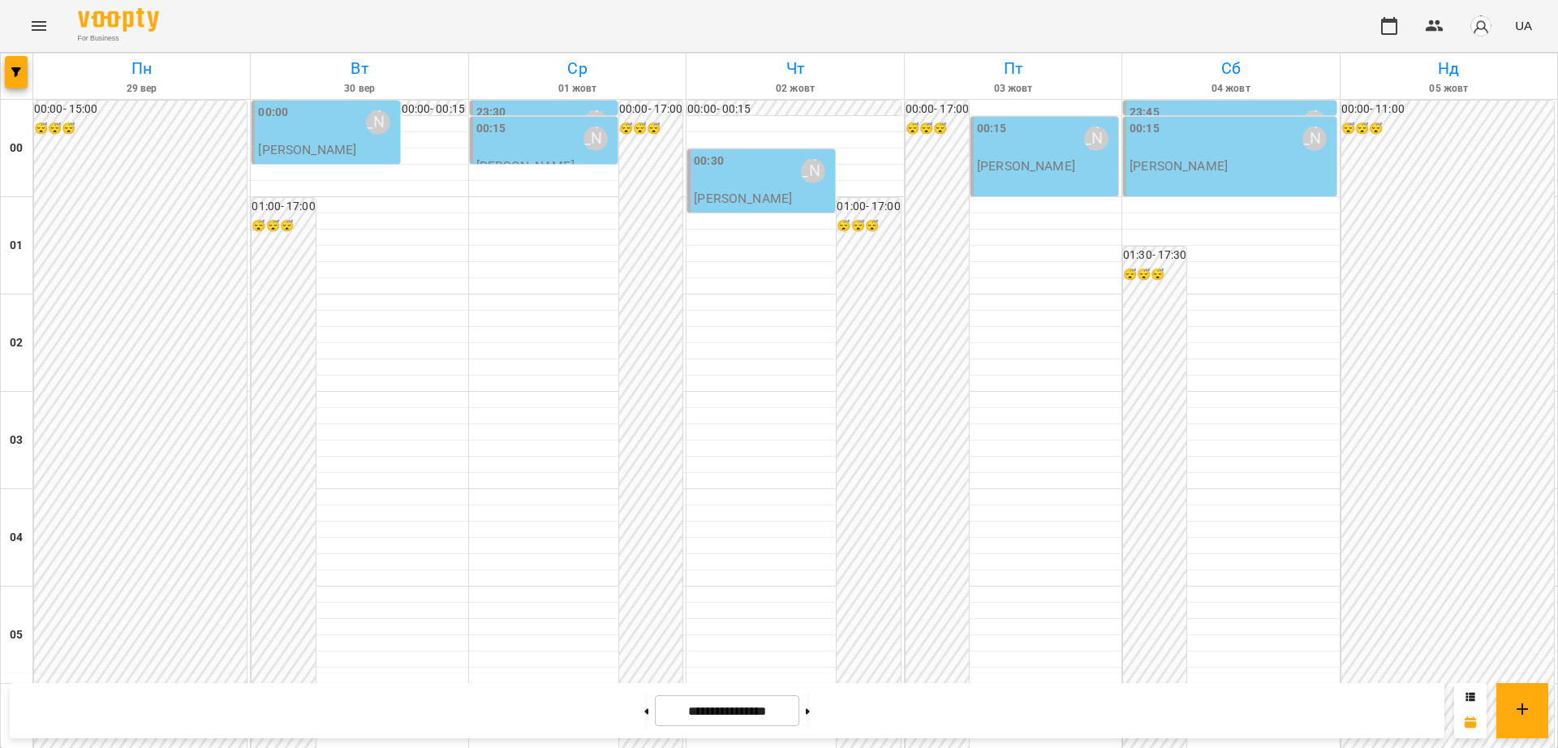
click at [26, 21] on button "Menu" at bounding box center [38, 25] width 39 height 39
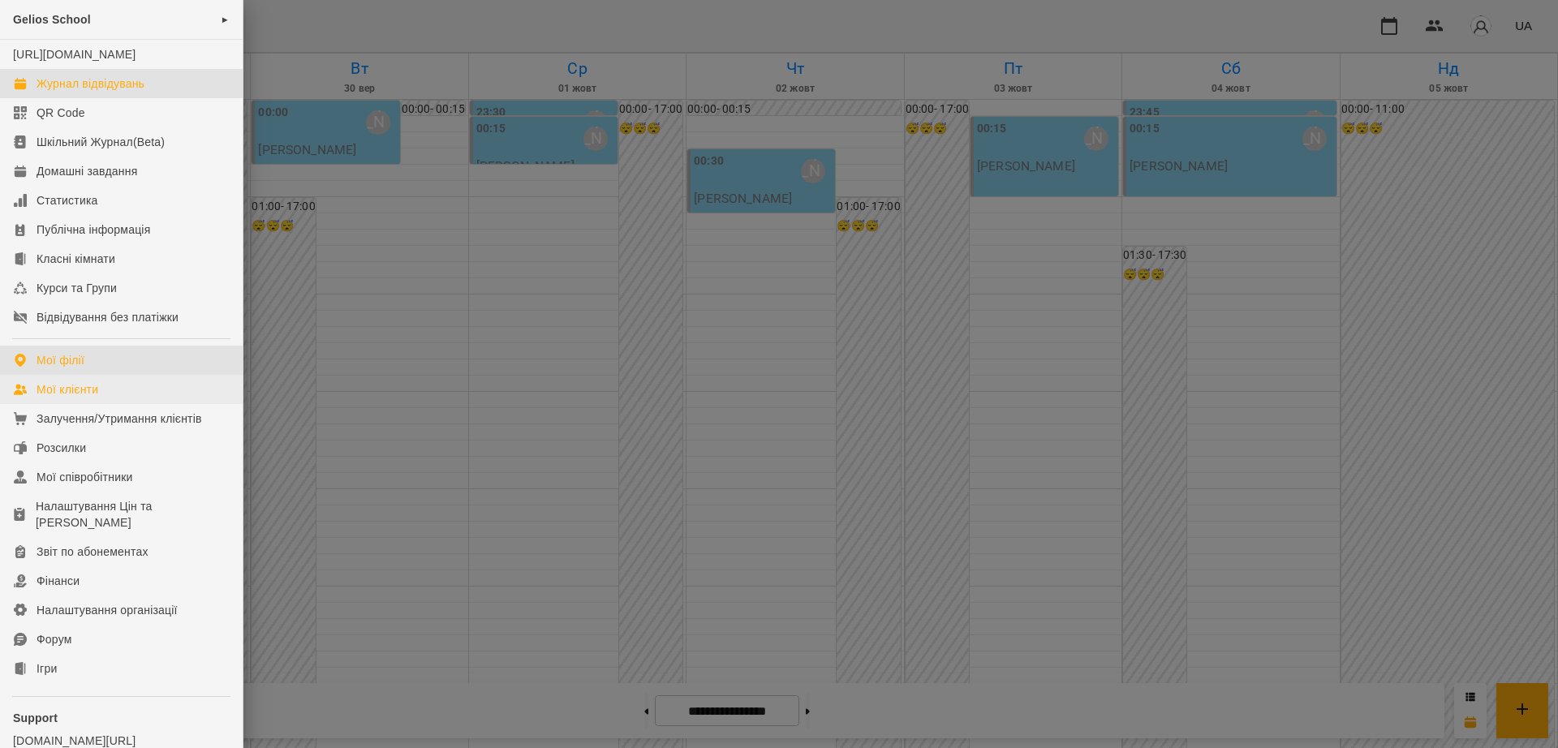
click at [115, 375] on link "Мої філії" at bounding box center [121, 360] width 243 height 29
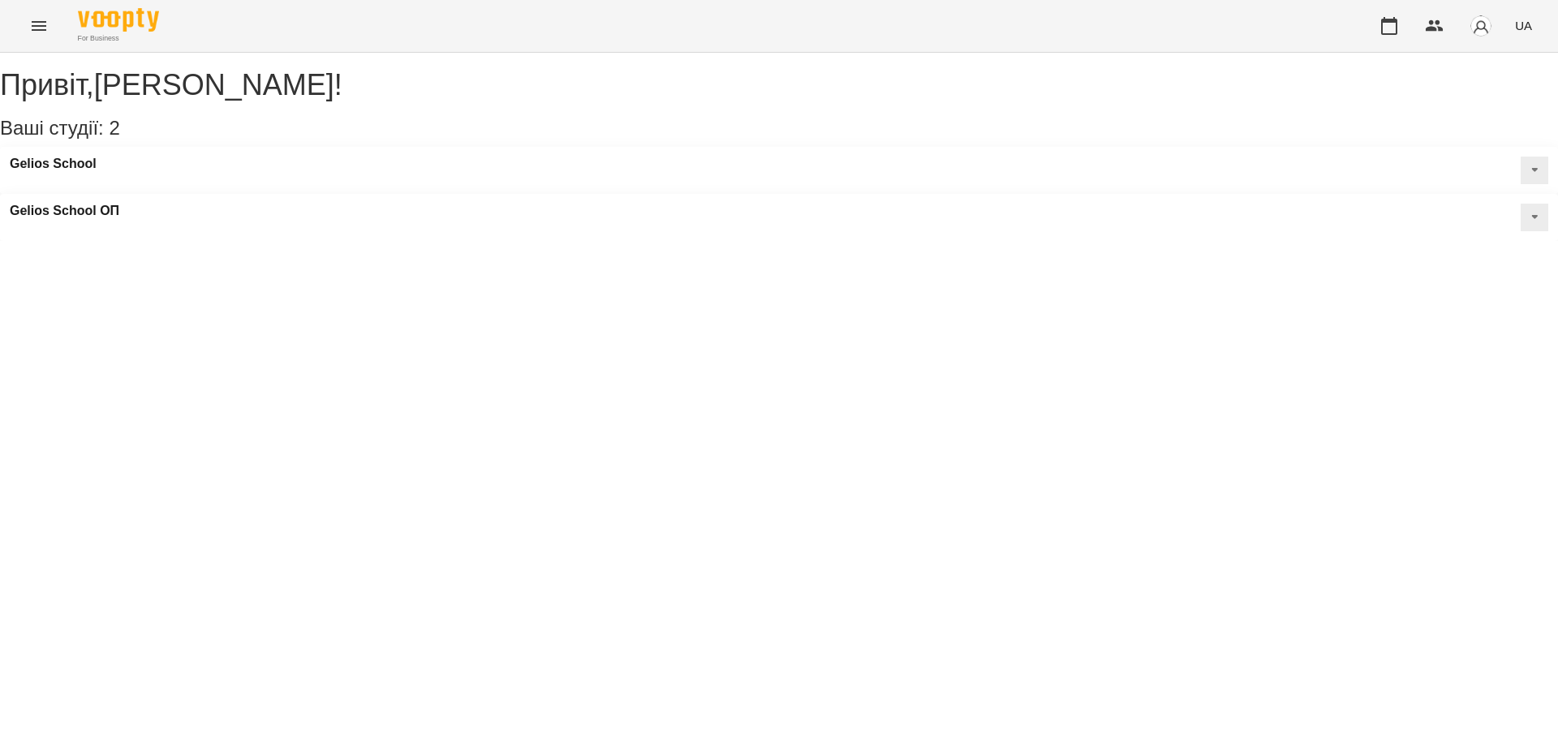
click at [40, 41] on button "Menu" at bounding box center [38, 25] width 39 height 39
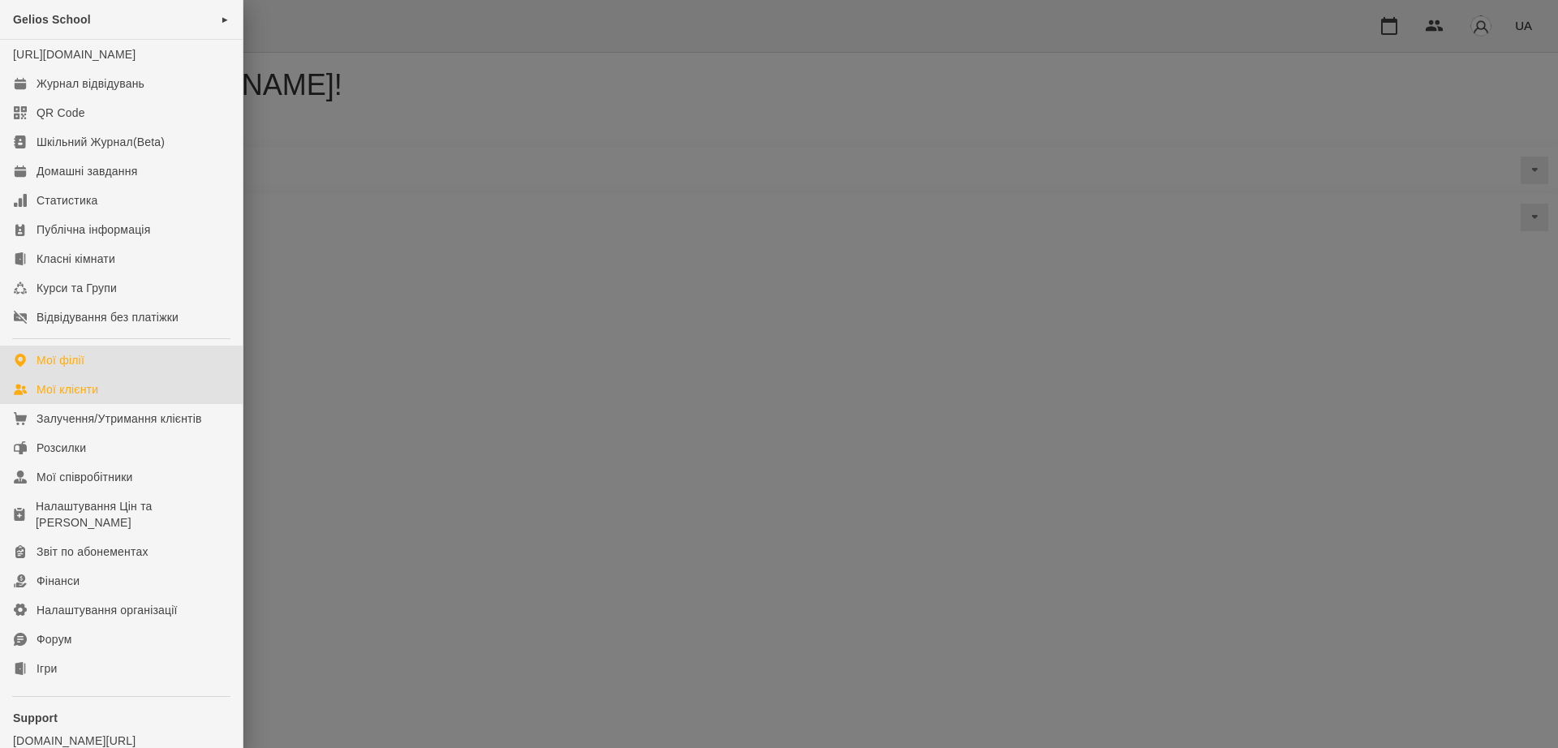
click at [96, 398] on div "Мої клієнти" at bounding box center [68, 389] width 62 height 16
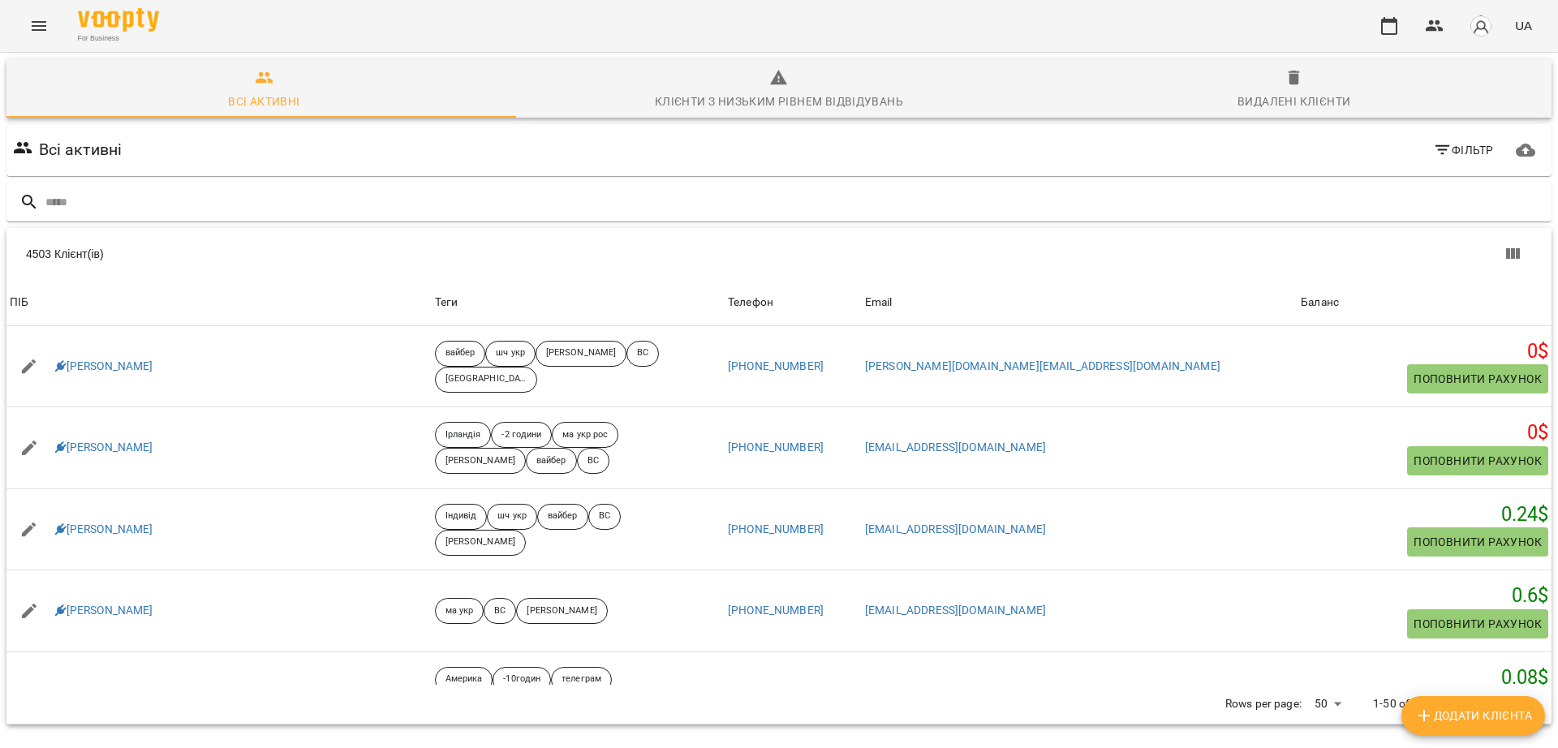
click at [1460, 152] on span "Фільтр" at bounding box center [1463, 149] width 61 height 19
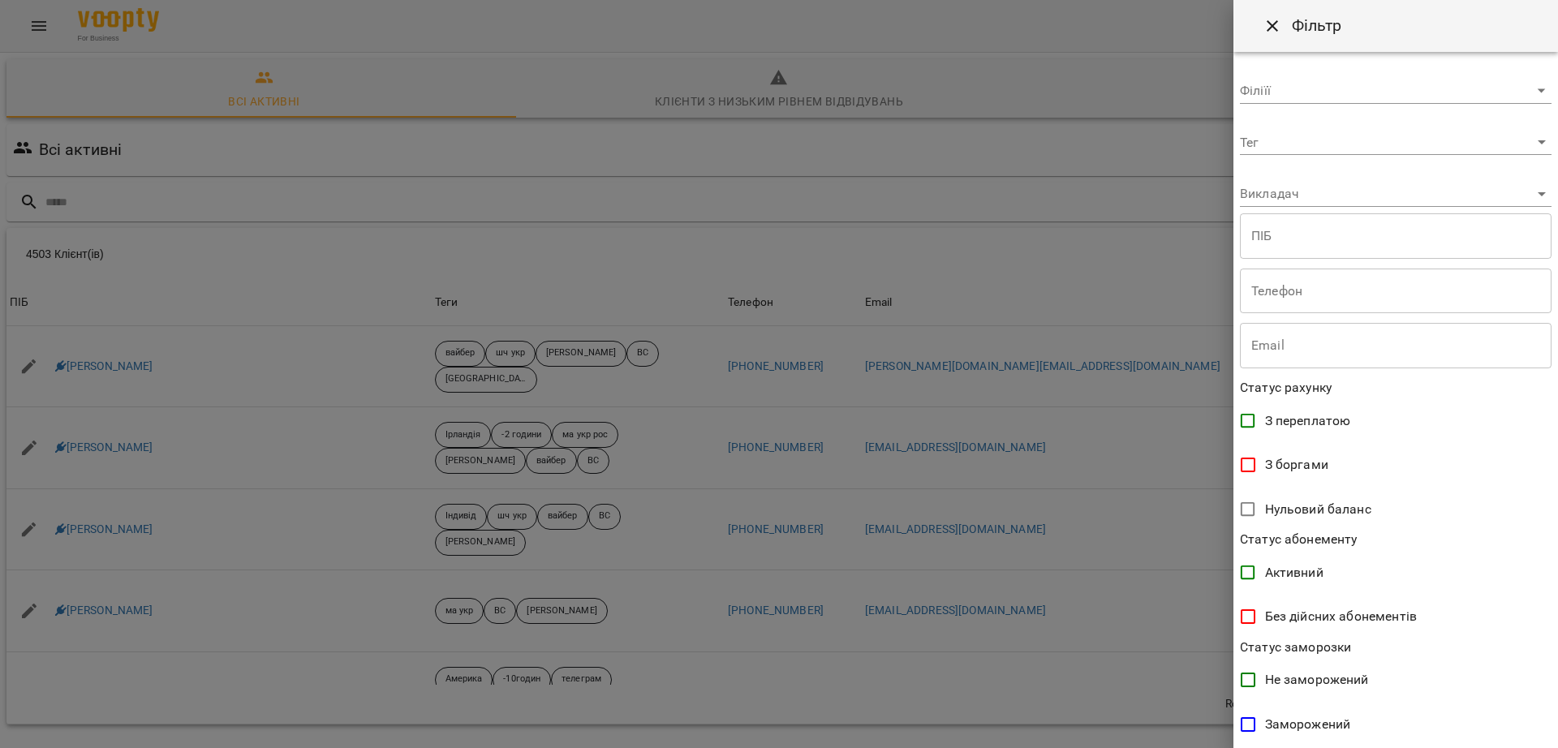
click at [1357, 151] on body "For Business UA Всі активні Клієнти з низьким рівнем відвідувань Видалені клієн…" at bounding box center [779, 422] width 1558 height 845
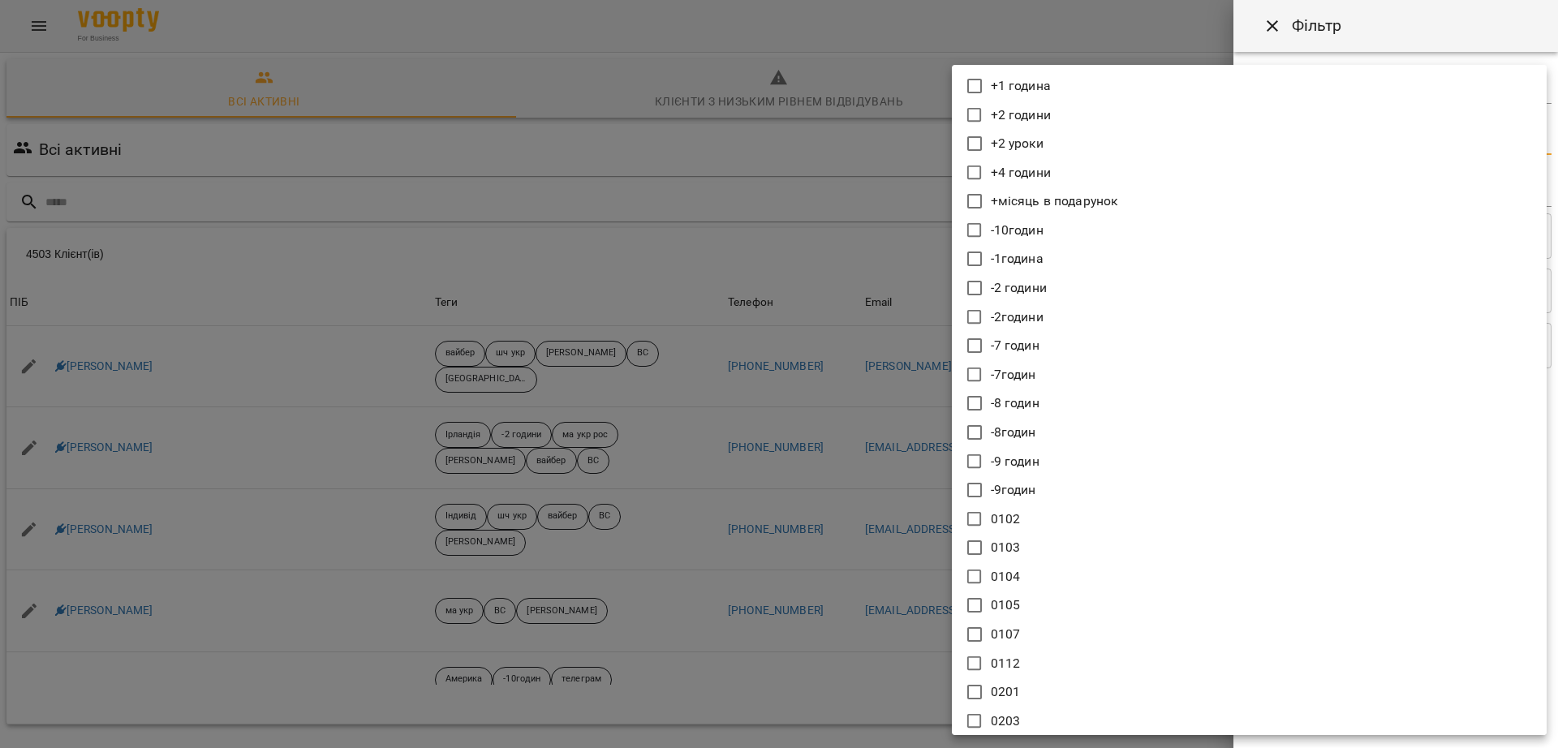
scroll to position [11607, 0]
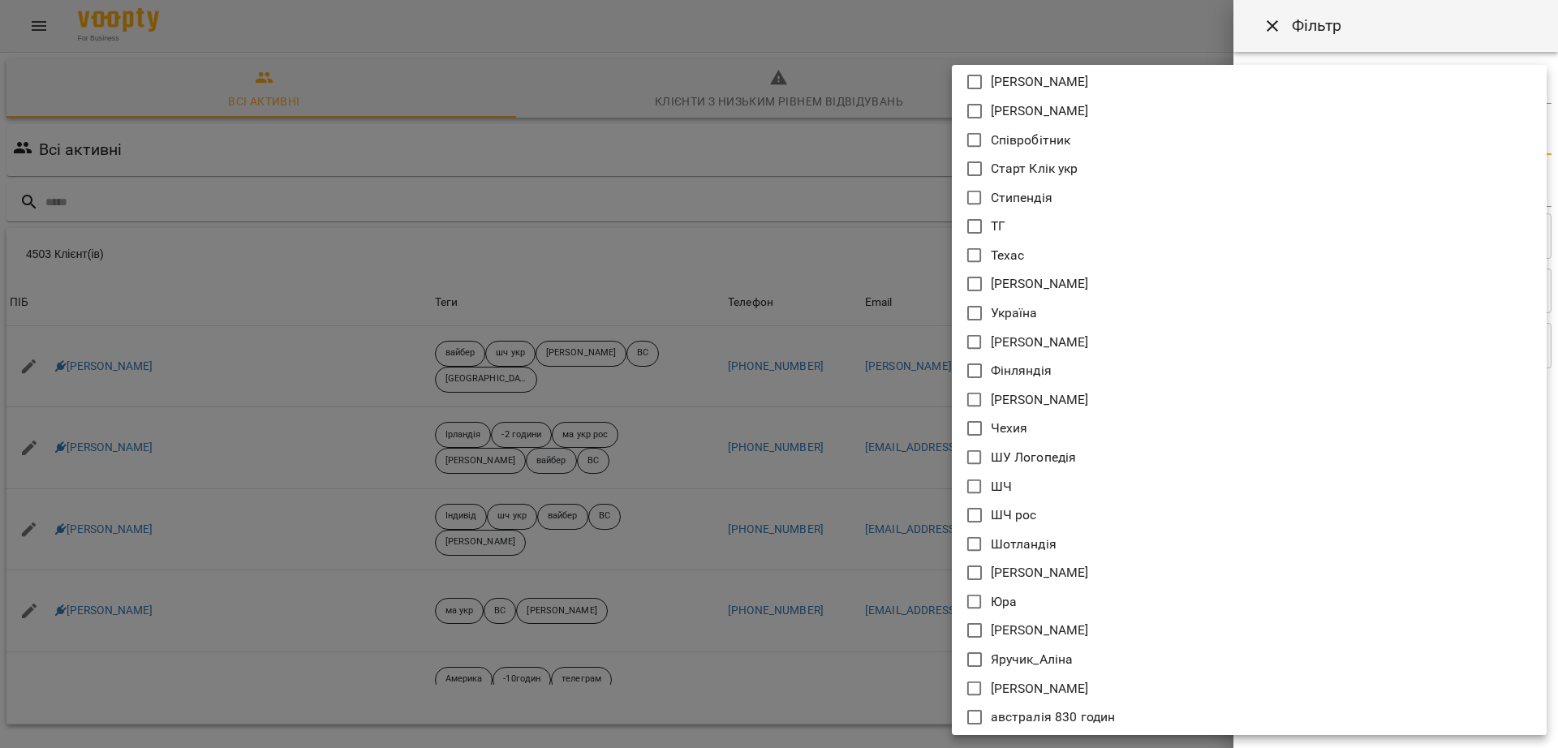
click at [978, 404] on icon at bounding box center [974, 399] width 19 height 19
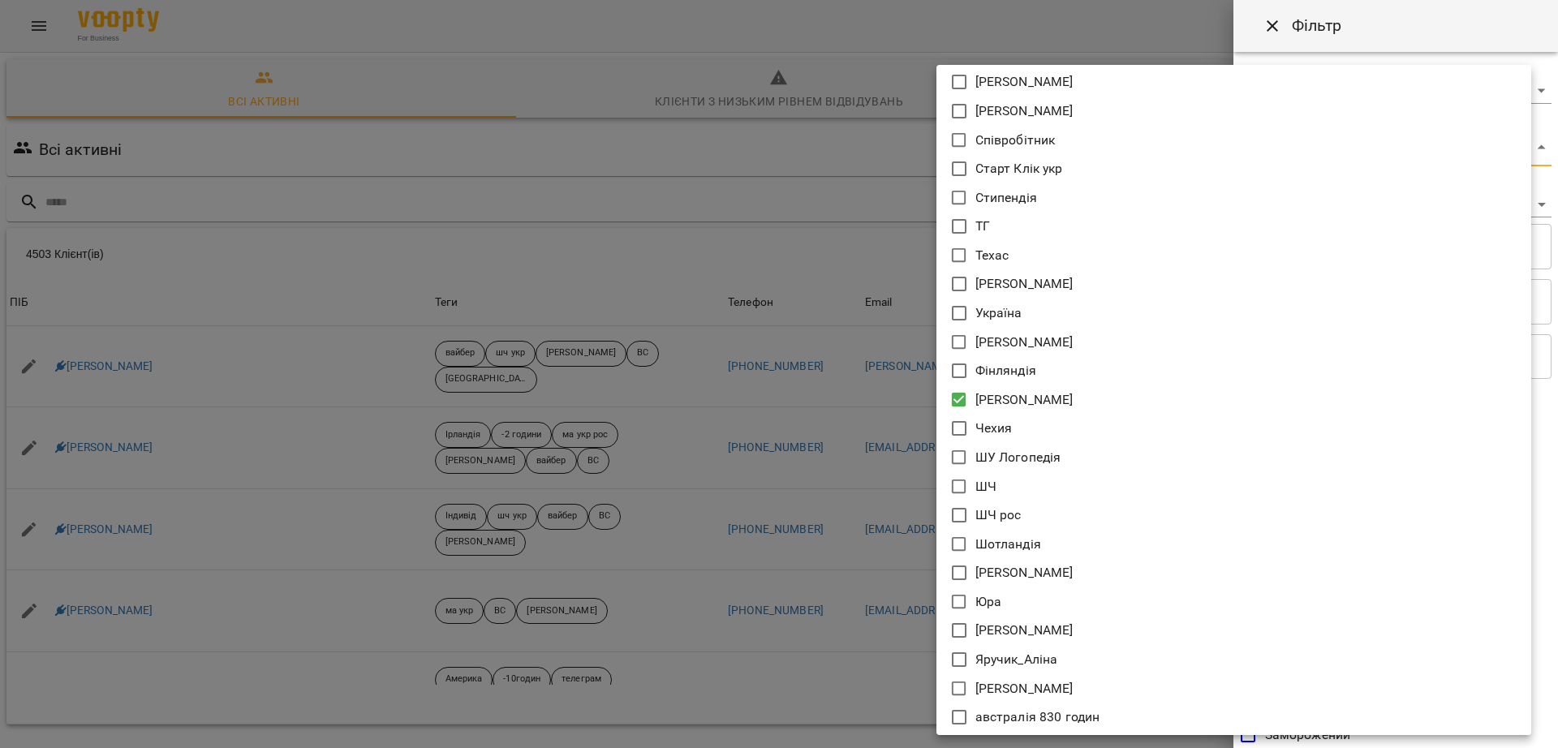
type input "**********"
click at [863, 21] on div at bounding box center [779, 374] width 1558 height 748
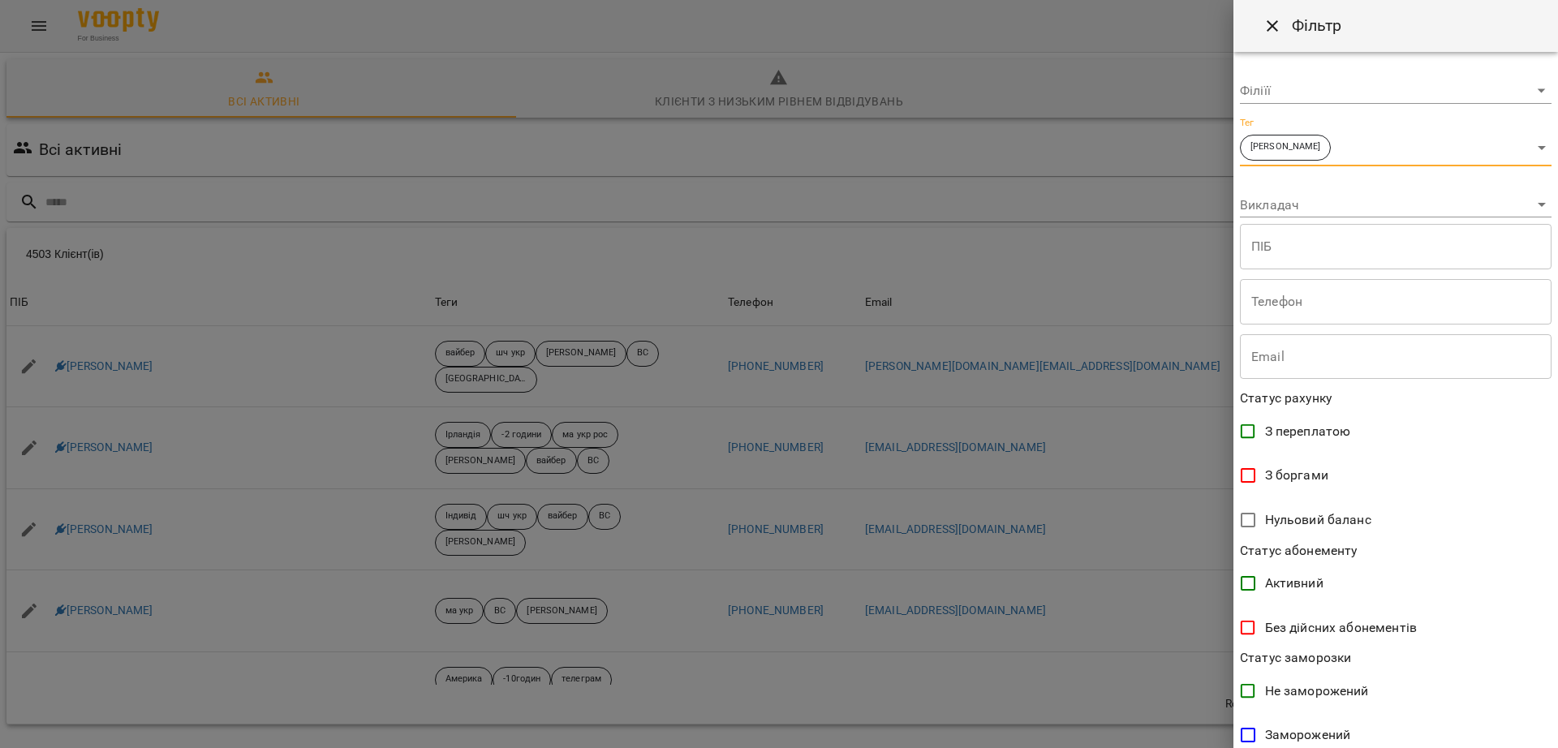
click at [1052, 71] on div at bounding box center [779, 374] width 1558 height 748
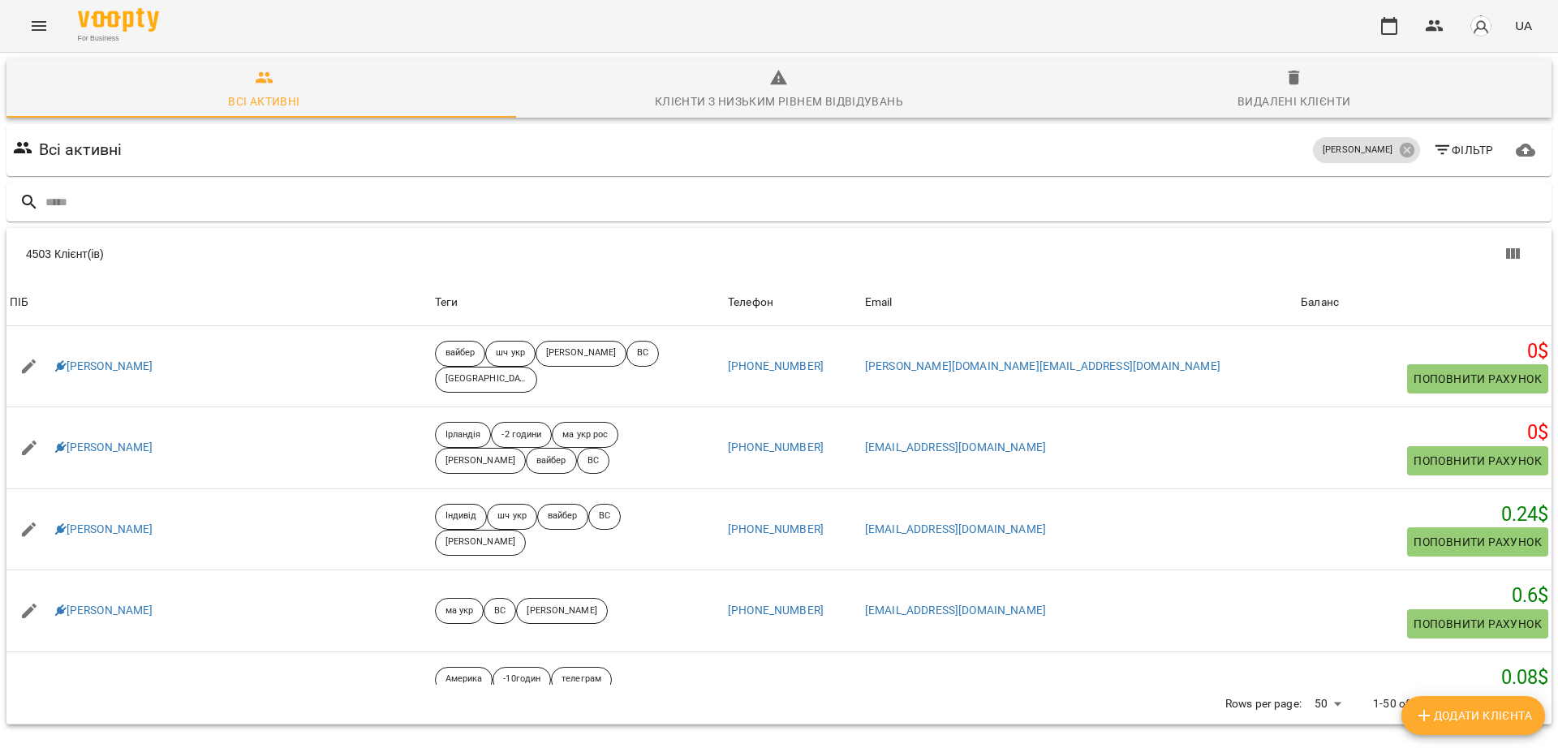
click at [1259, 91] on span "Видалені клієнти" at bounding box center [1294, 90] width 496 height 44
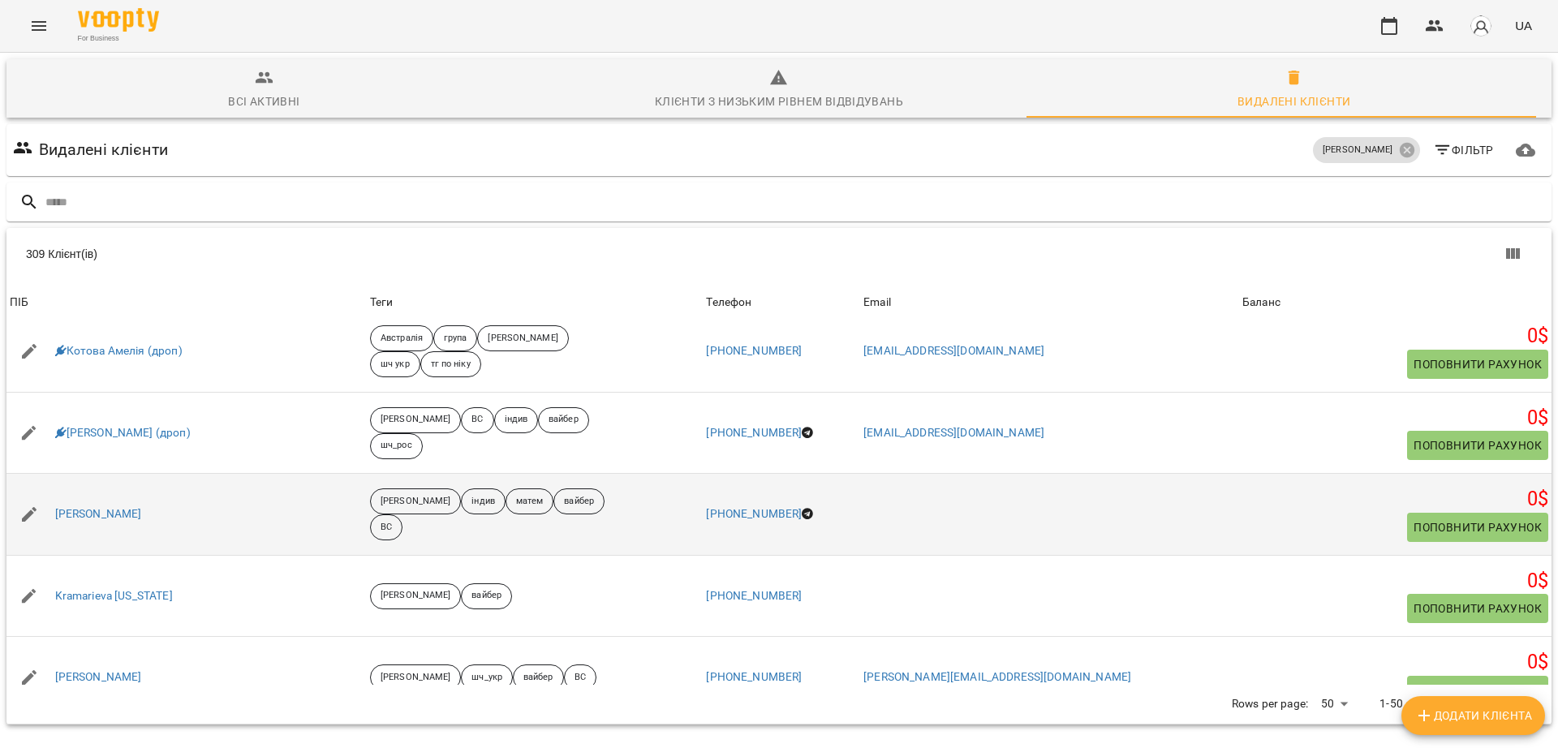
scroll to position [304, 0]
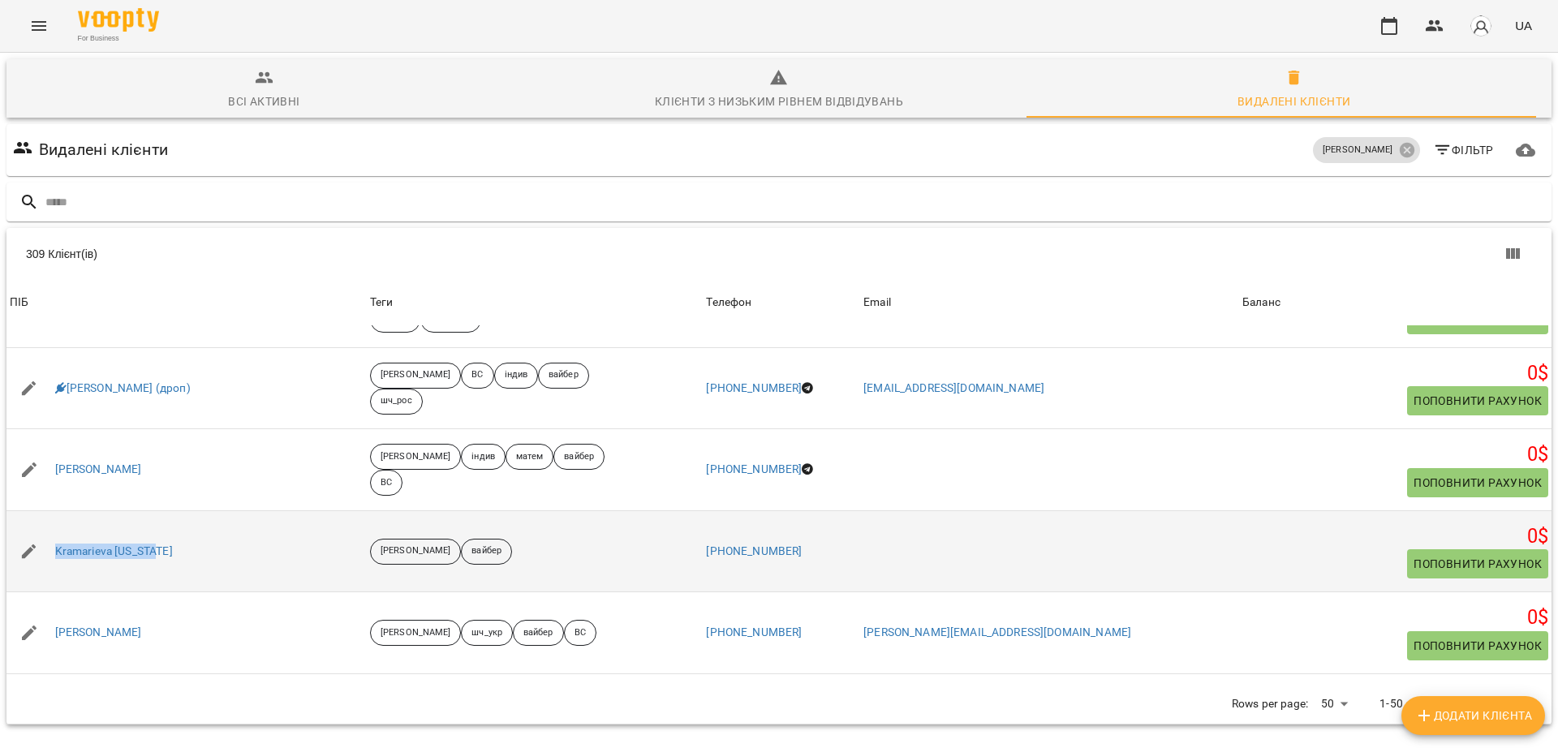
drag, startPoint x: 202, startPoint y: 548, endPoint x: 53, endPoint y: 545, distance: 149.3
click at [53, 545] on div "Kramarieva Indiana" at bounding box center [186, 551] width 360 height 45
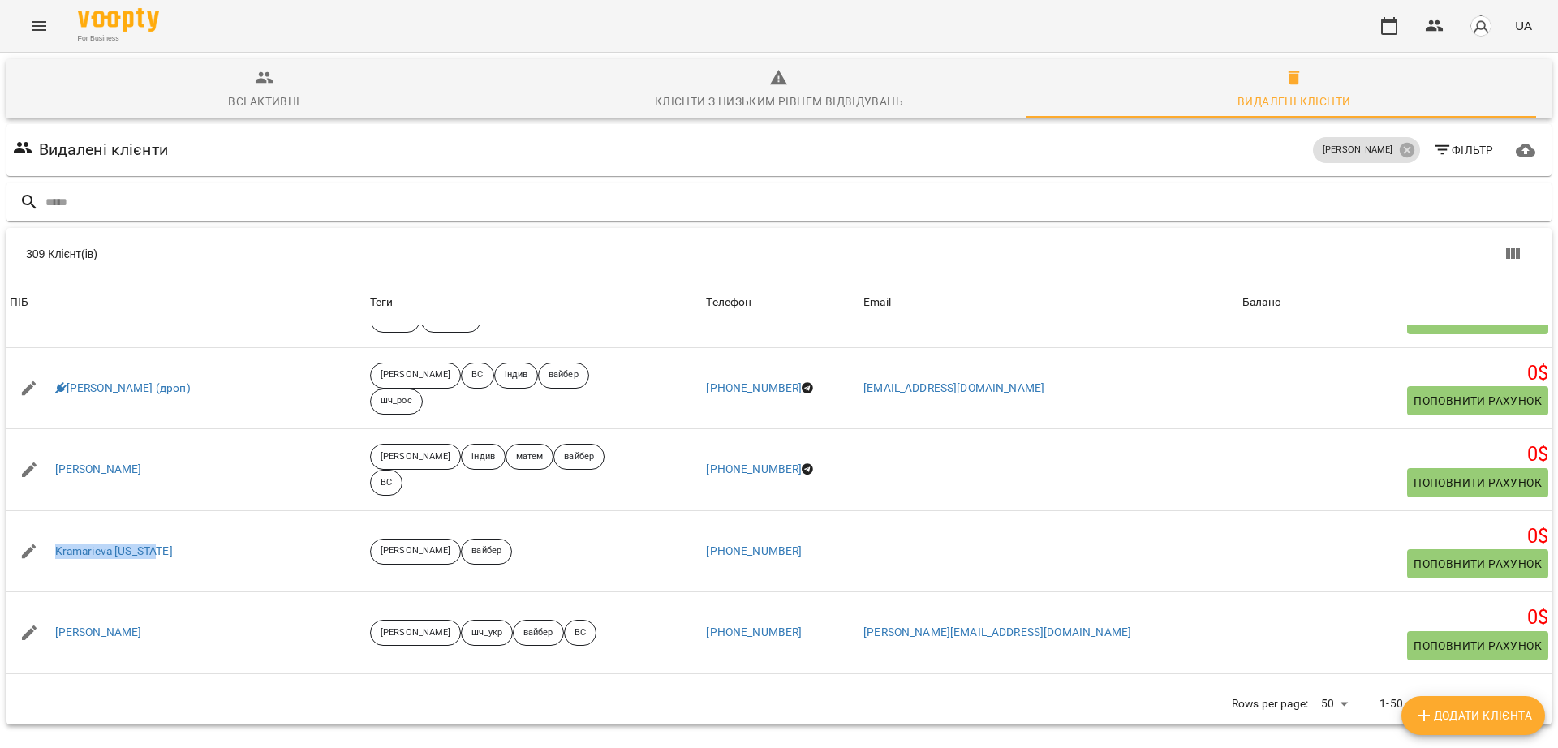
copy link "Kramarieva Indiana"
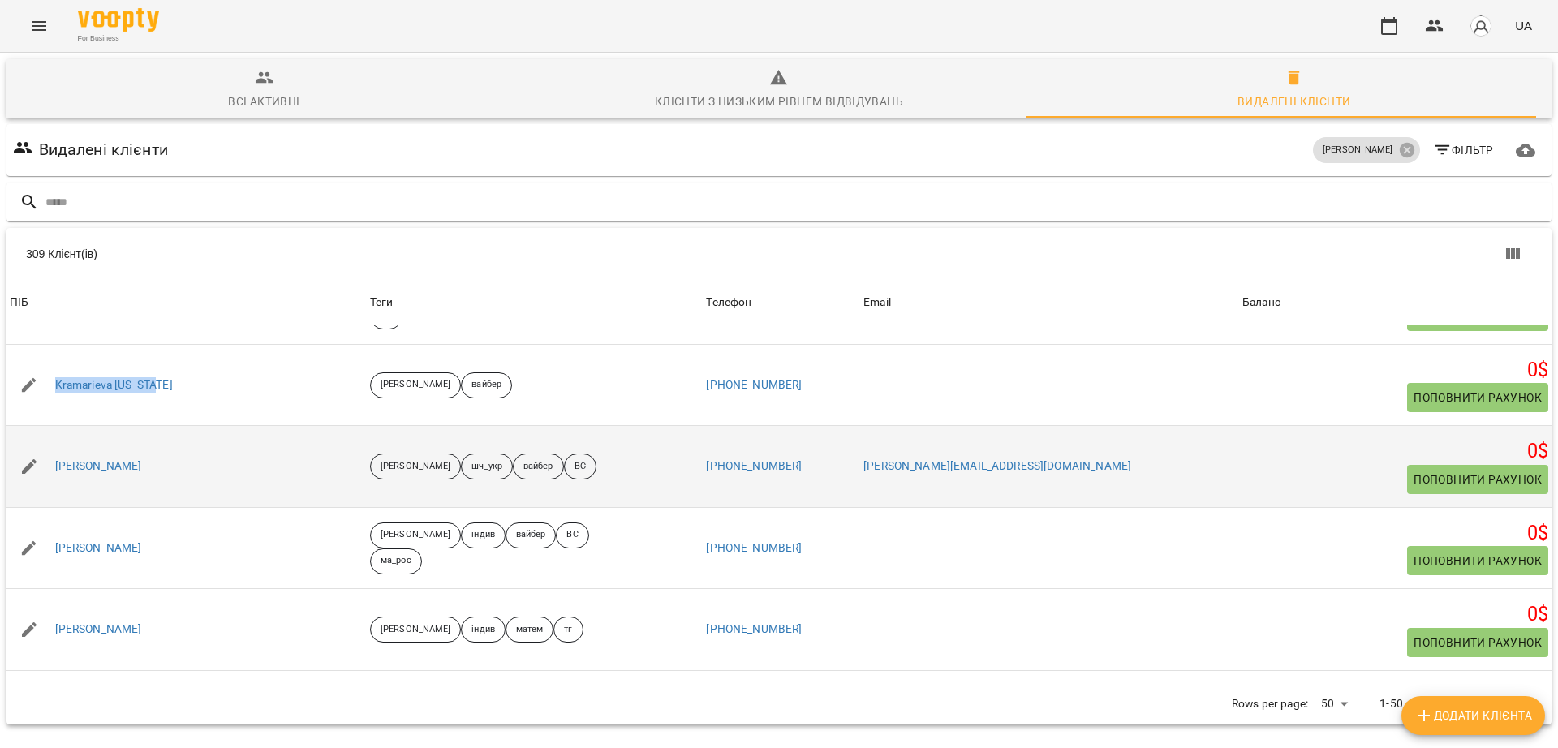
scroll to position [507, 0]
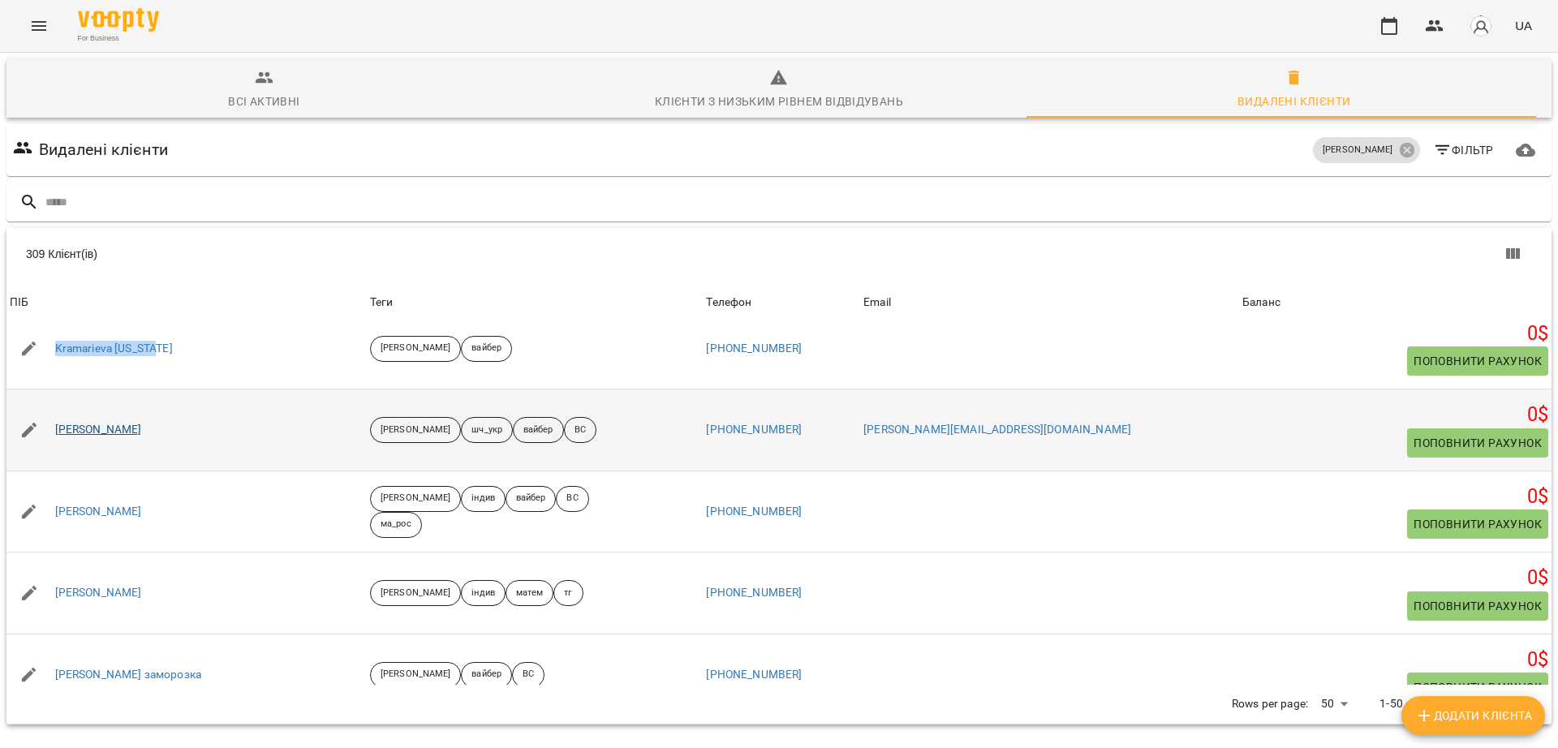
drag, startPoint x: 209, startPoint y: 437, endPoint x: 56, endPoint y: 434, distance: 153.4
click at [56, 434] on div "Oleksandra Goncharenko" at bounding box center [186, 429] width 360 height 45
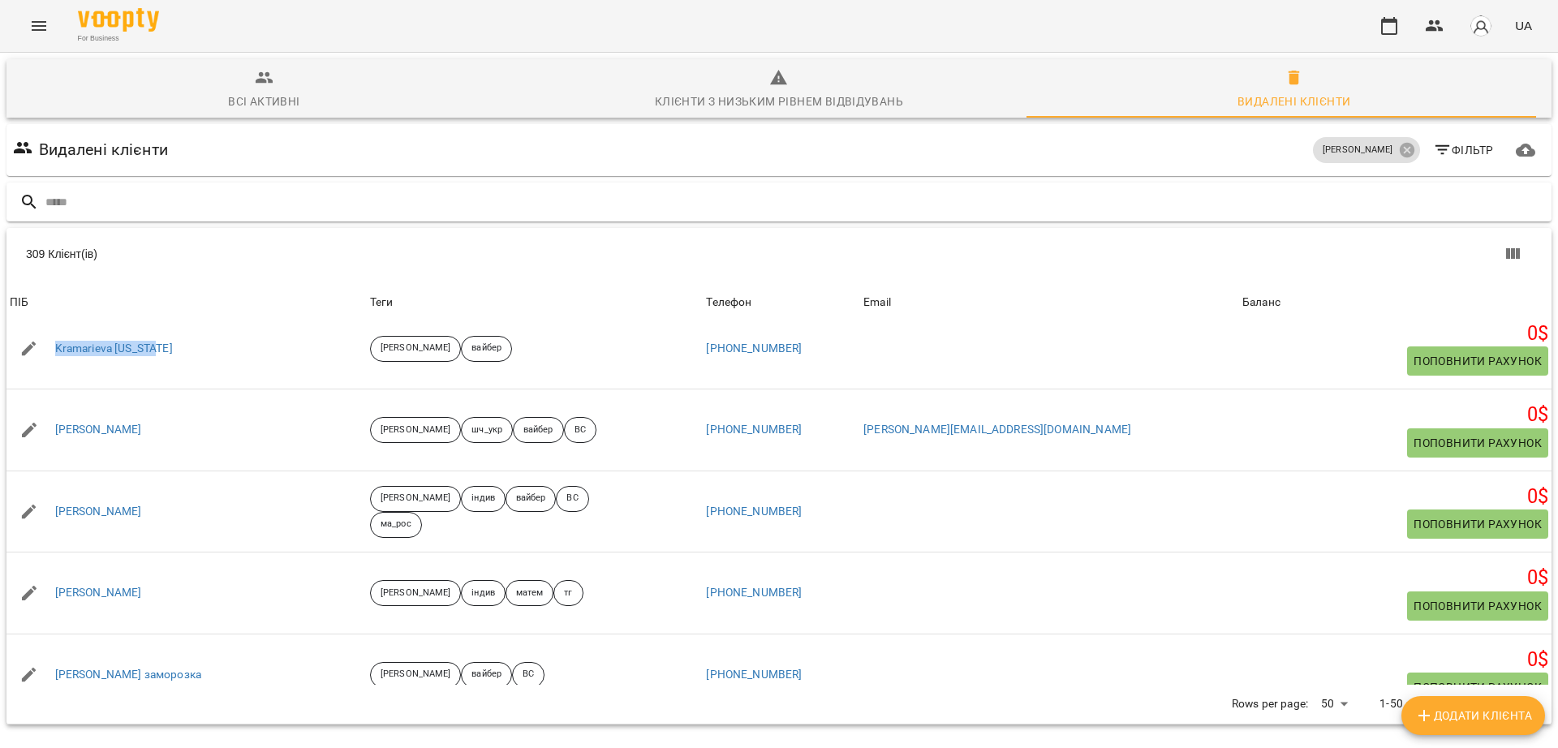
copy link "Oleksandra Goncharenko"
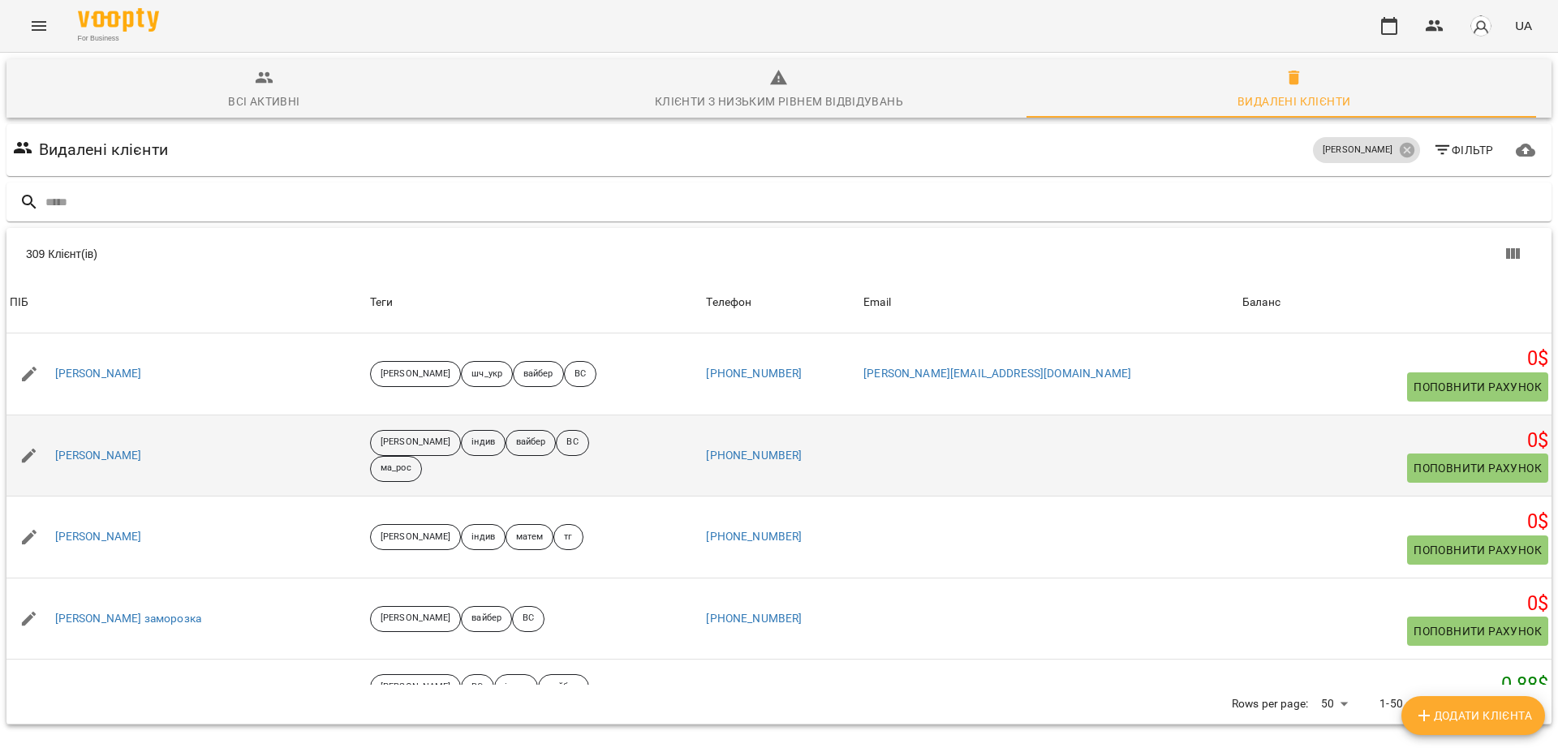
scroll to position [608, 0]
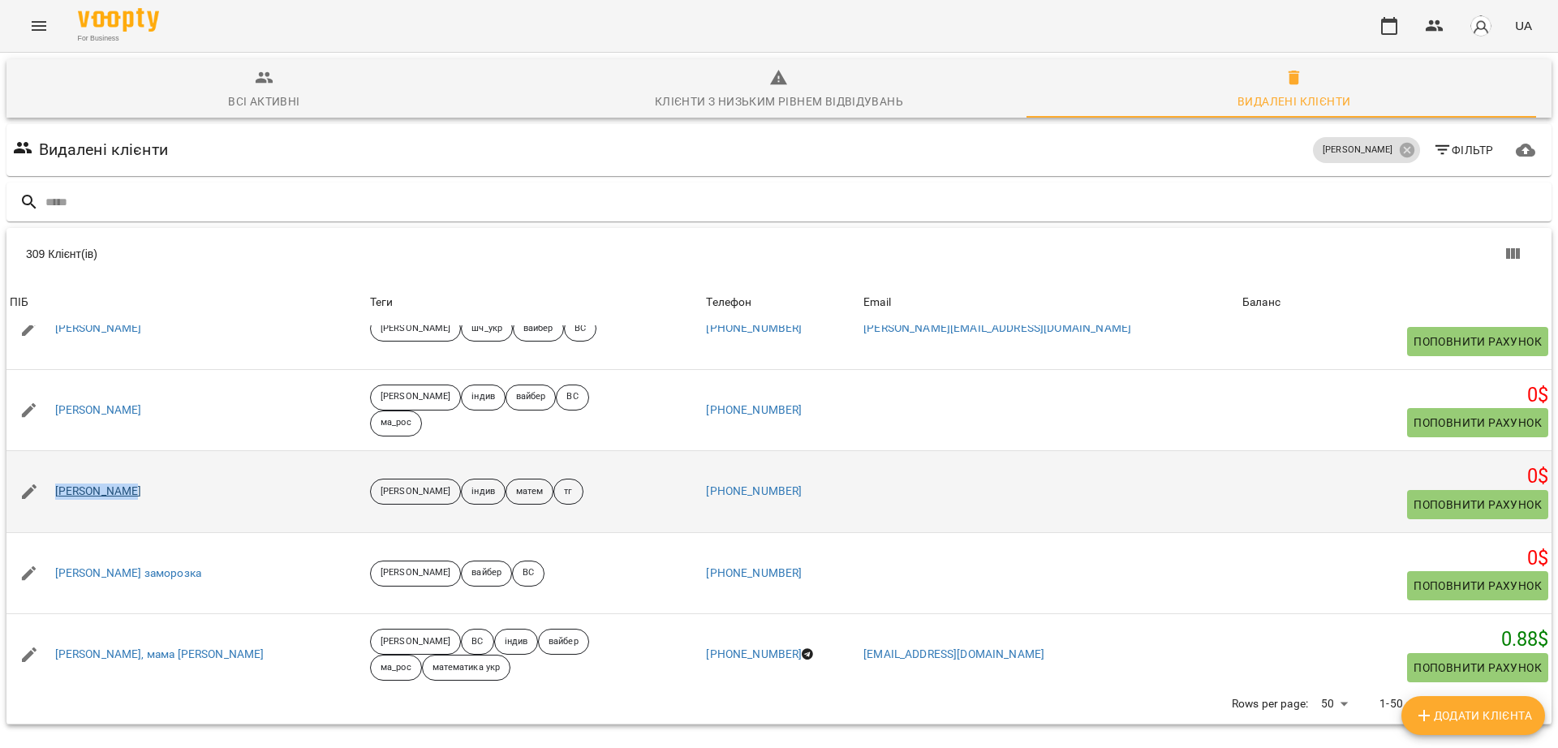
drag, startPoint x: 176, startPoint y: 495, endPoint x: 55, endPoint y: 491, distance: 121.0
click at [55, 491] on div "Єва Волошина" at bounding box center [186, 491] width 360 height 45
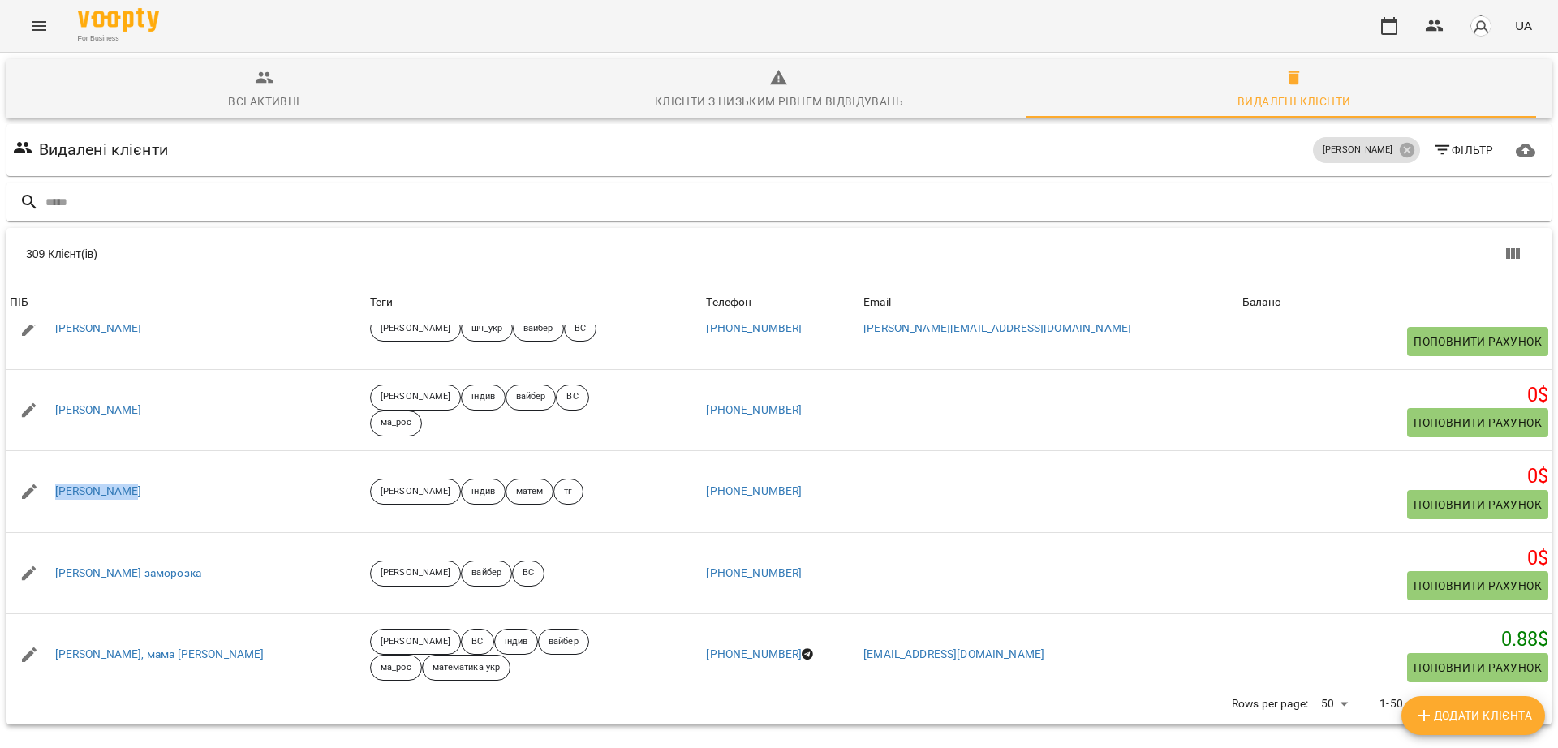
copy link "Єва Волошина"
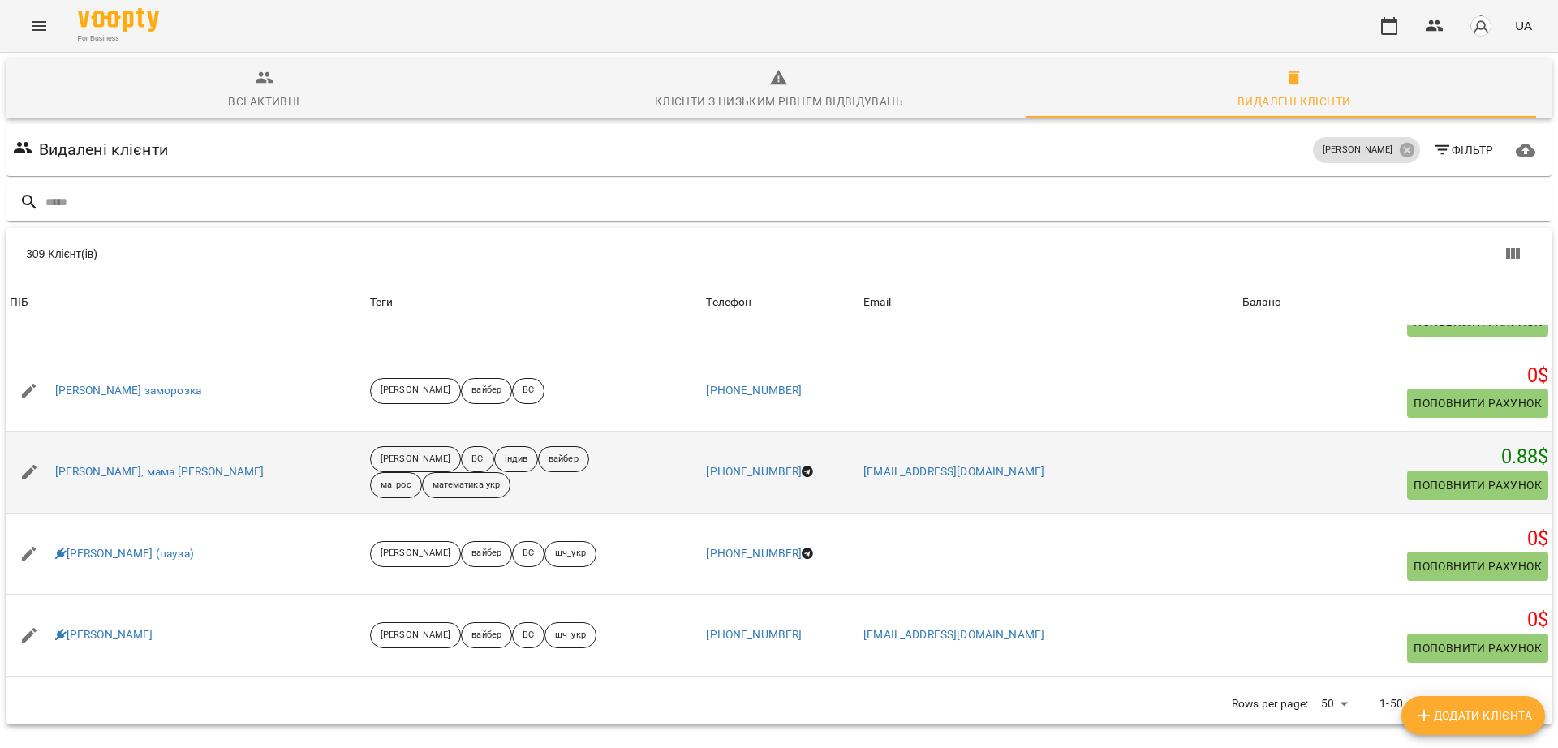
scroll to position [811, 0]
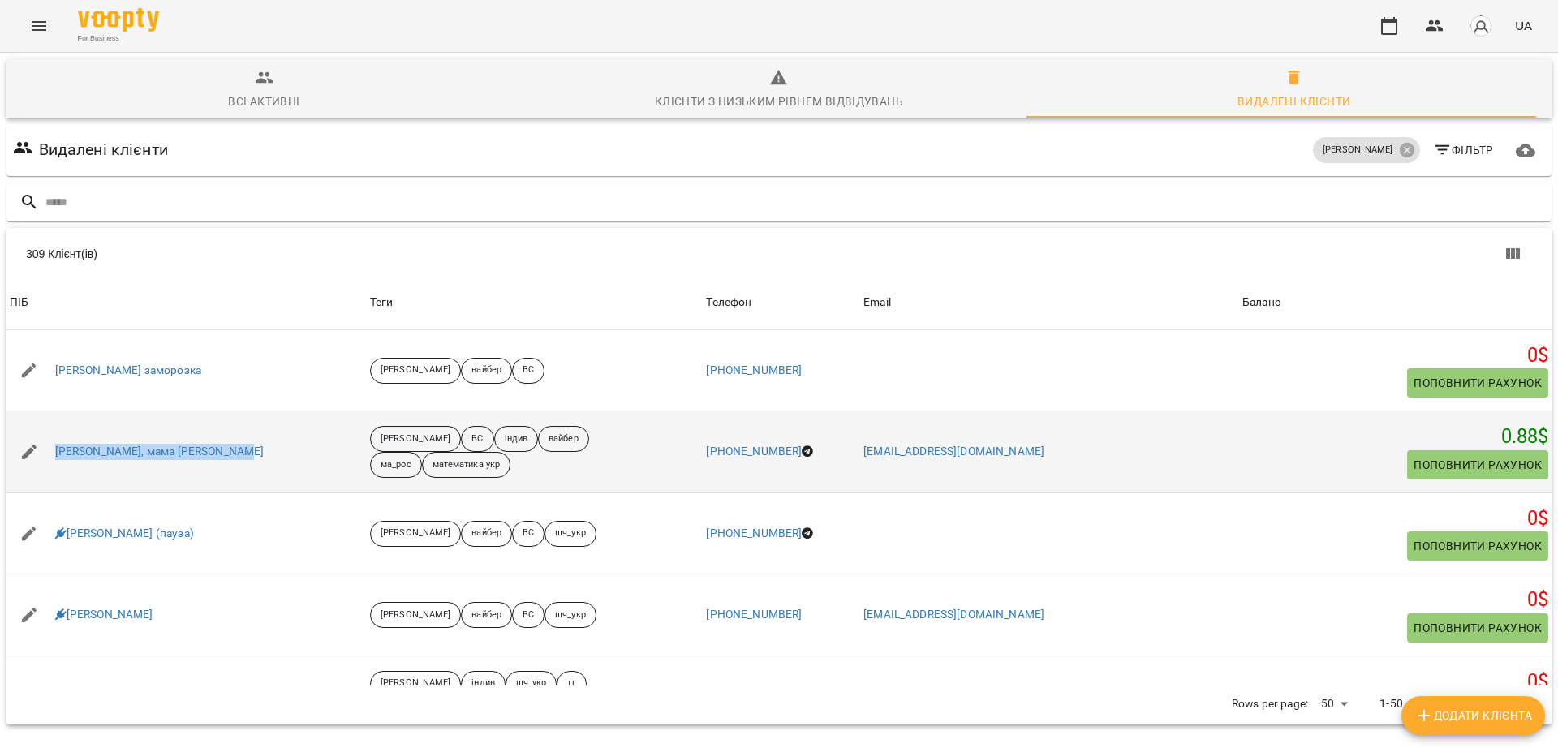
drag, startPoint x: 246, startPoint y: 458, endPoint x: 54, endPoint y: 447, distance: 192.6
click at [54, 447] on div "Євгеній Гордієнко, мама Наталія" at bounding box center [186, 451] width 360 height 45
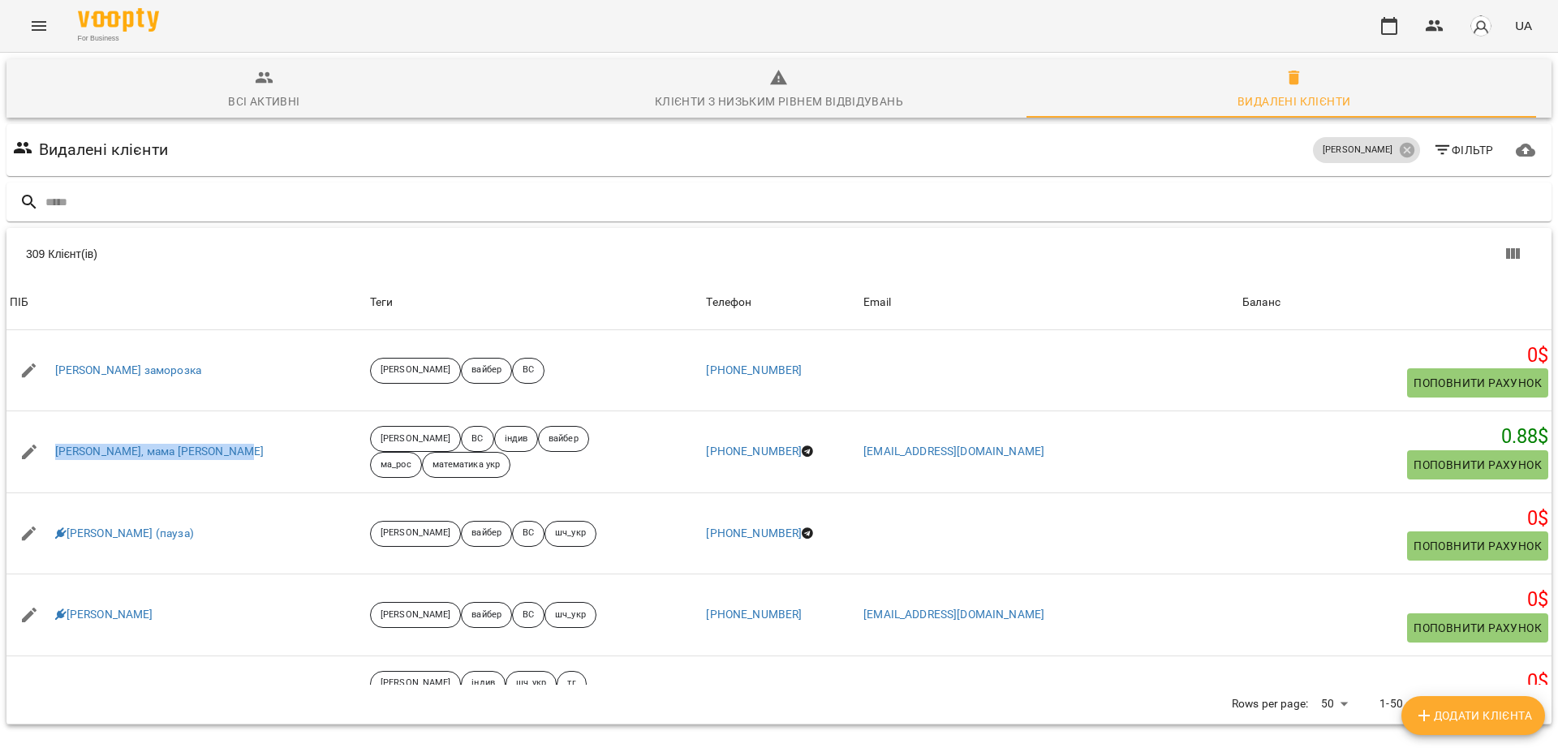
copy link "Євгеній Гордієнко, мама Наталія"
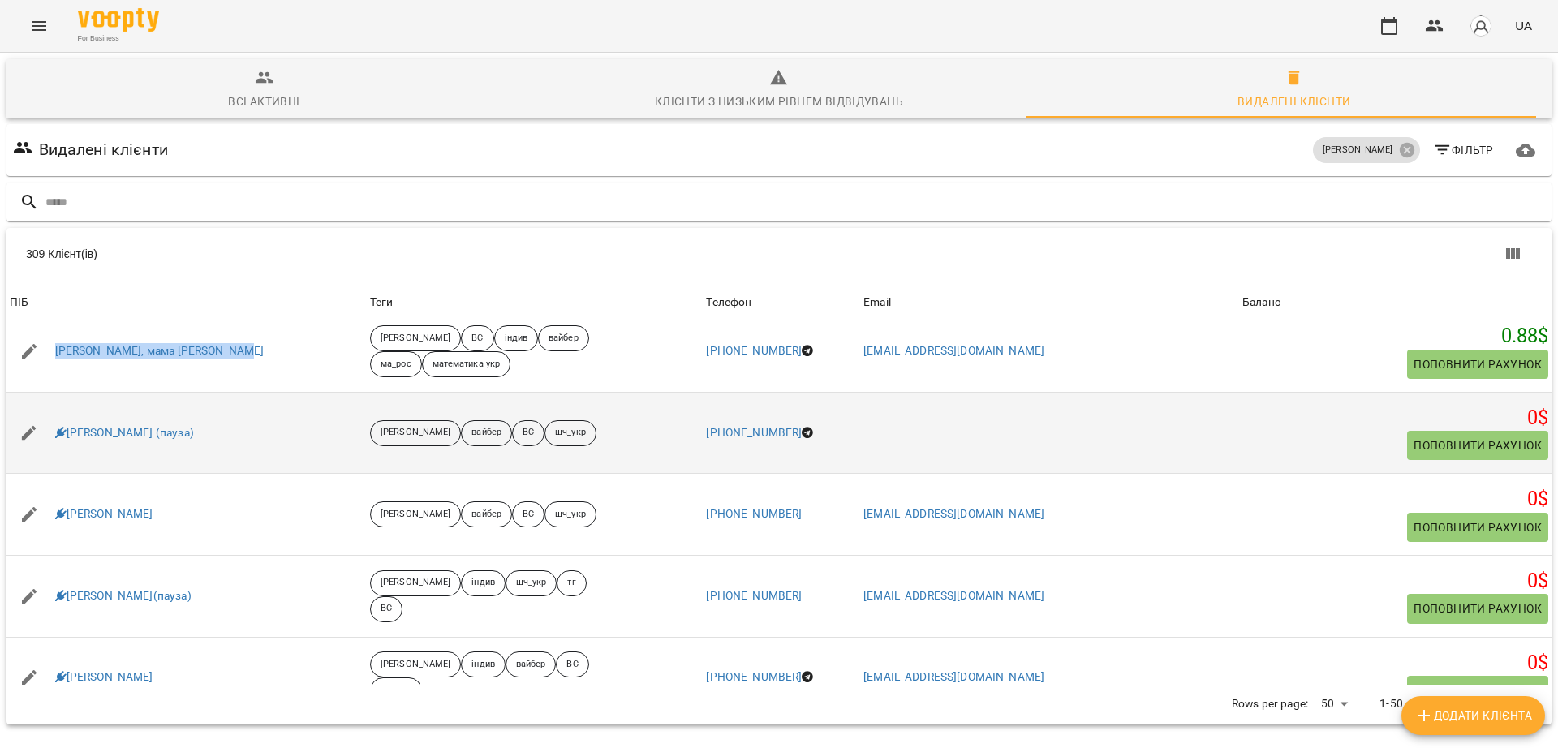
scroll to position [913, 0]
drag, startPoint x: 221, startPoint y: 429, endPoint x: 66, endPoint y: 422, distance: 155.9
click at [66, 422] on div "Євгенія Тайдонова (пауза)" at bounding box center [186, 432] width 360 height 45
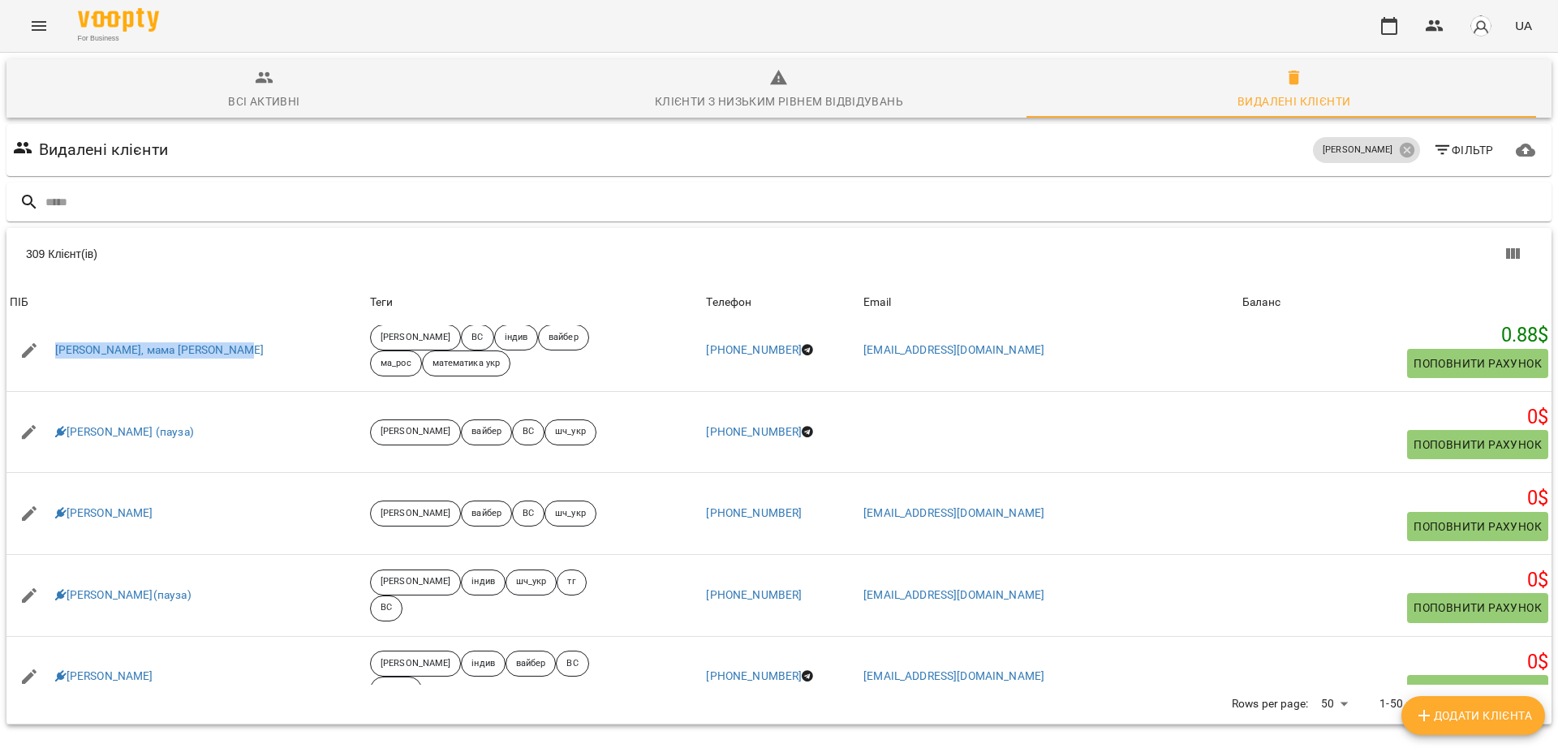
copy link "Євгенія Тайдонова (пауза)"
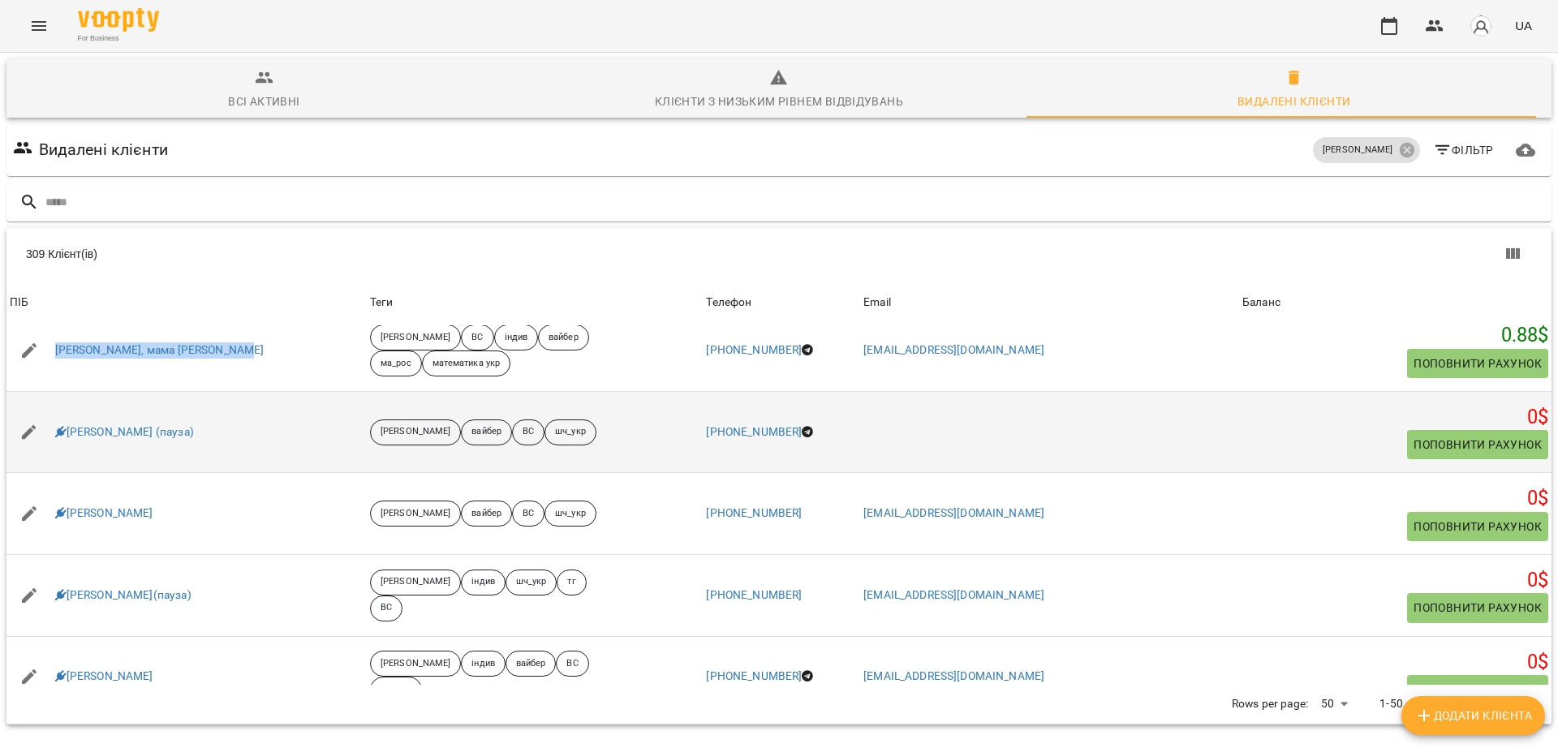
scroll to position [1014, 0]
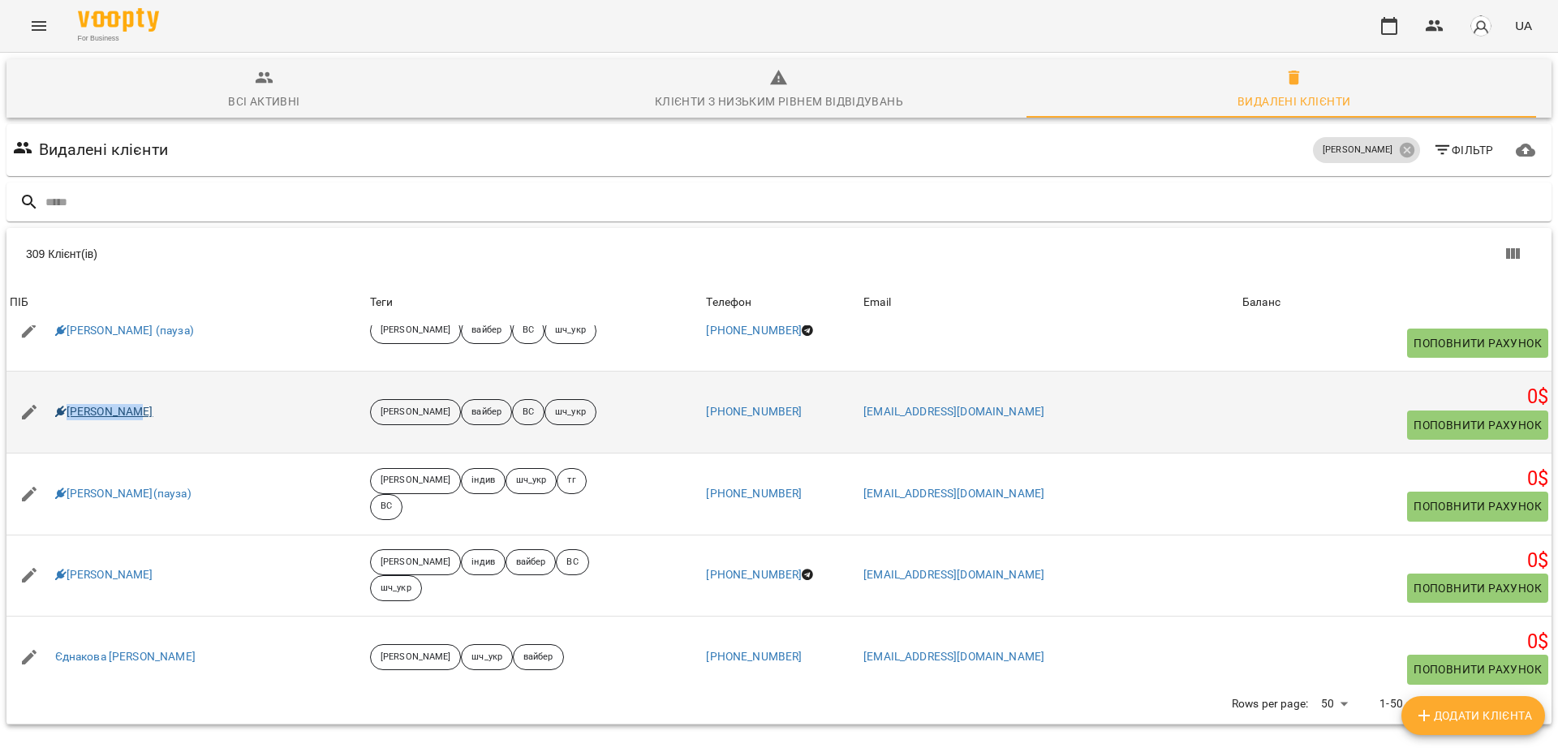
drag, startPoint x: 169, startPoint y: 419, endPoint x: 62, endPoint y: 404, distance: 108.1
click at [62, 404] on div "Єгор Волков" at bounding box center [186, 411] width 360 height 45
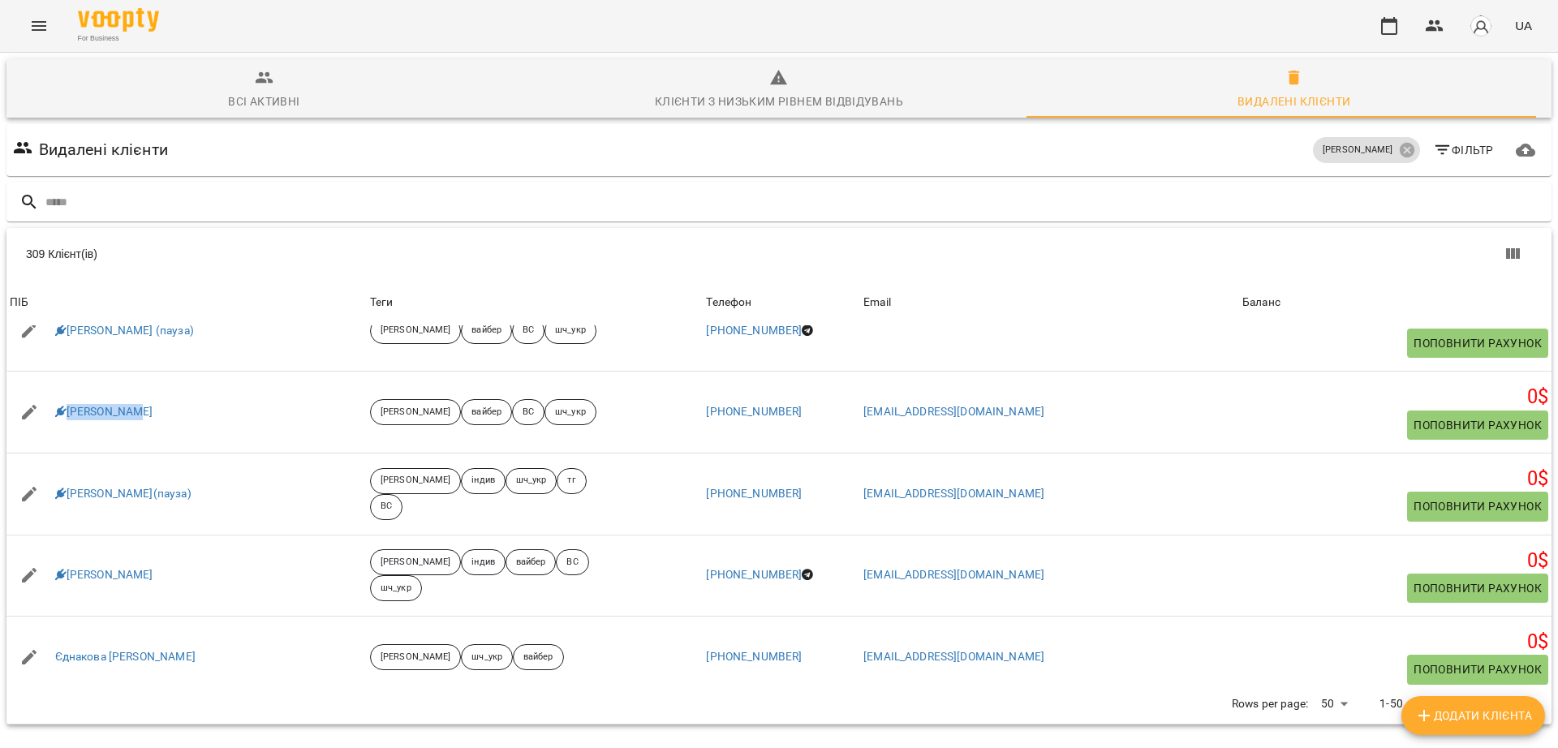
copy link "Єгор Волков"
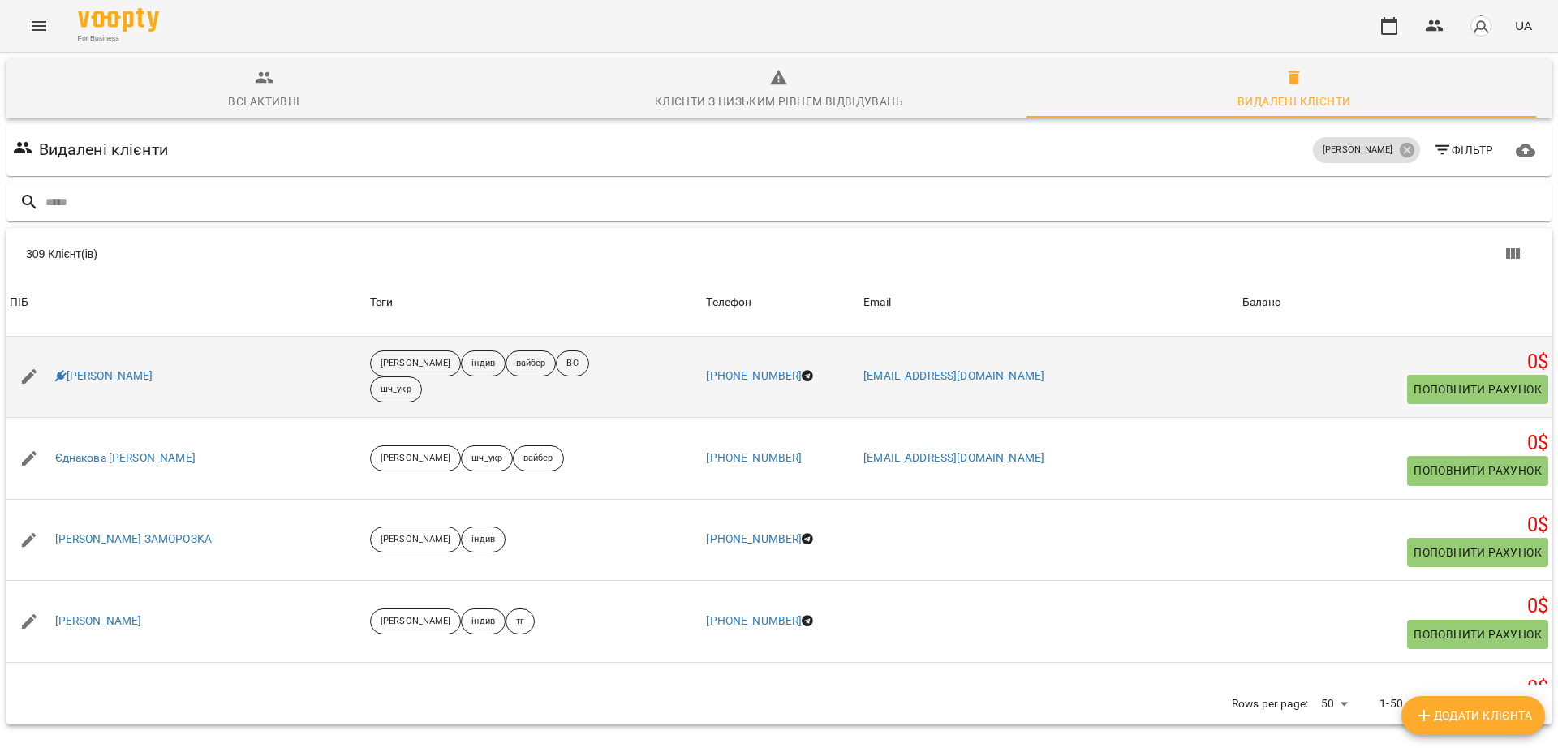
scroll to position [1217, 0]
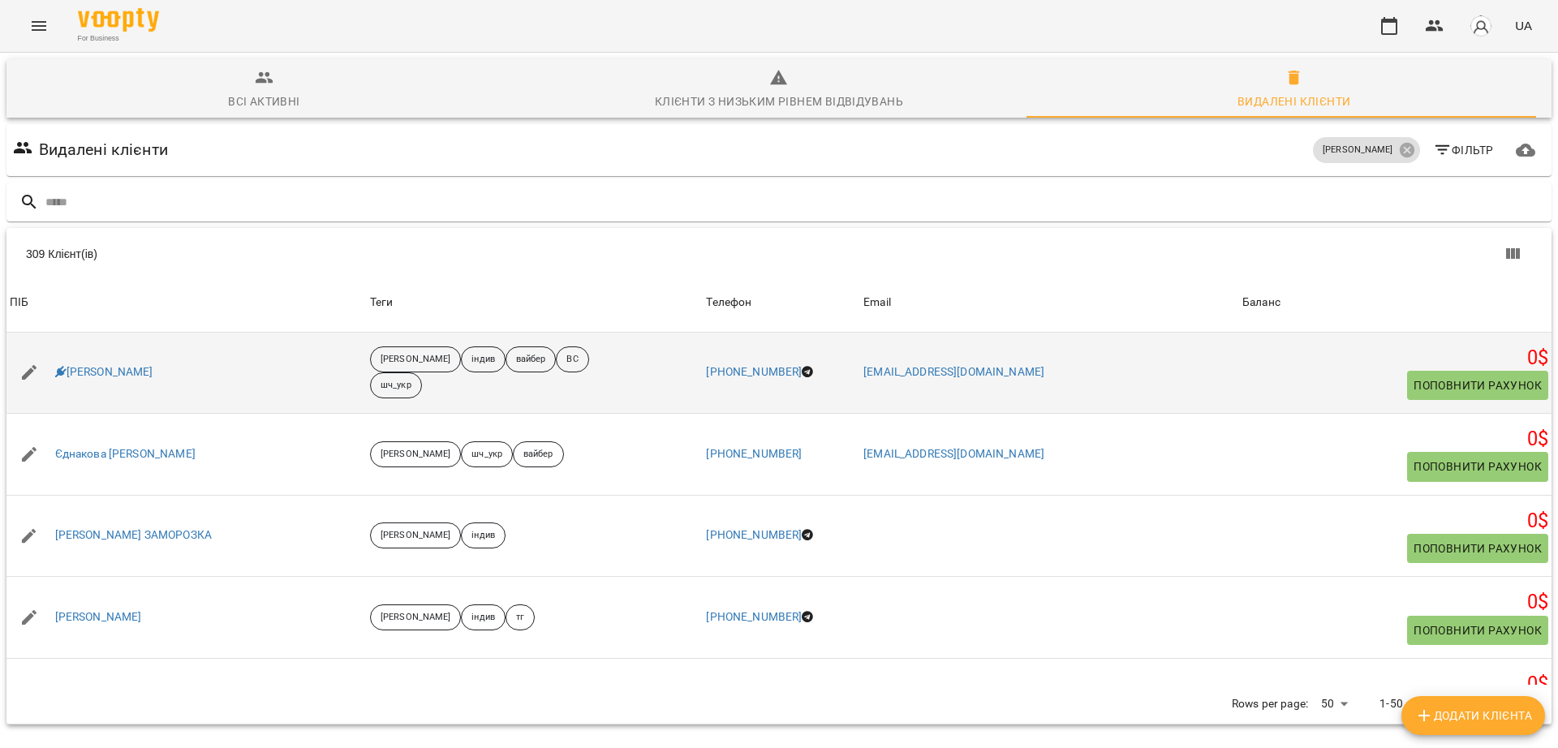
drag, startPoint x: 197, startPoint y: 377, endPoint x: 62, endPoint y: 362, distance: 135.6
click at [62, 362] on div "Єгор Лукʼяненко" at bounding box center [186, 372] width 360 height 45
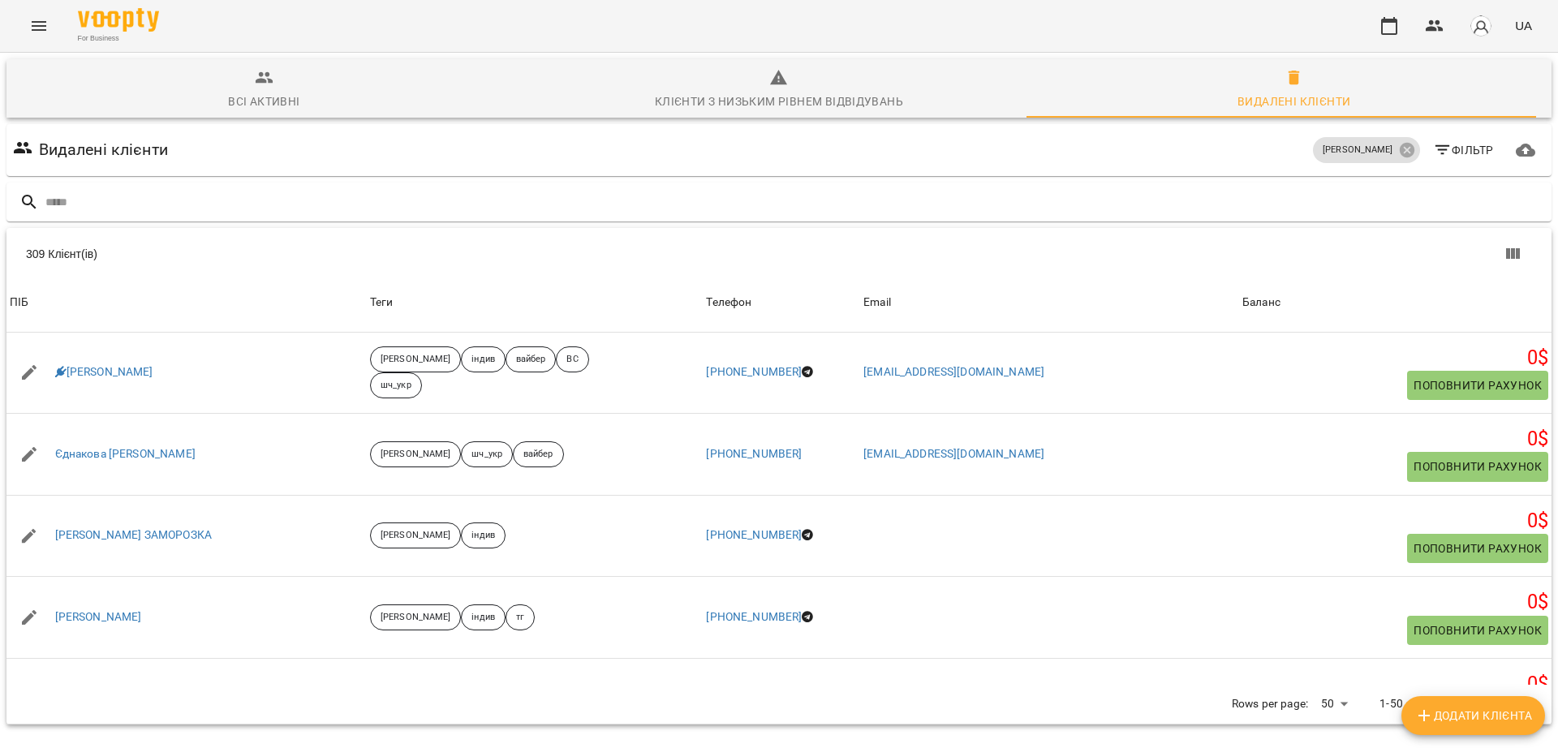
copy link "Єгор Лукʼяненко"
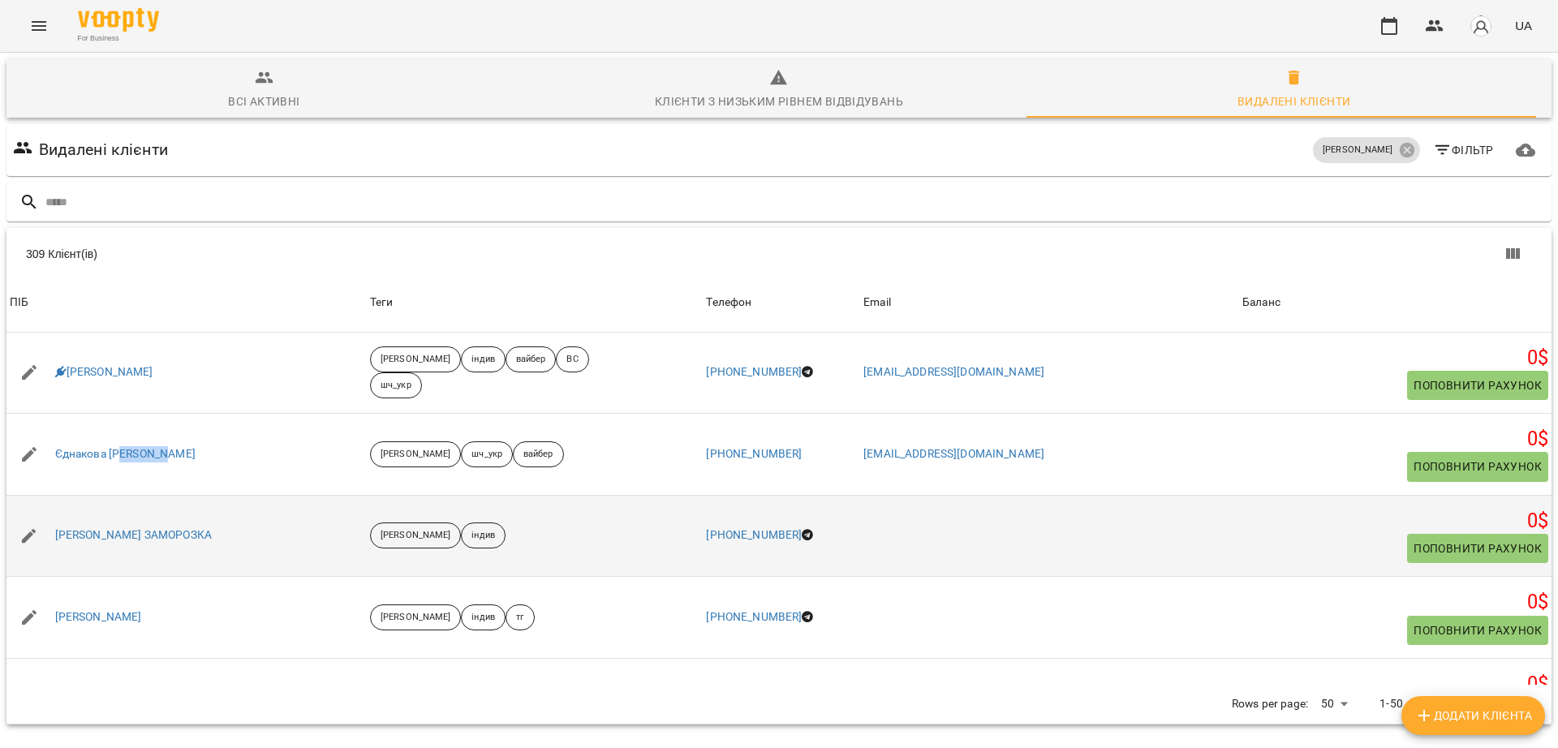
scroll to position [1318, 0]
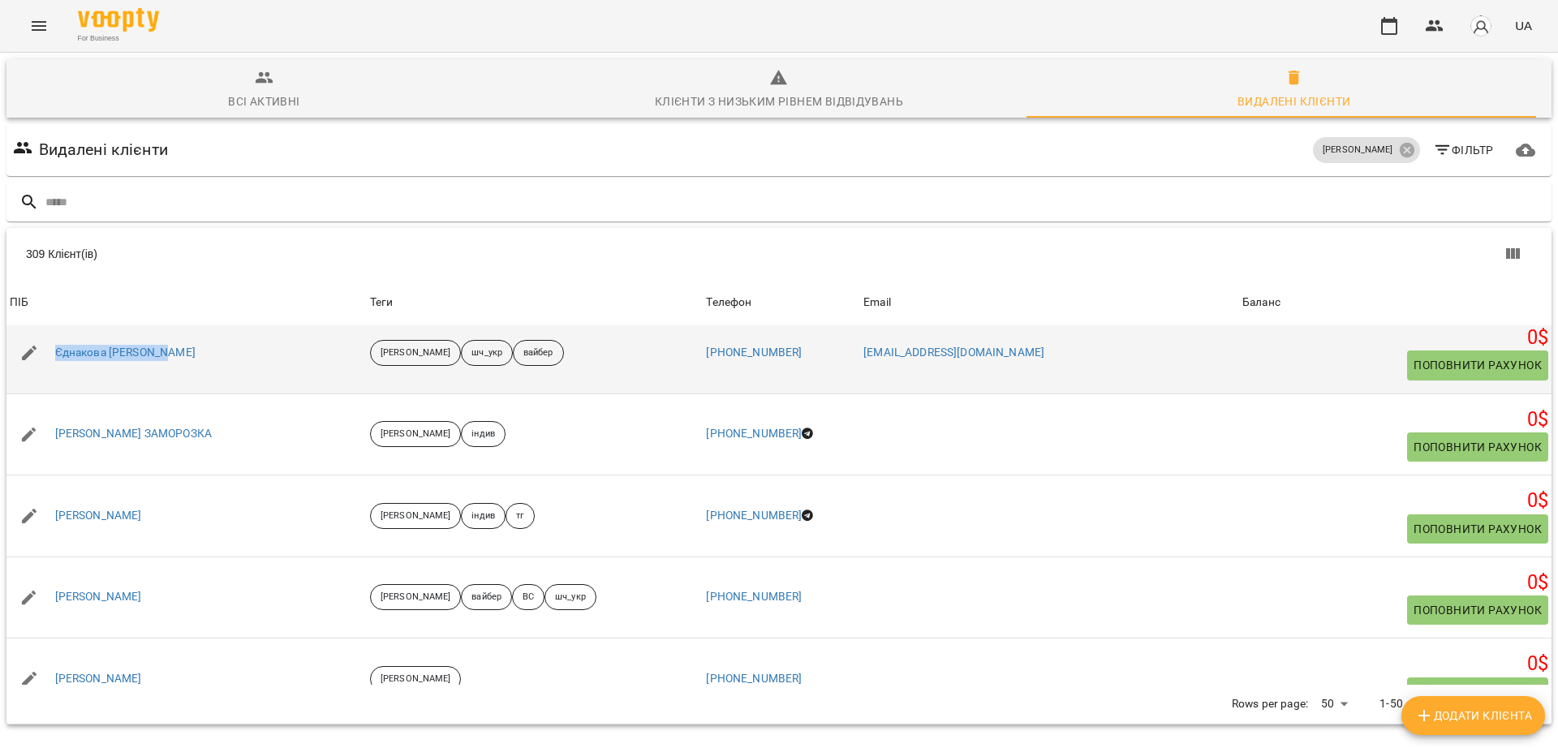
drag, startPoint x: 220, startPoint y: 458, endPoint x: 53, endPoint y: 359, distance: 194.2
click at [53, 359] on div "Єднакова Анастасія" at bounding box center [186, 352] width 360 height 45
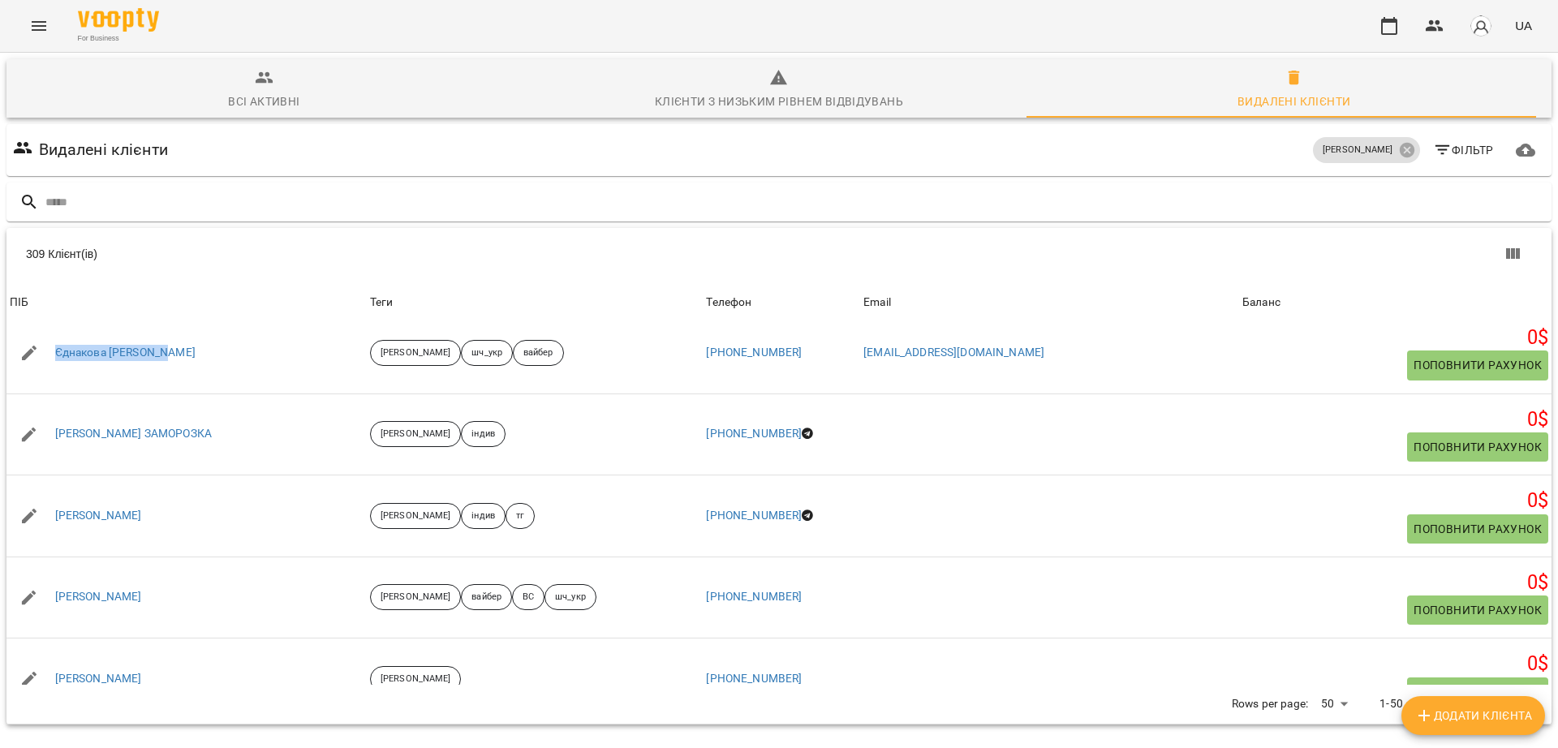
copy link "Єднакова Анастасія"
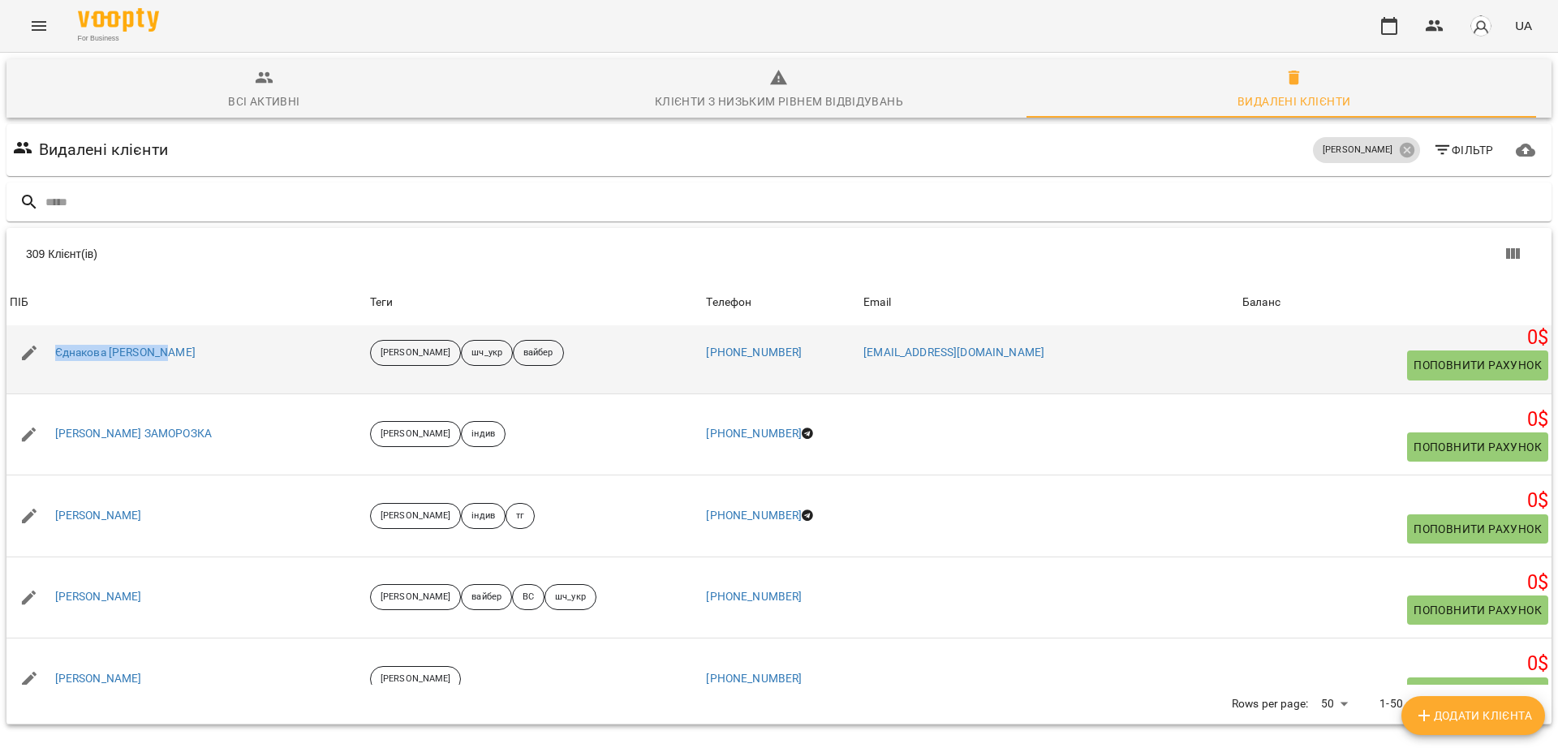
scroll to position [1420, 0]
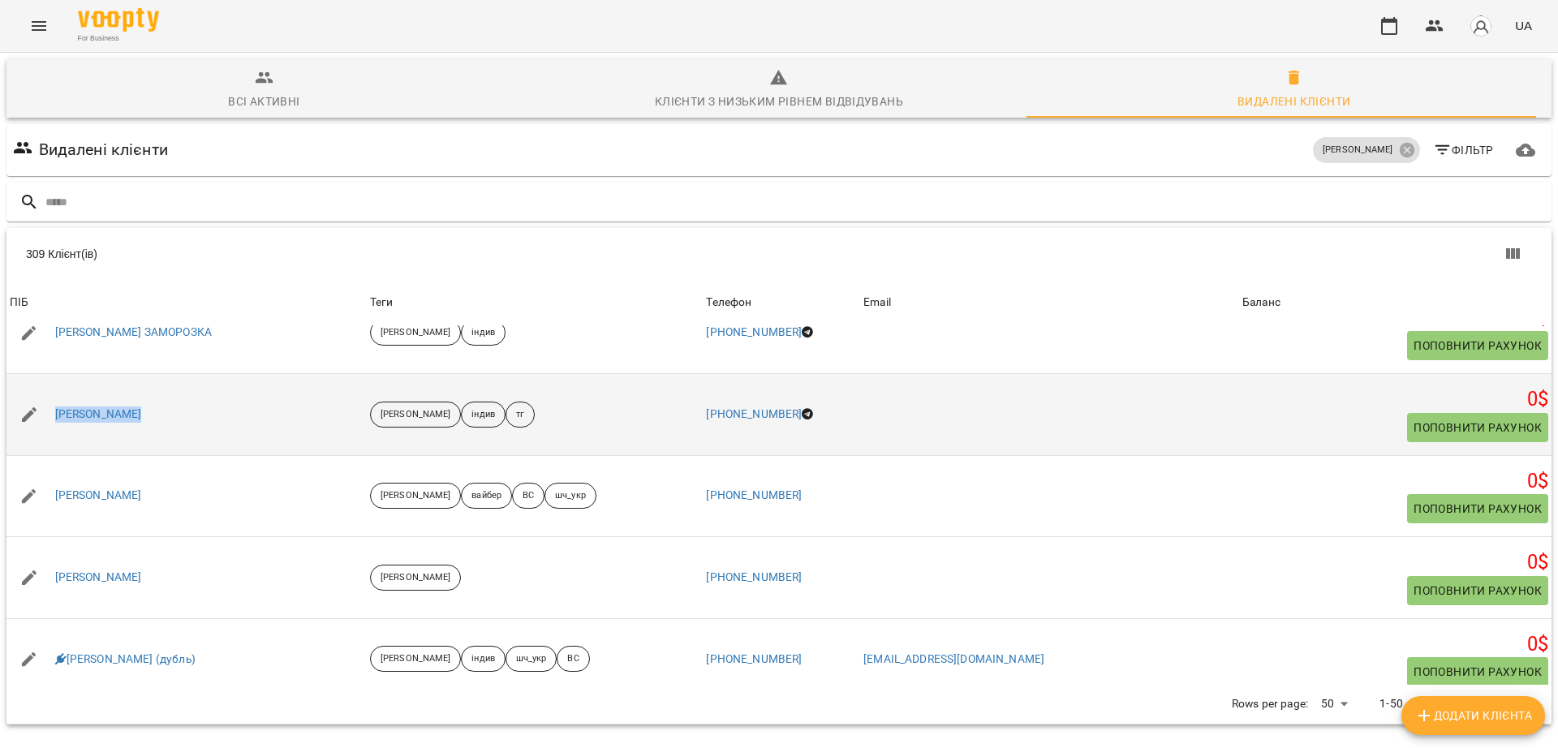
drag, startPoint x: 175, startPoint y: 423, endPoint x: 40, endPoint y: 412, distance: 136.0
click at [40, 412] on div "Іван Безпалюк" at bounding box center [186, 414] width 360 height 45
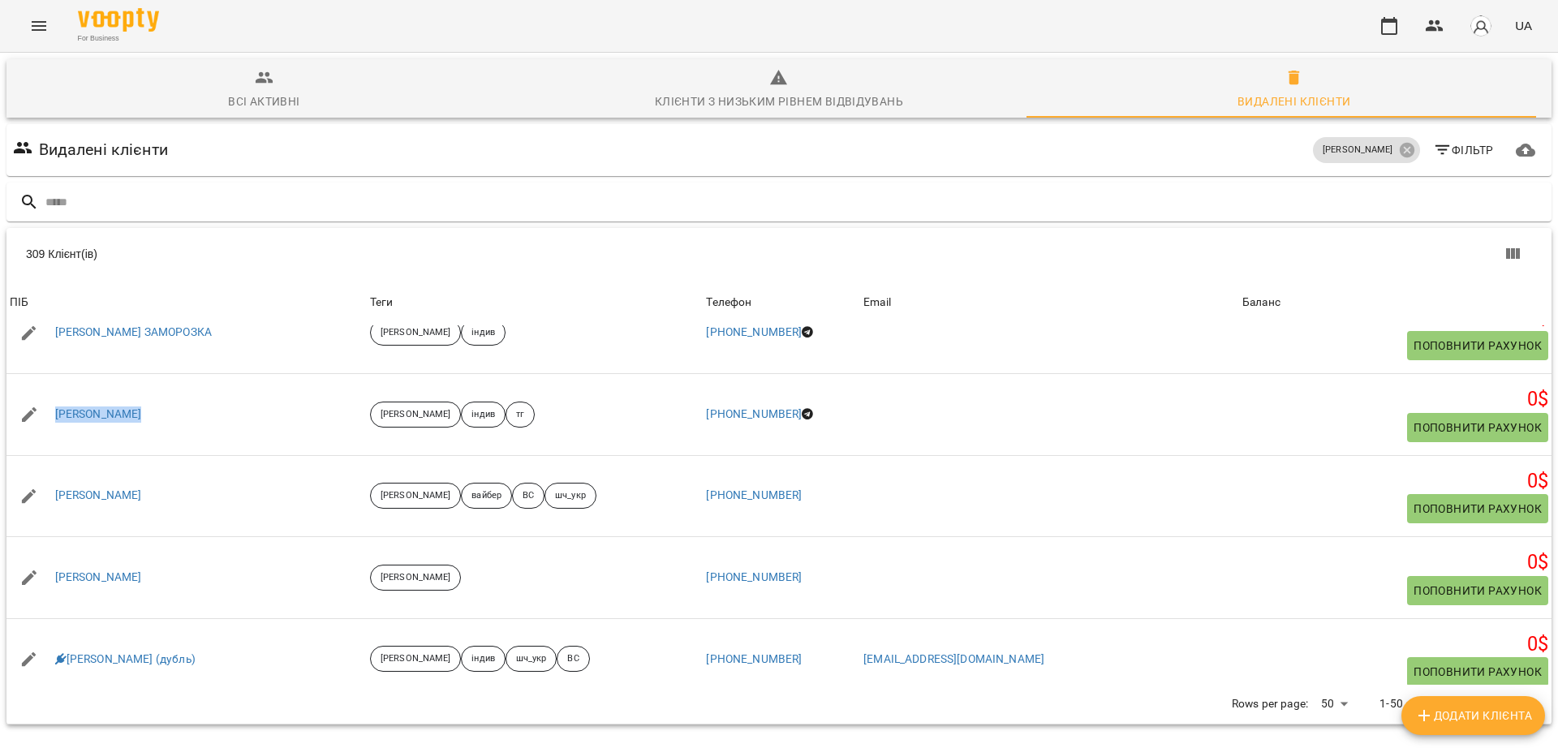
copy link "Іван Безпалюк"
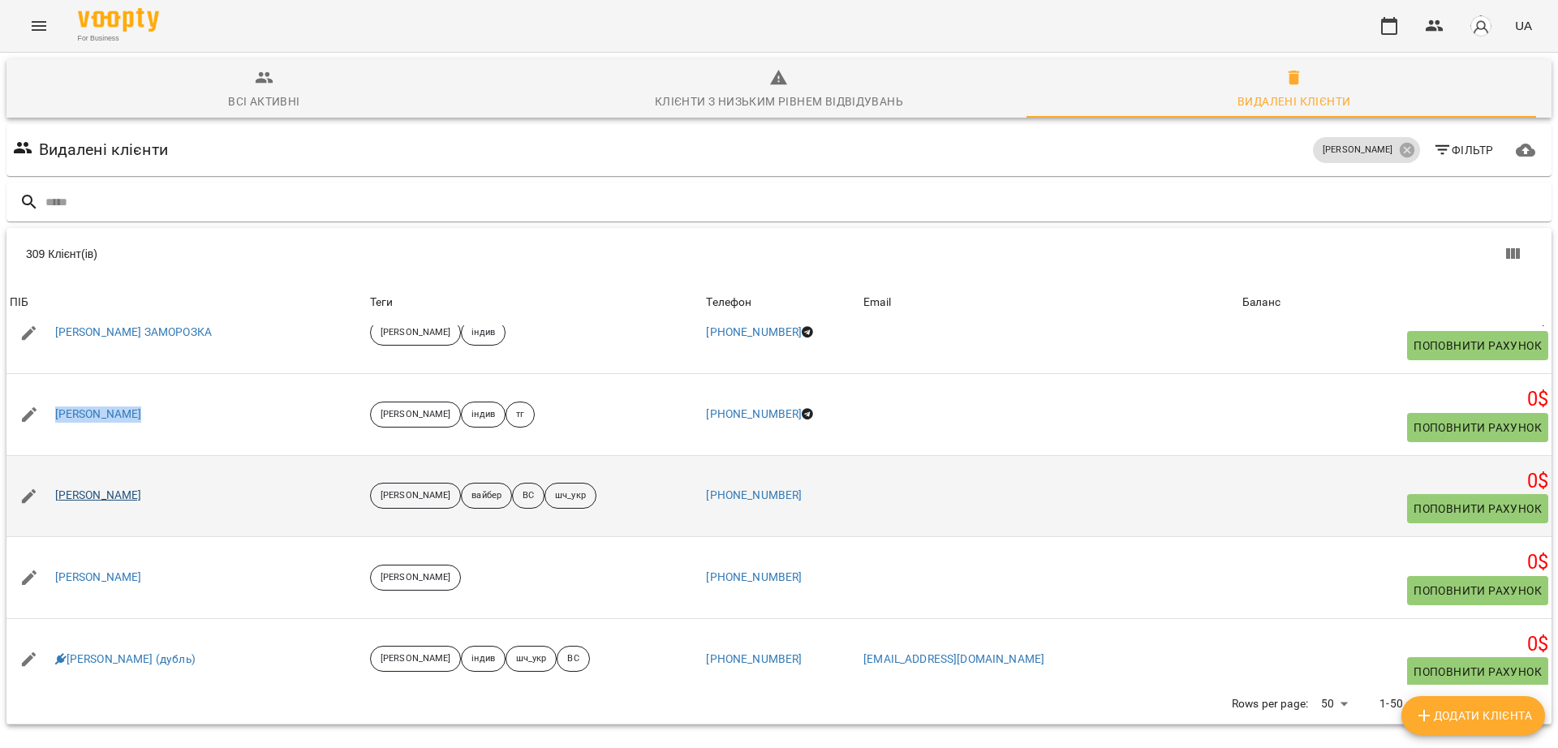
drag, startPoint x: 174, startPoint y: 419, endPoint x: 55, endPoint y: 424, distance: 118.6
click at [55, 474] on div "Іван Левицький" at bounding box center [186, 496] width 360 height 45
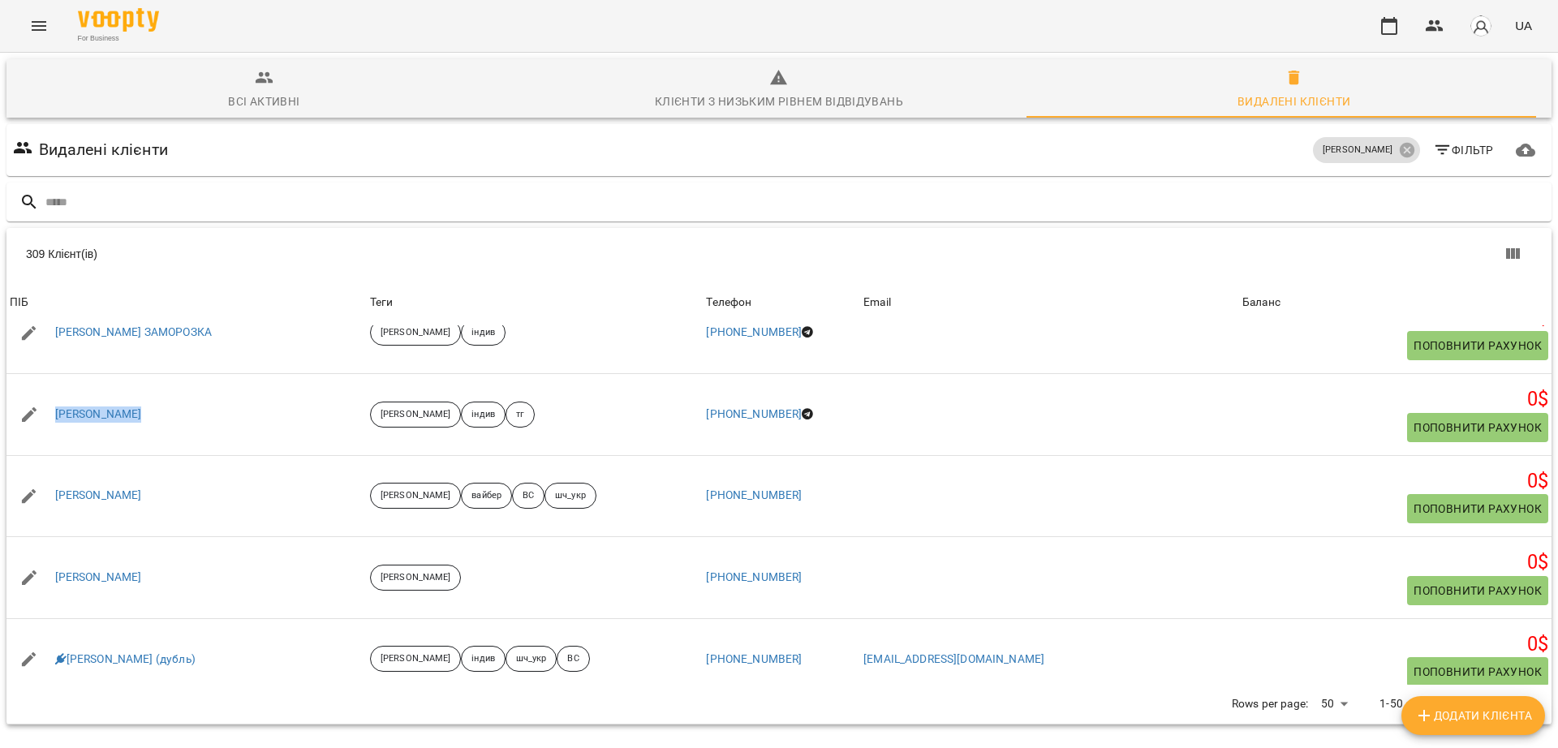
copy link "Іван Левицький"
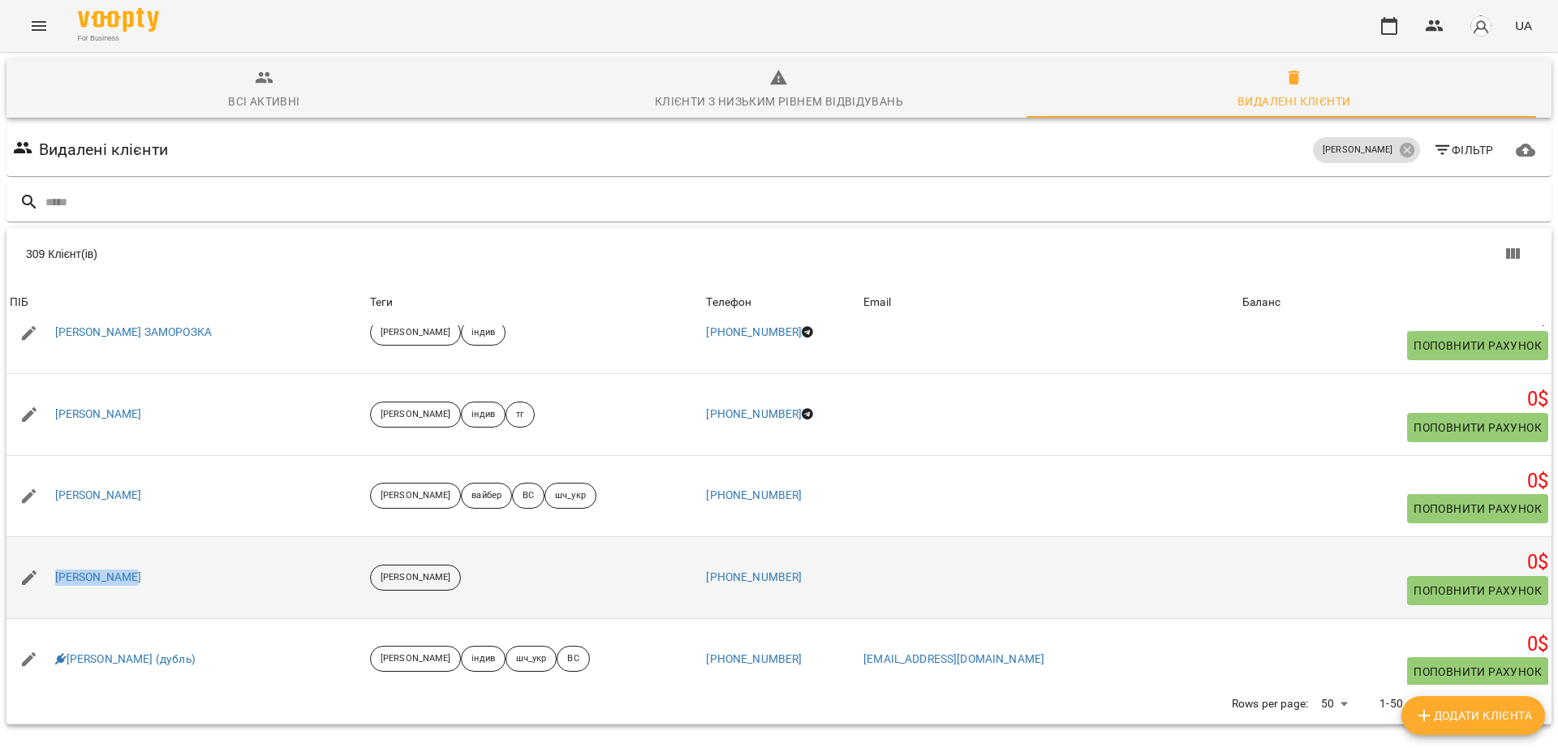
drag, startPoint x: 181, startPoint y: 506, endPoint x: 51, endPoint y: 507, distance: 129.8
click at [51, 555] on div "Іван Половко" at bounding box center [186, 577] width 360 height 45
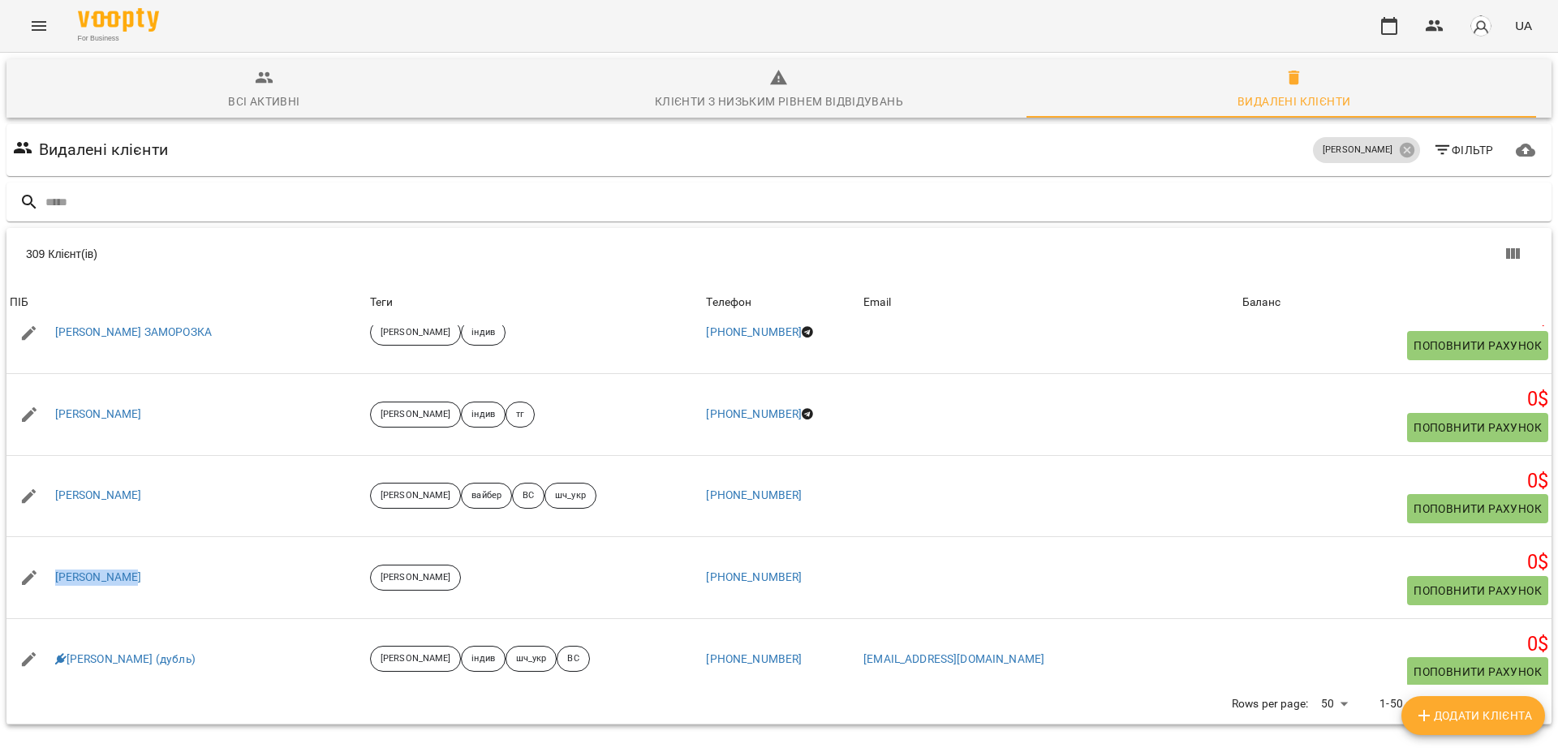
click at [1503, 694] on icon "Next Page" at bounding box center [1512, 703] width 19 height 19
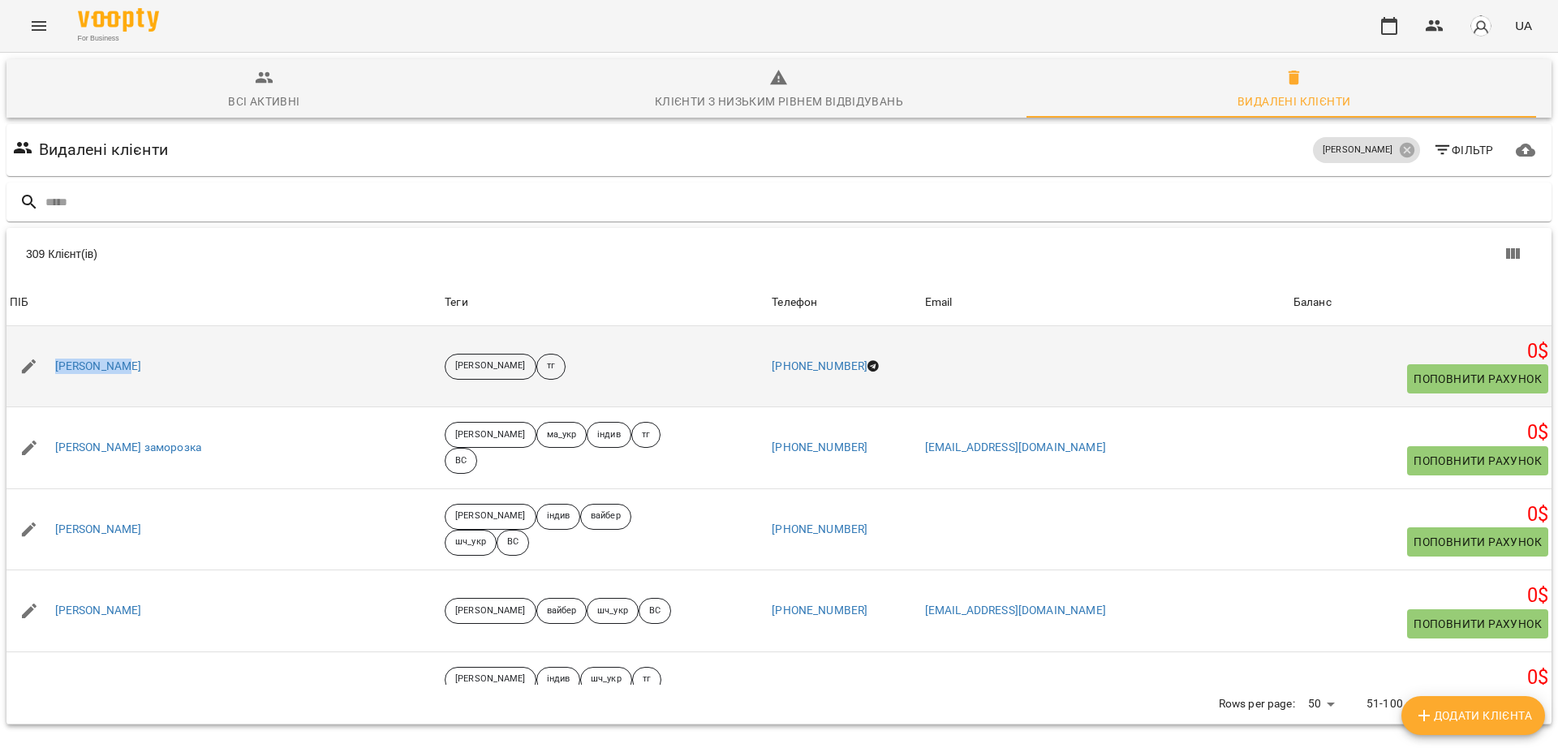
drag, startPoint x: 154, startPoint y: 297, endPoint x: 54, endPoint y: 305, distance: 100.9
click at [54, 344] on div "Аня Нішович" at bounding box center [223, 366] width 435 height 45
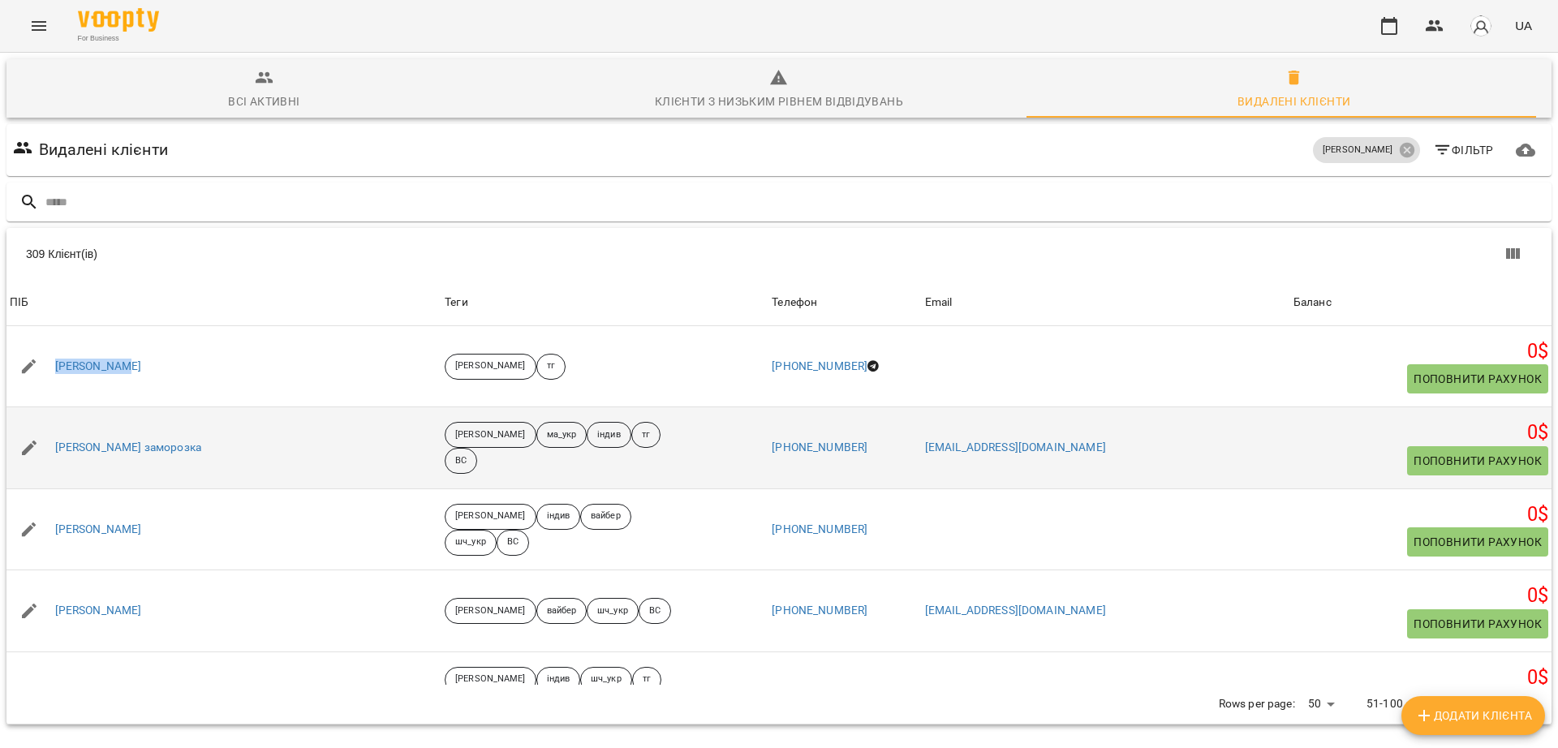
drag, startPoint x: 217, startPoint y: 383, endPoint x: 52, endPoint y: 375, distance: 165.7
click at [52, 425] on div "Арсен Сервухін заморозка" at bounding box center [223, 447] width 435 height 45
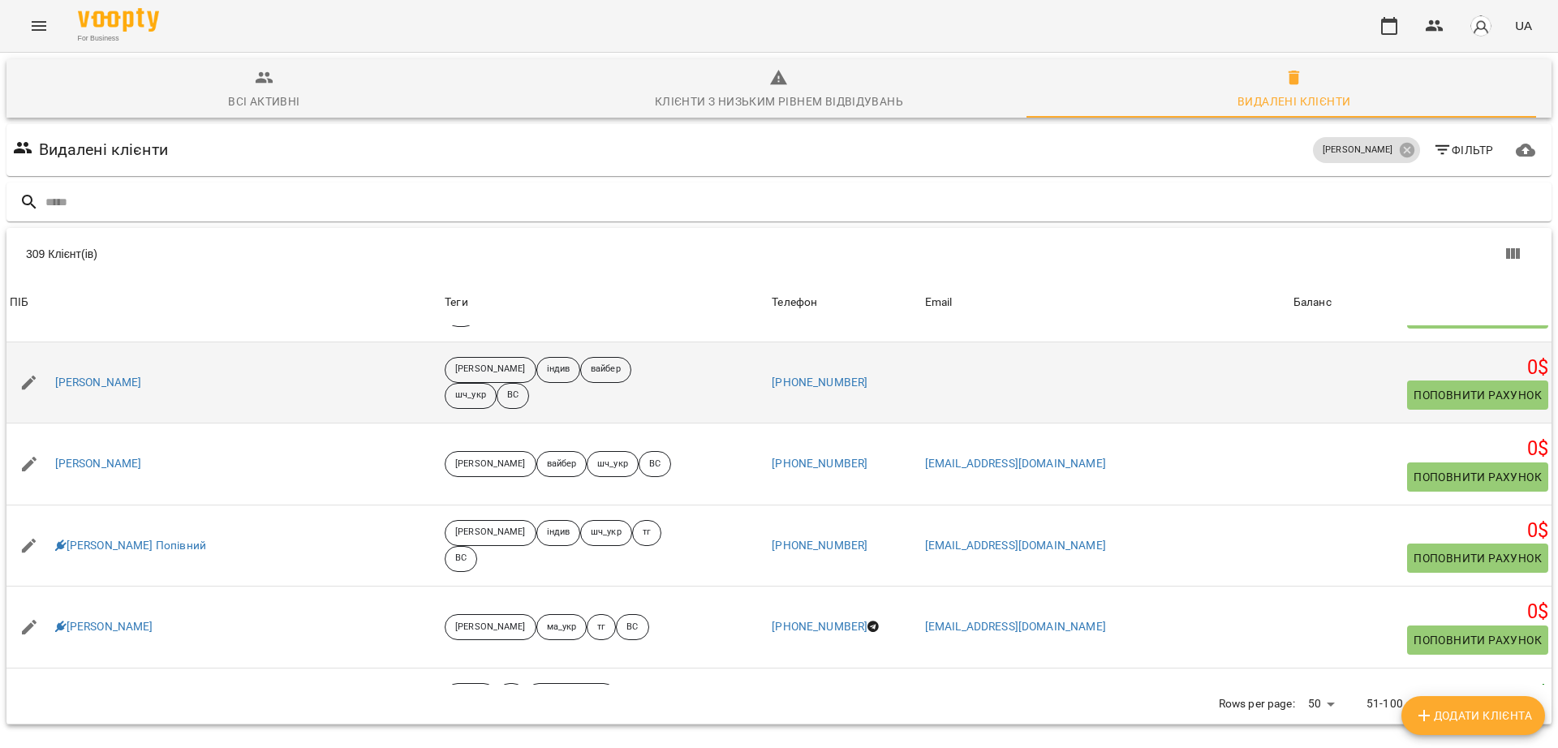
scroll to position [101, 0]
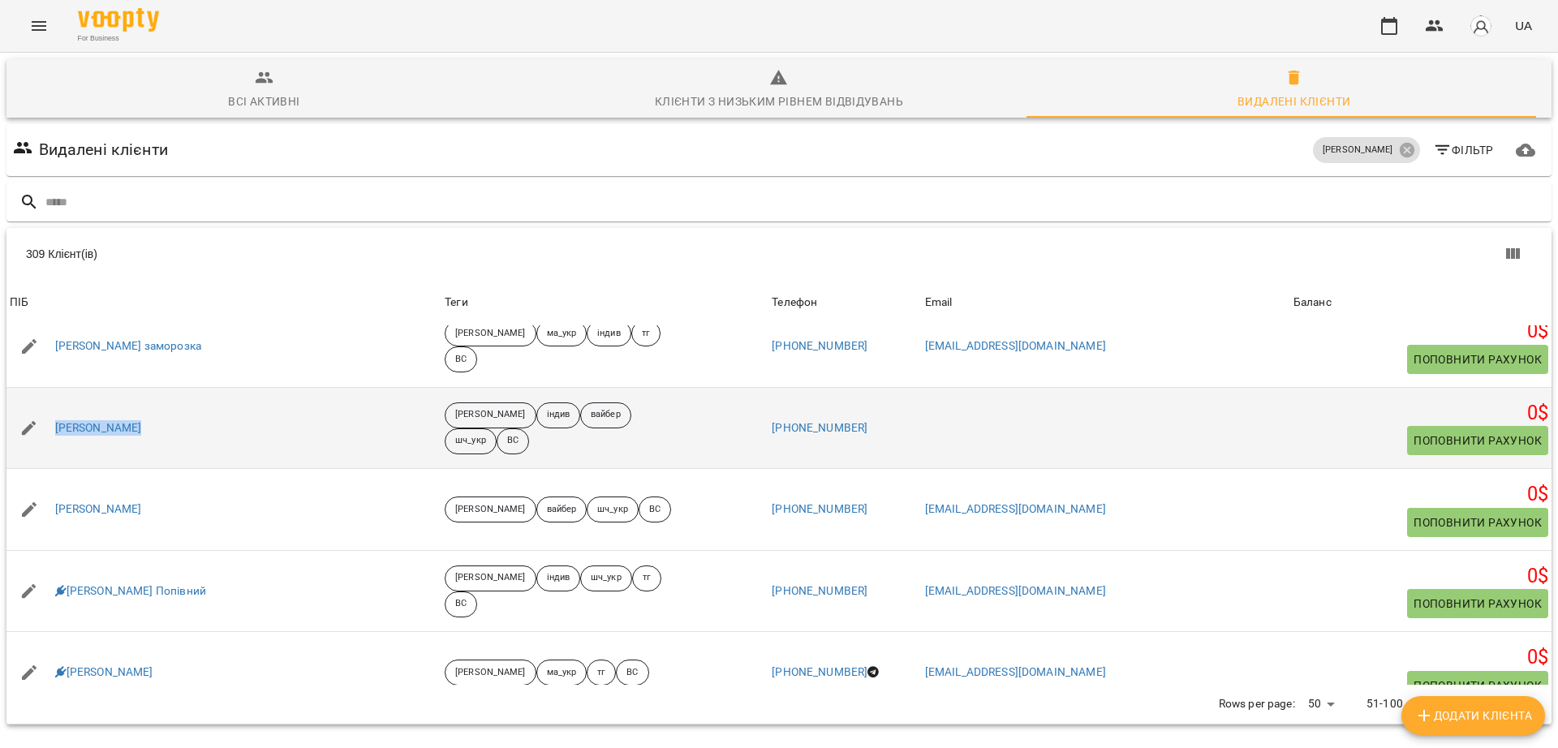
drag, startPoint x: 179, startPoint y: 358, endPoint x: 54, endPoint y: 366, distance: 125.2
click at [54, 406] on div "Арсен Цепенда" at bounding box center [223, 428] width 435 height 45
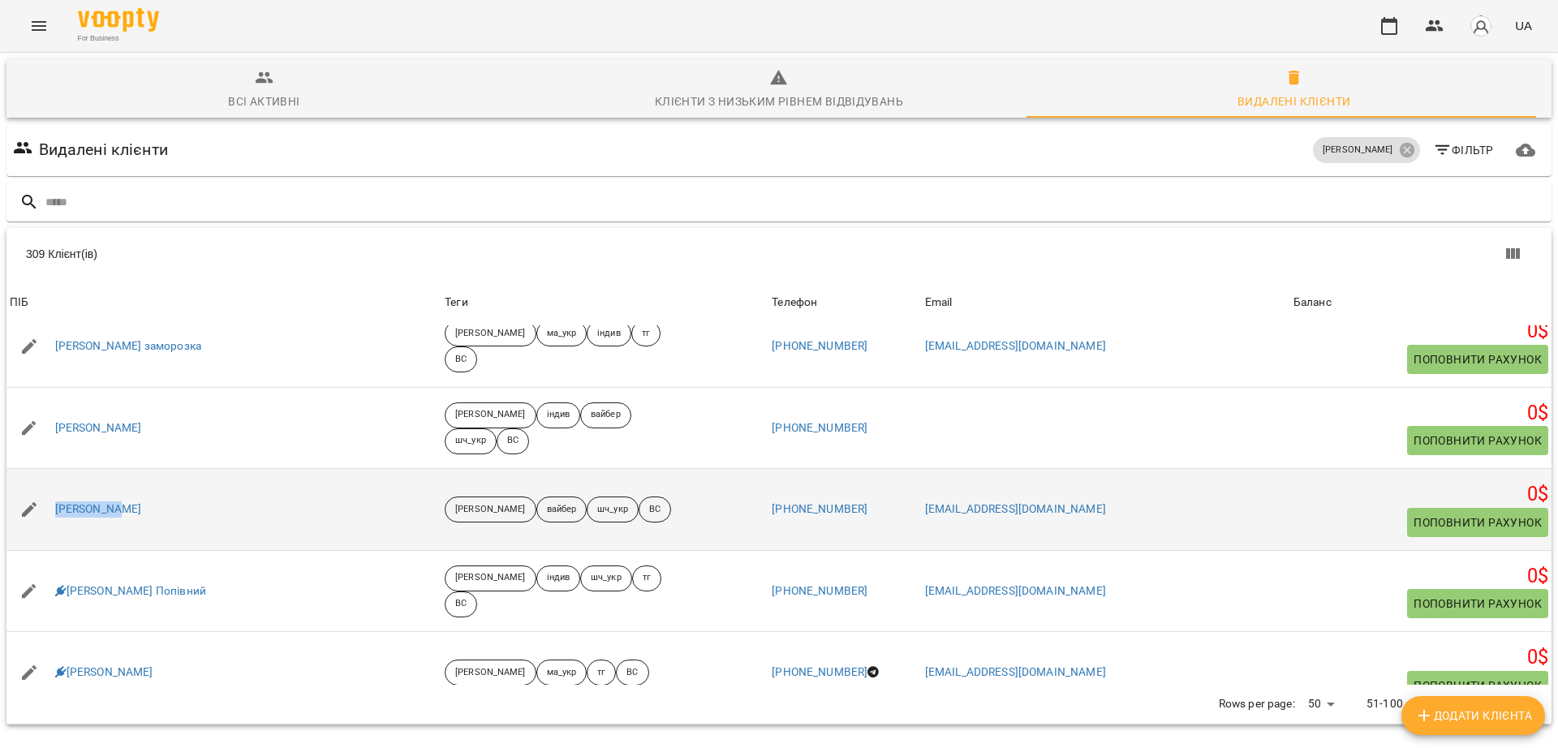
drag, startPoint x: 135, startPoint y: 465, endPoint x: 60, endPoint y: 460, distance: 75.6
click at [60, 469] on td "Артем ВУїв" at bounding box center [223, 510] width 435 height 82
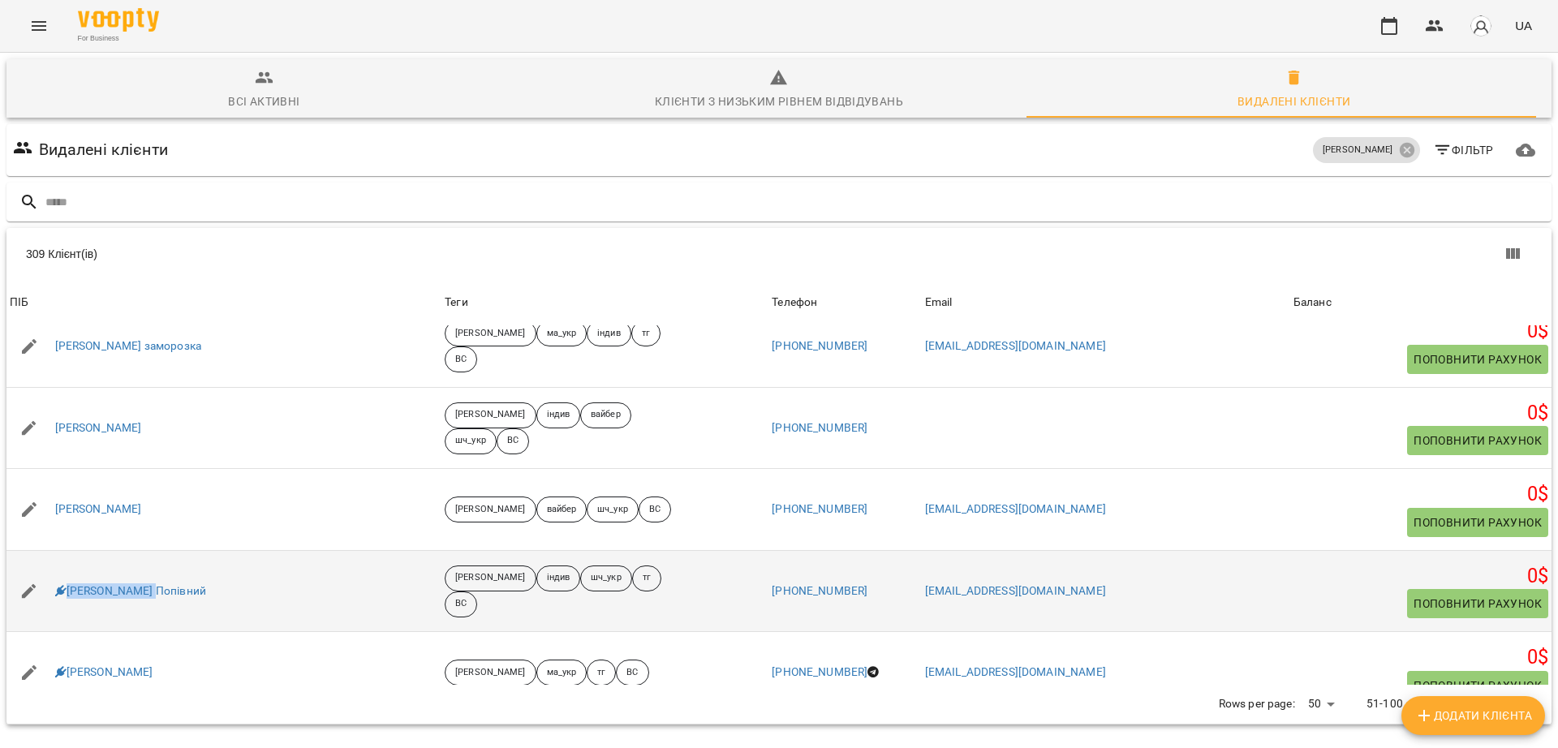
drag, startPoint x: 172, startPoint y: 531, endPoint x: 67, endPoint y: 539, distance: 105.7
click at [67, 569] on div "Артем Попівний" at bounding box center [223, 591] width 435 height 45
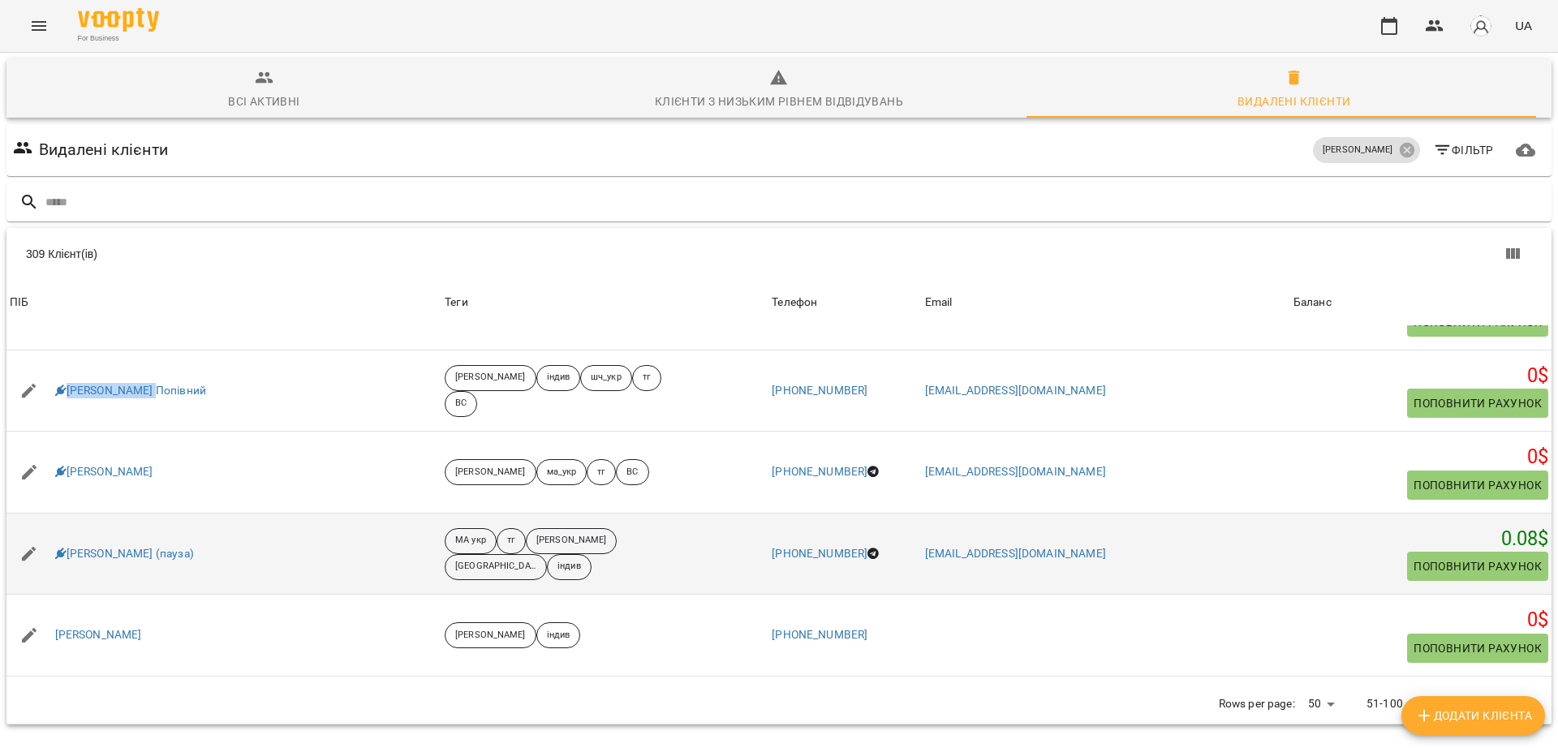
scroll to position [304, 0]
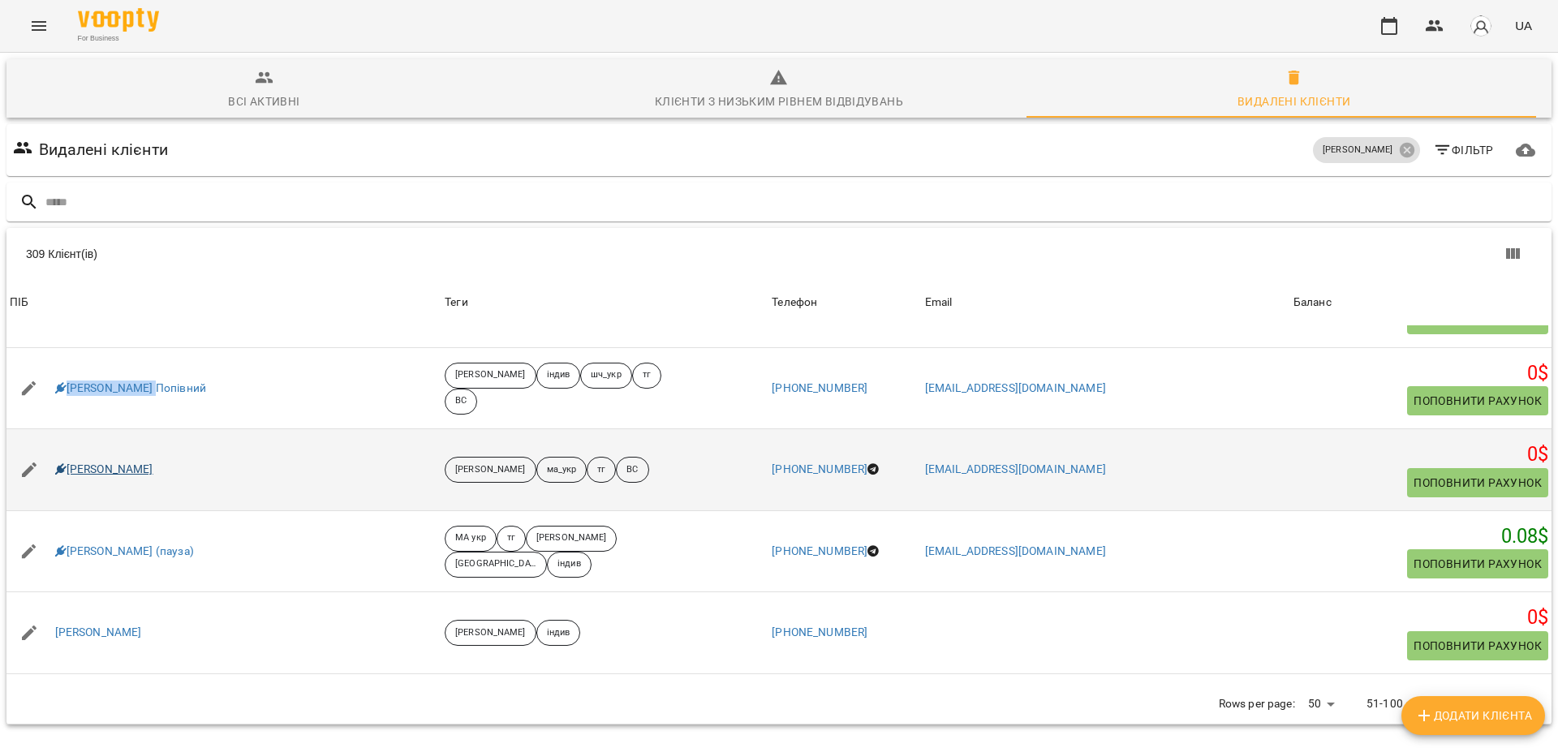
drag, startPoint x: 174, startPoint y: 407, endPoint x: 57, endPoint y: 404, distance: 117.7
click at [57, 447] on div "Артем Сапронов" at bounding box center [223, 469] width 435 height 45
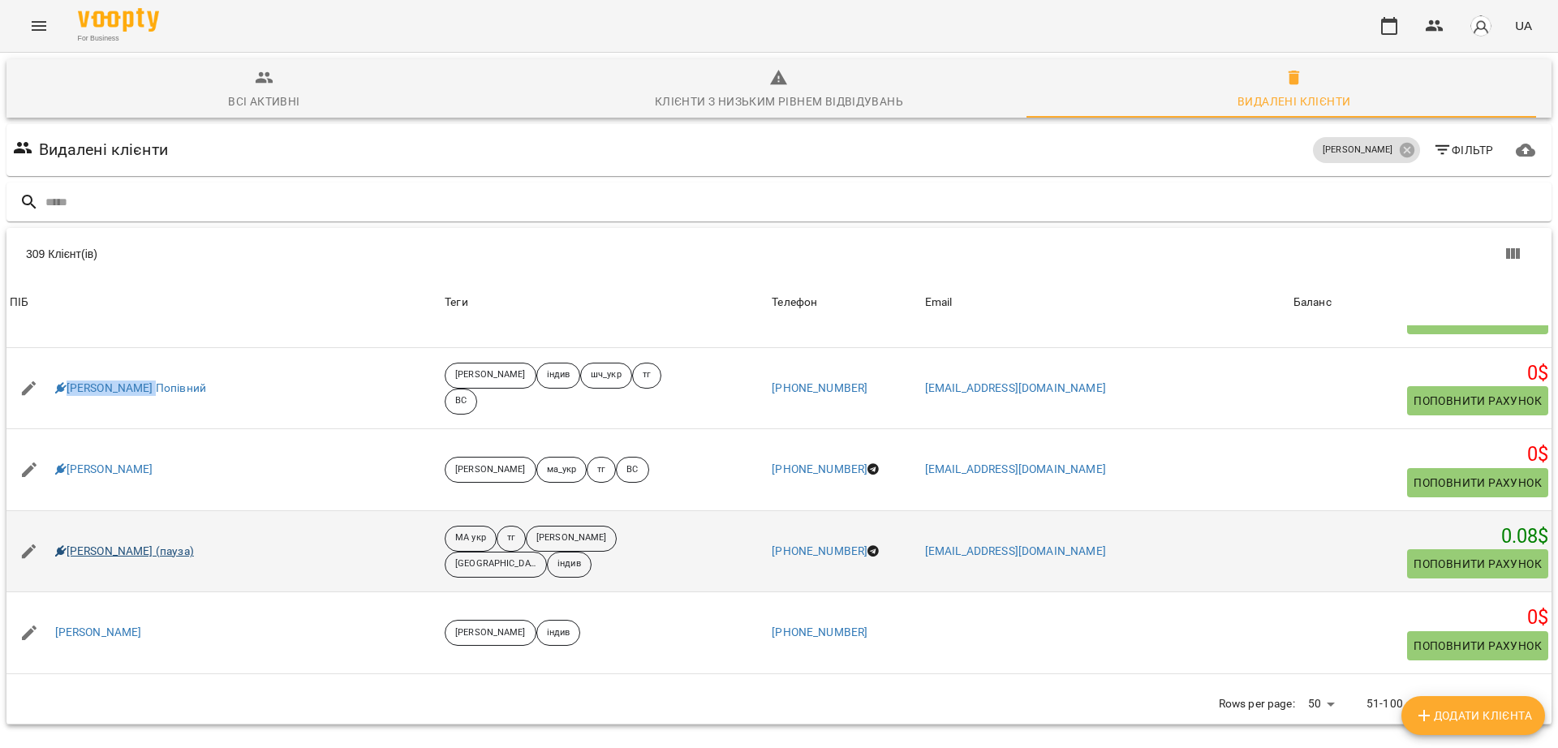
drag, startPoint x: 238, startPoint y: 482, endPoint x: 80, endPoint y: 475, distance: 157.6
click at [75, 529] on div "Артем Толочкевич (пауза)" at bounding box center [223, 551] width 435 height 45
click at [272, 529] on div "Артем Толочкевич (пауза)" at bounding box center [223, 551] width 435 height 45
drag, startPoint x: 226, startPoint y: 479, endPoint x: 62, endPoint y: 492, distance: 165.2
click at [62, 529] on div "Артем Толочкевич (пауза)" at bounding box center [223, 551] width 435 height 45
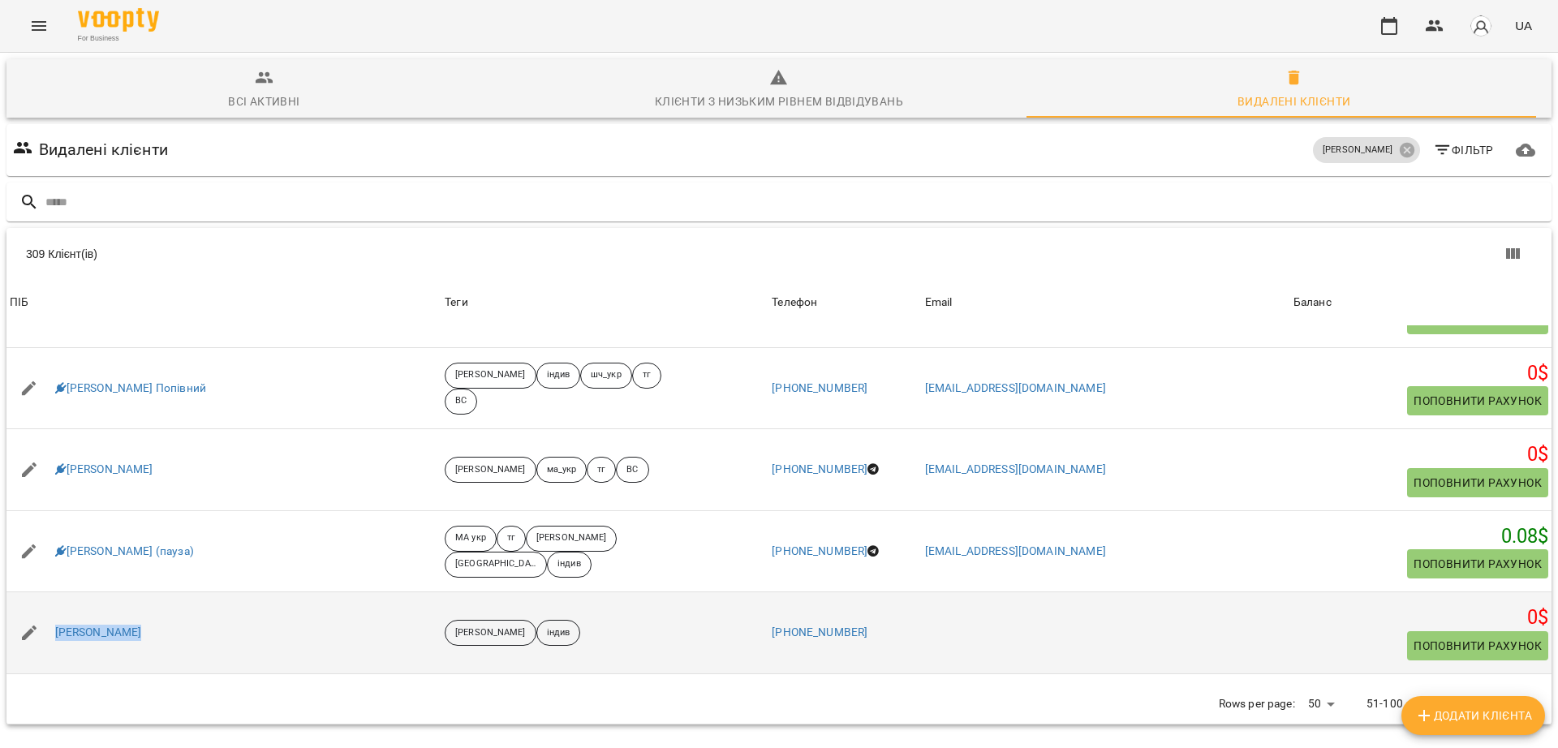
drag, startPoint x: 138, startPoint y: 563, endPoint x: 53, endPoint y: 561, distance: 85.2
click at [53, 610] on div "Артур Брейціс" at bounding box center [223, 632] width 435 height 45
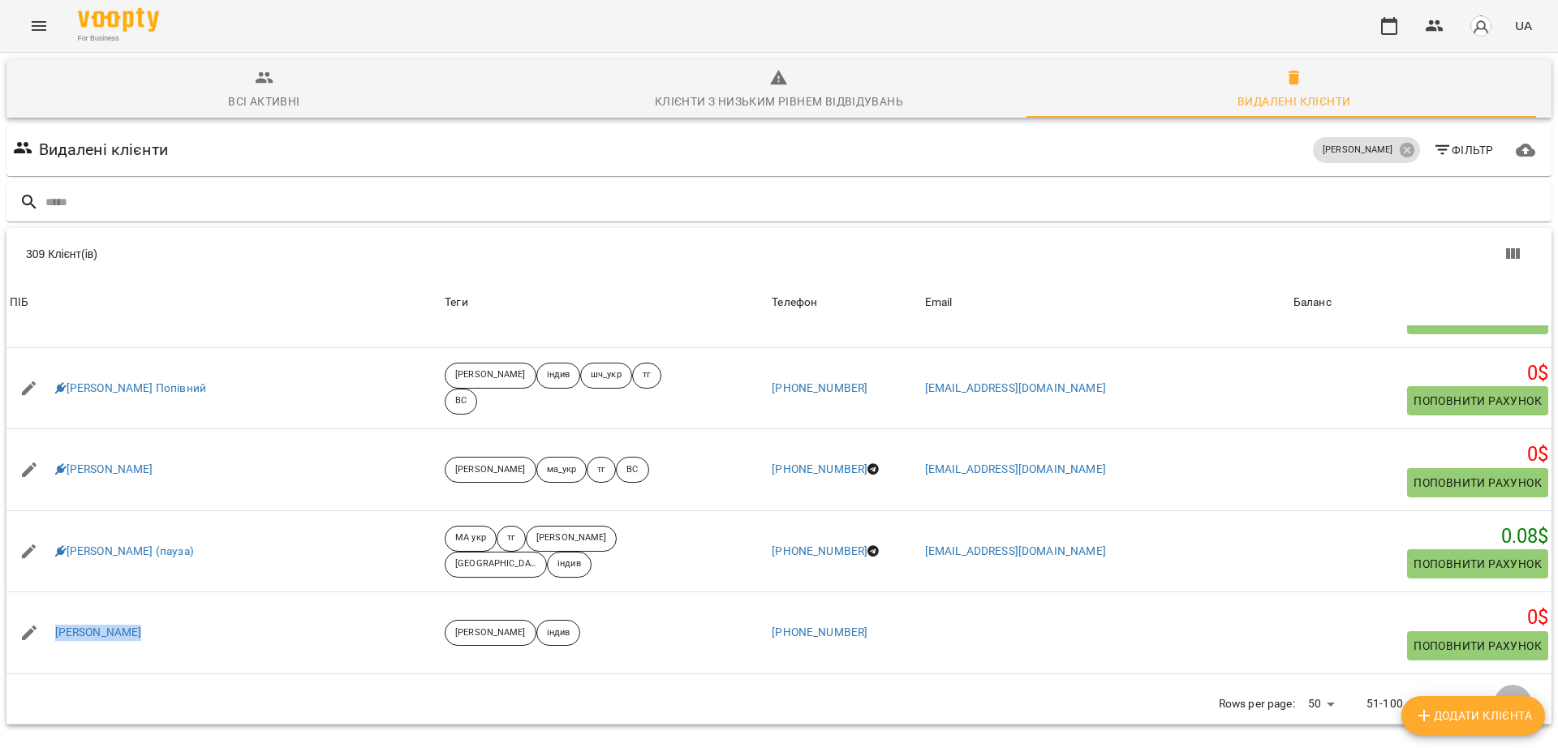
click at [1503, 694] on icon "Next Page" at bounding box center [1512, 703] width 19 height 19
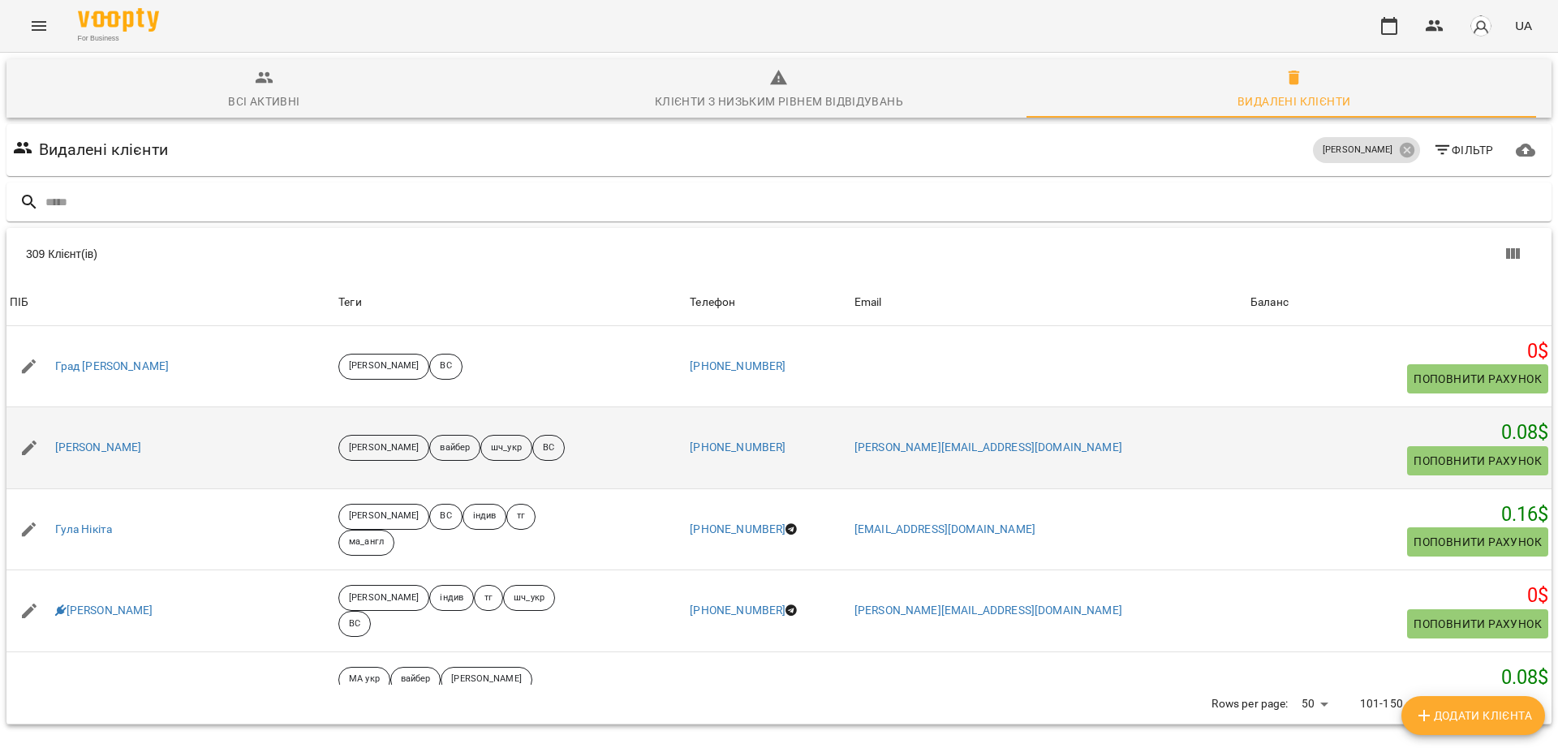
scroll to position [0, 0]
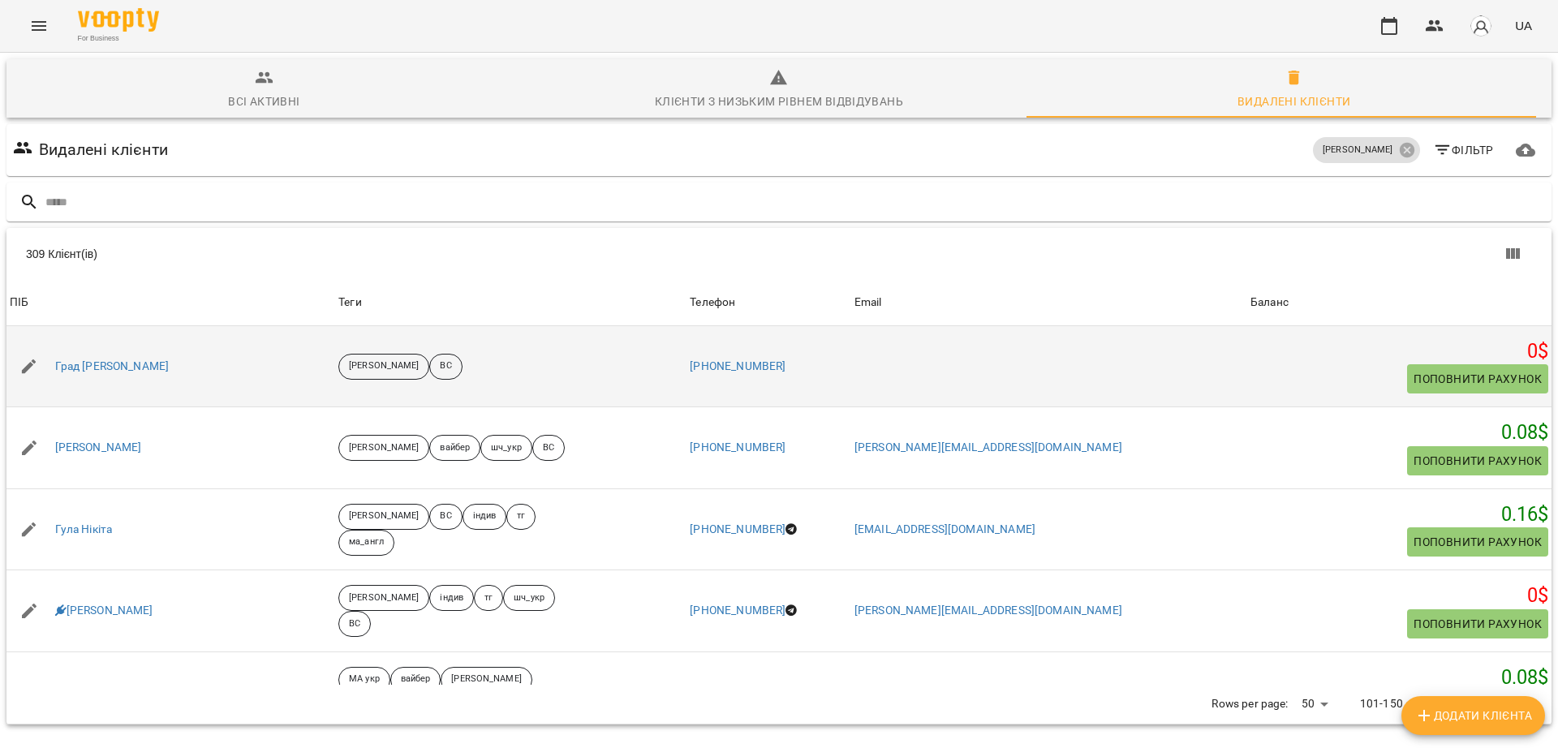
click at [172, 374] on div "Град Андрій ДУБЛЬ" at bounding box center [170, 366] width 329 height 45
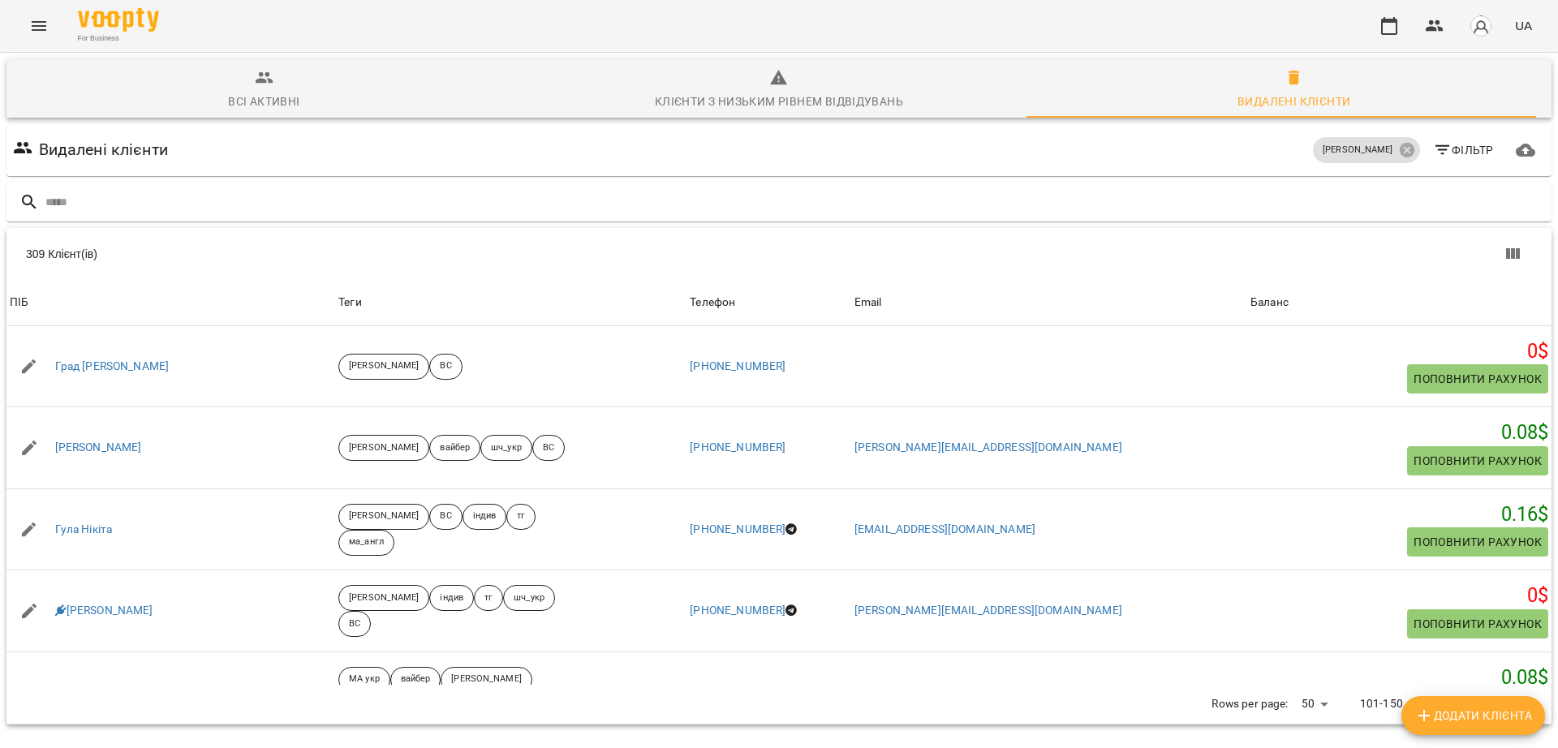
scroll to position [71, 0]
click at [1465, 694] on icon "Previous Page" at bounding box center [1473, 703] width 19 height 19
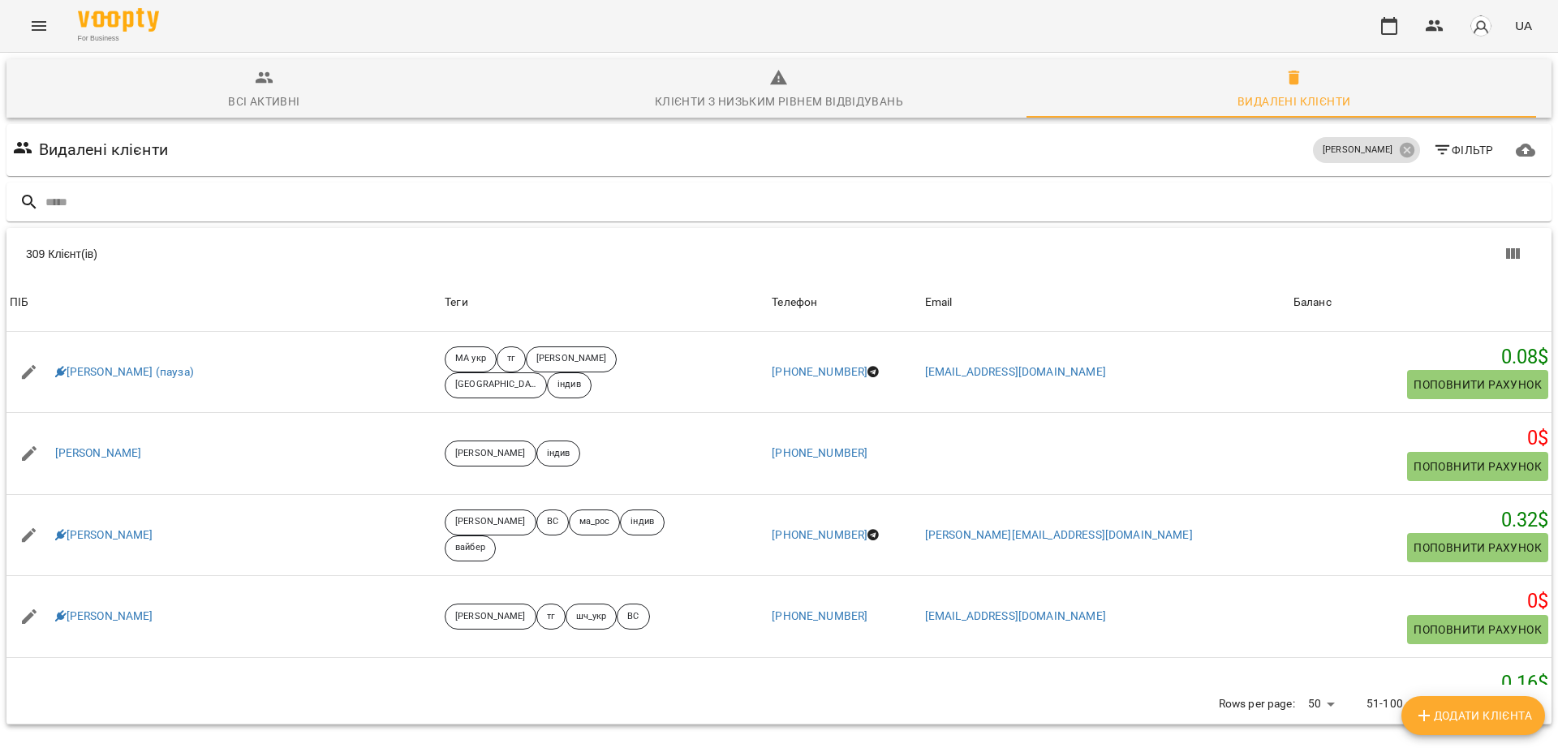
scroll to position [473, 0]
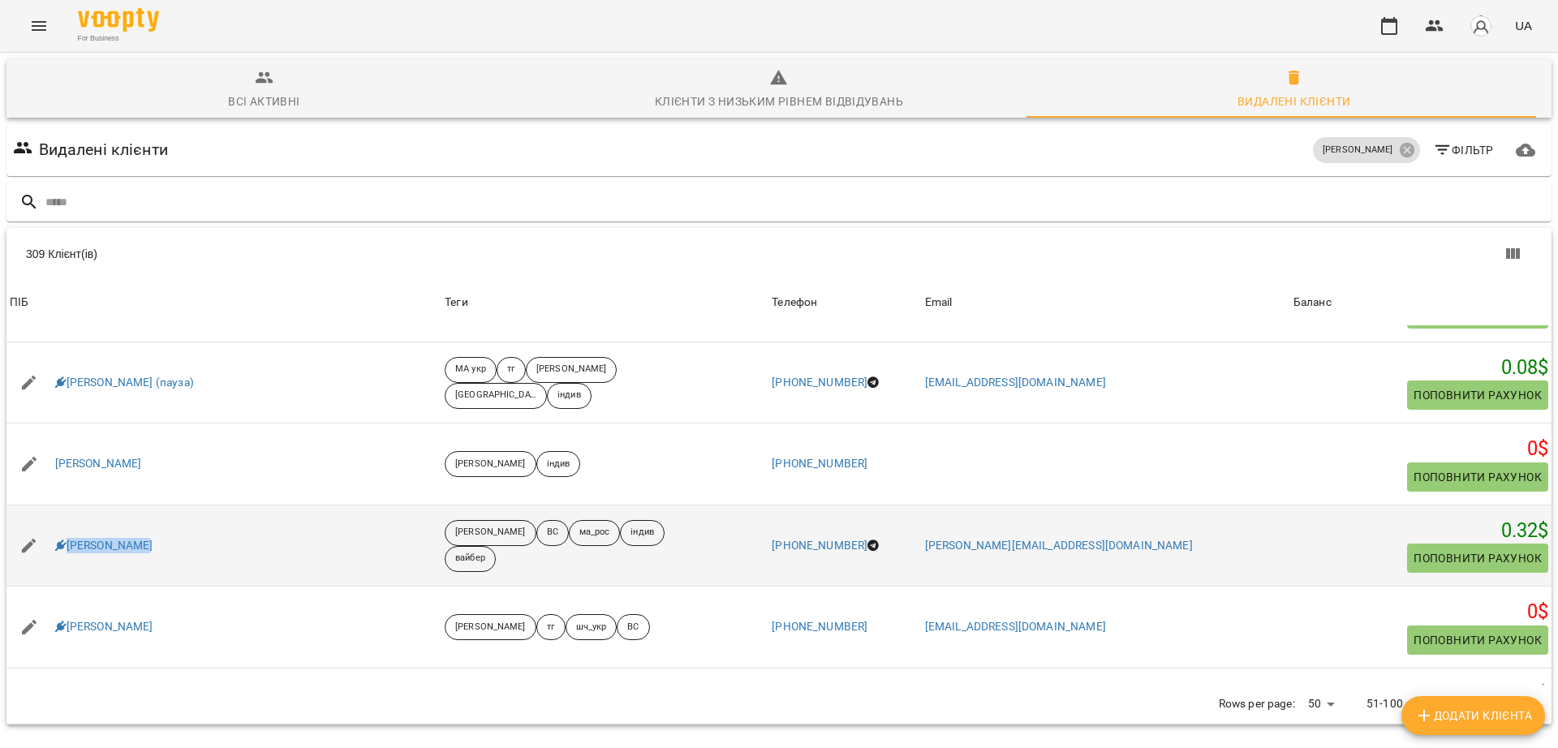
drag, startPoint x: 190, startPoint y: 478, endPoint x: 54, endPoint y: 488, distance: 136.7
click at [54, 523] on div "Артур Койтюх" at bounding box center [223, 545] width 435 height 45
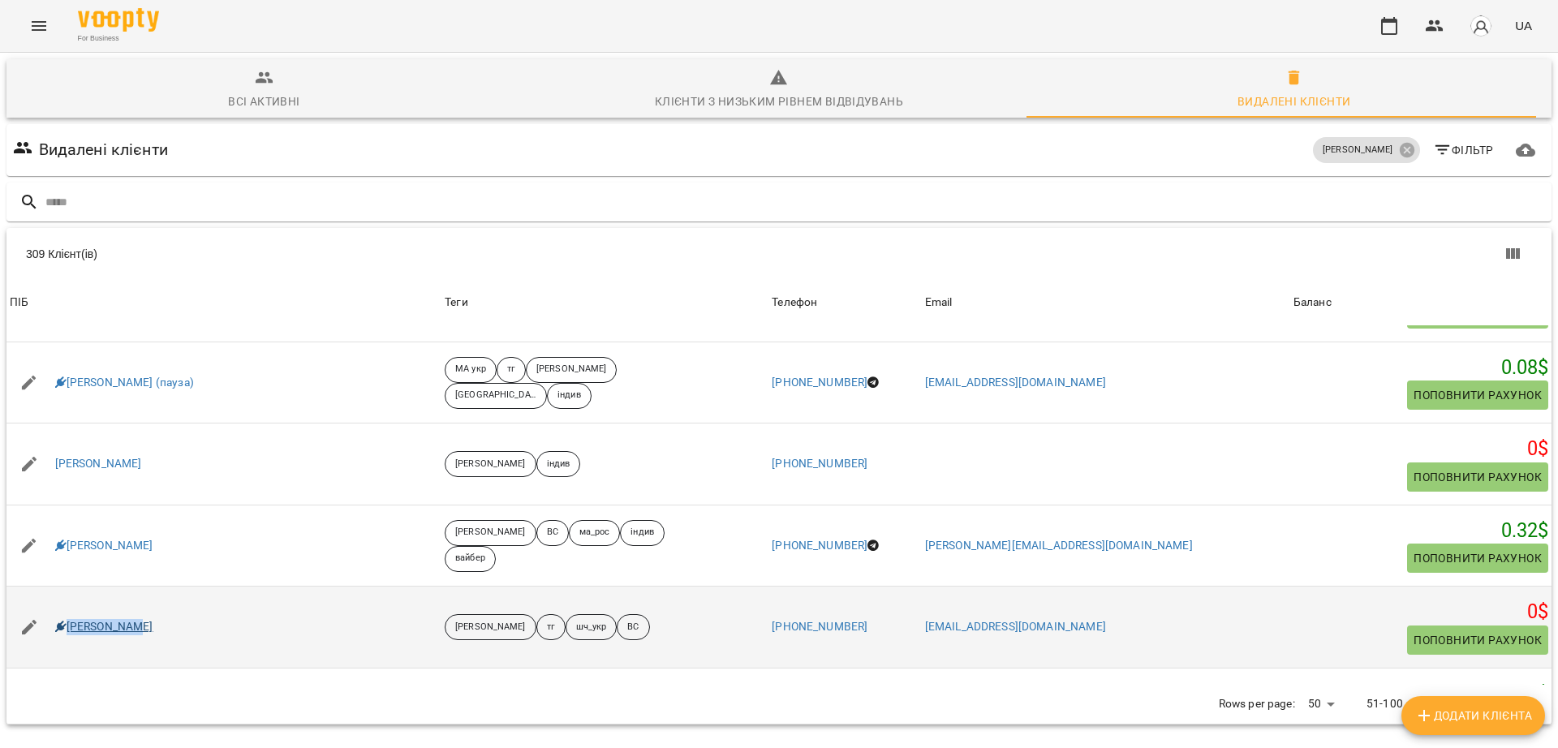
drag, startPoint x: 154, startPoint y: 553, endPoint x: 57, endPoint y: 557, distance: 97.4
click at [57, 604] on div "Артур Шмаюн" at bounding box center [223, 626] width 435 height 45
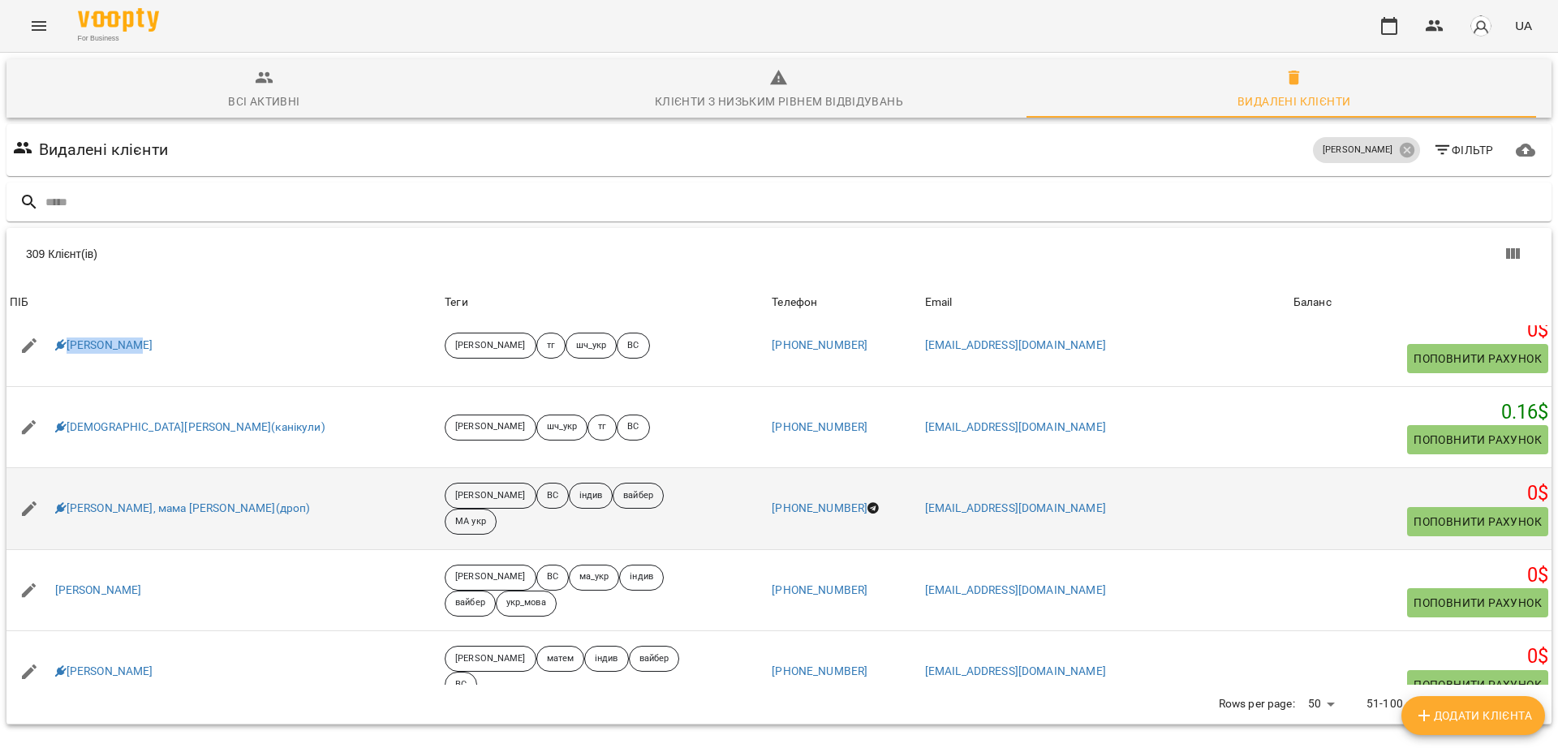
scroll to position [777, 0]
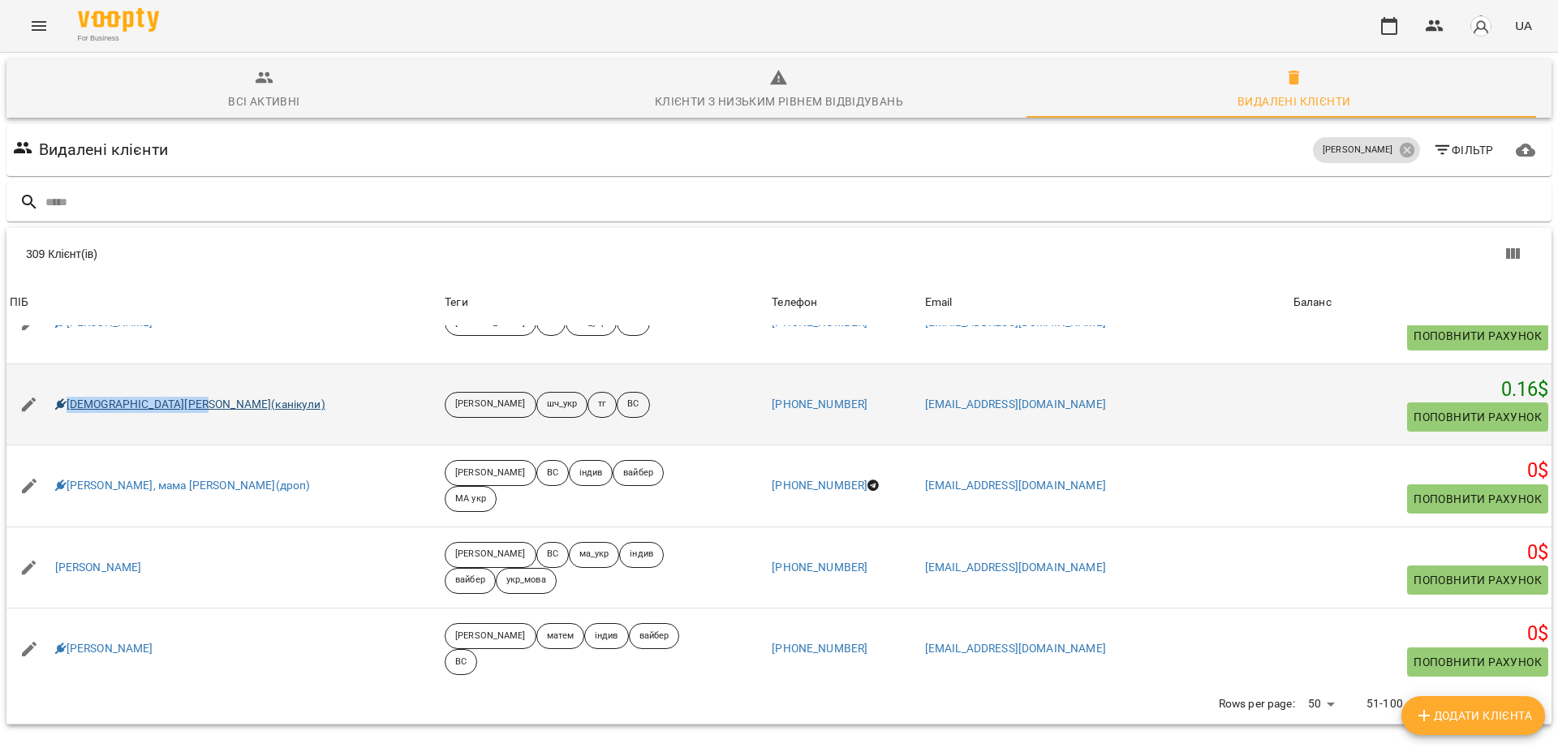
drag, startPoint x: 251, startPoint y: 336, endPoint x: 67, endPoint y: 339, distance: 184.2
click at [67, 382] on div "Аріана Бучай(канікули)" at bounding box center [223, 404] width 435 height 45
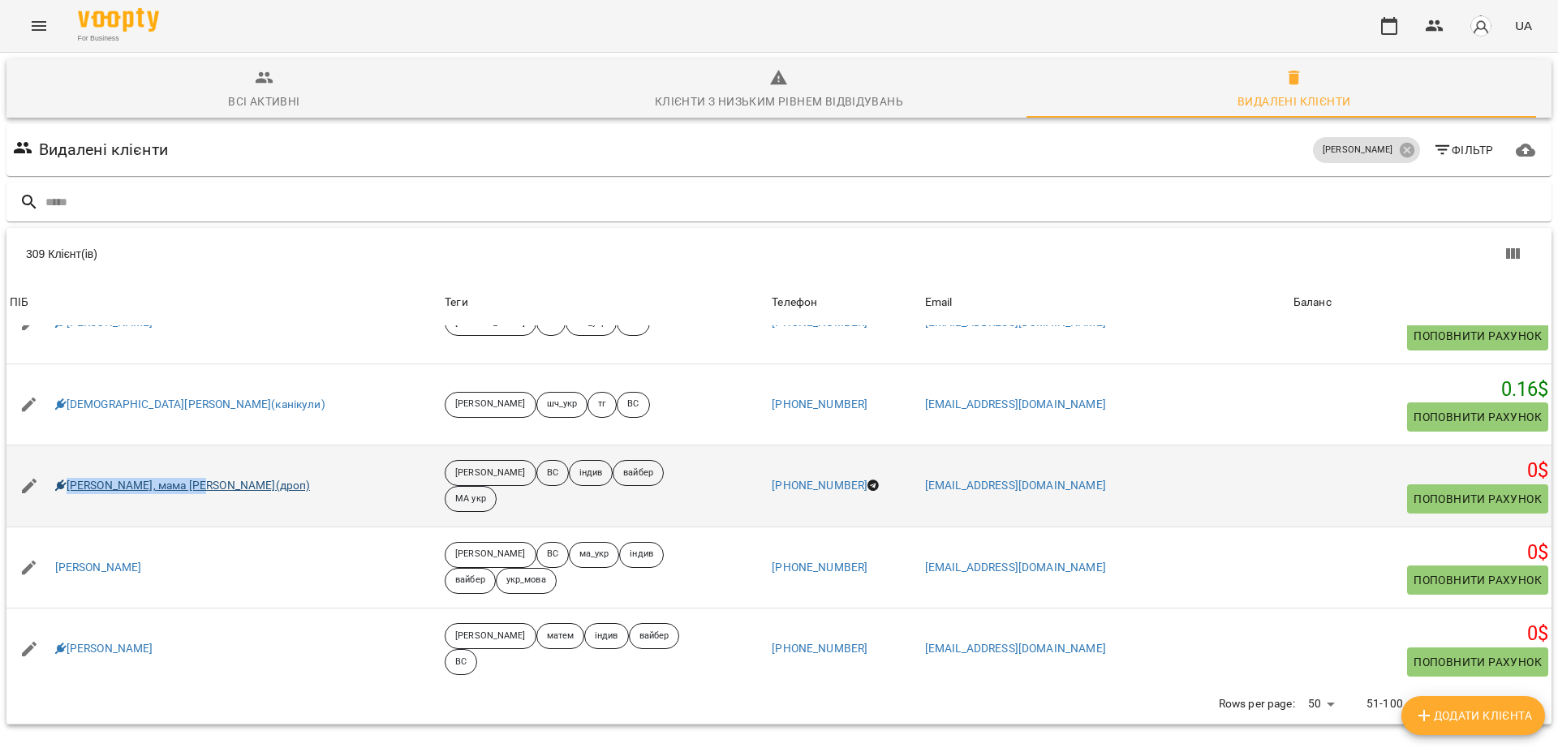
drag, startPoint x: 220, startPoint y: 415, endPoint x: 65, endPoint y: 411, distance: 155.0
click at [65, 463] on div "Аріна, мама Надія(дроп)" at bounding box center [223, 485] width 435 height 45
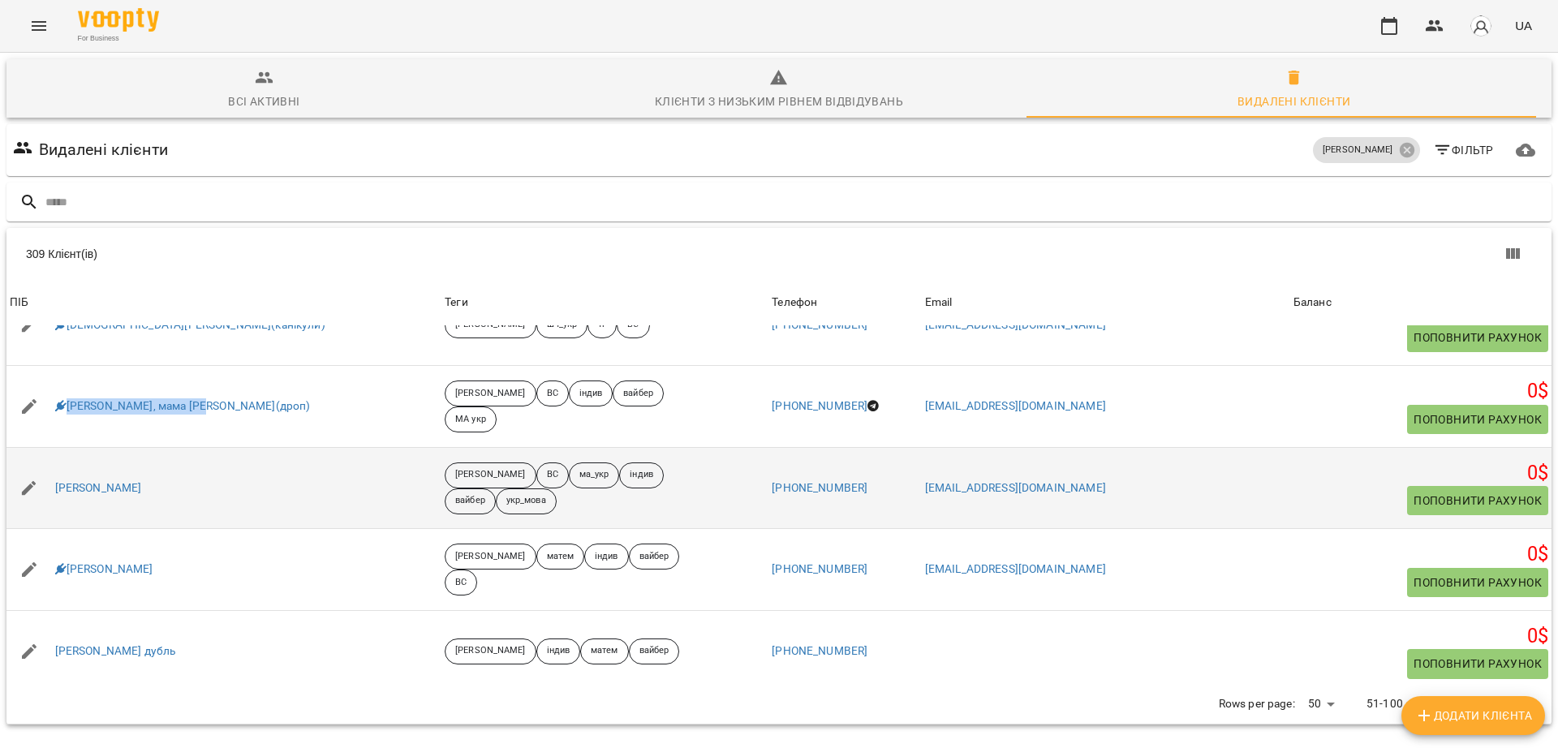
scroll to position [879, 0]
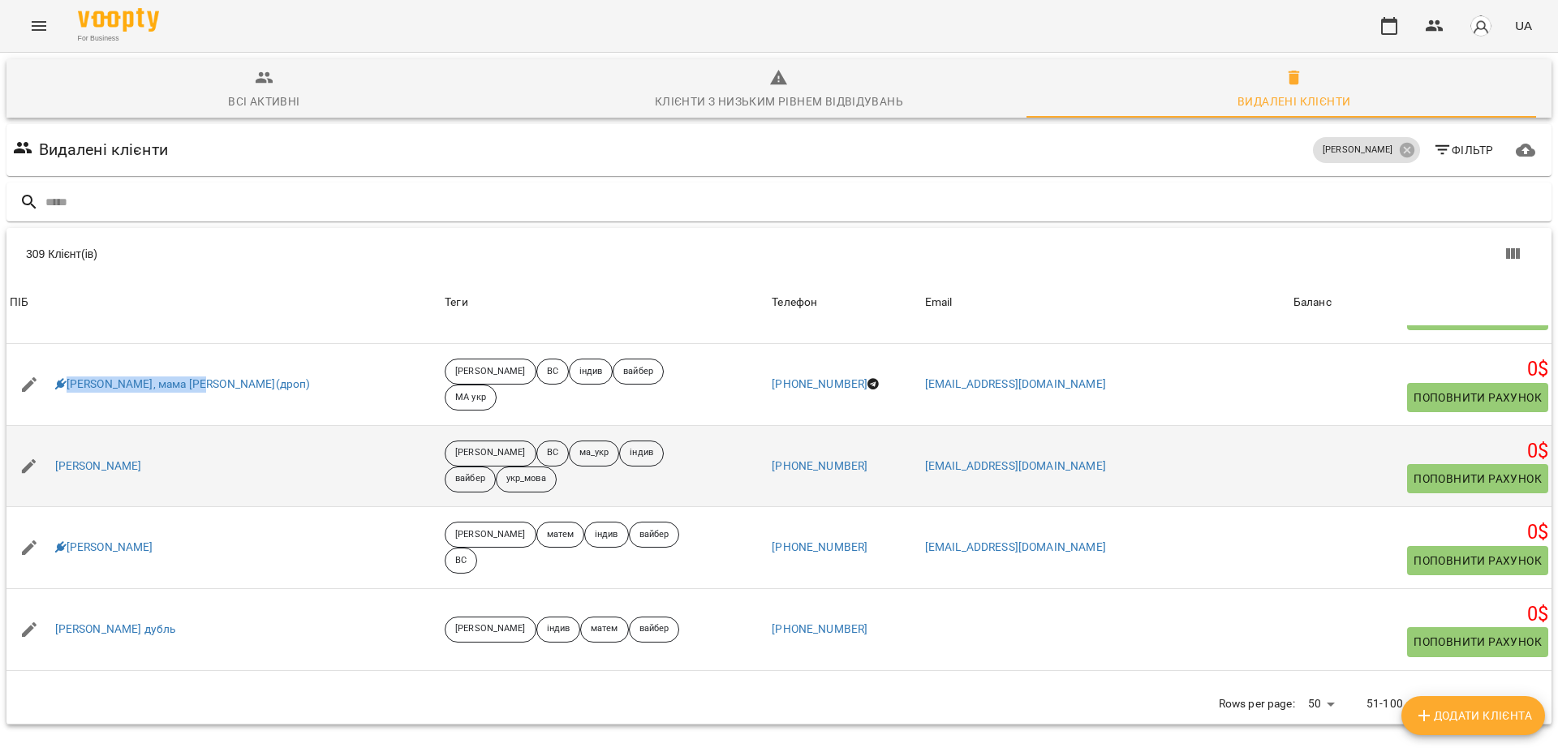
drag, startPoint x: 183, startPoint y: 396, endPoint x: 46, endPoint y: 401, distance: 136.4
click at [46, 444] on div "Баданін Даниил" at bounding box center [223, 466] width 435 height 45
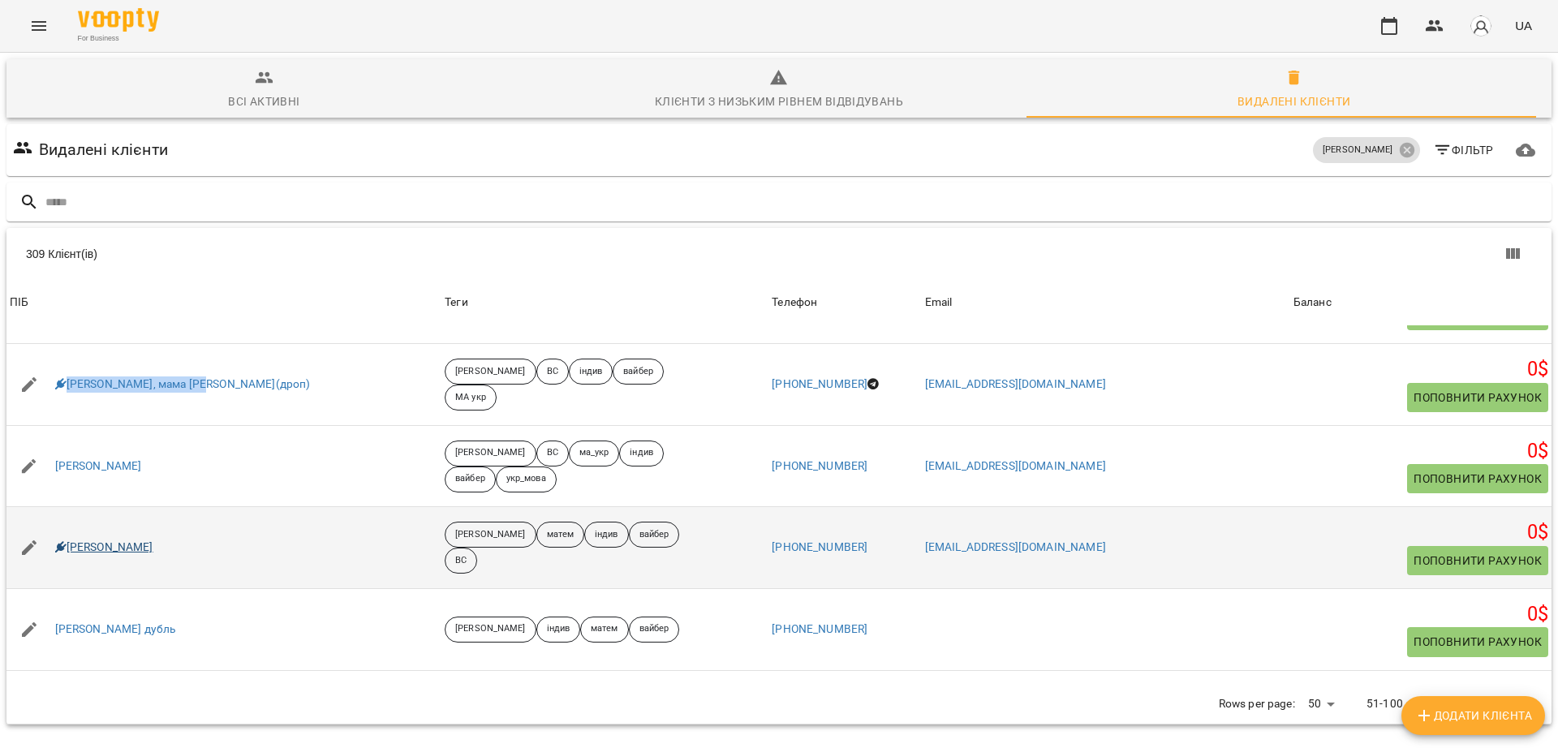
drag, startPoint x: 181, startPoint y: 487, endPoint x: 67, endPoint y: 481, distance: 113.7
click at [67, 525] on div "Бакалова Валерія" at bounding box center [223, 547] width 435 height 45
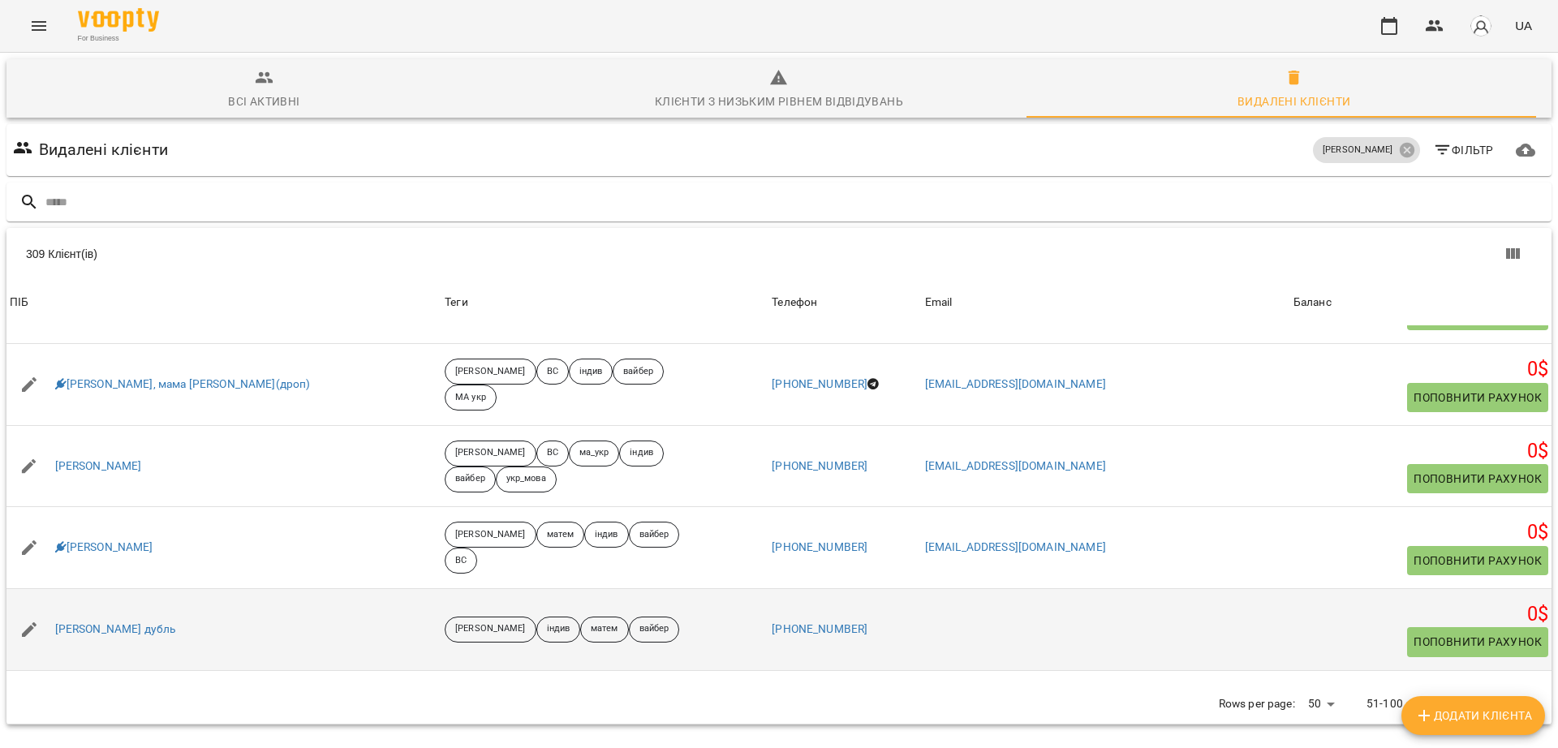
drag, startPoint x: 218, startPoint y: 561, endPoint x: 209, endPoint y: 564, distance: 9.5
click at [209, 607] on div "Бакалова Валерія дубль" at bounding box center [223, 629] width 435 height 45
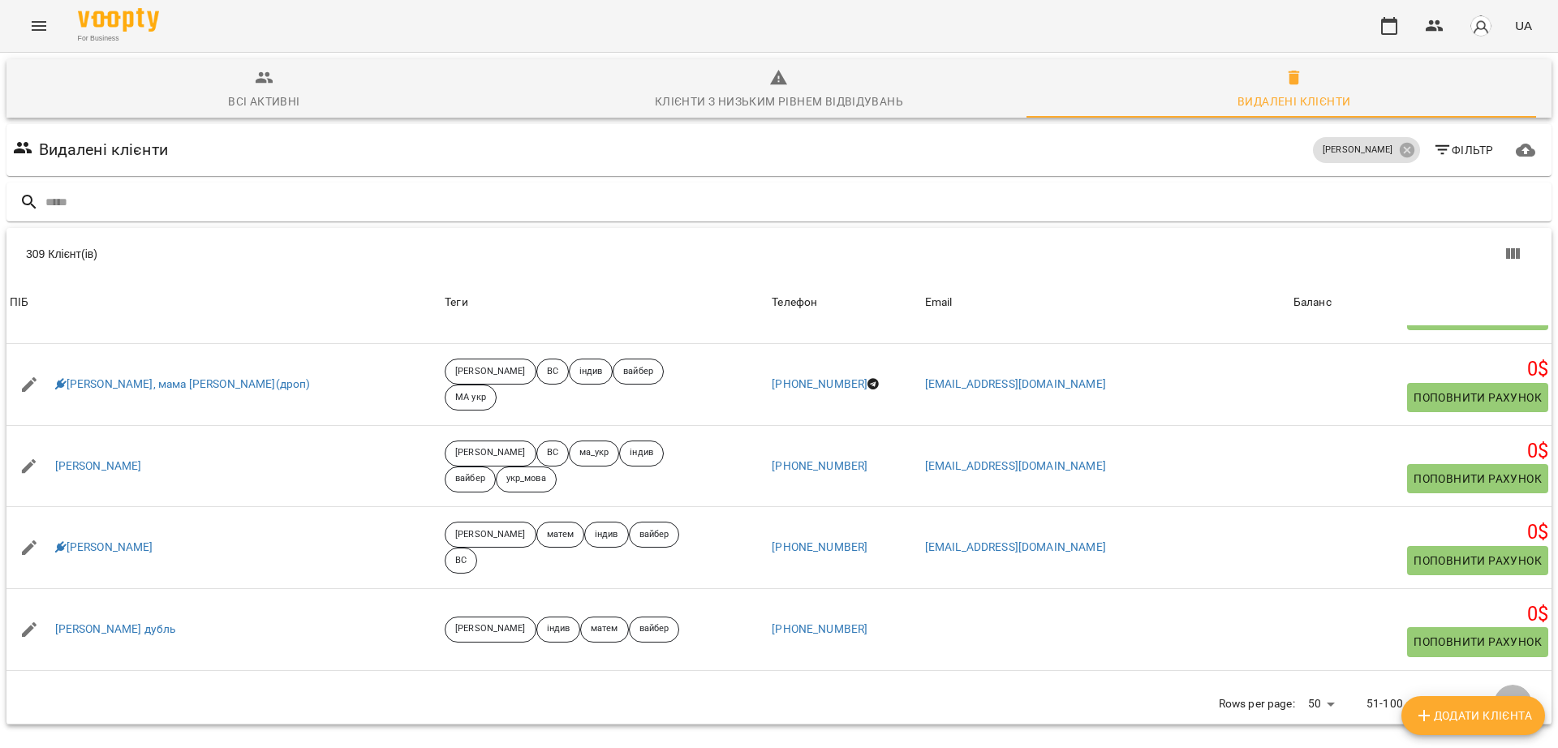
click at [1510, 699] on icon "Next Page" at bounding box center [1513, 704] width 6 height 10
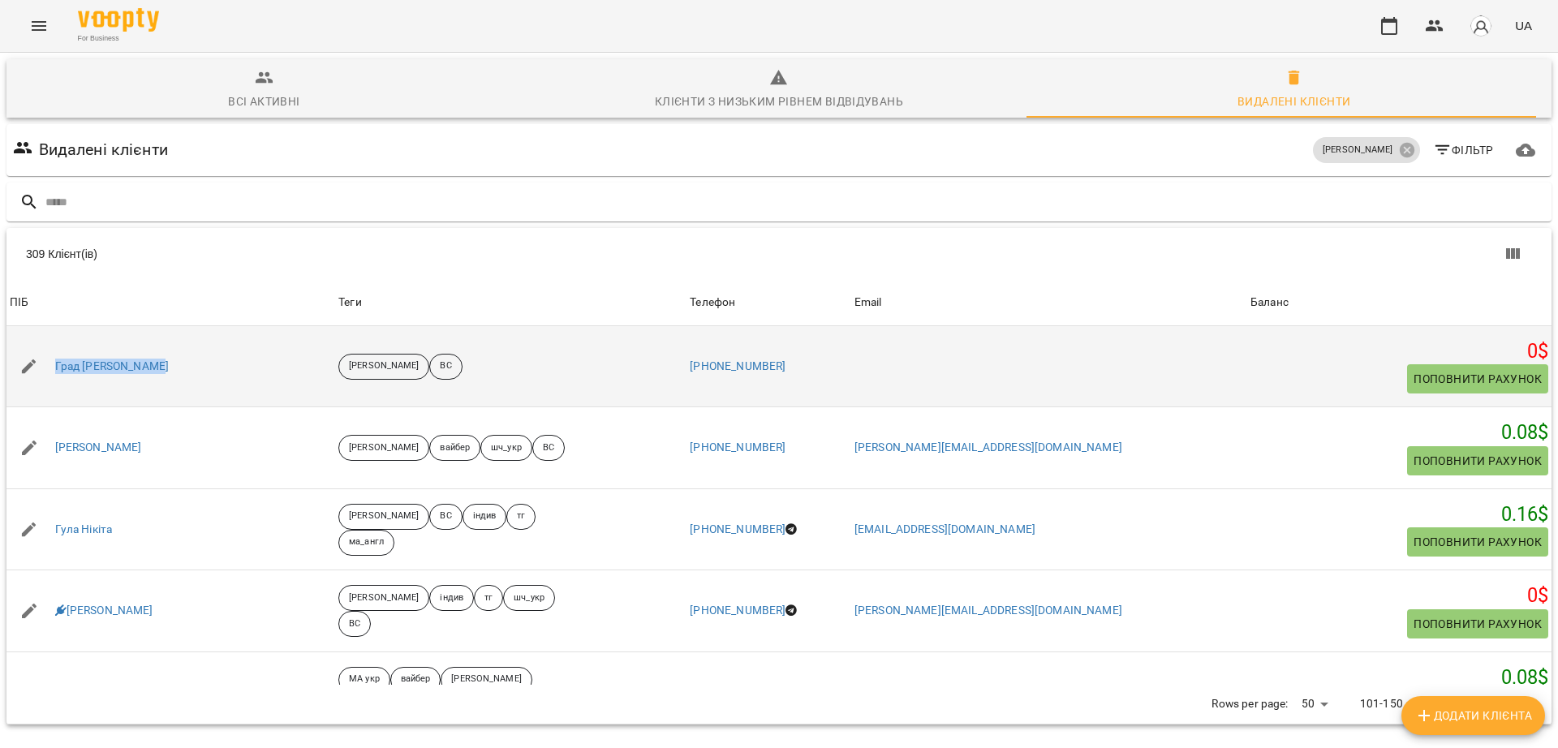
drag, startPoint x: 183, startPoint y: 286, endPoint x: 52, endPoint y: 294, distance: 130.8
click at [52, 344] on div "Град Андрій ДУБЛЬ" at bounding box center [170, 366] width 329 height 45
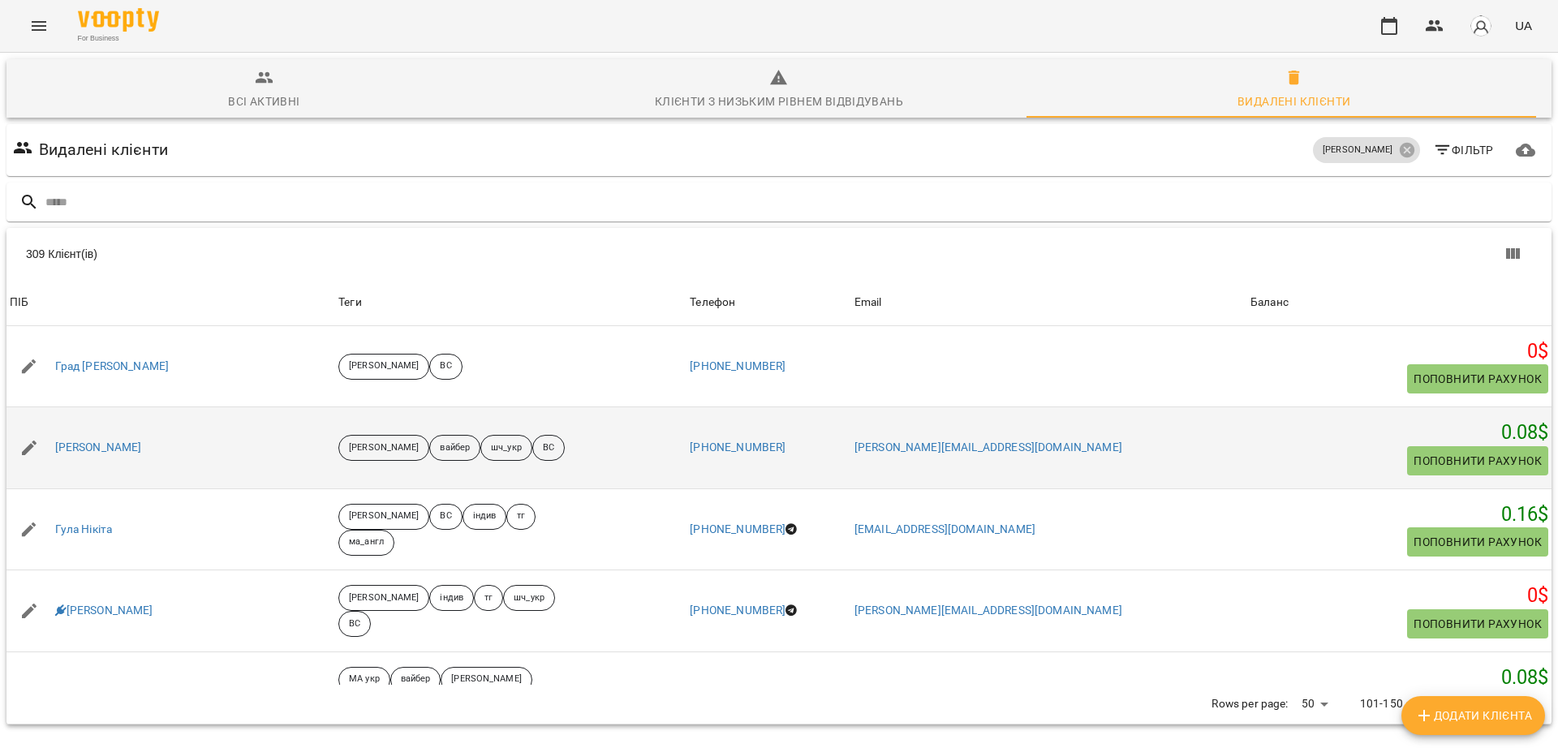
click at [116, 425] on div "Гук Давід" at bounding box center [170, 447] width 329 height 45
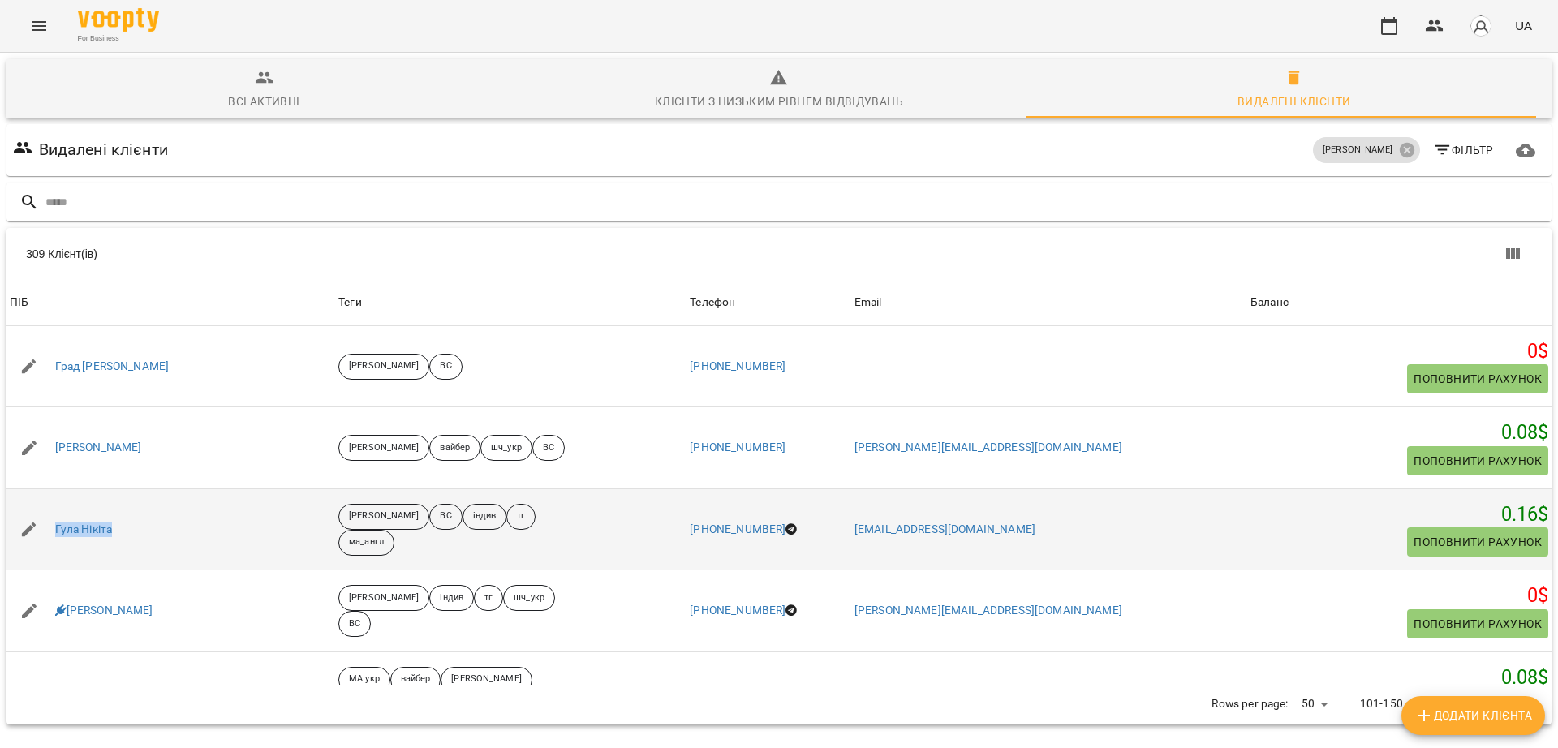
drag, startPoint x: 157, startPoint y: 465, endPoint x: 53, endPoint y: 473, distance: 104.2
click at [53, 507] on div "Гула Нікіта" at bounding box center [170, 529] width 329 height 45
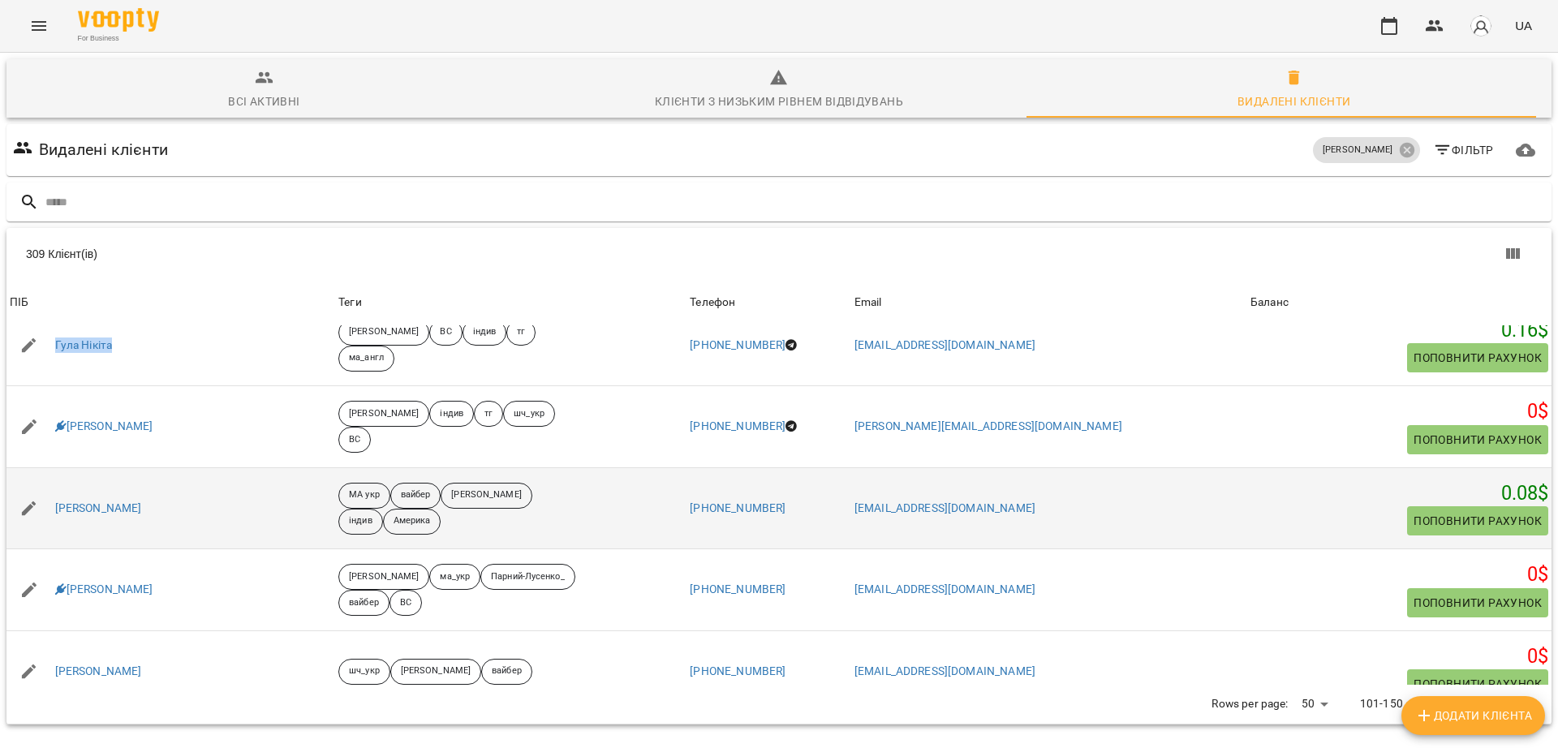
scroll to position [203, 0]
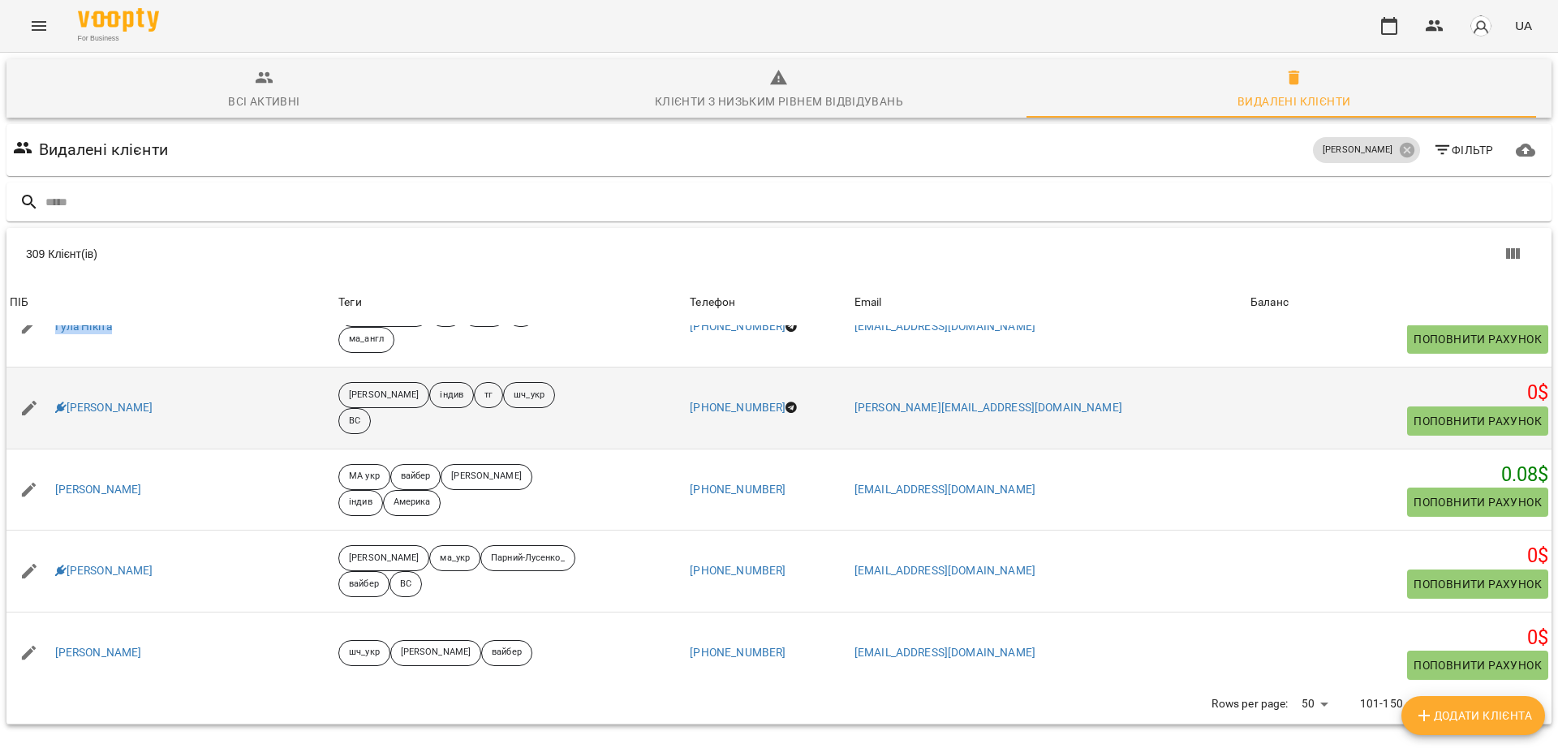
drag, startPoint x: 188, startPoint y: 444, endPoint x: 64, endPoint y: 354, distance: 153.4
click at [64, 385] on div "Гусаченко Матвій" at bounding box center [170, 407] width 329 height 45
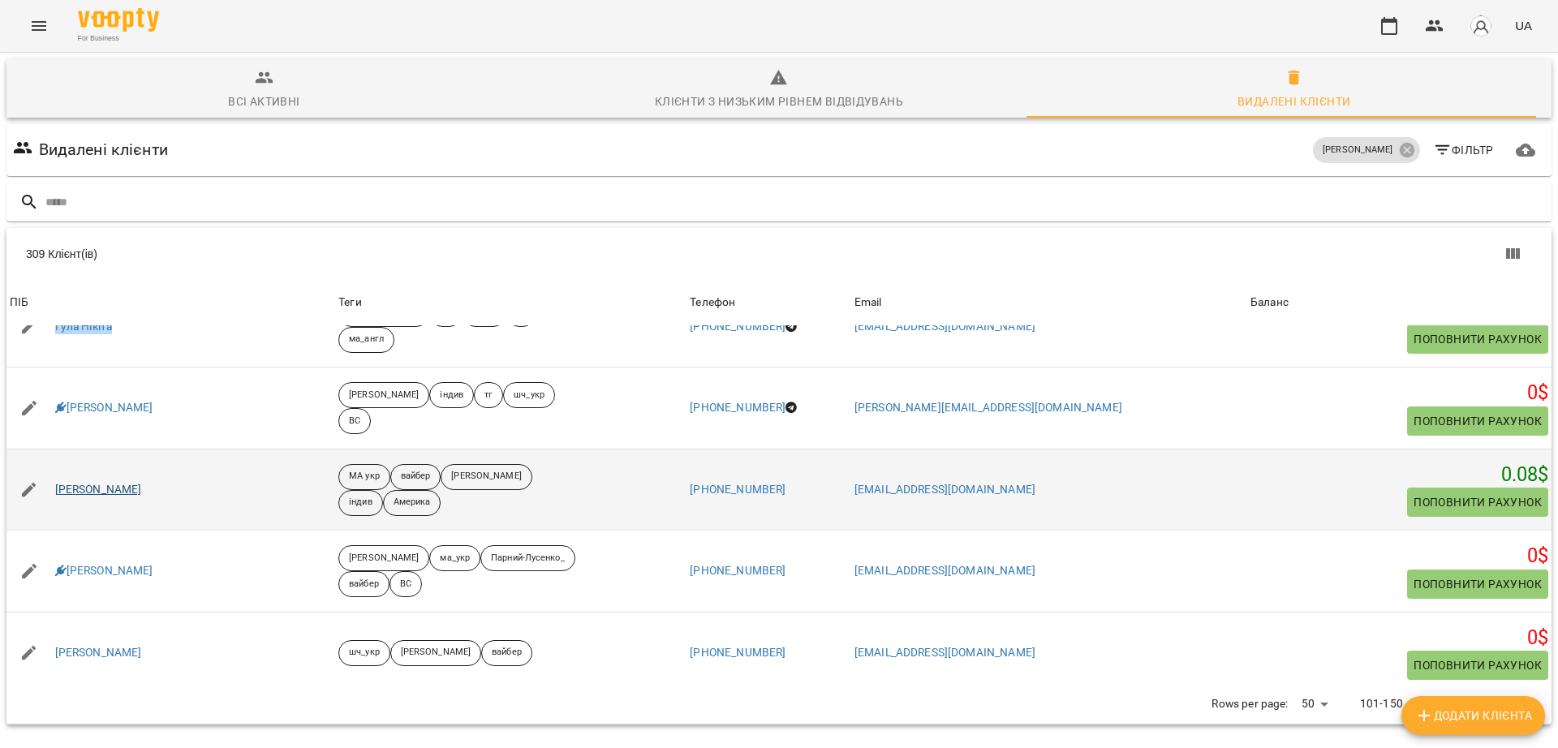
drag, startPoint x: 159, startPoint y: 416, endPoint x: 54, endPoint y: 415, distance: 104.7
click at [54, 467] on div "Давід Копейкін" at bounding box center [170, 489] width 329 height 45
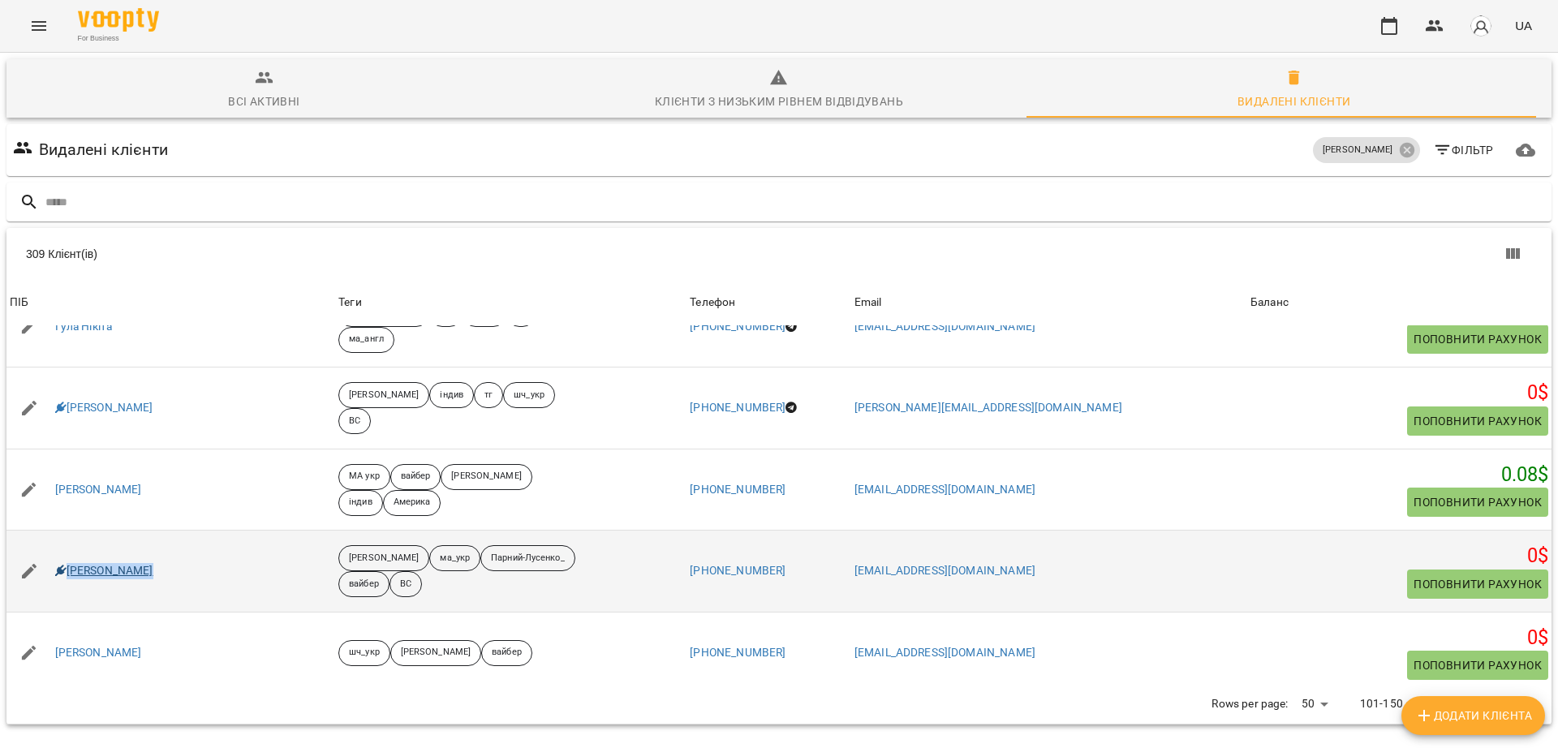
drag, startPoint x: 157, startPoint y: 503, endPoint x: 66, endPoint y: 499, distance: 91.0
click at [66, 548] on div "Дамір Лусенко" at bounding box center [170, 570] width 329 height 45
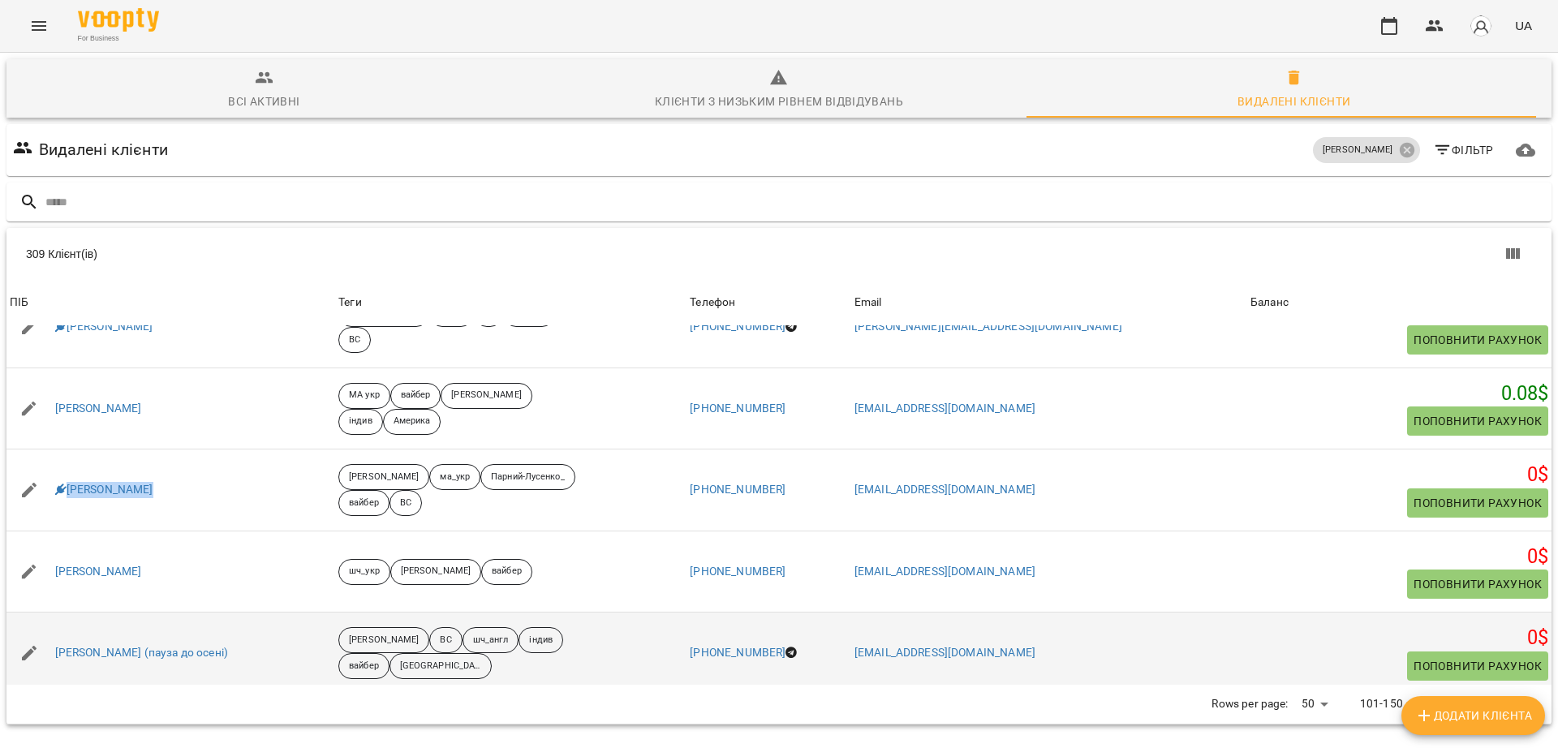
scroll to position [304, 0]
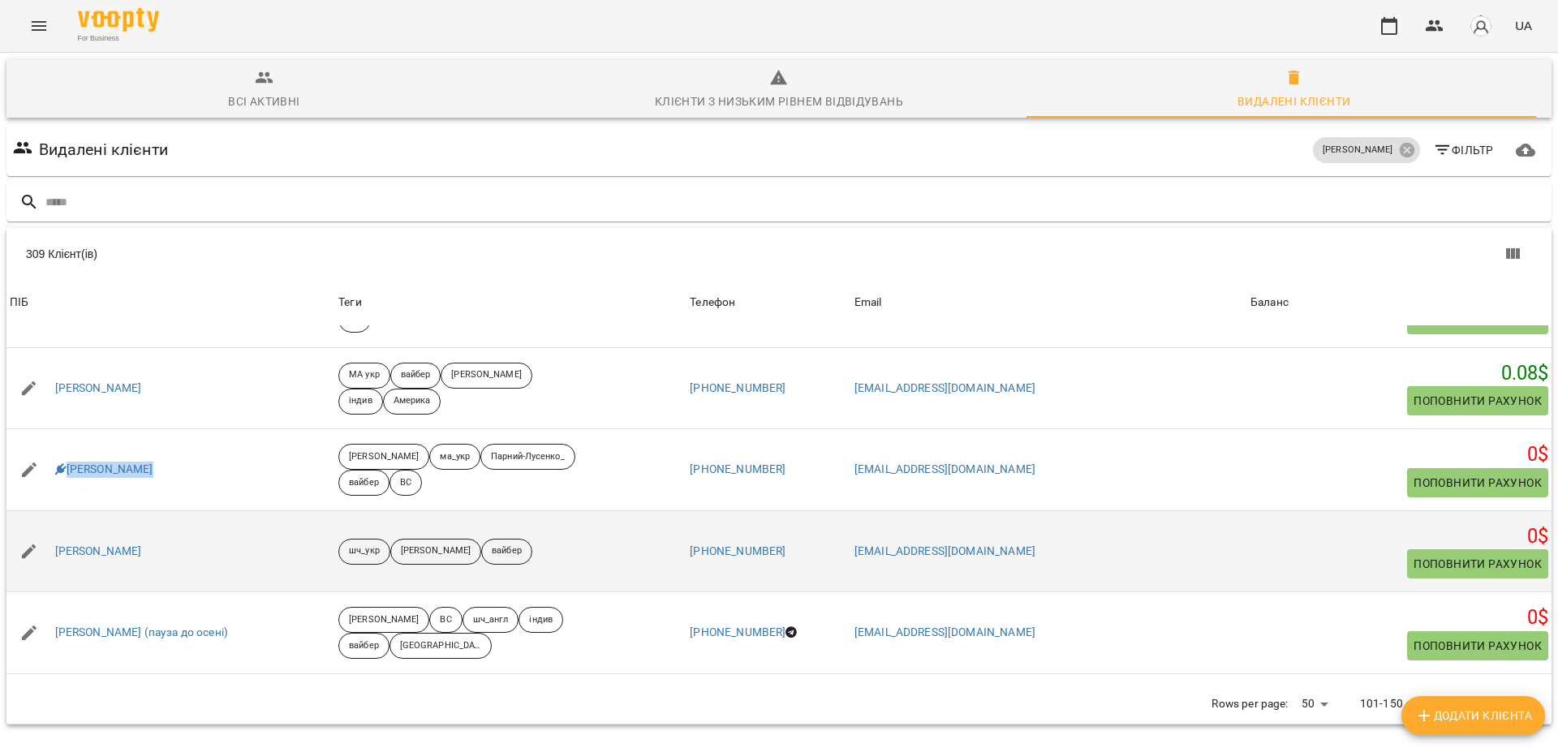
drag, startPoint x: 202, startPoint y: 479, endPoint x: 45, endPoint y: 479, distance: 156.6
click at [45, 529] on div "Данило Паркасевич" at bounding box center [170, 551] width 329 height 45
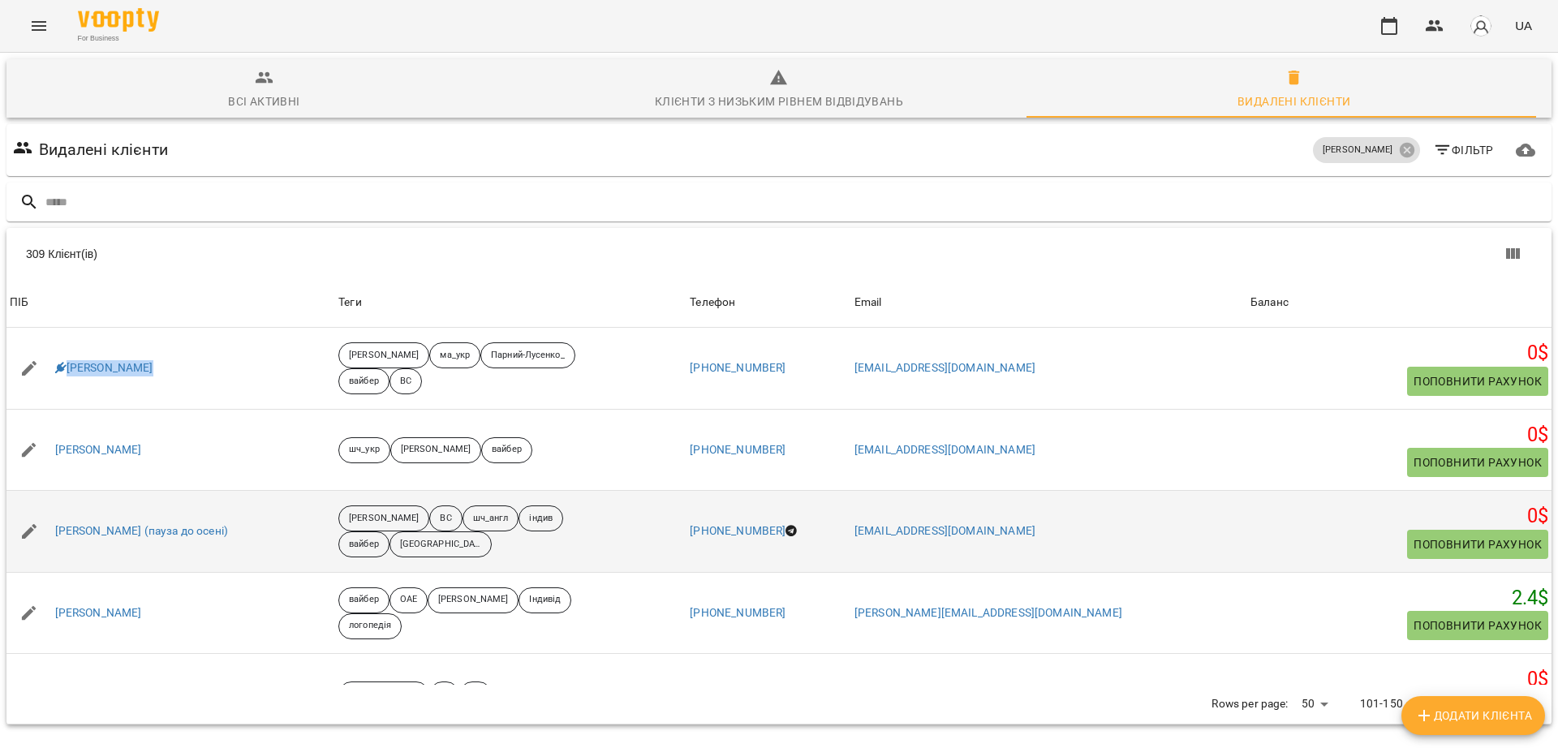
scroll to position [507, 0]
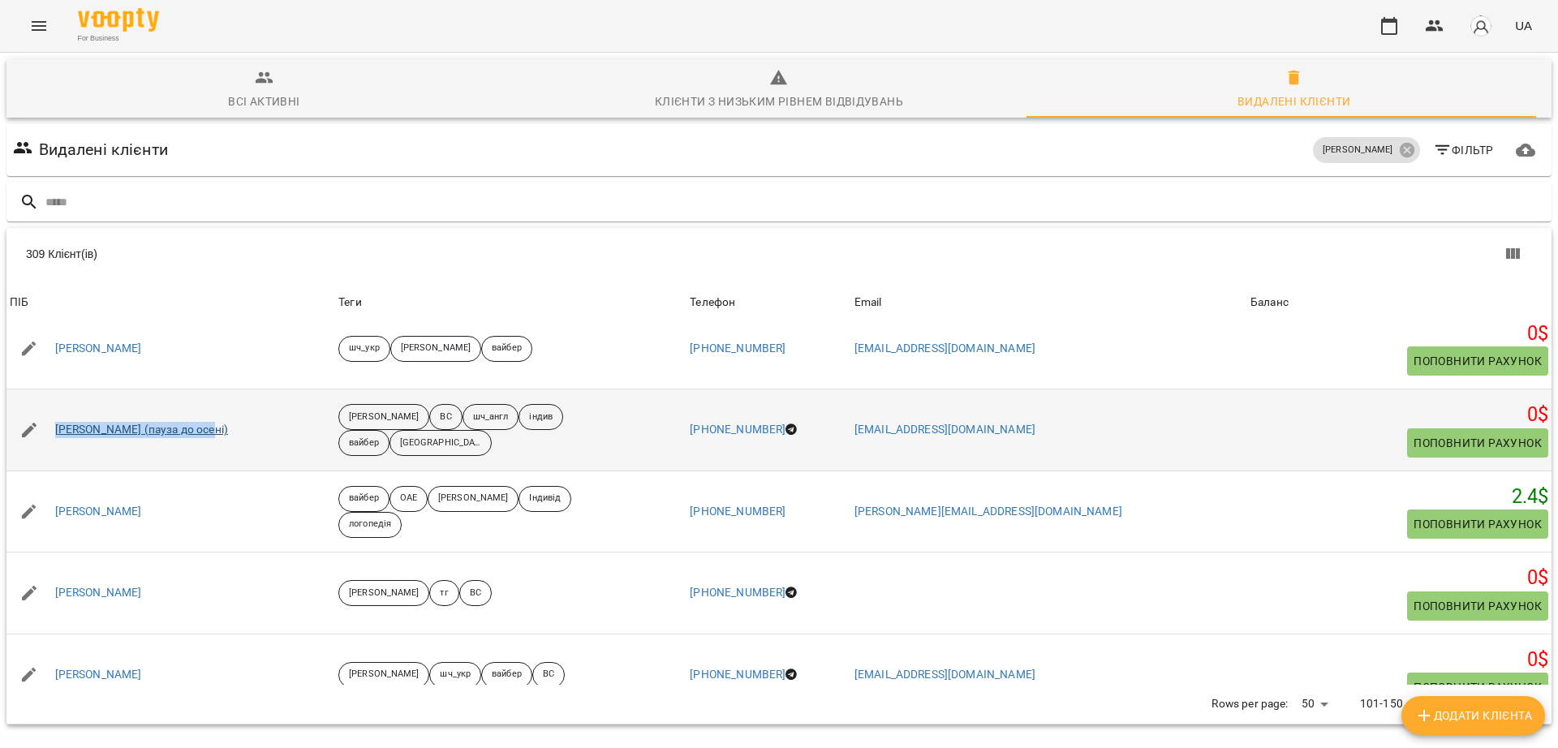
drag, startPoint x: 217, startPoint y: 366, endPoint x: 55, endPoint y: 361, distance: 161.5
click at [55, 407] on div "Дані Пріве (пауза до осені)" at bounding box center [170, 429] width 329 height 45
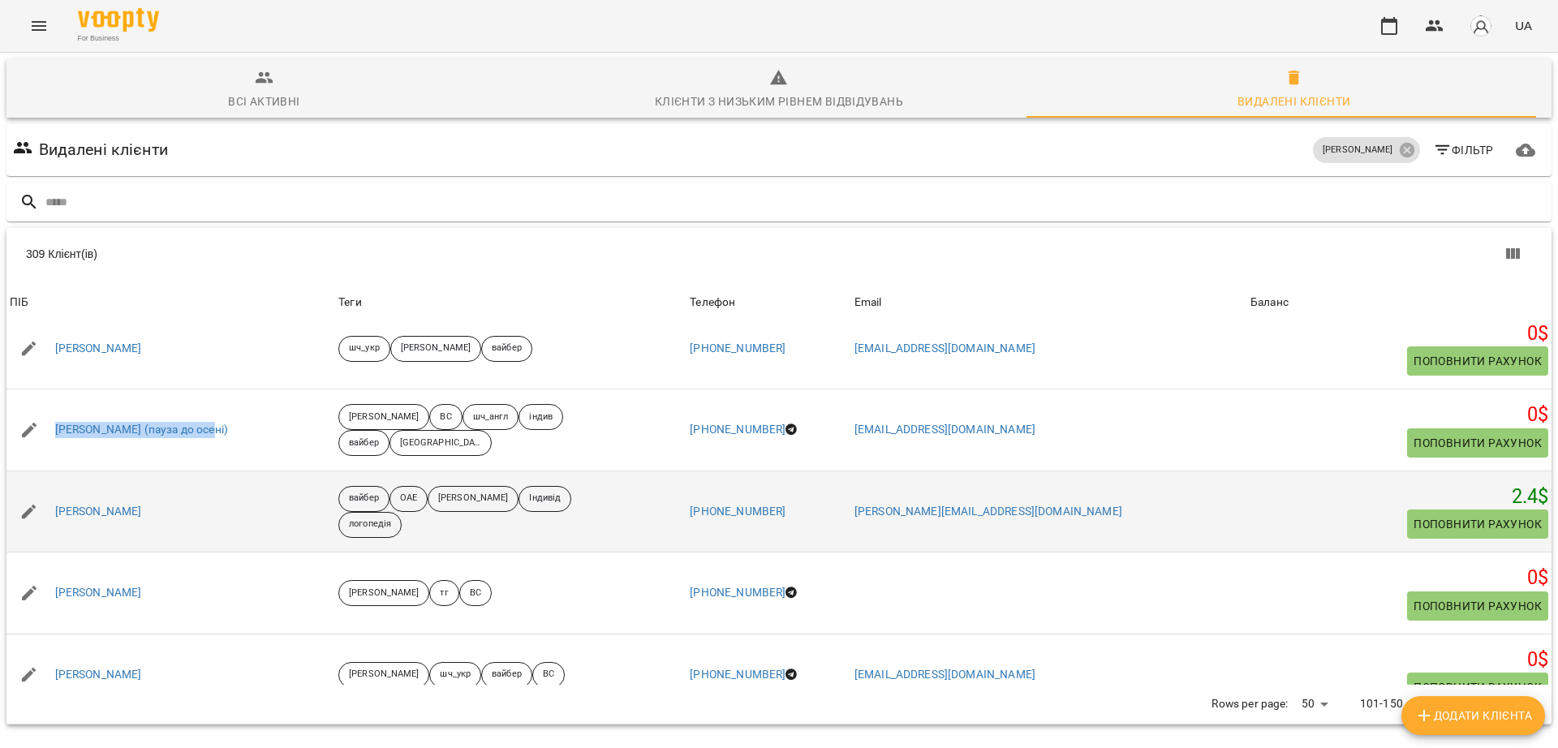
drag, startPoint x: 169, startPoint y: 445, endPoint x: 45, endPoint y: 428, distance: 125.2
click at [45, 489] on div "Даніель Мендес" at bounding box center [170, 511] width 329 height 45
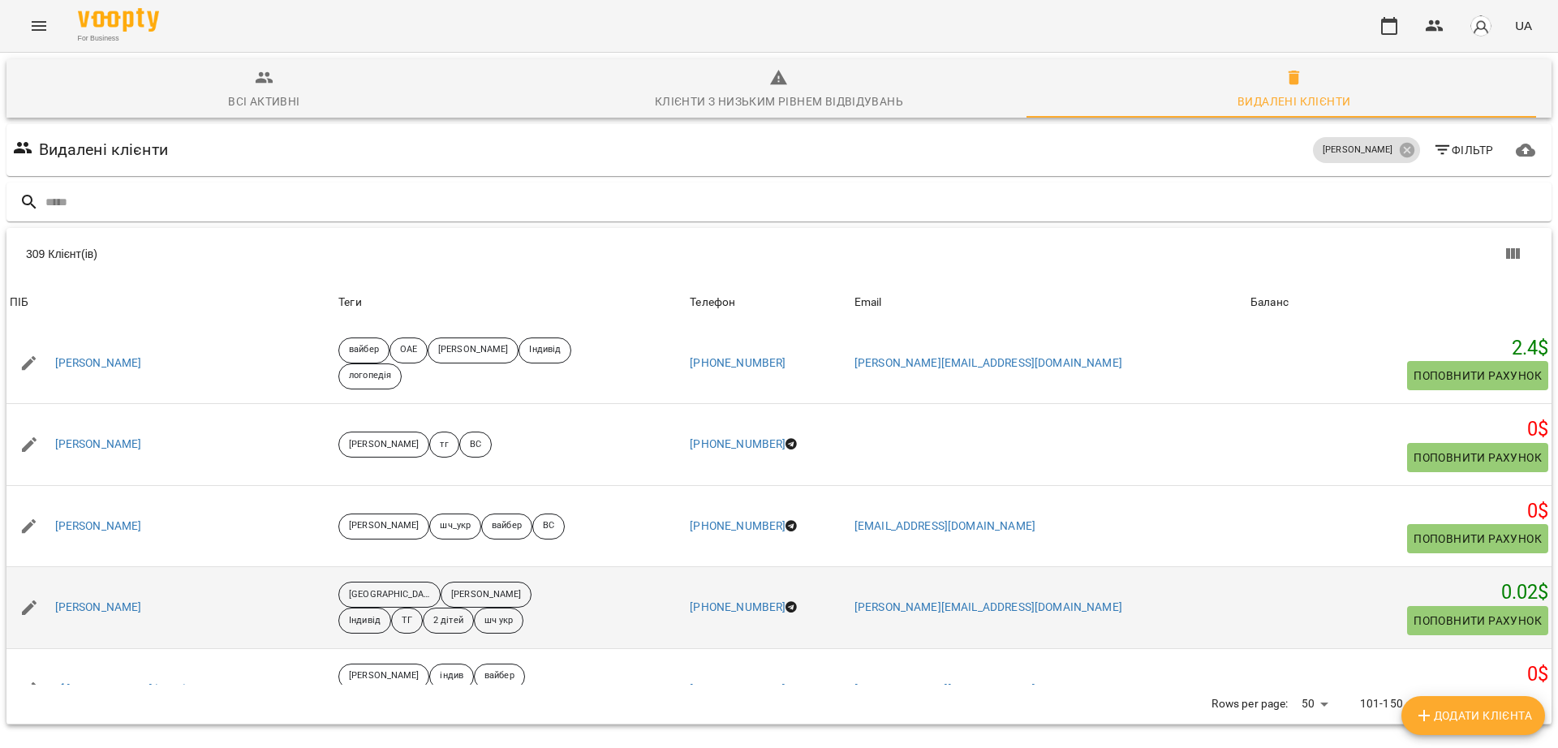
scroll to position [710, 0]
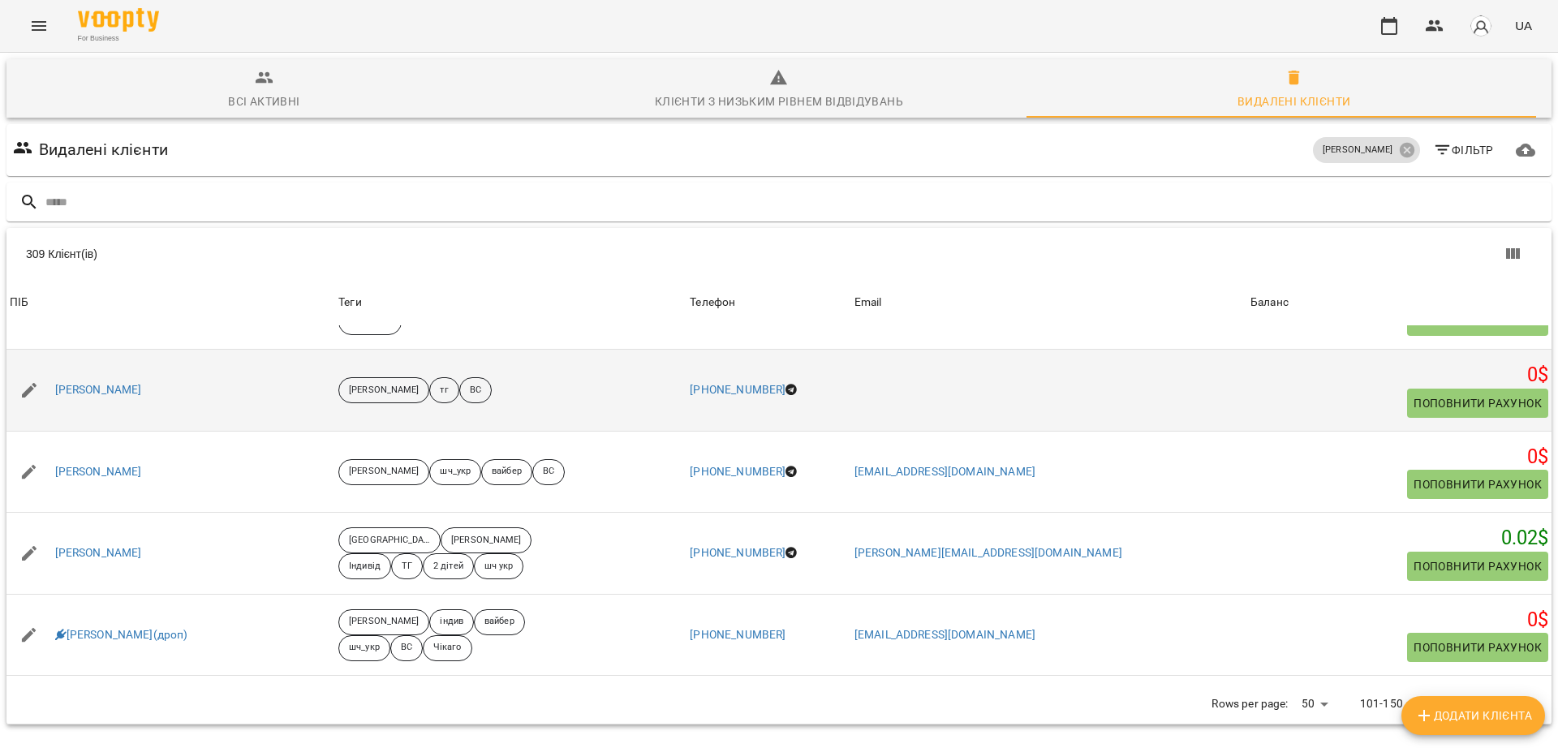
drag, startPoint x: 170, startPoint y: 314, endPoint x: 56, endPoint y: 328, distance: 115.2
click at [56, 368] on div "Дарина Коробова" at bounding box center [170, 390] width 329 height 45
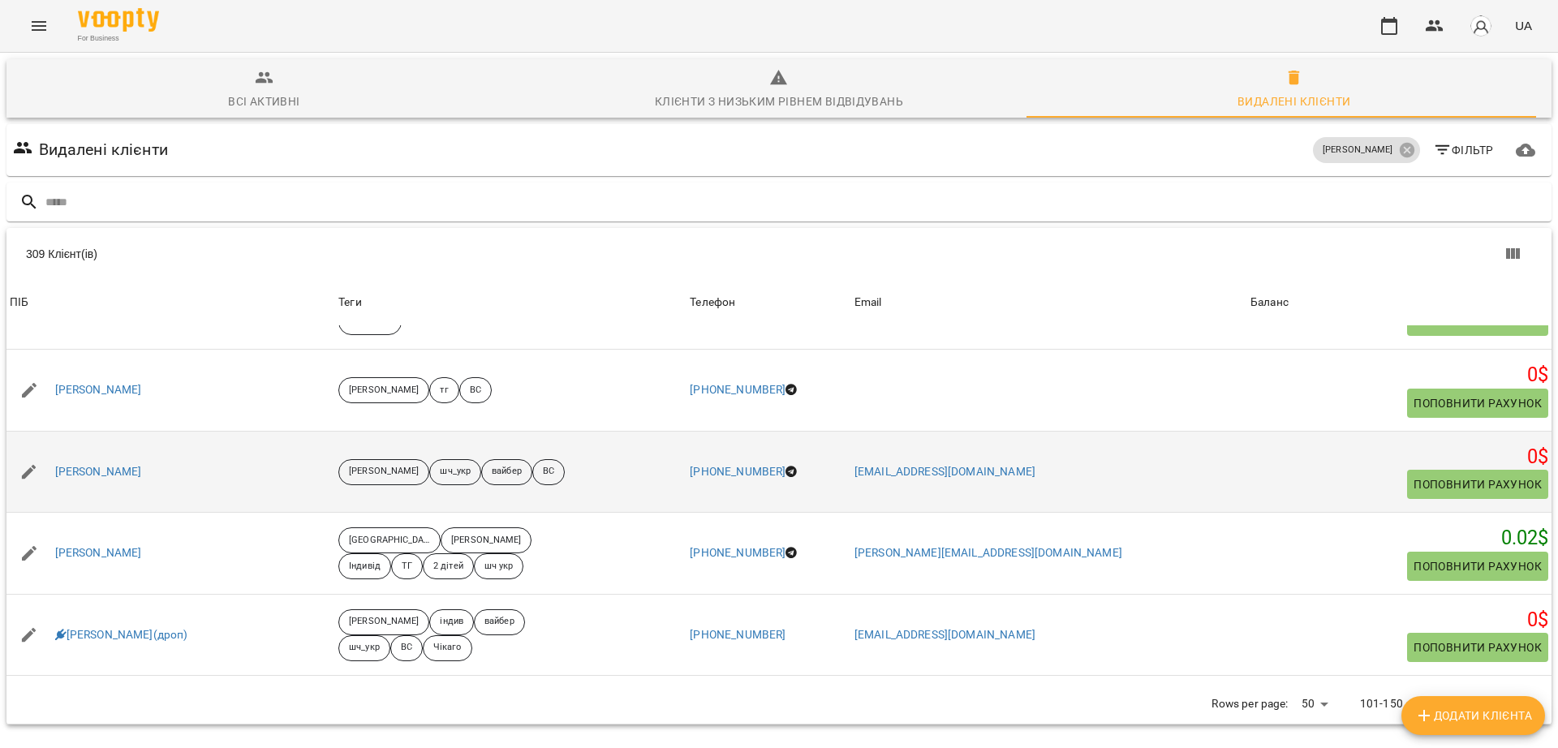
drag, startPoint x: 224, startPoint y: 407, endPoint x: 49, endPoint y: 408, distance: 175.2
click at [49, 449] on div "Дашевський Максим" at bounding box center [170, 471] width 329 height 45
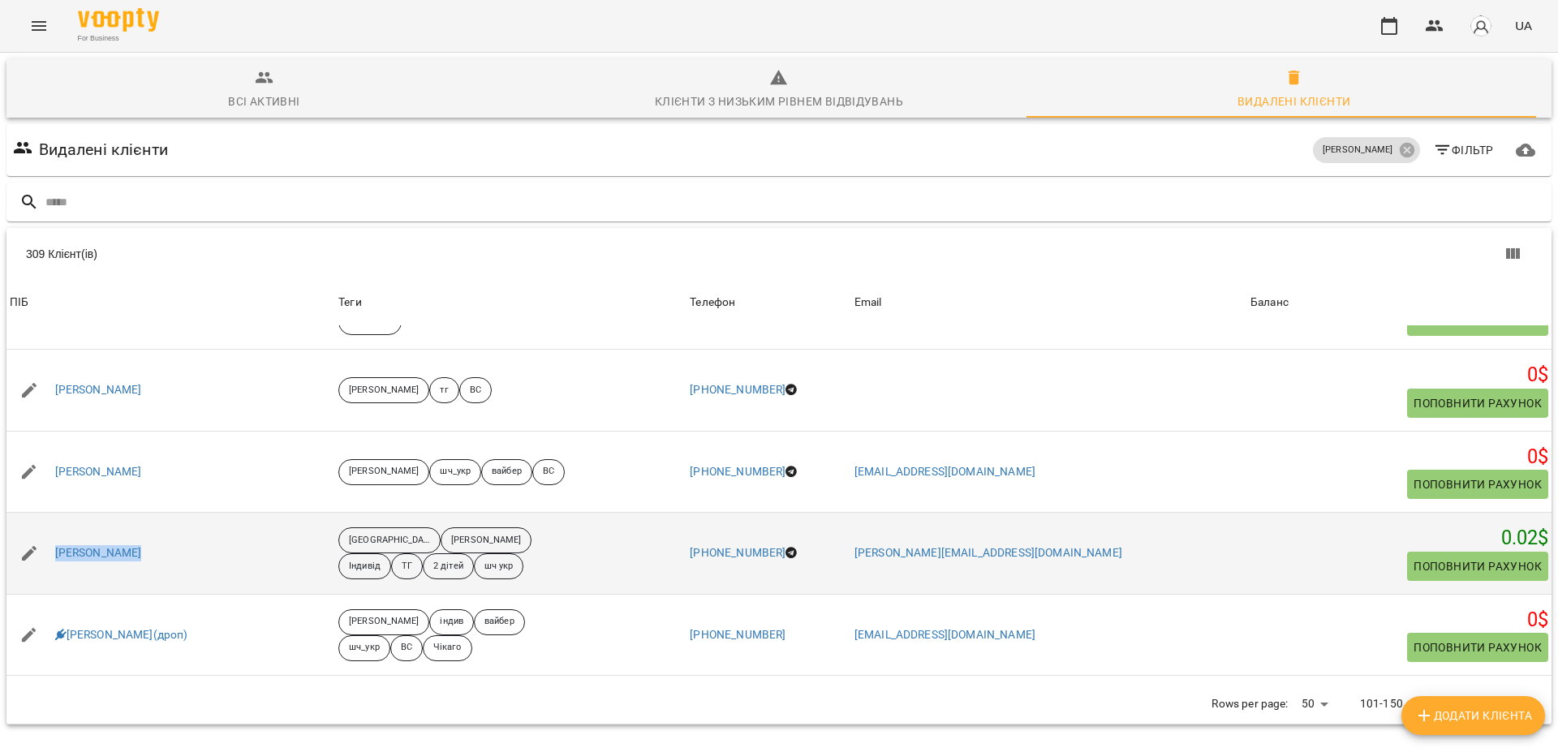
drag, startPoint x: 164, startPoint y: 490, endPoint x: 53, endPoint y: 488, distance: 111.2
click at [53, 531] on div "Дем'ян Юрчило" at bounding box center [170, 553] width 329 height 45
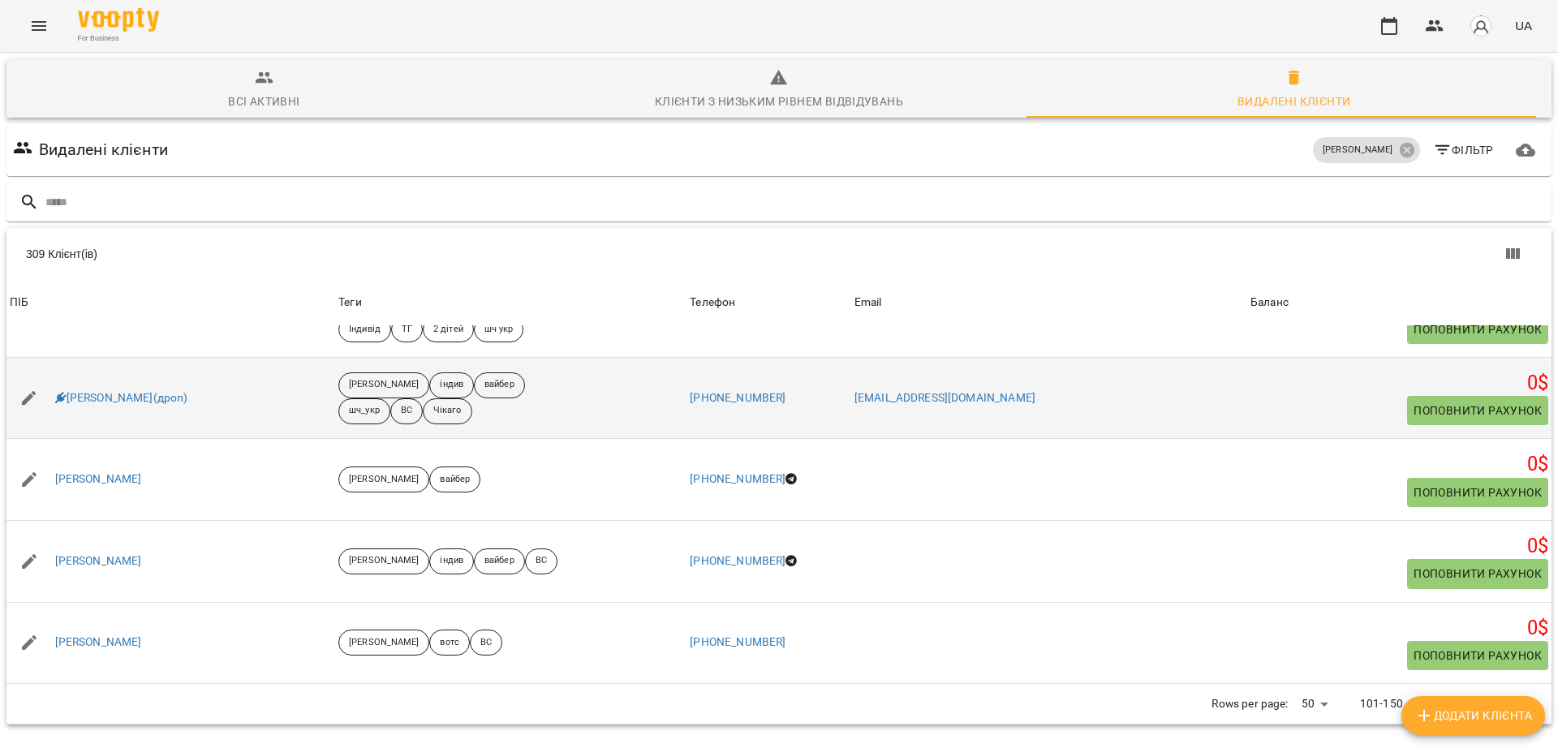
scroll to position [913, 0]
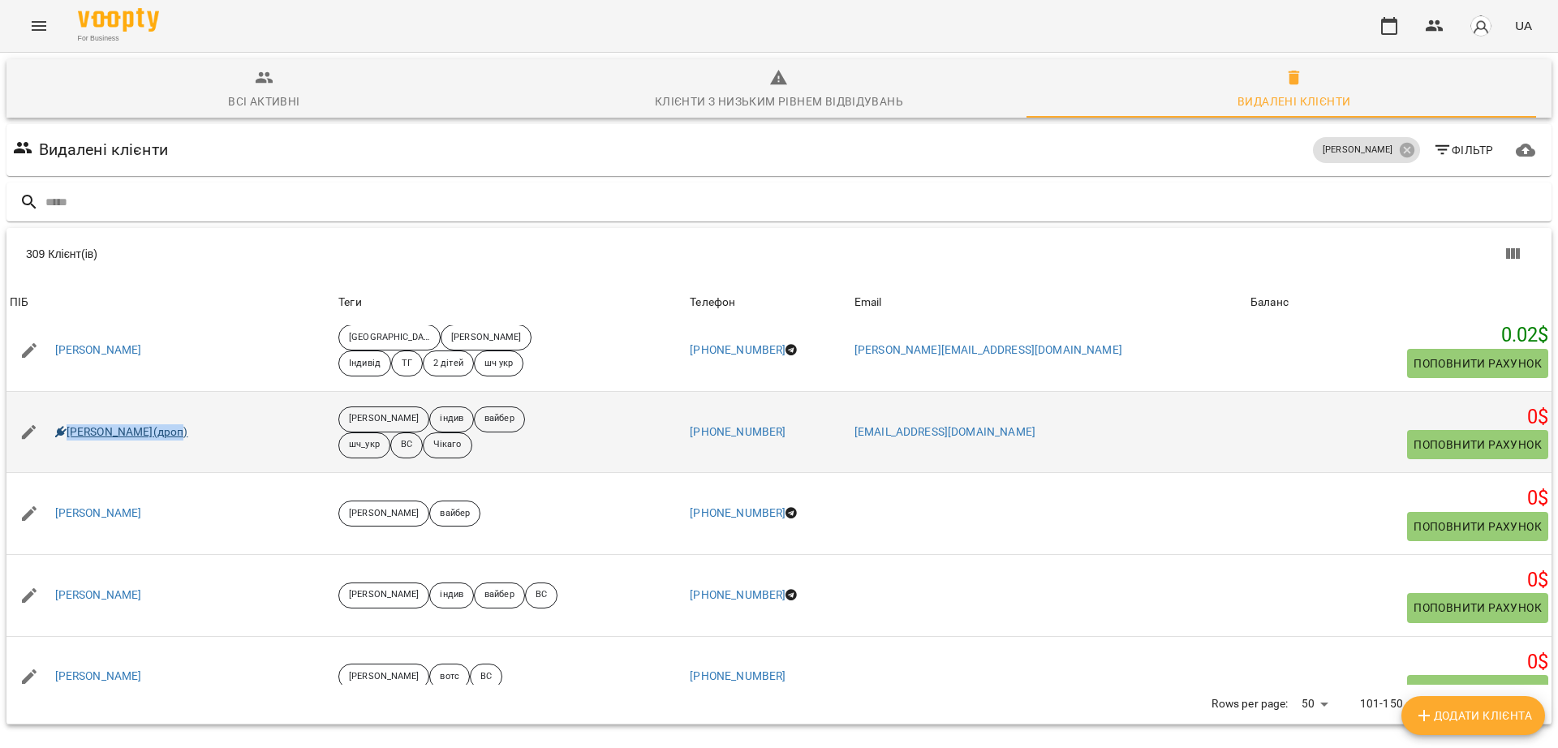
drag, startPoint x: 204, startPoint y: 360, endPoint x: 65, endPoint y: 359, distance: 138.7
click at [65, 410] on div "Демʼян Макар(дроп)" at bounding box center [170, 432] width 329 height 45
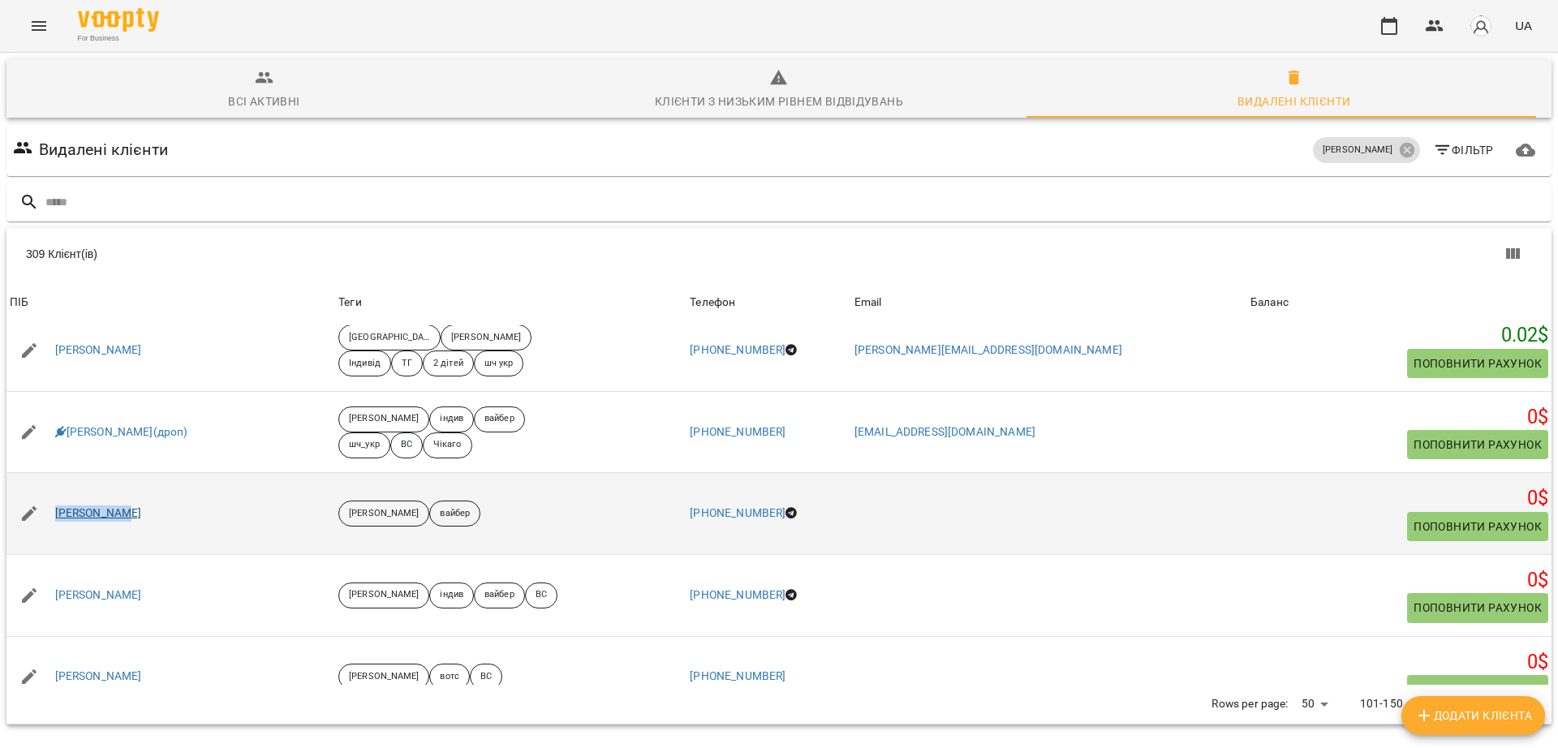
drag, startPoint x: 157, startPoint y: 435, endPoint x: 55, endPoint y: 444, distance: 101.8
click at [55, 491] on div "Денис Мідик" at bounding box center [170, 513] width 329 height 45
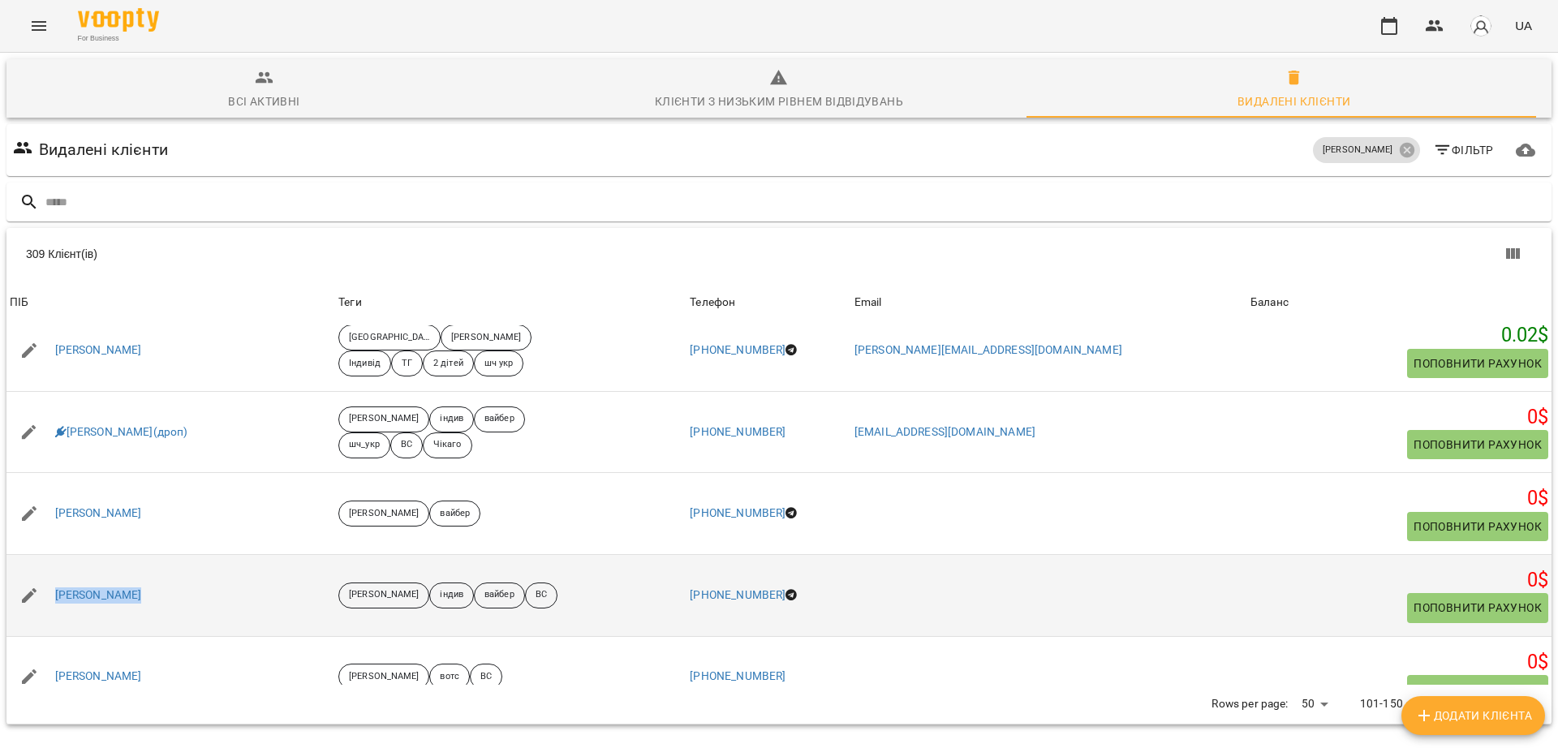
drag, startPoint x: 161, startPoint y: 524, endPoint x: 51, endPoint y: 523, distance: 110.3
click at [51, 573] on div "Дмитро Кушнір" at bounding box center [170, 595] width 329 height 45
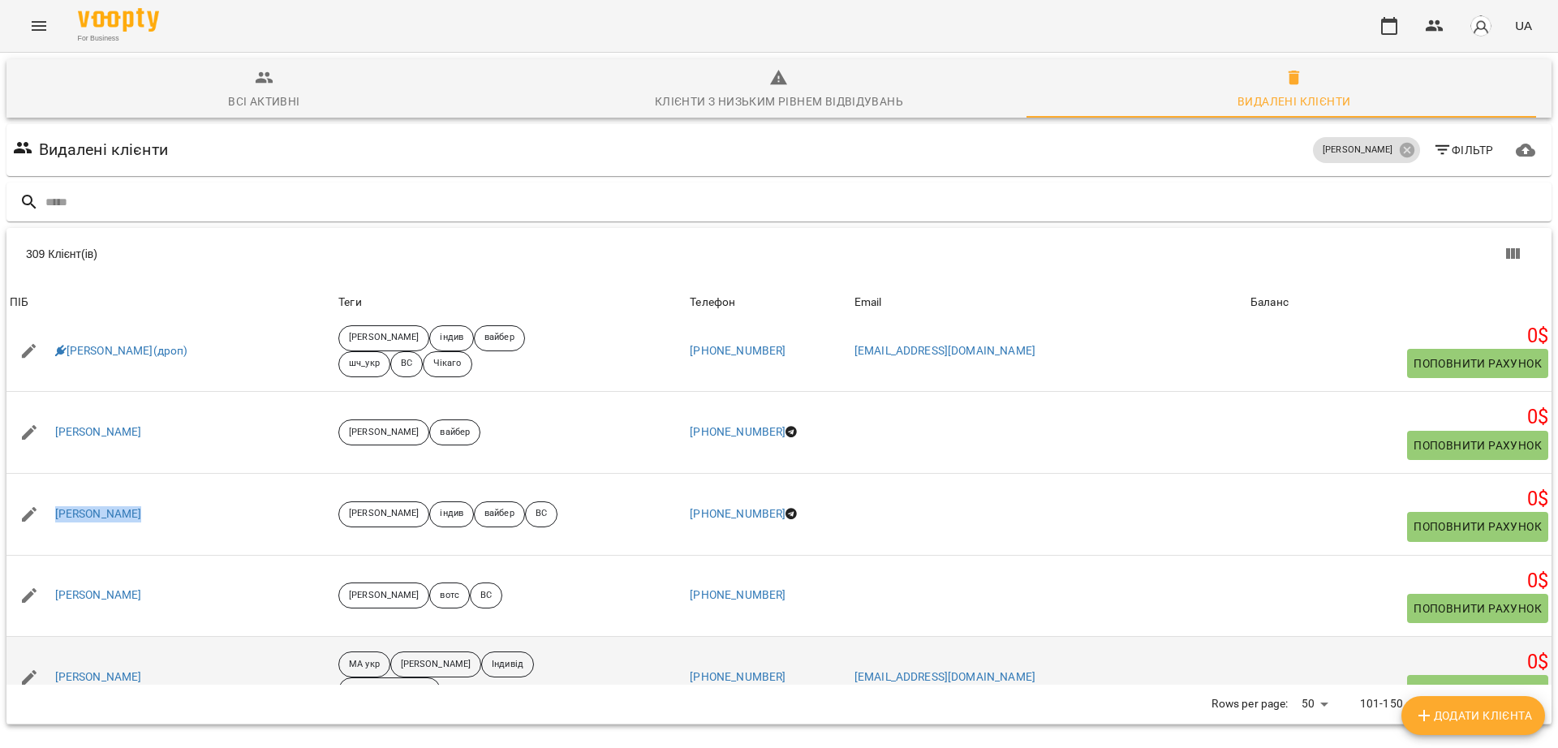
scroll to position [1116, 0]
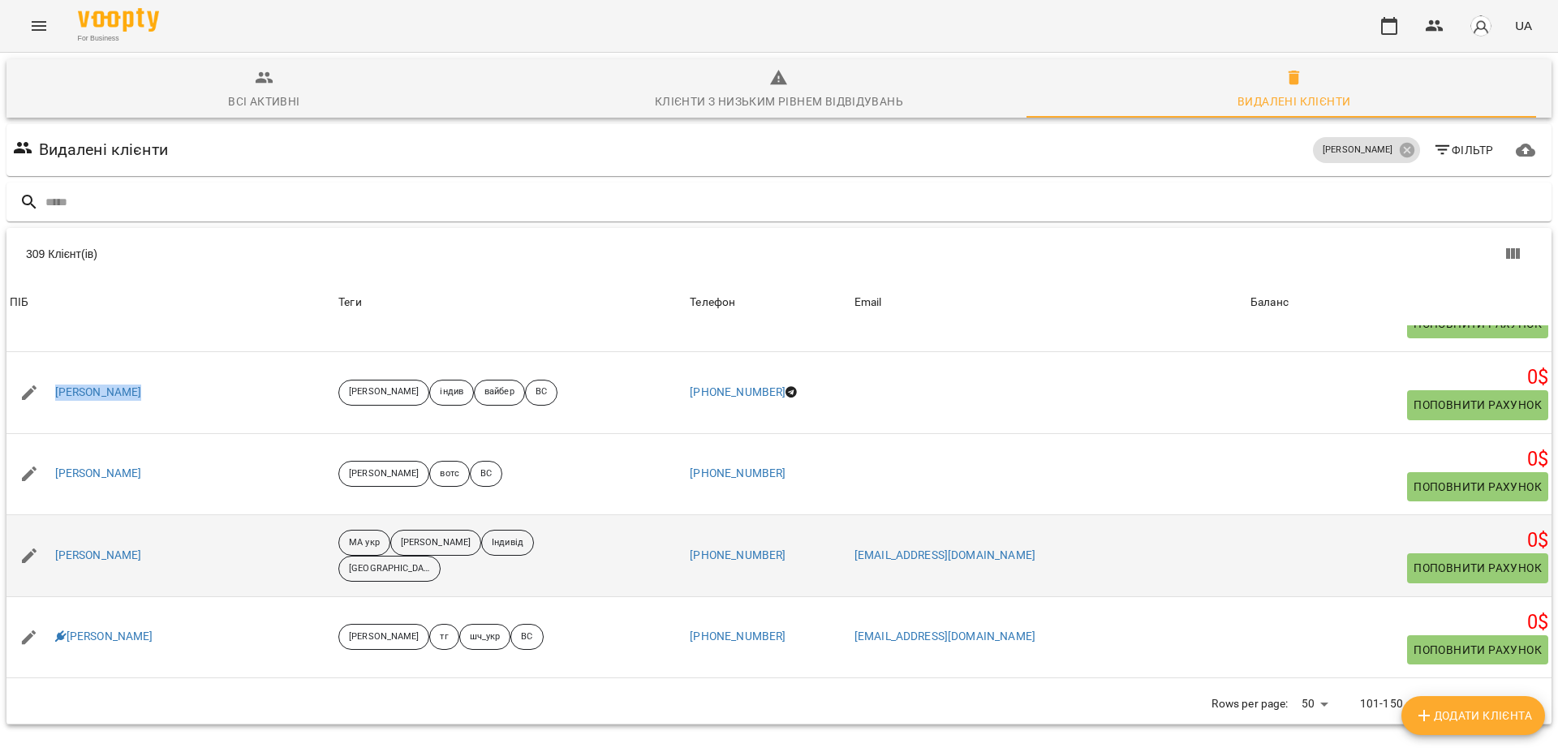
drag, startPoint x: 195, startPoint y: 484, endPoint x: 54, endPoint y: 483, distance: 141.2
click at [54, 533] on div "Домініка Бондаревська" at bounding box center [170, 555] width 329 height 45
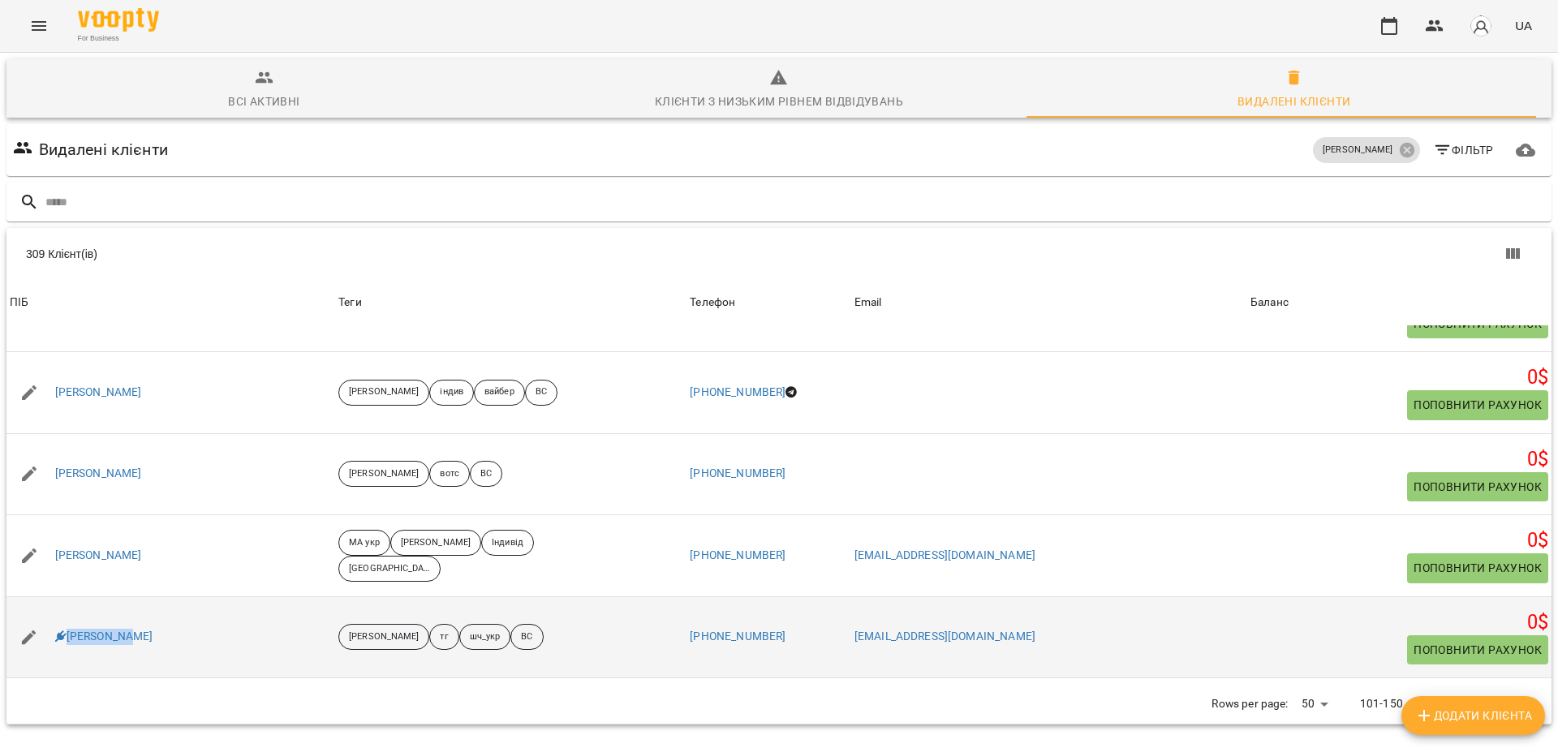
drag, startPoint x: 153, startPoint y: 565, endPoint x: 62, endPoint y: 578, distance: 91.9
click at [62, 615] on div "Дорош Олег" at bounding box center [170, 637] width 329 height 45
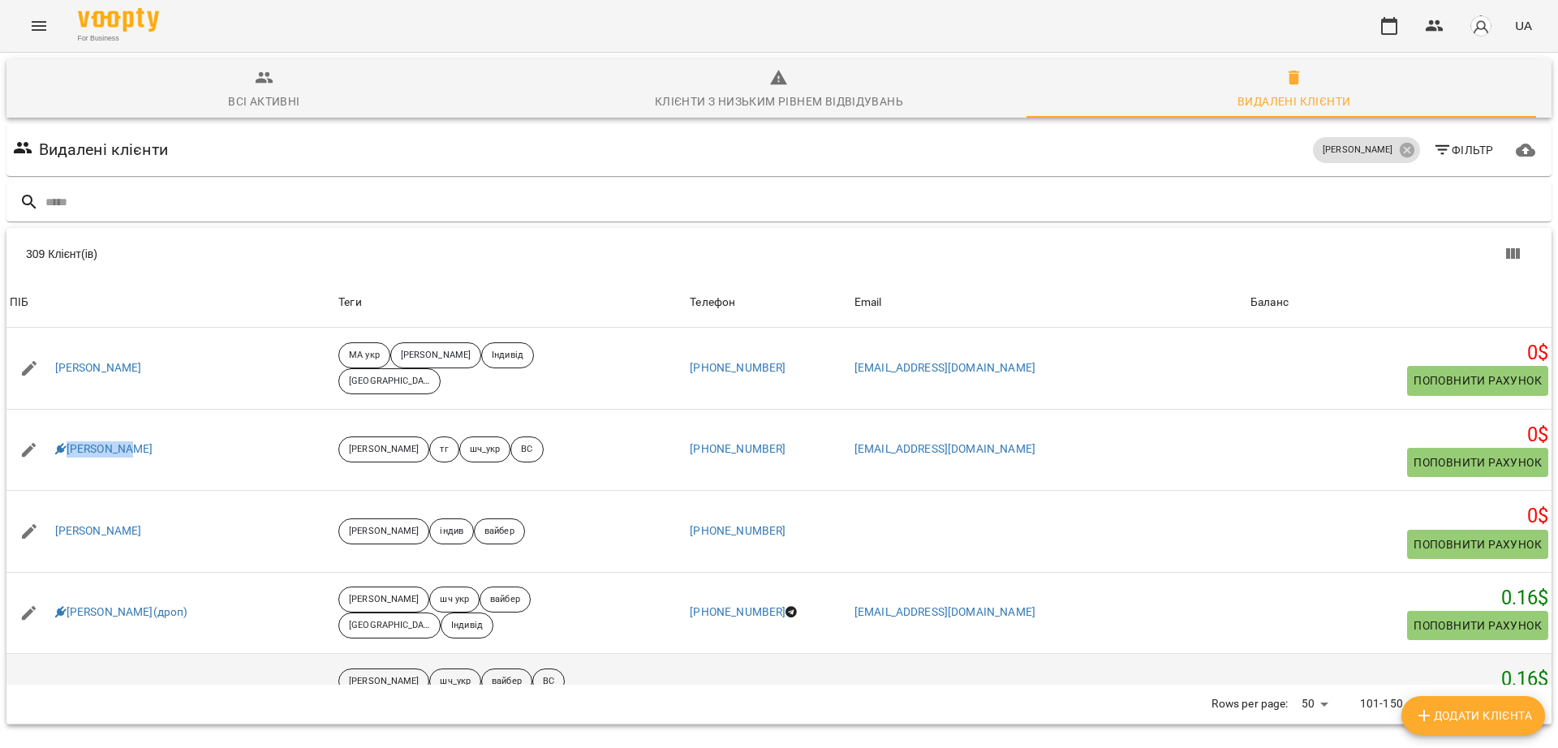
scroll to position [1420, 0]
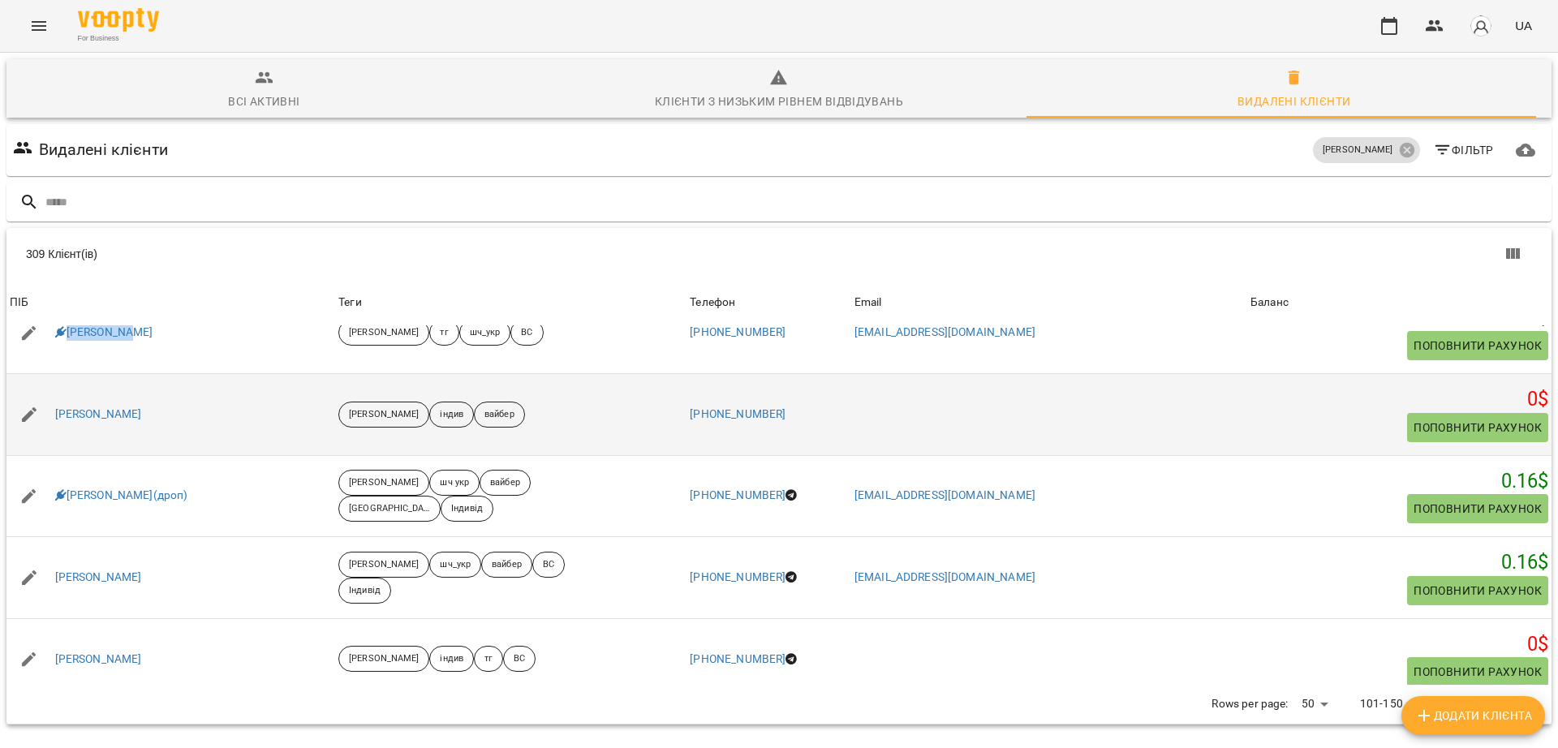
drag, startPoint x: 189, startPoint y: 336, endPoint x: 24, endPoint y: 336, distance: 164.7
click at [24, 392] on div "Дорошкевич Всеволод" at bounding box center [170, 414] width 329 height 45
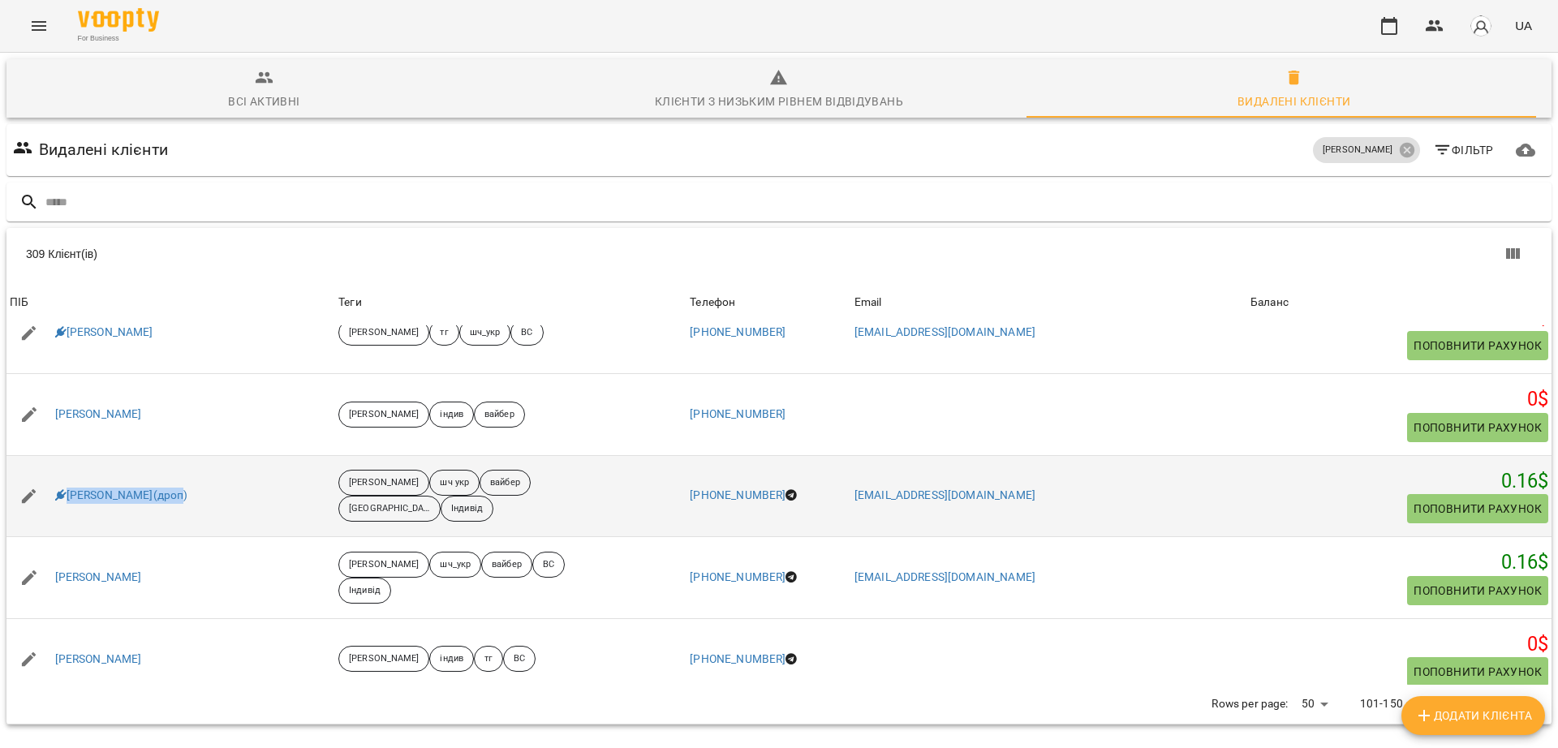
drag, startPoint x: 226, startPoint y: 436, endPoint x: 23, endPoint y: 433, distance: 203.6
click at [23, 474] on div "Дубенко Юрій(дроп)" at bounding box center [170, 496] width 329 height 45
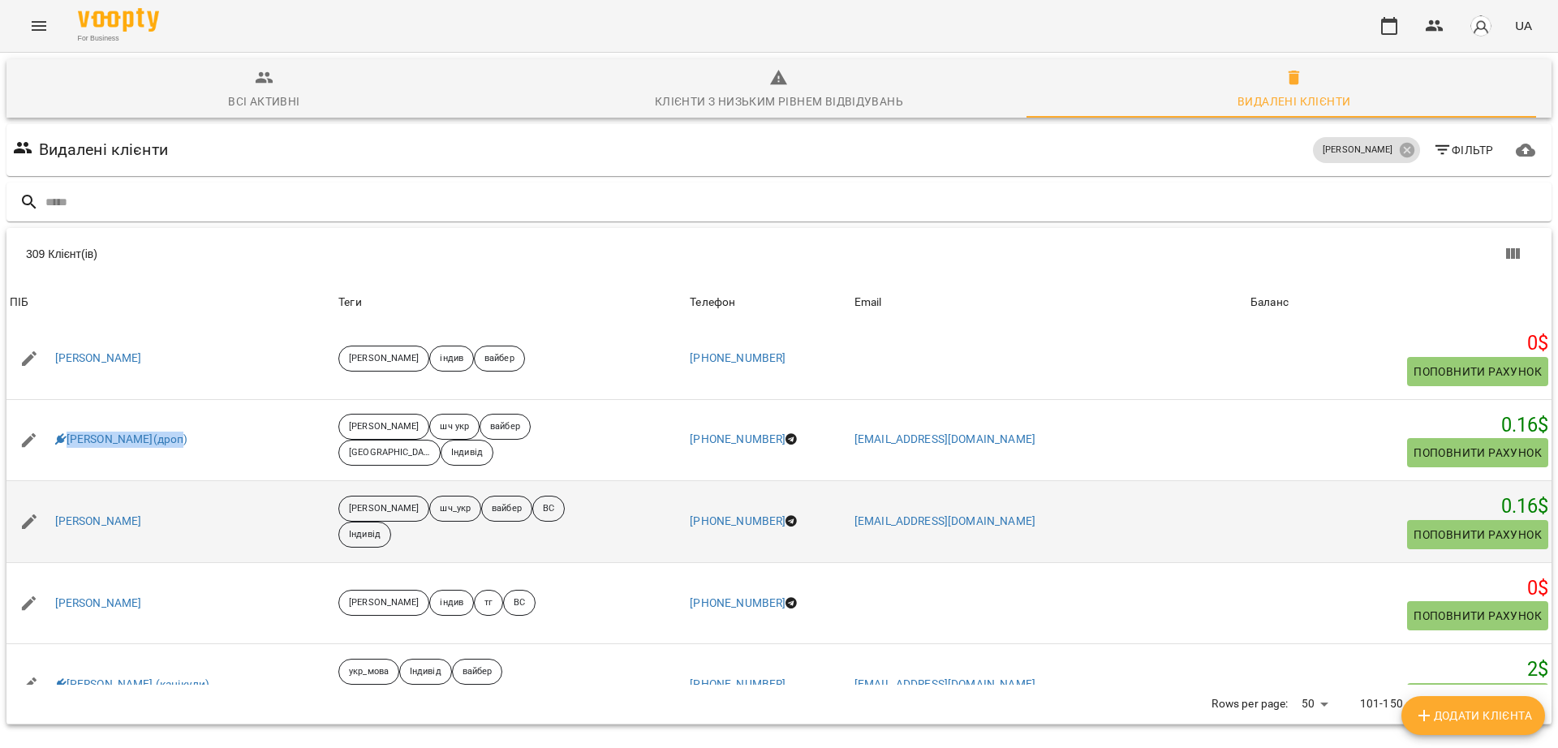
scroll to position [1521, 0]
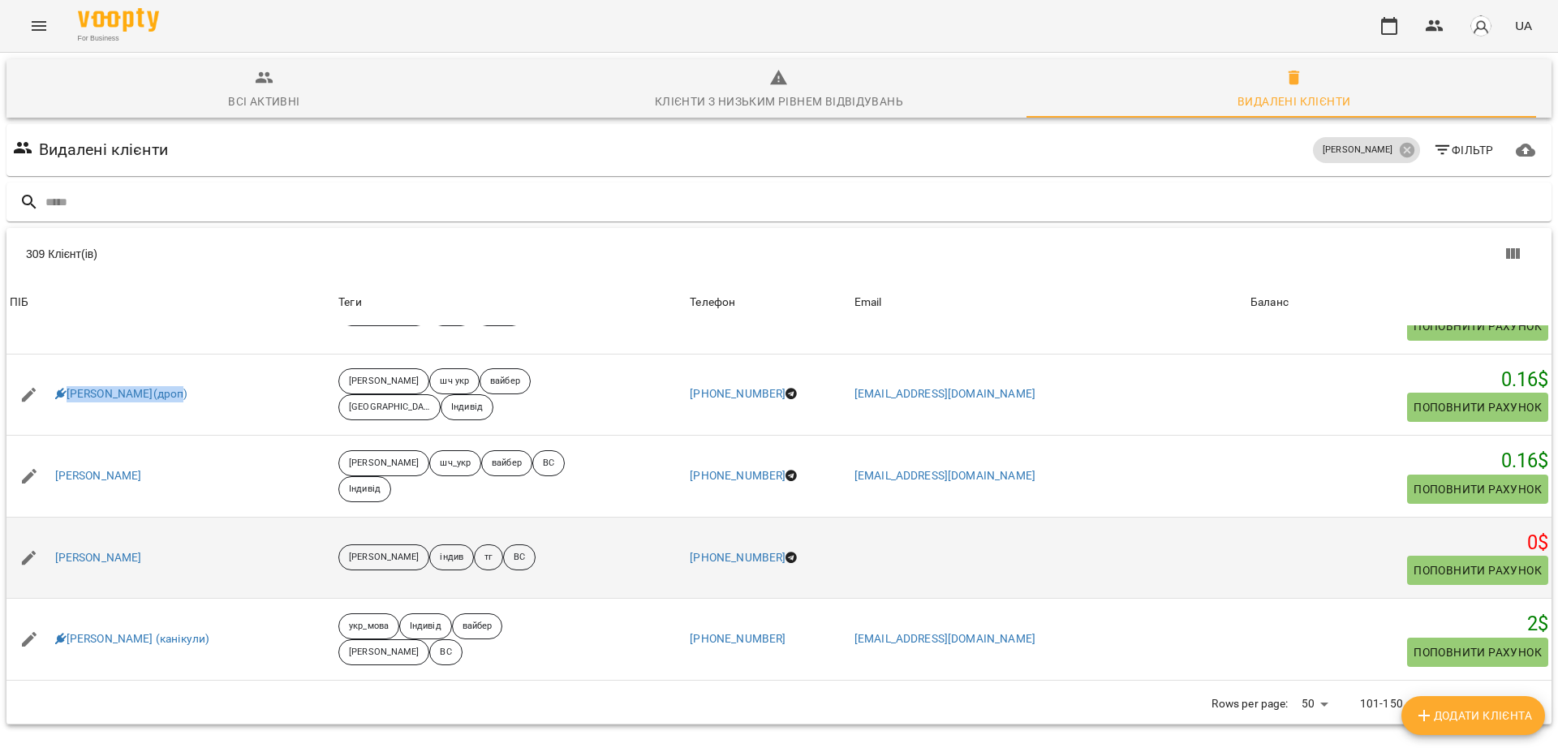
drag, startPoint x: 159, startPoint y: 493, endPoint x: 54, endPoint y: 485, distance: 105.8
click at [54, 535] on div "Діана Савченко" at bounding box center [170, 557] width 329 height 45
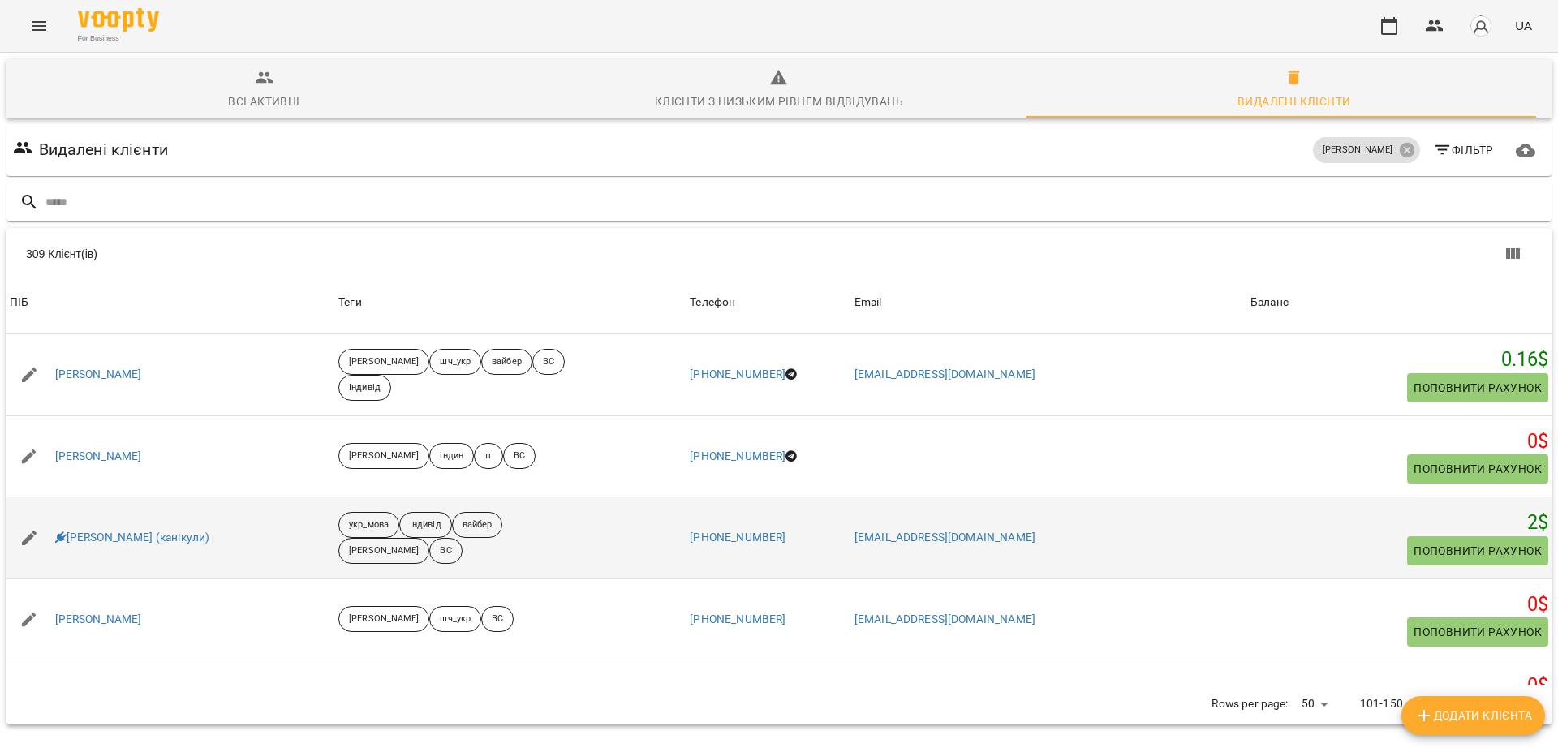
scroll to position [1724, 0]
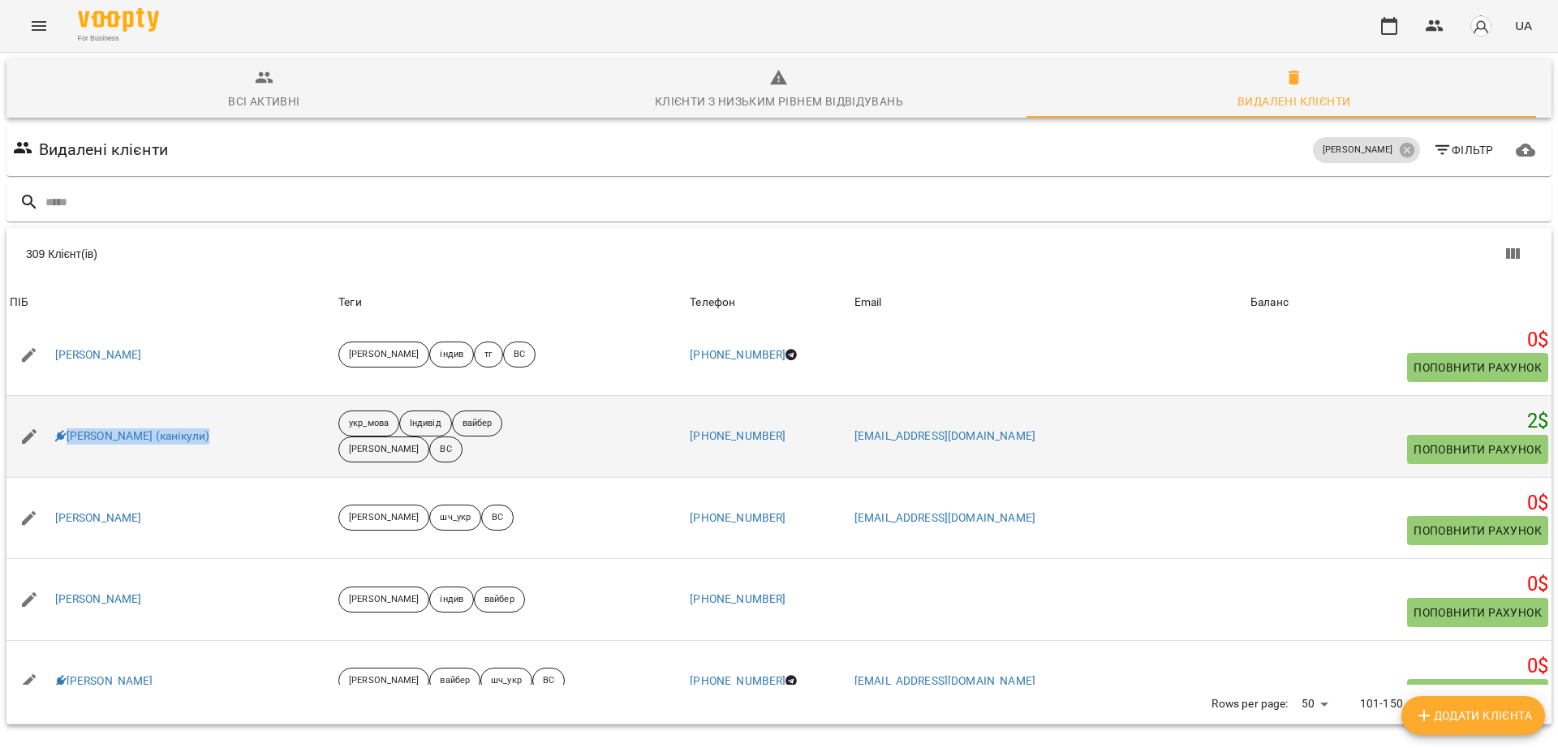
drag, startPoint x: 219, startPoint y: 371, endPoint x: 67, endPoint y: 377, distance: 151.9
click at [67, 414] on div "Ева Пачеджієв (канікули)" at bounding box center [170, 436] width 329 height 45
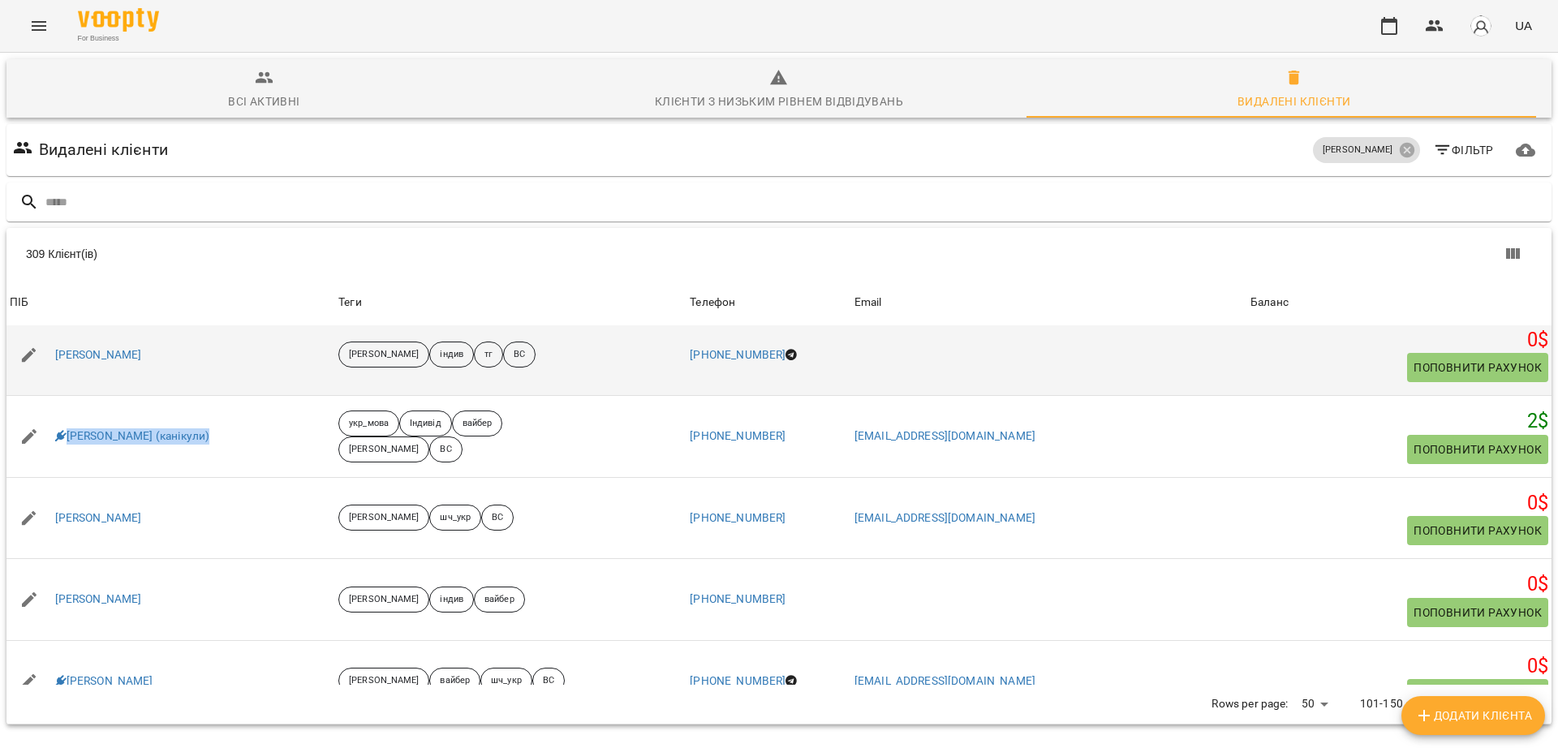
drag, startPoint x: 171, startPoint y: 452, endPoint x: 101, endPoint y: 265, distance: 199.5
click at [54, 496] on div "Елізабет Рубіцька" at bounding box center [170, 518] width 329 height 45
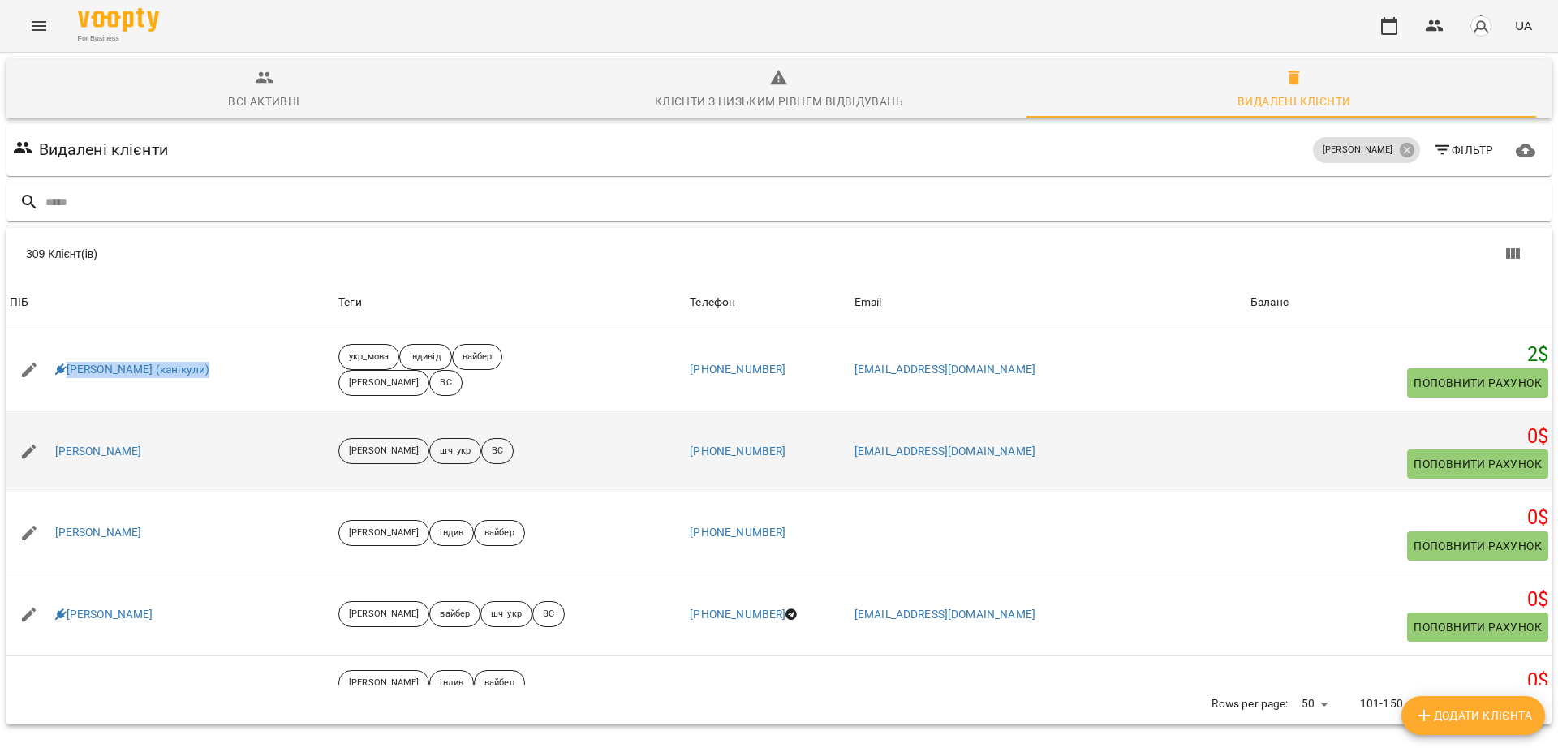
scroll to position [1825, 0]
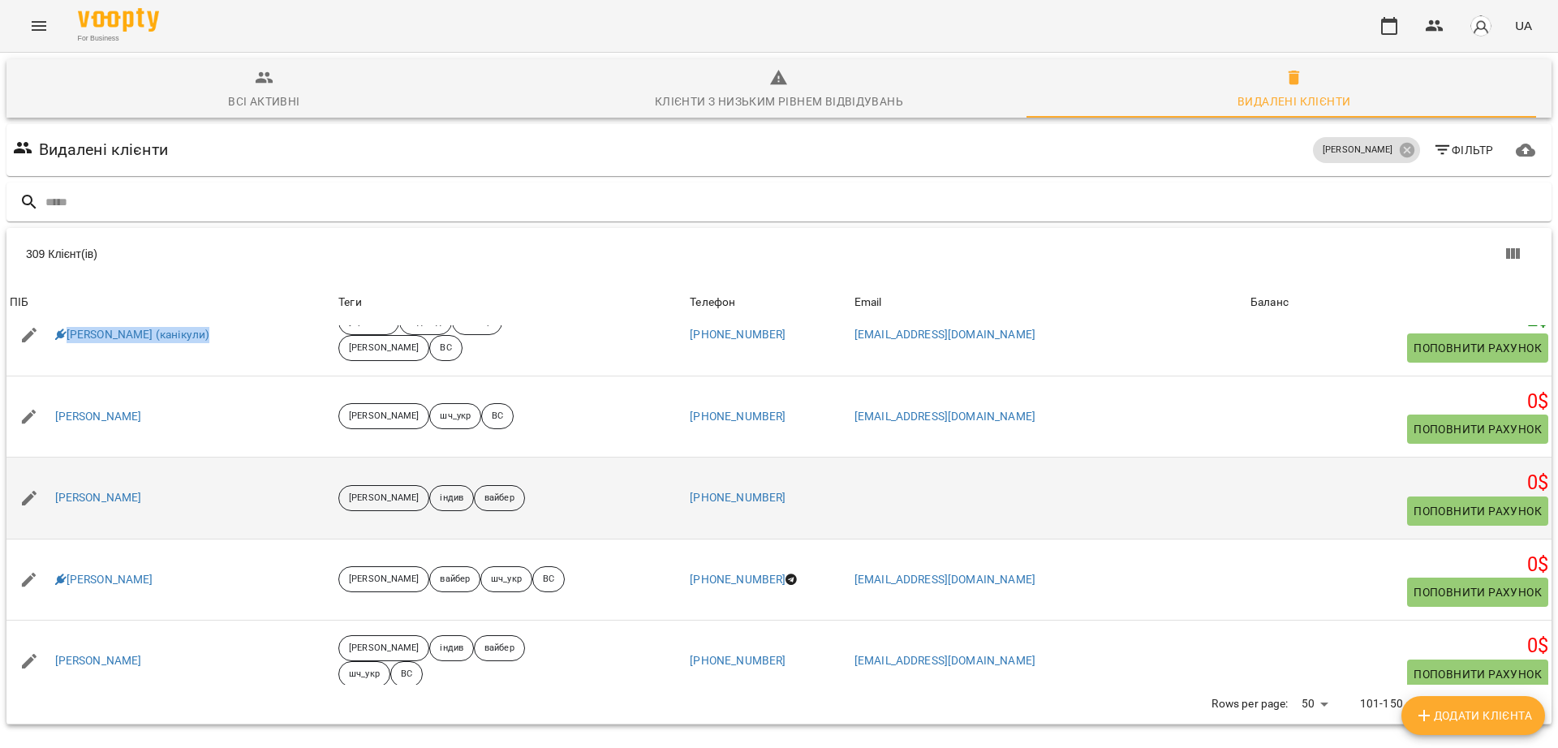
drag, startPoint x: 166, startPoint y: 424, endPoint x: 49, endPoint y: 440, distance: 117.0
click at [49, 475] on div "Емелія Білобородова" at bounding box center [170, 497] width 329 height 45
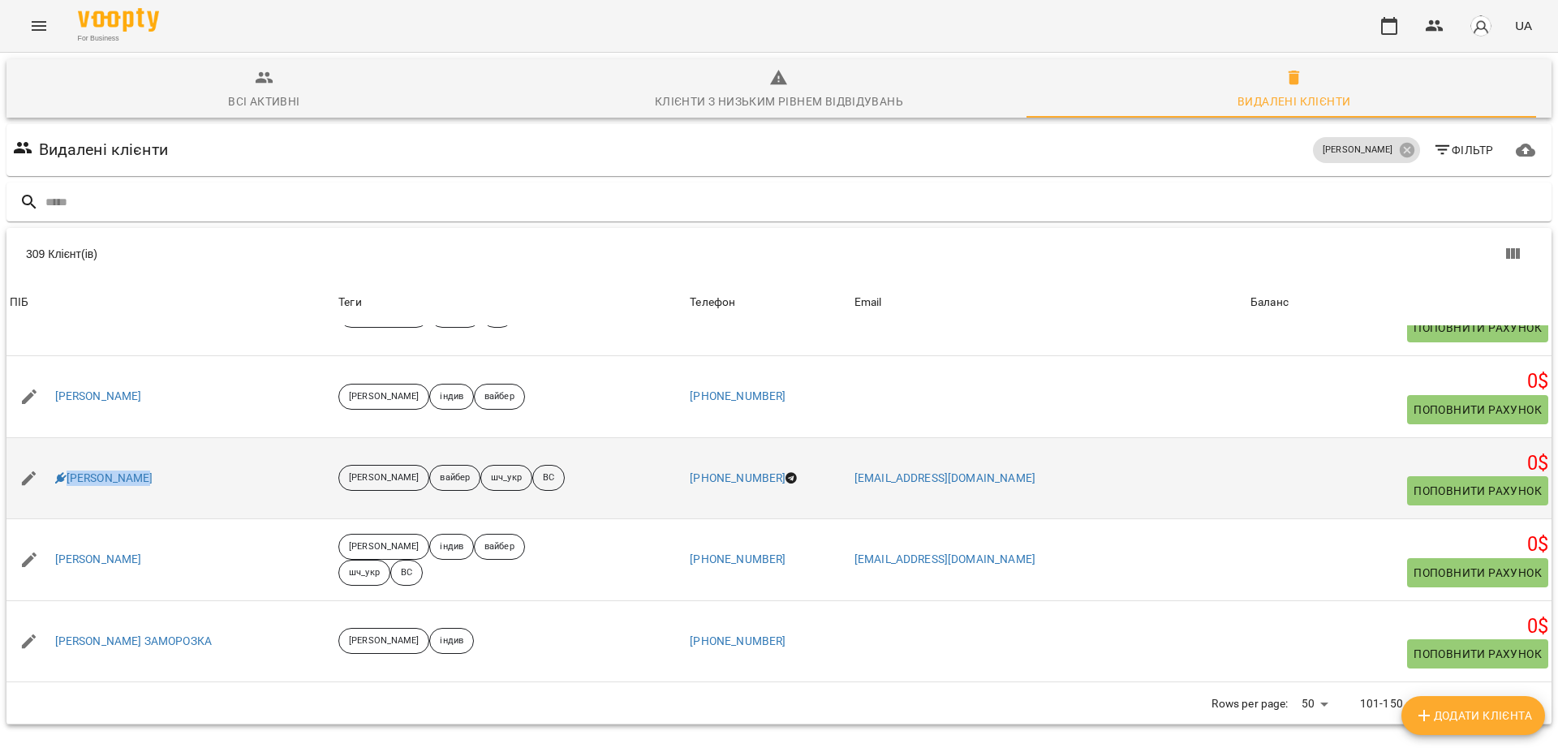
drag, startPoint x: 178, startPoint y: 420, endPoint x: 55, endPoint y: 418, distance: 122.5
click at [55, 456] on div "Емма Зайдель" at bounding box center [170, 478] width 329 height 45
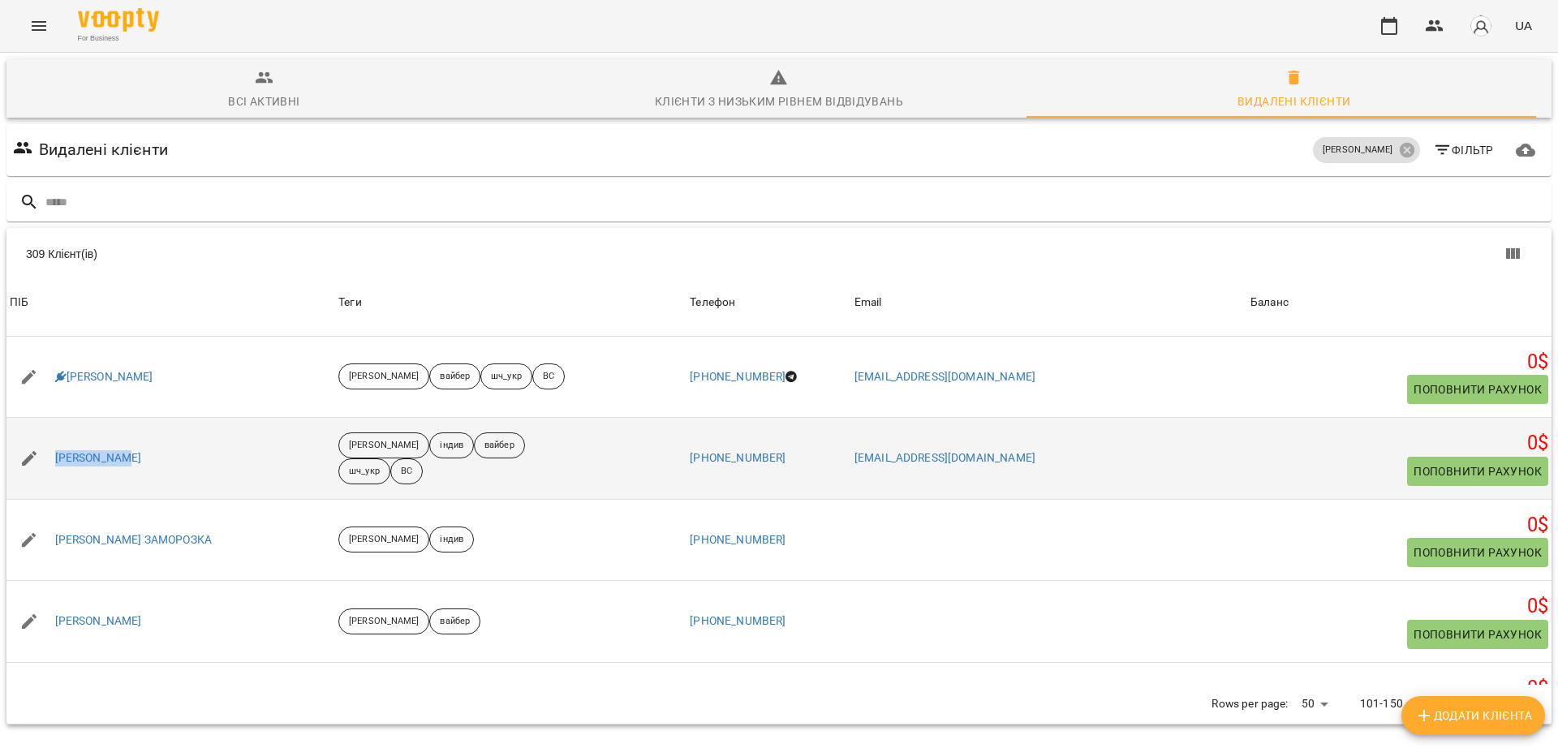
drag, startPoint x: 130, startPoint y: 387, endPoint x: 78, endPoint y: 362, distance: 57.7
click at [38, 436] on div "Ерік Деркач" at bounding box center [170, 458] width 329 height 45
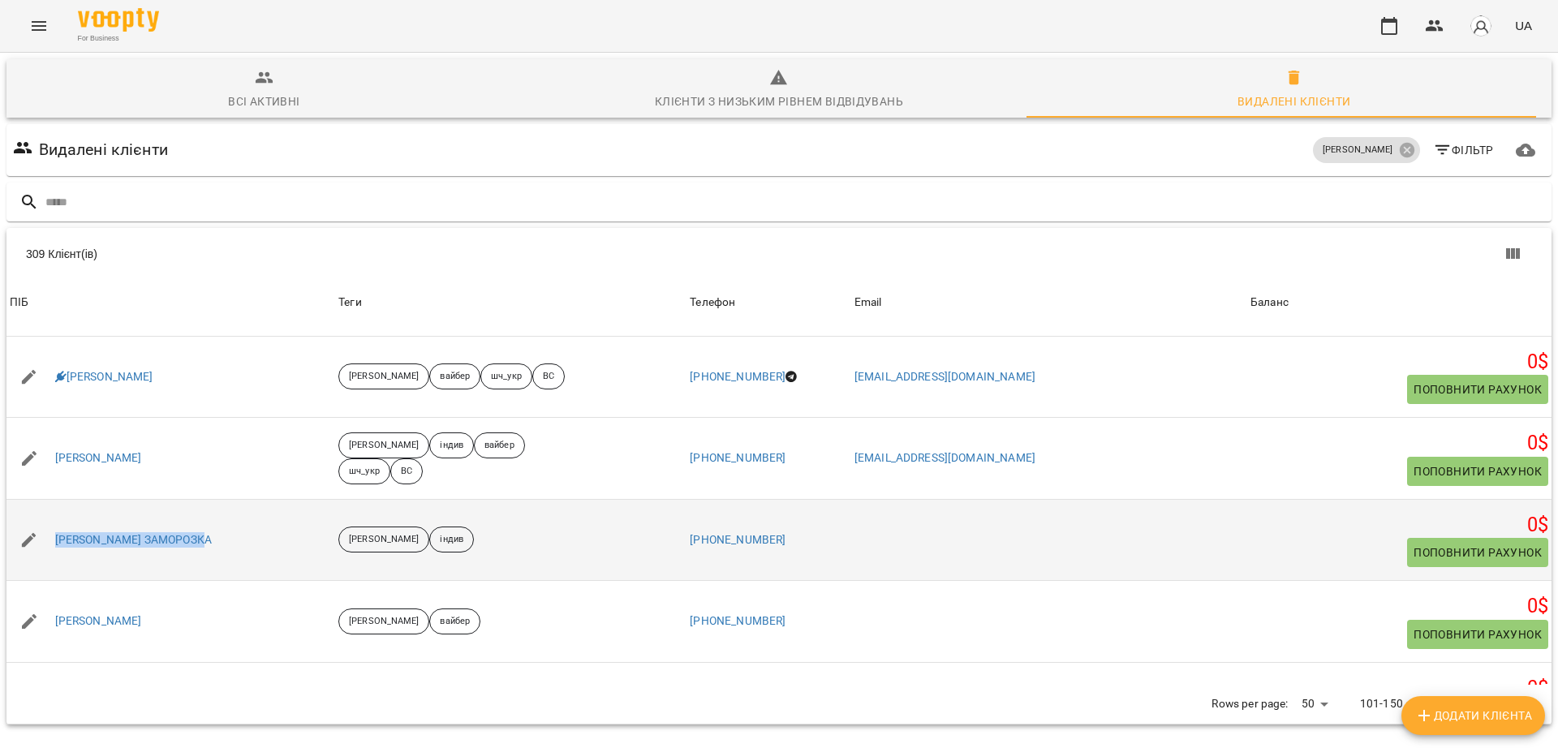
drag, startPoint x: 223, startPoint y: 458, endPoint x: 52, endPoint y: 465, distance: 171.3
click at [52, 518] on div "Жанет Граков ЗАМОРОЗКА" at bounding box center [170, 540] width 329 height 45
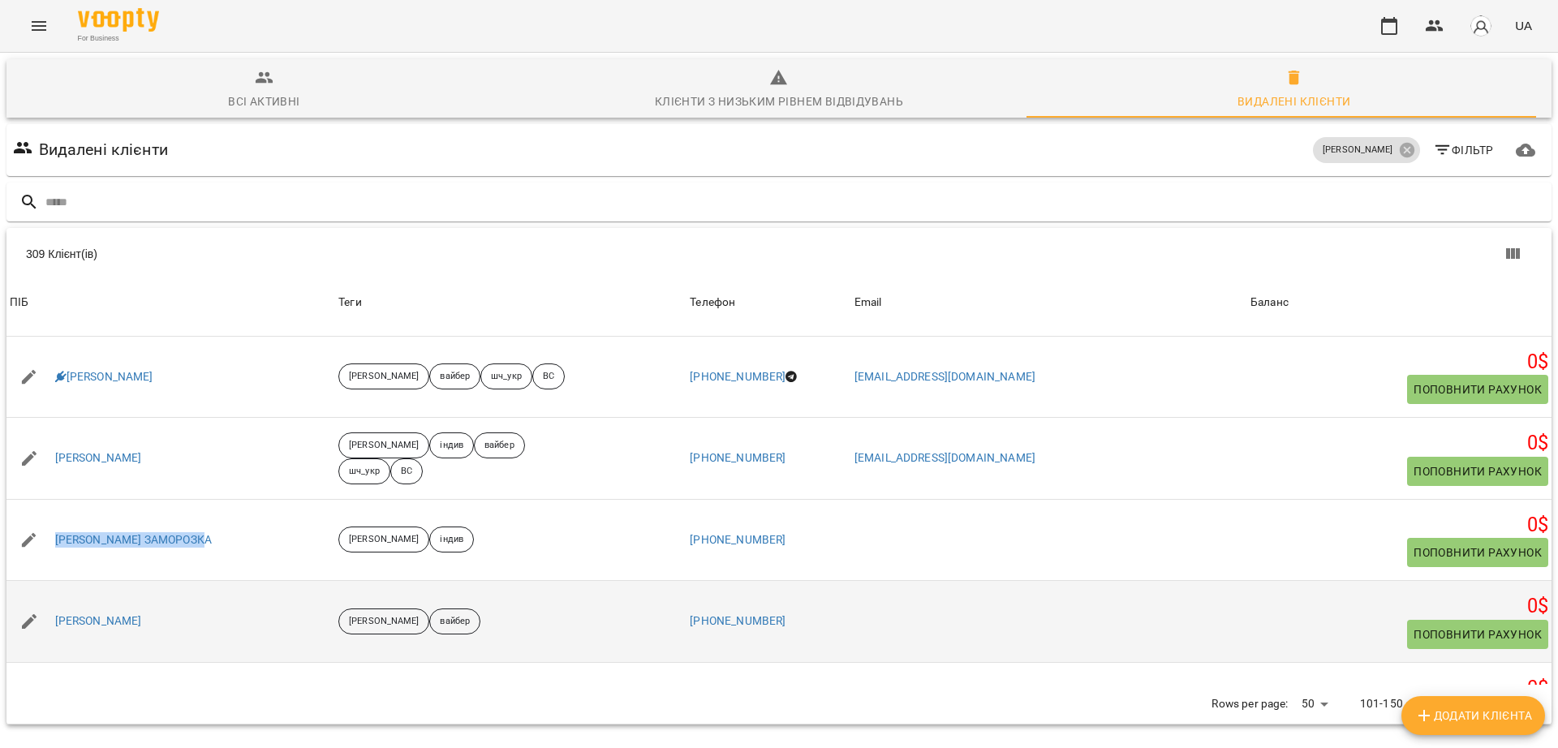
drag, startPoint x: 192, startPoint y: 549, endPoint x: 49, endPoint y: 547, distance: 142.8
click at [49, 599] on div "Журавльова Анастасія" at bounding box center [170, 621] width 329 height 45
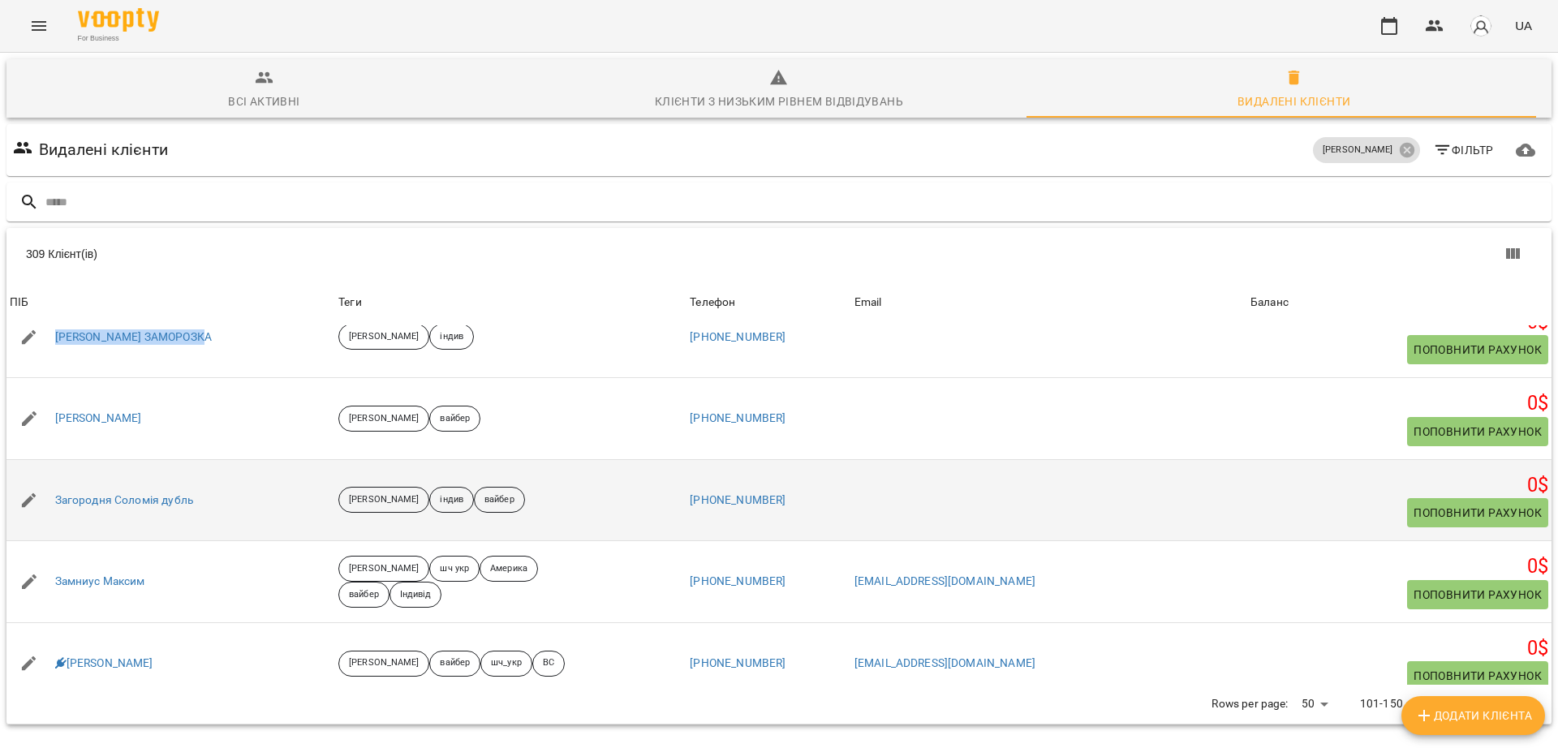
scroll to position [2332, 0]
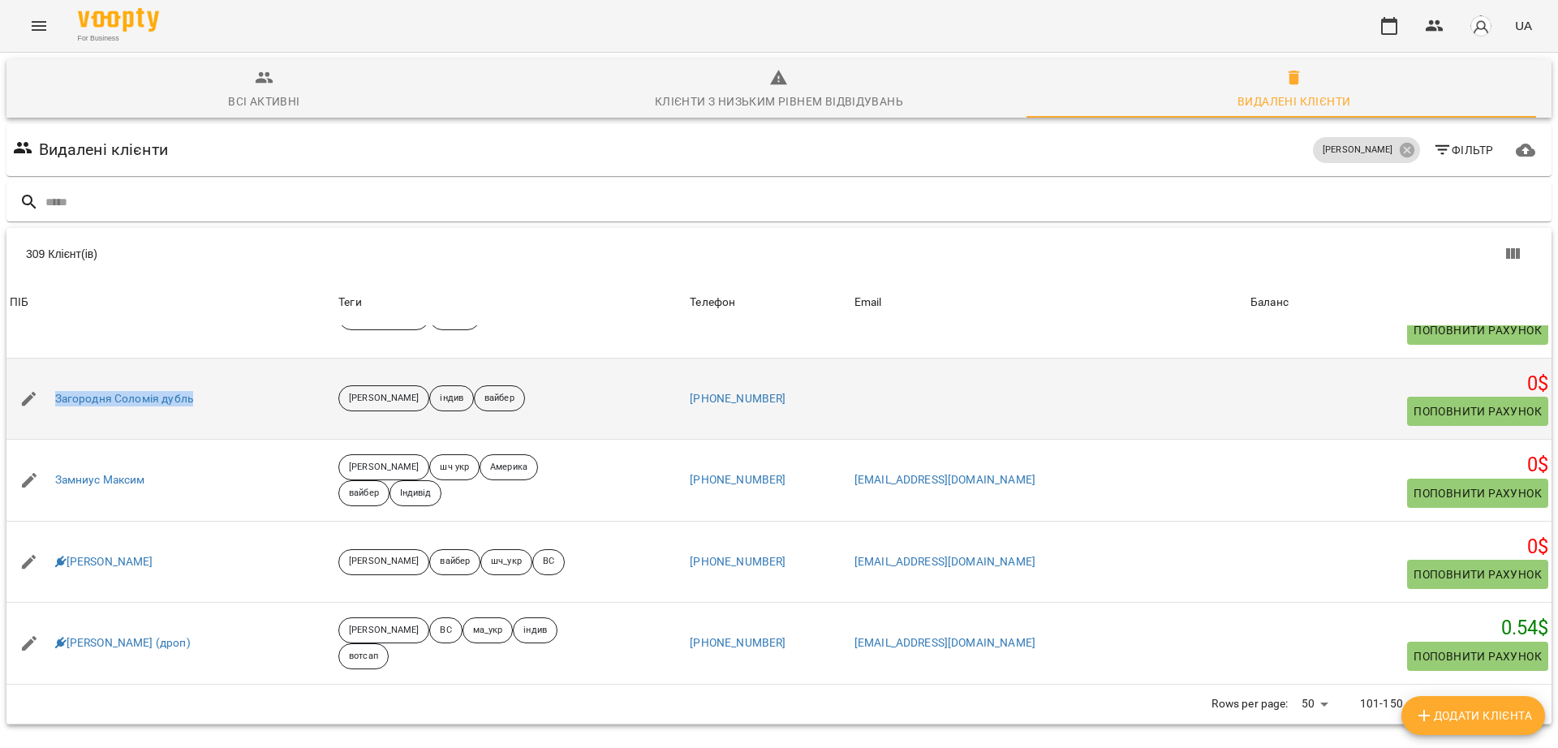
drag, startPoint x: 218, startPoint y: 330, endPoint x: 52, endPoint y: 337, distance: 166.5
click at [52, 376] on div "Загородня Соломія дубль" at bounding box center [170, 398] width 329 height 45
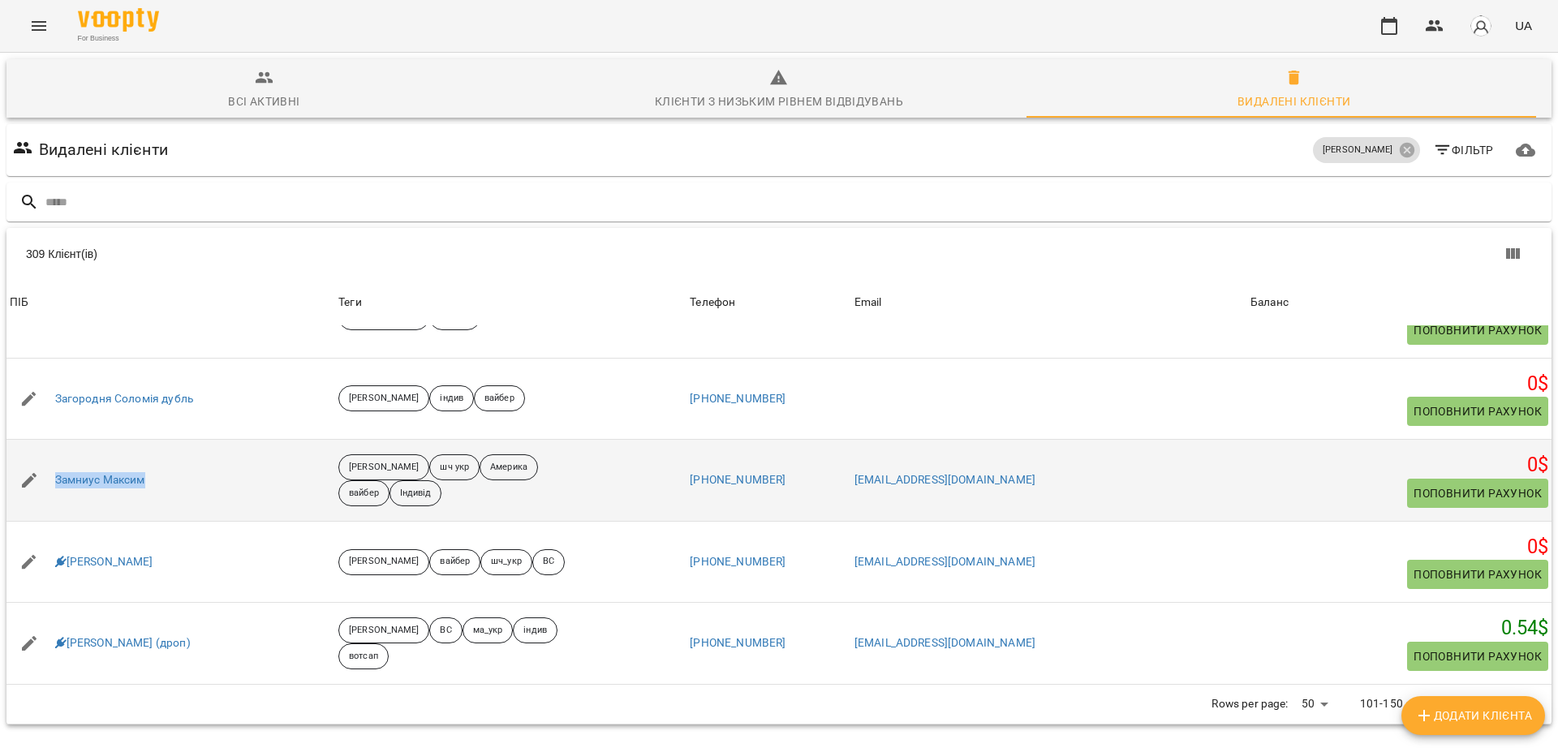
drag, startPoint x: 194, startPoint y: 403, endPoint x: 54, endPoint y: 418, distance: 140.3
click at [54, 458] on div "Замниус Максим" at bounding box center [170, 480] width 329 height 45
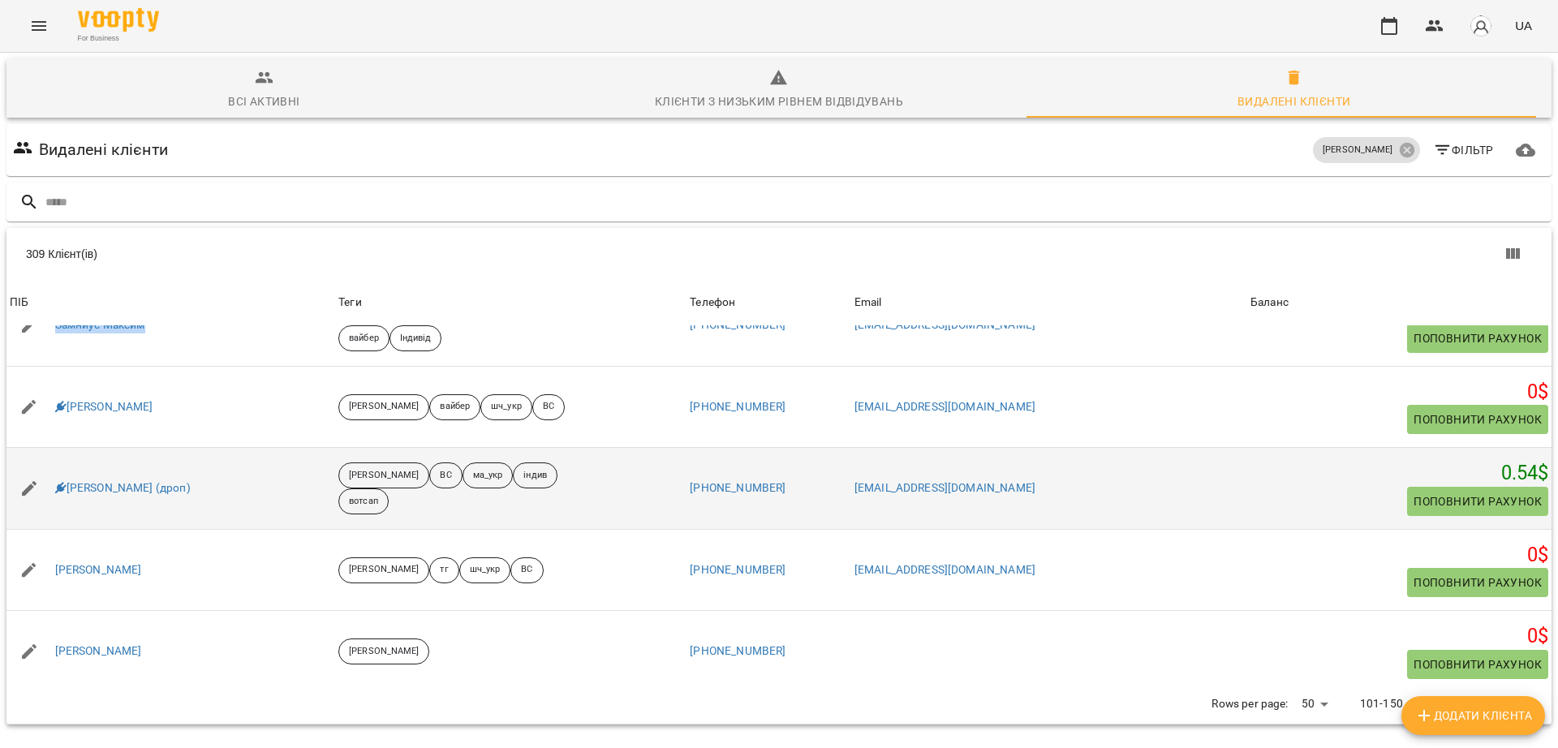
scroll to position [2535, 0]
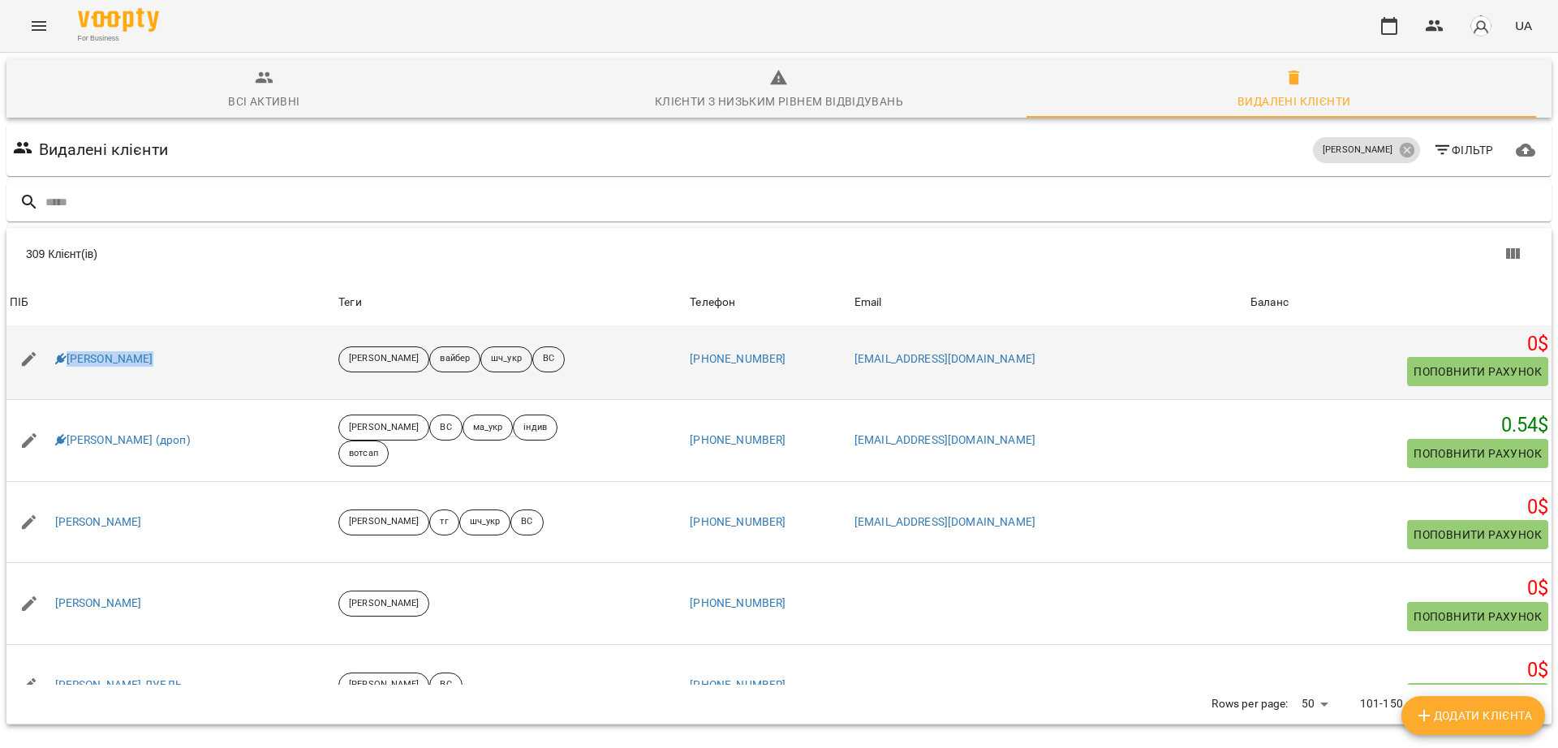
drag, startPoint x: 105, startPoint y: 290, endPoint x: 63, endPoint y: 302, distance: 42.9
click at [63, 337] on div "Захар Василюк" at bounding box center [170, 359] width 329 height 45
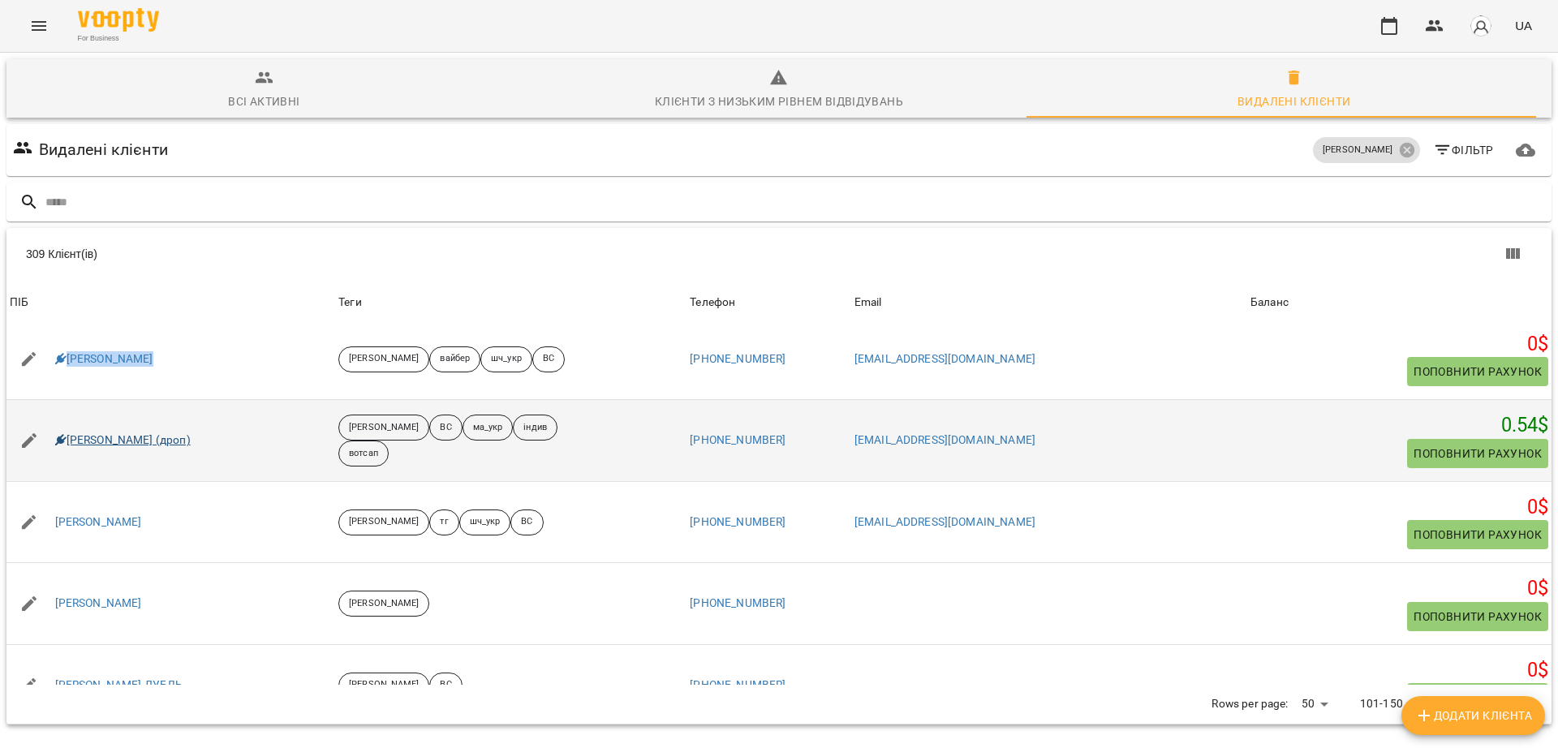
drag, startPoint x: 209, startPoint y: 372, endPoint x: 67, endPoint y: 364, distance: 143.0
click at [67, 418] on div "Захарій Іванічик (дроп)" at bounding box center [170, 440] width 329 height 45
click at [157, 432] on link "Захарій Іванічик (дроп)" at bounding box center [122, 440] width 135 height 16
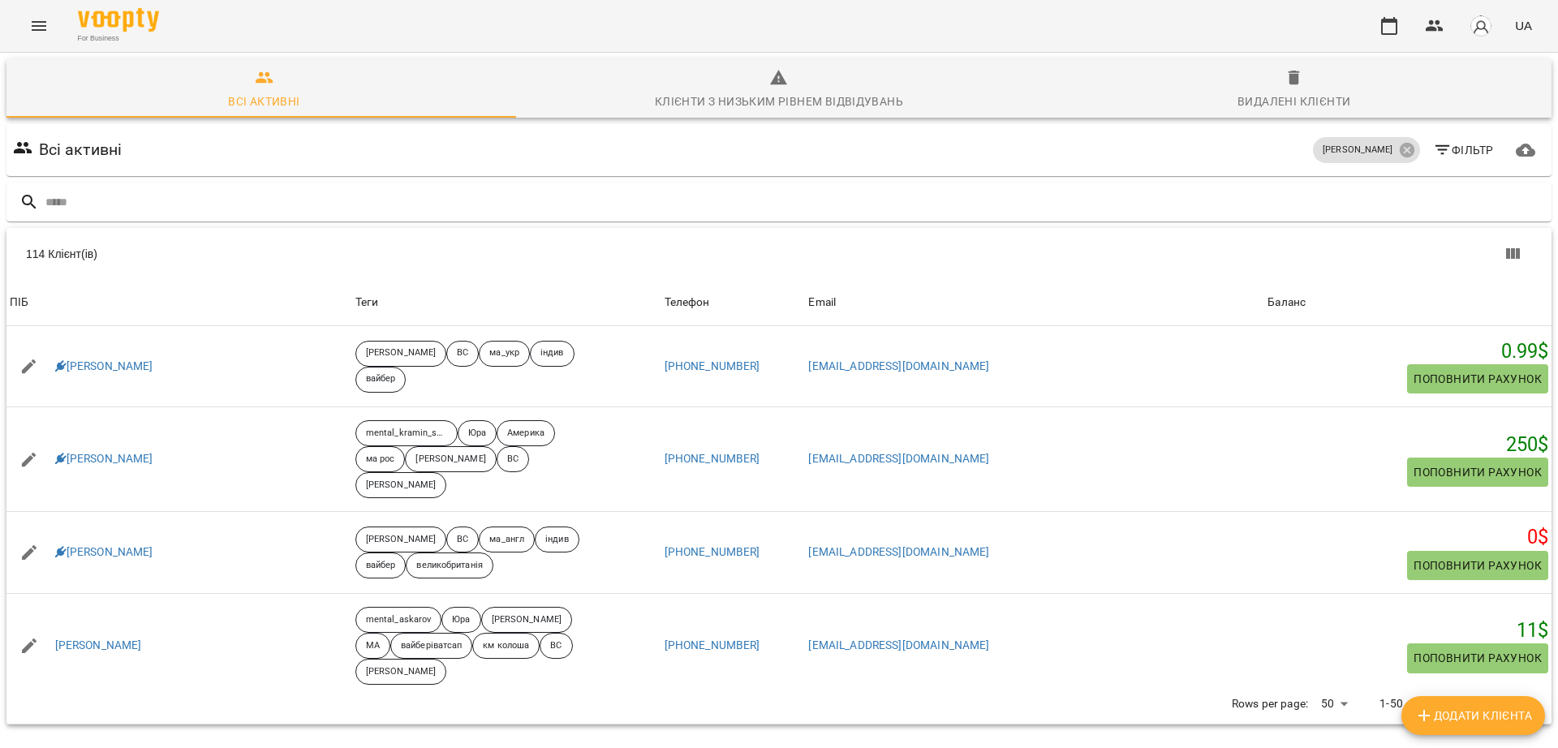
click at [1291, 75] on span "Видалені клієнти" at bounding box center [1294, 90] width 496 height 44
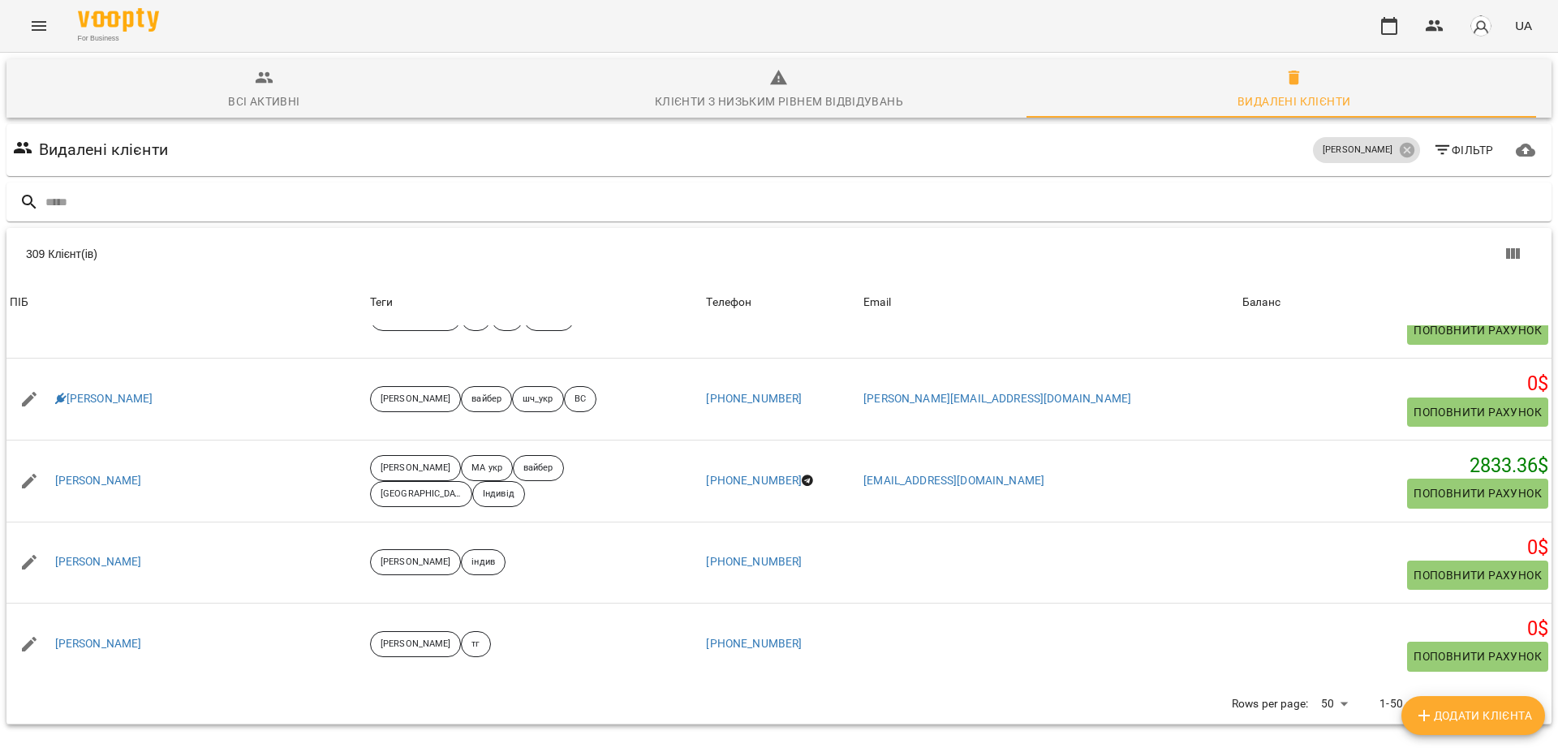
scroll to position [71, 0]
click at [1503, 694] on icon "Next Page" at bounding box center [1512, 703] width 19 height 19
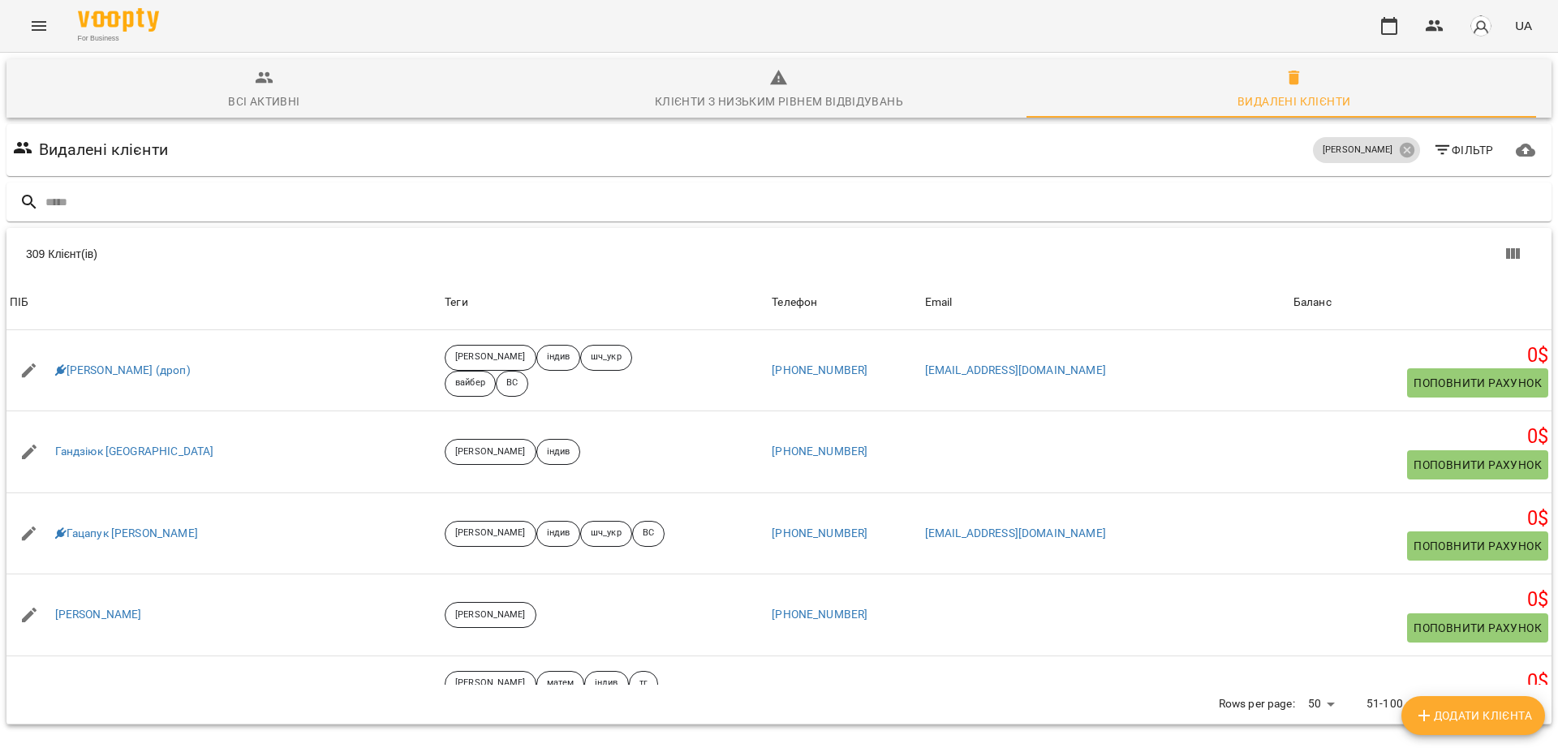
scroll to position [3448, 0]
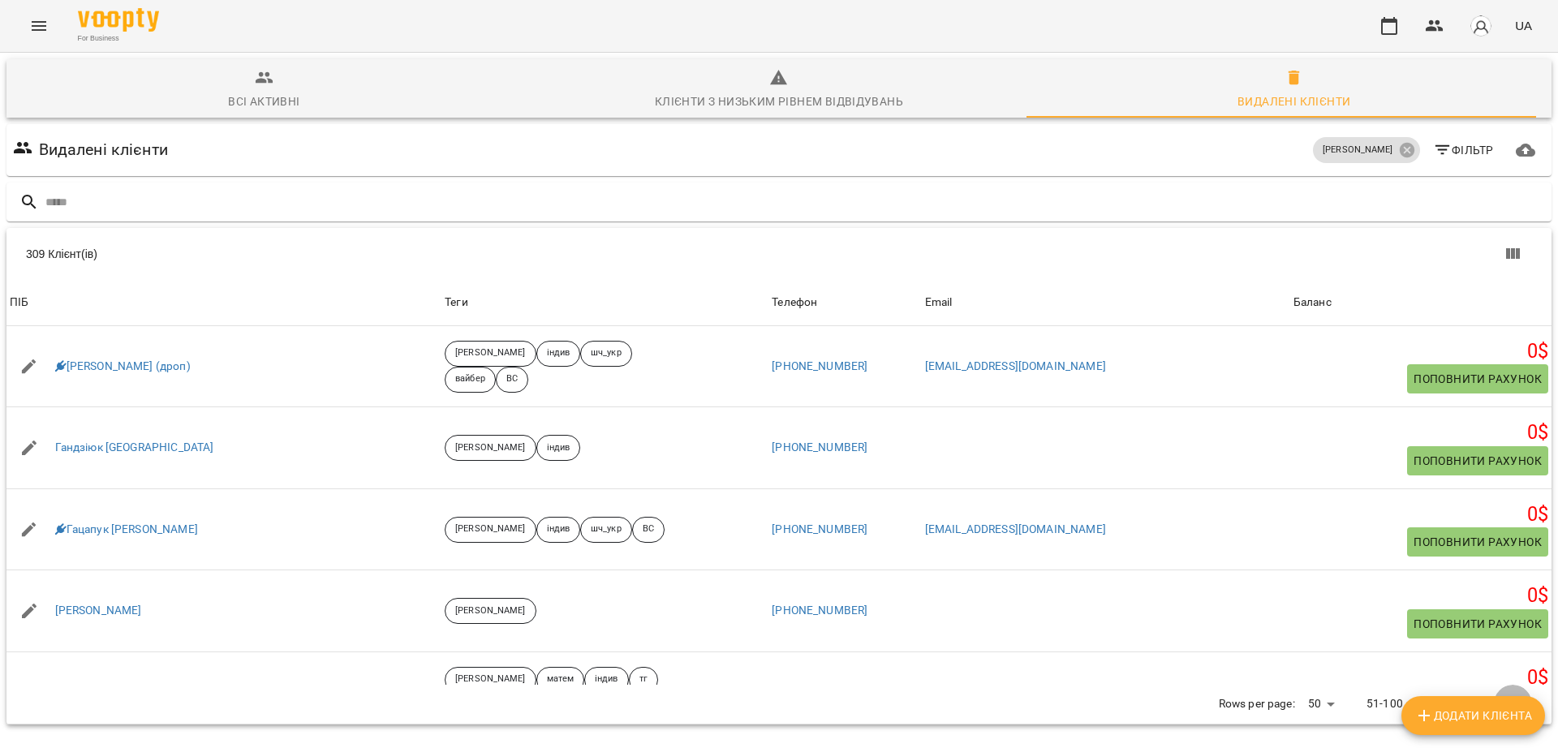
click at [1507, 685] on button "Next Page" at bounding box center [1512, 704] width 39 height 39
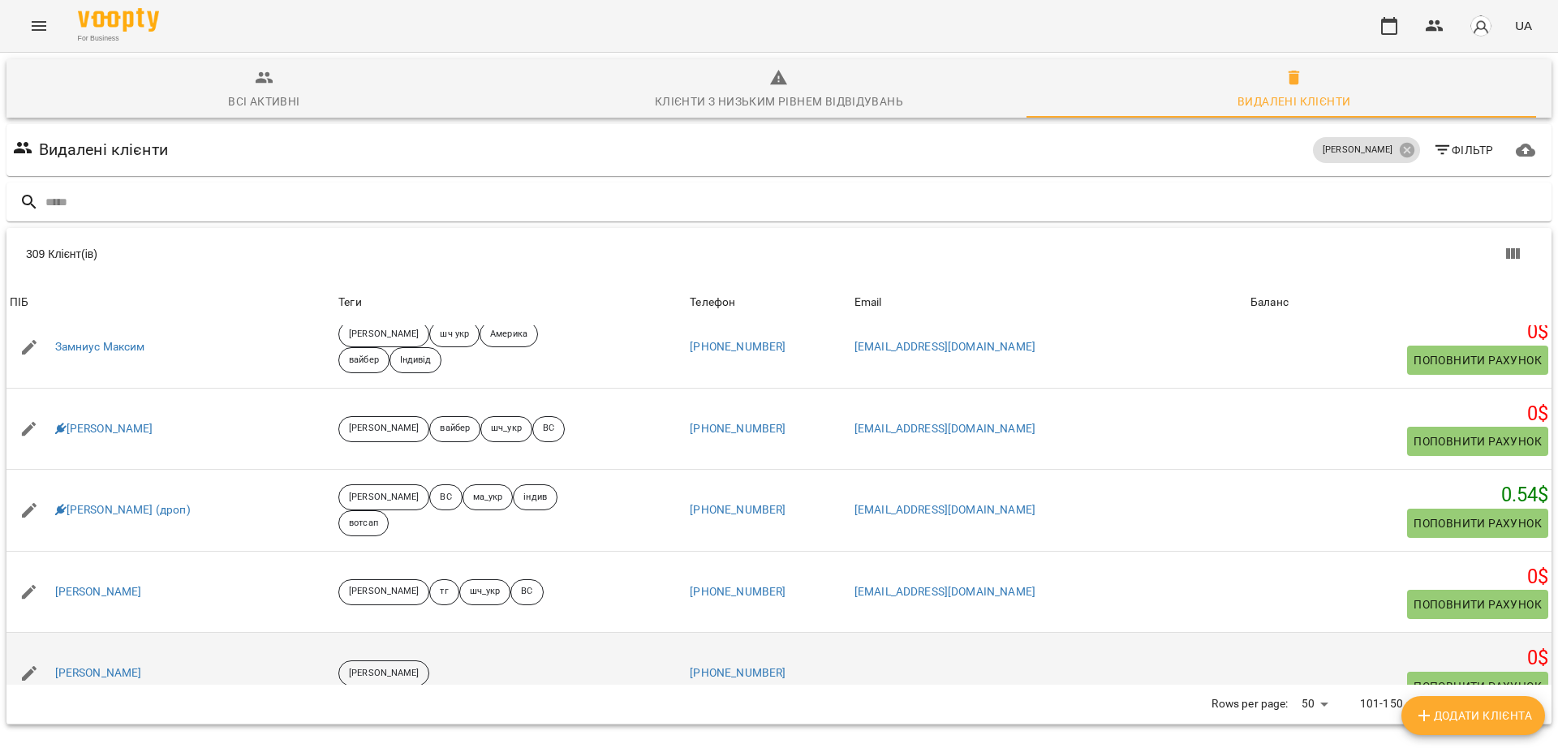
scroll to position [2513, 0]
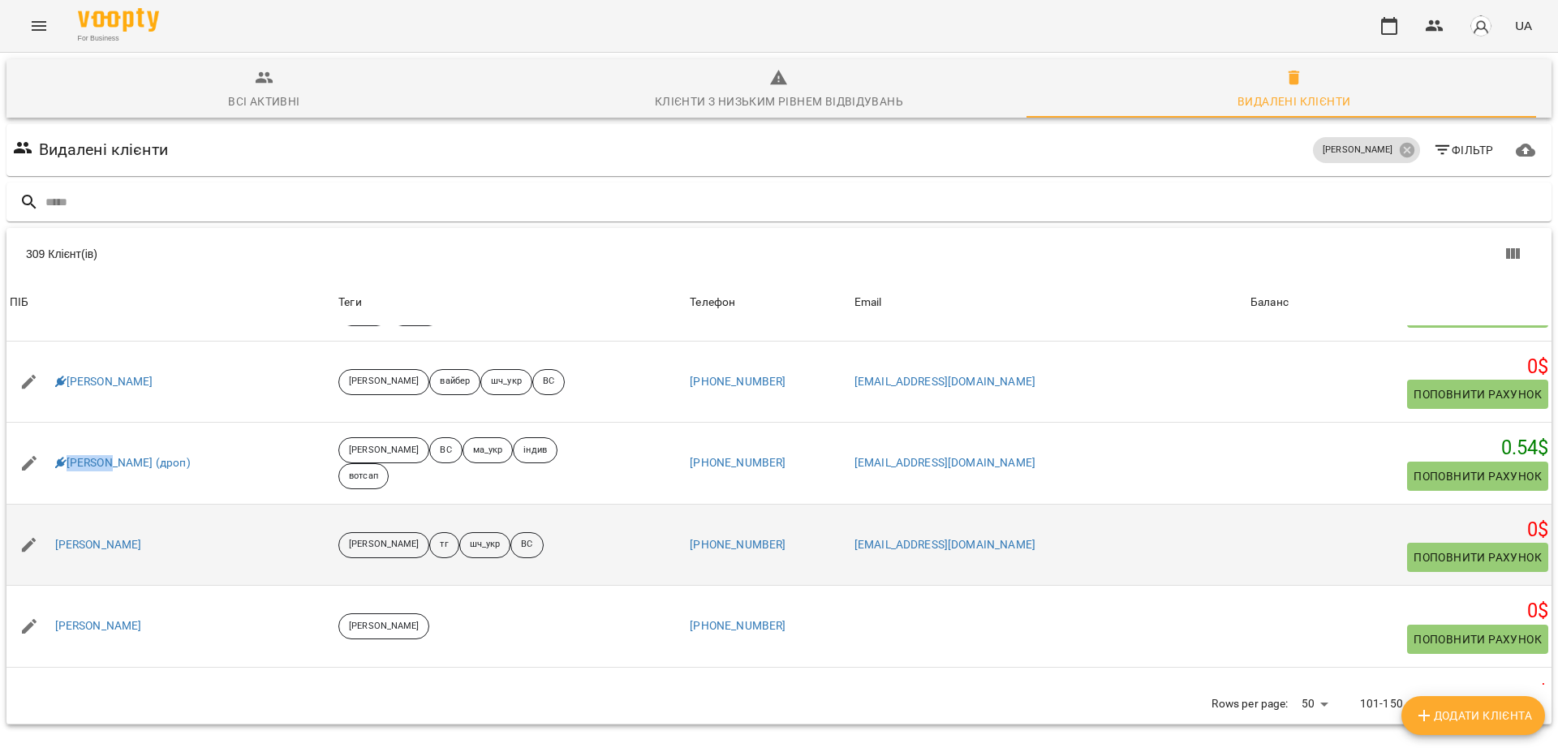
drag, startPoint x: 176, startPoint y: 480, endPoint x: 43, endPoint y: 487, distance: 133.2
click at [43, 522] on div "Зеленецька Кіра" at bounding box center [170, 544] width 329 height 45
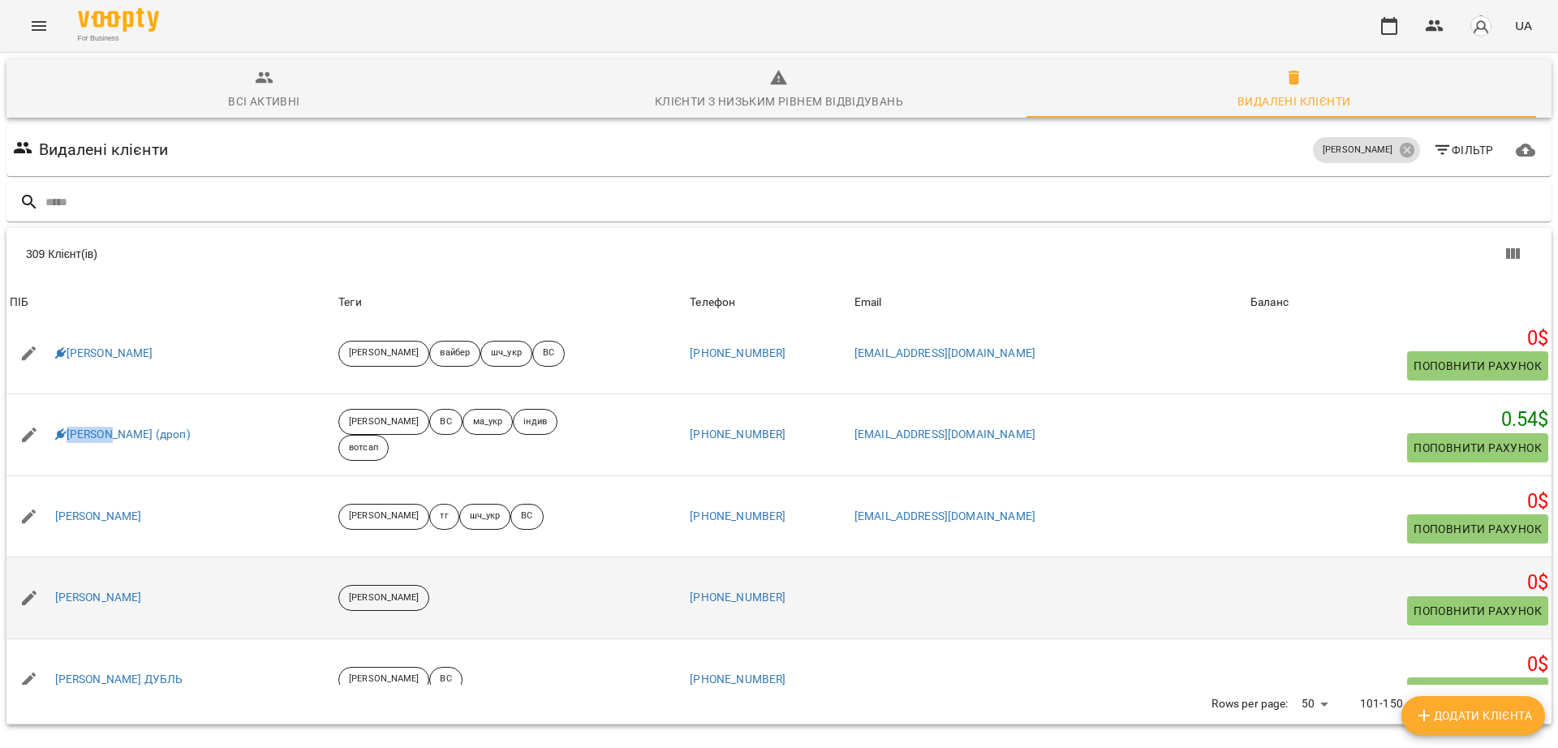
scroll to position [2614, 0]
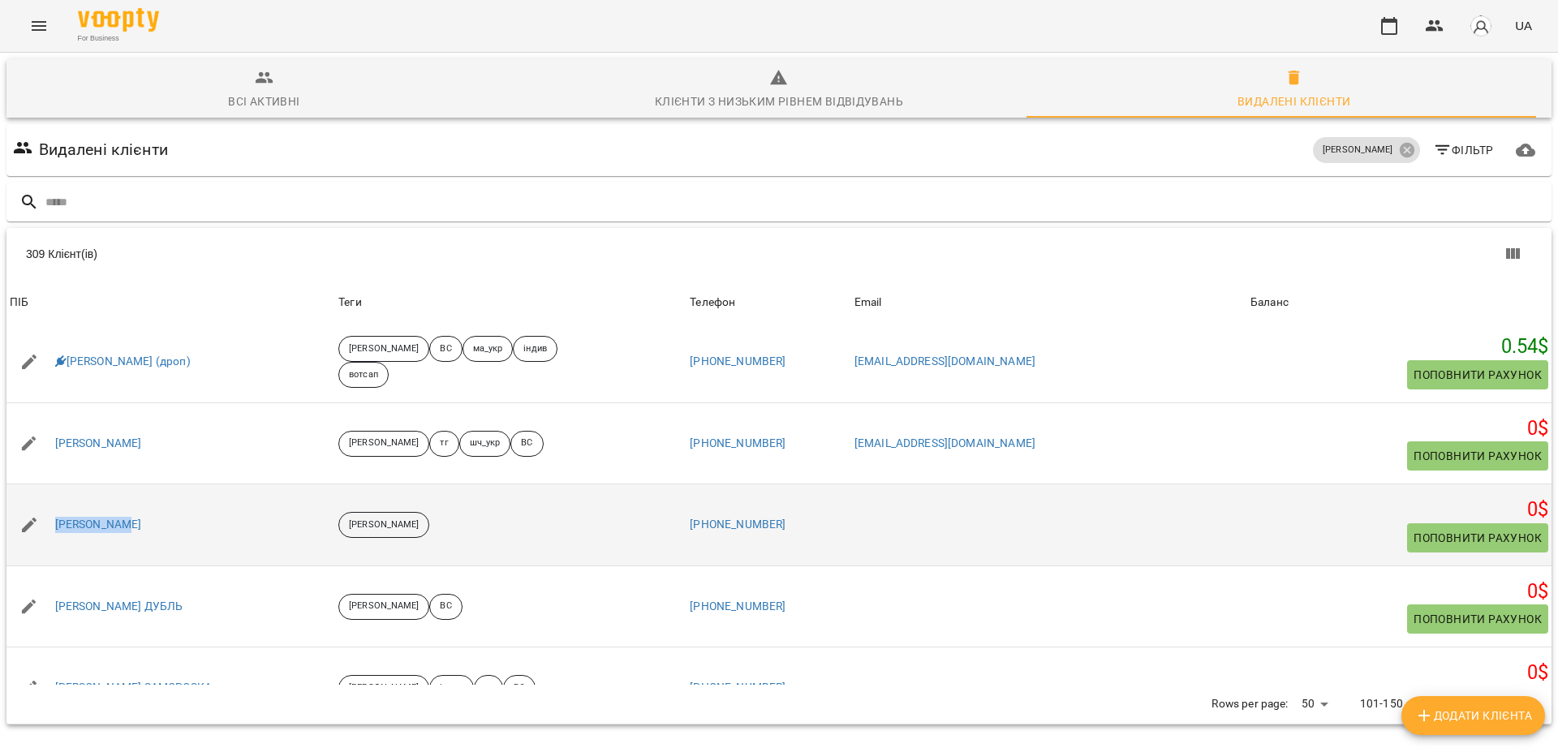
drag, startPoint x: 135, startPoint y: 455, endPoint x: 58, endPoint y: 442, distance: 79.0
click at [58, 502] on div "Злата Бойко" at bounding box center [170, 524] width 329 height 45
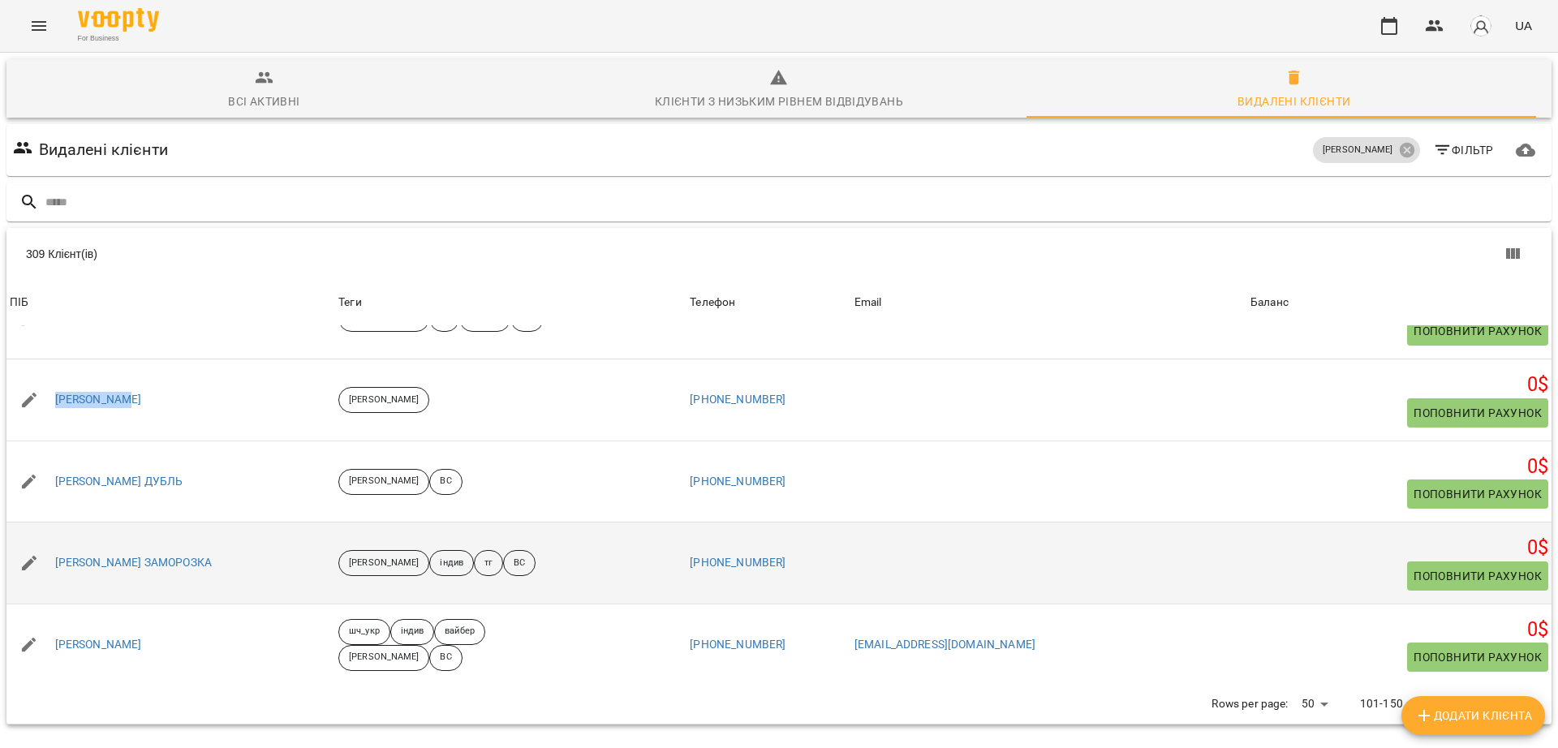
scroll to position [2817, 0]
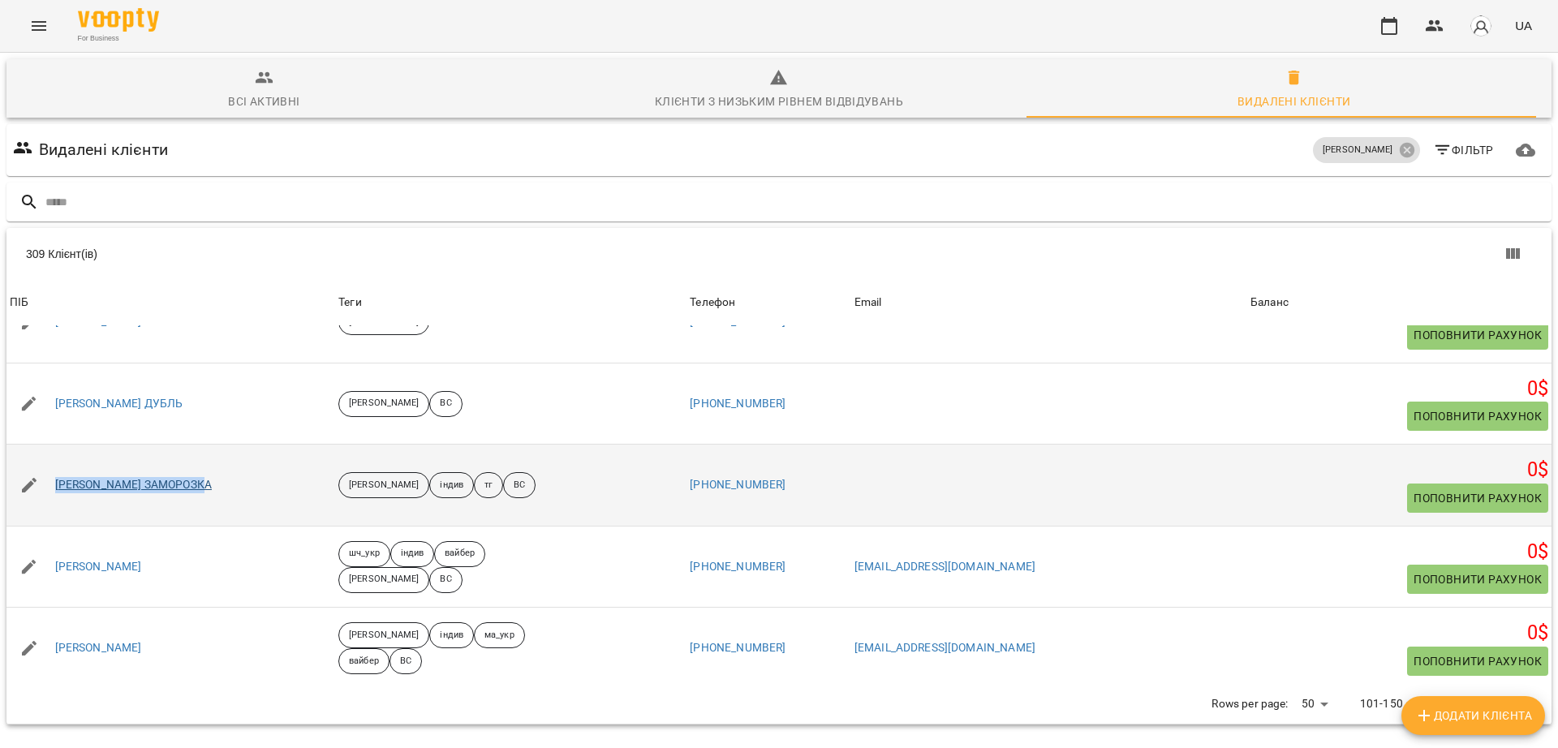
drag, startPoint x: 221, startPoint y: 415, endPoint x: 56, endPoint y: 420, distance: 165.6
click at [53, 462] on div "Злата Костюк ЗАМОРОЗКА" at bounding box center [170, 484] width 329 height 45
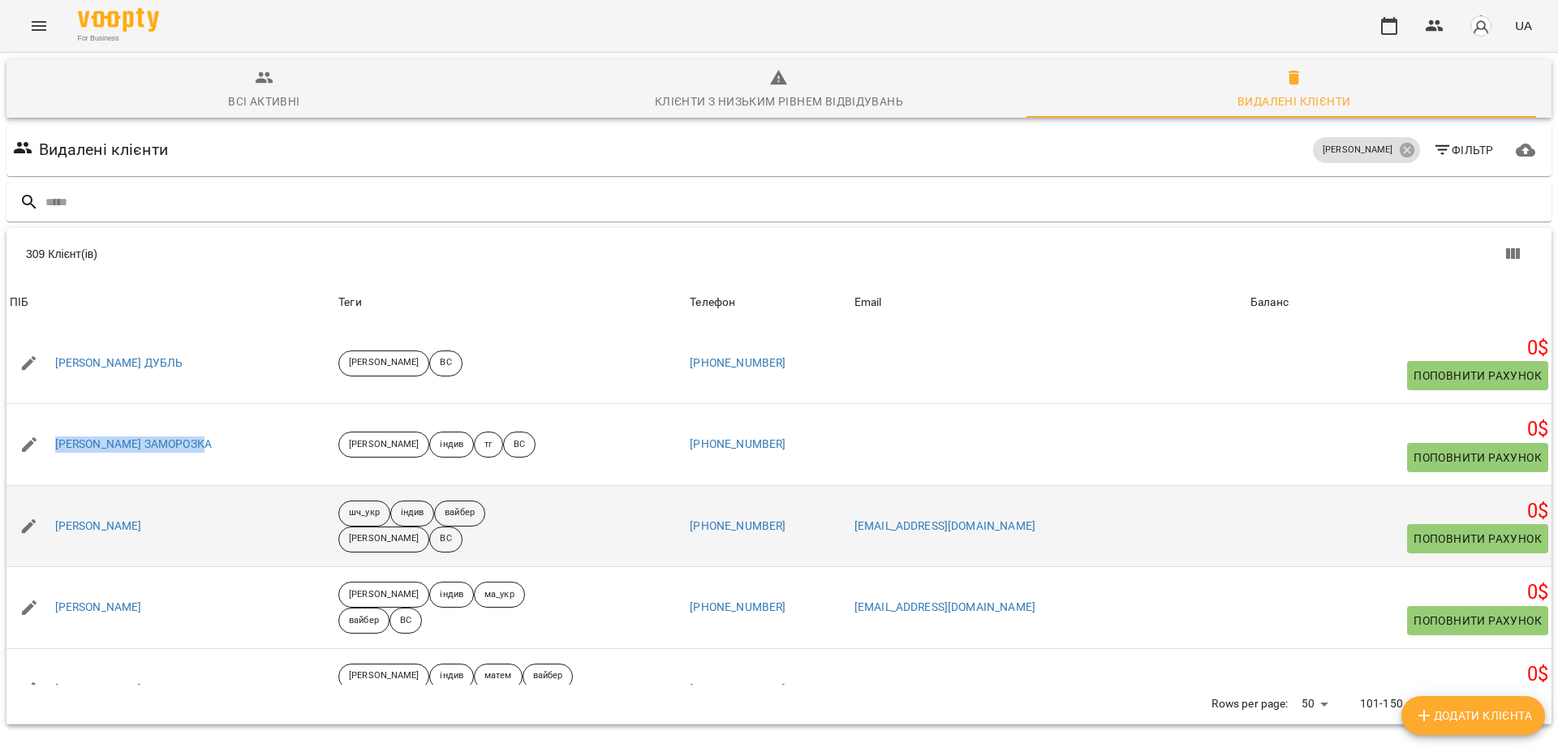
scroll to position [2918, 0]
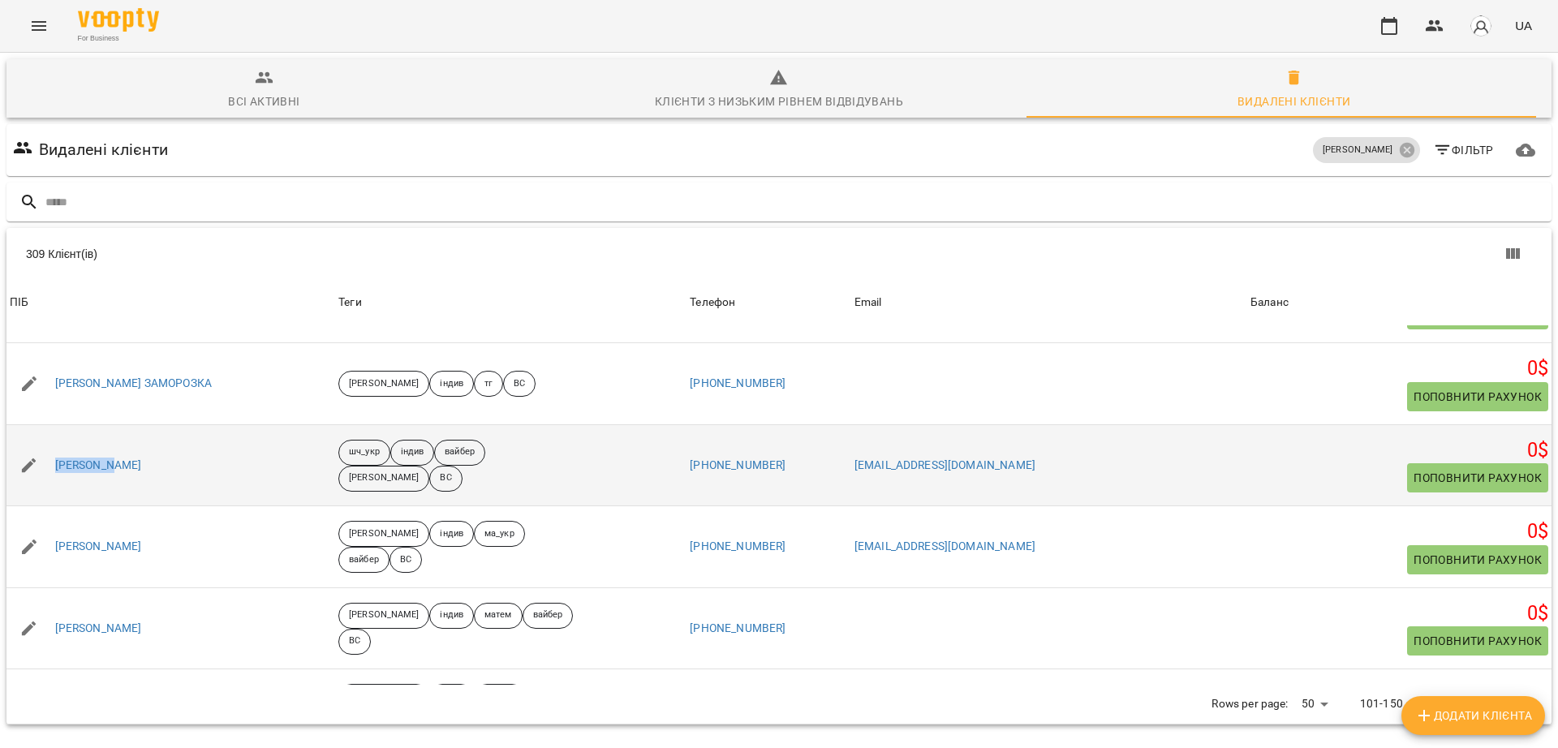
drag, startPoint x: 132, startPoint y: 408, endPoint x: 56, endPoint y: 414, distance: 76.5
click at [56, 443] on div "Зоя Рижов" at bounding box center [170, 465] width 329 height 45
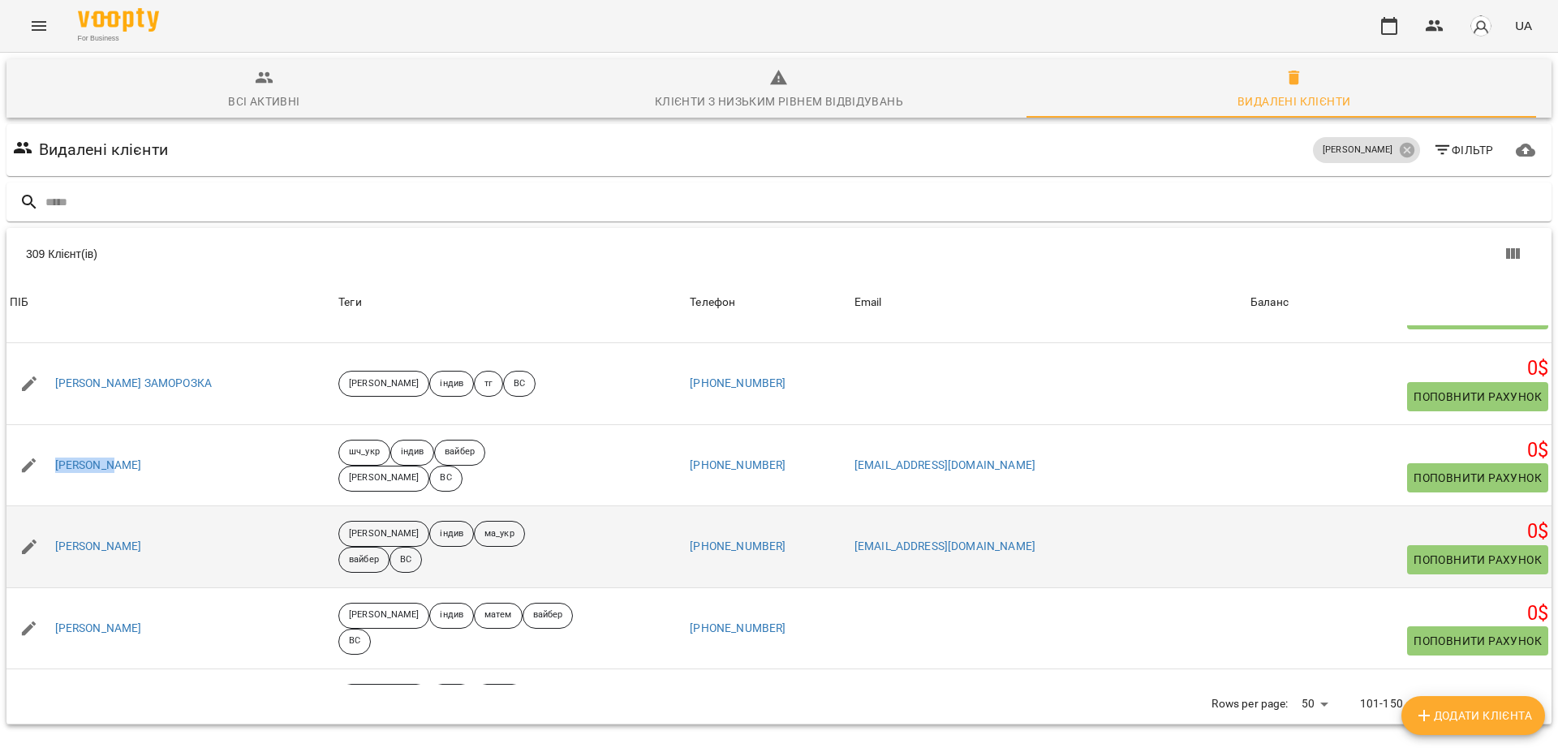
drag, startPoint x: 171, startPoint y: 473, endPoint x: 40, endPoint y: 484, distance: 131.9
click at [40, 524] on div "Зімоха Евеліна" at bounding box center [170, 546] width 329 height 45
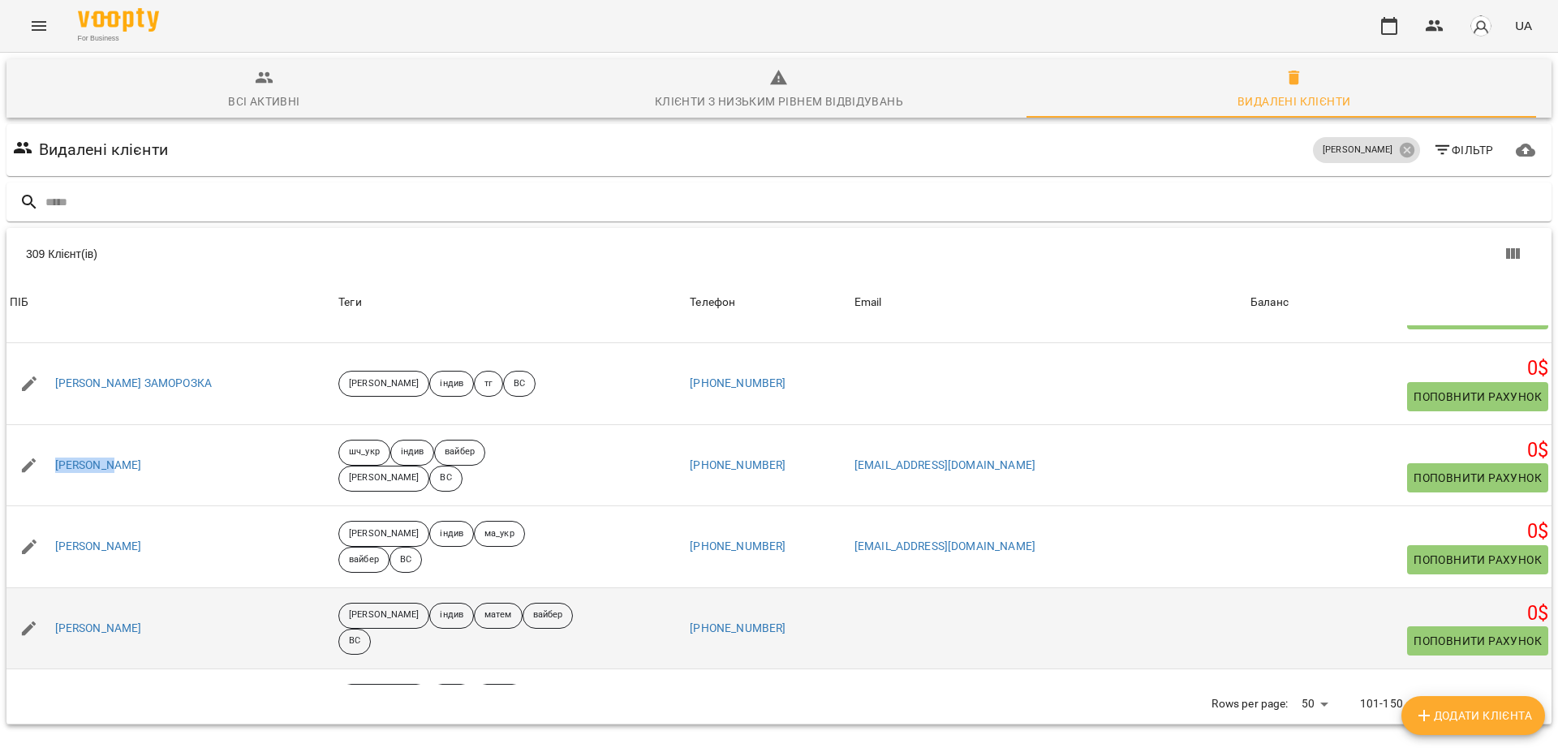
drag, startPoint x: 153, startPoint y: 552, endPoint x: 47, endPoint y: 570, distance: 107.8
click at [47, 606] on div "Зімоха Евеліна" at bounding box center [170, 628] width 329 height 45
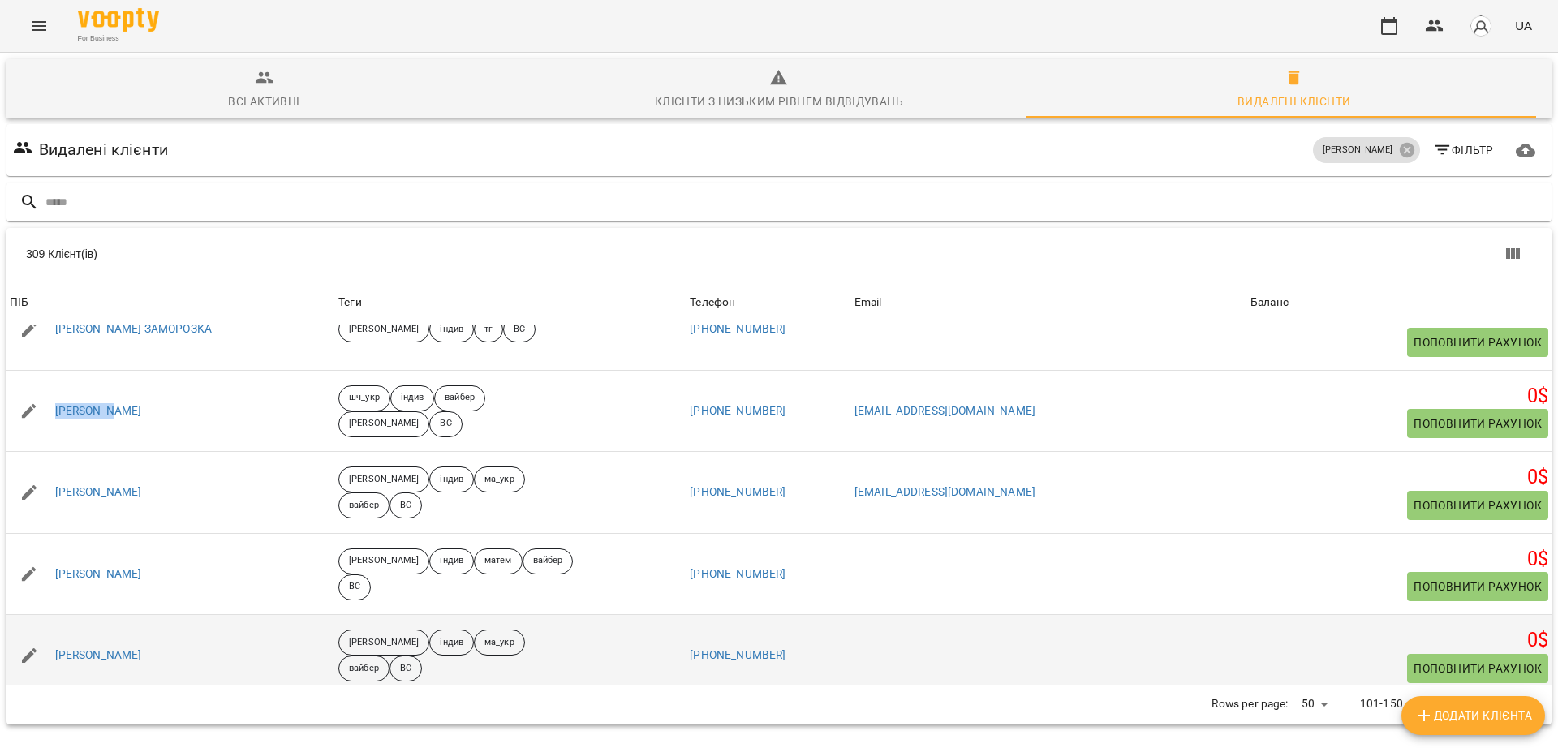
scroll to position [3020, 0]
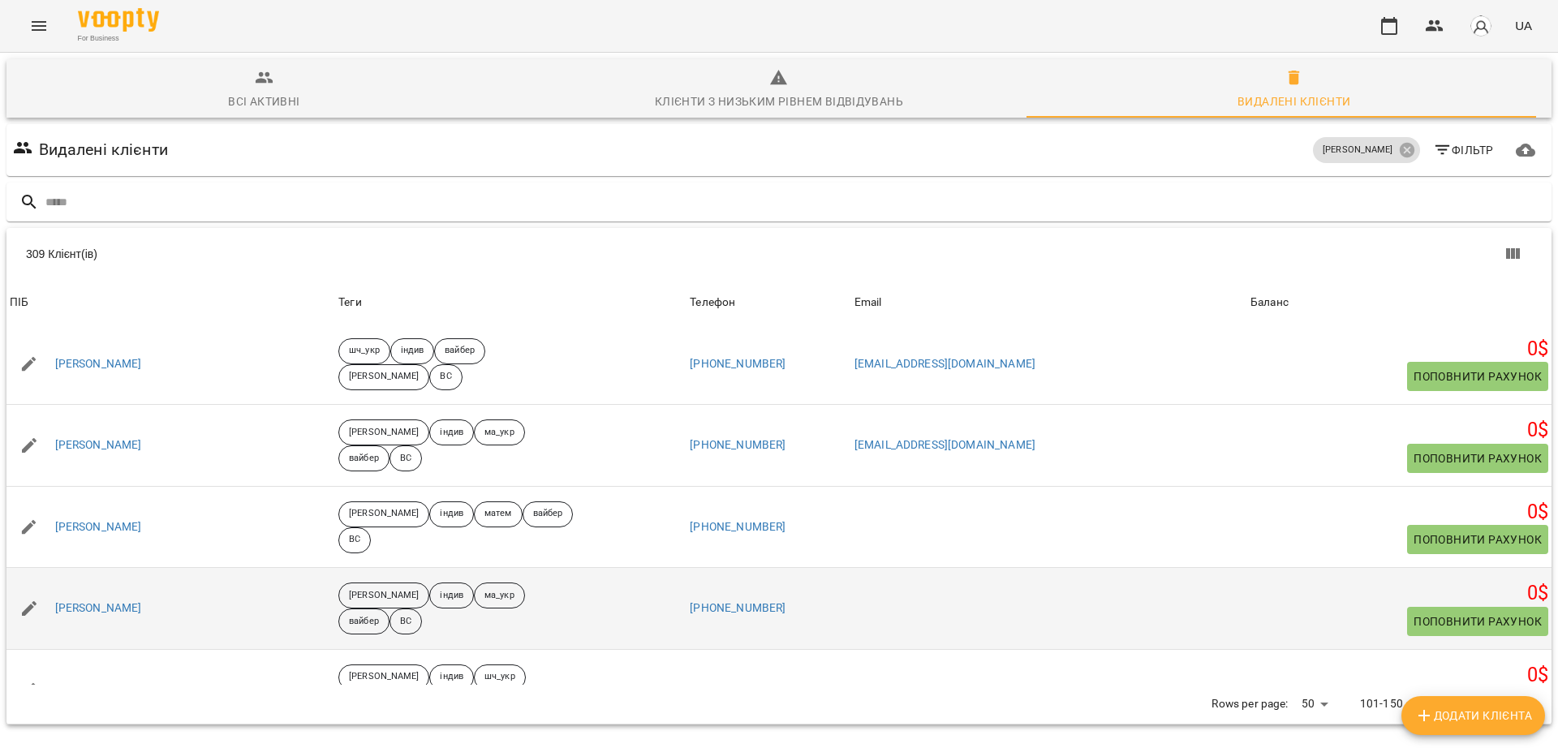
click at [143, 586] on div "Зімоха Емілія" at bounding box center [170, 608] width 329 height 45
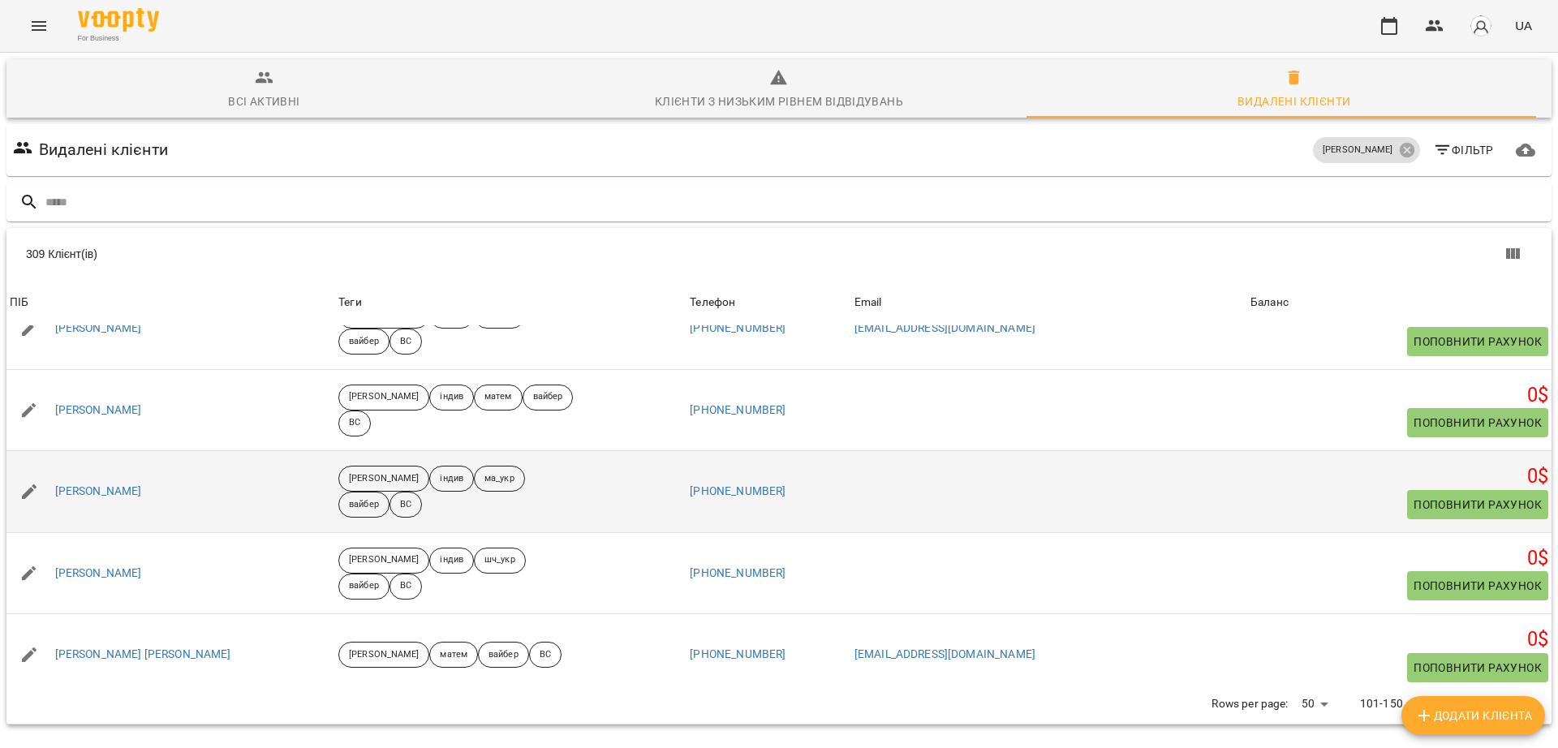
scroll to position [3222, 0]
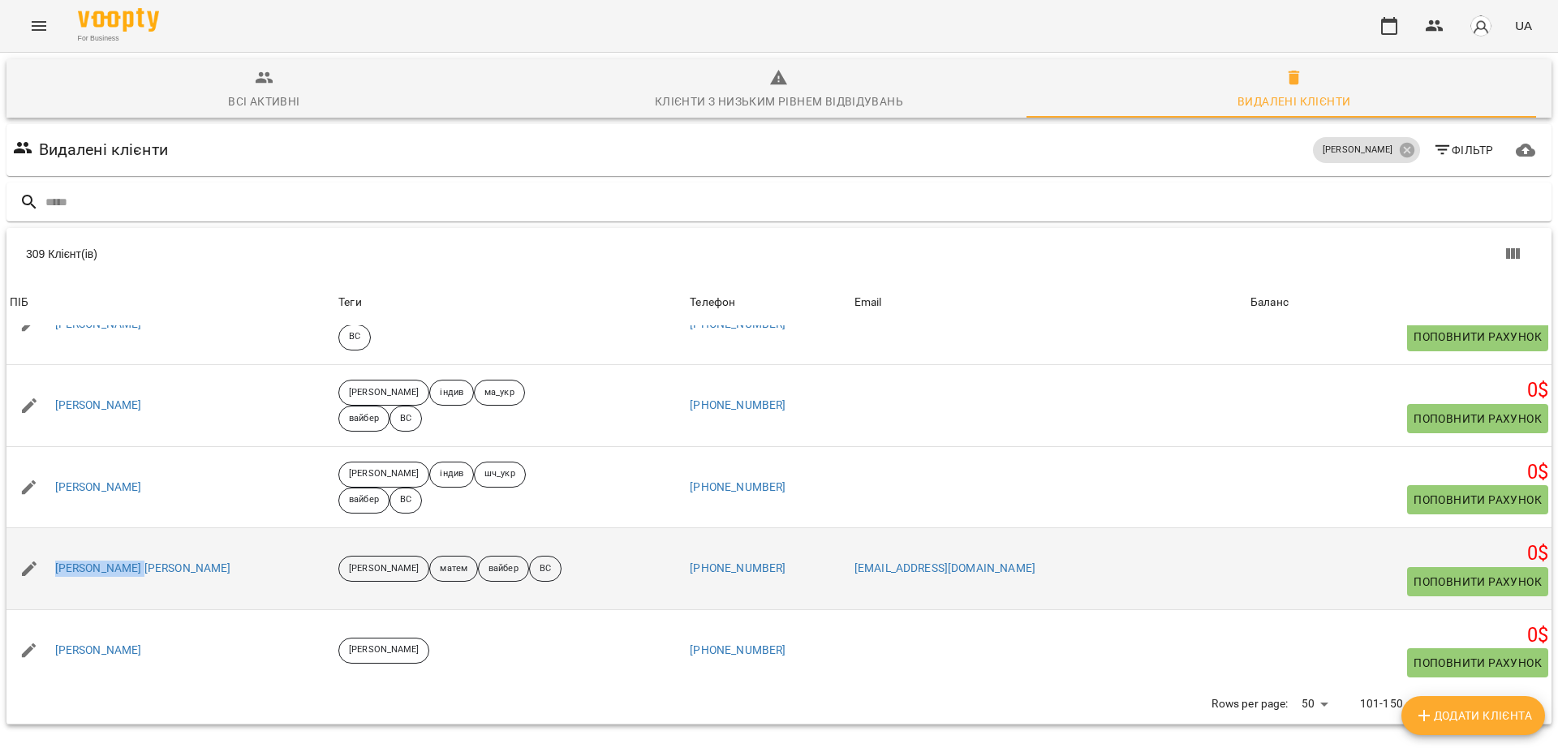
drag, startPoint x: 79, startPoint y: 509, endPoint x: 41, endPoint y: 503, distance: 38.6
click at [41, 546] on div "Карп'як Оленка" at bounding box center [170, 568] width 329 height 45
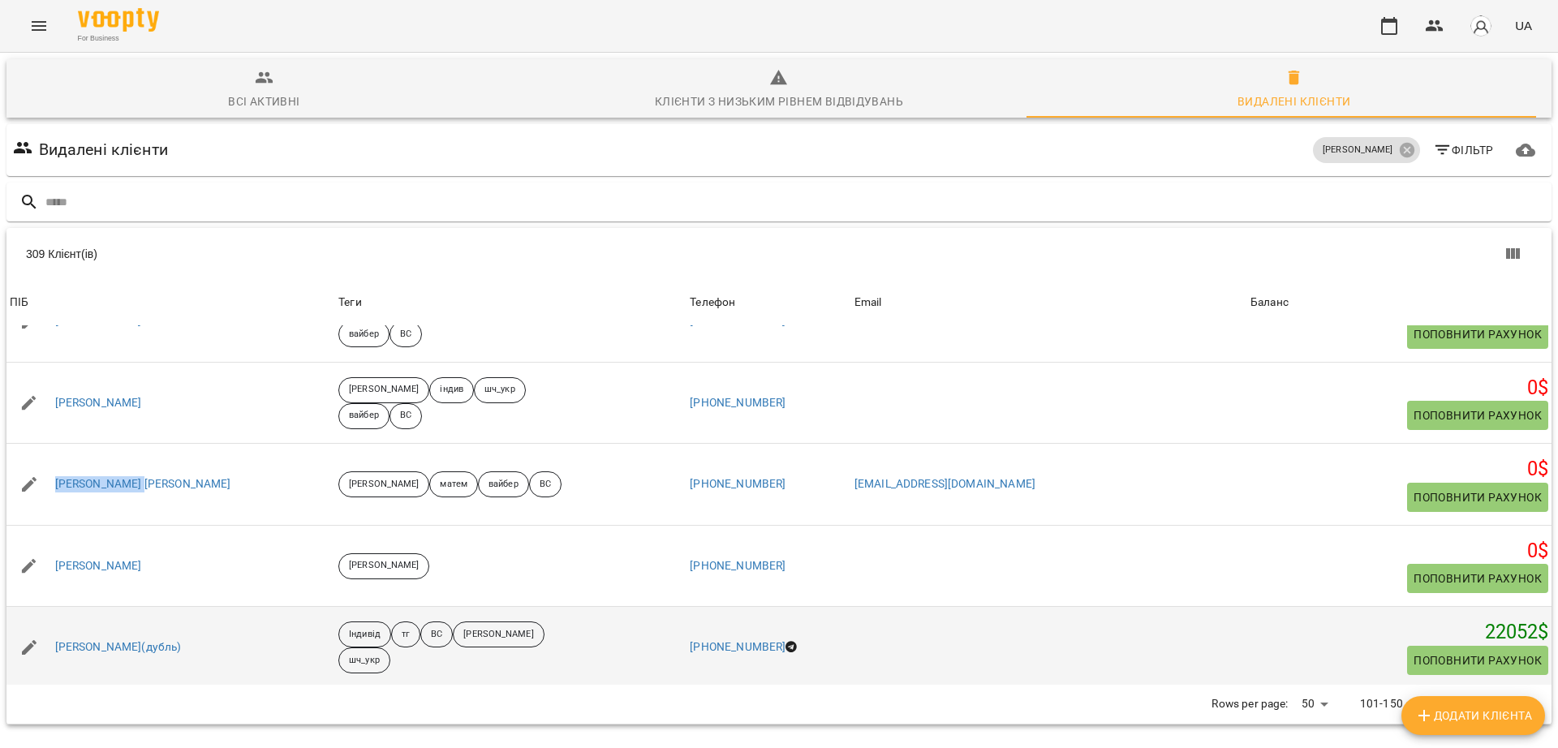
scroll to position [3425, 0]
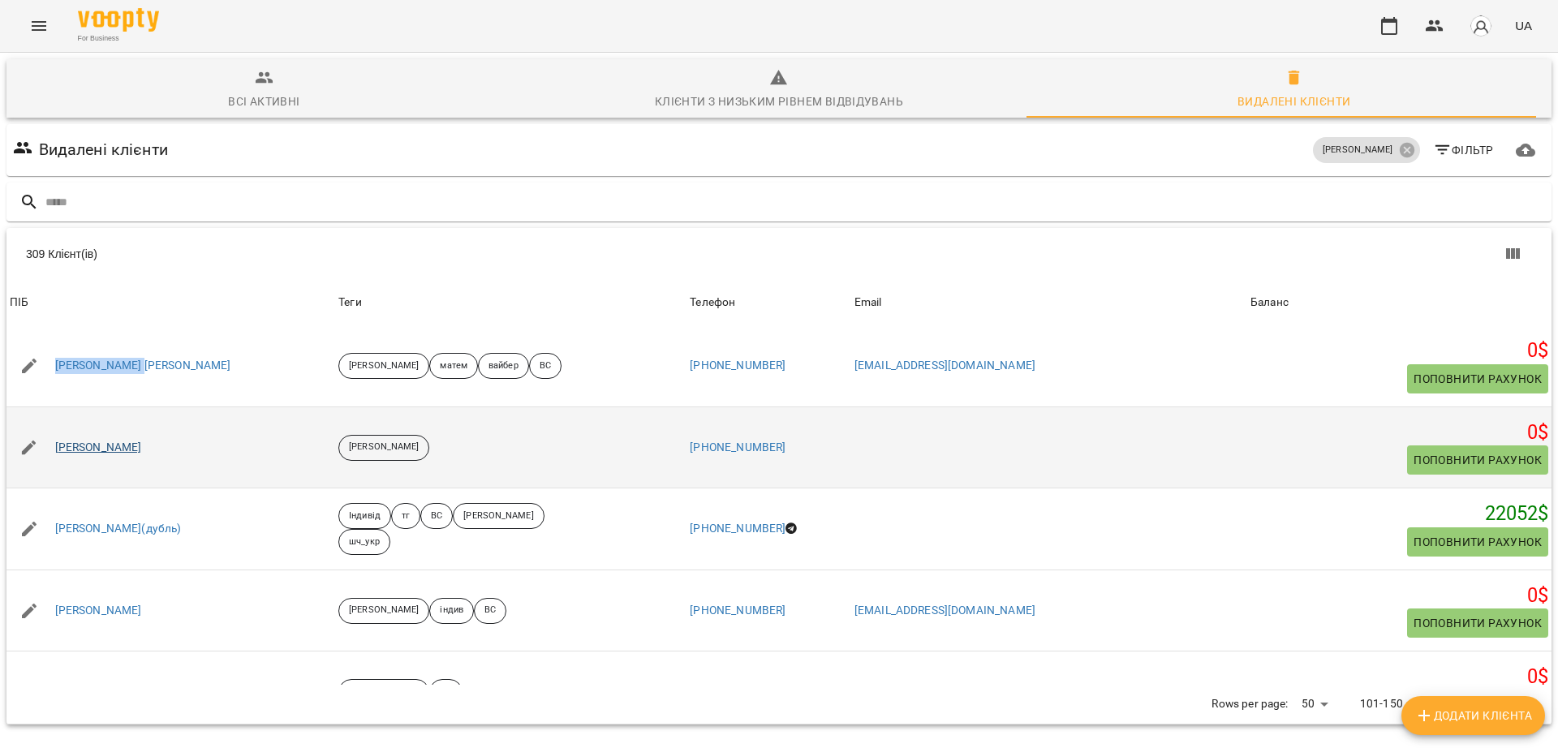
drag, startPoint x: 123, startPoint y: 376, endPoint x: 54, endPoint y: 371, distance: 69.1
click at [54, 425] on div "Каріна Храмова" at bounding box center [170, 447] width 329 height 45
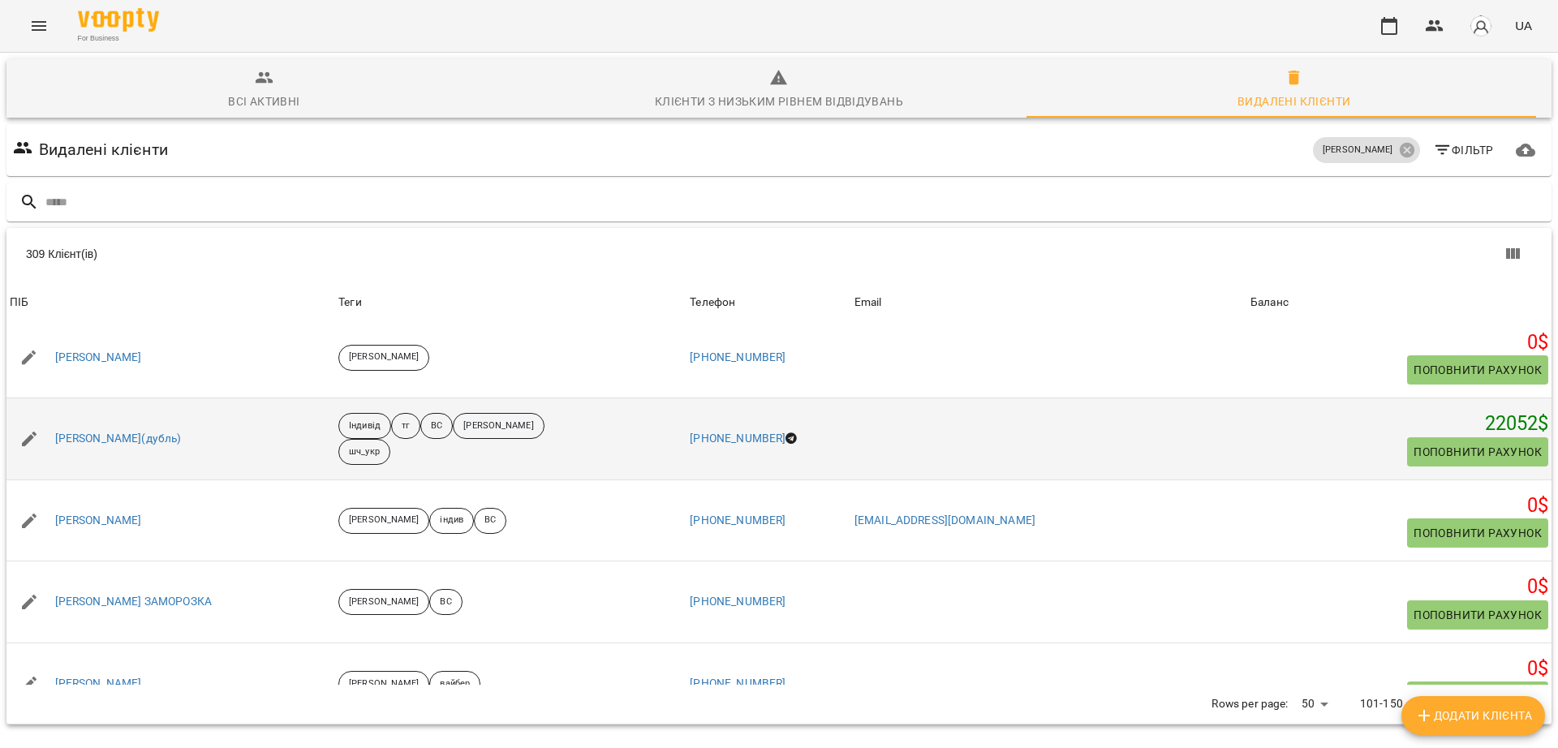
scroll to position [3527, 0]
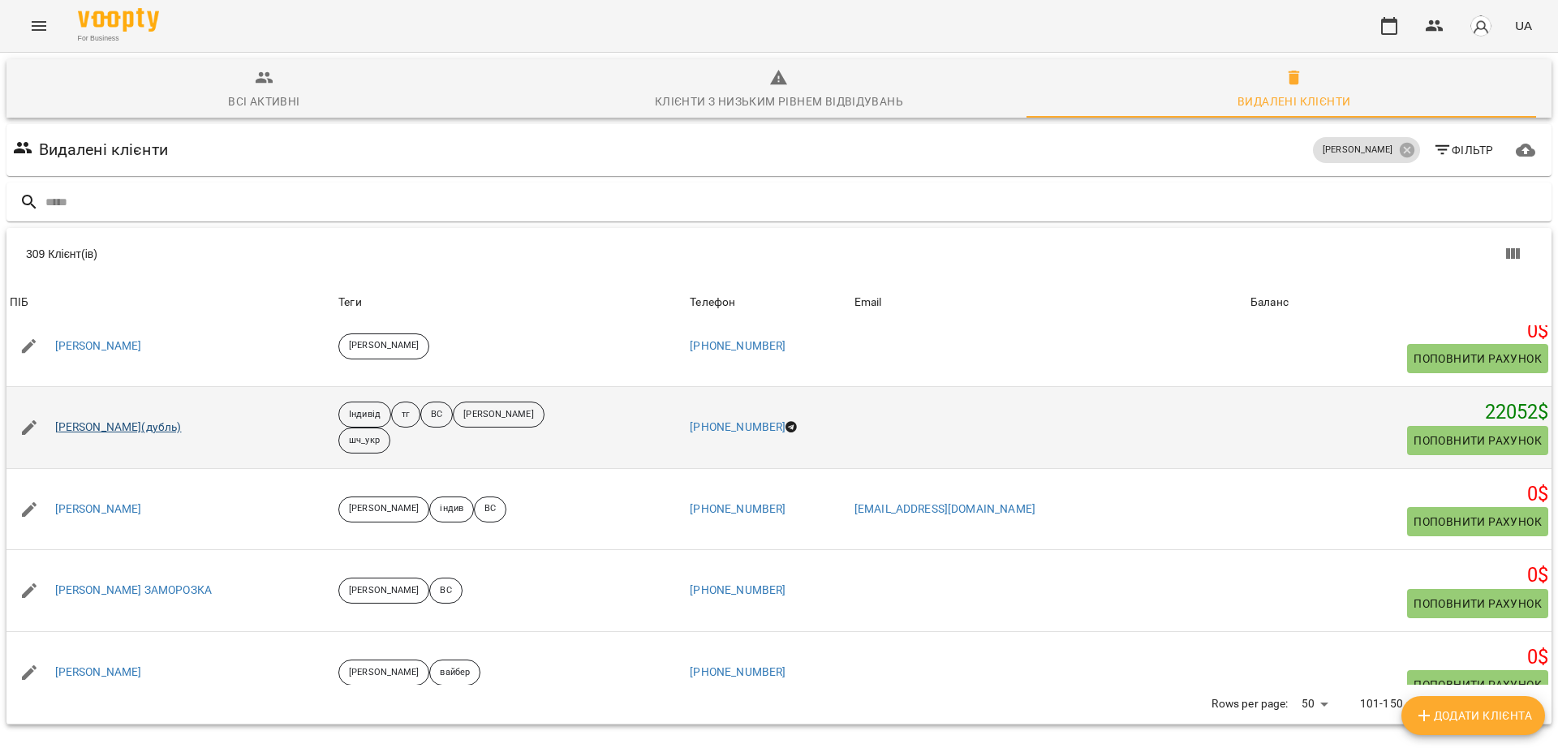
drag, startPoint x: 206, startPoint y: 360, endPoint x: 58, endPoint y: 359, distance: 148.5
click at [58, 405] on div "Катерина Віхаста(дубль)" at bounding box center [170, 427] width 329 height 45
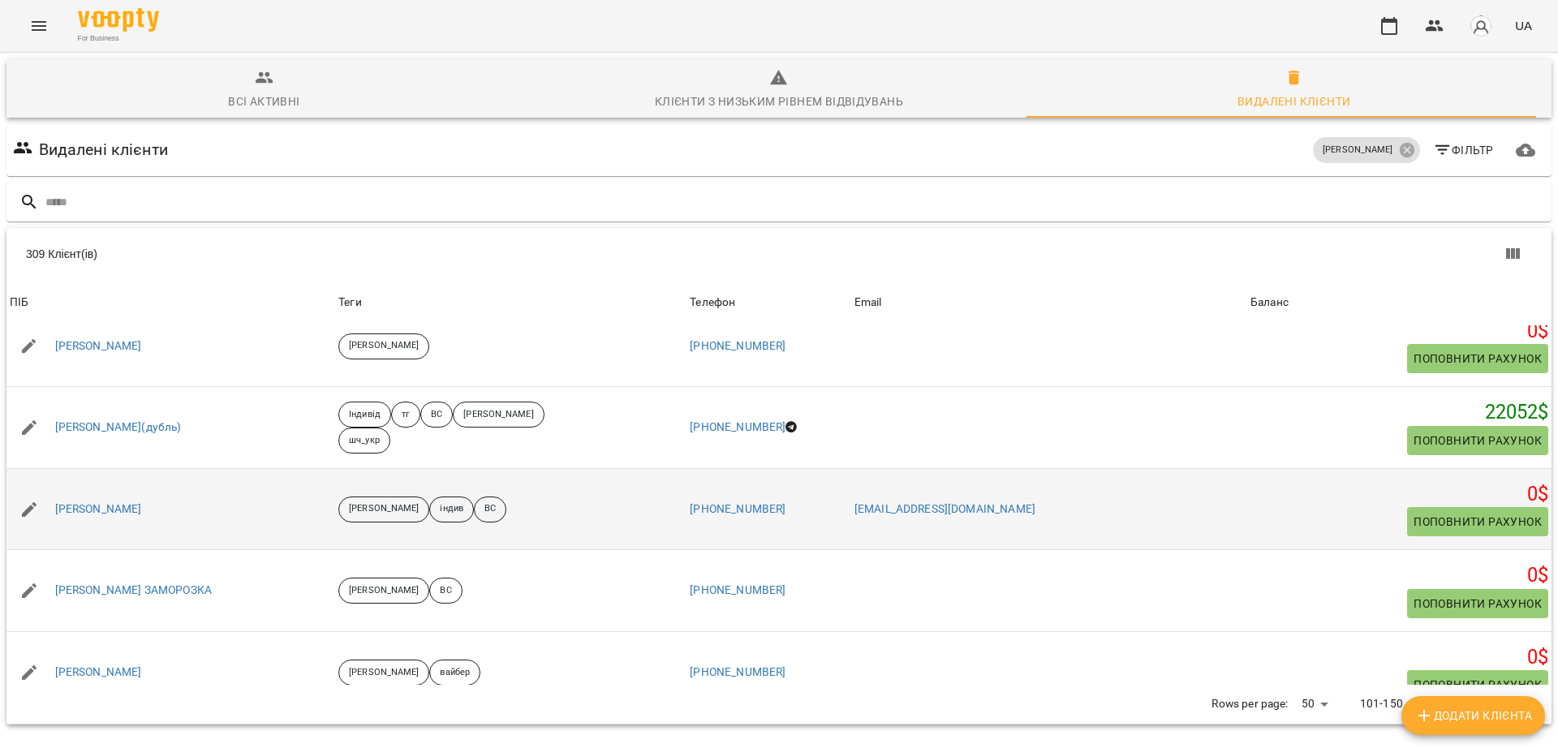
drag, startPoint x: 161, startPoint y: 444, endPoint x: 54, endPoint y: 452, distance: 108.2
click at [54, 487] on div "Катерина ФІзер" at bounding box center [170, 509] width 329 height 45
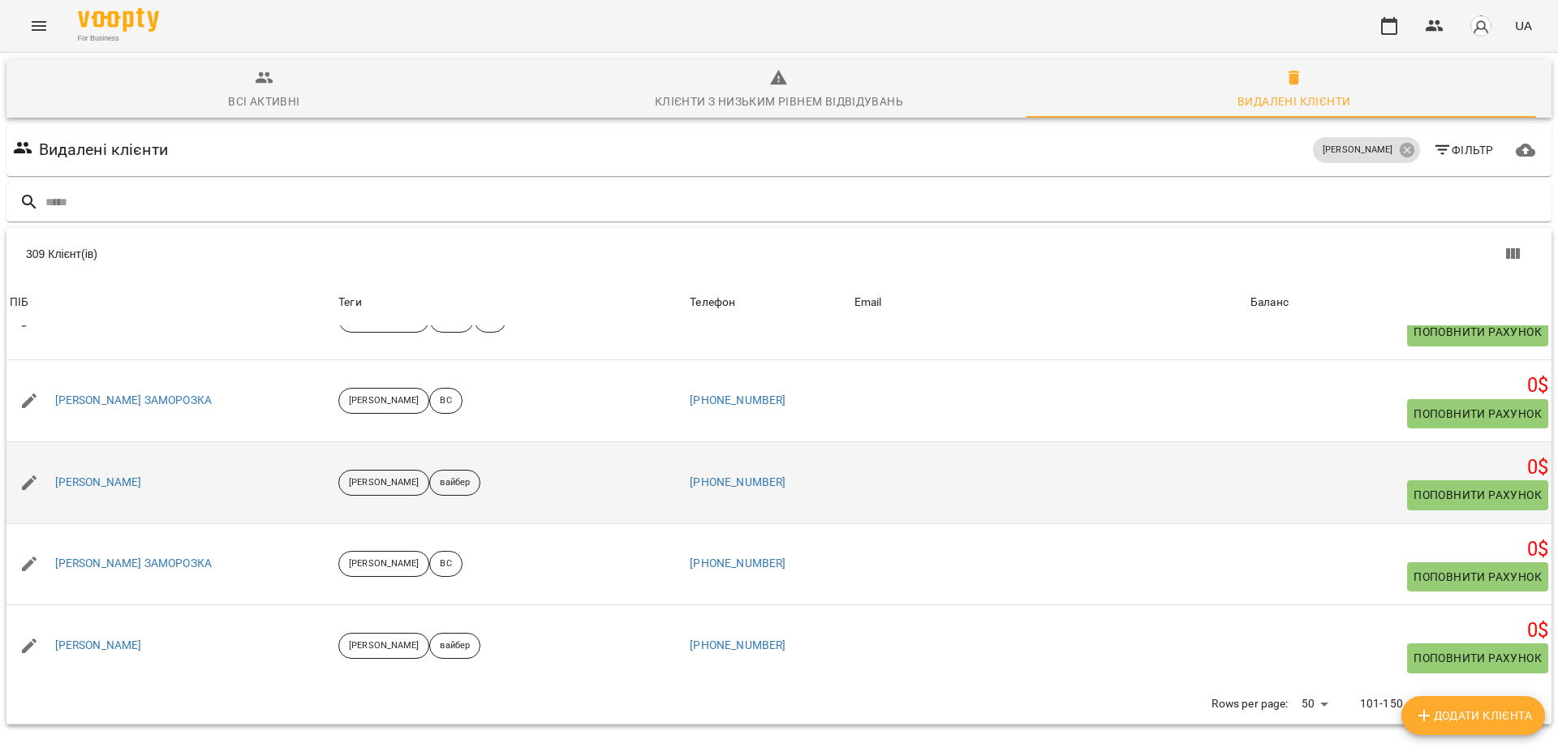
scroll to position [3718, 0]
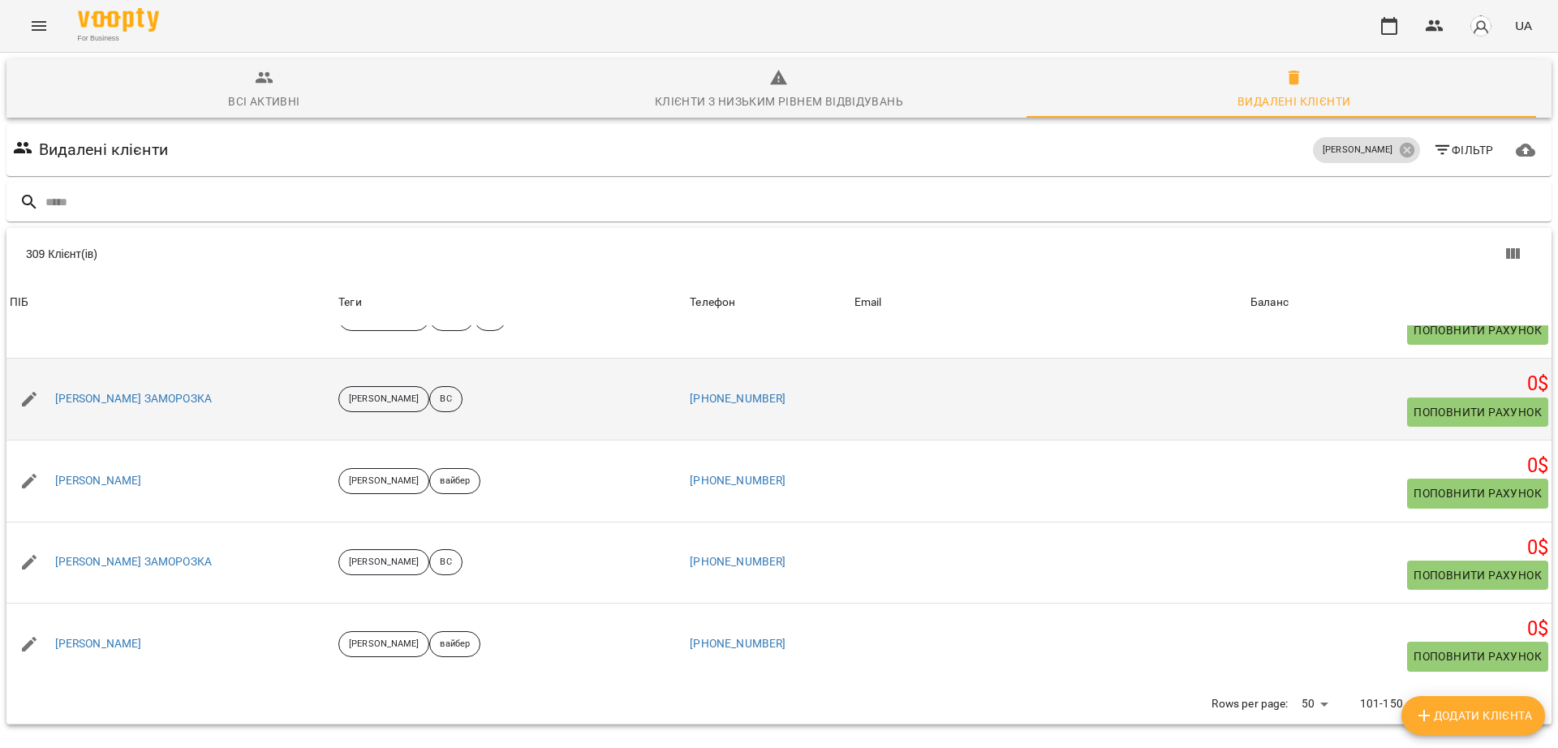
drag, startPoint x: 260, startPoint y: 325, endPoint x: 54, endPoint y: 341, distance: 205.8
click at [54, 376] on div "Катерина Яремич ЗАМОРОЗКА" at bounding box center [170, 398] width 329 height 45
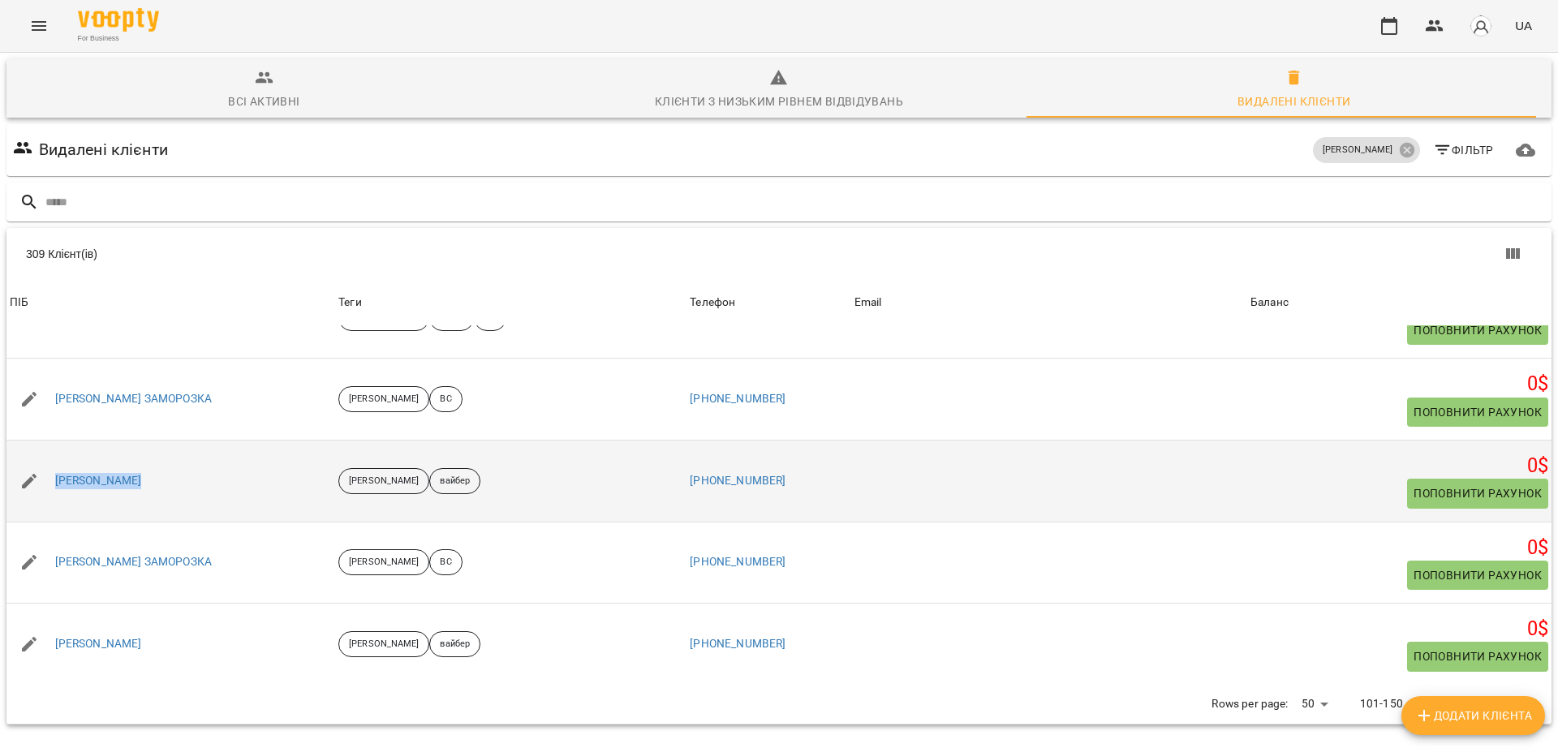
drag, startPoint x: 183, startPoint y: 400, endPoint x: 52, endPoint y: 423, distance: 132.6
click at [52, 458] on div "Катя Войтенко" at bounding box center [170, 480] width 329 height 45
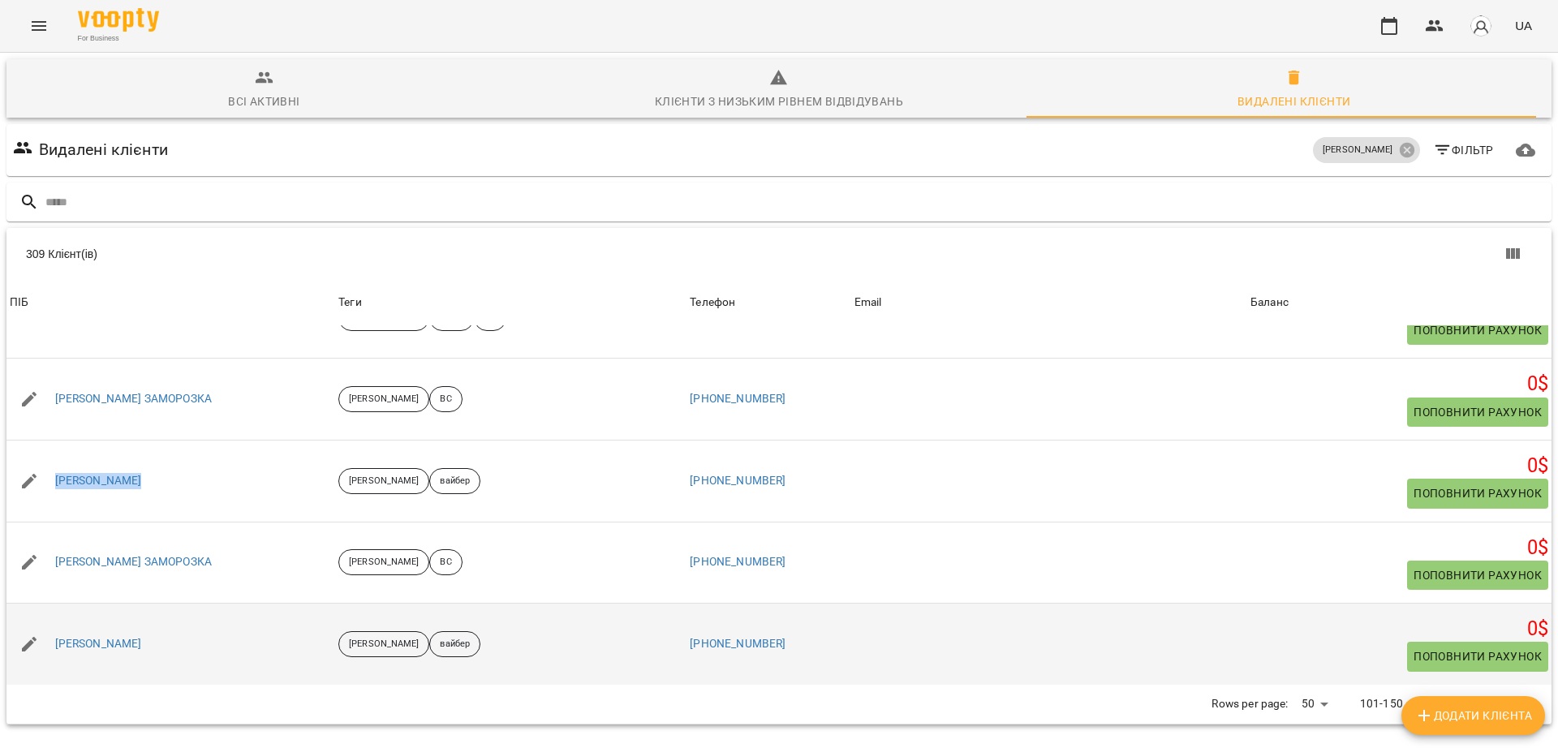
drag, startPoint x: 191, startPoint y: 577, endPoint x: 55, endPoint y: 588, distance: 136.8
click at [55, 621] on div "Кашуба Катерина" at bounding box center [170, 643] width 329 height 45
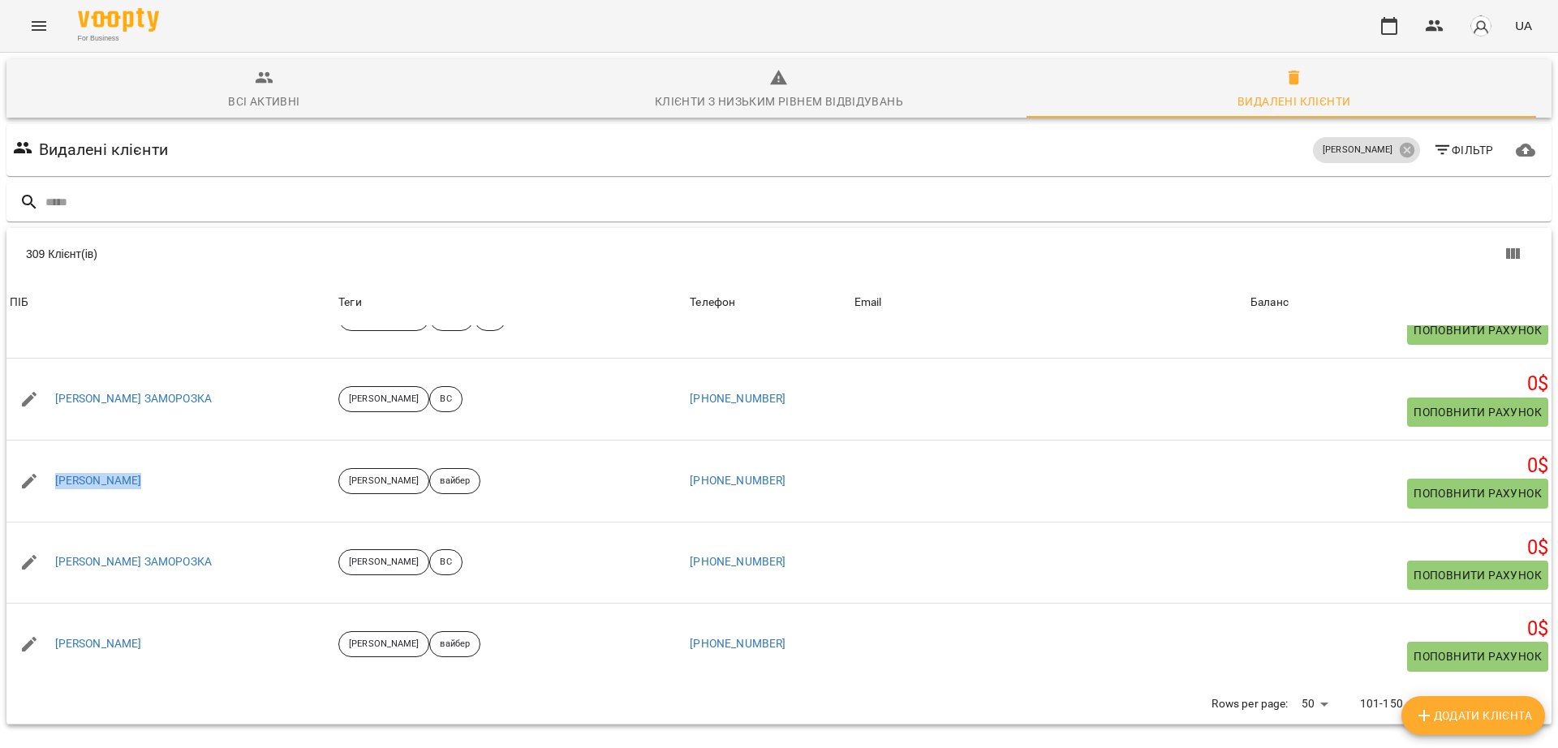
click at [1493, 685] on button "Next Page" at bounding box center [1512, 704] width 39 height 39
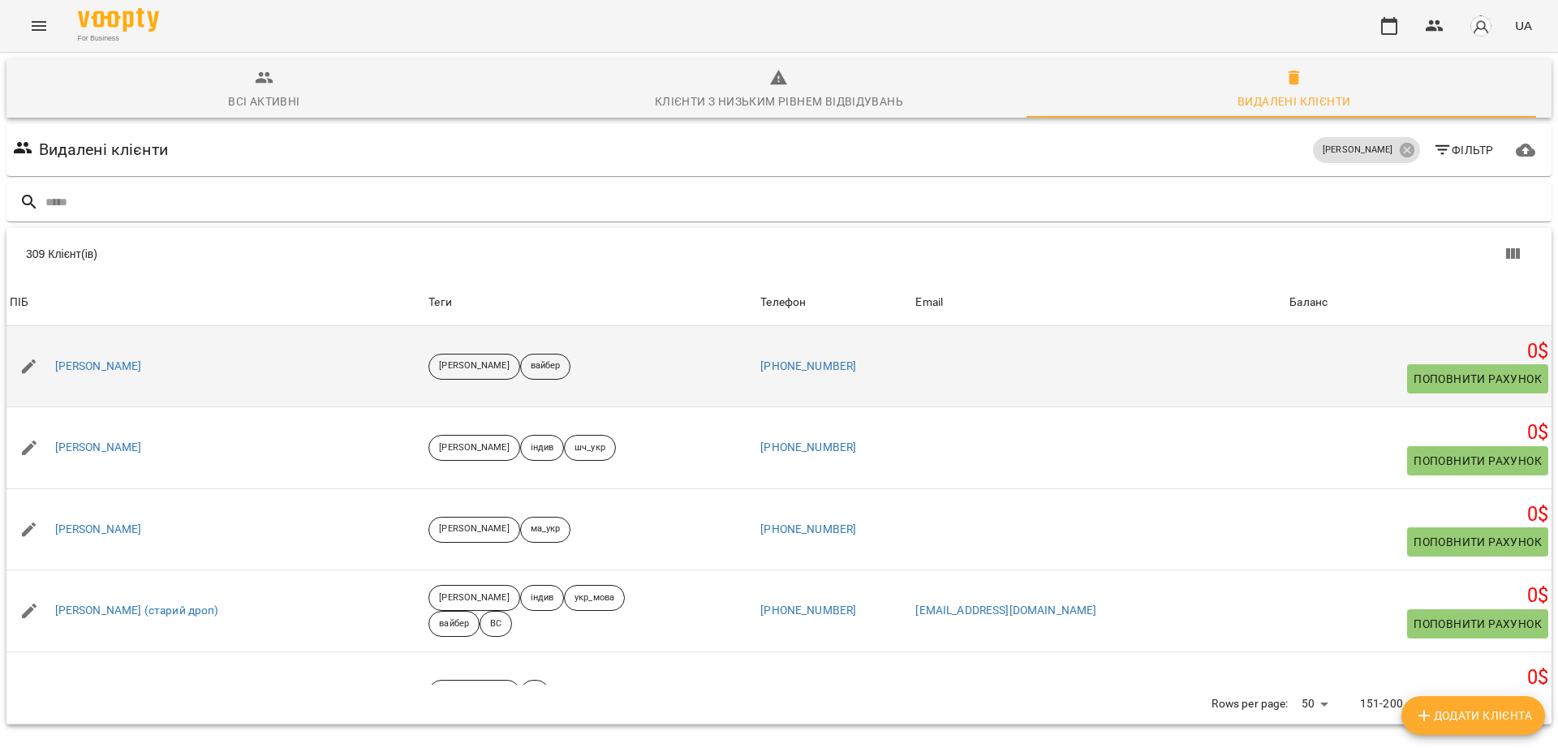
scroll to position [0, 0]
drag, startPoint x: 155, startPoint y: 362, endPoint x: 25, endPoint y: 360, distance: 129.8
click at [25, 360] on div "Кашуба Соломія" at bounding box center [215, 366] width 419 height 45
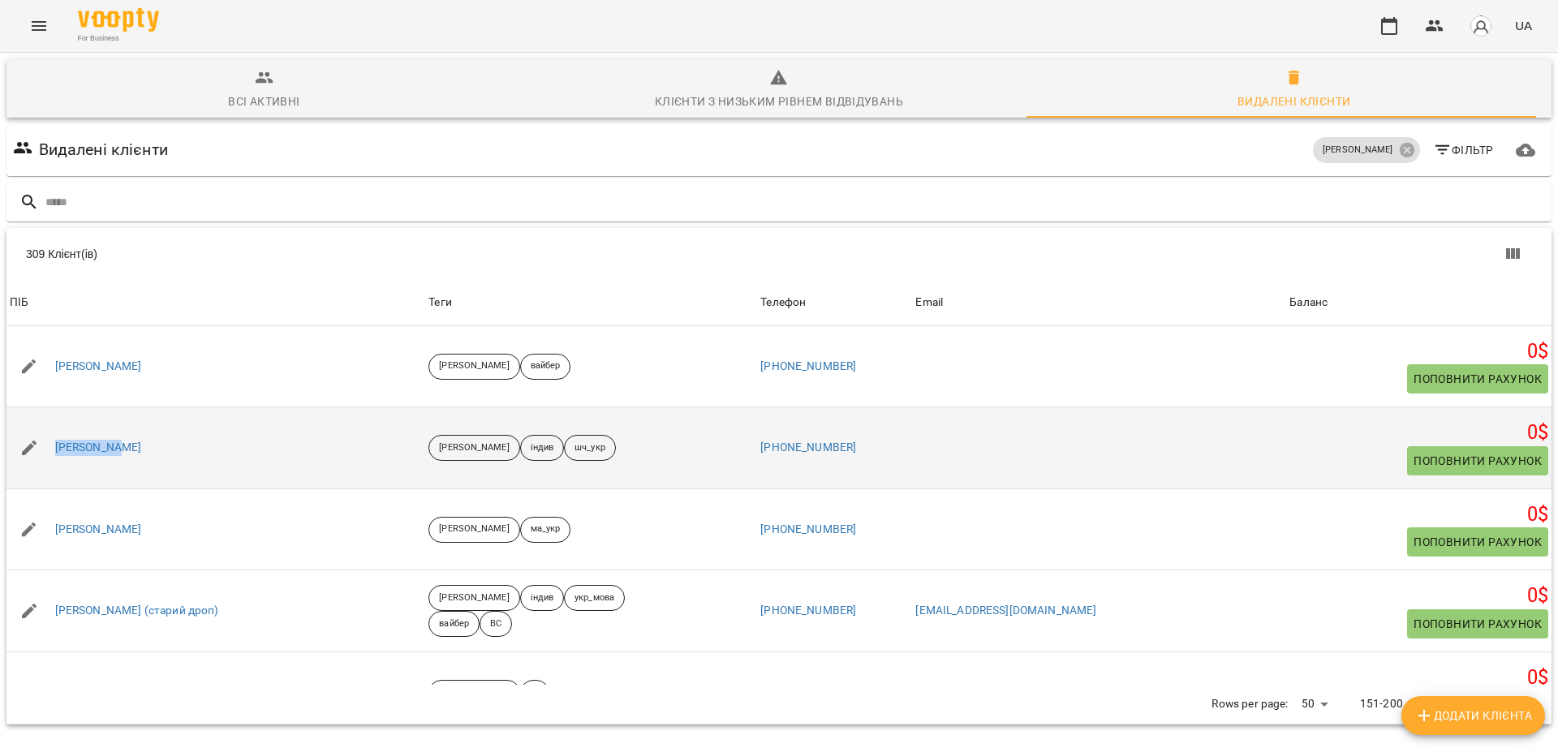
drag, startPoint x: 44, startPoint y: 457, endPoint x: 29, endPoint y: 457, distance: 14.6
click at [29, 457] on div "Кирил Ящук" at bounding box center [215, 447] width 419 height 45
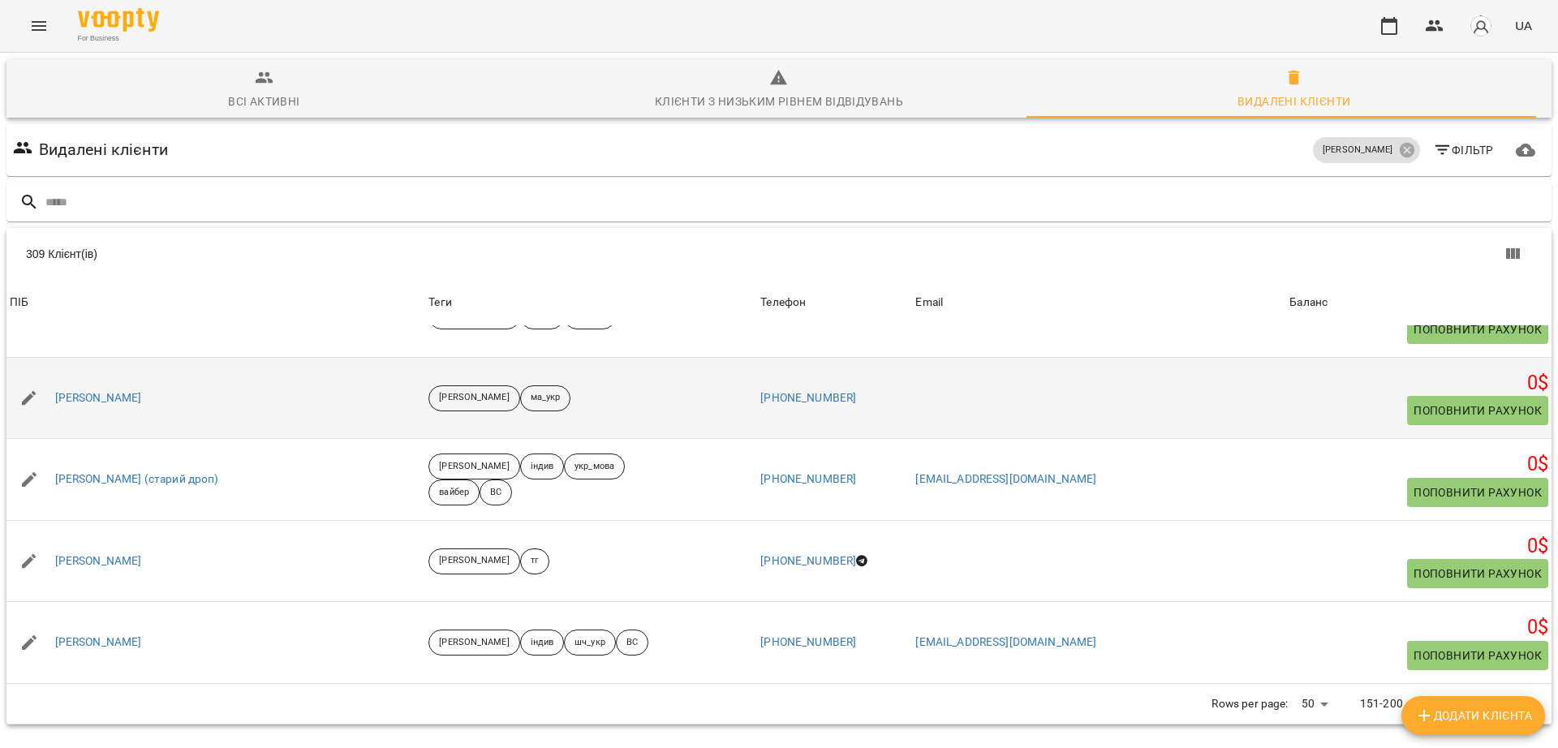
scroll to position [101, 0]
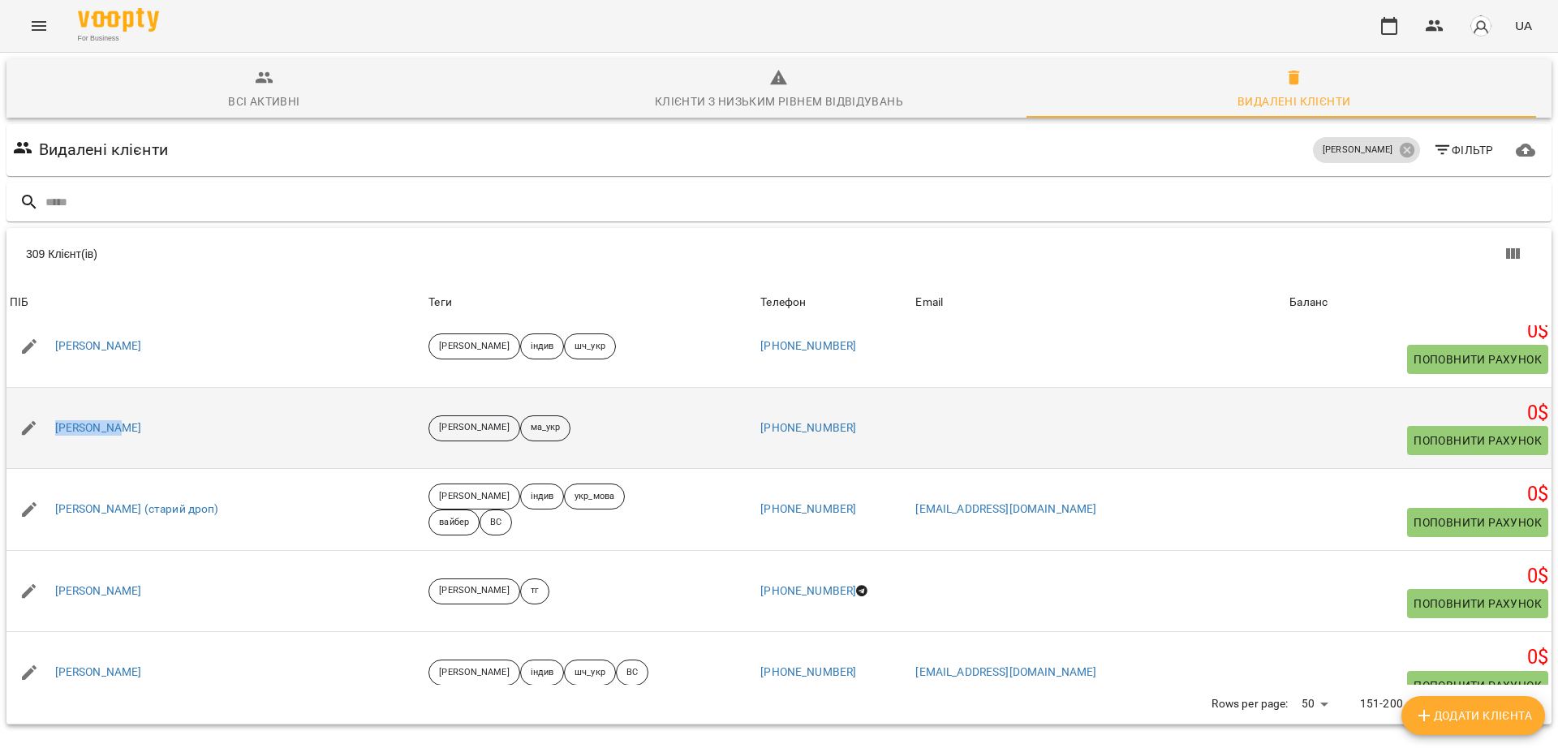
drag, startPoint x: 144, startPoint y: 438, endPoint x: 58, endPoint y: 445, distance: 86.2
click at [58, 445] on div "Кирил Ящук" at bounding box center [215, 428] width 419 height 45
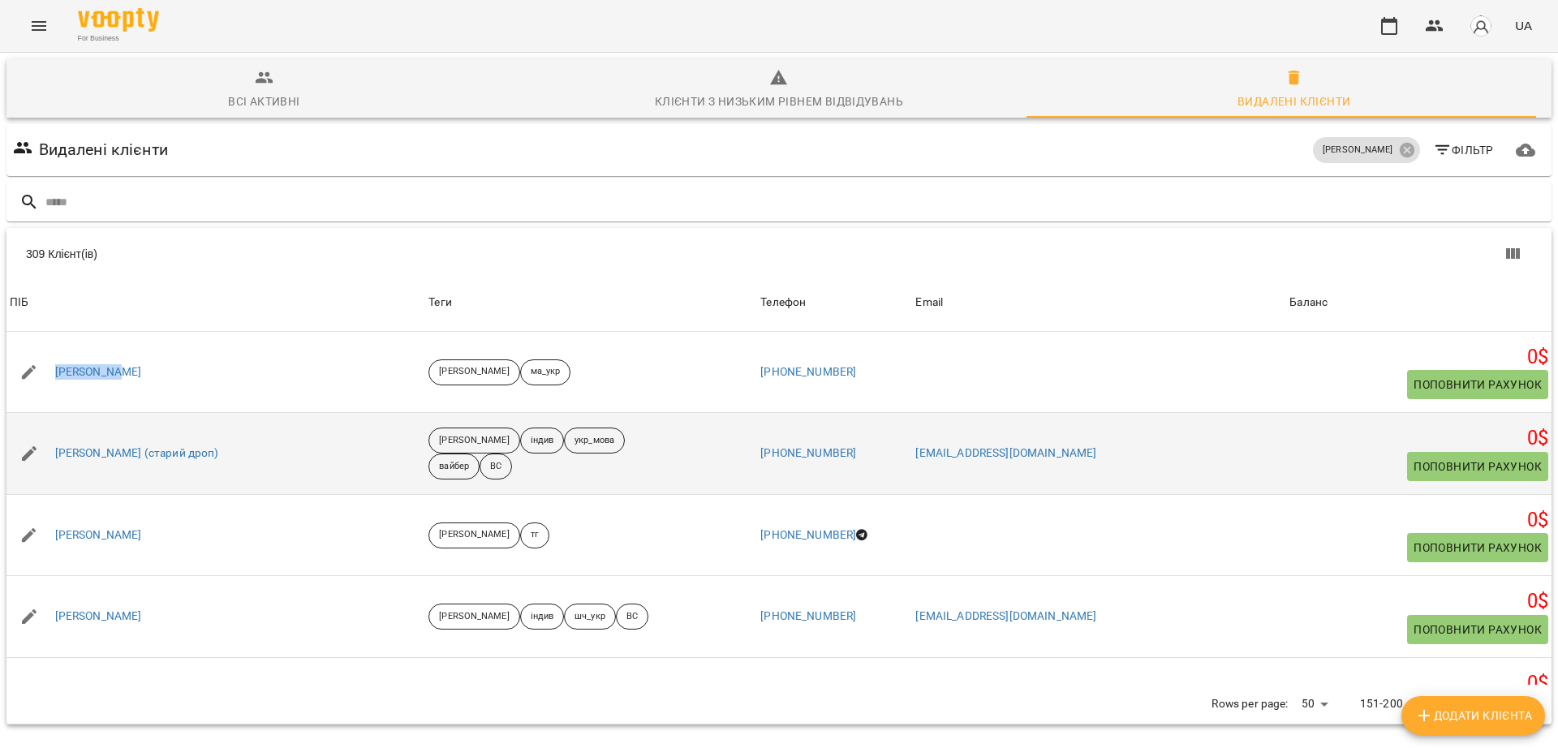
scroll to position [203, 0]
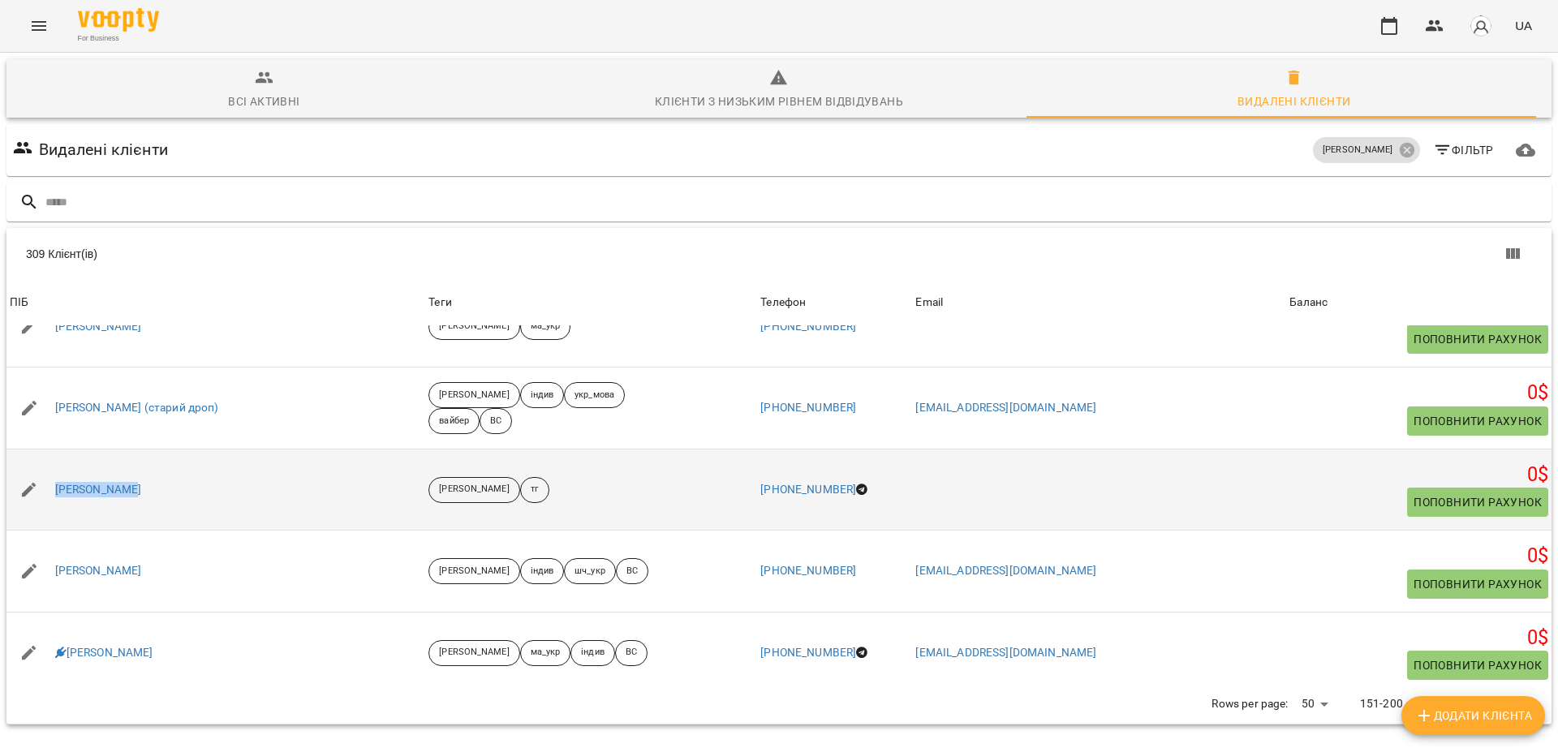
drag, startPoint x: 167, startPoint y: 501, endPoint x: 58, endPoint y: 509, distance: 109.9
click at [58, 509] on div "Кирило Салій" at bounding box center [215, 489] width 419 height 45
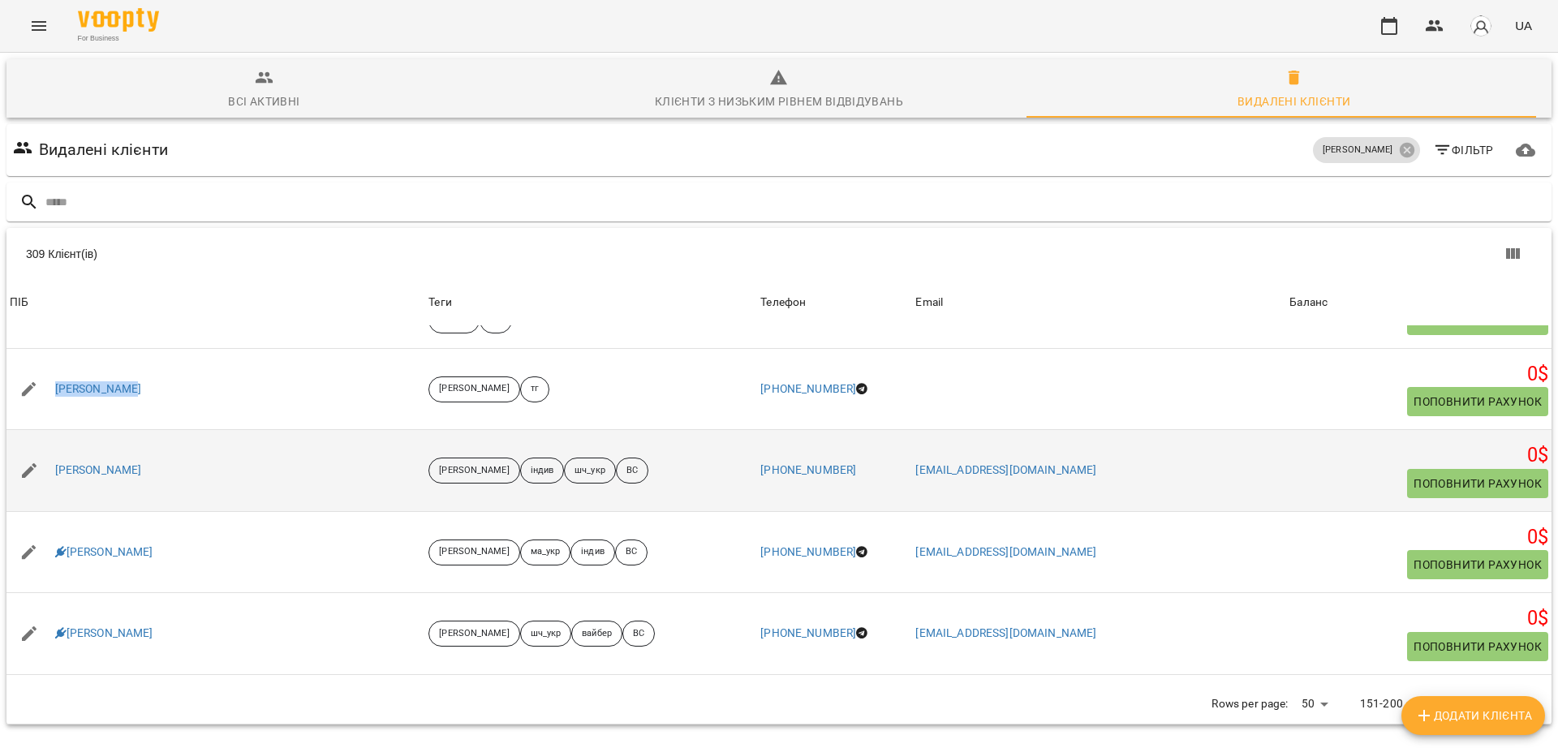
scroll to position [304, 0]
drag, startPoint x: 153, startPoint y: 468, endPoint x: 56, endPoint y: 476, distance: 96.9
click at [56, 476] on div "Книш Каріна" at bounding box center [215, 469] width 419 height 45
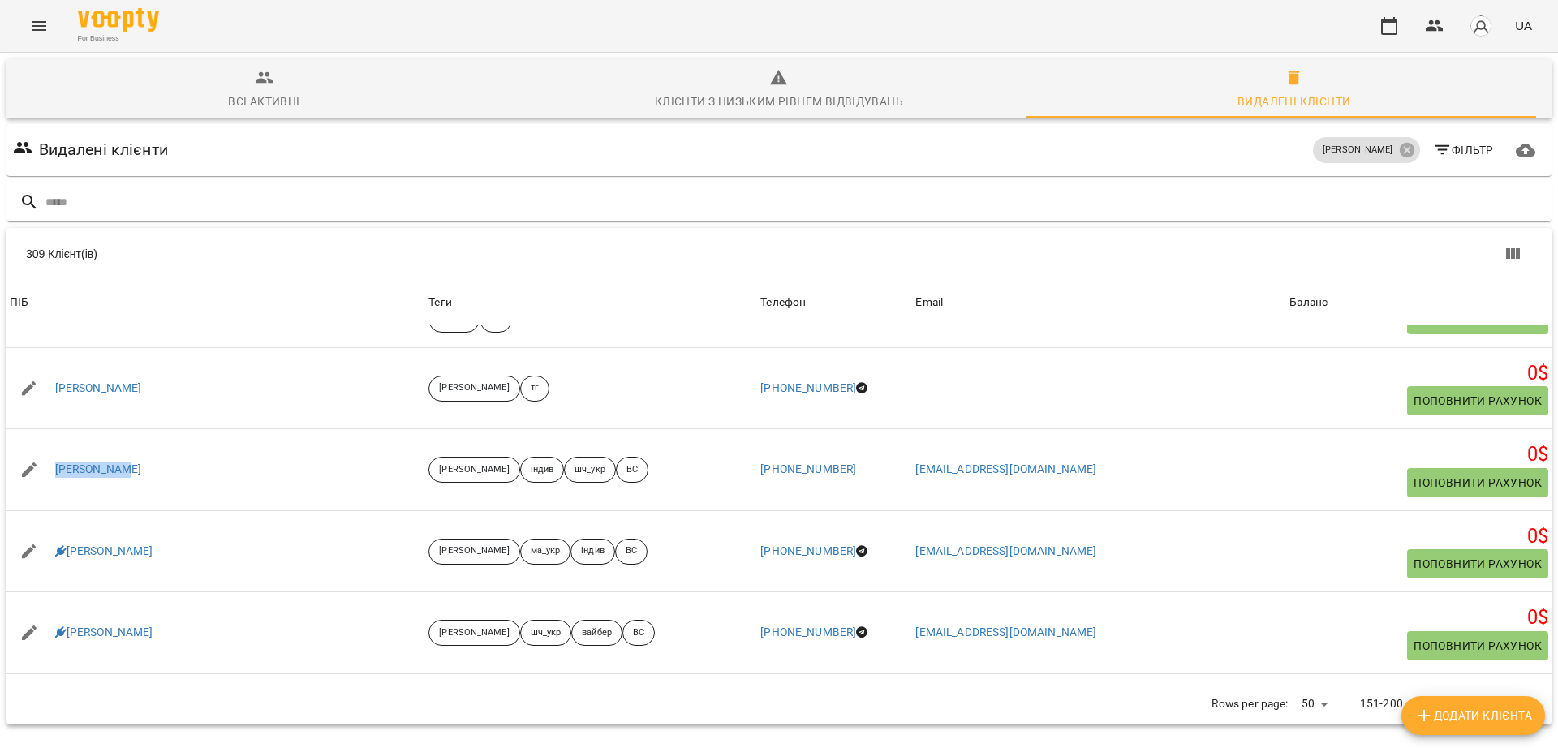
scroll to position [71, 0]
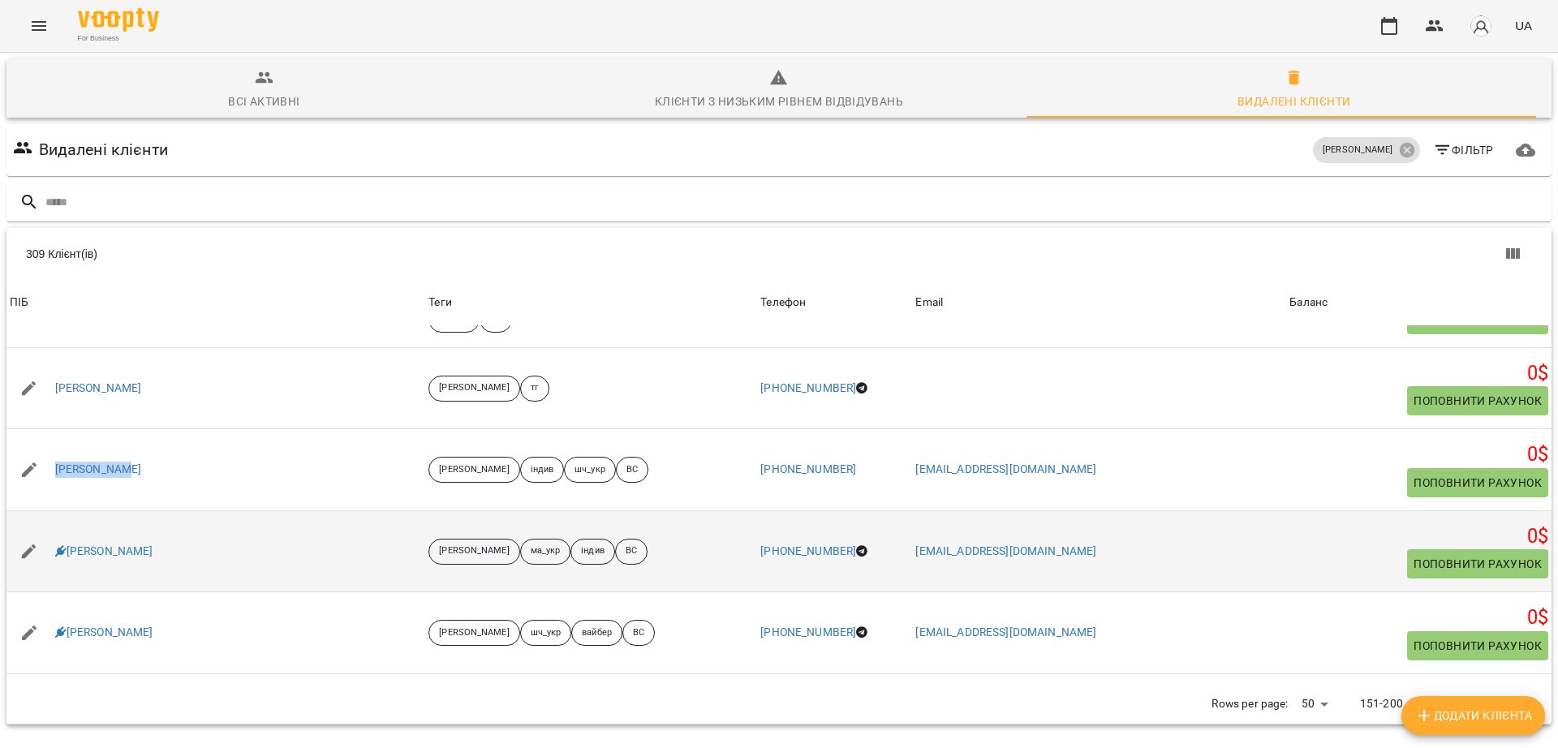
drag, startPoint x: 174, startPoint y: 488, endPoint x: 65, endPoint y: 499, distance: 110.1
click at [65, 529] on div "Ковальов Нікіта" at bounding box center [215, 551] width 419 height 45
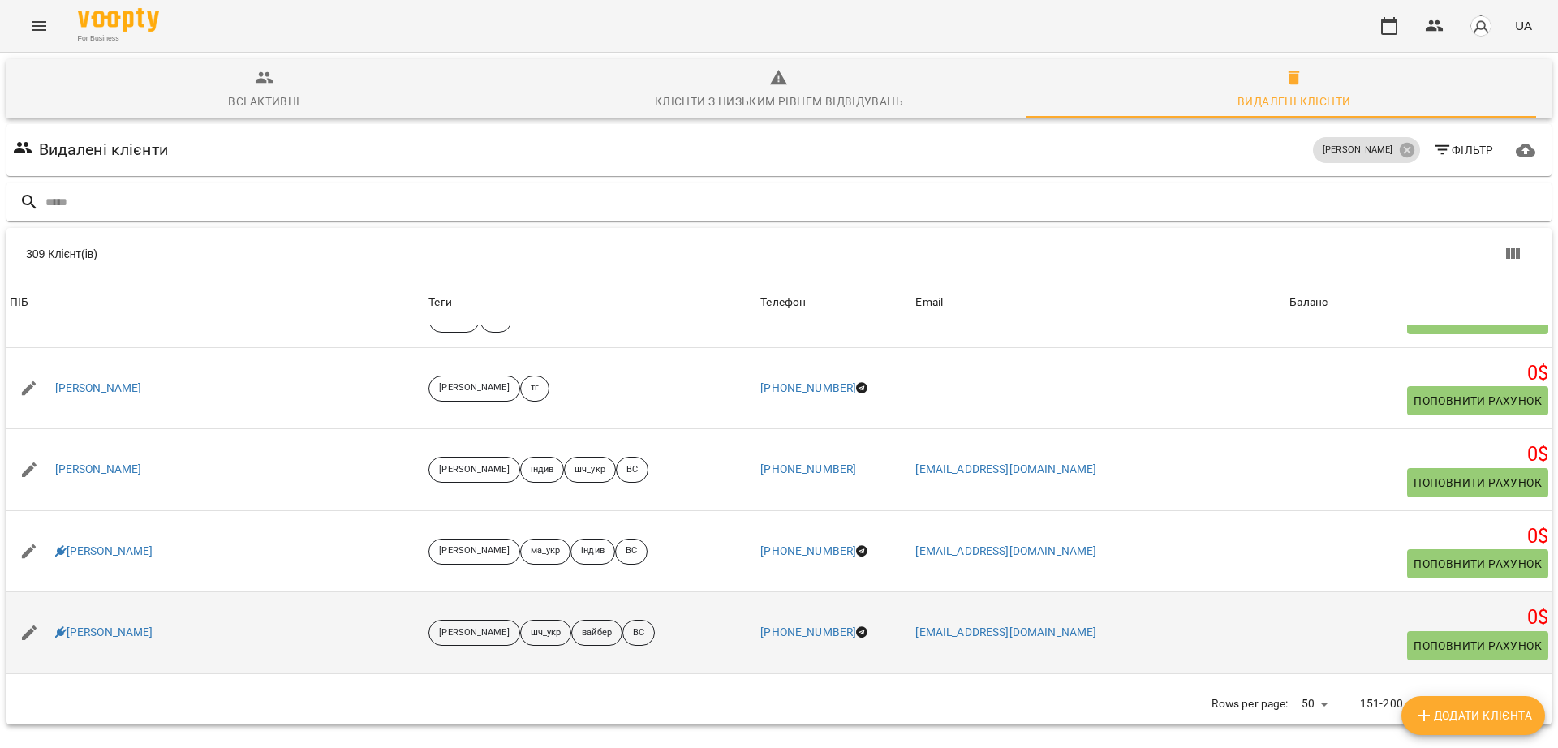
click at [191, 610] on div "Ковальов Нікіта" at bounding box center [215, 632] width 419 height 45
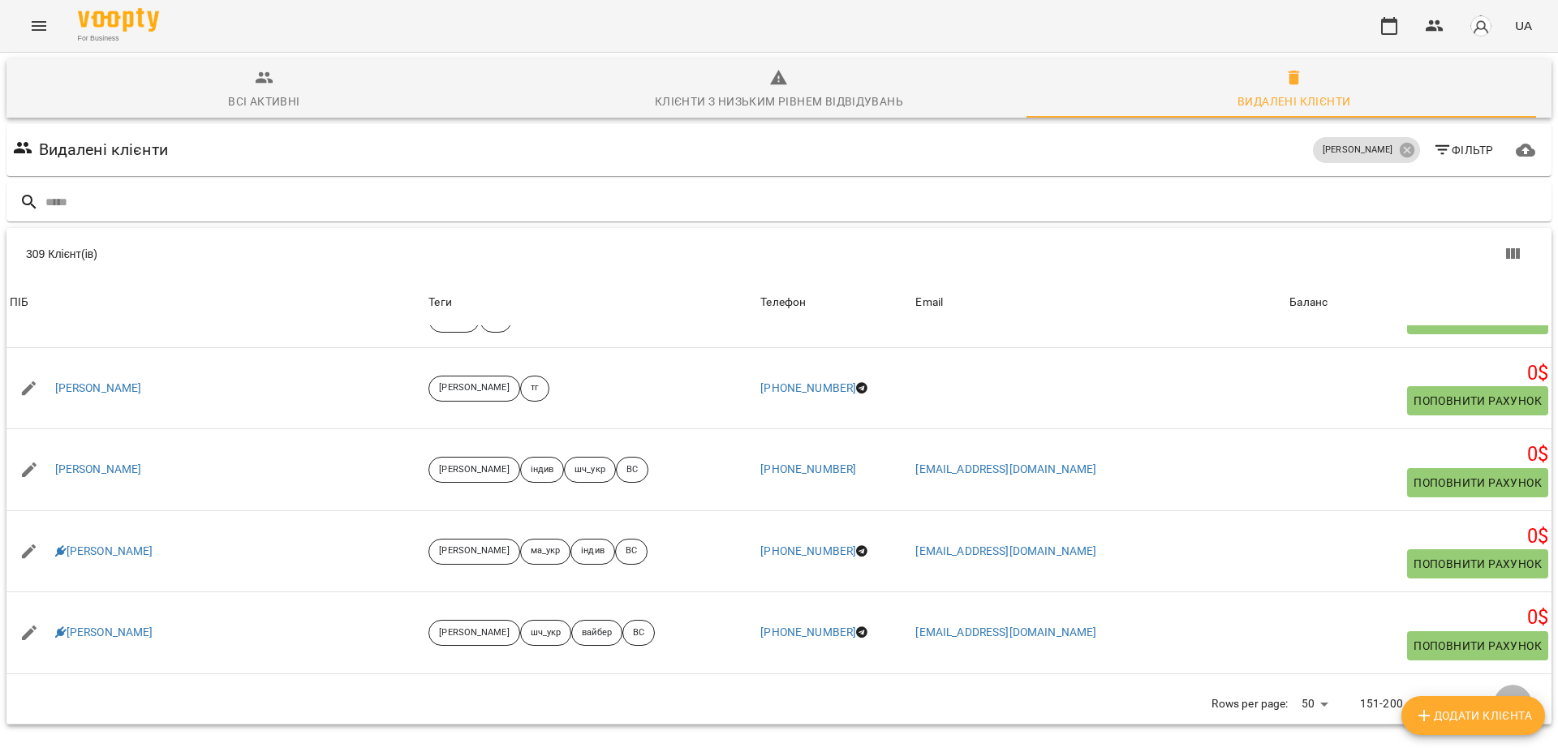
click at [1503, 694] on icon "Next Page" at bounding box center [1512, 703] width 19 height 19
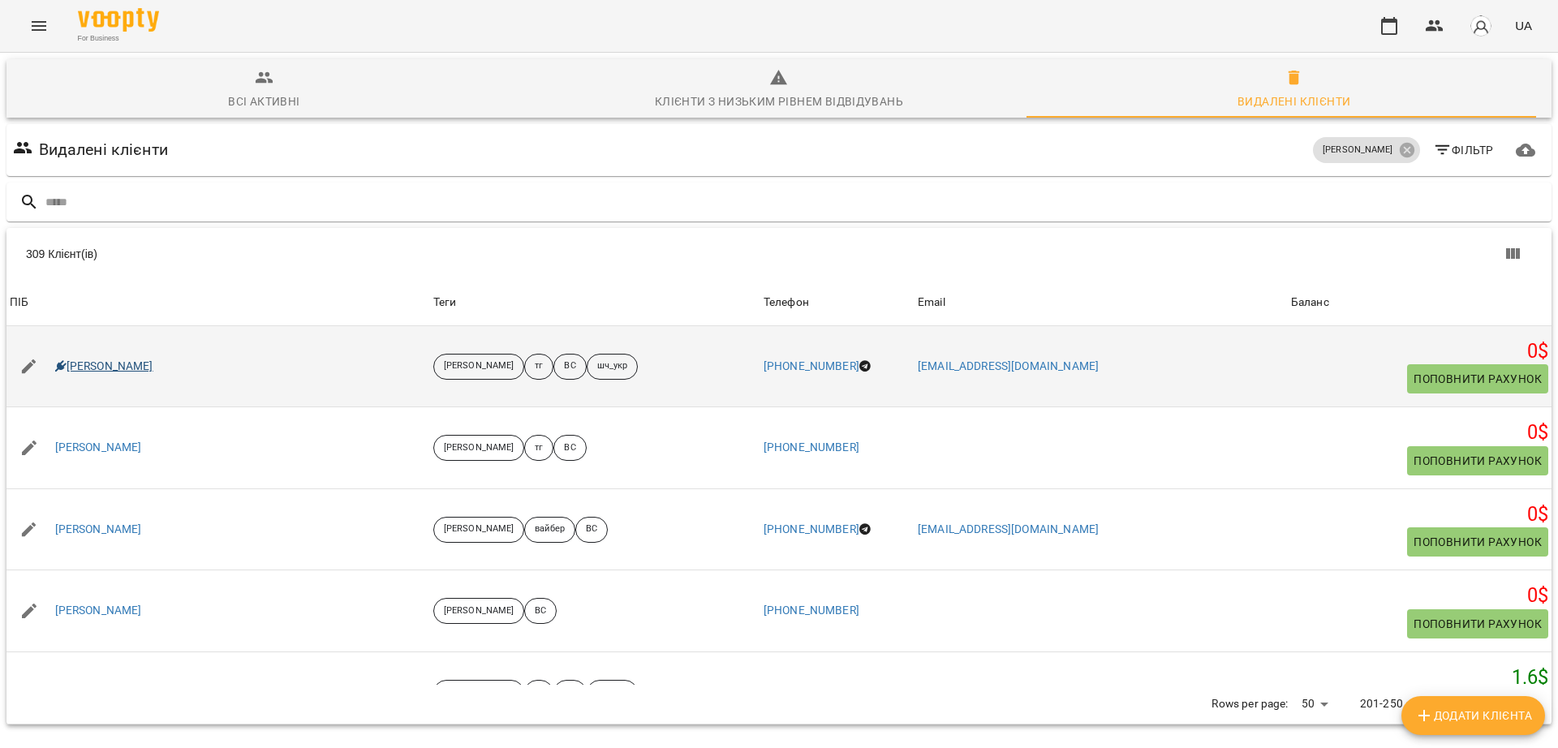
drag, startPoint x: 194, startPoint y: 294, endPoint x: 59, endPoint y: 289, distance: 134.8
click at [59, 344] on div "Маріям Колоскова" at bounding box center [217, 366] width 423 height 45
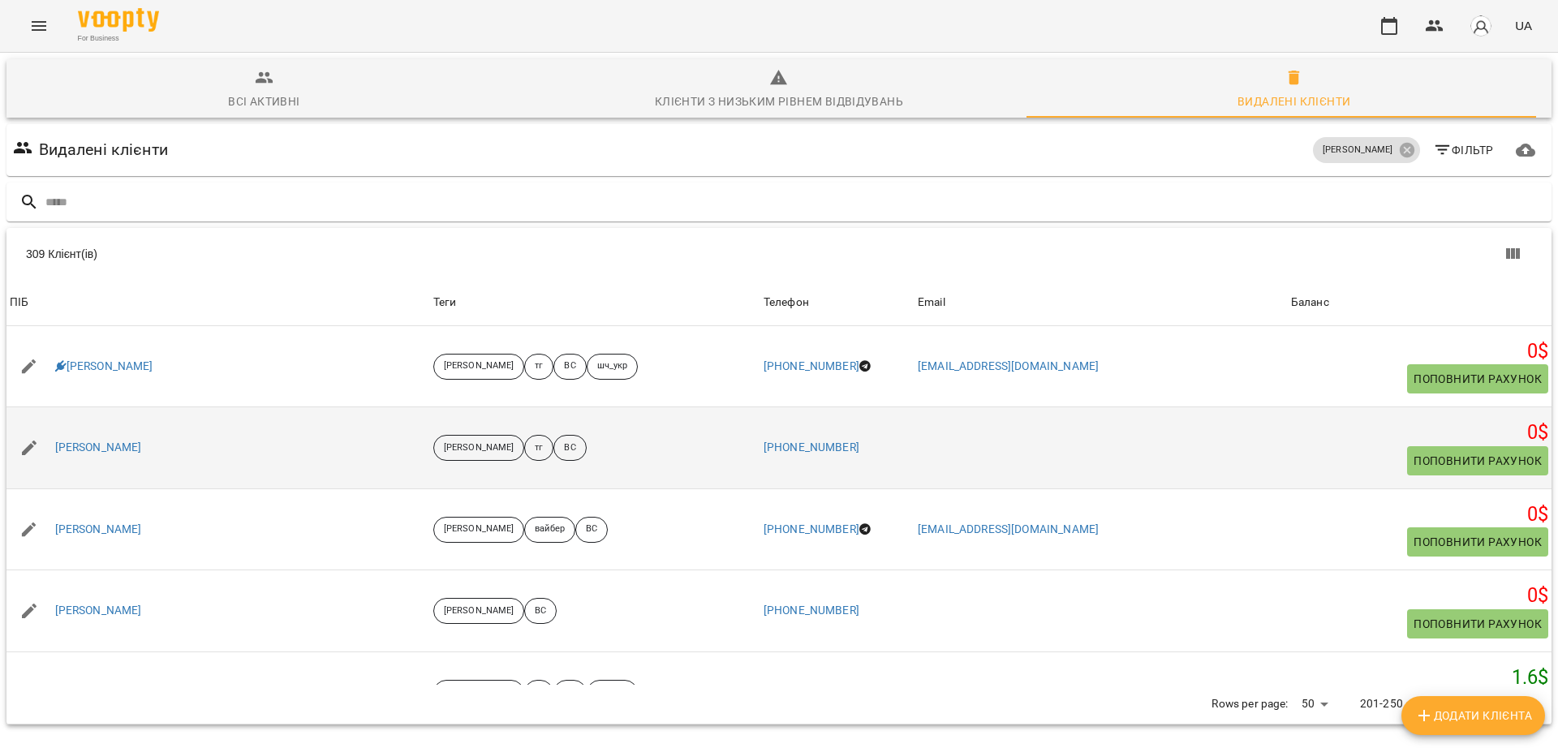
drag, startPoint x: 173, startPoint y: 378, endPoint x: 27, endPoint y: 363, distance: 146.8
click at [27, 425] on div "Матвій Бондаранко" at bounding box center [217, 447] width 423 height 45
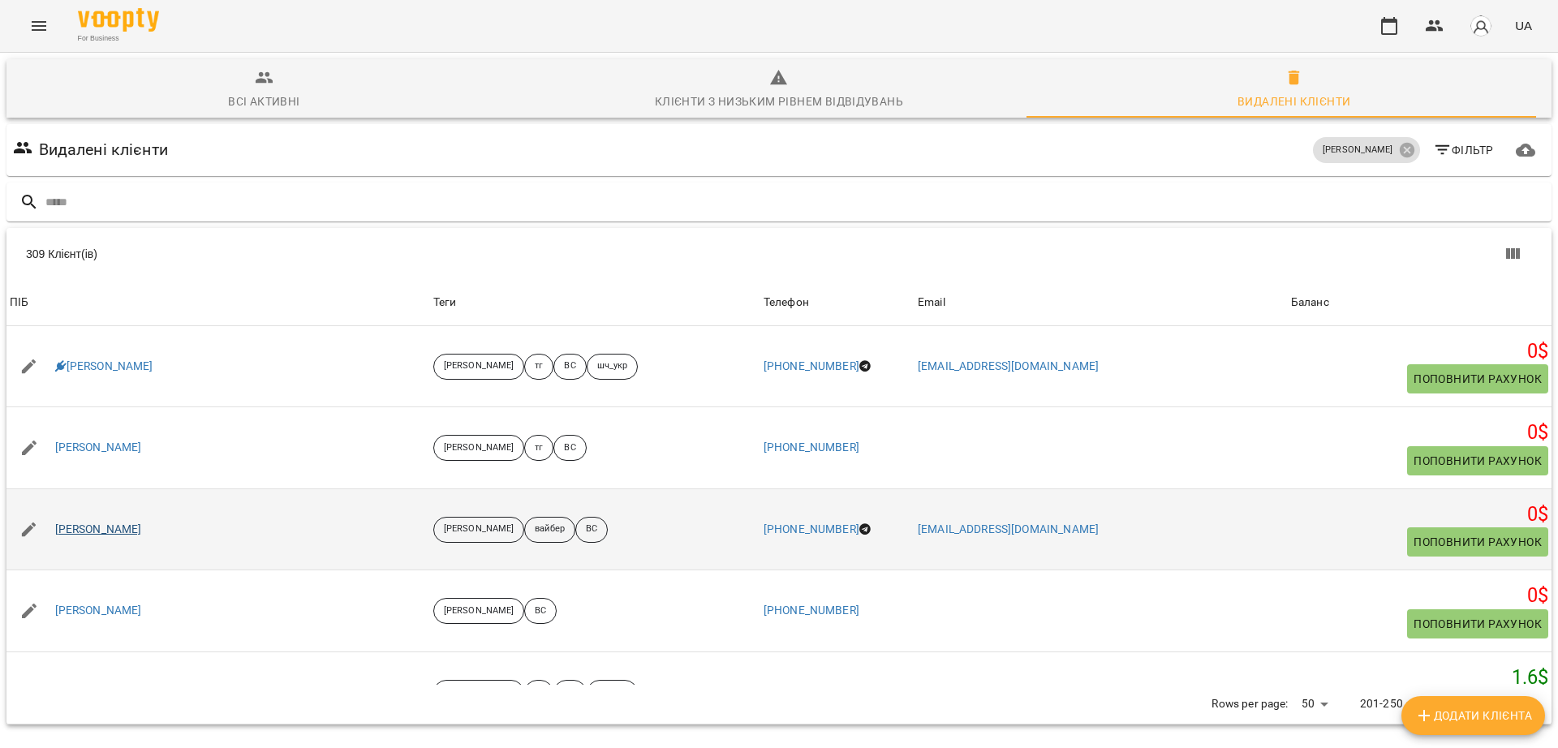
drag, startPoint x: 161, startPoint y: 462, endPoint x: 59, endPoint y: 458, distance: 101.5
click at [59, 507] on div "Матвій Ониськів" at bounding box center [217, 529] width 423 height 45
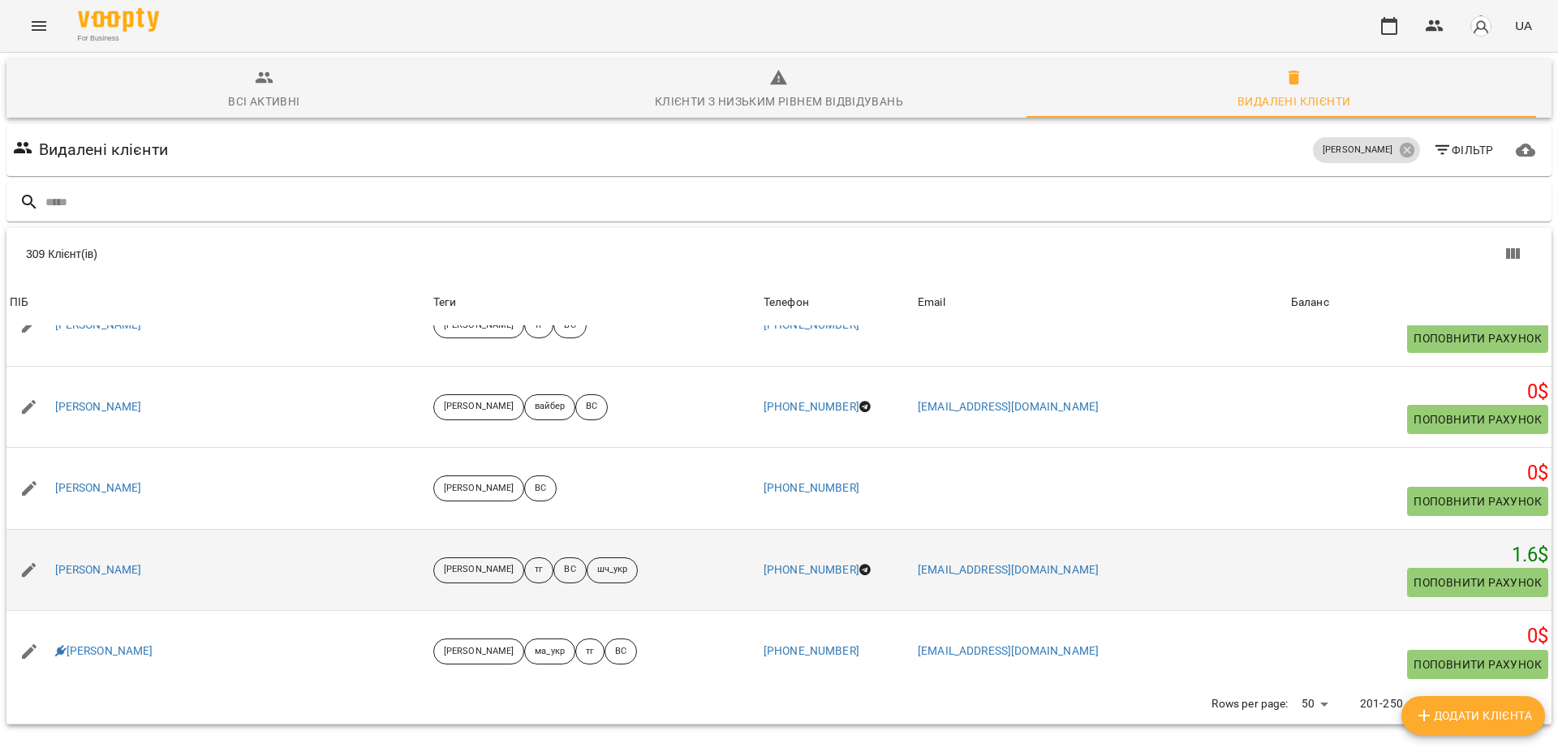
scroll to position [203, 0]
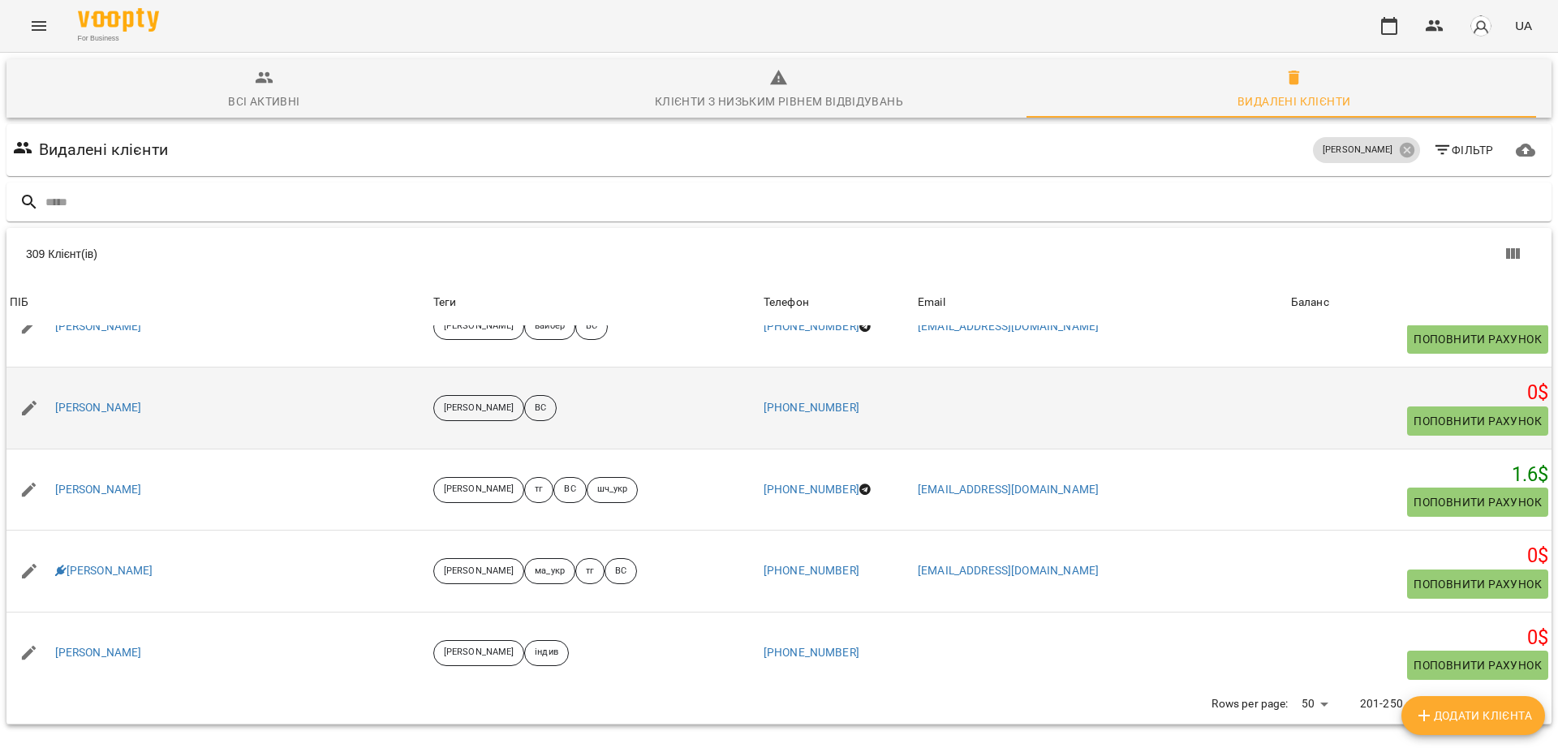
drag, startPoint x: 174, startPoint y: 335, endPoint x: 58, endPoint y: 345, distance: 116.4
click at [58, 385] on div "Матюшин Дмитро" at bounding box center [217, 407] width 423 height 45
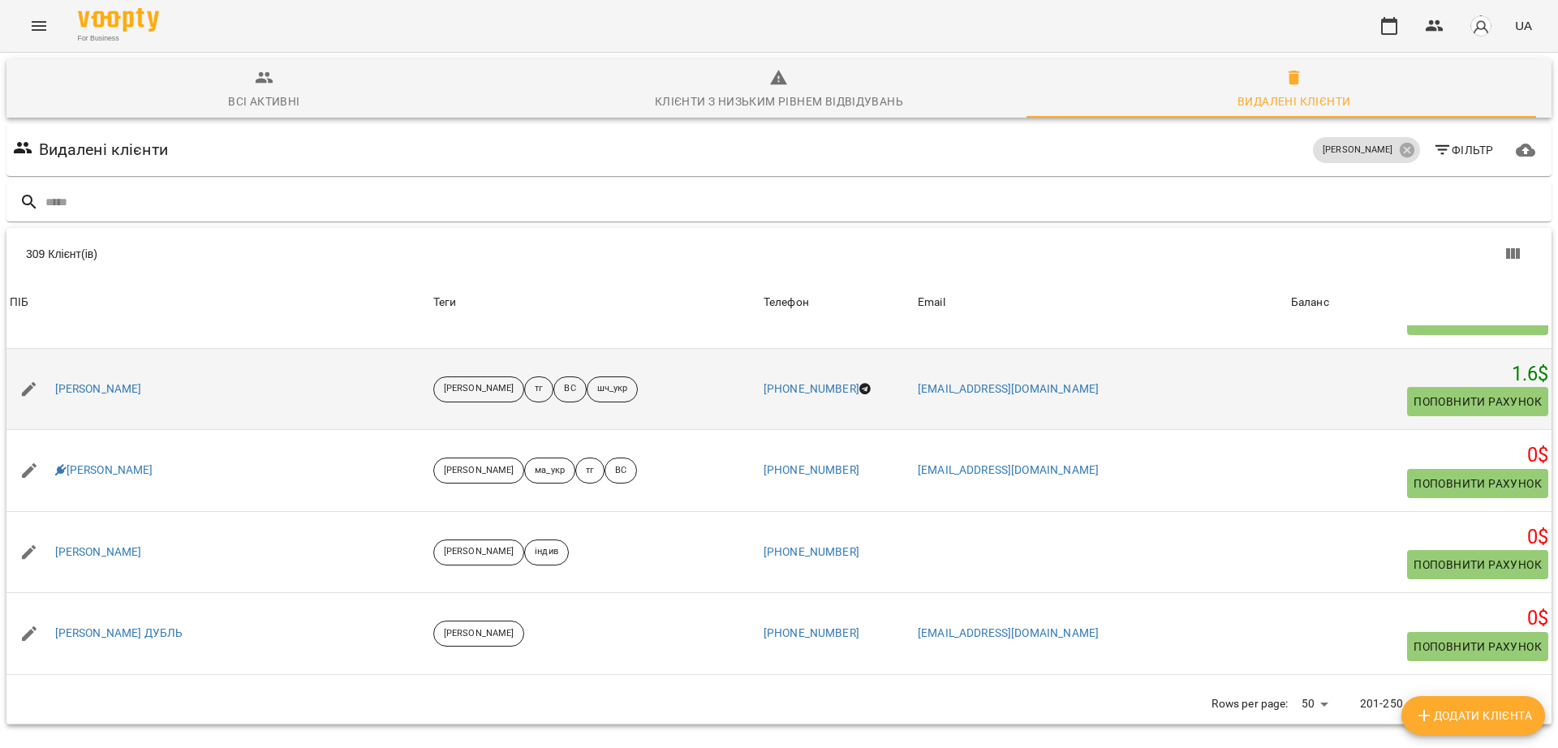
scroll to position [304, 0]
drag, startPoint x: 166, startPoint y: 325, endPoint x: 58, endPoint y: 331, distance: 107.3
click at [58, 366] on div "Маша Гринюк" at bounding box center [217, 388] width 423 height 45
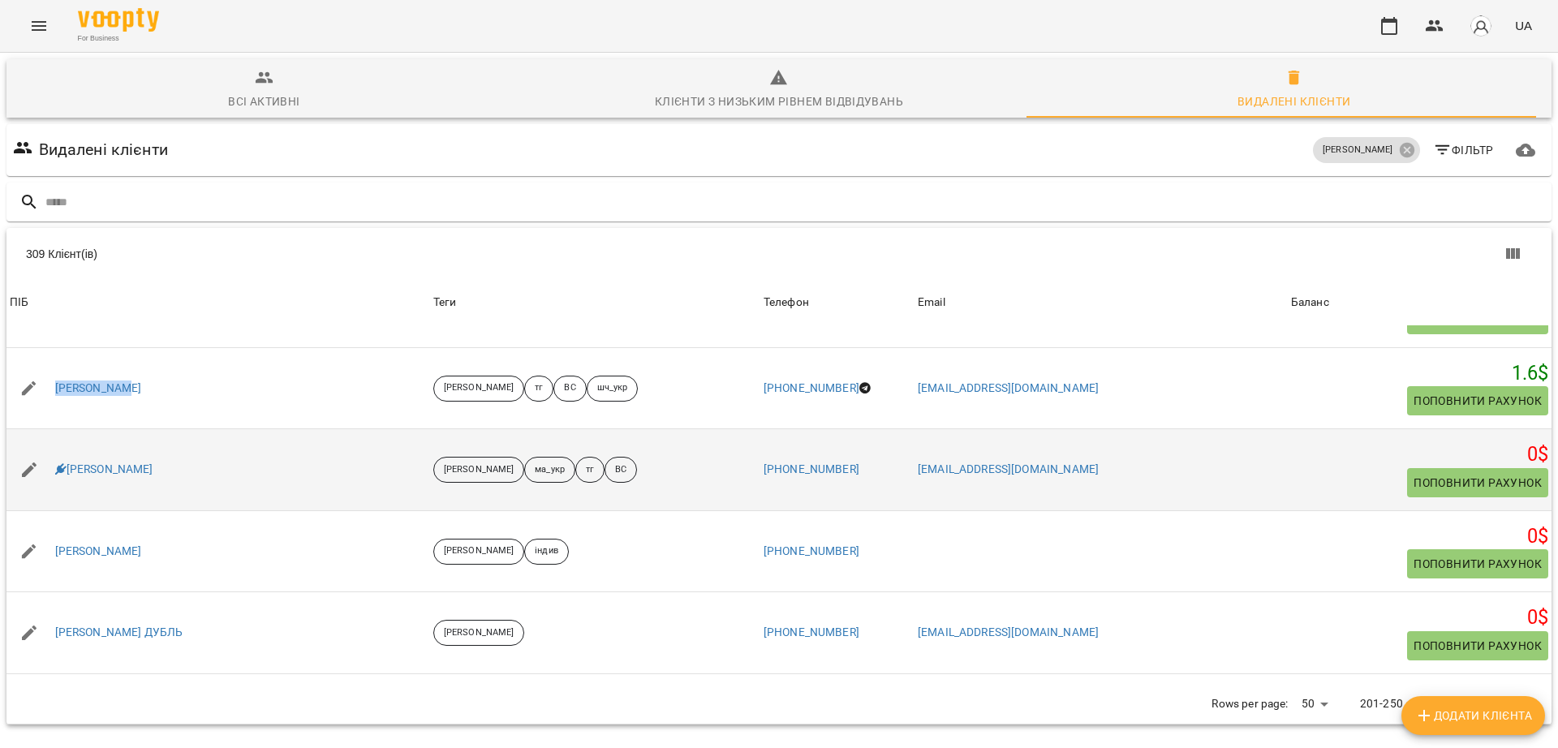
drag, startPoint x: 225, startPoint y: 418, endPoint x: 65, endPoint y: 412, distance: 159.9
click at [65, 447] on div "Мельнікова Злата" at bounding box center [217, 469] width 423 height 45
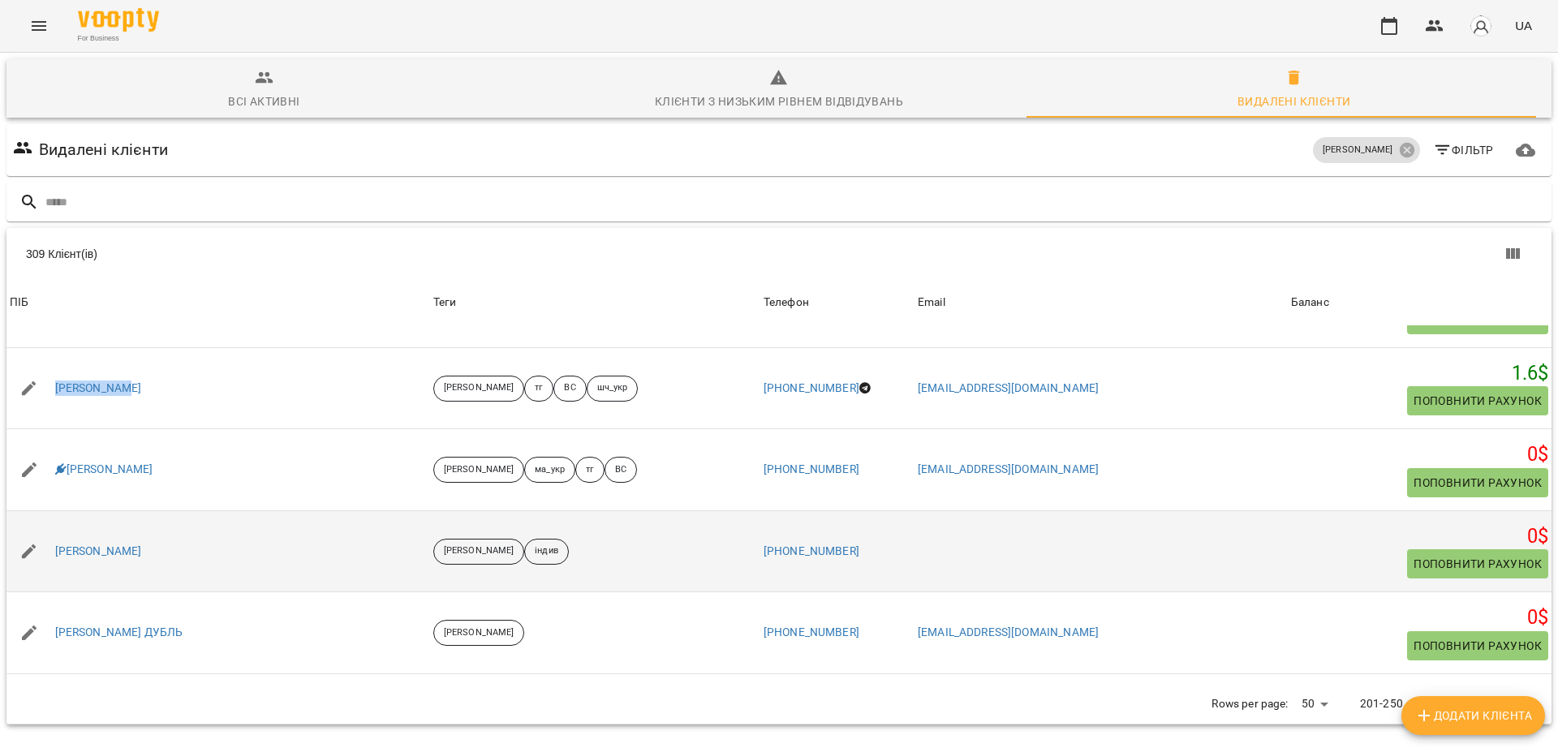
drag, startPoint x: 182, startPoint y: 479, endPoint x: 49, endPoint y: 488, distance: 132.5
click at [49, 529] on div "Мельніченко Ксенія" at bounding box center [217, 551] width 423 height 45
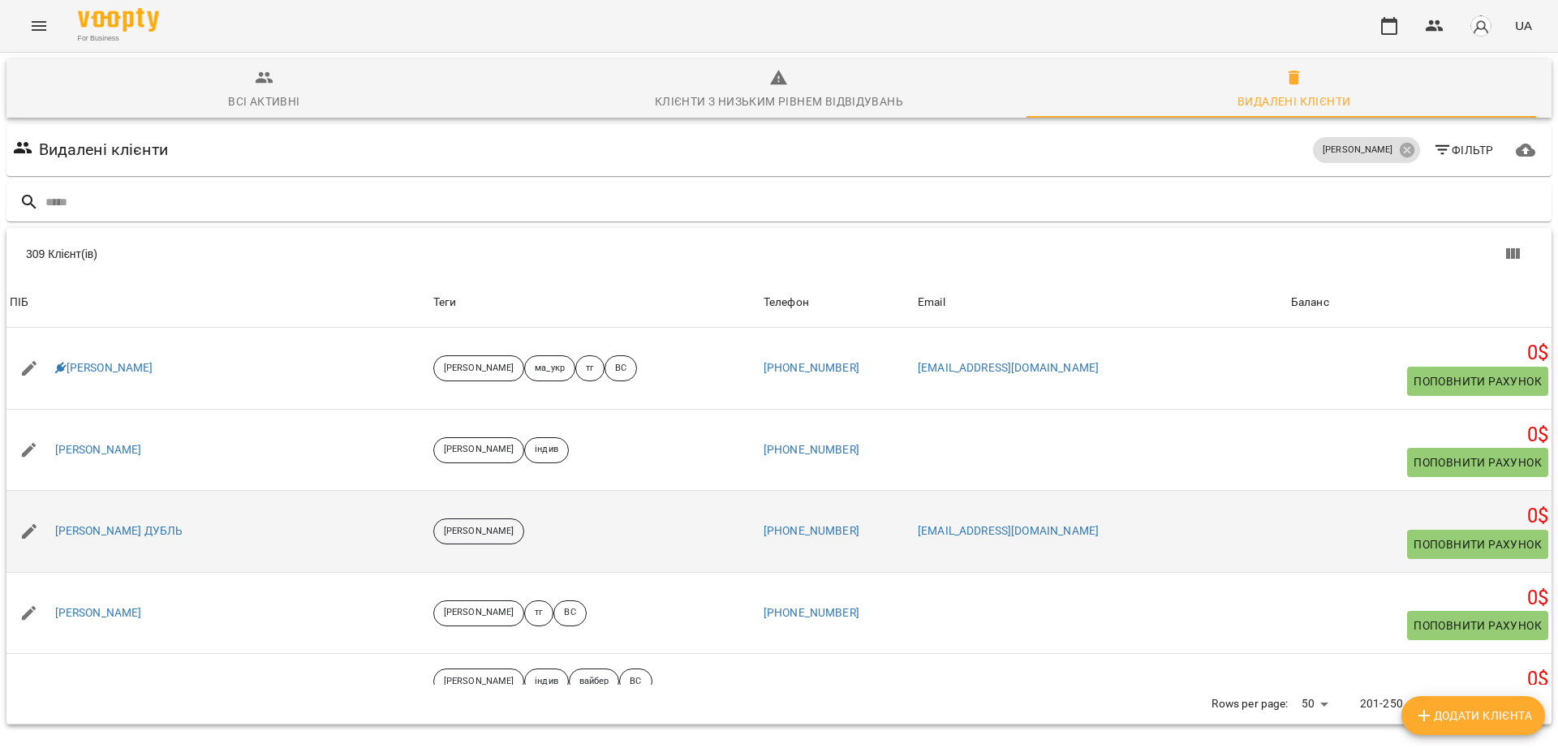
drag, startPoint x: 230, startPoint y: 466, endPoint x: 38, endPoint y: 479, distance: 191.9
click at [38, 509] on div "Микита Захарчук ДУБЛЬ" at bounding box center [217, 531] width 423 height 45
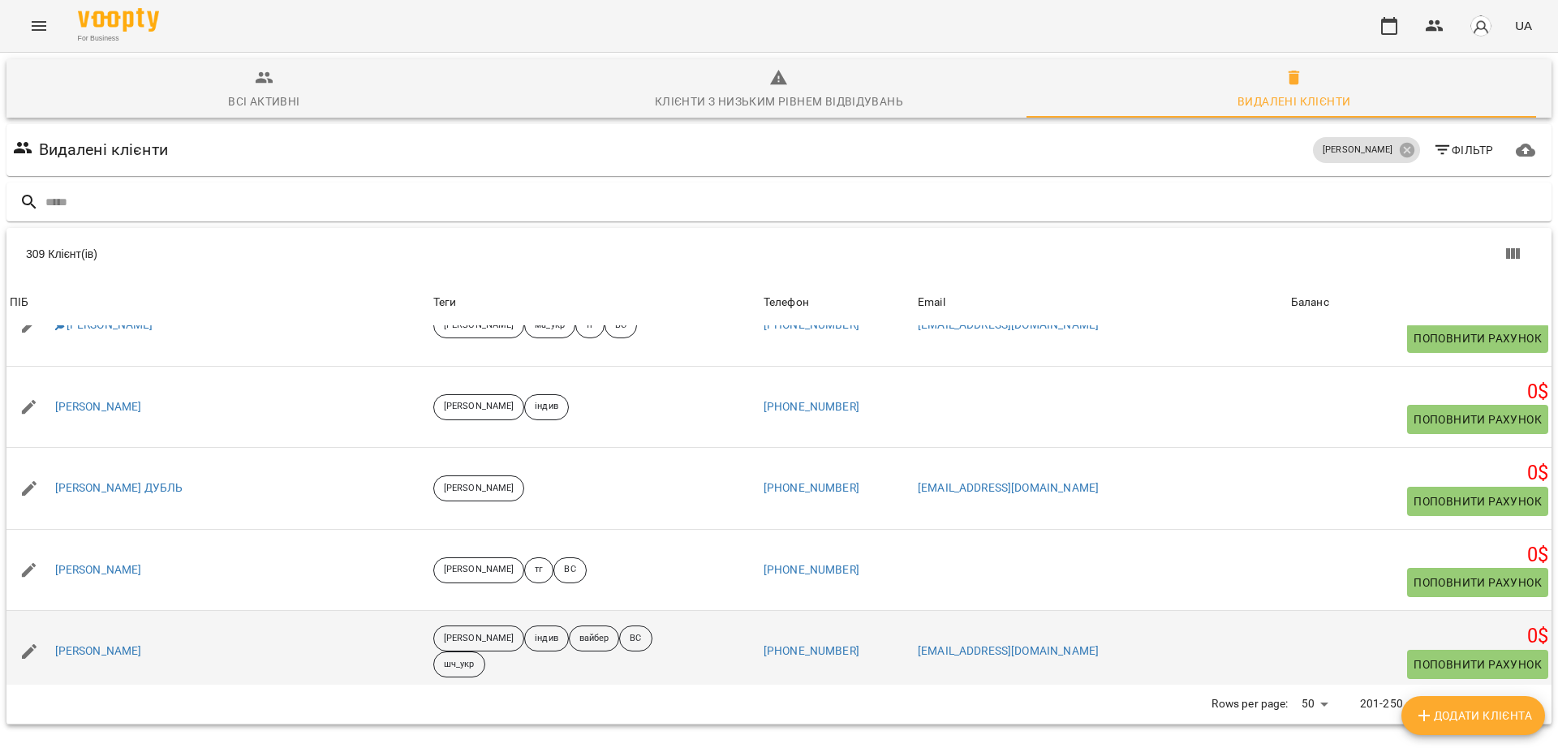
scroll to position [608, 0]
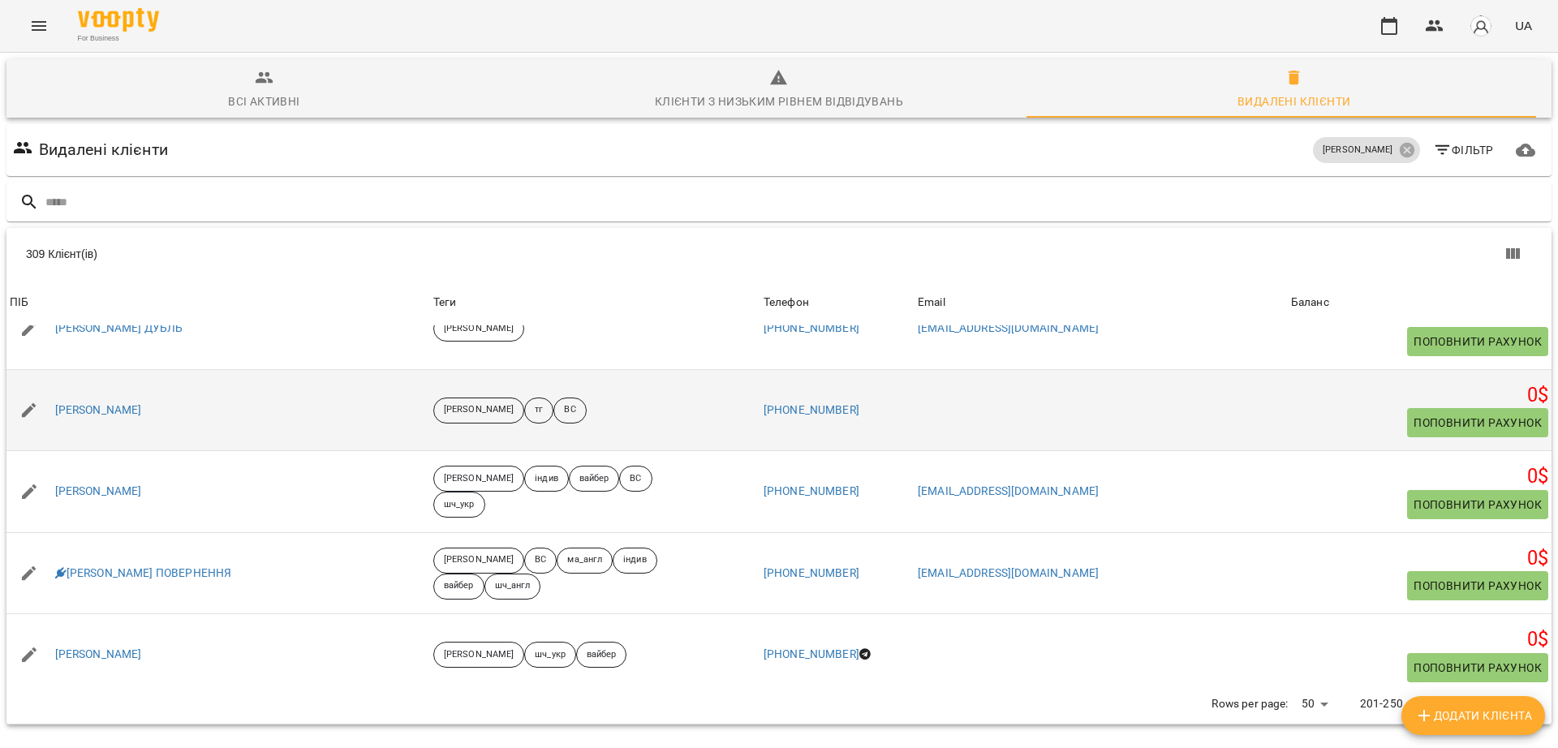
drag, startPoint x: 188, startPoint y: 342, endPoint x: 42, endPoint y: 351, distance: 146.3
click at [42, 388] on div "Микола Міловідов" at bounding box center [217, 410] width 423 height 45
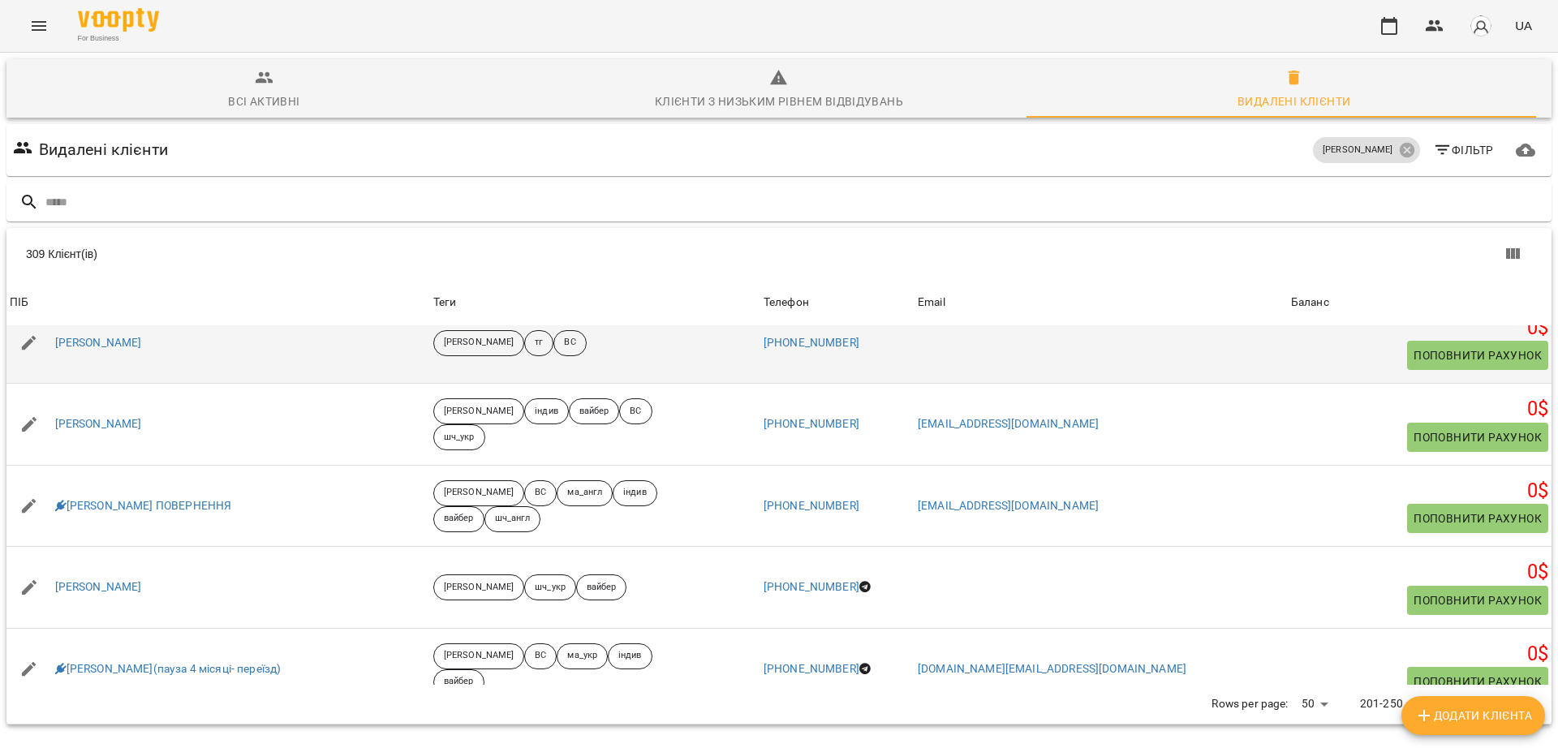
scroll to position [710, 0]
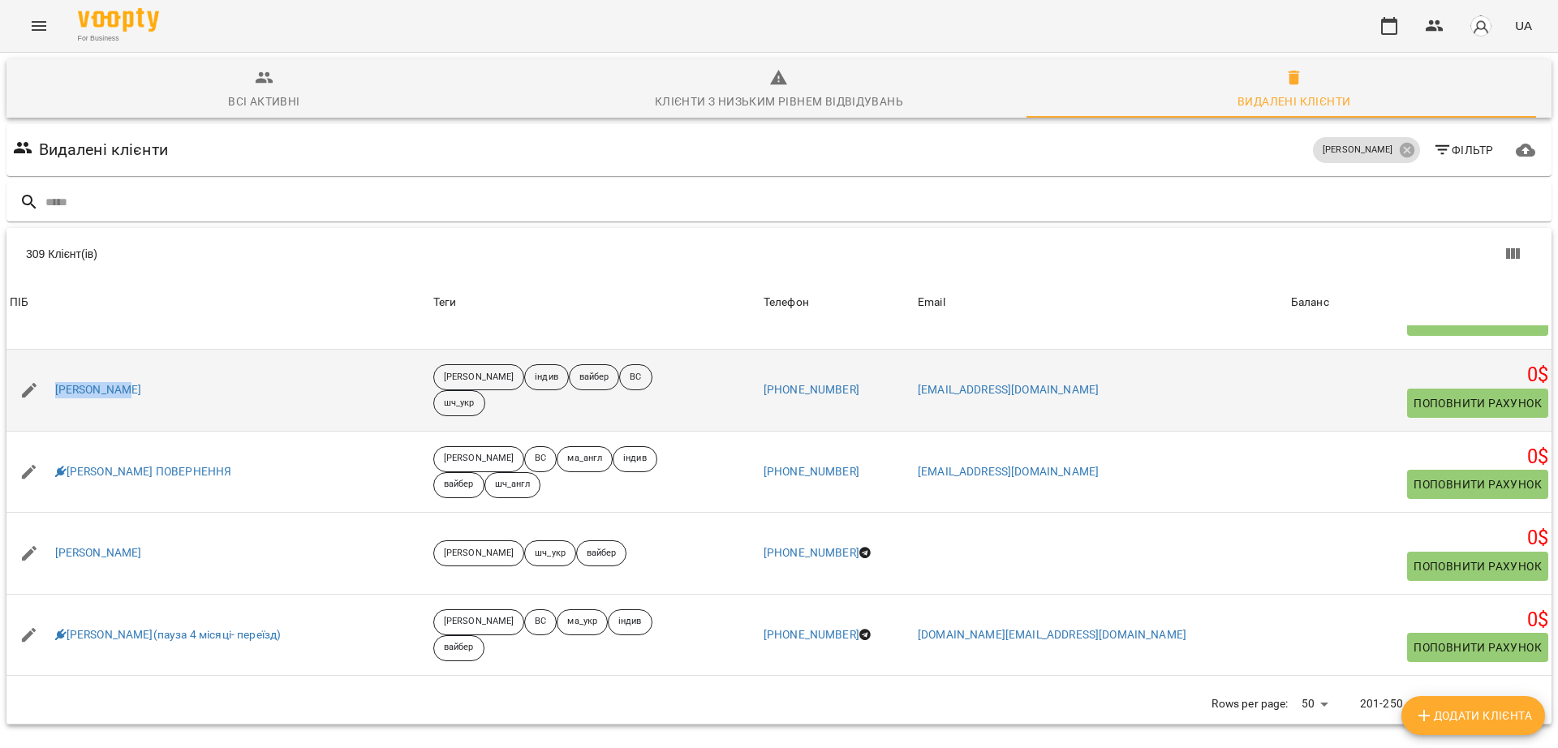
drag, startPoint x: 157, startPoint y: 336, endPoint x: 37, endPoint y: 336, distance: 120.1
click at [37, 368] on div "Мирон Поляк" at bounding box center [217, 390] width 423 height 45
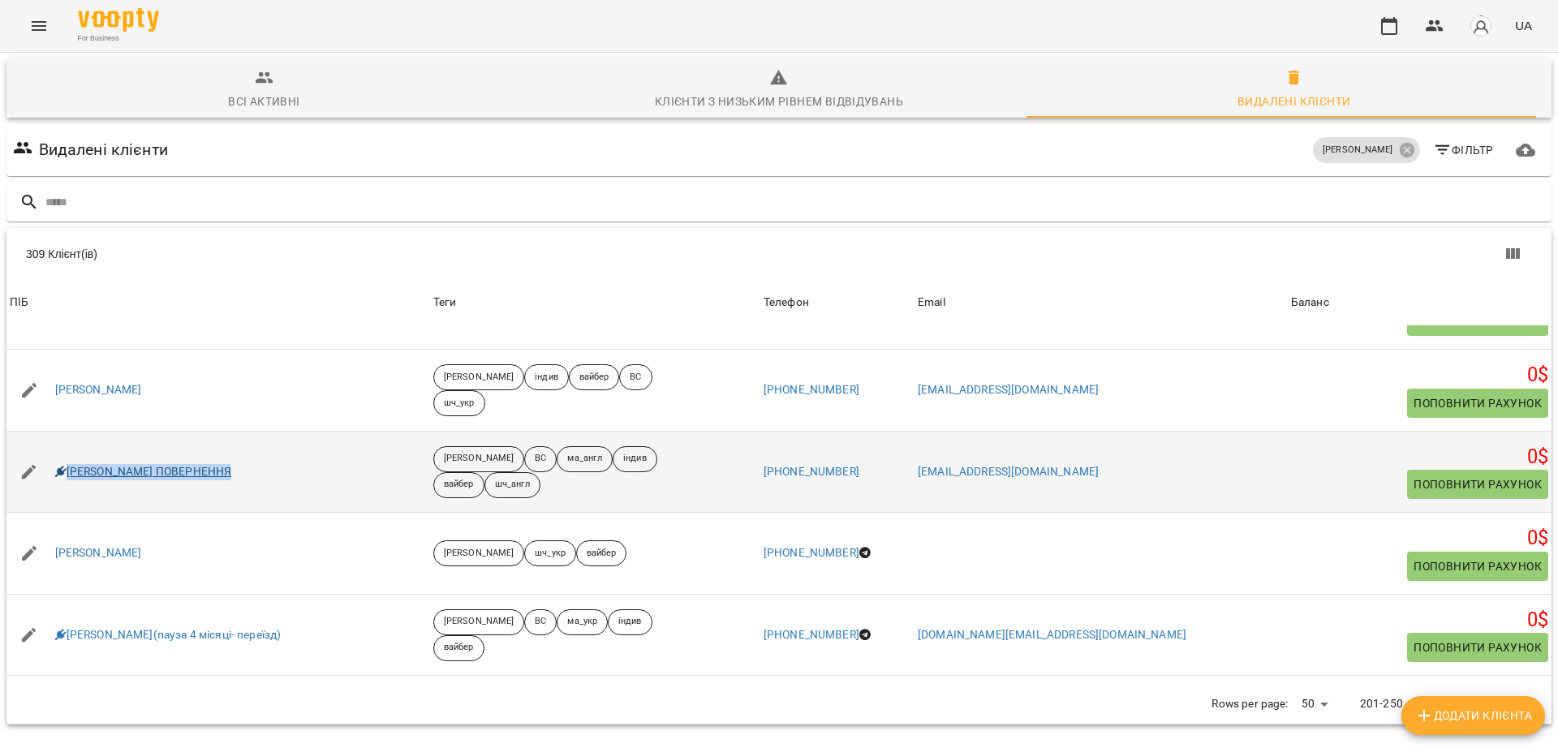
drag, startPoint x: 256, startPoint y: 401, endPoint x: 62, endPoint y: 403, distance: 193.1
click at [62, 449] on div "Михайлик Рудь ПОВЕРНЕННЯ" at bounding box center [217, 471] width 423 height 45
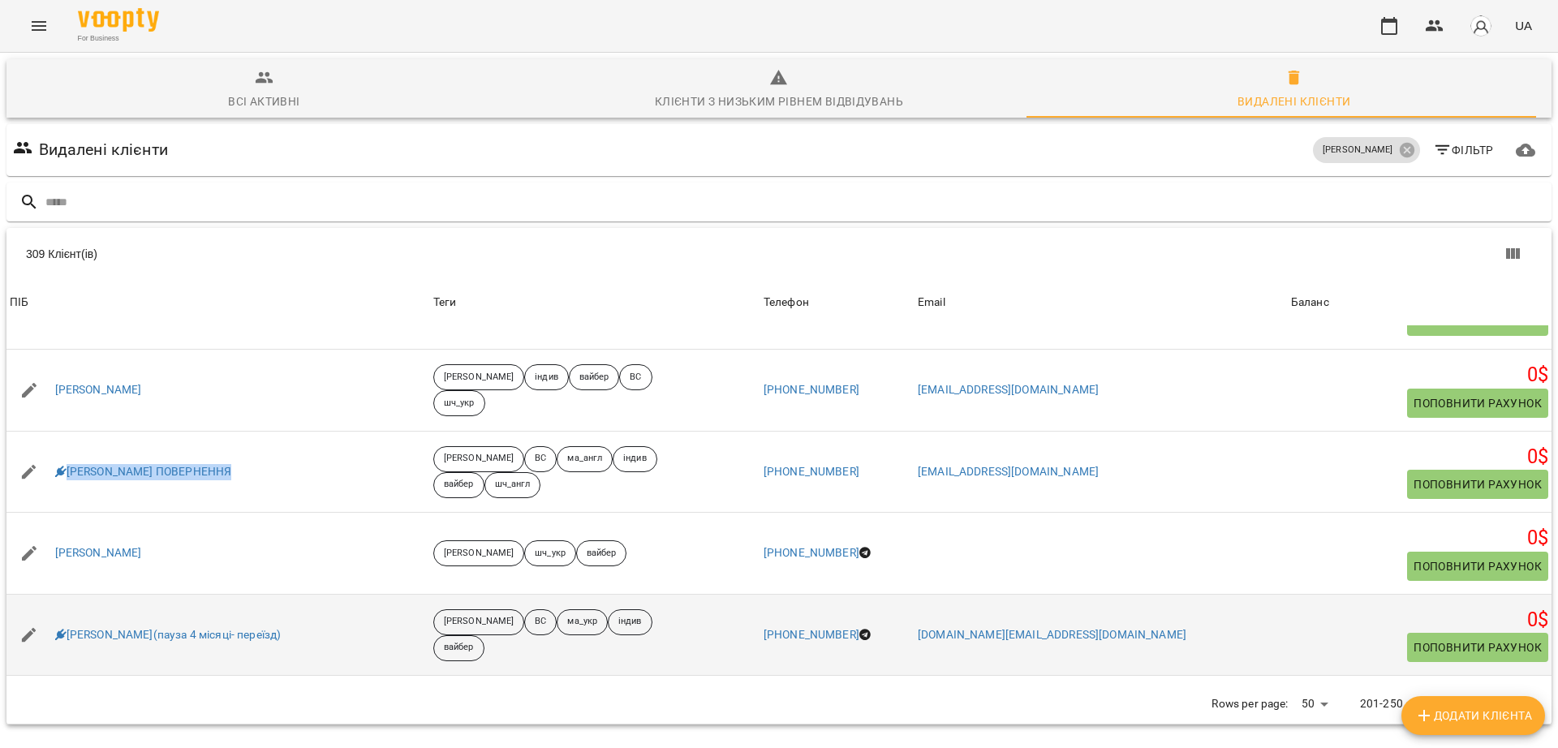
scroll to position [811, 0]
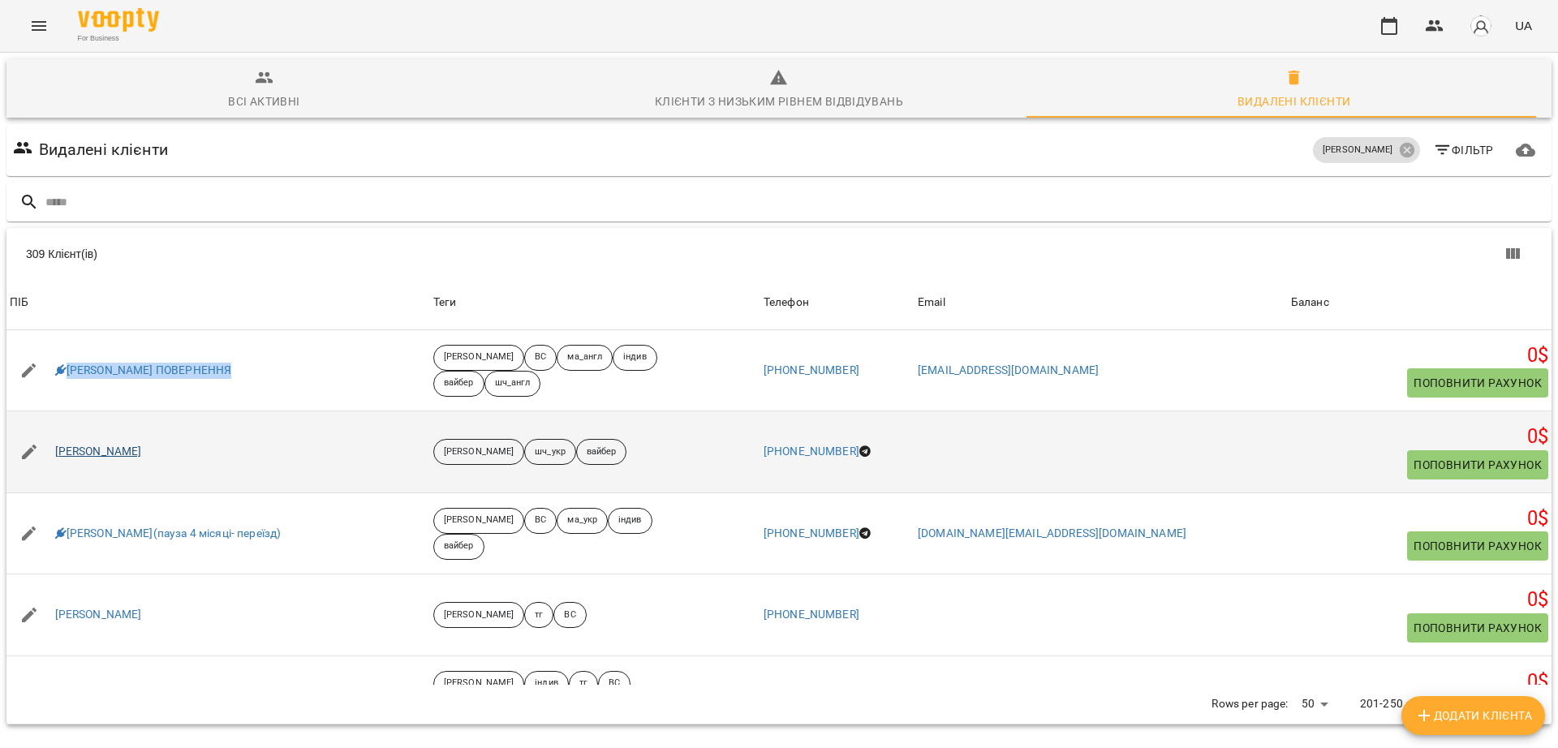
drag, startPoint x: 183, startPoint y: 382, endPoint x: 59, endPoint y: 386, distance: 124.2
click at [59, 429] on div "Мікелла Узунова" at bounding box center [217, 451] width 423 height 45
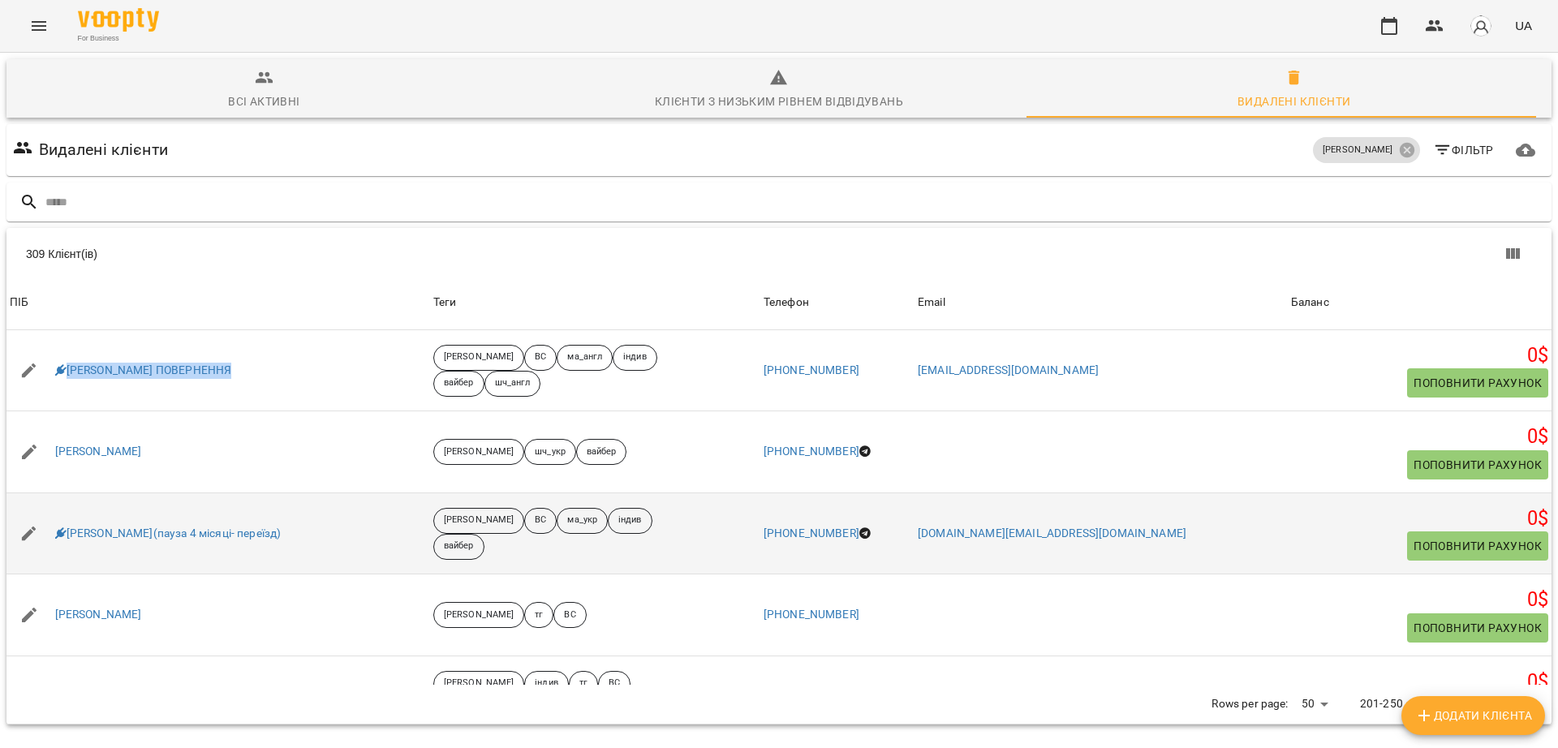
scroll to position [913, 0]
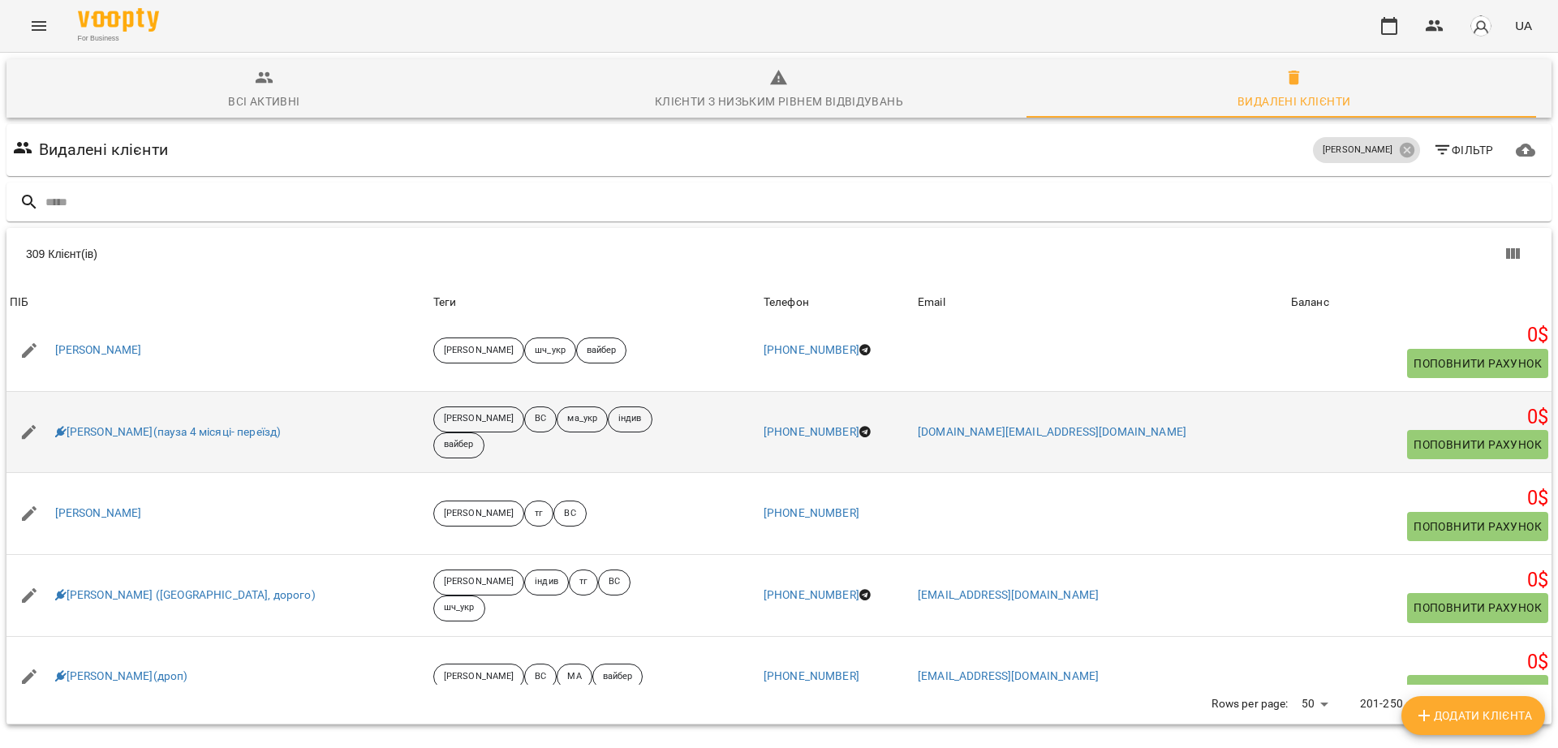
drag, startPoint x: 326, startPoint y: 368, endPoint x: 70, endPoint y: 379, distance: 256.6
click at [70, 410] on div "Мілана Болоусова(пауза 4 місяці- переїзд)" at bounding box center [217, 432] width 423 height 45
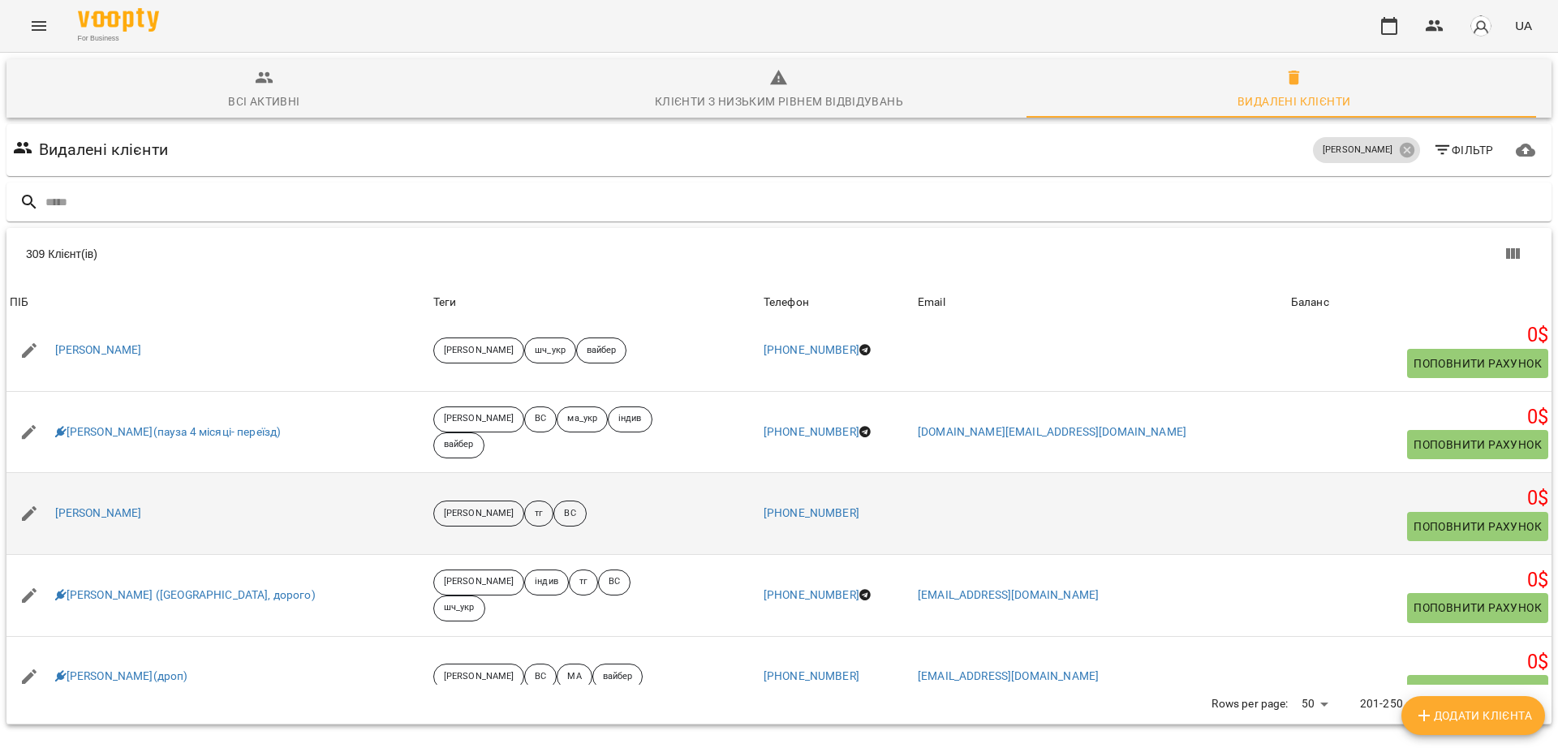
scroll to position [1014, 0]
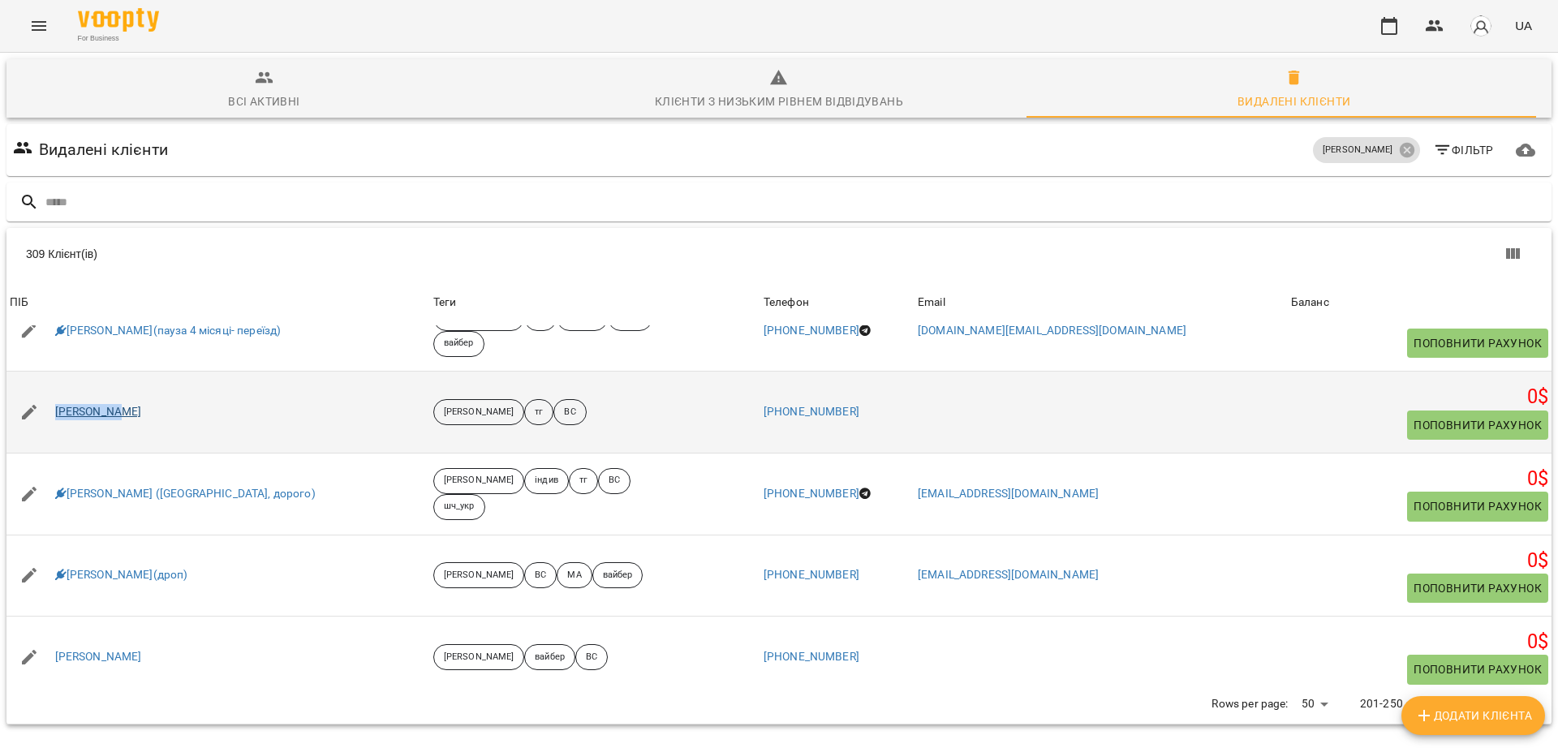
drag, startPoint x: 134, startPoint y: 348, endPoint x: 84, endPoint y: 341, distance: 50.8
click at [34, 389] on div "Мілана Жук" at bounding box center [217, 411] width 423 height 45
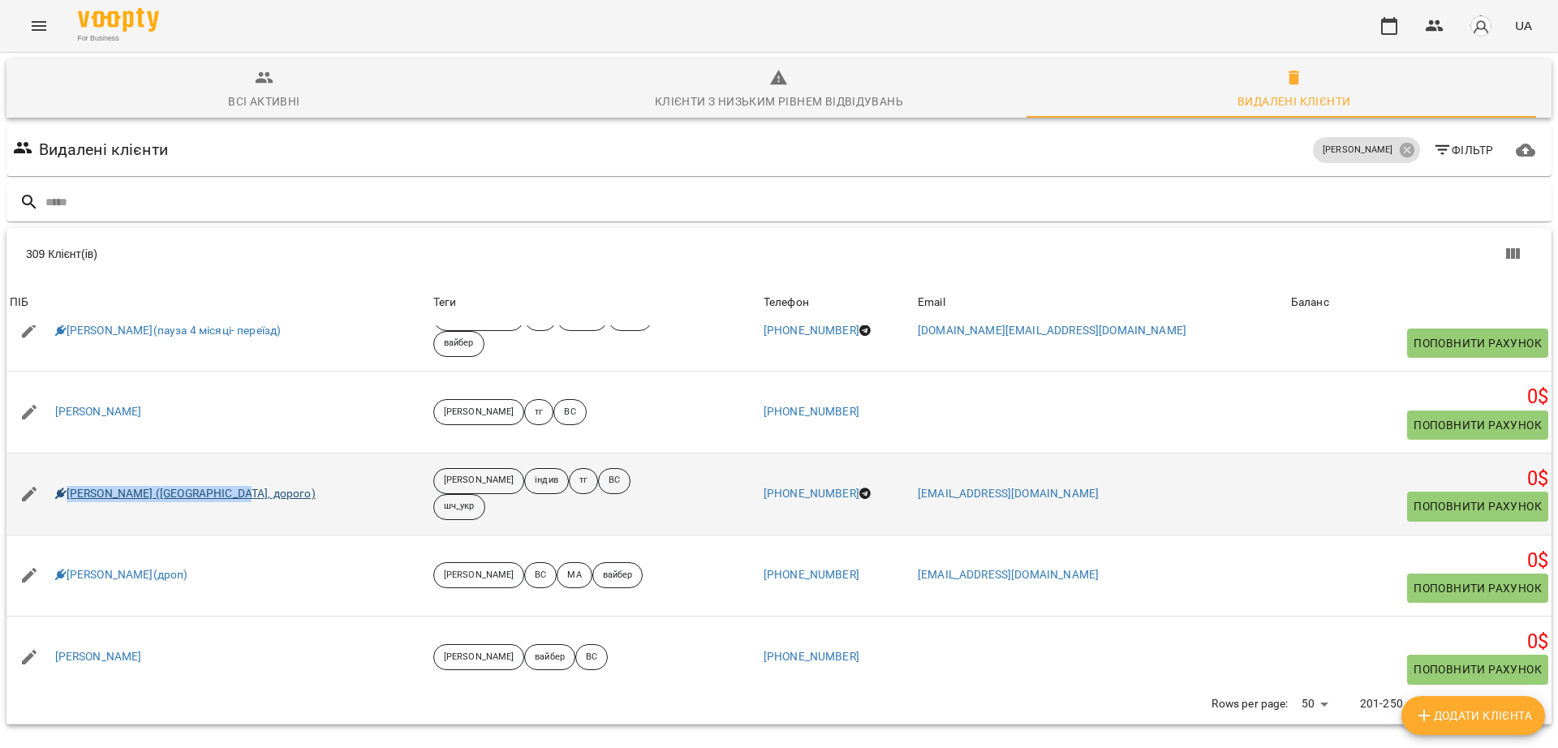
drag, startPoint x: 274, startPoint y: 422, endPoint x: 71, endPoint y: 419, distance: 203.7
click at [71, 471] on div "Міра Самсонова (дроп, дорого)" at bounding box center [217, 493] width 423 height 45
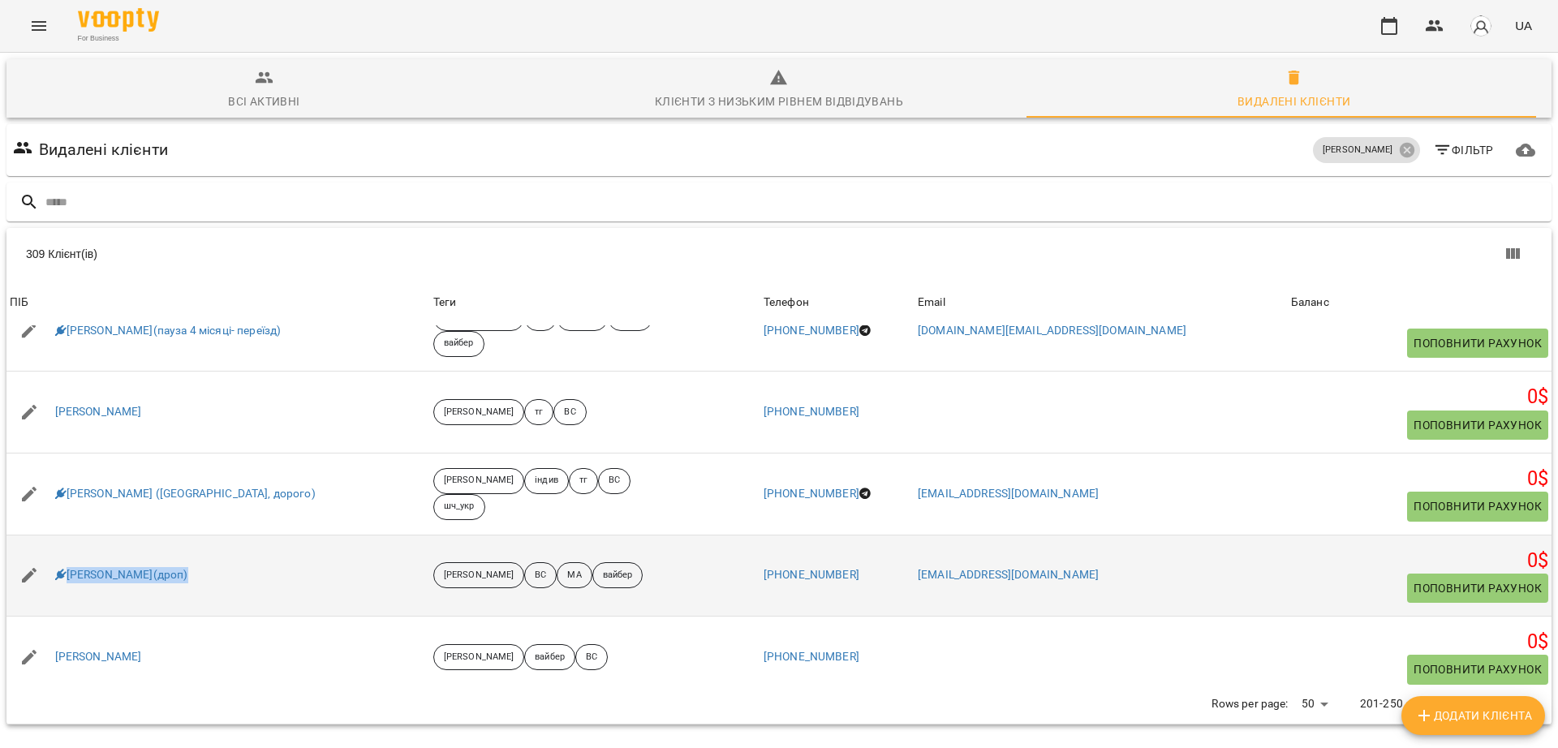
drag, startPoint x: 197, startPoint y: 509, endPoint x: 74, endPoint y: 493, distance: 124.3
click at [69, 552] on div "Міріам Місюра(дроп)" at bounding box center [217, 574] width 423 height 45
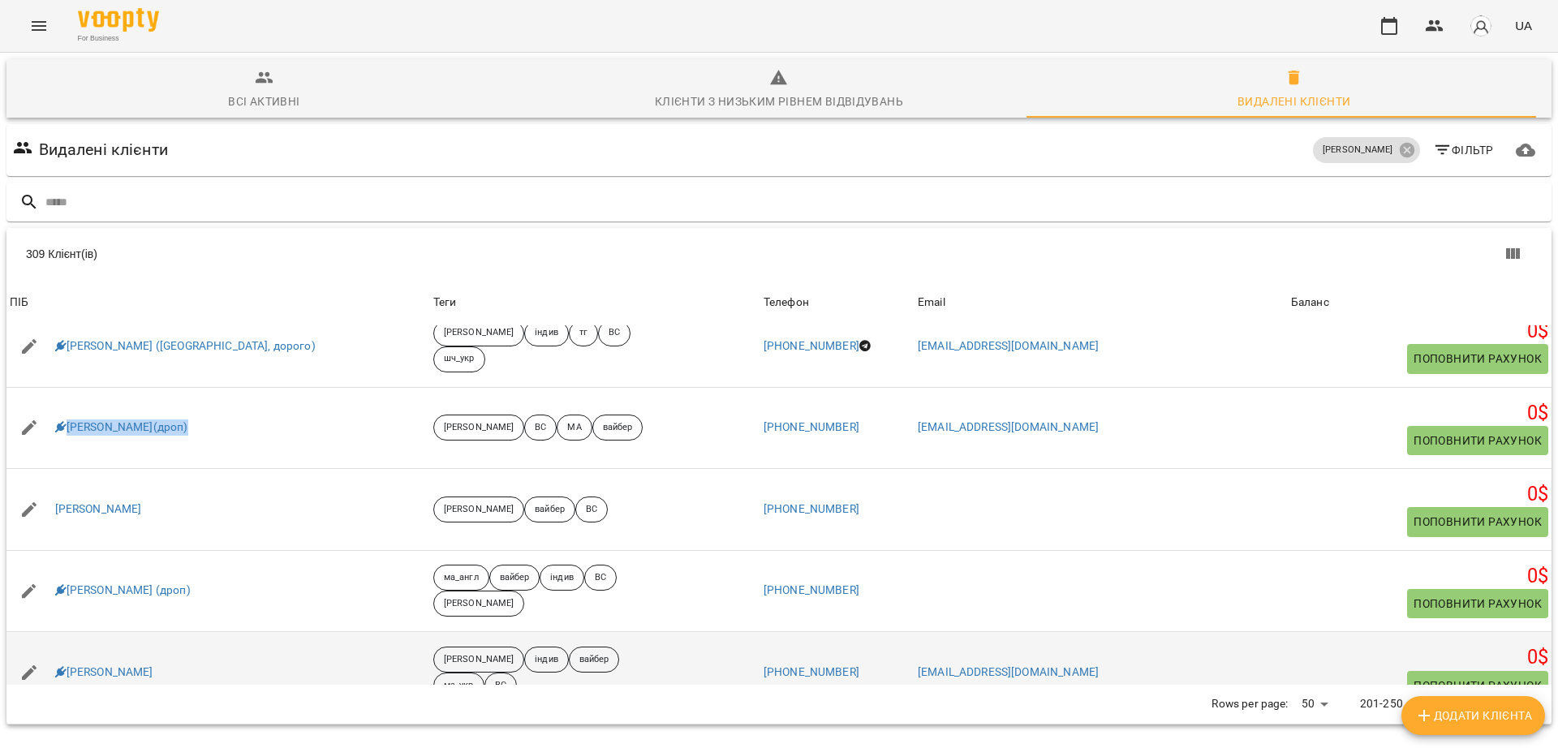
scroll to position [1217, 0]
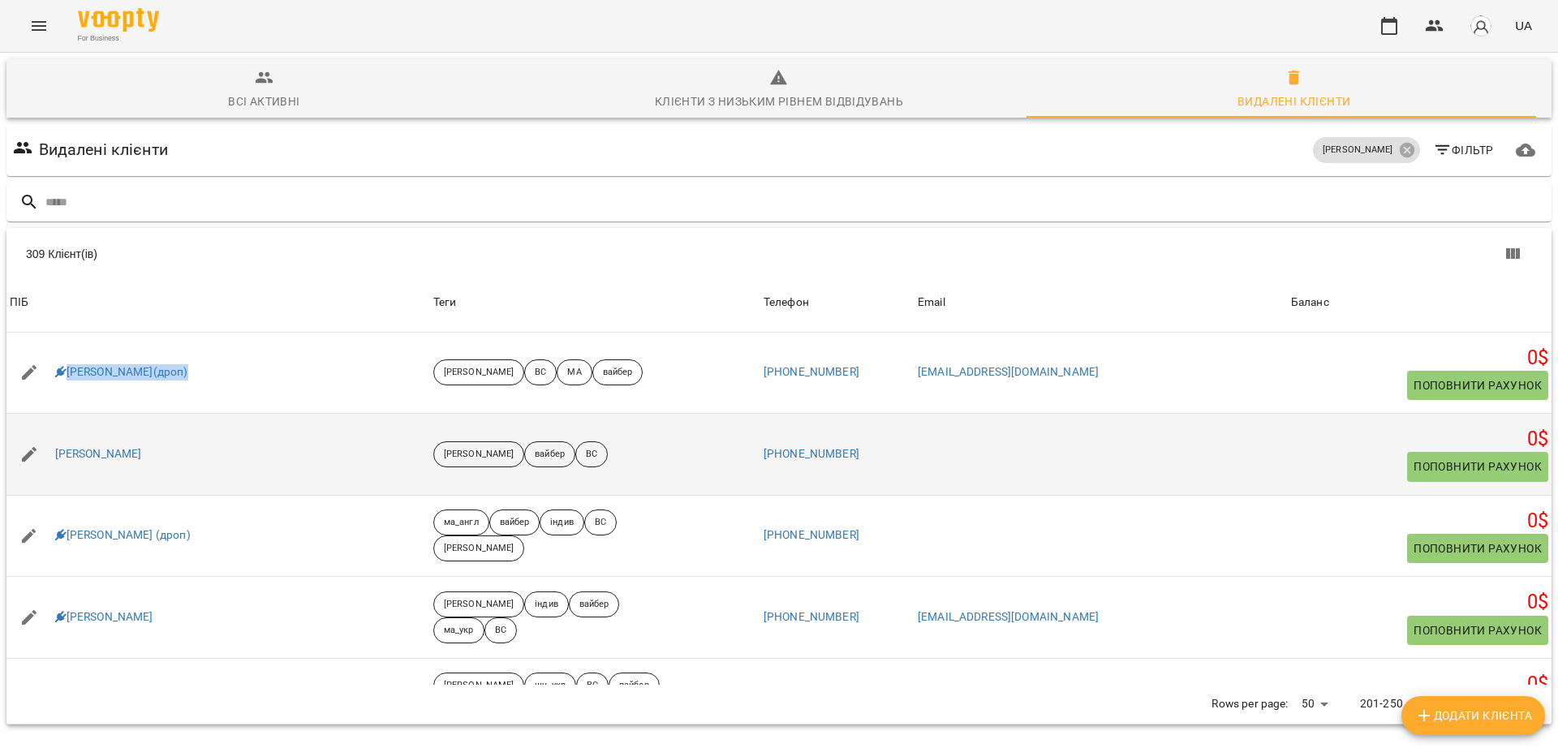
drag, startPoint x: 170, startPoint y: 391, endPoint x: 58, endPoint y: 373, distance: 112.6
click at [58, 432] on div "Міхаіл Санніков" at bounding box center [217, 454] width 423 height 45
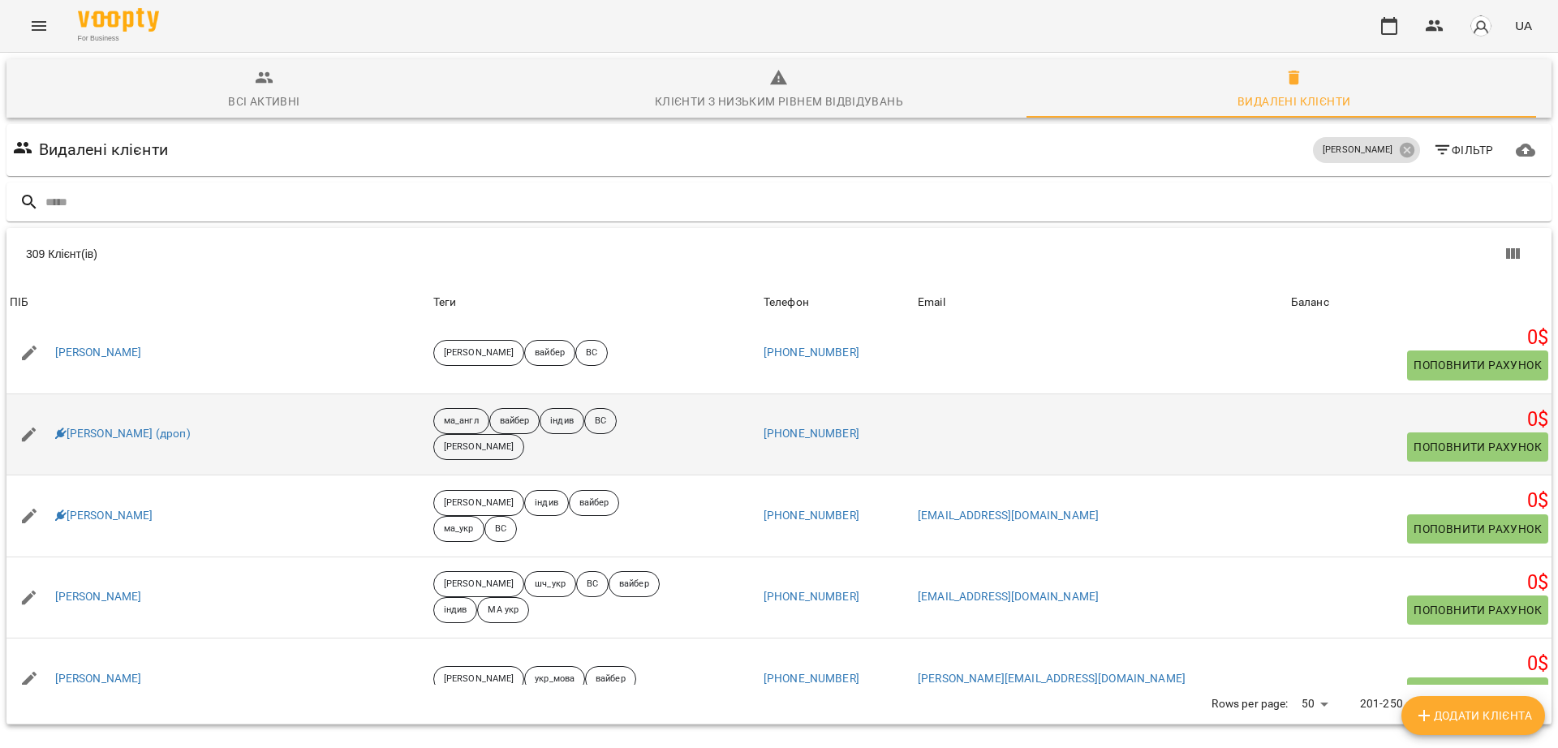
drag, startPoint x: 229, startPoint y: 368, endPoint x: 61, endPoint y: 371, distance: 168.0
click at [61, 412] on div "Мішель Матущенко (дроп)" at bounding box center [217, 434] width 423 height 45
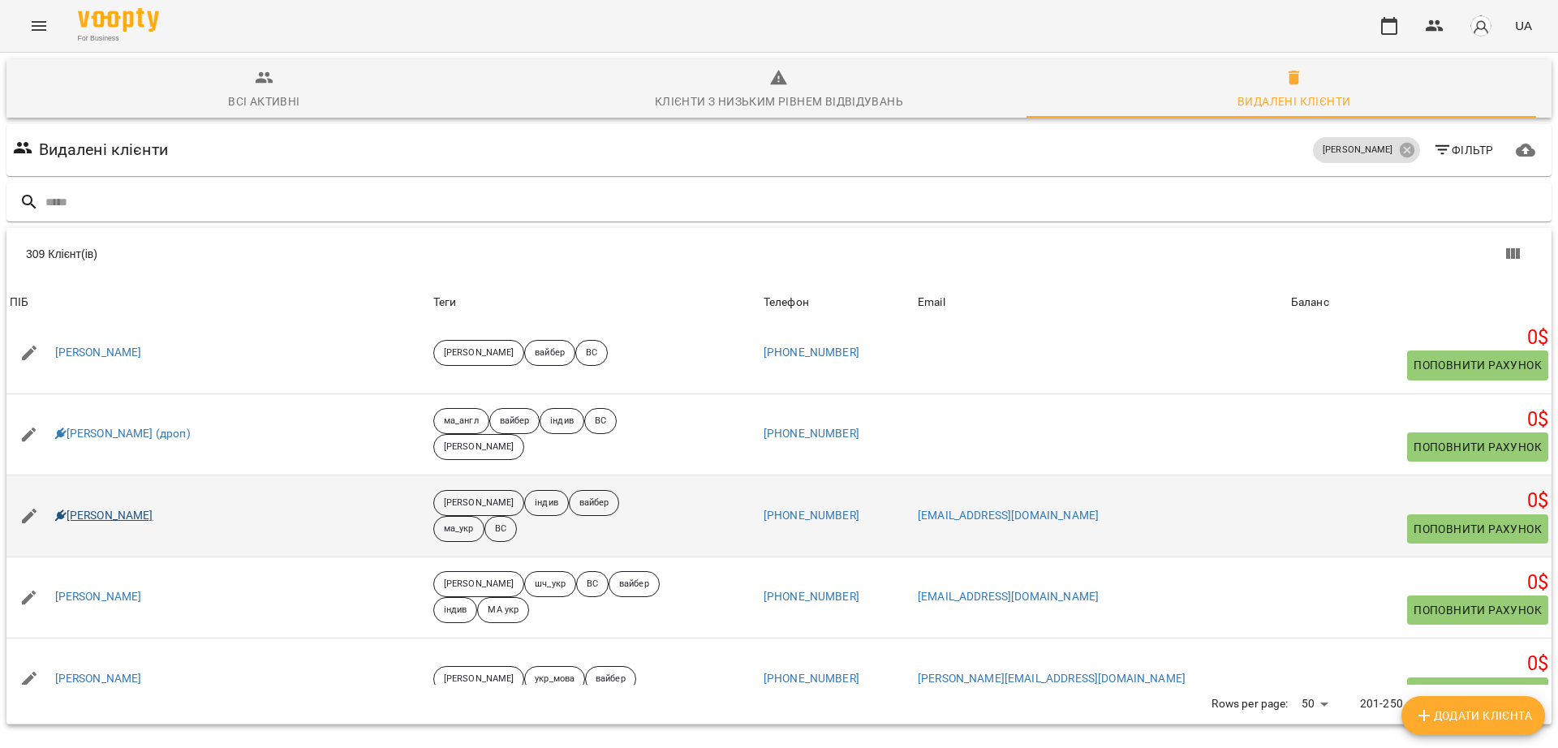
drag, startPoint x: 97, startPoint y: 445, endPoint x: 66, endPoint y: 449, distance: 32.0
click at [66, 493] on div "Назар Адаменко" at bounding box center [217, 515] width 423 height 45
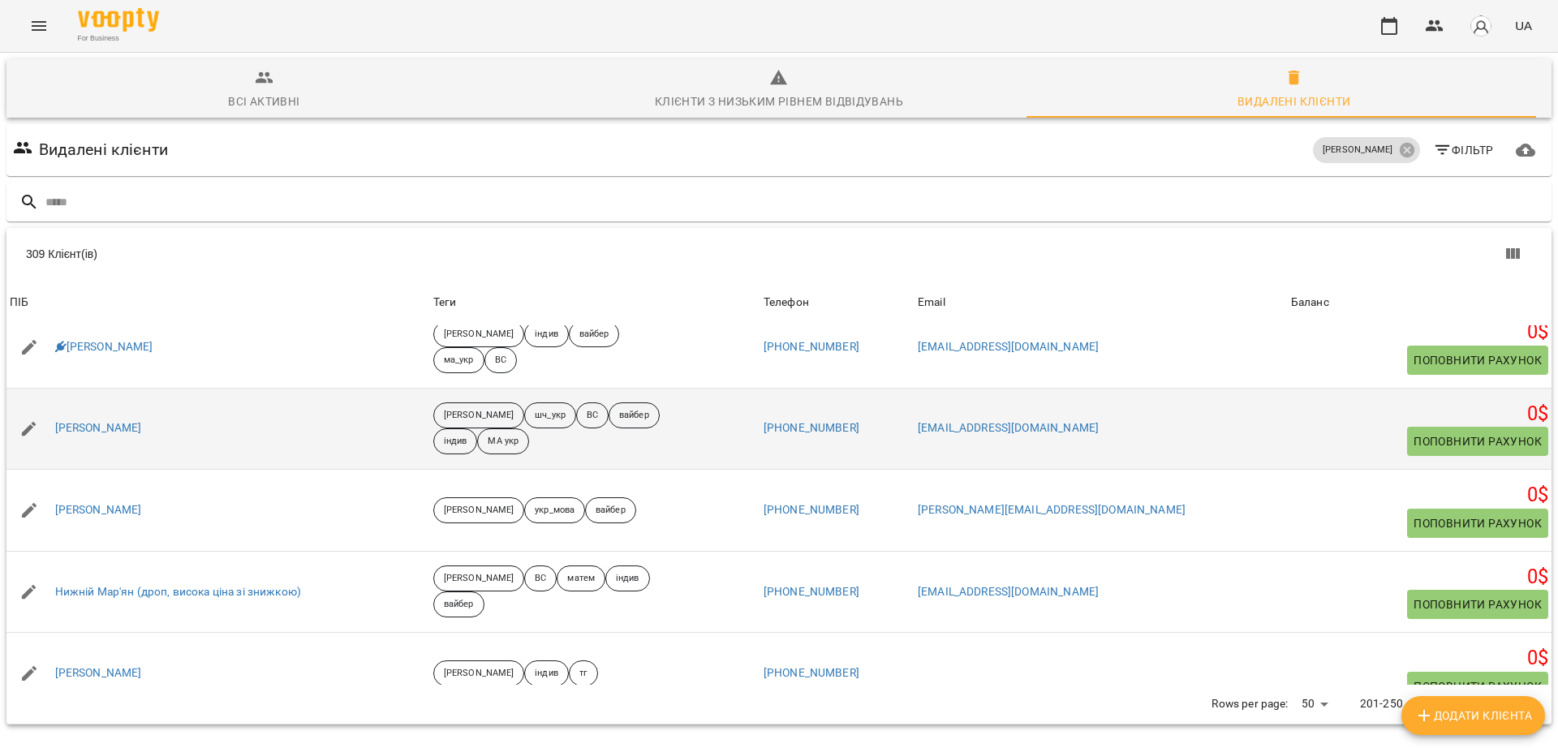
scroll to position [1521, 0]
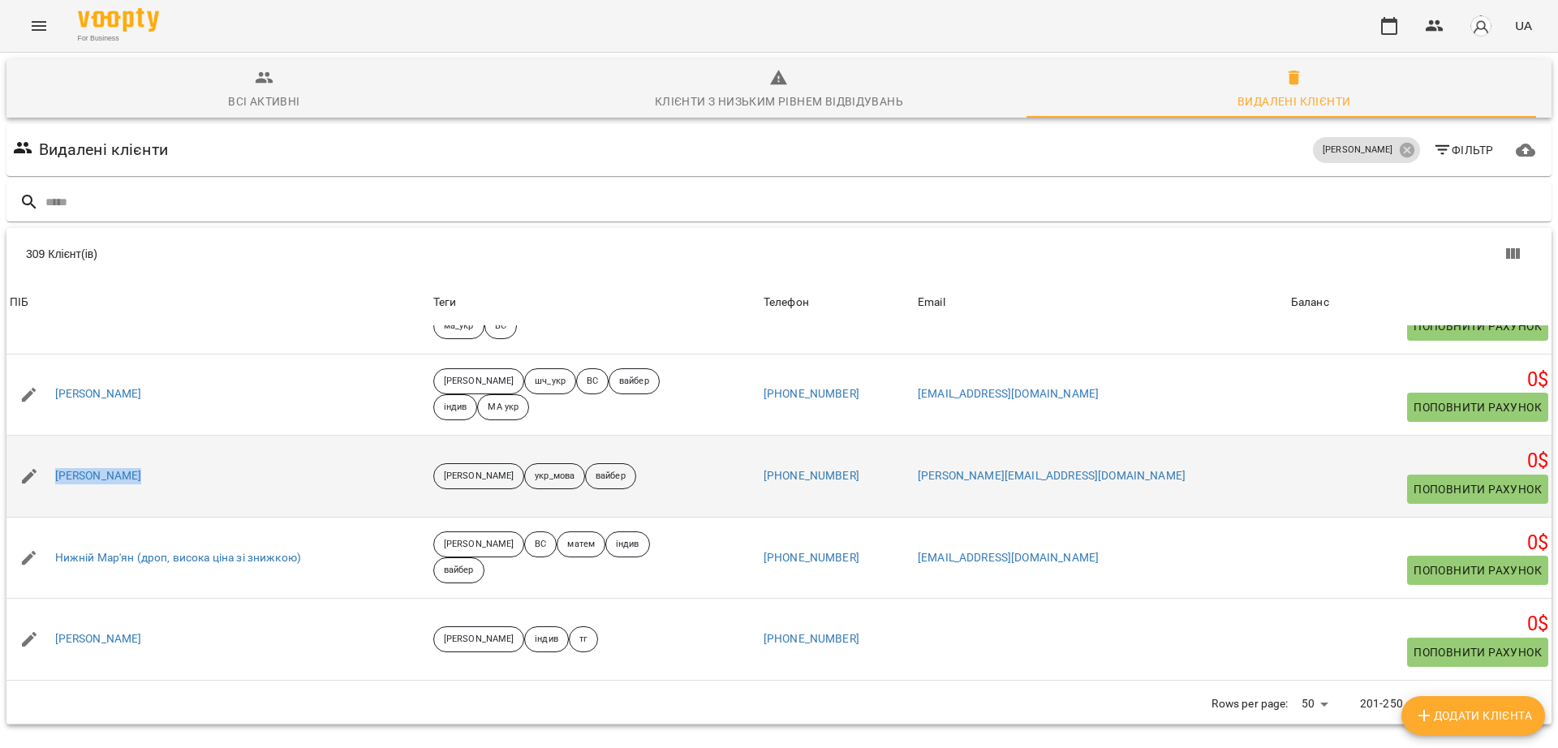
drag, startPoint x: 172, startPoint y: 414, endPoint x: 49, endPoint y: 406, distance: 123.5
click at [49, 454] on div "Назар Щербань" at bounding box center [217, 476] width 423 height 45
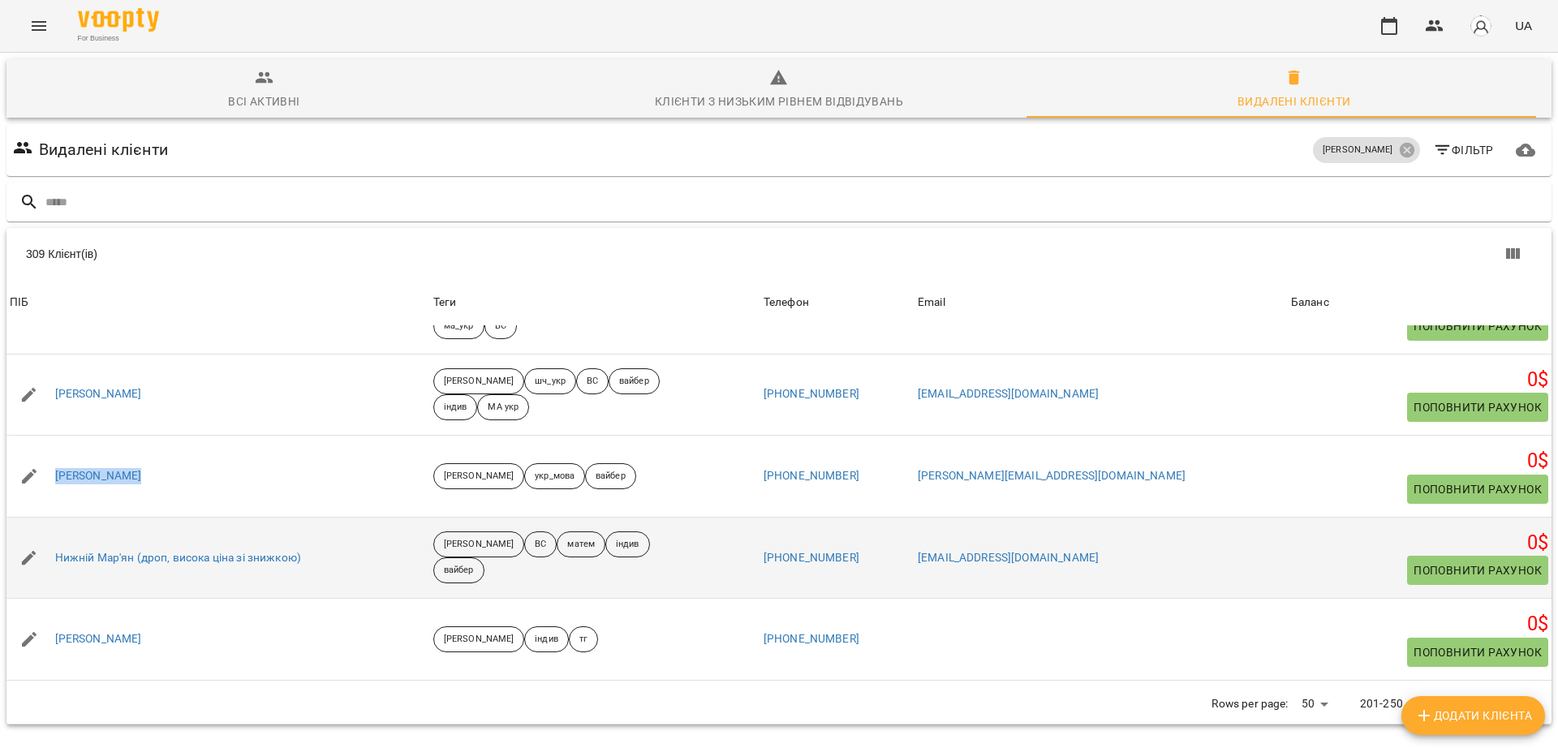
scroll to position [1623, 0]
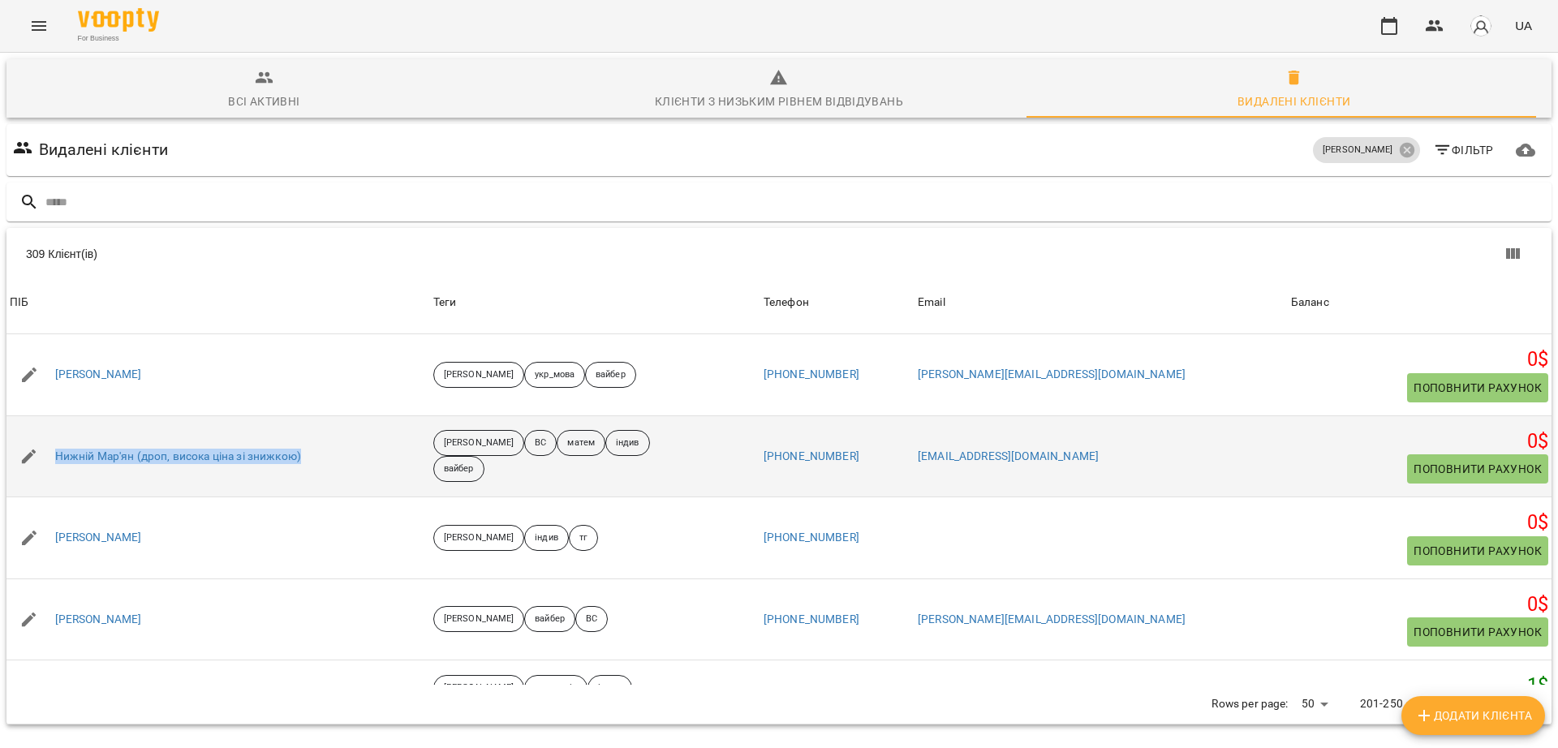
drag, startPoint x: 323, startPoint y: 391, endPoint x: 45, endPoint y: 387, distance: 277.5
click at [45, 434] on div "Нижній Мар'ян (дроп, висока ціна зі знижкою)" at bounding box center [217, 456] width 423 height 45
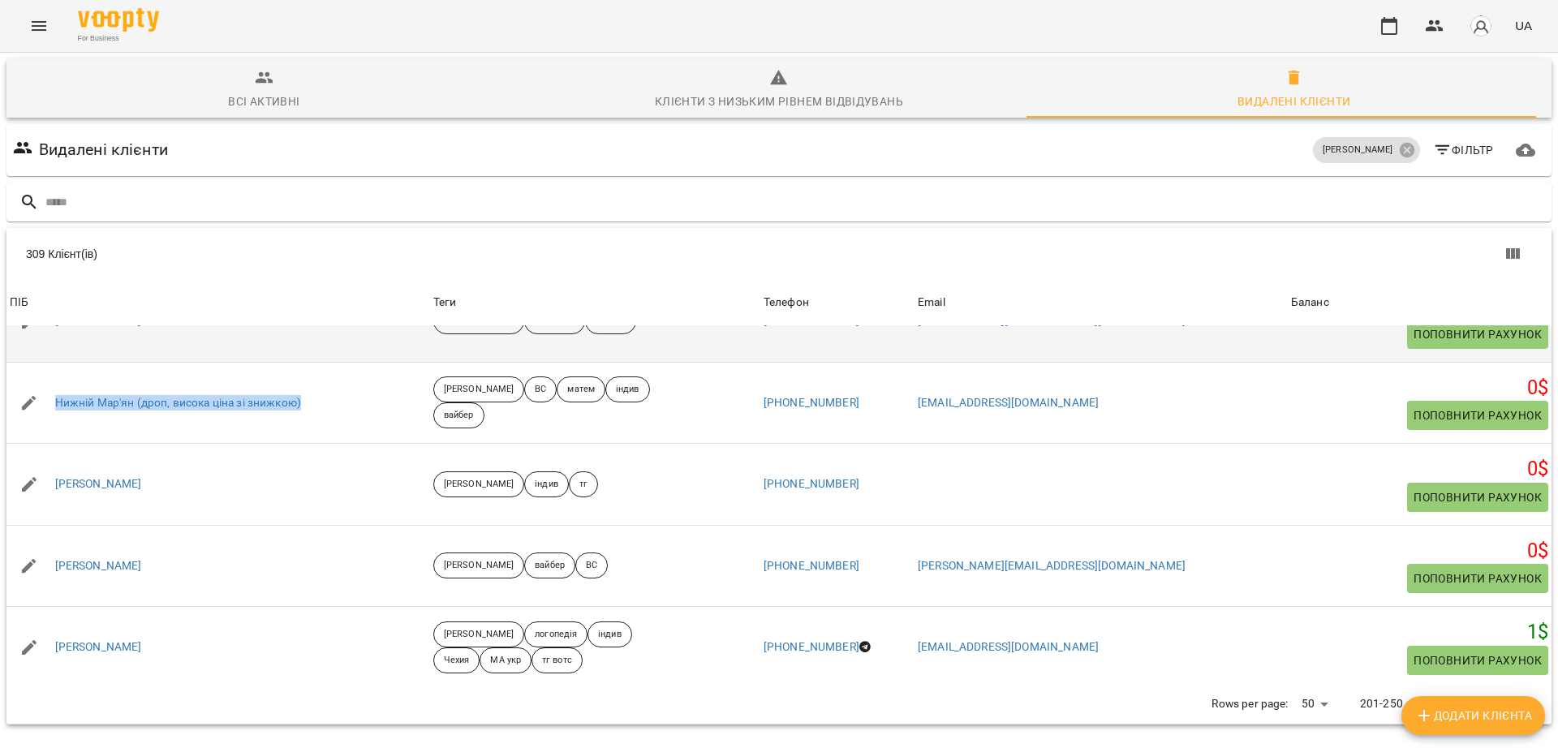
scroll to position [1724, 0]
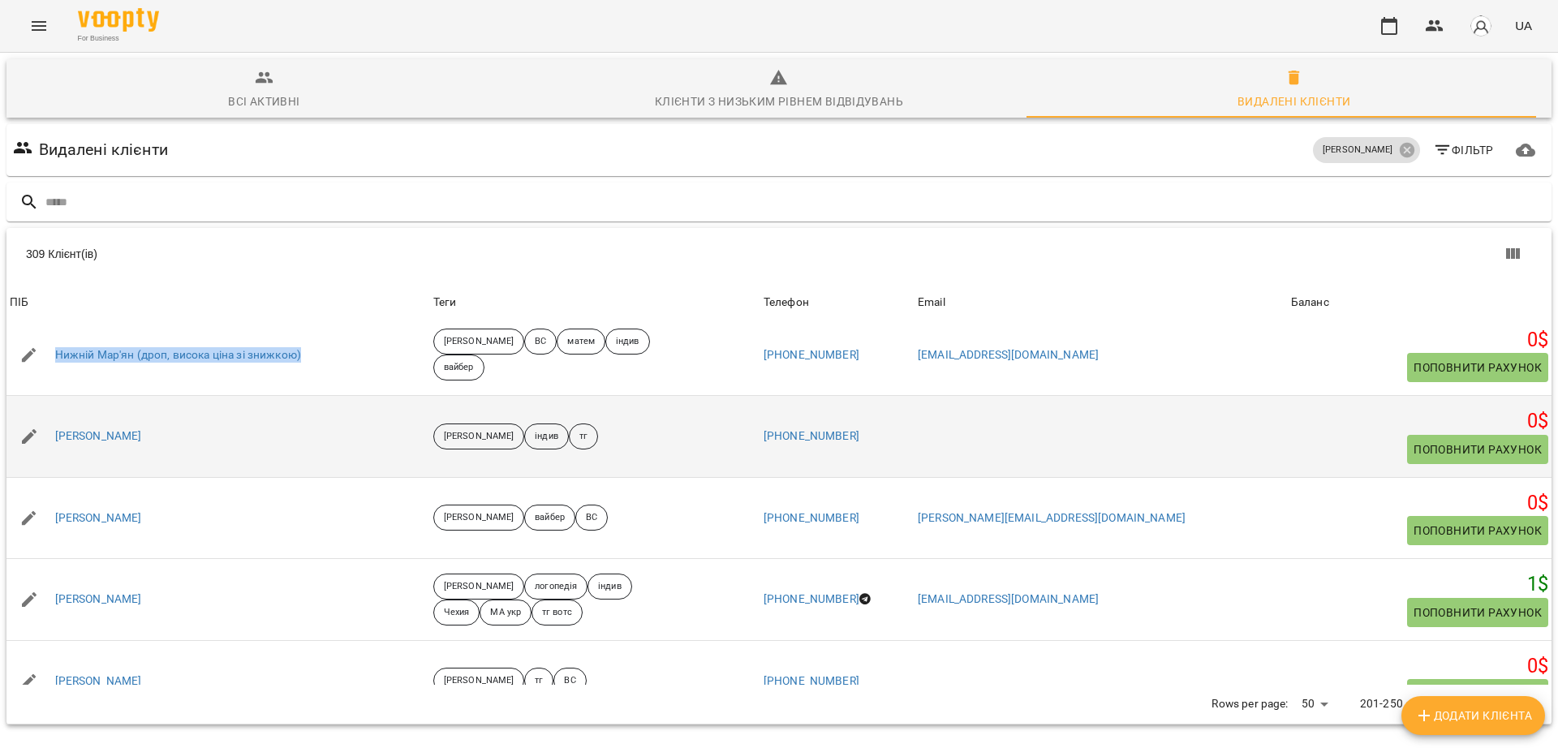
drag, startPoint x: 184, startPoint y: 364, endPoint x: 54, endPoint y: 375, distance: 131.0
click at [54, 414] on div "Олександр Пугач" at bounding box center [217, 436] width 423 height 45
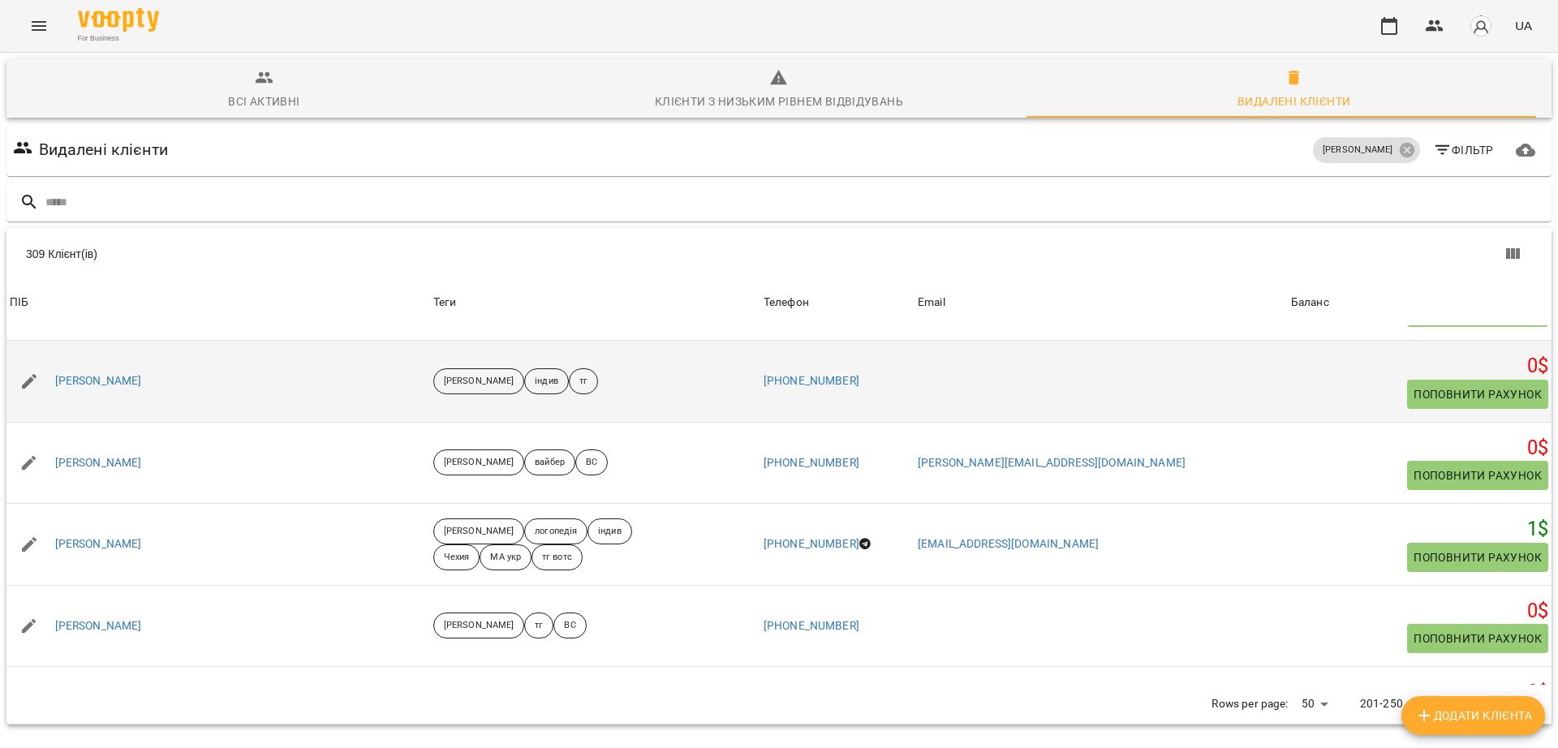
scroll to position [1825, 0]
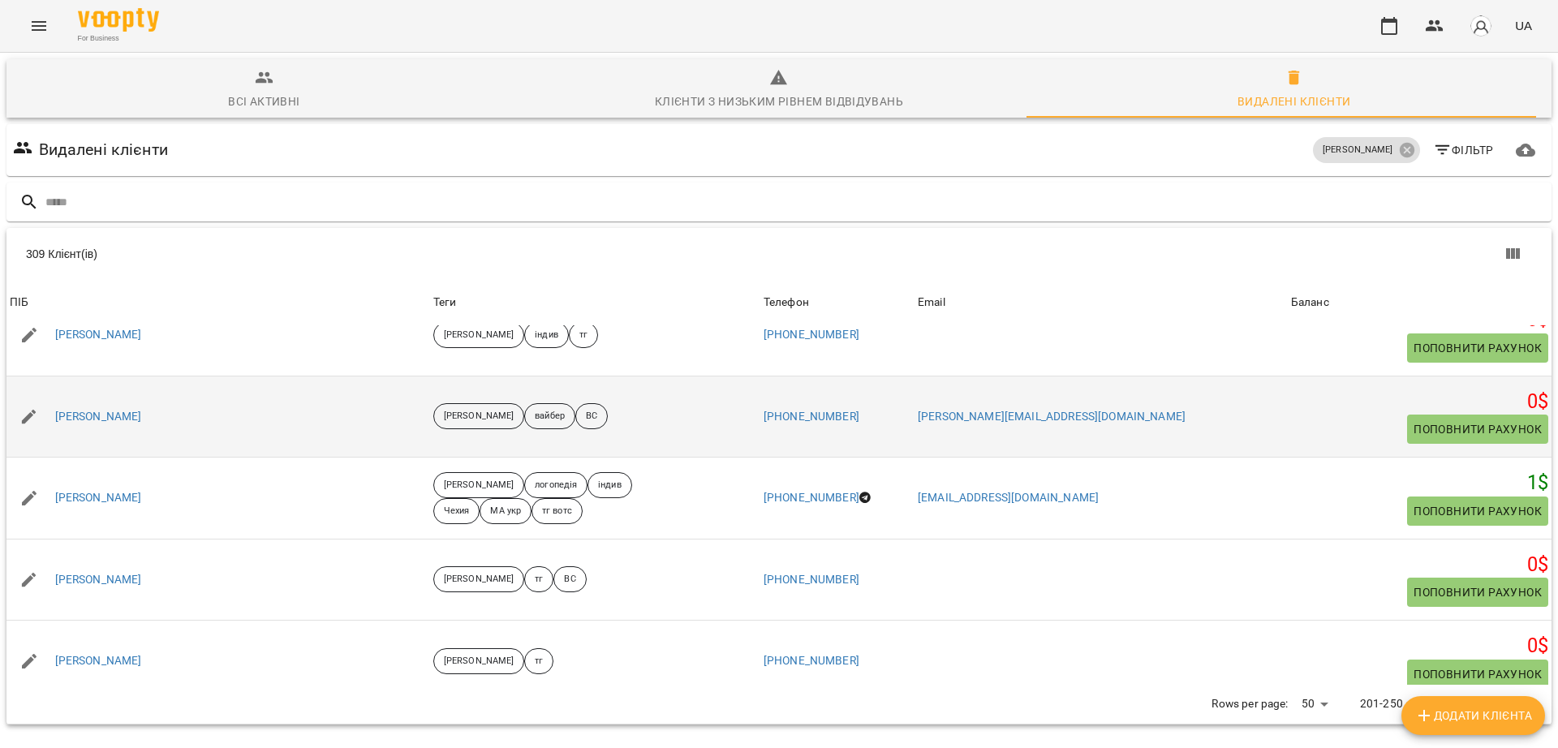
drag, startPoint x: 174, startPoint y: 349, endPoint x: 53, endPoint y: 351, distance: 120.9
click at [53, 394] on div "Олександр Тупікін" at bounding box center [217, 416] width 423 height 45
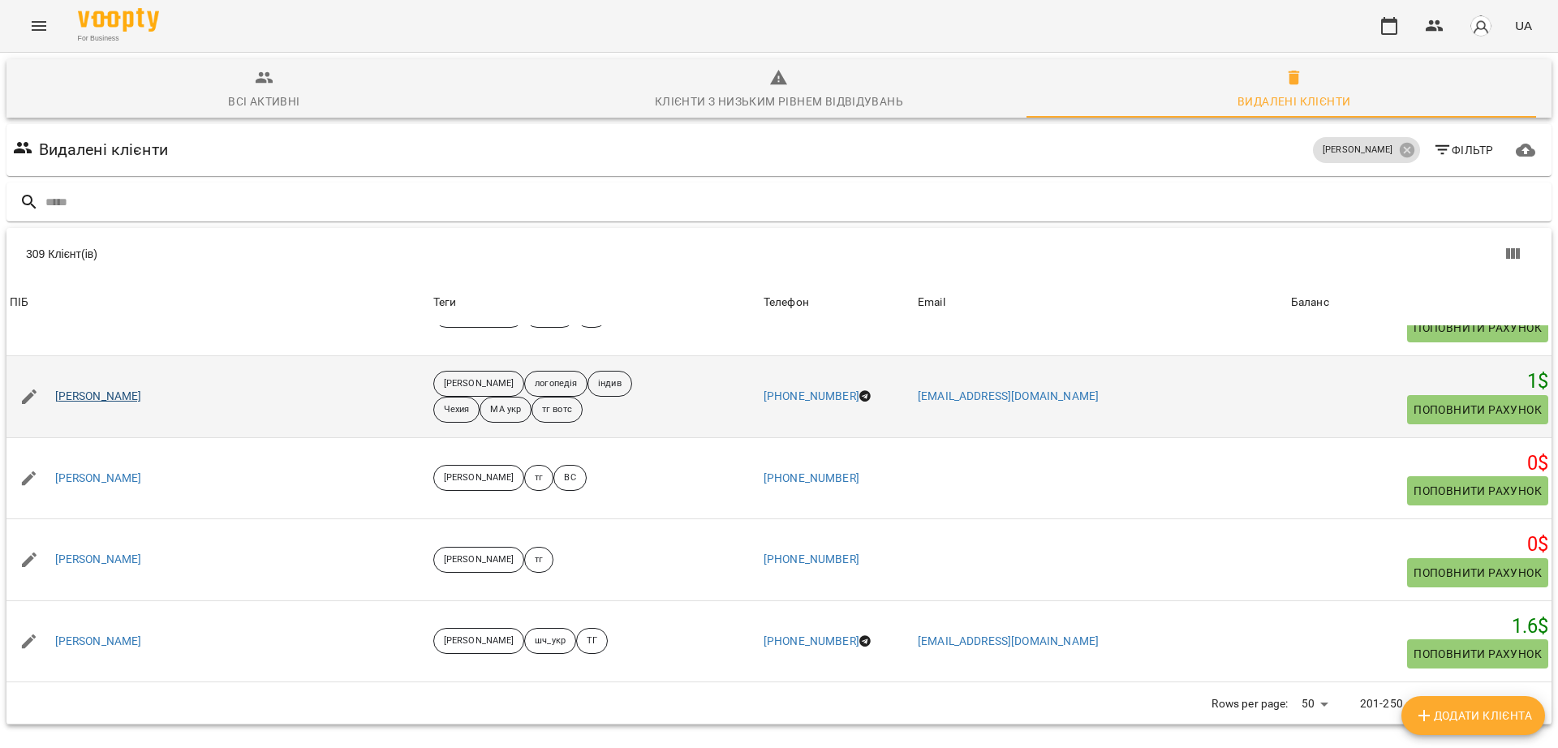
drag, startPoint x: 204, startPoint y: 333, endPoint x: 139, endPoint y: 329, distance: 65.8
click at [139, 374] on div "Олександра Михайльо" at bounding box center [217, 396] width 423 height 45
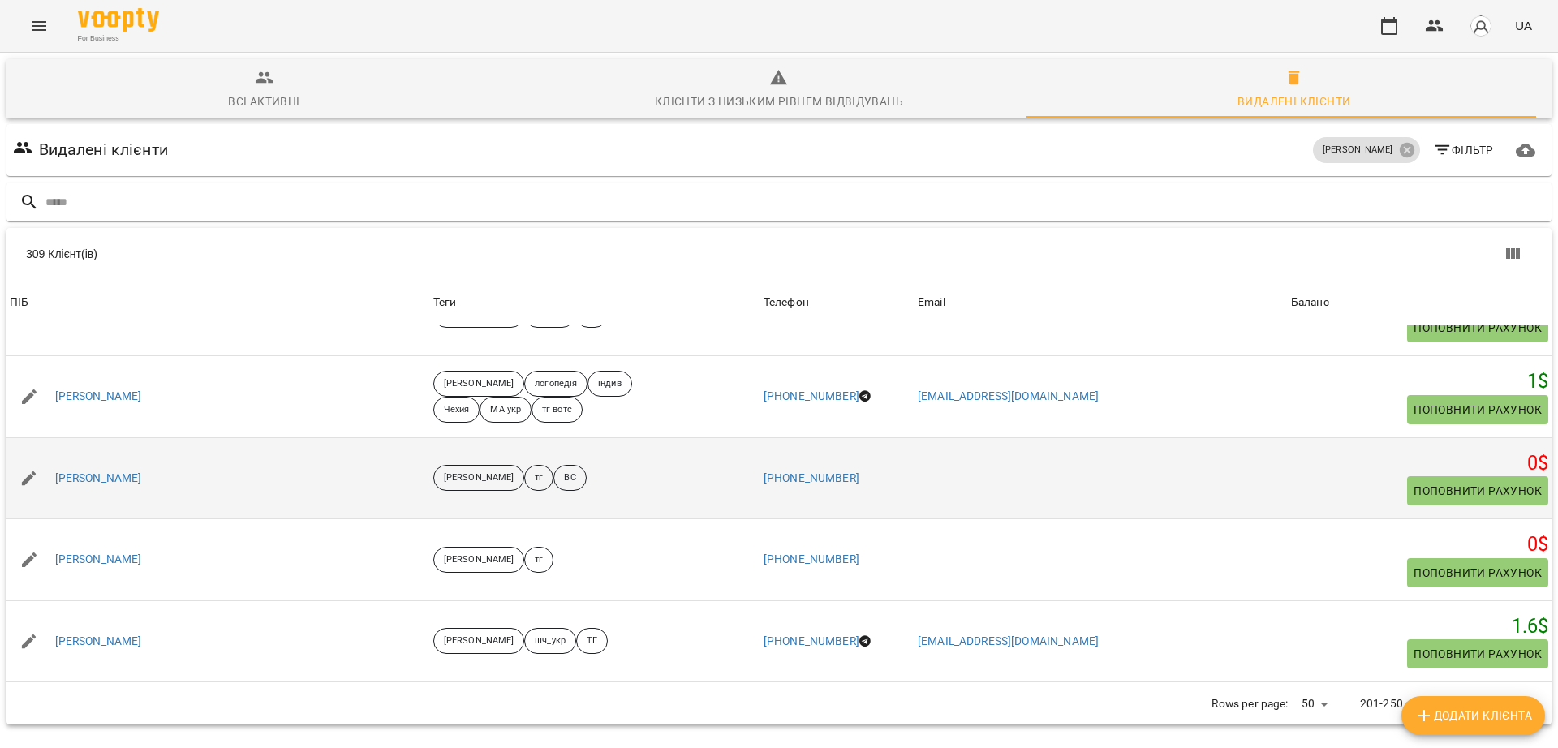
drag, startPoint x: 234, startPoint y: 406, endPoint x: 58, endPoint y: 426, distance: 177.1
click at [58, 456] on div "Олександра Падусенко" at bounding box center [217, 478] width 423 height 45
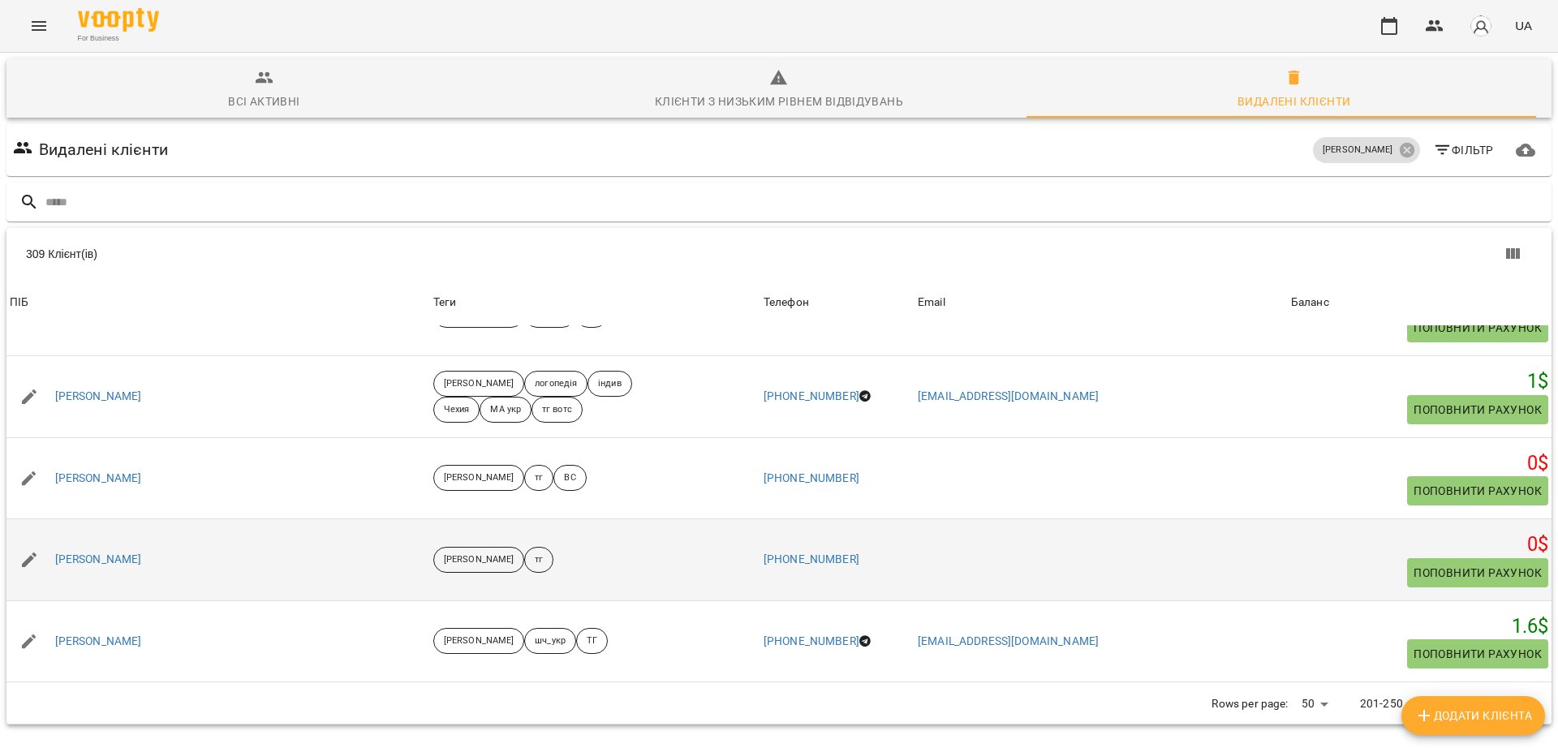
drag, startPoint x: 101, startPoint y: 483, endPoint x: 53, endPoint y: 490, distance: 48.4
click at [53, 537] on div "Олександра Тагісова" at bounding box center [217, 559] width 423 height 45
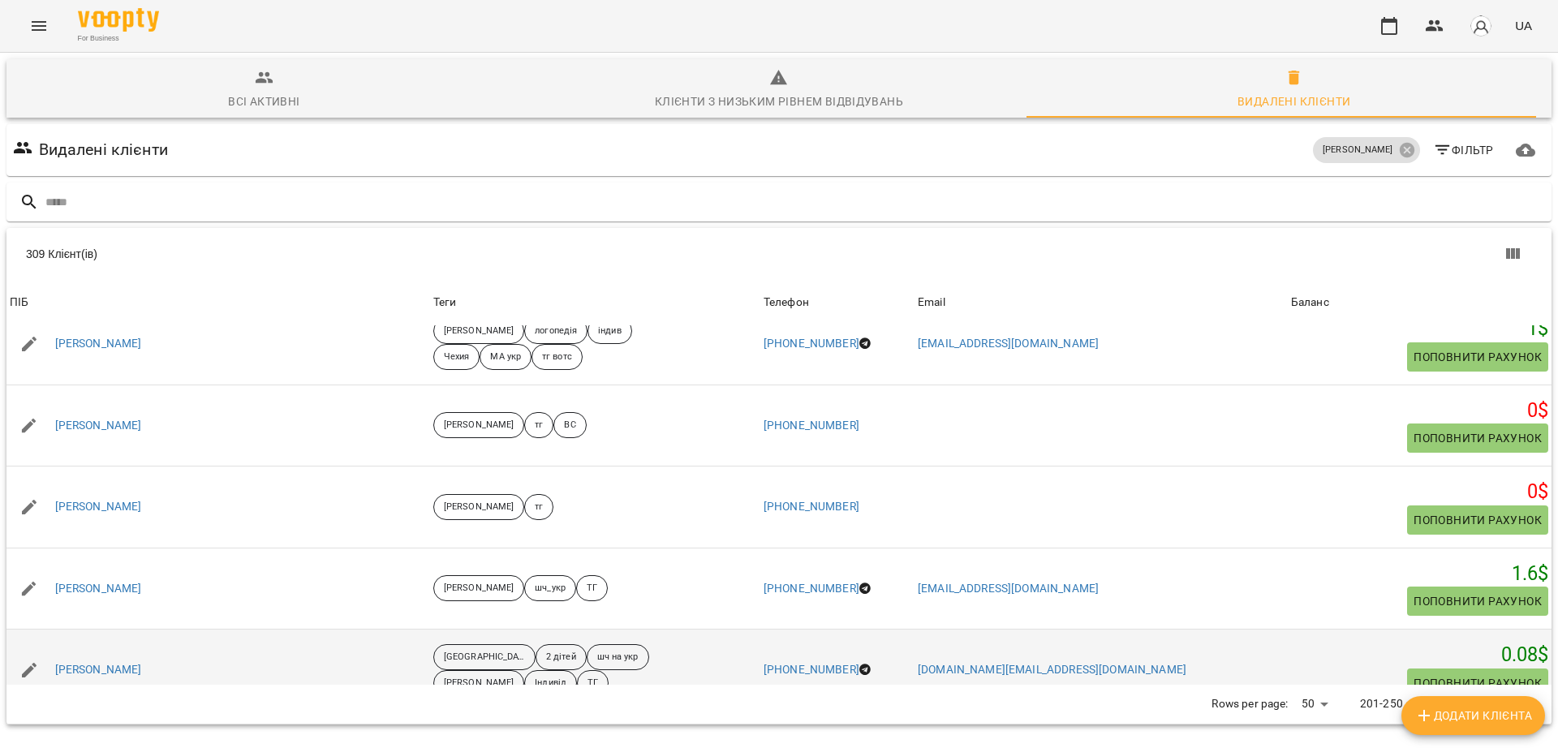
scroll to position [2028, 0]
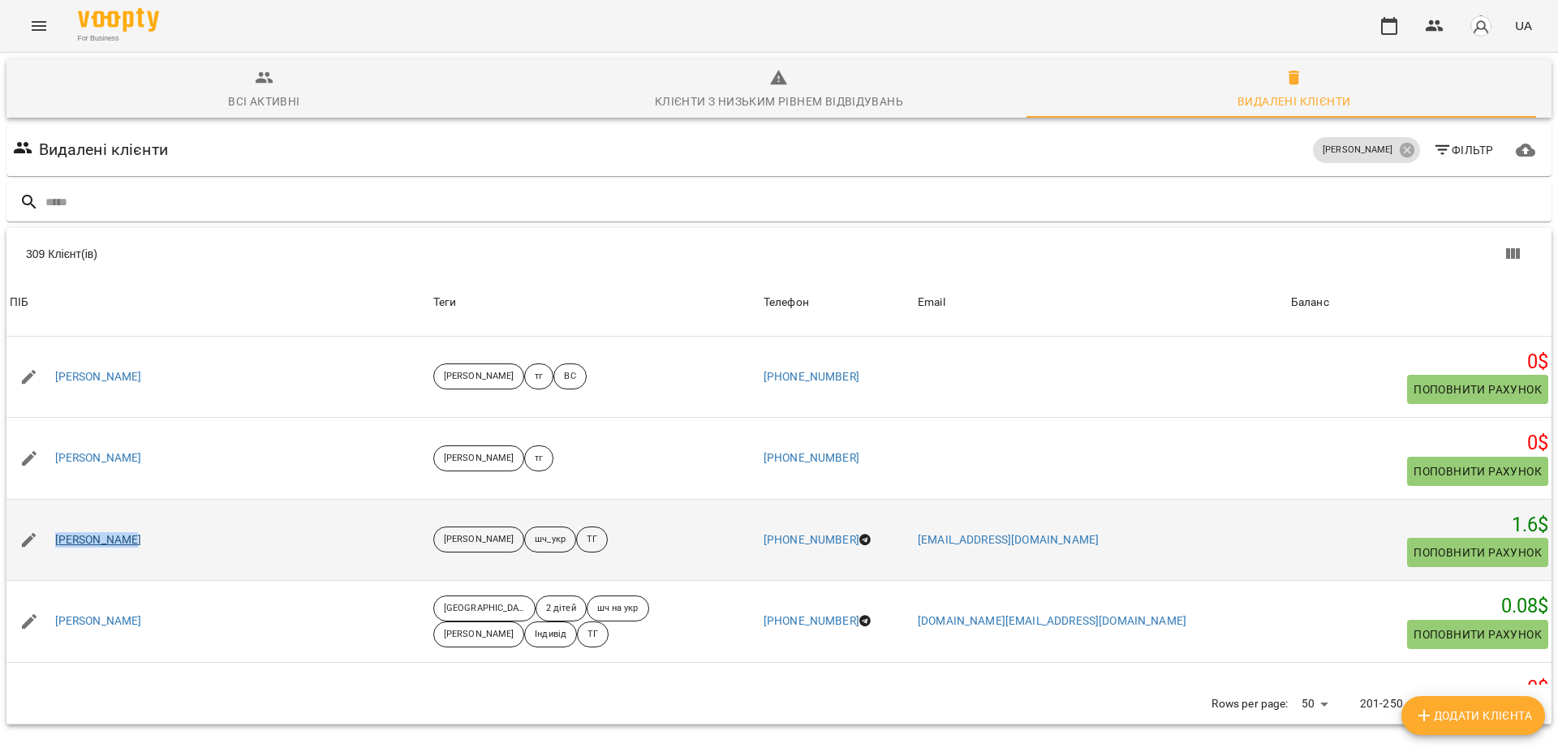
drag, startPoint x: 148, startPoint y: 476, endPoint x: 54, endPoint y: 469, distance: 94.4
click at [54, 518] on div "Ольга Гринюк" at bounding box center [217, 540] width 423 height 45
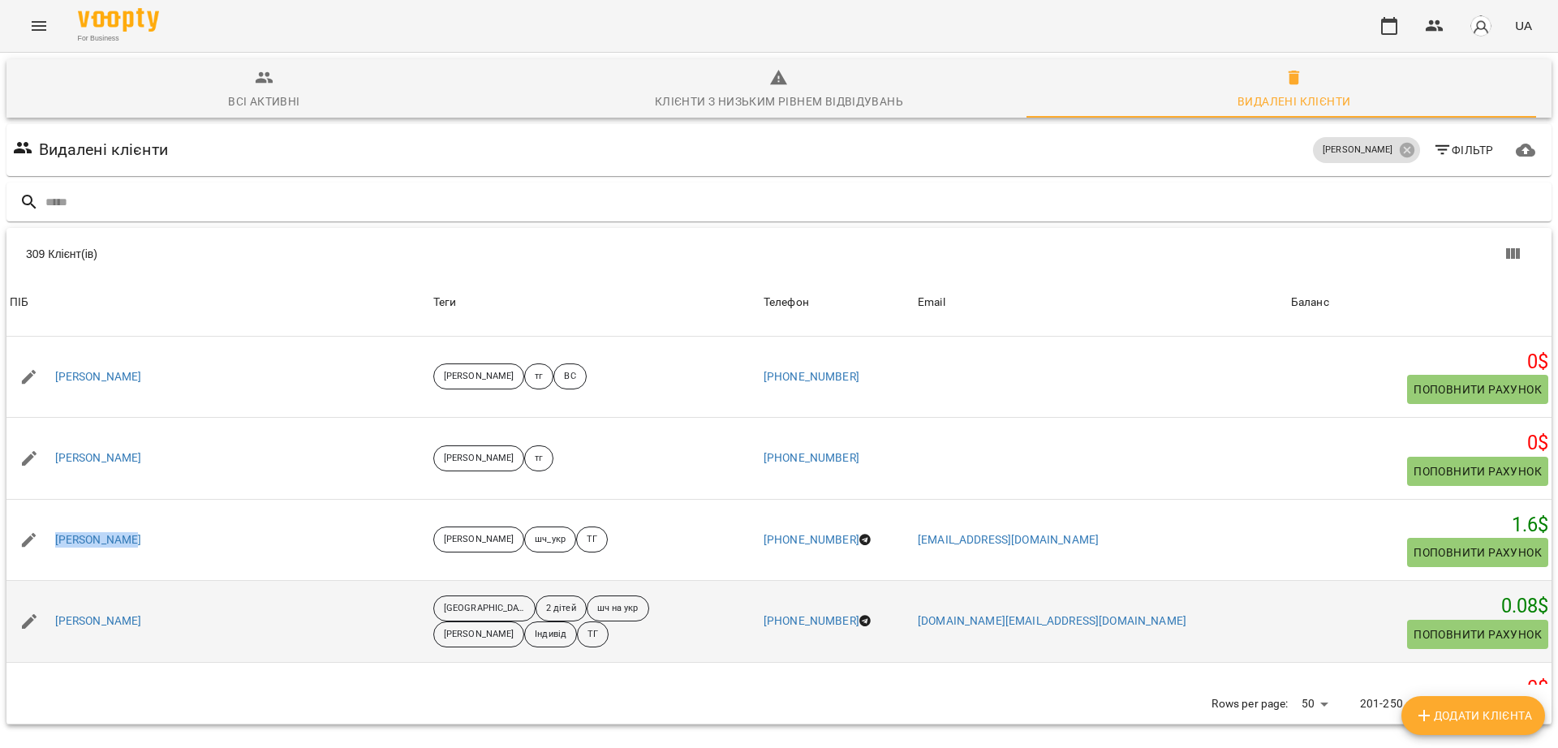
scroll to position [2130, 0]
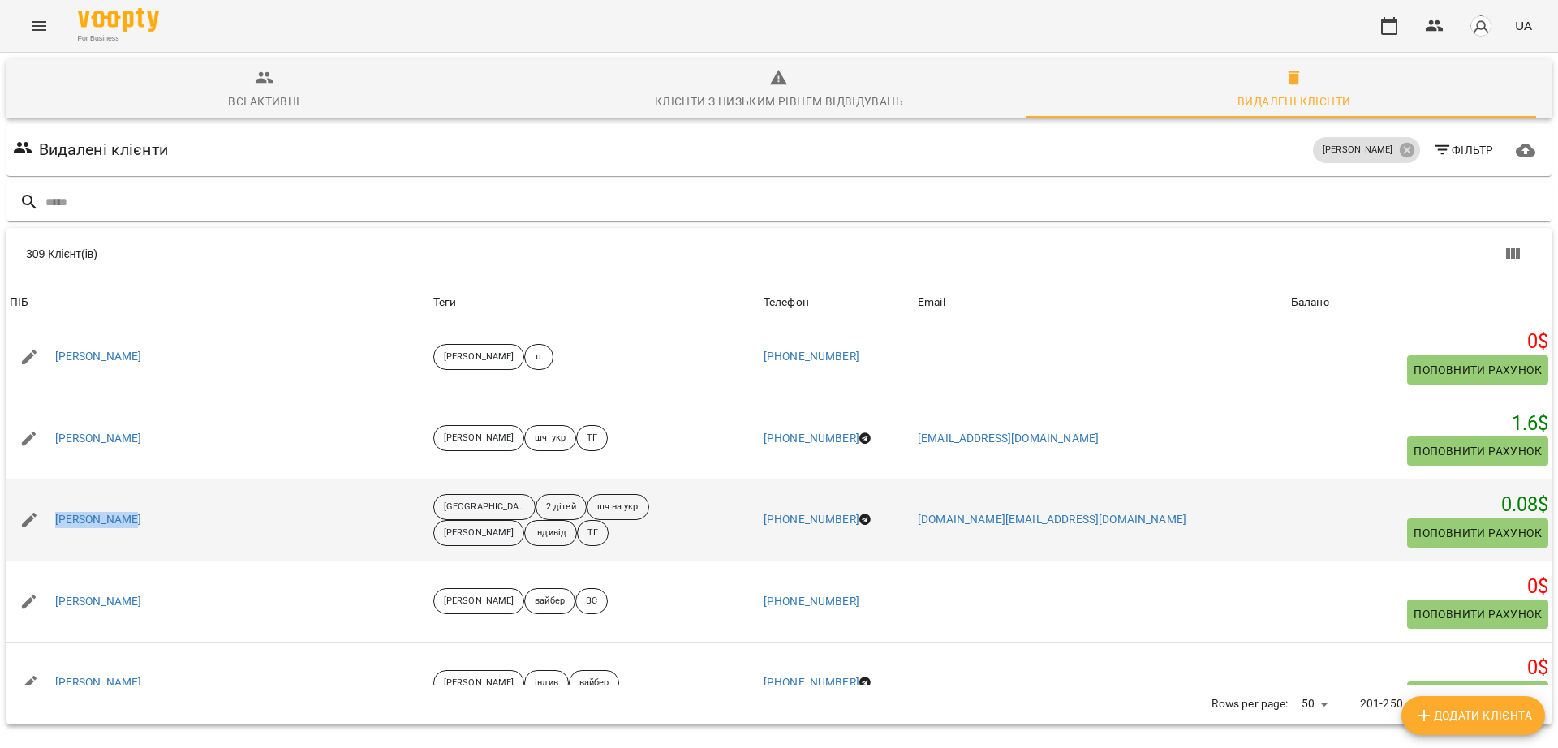
drag, startPoint x: 166, startPoint y: 453, endPoint x: 41, endPoint y: 443, distance: 125.3
click at [41, 497] on div "Ольга Юрчило" at bounding box center [217, 519] width 423 height 45
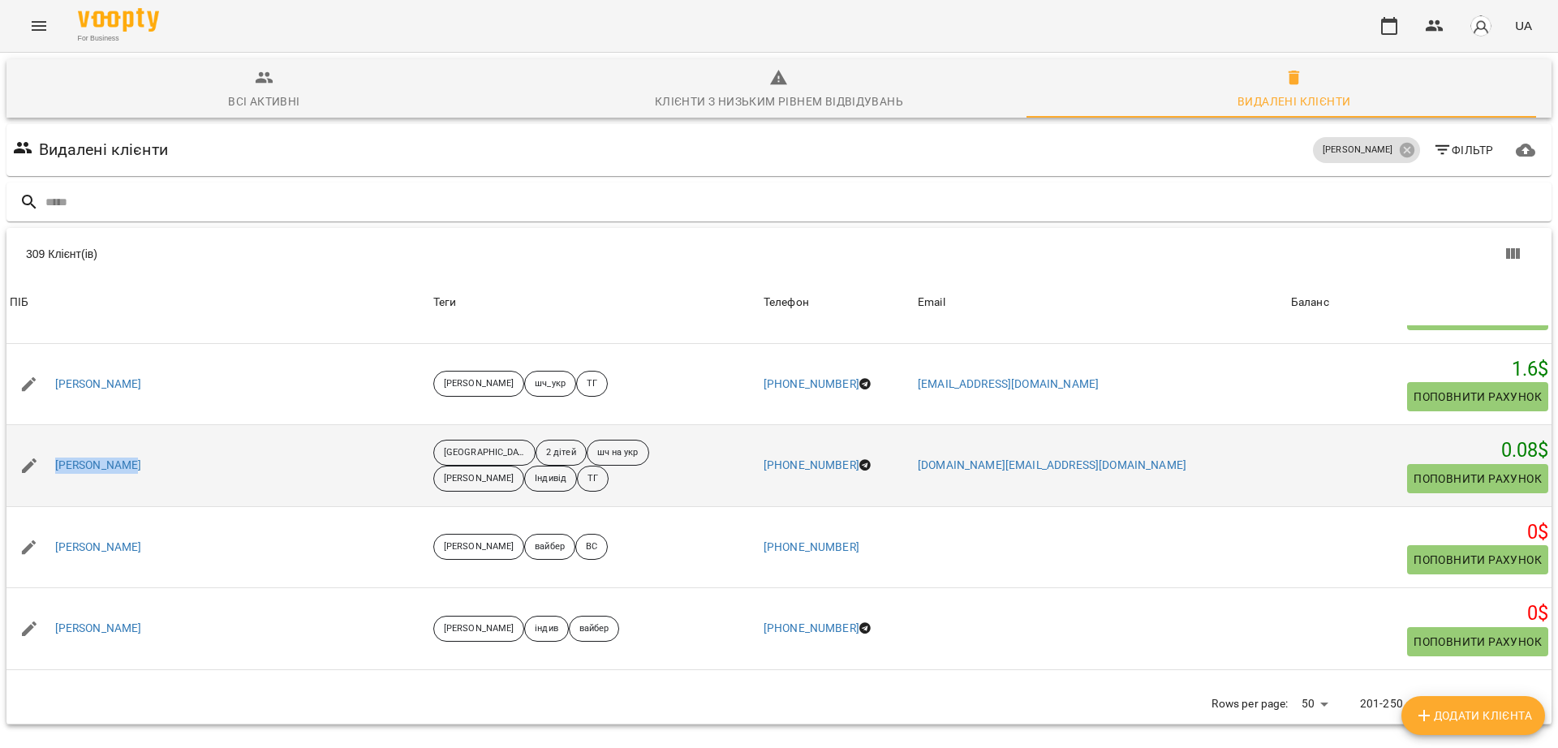
scroll to position [2231, 0]
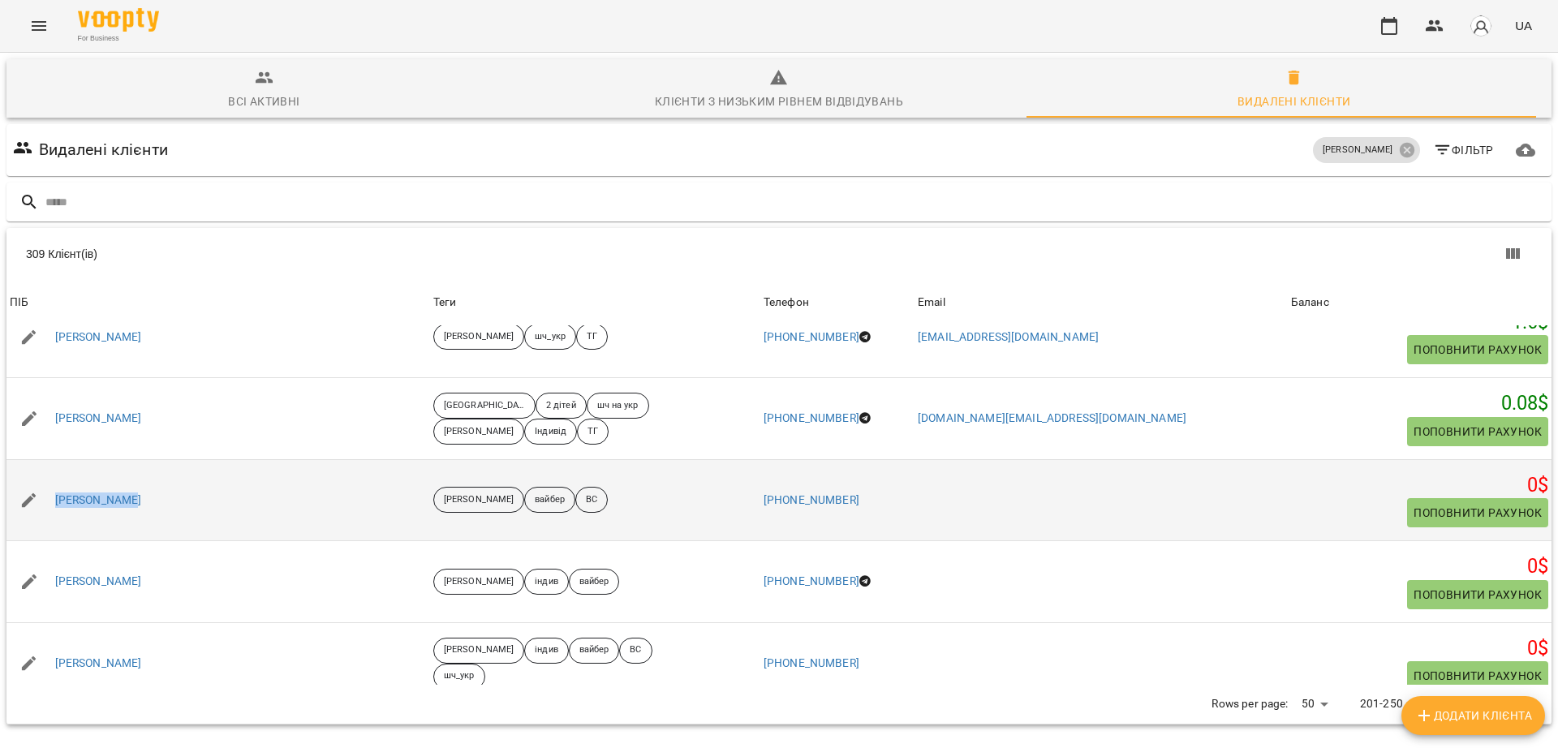
drag, startPoint x: 133, startPoint y: 436, endPoint x: 53, endPoint y: 441, distance: 80.5
click at [53, 478] on div "Орест Бойцов" at bounding box center [217, 500] width 423 height 45
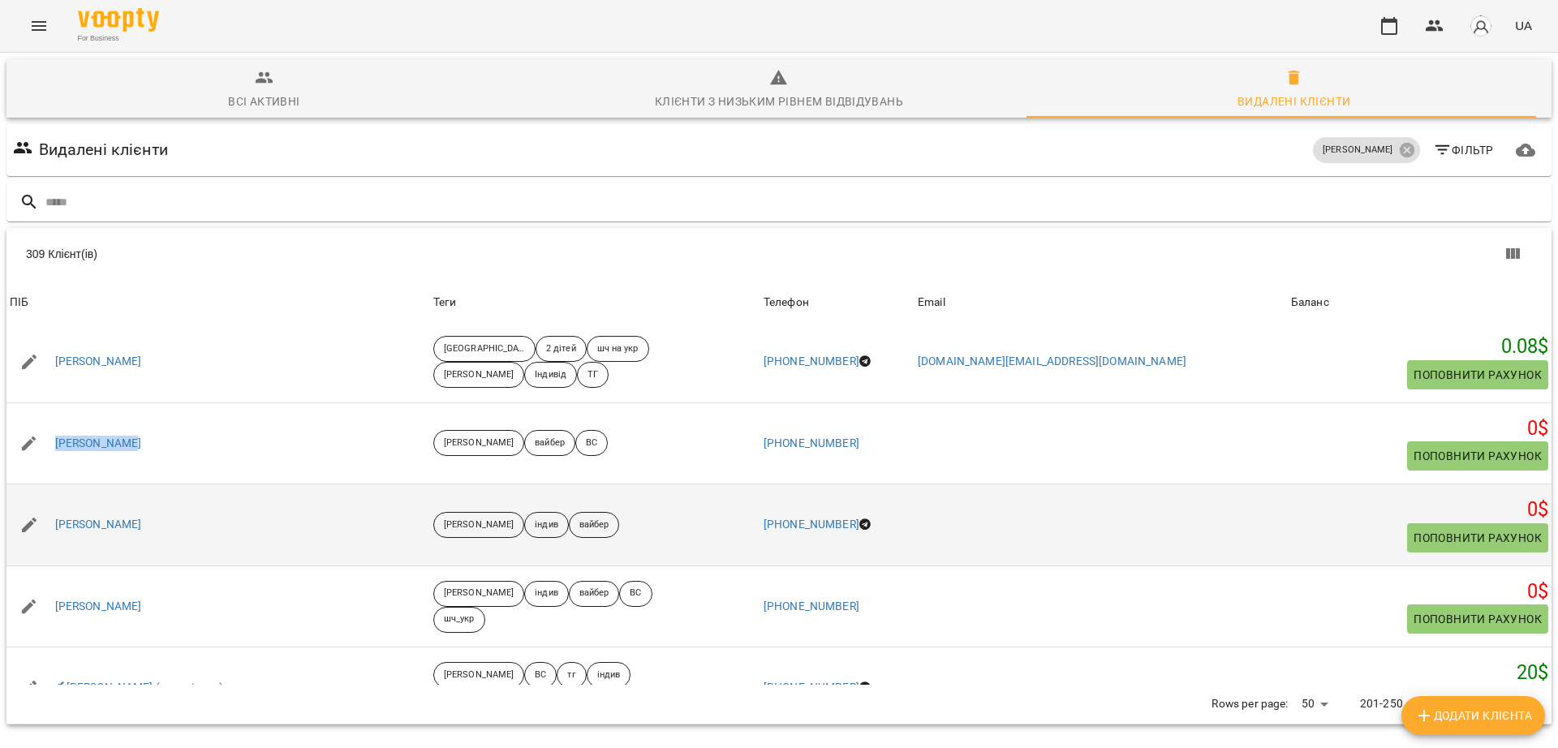
scroll to position [2332, 0]
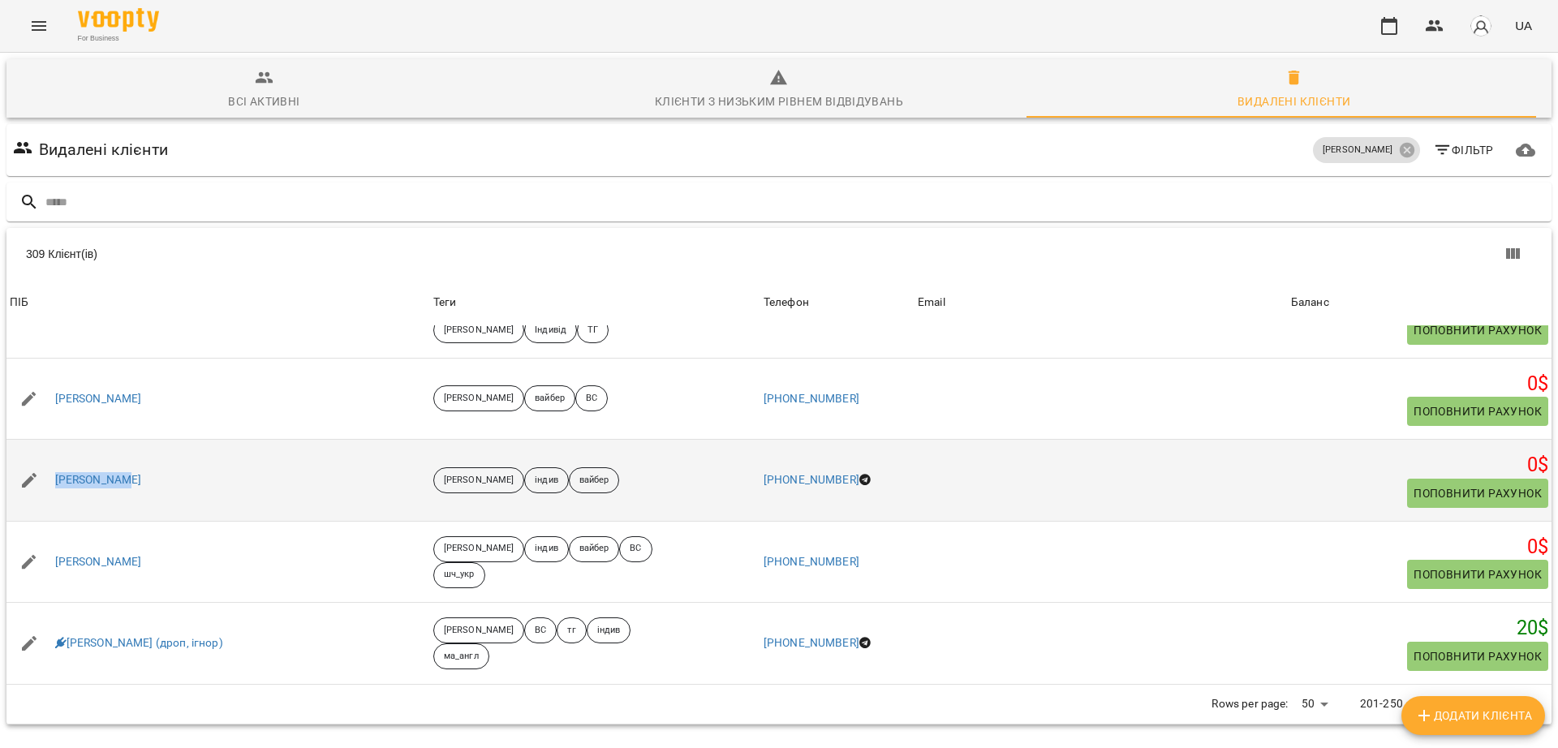
drag, startPoint x: 105, startPoint y: 420, endPoint x: 51, endPoint y: 426, distance: 54.7
click at [51, 458] on div "Остап Серга" at bounding box center [217, 480] width 423 height 45
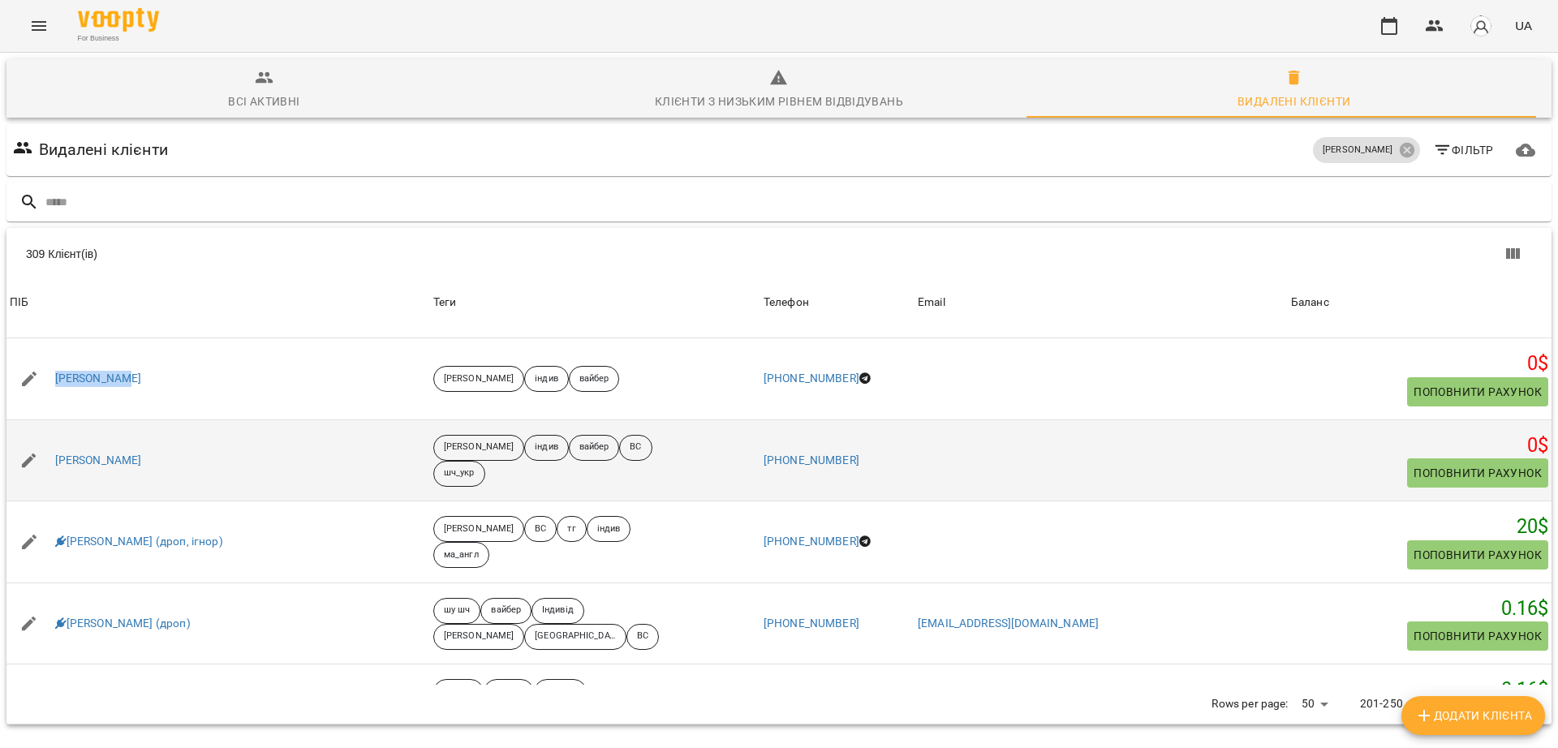
drag, startPoint x: 178, startPoint y: 410, endPoint x: 54, endPoint y: 389, distance: 126.6
click at [54, 438] on div "Очеретяна Катя" at bounding box center [217, 460] width 423 height 45
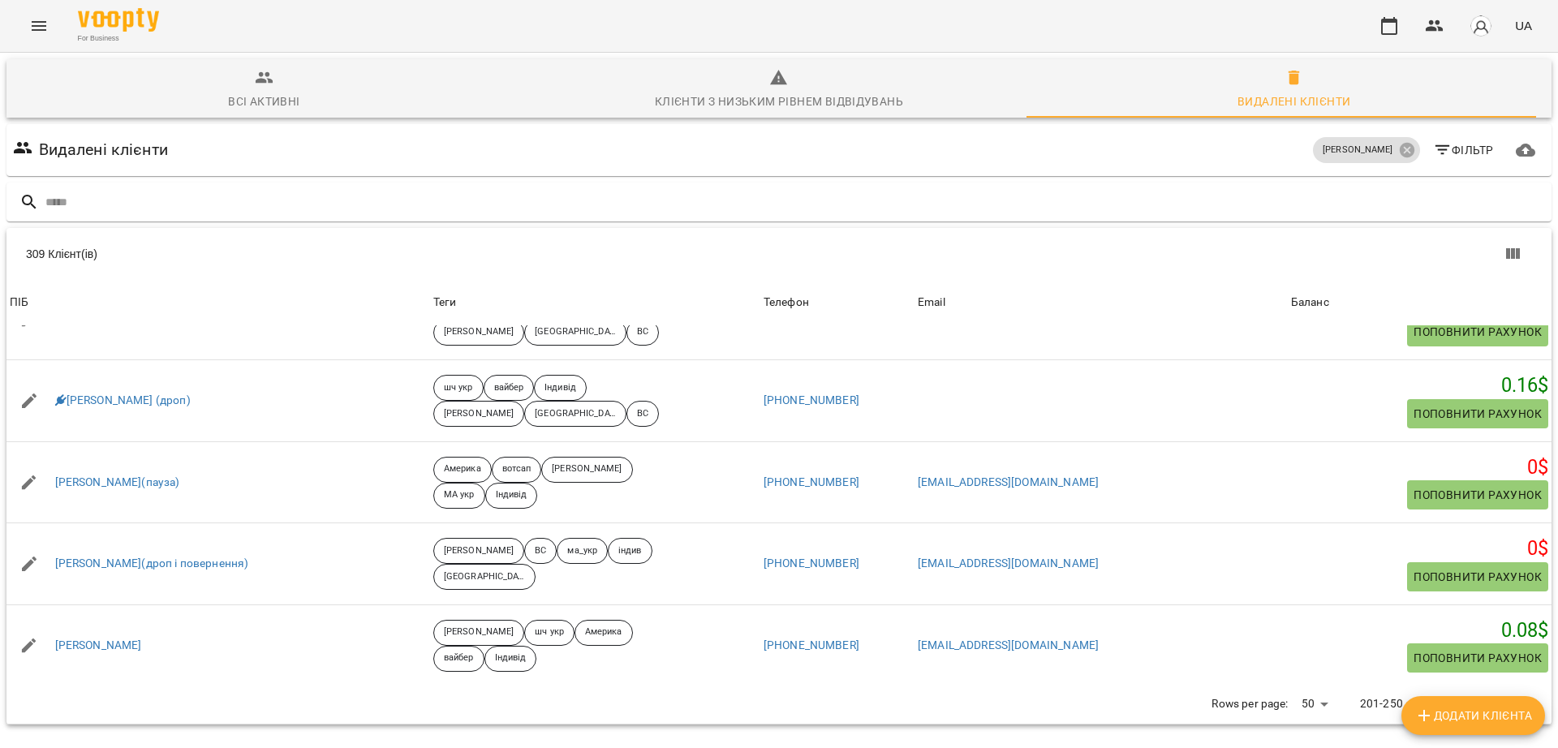
scroll to position [2637, 0]
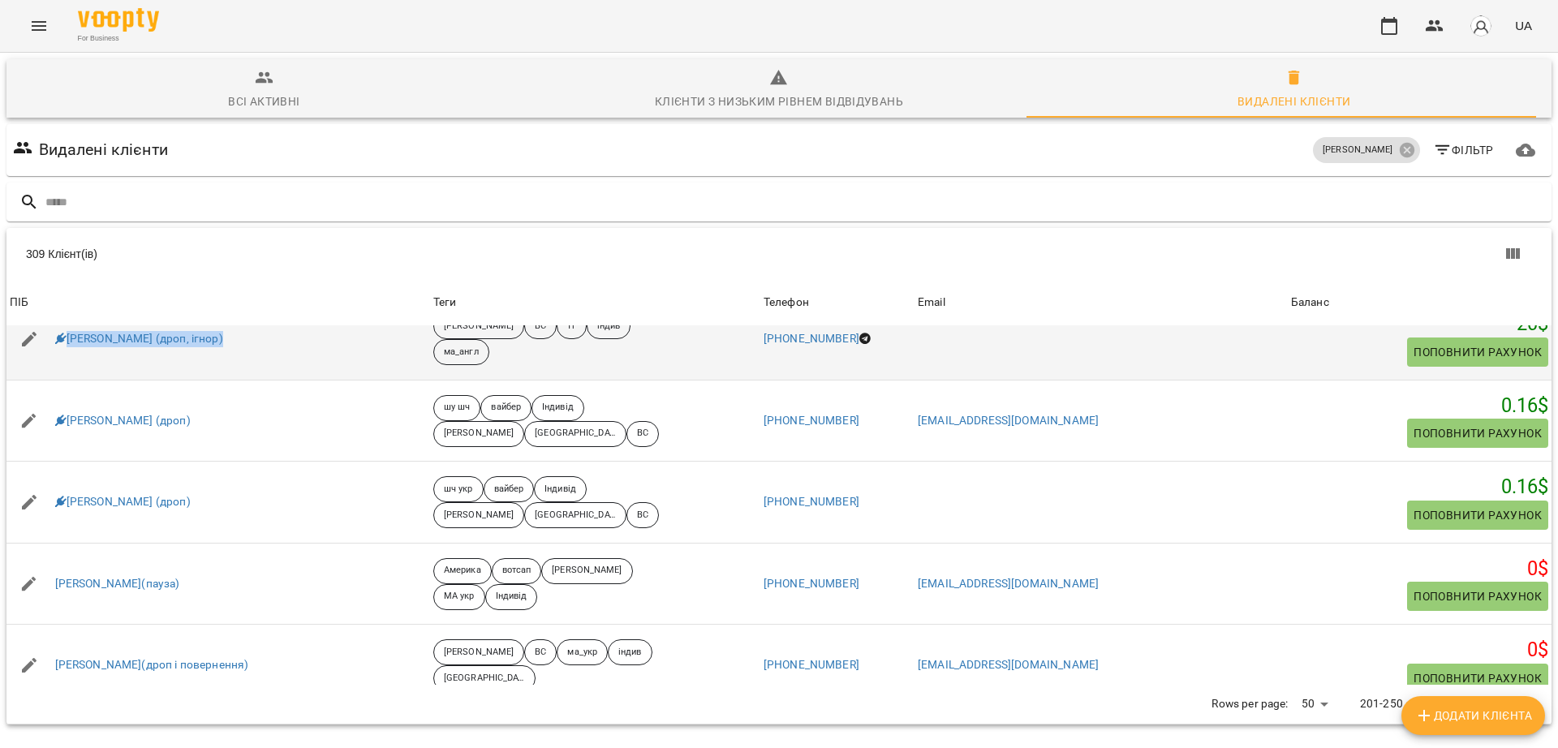
drag, startPoint x: 259, startPoint y: 278, endPoint x: 67, endPoint y: 291, distance: 191.9
click at [67, 299] on td "Павло Церулик (дроп, ігнор)" at bounding box center [217, 340] width 423 height 82
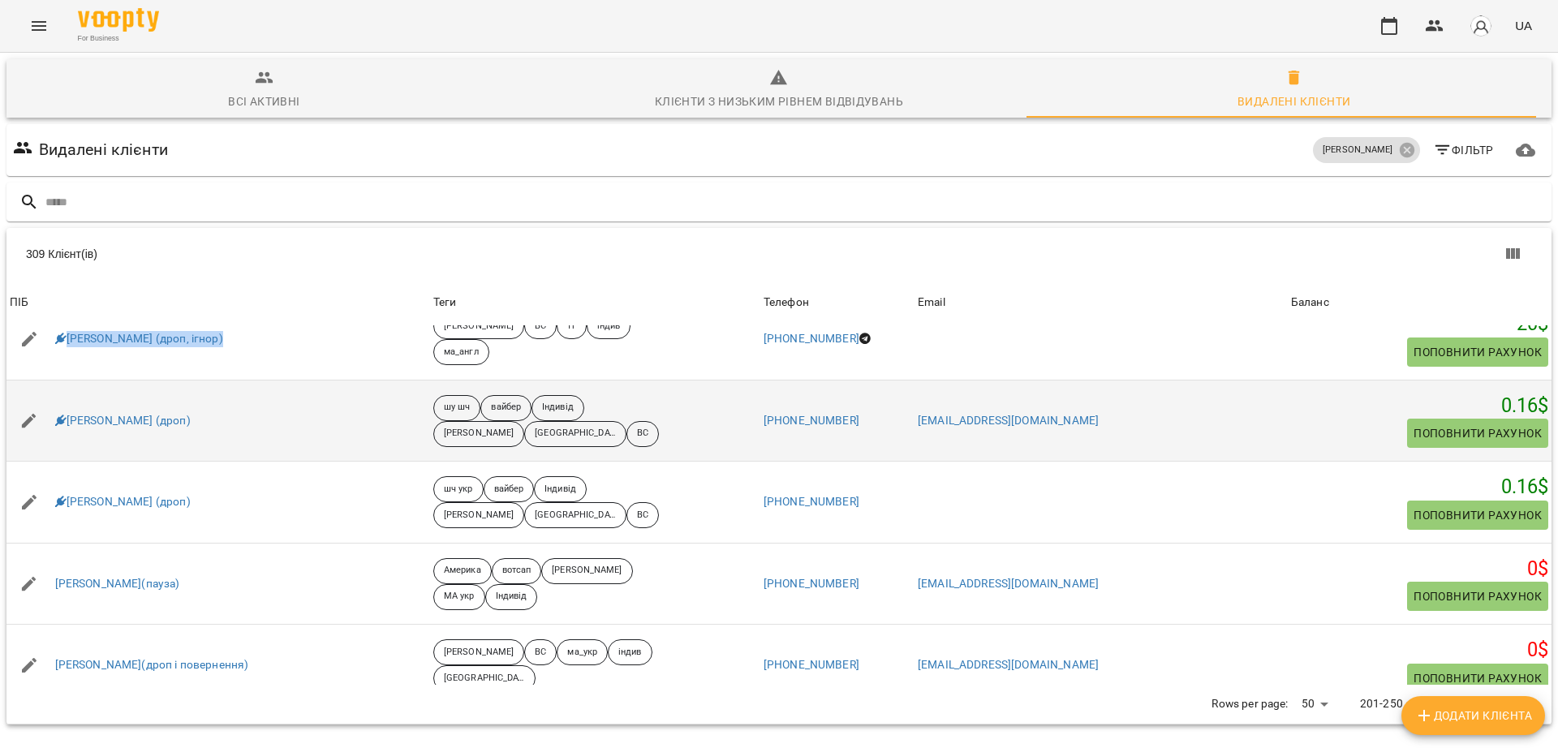
drag, startPoint x: 208, startPoint y: 352, endPoint x: 71, endPoint y: 337, distance: 138.0
click at [71, 398] on div "Панов Георгій (дроп)" at bounding box center [217, 420] width 423 height 45
drag, startPoint x: 213, startPoint y: 355, endPoint x: 63, endPoint y: 341, distance: 150.8
click at [63, 398] on div "Панов Георгій (дроп)" at bounding box center [217, 420] width 423 height 45
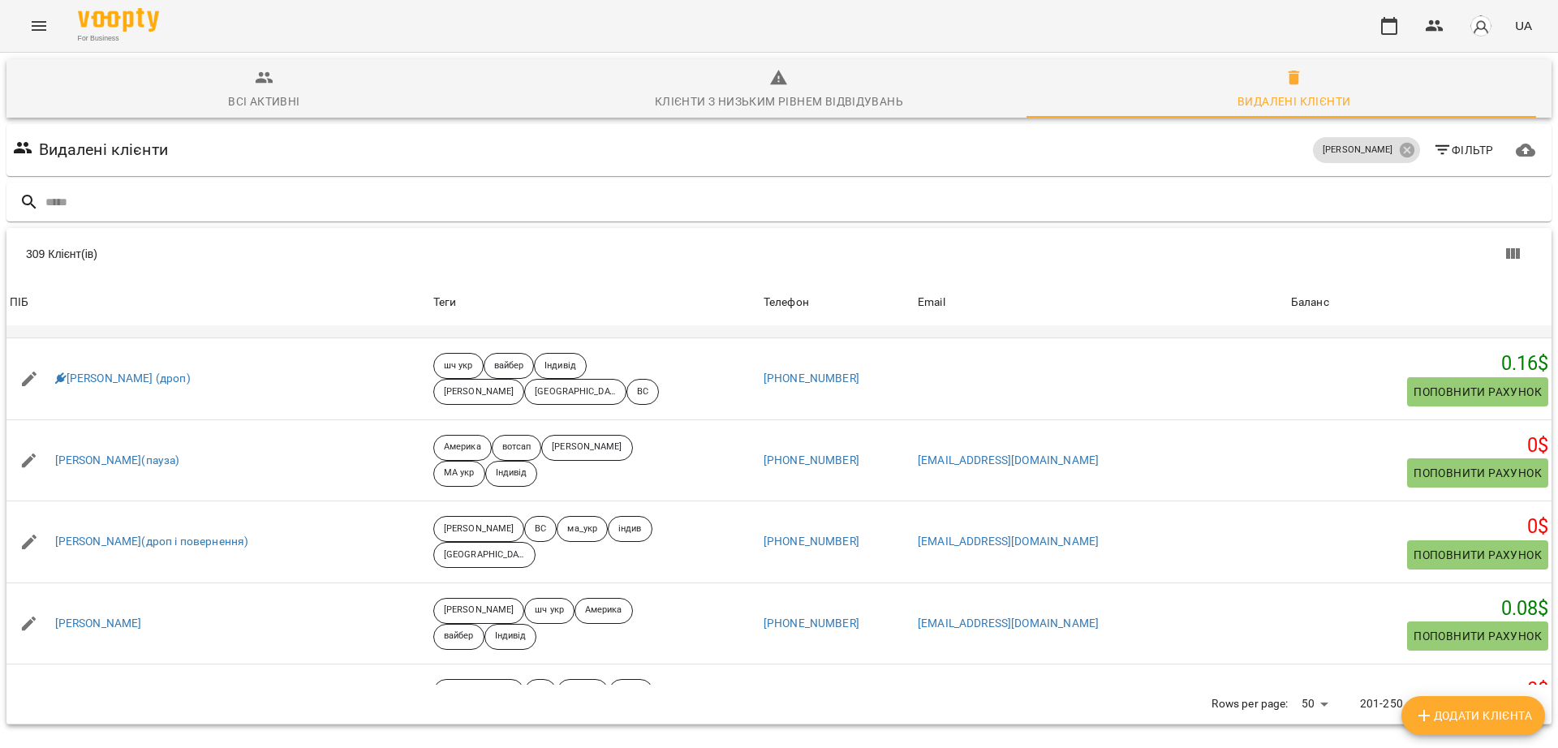
scroll to position [2840, 0]
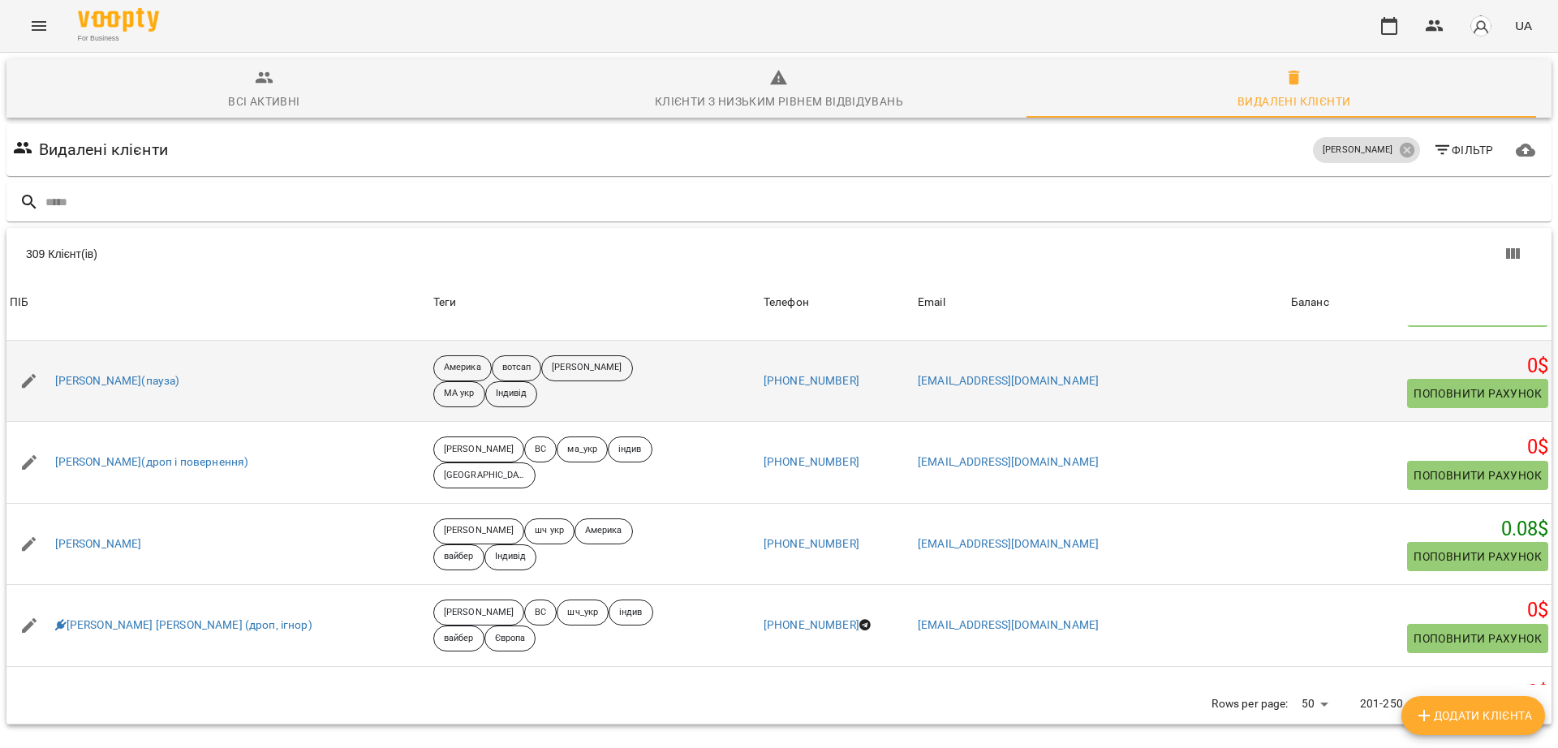
drag, startPoint x: 217, startPoint y: 312, endPoint x: 53, endPoint y: 315, distance: 164.7
click at [53, 359] on div "Панчишин Денис(пауза)" at bounding box center [217, 381] width 423 height 45
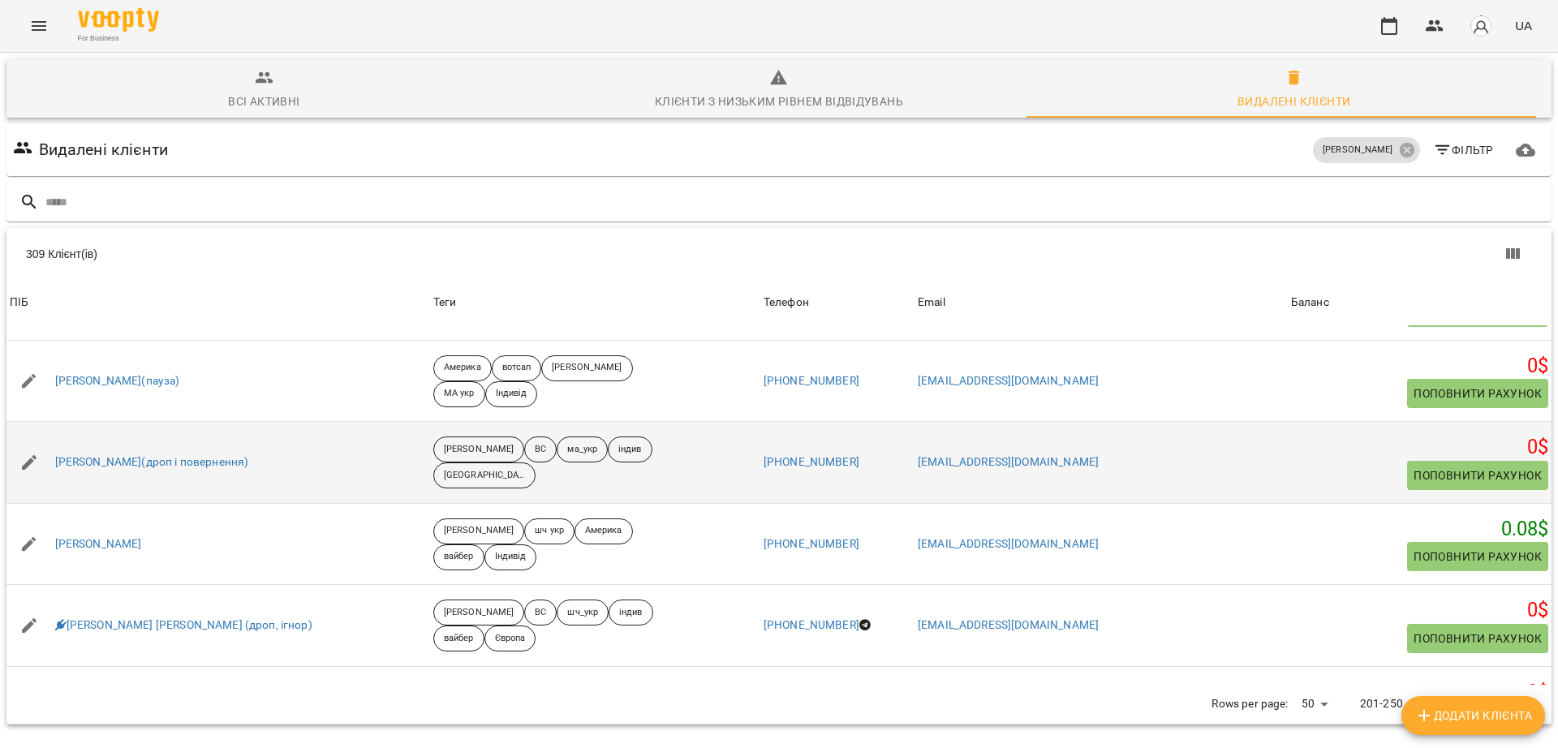
drag, startPoint x: 295, startPoint y: 395, endPoint x: 46, endPoint y: 402, distance: 249.2
click at [40, 440] on div "Пашківська Любава(дроп і повернення)" at bounding box center [217, 462] width 423 height 45
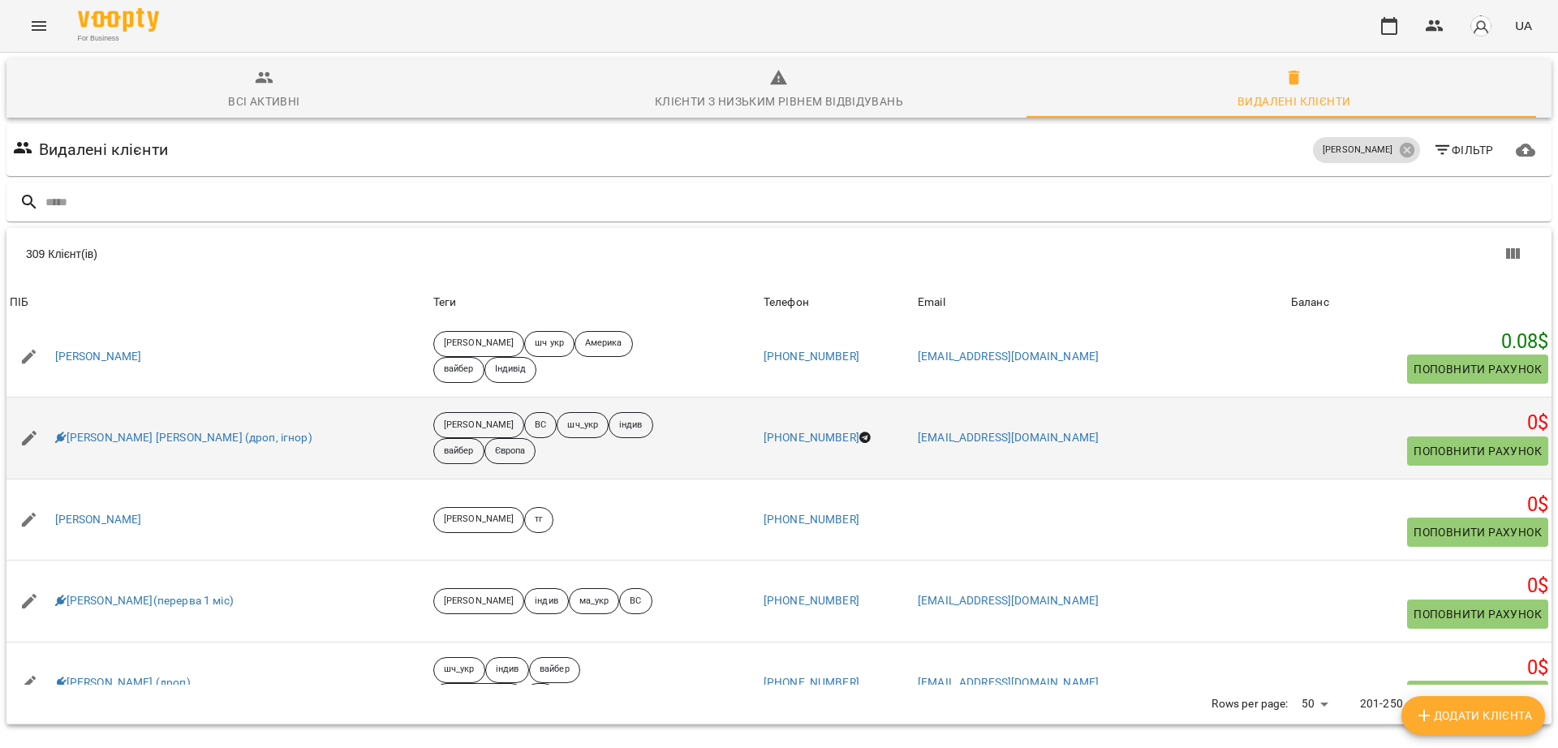
scroll to position [3042, 0]
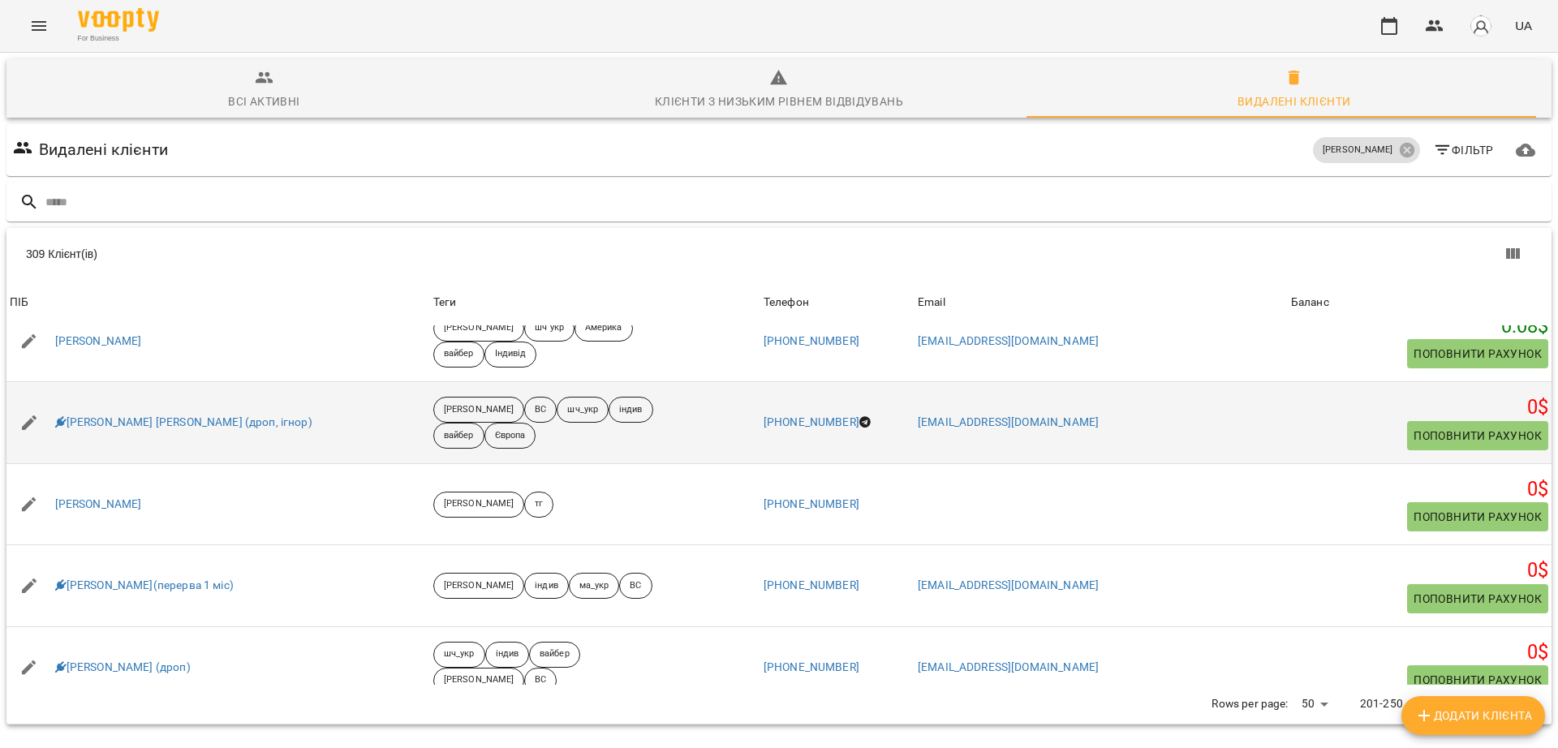
drag, startPoint x: 268, startPoint y: 376, endPoint x: 37, endPoint y: 368, distance: 231.4
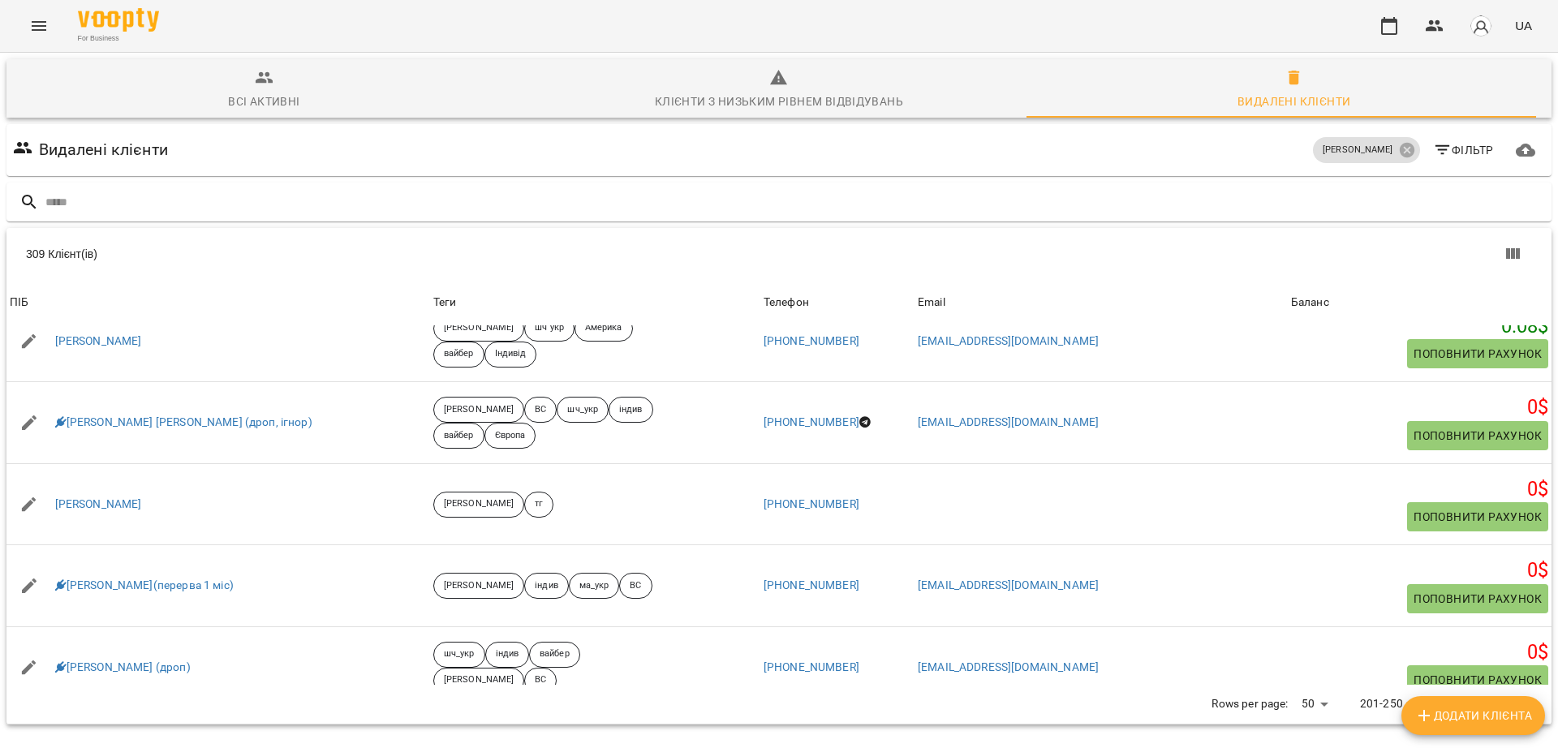
click at [427, 30] on div "For Business UA" at bounding box center [779, 26] width 1558 height 52
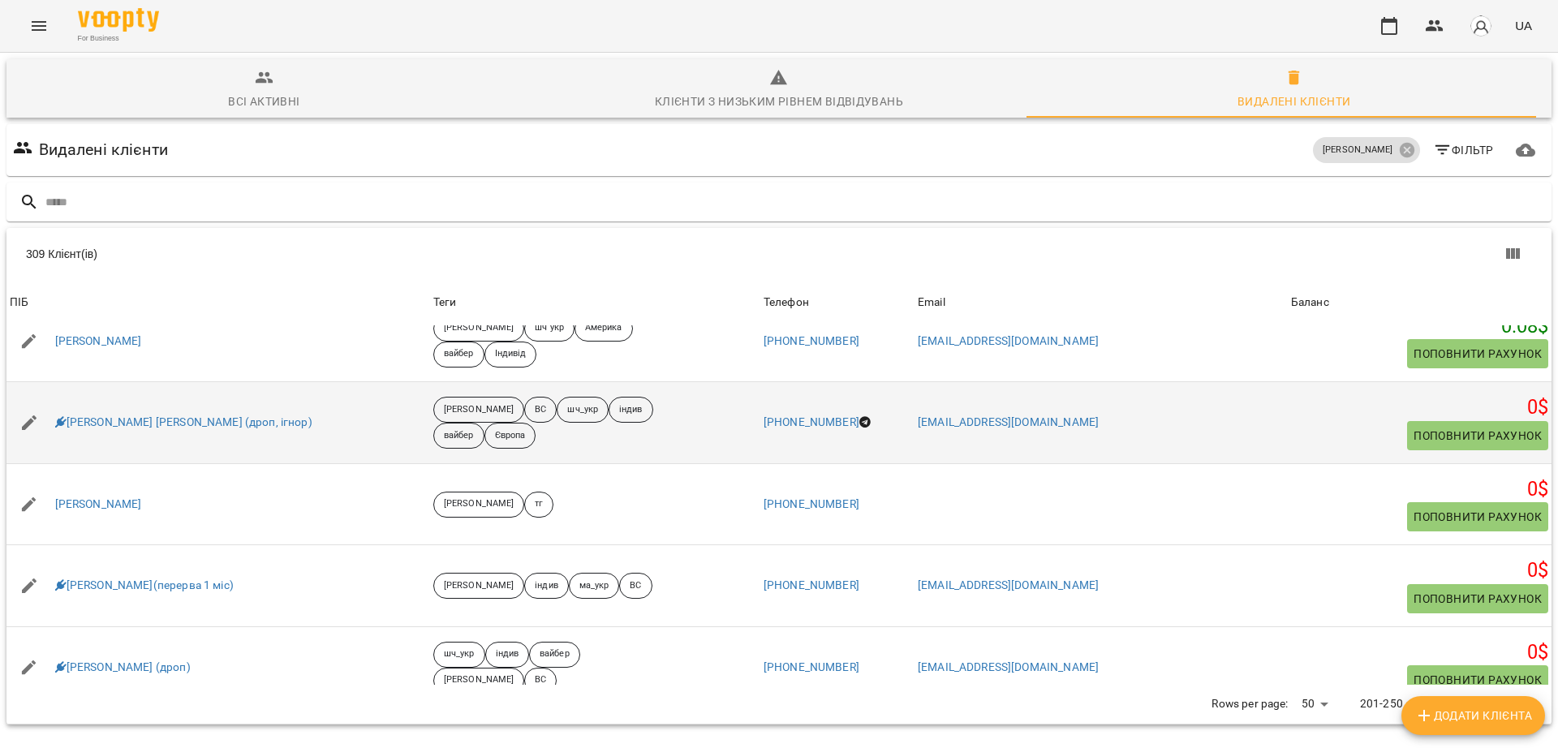
scroll to position [2941, 0]
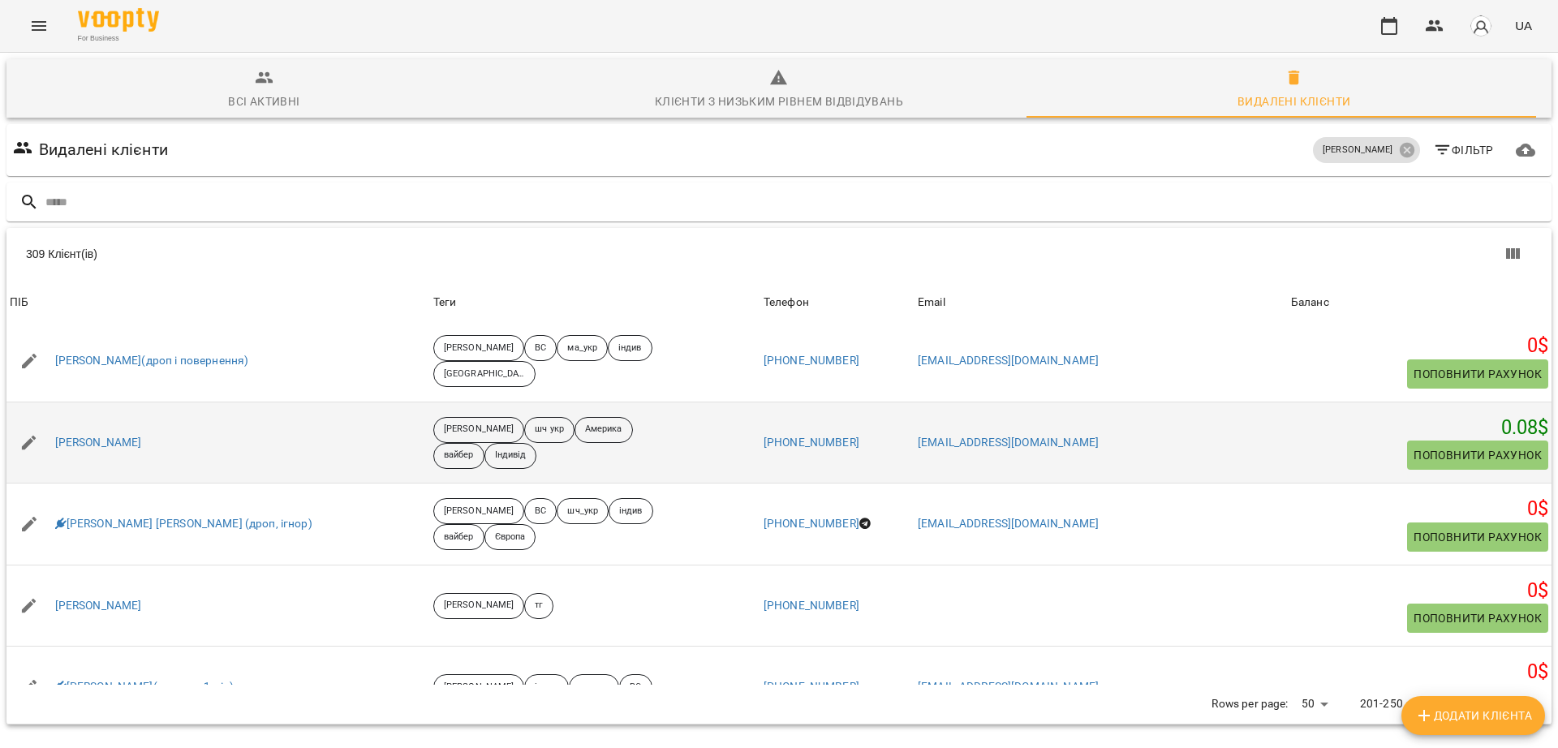
drag, startPoint x: 209, startPoint y: 376, endPoint x: 54, endPoint y: 380, distance: 155.0
click at [54, 420] on div "Петрушенко Владислав" at bounding box center [217, 442] width 423 height 45
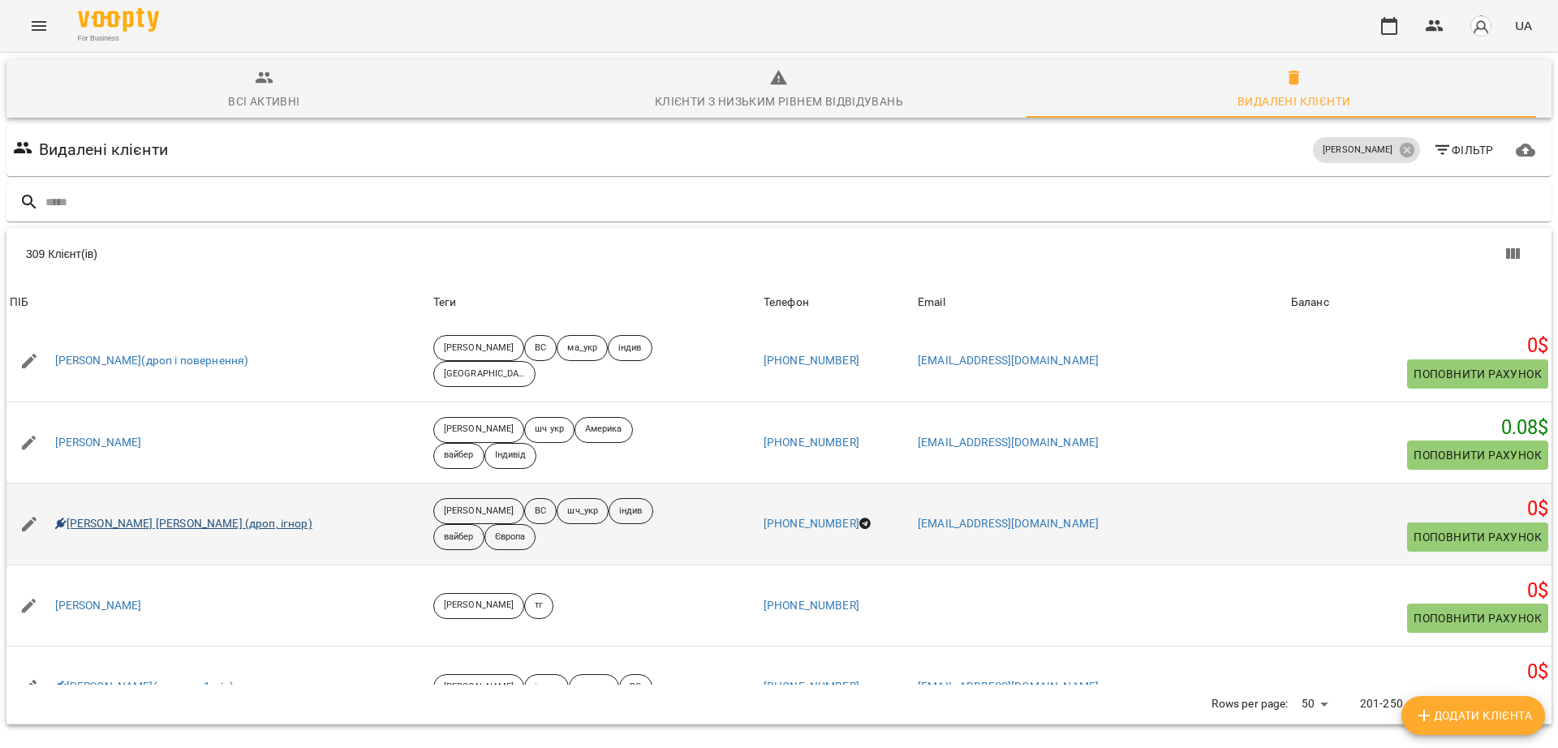
scroll to position [3042, 0]
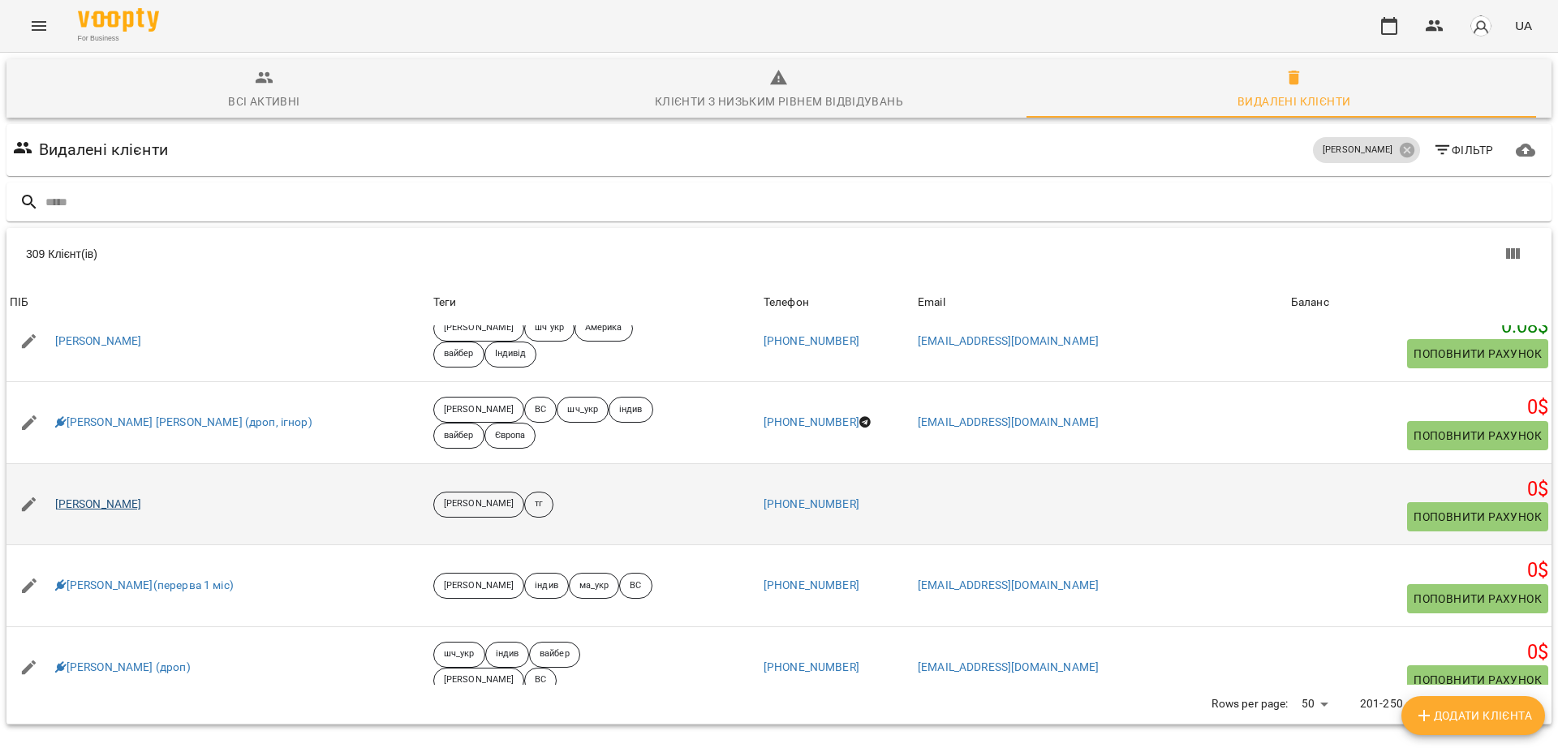
drag, startPoint x: 191, startPoint y: 436, endPoint x: 58, endPoint y: 432, distance: 133.1
click at [58, 482] on div "Платон Ткаченко" at bounding box center [217, 504] width 423 height 45
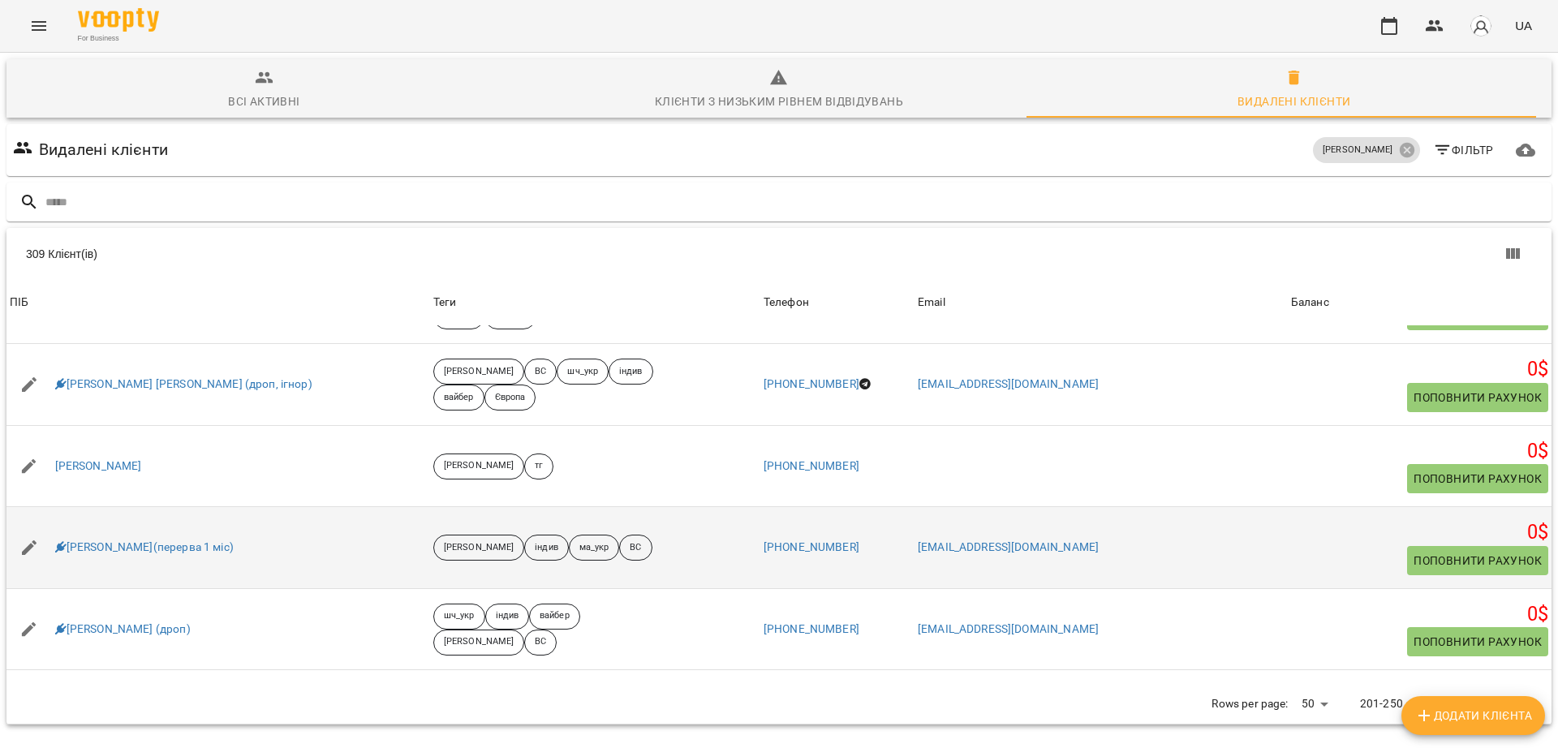
scroll to position [3212, 0]
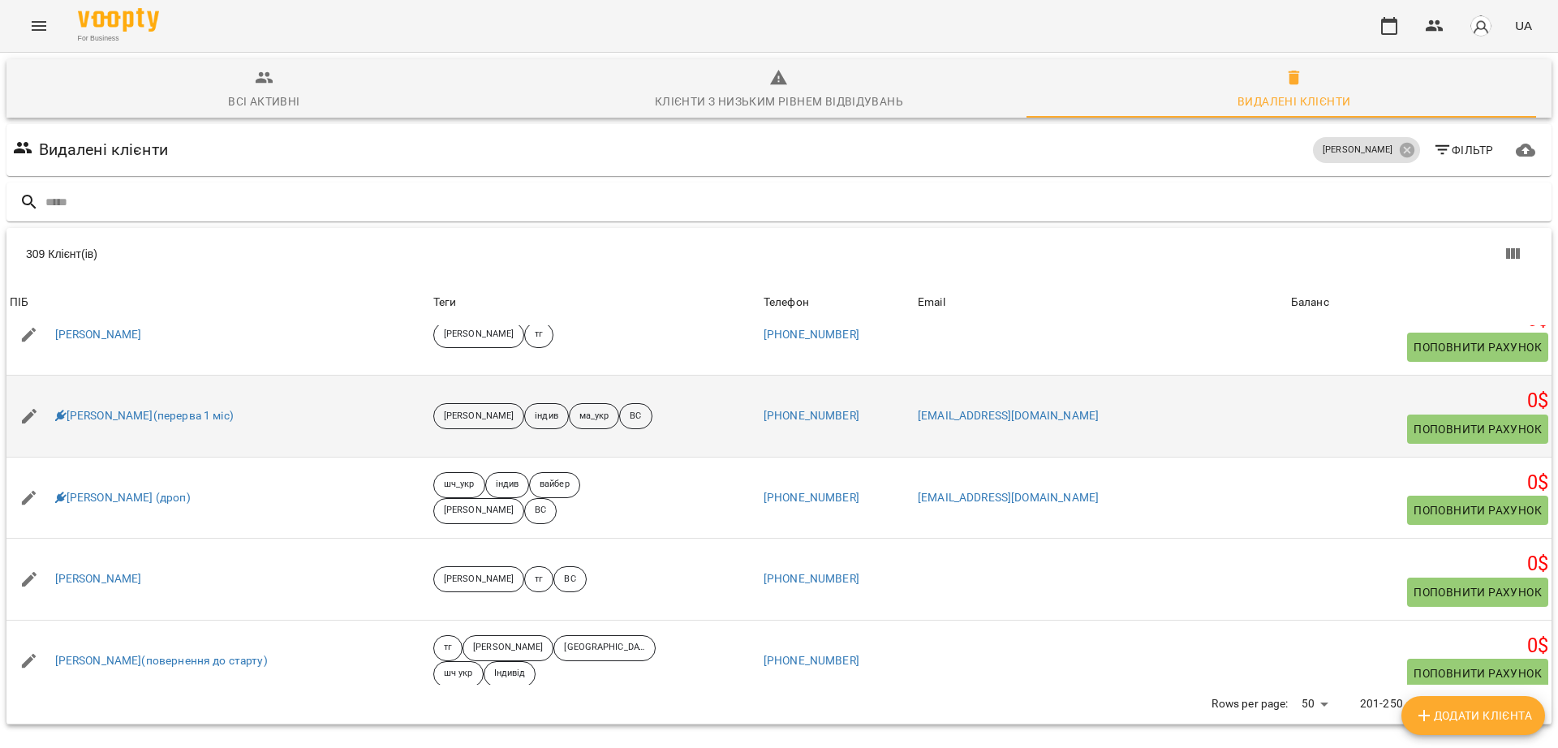
drag, startPoint x: 286, startPoint y: 346, endPoint x: 50, endPoint y: 350, distance: 236.1
click at [50, 393] on div "Плотнік Анастасія(перерва 1 міс)" at bounding box center [217, 415] width 423 height 45
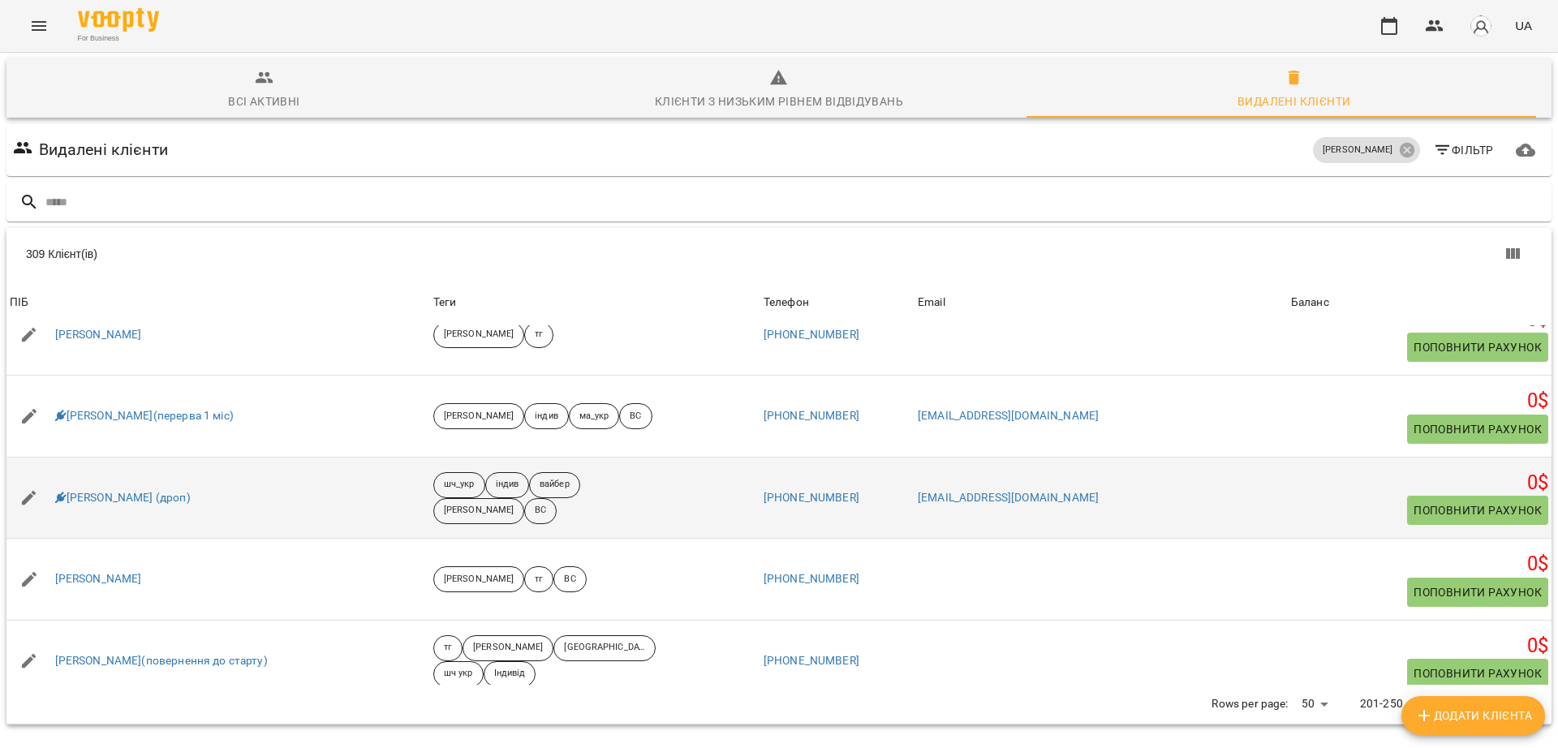
drag, startPoint x: 210, startPoint y: 436, endPoint x: 66, endPoint y: 435, distance: 144.4
click at [66, 475] on div "Поліна Іванків (дроп)" at bounding box center [217, 497] width 423 height 45
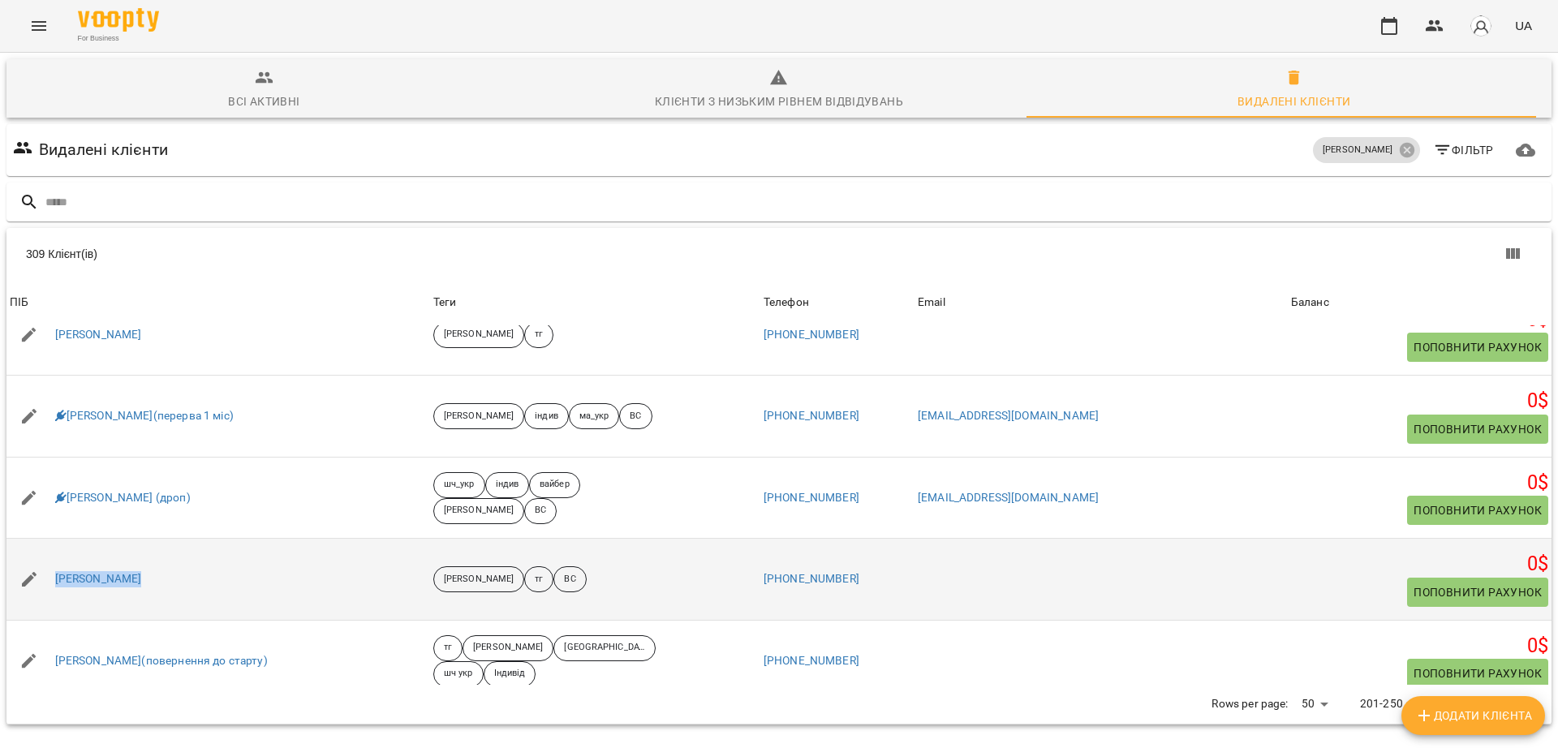
drag, startPoint x: 146, startPoint y: 511, endPoint x: 48, endPoint y: 514, distance: 98.2
click at [48, 557] on div "Поліна Циркун" at bounding box center [217, 579] width 423 height 45
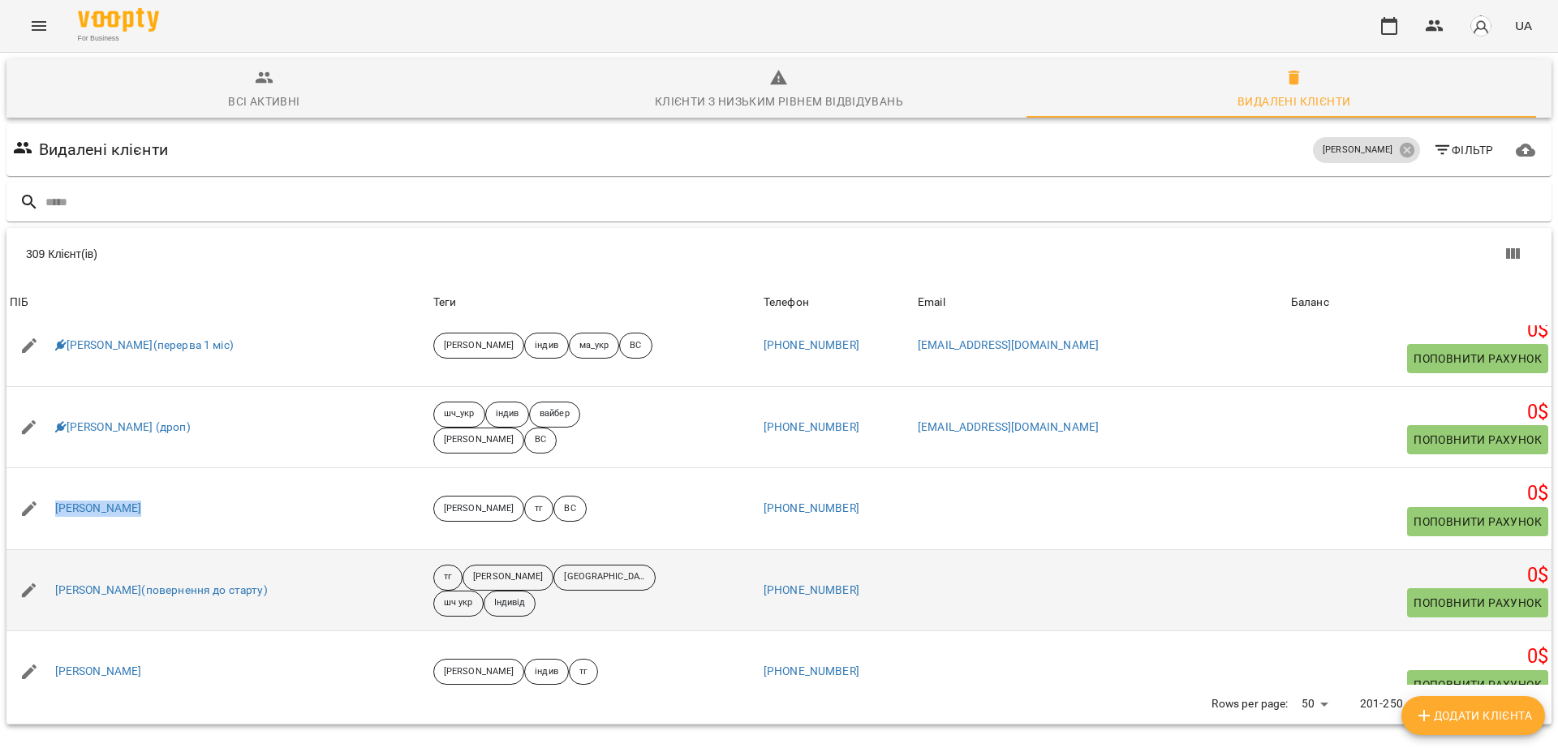
scroll to position [3313, 0]
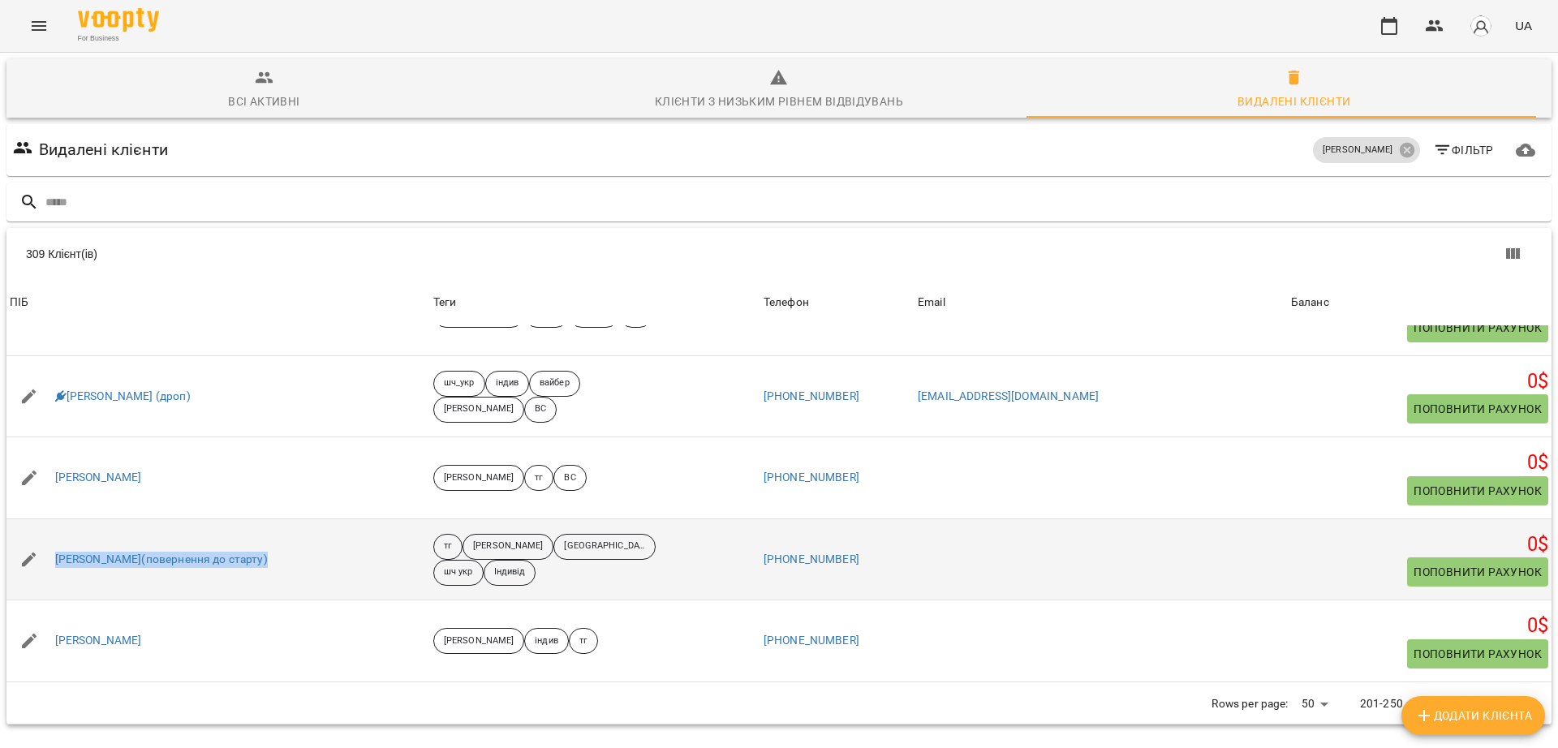
drag, startPoint x: 290, startPoint y: 491, endPoint x: 54, endPoint y: 490, distance: 236.1
click at [54, 537] on div "Поліщук Злата(повернення до старту)" at bounding box center [217, 559] width 423 height 45
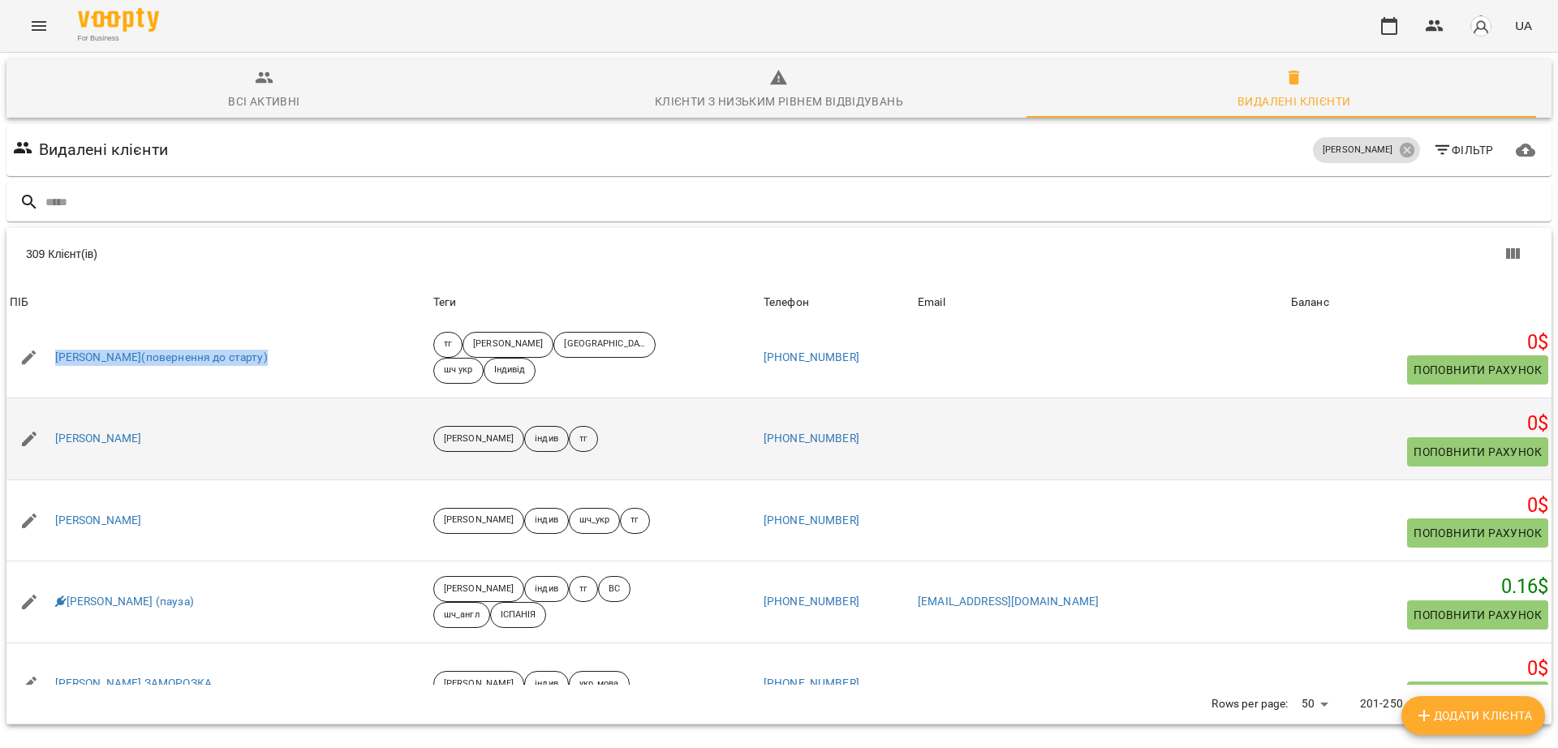
scroll to position [3516, 0]
drag, startPoint x: 168, startPoint y: 364, endPoint x: 50, endPoint y: 381, distance: 118.9
click at [50, 415] on div "Придатко Глєб" at bounding box center [217, 437] width 423 height 45
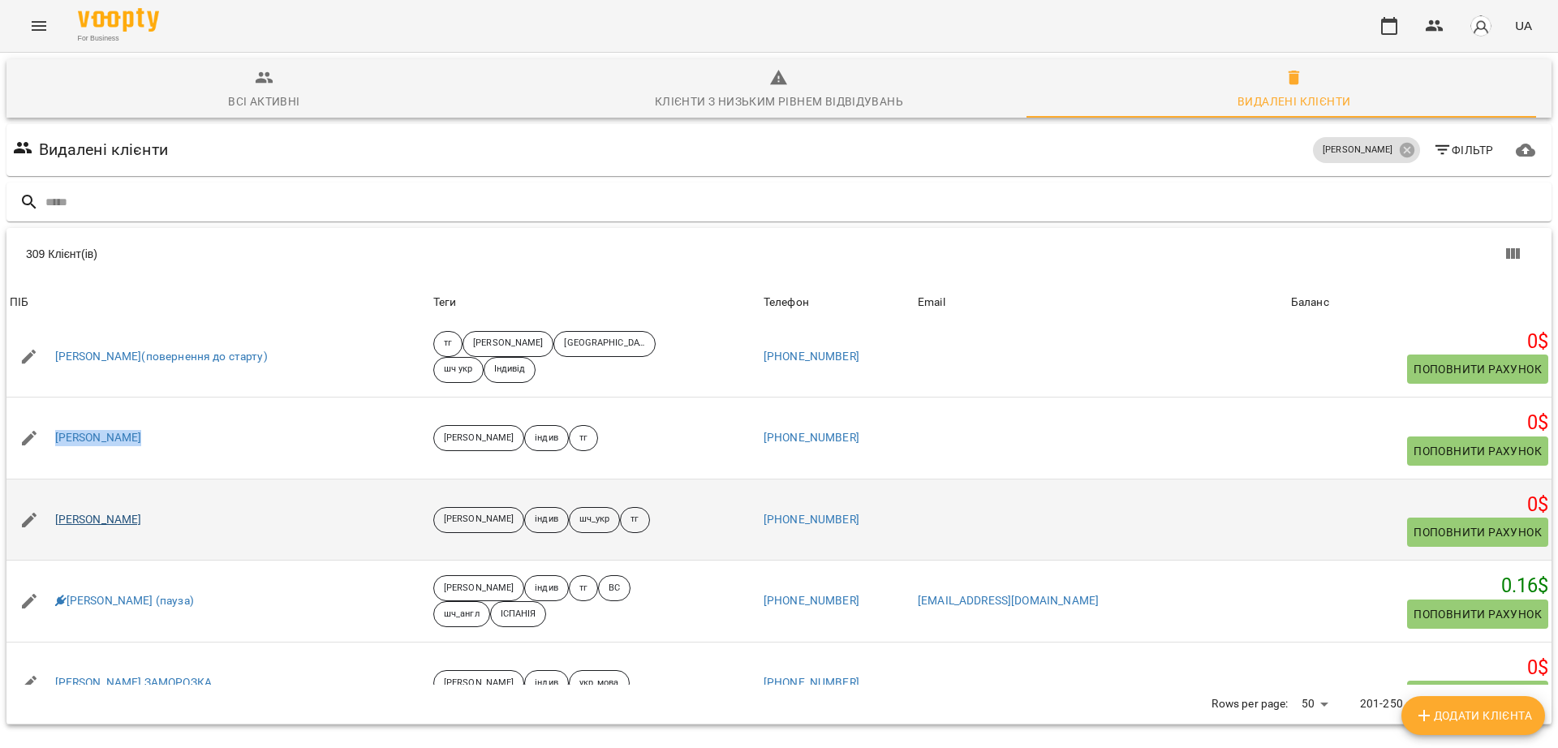
drag, startPoint x: 165, startPoint y: 449, endPoint x: 54, endPoint y: 452, distance: 110.4
click at [54, 497] on div "Прокопенко Саша" at bounding box center [217, 519] width 423 height 45
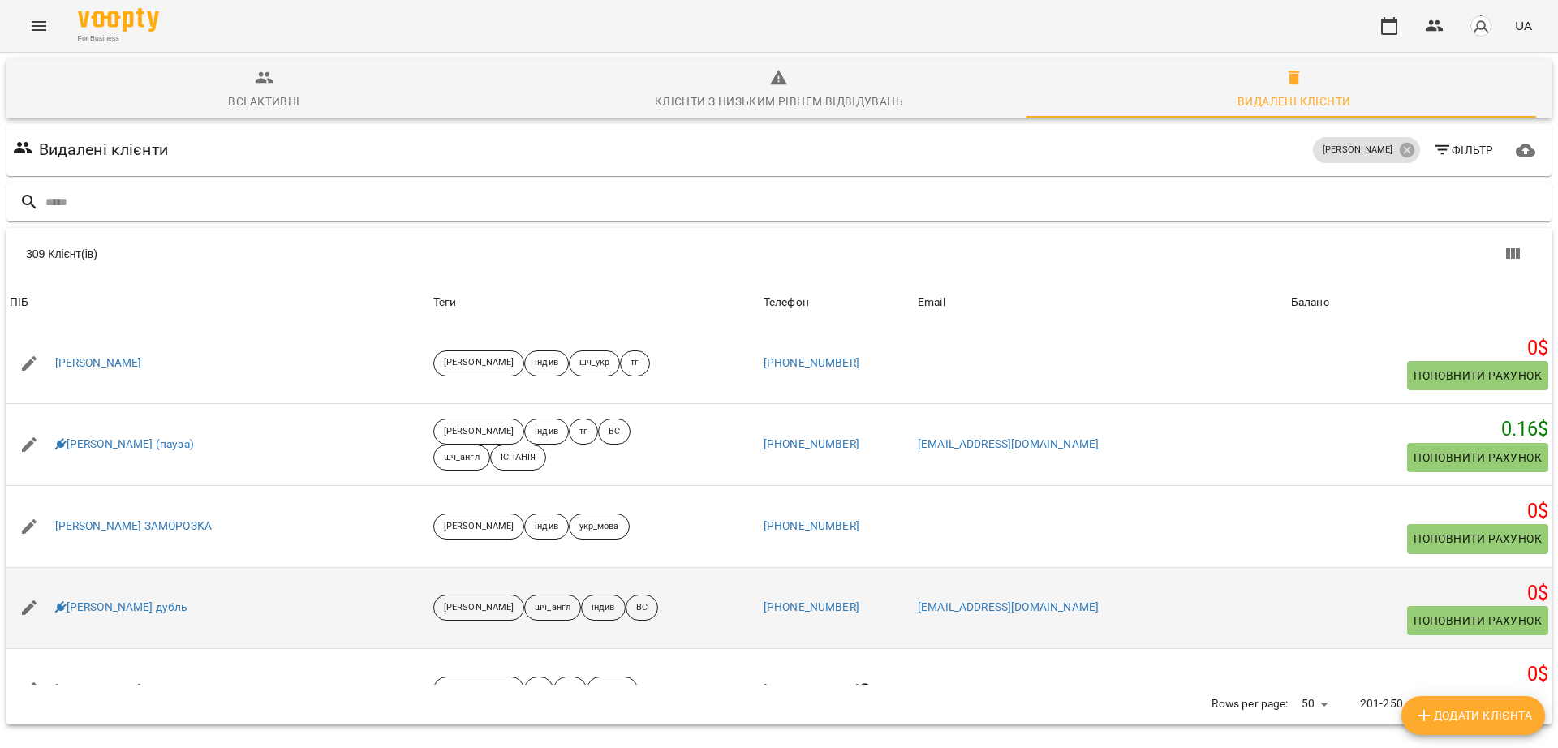
scroll to position [3718, 0]
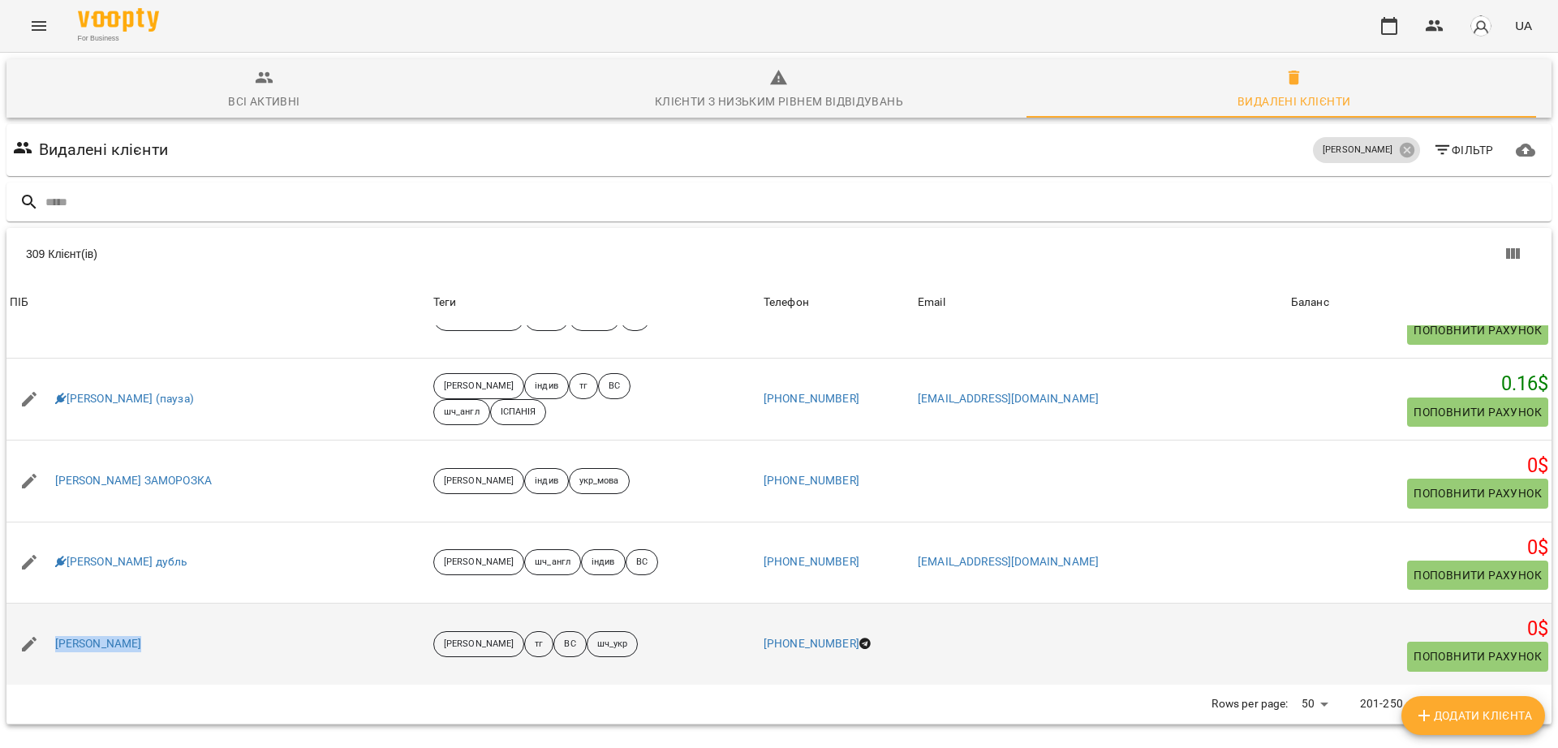
drag, startPoint x: 202, startPoint y: 591, endPoint x: 32, endPoint y: 566, distance: 172.1
click at [32, 621] on div "Пряхін Дмитро" at bounding box center [217, 643] width 423 height 45
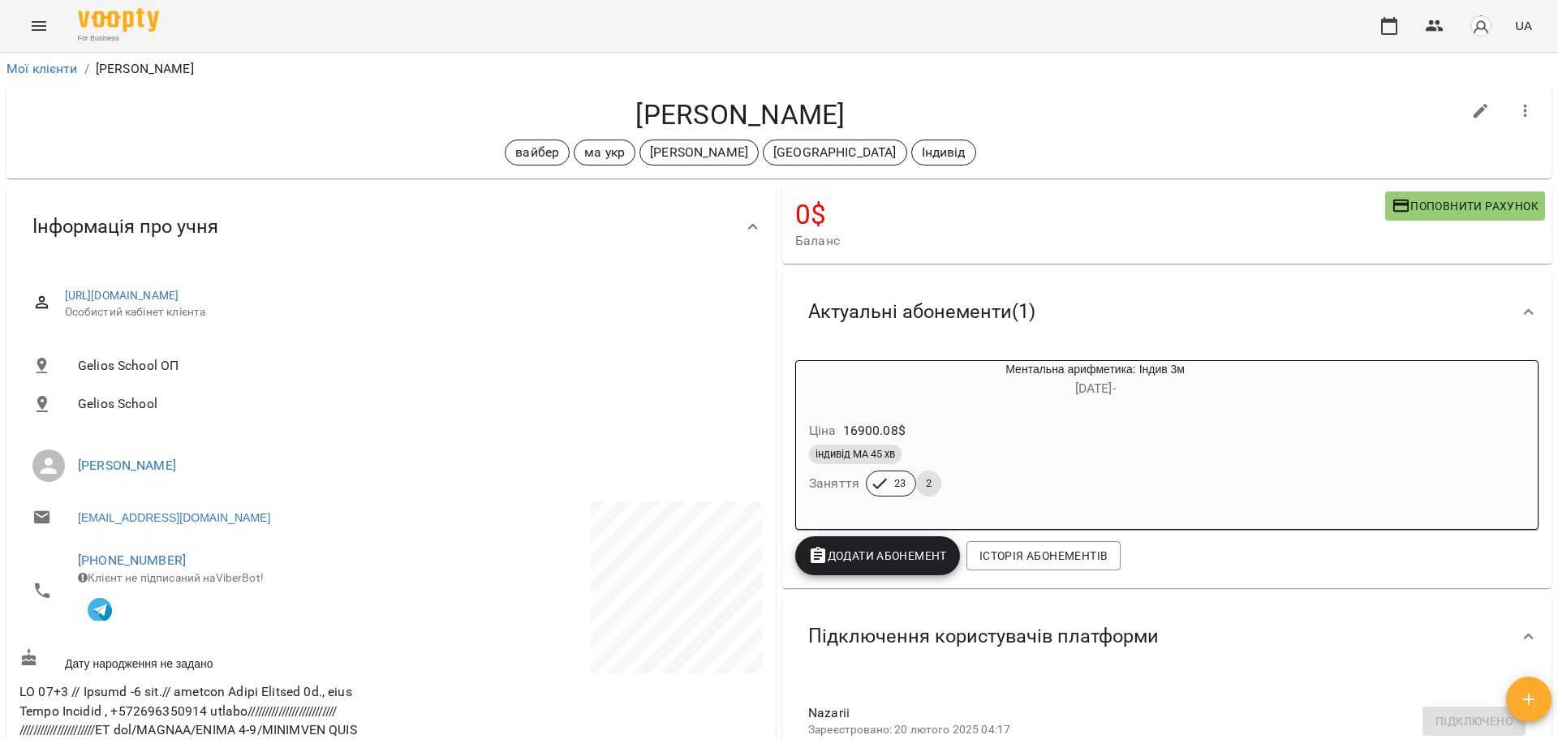
scroll to position [1318, 0]
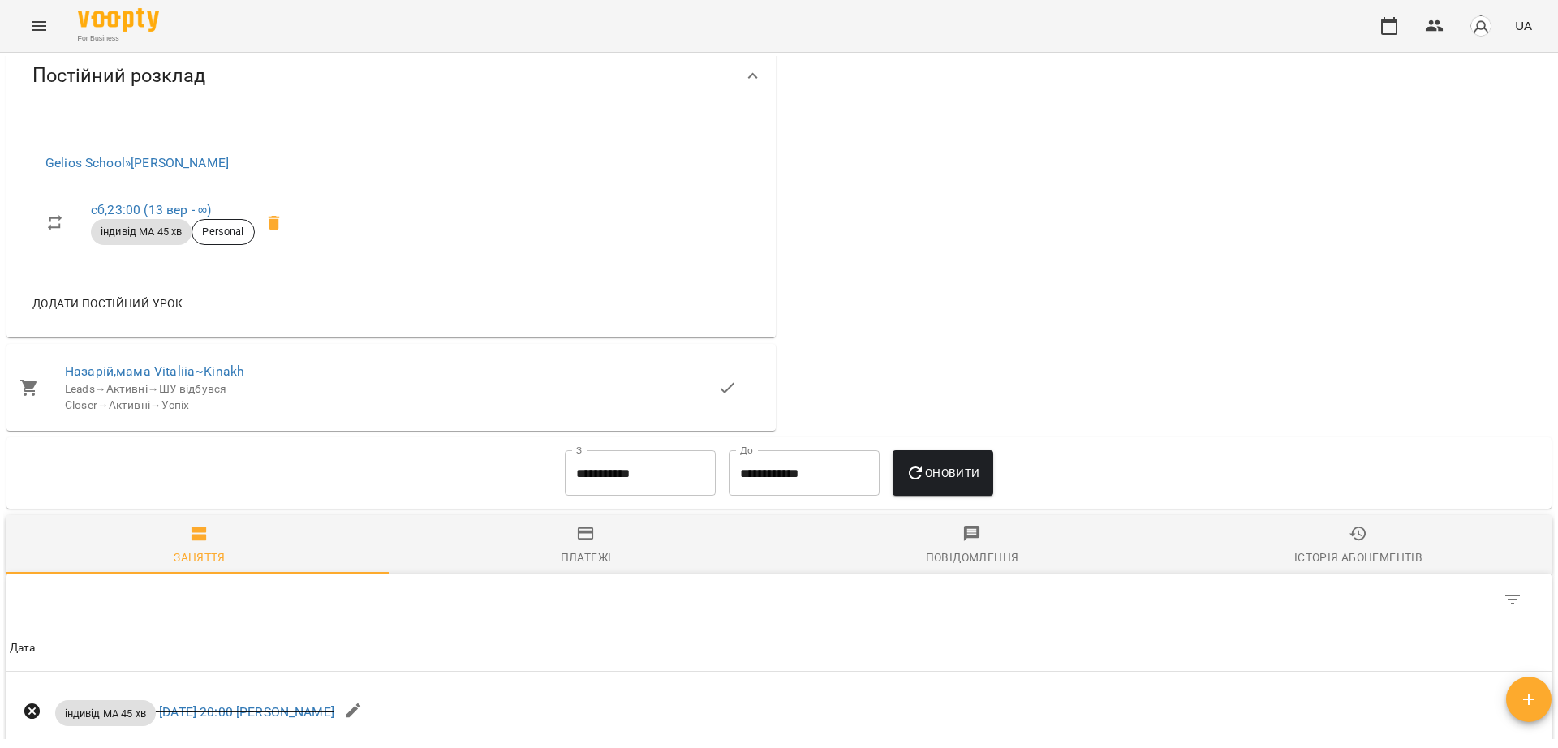
click at [41, 31] on icon "Menu" at bounding box center [38, 25] width 19 height 19
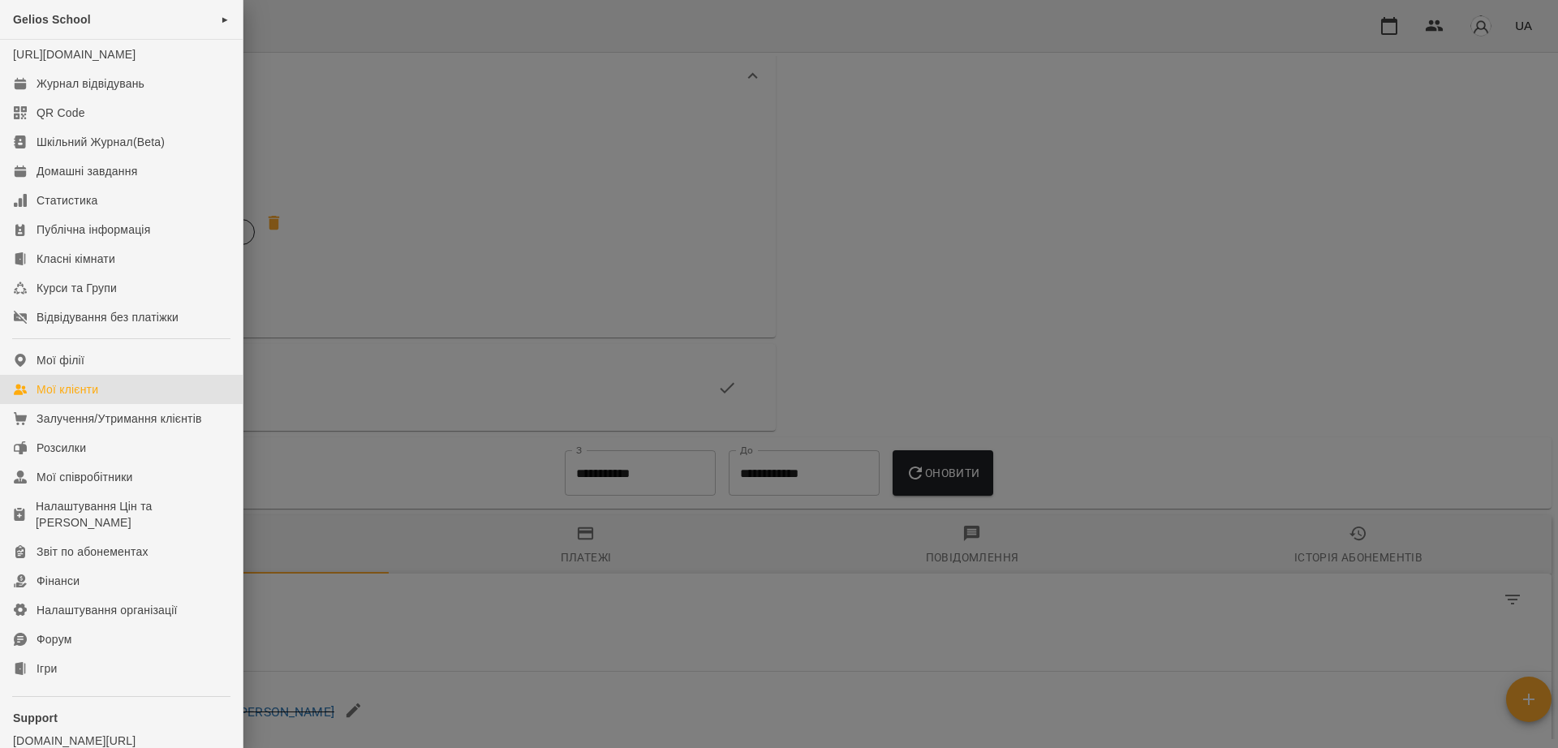
click at [118, 396] on link "Мої клієнти" at bounding box center [121, 389] width 243 height 29
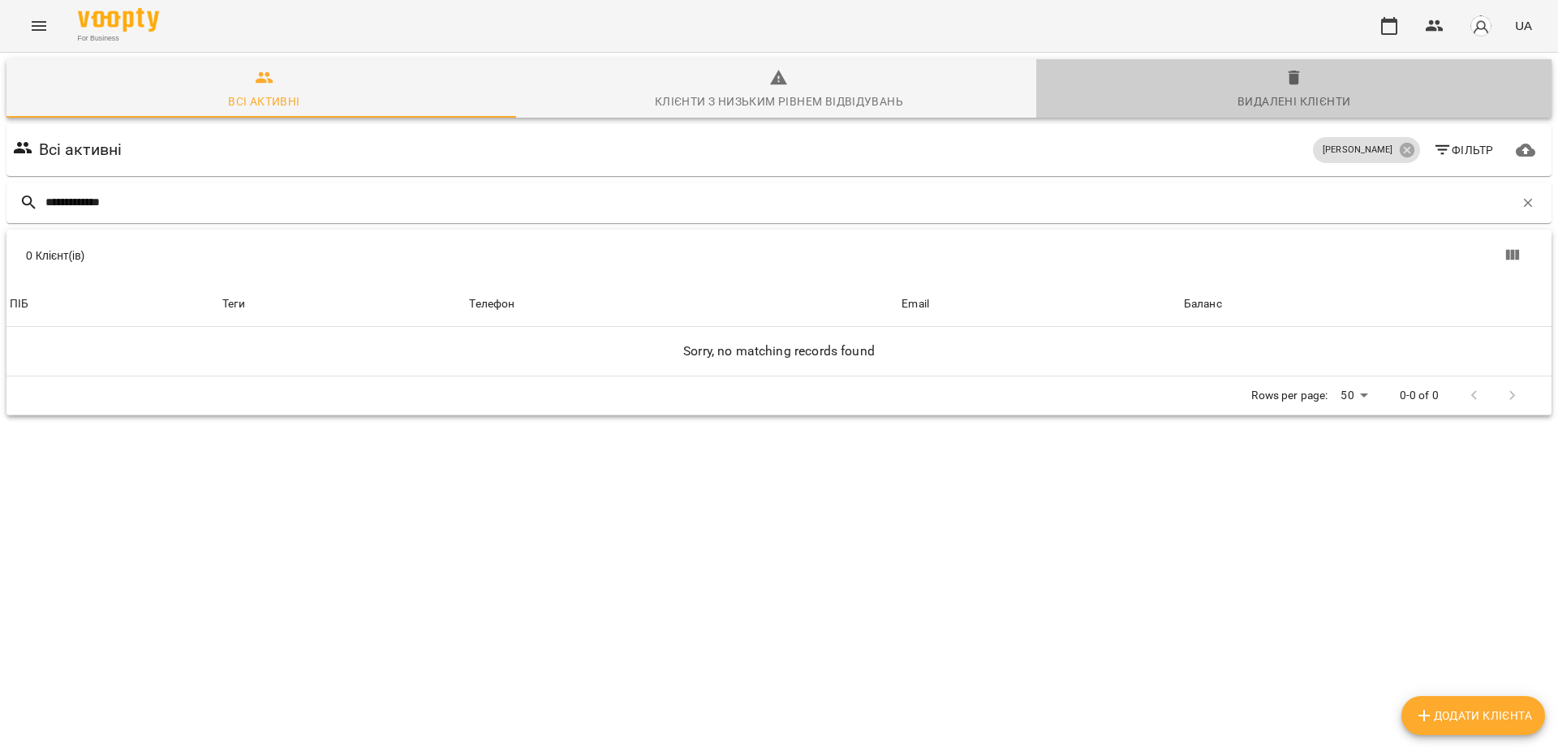
click at [1286, 87] on span "Видалені клієнти" at bounding box center [1294, 90] width 496 height 44
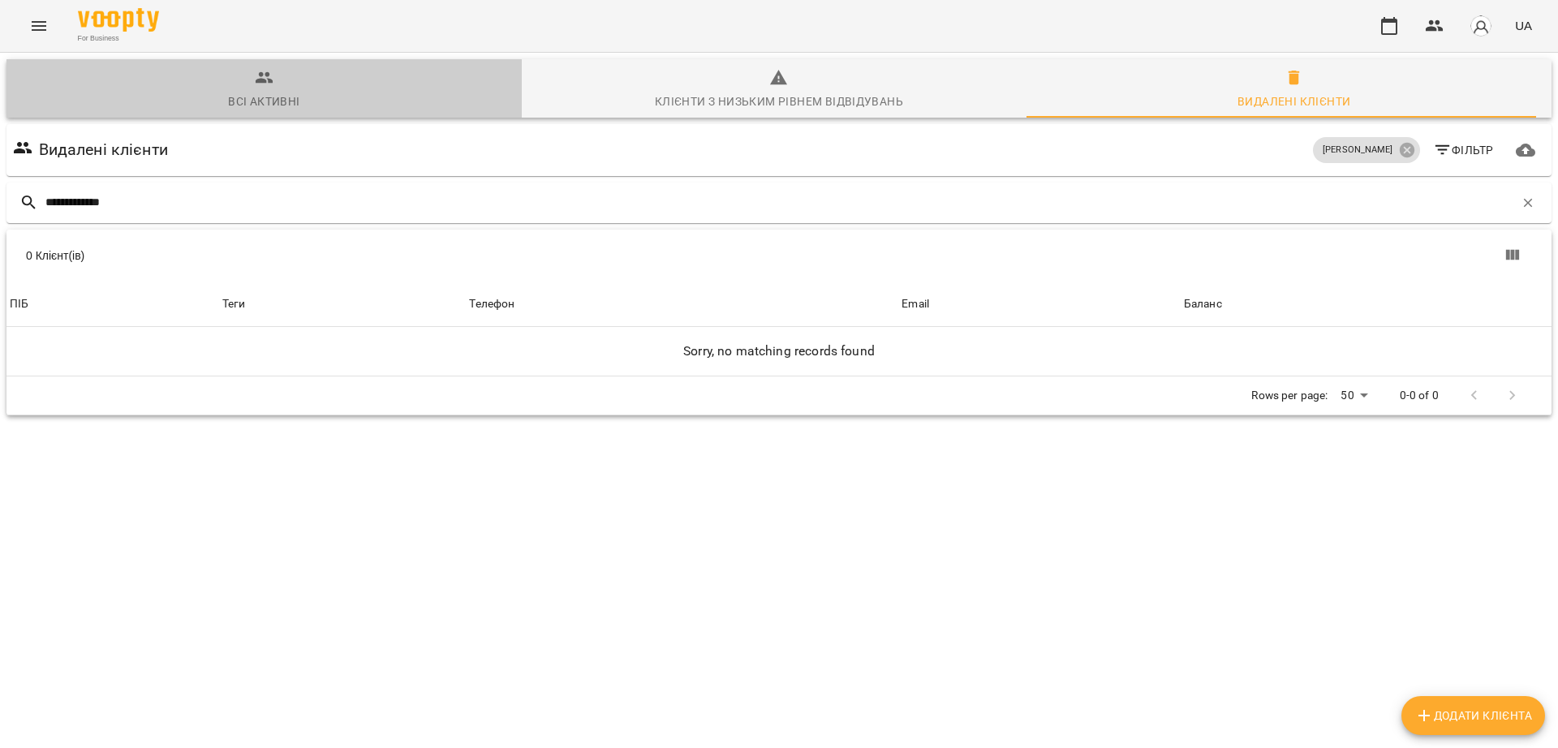
click at [271, 107] on div "Всі активні" at bounding box center [263, 101] width 71 height 19
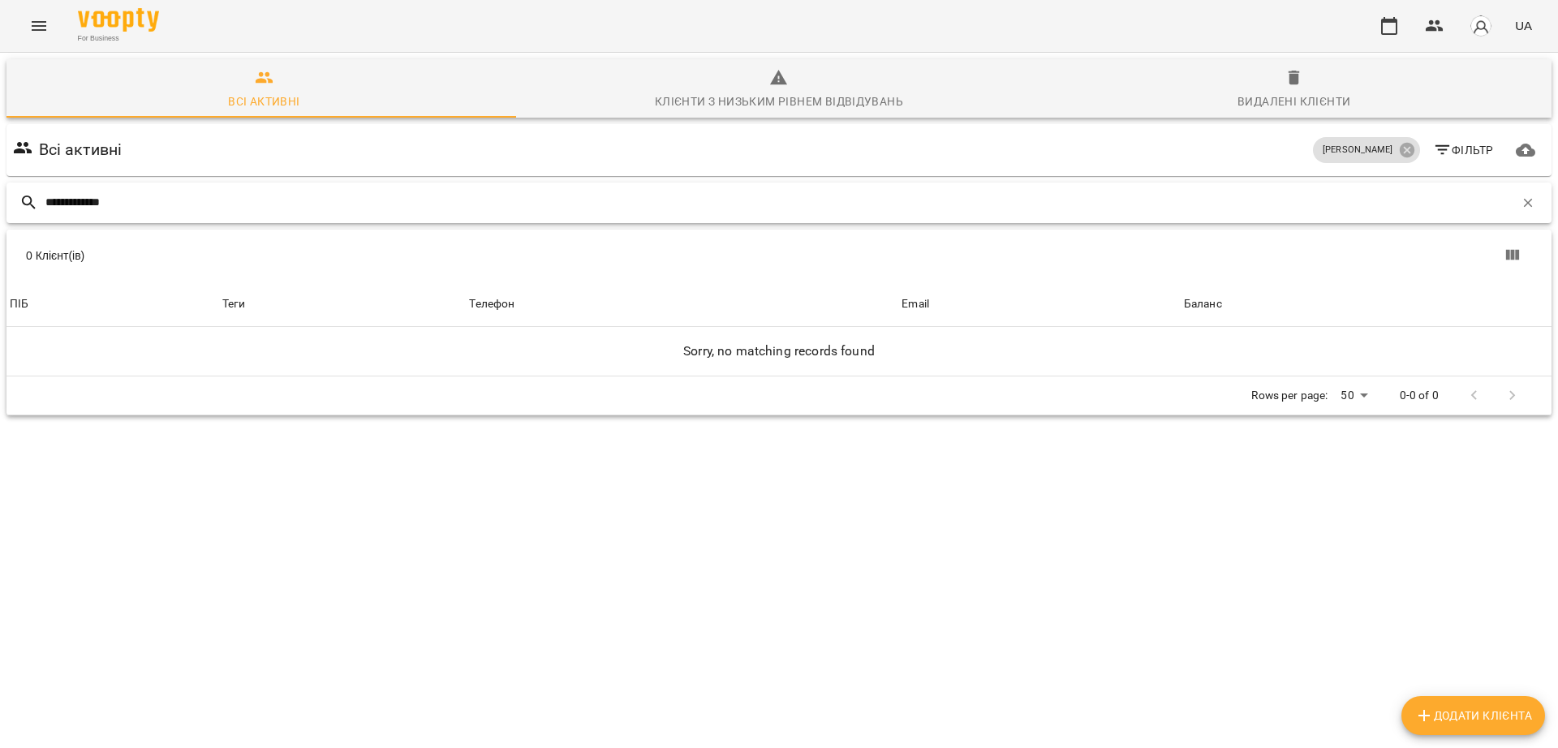
drag, startPoint x: 84, startPoint y: 199, endPoint x: 37, endPoint y: 204, distance: 47.3
click at [37, 204] on div "**********" at bounding box center [778, 203] width 1545 height 41
type input "******"
click at [1399, 148] on icon at bounding box center [1406, 150] width 15 height 15
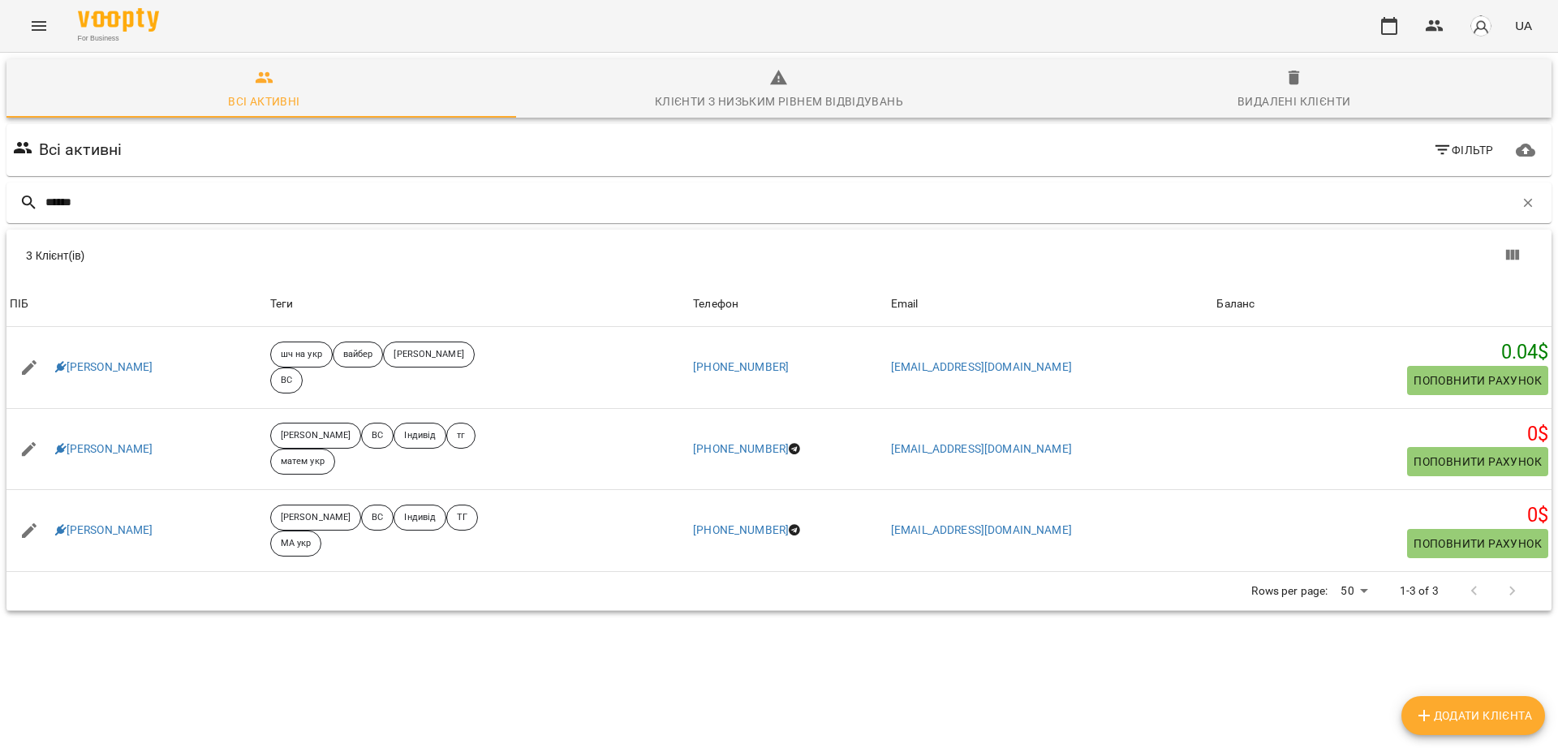
scroll to position [71, 0]
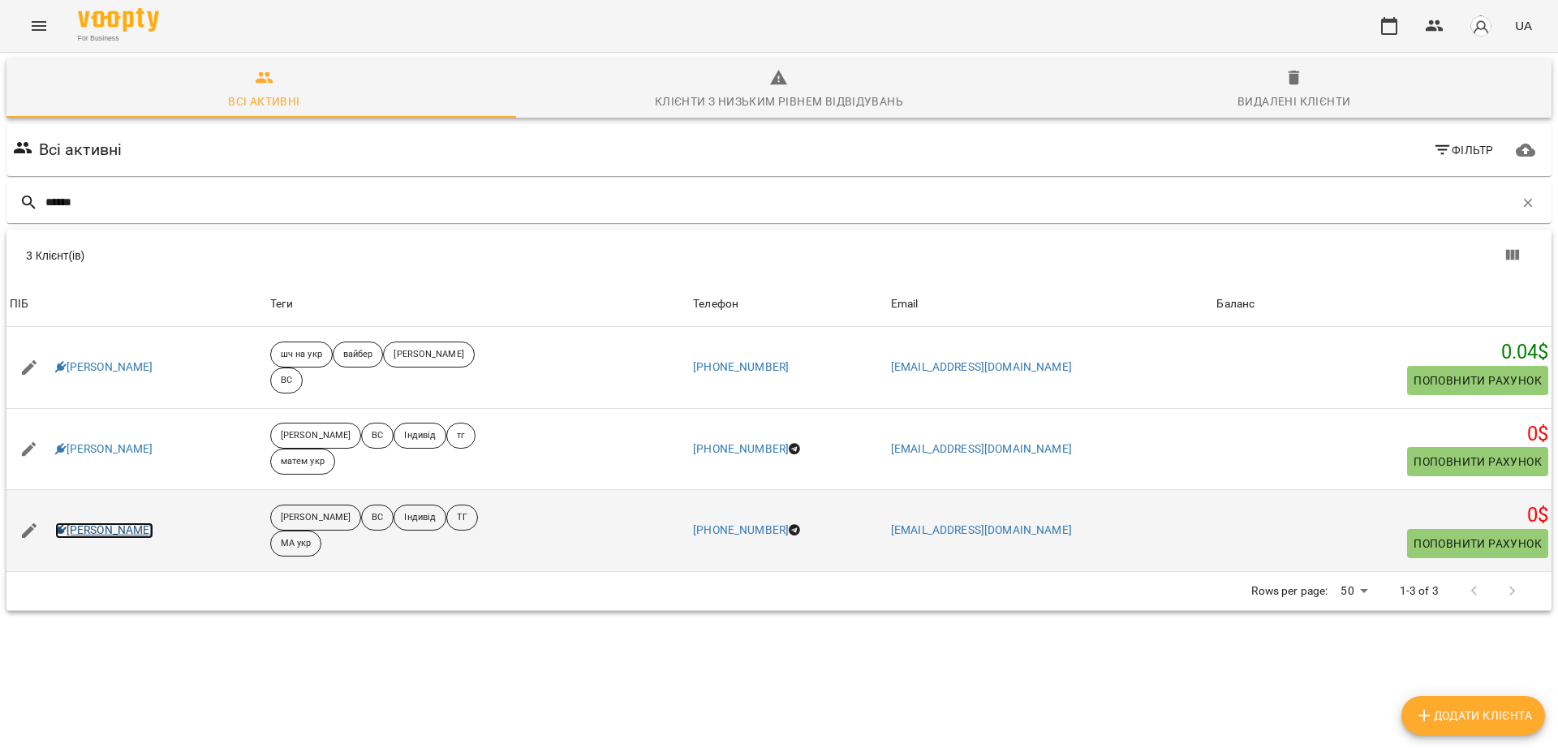
click at [88, 522] on link "[PERSON_NAME]" at bounding box center [104, 530] width 98 height 16
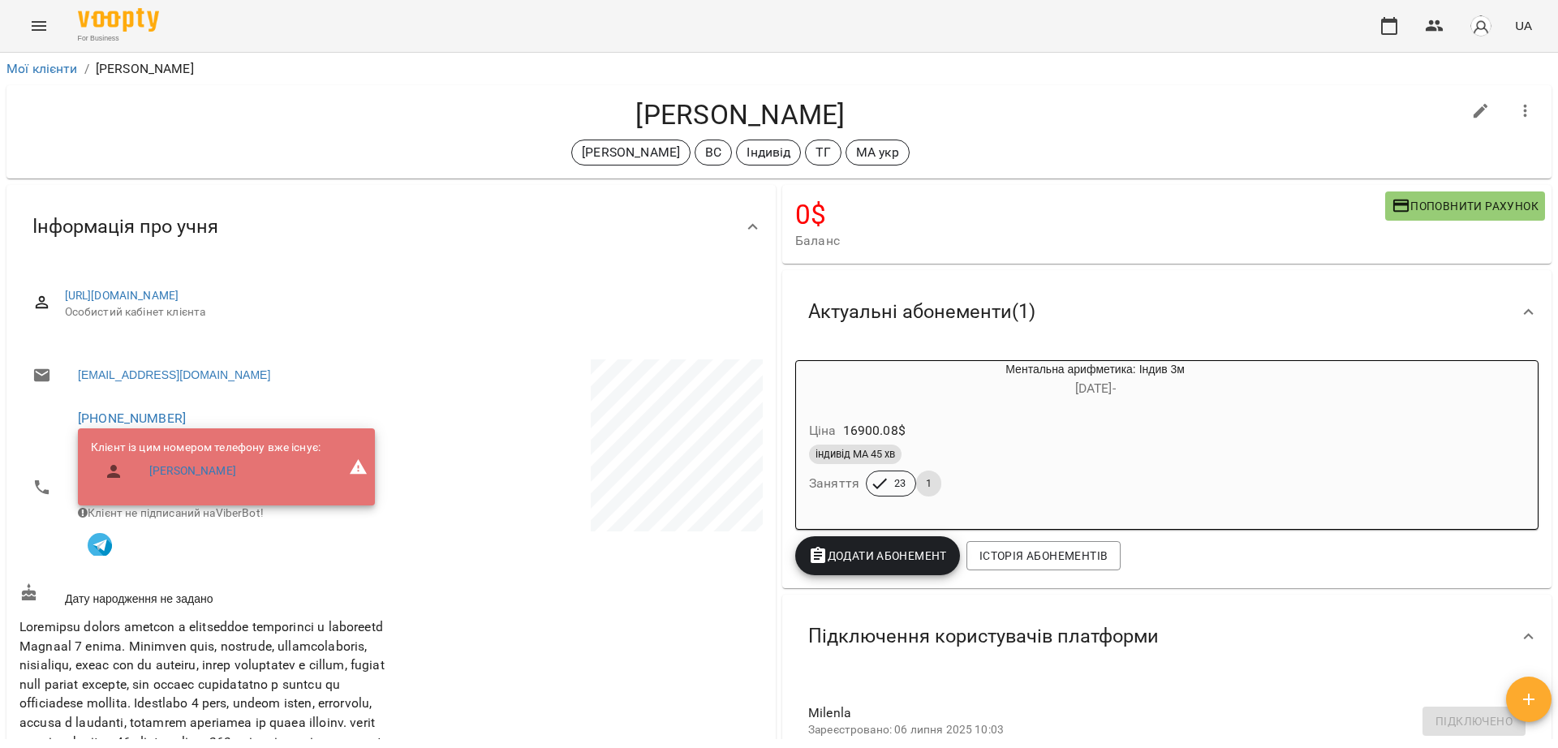
click at [65, 56] on div "Мої клієнти / [PERSON_NAME]" at bounding box center [778, 69] width 1551 height 26
click at [58, 71] on link "Мої клієнти" at bounding box center [41, 68] width 71 height 15
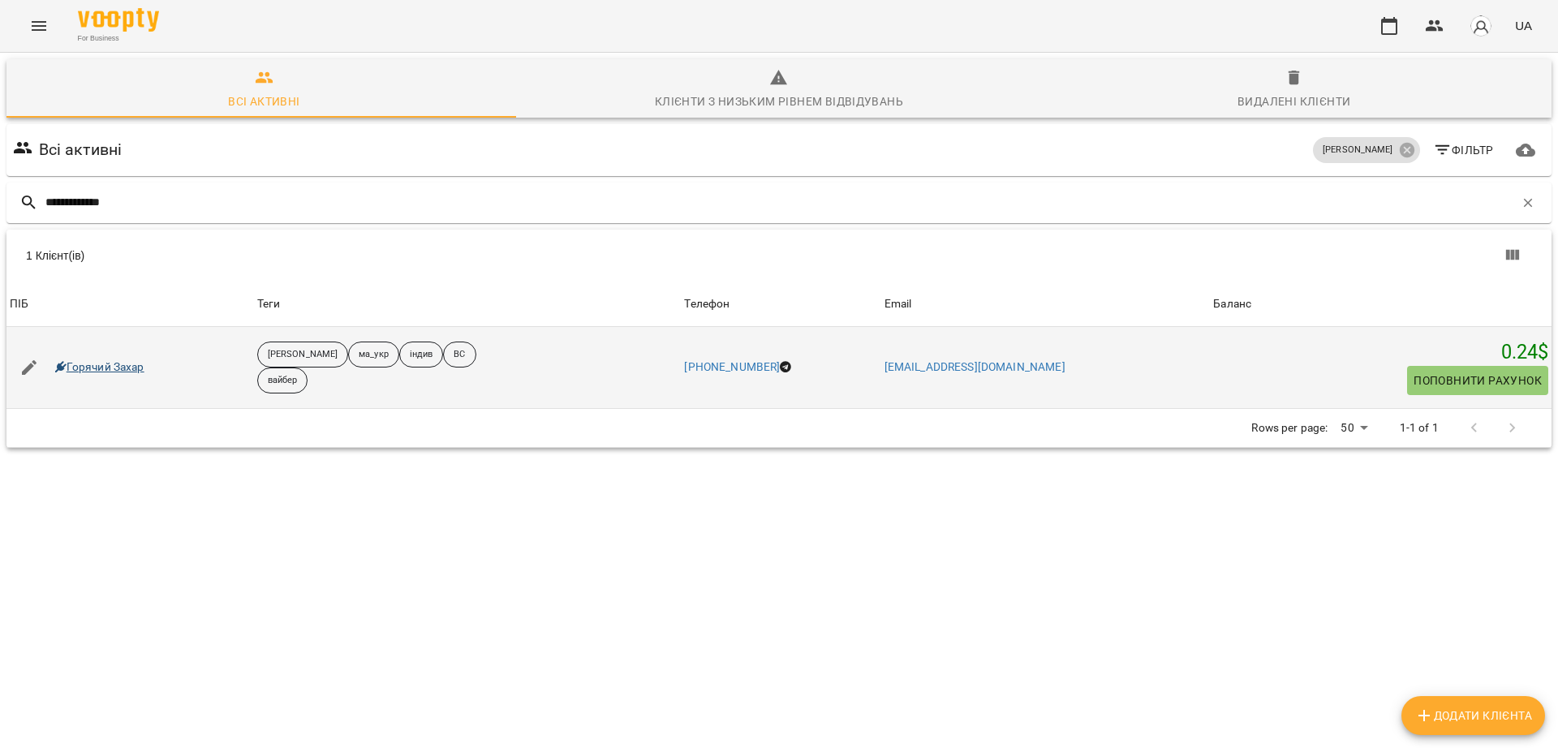
type input "**********"
click at [121, 367] on link "Горячий Захар" at bounding box center [99, 367] width 89 height 16
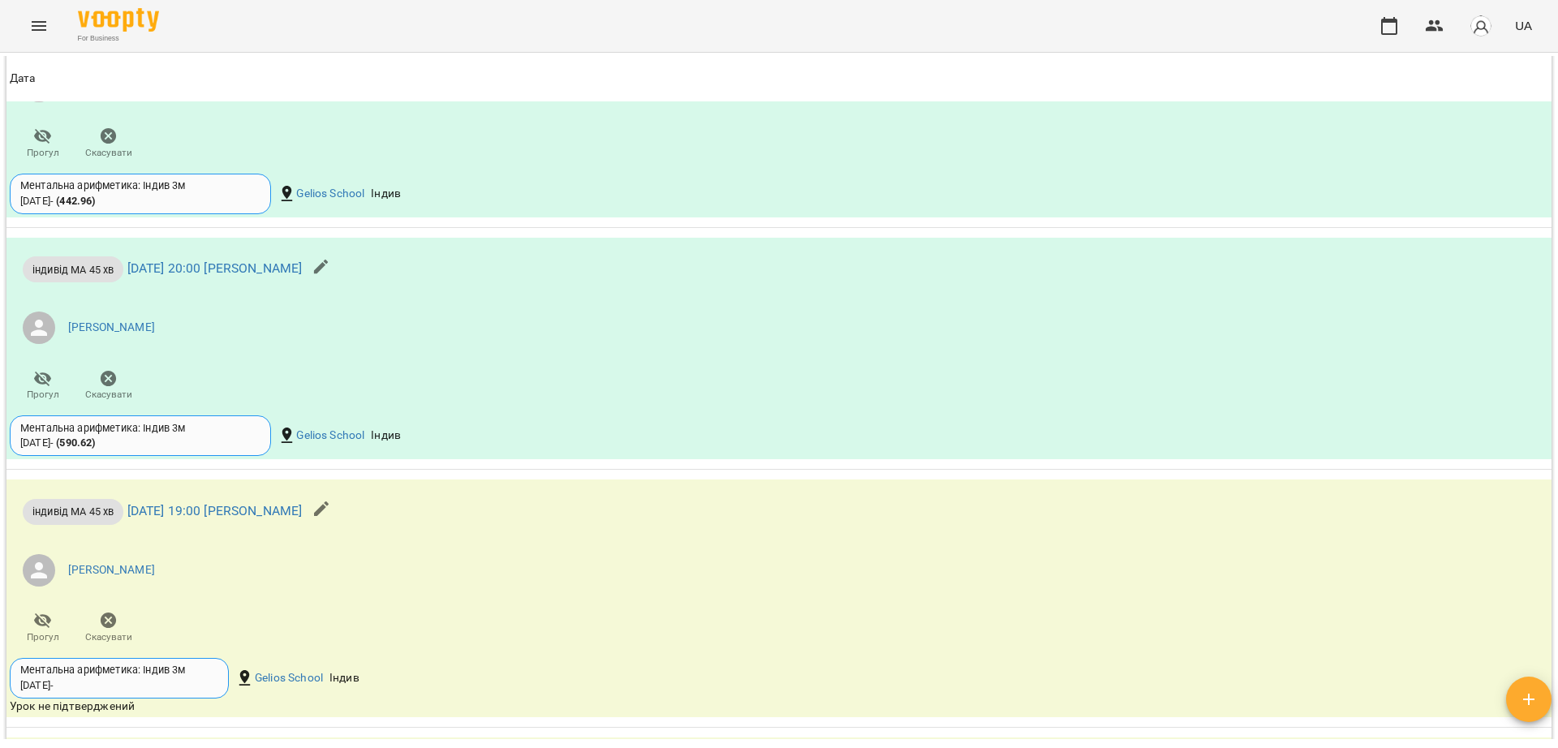
scroll to position [1971, 0]
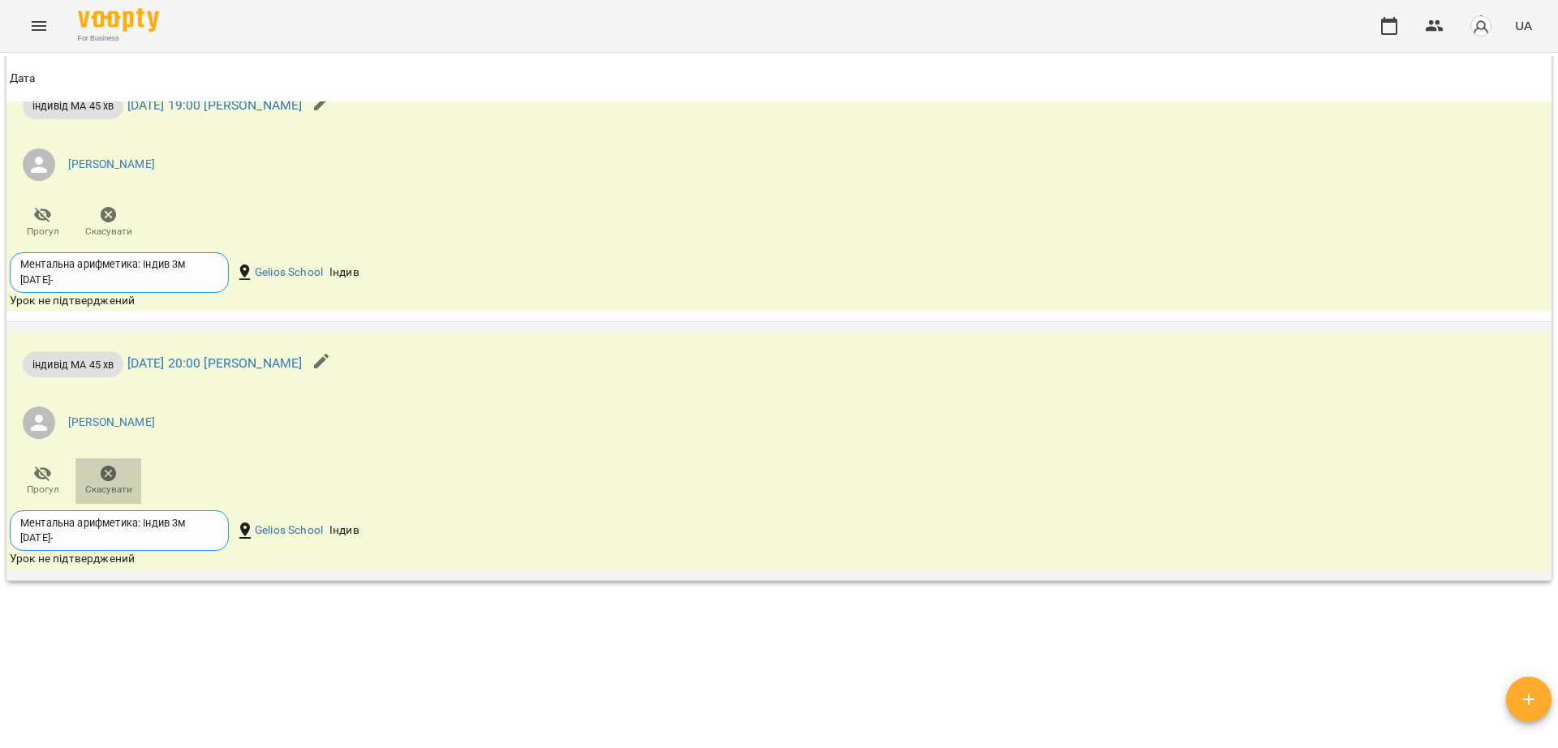
click at [120, 487] on span "Скасувати" at bounding box center [108, 480] width 46 height 32
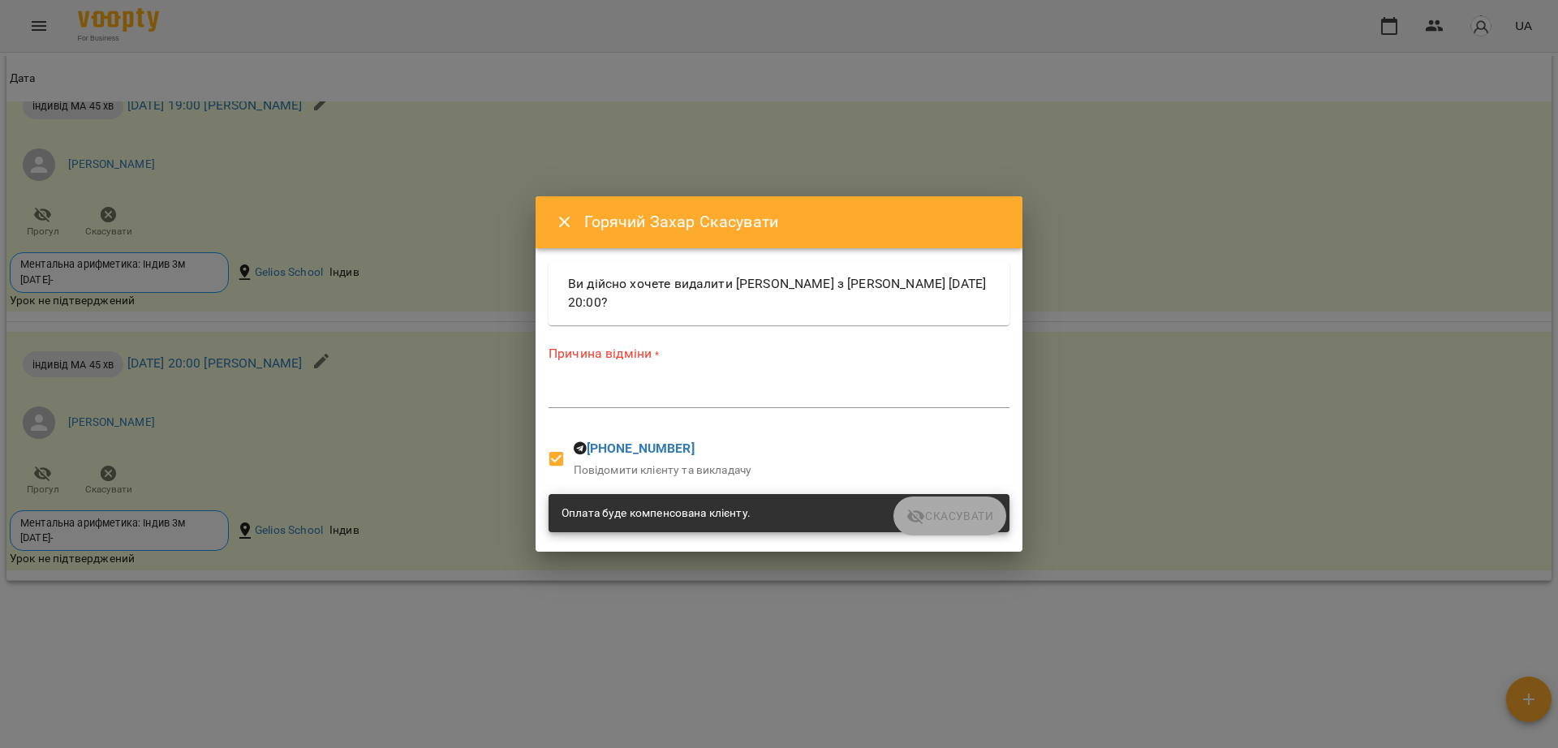
click at [748, 397] on textarea at bounding box center [778, 394] width 461 height 15
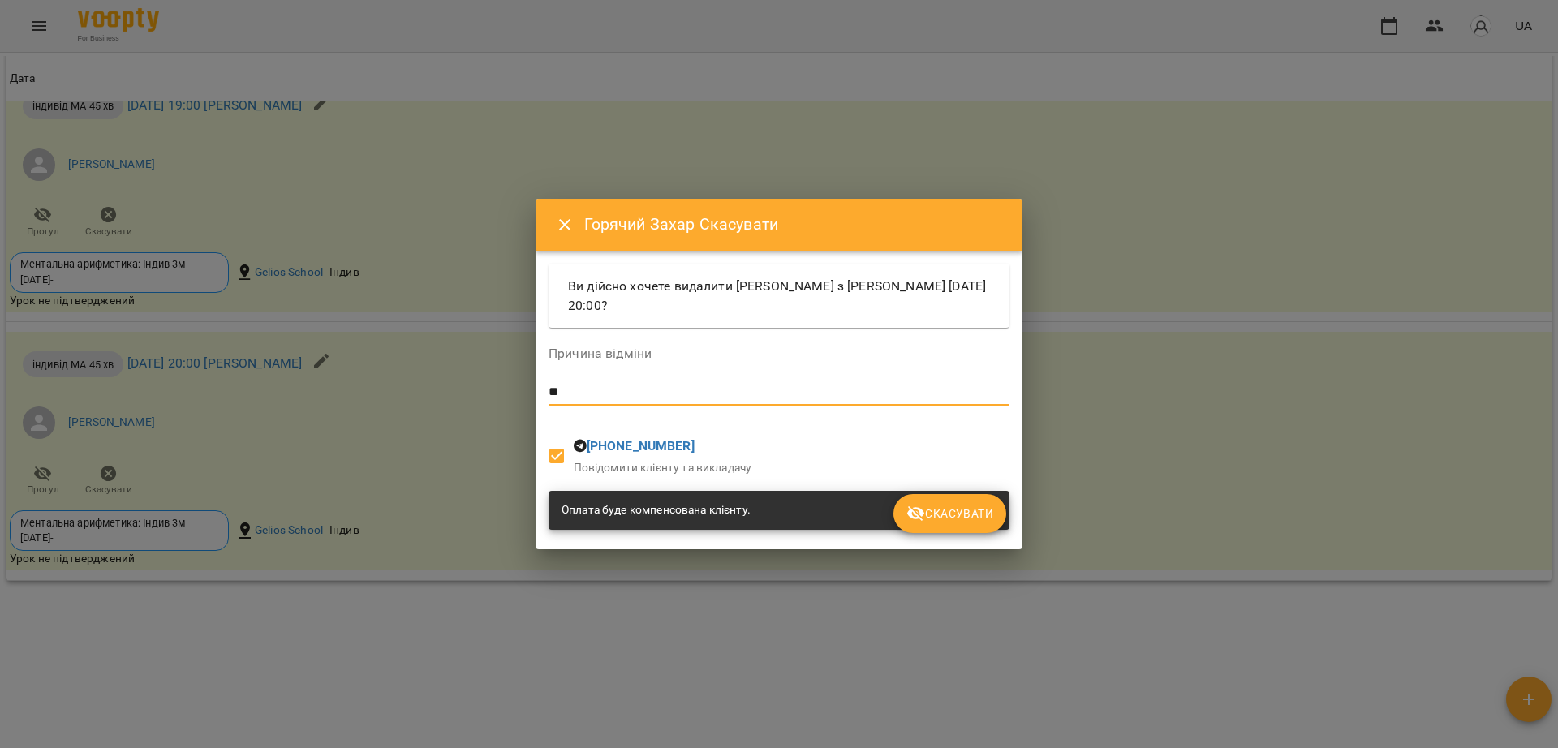
type textarea "*"
type textarea "**********"
click at [985, 505] on span "Скасувати" at bounding box center [949, 513] width 87 height 19
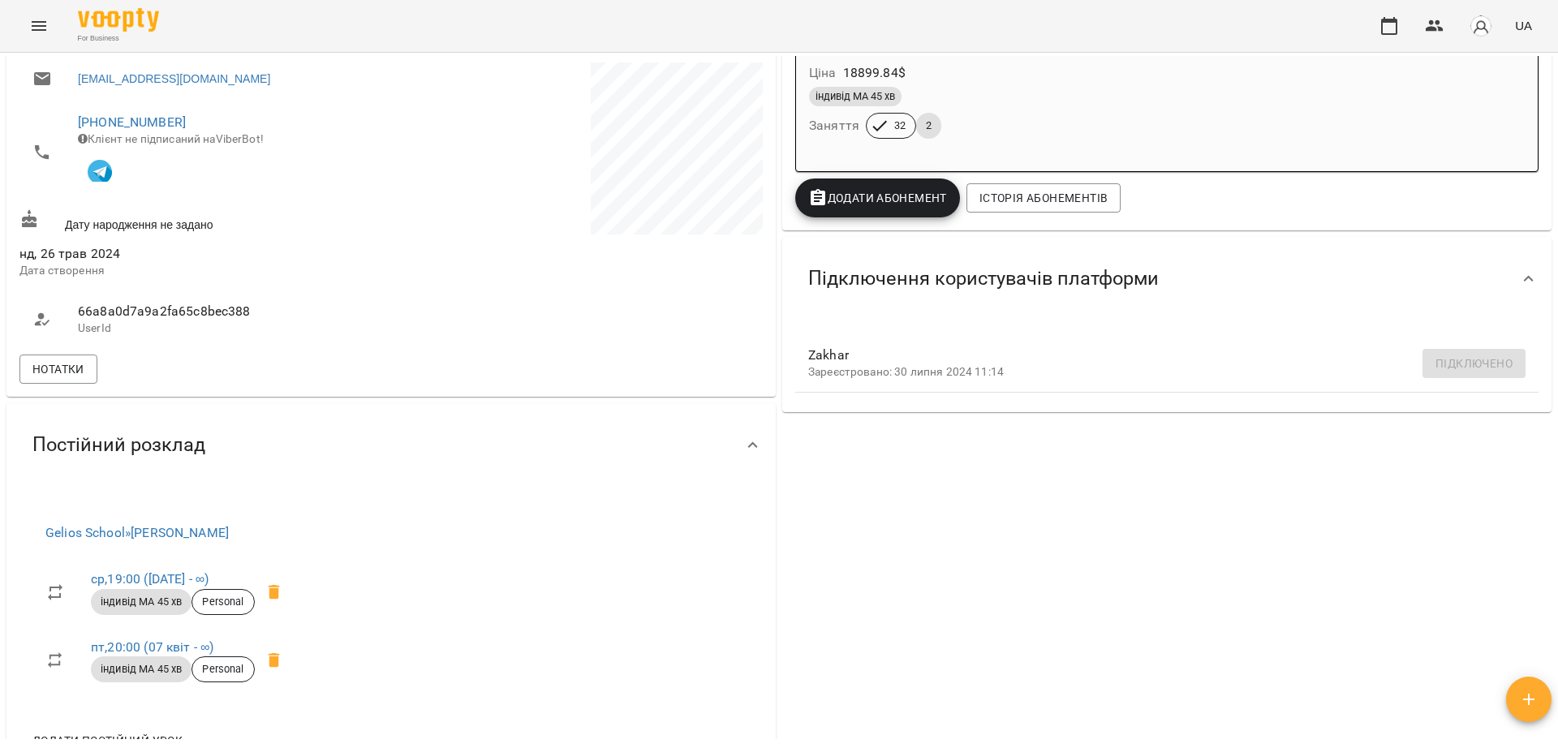
scroll to position [406, 0]
